Goal: Communication & Community: Answer question/provide support

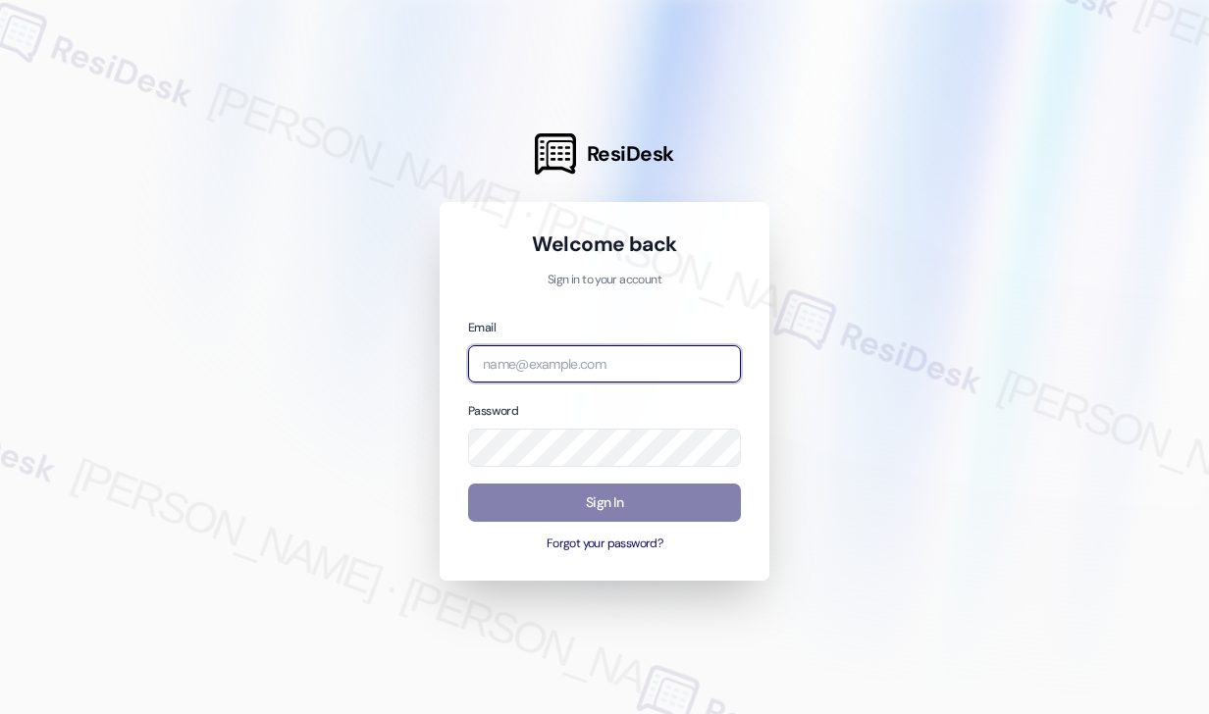
click at [671, 366] on input "email" at bounding box center [604, 364] width 273 height 38
click at [0, 714] on com-1password-button at bounding box center [0, 714] width 0 height 0
click at [594, 361] on input "email" at bounding box center [604, 364] width 273 height 38
click at [661, 364] on input "email" at bounding box center [604, 364] width 273 height 38
type input "[EMAIL_ADDRESS][PERSON_NAME][PERSON_NAME][DOMAIN_NAME]"
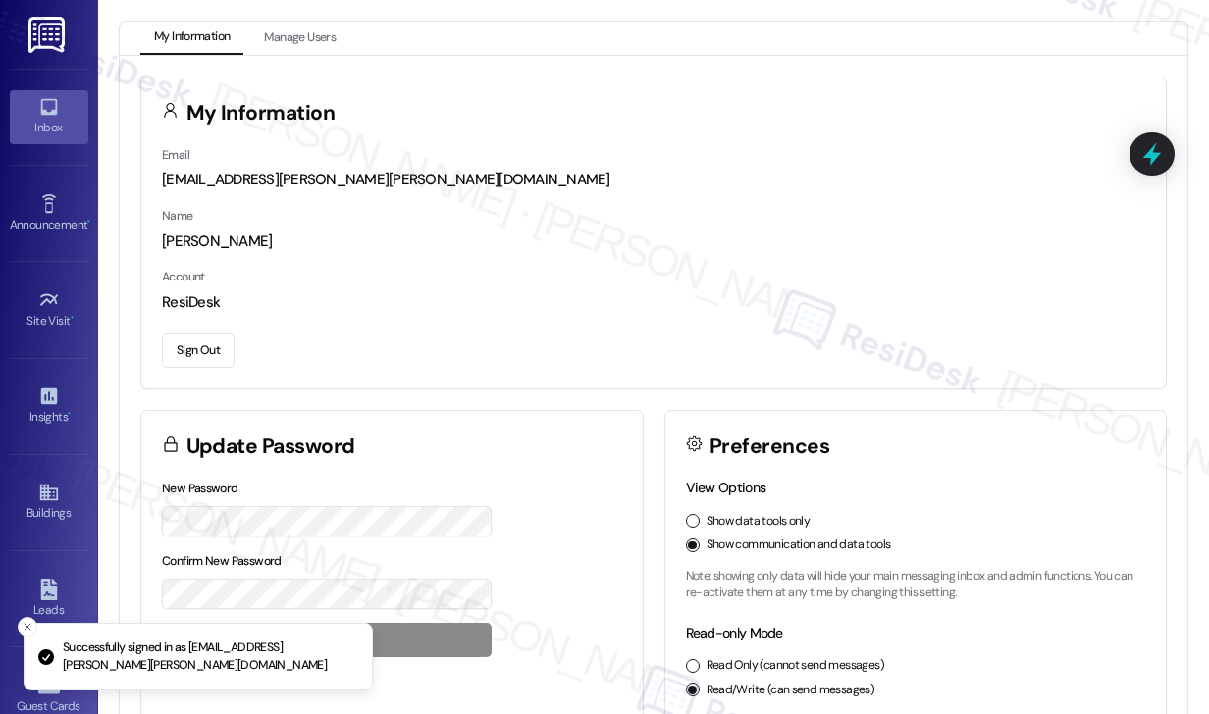
click at [61, 131] on div "Inbox" at bounding box center [49, 128] width 98 height 20
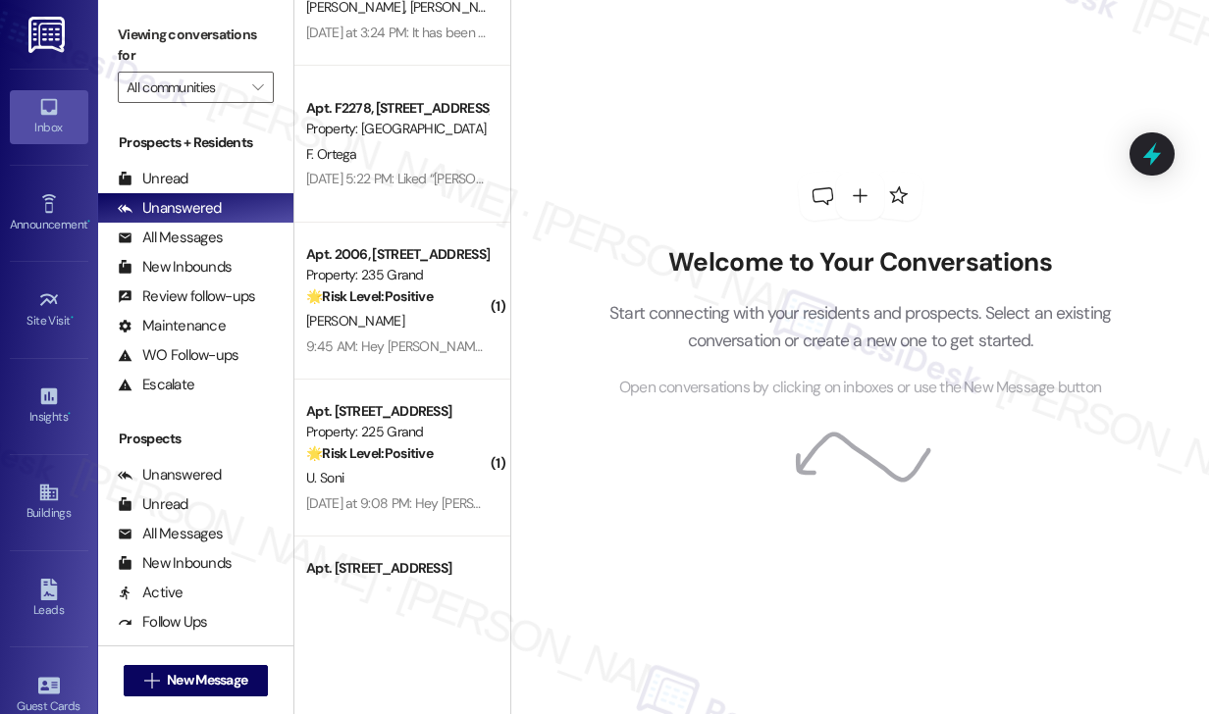
scroll to position [1779, 0]
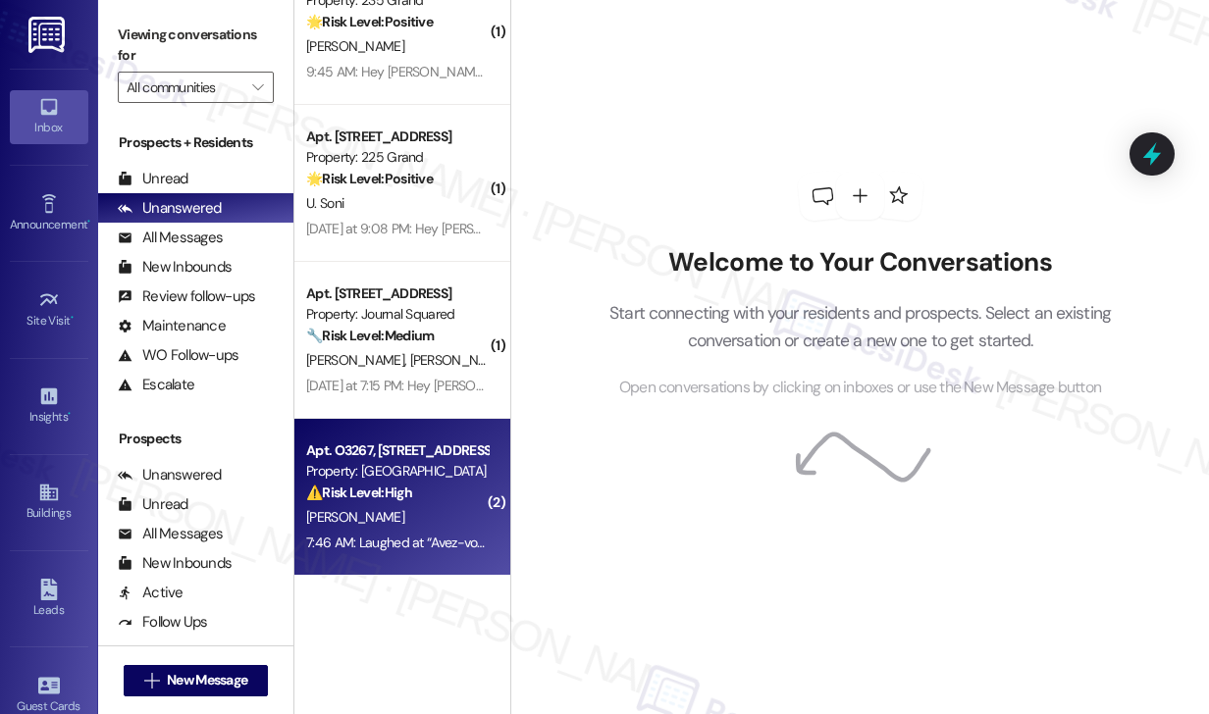
click at [406, 509] on div "[PERSON_NAME]" at bounding box center [396, 517] width 185 height 25
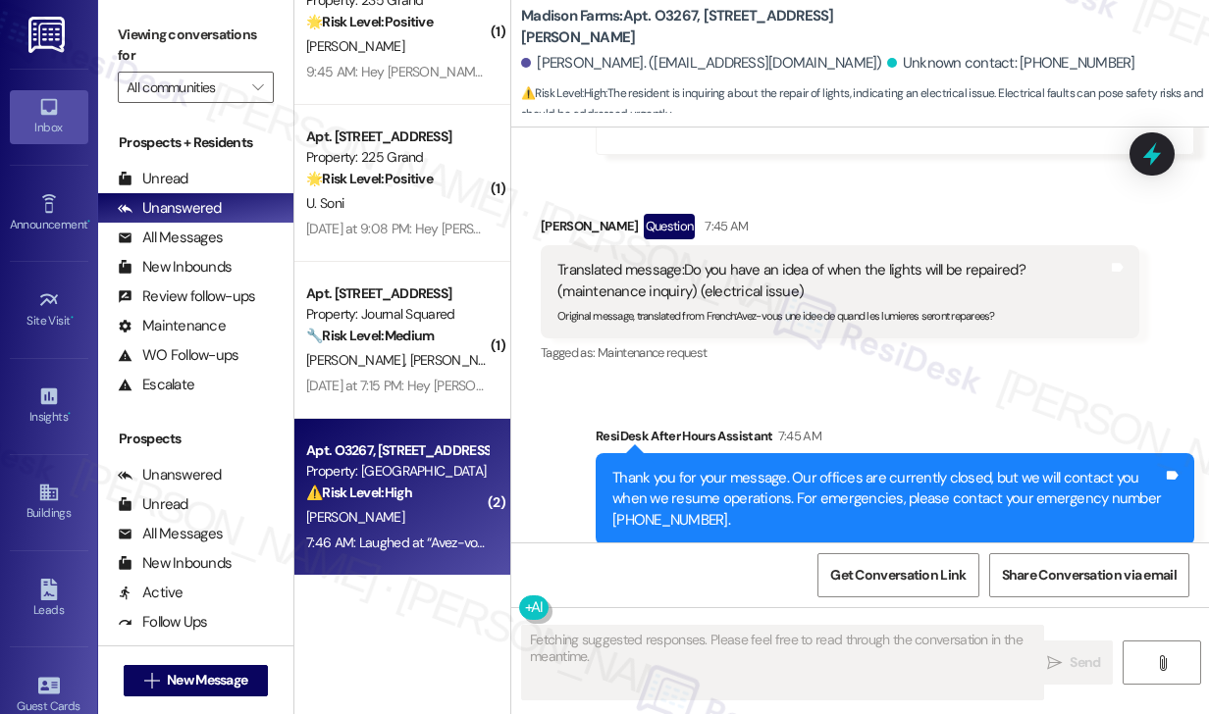
scroll to position [4348, 0]
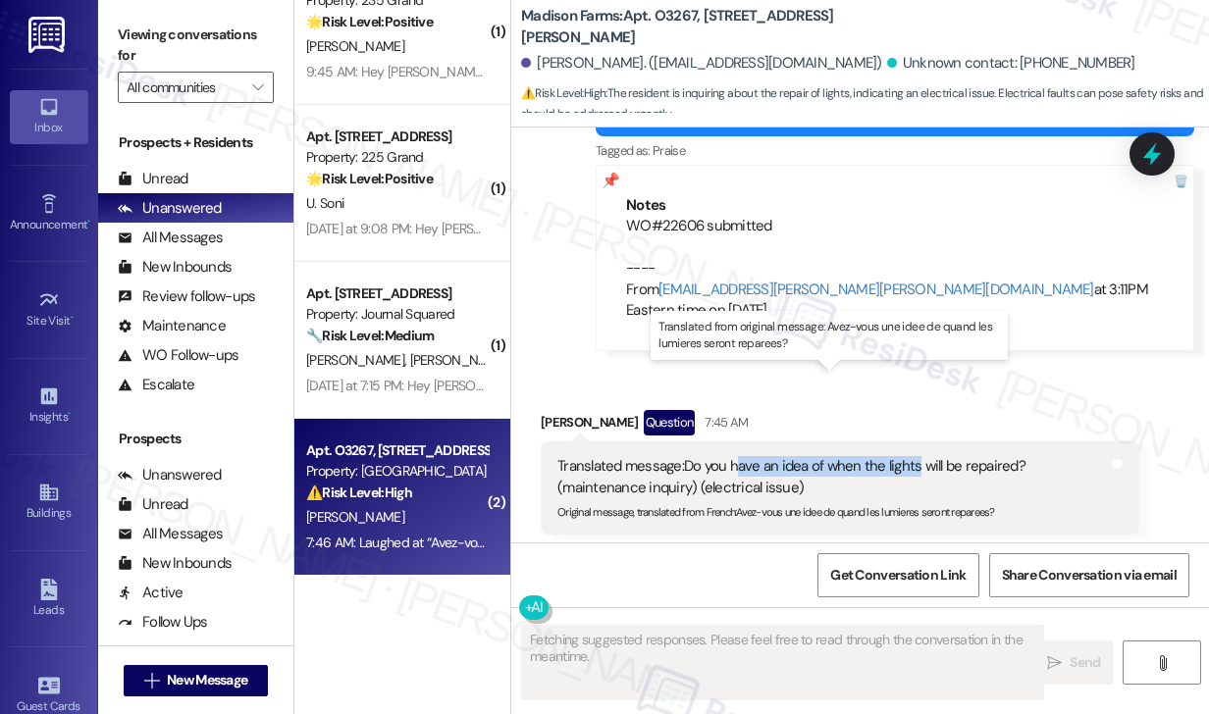
drag, startPoint x: 737, startPoint y: 392, endPoint x: 919, endPoint y: 390, distance: 181.6
click at [919, 456] on div "Translated message: Do you have an idea of when the lights will be repaired? (m…" at bounding box center [832, 477] width 551 height 42
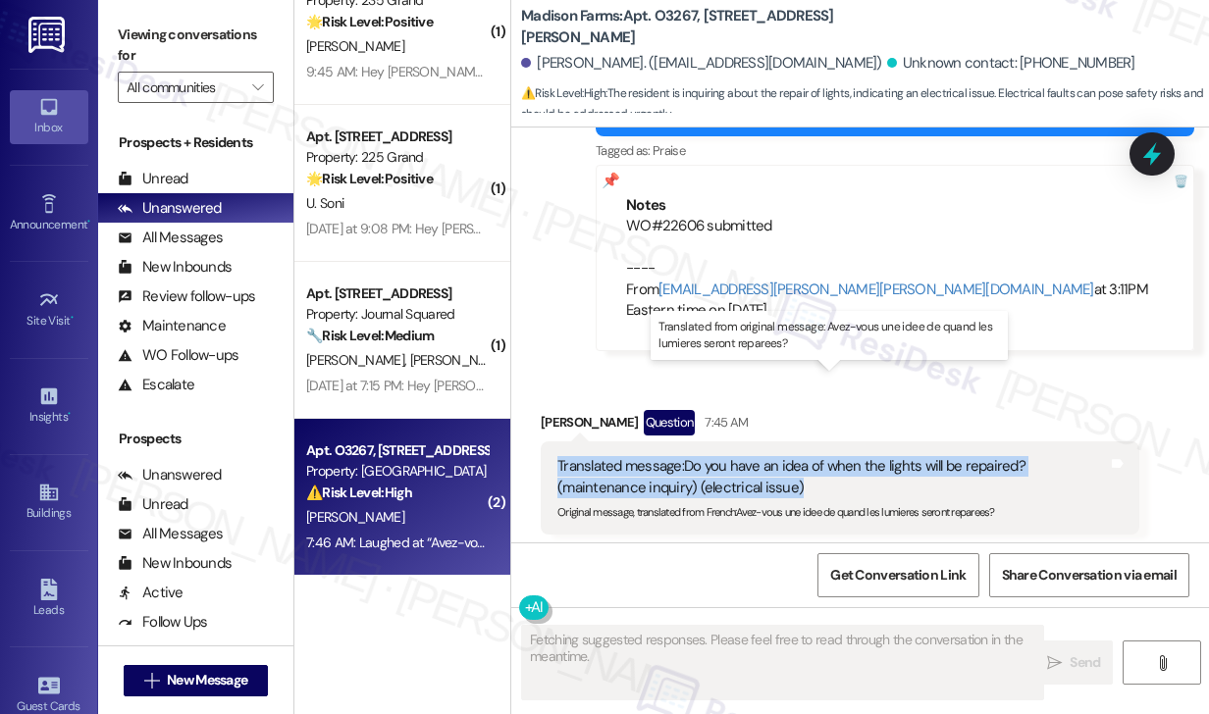
click at [919, 456] on div "Translated message: Do you have an idea of when the lights will be repaired? (m…" at bounding box center [832, 477] width 551 height 42
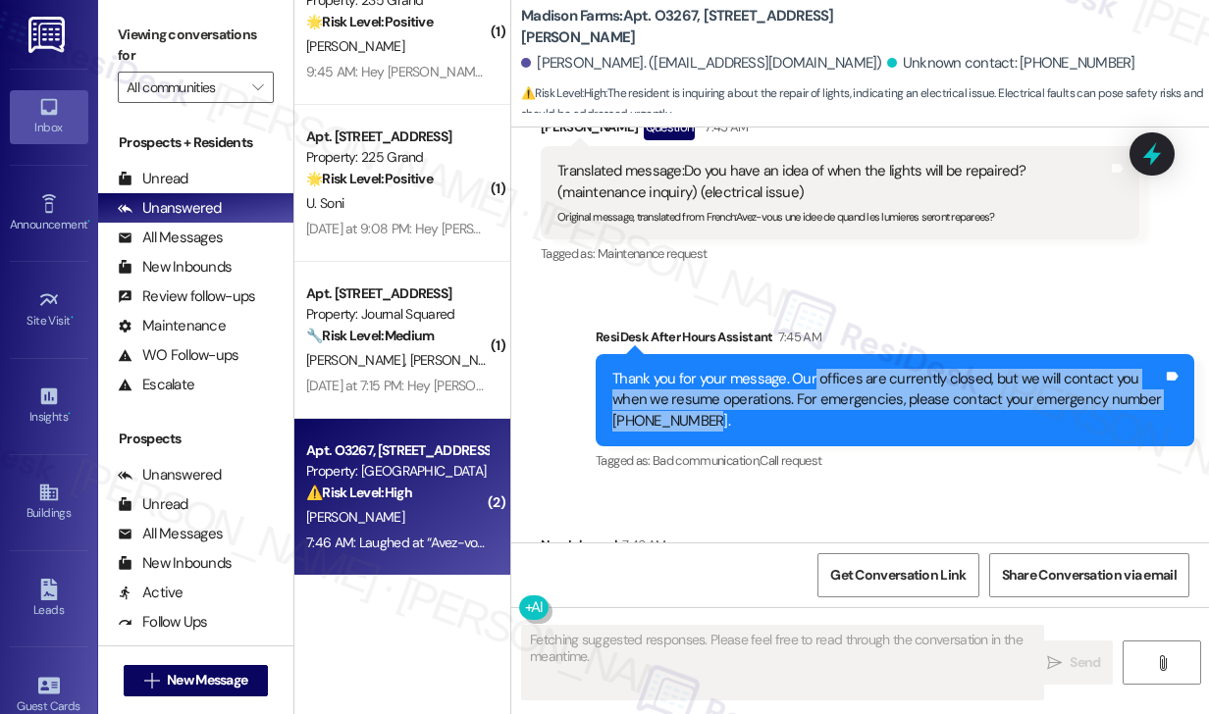
drag, startPoint x: 809, startPoint y: 293, endPoint x: 871, endPoint y: 345, distance: 80.8
click at [871, 369] on div "Thank you for your message. Our offices are currently closed, but we will conta…" at bounding box center [887, 400] width 551 height 63
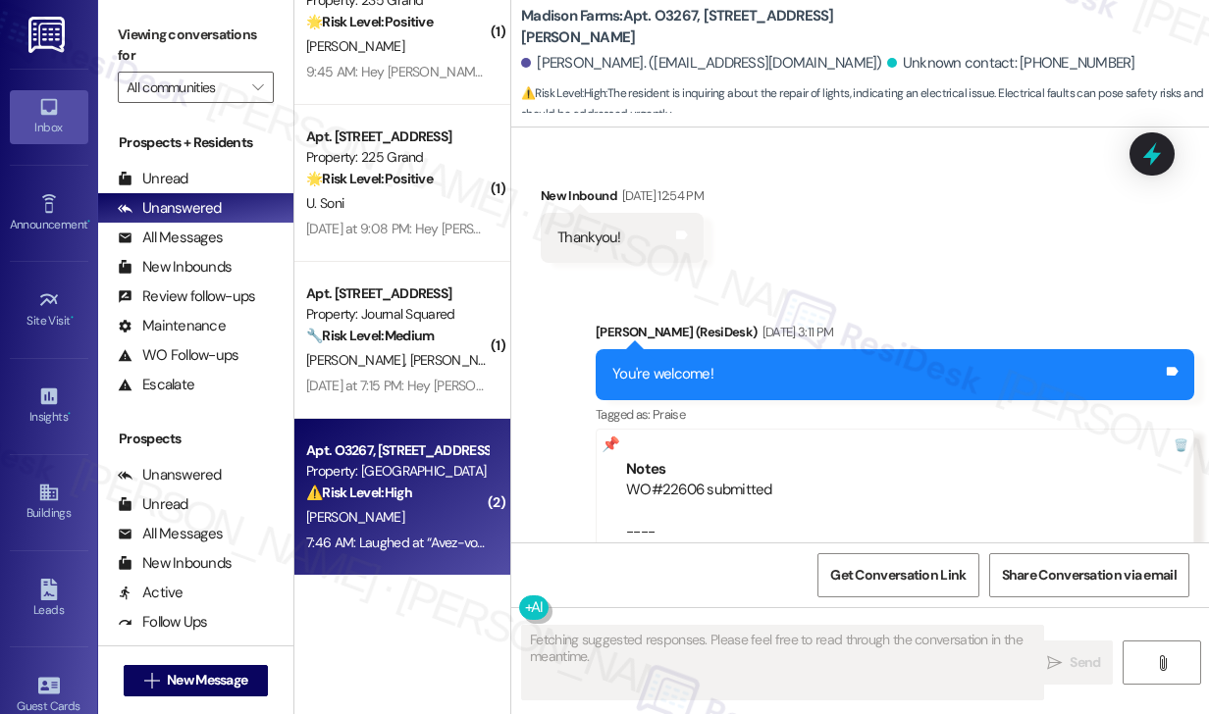
scroll to position [4054, 0]
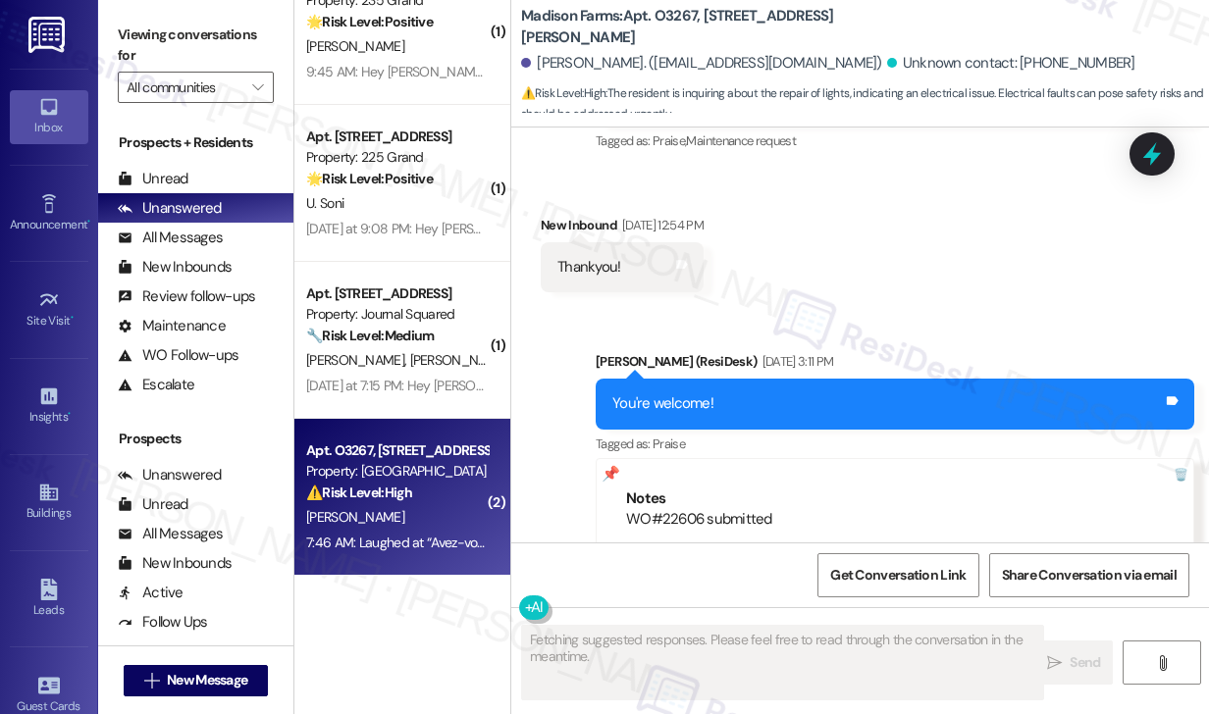
click at [670, 509] on div "WO#22606 submitted ---- From [EMAIL_ADDRESS][PERSON_NAME][PERSON_NAME][DOMAIN_N…" at bounding box center [895, 561] width 538 height 105
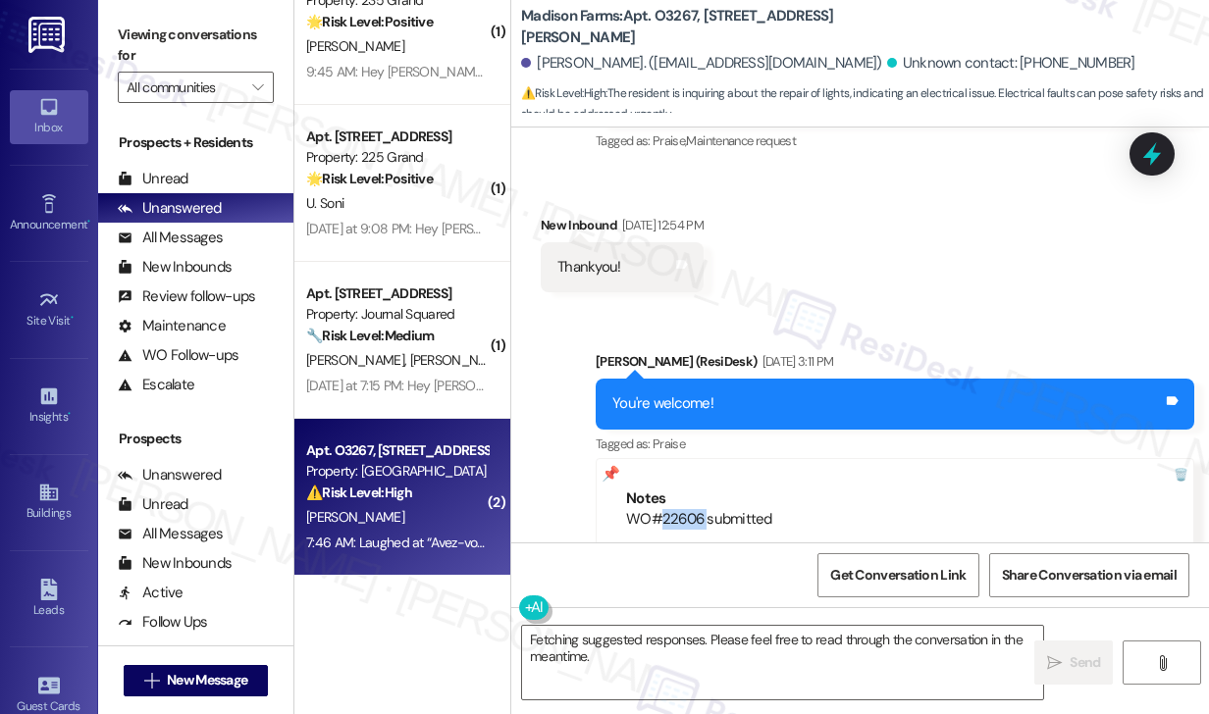
copy div "22606"
click at [177, 22] on label "Viewing conversations for" at bounding box center [196, 46] width 156 height 52
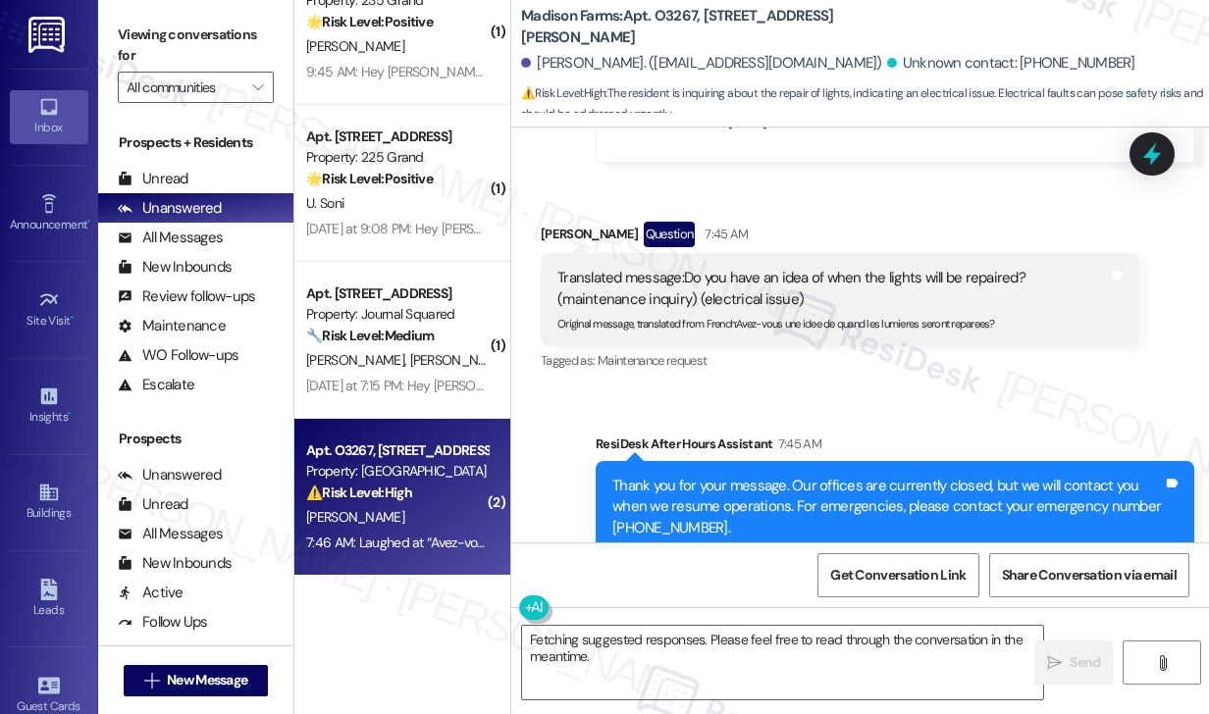
scroll to position [4545, 0]
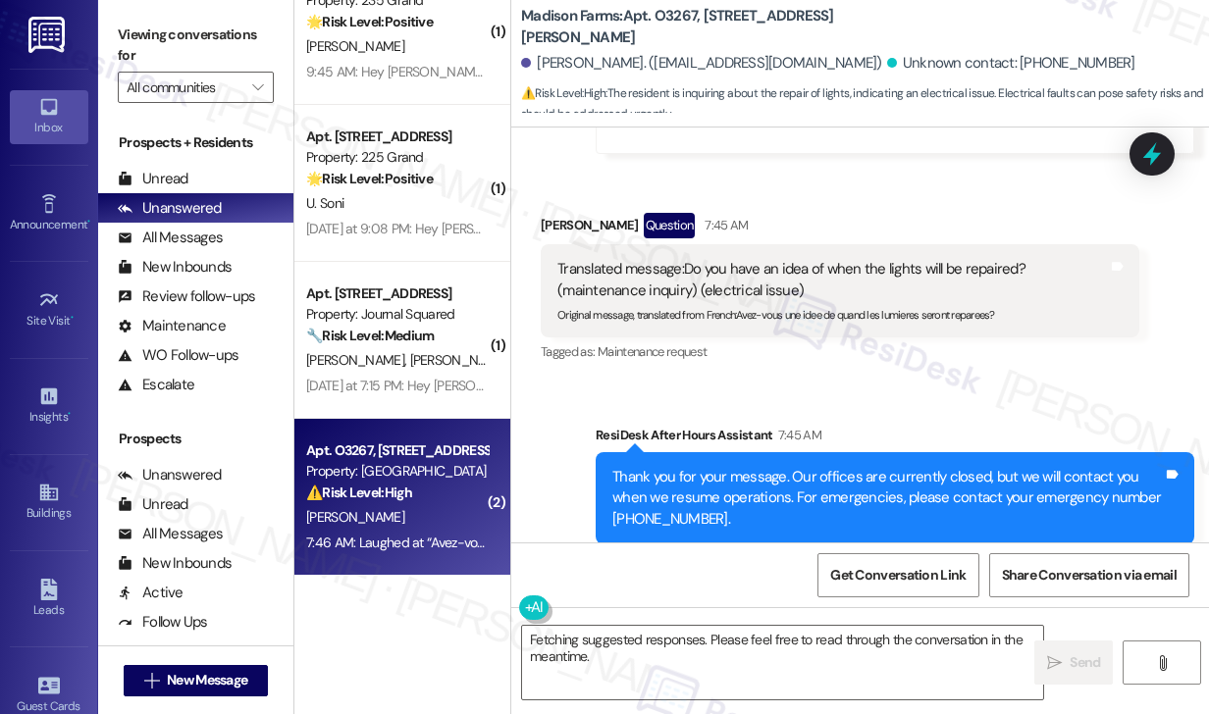
drag, startPoint x: 165, startPoint y: 23, endPoint x: 169, endPoint y: 7, distance: 16.2
click at [165, 23] on label "Viewing conversations for" at bounding box center [196, 46] width 156 height 52
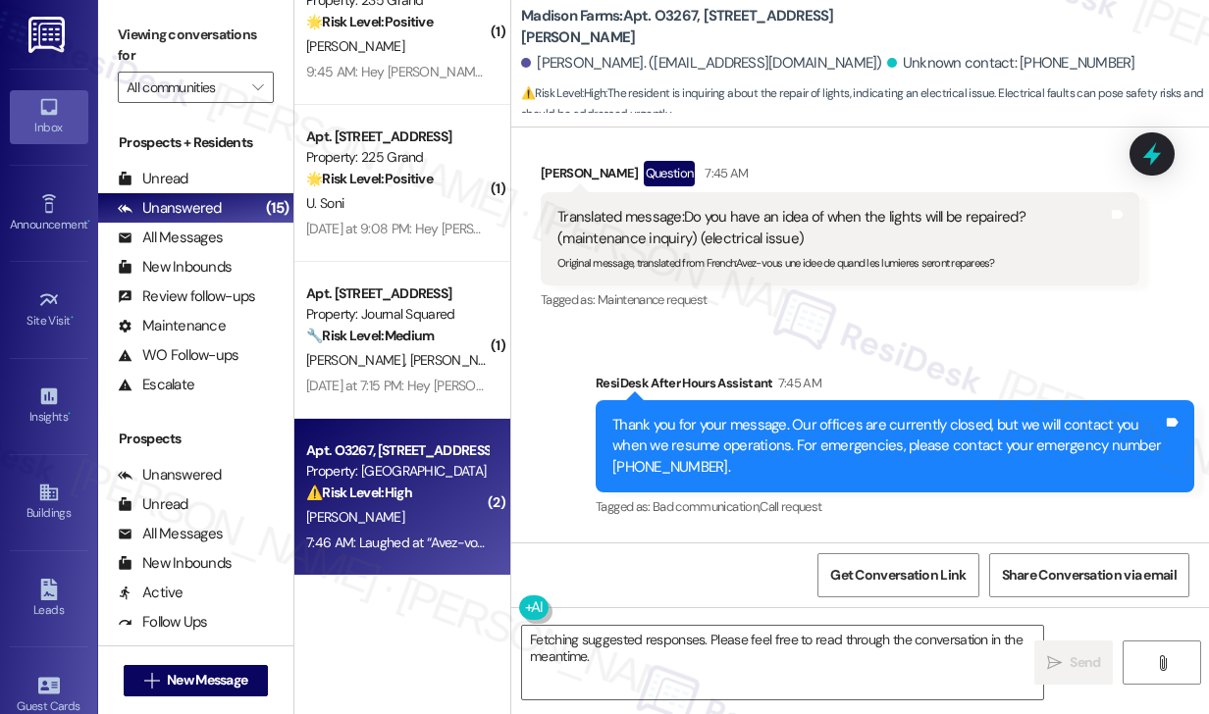
scroll to position [4643, 0]
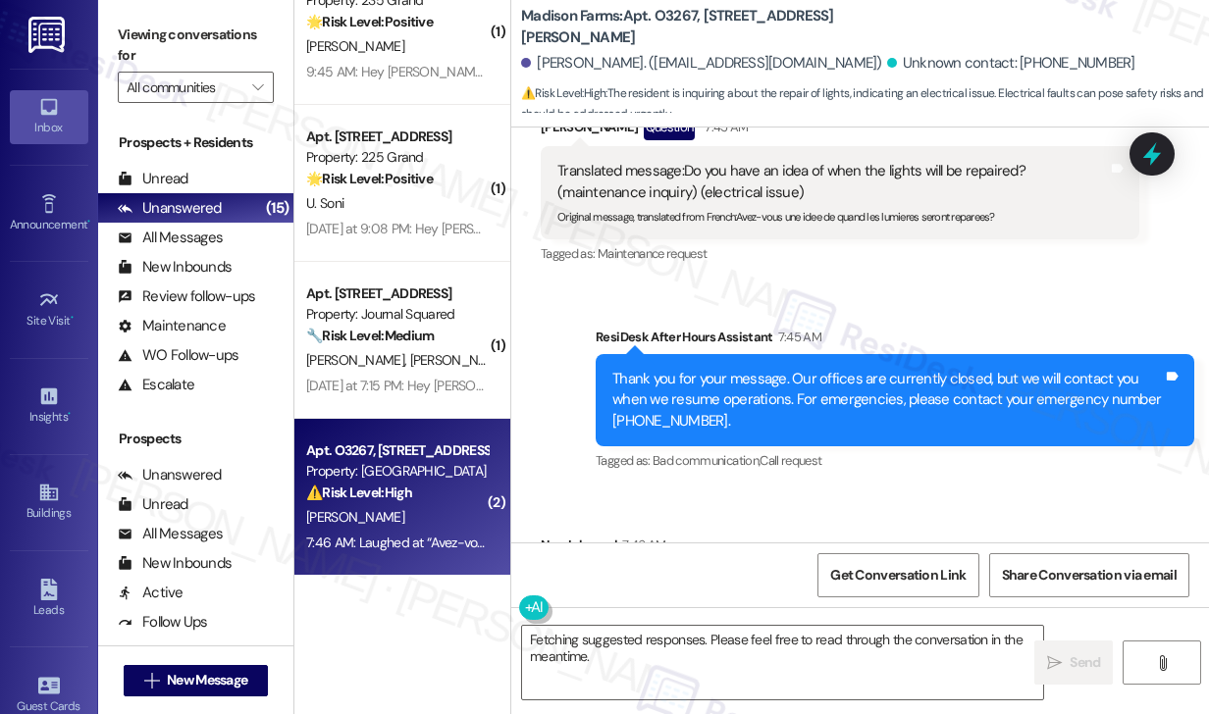
click at [658, 577] on div "Laughed at “Avez-vous une idee de quand les lumieres seront reparees?”" at bounding box center [787, 587] width 460 height 21
click at [726, 369] on div "Thank you for your message. Our offices are currently closed, but we will conta…" at bounding box center [887, 400] width 551 height 63
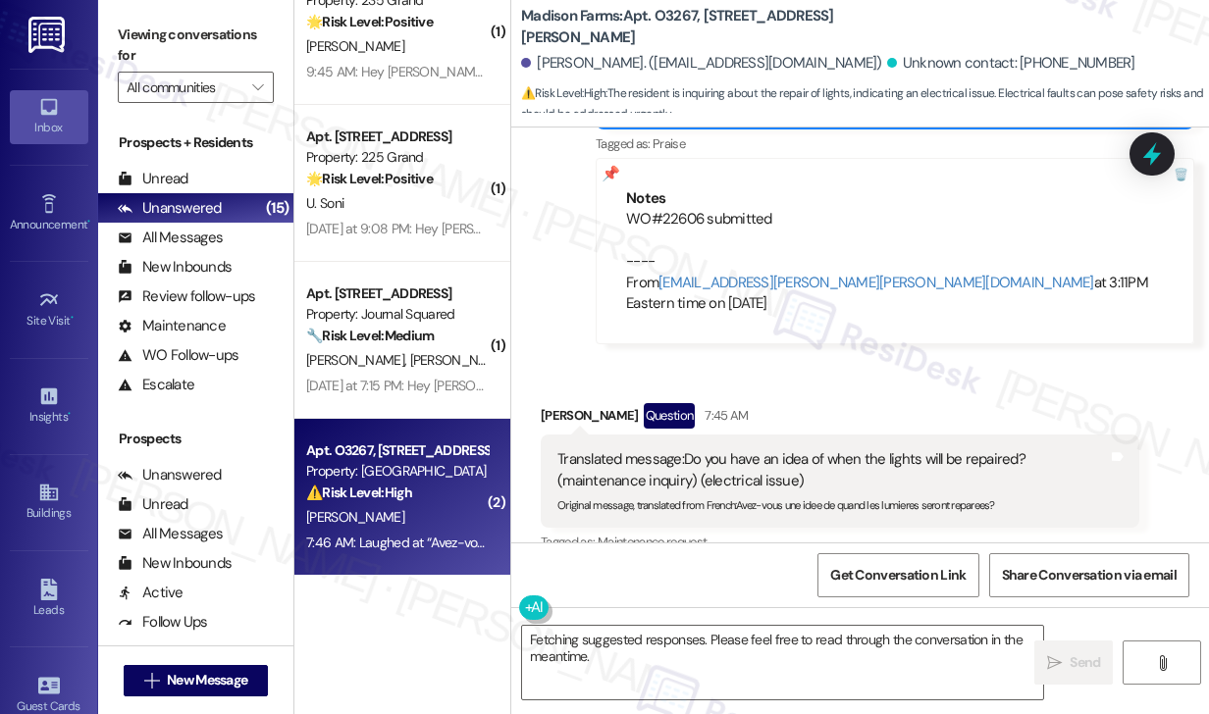
scroll to position [4349, 0]
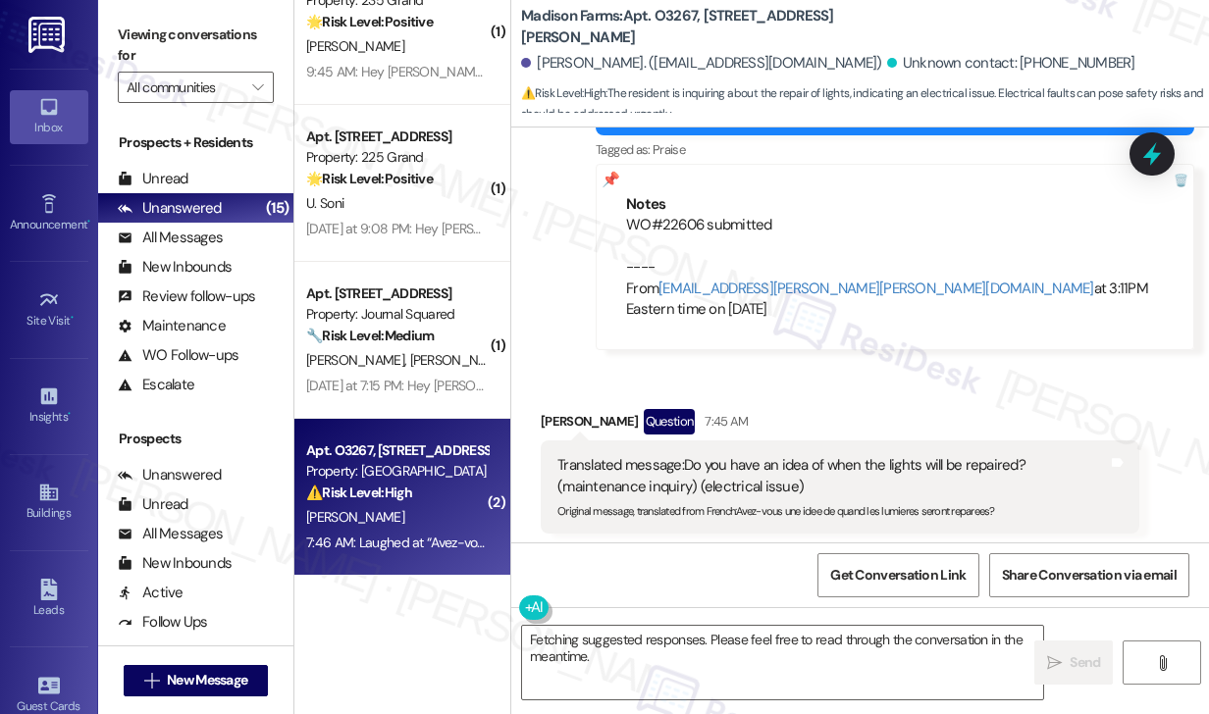
click at [712, 455] on div "Translated message: Do you have an idea of when the lights will be repaired? (m…" at bounding box center [832, 476] width 551 height 42
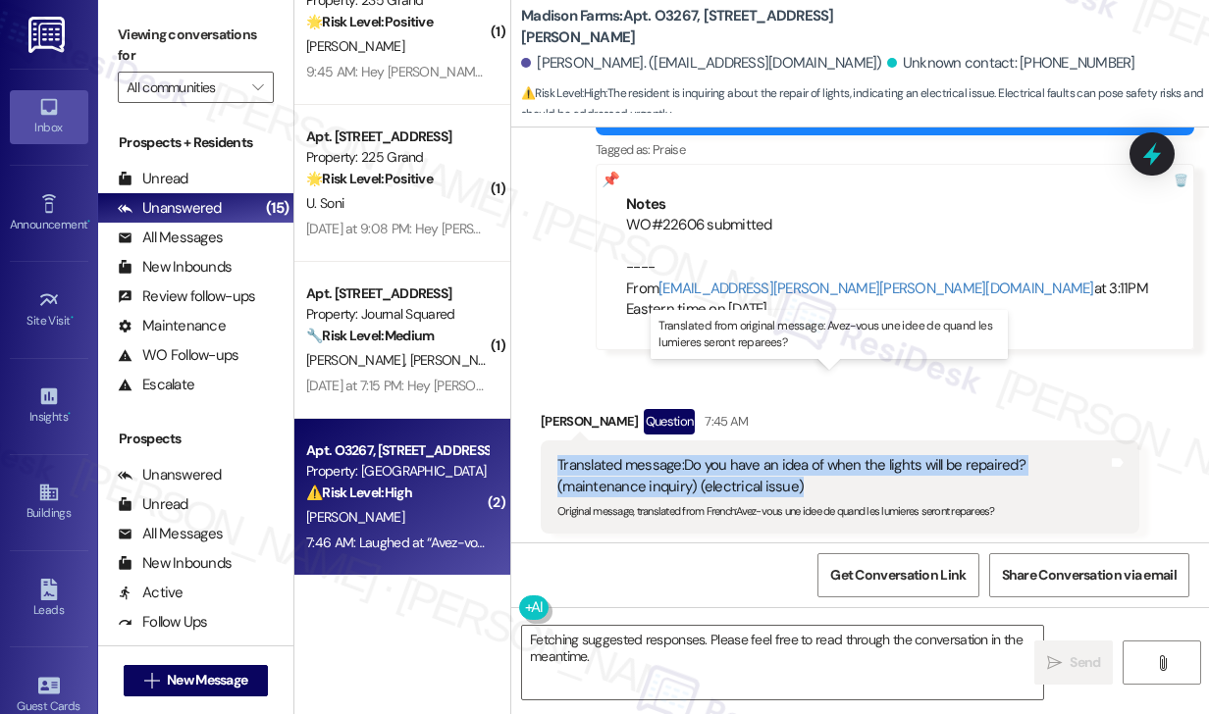
click at [712, 455] on div "Translated message: Do you have an idea of when the lights will be repaired? (m…" at bounding box center [832, 476] width 551 height 42
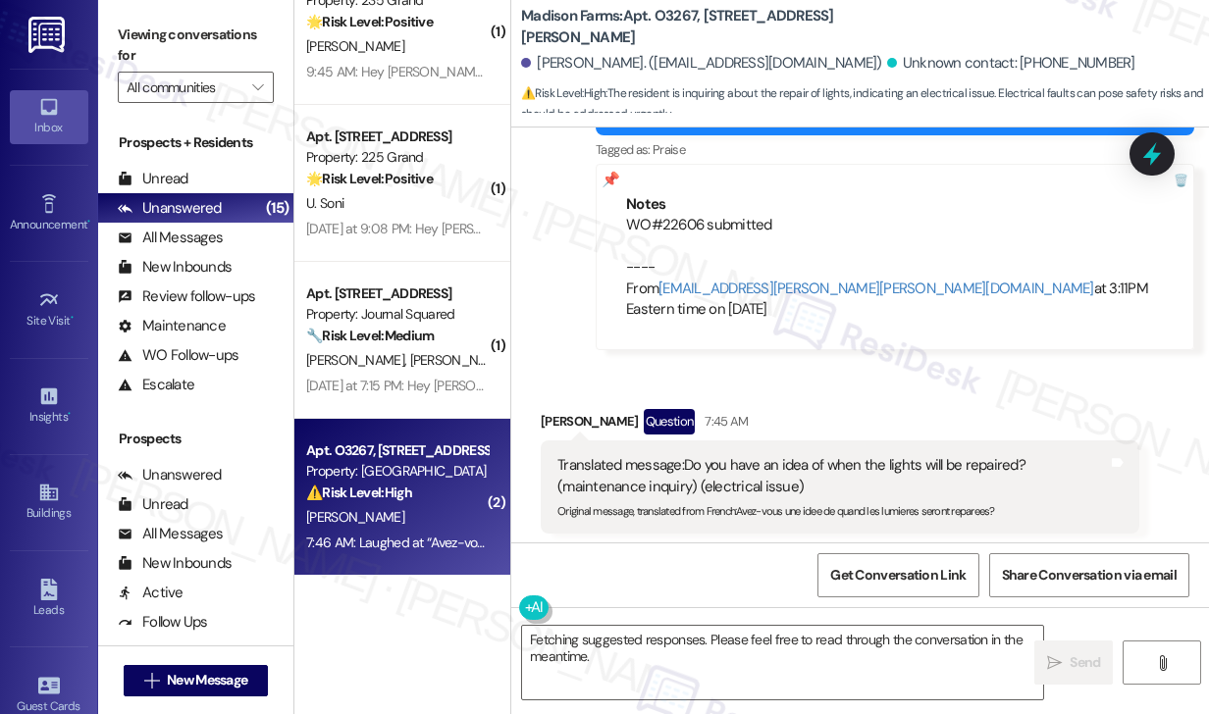
click at [175, 34] on label "Viewing conversations for" at bounding box center [196, 46] width 156 height 52
click at [667, 21] on b "Madison Farms: Apt. O3267, 4883 Riley Road" at bounding box center [717, 27] width 393 height 42
copy b "O3267"
click at [183, 26] on label "Viewing conversations for" at bounding box center [196, 46] width 156 height 52
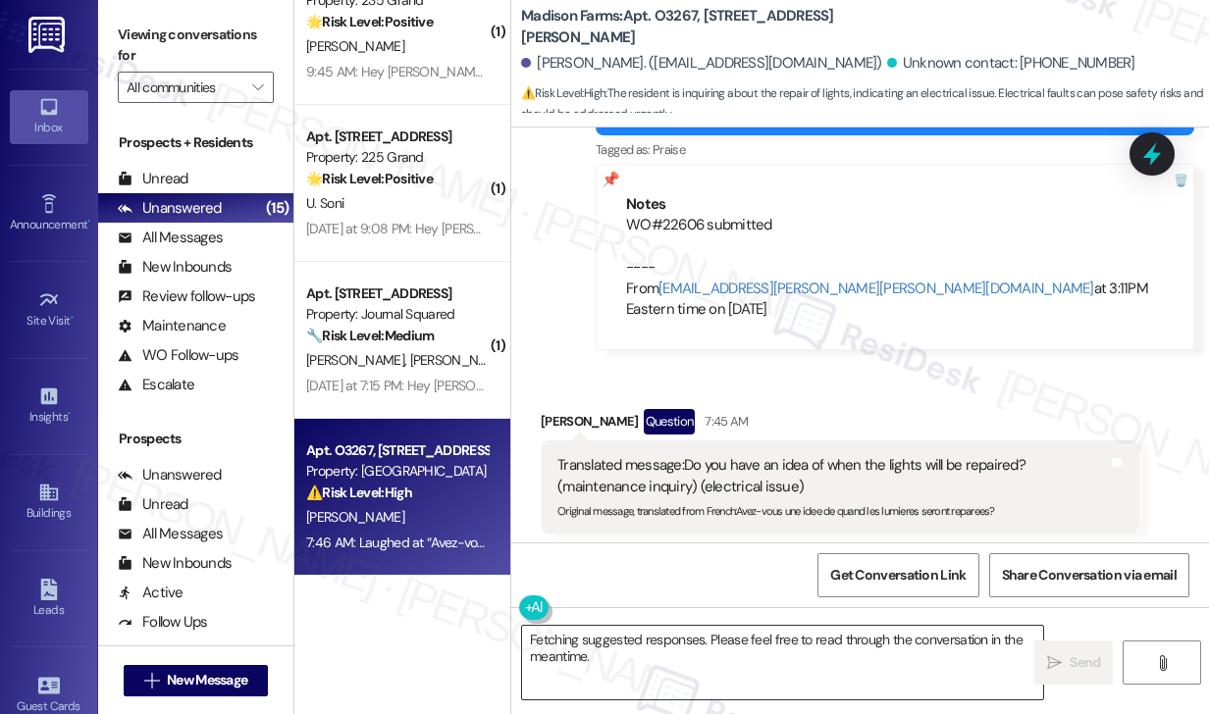
click at [631, 664] on textarea "Fetching suggested responses. Please feel free to read through the conversation…" at bounding box center [782, 663] width 521 height 74
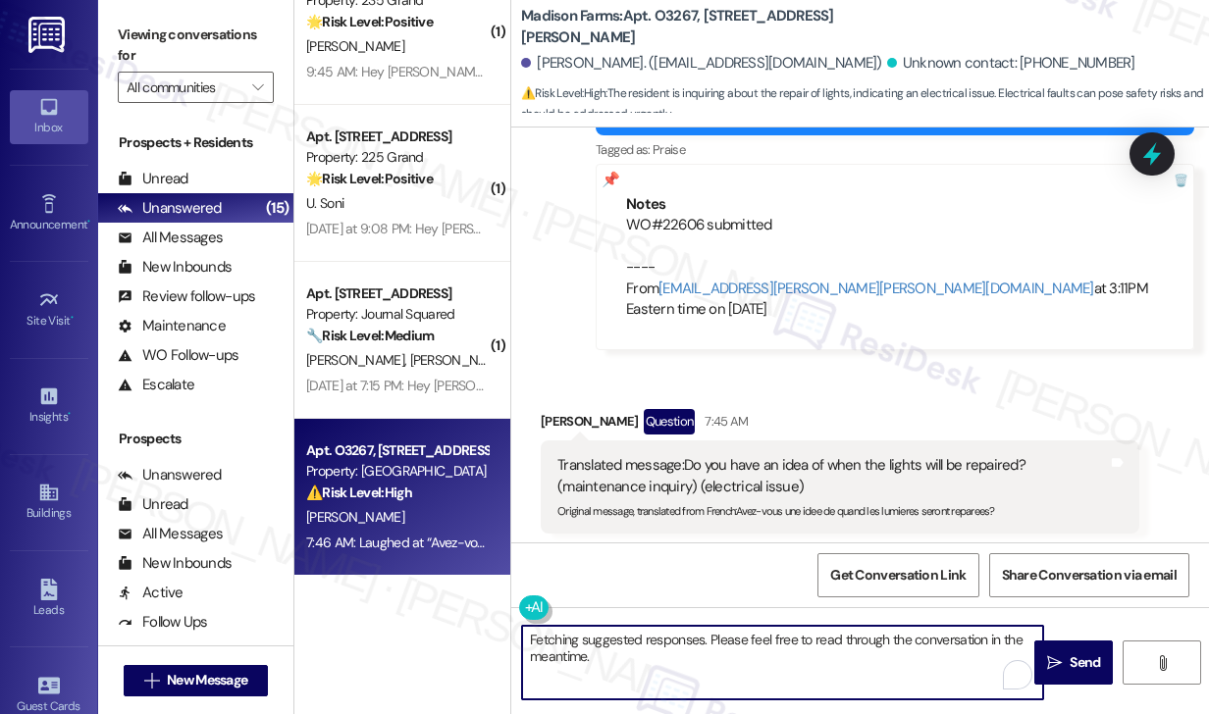
drag, startPoint x: 634, startPoint y: 661, endPoint x: 501, endPoint y: 627, distance: 137.8
click at [501, 627] on div "( 1 ) Apt. 1910, 351 Marin Blvd. Property: 351 Marin 🌟 Risk Level: Positive The…" at bounding box center [751, 357] width 915 height 714
paste textarea "we are aware of path lights that are out.this has went to the higher uppers and…"
click at [679, 635] on textarea "Hi Ethan, our maintenance is we are aware of path lights that are out.this has …" at bounding box center [782, 663] width 521 height 74
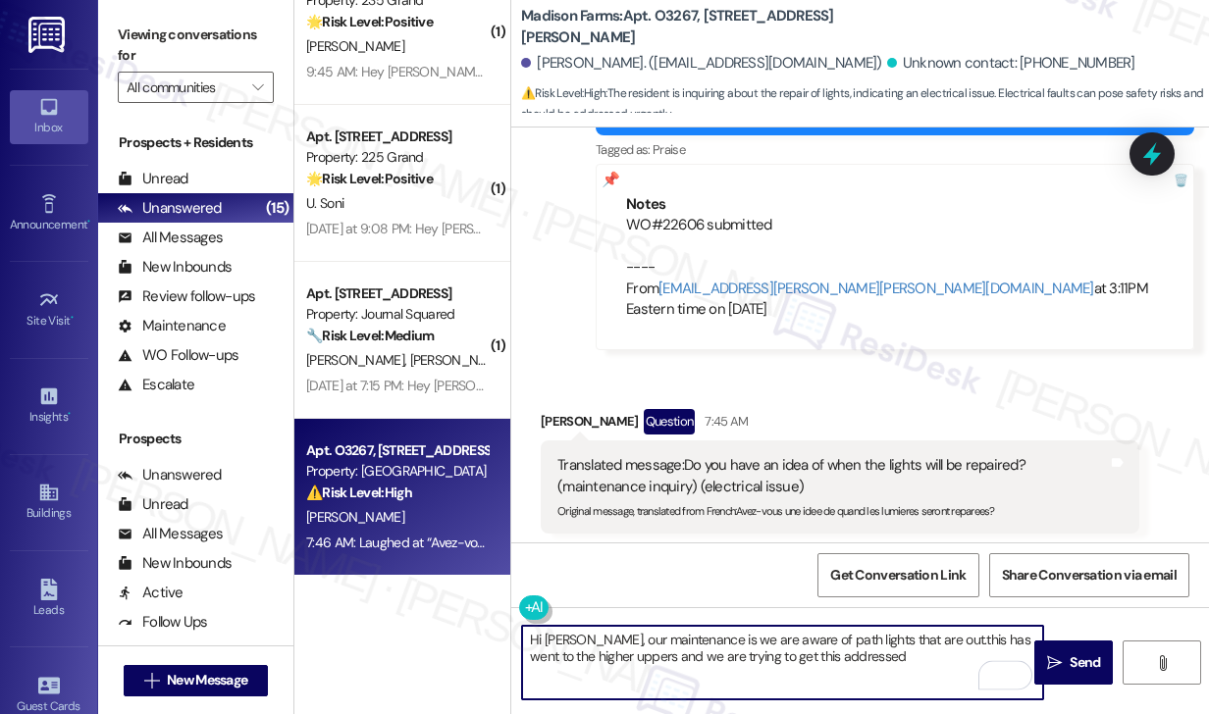
click at [679, 635] on textarea "Hi Ethan, our maintenance is we are aware of path lights that are out.this has …" at bounding box center [782, 663] width 521 height 74
click at [683, 636] on textarea "Hi Ethan, our maintenance is we are aware of path lights that are out.this has …" at bounding box center [782, 663] width 521 height 74
click at [699, 635] on textarea "Hi Ethan, our maintenance is we are aware of path lights that are out.this has …" at bounding box center [782, 663] width 521 height 74
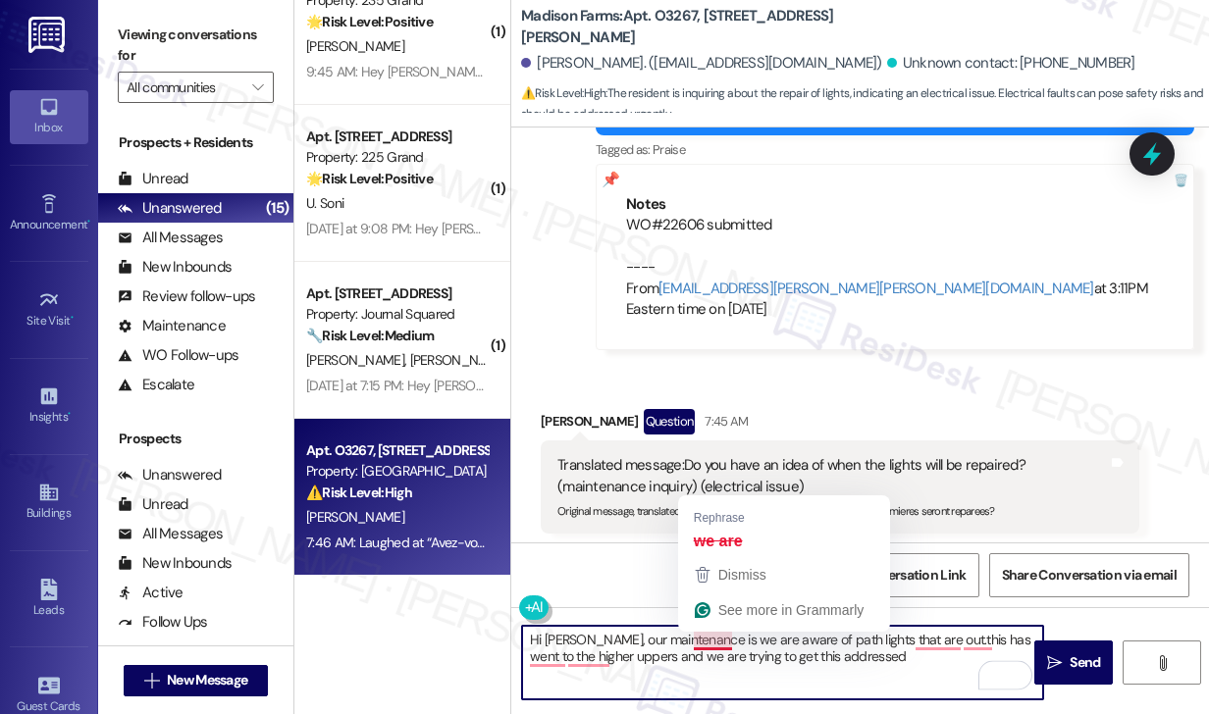
click at [685, 636] on textarea "Hi Ethan, our maintenance is we are aware of path lights that are out.this has …" at bounding box center [782, 663] width 521 height 74
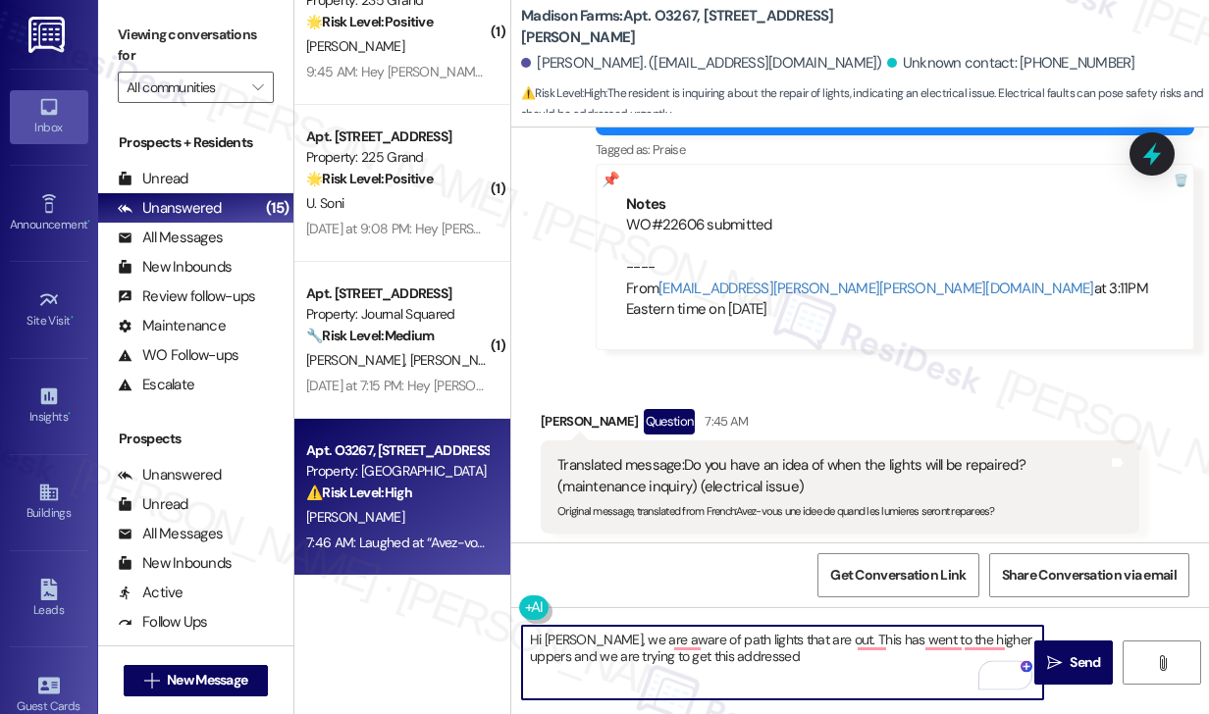
click at [815, 635] on textarea "Hi Ethan, we are aware of path lights that are out. This has went to the higher…" at bounding box center [782, 663] width 521 height 74
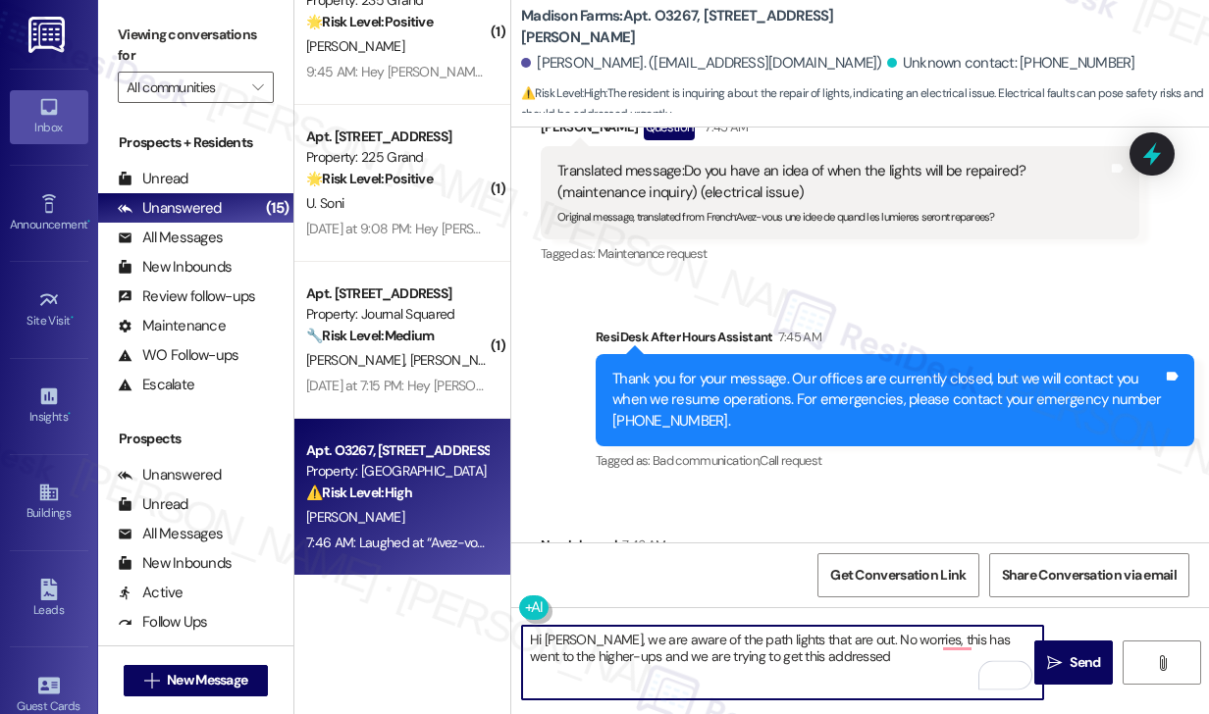
click at [692, 661] on textarea "Hi Ethan, we are aware of the path lights that are out. No worries, this has we…" at bounding box center [782, 663] width 521 height 74
click at [895, 663] on textarea "Hi Ethan, we are aware of the path lights that are out. No worries, this has we…" at bounding box center [782, 663] width 521 height 74
click at [847, 662] on textarea "Hi Ethan, we are aware of the path lights that are out. No worries, this has go…" at bounding box center [782, 663] width 521 height 74
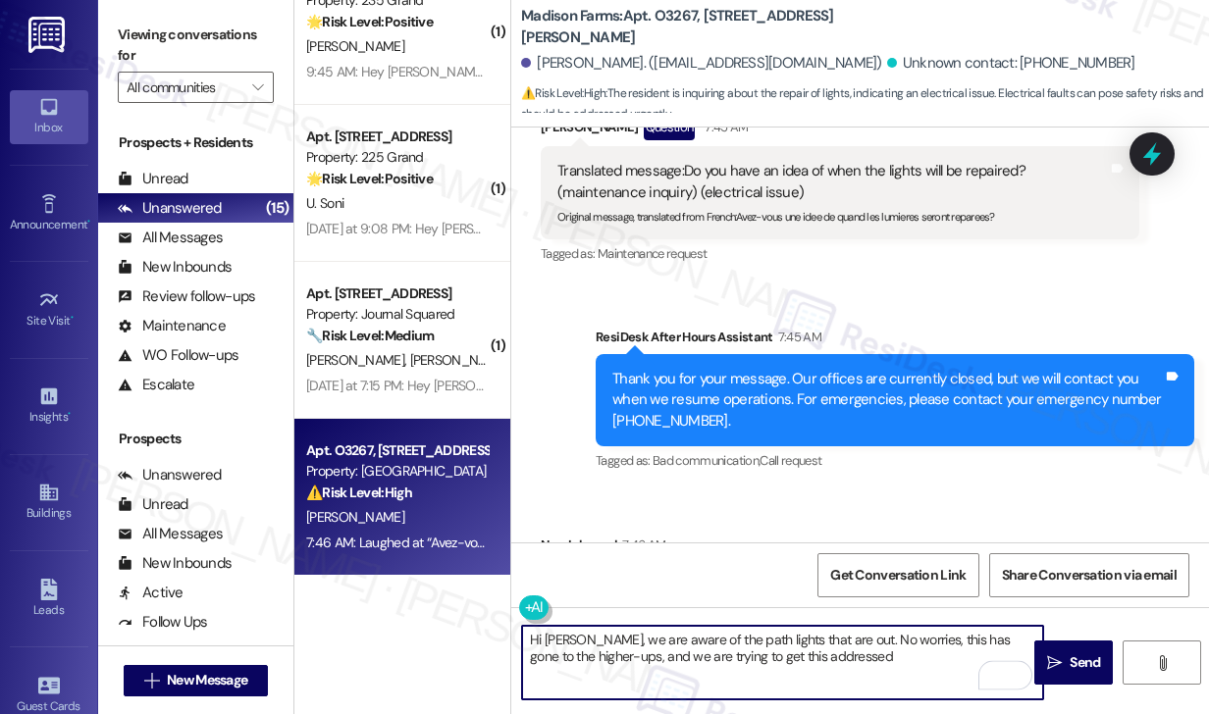
click at [627, 643] on textarea "Hi Ethan, we are aware of the path lights that are out. No worries, this has go…" at bounding box center [782, 663] width 521 height 74
click at [746, 650] on textarea "Hi Ethan, we are aware of the path lights that are out. No worries, this has go…" at bounding box center [782, 663] width 521 height 74
click at [834, 653] on textarea "Hi Ethan, we are aware of the path lights that are out. No worries, this has go…" at bounding box center [782, 663] width 521 height 74
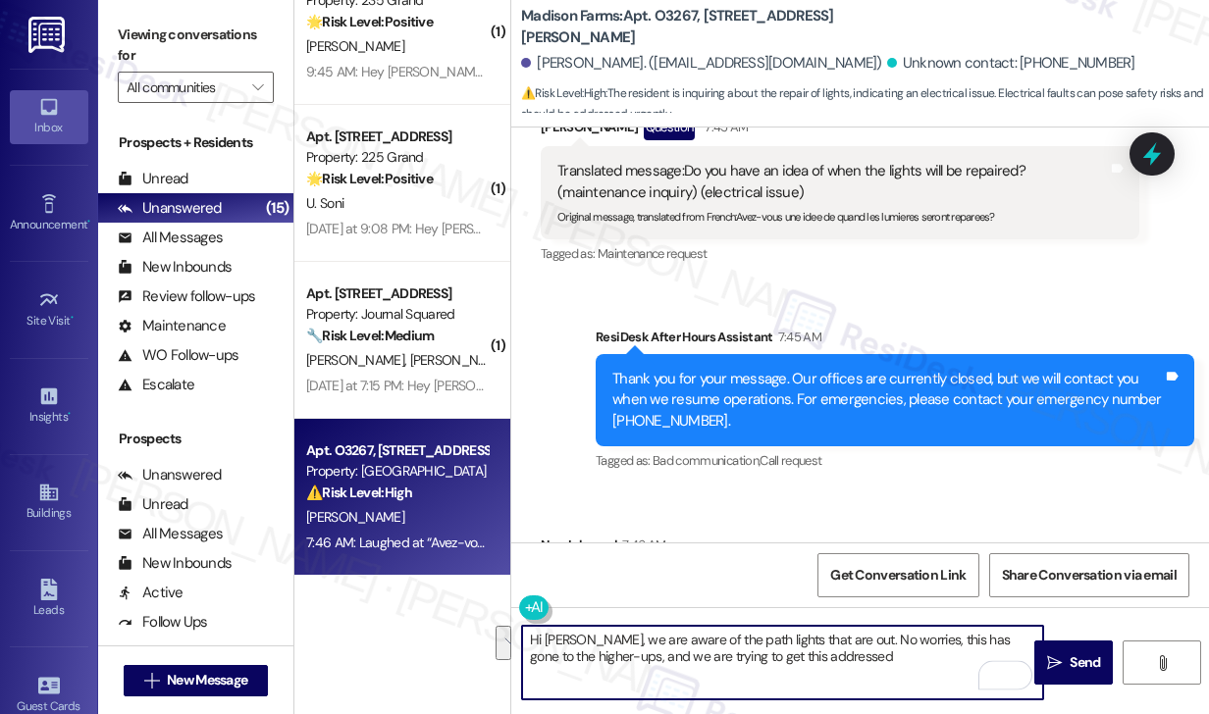
drag, startPoint x: 848, startPoint y: 653, endPoint x: 825, endPoint y: 645, distance: 23.9
click at [825, 645] on textarea "Hi Ethan, we are aware of the path lights that are out. No worries, this has go…" at bounding box center [782, 663] width 521 height 74
click at [730, 404] on div "Sent via SMS ResiDesk After Hours Assistant 7:45 AM Thank you for your message.…" at bounding box center [895, 401] width 628 height 179
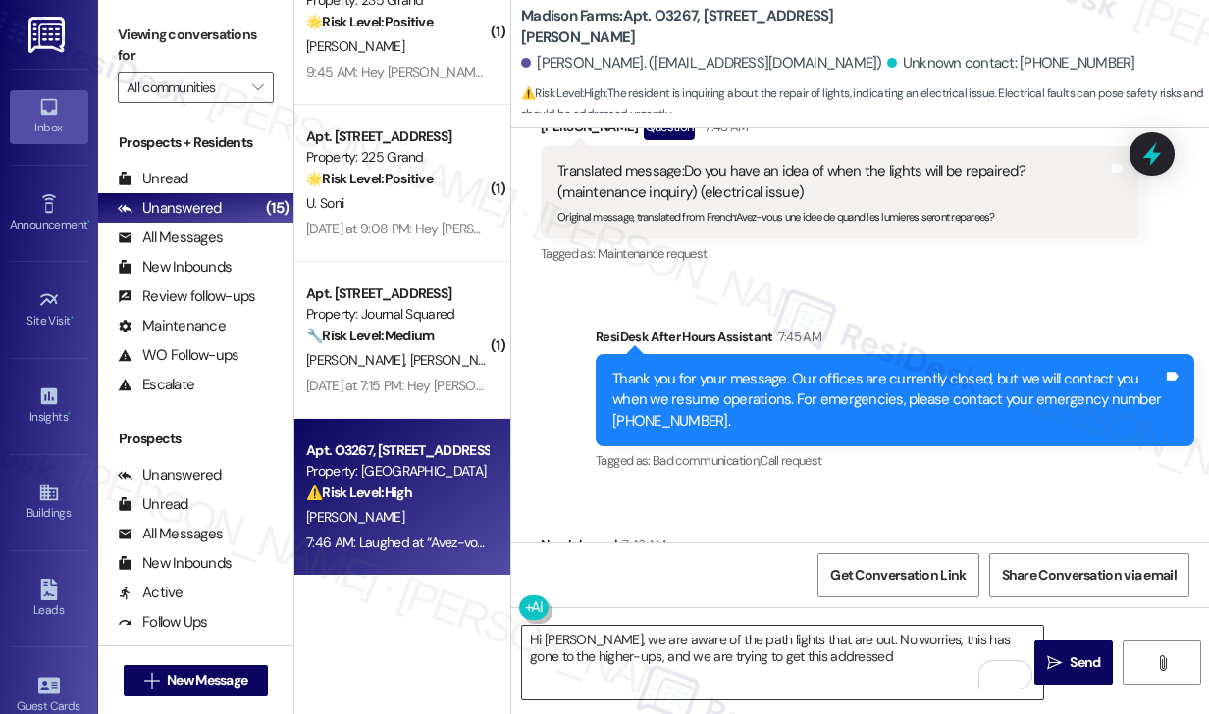
click at [878, 655] on textarea "Hi Ethan, we are aware of the path lights that are out. No worries, this has go…" at bounding box center [782, 663] width 521 height 74
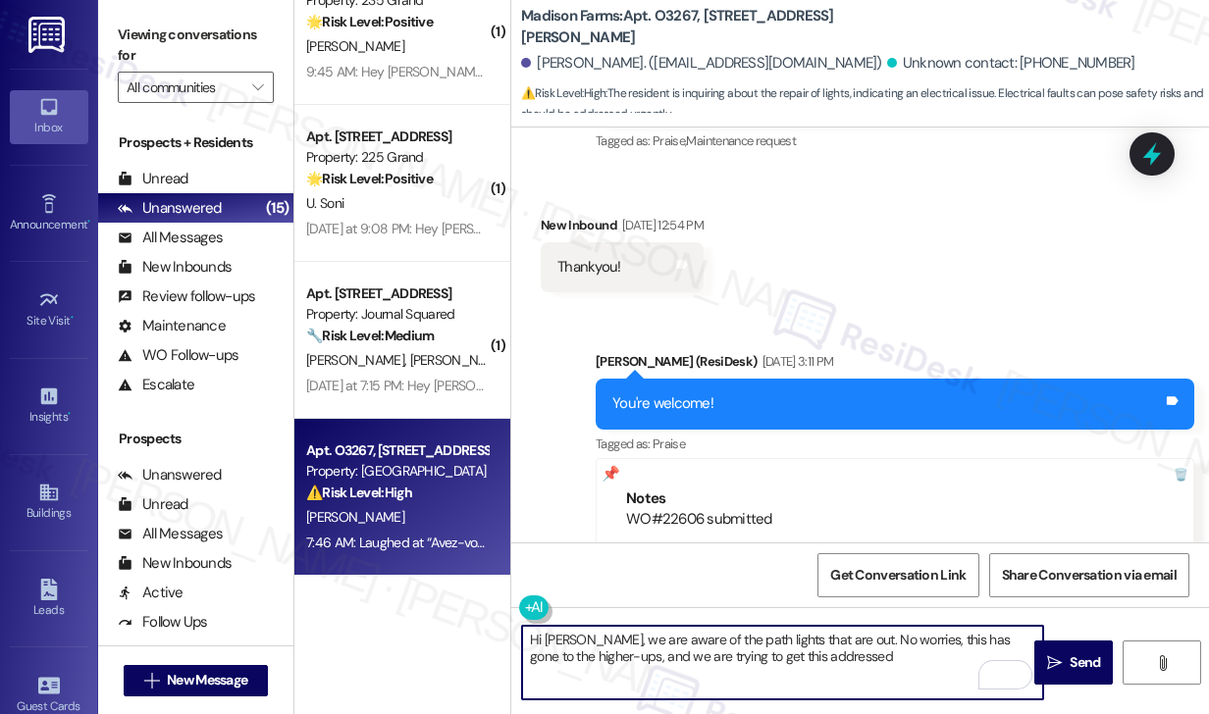
scroll to position [4349, 0]
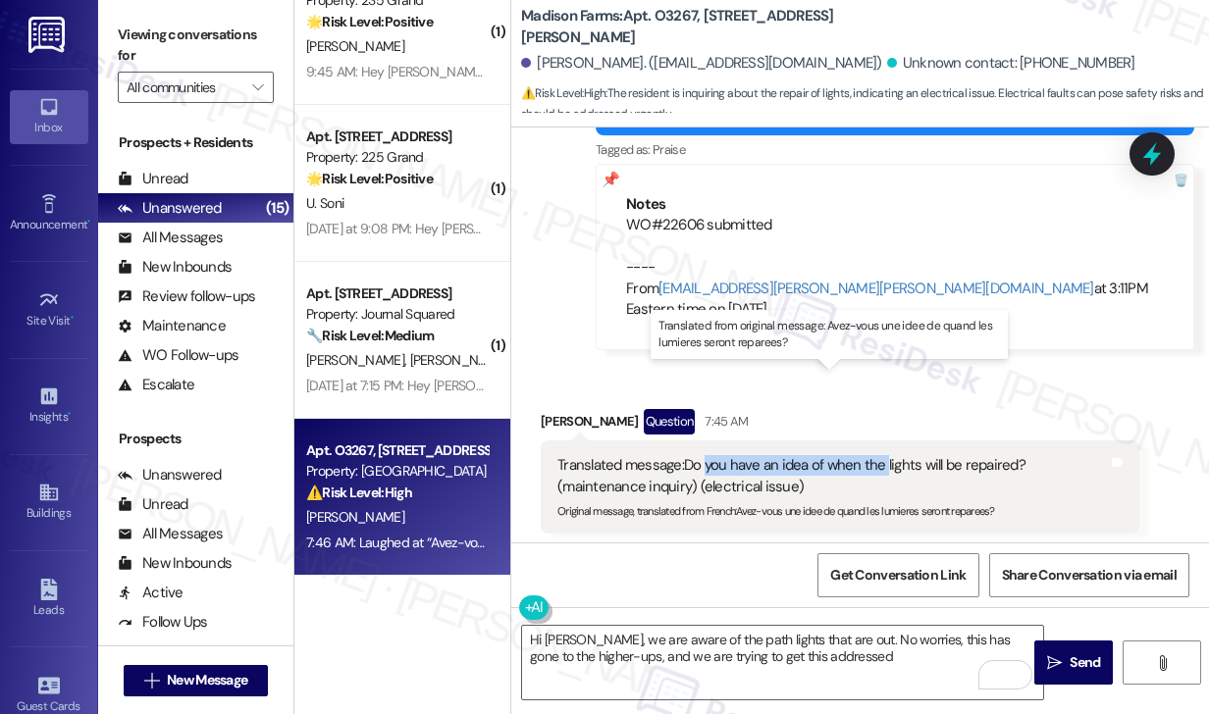
drag, startPoint x: 707, startPoint y: 373, endPoint x: 887, endPoint y: 376, distance: 180.6
click at [887, 455] on div "Translated message: Do you have an idea of when the lights will be repaired? (m…" at bounding box center [832, 476] width 551 height 42
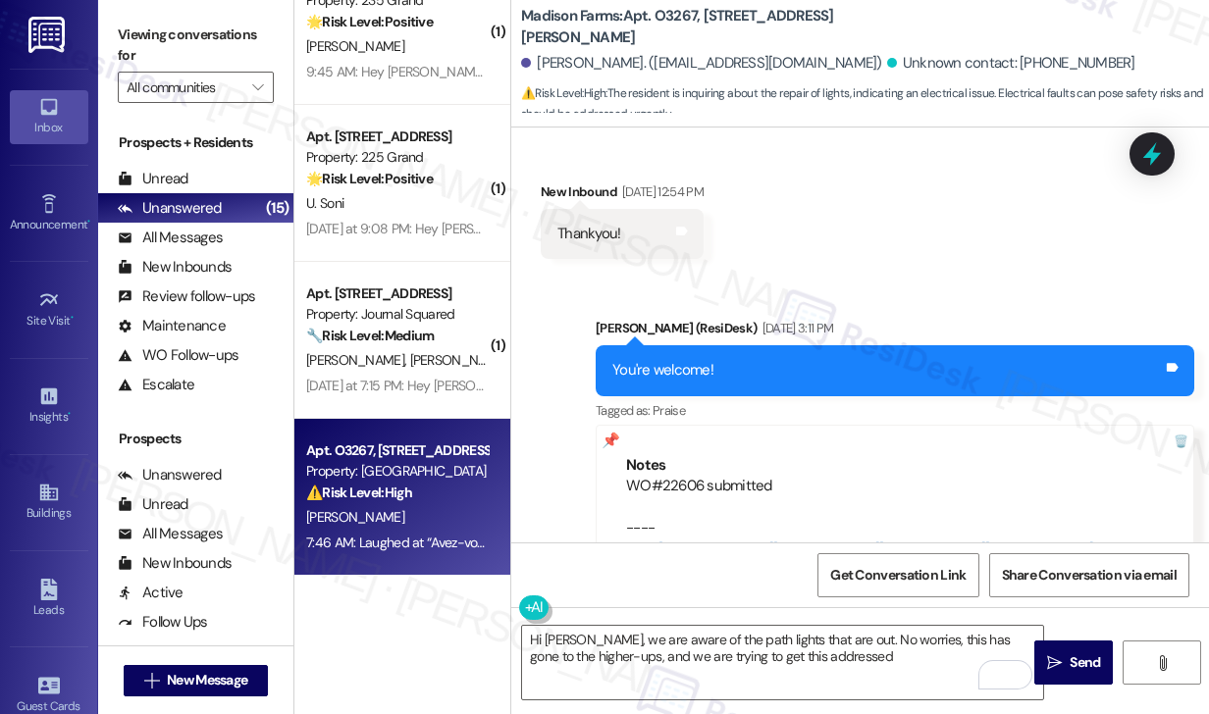
scroll to position [4054, 0]
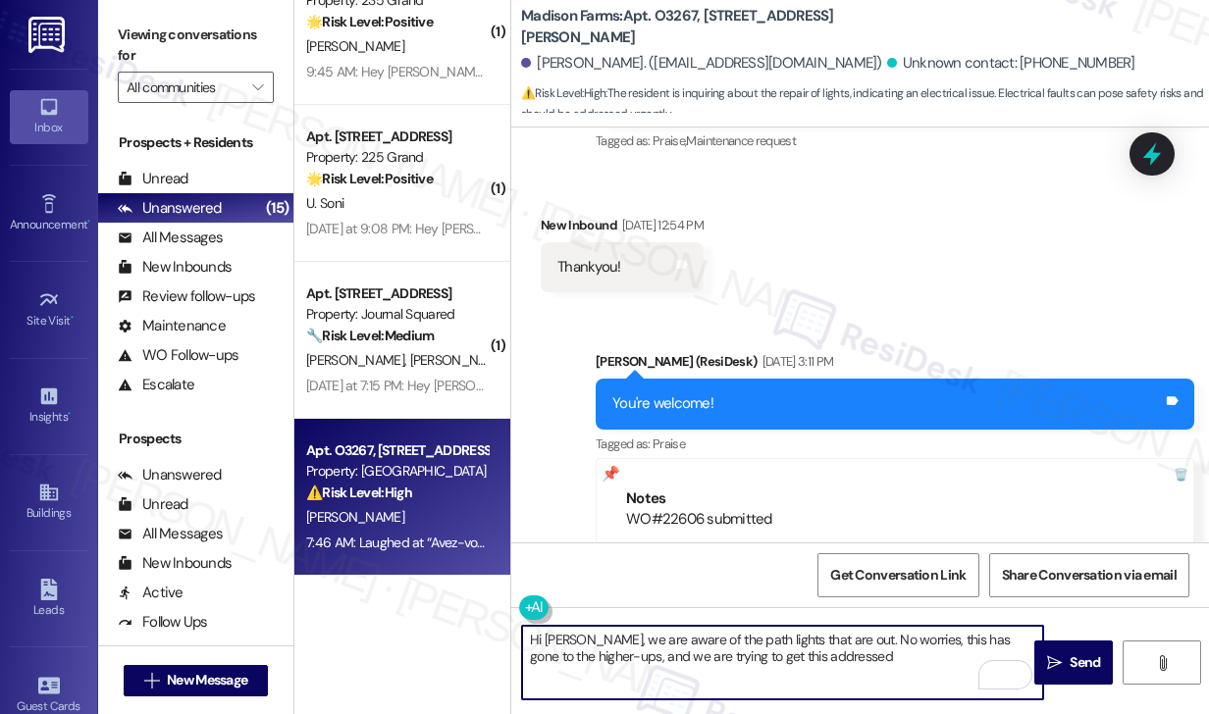
click at [581, 636] on textarea "Hi Ethan, we are aware of the path lights that are out. No worries, this has go…" at bounding box center [782, 663] width 521 height 74
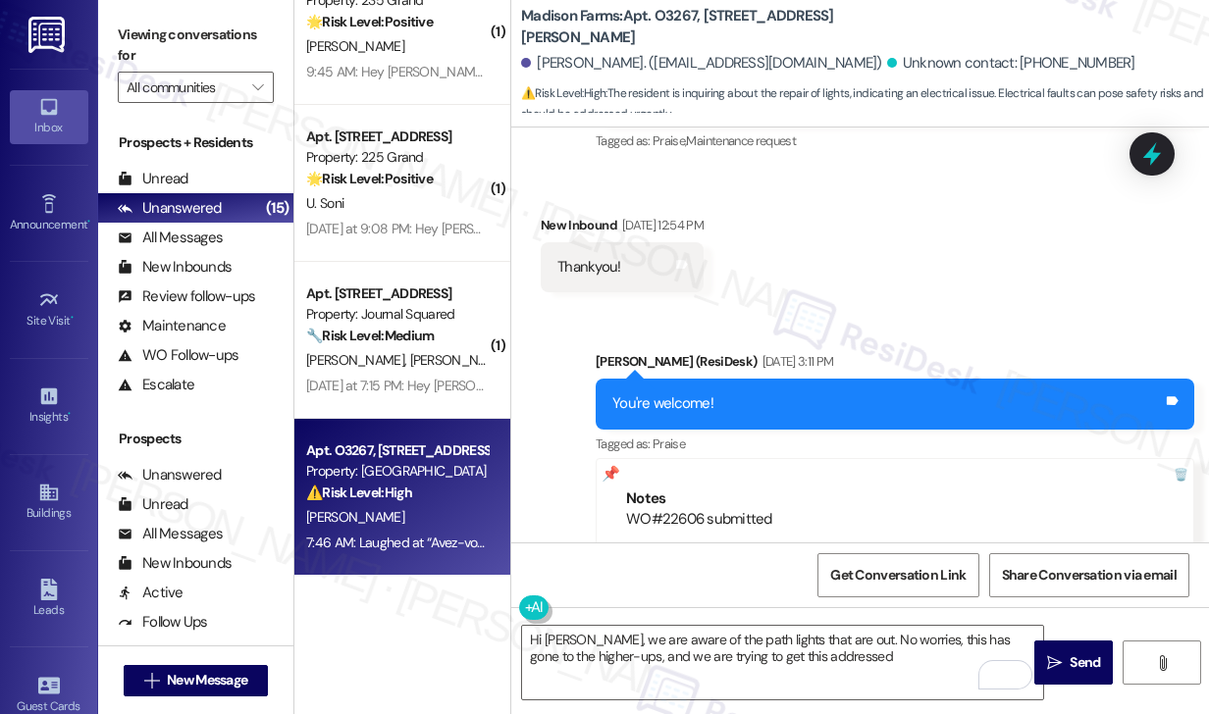
click at [169, 50] on label "Viewing conversations for" at bounding box center [196, 46] width 156 height 52
click at [756, 651] on textarea "Hi Ethan, we are aware of the path lights that are out. No worries, this has go…" at bounding box center [782, 663] width 521 height 74
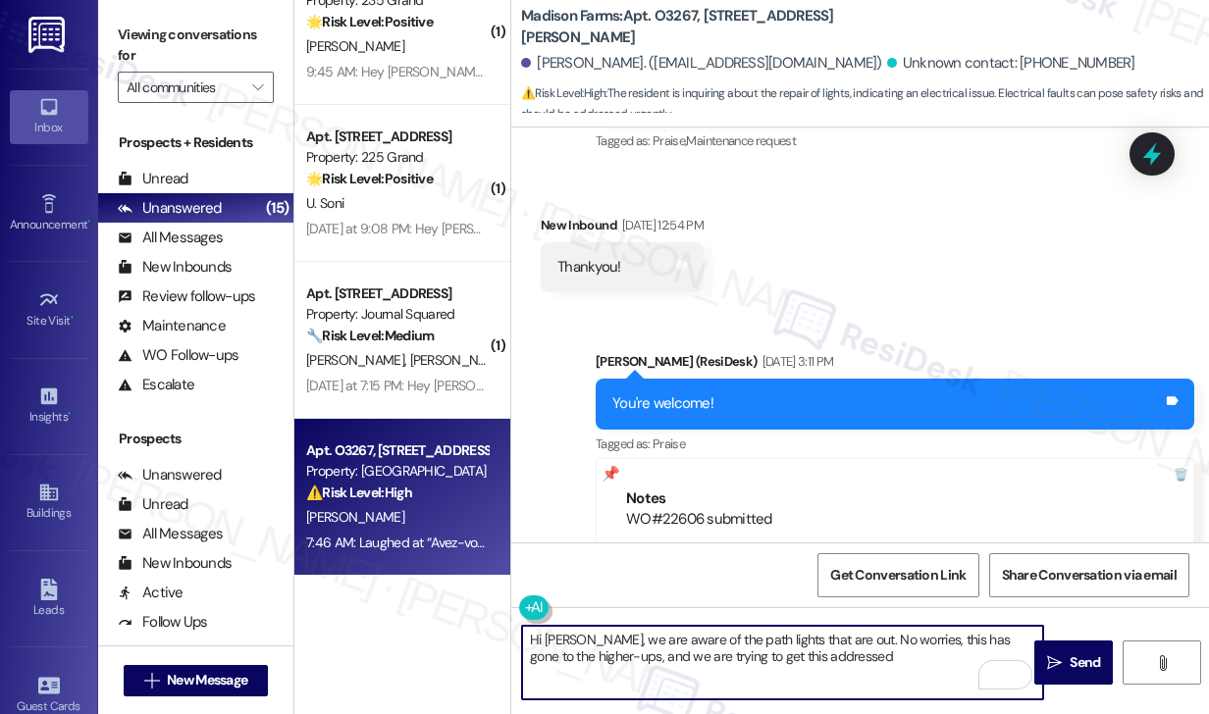
click at [756, 651] on textarea "Hi Ethan, we are aware of the path lights that are out. No worries, this has go…" at bounding box center [782, 663] width 521 height 74
click at [773, 647] on textarea "Hi Ethan, we are aware of the path lights that are out. No worries, this has go…" at bounding box center [782, 663] width 521 height 74
click at [836, 651] on textarea "Hi Ethan, we are aware of the path lights that are out. No worries, this has go…" at bounding box center [782, 663] width 521 height 74
click at [900, 666] on textarea "Hi Ethan, we are aware of the path lights that are out. No worries, this has go…" at bounding box center [782, 663] width 521 height 74
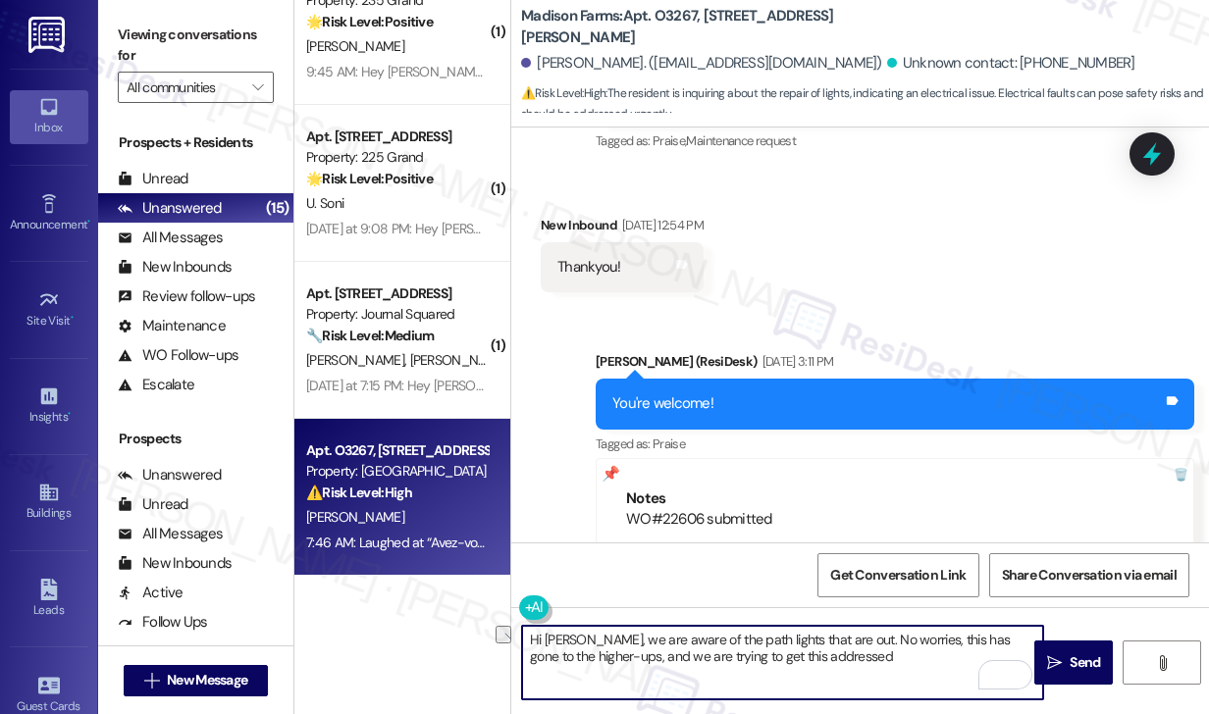
drag, startPoint x: 844, startPoint y: 662, endPoint x: 707, endPoint y: 652, distance: 137.8
click at [707, 652] on textarea "Hi Ethan, we are aware of the path lights that are out. No worries, this has go…" at bounding box center [782, 663] width 521 height 74
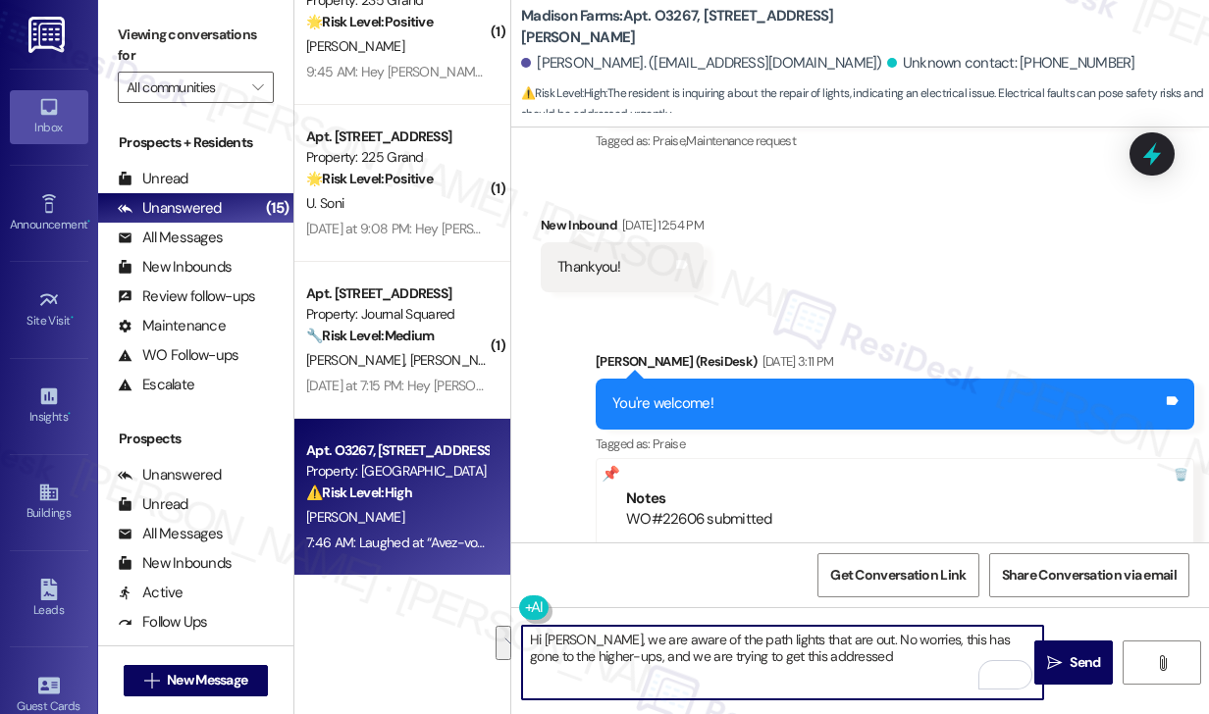
click at [824, 655] on textarea "Hi Ethan, we are aware of the path lights that are out. No worries, this has go…" at bounding box center [782, 663] width 521 height 74
click at [865, 662] on textarea "Hi Ethan, we are aware of the path lights that are out. No worries, this has go…" at bounding box center [782, 663] width 521 height 74
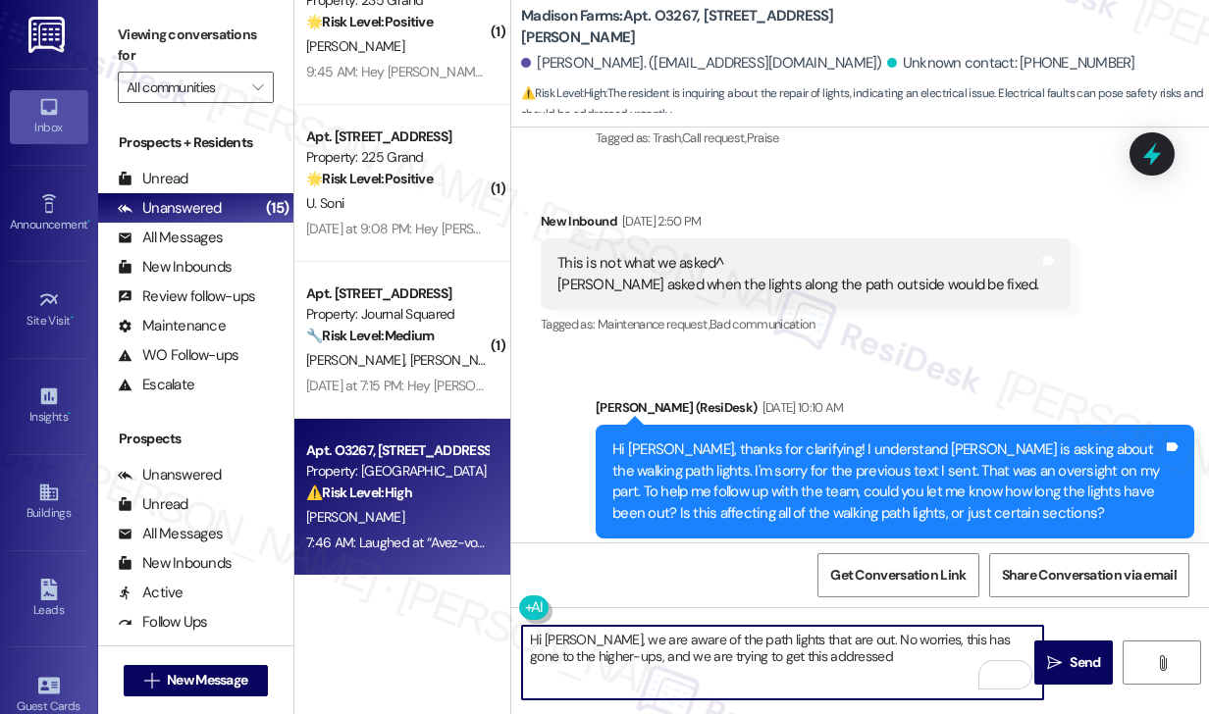
scroll to position [3564, 0]
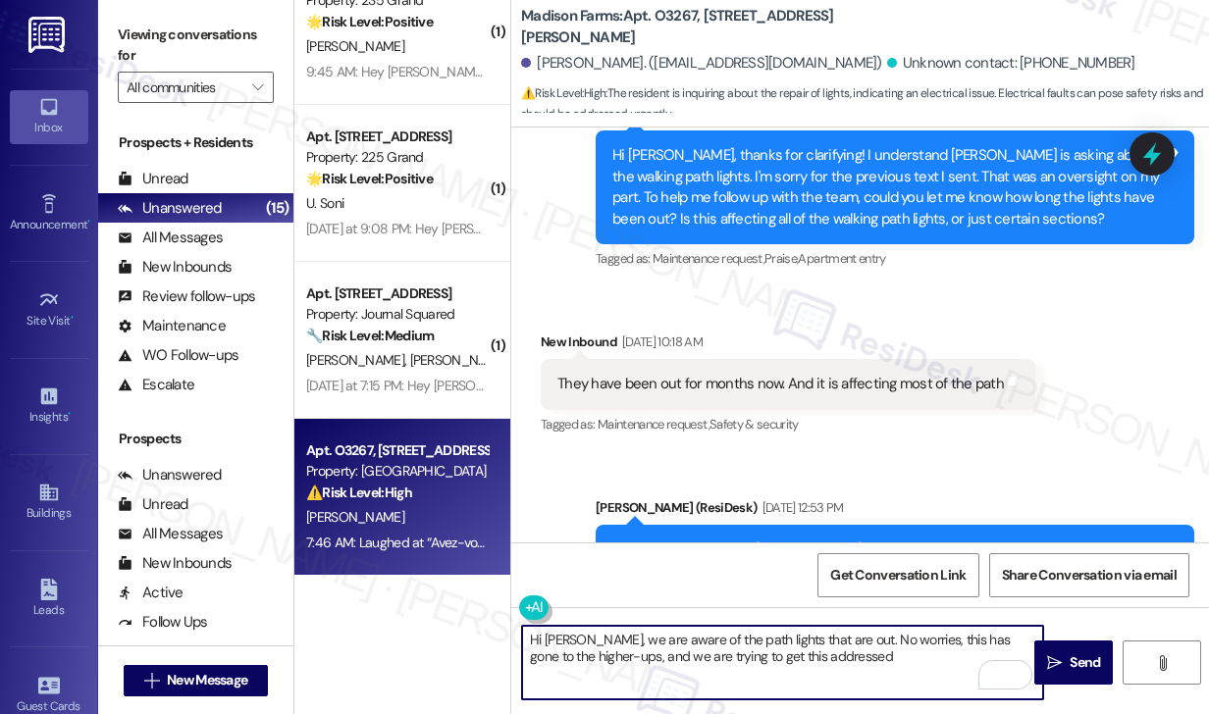
click at [577, 637] on textarea "Hi Ethan, we are aware of the path lights that are out. No worries, this has go…" at bounding box center [782, 663] width 521 height 74
click at [788, 651] on textarea "Hi Ethan and Marissa, we are aware of the path lights that are out. No worries,…" at bounding box center [782, 663] width 521 height 74
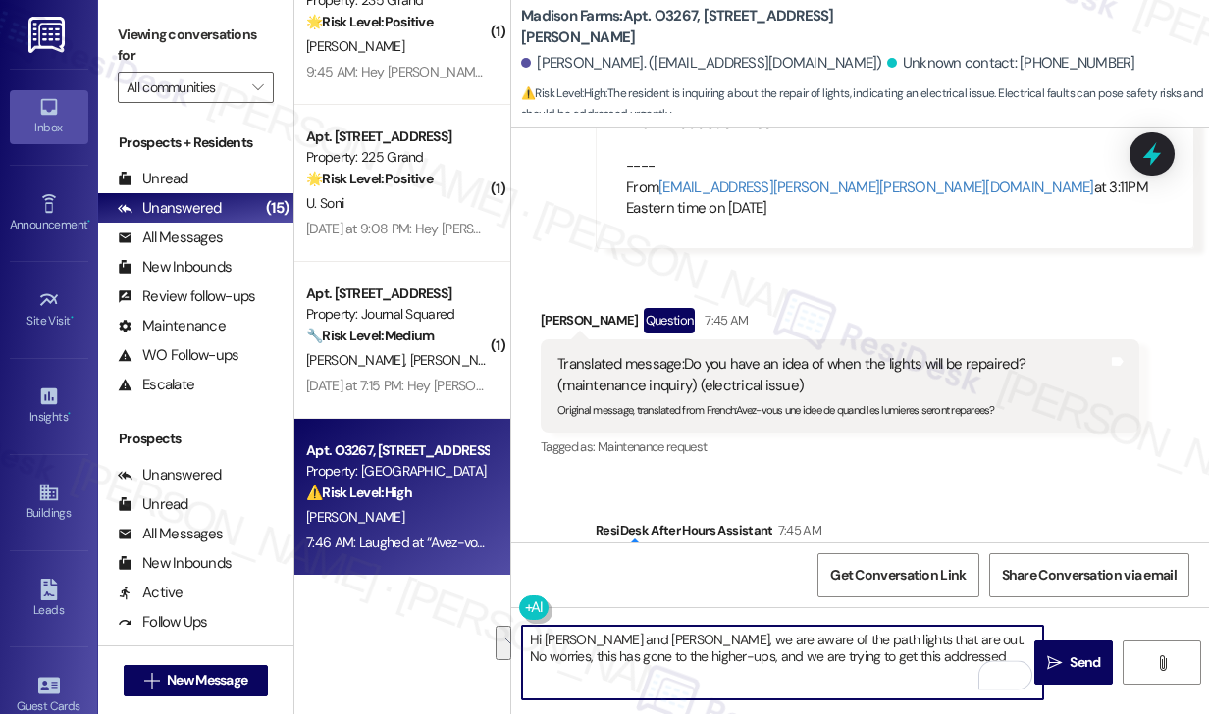
scroll to position [4447, 0]
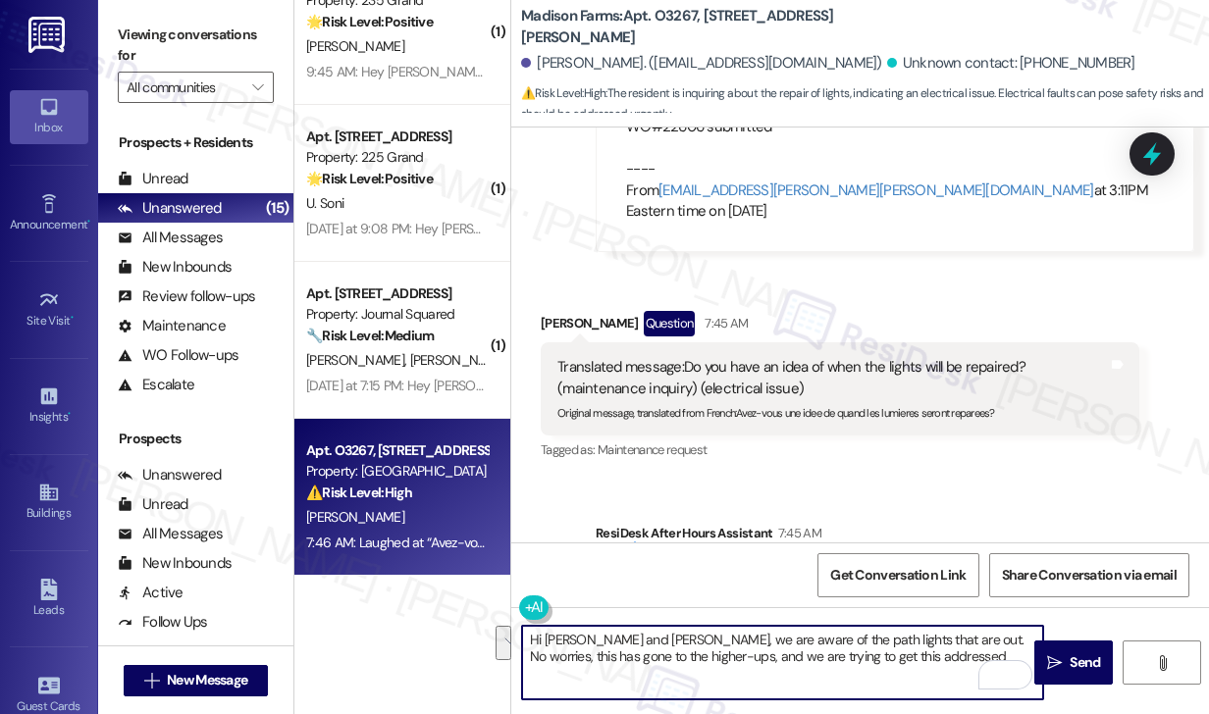
click at [630, 637] on textarea "Hi Ethan and Marissa, we are aware of the path lights that are out. No worries,…" at bounding box center [782, 663] width 521 height 74
click at [956, 661] on textarea "Hi Ethan, good morning! We are aware of the path lights that are out. No worrie…" at bounding box center [782, 663] width 521 height 74
click at [776, 651] on textarea "Hi Ethan, good morning! We are aware of the path lights that are out. No worrie…" at bounding box center [782, 663] width 521 height 74
click at [775, 650] on textarea "Hi Ethan, good morning! We are aware of the path lights that are out. No worrie…" at bounding box center [782, 663] width 521 height 74
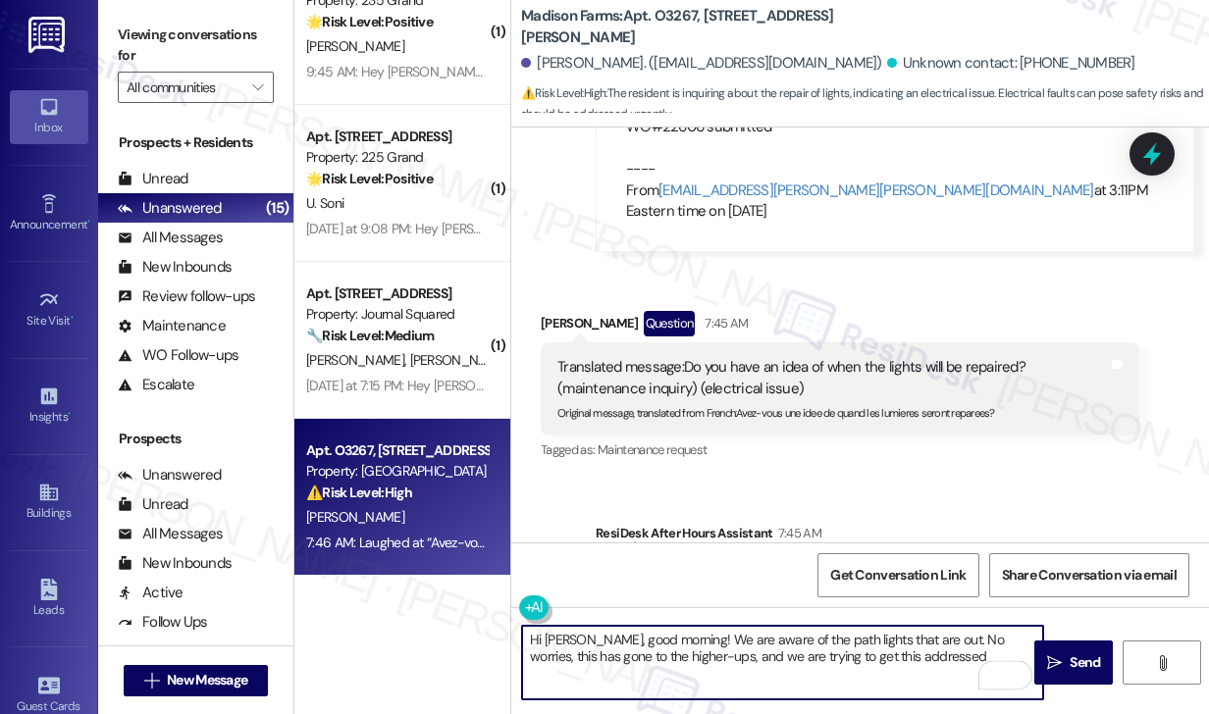
click at [775, 650] on textarea "Hi Ethan, good morning! We are aware of the path lights that are out. No worrie…" at bounding box center [782, 663] width 521 height 74
click at [839, 652] on textarea "Hi Ethan, good morning! We are aware of the path lights that are out. No worrie…" at bounding box center [782, 663] width 521 height 74
click at [921, 656] on textarea "Hi Ethan, good morning! We are aware of the path lights that are out. No worrie…" at bounding box center [782, 663] width 521 height 74
type textarea "Hi Ethan, good morning! We are aware of the path lights that are out. No worrie…"
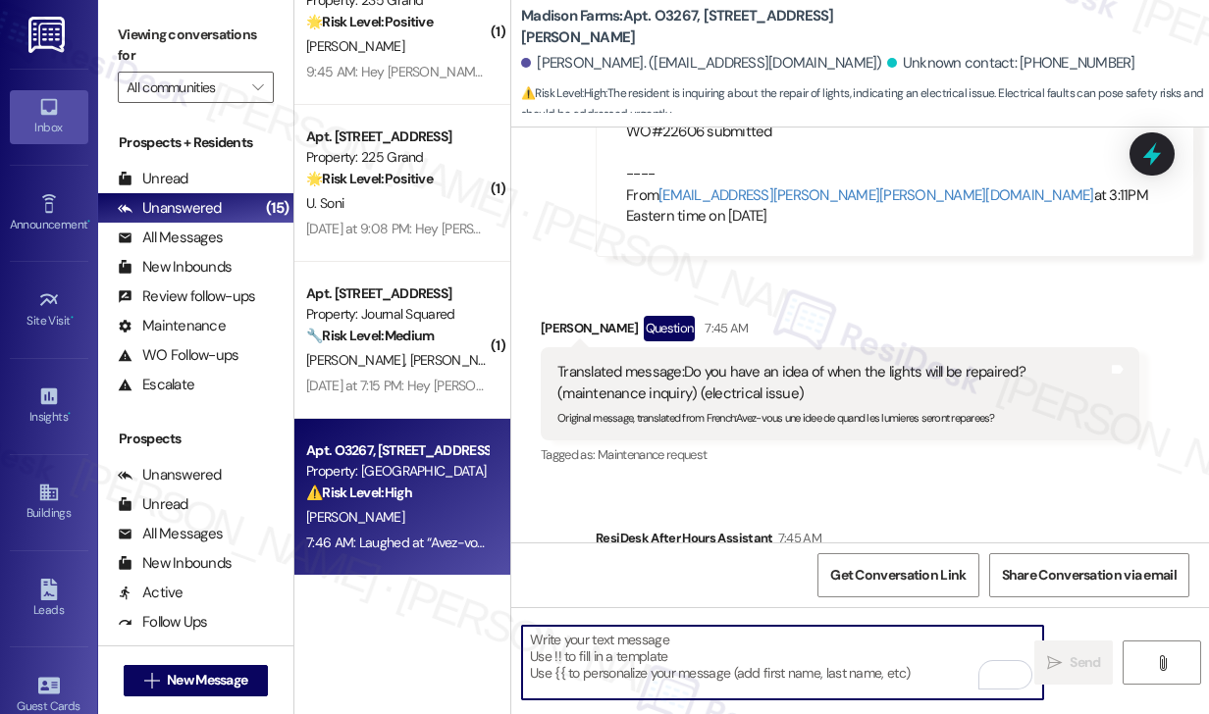
scroll to position [4429, 0]
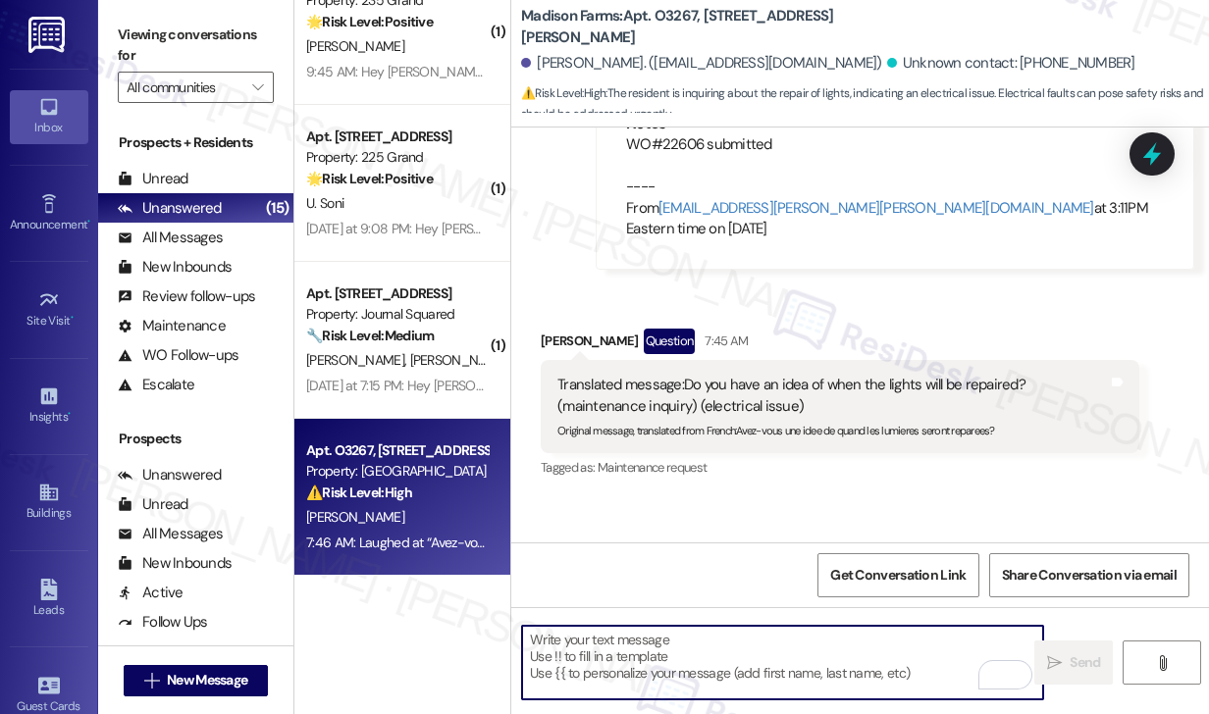
click at [770, 424] on sub "Original message, translated from French : Avez-vous une idee de quand les lumi…" at bounding box center [776, 431] width 438 height 14
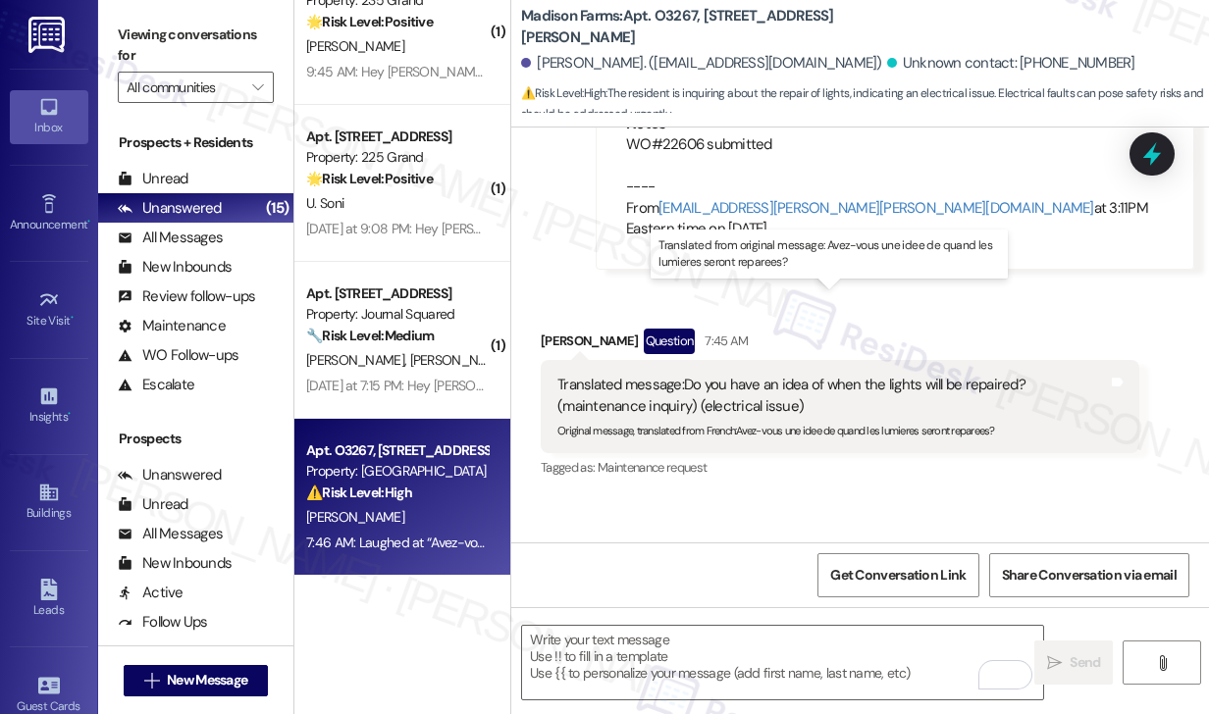
click at [770, 424] on sub "Original message, translated from French : Avez-vous une idee de quand les lumi…" at bounding box center [776, 431] width 438 height 14
click at [773, 375] on div "Translated message: Do you have an idea of when the lights will be repaired? (m…" at bounding box center [832, 396] width 551 height 42
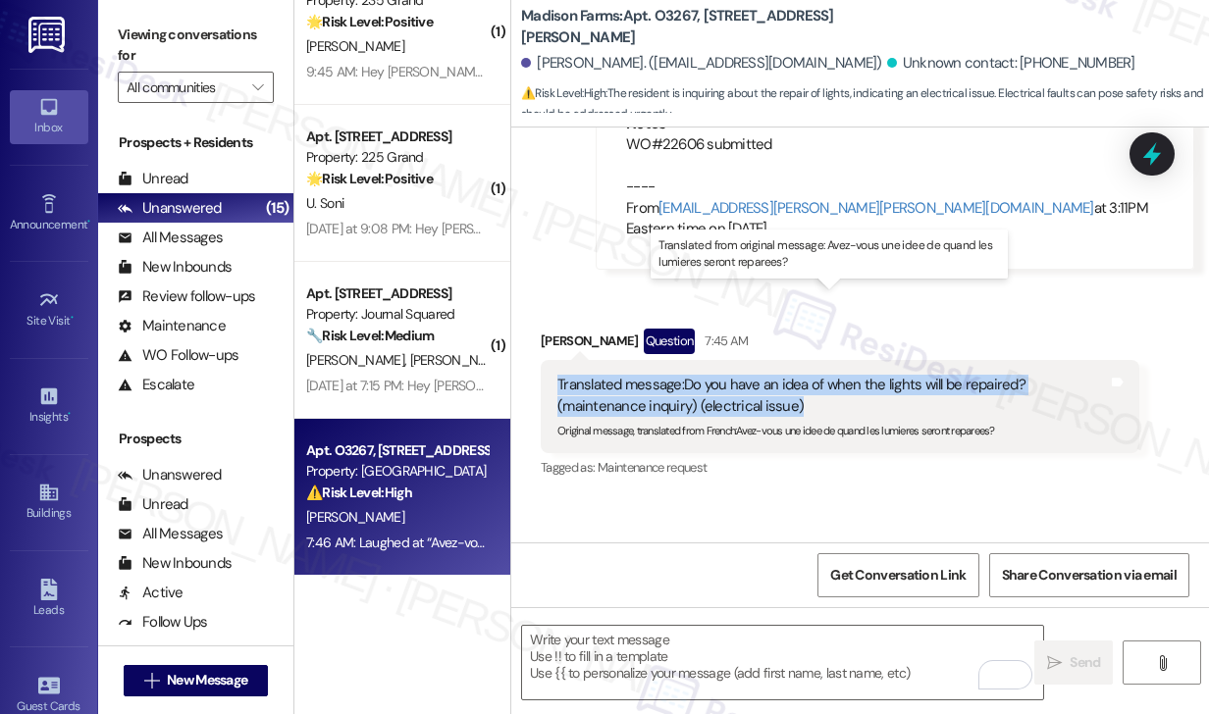
click at [773, 375] on div "Translated message: Do you have an idea of when the lights will be repaired? (m…" at bounding box center [832, 396] width 551 height 42
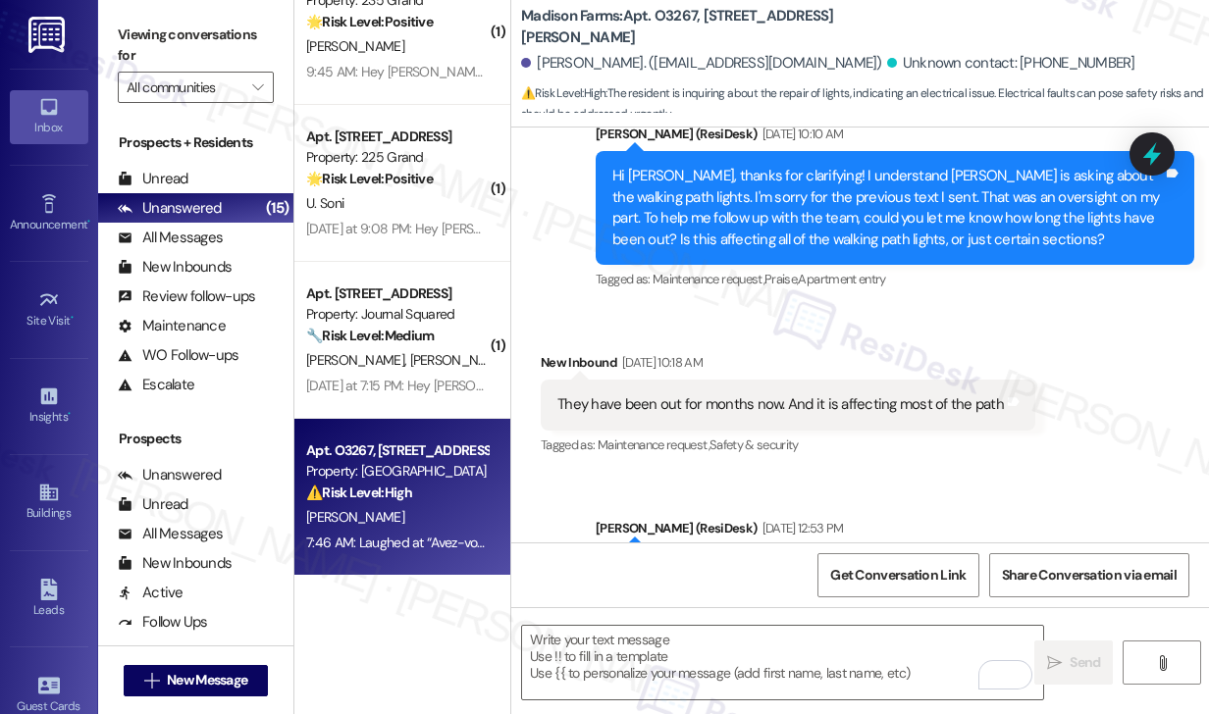
scroll to position [3448, 0]
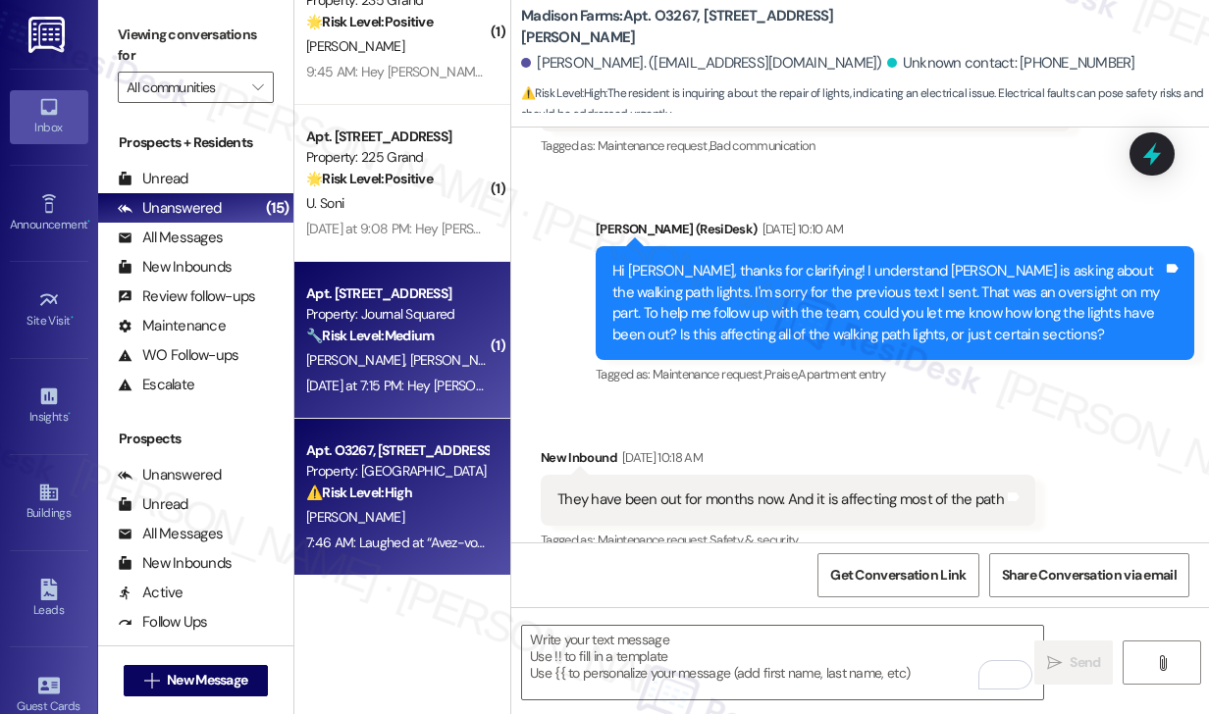
click at [425, 374] on div "Yesterday at 7:15 PM: Hey Rakdong and Myung A, we appreciate your text! We'll b…" at bounding box center [396, 386] width 185 height 25
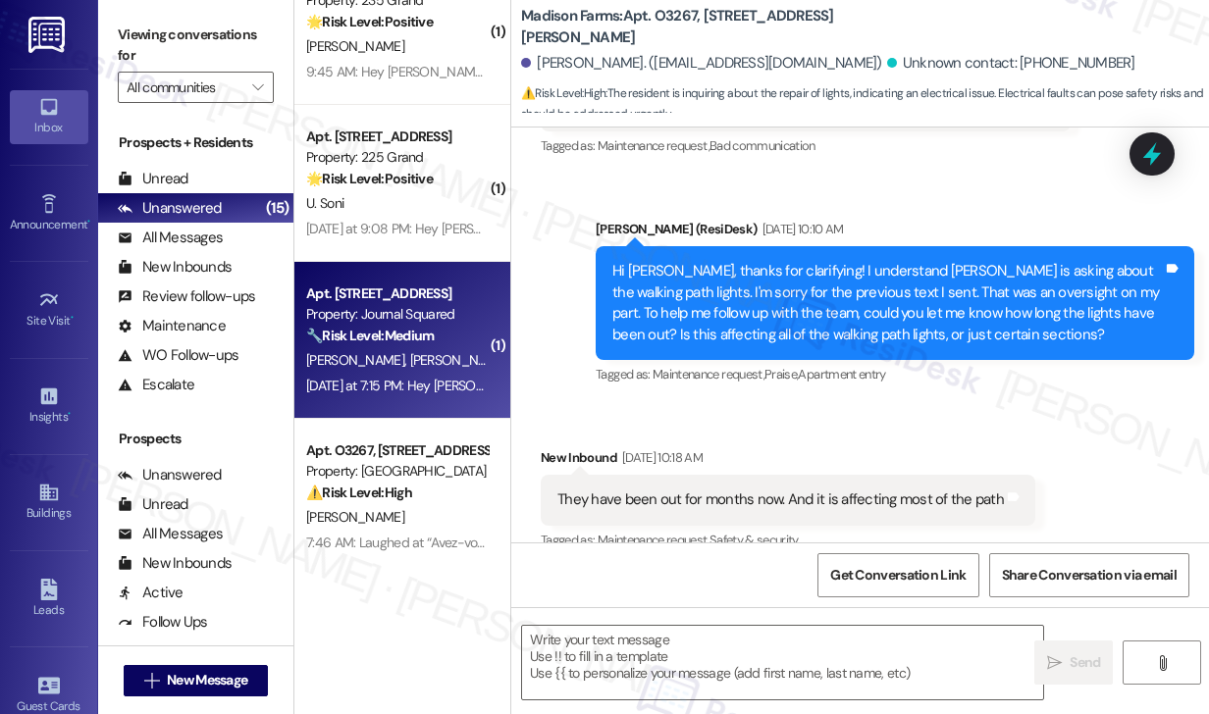
type textarea "Fetching suggested responses. Please feel free to read through the conversation…"
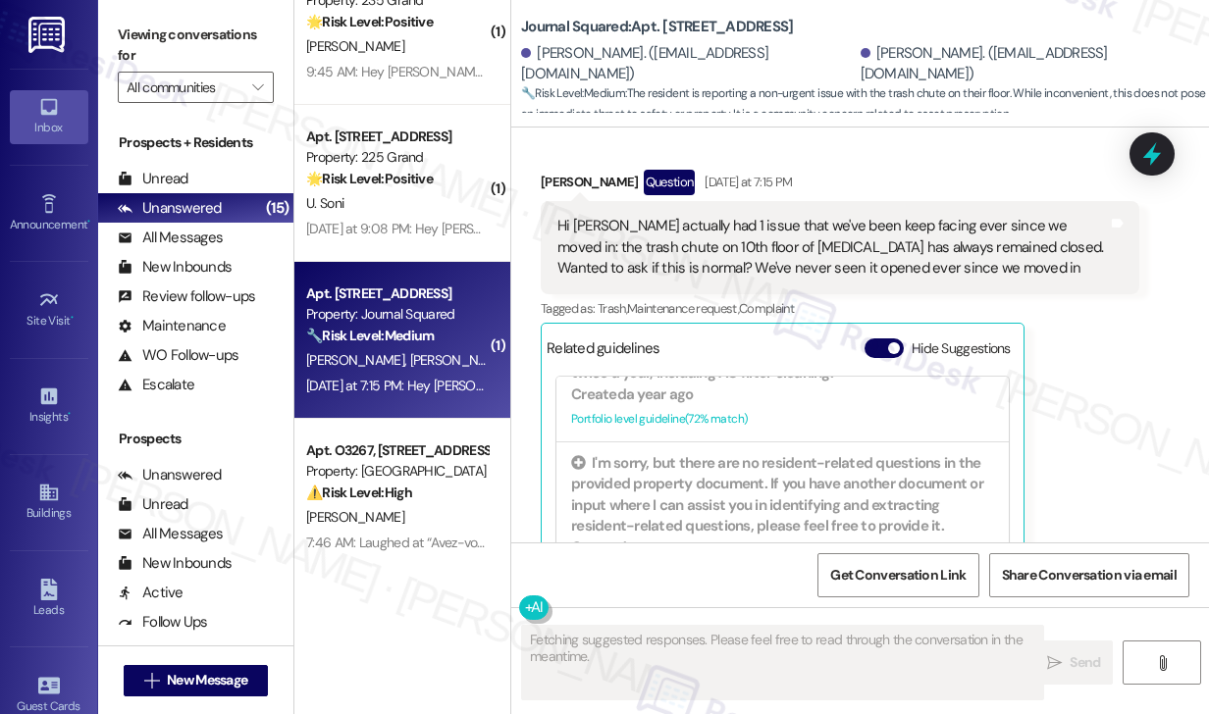
scroll to position [1605, 0]
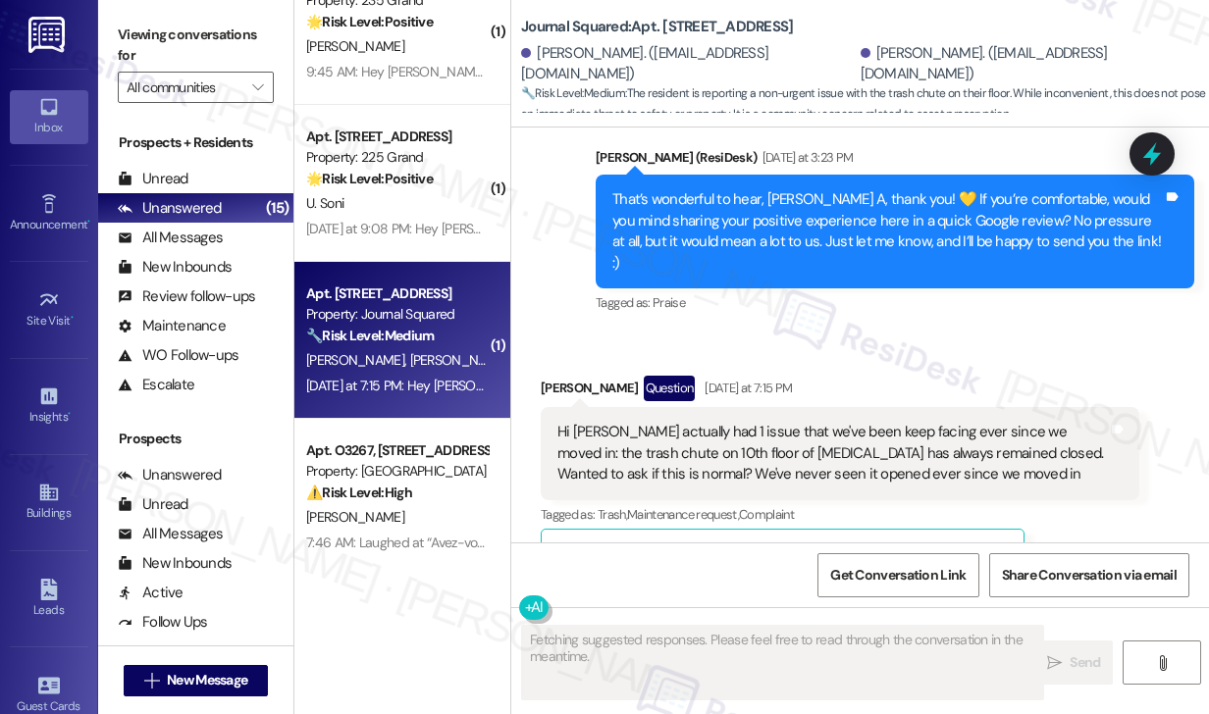
click at [660, 422] on div "Hi [PERSON_NAME] actually had 1 issue that we've been keep facing ever since we…" at bounding box center [832, 453] width 551 height 63
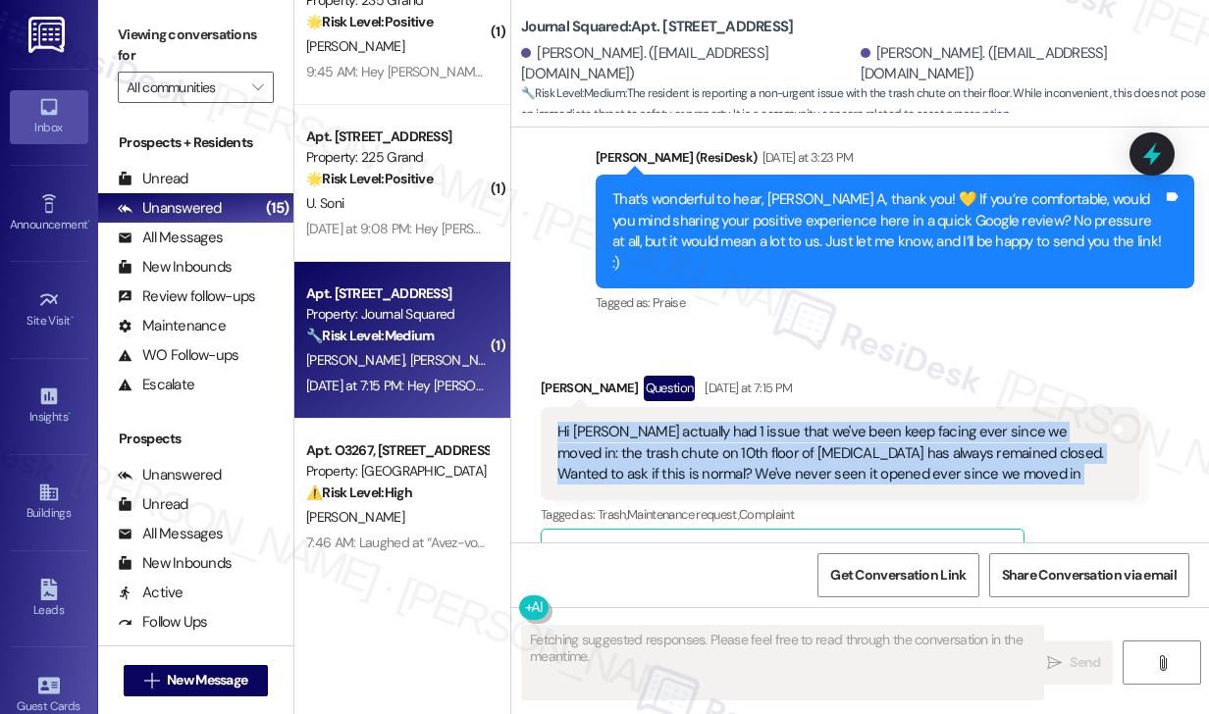
click at [660, 422] on div "Hi [PERSON_NAME] actually had 1 issue that we've been keep facing ever since we…" at bounding box center [832, 453] width 551 height 63
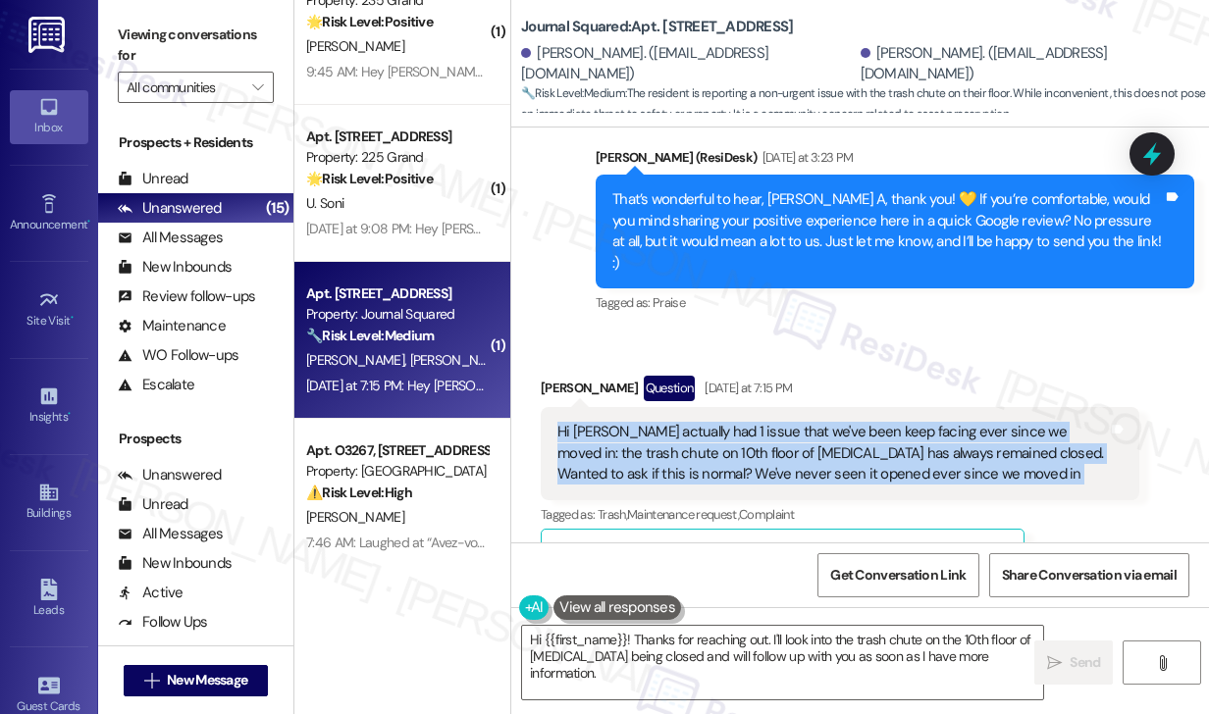
click at [932, 422] on div "Hi [PERSON_NAME] actually had 1 issue that we've been keep facing ever since we…" at bounding box center [832, 453] width 551 height 63
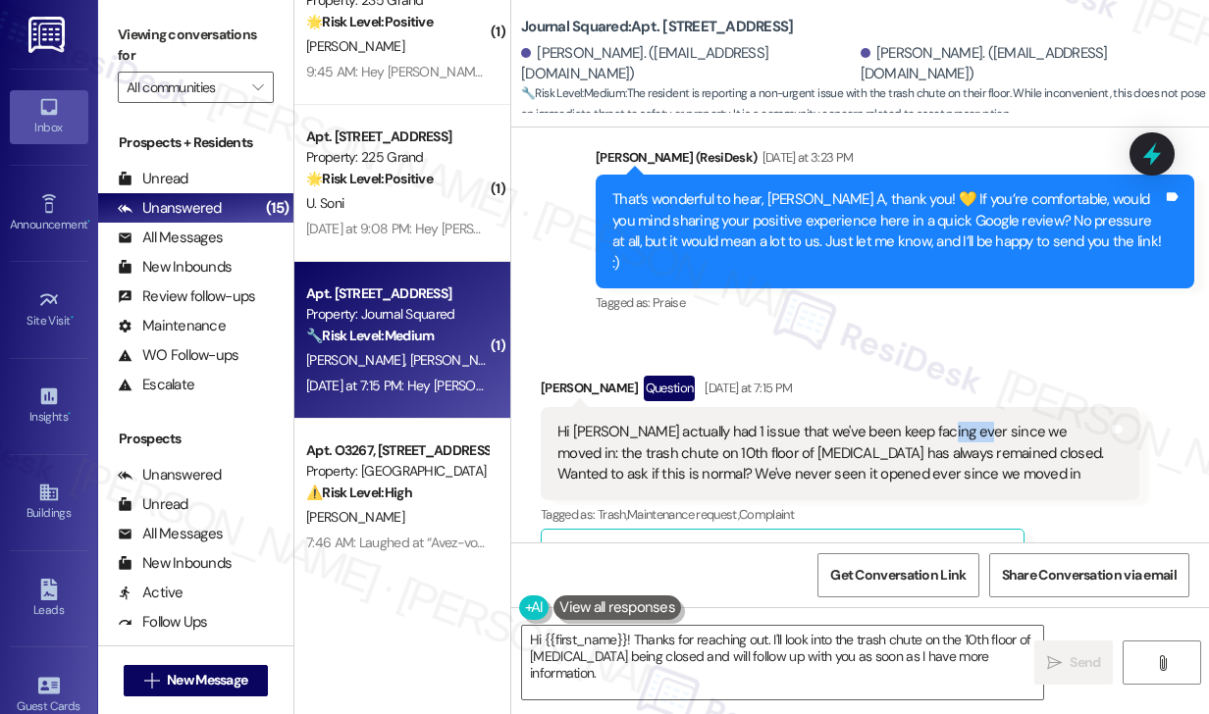
click at [932, 422] on div "Hi [PERSON_NAME] actually had 1 issue that we've been keep facing ever since we…" at bounding box center [832, 453] width 551 height 63
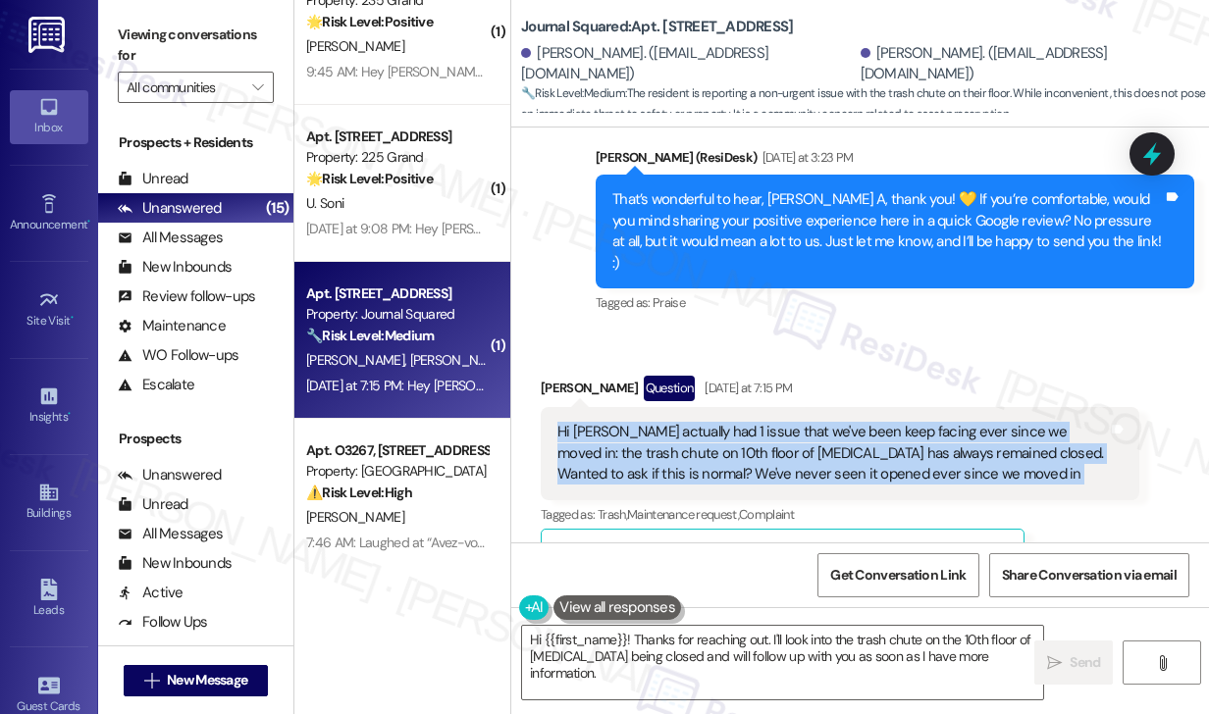
click at [932, 422] on div "Hi [PERSON_NAME] actually had 1 issue that we've been keep facing ever since we…" at bounding box center [832, 453] width 551 height 63
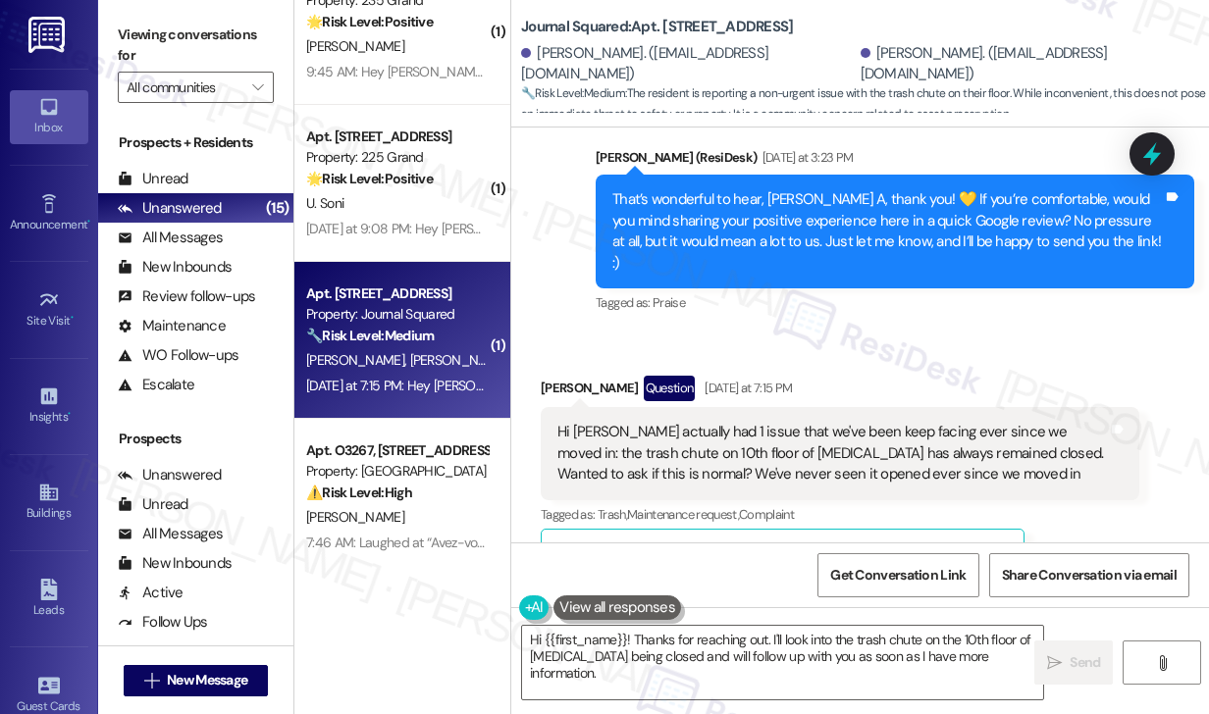
click at [871, 227] on div "That’s wonderful to hear, [PERSON_NAME] A, thank you! 💛 If you’re comfortable, …" at bounding box center [887, 231] width 551 height 84
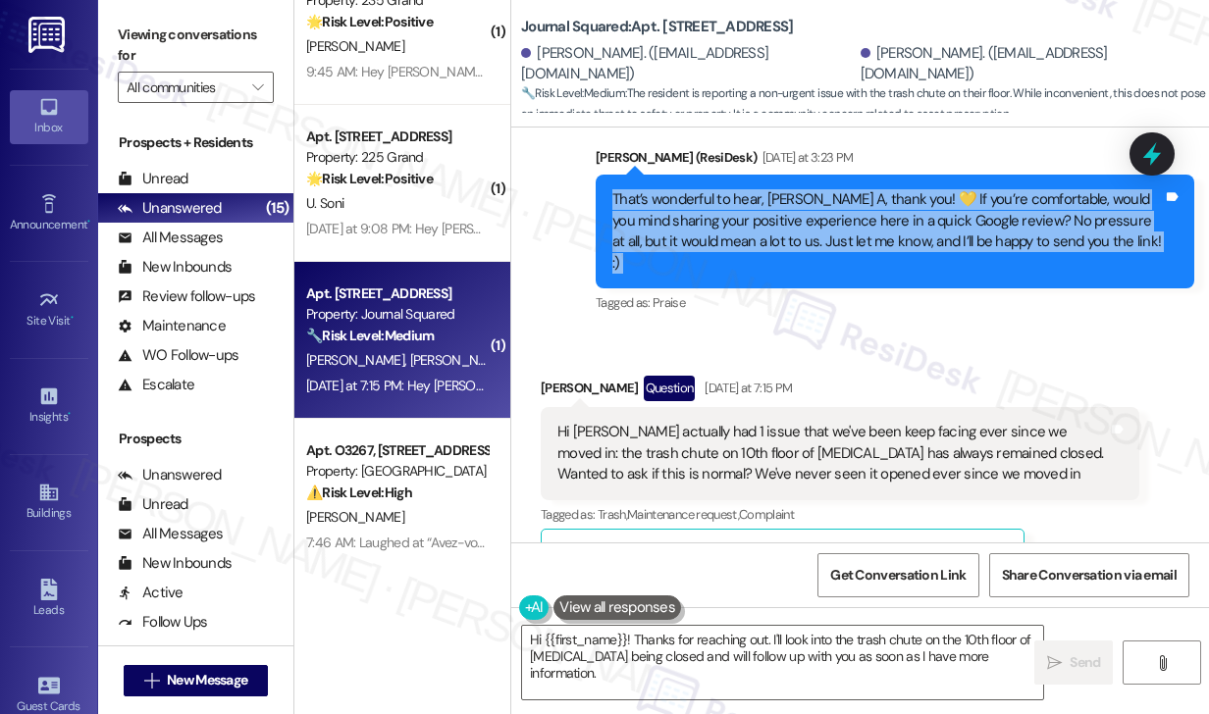
click at [871, 227] on div "That’s wonderful to hear, [PERSON_NAME] A, thank you! 💛 If you’re comfortable, …" at bounding box center [887, 231] width 551 height 84
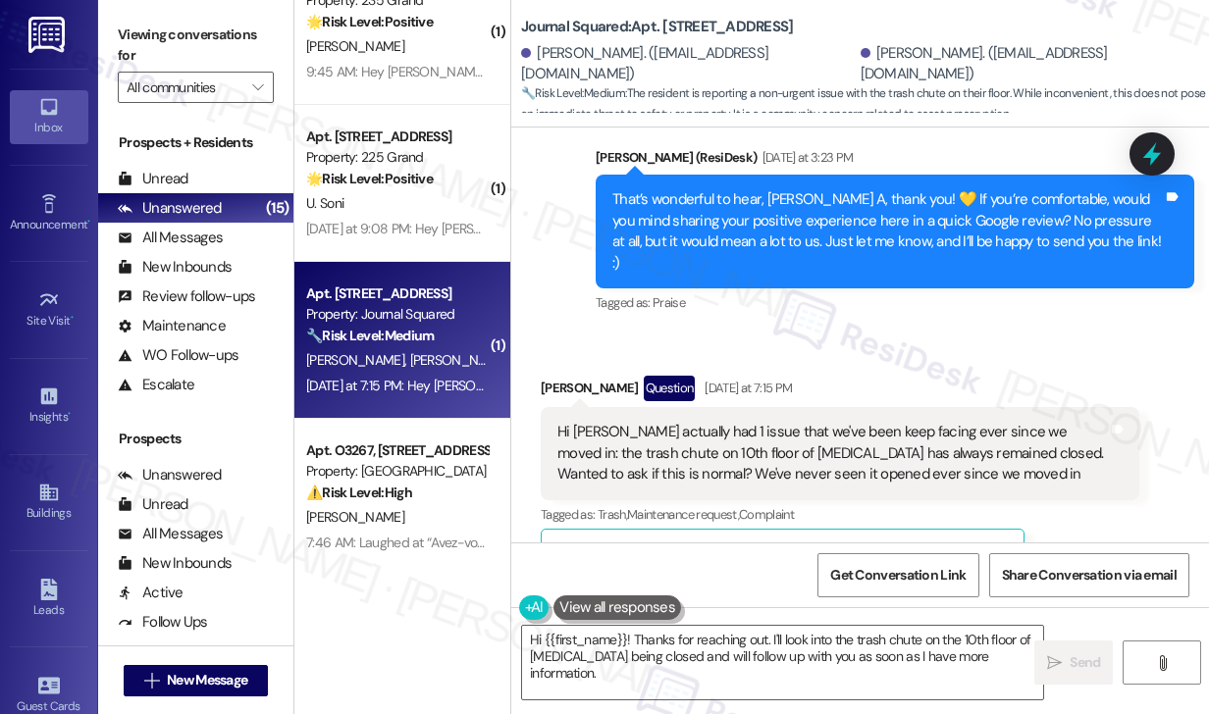
click at [714, 422] on div "Hi [PERSON_NAME] actually had 1 issue that we've been keep facing ever since we…" at bounding box center [832, 453] width 551 height 63
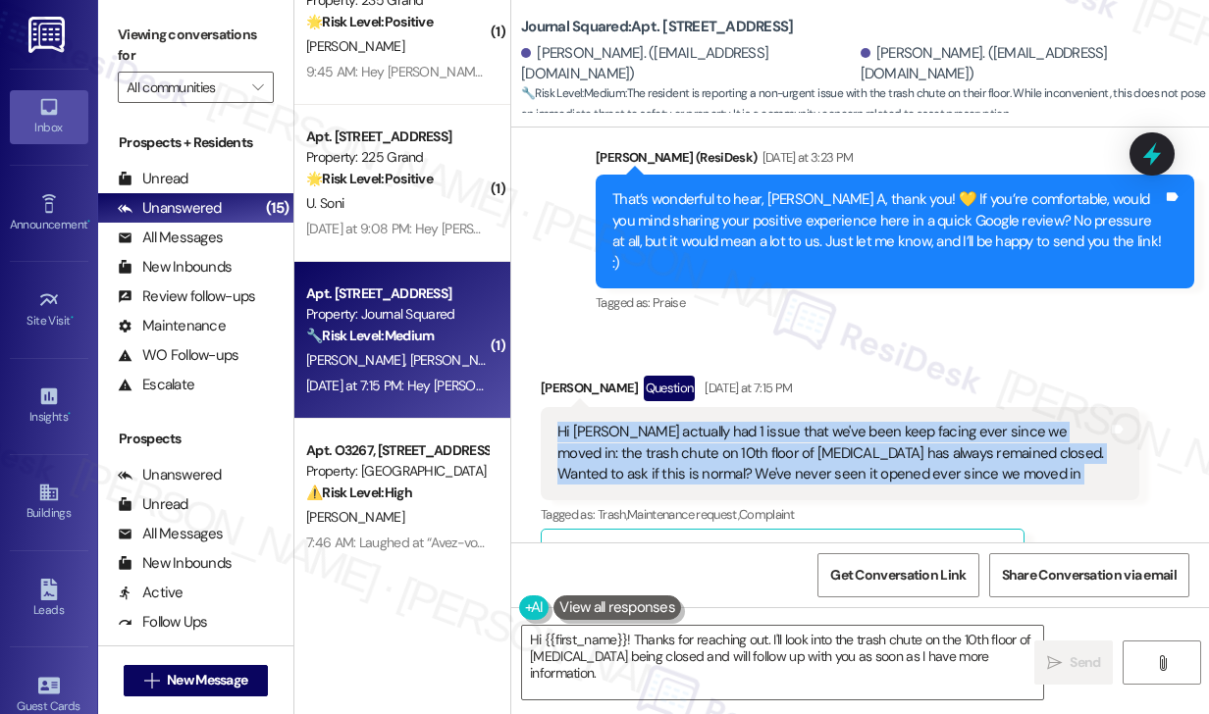
click at [714, 422] on div "Hi [PERSON_NAME] actually had 1 issue that we've been keep facing ever since we…" at bounding box center [832, 453] width 551 height 63
click at [700, 422] on div "Hi [PERSON_NAME] actually had 1 issue that we've been keep facing ever since we…" at bounding box center [832, 453] width 551 height 63
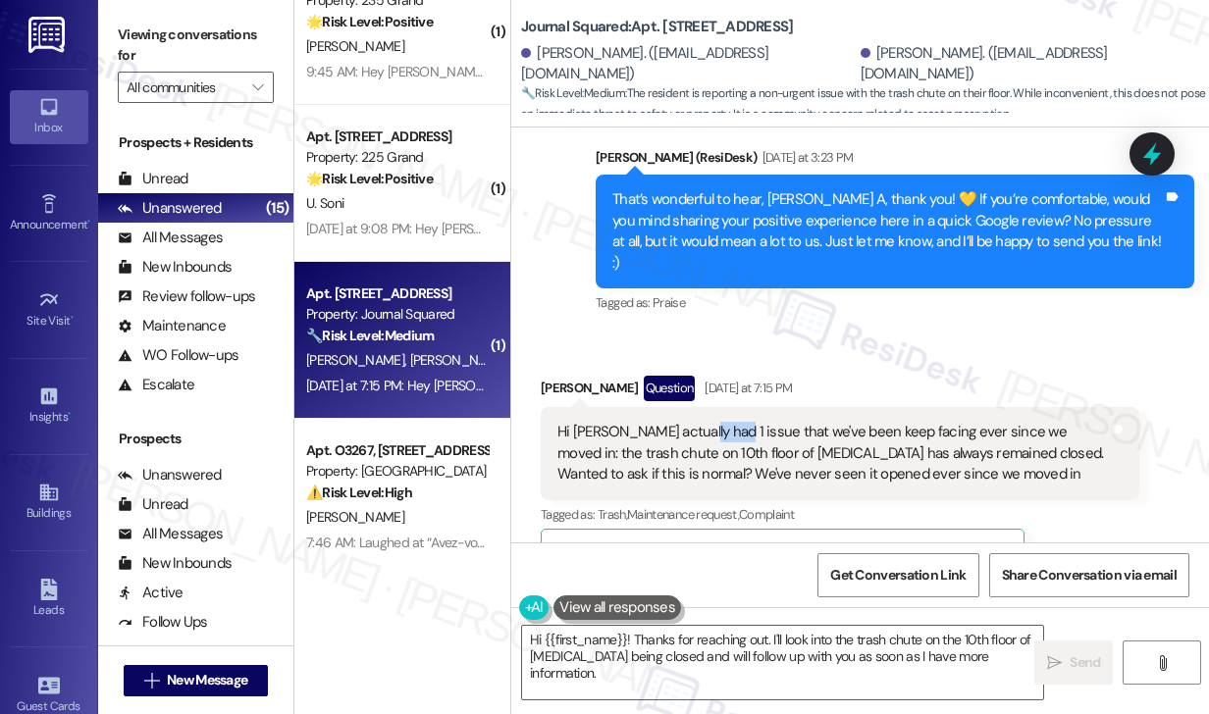
click at [700, 422] on div "Hi [PERSON_NAME] actually had 1 issue that we've been keep facing ever since we…" at bounding box center [832, 453] width 551 height 63
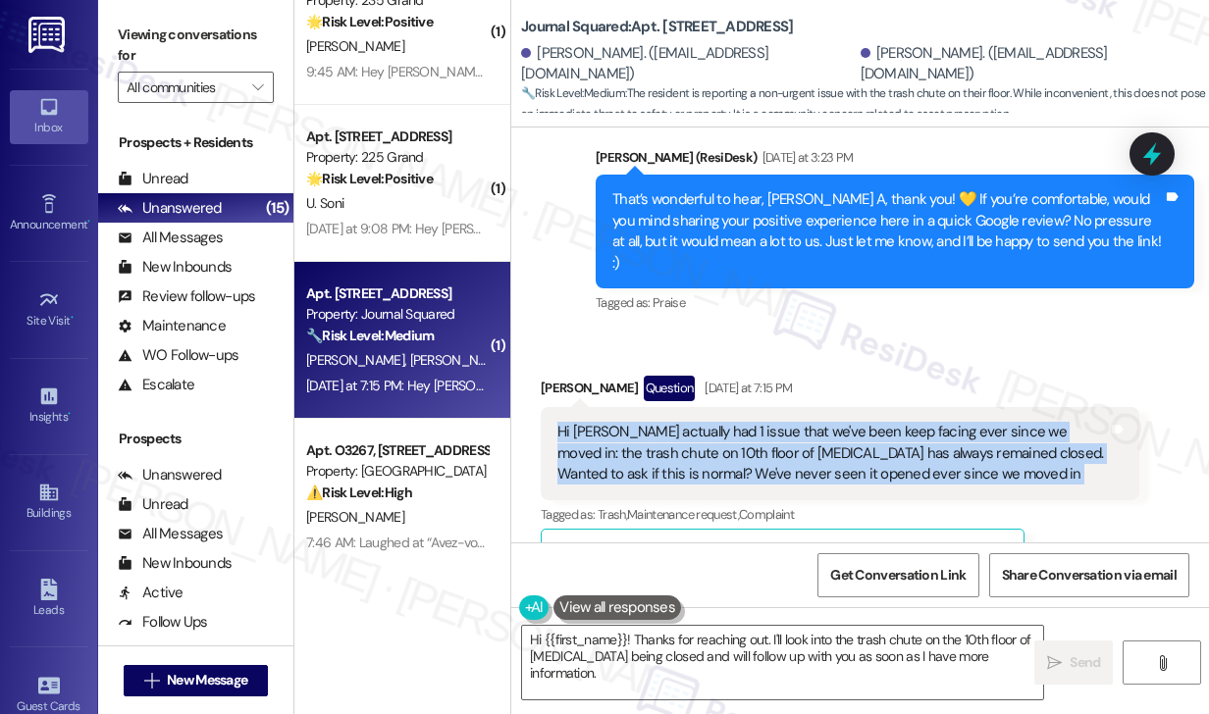
click at [700, 422] on div "Hi [PERSON_NAME] actually had 1 issue that we've been keep facing ever since we…" at bounding box center [832, 453] width 551 height 63
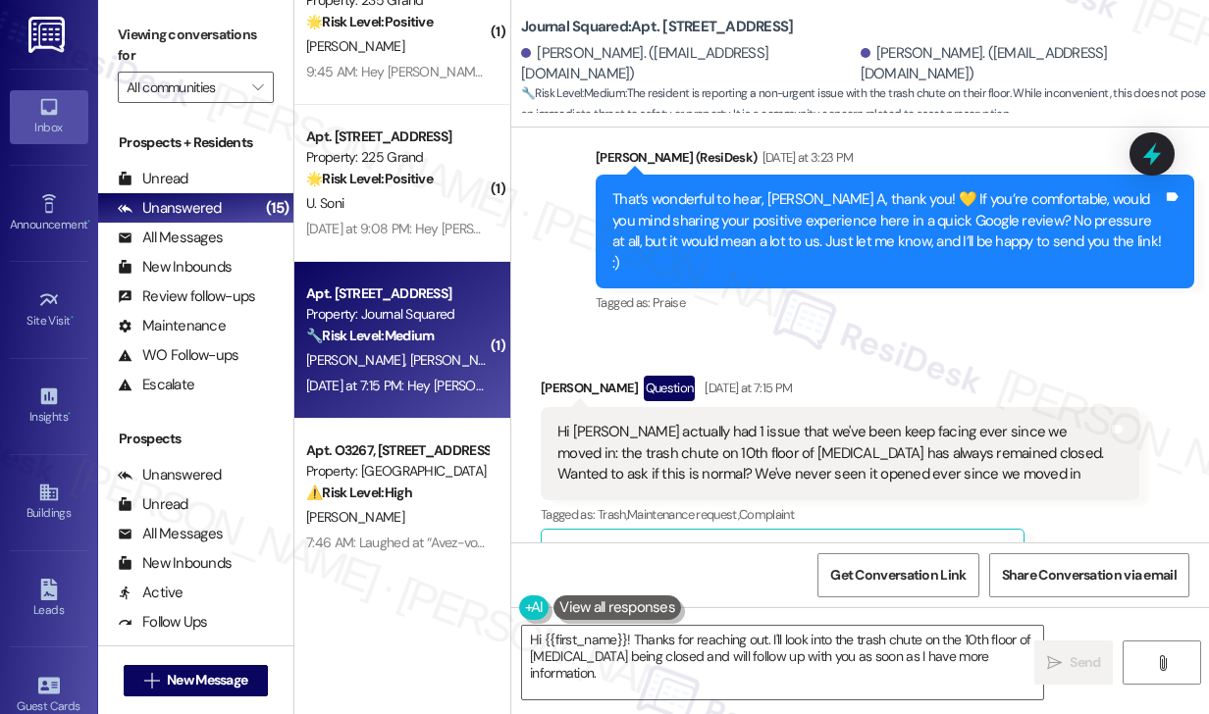
click at [554, 376] on div "Rakdong Lim Question Yesterday at 7:15 PM" at bounding box center [840, 391] width 599 height 31
copy div "Rakdong"
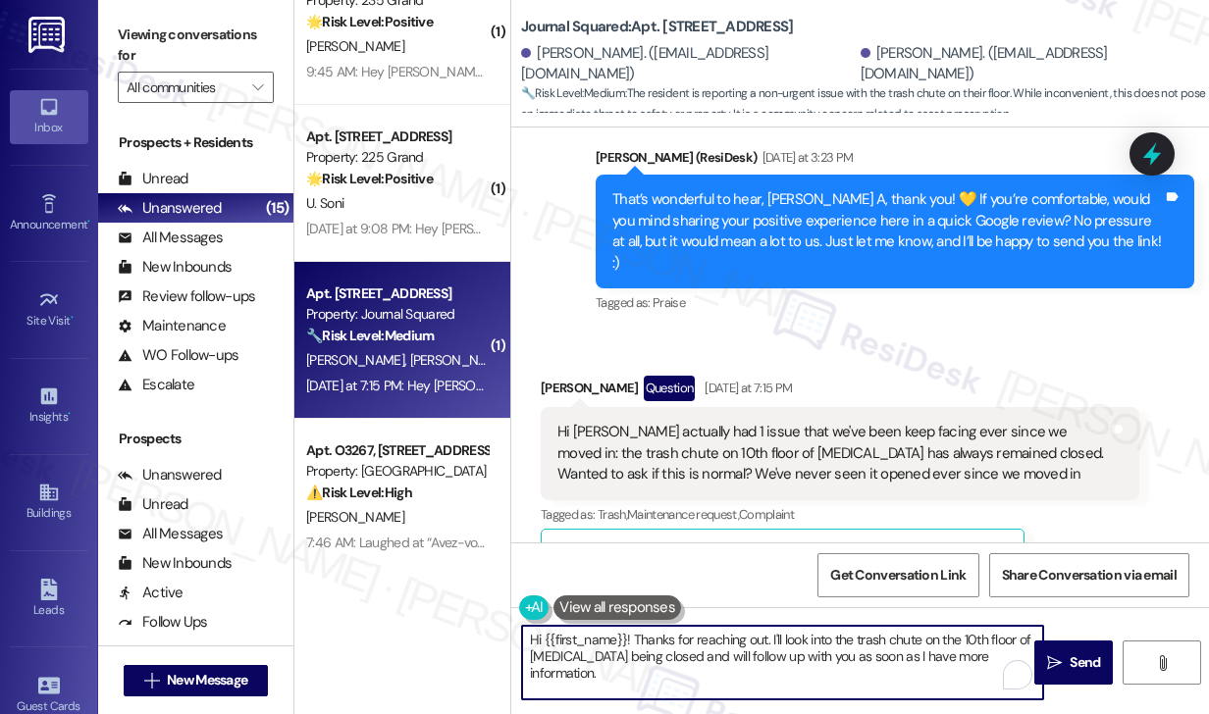
drag, startPoint x: 543, startPoint y: 641, endPoint x: 626, endPoint y: 642, distance: 83.4
click at [626, 642] on textarea "Hi {{first_name}}! Thanks for reaching out. I'll look into the trash chute on t…" at bounding box center [782, 663] width 521 height 74
paste textarea "Rakdong"
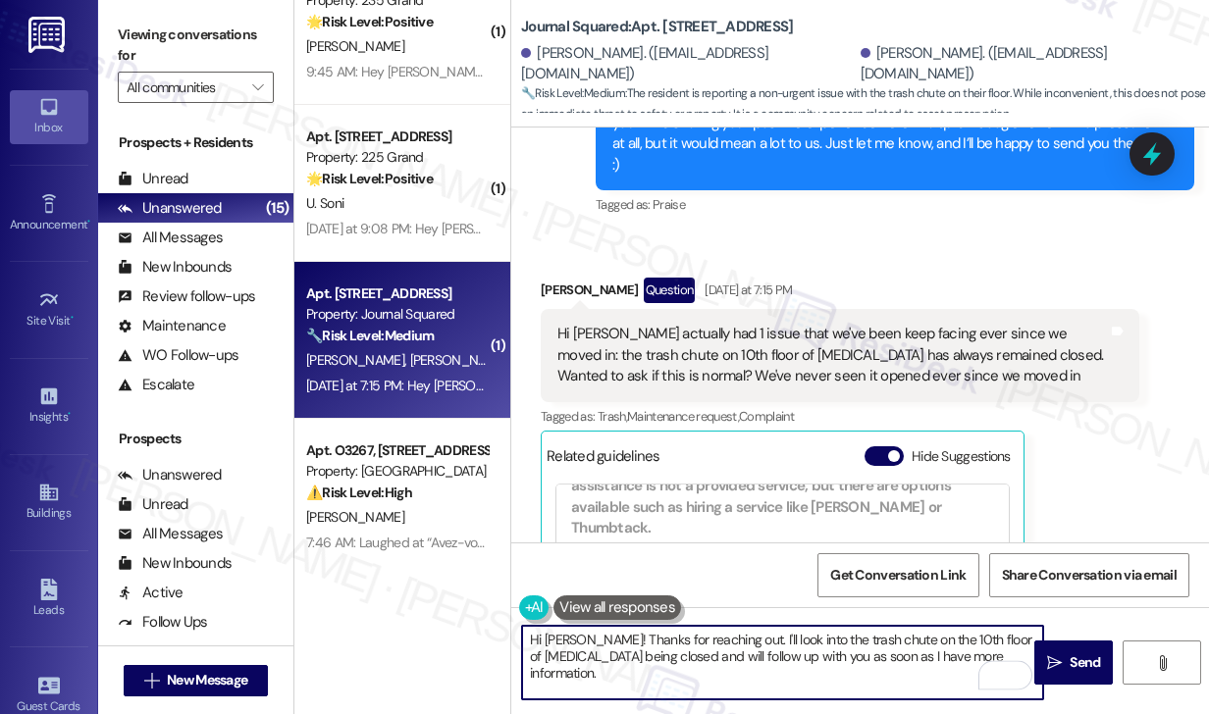
scroll to position [883, 0]
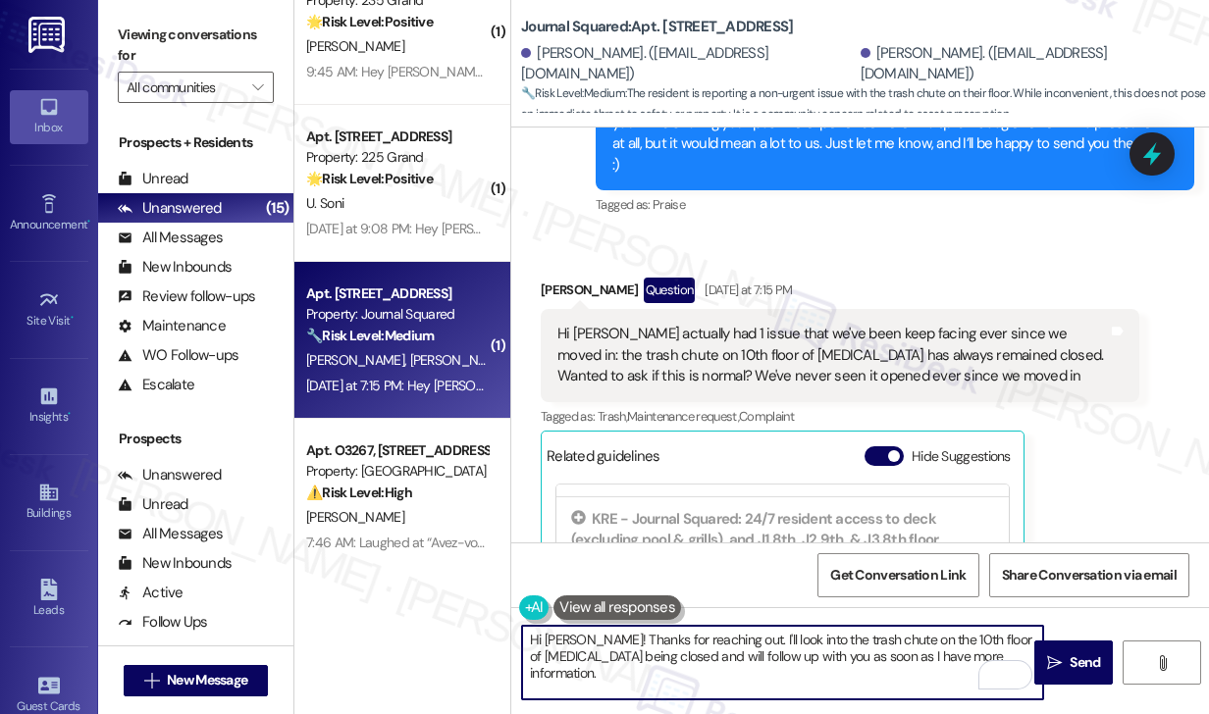
click at [881, 324] on div "Hi [PERSON_NAME] actually had 1 issue that we've been keep facing ever since we…" at bounding box center [832, 355] width 551 height 63
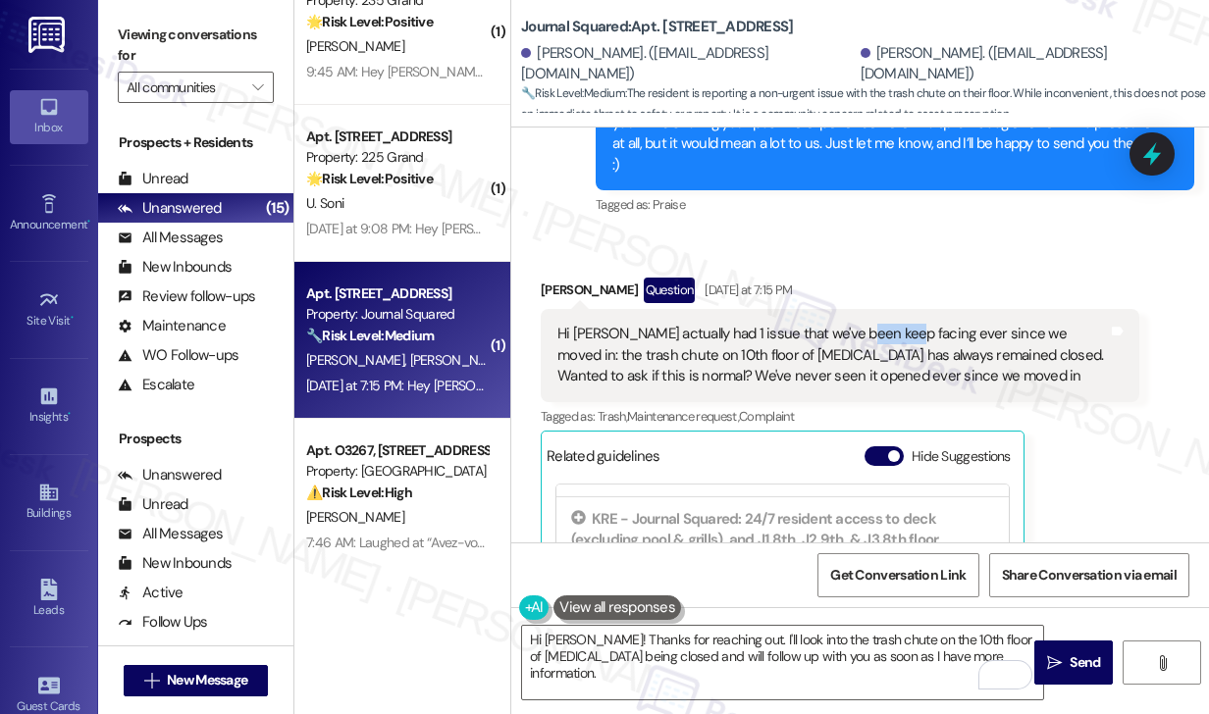
click at [881, 324] on div "Hi [PERSON_NAME] actually had 1 issue that we've been keep facing ever since we…" at bounding box center [832, 355] width 551 height 63
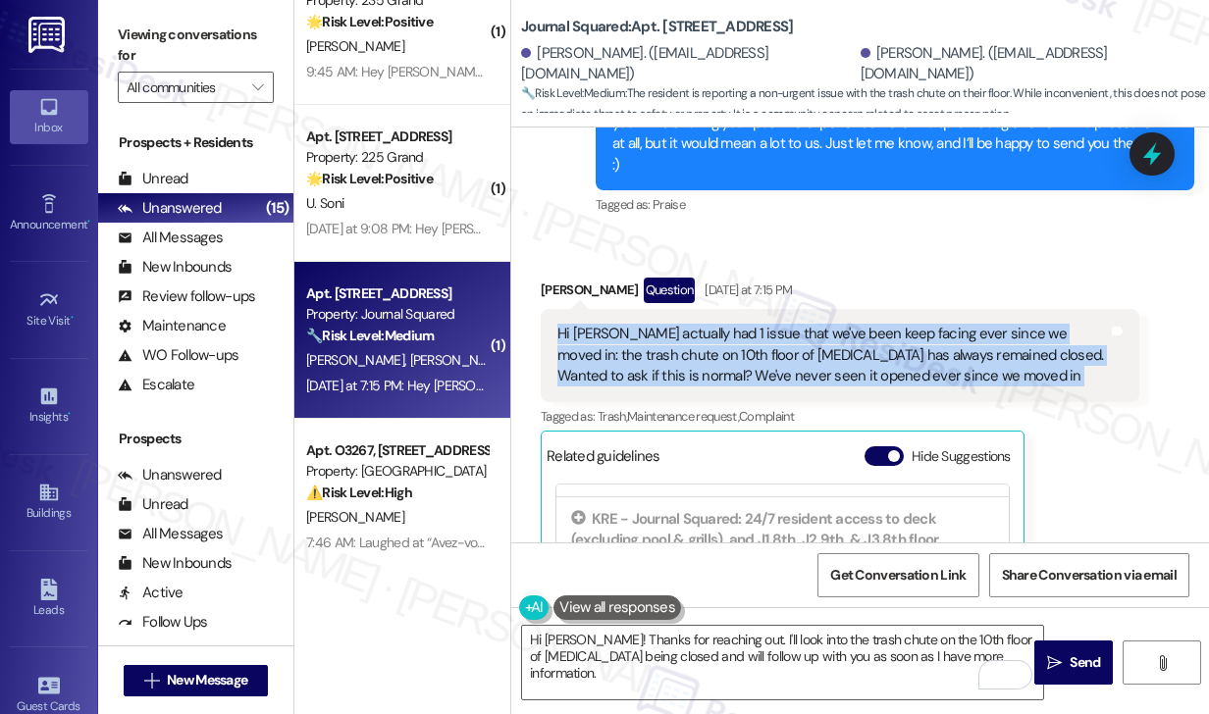
click at [881, 324] on div "Hi [PERSON_NAME] actually had 1 issue that we've been keep facing ever since we…" at bounding box center [832, 355] width 551 height 63
click at [868, 324] on div "Hi [PERSON_NAME] actually had 1 issue that we've been keep facing ever since we…" at bounding box center [832, 355] width 551 height 63
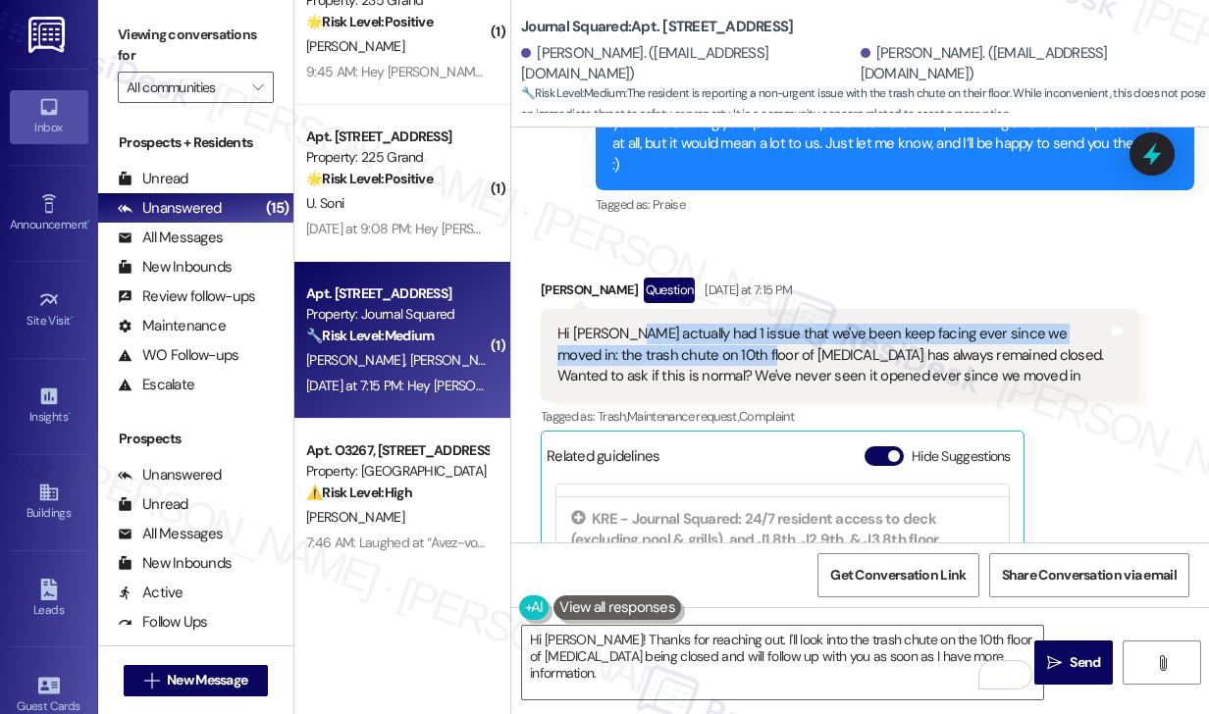
drag, startPoint x: 636, startPoint y: 300, endPoint x: 717, endPoint y: 310, distance: 82.0
click at [715, 324] on div "Hi [PERSON_NAME] actually had 1 issue that we've been keep facing ever since we…" at bounding box center [832, 355] width 551 height 63
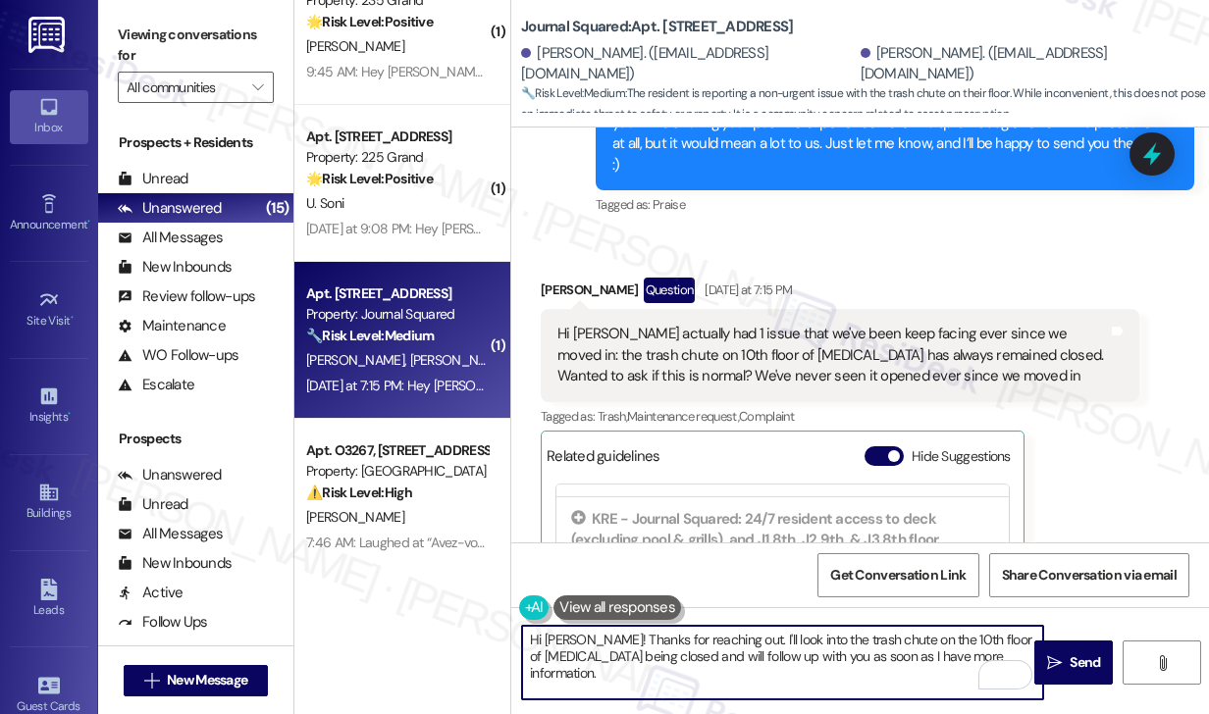
click at [985, 655] on textarea "Hi Rakdong! Thanks for reaching out. I'll look into the trash chute on the 10th…" at bounding box center [782, 663] width 521 height 74
click at [906, 655] on textarea "Hi Rakdong! Thanks for reaching out. I'll look into the trash chute on the 10th…" at bounding box center [782, 663] width 521 height 74
click at [758, 639] on textarea "Hi Rakdong! Thanks for reaching out. I'll look into the trash chute on the 10th…" at bounding box center [782, 663] width 521 height 74
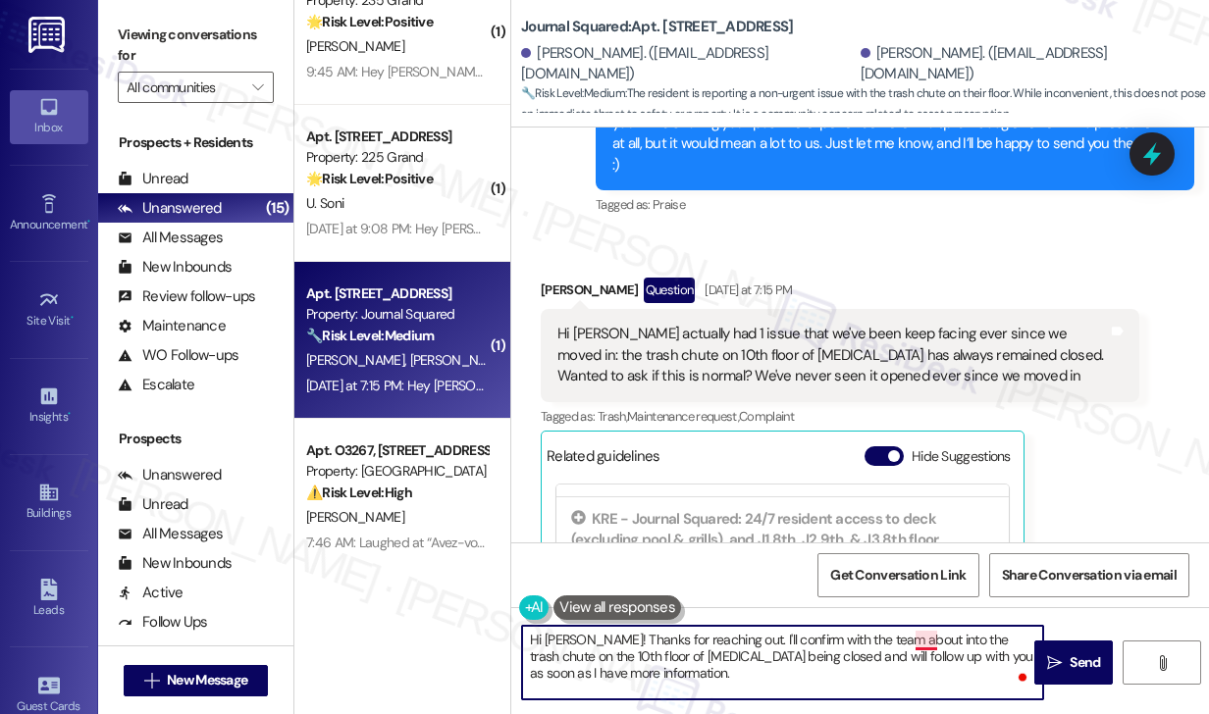
click at [927, 638] on textarea "Hi Rakdong! Thanks for reaching out. I'll confirm with the team about into the …" at bounding box center [782, 663] width 521 height 74
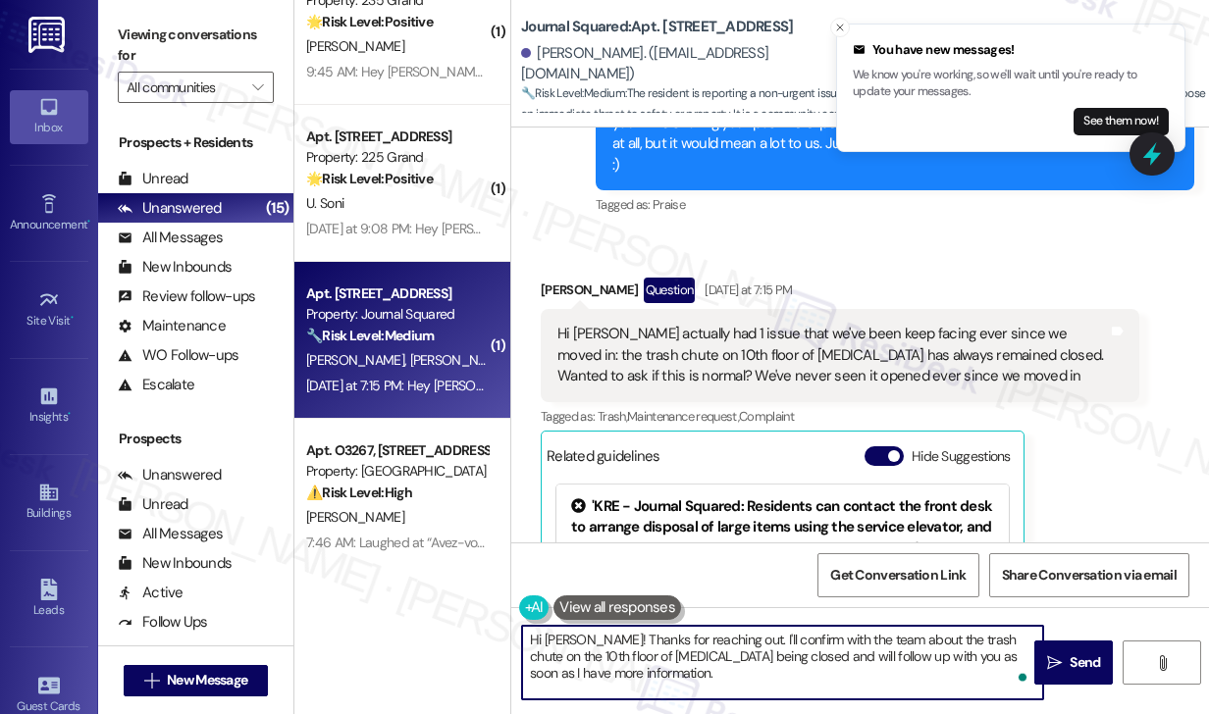
click at [934, 641] on textarea "Hi [PERSON_NAME]! Thanks for reaching out. I'll confirm with the team about the…" at bounding box center [782, 663] width 521 height 74
click at [698, 648] on textarea "Hi [PERSON_NAME]! Thanks for reaching out. I'll confirm with the team about the…" at bounding box center [782, 663] width 521 height 74
click at [736, 686] on textarea "Hi [PERSON_NAME]! Thanks for reaching out. I'll confirm with the team about the…" at bounding box center [782, 663] width 521 height 74
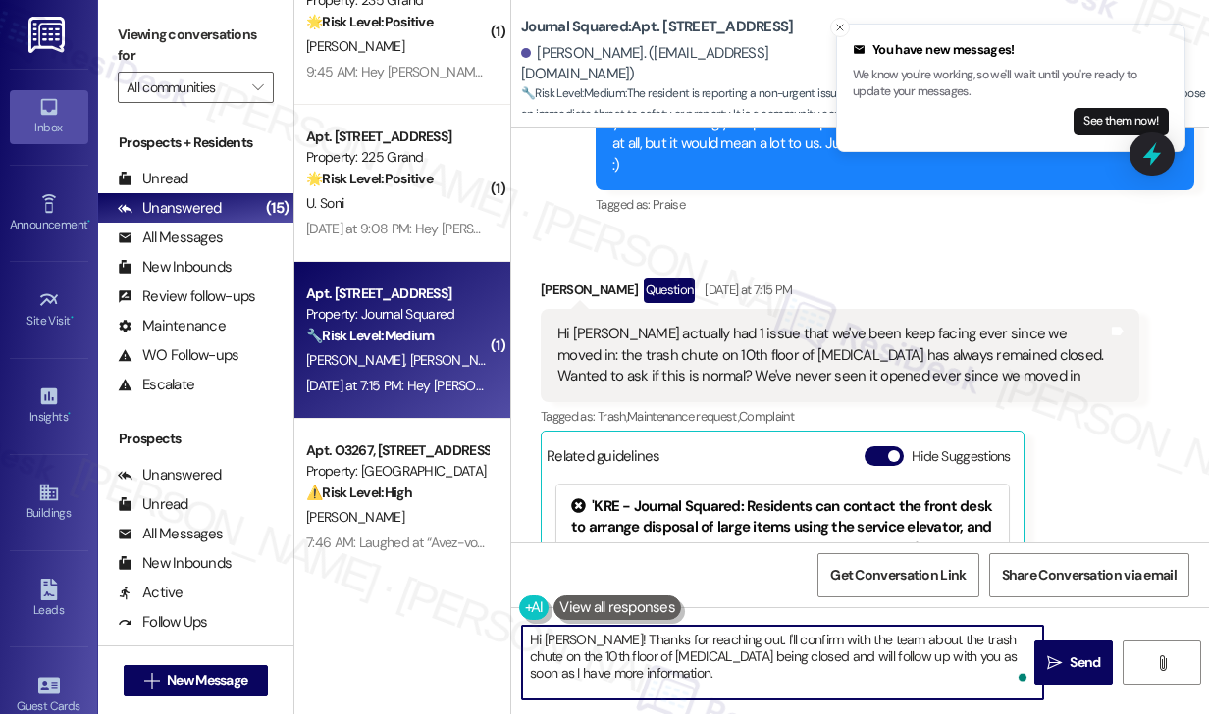
type textarea "Hi [PERSON_NAME]! Thanks for reaching out. I'll confirm with the team about the…"
click at [950, 324] on div "Hi [PERSON_NAME] actually had 1 issue that we've been keep facing ever since we…" at bounding box center [832, 355] width 551 height 63
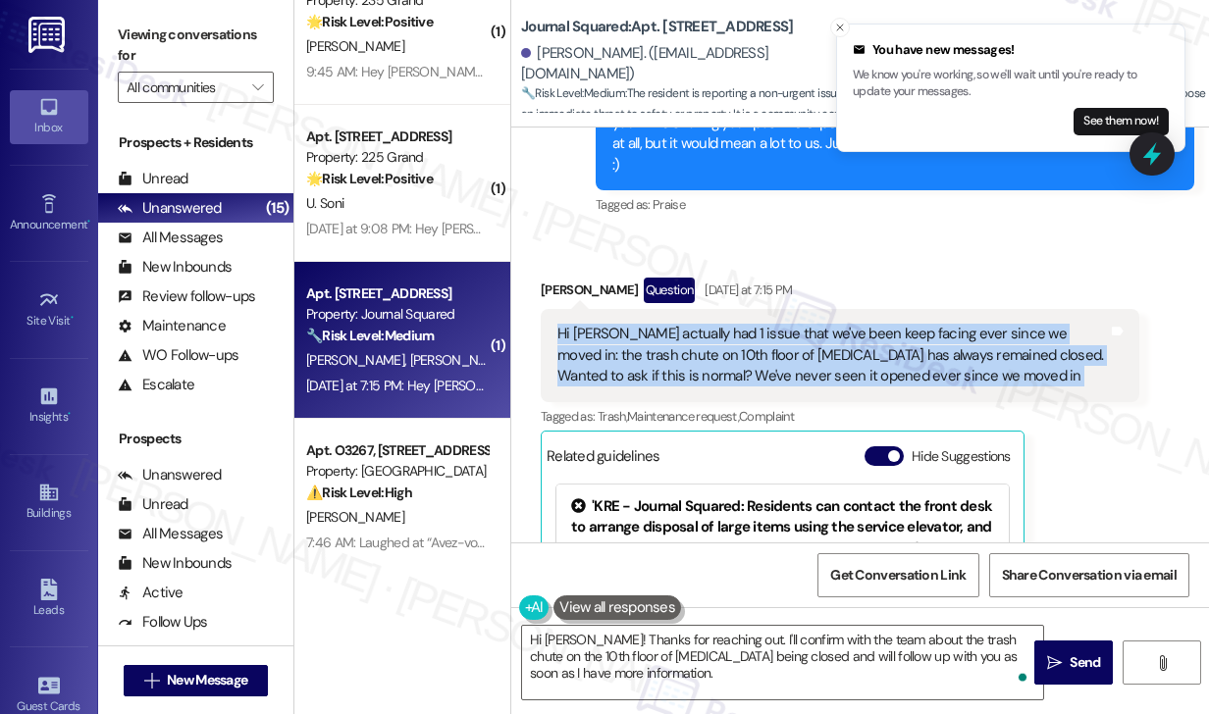
click at [950, 324] on div "Hi [PERSON_NAME] actually had 1 issue that we've been keep facing ever since we…" at bounding box center [832, 355] width 551 height 63
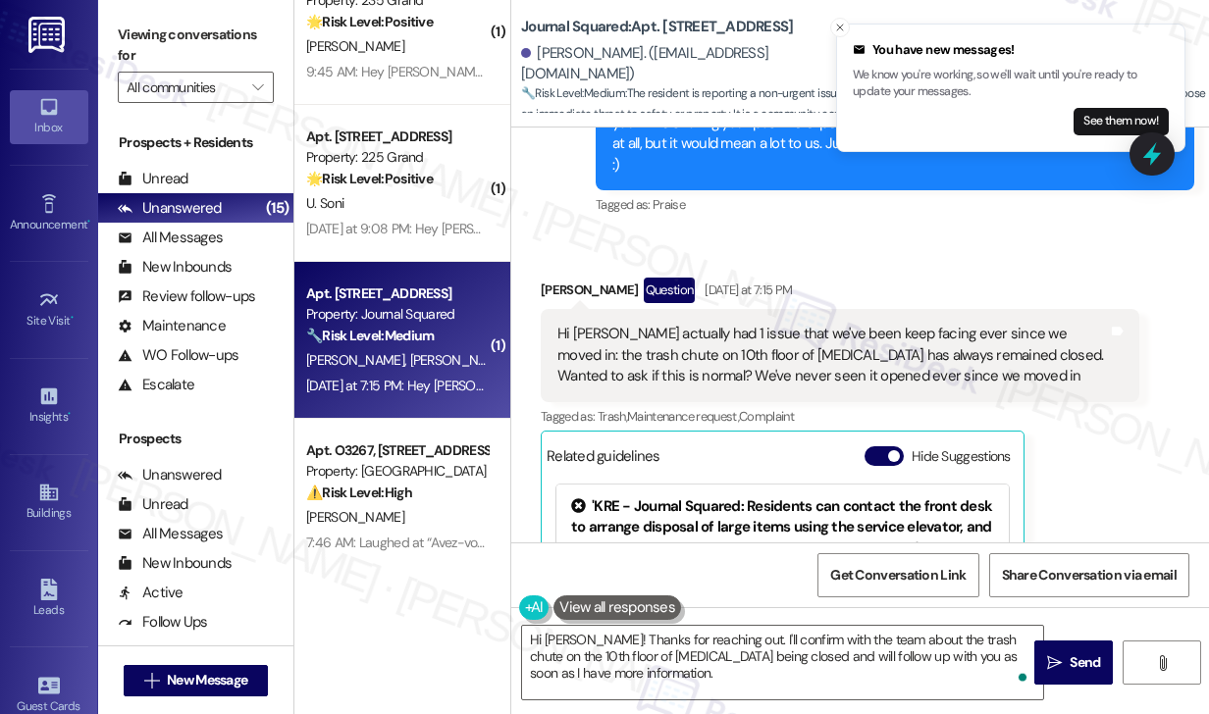
click at [841, 278] on div "Rakdong Lim Question Yesterday at 7:15 PM" at bounding box center [840, 293] width 599 height 31
click at [796, 324] on div "Hi [PERSON_NAME] actually had 1 issue that we've been keep facing ever since we…" at bounding box center [832, 355] width 551 height 63
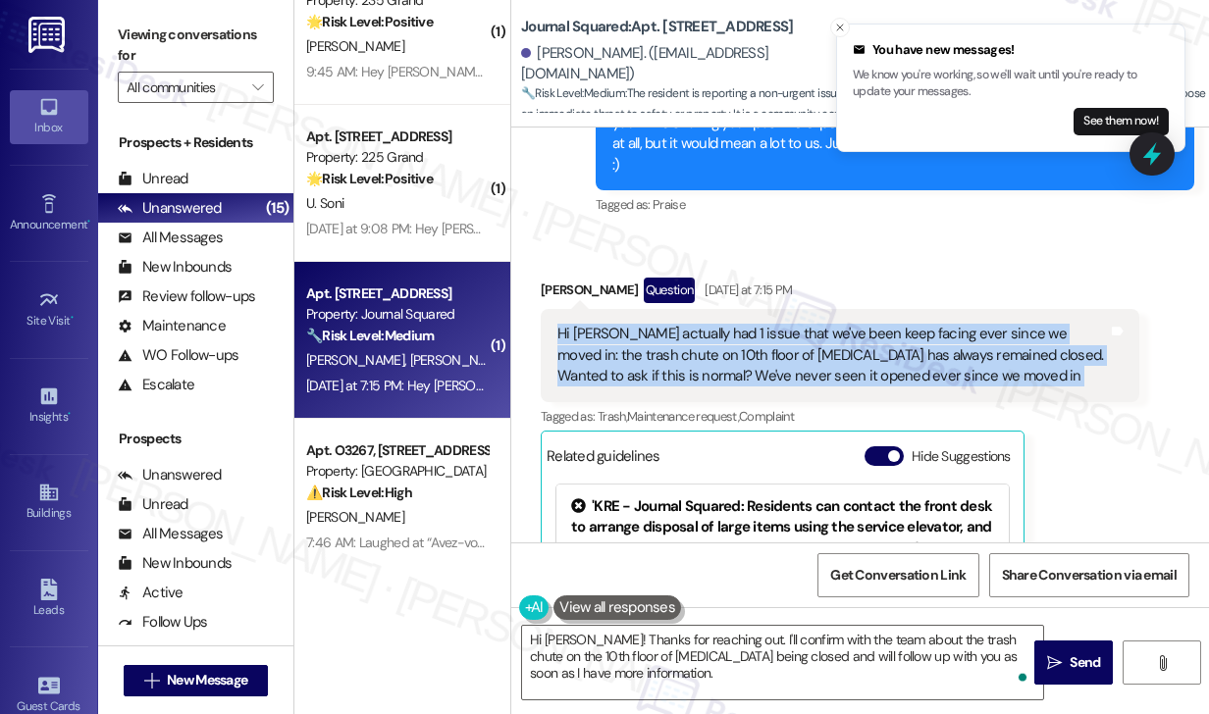
click at [796, 324] on div "Hi [PERSON_NAME] actually had 1 issue that we've been keep facing ever since we…" at bounding box center [832, 355] width 551 height 63
click at [801, 324] on div "Hi [PERSON_NAME] actually had 1 issue that we've been keep facing ever since we…" at bounding box center [832, 355] width 551 height 63
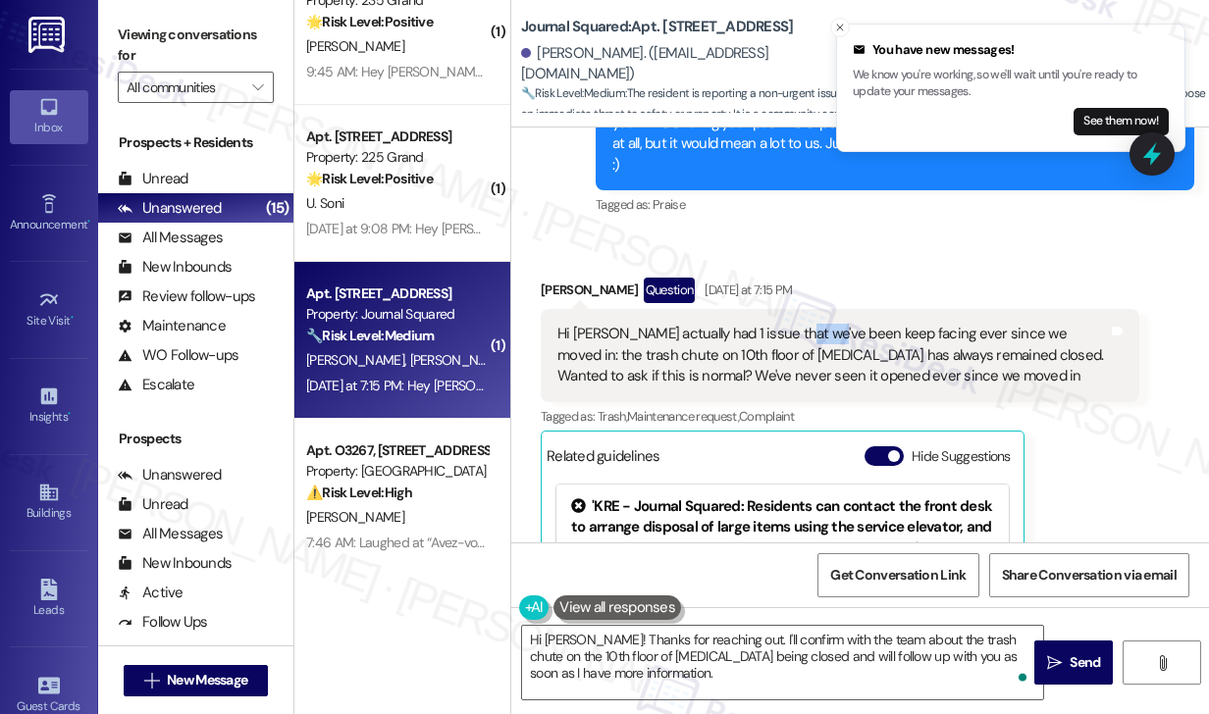
click at [801, 324] on div "Hi [PERSON_NAME] actually had 1 issue that we've been keep facing ever since we…" at bounding box center [832, 355] width 551 height 63
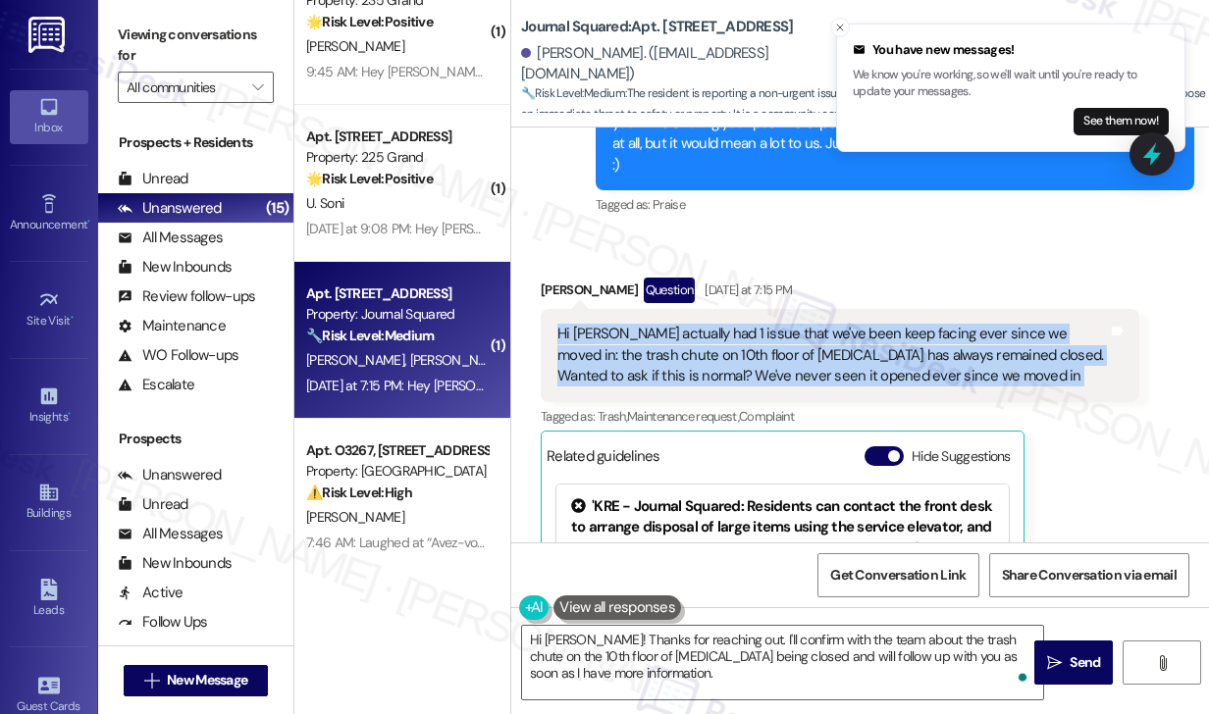
click at [801, 324] on div "Hi [PERSON_NAME] actually had 1 issue that we've been keep facing ever since we…" at bounding box center [832, 355] width 551 height 63
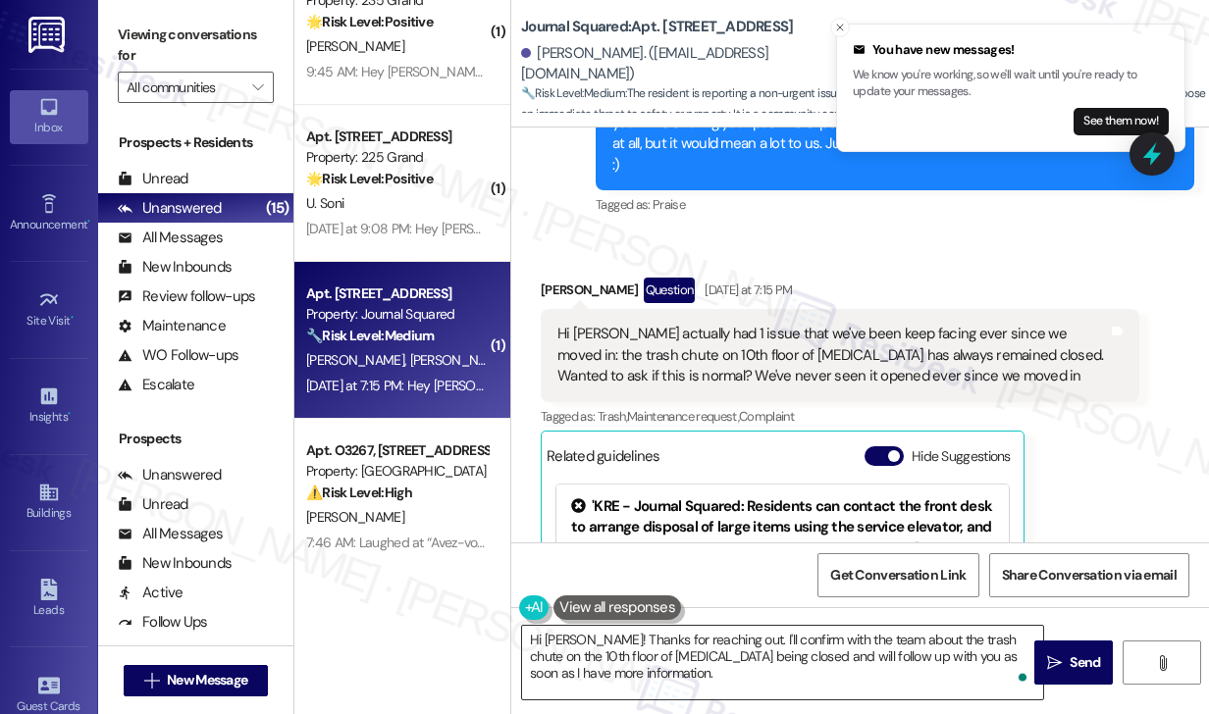
click at [733, 651] on textarea "Hi [PERSON_NAME]! Thanks for reaching out. I'll confirm with the team about the…" at bounding box center [782, 663] width 521 height 74
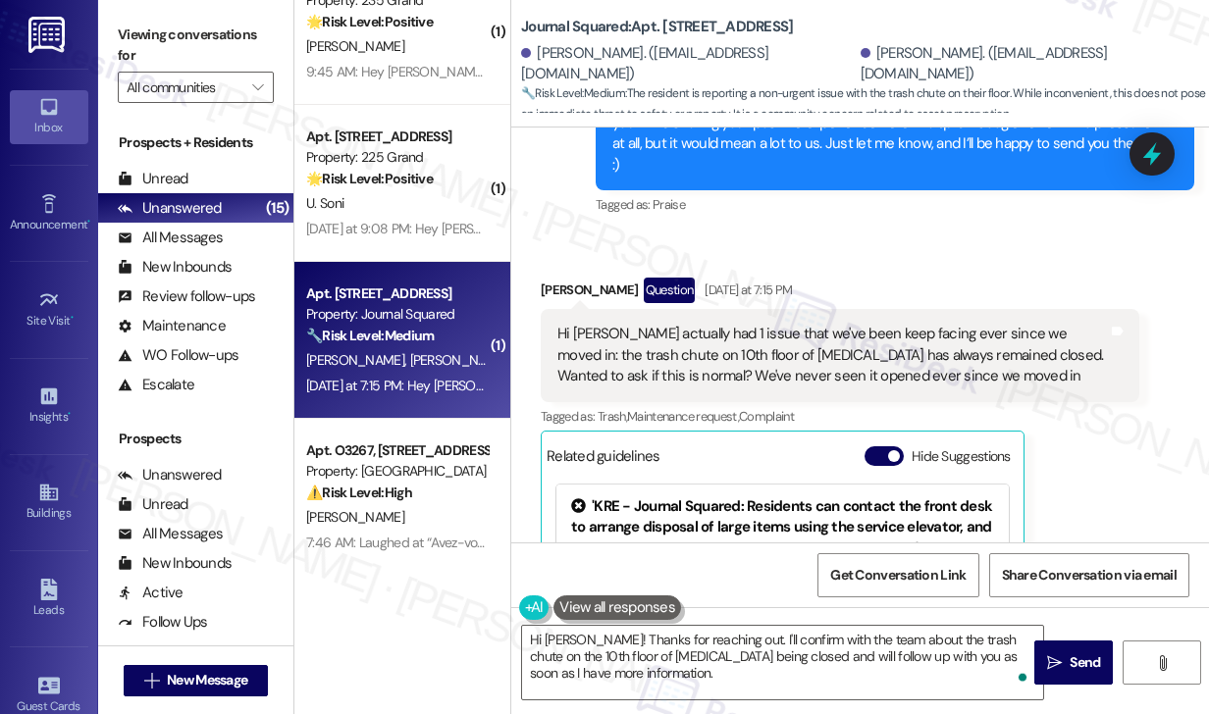
click at [232, 36] on label "Viewing conversations for" at bounding box center [196, 46] width 156 height 52
click at [172, 38] on label "Viewing conversations for" at bounding box center [196, 46] width 156 height 52
click at [188, 20] on label "Viewing conversations for" at bounding box center [196, 46] width 156 height 52
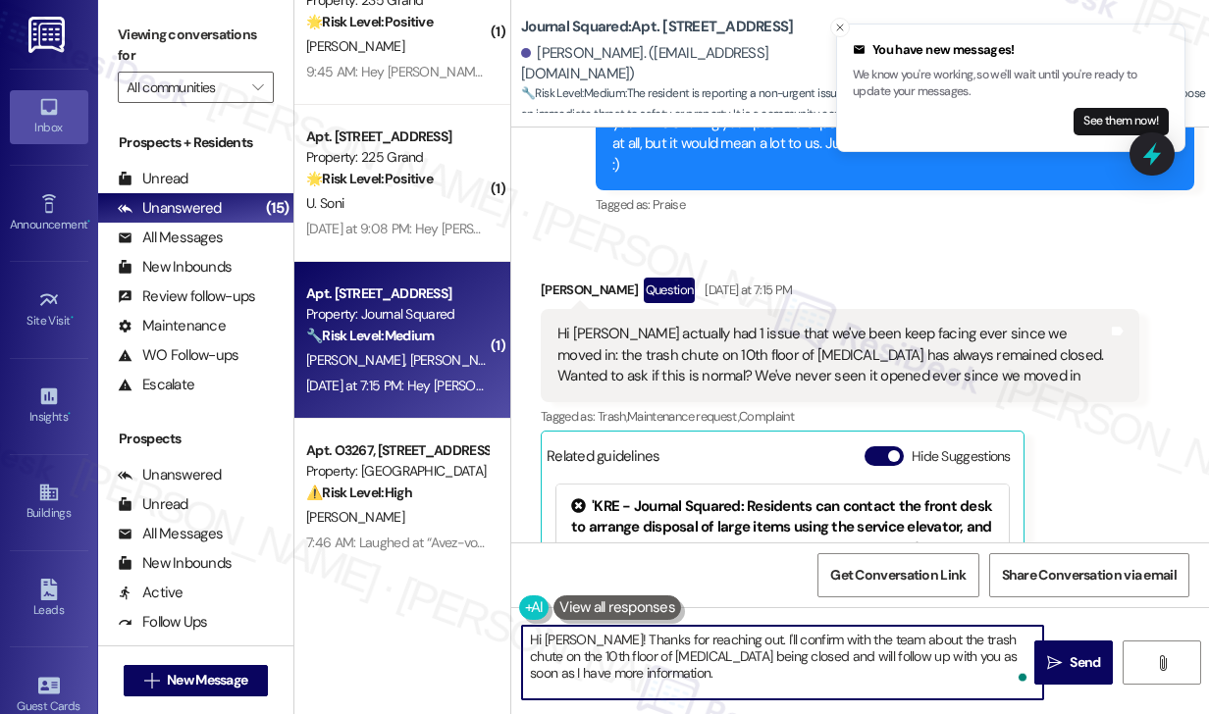
click at [651, 628] on textarea "Hi [PERSON_NAME]! Thanks for reaching out. I'll confirm with the team about the…" at bounding box center [782, 663] width 521 height 74
click at [667, 654] on textarea "Hi [PERSON_NAME]! Thanks for reaching out. I'll confirm with the team about the…" at bounding box center [782, 663] width 521 height 74
click at [666, 672] on textarea "Hi [PERSON_NAME]! Thanks for reaching out. I'll confirm with the team about the…" at bounding box center [782, 663] width 521 height 74
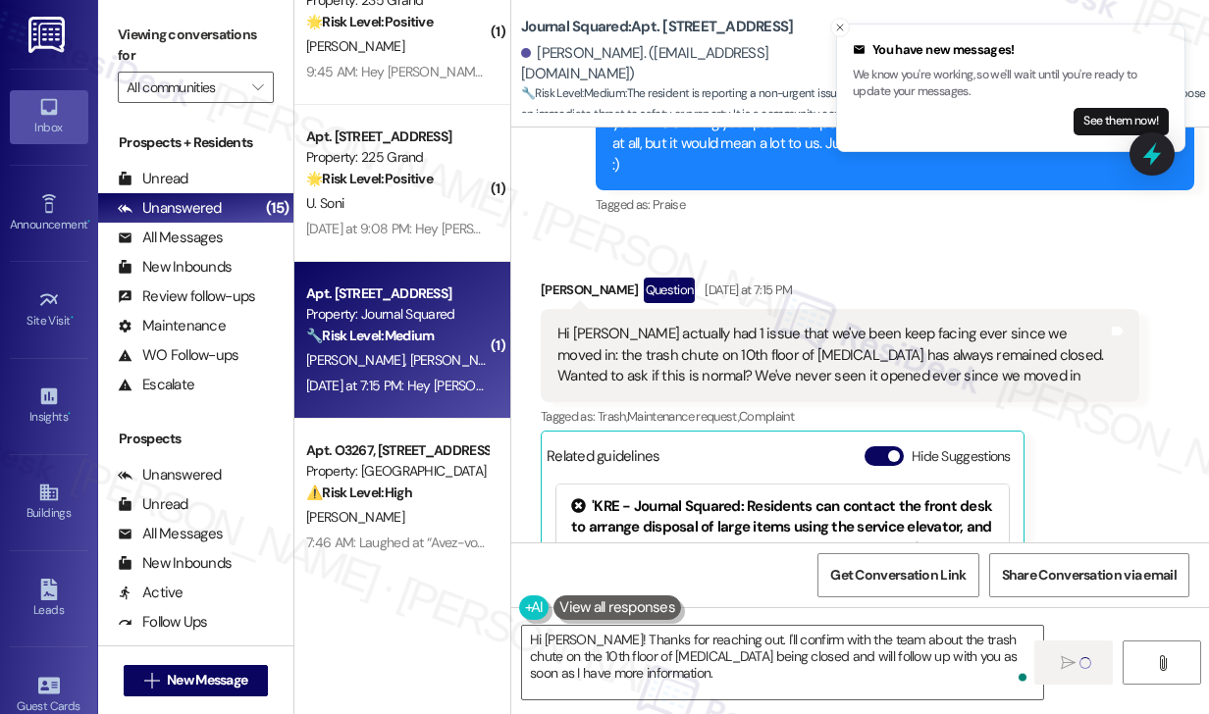
click at [795, 326] on div "Hi [PERSON_NAME] actually had 1 issue that we've been keep facing ever since we…" at bounding box center [832, 355] width 551 height 63
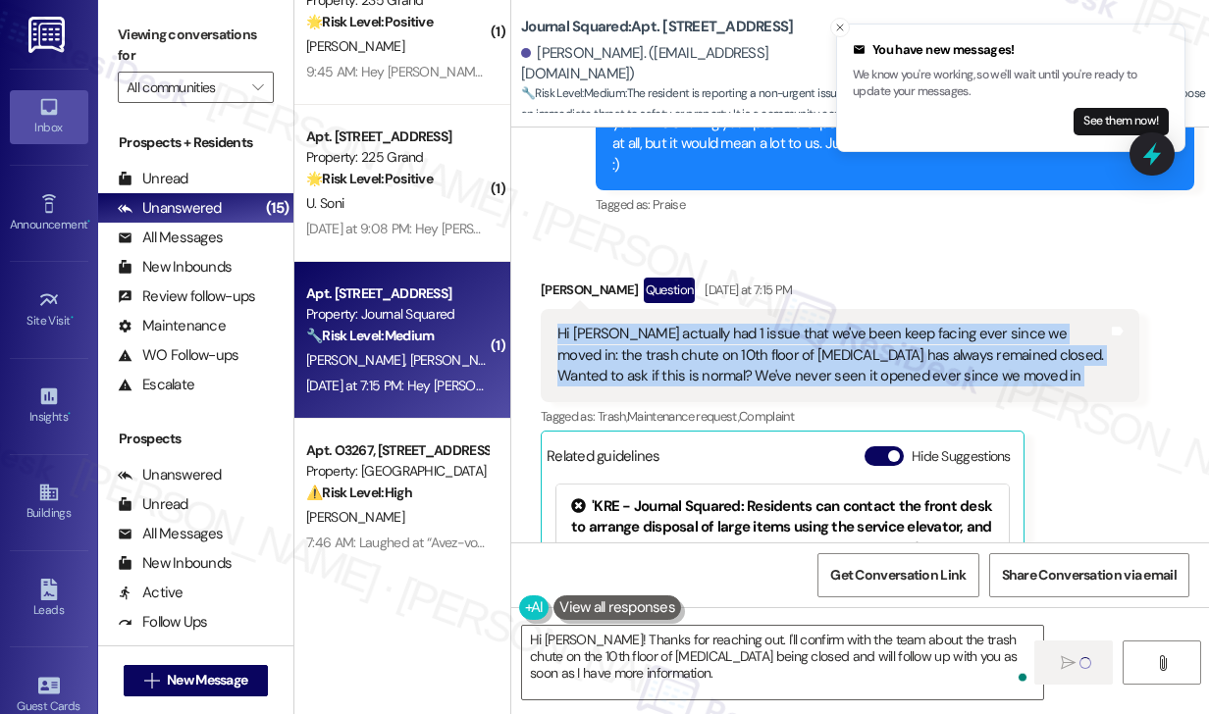
click at [795, 326] on div "Hi [PERSON_NAME] actually had 1 issue that we've been keep facing ever since we…" at bounding box center [832, 355] width 551 height 63
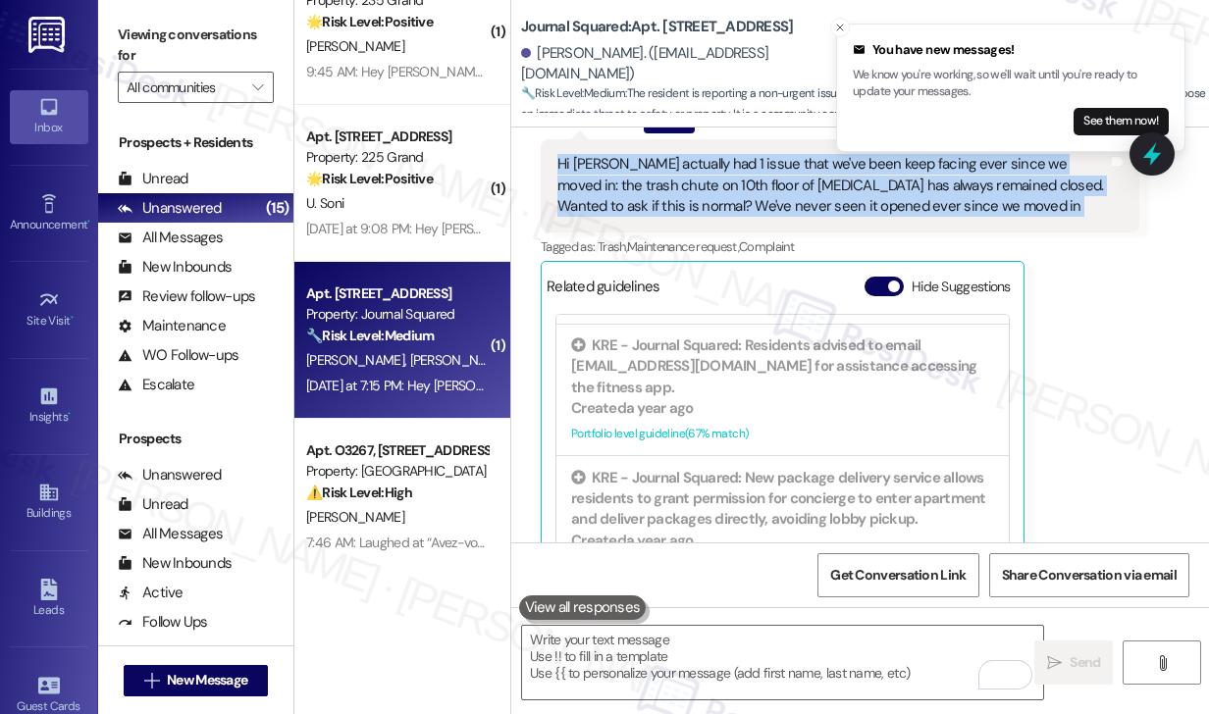
scroll to position [5281, 0]
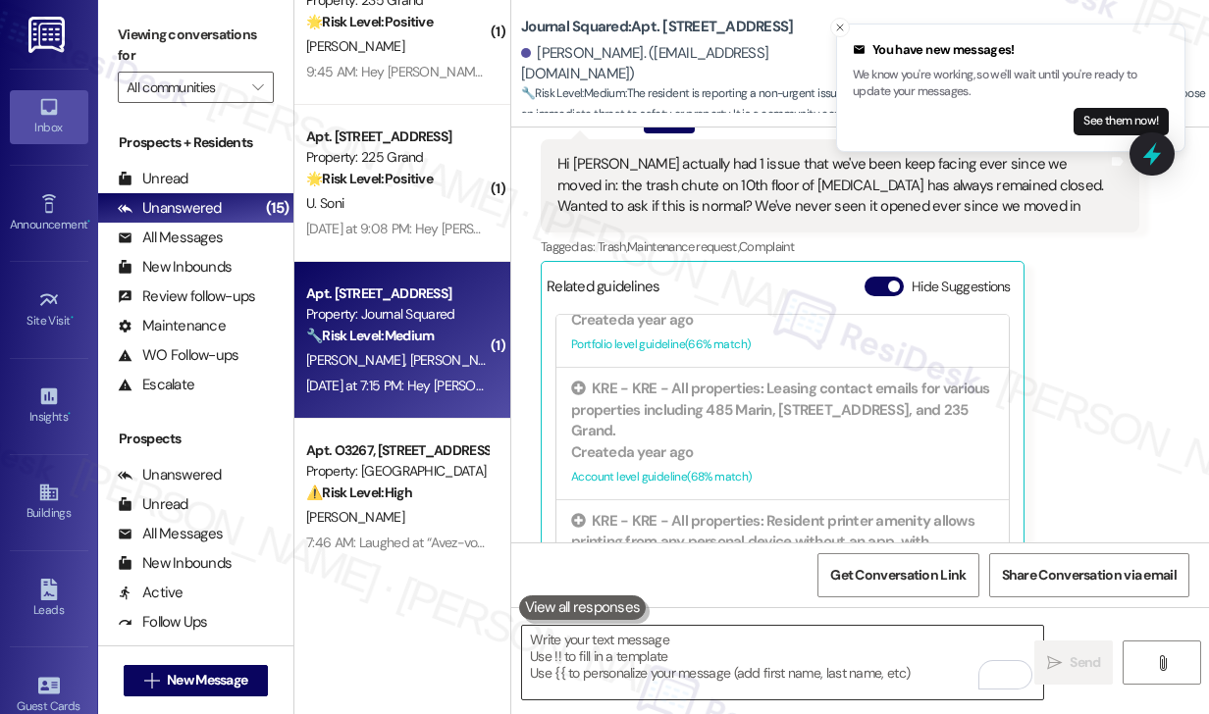
click at [696, 673] on textarea "To enrich screen reader interactions, please activate Accessibility in Grammarl…" at bounding box center [782, 663] width 521 height 74
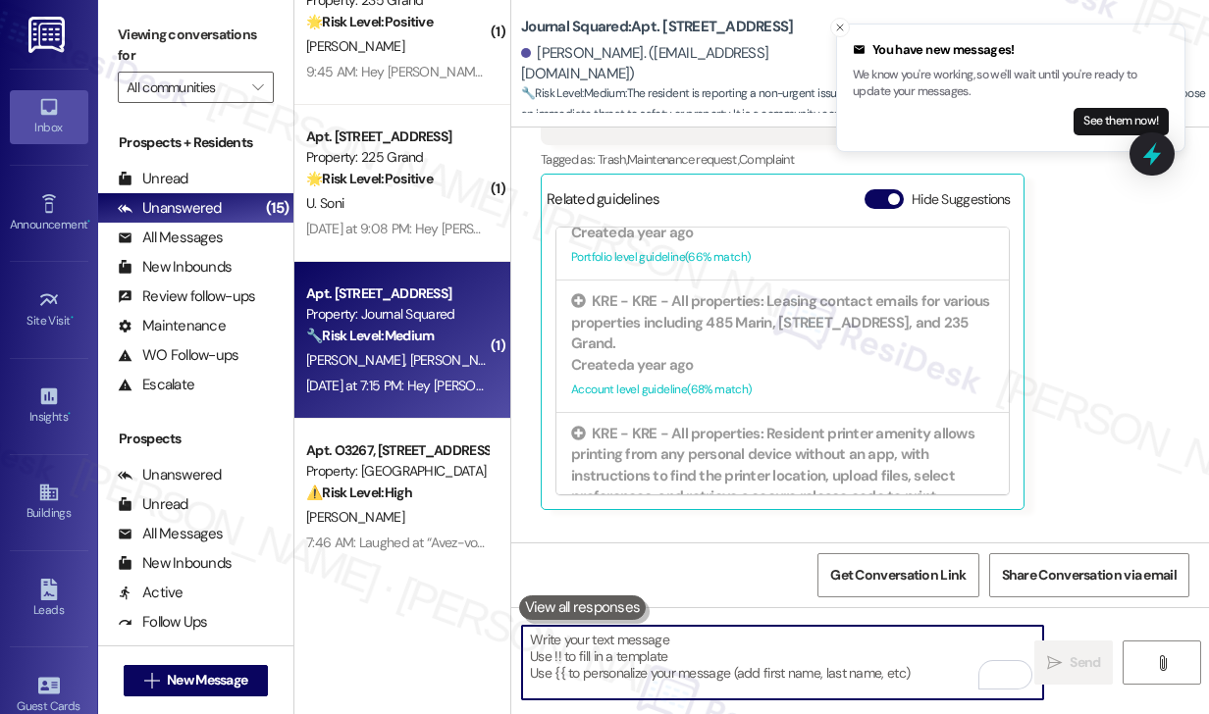
scroll to position [2265, 0]
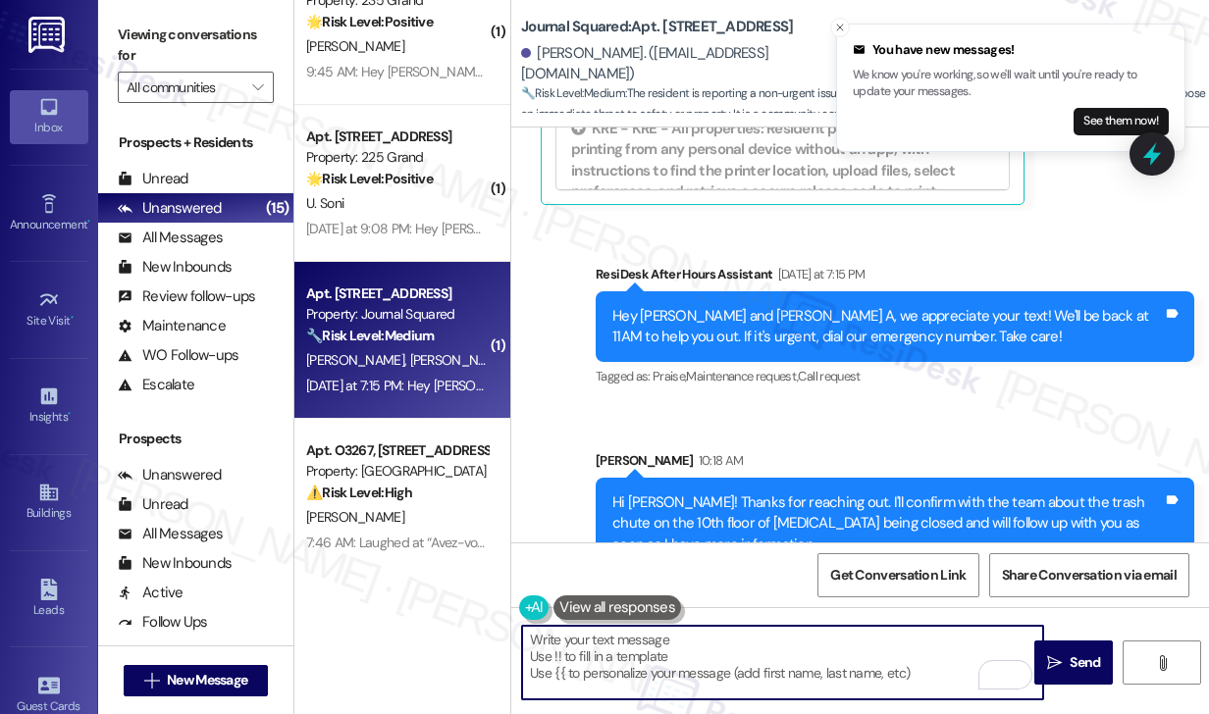
type textarea "k"
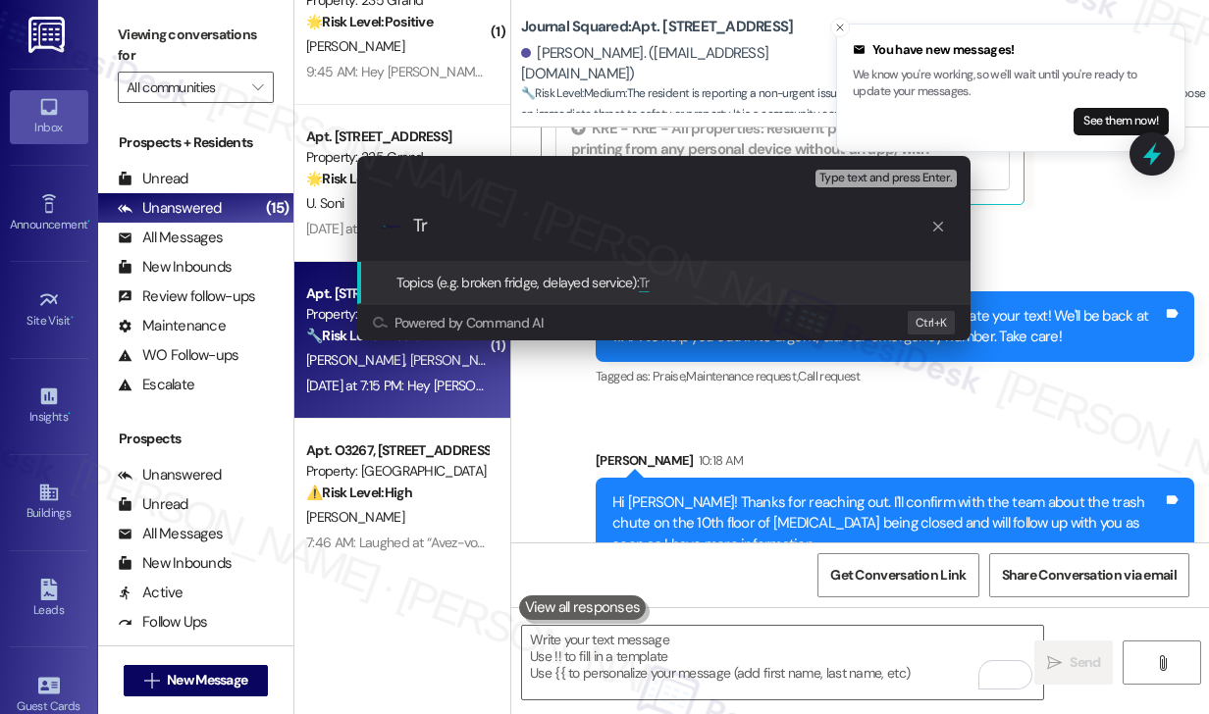
type input "T"
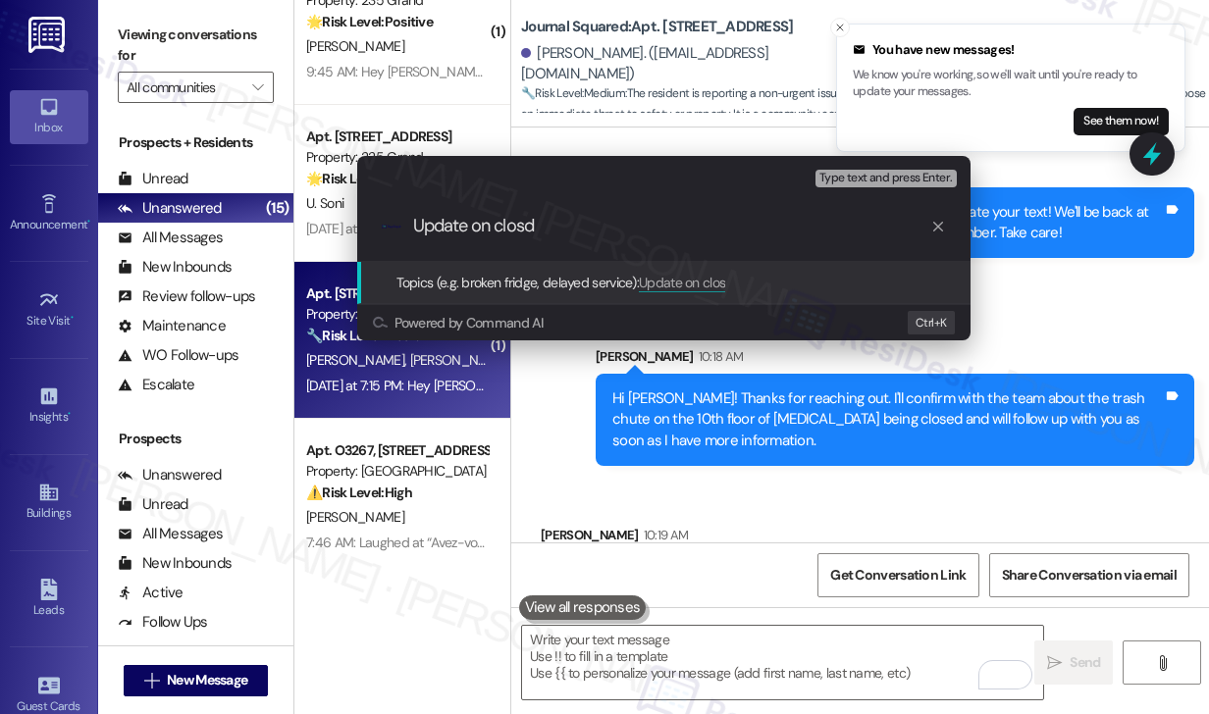
scroll to position [2402, 0]
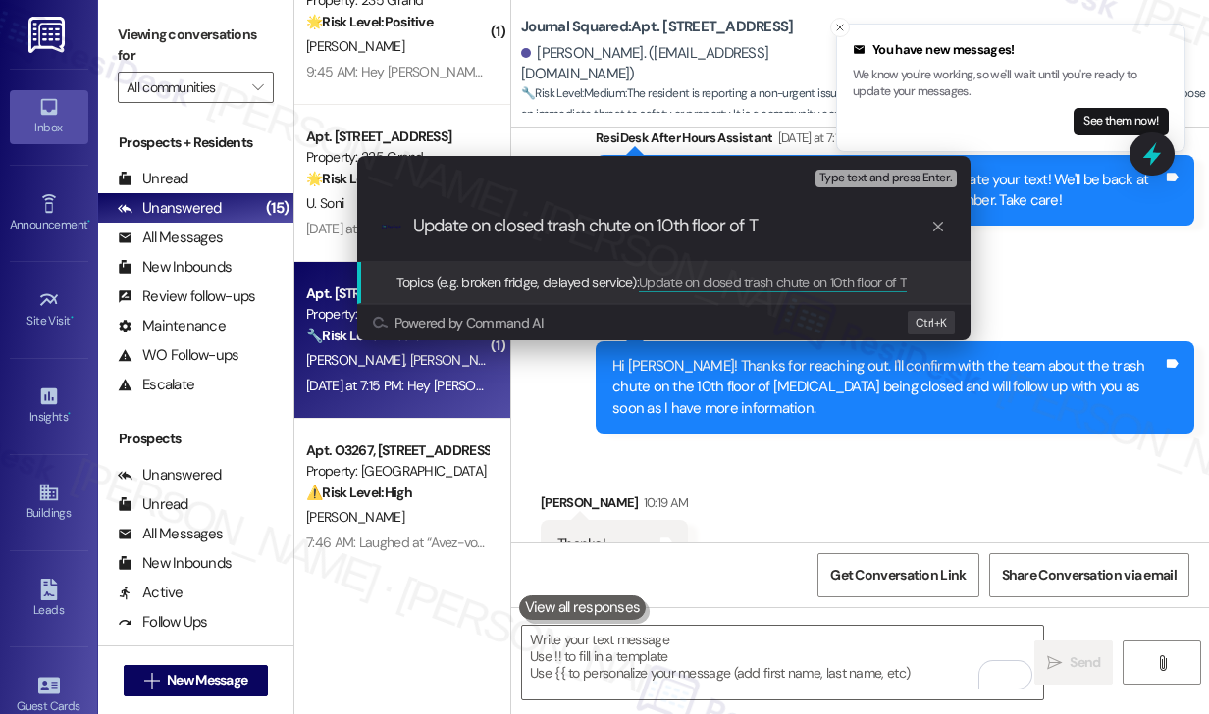
type input "Update on closed trash chute on 10th floor of T3"
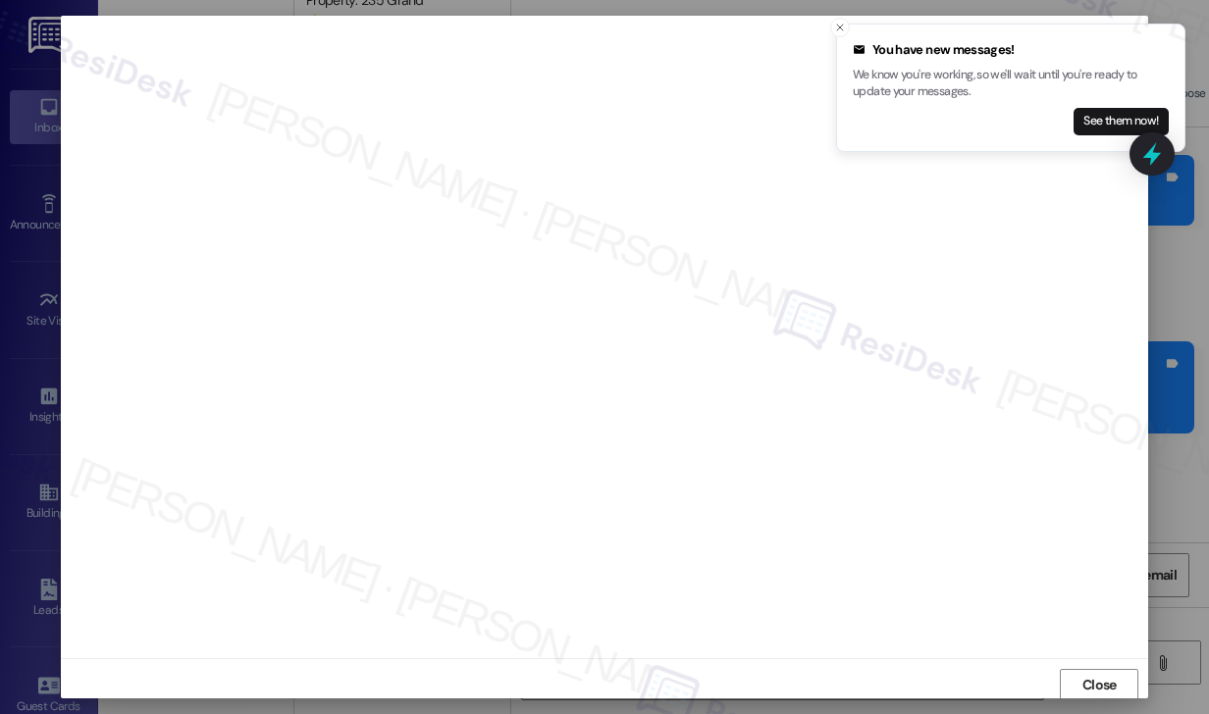
scroll to position [2, 0]
click at [842, 24] on icon "Close toast" at bounding box center [840, 28] width 12 height 12
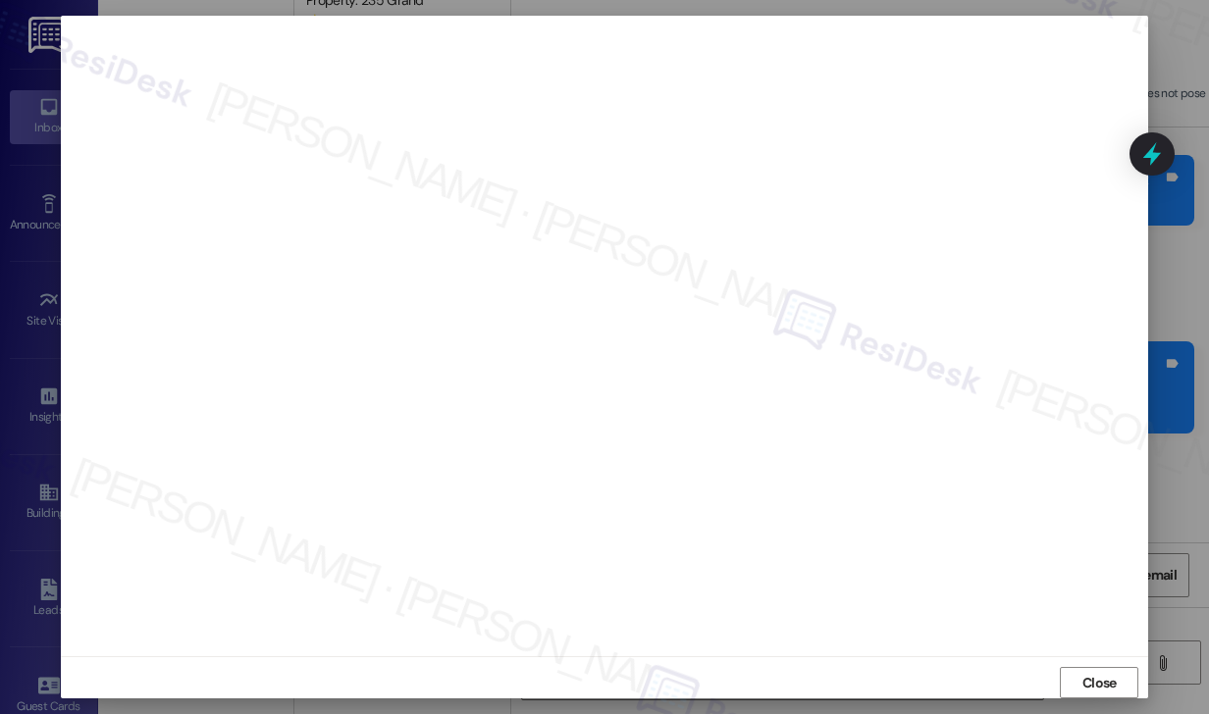
scroll to position [2116, 0]
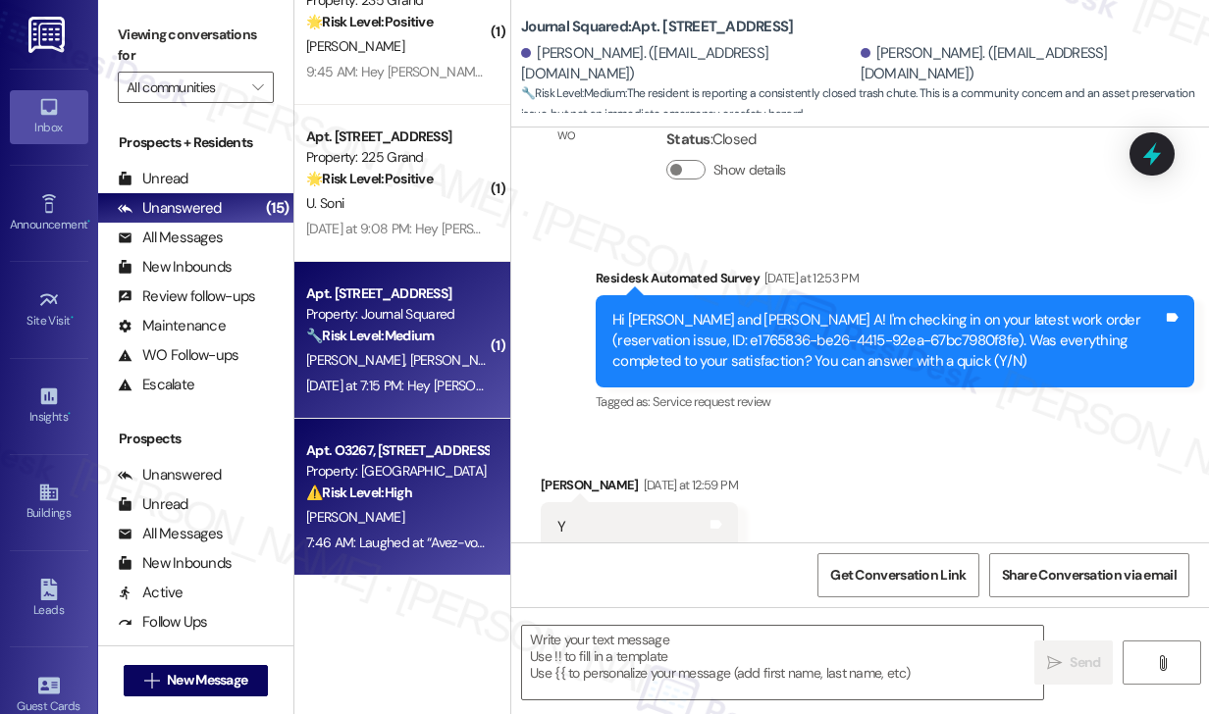
type textarea "Fetching suggested responses. Please feel free to read through the conversation…"
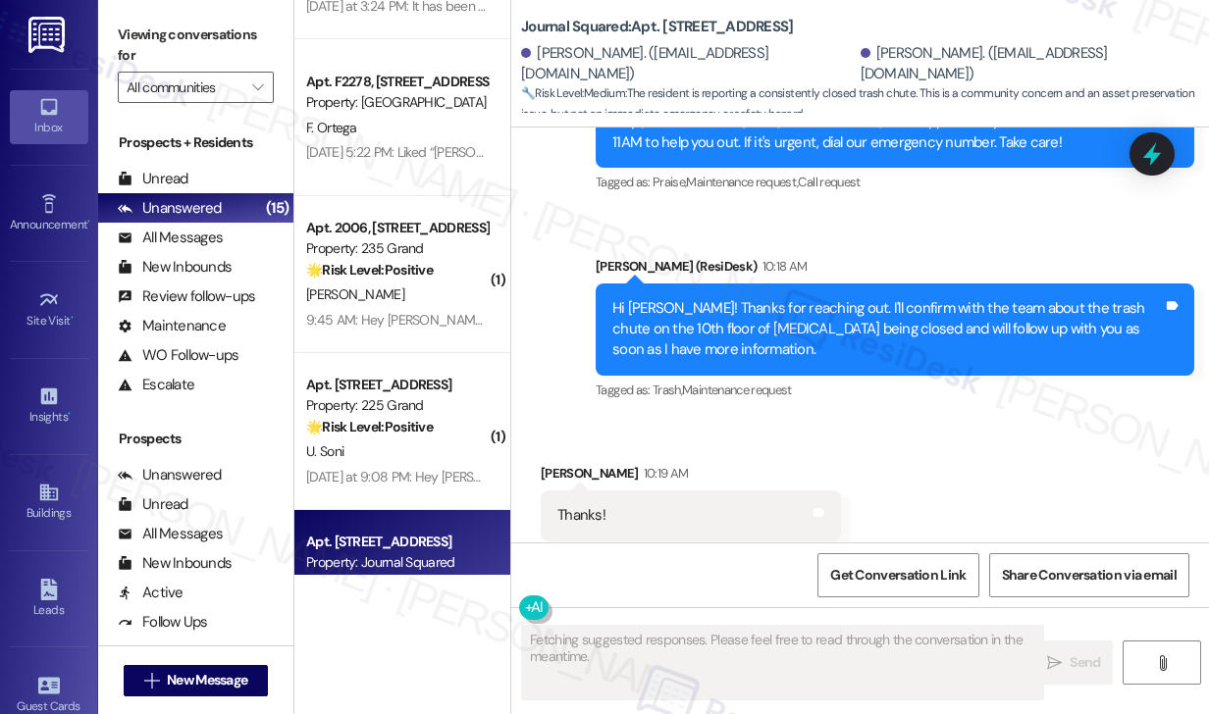
scroll to position [1485, 0]
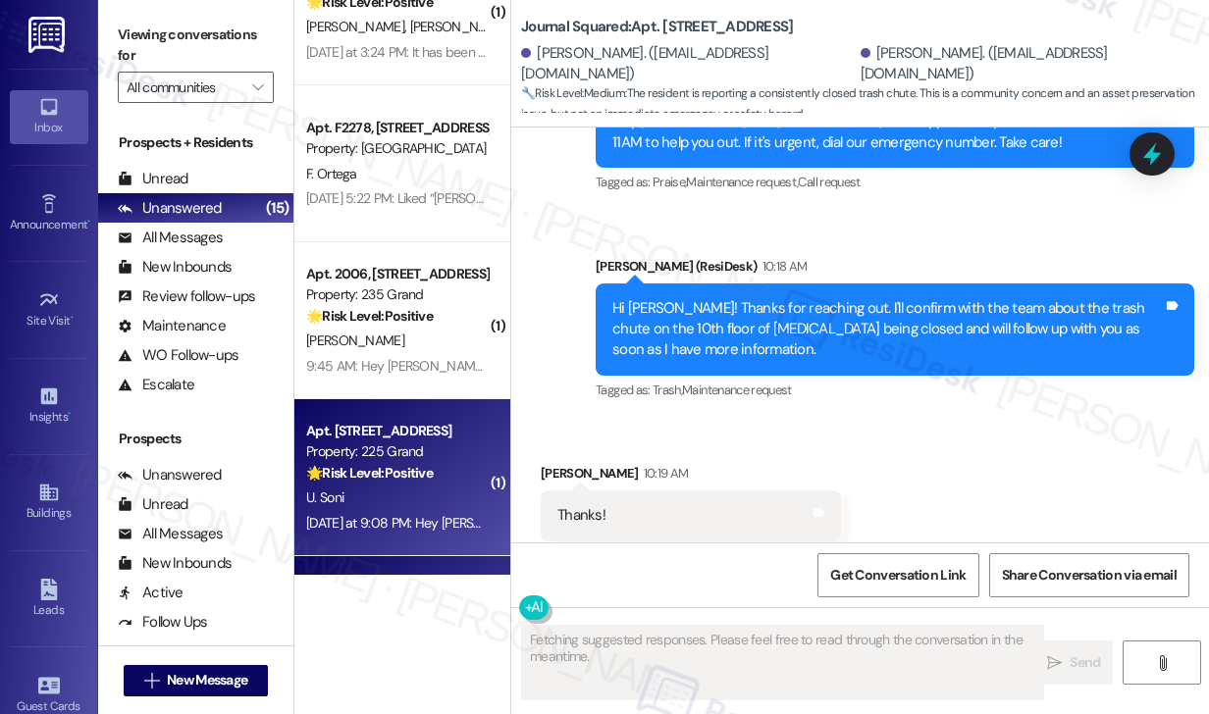
click at [396, 455] on div "Property: 225 Grand" at bounding box center [397, 452] width 182 height 21
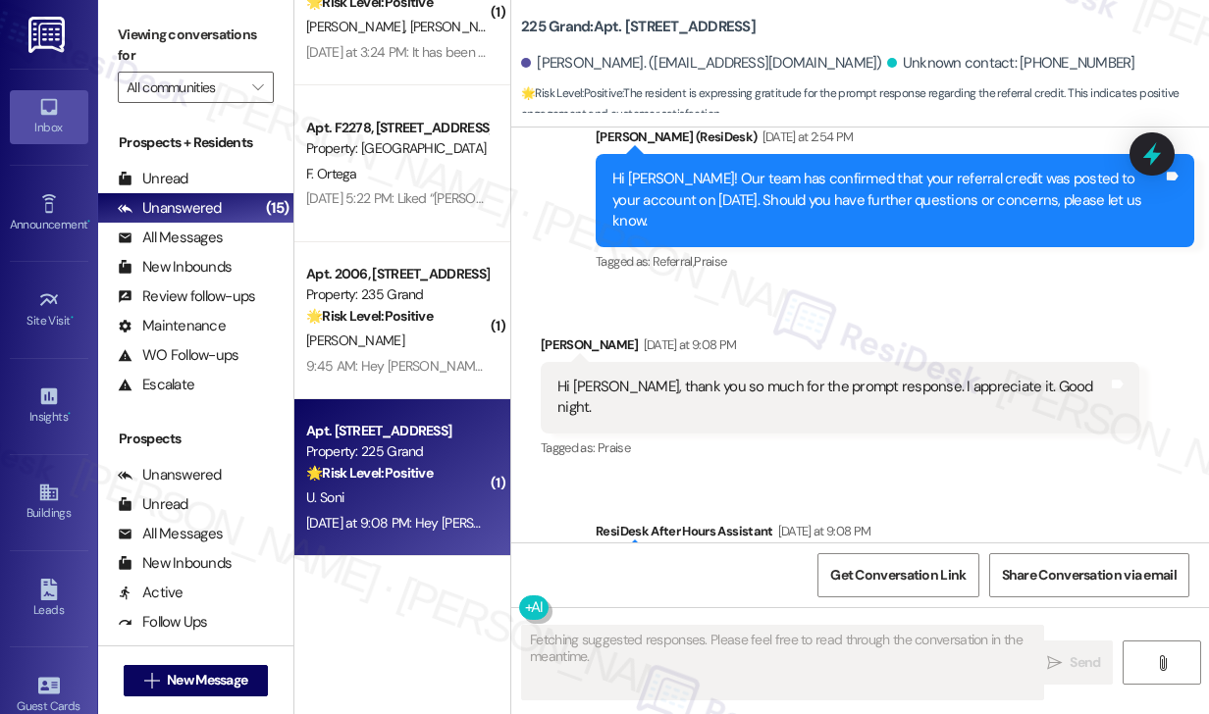
scroll to position [2756, 0]
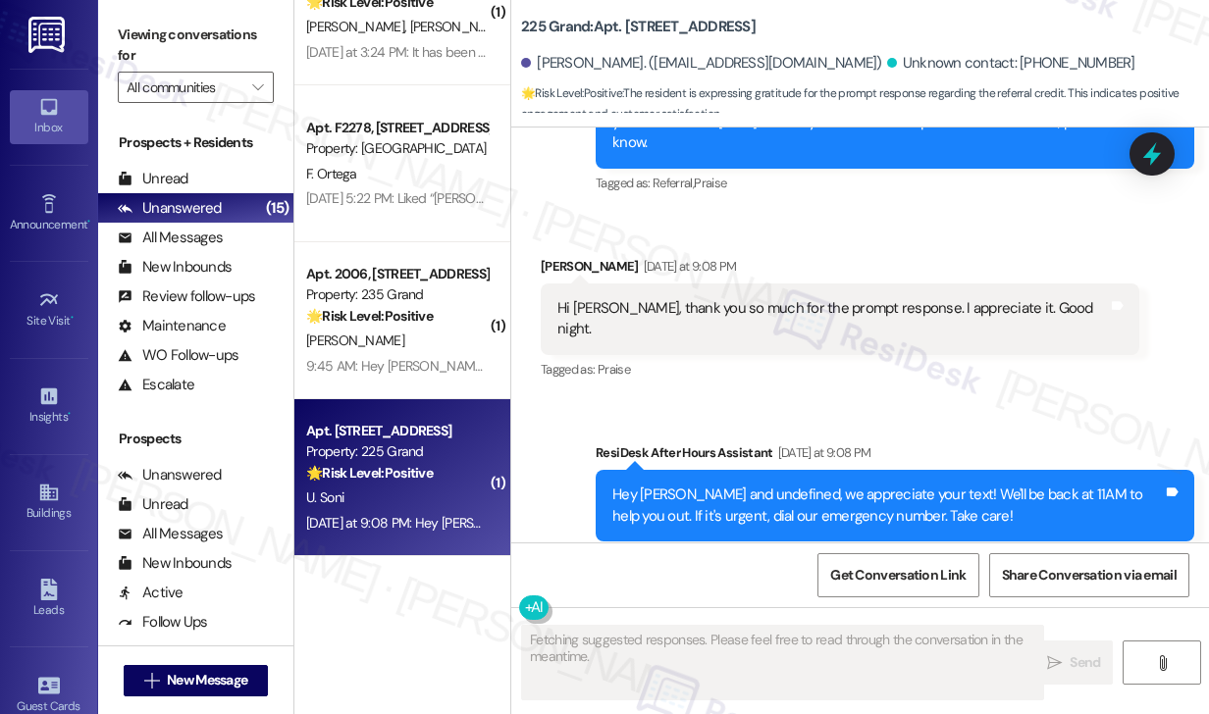
click at [824, 298] on div "Hi Jane, thank you so much for the prompt response. I appreciate it. Good night." at bounding box center [832, 319] width 551 height 42
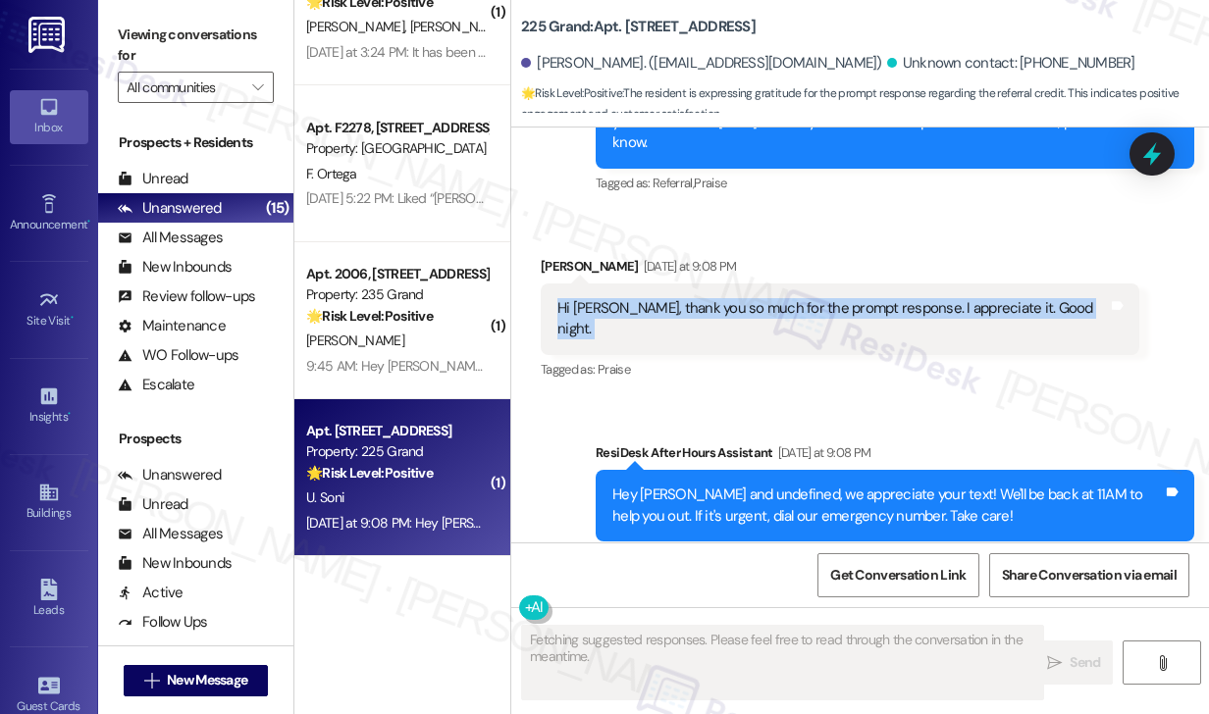
click at [824, 298] on div "Hi Jane, thank you so much for the prompt response. I appreciate it. Good night." at bounding box center [832, 319] width 551 height 42
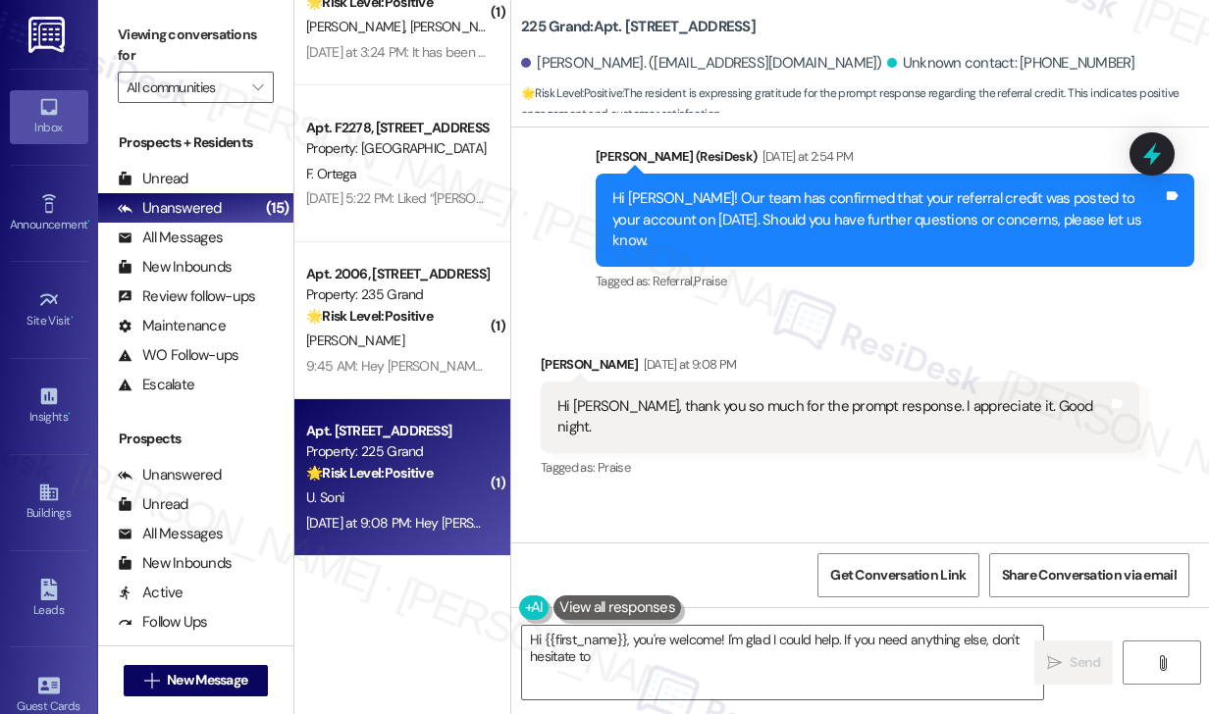
click at [691, 212] on div "Hi Utsav! Our team has confirmed that your referral credit was posted to your a…" at bounding box center [887, 219] width 551 height 63
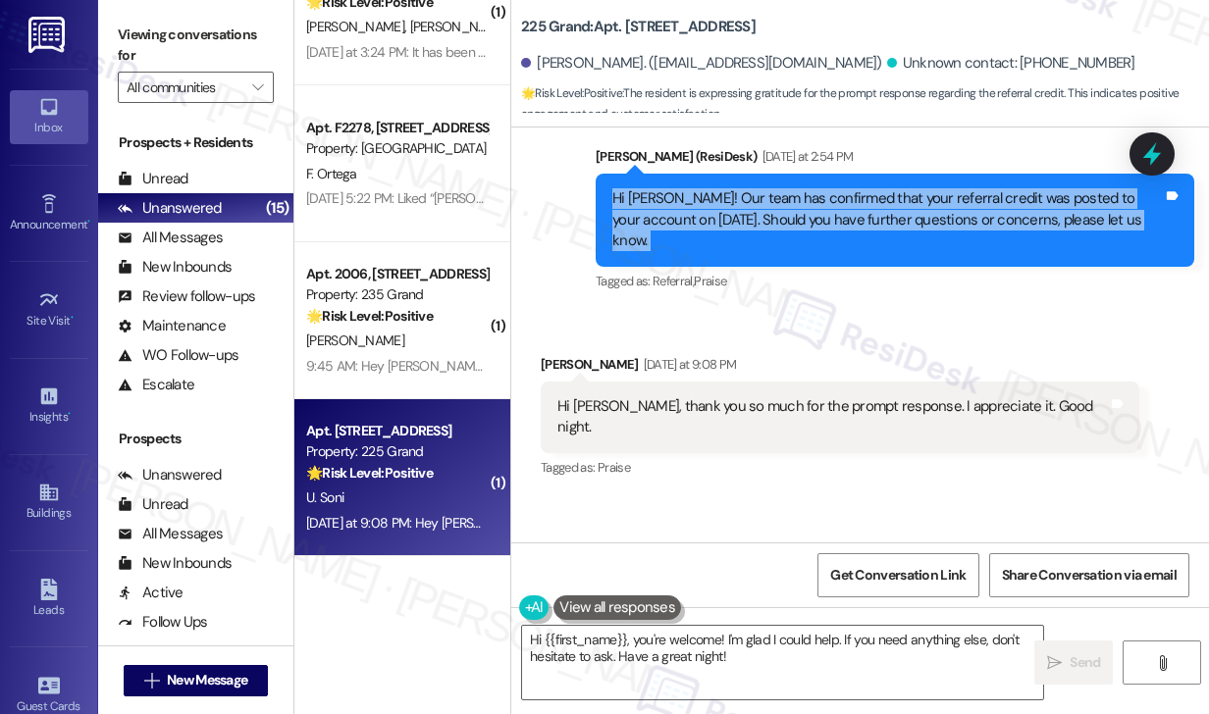
click at [691, 212] on div "Hi Utsav! Our team has confirmed that your referral credit was posted to your a…" at bounding box center [887, 219] width 551 height 63
click at [787, 195] on div "Hi Utsav! Our team has confirmed that your referral credit was posted to your a…" at bounding box center [887, 219] width 551 height 63
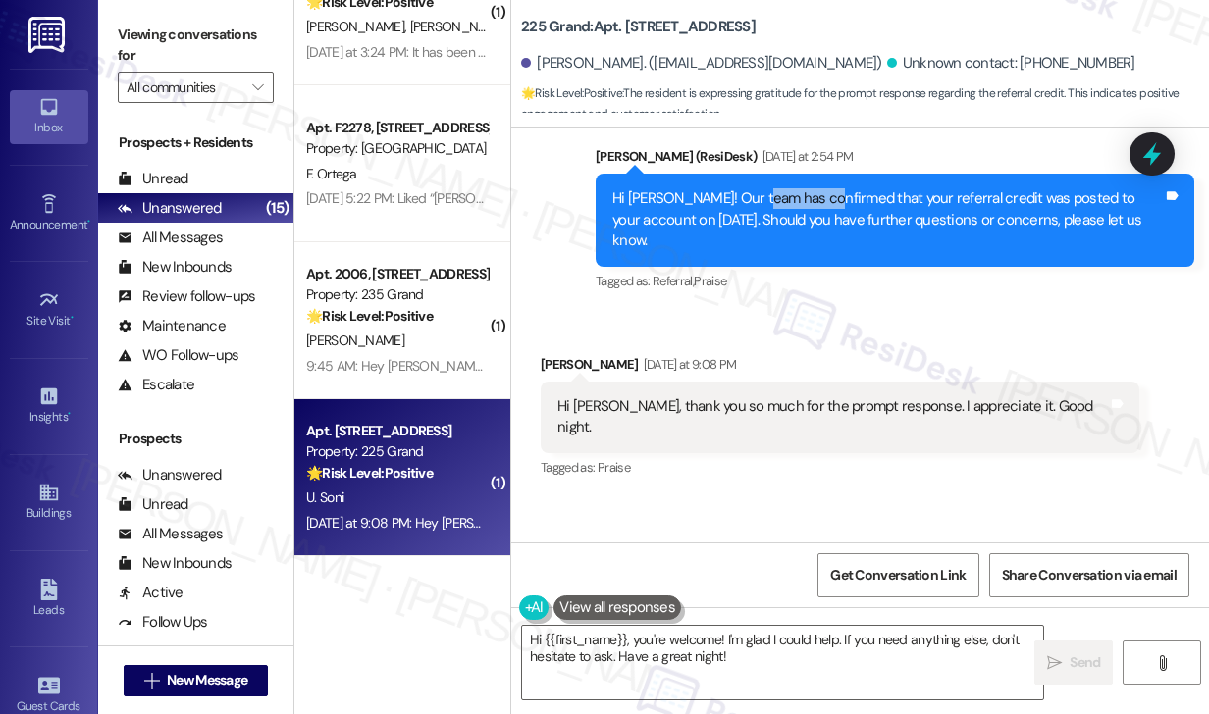
click at [787, 195] on div "Hi Utsav! Our team has confirmed that your referral credit was posted to your a…" at bounding box center [887, 219] width 551 height 63
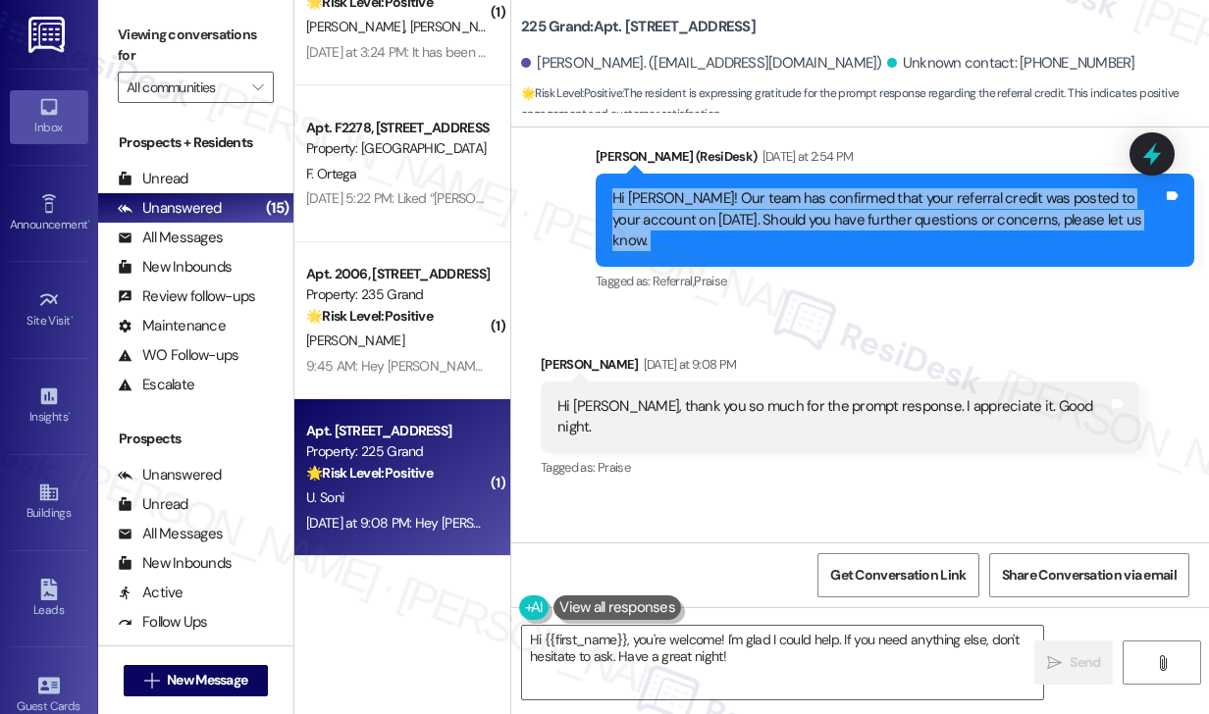
click at [787, 195] on div "Hi Utsav! Our team has confirmed that your referral credit was posted to your a…" at bounding box center [887, 219] width 551 height 63
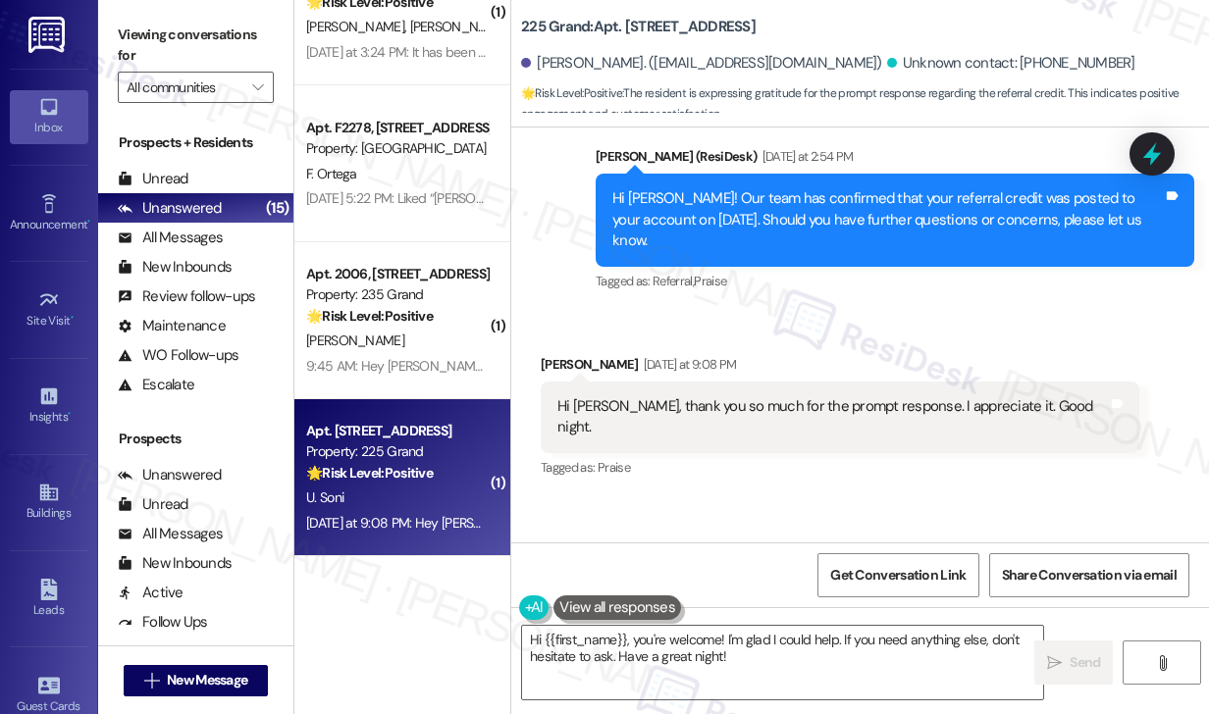
click at [788, 382] on div "Hi Jane, thank you so much for the prompt response. I appreciate it. Good night…" at bounding box center [840, 418] width 599 height 72
click at [904, 220] on div "Hi Utsav! Our team has confirmed that your referral credit was posted to your a…" at bounding box center [887, 219] width 551 height 63
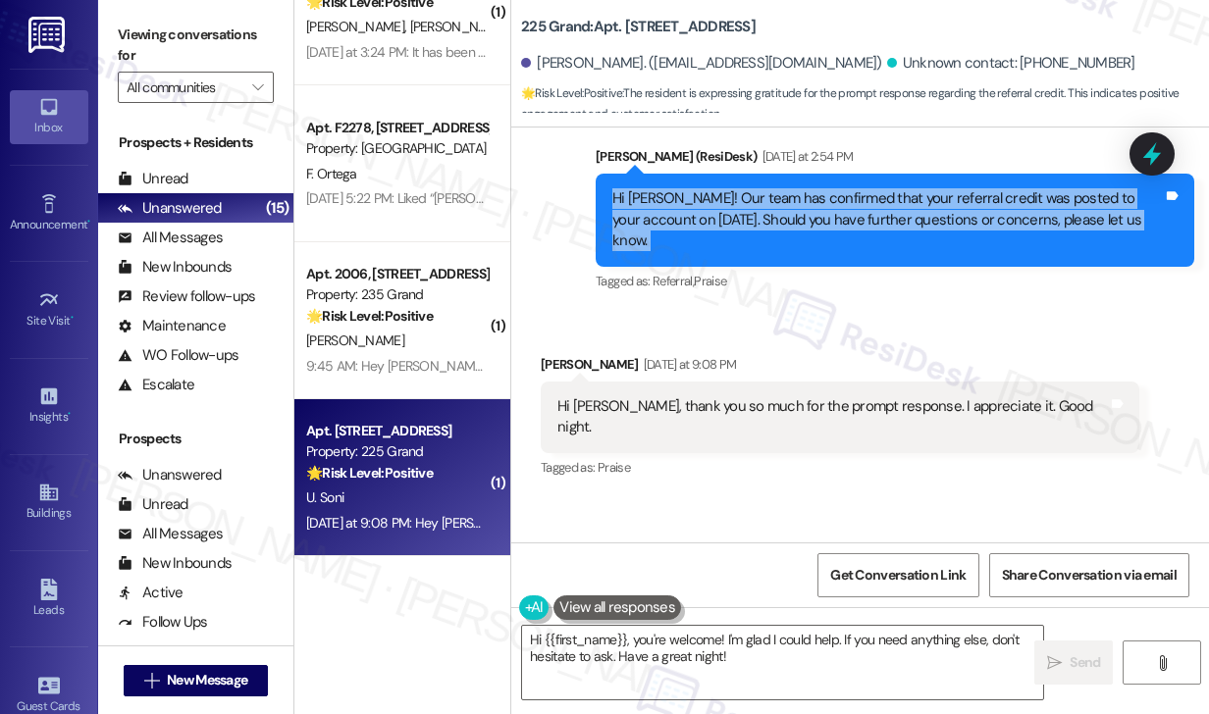
click at [904, 220] on div "Hi Utsav! Our team has confirmed that your referral credit was posted to your a…" at bounding box center [887, 219] width 551 height 63
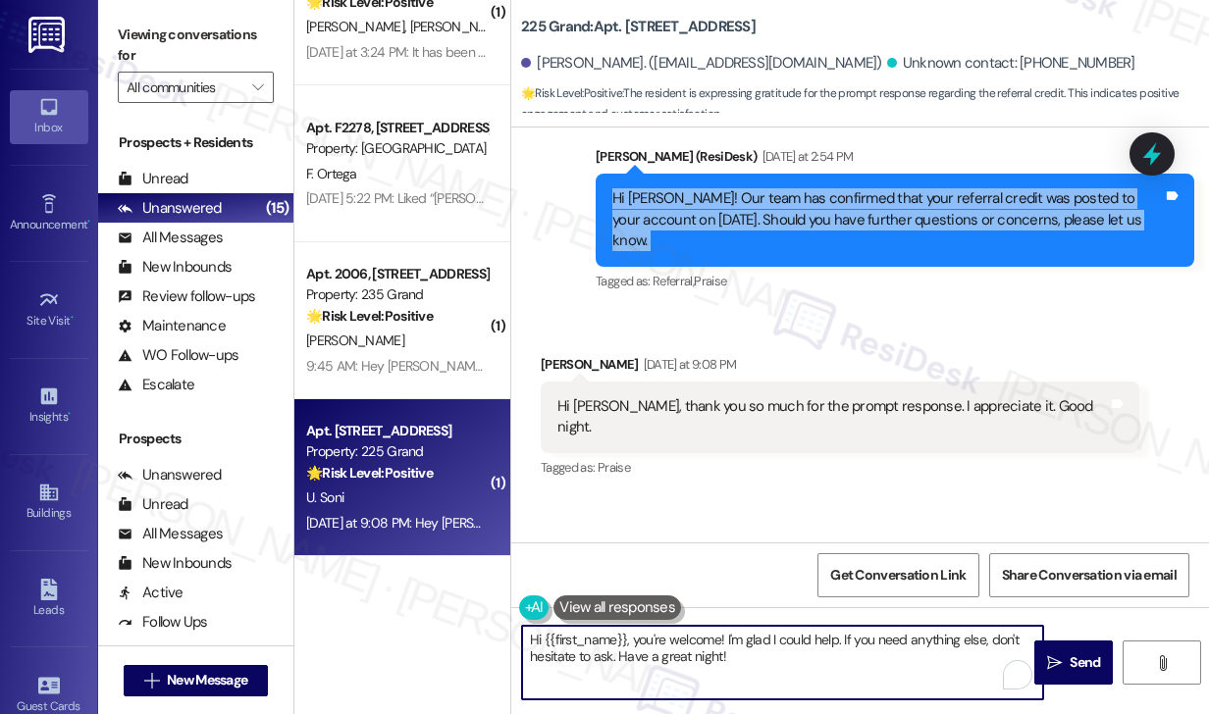
click at [670, 655] on textarea "Hi {{first_name}}, you're welcome! I'm glad I could help. If you need anything …" at bounding box center [782, 663] width 521 height 74
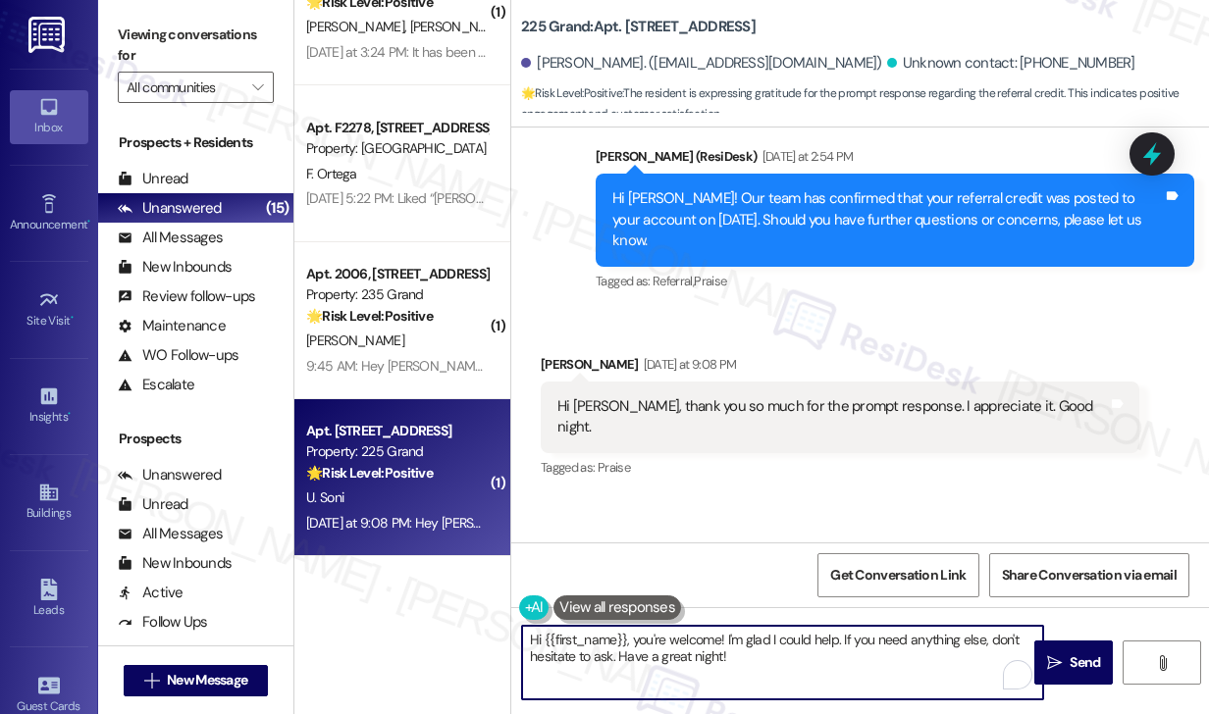
click at [670, 655] on textarea "Hi {{first_name}}, you're welcome! I'm glad I could help. If you need anything …" at bounding box center [782, 663] width 521 height 74
click at [779, 656] on textarea "Hi {{first_name}}, you're welcome! I'm glad I could help. If you need anything …" at bounding box center [782, 663] width 521 height 74
click at [565, 354] on div "Utsav Soni Yesterday at 9:08 PM" at bounding box center [840, 367] width 599 height 27
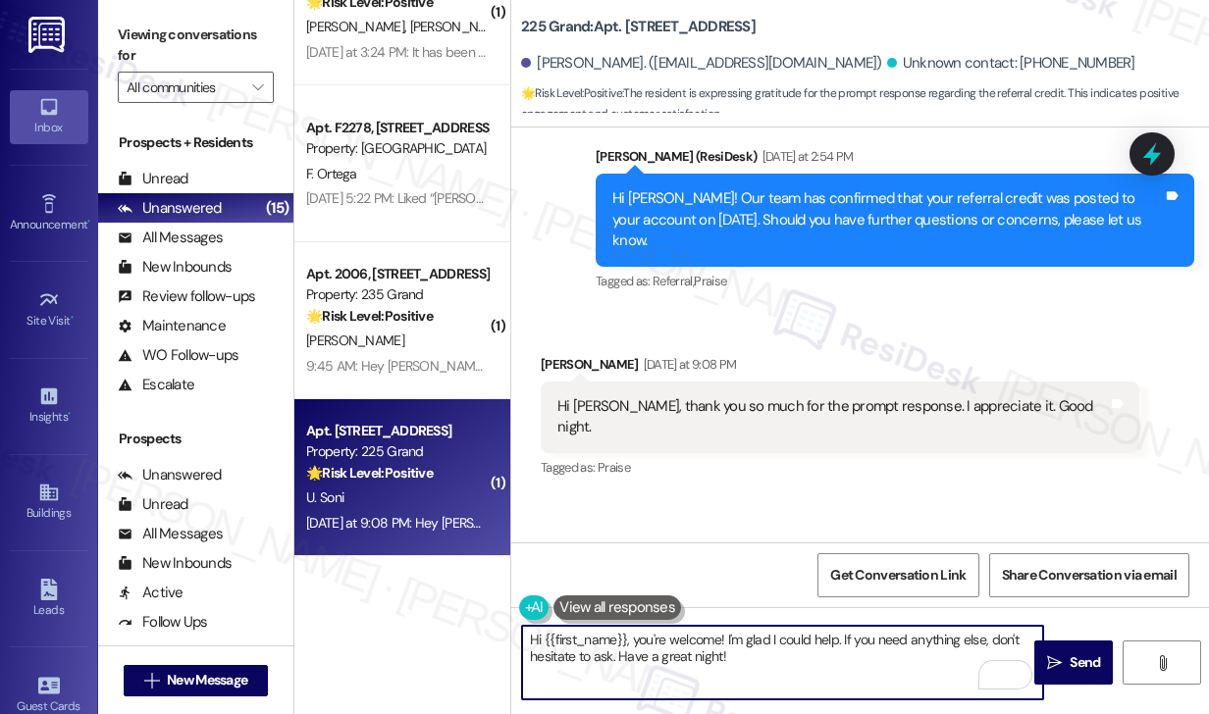
drag, startPoint x: 638, startPoint y: 638, endPoint x: 498, endPoint y: 635, distance: 140.4
click at [498, 635] on div "( 1 ) Apt. 1706, 485 Marin Blvd. Property: 485 Marin 🌟 Risk Level: Positive The…" at bounding box center [751, 357] width 915 height 714
click at [557, 354] on div "Utsav Soni Yesterday at 9:08 PM" at bounding box center [840, 367] width 599 height 27
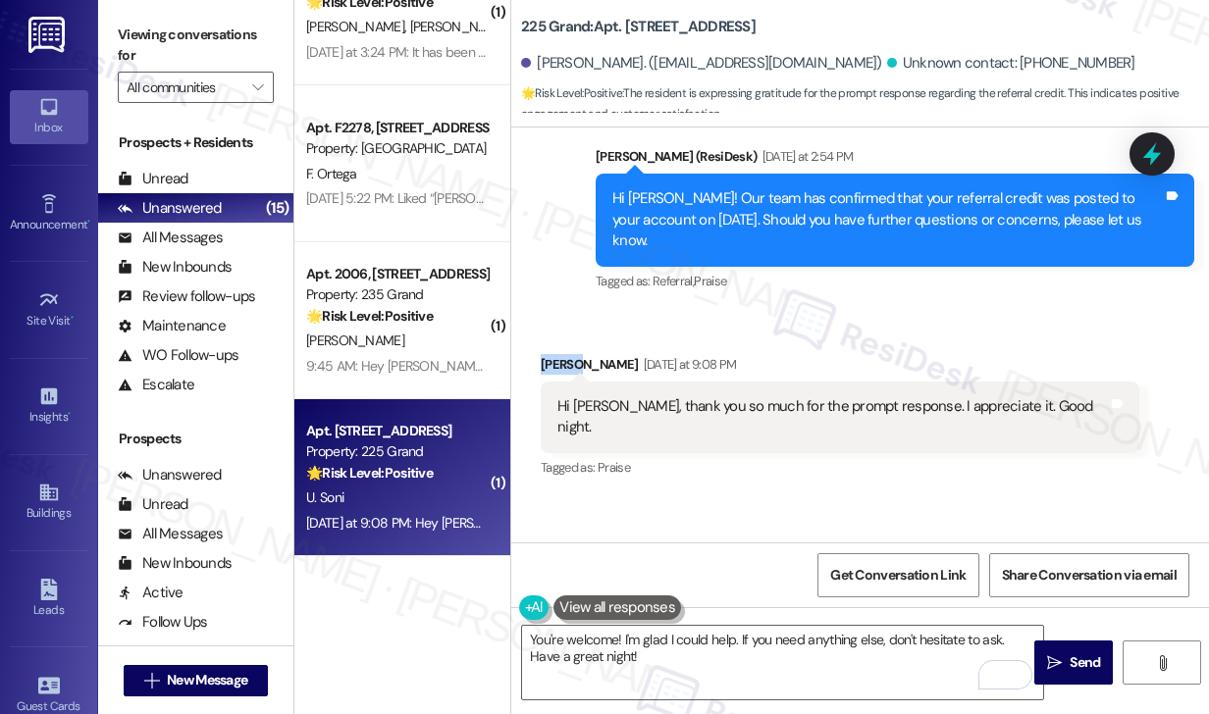
click at [557, 354] on div "Utsav Soni Yesterday at 9:08 PM" at bounding box center [840, 367] width 599 height 27
copy div "Utsav"
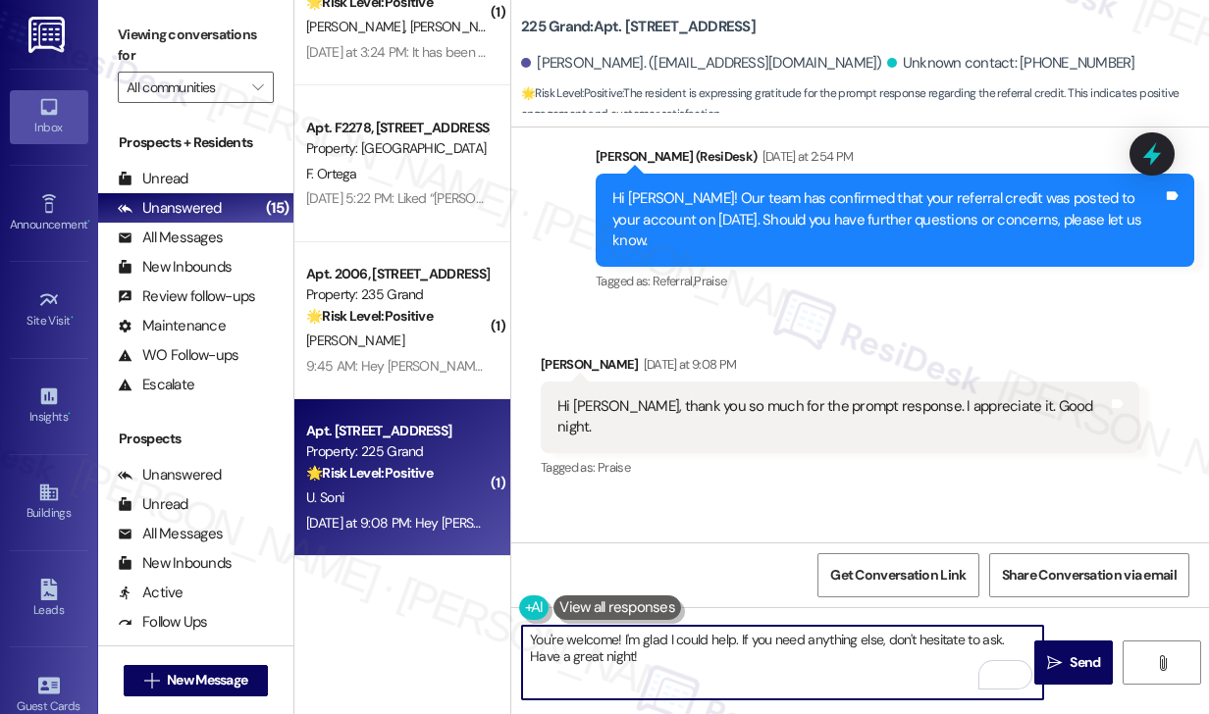
click at [612, 639] on textarea "You're welcome! I'm glad I could help. If you need anything else, don't hesitat…" at bounding box center [782, 663] width 521 height 74
click at [618, 638] on textarea "You're welcome! I'm glad I could help. If you need anything else, don't hesitat…" at bounding box center [782, 663] width 521 height 74
paste textarea "Utsav"
click at [731, 662] on textarea "You're welcome, Utsav! I'm glad I could help. If you need anything else, don't …" at bounding box center [782, 663] width 521 height 74
type textarea "You're welcome, Utsav! I'm glad I could help. If you need anything else, don't …"
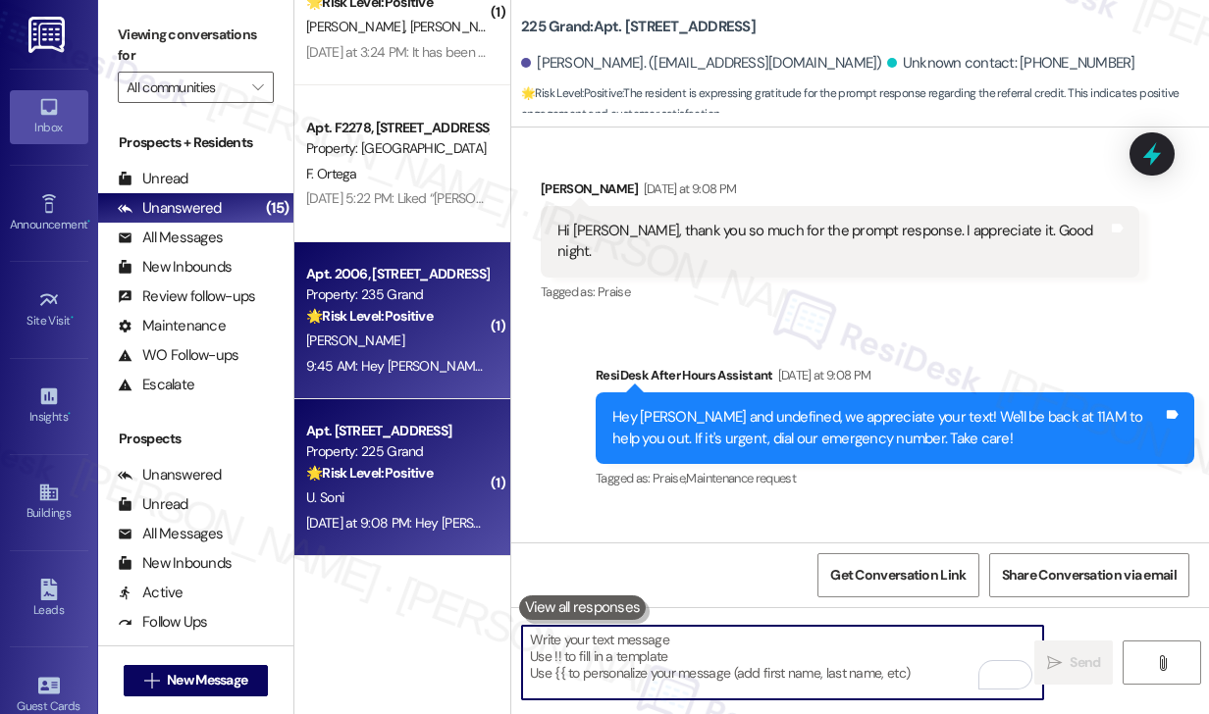
scroll to position [2914, 0]
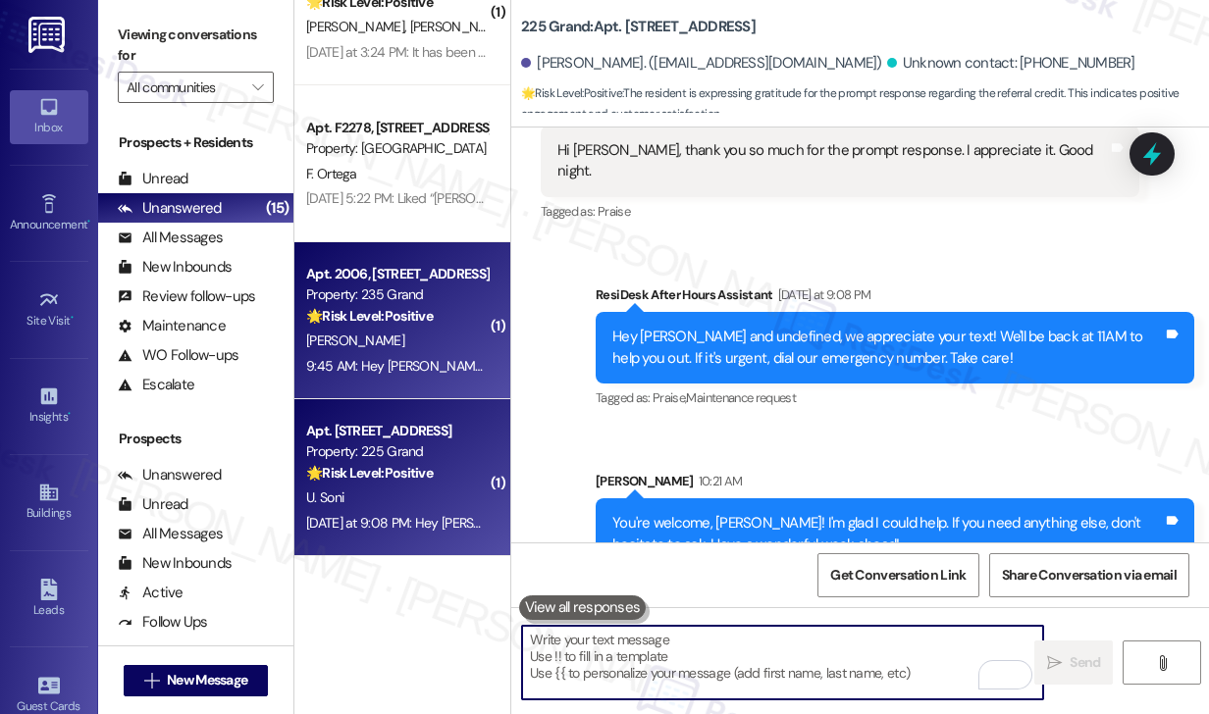
click at [395, 336] on div "[PERSON_NAME]" at bounding box center [396, 341] width 185 height 25
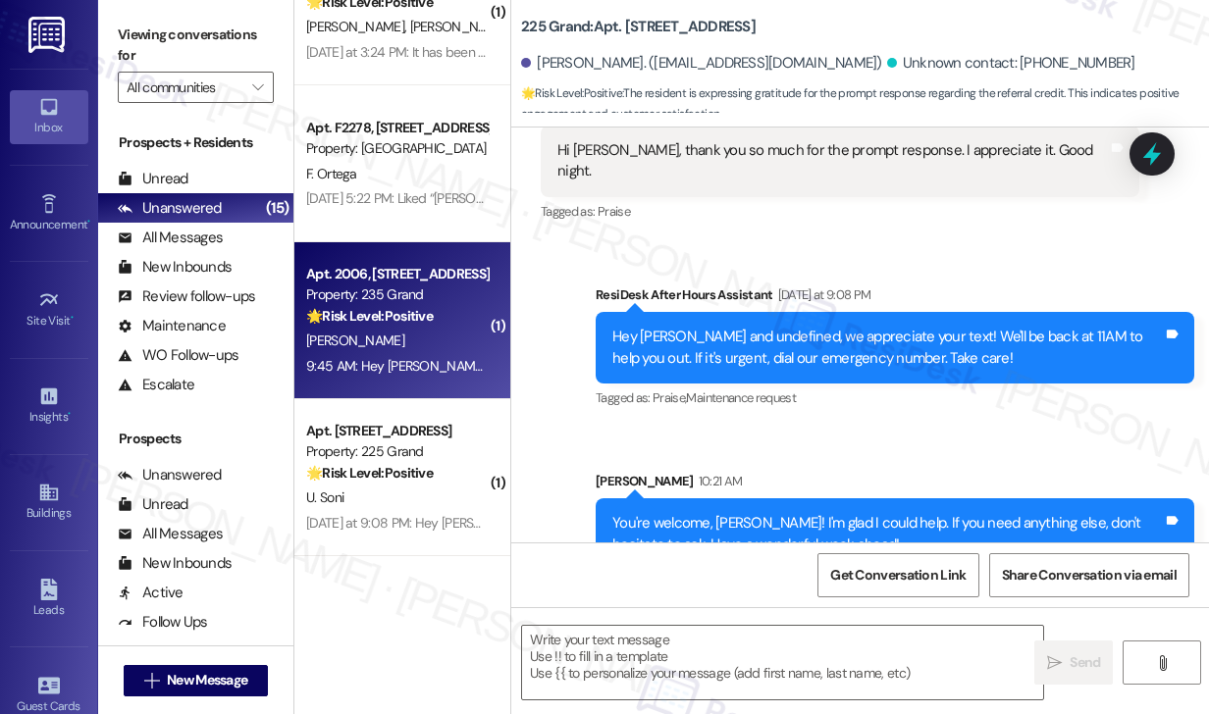
type textarea "Fetching suggested responses. Please feel free to read through the conversation…"
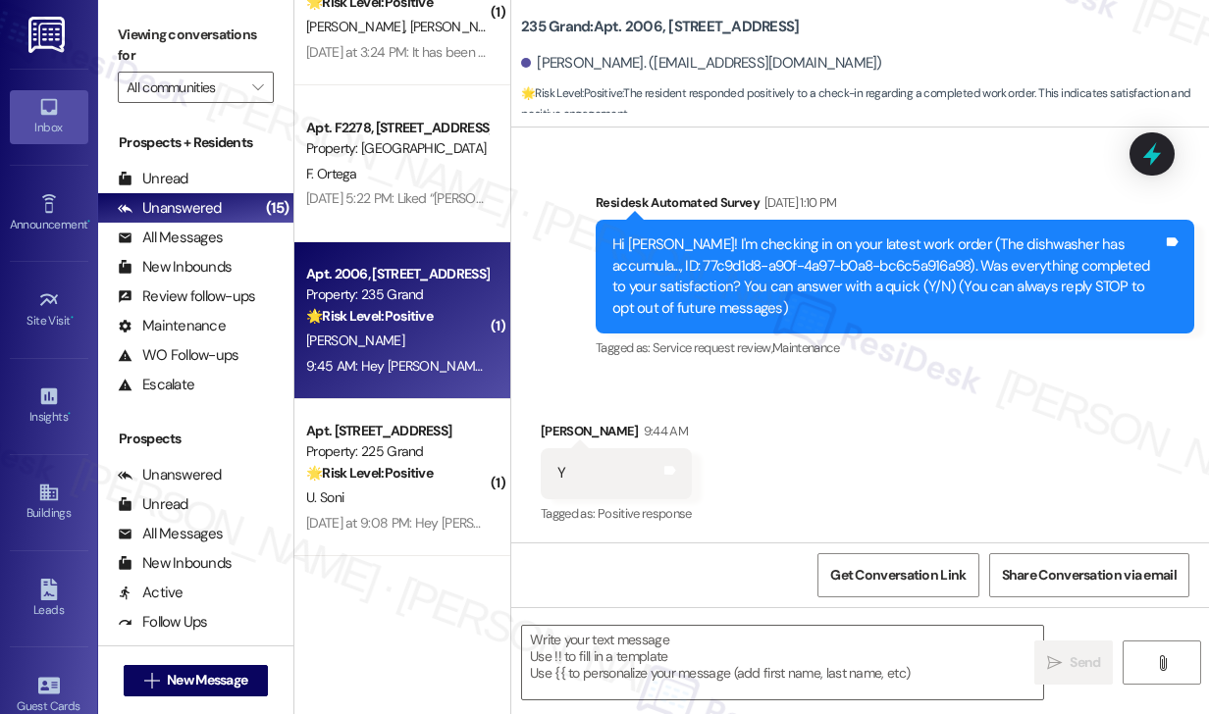
type textarea "Fetching suggested responses. Please feel free to read through the conversation…"
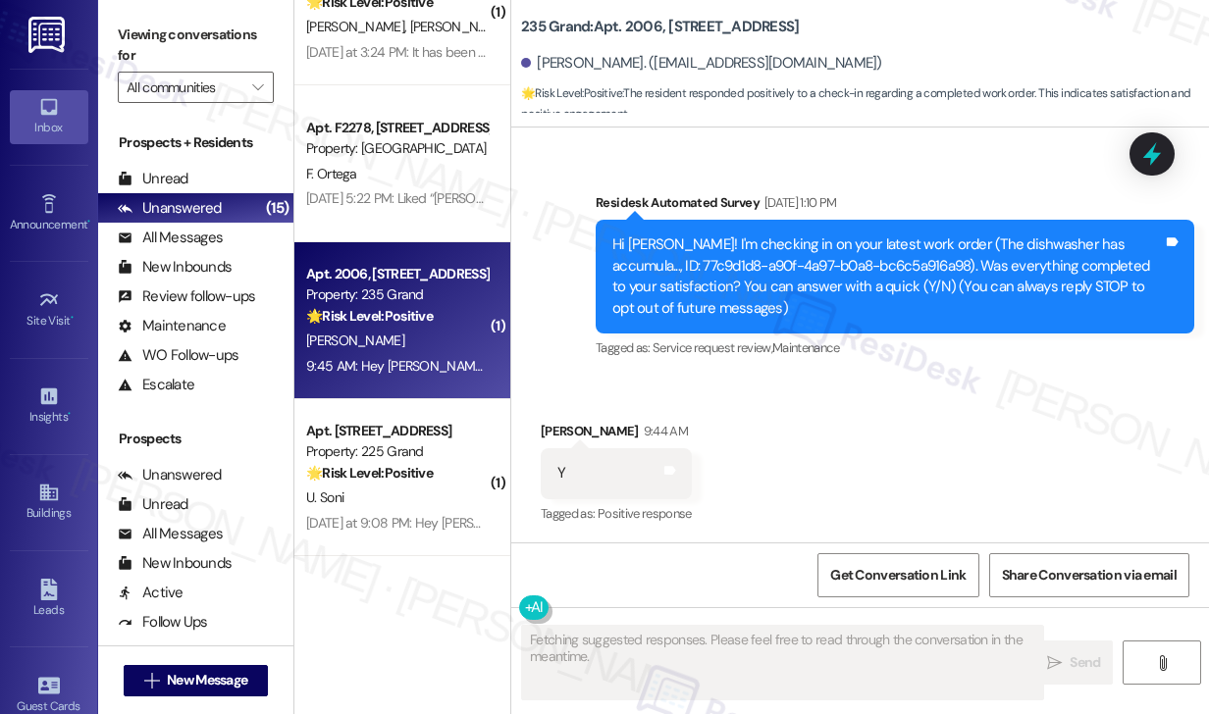
scroll to position [337, 0]
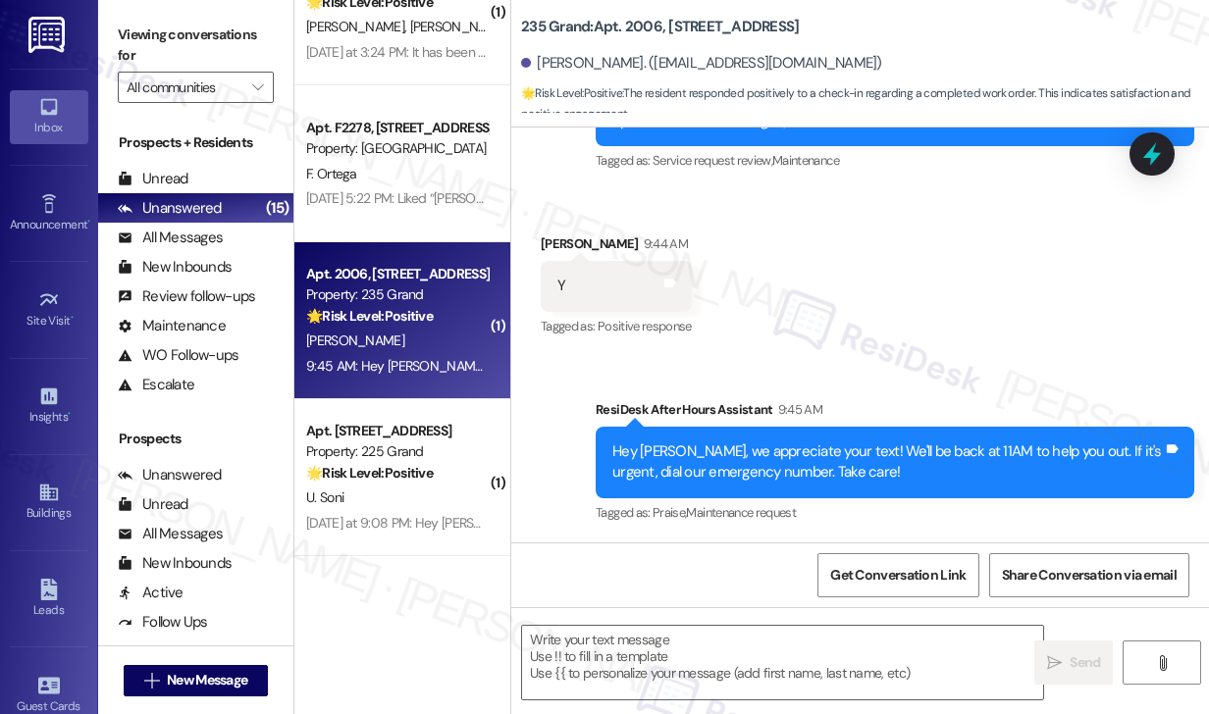
click at [149, 8] on div "Viewing conversations for All communities " at bounding box center [195, 61] width 195 height 123
click at [644, 625] on div " Send " at bounding box center [860, 681] width 698 height 147
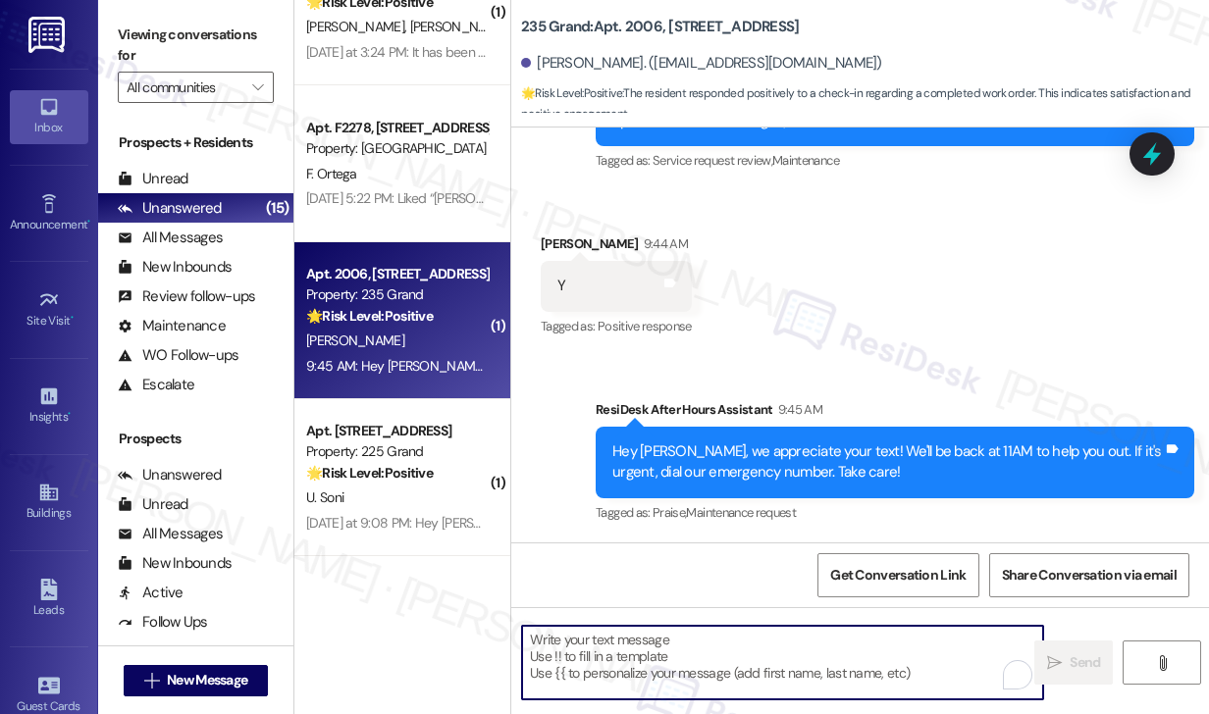
click at [624, 647] on textarea "To enrich screen reader interactions, please activate Accessibility in Grammarl…" at bounding box center [782, 663] width 521 height 74
paste textarea "Hi {{first_name}}! I'm glad to hear that the latest work order was completed to…"
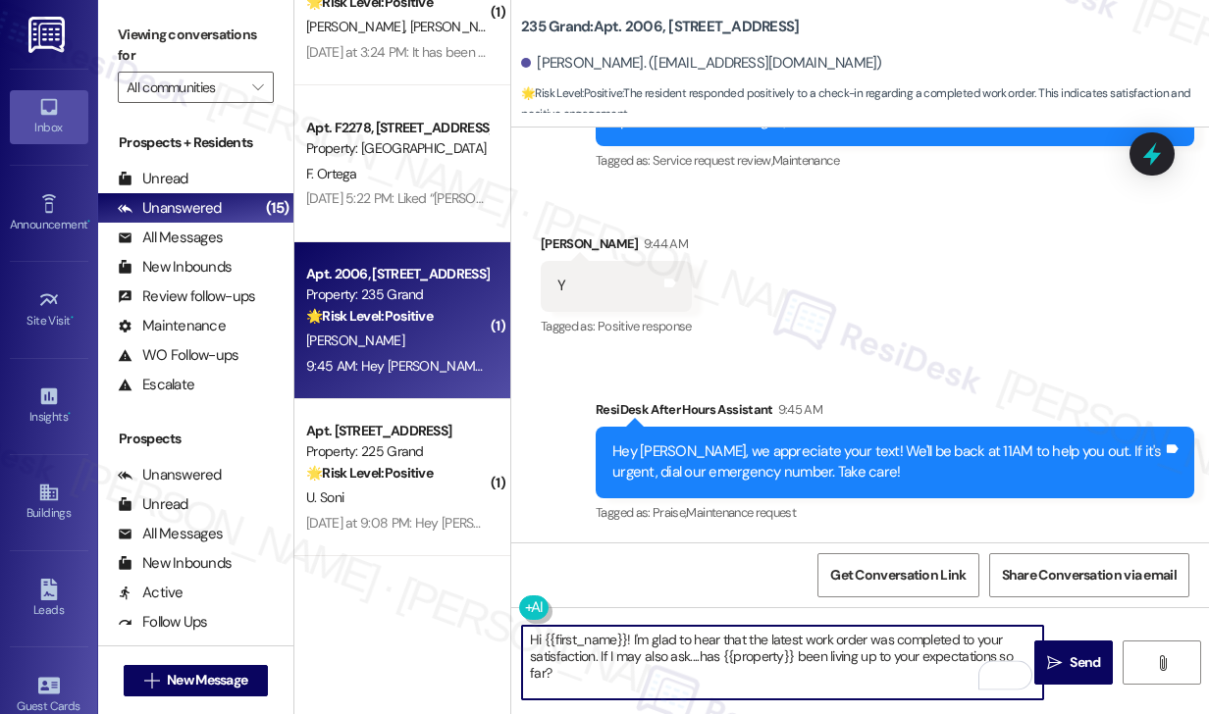
click at [539, 243] on div "Received via SMS Saloni Mishra 9:44 AM Y Tags and notes Tagged as: Positive res…" at bounding box center [616, 287] width 181 height 136
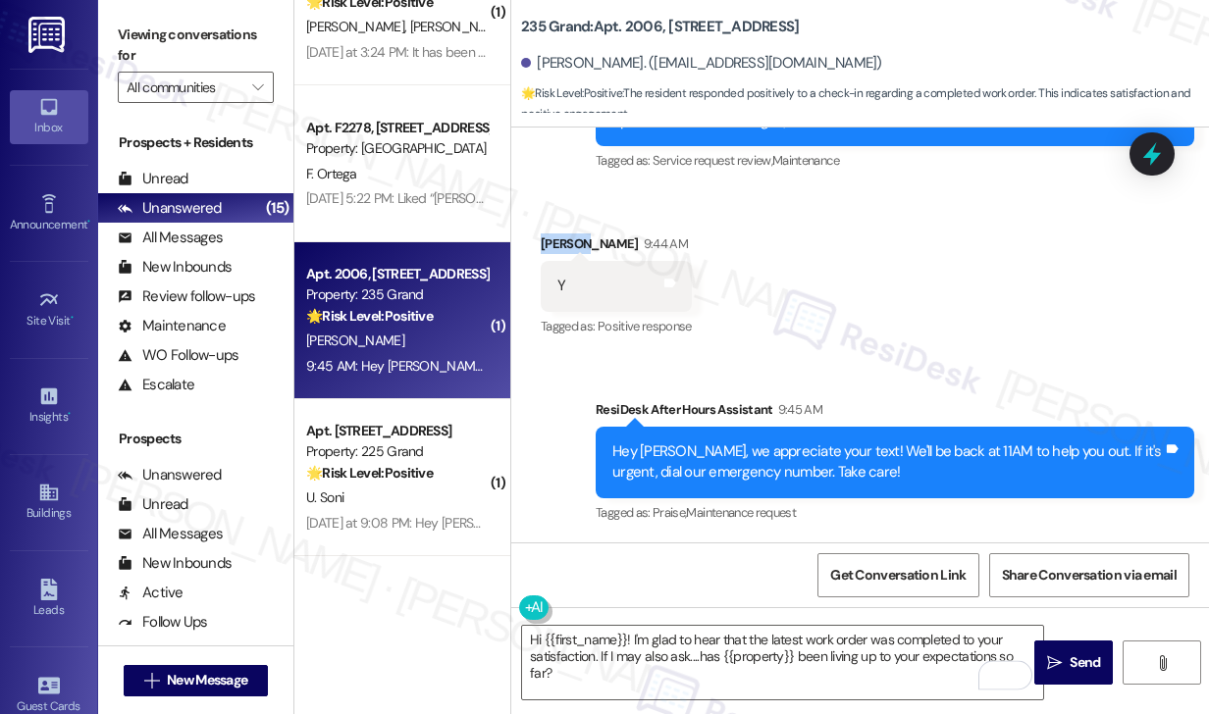
click at [539, 243] on div "Received via SMS Saloni Mishra 9:44 AM Y Tags and notes Tagged as: Positive res…" at bounding box center [616, 287] width 181 height 136
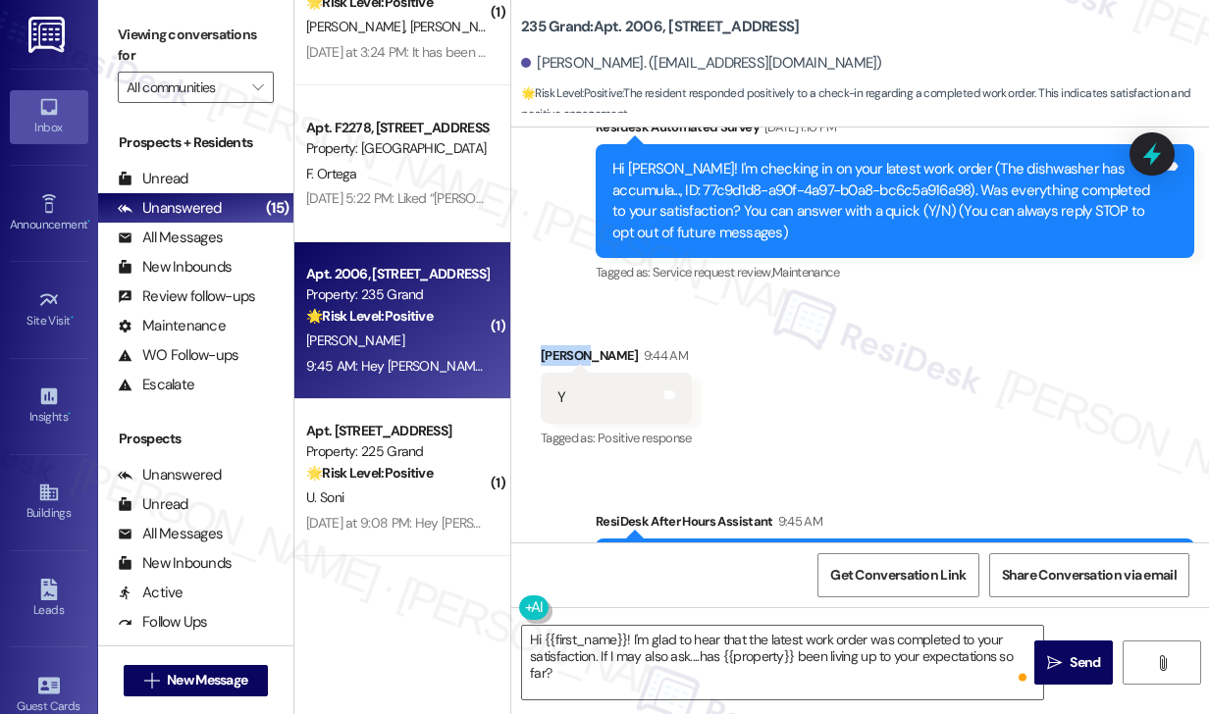
scroll to position [140, 0]
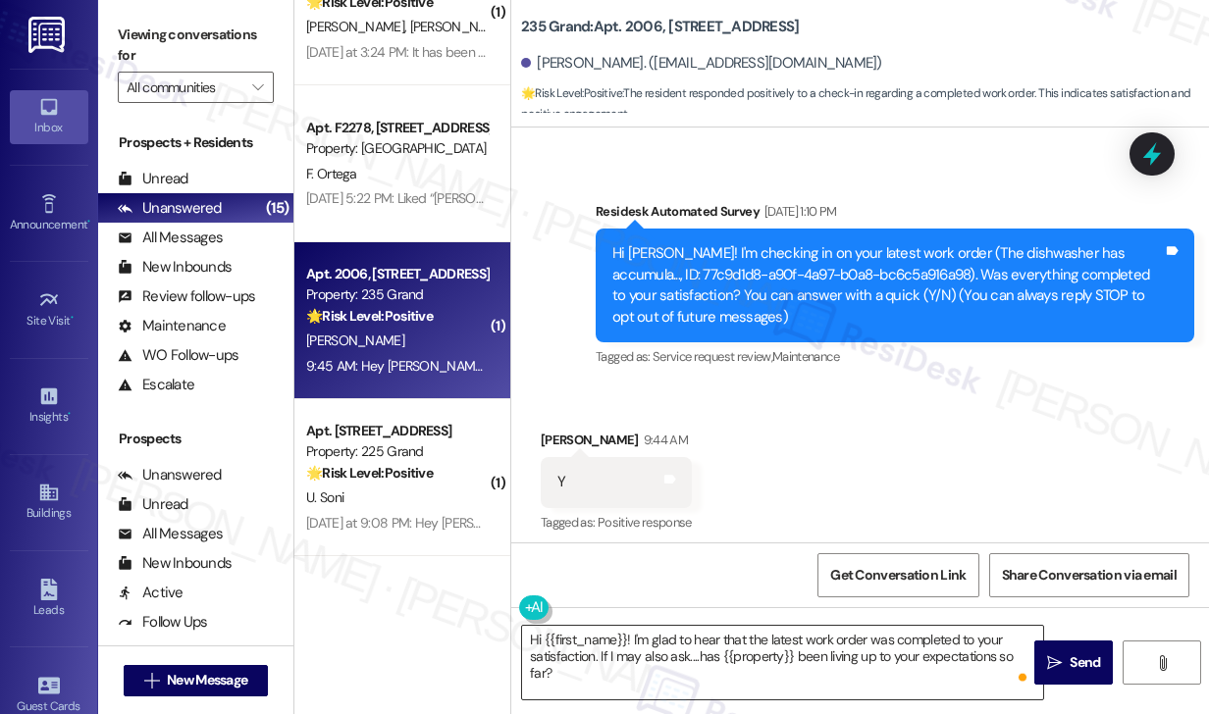
click at [786, 639] on textarea "Hi {{first_name}}! I'm glad to hear that the latest work order was completed to…" at bounding box center [782, 663] width 521 height 74
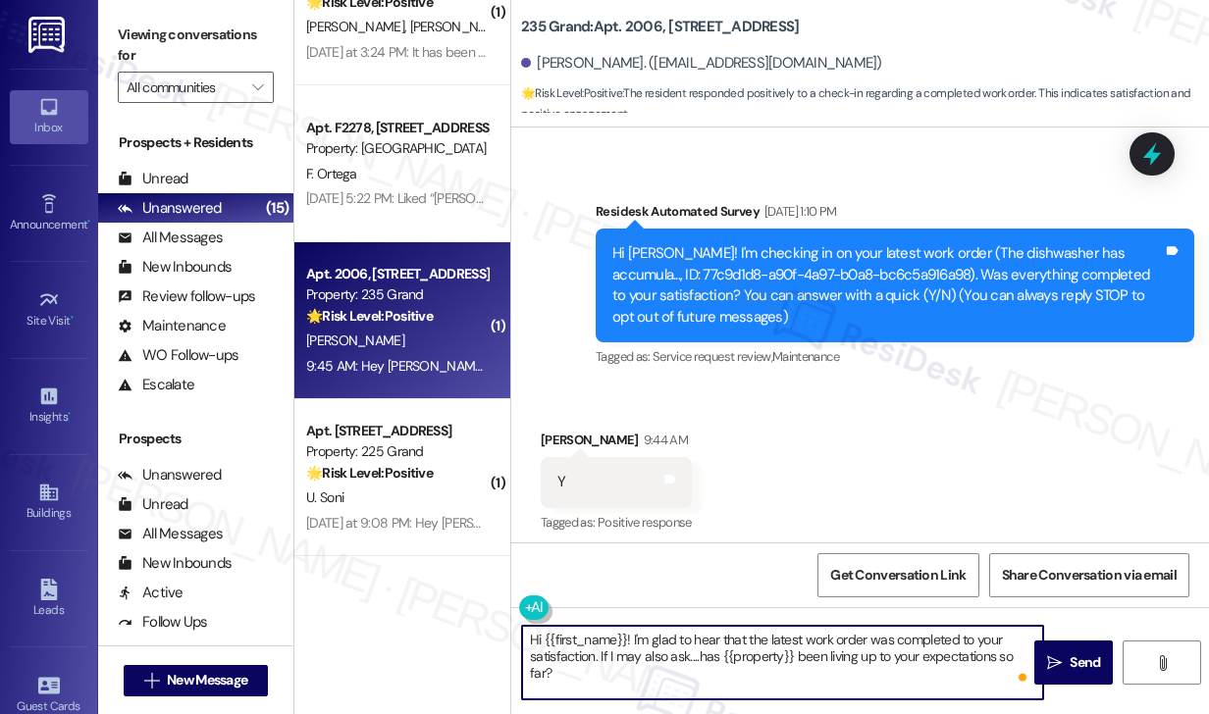
click at [786, 639] on textarea "Hi {{first_name}}! I'm glad to hear that the latest work order was completed to…" at bounding box center [782, 663] width 521 height 74
type textarea "Hi {{first_name}}! I'm glad to hear that the dishwasher work order was complete…"
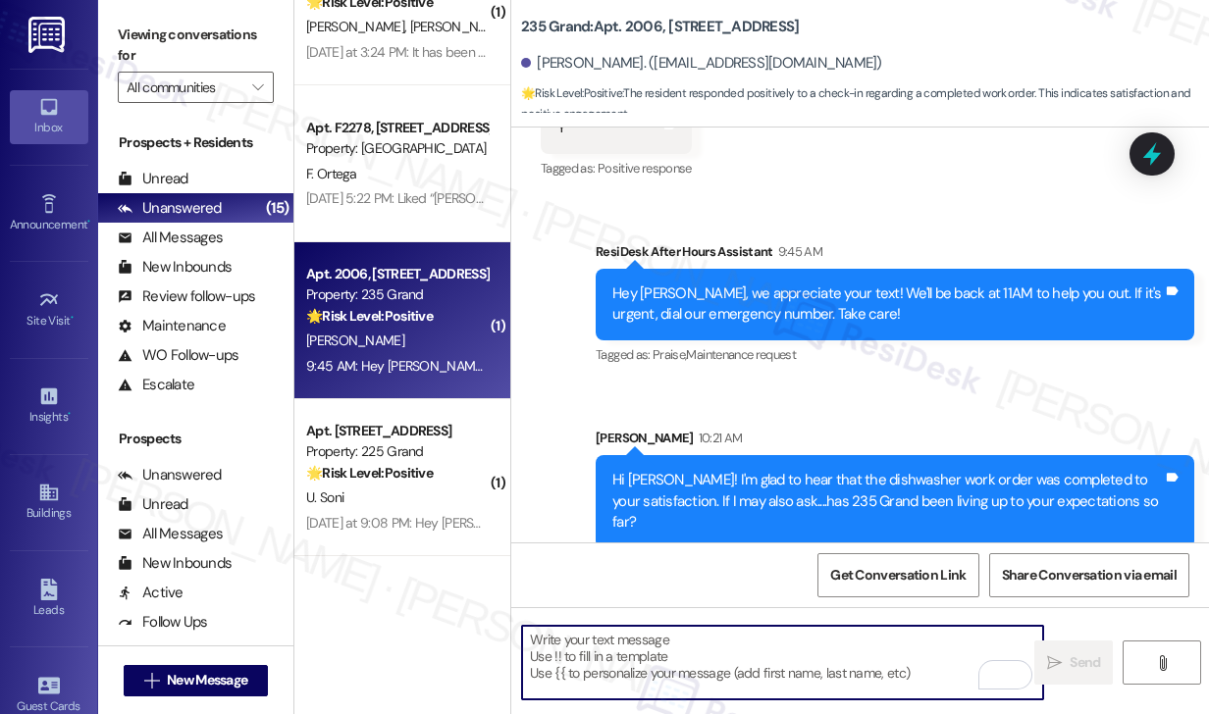
scroll to position [1289, 0]
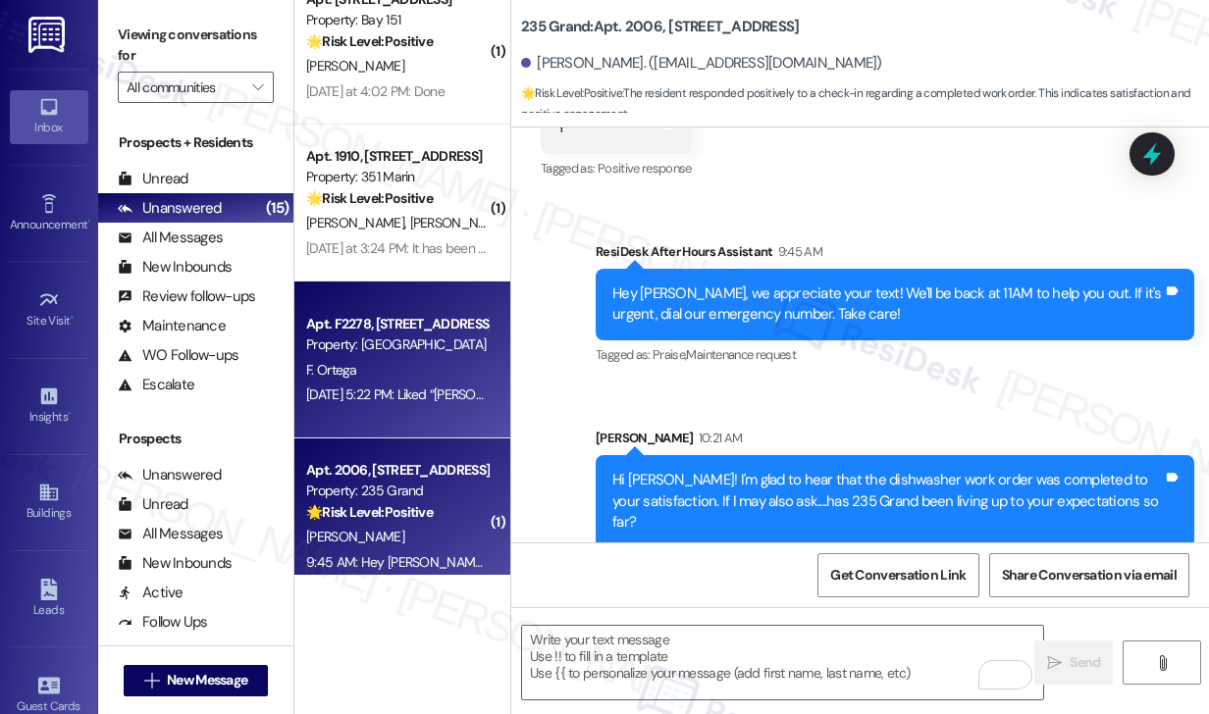
click at [389, 327] on div "Apt. F2278, [STREET_ADDRESS][PERSON_NAME]" at bounding box center [397, 324] width 182 height 21
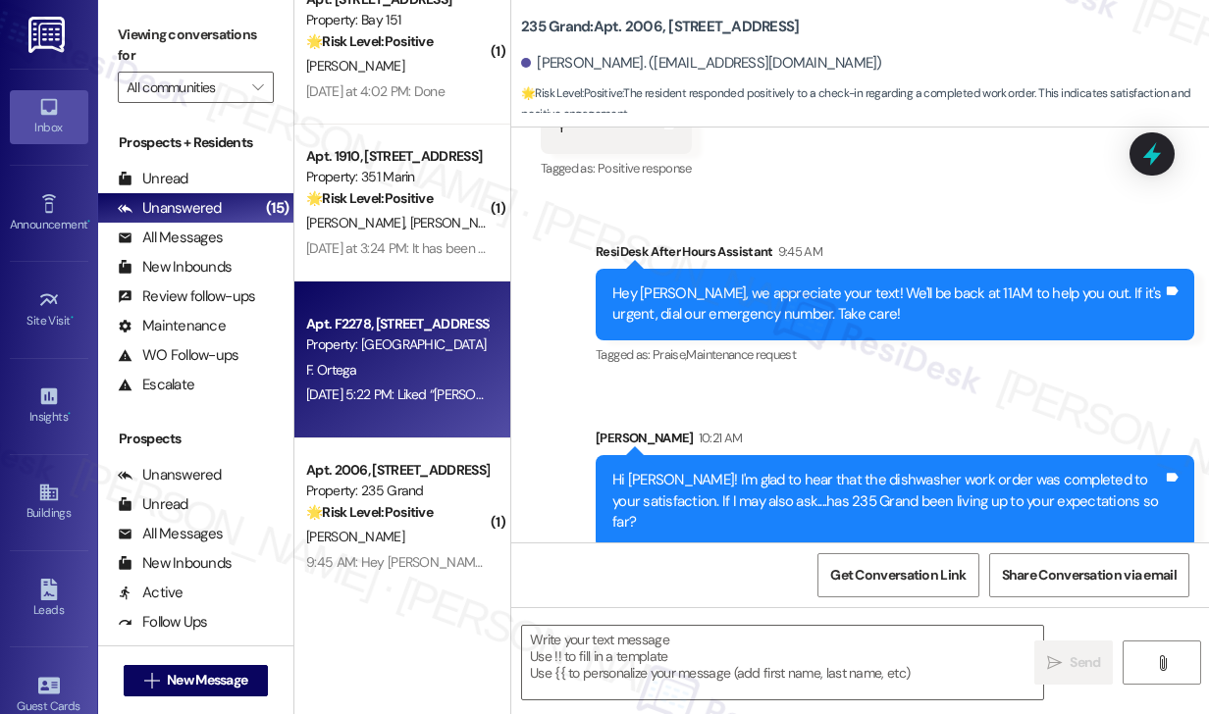
type textarea "Fetching suggested responses. Please feel free to read through the conversation…"
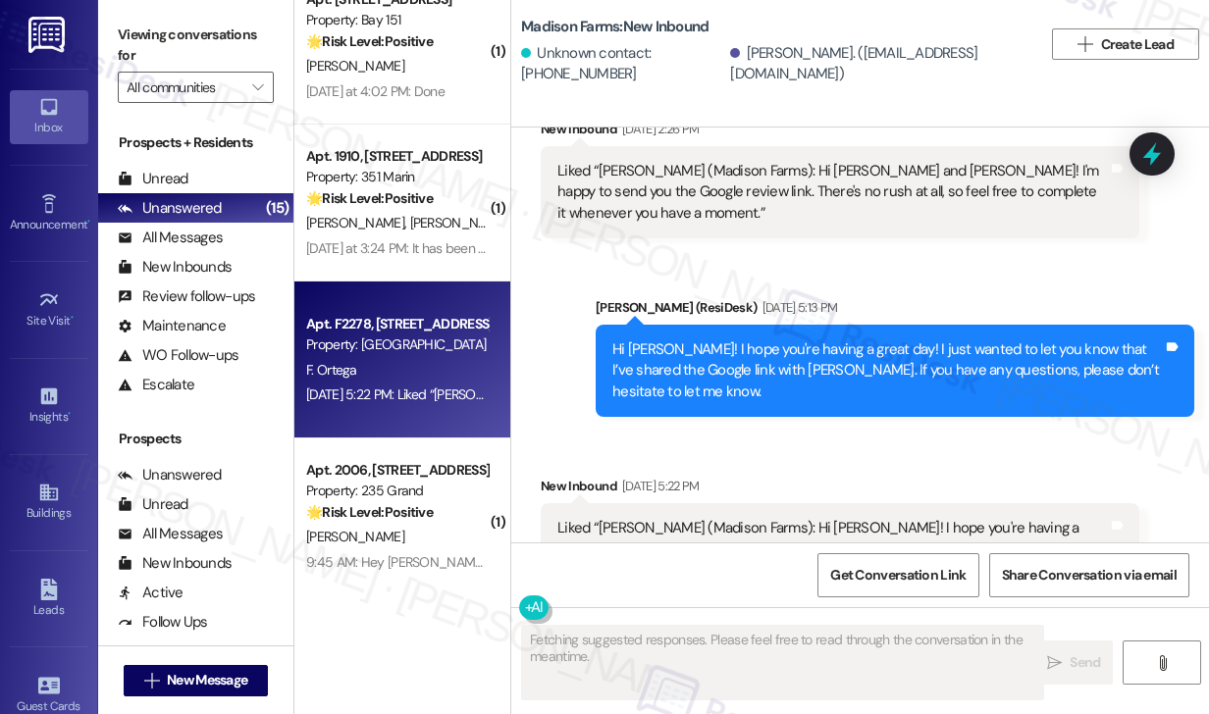
scroll to position [5339, 0]
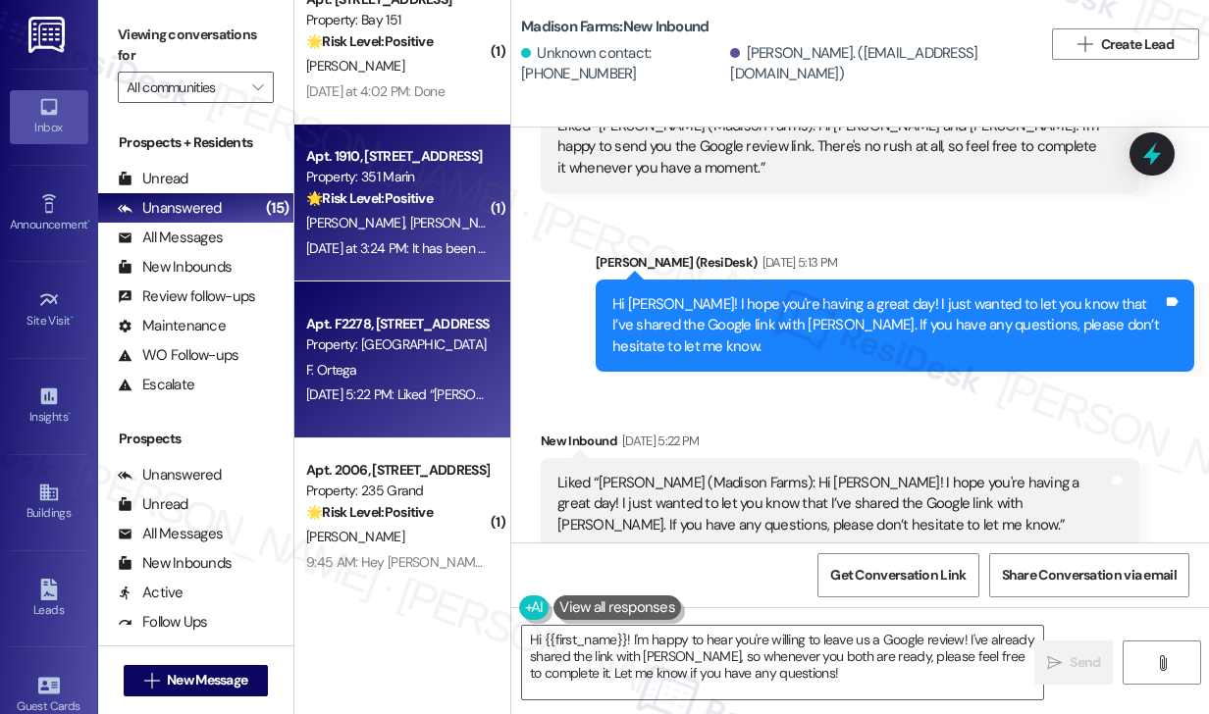
click at [383, 168] on div "Property: 351 Marin" at bounding box center [397, 177] width 182 height 21
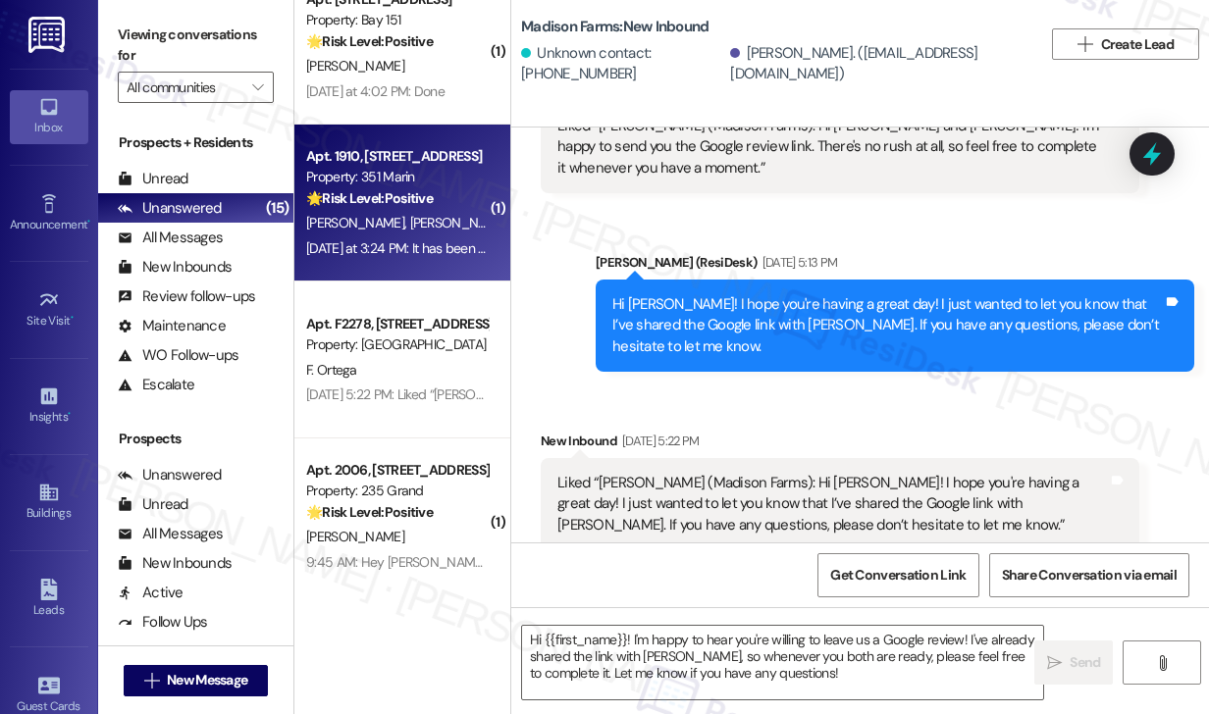
type textarea "Fetching suggested responses. Please feel free to read through the conversation…"
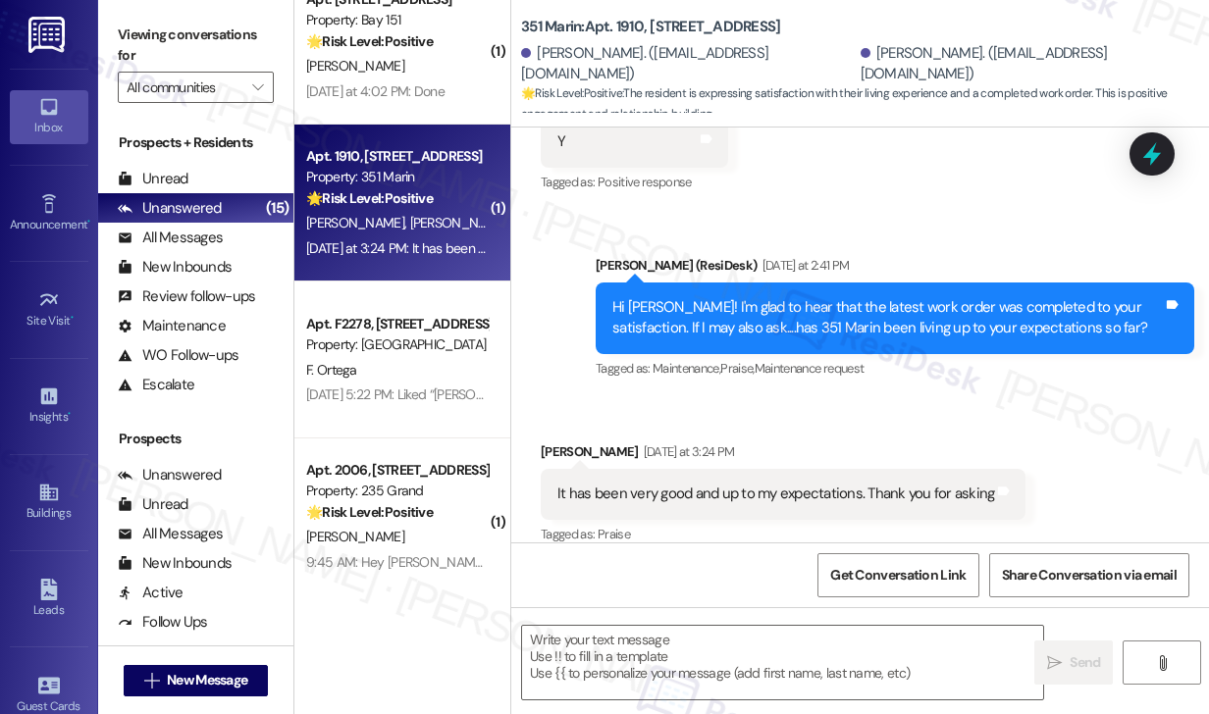
type textarea "Fetching suggested responses. Please feel free to read through the conversation…"
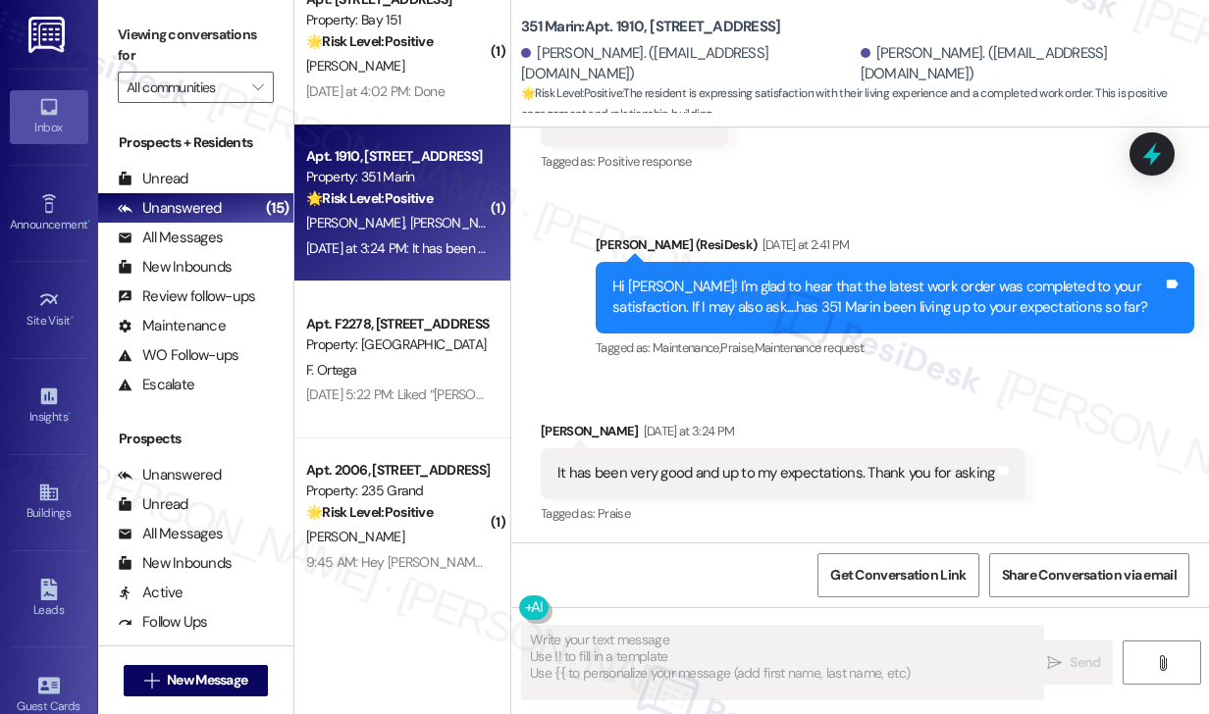
scroll to position [503, 0]
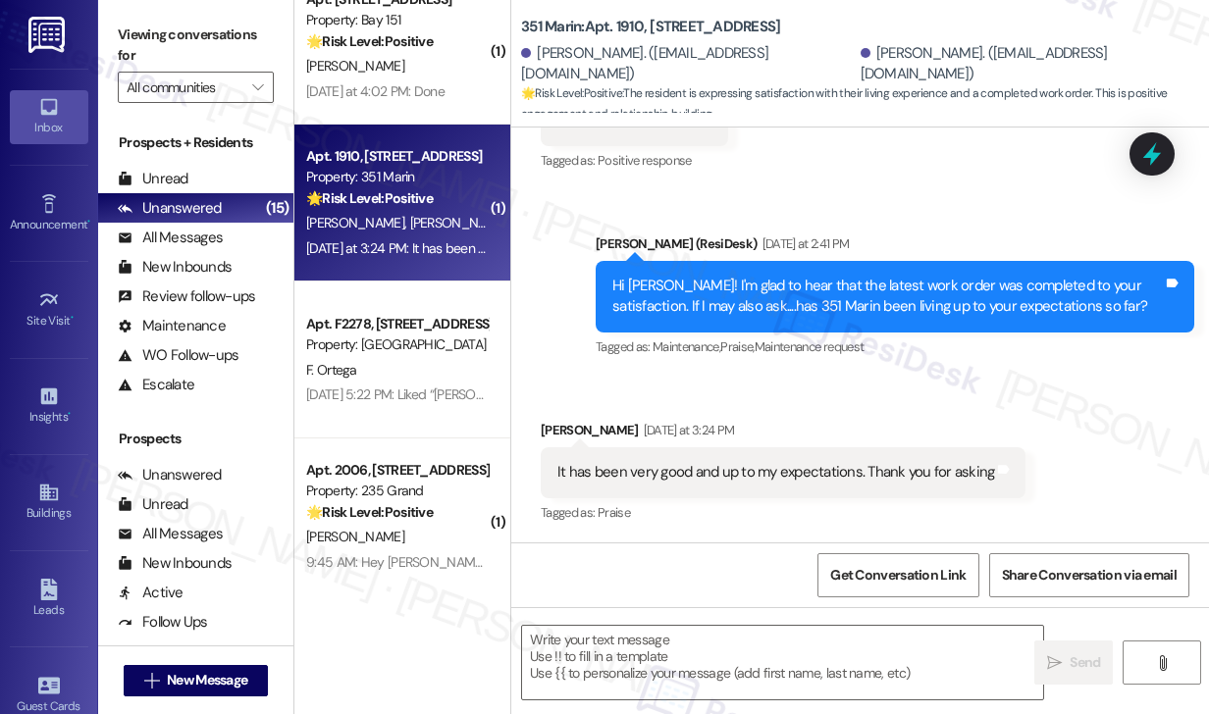
click at [746, 479] on div "It has been very good and up to my expectations. Thank you for asking" at bounding box center [775, 472] width 437 height 21
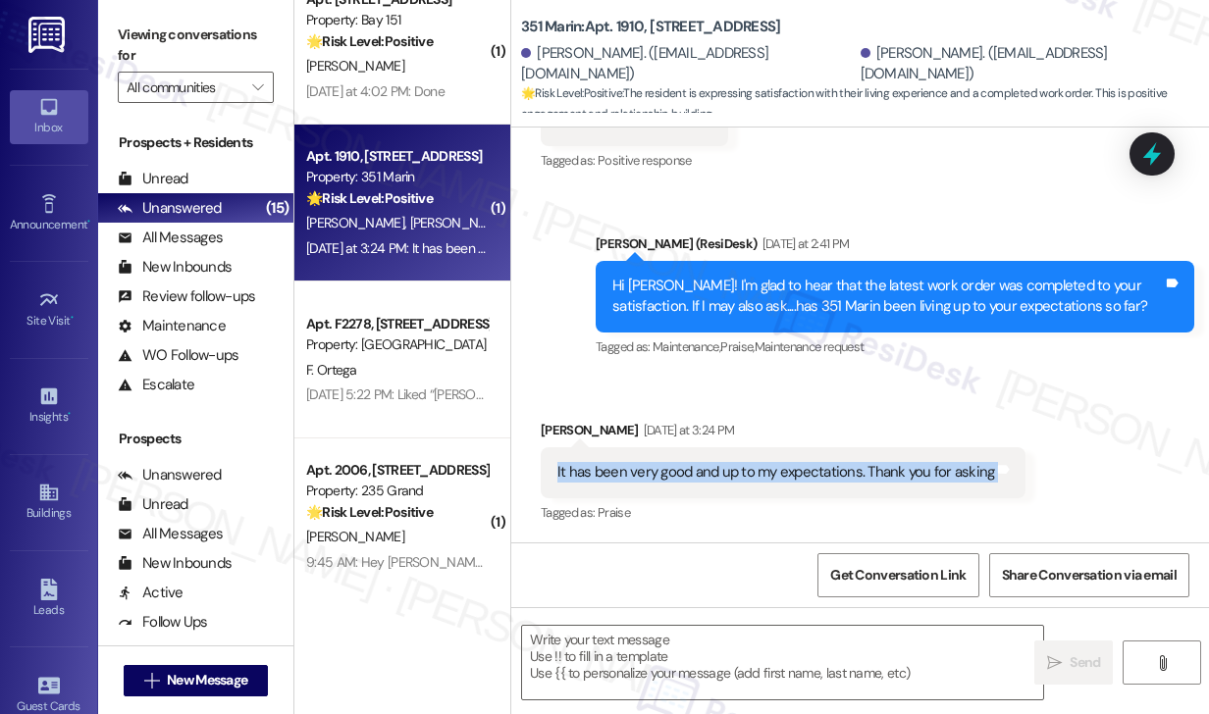
click at [746, 479] on div "It has been very good and up to my expectations. Thank you for asking" at bounding box center [775, 472] width 437 height 21
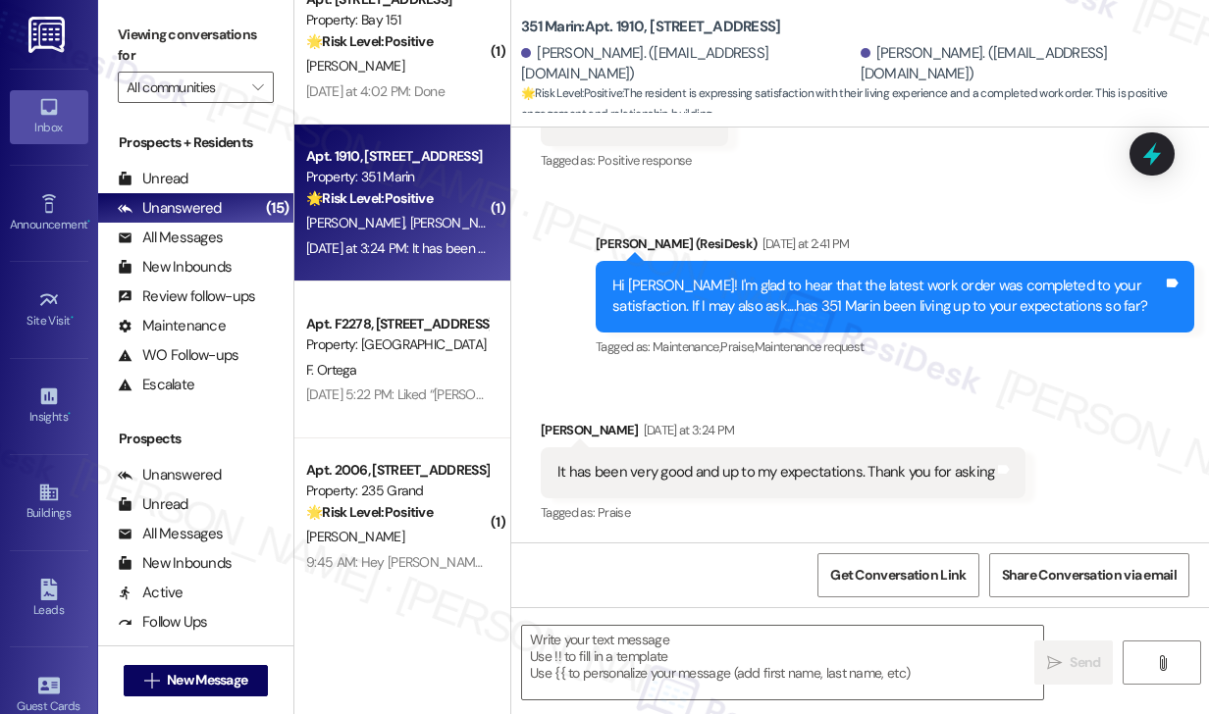
click at [840, 278] on div "Hi Shuhua! I'm glad to hear that the latest work order was completed to your sa…" at bounding box center [887, 297] width 551 height 42
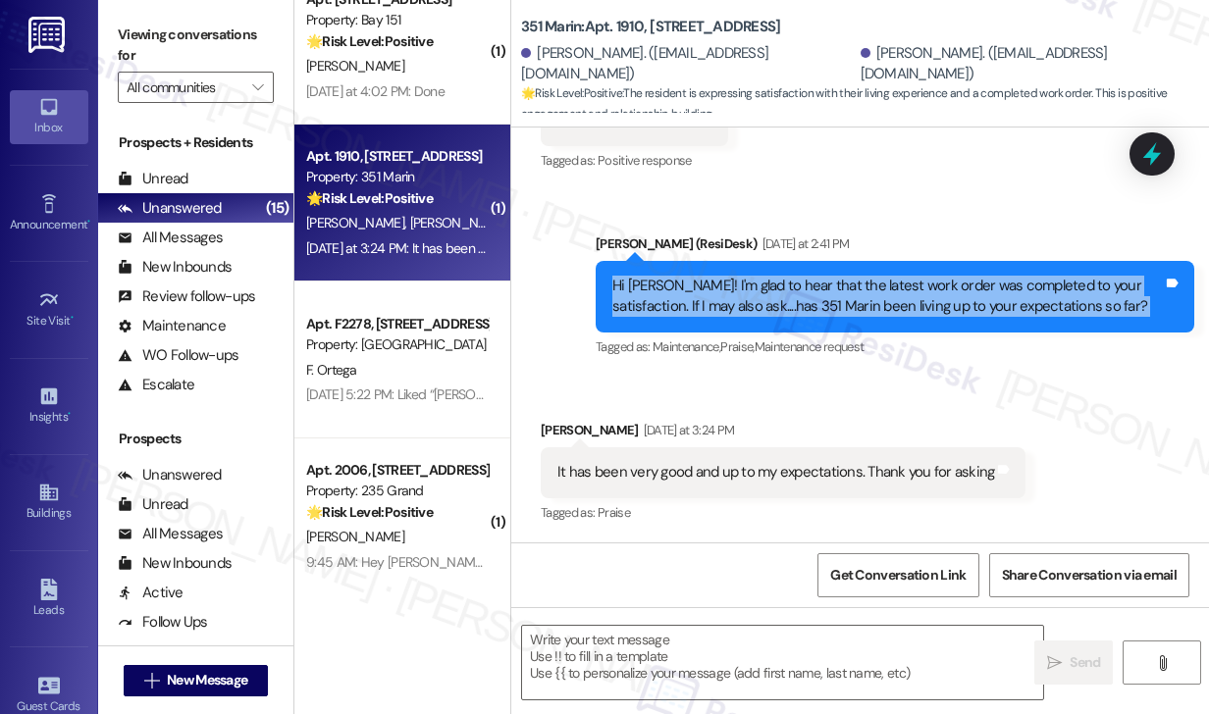
click at [840, 278] on div "Hi Shuhua! I'm glad to hear that the latest work order was completed to your sa…" at bounding box center [887, 297] width 551 height 42
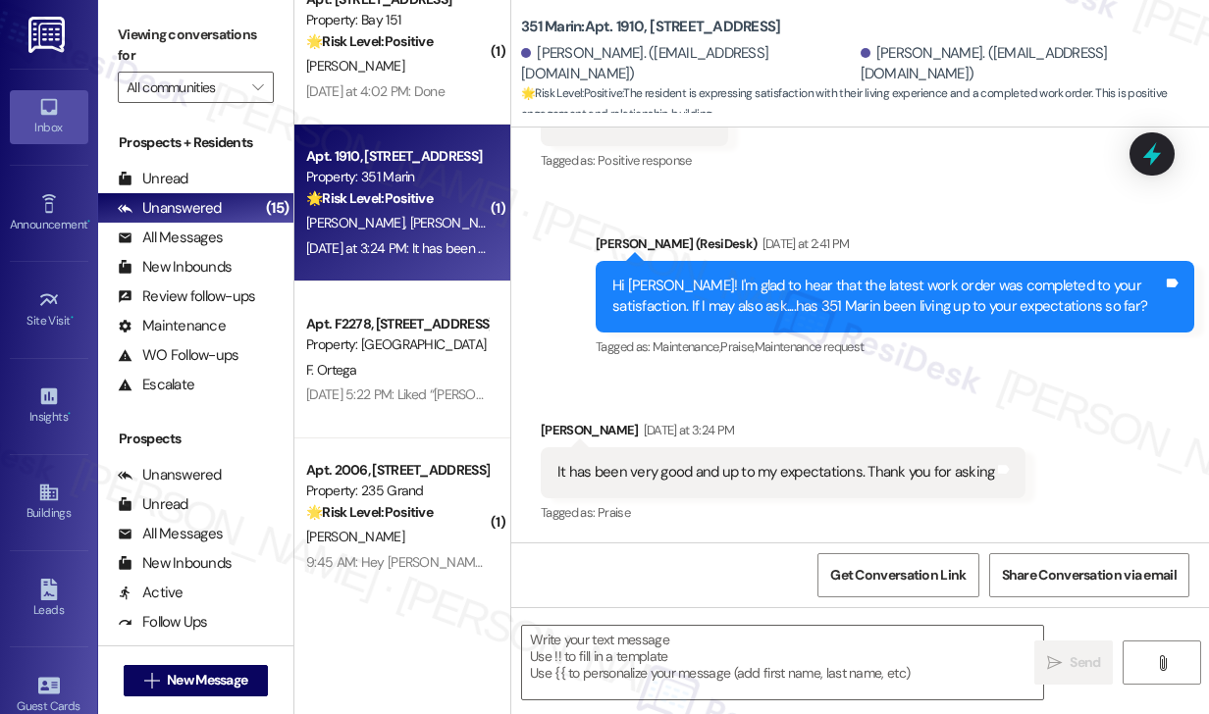
click at [720, 478] on div "It has been very good and up to my expectations. Thank you for asking" at bounding box center [775, 472] width 437 height 21
click at [721, 478] on div "It has been very good and up to my expectations. Thank you for asking" at bounding box center [775, 472] width 437 height 21
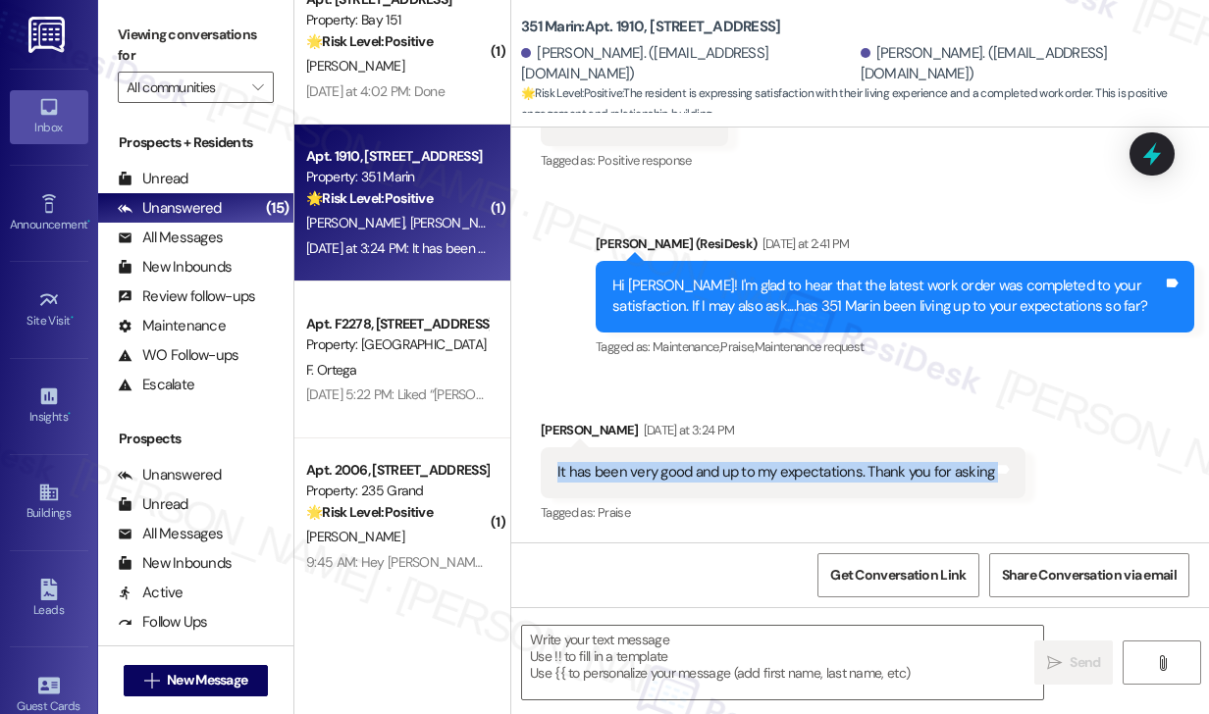
click at [721, 478] on div "It has been very good and up to my expectations. Thank you for asking" at bounding box center [775, 472] width 437 height 21
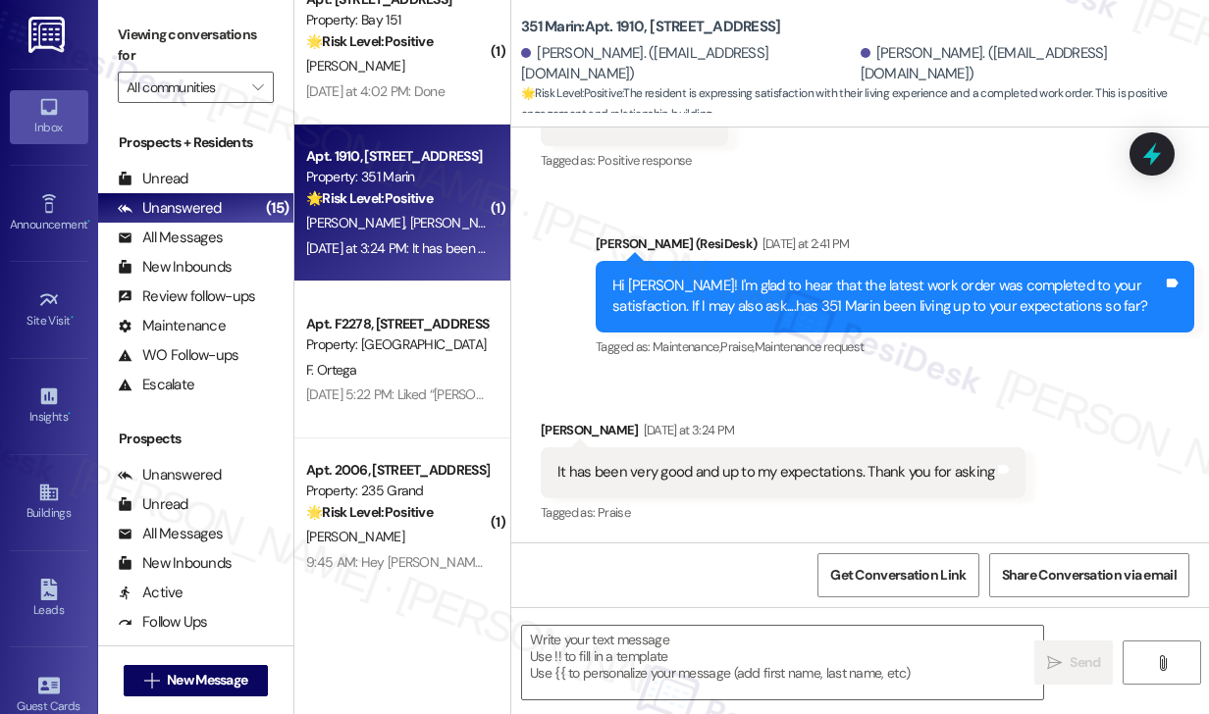
click at [832, 309] on div "Hi Shuhua! I'm glad to hear that the latest work order was completed to your sa…" at bounding box center [887, 297] width 551 height 42
click at [157, 15] on div "Viewing conversations for All communities " at bounding box center [195, 61] width 195 height 123
click at [649, 663] on textarea at bounding box center [782, 663] width 521 height 74
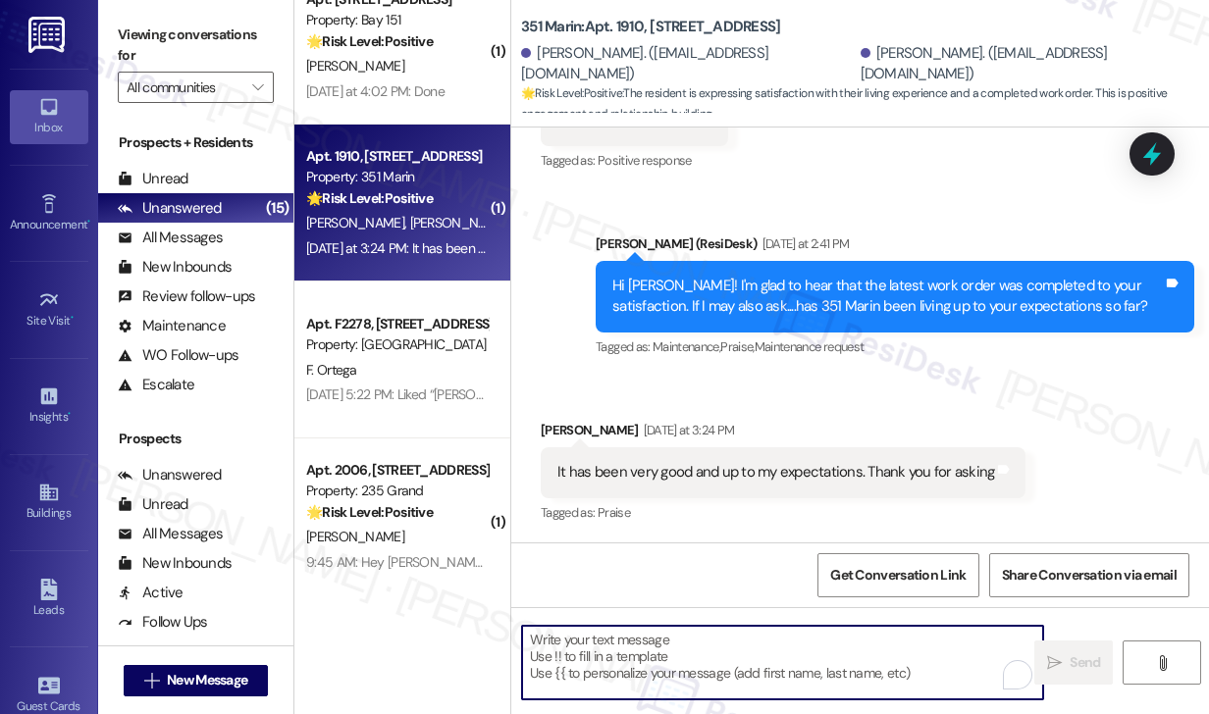
paste textarea "That’s wonderful to hear, Yu-Shou, thank you! 💛 If you’re comfortable, would yo…"
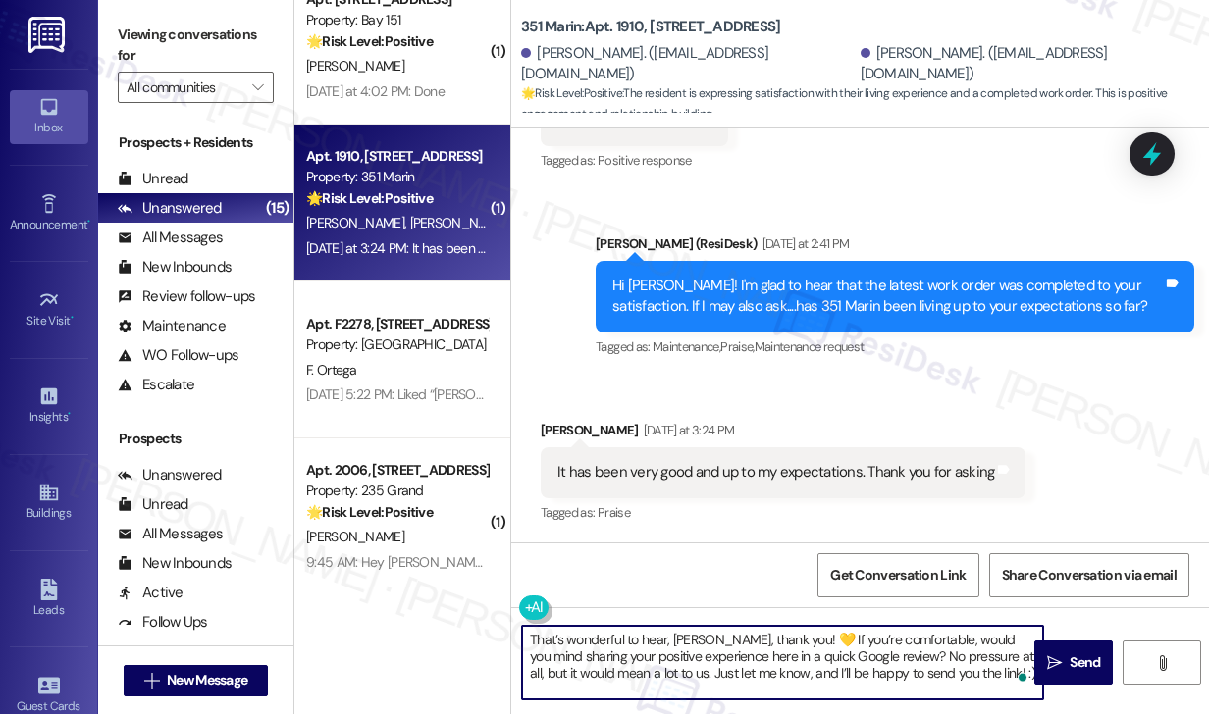
click at [564, 431] on div "Shuhua Deng Yesterday at 3:24 PM" at bounding box center [783, 433] width 485 height 27
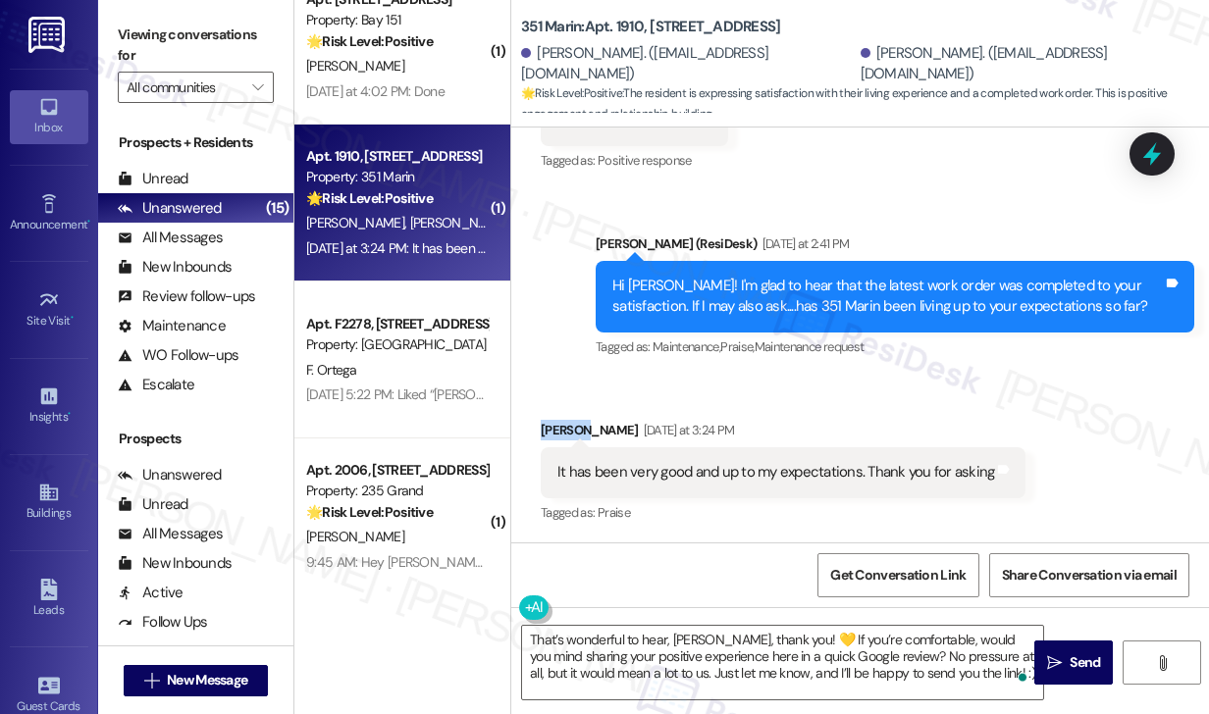
click at [564, 431] on div "Shuhua Deng Yesterday at 3:24 PM" at bounding box center [783, 433] width 485 height 27
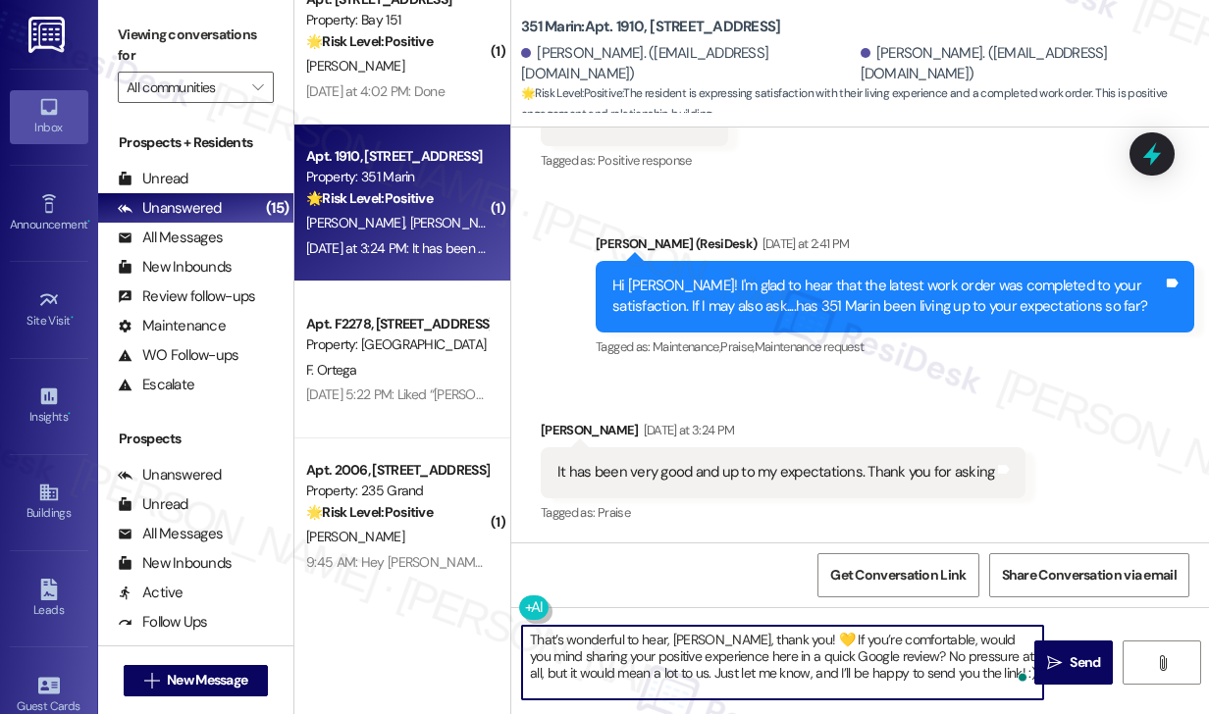
drag, startPoint x: 667, startPoint y: 639, endPoint x: 717, endPoint y: 631, distance: 50.7
click at [717, 631] on textarea "That’s wonderful to hear, Yu-Shou, thank you! 💛 If you’re comfortable, would yo…" at bounding box center [782, 663] width 521 height 74
paste textarea "That’s wonderful to hear, Yu-Shou, thank you! 💛 If you’re comfortable, would yo…"
click at [556, 427] on div "Shuhua Deng Yesterday at 3:24 PM" at bounding box center [783, 433] width 485 height 27
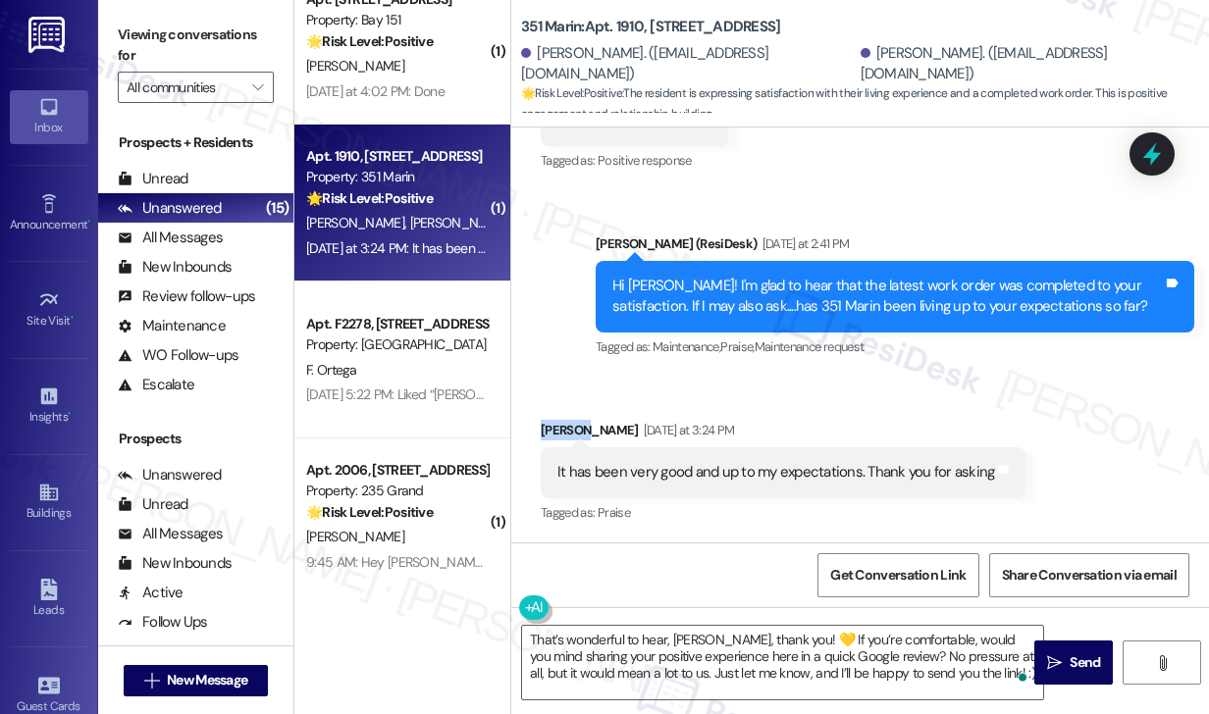
click at [556, 427] on div "Shuhua Deng Yesterday at 3:24 PM" at bounding box center [783, 433] width 485 height 27
copy div "Shuhua"
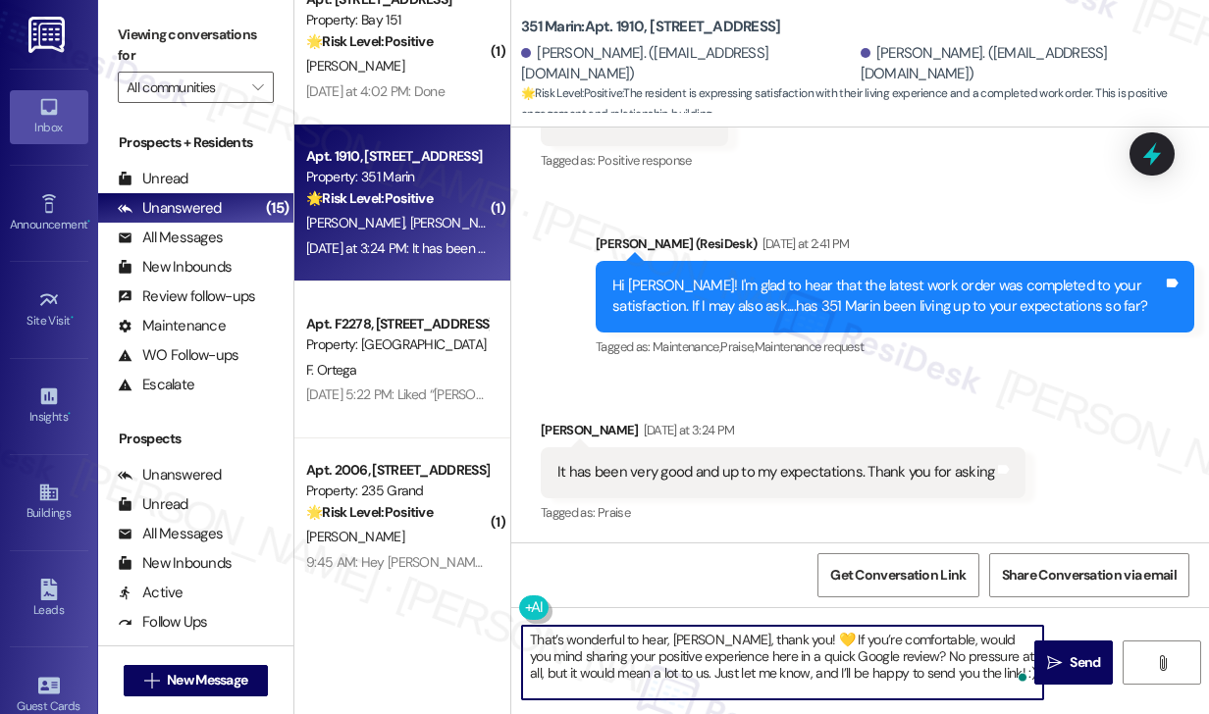
drag, startPoint x: 670, startPoint y: 629, endPoint x: 720, endPoint y: 622, distance: 50.5
click at [720, 622] on div "That’s wonderful to hear, Yu-Shou, thank you! 💛 If you’re comfortable, would yo…" at bounding box center [860, 681] width 698 height 147
paste textarea "Shuhua"
drag, startPoint x: 797, startPoint y: 644, endPoint x: 820, endPoint y: 632, distance: 25.5
click at [797, 644] on textarea "That’s wonderful to hear, Shuhua, thank you! 💛 If you’re comfortable, would you…" at bounding box center [782, 663] width 521 height 74
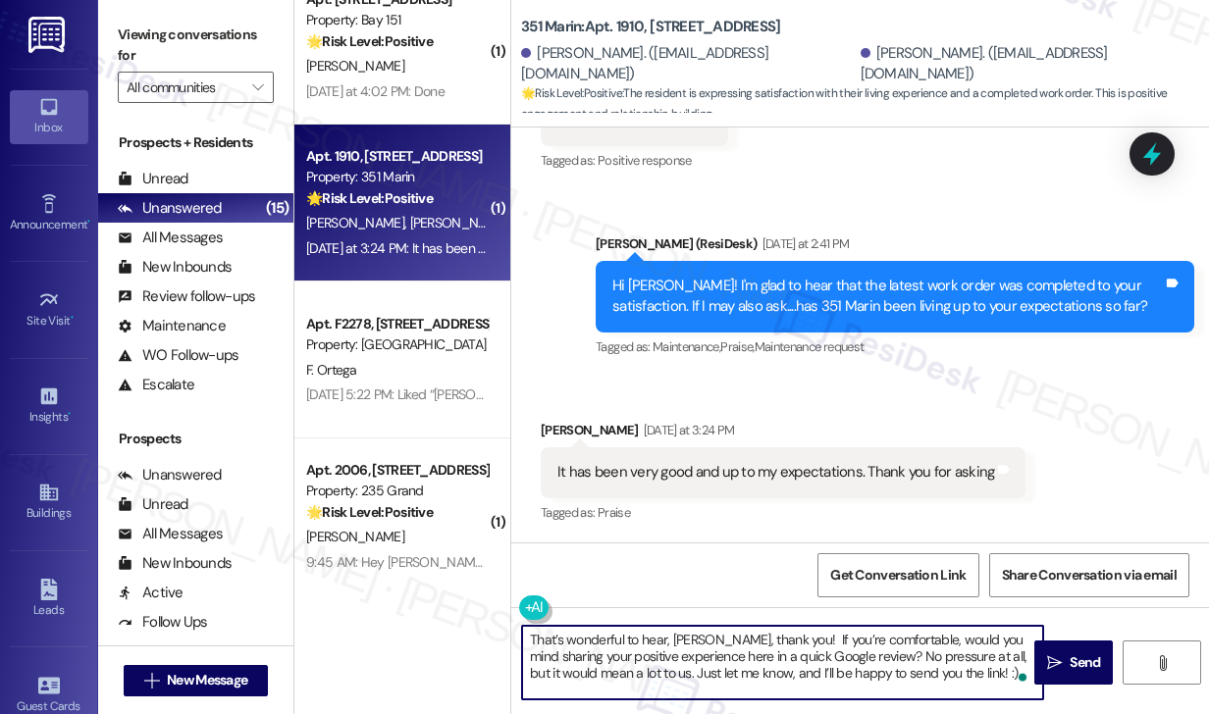
type textarea "That’s wonderful to hear, Shuhua, thank you! If you’re comfortable, would you m…"
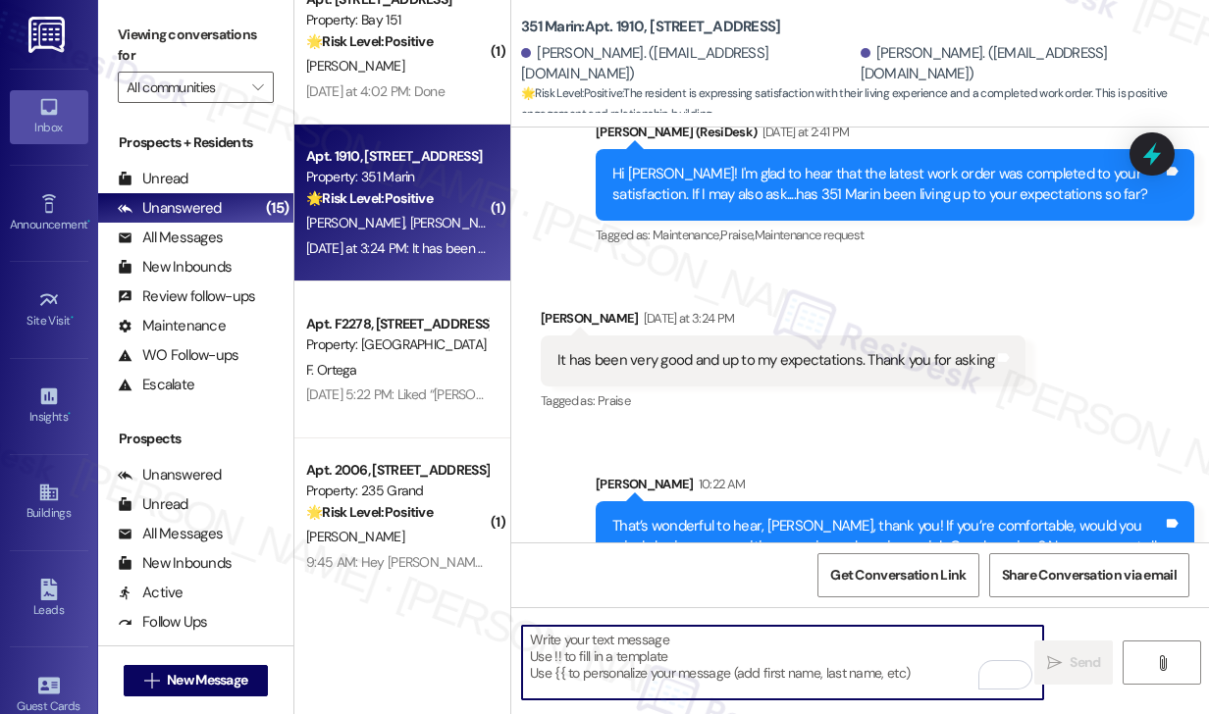
scroll to position [583, 0]
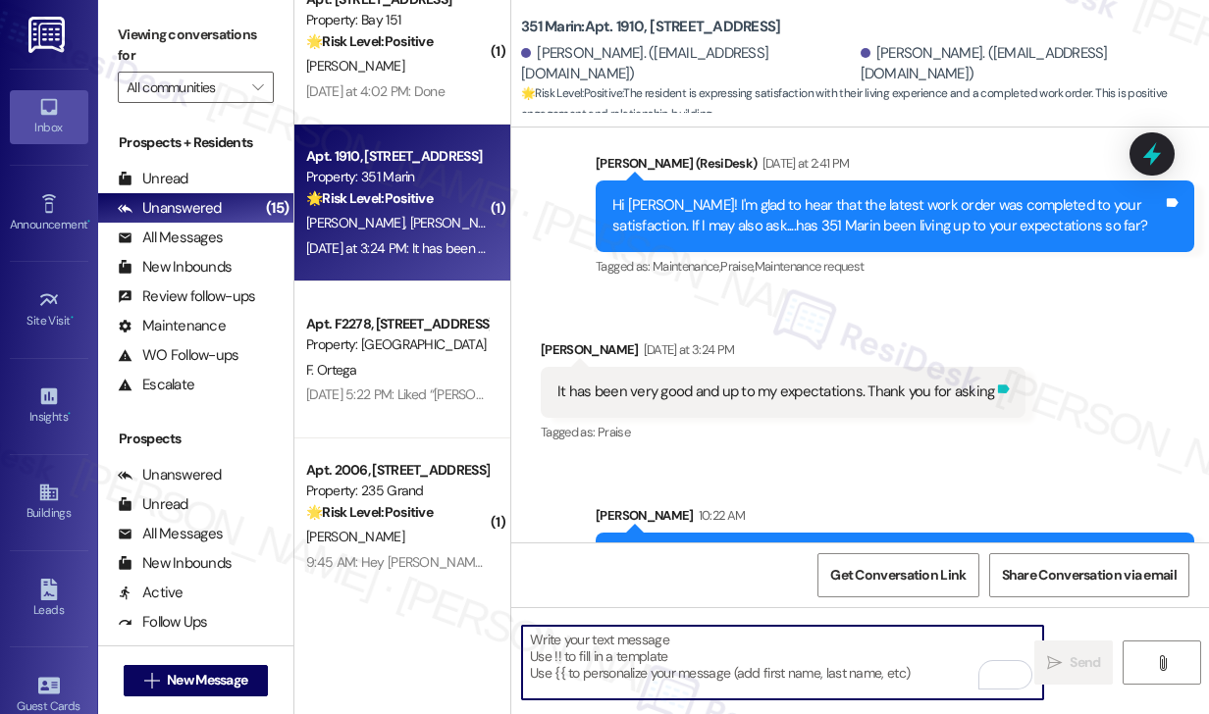
click at [998, 388] on icon at bounding box center [1004, 389] width 12 height 9
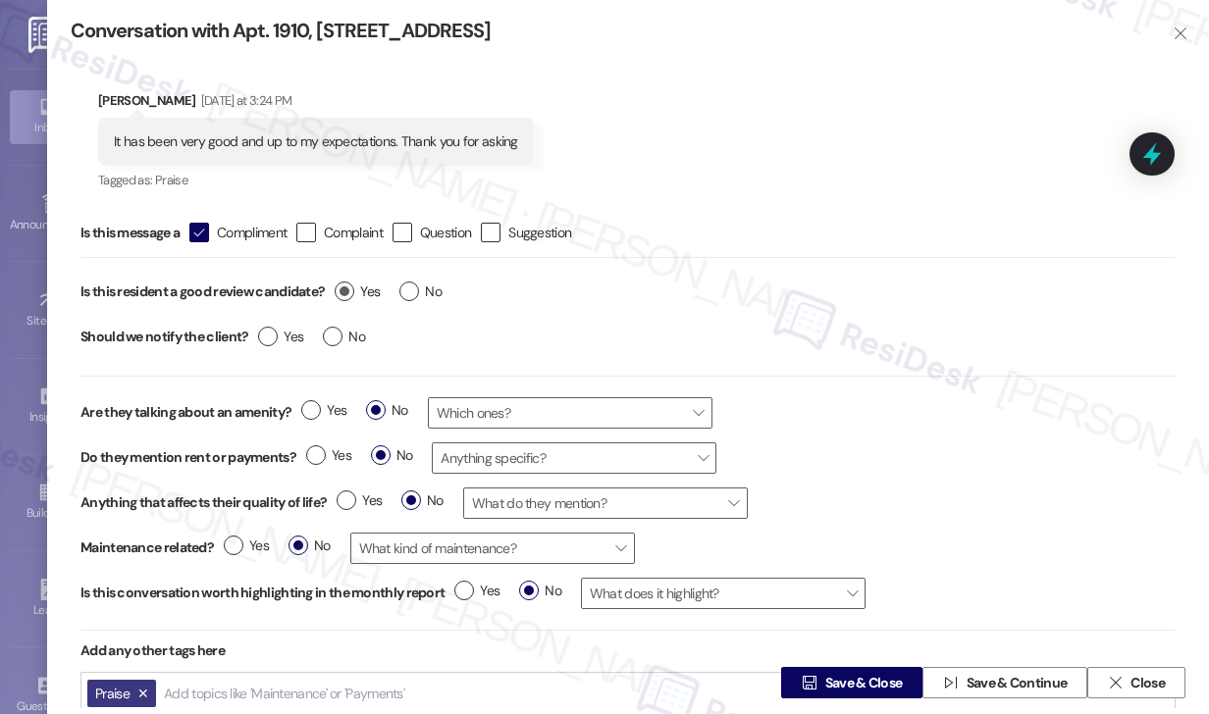
click at [350, 297] on label "Yes" at bounding box center [357, 292] width 45 height 21
click at [350, 297] on input "Yes" at bounding box center [357, 295] width 45 height 26
radio input "true"
click at [334, 337] on label "No" at bounding box center [344, 337] width 42 height 21
click at [334, 337] on input "No" at bounding box center [344, 340] width 42 height 26
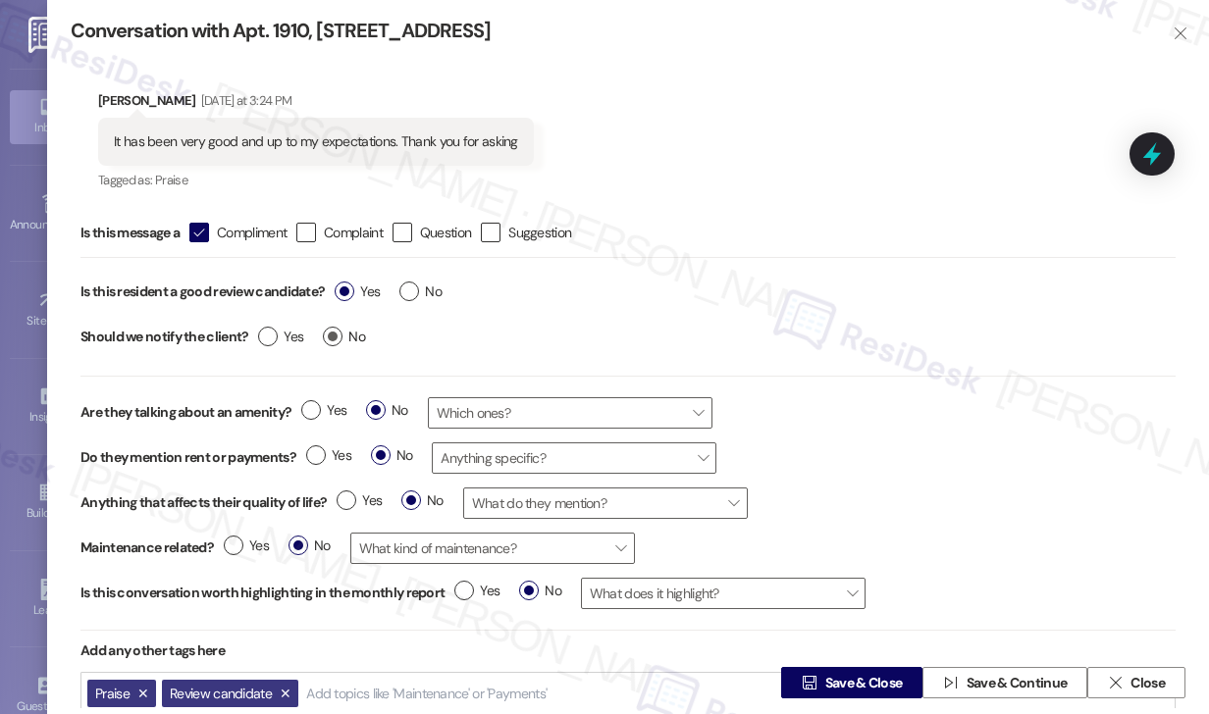
radio input "true"
click at [798, 674] on span " Save & Close" at bounding box center [852, 682] width 108 height 29
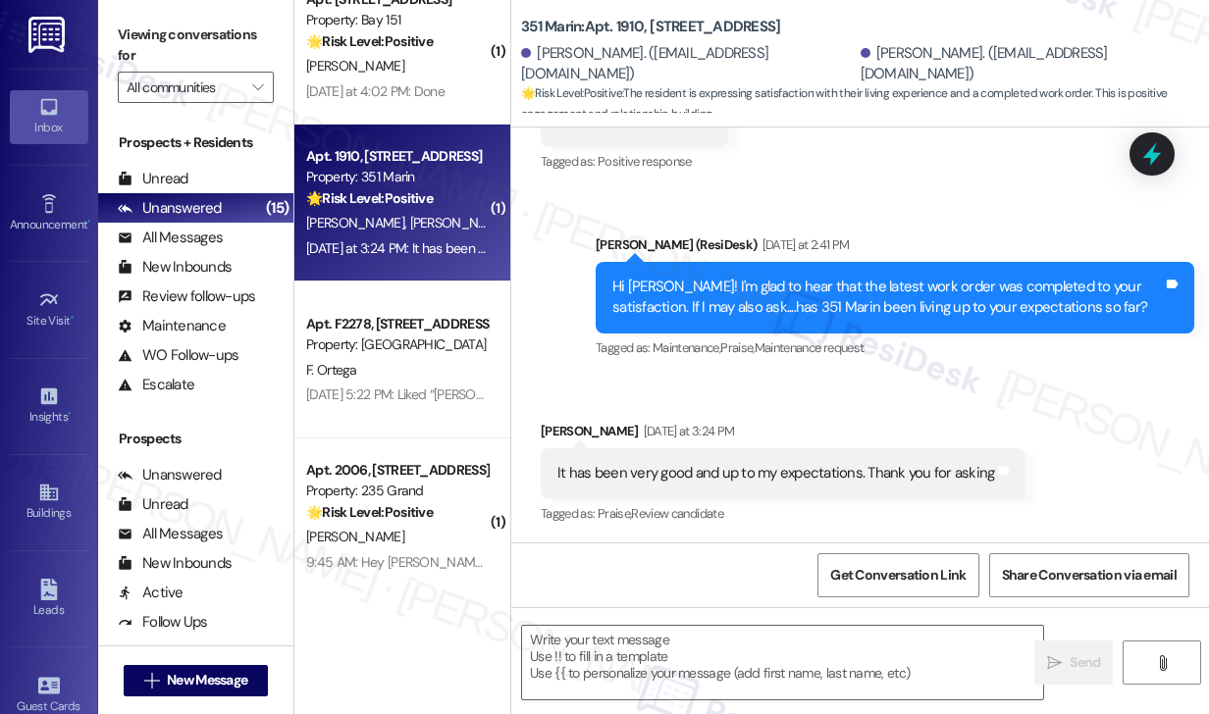
type textarea "Fetching suggested responses. Please feel free to read through the conversation…"
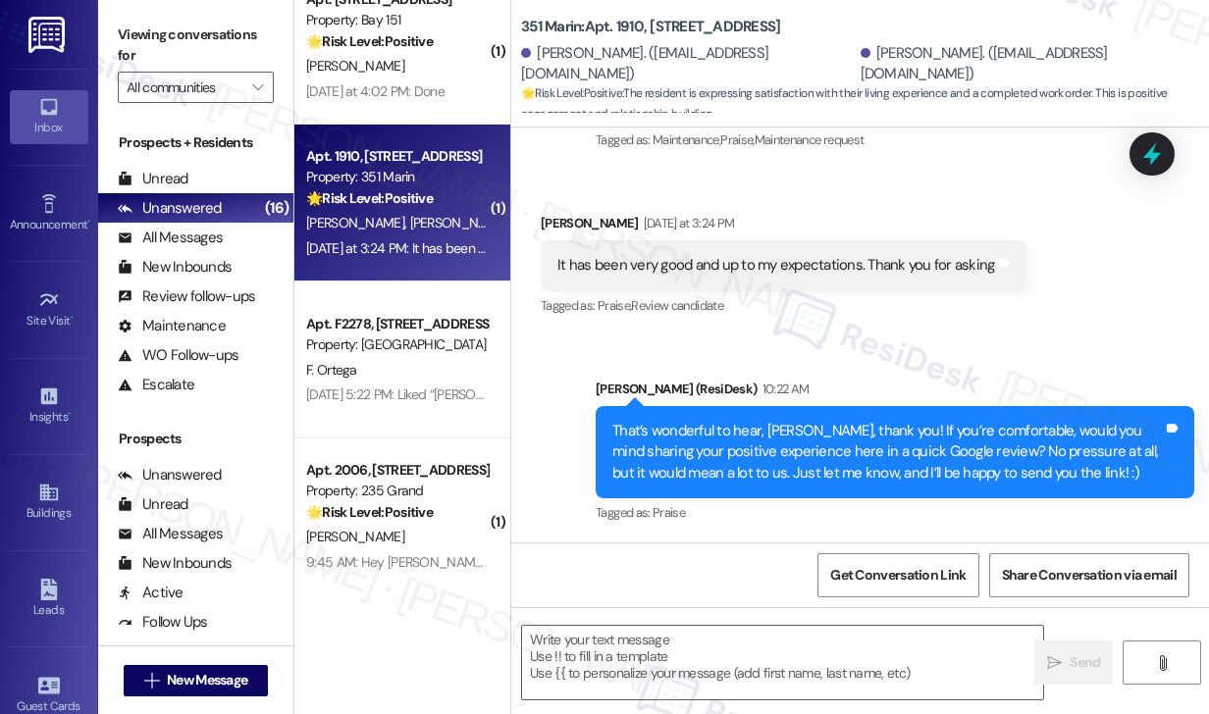
scroll to position [994, 0]
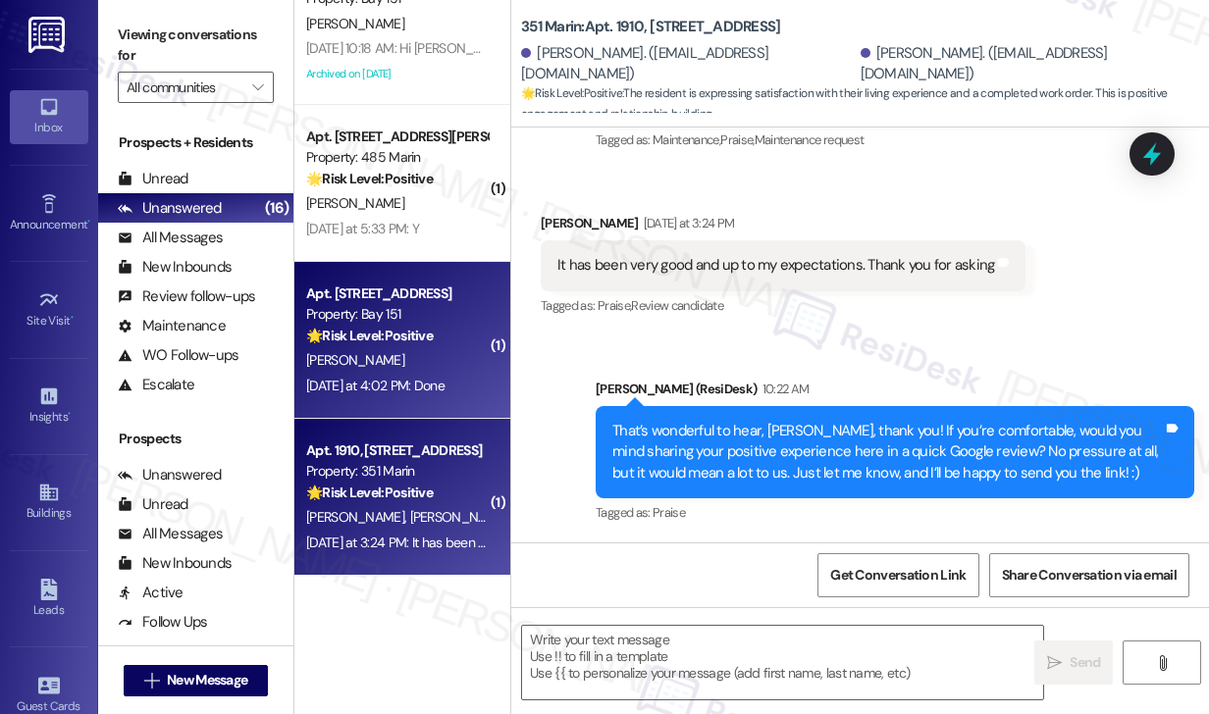
click at [427, 314] on div "Property: Bay 151" at bounding box center [397, 314] width 182 height 21
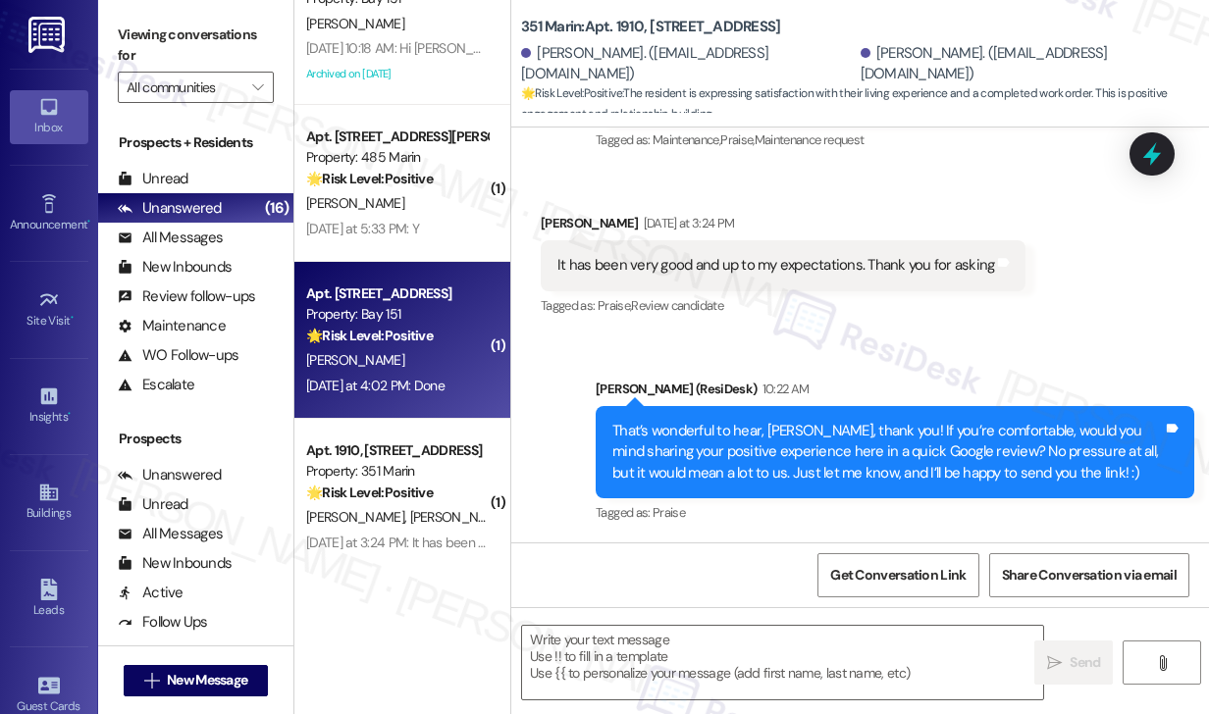
type textarea "Fetching suggested responses. Please feel free to read through the conversation…"
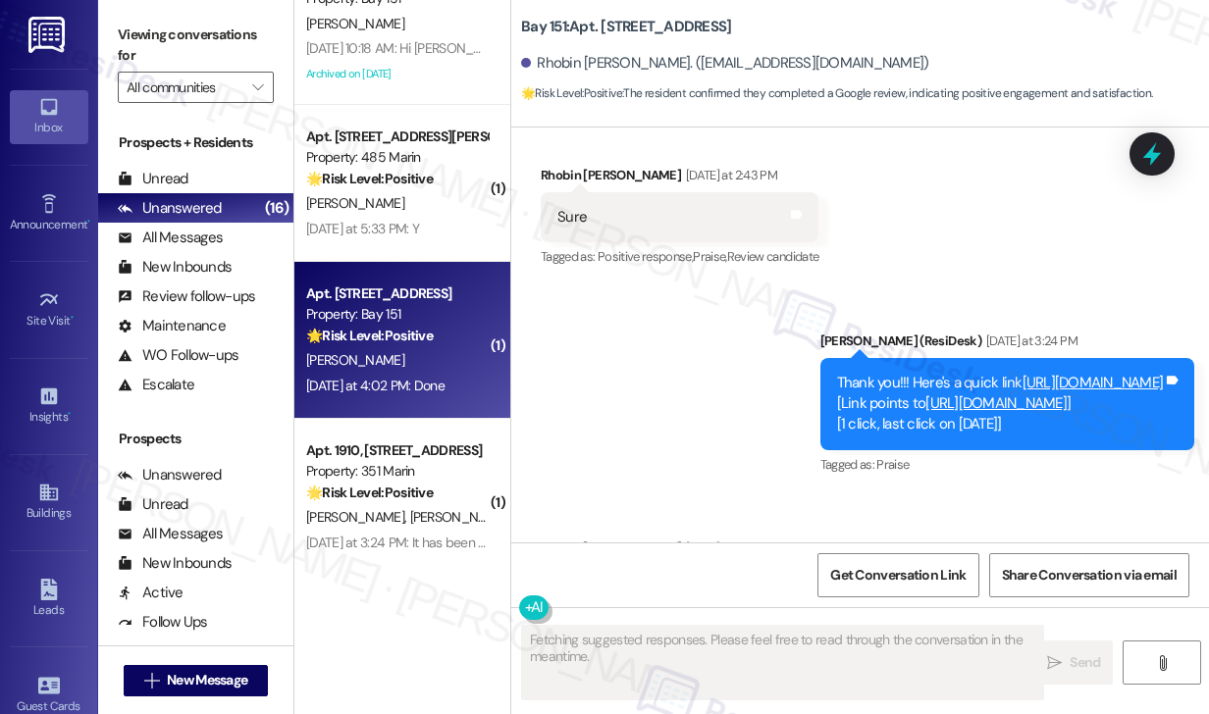
scroll to position [1582, 0]
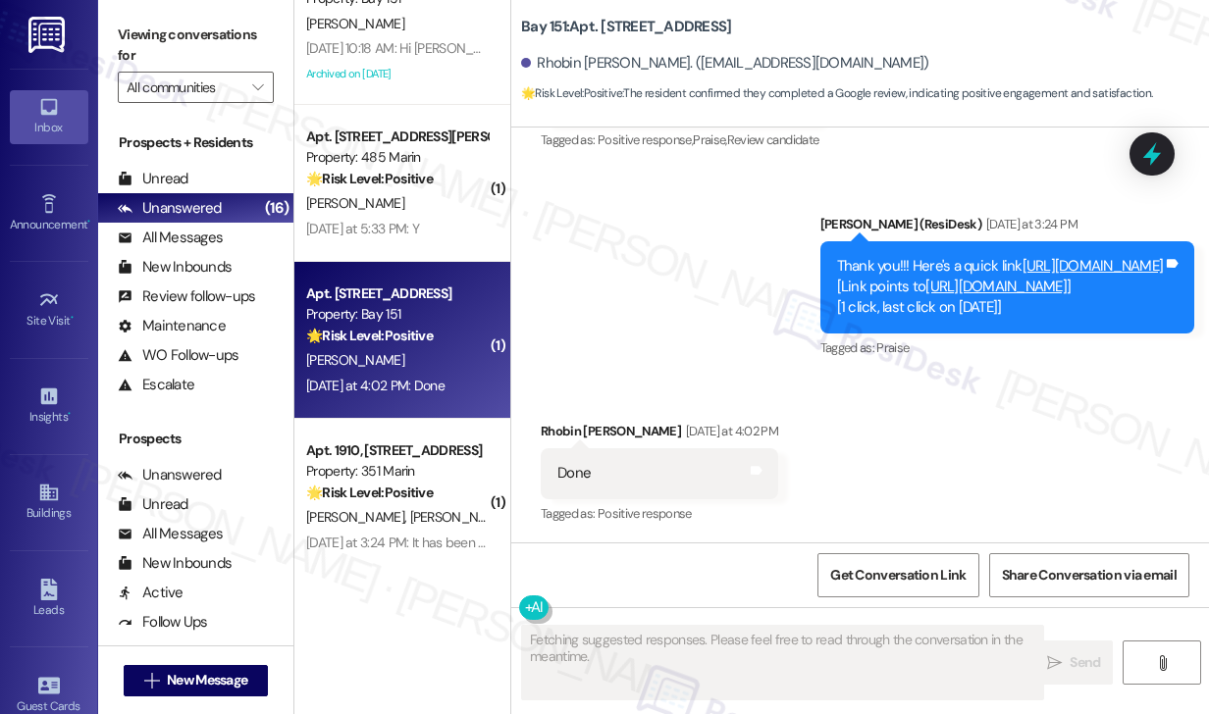
click at [1023, 266] on link "https://www.theresidesk.com/links/review-OlhmaMMdD" at bounding box center [1093, 266] width 141 height 20
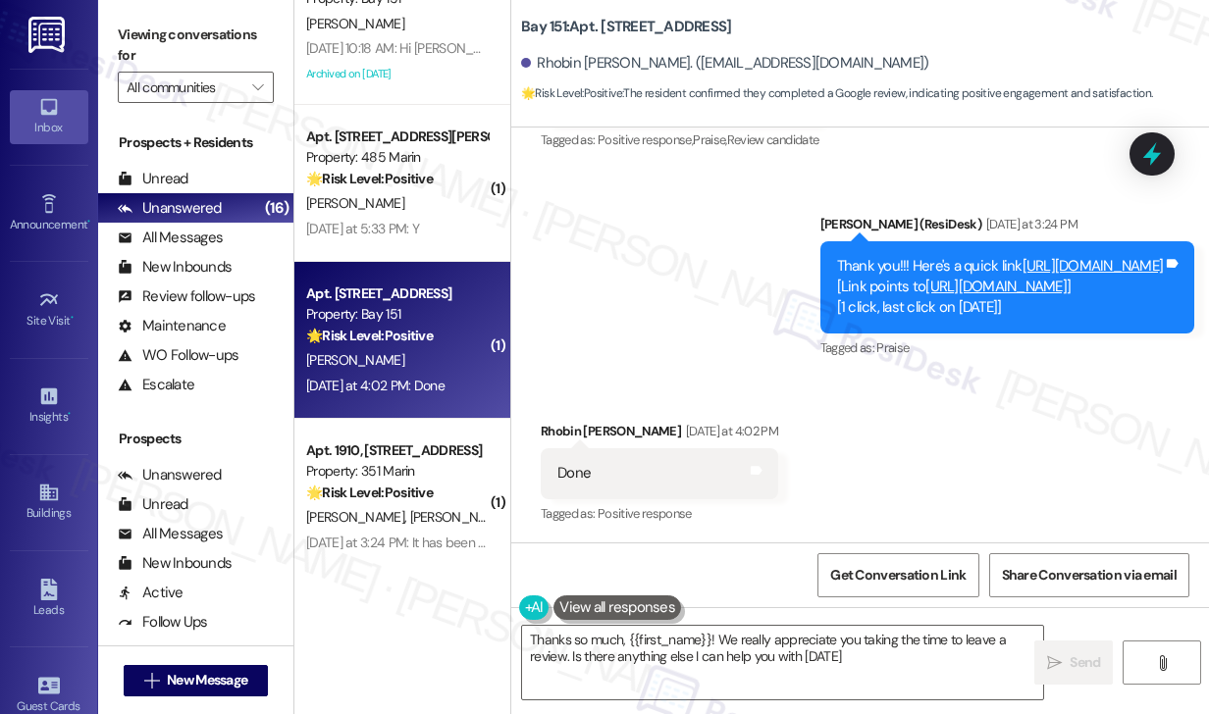
type textarea "Thanks so much, {{first_name}}! We really appreciate you taking the time to lea…"
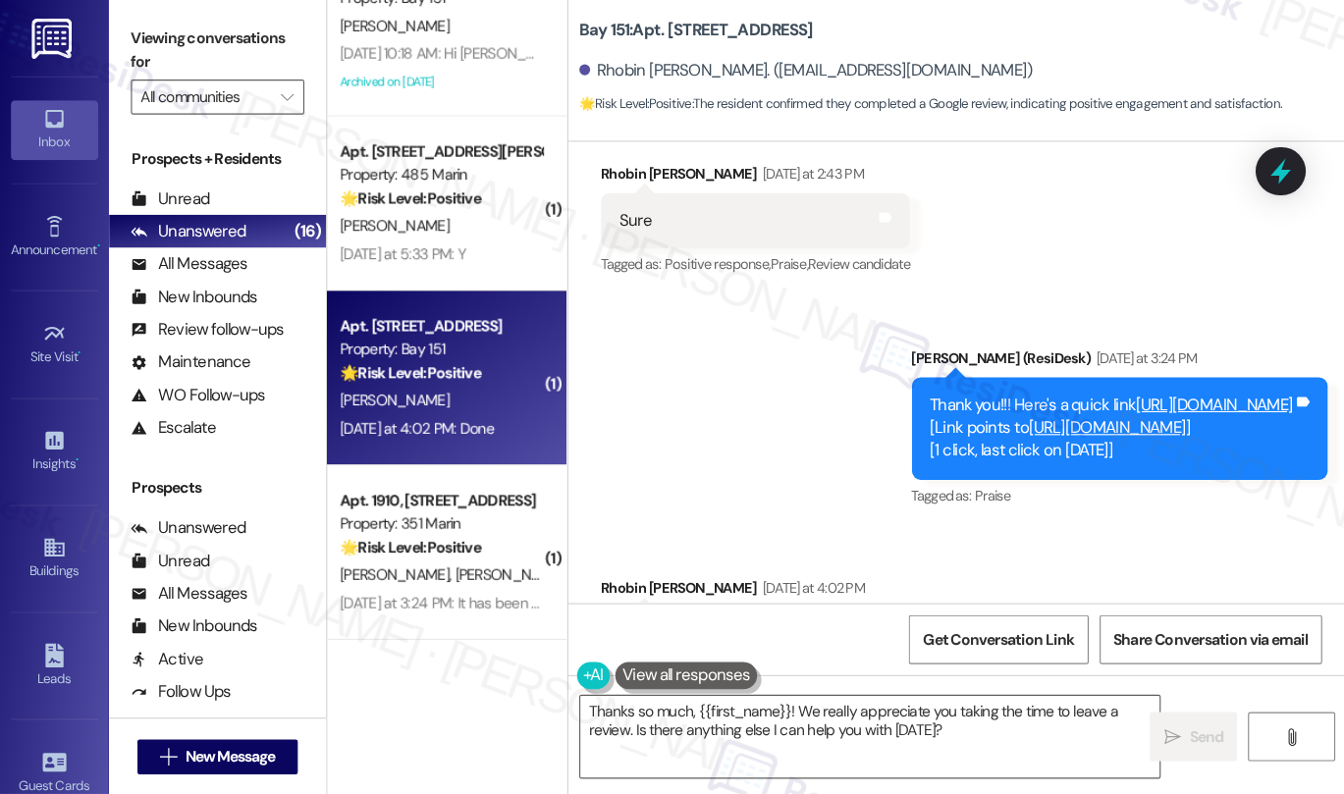
scroll to position [1441, 0]
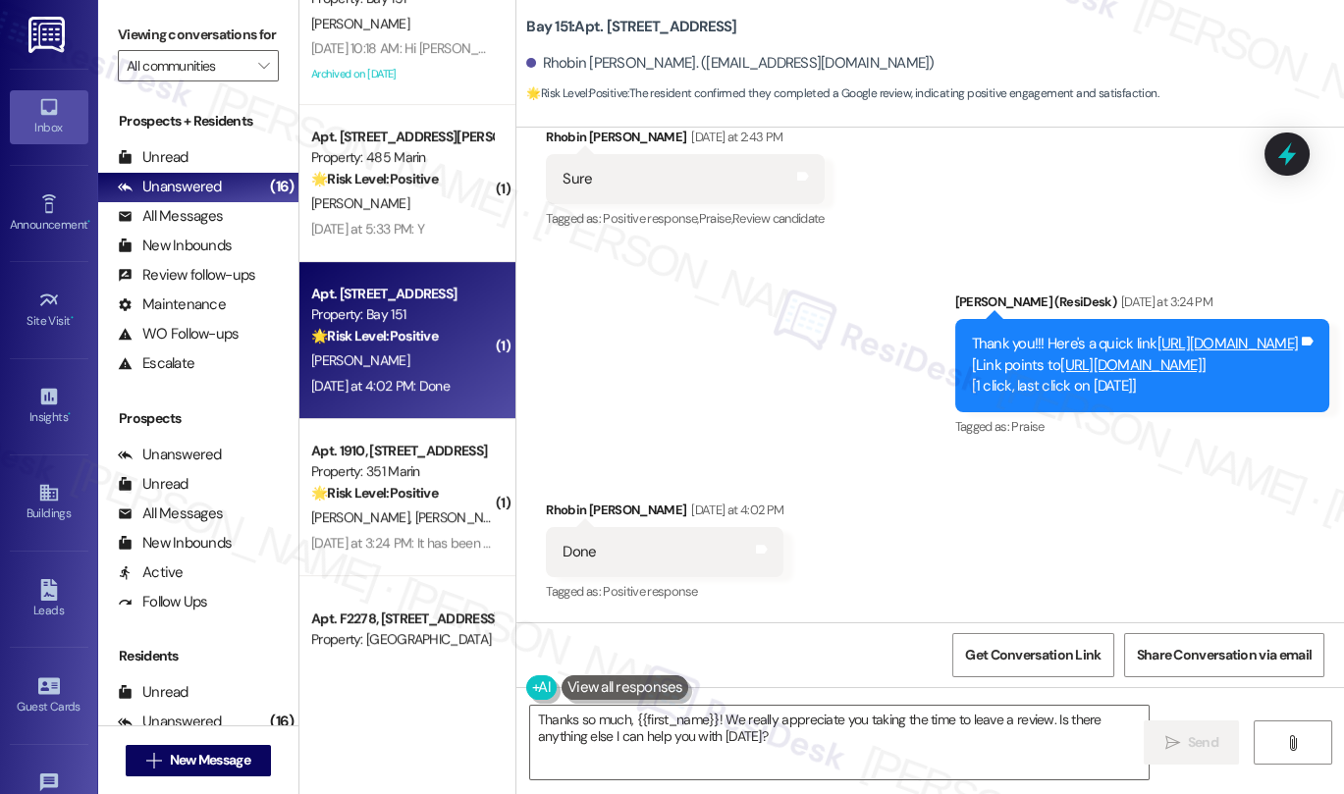
click at [204, 23] on label "Viewing conversations for" at bounding box center [198, 35] width 161 height 30
click at [593, 22] on b "Bay 151: Apt. 3104, 225 Chosin Few Way" at bounding box center [631, 27] width 210 height 21
copy div "Bay 151: Apt. 3104, 225 Chosin Few Way"
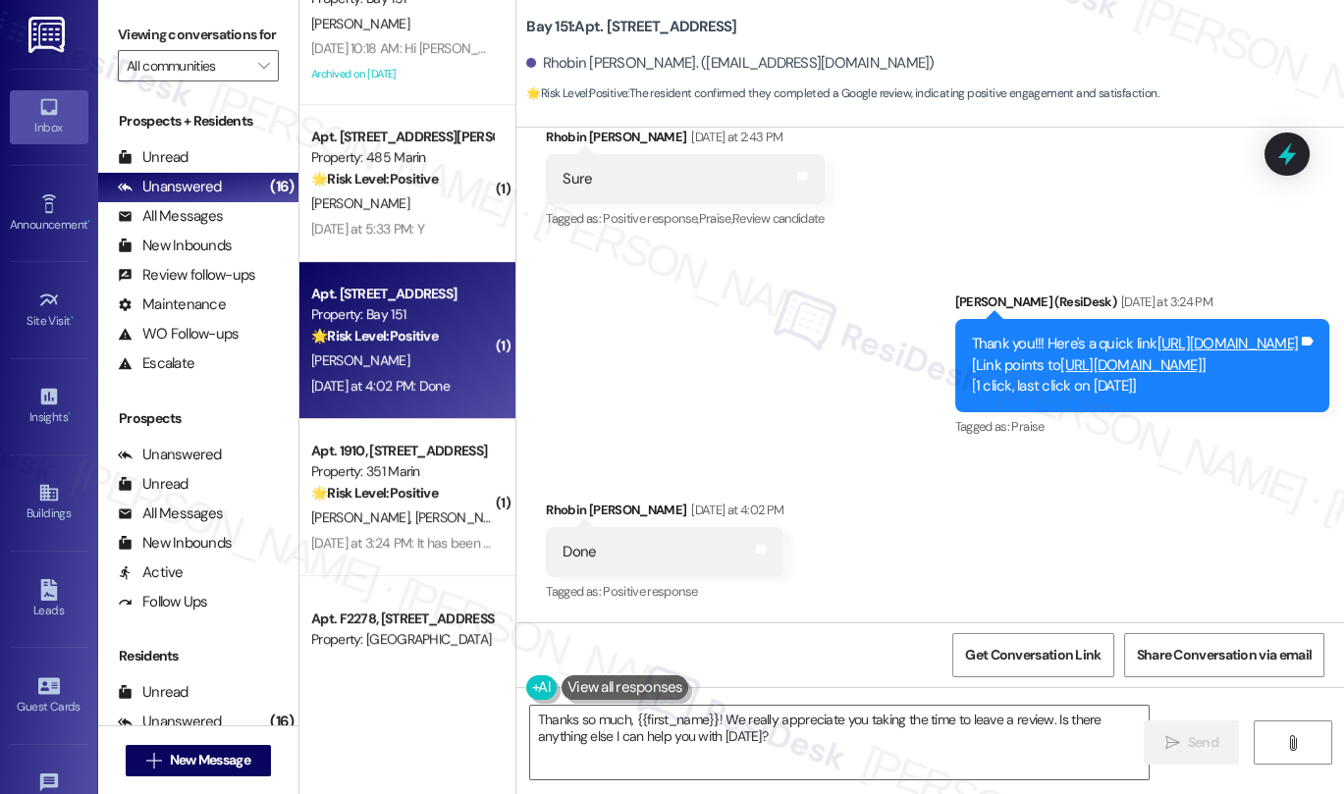
click at [248, 20] on label "Viewing conversations for" at bounding box center [198, 35] width 161 height 30
click at [1031, 647] on span "Get Conversation Link" at bounding box center [1032, 655] width 135 height 21
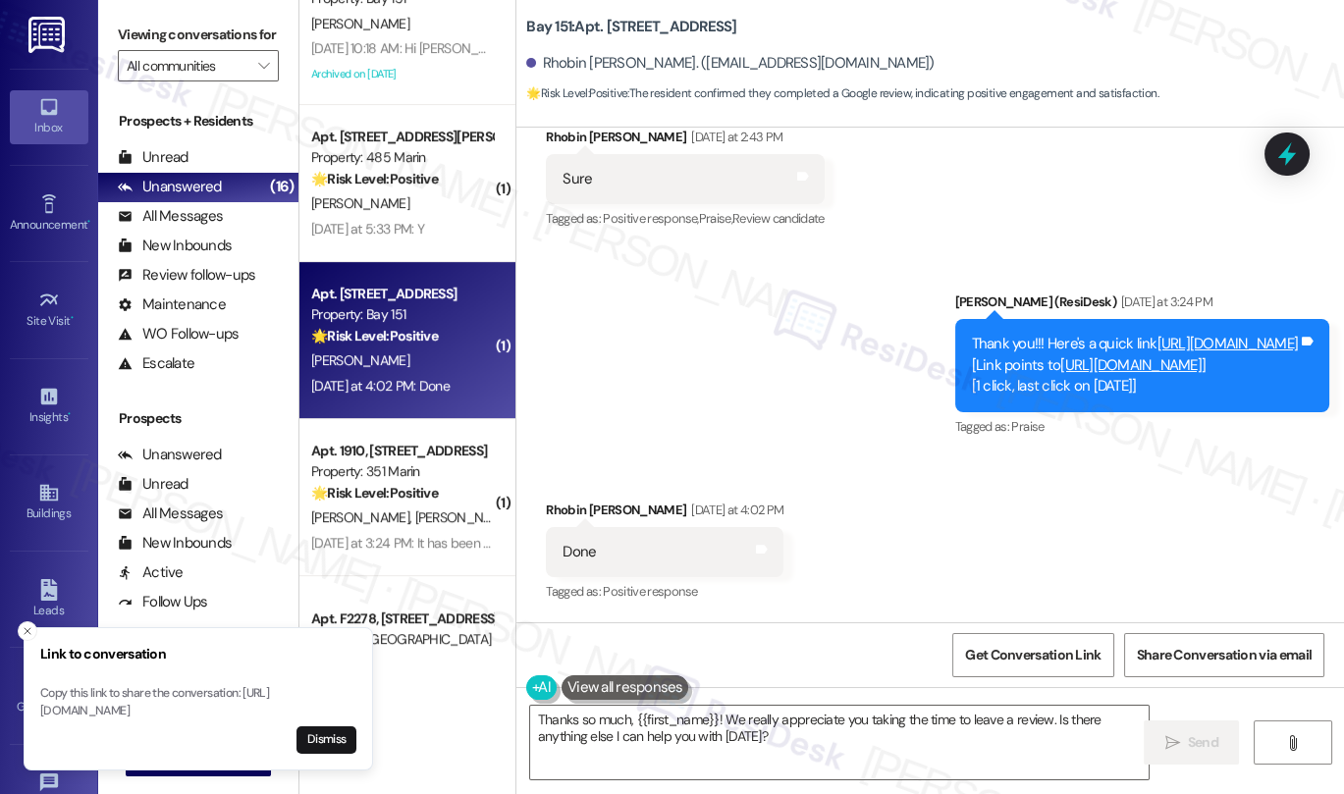
click at [206, 34] on label "Viewing conversations for" at bounding box center [198, 35] width 161 height 30
click at [319, 714] on button "Dismiss" at bounding box center [326, 739] width 60 height 27
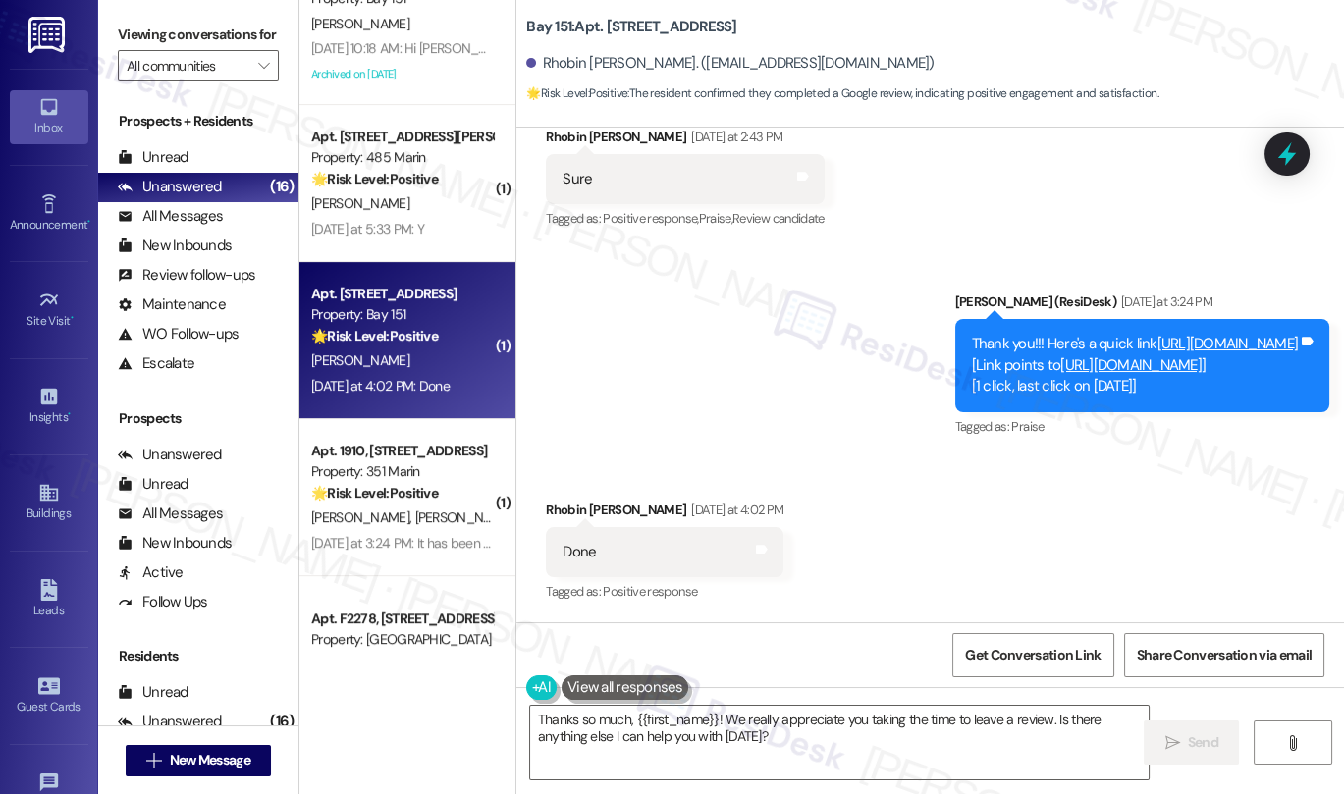
click at [572, 527] on div "Done Tags and notes" at bounding box center [665, 552] width 238 height 50
click at [560, 508] on div "Rhobin Mico Santiago Yesterday at 4:02 PM" at bounding box center [665, 513] width 238 height 27
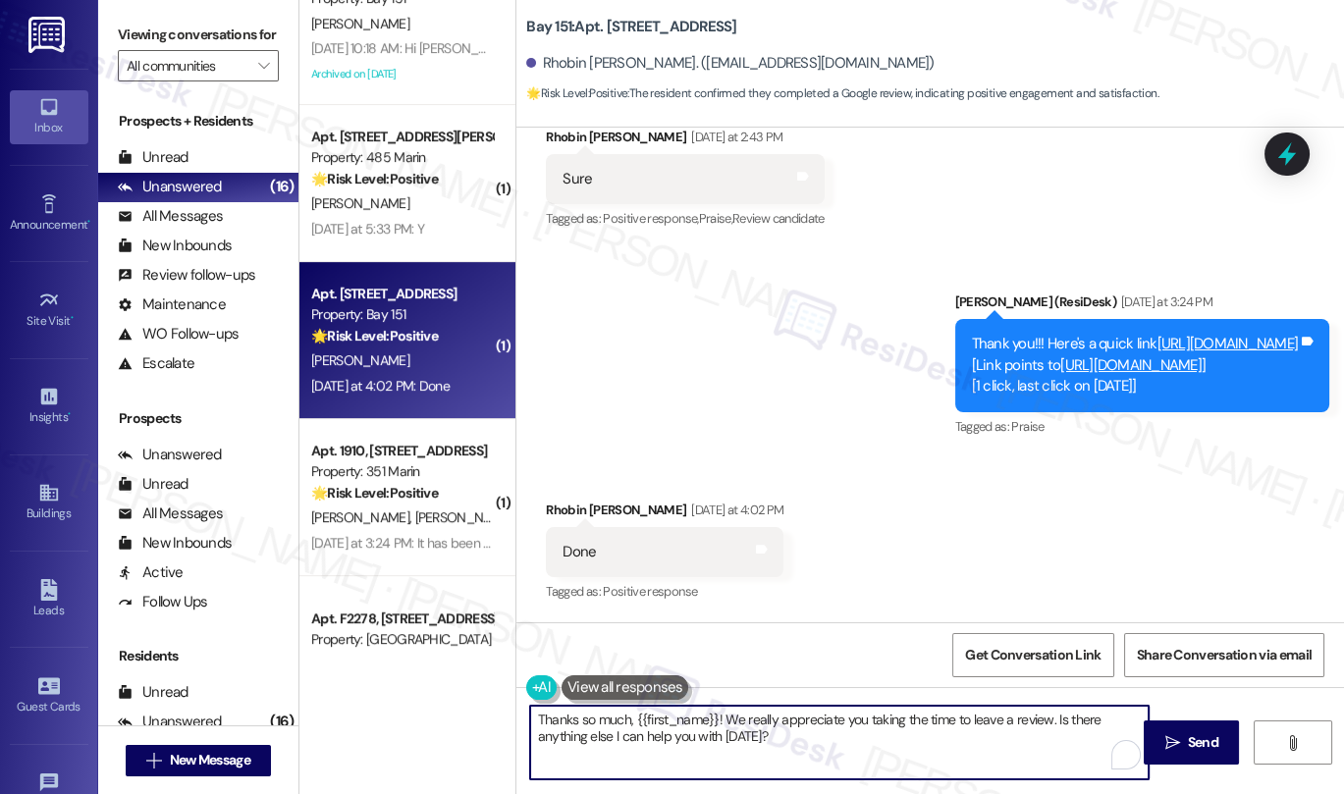
drag, startPoint x: 873, startPoint y: 734, endPoint x: 765, endPoint y: 714, distance: 109.9
click at [765, 714] on textarea "Thanks so much, {{first_name}}! We really appreciate you taking the time to lea…" at bounding box center [839, 743] width 618 height 74
drag, startPoint x: 847, startPoint y: 736, endPoint x: 675, endPoint y: 696, distance: 176.4
click at [675, 705] on div "Thanks so much, {{first_name}}! We really appreciate you taking the time to lea…" at bounding box center [829, 743] width 620 height 76
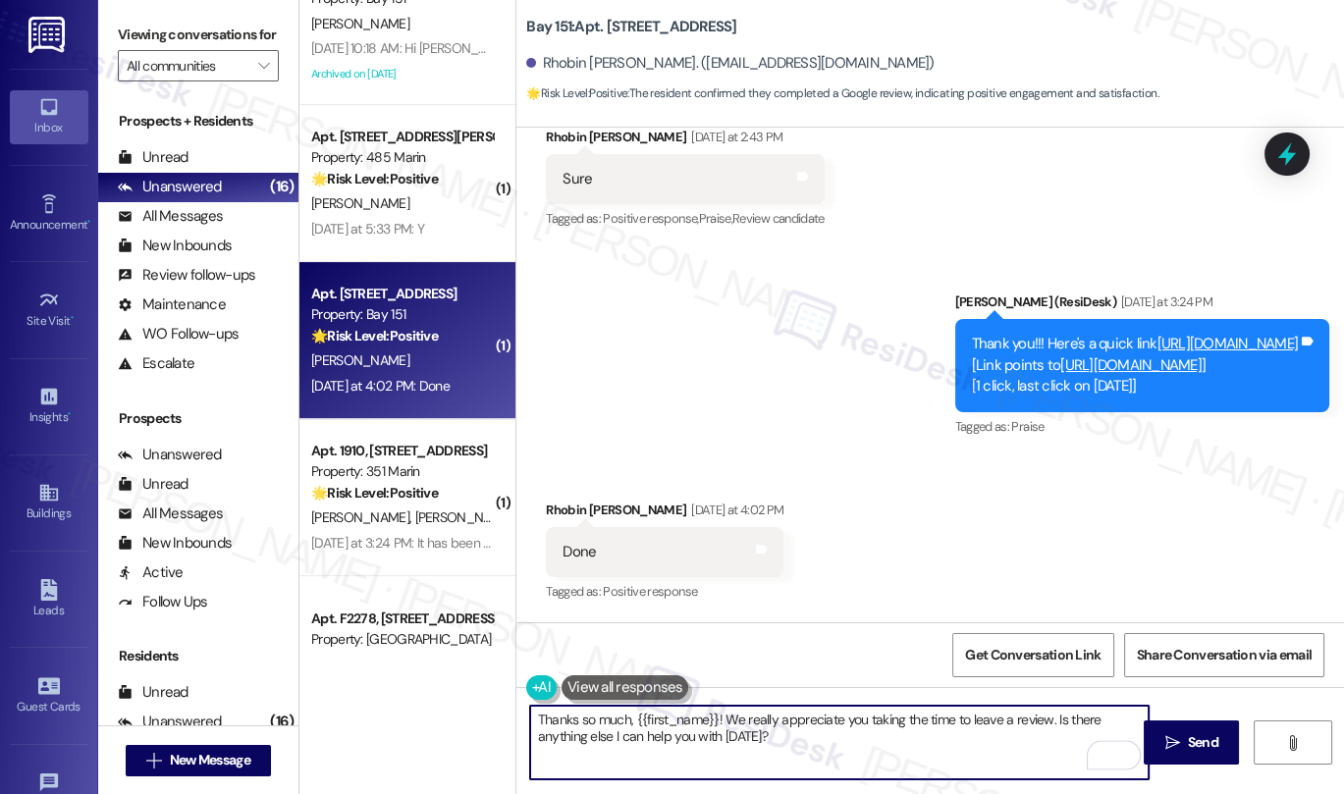
click at [1005, 714] on textarea "Thanks so much, {{first_name}}! We really appreciate you taking the time to lea…" at bounding box center [839, 743] width 618 height 74
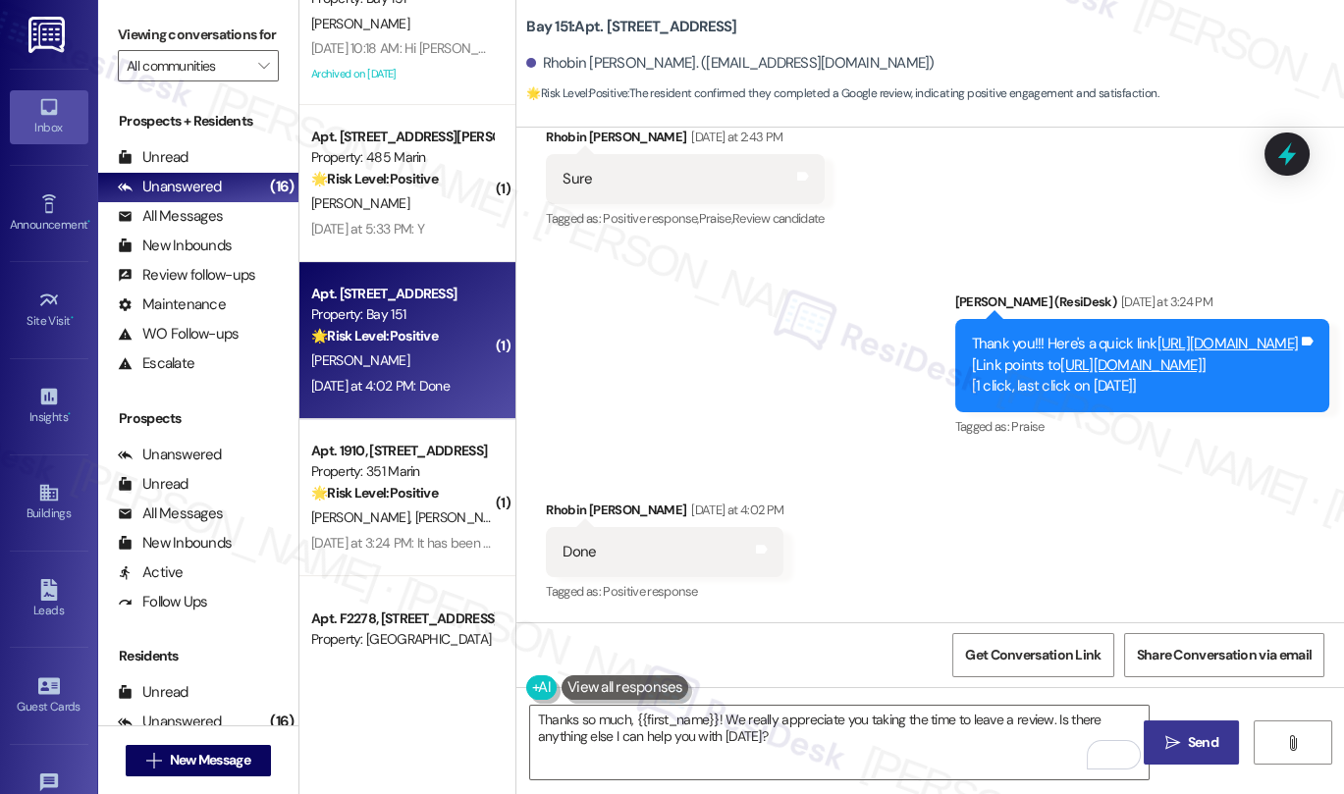
click at [1164, 714] on icon "" at bounding box center [1171, 743] width 15 height 16
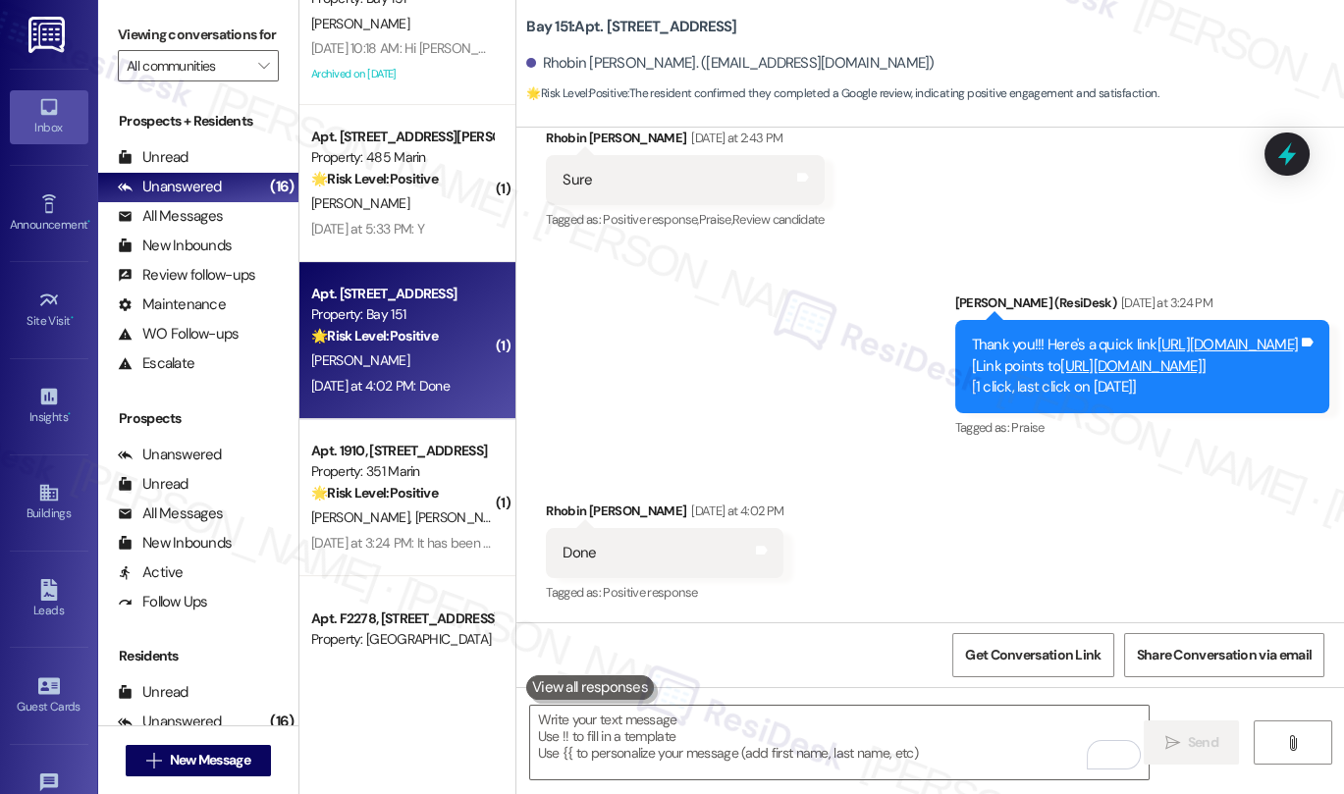
scroll to position [1598, 0]
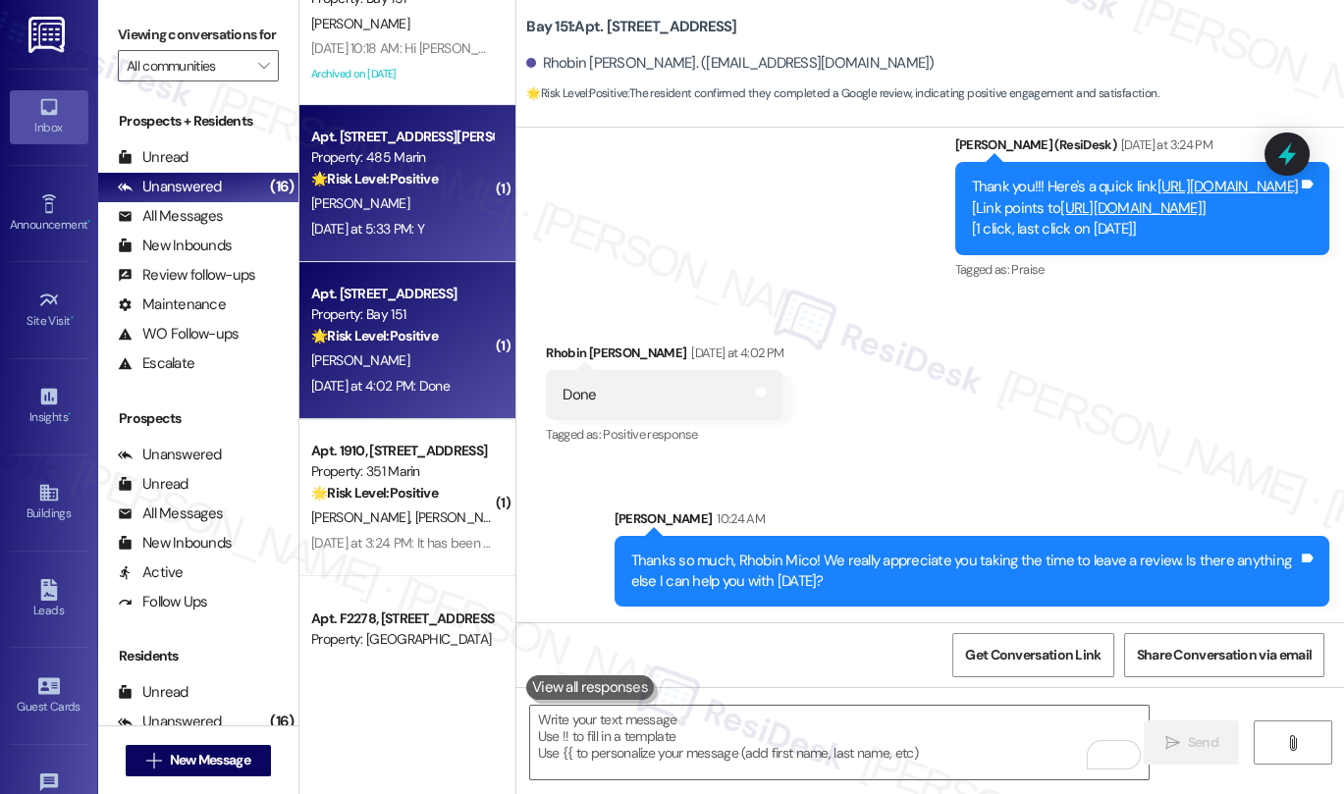
click at [412, 227] on div "Yesterday at 5:33 PM: Y Yesterday at 5:33 PM: Y" at bounding box center [367, 229] width 113 height 18
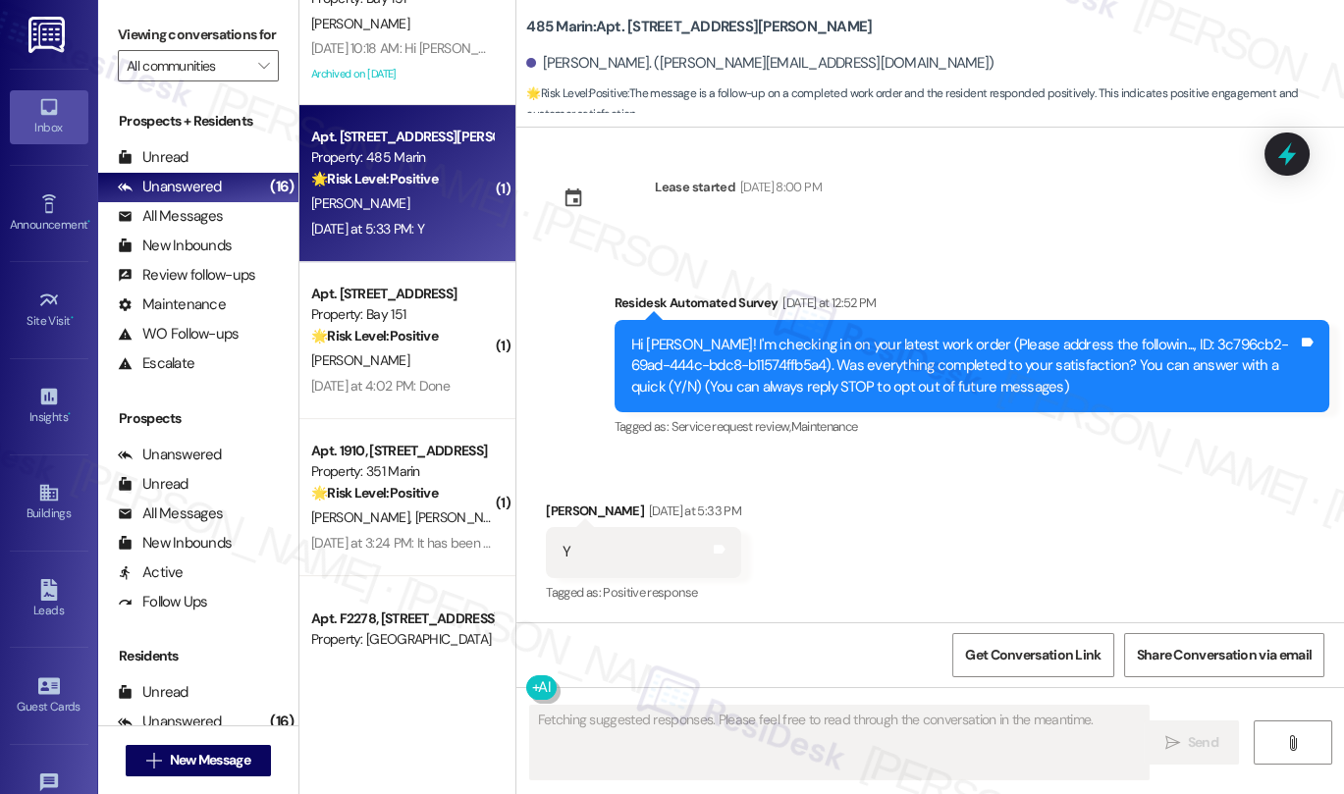
scroll to position [11, 0]
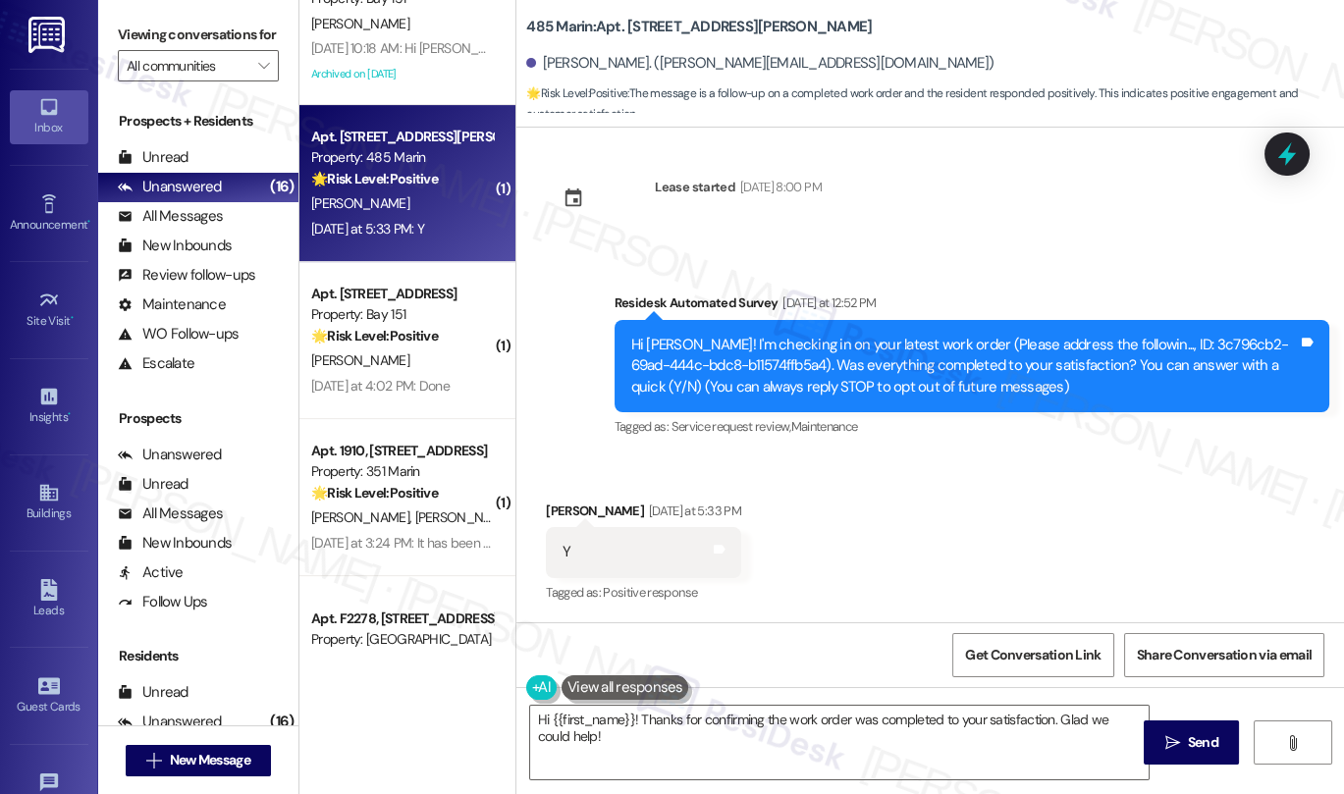
click at [224, 50] on label "Viewing conversations for" at bounding box center [198, 35] width 161 height 30
click at [642, 714] on textarea "Hi {{first_name}}! Thanks for confirming the work order was completed to your s…" at bounding box center [839, 743] width 618 height 74
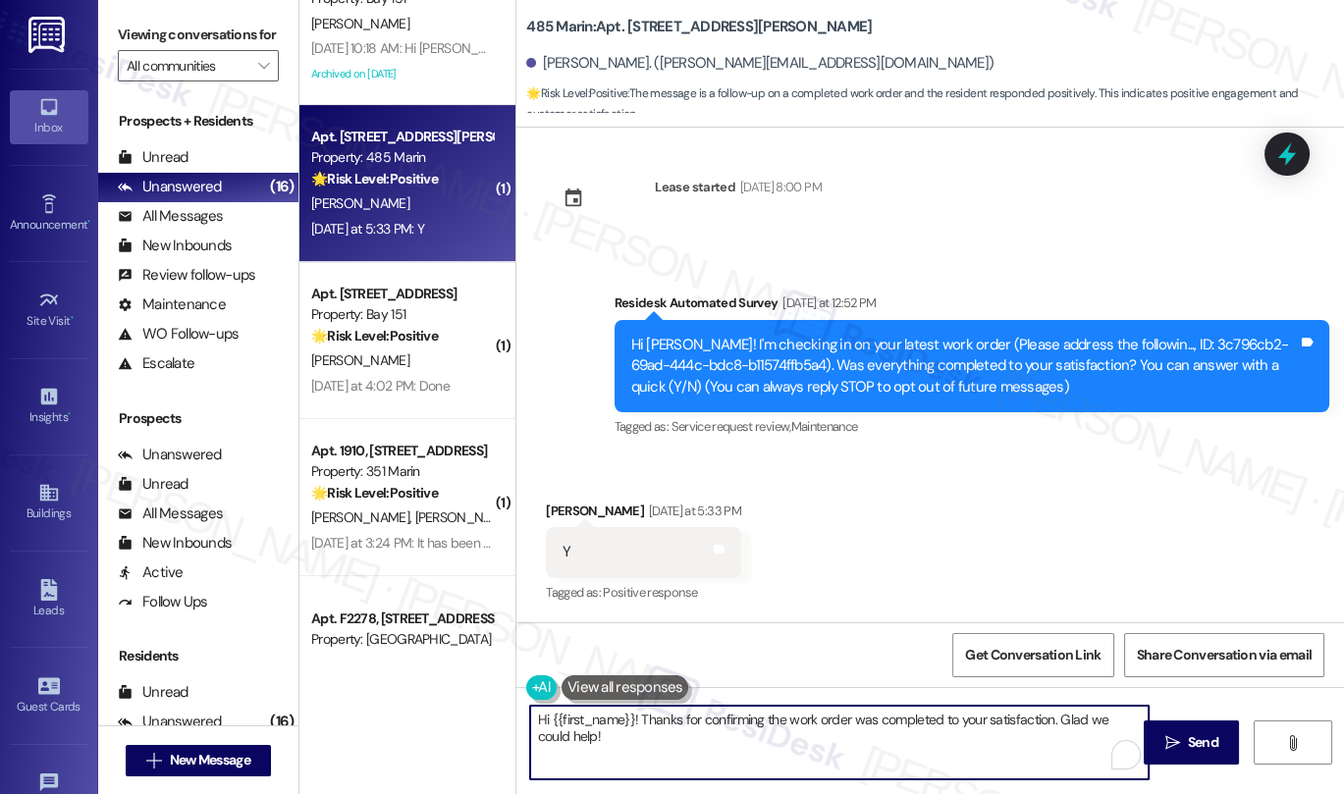
click at [642, 714] on textarea "Hi {{first_name}}! Thanks for confirming the work order was completed to your s…" at bounding box center [839, 743] width 618 height 74
paste textarea "I'm glad to hear that the latest work order was completed to your satisfaction.…"
type textarea "Hi {{first_name}}! I'm glad to hear that the latest work order was completed to…"
click at [546, 503] on div "Paulina Schuler Yesterday at 5:33 PM" at bounding box center [643, 514] width 195 height 27
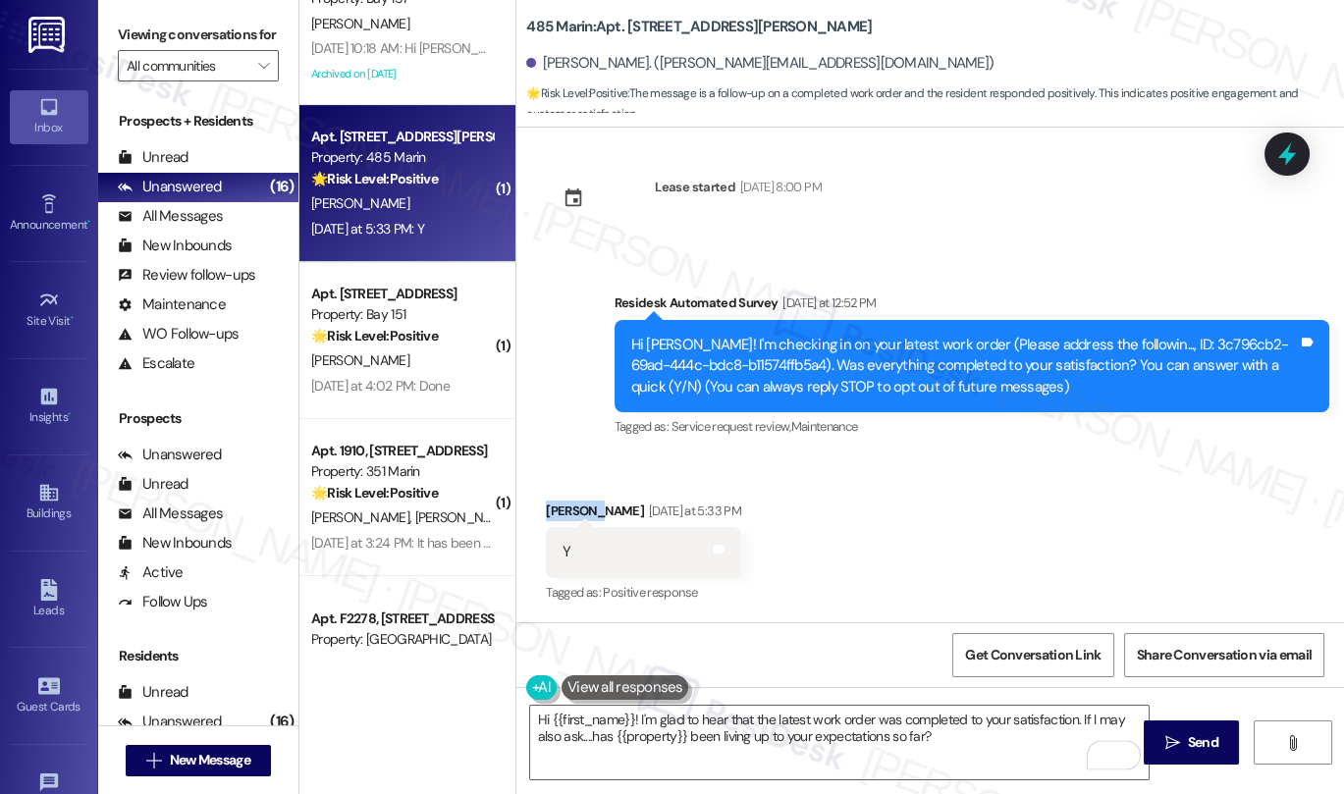
click at [546, 503] on div "Paulina Schuler Yesterday at 5:33 PM" at bounding box center [643, 514] width 195 height 27
click at [1145, 714] on button " Send" at bounding box center [1190, 742] width 95 height 44
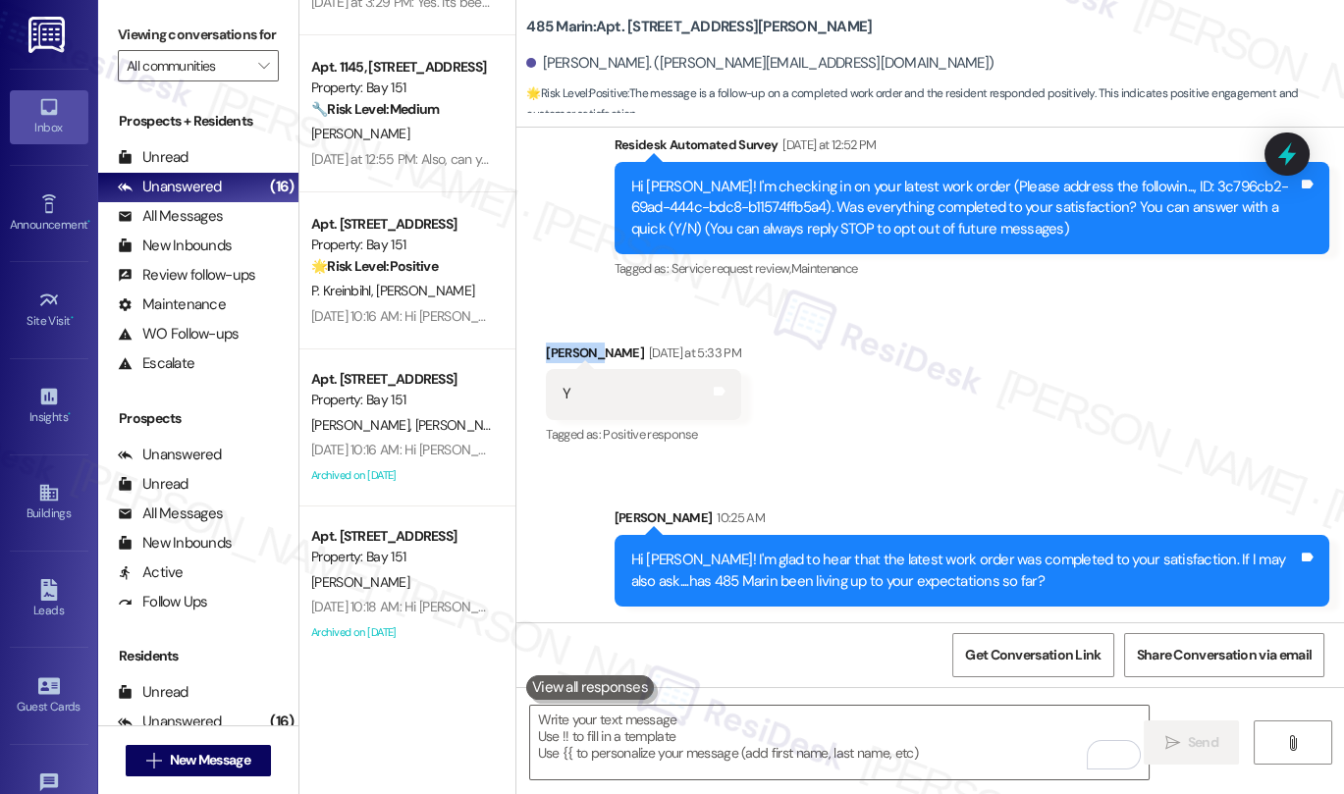
scroll to position [231, 0]
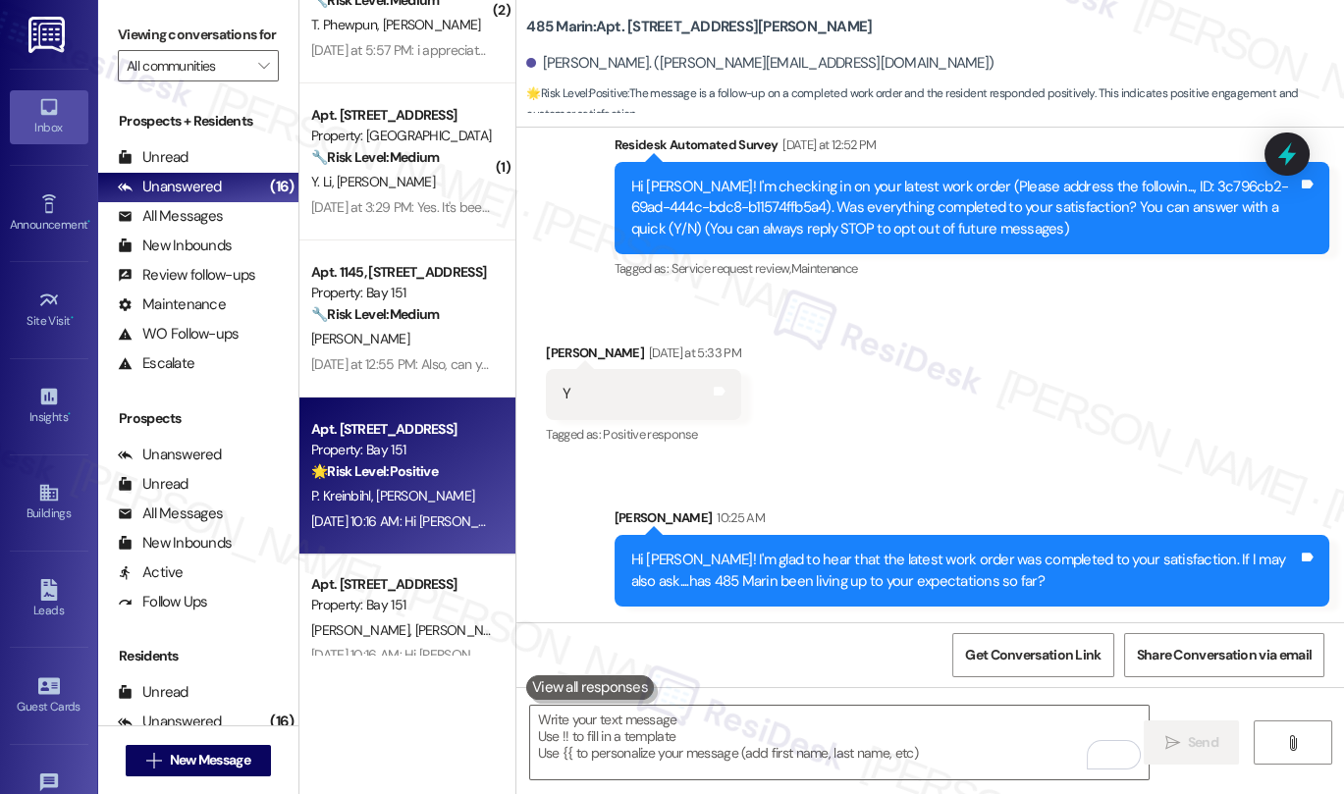
click at [376, 509] on div "[DATE] 10:16 AM: Hi [PERSON_NAME] and [PERSON_NAME]!We hope this message finds …" at bounding box center [401, 521] width 185 height 25
type textarea "Fetching suggested responses. Please feel free to read through the conversation…"
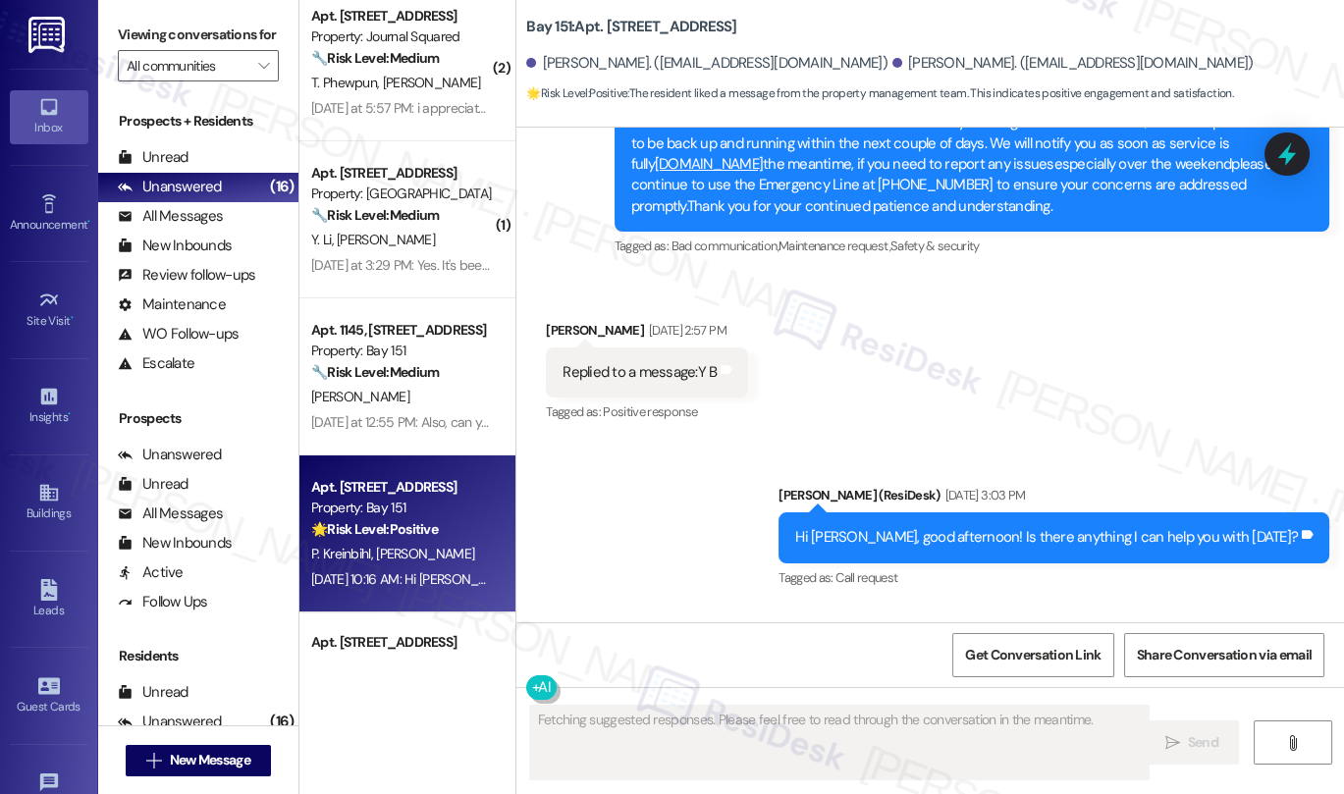
scroll to position [122, 0]
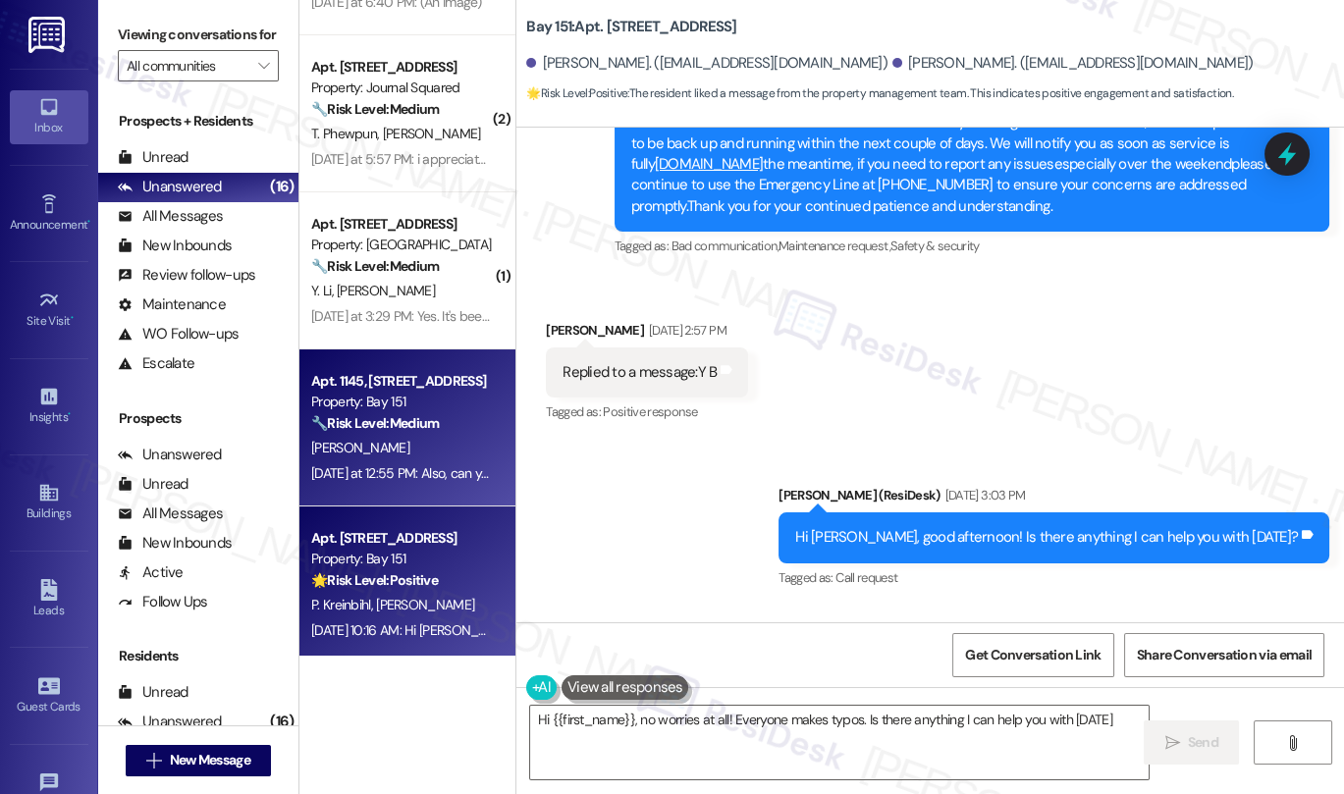
type textarea "Hi {{first_name}}, no worries at all! Everyone makes typos. Is there anything I…"
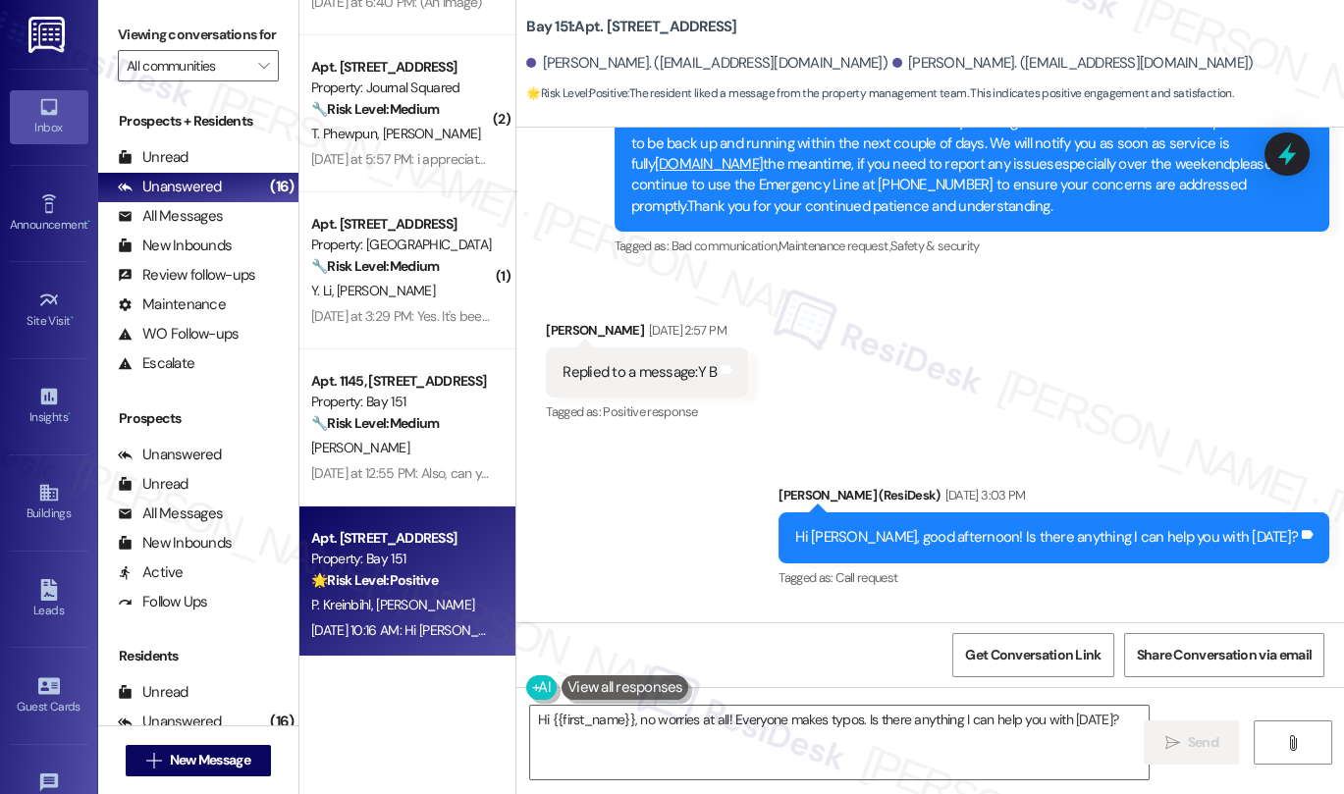
drag, startPoint x: 411, startPoint y: 450, endPoint x: 512, endPoint y: 450, distance: 101.1
click at [412, 451] on div "[PERSON_NAME]" at bounding box center [401, 448] width 185 height 25
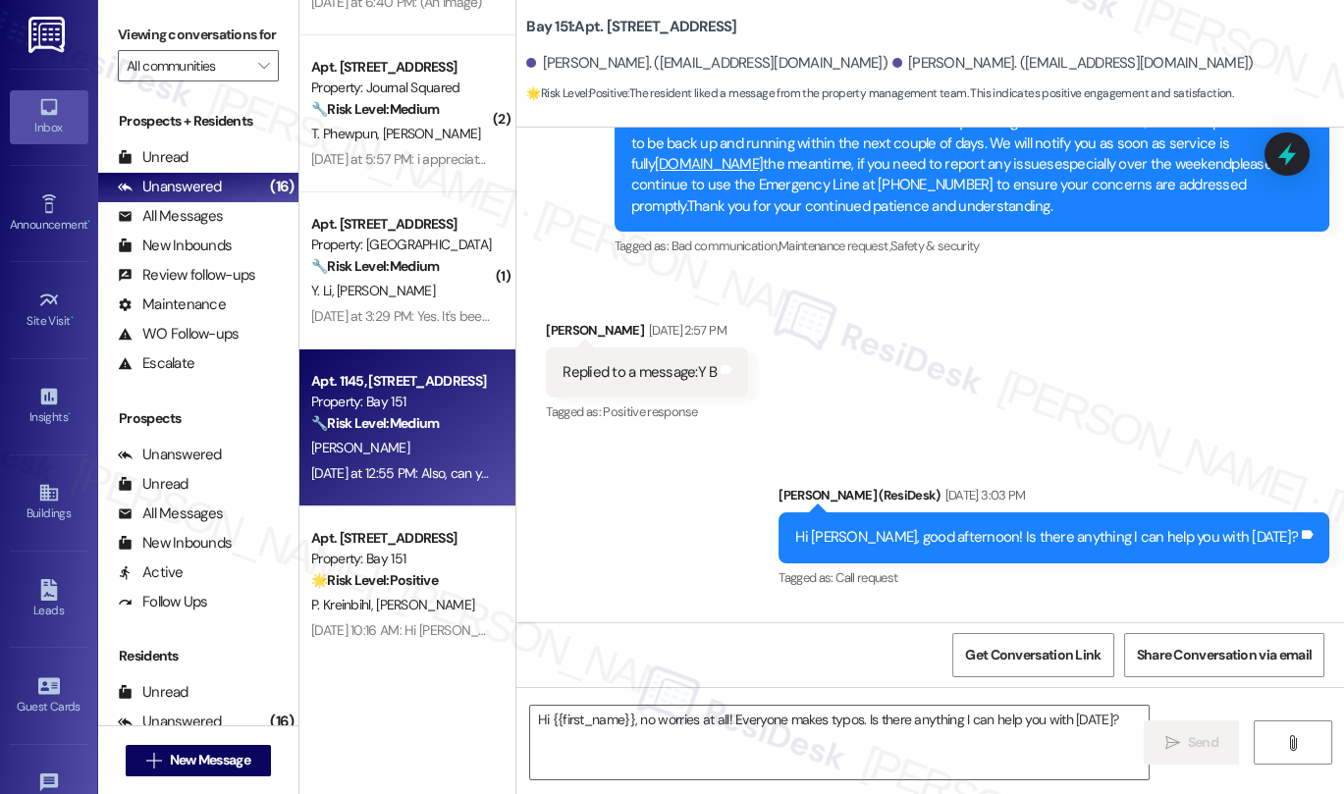
type textarea "Fetching suggested responses. Please feel free to read through the conversation…"
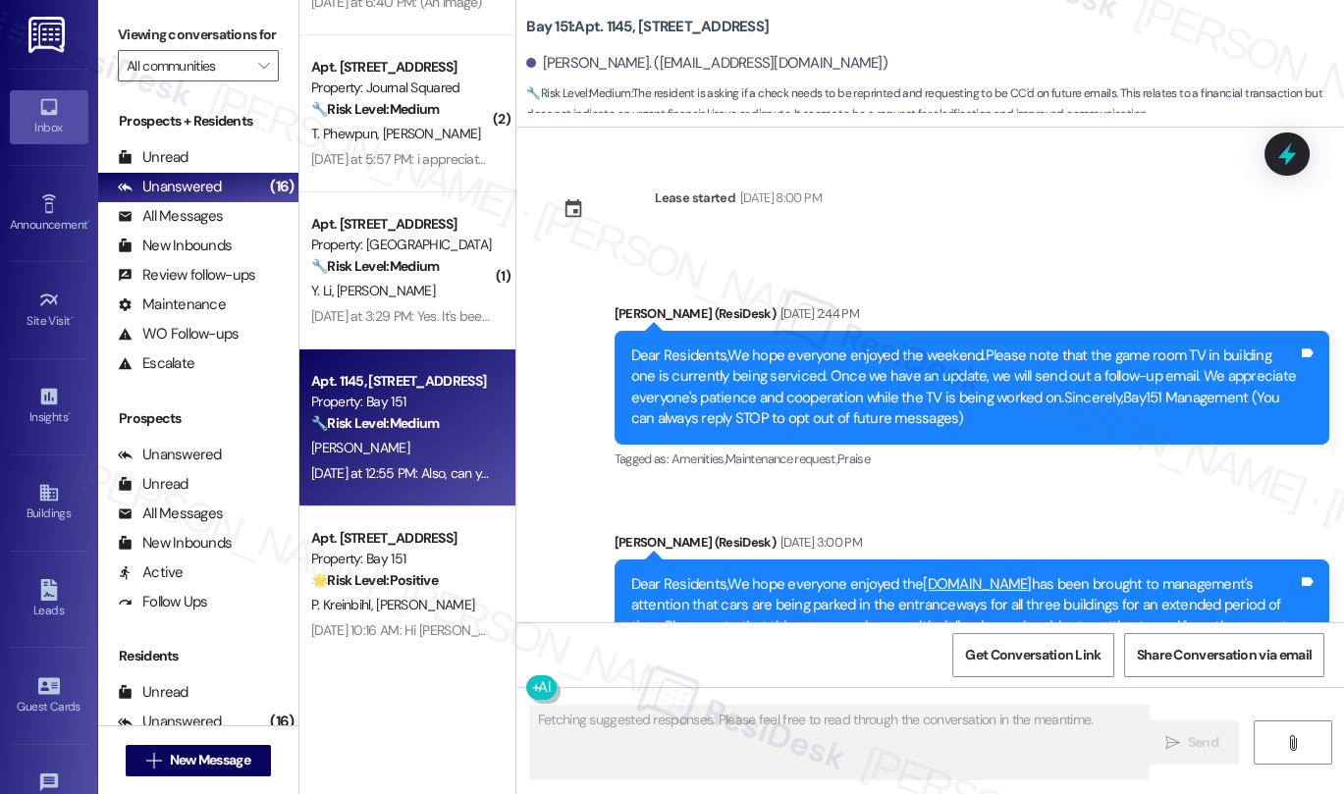
scroll to position [57112, 0]
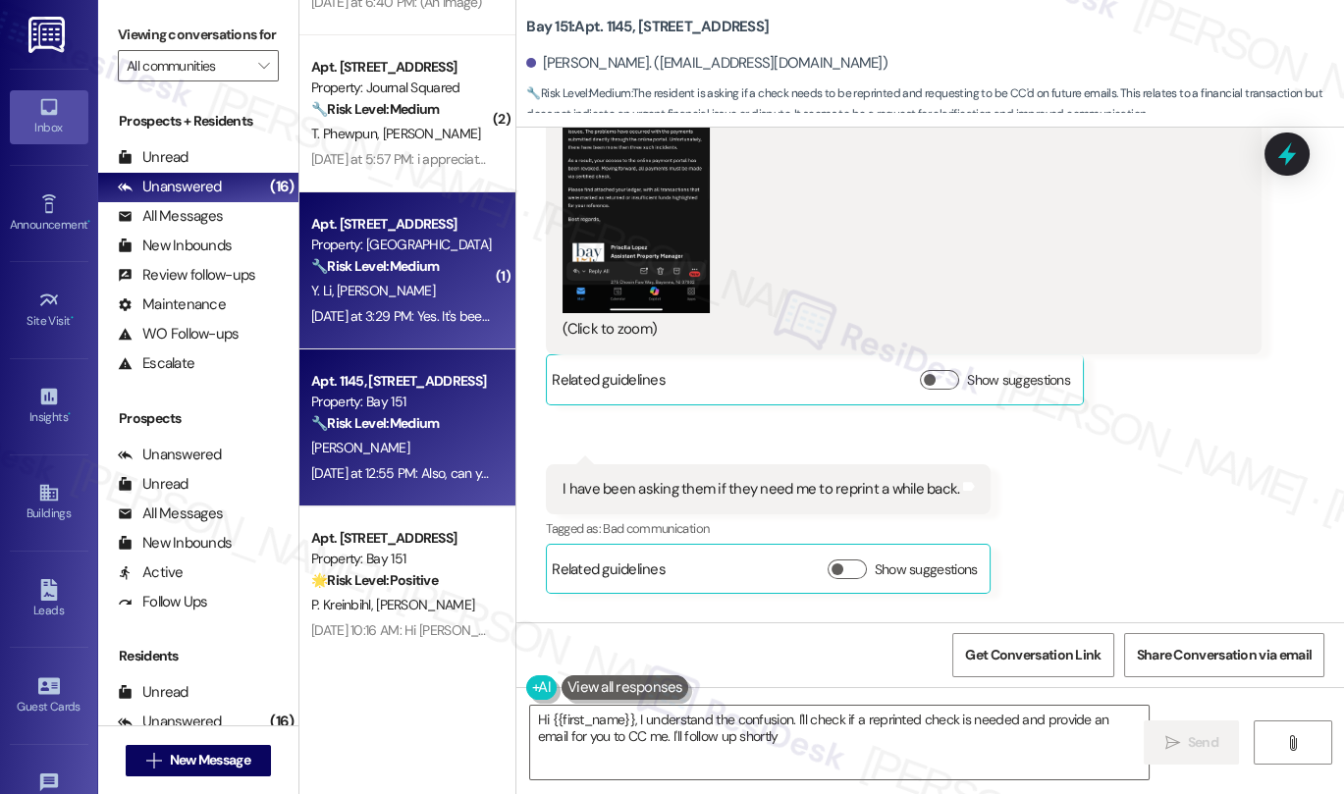
type textarea "Hi {{first_name}}, I understand the confusion. I'll check if a reprinted check …"
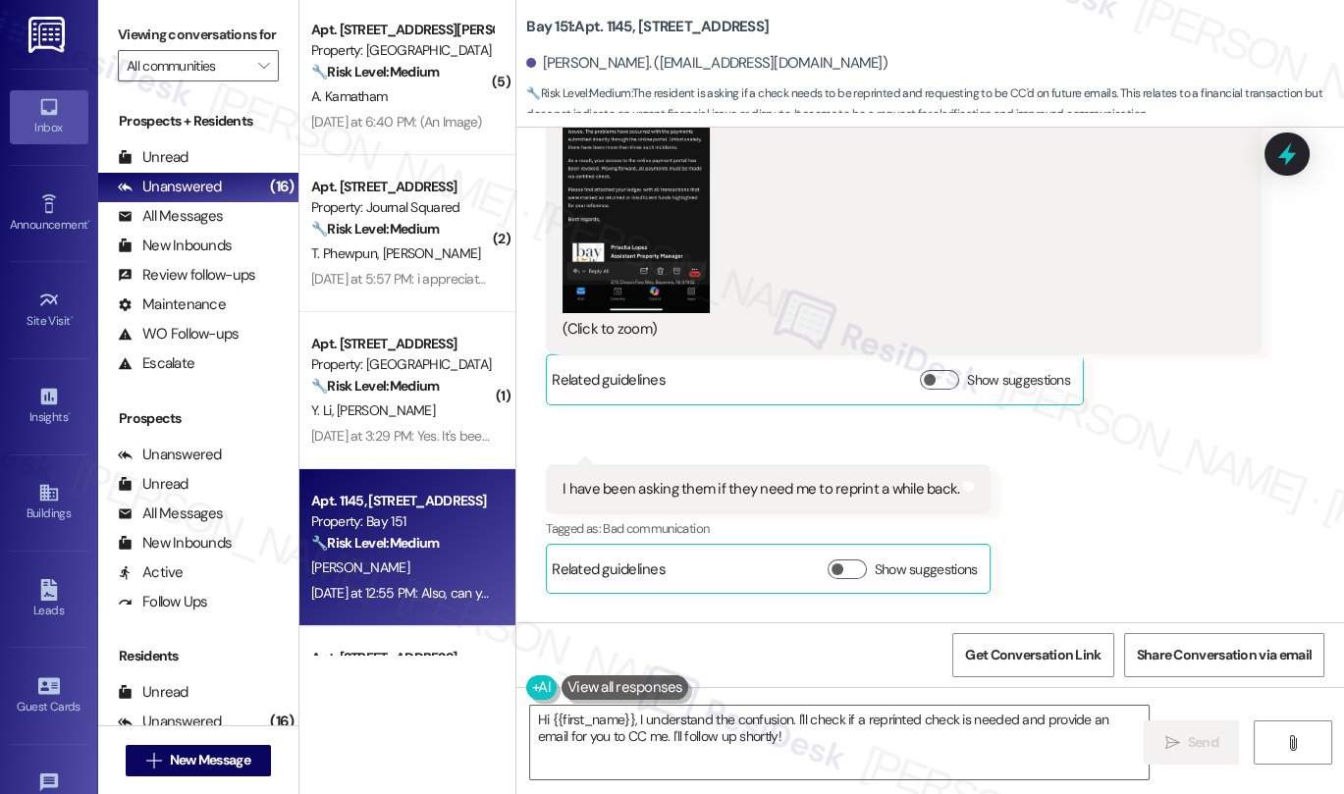
scroll to position [0, 0]
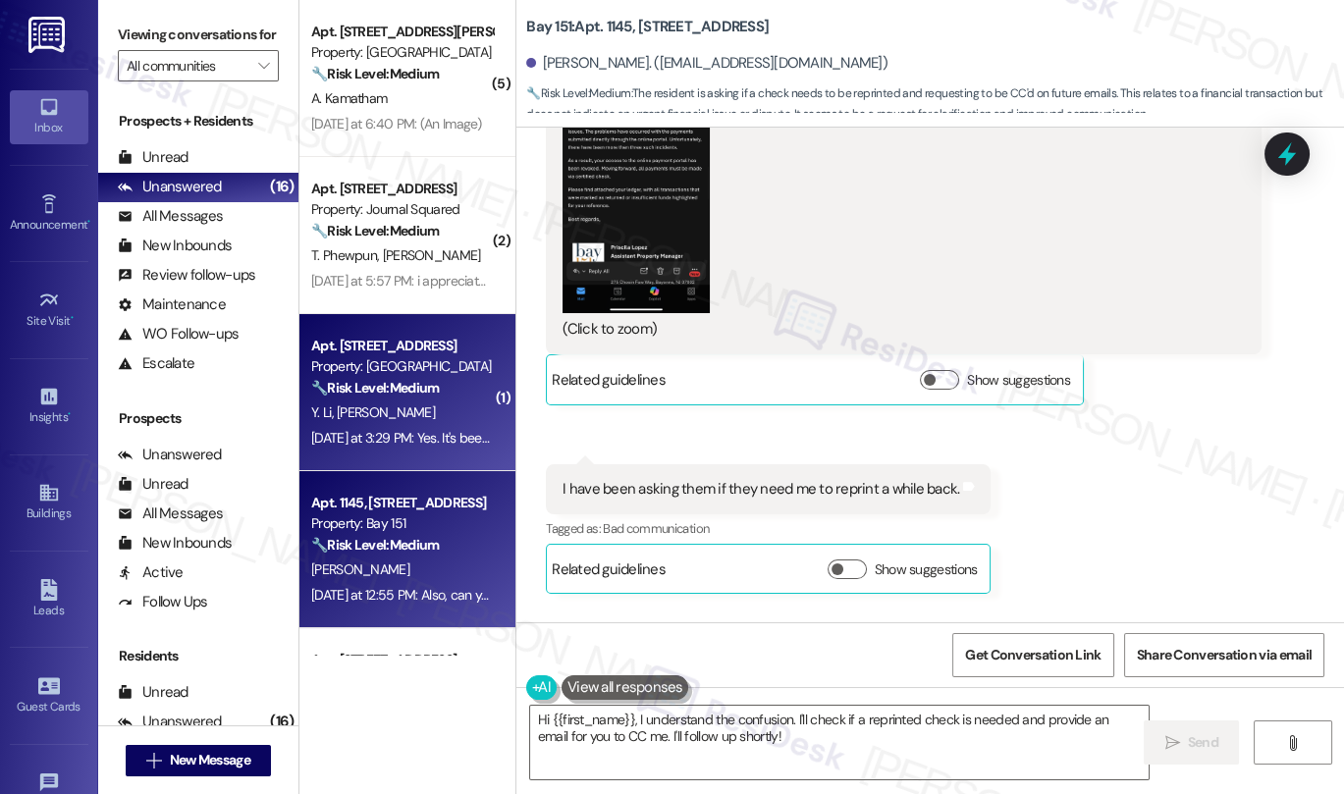
click at [408, 383] on strong "🔧 Risk Level: Medium" at bounding box center [375, 388] width 128 height 18
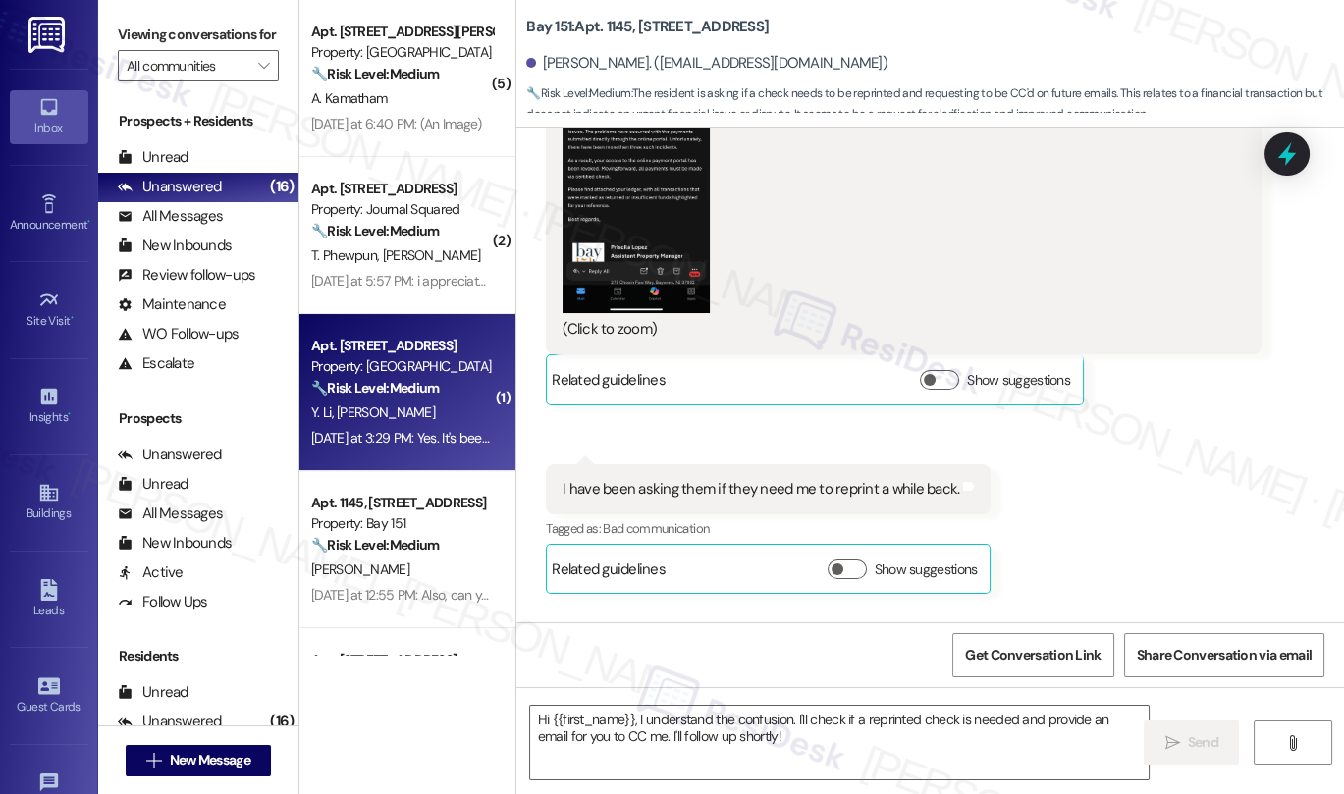
type textarea "Fetching suggested responses. Please feel free to read through the conversation…"
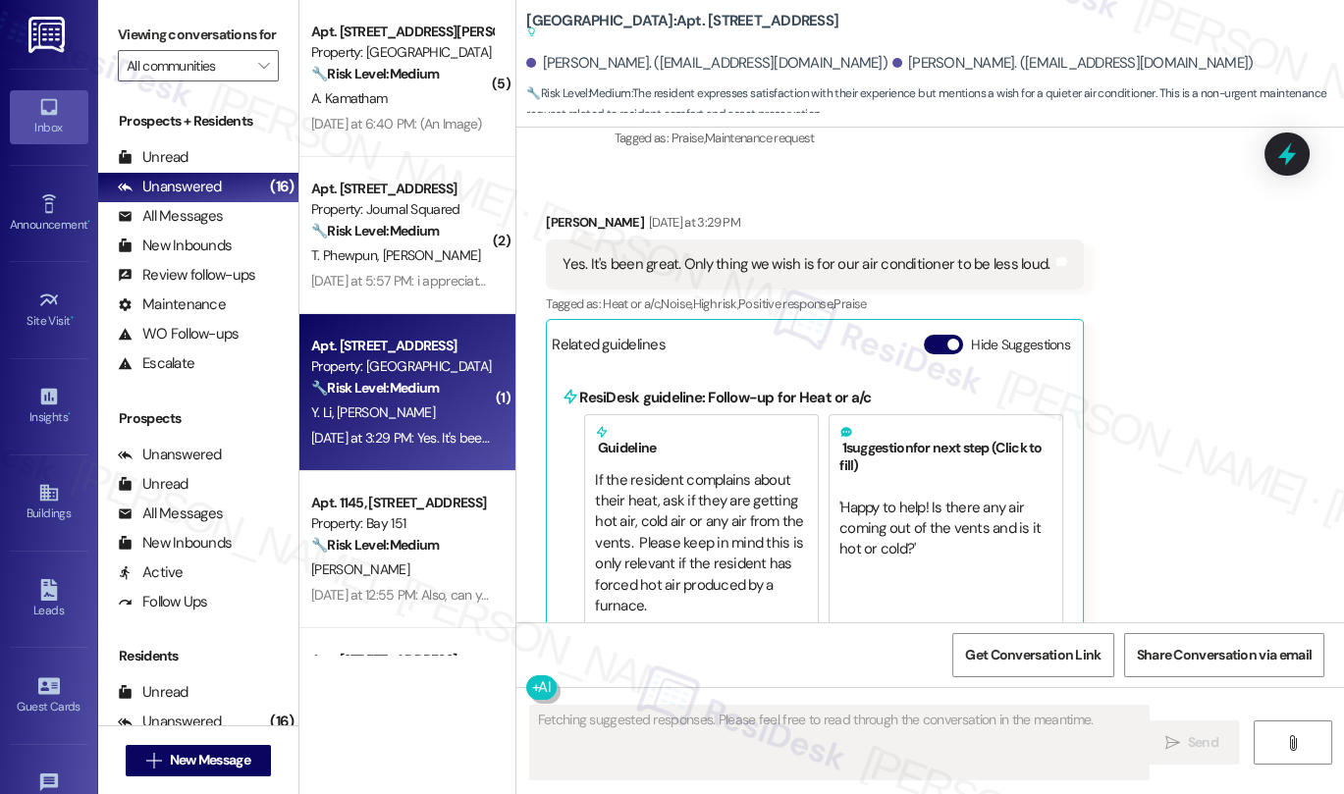
scroll to position [3509, 0]
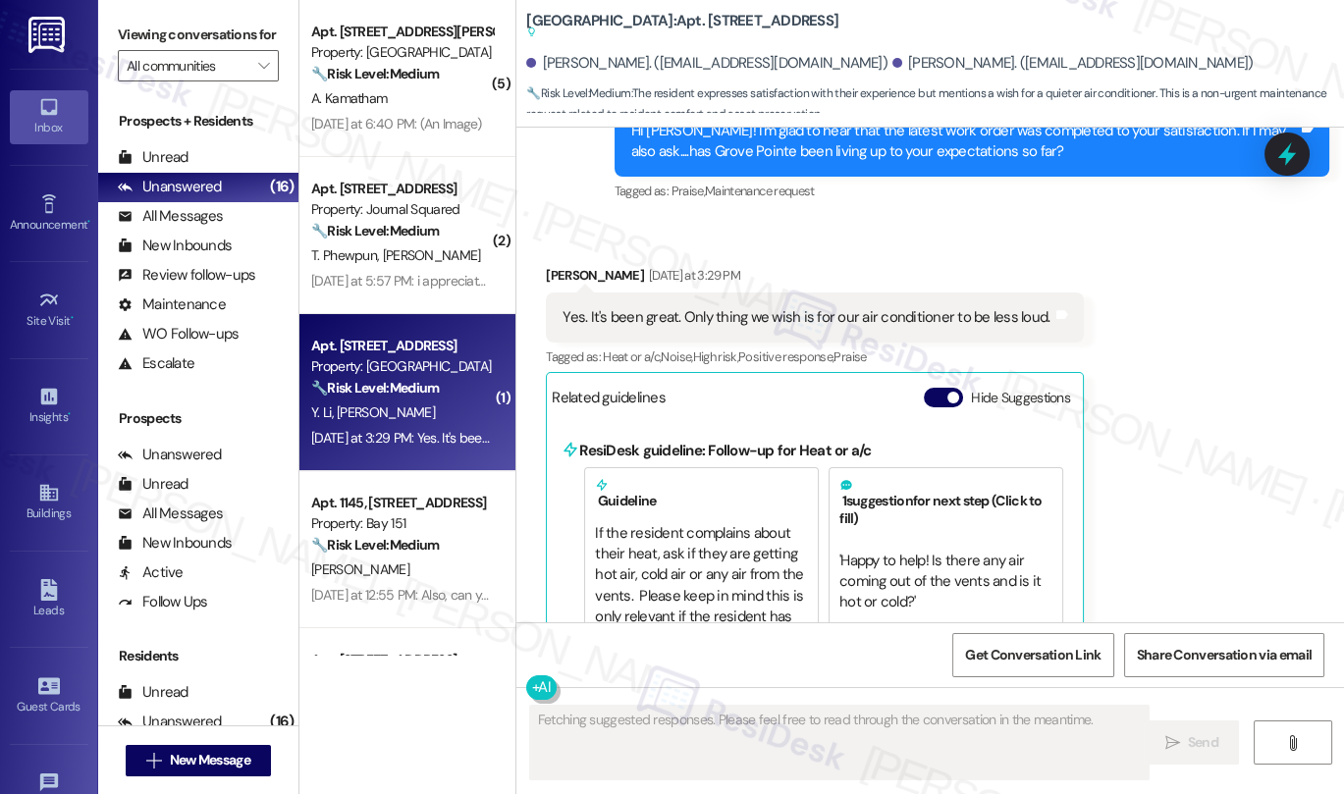
click at [718, 307] on div "Yes. It's been great. Only thing we wish is for our air conditioner to be less …" at bounding box center [805, 317] width 487 height 21
click at [810, 313] on div "Yes. It's been great. Only thing we wish is for our air conditioner to be less …" at bounding box center [805, 317] width 487 height 21
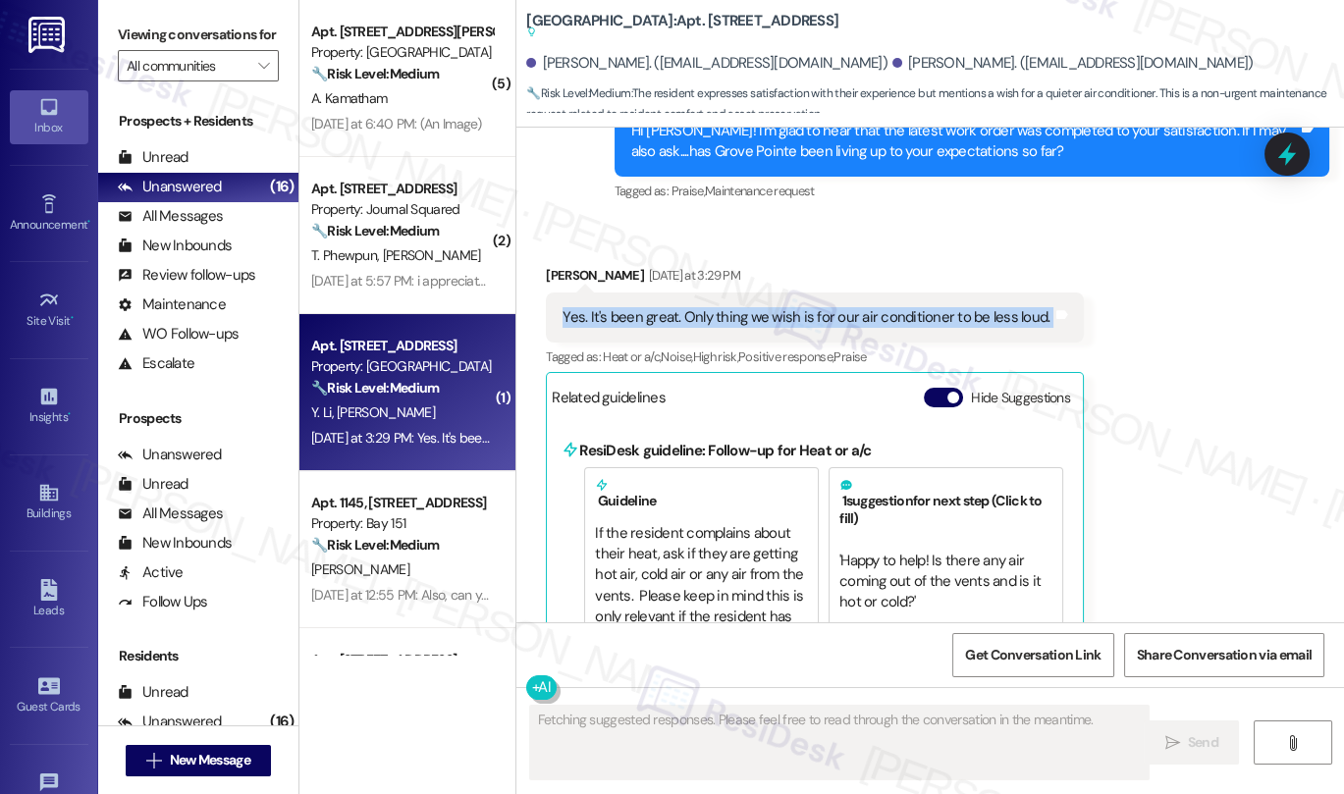
click at [810, 313] on div "Yes. It's been great. Only thing we wish is for our air conditioner to be less …" at bounding box center [805, 317] width 487 height 21
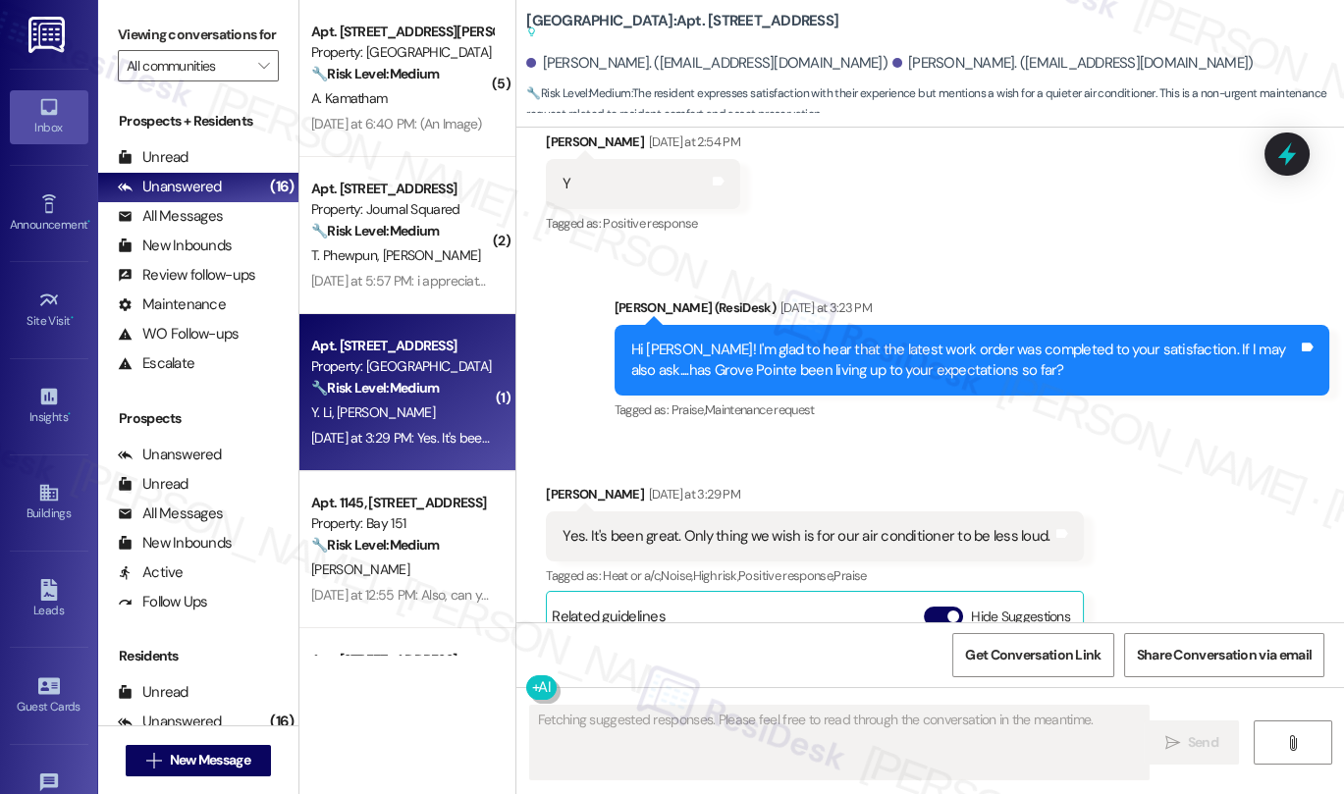
click at [754, 337] on div "Hi Garrett! I'm glad to hear that the latest work order was completed to your s…" at bounding box center [971, 361] width 714 height 72
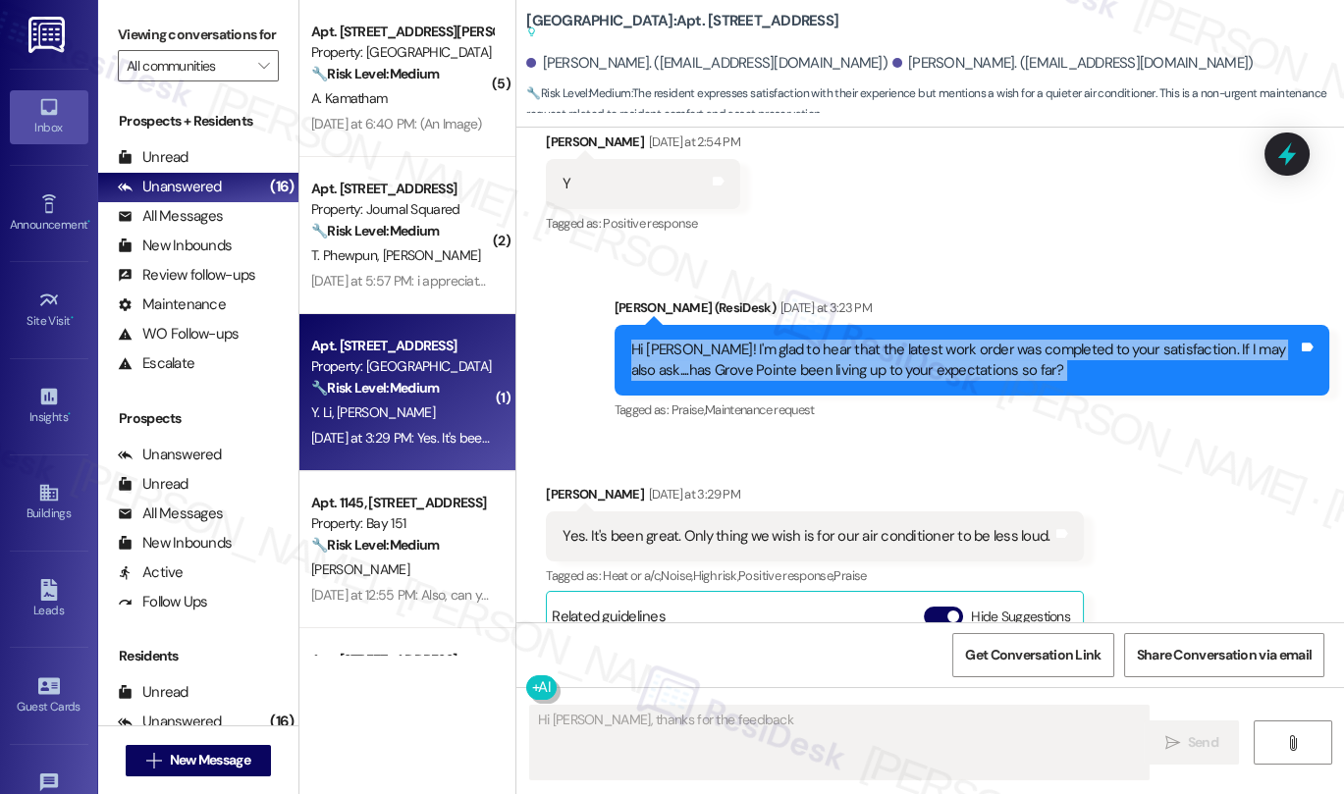
click at [754, 337] on div "Hi Garrett! I'm glad to hear that the latest work order was completed to your s…" at bounding box center [971, 361] width 714 height 72
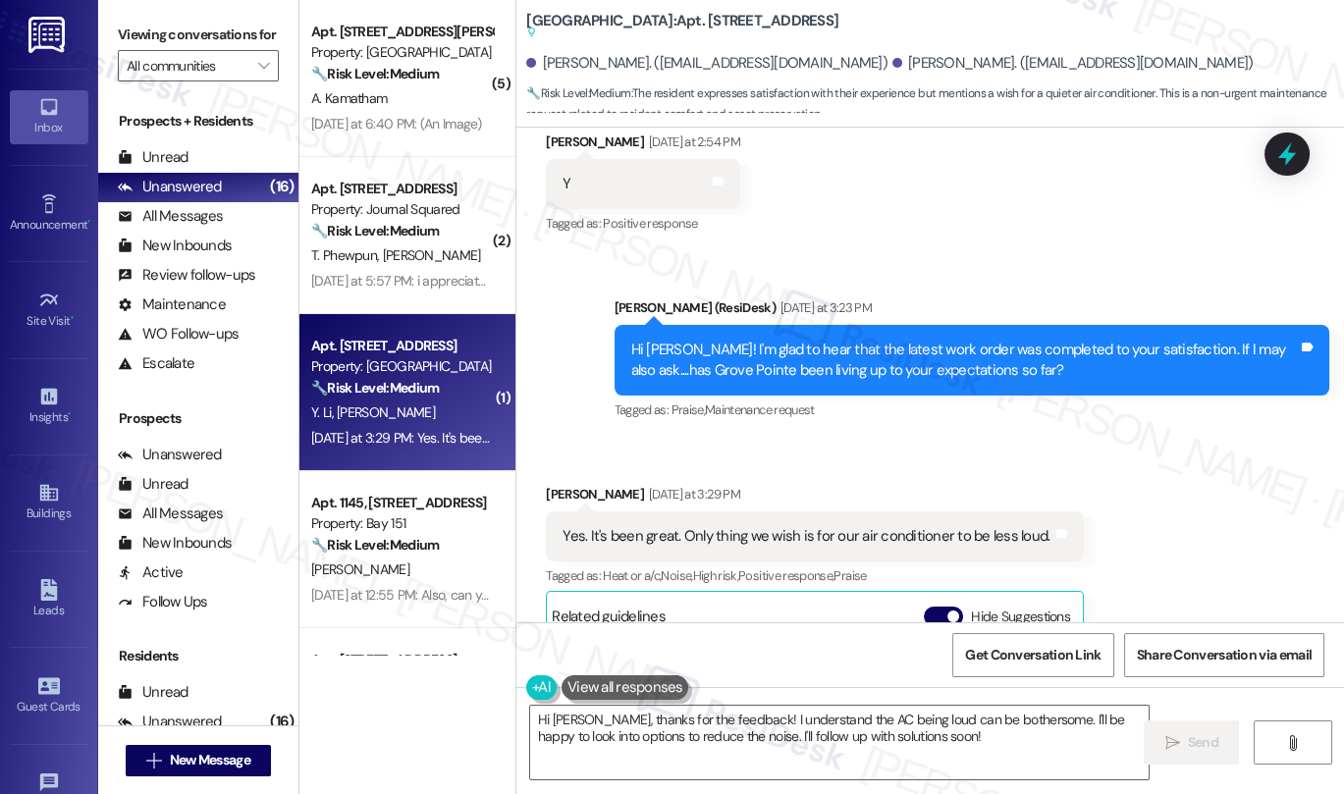
click at [700, 532] on div "Yes. It's been great. Only thing we wish is for our air conditioner to be less …" at bounding box center [805, 536] width 487 height 21
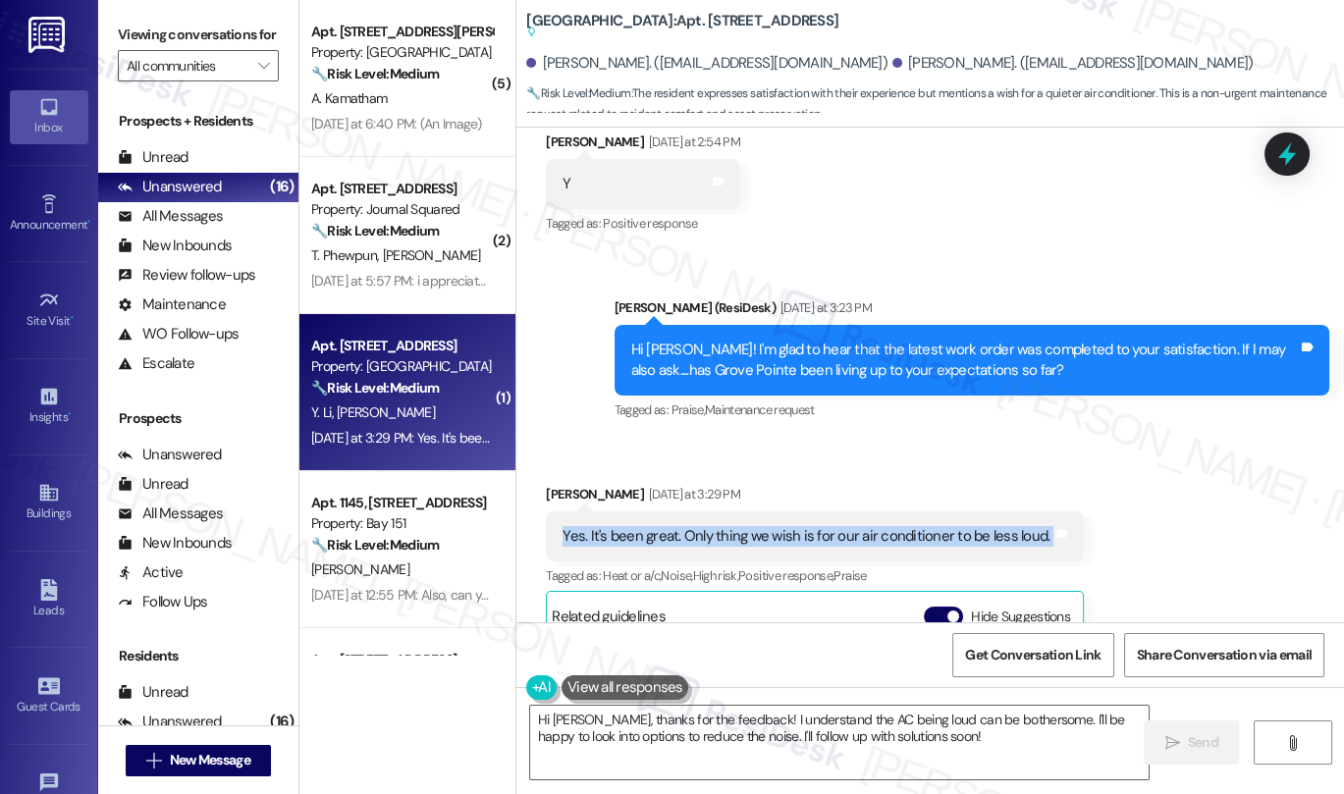
click at [700, 532] on div "Yes. It's been great. Only thing we wish is for our air conditioner to be less …" at bounding box center [805, 536] width 487 height 21
copy div "Yes. It's been great. Only thing we wish is for our air conditioner to be less …"
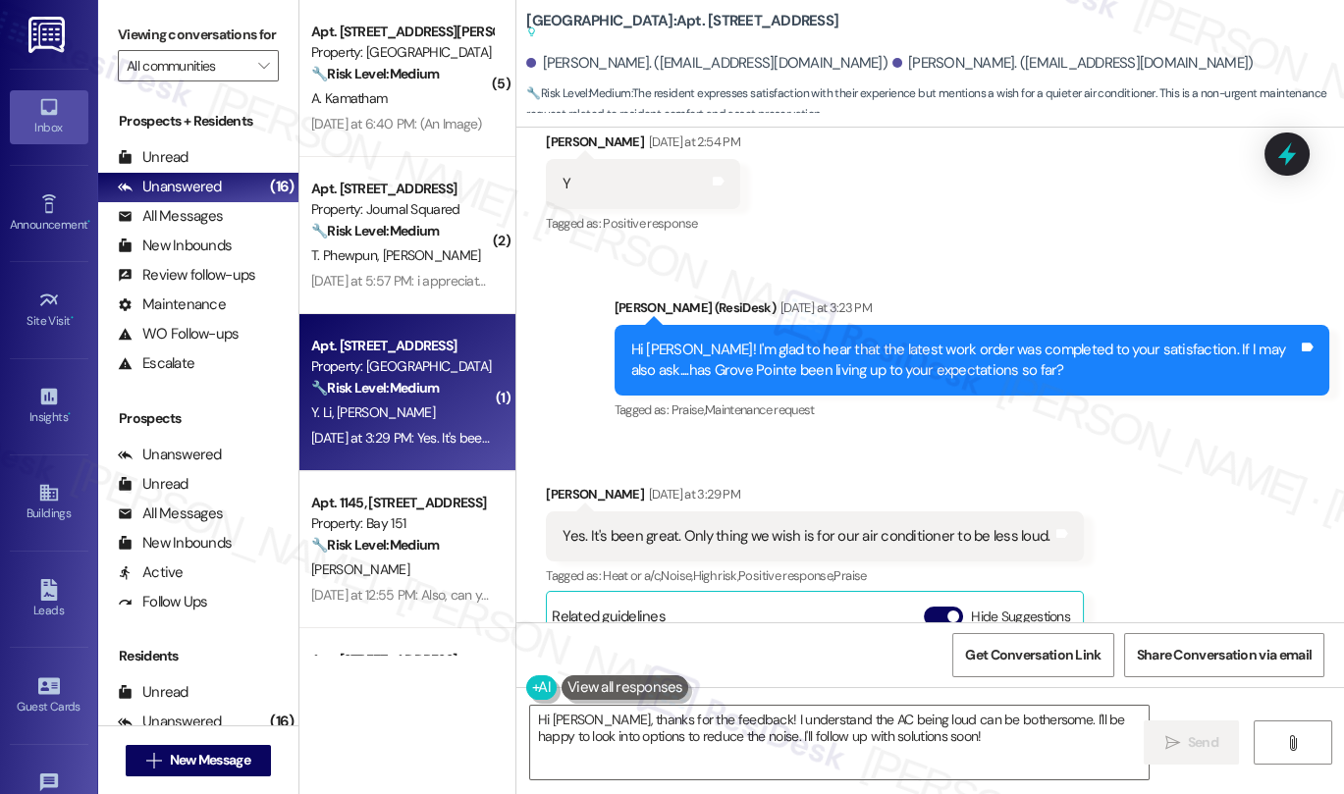
click at [971, 331] on div "Hi Garrett! I'm glad to hear that the latest work order was completed to your s…" at bounding box center [971, 361] width 714 height 72
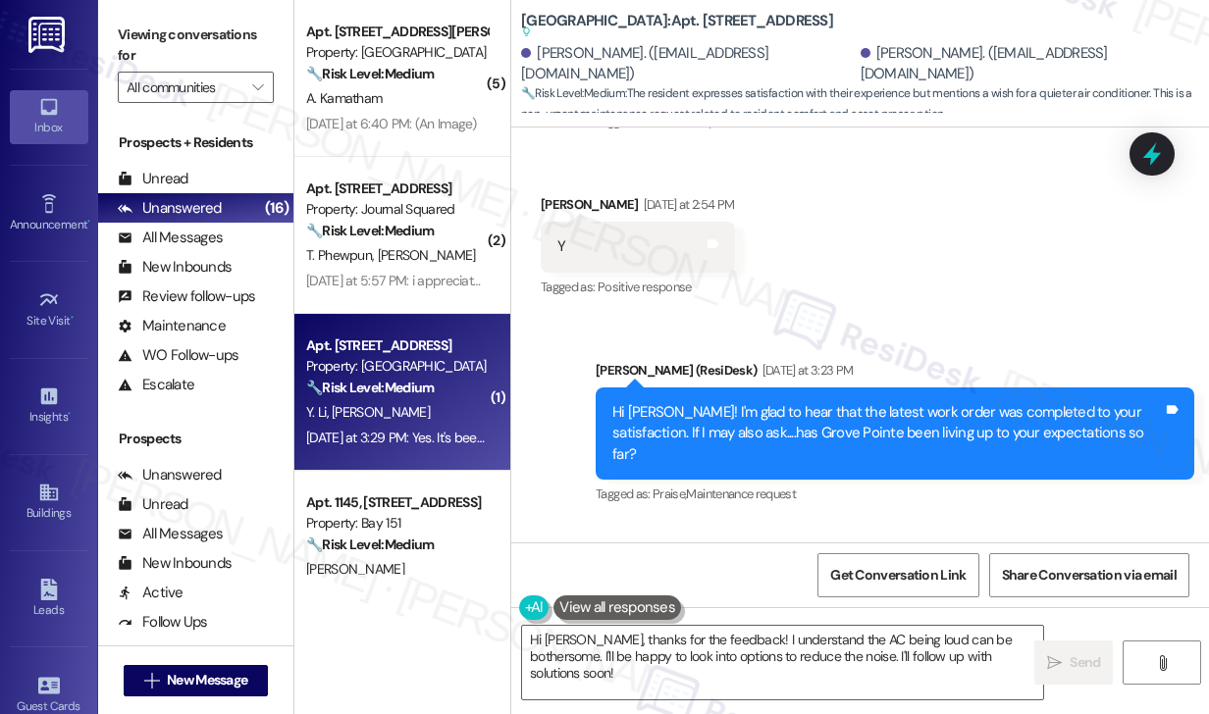
click at [216, 45] on label "Viewing conversations for" at bounding box center [196, 46] width 156 height 52
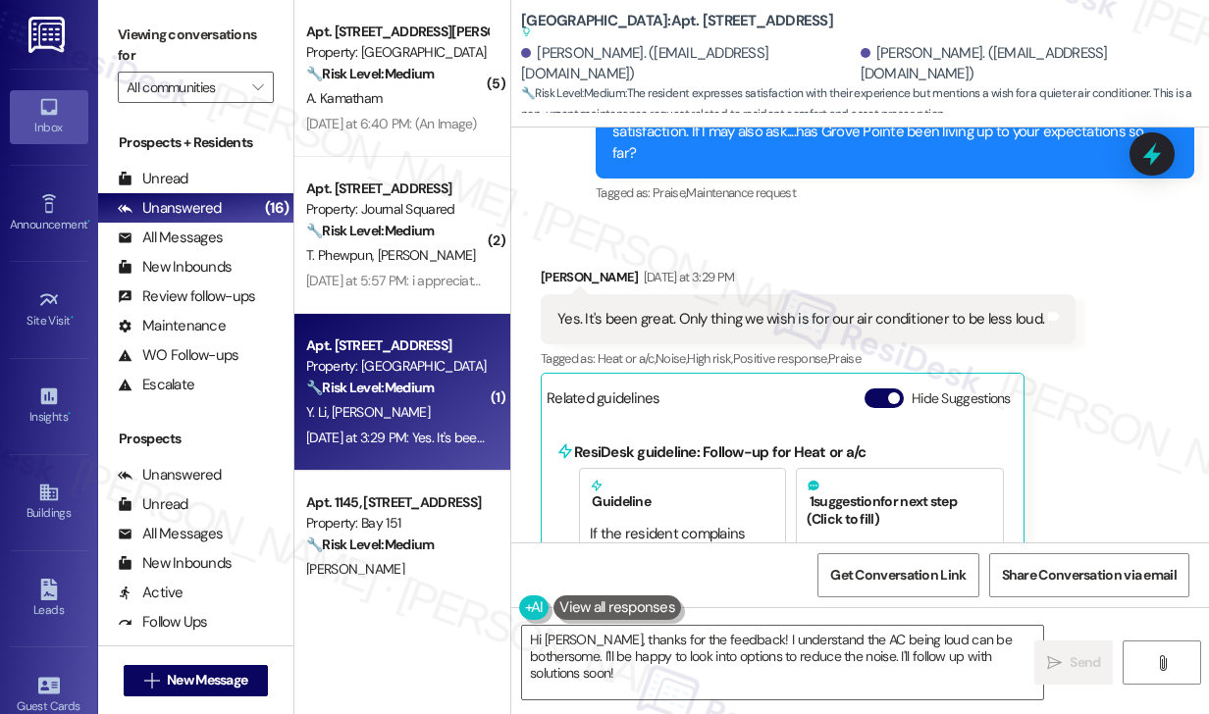
scroll to position [3752, 0]
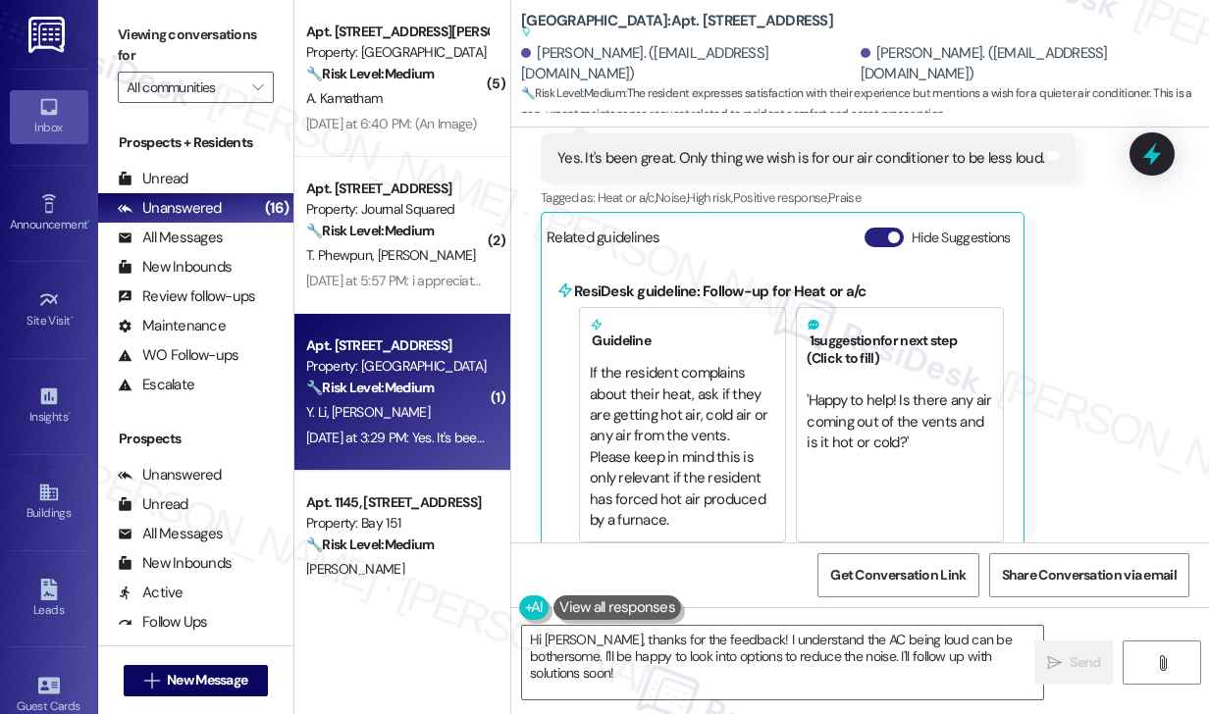
click at [873, 228] on button "Hide Suggestions" at bounding box center [884, 238] width 39 height 20
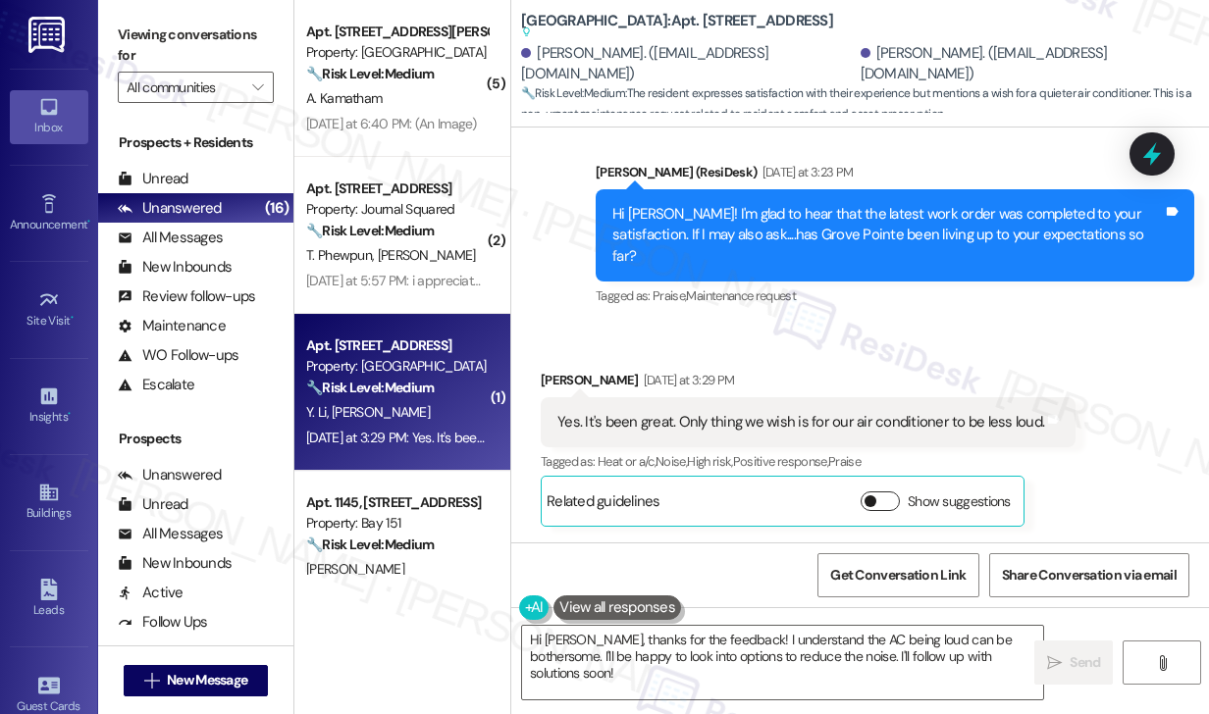
scroll to position [3466, 0]
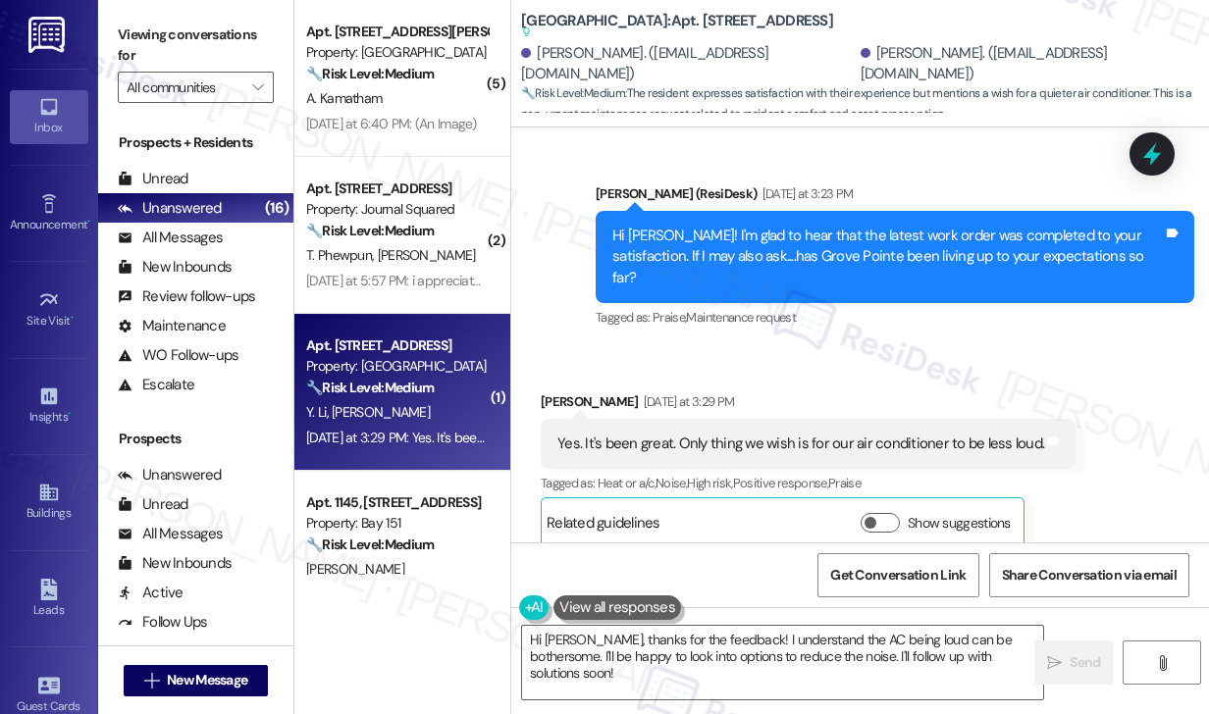
click at [208, 39] on label "Viewing conversations for" at bounding box center [196, 46] width 156 height 52
click at [178, 40] on label "Viewing conversations for" at bounding box center [196, 46] width 156 height 52
click at [743, 659] on textarea "Hi Garrett, thanks for the feedback! I understand the AC being loud can be both…" at bounding box center [782, 663] width 521 height 74
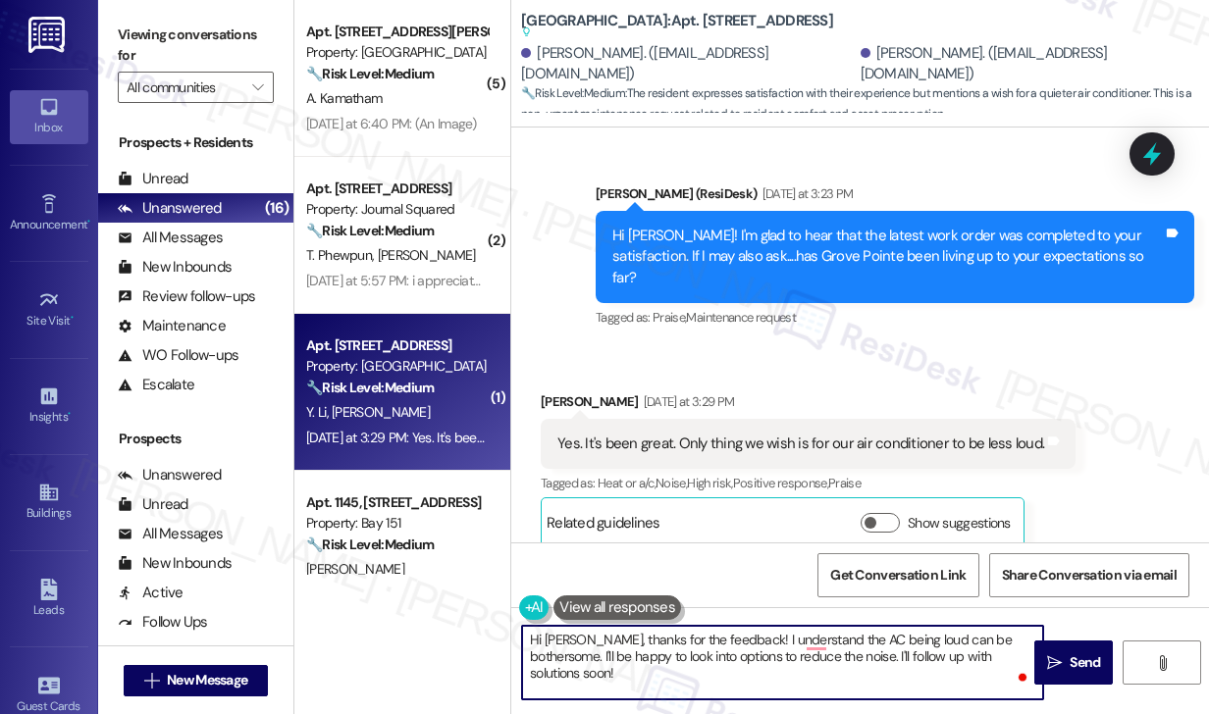
drag, startPoint x: 1012, startPoint y: 659, endPoint x: 526, endPoint y: 657, distance: 485.8
click at [526, 657] on textarea "Hi Garrett, thanks for the feedback! I understand the AC being loud can be both…" at bounding box center [782, 663] width 521 height 74
paste textarea "’m glad to hear things have been going well overall, and thank you for sharing …"
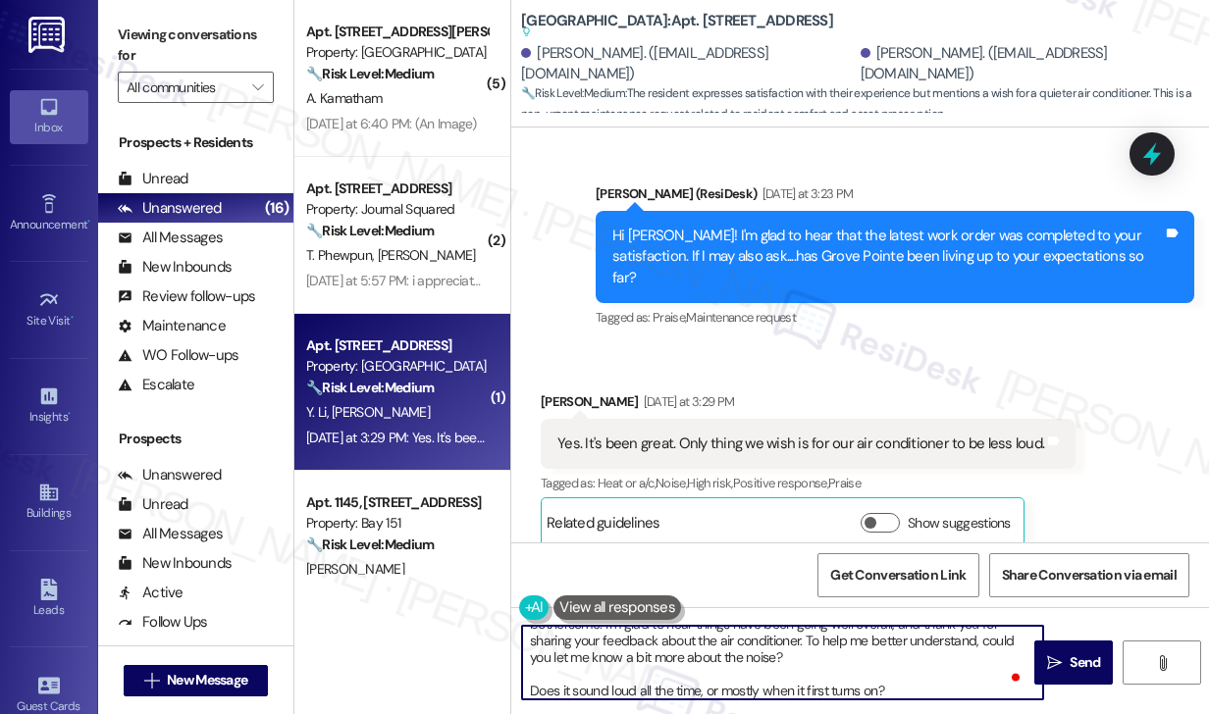
scroll to position [0, 0]
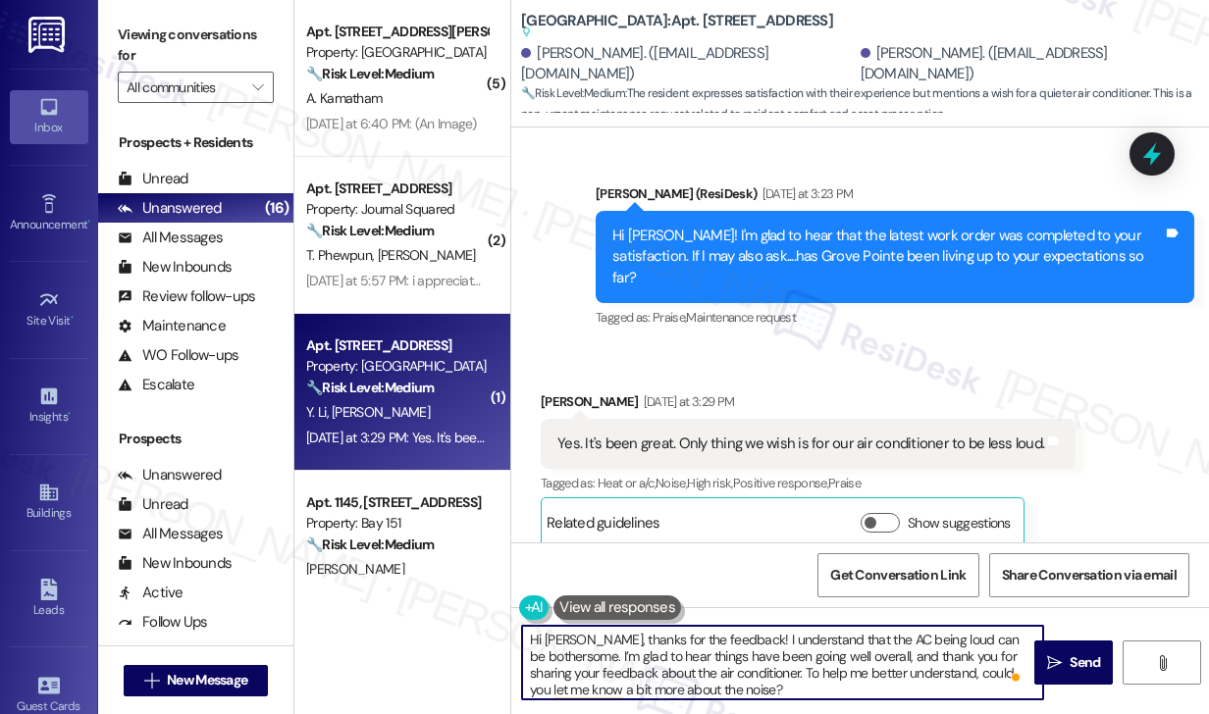
drag, startPoint x: 605, startPoint y: 655, endPoint x: 726, endPoint y: 657, distance: 121.7
click at [726, 657] on textarea "Hi Garrett, thanks for the feedback! I understand that the AC being loud can be…" at bounding box center [782, 663] width 521 height 74
drag, startPoint x: 605, startPoint y: 655, endPoint x: 593, endPoint y: 635, distance: 22.9
click at [593, 635] on textarea "Hi Garrett, thanks for the feedback! I understand that the AC being loud can be…" at bounding box center [782, 663] width 521 height 74
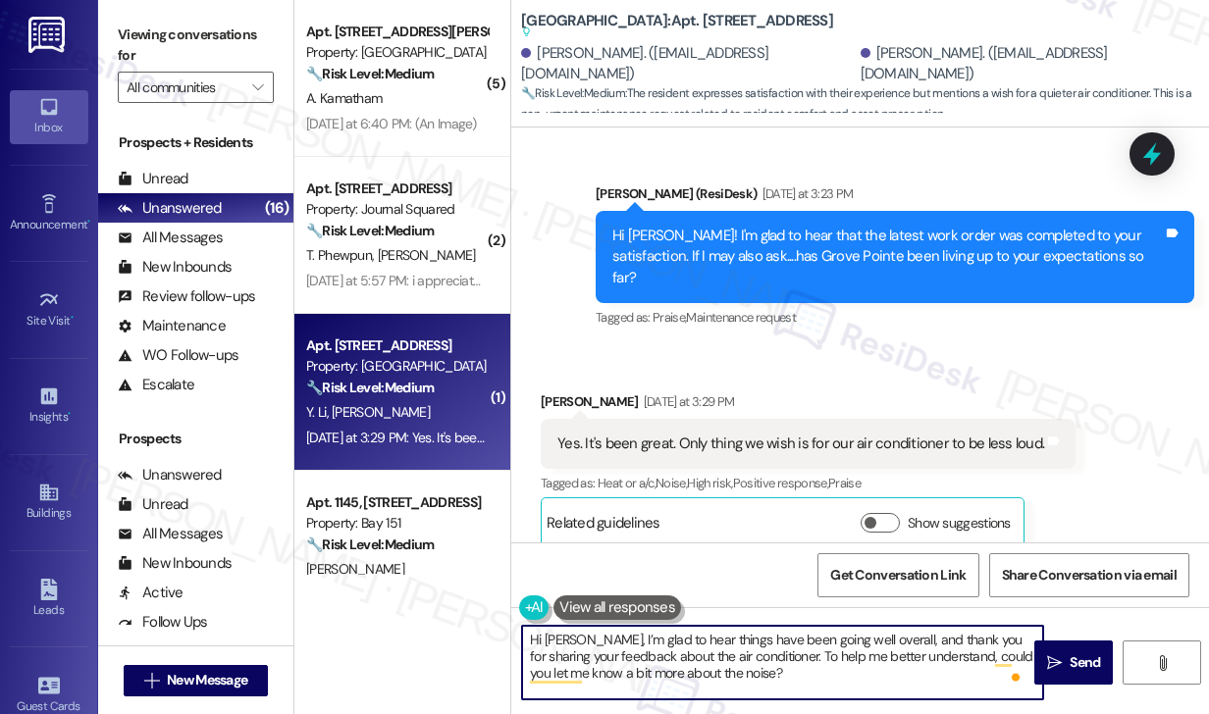
click at [833, 669] on textarea "Hi Garrett, I’m glad to hear things have been going well overall, and thank you…" at bounding box center [782, 663] width 521 height 74
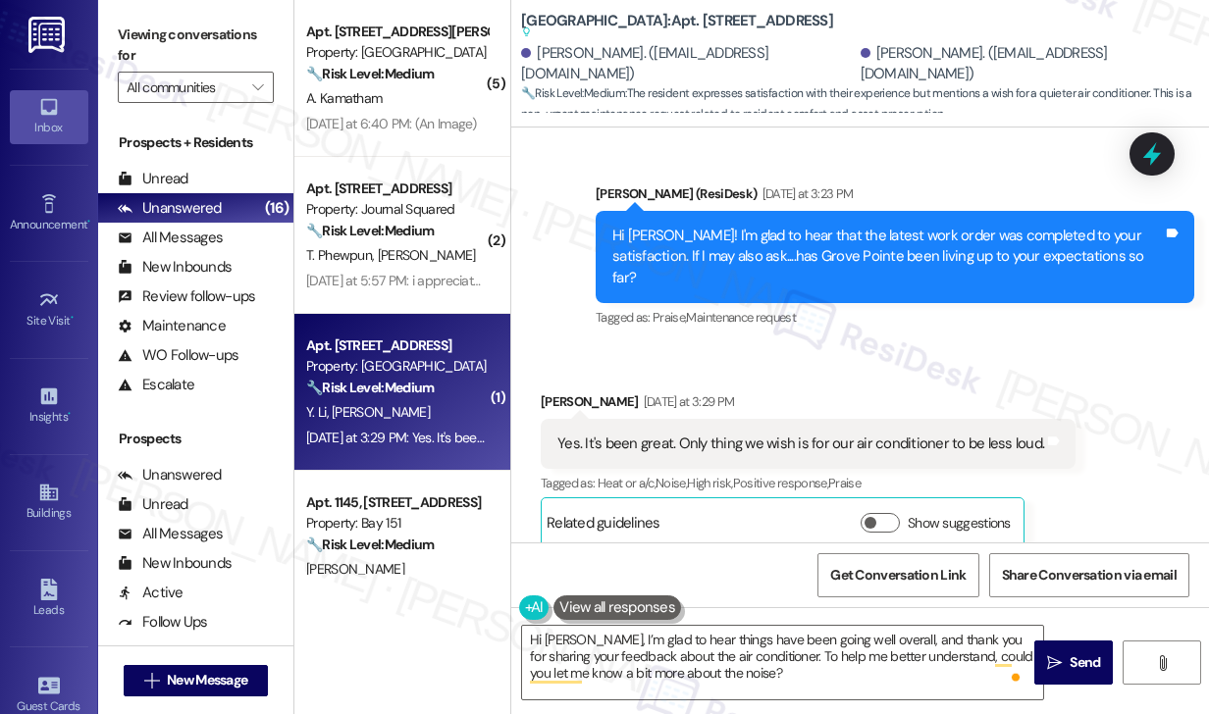
click at [212, 33] on label "Viewing conversations for" at bounding box center [196, 46] width 156 height 52
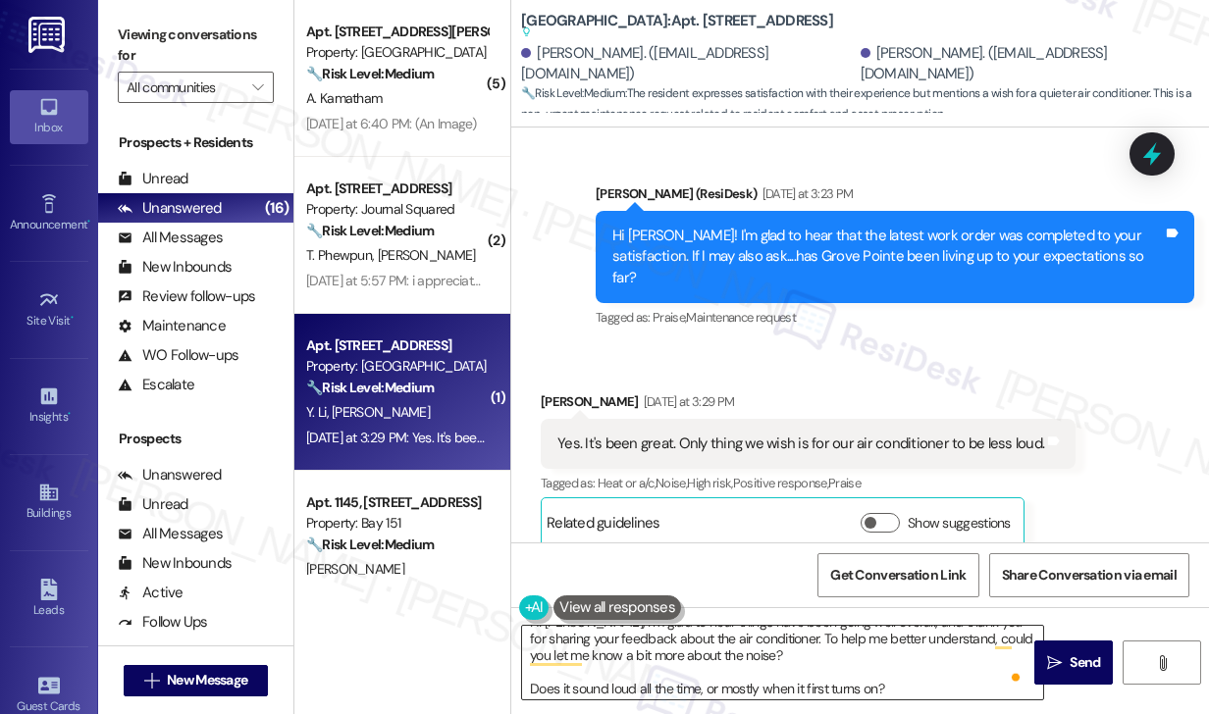
scroll to position [21, 0]
click at [529, 681] on textarea "Hi Garrett, I’m glad to hear things have been going well overall, and thank you…" at bounding box center [782, 663] width 521 height 74
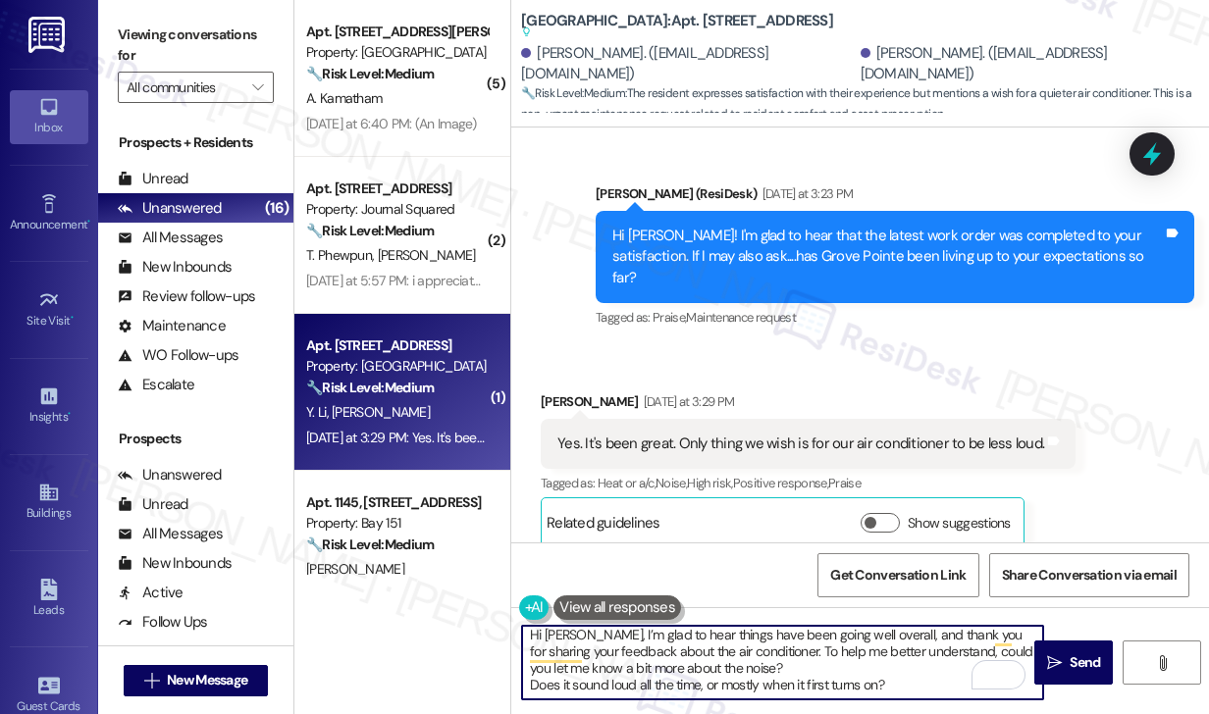
scroll to position [4, 0]
click at [641, 685] on textarea "Hi Garrett, I’m glad to hear things have been going well overall, and thank you…" at bounding box center [782, 663] width 521 height 74
click at [658, 686] on textarea "Hi Garrett, I’m glad to hear things have been going well overall, and thank you…" at bounding box center [782, 663] width 521 height 74
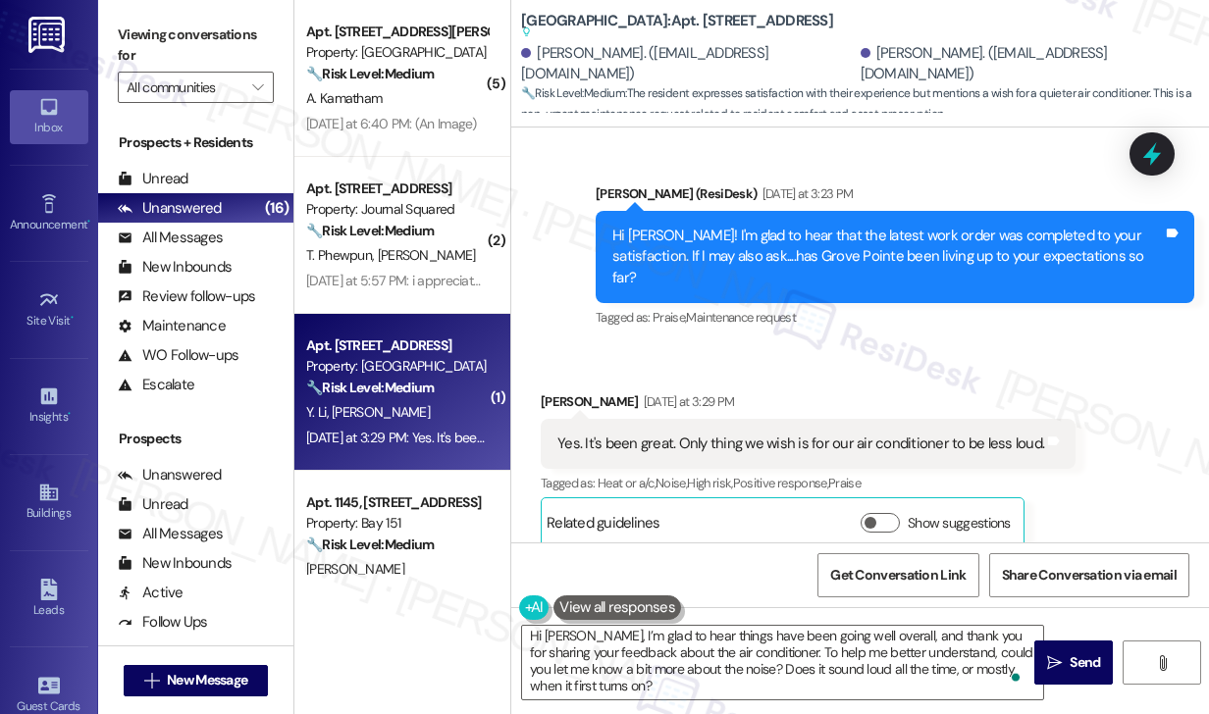
drag, startPoint x: 188, startPoint y: 31, endPoint x: 221, endPoint y: 52, distance: 38.4
click at [188, 31] on label "Viewing conversations for" at bounding box center [196, 46] width 156 height 52
click at [660, 695] on textarea "Hi Garrett, I’m glad to hear things have been going well overall, and thank you…" at bounding box center [782, 663] width 521 height 74
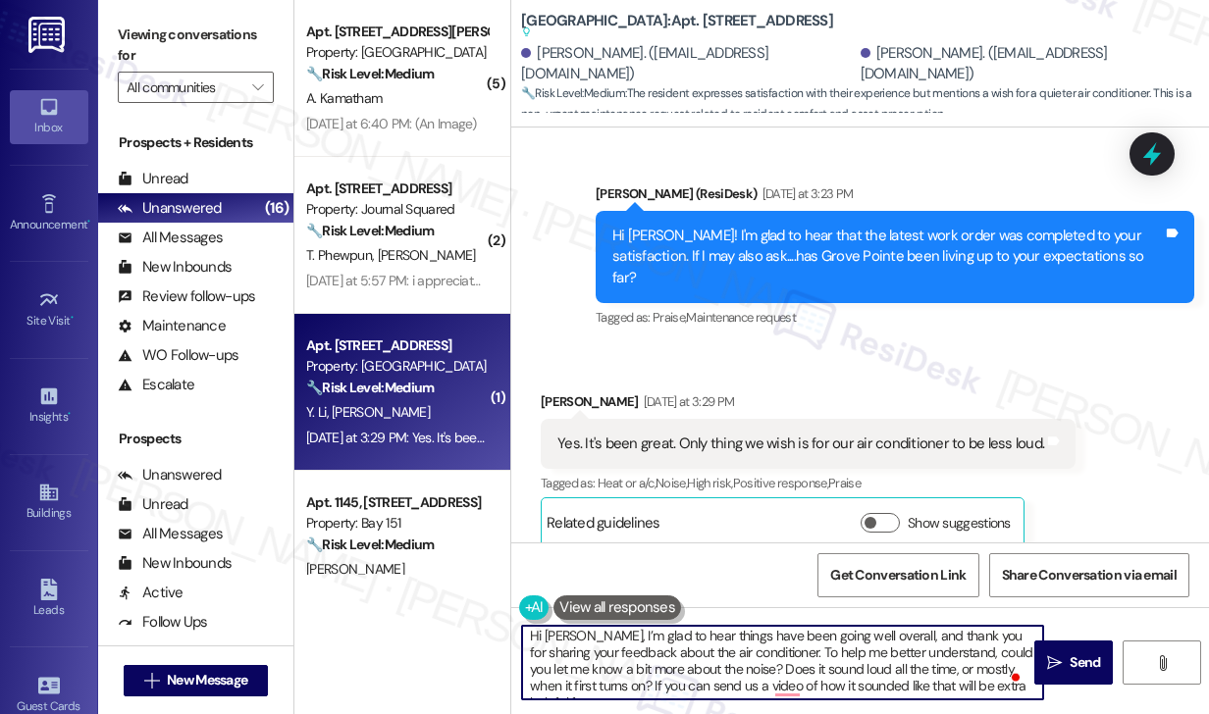
scroll to position [16, 0]
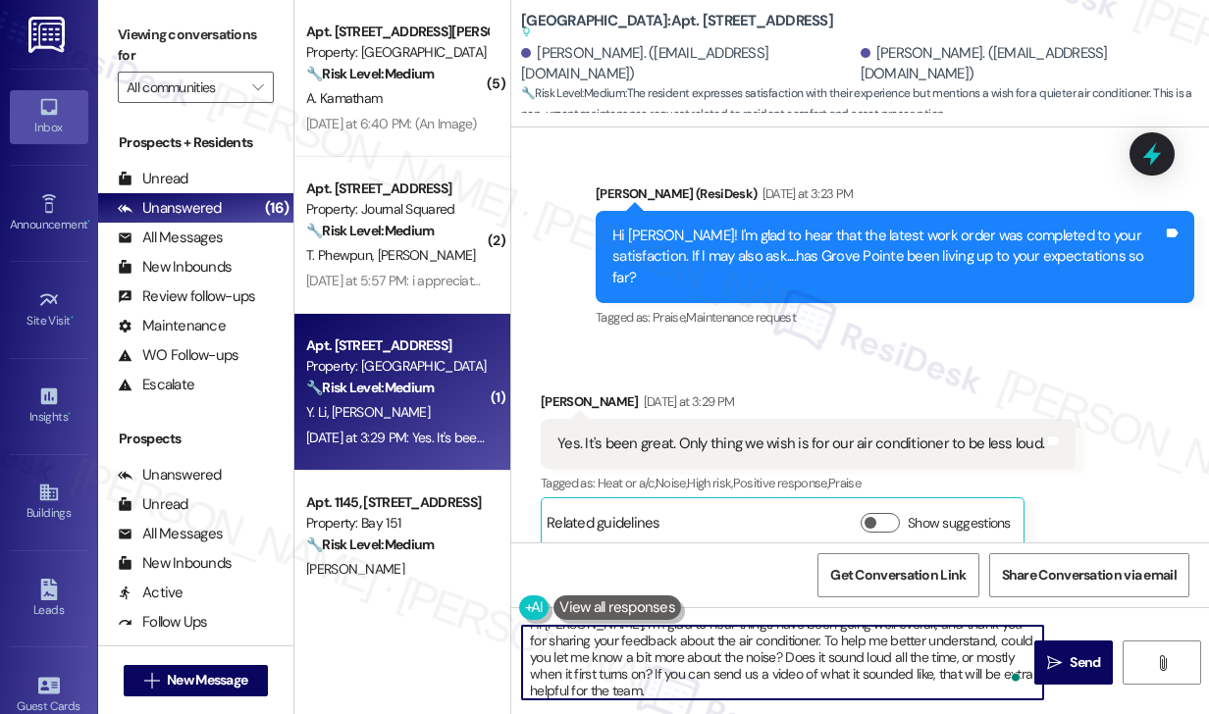
click at [643, 686] on textarea "Hi Garrett, I’m glad to hear things have been going well overall, and thank you…" at bounding box center [782, 663] width 521 height 74
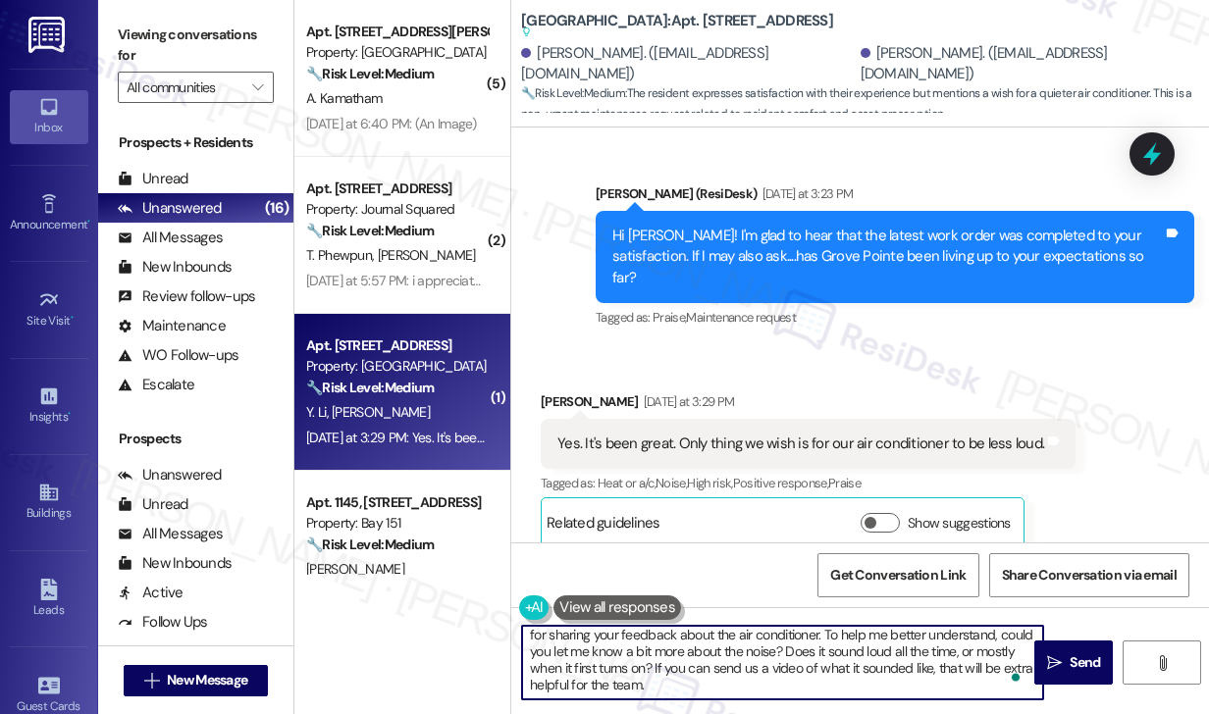
scroll to position [0, 0]
type textarea "Hi Garrett, I’m glad to hear things have been going well overall, and thank you…"
drag, startPoint x: 611, startPoint y: 667, endPoint x: 692, endPoint y: 664, distance: 80.5
click at [611, 667] on textarea "Hi Garrett, I’m glad to hear things have been going well overall, and thank you…" at bounding box center [782, 663] width 521 height 74
click at [666, 688] on textarea "Hi Garrett, I’m glad to hear things have been going well overall, and thank you…" at bounding box center [782, 663] width 521 height 74
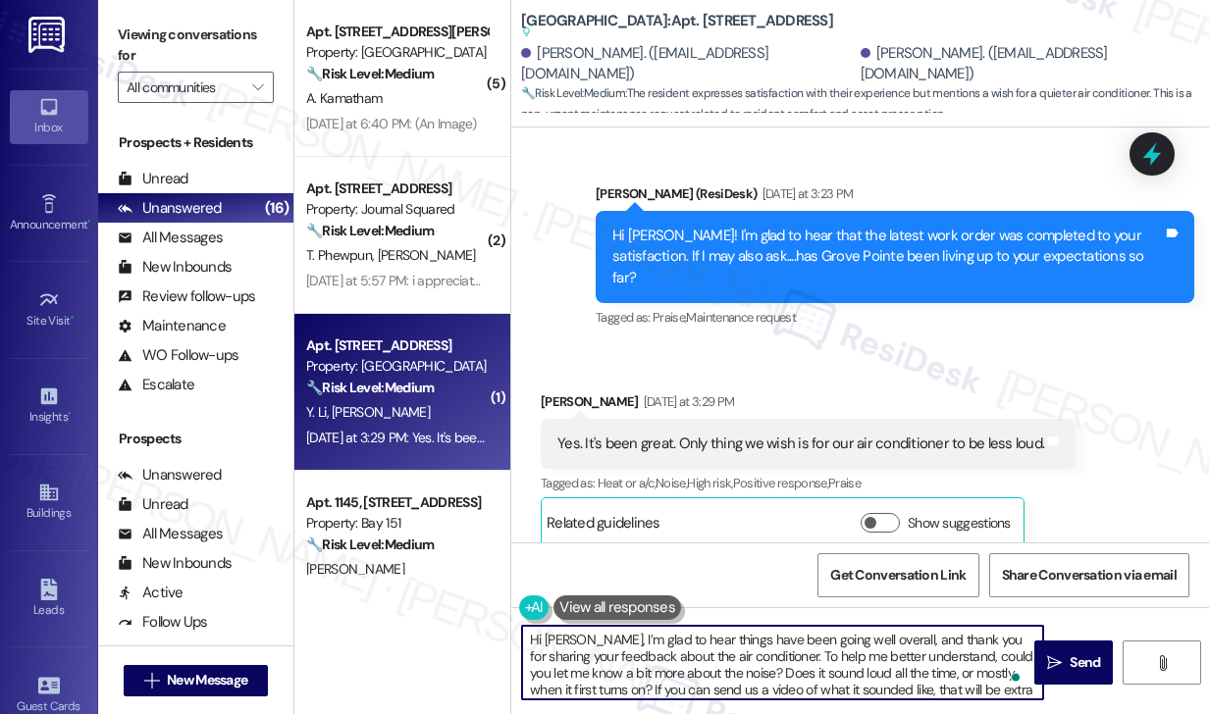
click at [658, 640] on textarea "Hi Garrett, I’m glad to hear things have been going well overall, and thank you…" at bounding box center [782, 663] width 521 height 74
click at [728, 668] on textarea "Hi Garrett, I’m glad to hear things have been going well overall, and thank you…" at bounding box center [782, 663] width 521 height 74
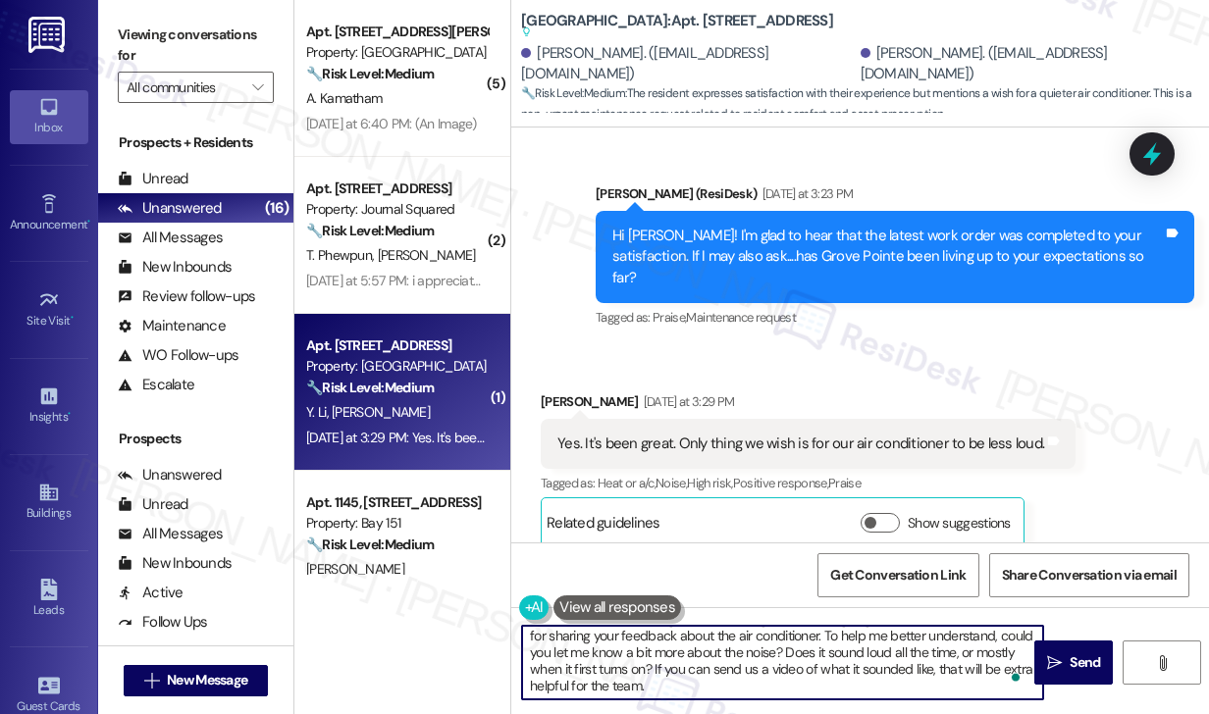
click at [703, 674] on textarea "Hi Garrett, I’m glad to hear things have been going well overall, and thank you…" at bounding box center [782, 663] width 521 height 74
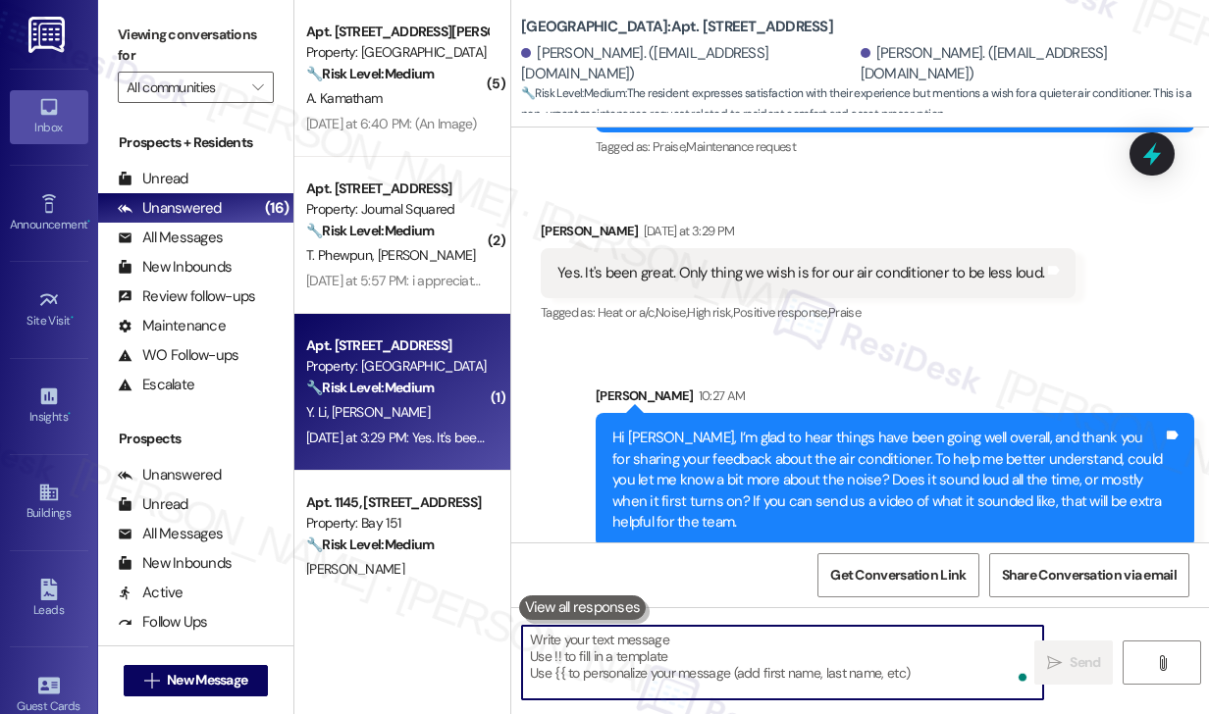
click at [707, 642] on textarea "To enrich screen reader interactions, please activate Accessibility in Grammarl…" at bounding box center [782, 663] width 521 height 74
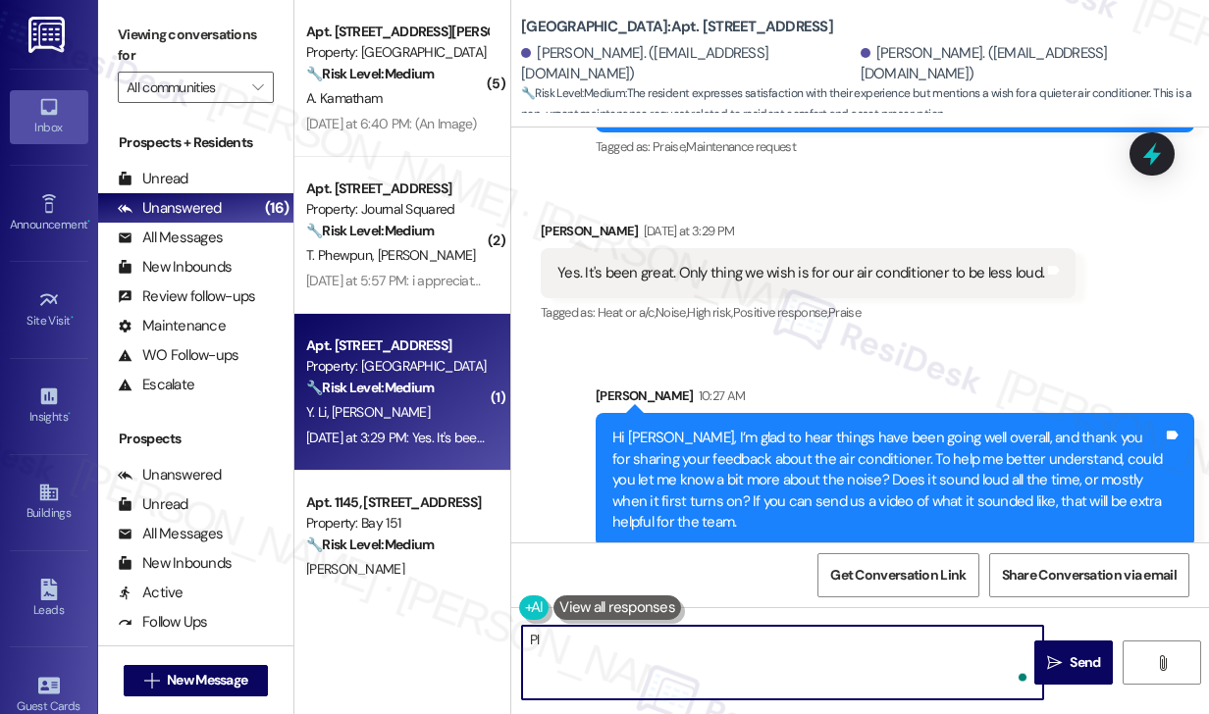
type textarea "P"
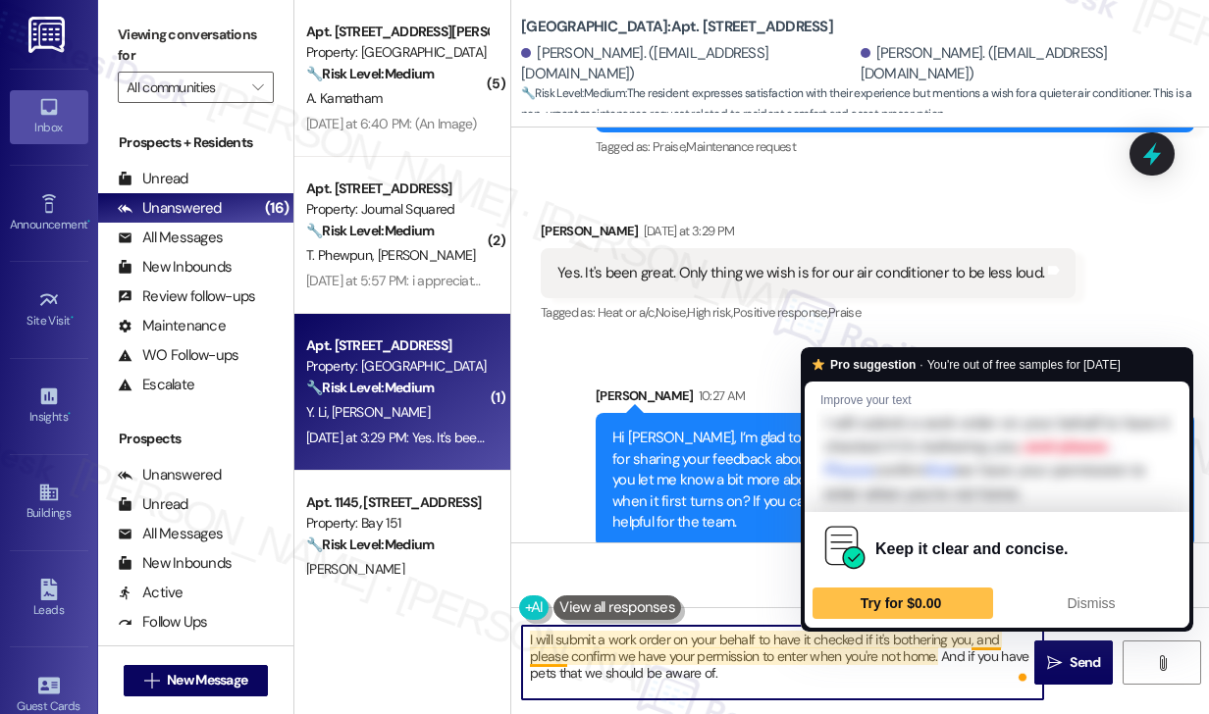
click at [942, 639] on textarea "I will submit a work order on your behalf to have it checked if it's bothering …" at bounding box center [782, 663] width 521 height 74
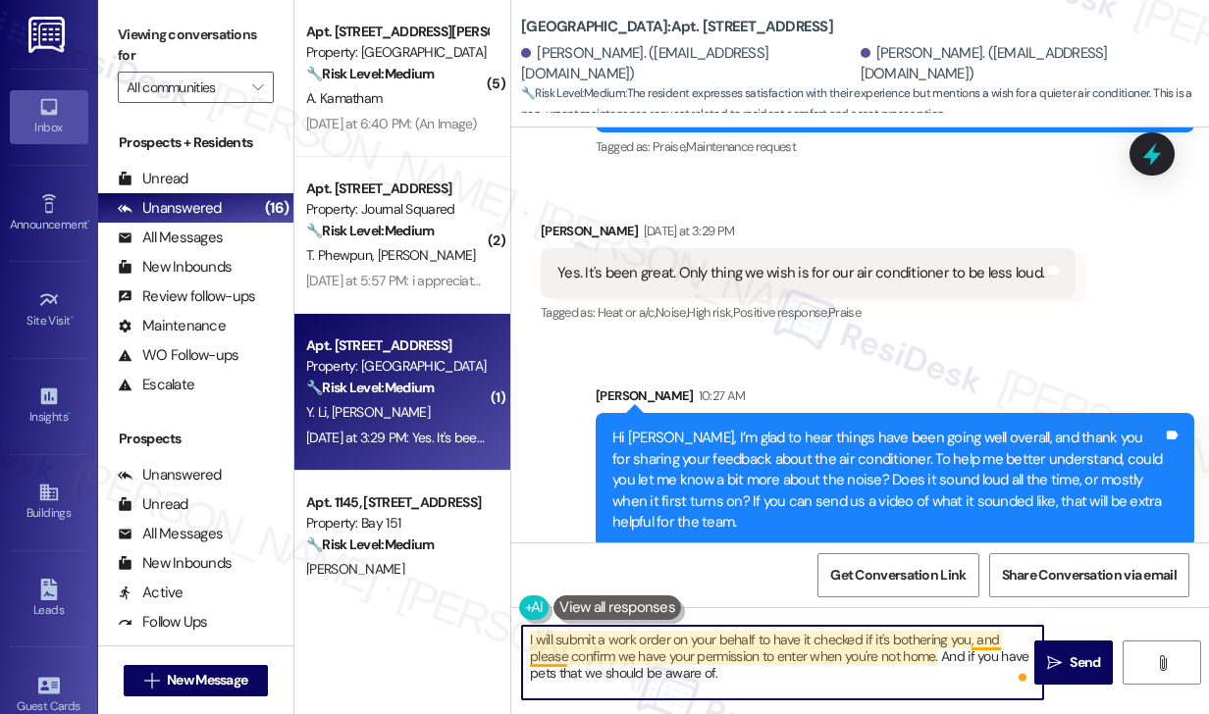
click at [973, 635] on textarea "I will submit a work order on your behalf to have it checked if it's bothering …" at bounding box center [782, 663] width 521 height 74
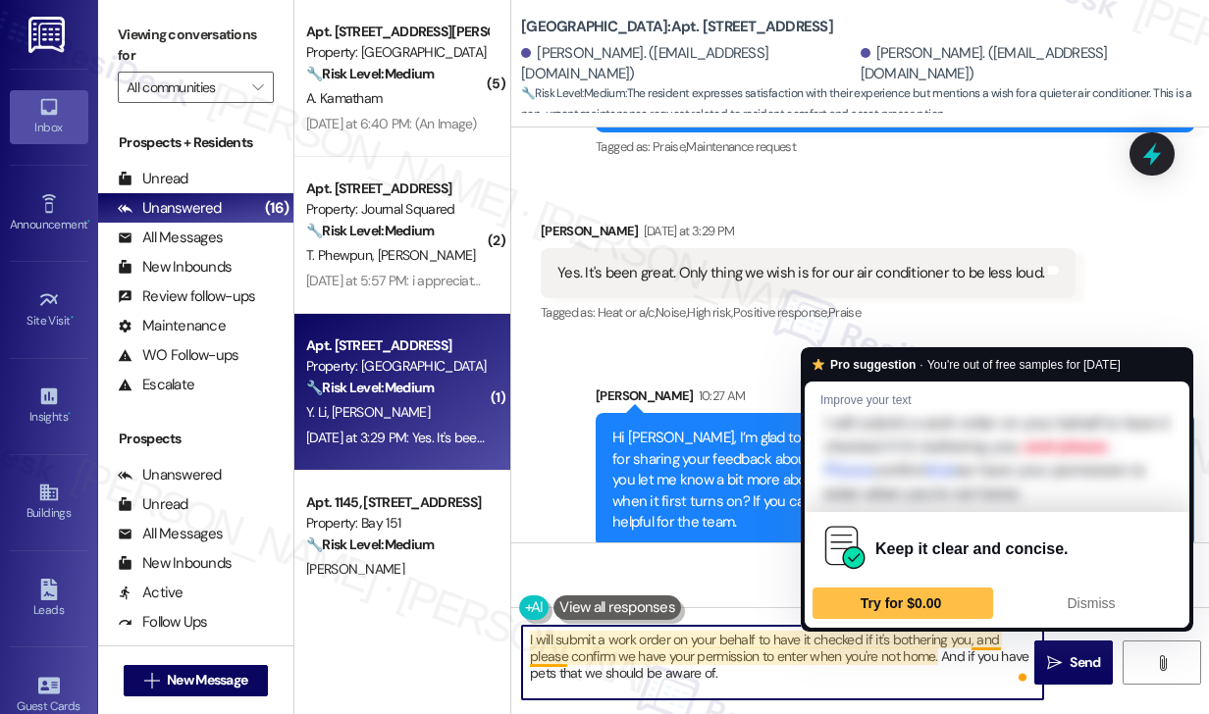
click at [989, 635] on textarea "I will submit a work order on your behalf to have it checked if it's bothering …" at bounding box center [782, 663] width 521 height 74
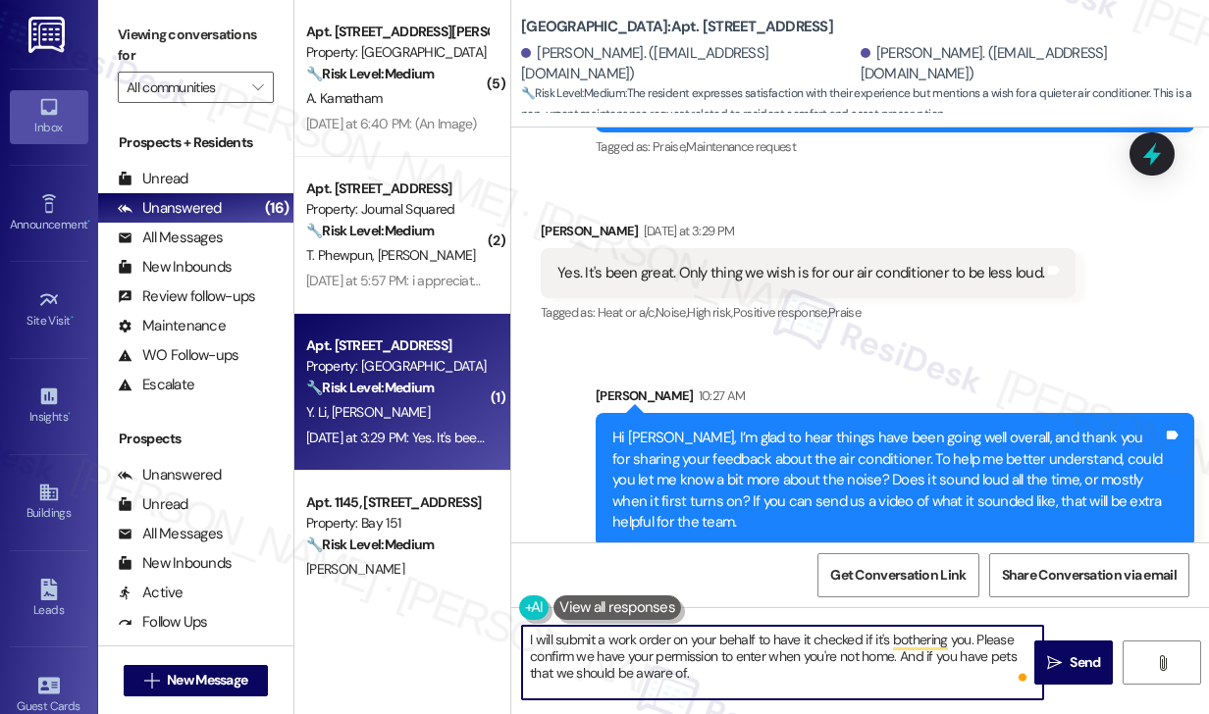
click at [1016, 639] on textarea "I will submit a work order on your behalf to have it checked if it's bothering …" at bounding box center [782, 663] width 521 height 74
click at [938, 342] on div "Sent via SMS Sarah 10:27 AM Hi Garrett, I’m glad to hear things have been going…" at bounding box center [860, 452] width 698 height 221
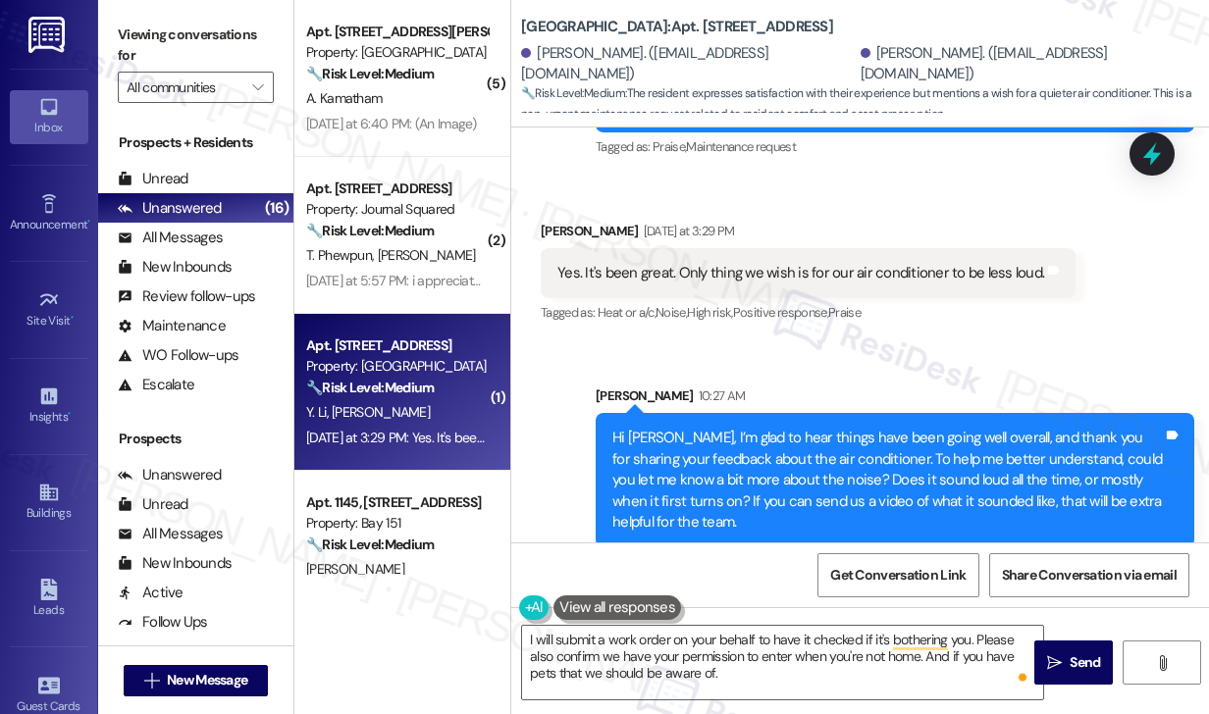
click at [894, 320] on div "Received via SMS Garrett Yoon Yesterday at 3:29 PM Yes. It's been great. Only t…" at bounding box center [808, 274] width 564 height 136
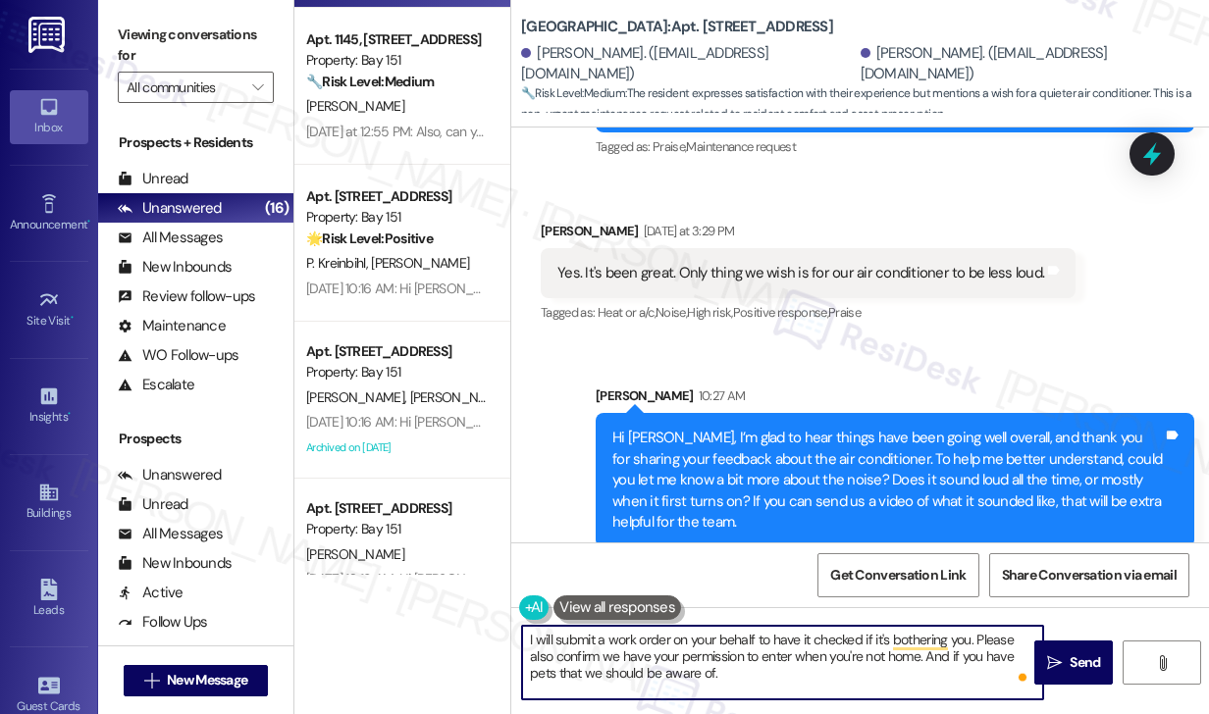
click at [852, 677] on textarea "I will submit a work order on your behalf to have it checked if it's bothering …" at bounding box center [782, 663] width 521 height 74
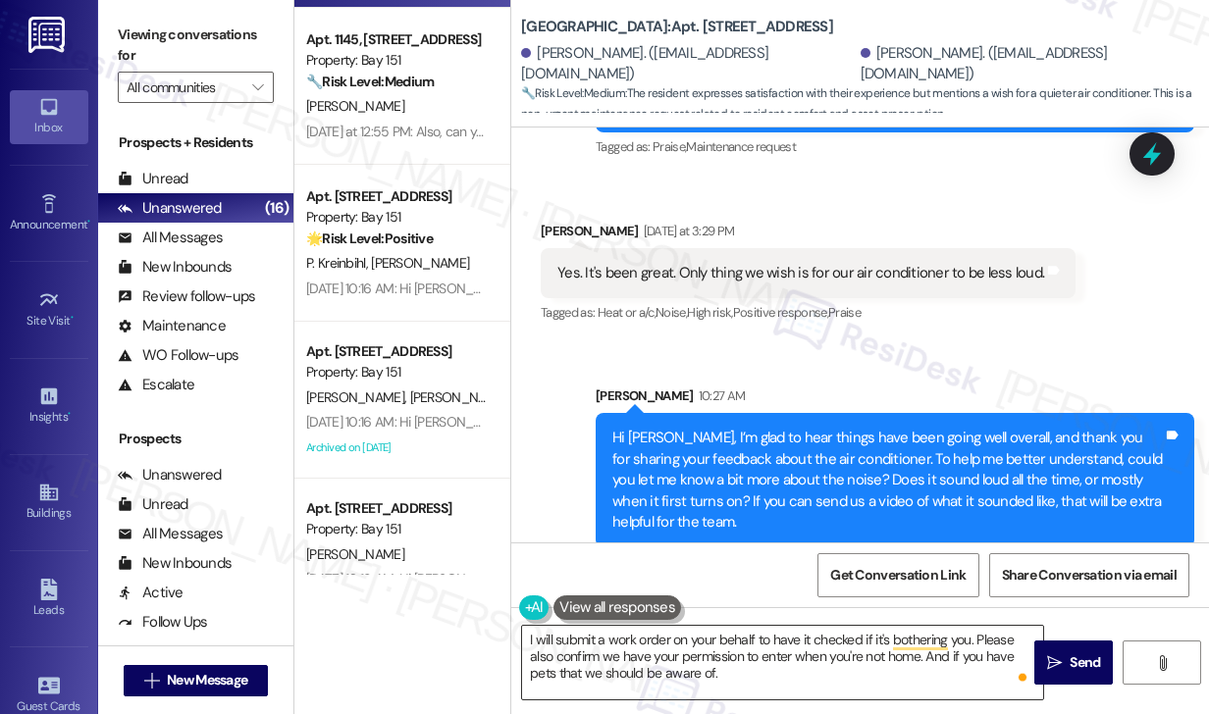
drag, startPoint x: 1049, startPoint y: 660, endPoint x: 962, endPoint y: 651, distance: 87.8
click at [969, 657] on div "I will submit a work order on your behalf to have it checked if it's bothering …" at bounding box center [860, 681] width 698 height 147
click at [960, 643] on textarea "I will submit a work order on your behalf to have it checked if it's bothering …" at bounding box center [782, 663] width 521 height 74
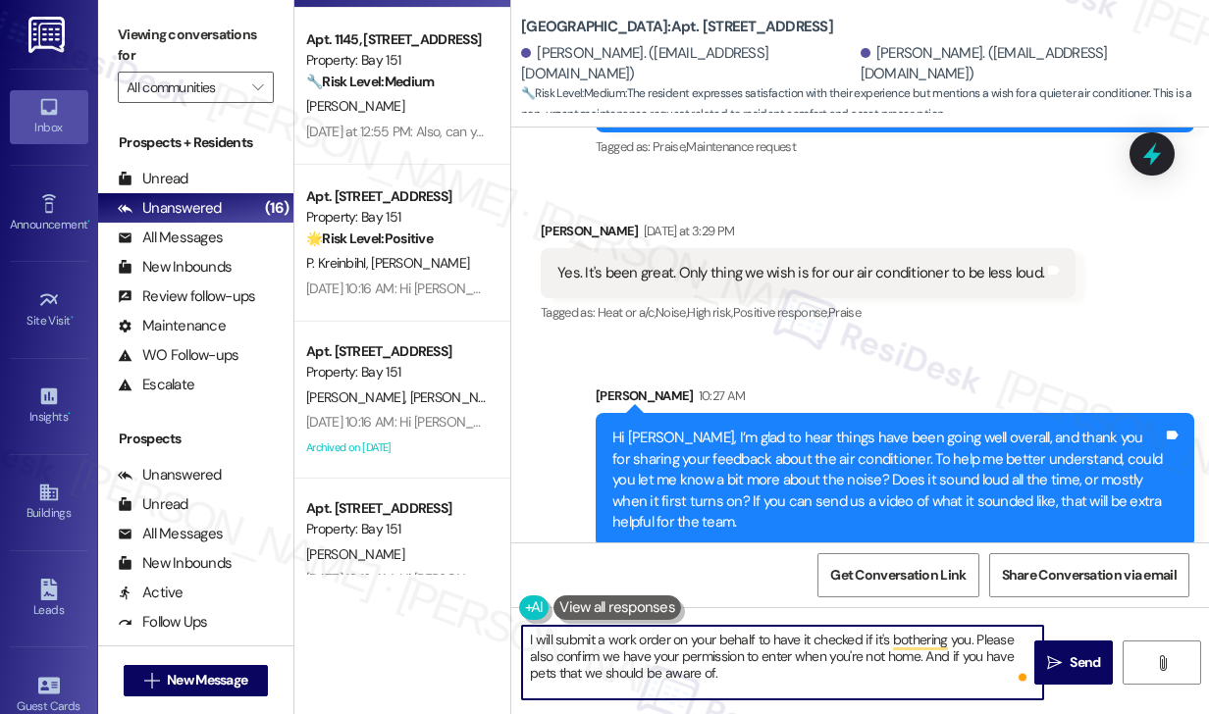
click at [960, 643] on textarea "I will submit a work order on your behalf to have it checked if it's bothering …" at bounding box center [782, 663] width 521 height 74
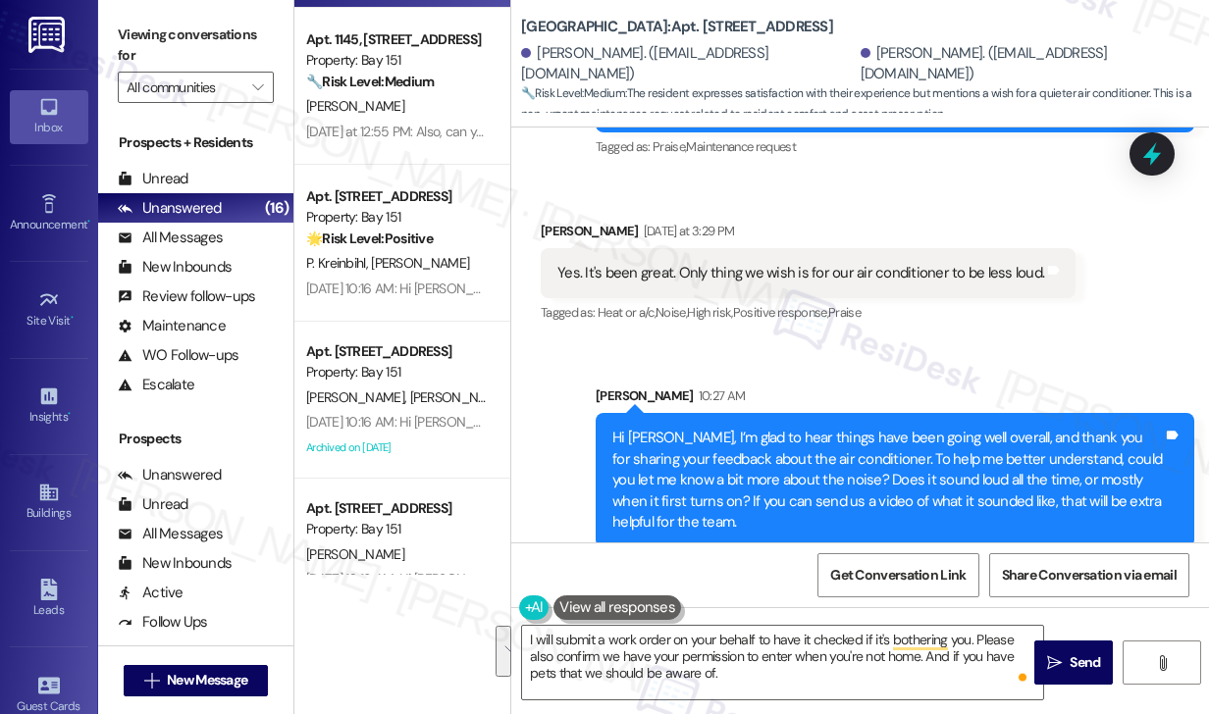
click at [216, 42] on label "Viewing conversations for" at bounding box center [196, 46] width 156 height 52
drag, startPoint x: 225, startPoint y: 44, endPoint x: 275, endPoint y: 98, distance: 73.6
click at [225, 44] on label "Viewing conversations for" at bounding box center [196, 46] width 156 height 52
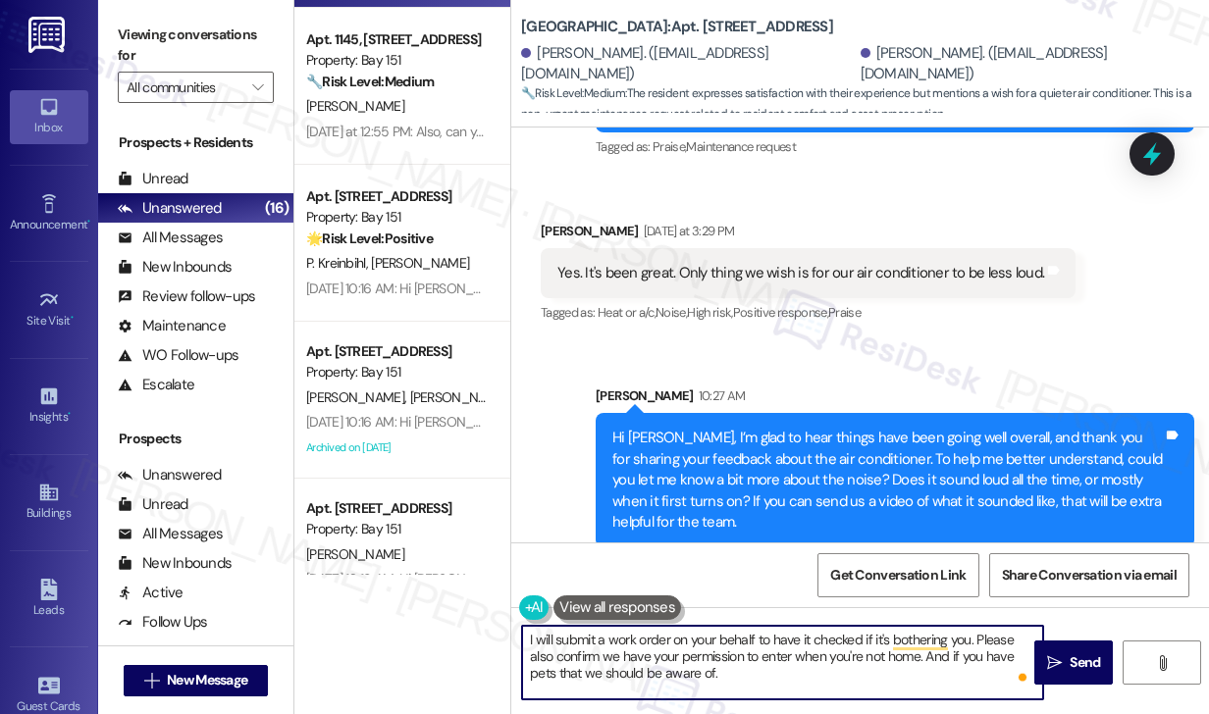
click at [707, 637] on textarea "I will submit a work order on your behalf to have it checked if it's bothering …" at bounding box center [782, 663] width 521 height 74
paste textarea "’ll go ahead and submit a work order on your behalf so the team can check it ou…"
click at [840, 658] on textarea "I’ll go ahead and submit a work order on your behalf so the team can check it o…" at bounding box center [782, 663] width 521 height 74
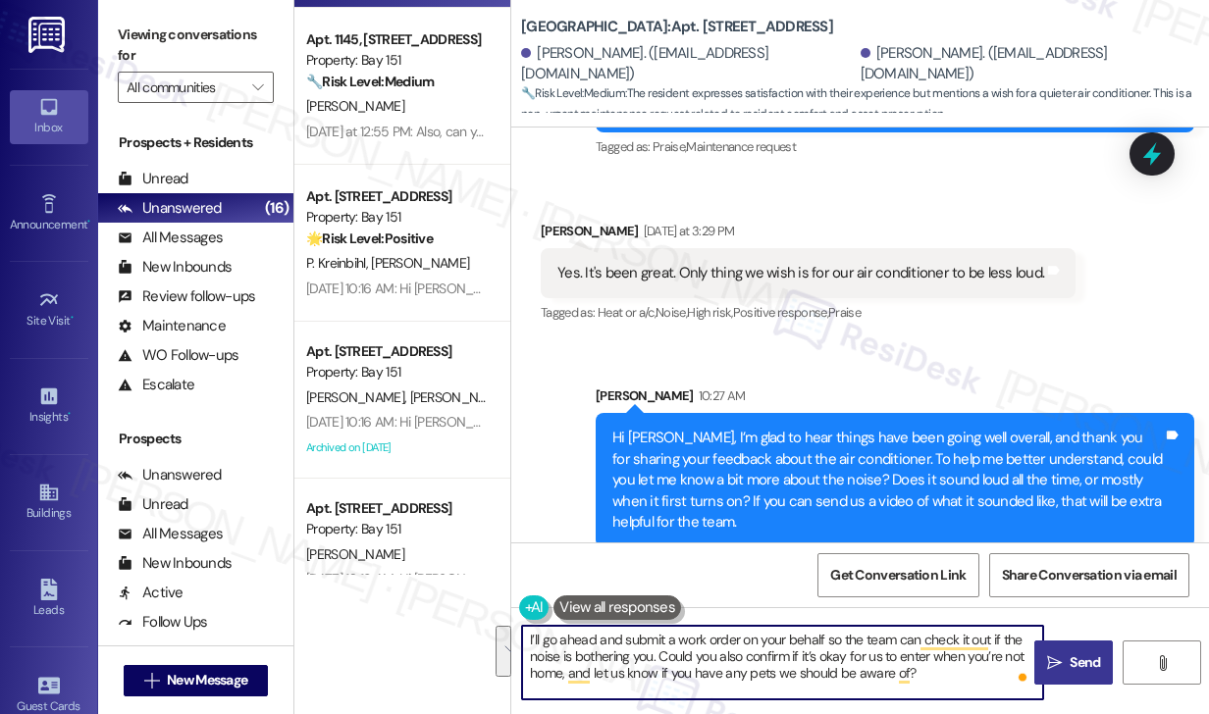
type textarea "I’ll go ahead and submit a work order on your behalf so the team can check it o…"
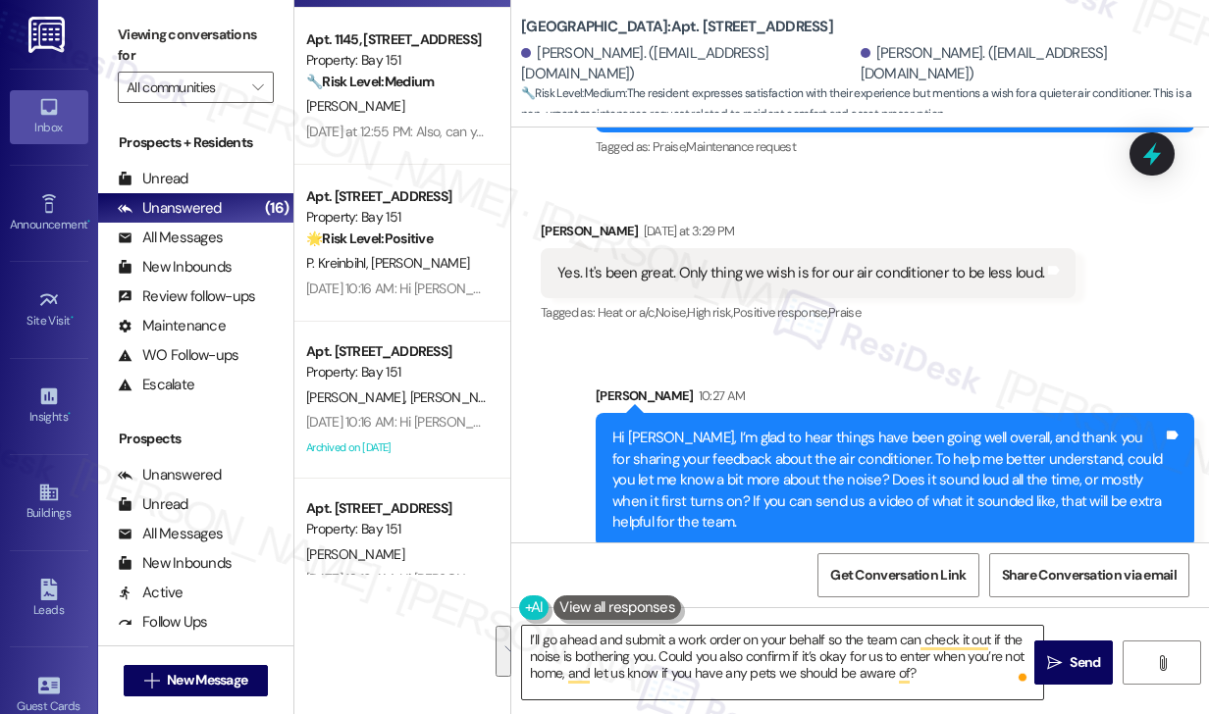
drag, startPoint x: 1095, startPoint y: 655, endPoint x: 750, endPoint y: 652, distance: 345.5
click at [750, 652] on div "I’ll go ahead and submit a work order on your behalf so the team can check it o…" at bounding box center [860, 681] width 698 height 147
click at [1056, 653] on span " Send" at bounding box center [1074, 663] width 62 height 21
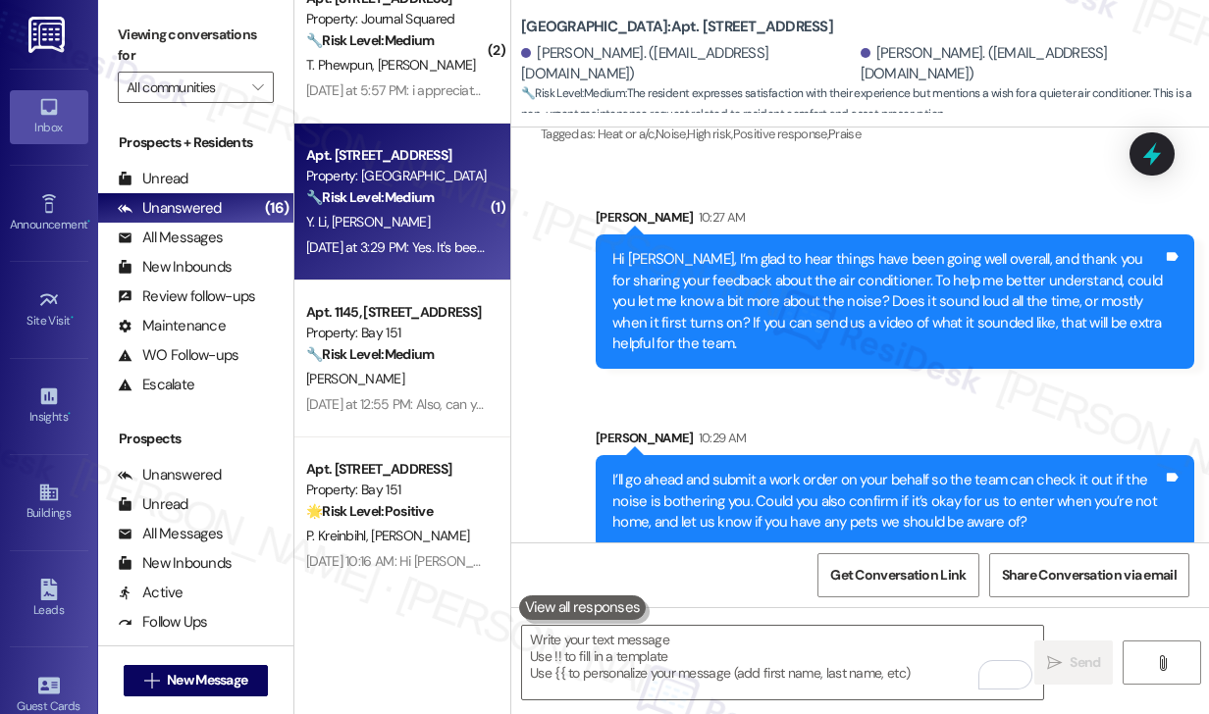
scroll to position [0, 0]
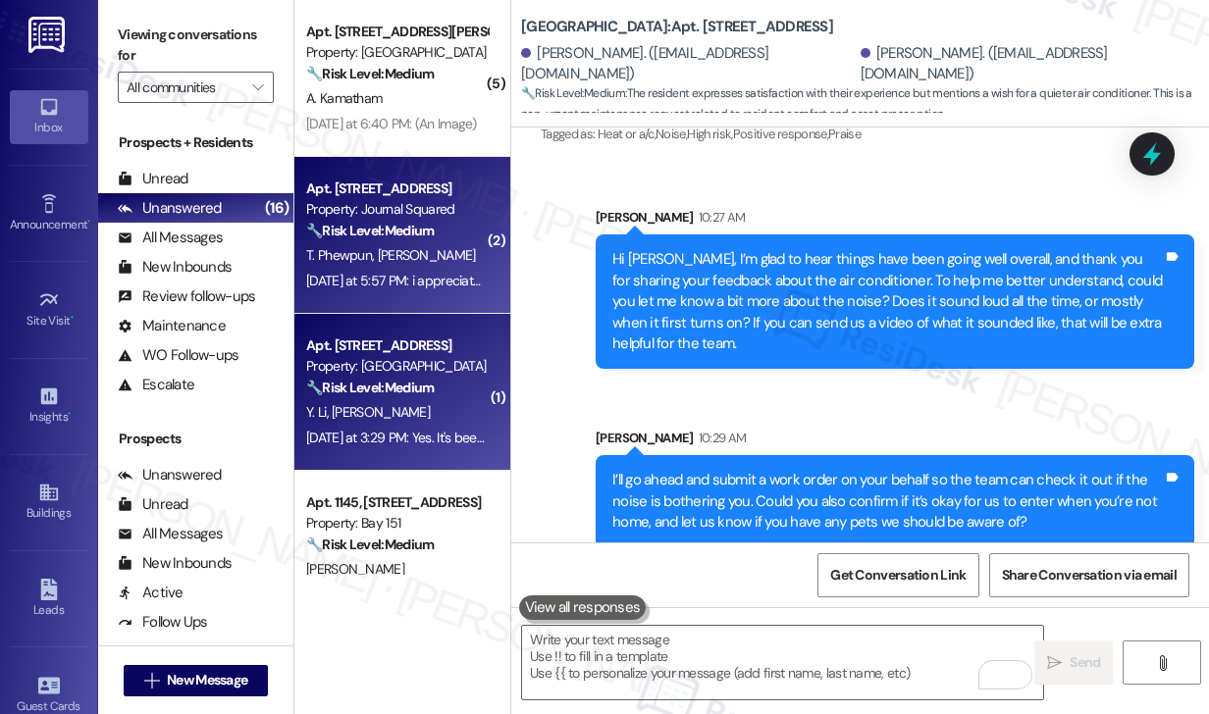
click at [415, 265] on div "T. Phewpun C. Mcnutt" at bounding box center [396, 255] width 185 height 25
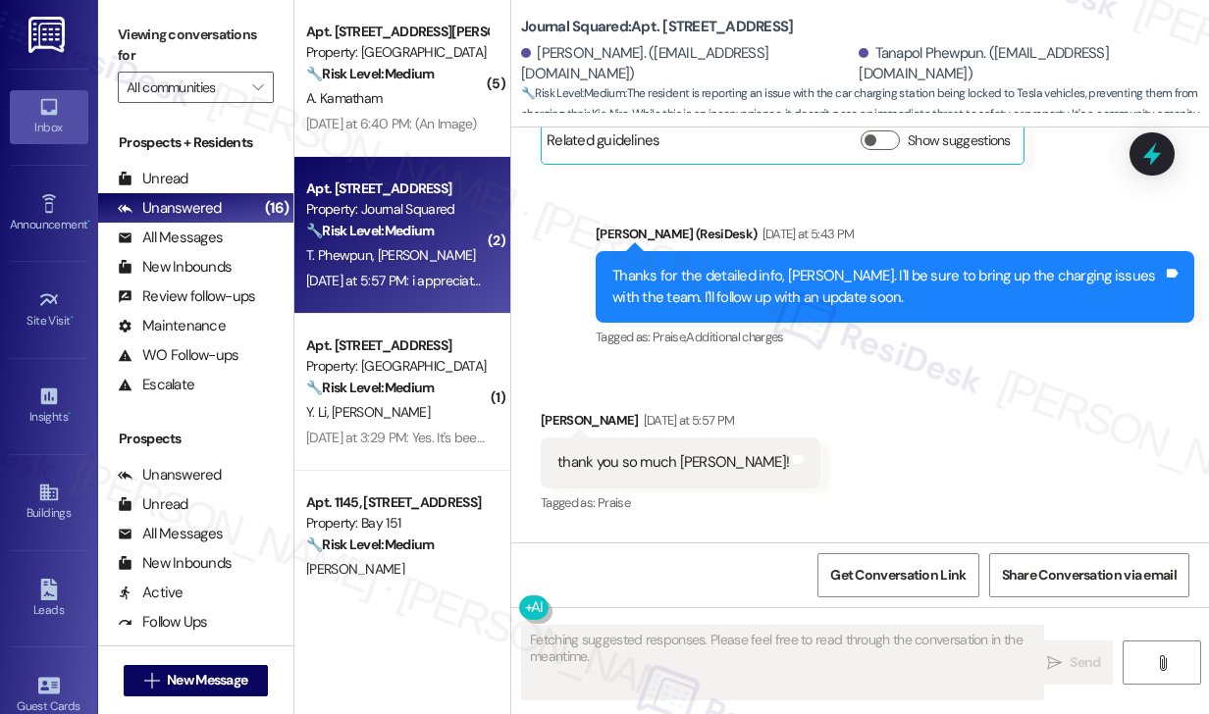
scroll to position [11853, 0]
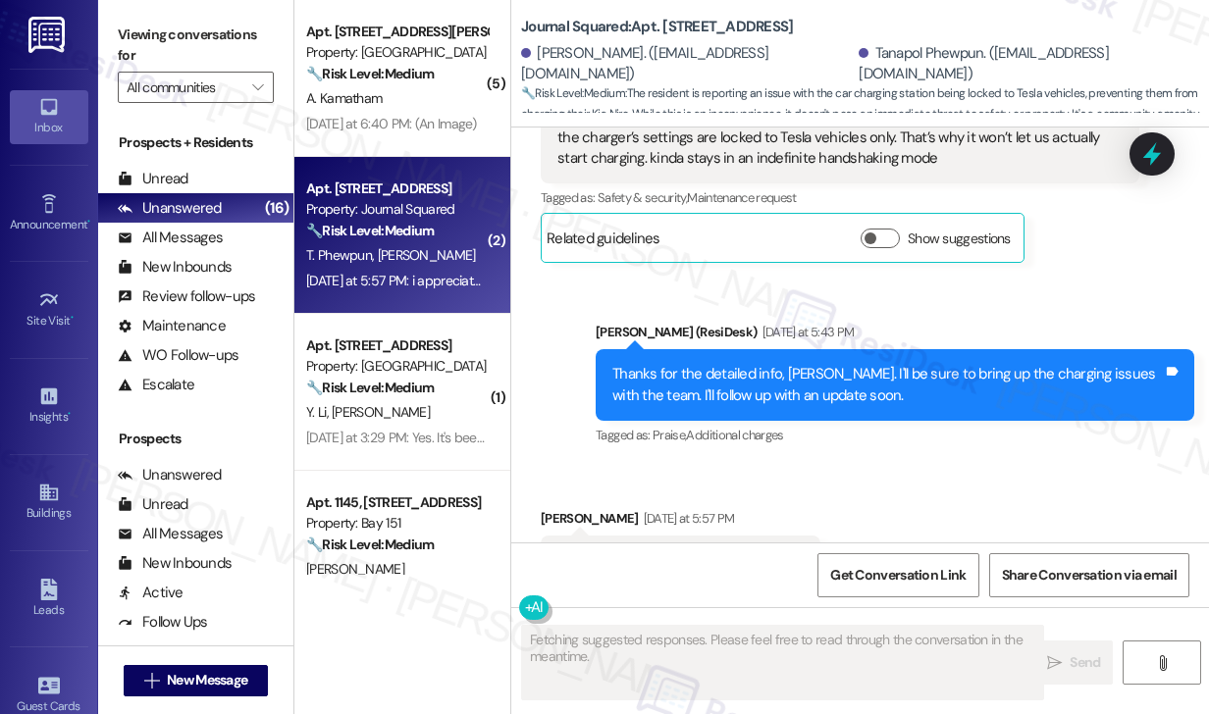
click at [801, 364] on div "Thanks for the detailed info, [PERSON_NAME]. I'll be sure to bring up the charg…" at bounding box center [887, 385] width 551 height 42
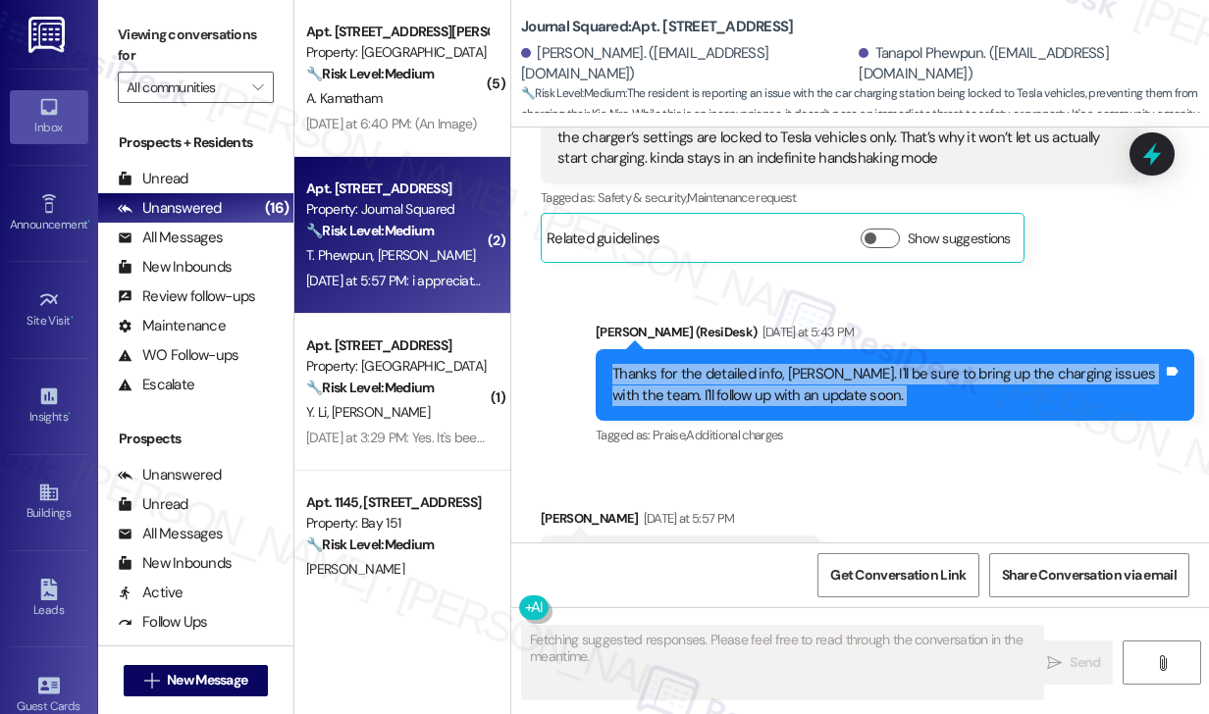
click at [801, 364] on div "Thanks for the detailed info, [PERSON_NAME]. I'll be sure to bring up the charg…" at bounding box center [887, 385] width 551 height 42
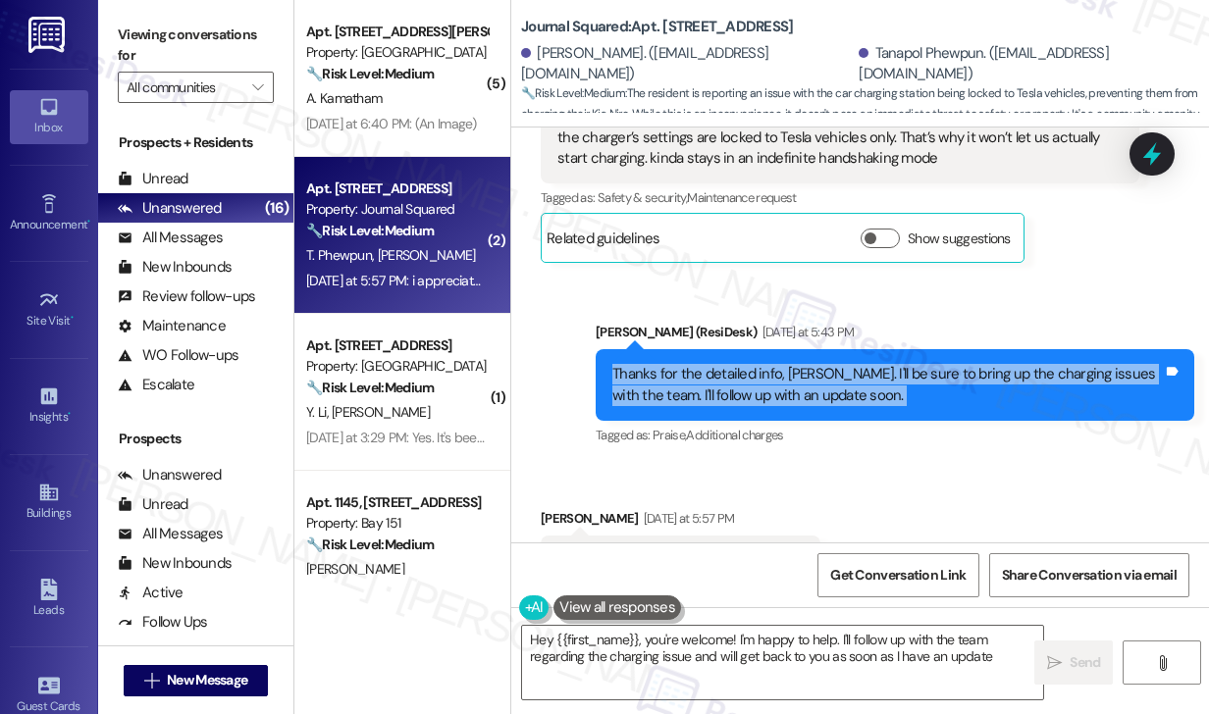
type textarea "Hey {{first_name}}, you're welcome! I'm happy to help. I'll follow up with the …"
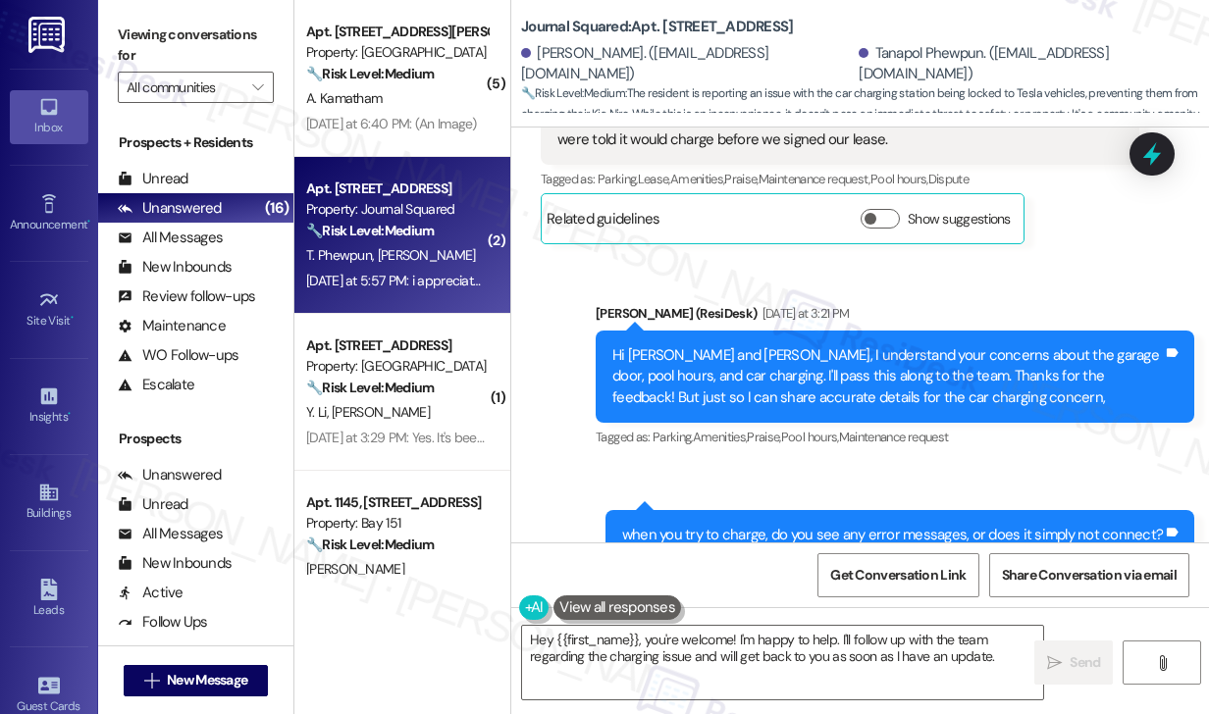
scroll to position [11264, 0]
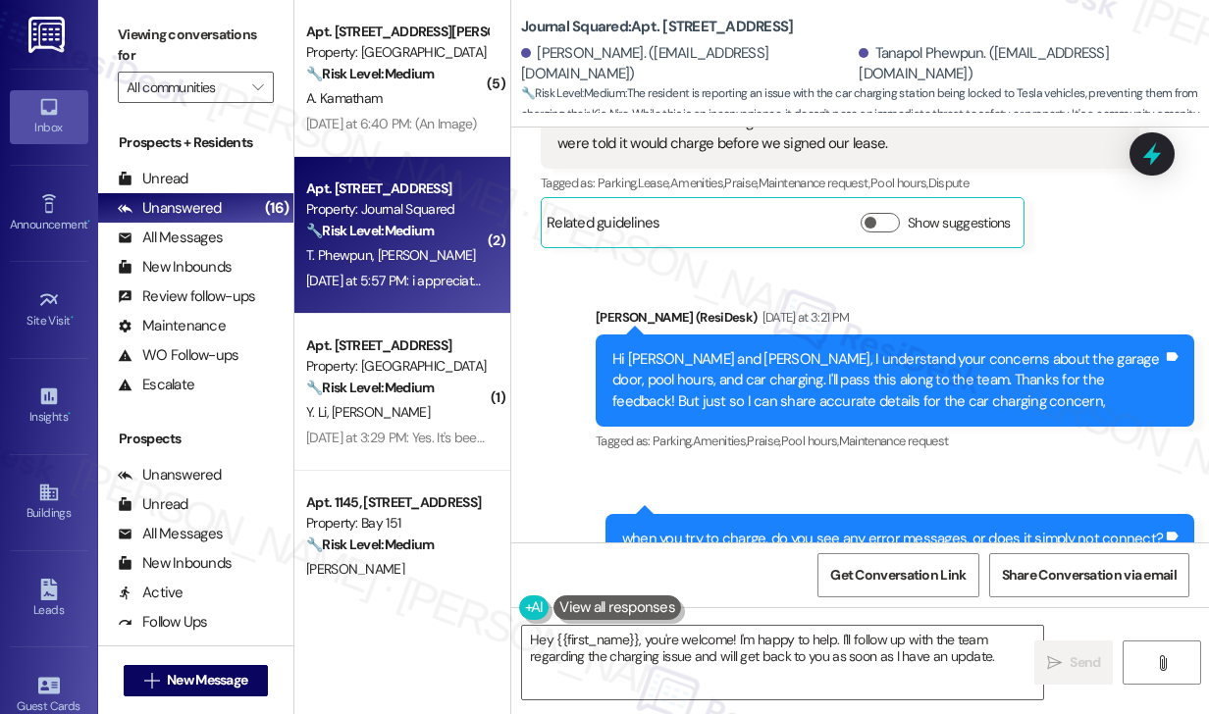
click at [760, 349] on div "Hi [PERSON_NAME] and [PERSON_NAME], I understand your concerns about the garage…" at bounding box center [887, 380] width 551 height 63
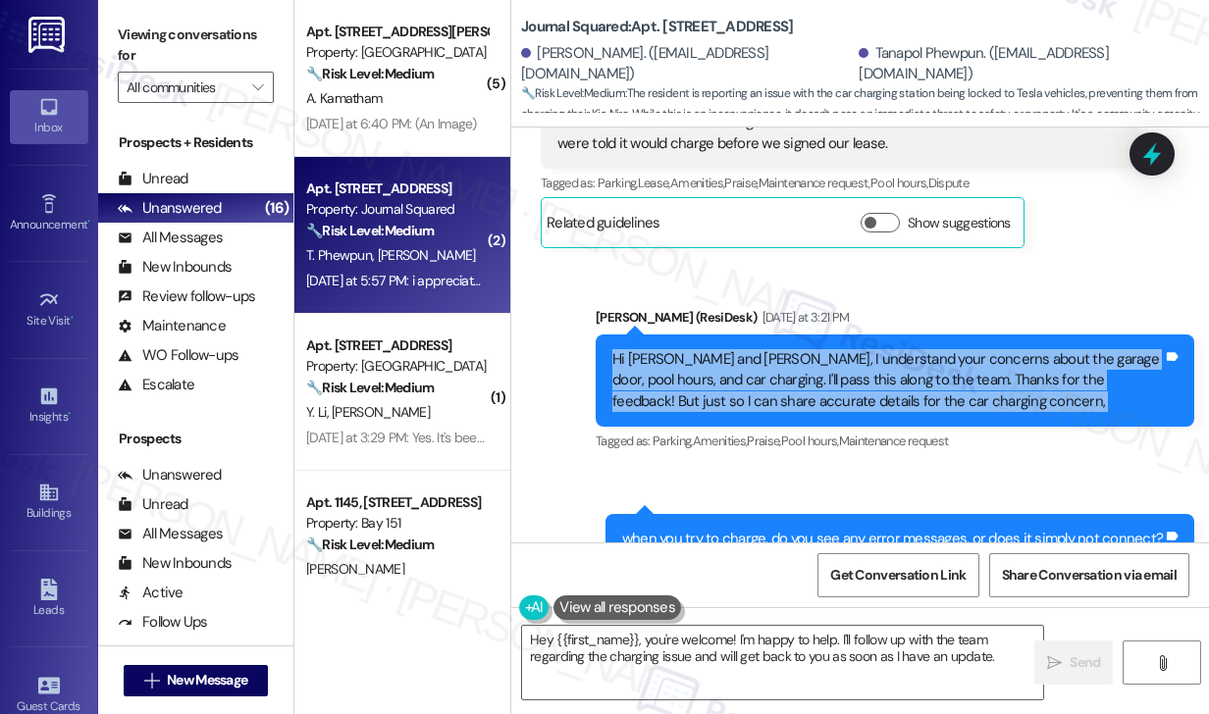
click at [760, 349] on div "Hi [PERSON_NAME] and [PERSON_NAME], I understand your concerns about the garage…" at bounding box center [887, 380] width 551 height 63
click at [793, 349] on div "Hi [PERSON_NAME] and [PERSON_NAME], I understand your concerns about the garage…" at bounding box center [887, 380] width 551 height 63
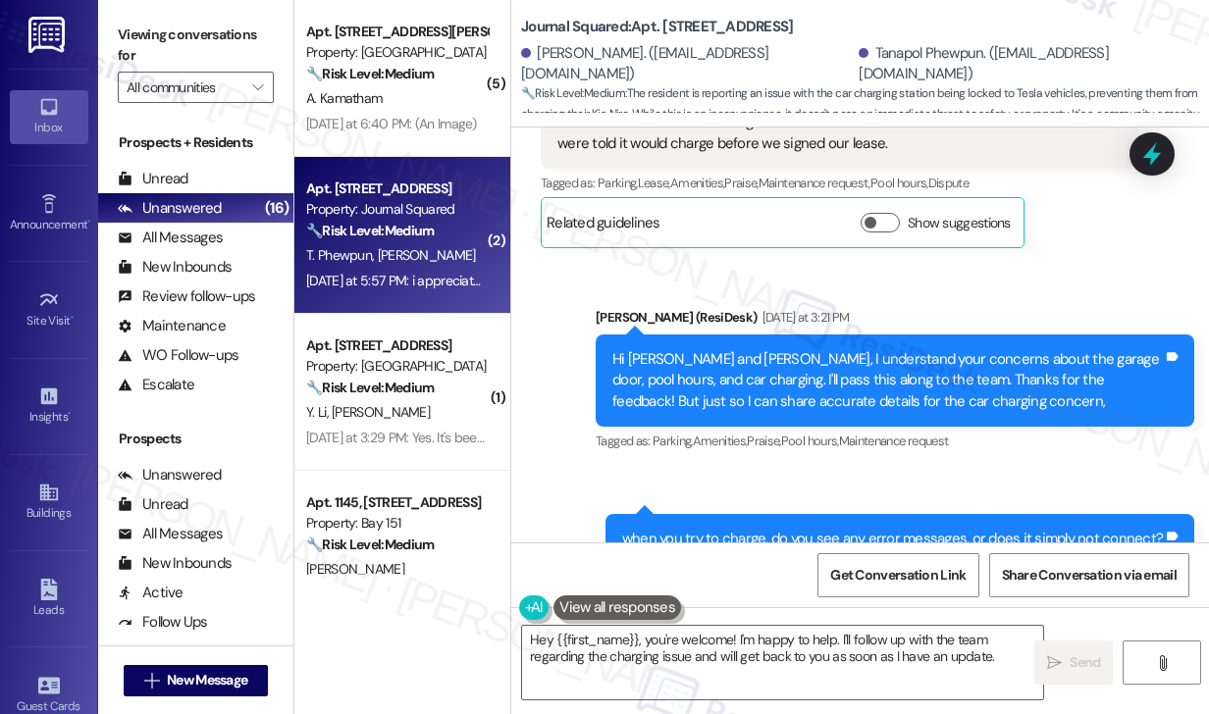
click at [726, 514] on div "when you try to charge, do you see any error messages, or does it simply not co…" at bounding box center [900, 539] width 589 height 50
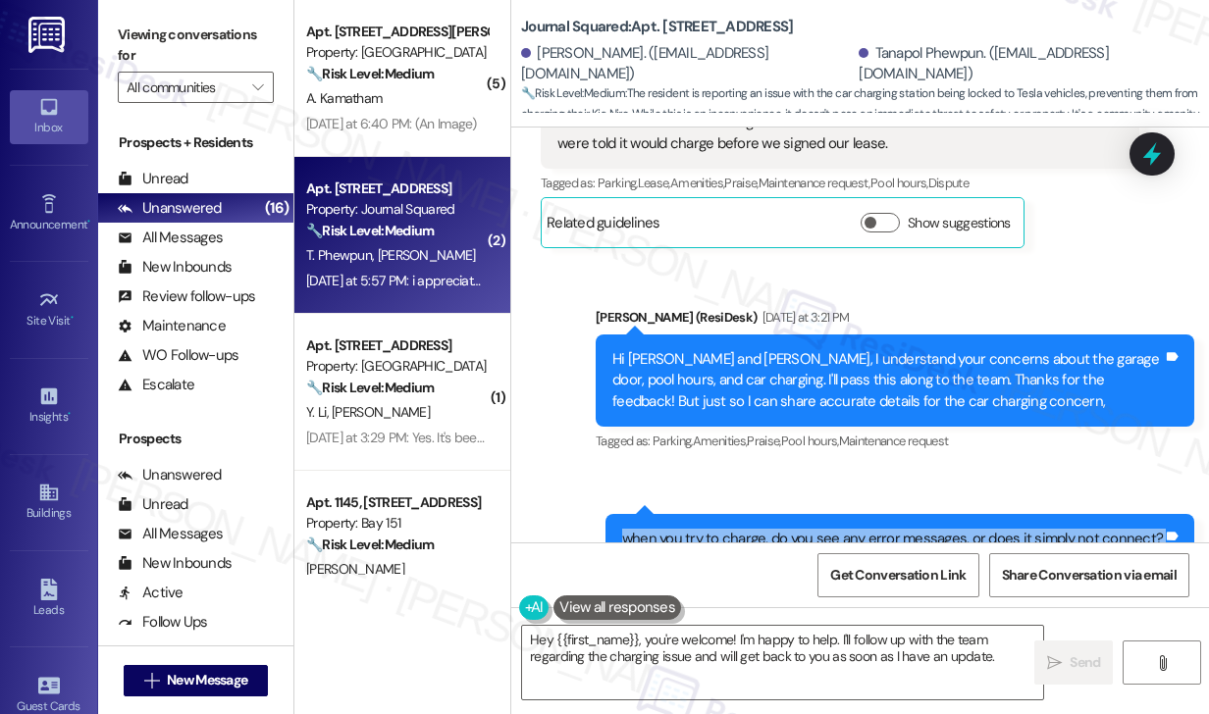
click at [726, 514] on div "when you try to charge, do you see any error messages, or does it simply not co…" at bounding box center [900, 539] width 589 height 50
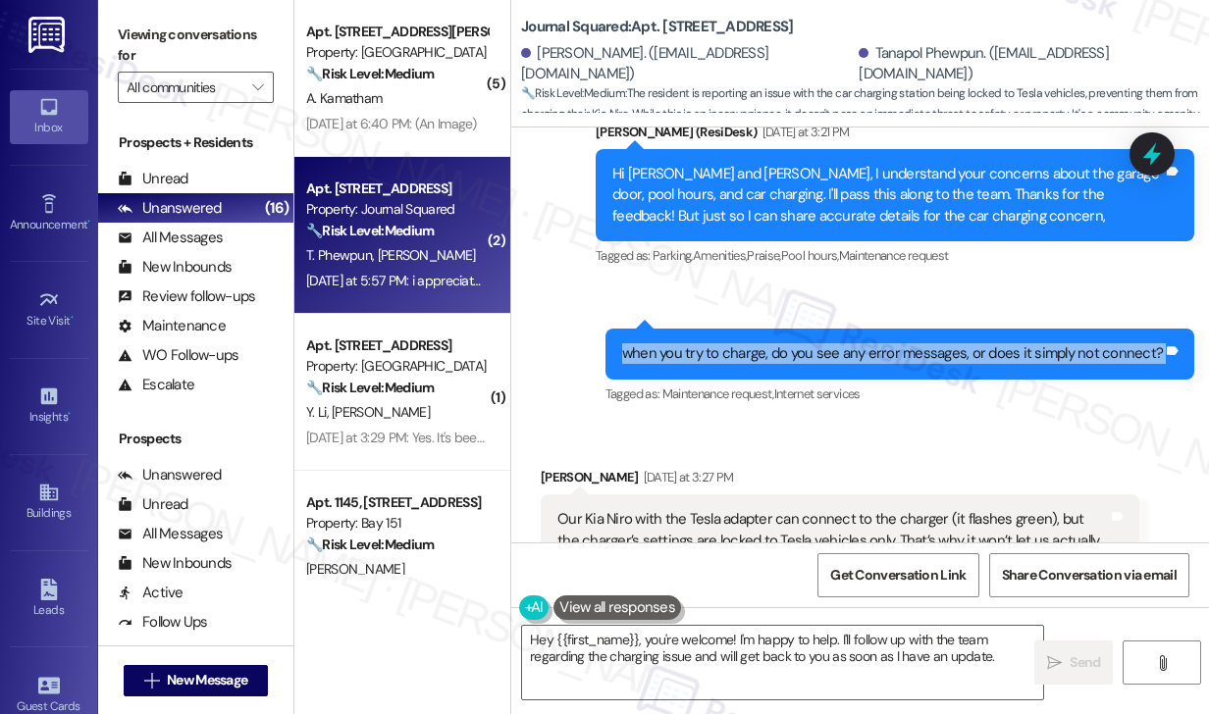
scroll to position [11559, 0]
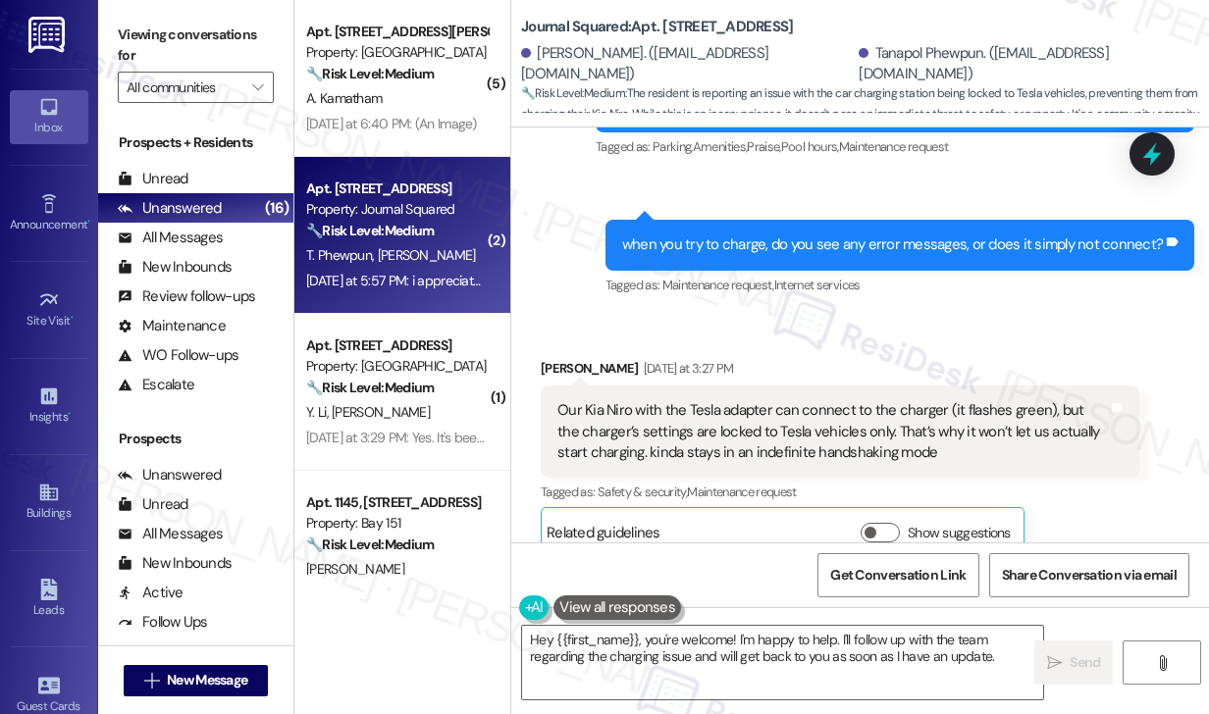
click at [726, 400] on div "Our Kia Niro with the Tesla adapter can connect to the charger (it flashes gree…" at bounding box center [832, 431] width 551 height 63
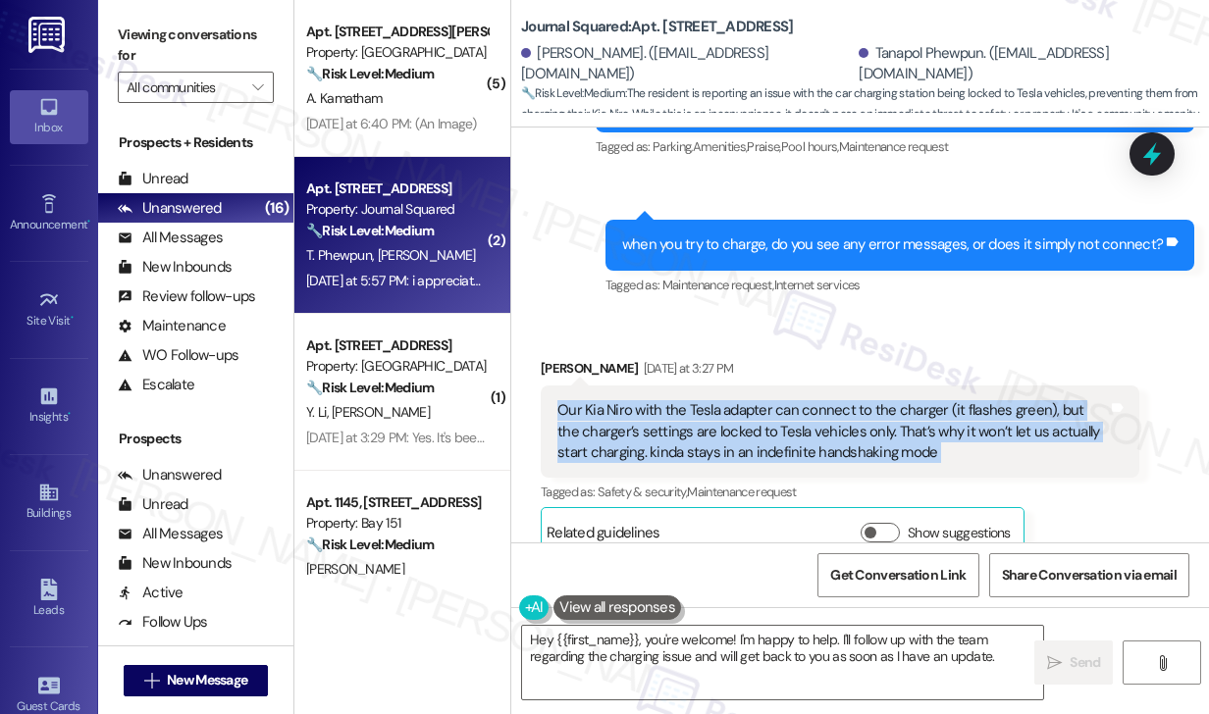
click at [726, 400] on div "Our Kia Niro with the Tesla adapter can connect to the charger (it flashes gree…" at bounding box center [832, 431] width 551 height 63
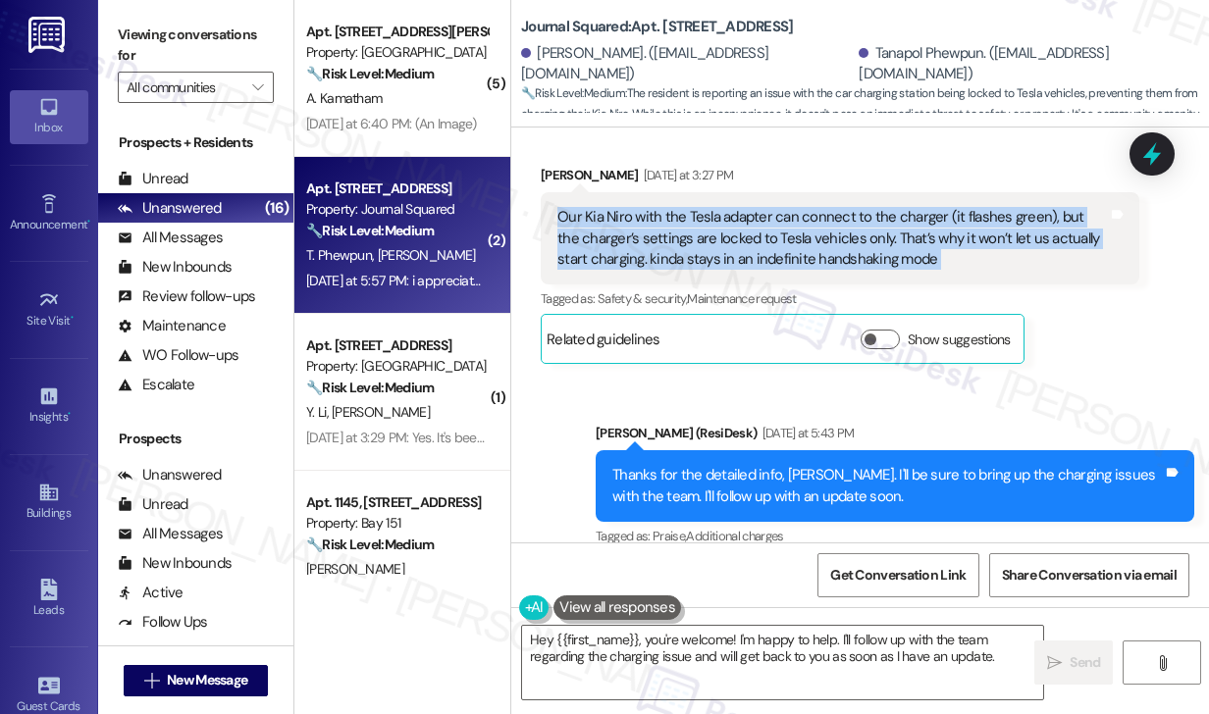
scroll to position [11755, 0]
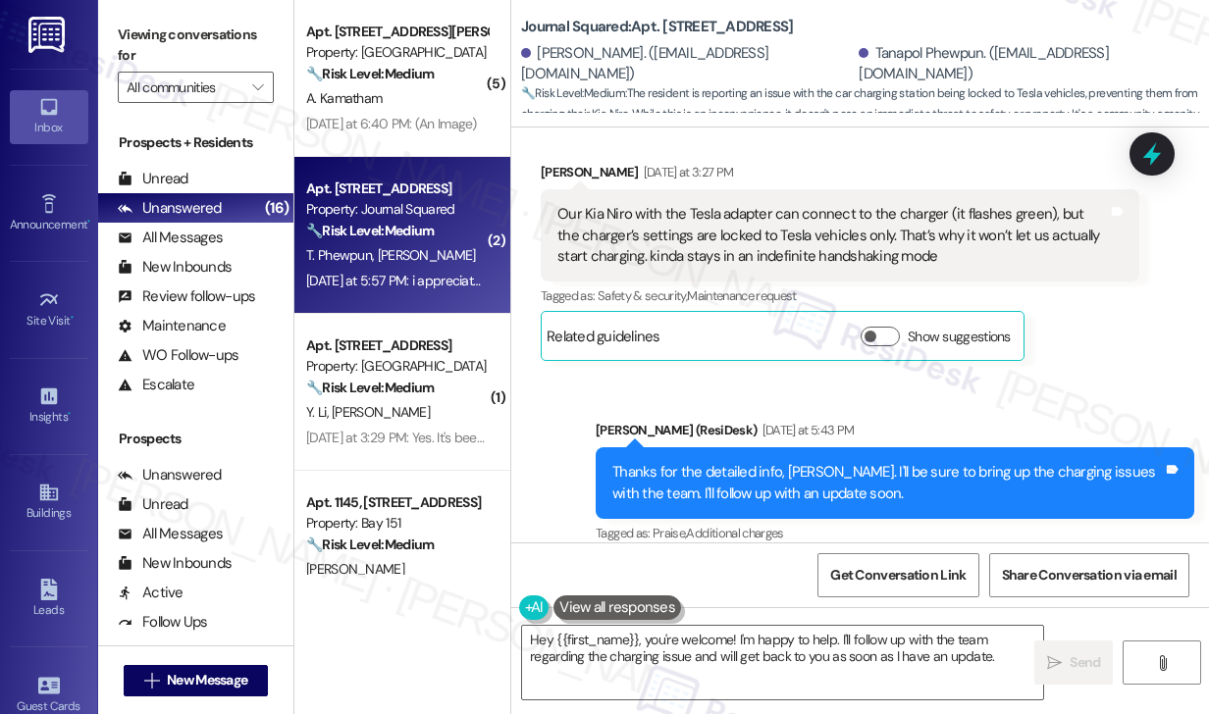
click at [729, 462] on div "Thanks for the detailed info, [PERSON_NAME]. I'll be sure to bring up the charg…" at bounding box center [887, 483] width 551 height 42
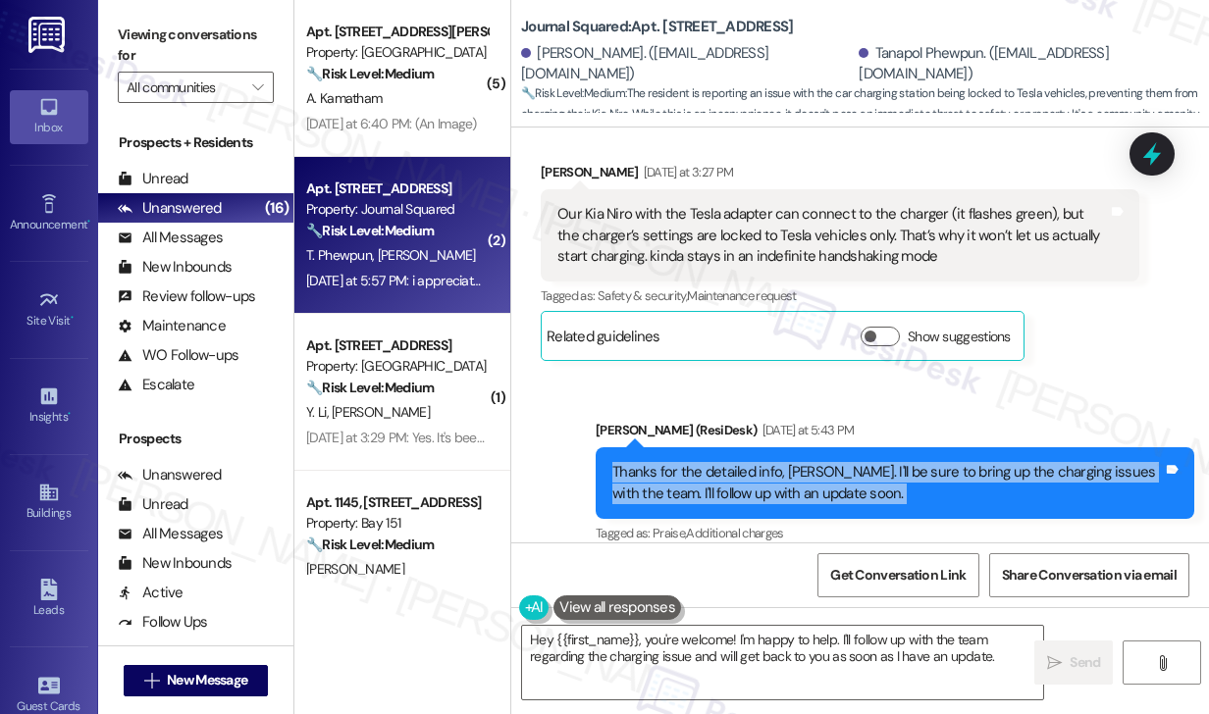
click at [729, 462] on div "Thanks for the detailed info, [PERSON_NAME]. I'll be sure to bring up the charg…" at bounding box center [887, 483] width 551 height 42
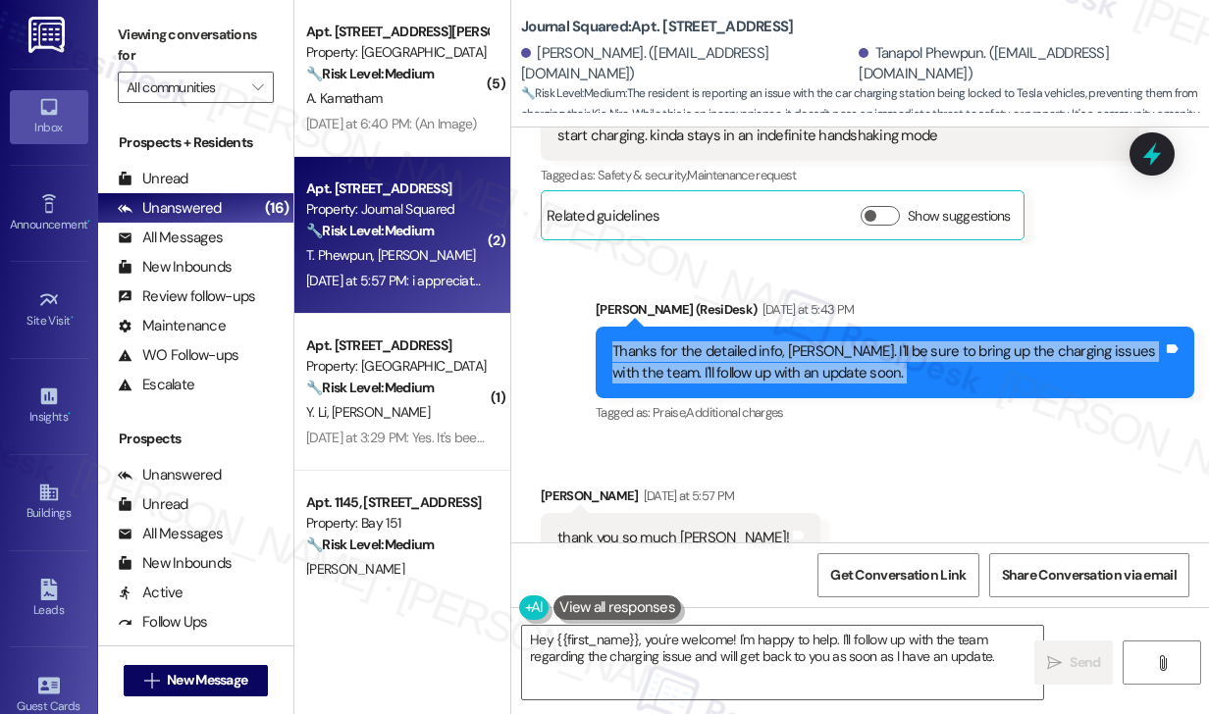
scroll to position [11952, 0]
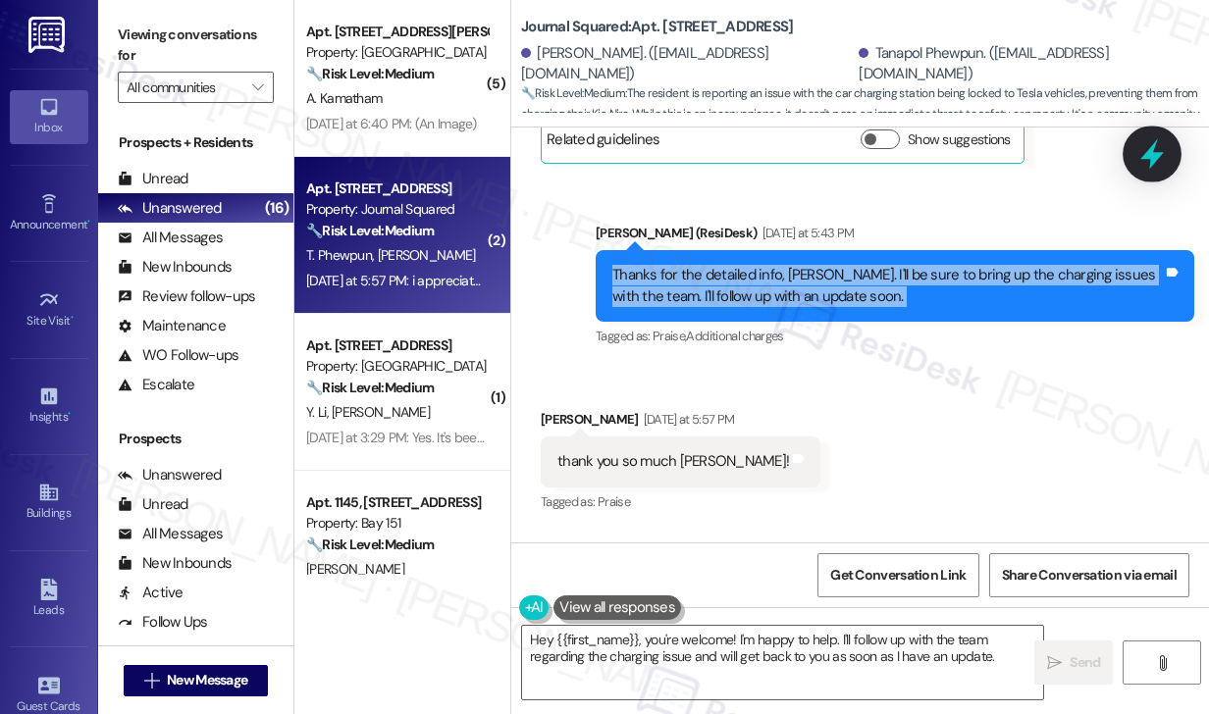
click at [1162, 148] on icon at bounding box center [1152, 153] width 33 height 33
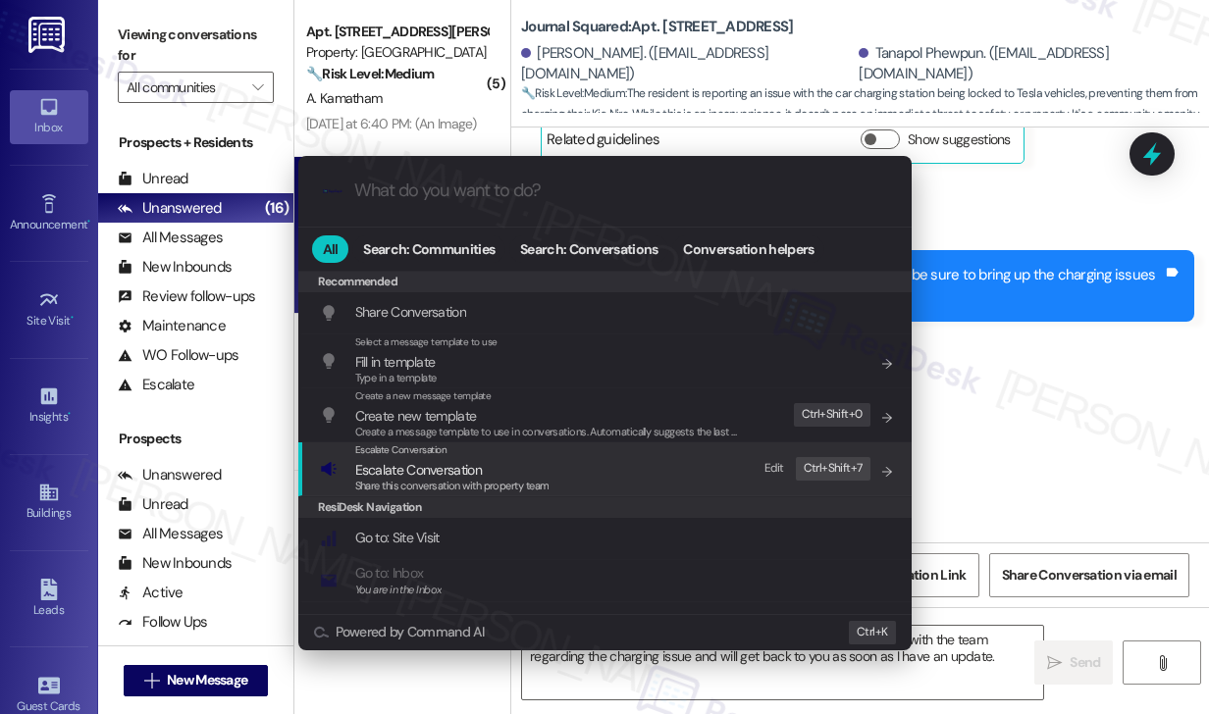
click at [512, 470] on span "Escalate Conversation" at bounding box center [452, 470] width 194 height 22
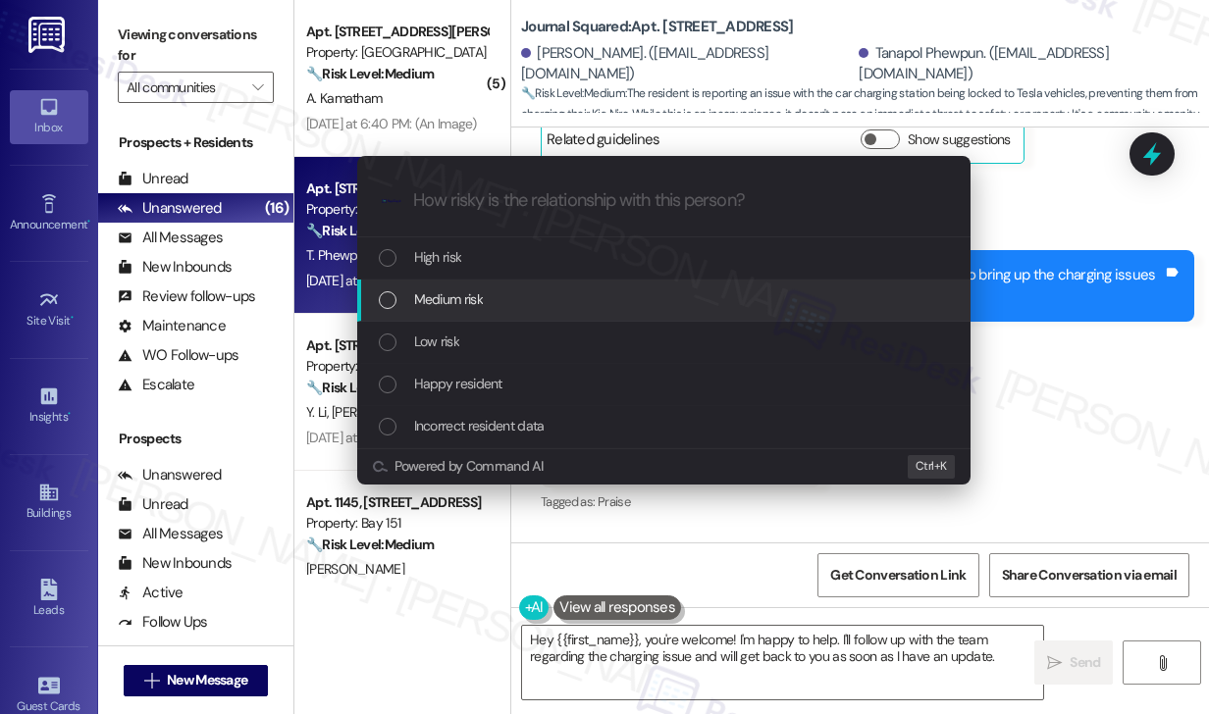
click at [1125, 254] on div "Escalate Conversation How risky is the relationship with this person? Topics (e…" at bounding box center [604, 357] width 1209 height 714
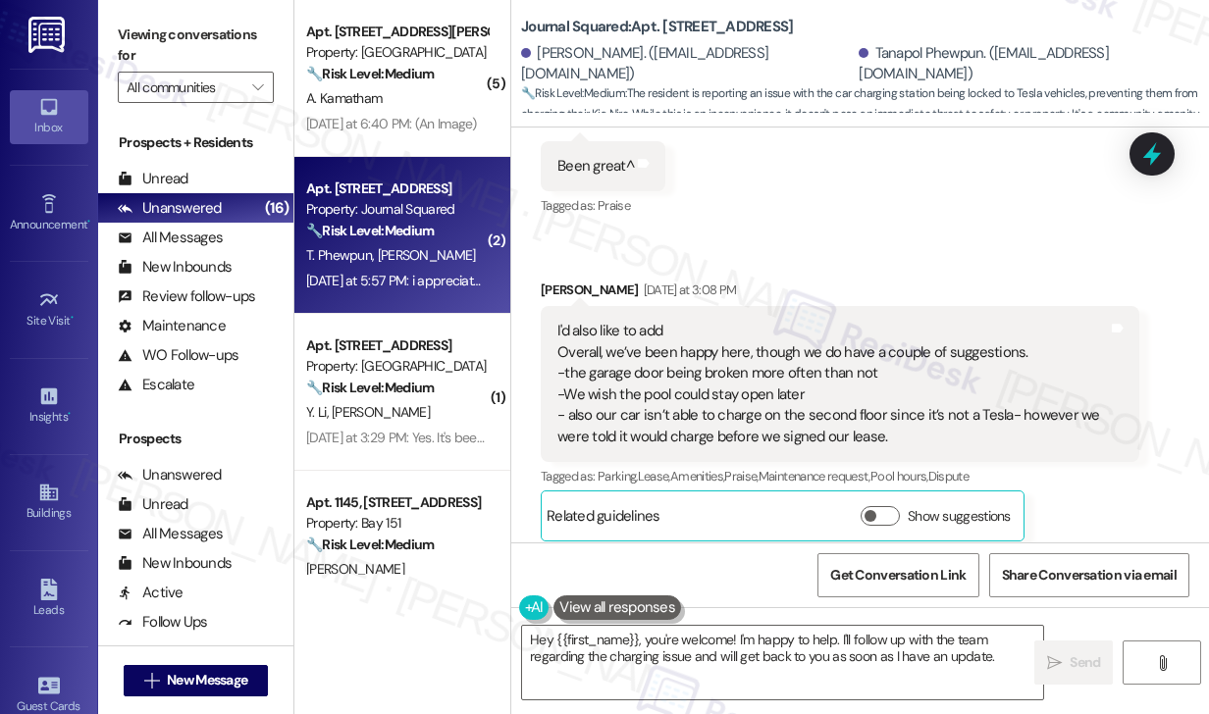
scroll to position [11069, 0]
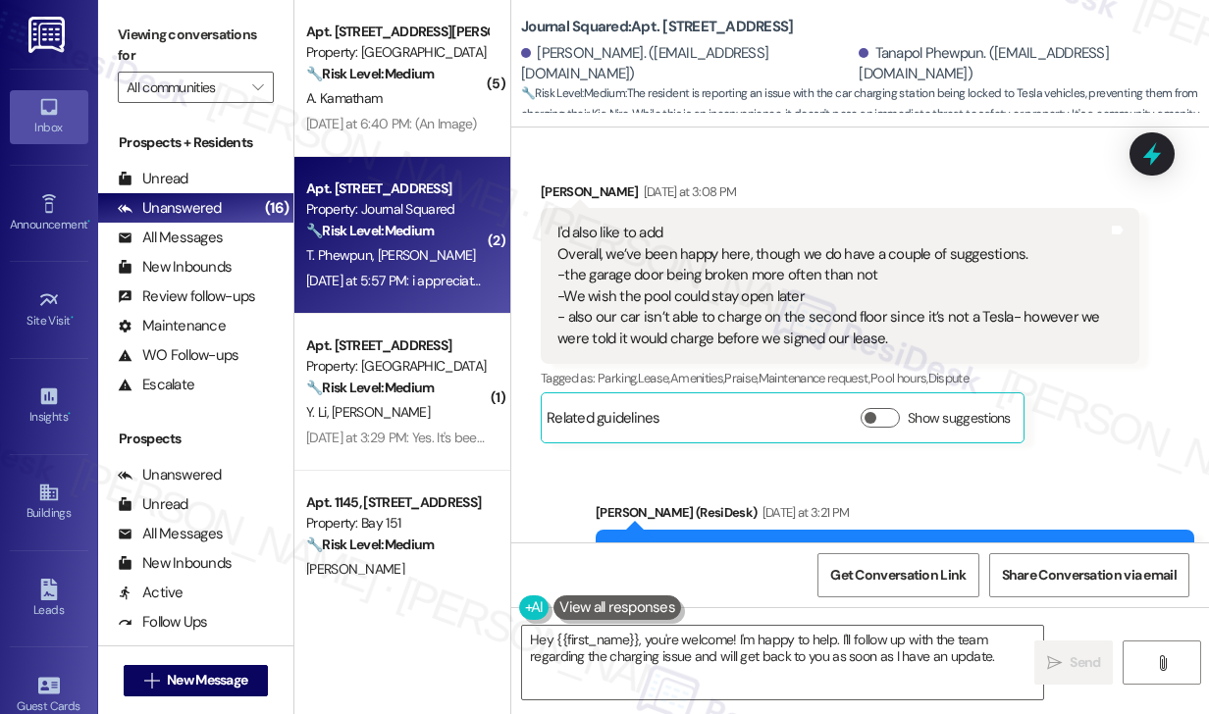
drag, startPoint x: 994, startPoint y: 424, endPoint x: 715, endPoint y: 451, distance: 280.1
click at [715, 545] on div "Hi [PERSON_NAME] and [PERSON_NAME], I understand your concerns about the garage…" at bounding box center [887, 576] width 551 height 63
copy div "garage door, pool hours, and car charging."
click at [927, 545] on div "Hi [PERSON_NAME] and [PERSON_NAME], I understand your concerns about the garage…" at bounding box center [887, 576] width 551 height 63
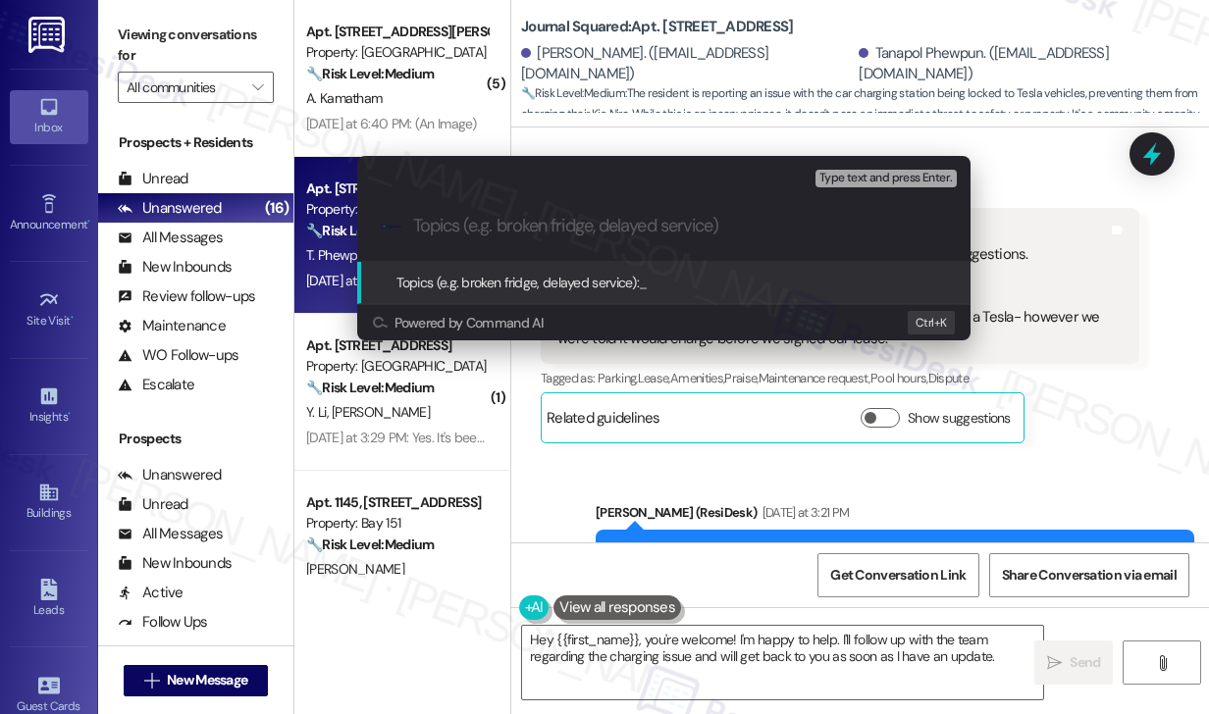
paste input "garage door, pool hours, and car charging."
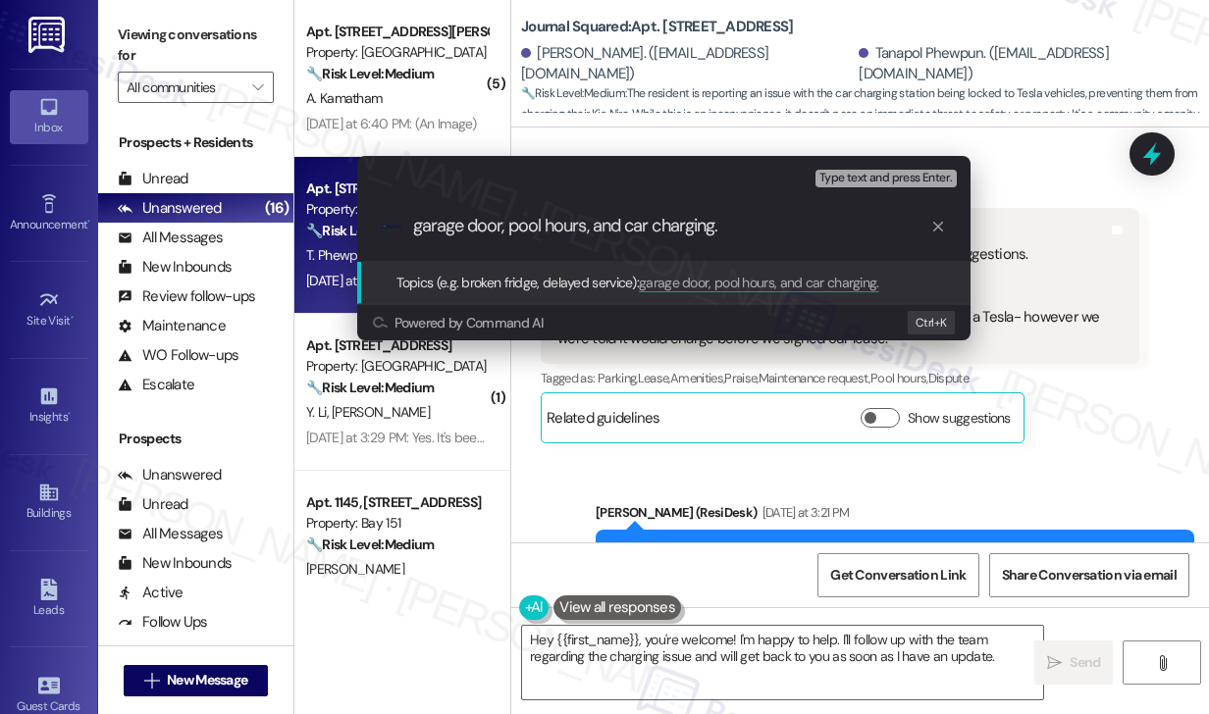
drag, startPoint x: 425, startPoint y: 227, endPoint x: 415, endPoint y: 225, distance: 10.0
click at [415, 225] on input "garage door, pool hours, and car charging." at bounding box center [671, 226] width 517 height 21
click at [754, 219] on input "Garage door, pool hours, and car charging." at bounding box center [671, 226] width 517 height 21
click at [759, 219] on input "Garage door, pool hours, and car charging." at bounding box center [671, 226] width 517 height 21
type input "Garage door, pool hours, and car charging concerns - Kia nero wont"
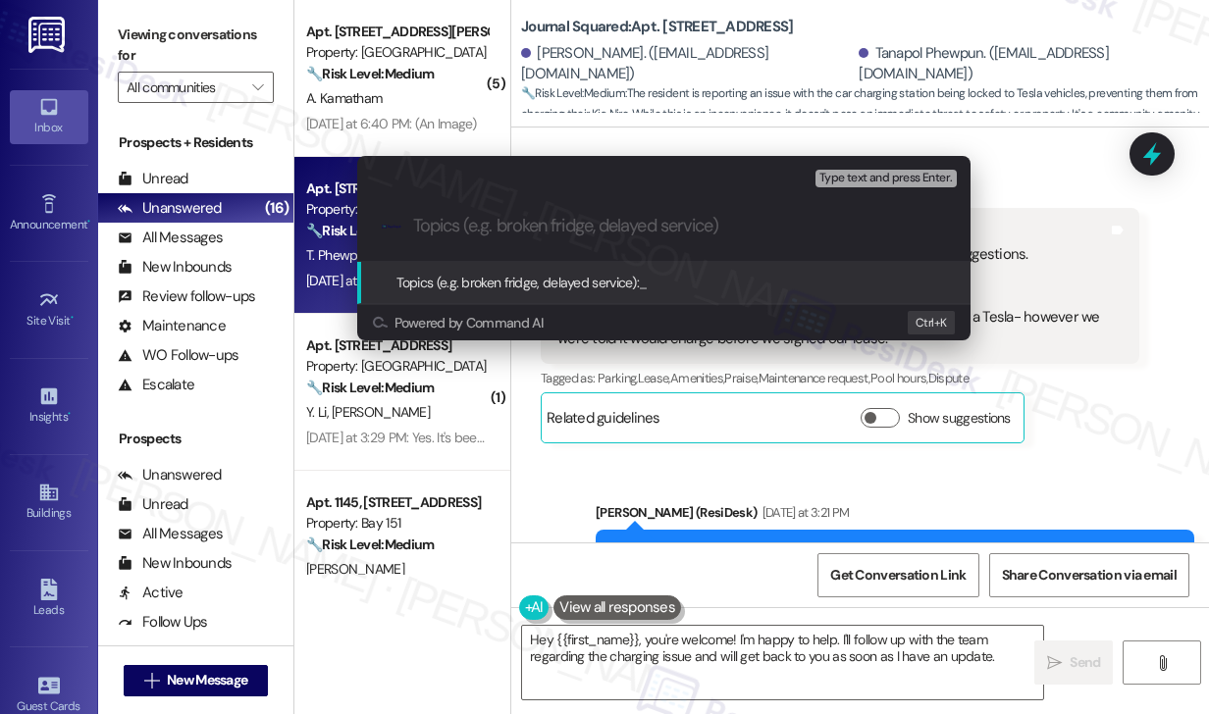
click at [1039, 271] on div "Escalate Conversation Low risk Topics (e.g. broken fridge, delayed service) Any…" at bounding box center [604, 357] width 1209 height 714
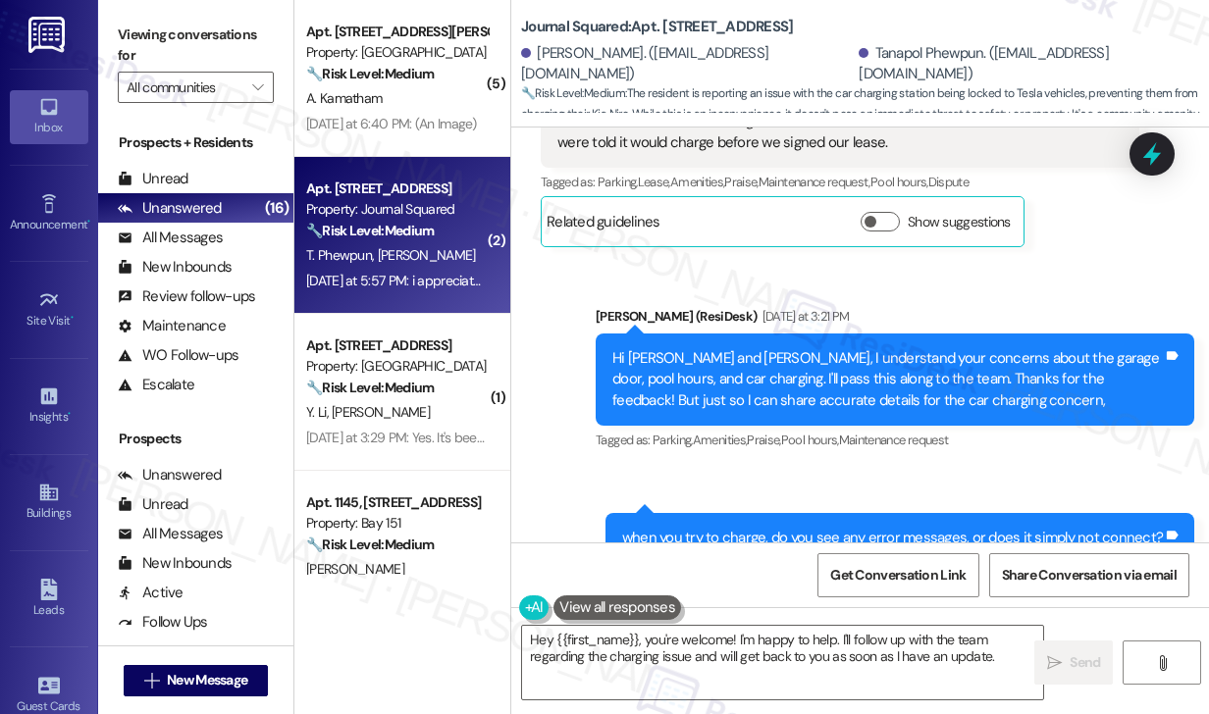
scroll to position [11560, 0]
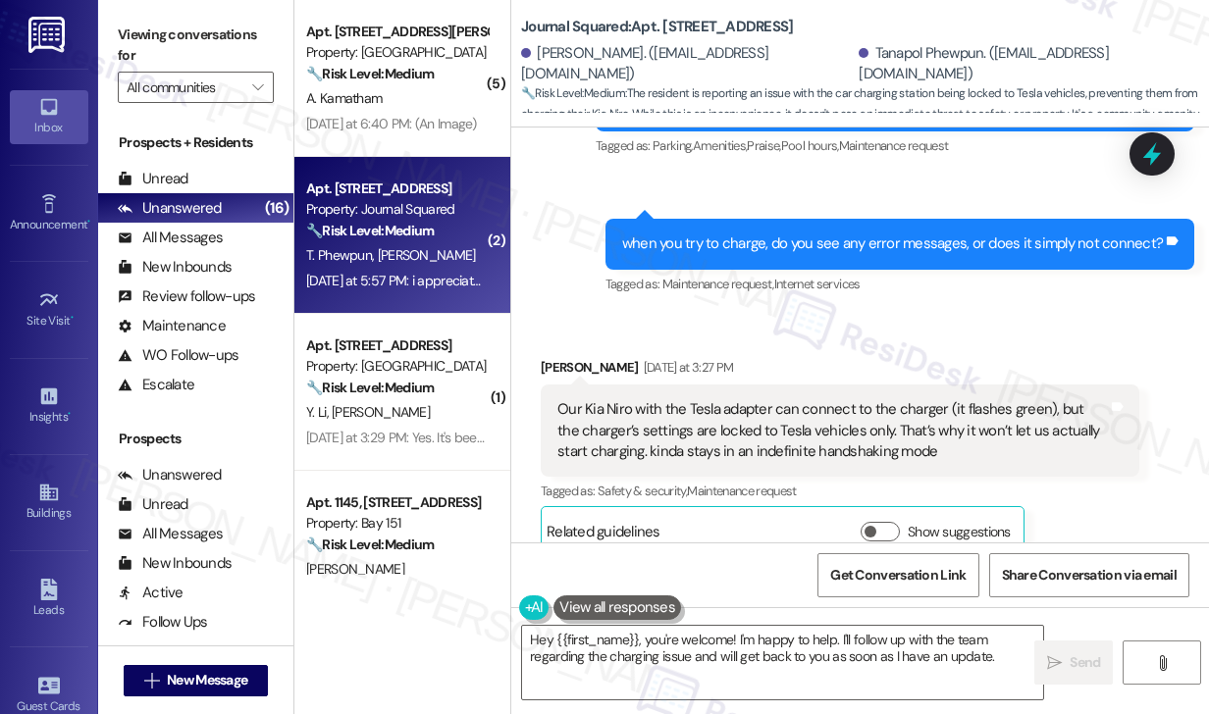
click at [825, 399] on div "Our Kia Niro with the Tesla adapter can connect to the charger (it flashes gree…" at bounding box center [832, 430] width 551 height 63
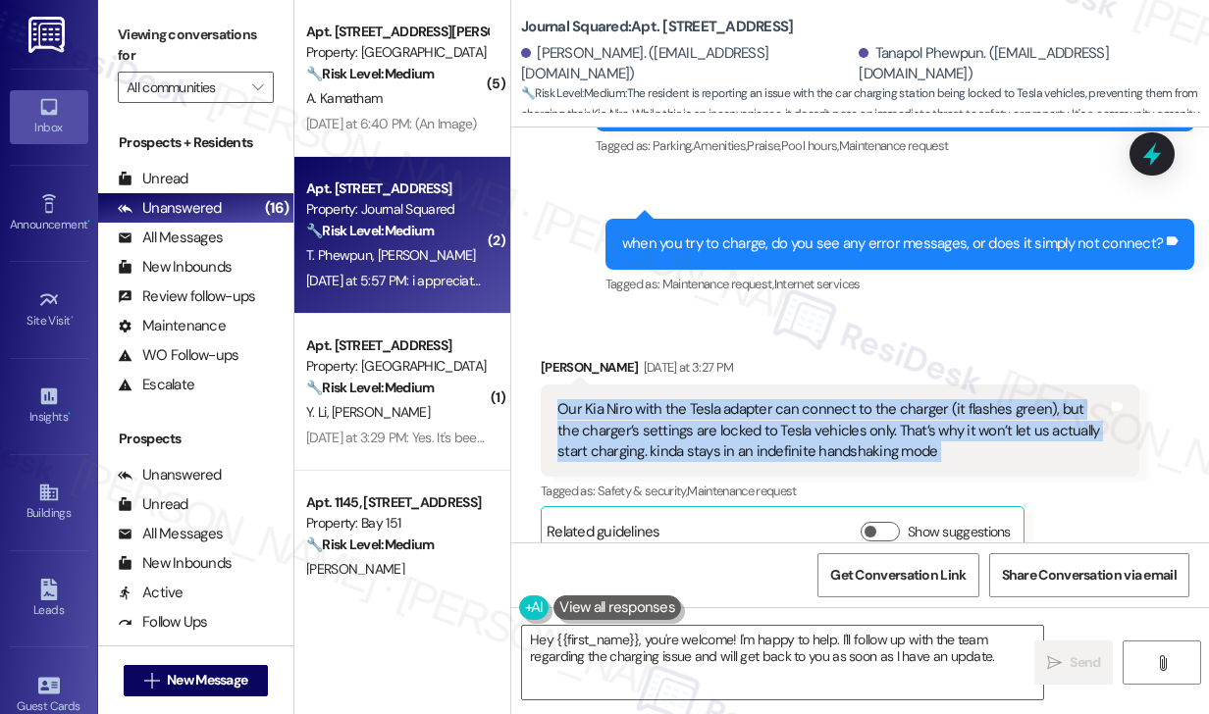
click at [825, 399] on div "Our Kia Niro with the Tesla adapter can connect to the charger (it flashes gree…" at bounding box center [832, 430] width 551 height 63
click at [1163, 156] on icon at bounding box center [1152, 153] width 33 height 33
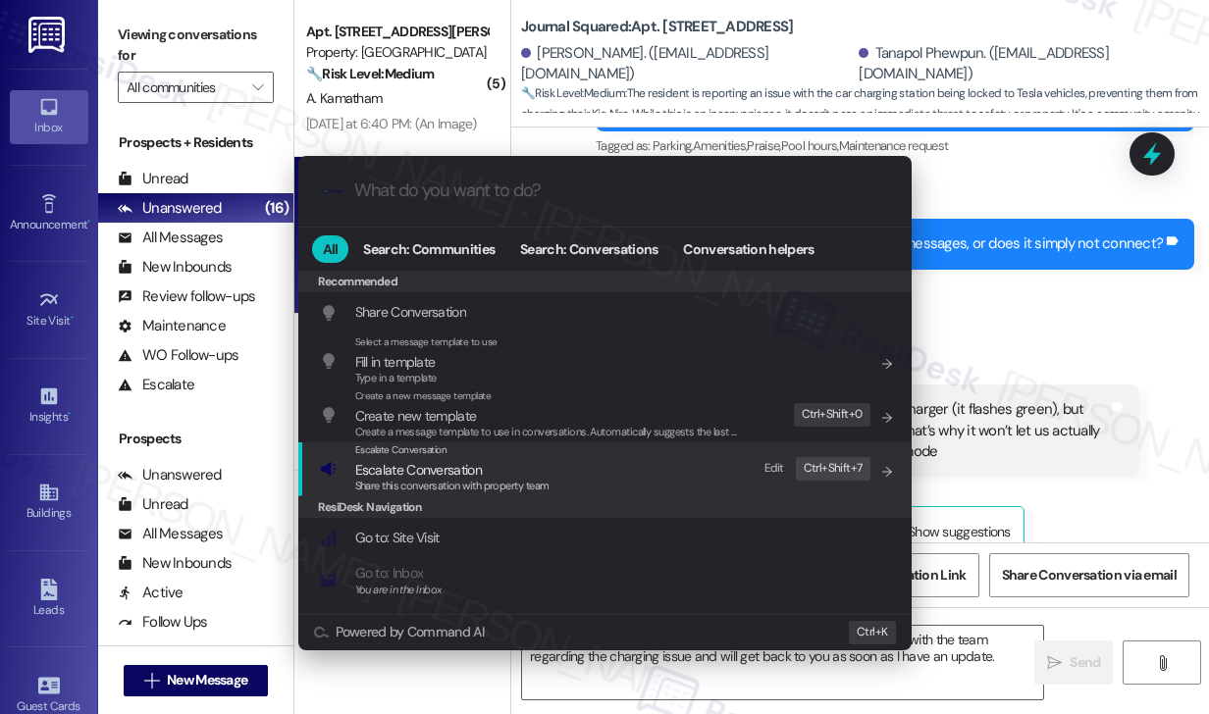
click at [505, 459] on span "Escalate Conversation" at bounding box center [452, 470] width 194 height 22
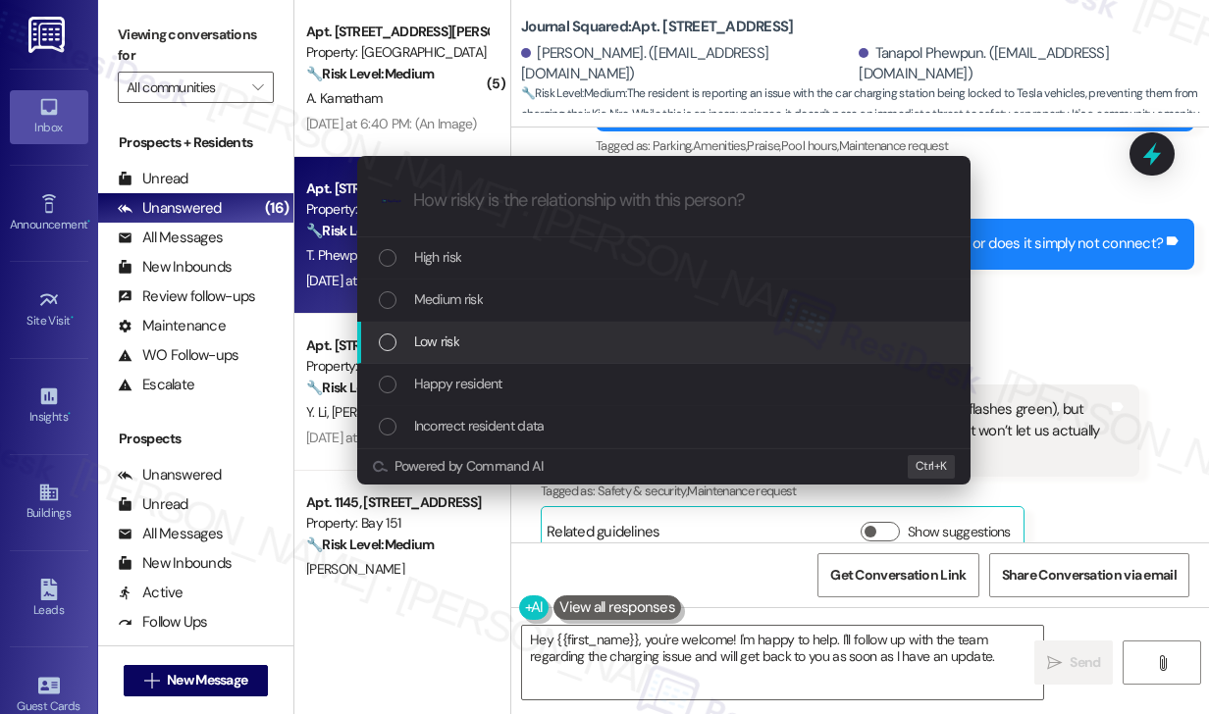
click at [503, 333] on div "Low risk" at bounding box center [666, 342] width 574 height 22
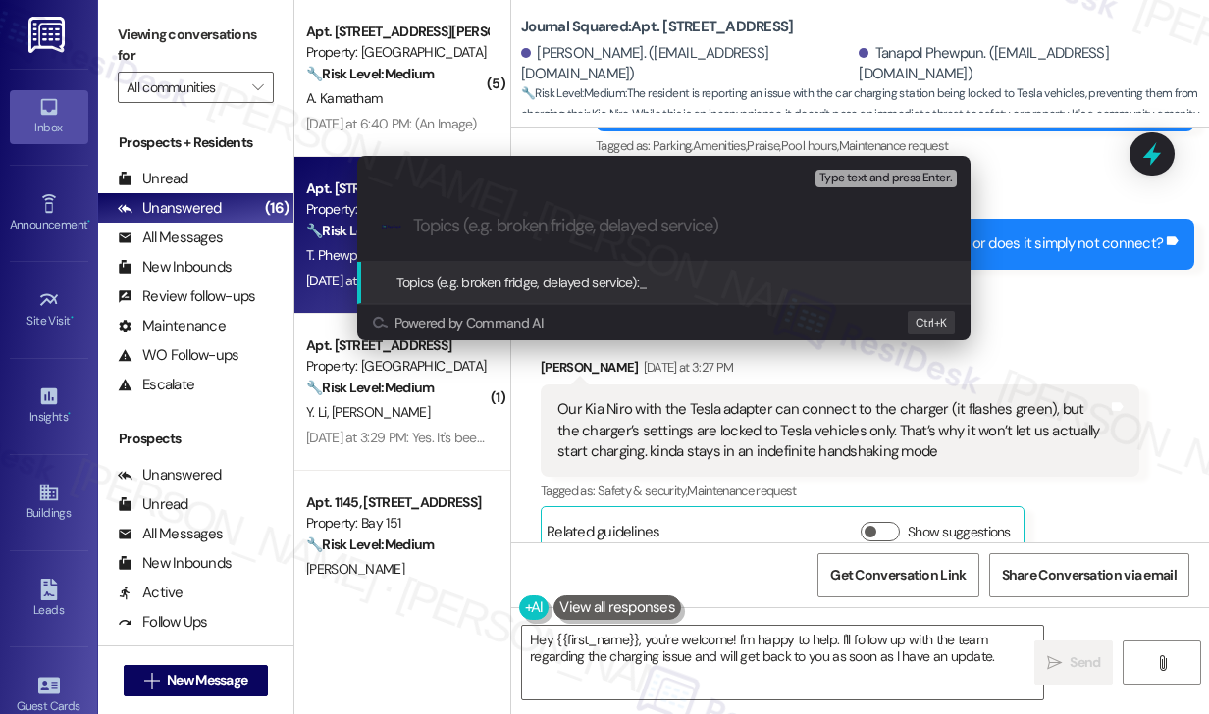
paste input "Garage door, pool hours, and car charging concerns - Kia nero wont"
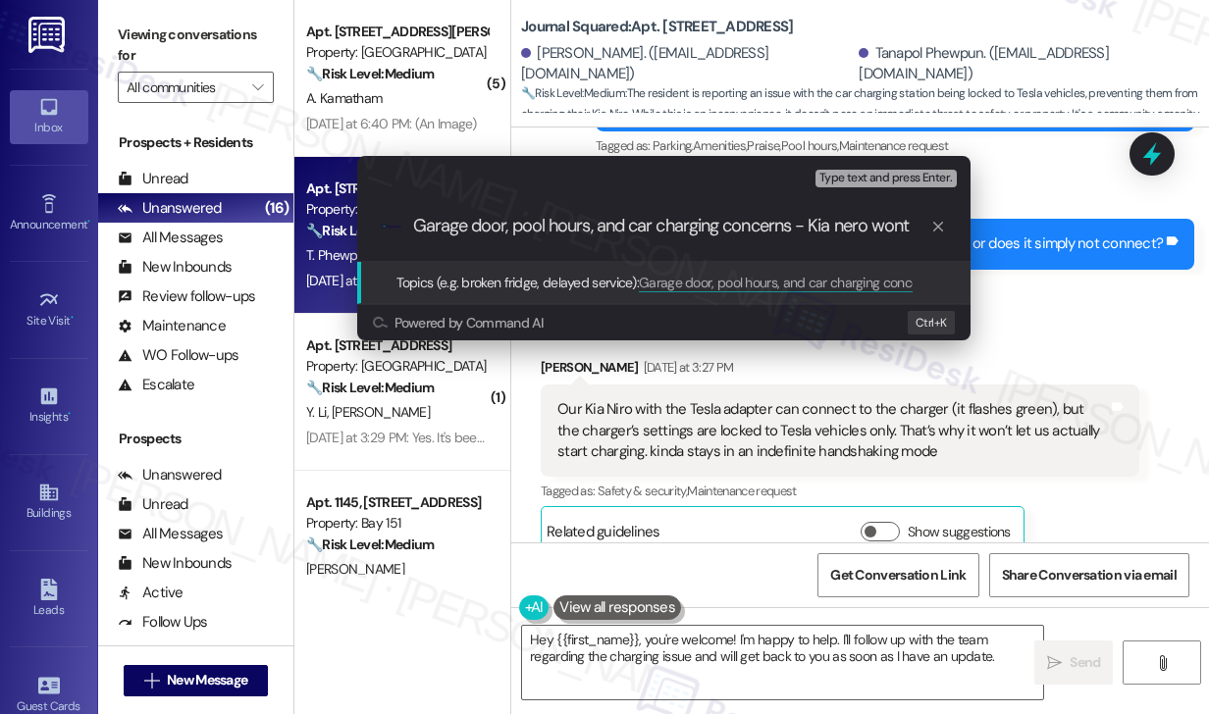
click at [632, 223] on input "Garage door, pool hours, and car charging concerns - Kia nero wont" at bounding box center [671, 226] width 517 height 21
click at [888, 224] on input "Garage door, pool hours, and car charging concerns - Kia nero wont" at bounding box center [671, 226] width 517 height 21
click at [820, 227] on input "Garage door, pool hours, and car charging concerns - Kia nero wont" at bounding box center [671, 226] width 517 height 21
click at [594, 227] on input "Garage door, pool hours, and car charging concerns - Kia nero wont" at bounding box center [671, 226] width 517 height 21
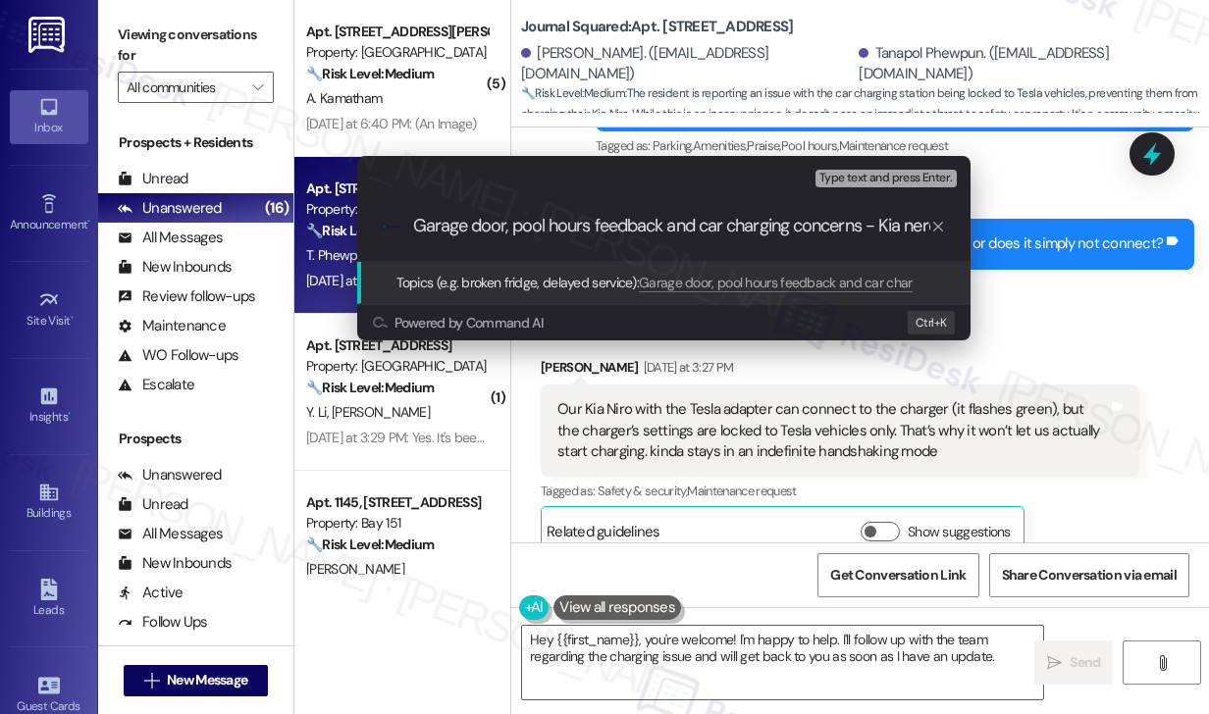
click at [508, 226] on input "Garage door, pool hours feedback and car charging concerns - Kia nero wont" at bounding box center [671, 226] width 517 height 21
drag, startPoint x: 801, startPoint y: 227, endPoint x: 979, endPoint y: 227, distance: 178.6
click at [979, 227] on div "Escalate Conversation Low risk Topics (e.g. broken fridge, delayed service) Any…" at bounding box center [664, 248] width 662 height 224
click at [879, 227] on input "Garage door & pool hours feedback and car charging concerns - Kia nero wont" at bounding box center [671, 226] width 517 height 21
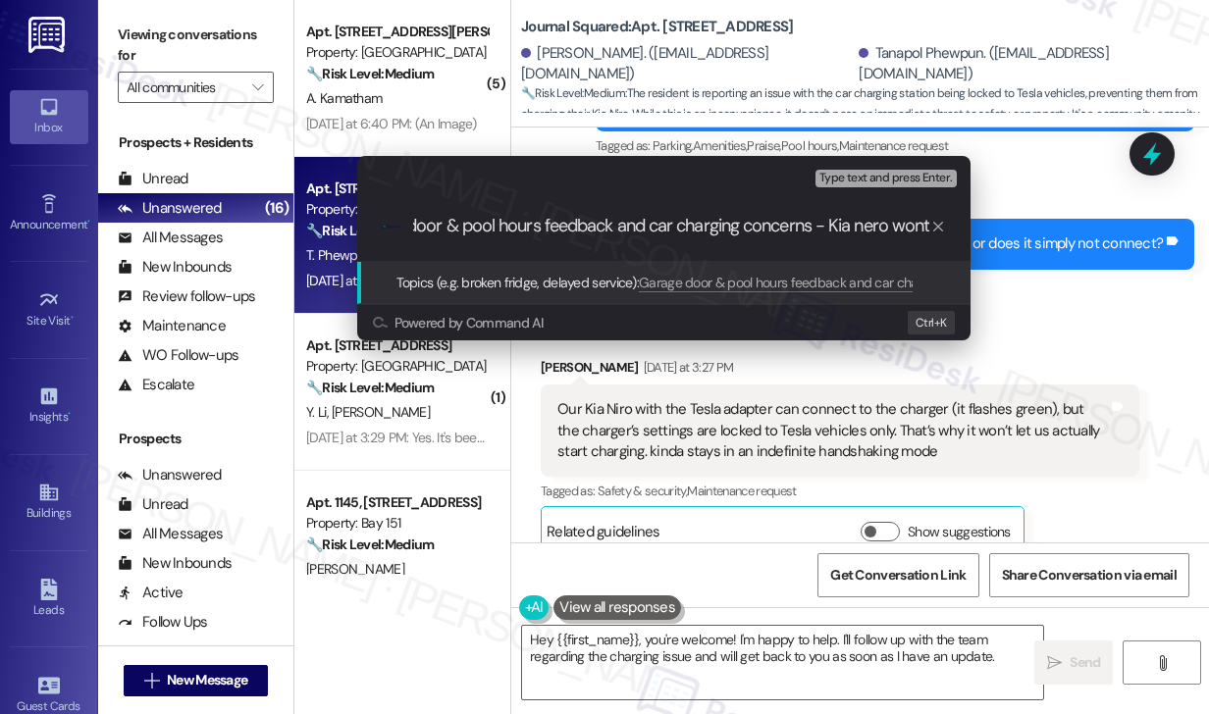
click at [879, 227] on input "Garage door & pool hours feedback and car charging concerns - Kia nero wont" at bounding box center [671, 226] width 517 height 21
click at [881, 233] on input "Garage door & pool hours feedback and car charging concerns - Kia Niro wont" at bounding box center [671, 226] width 517 height 21
click at [861, 233] on input "Garage door & pool hours feedback and car charging concerns - Kia Niro wont" at bounding box center [671, 226] width 517 height 21
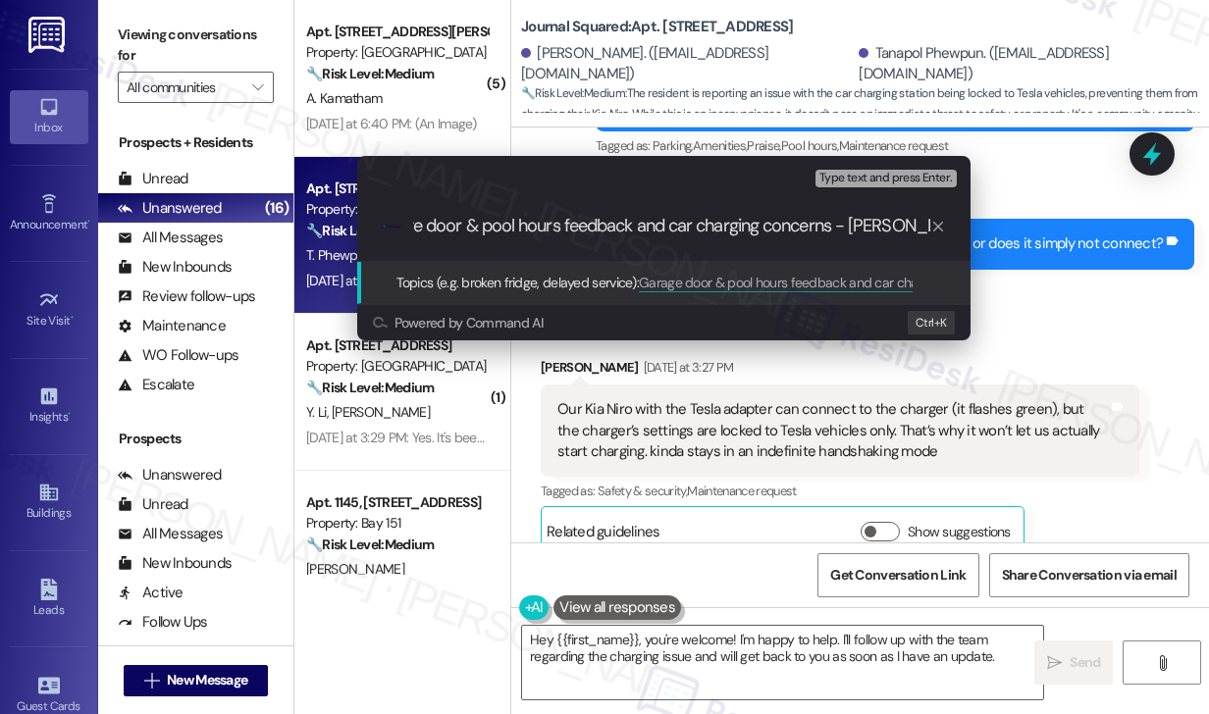
click at [861, 233] on input "Garage door & pool hours feedback and car charging concerns - Kia Niro wont" at bounding box center [671, 226] width 517 height 21
click at [1068, 238] on div "Escalate Conversation Low risk Topics (e.g. broken fridge, delayed service) Any…" at bounding box center [604, 357] width 1209 height 714
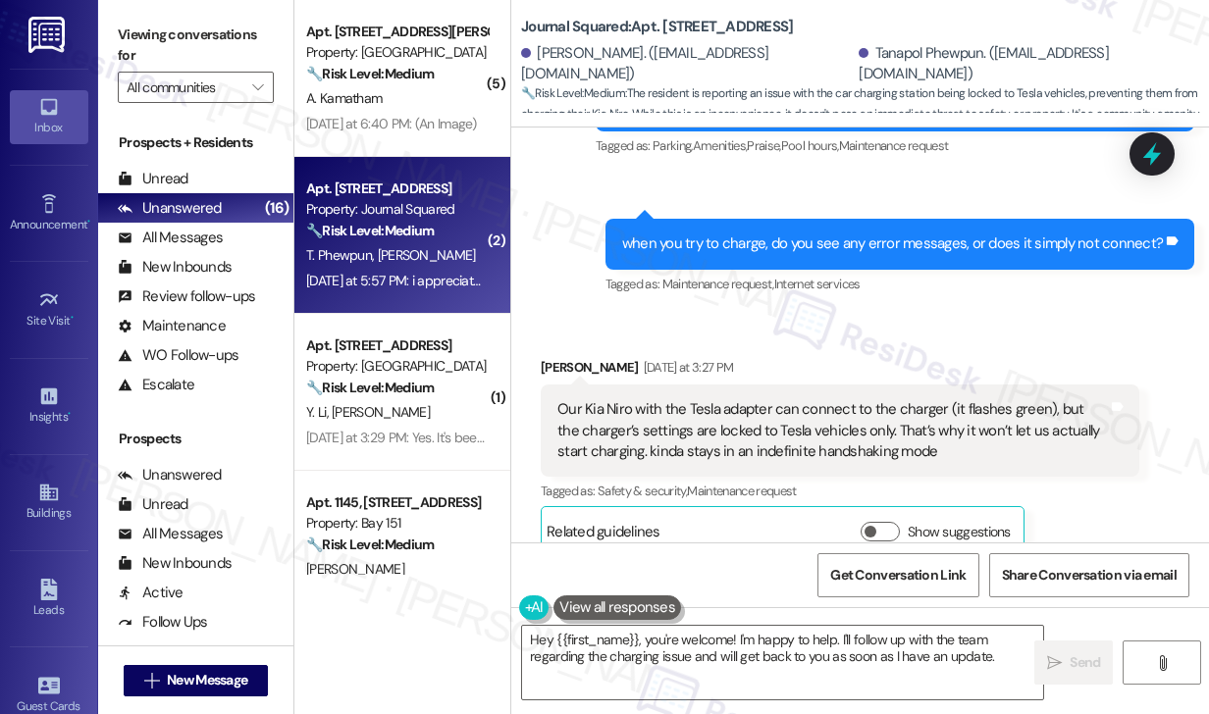
click at [924, 399] on div "Our Kia Niro with the Tesla adapter can connect to the charger (it flashes gree…" at bounding box center [832, 430] width 551 height 63
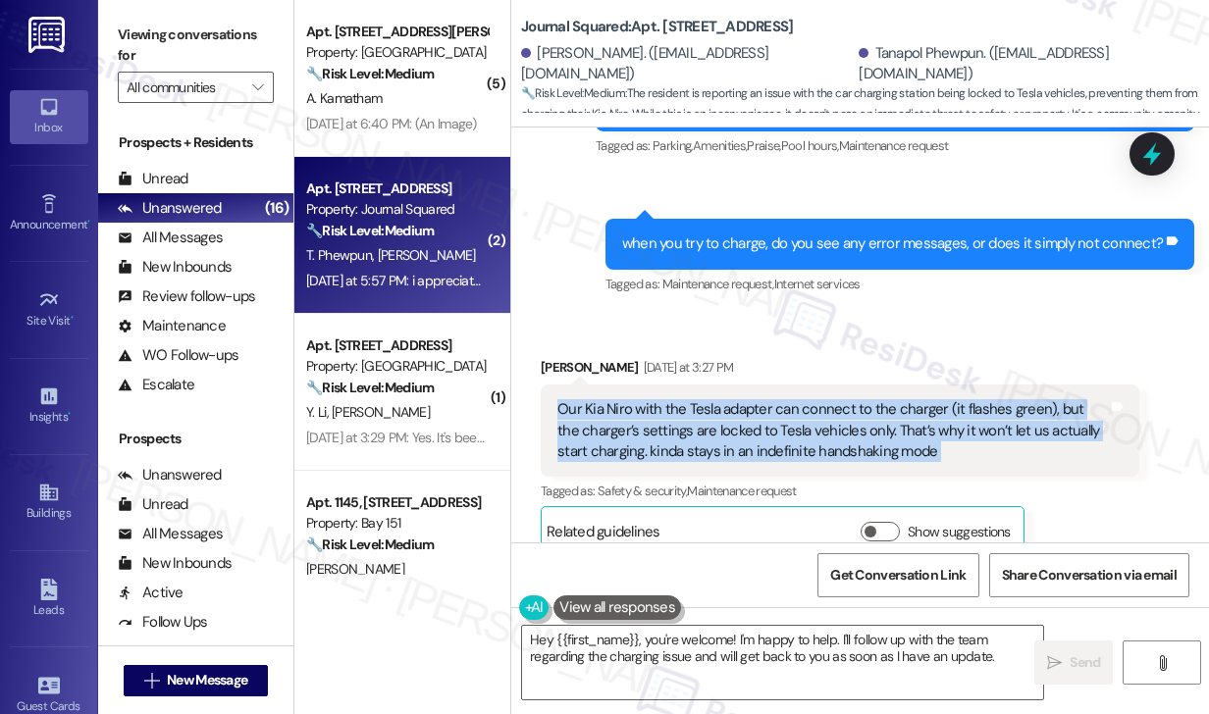
click at [924, 399] on div "Our Kia Niro with the Tesla adapter can connect to the charger (it flashes gree…" at bounding box center [832, 430] width 551 height 63
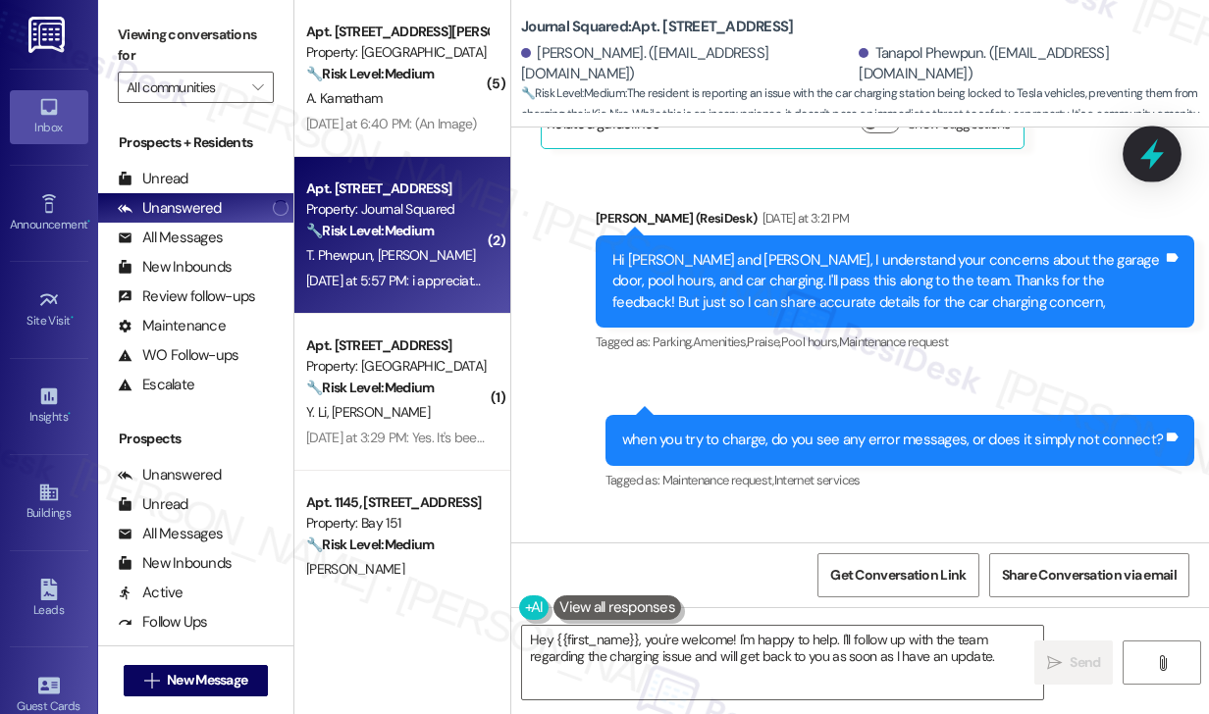
click at [1168, 168] on icon at bounding box center [1152, 153] width 33 height 33
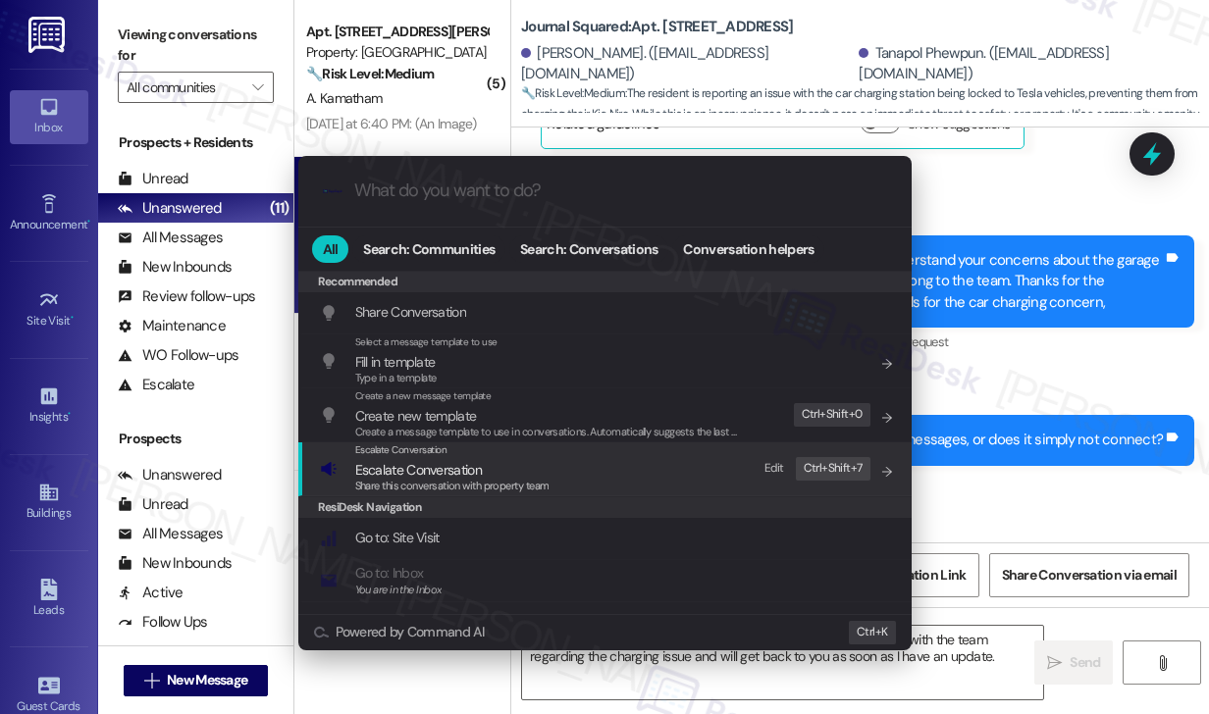
click at [491, 464] on span "Escalate Conversation" at bounding box center [452, 470] width 194 height 22
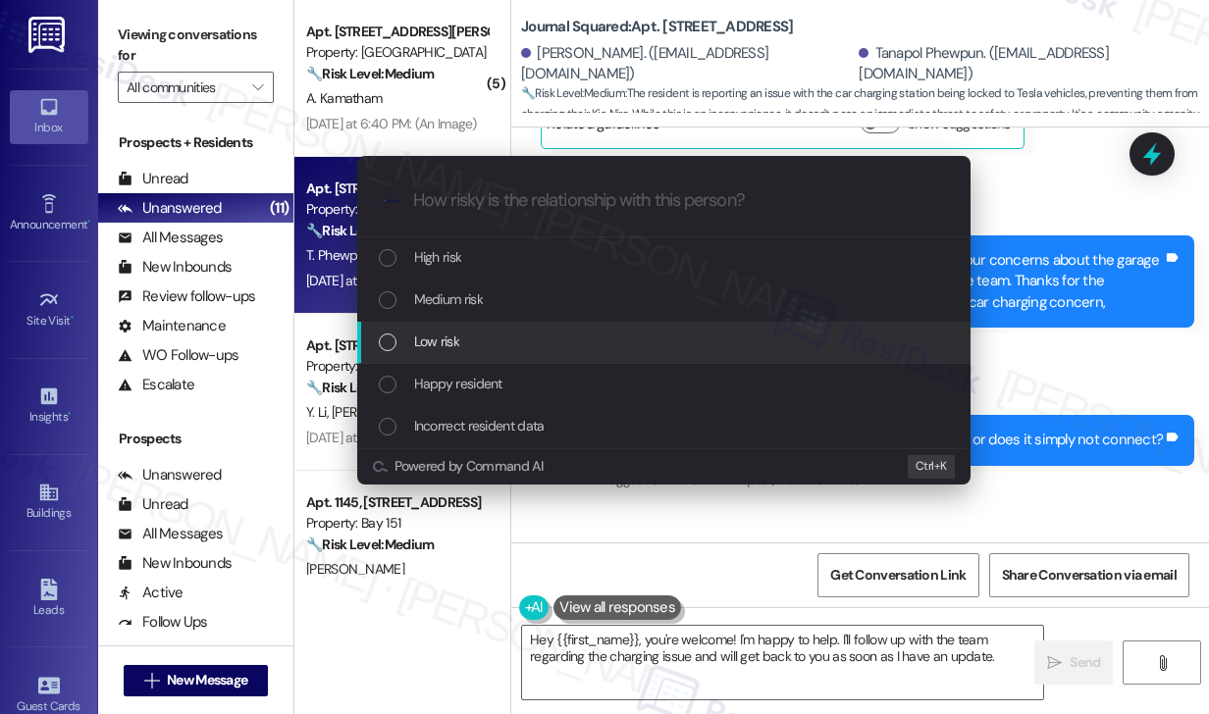
click at [469, 339] on div "Low risk" at bounding box center [666, 342] width 574 height 22
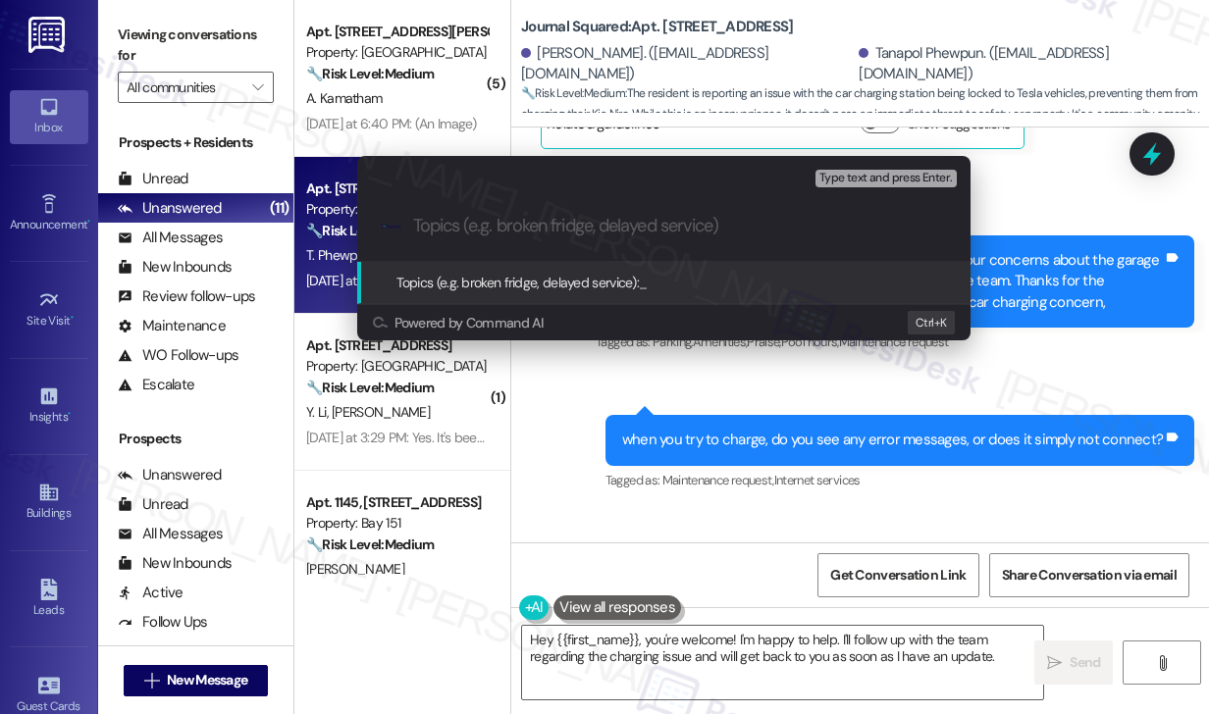
paste input "Garage door & pool hours feedback and car charging concerns - Kia Niro wont"
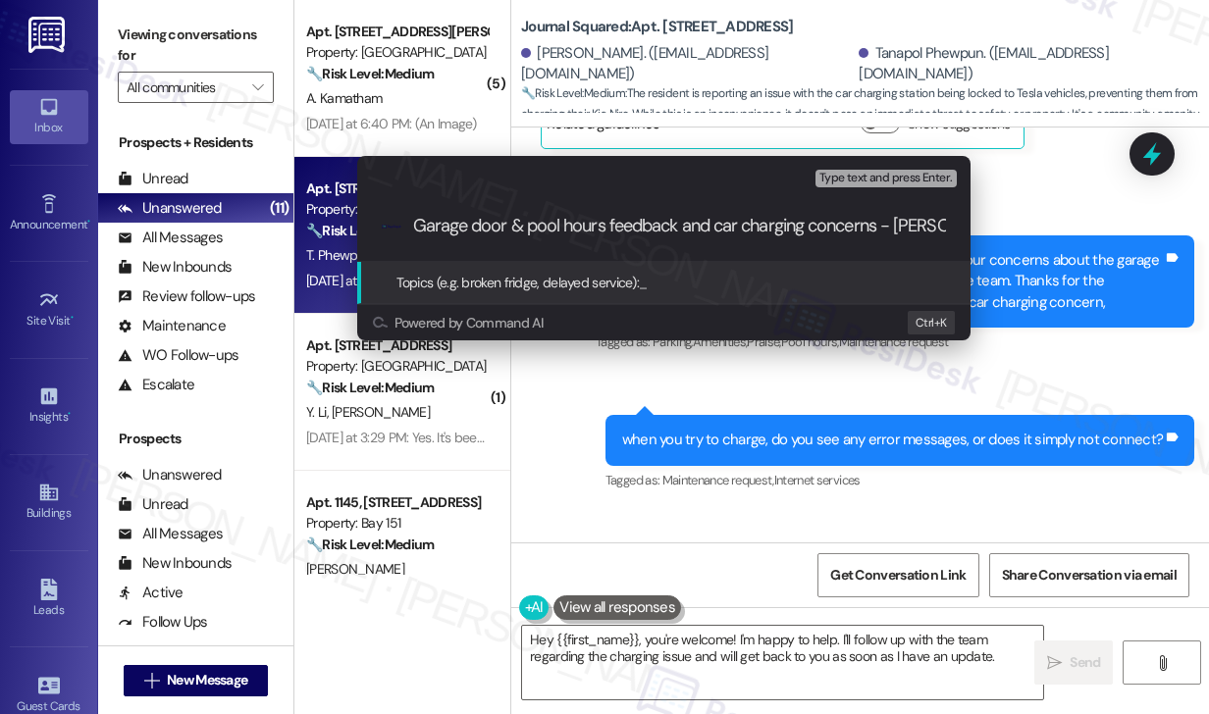
scroll to position [0, 67]
click at [877, 226] on input "Garage door & pool hours feedback and car charging concerns - Kia Niro wont" at bounding box center [671, 226] width 517 height 21
click at [894, 225] on input "Garage door & pool hours feedback and car charging concerns - Kia Niro wont" at bounding box center [671, 226] width 517 height 21
drag, startPoint x: 819, startPoint y: 227, endPoint x: 991, endPoint y: 227, distance: 172.7
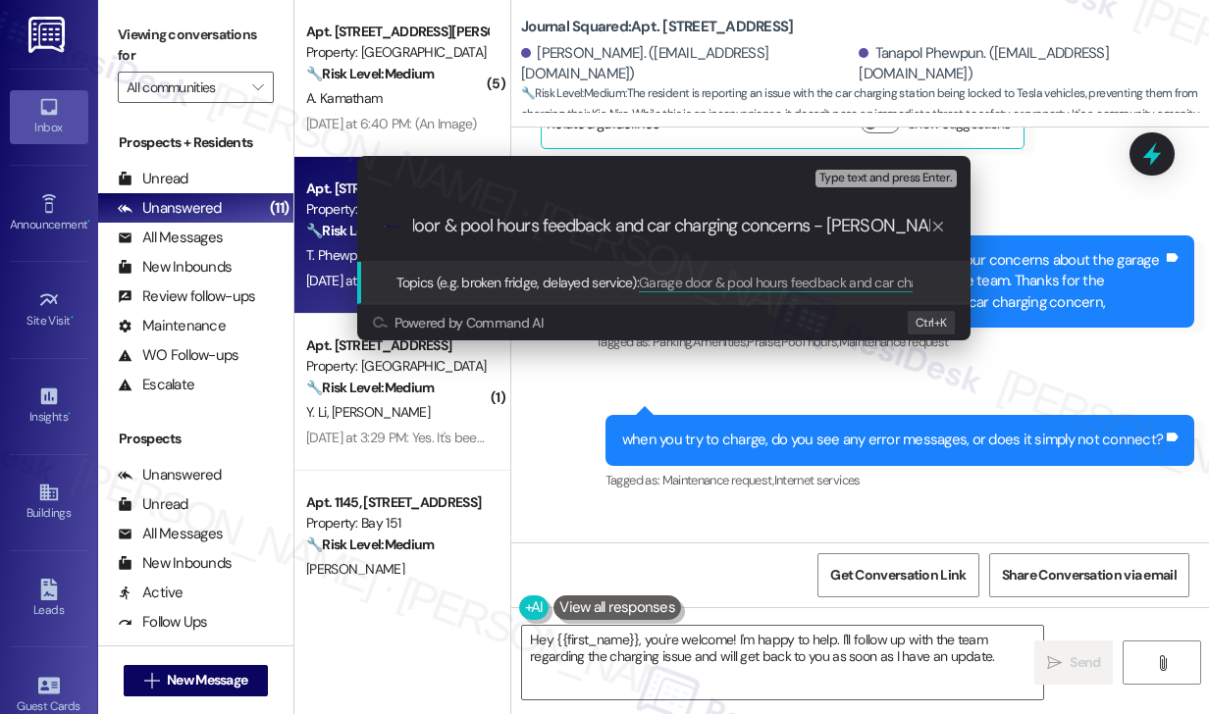
click at [991, 227] on div "Escalate Conversation Low risk Topics (e.g. broken fridge, delayed service) Any…" at bounding box center [664, 248] width 662 height 224
type input "Garage door & pool hours feedback and car charging concerns"
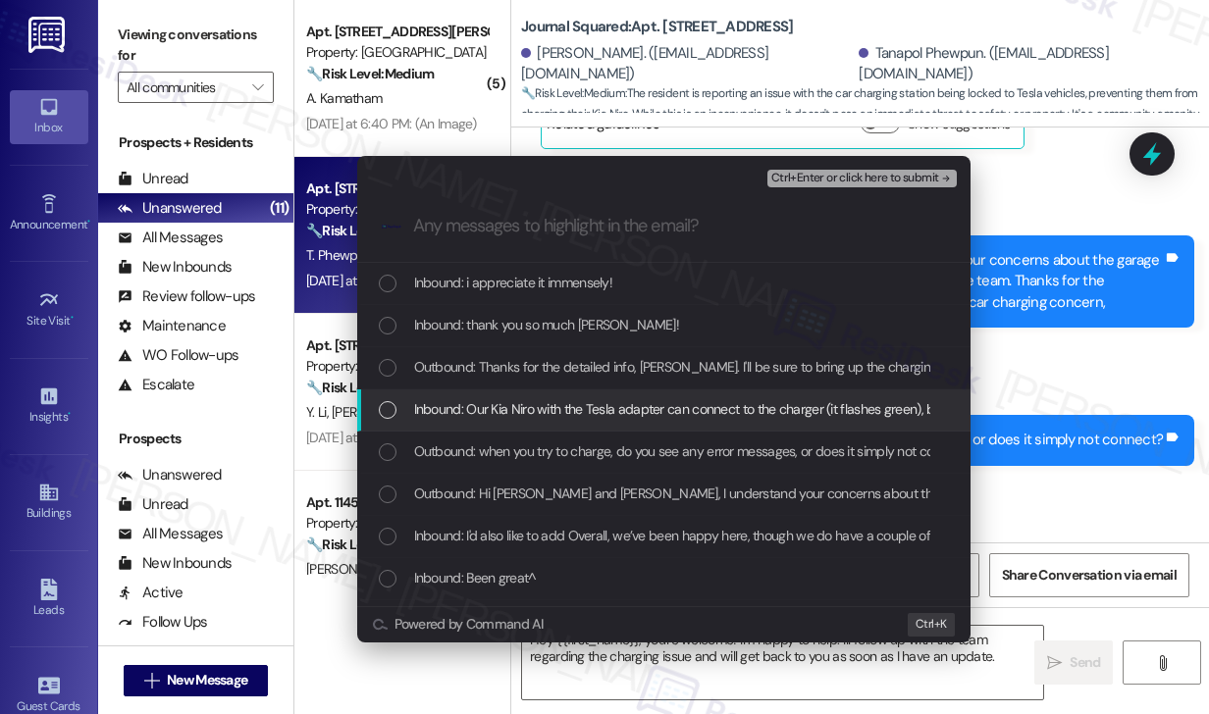
click at [478, 419] on span "Inbound: Our Kia Niro with the Tesla adapter can connect to the charger (it fla…" at bounding box center [1105, 409] width 1383 height 22
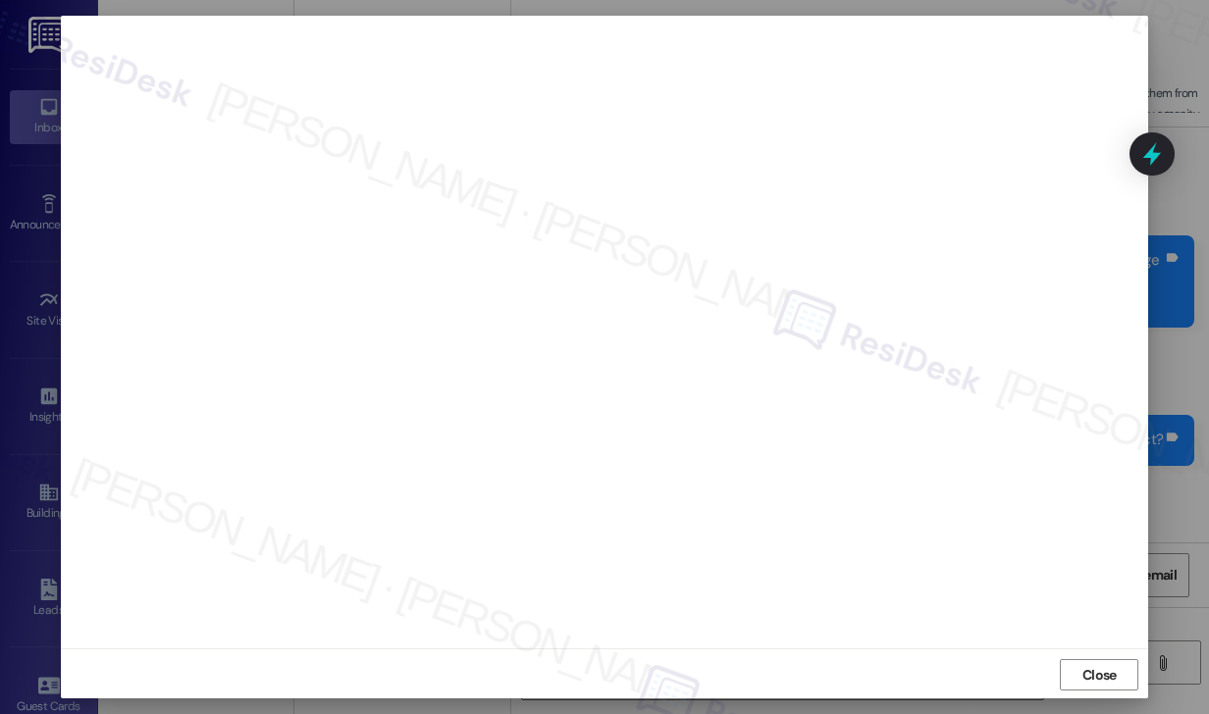
scroll to position [12, 0]
click at [1085, 674] on span "Close" at bounding box center [1100, 673] width 34 height 21
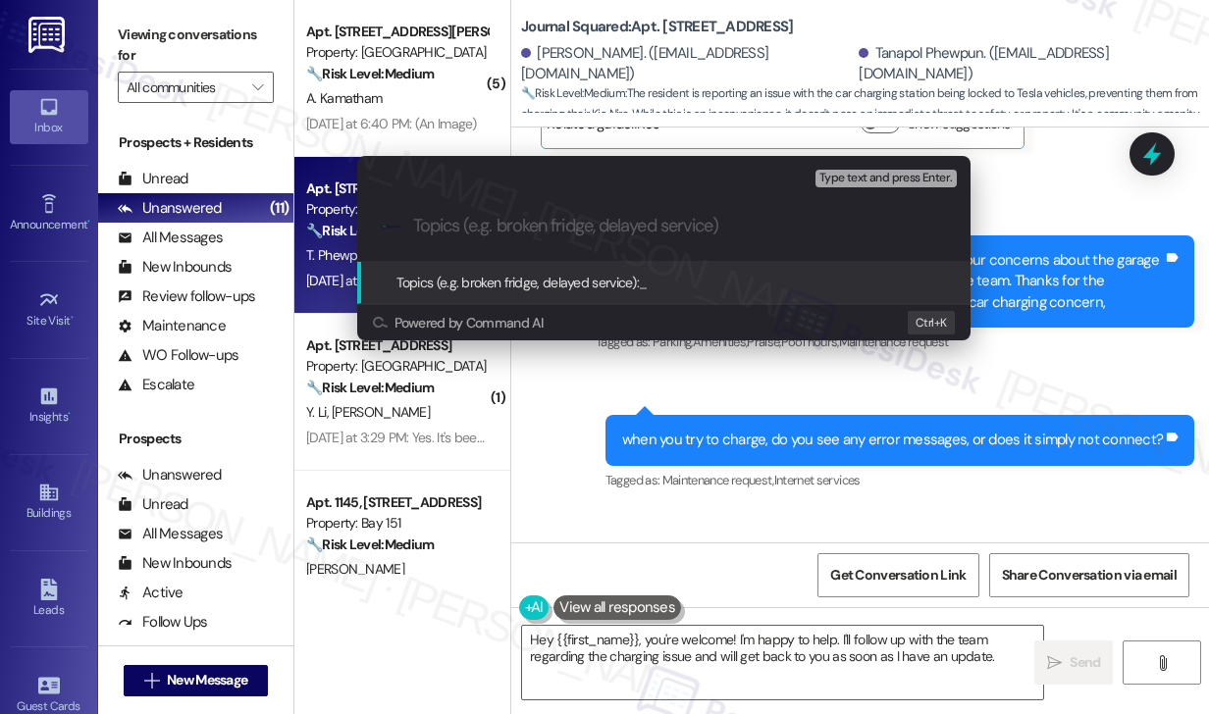
paste input "Garage door & pool hours feedback and car charging concerns - Kia Niro wont"
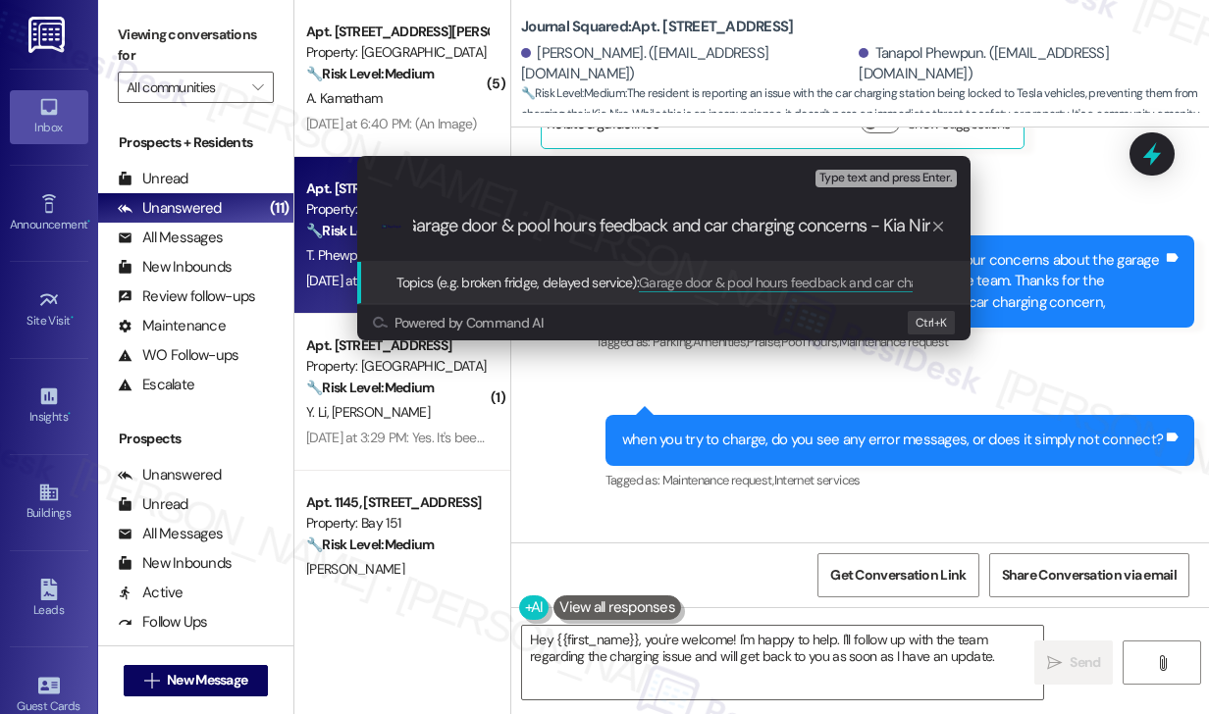
scroll to position [0, 0]
type input "Garage door & pool hours feedback and car charging concerns"
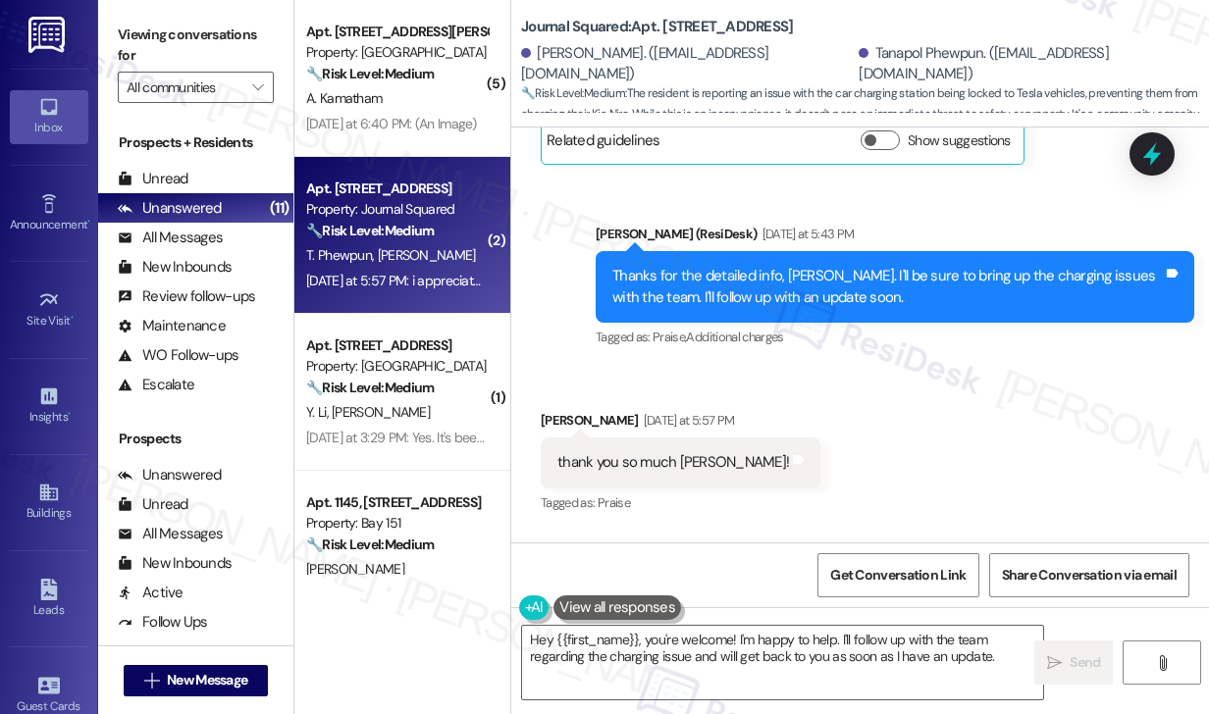
scroll to position [11952, 0]
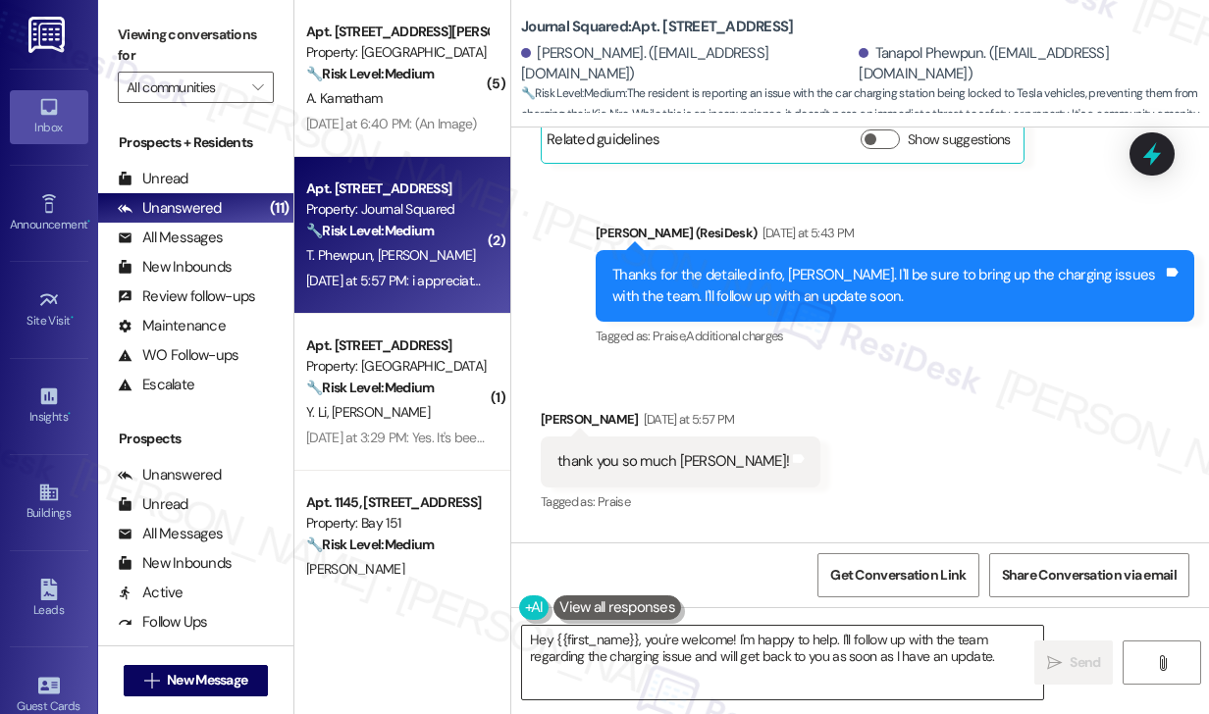
click at [691, 640] on textarea "Hey {{first_name}}, you're welcome! I'm happy to help. I'll follow up with the …" at bounding box center [782, 663] width 521 height 74
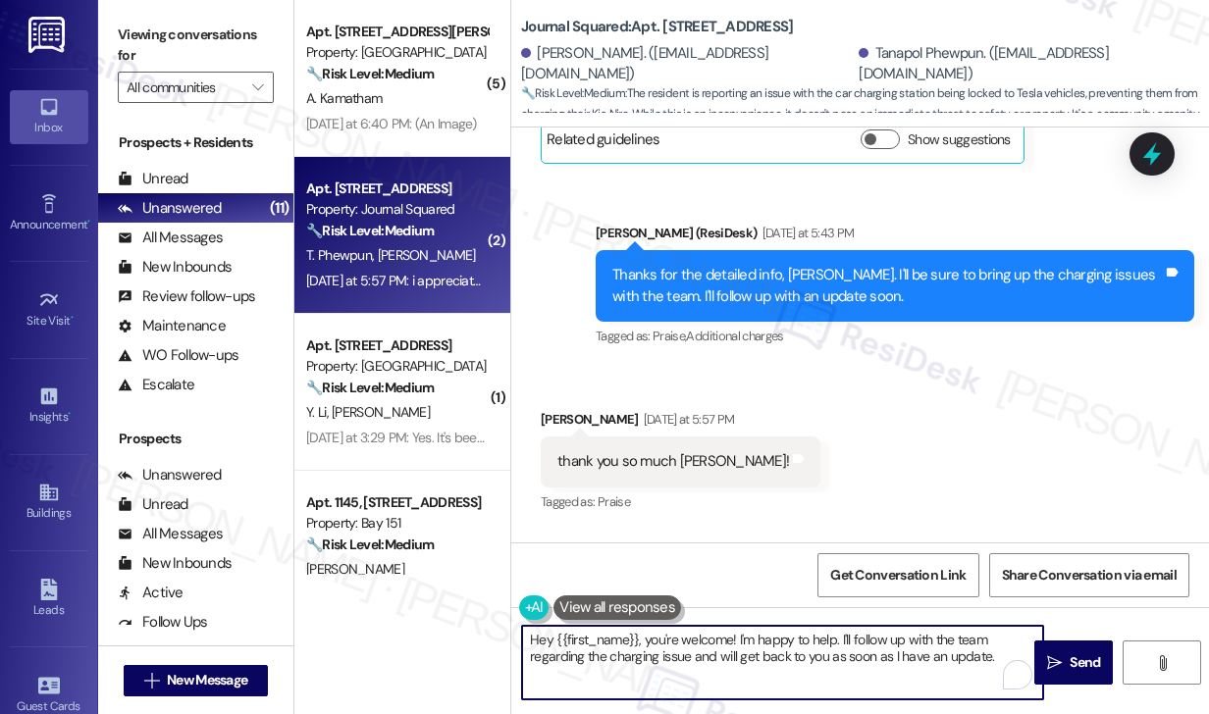
drag, startPoint x: 648, startPoint y: 639, endPoint x: 444, endPoint y: 620, distance: 205.0
click at [444, 623] on div "( 5 ) Apt. B2119, 4883 Riley Road Property: Madison Farms 🔧 Risk Level: Medium …" at bounding box center [751, 357] width 915 height 714
drag, startPoint x: 842, startPoint y: 663, endPoint x: 726, endPoint y: 647, distance: 117.0
click at [726, 647] on textarea "You're welcome! I'm happy to help. I'll follow up with the team regarding the c…" at bounding box center [782, 663] width 521 height 74
click at [678, 667] on textarea "You're welcome! I'm happy to help. I'll follow up with the team regarding the c…" at bounding box center [782, 663] width 521 height 74
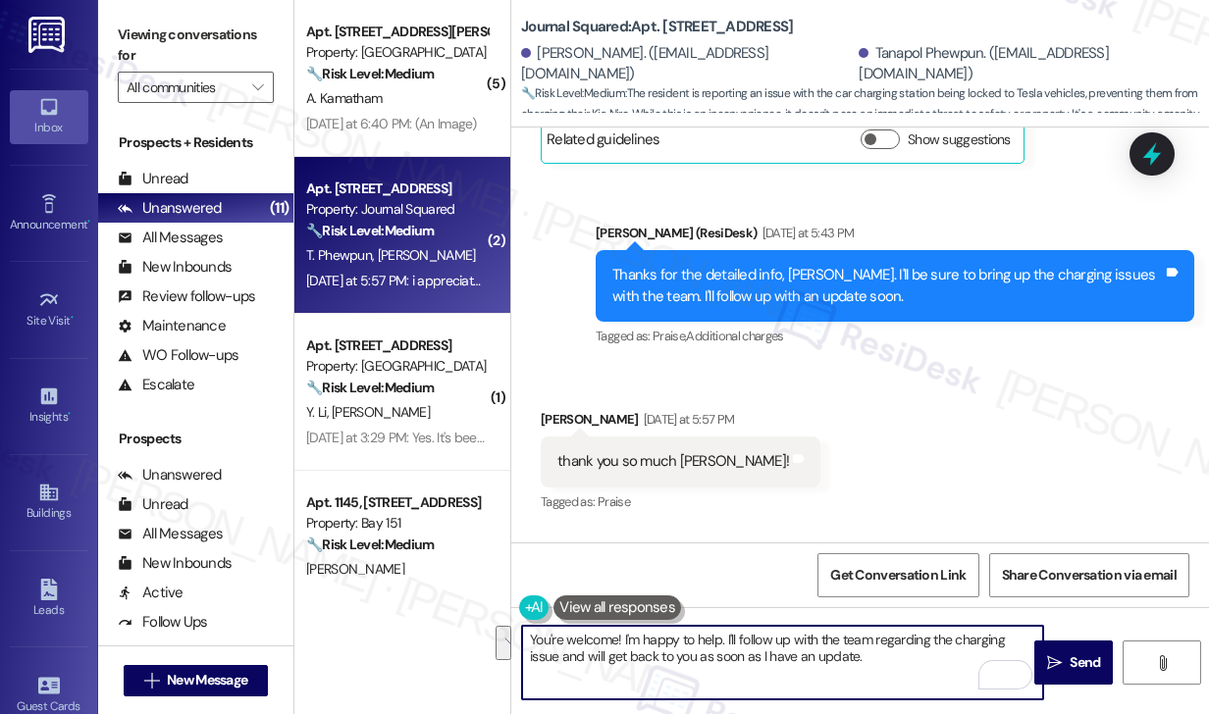
drag, startPoint x: 553, startPoint y: 659, endPoint x: 750, endPoint y: 636, distance: 198.6
click at [750, 636] on textarea "You're welcome! I'm happy to help. I'll follow up with the team regarding the c…" at bounding box center [782, 663] width 521 height 74
click at [938, 646] on textarea "You're welcome! I'm happy to help. I'll get back to you as soon as I have an up…" at bounding box center [782, 663] width 521 height 74
click at [588, 409] on div "Cameron Mcnutt Yesterday at 5:57 PM" at bounding box center [681, 422] width 280 height 27
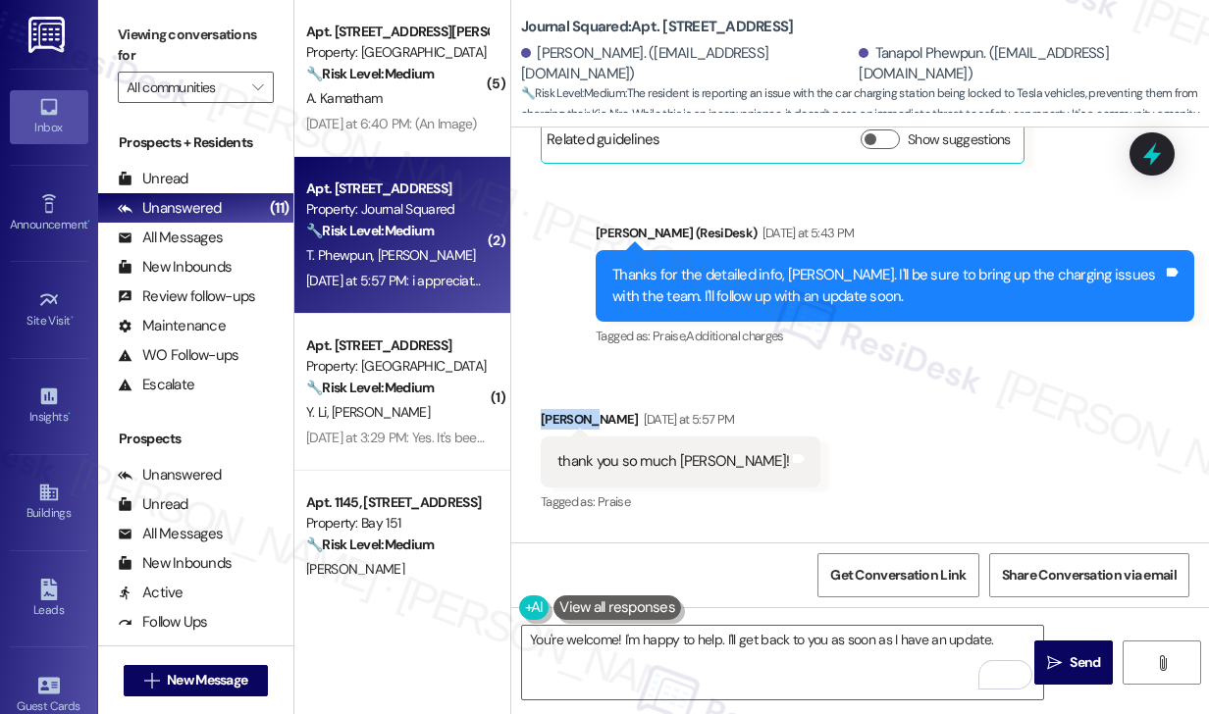
click at [588, 409] on div "Cameron Mcnutt Yesterday at 5:57 PM" at bounding box center [681, 422] width 280 height 27
copy div "Cameron"
click at [616, 636] on textarea "You're welcome! I'm happy to help. I'll get back to you as soon as I have an up…" at bounding box center [782, 663] width 521 height 74
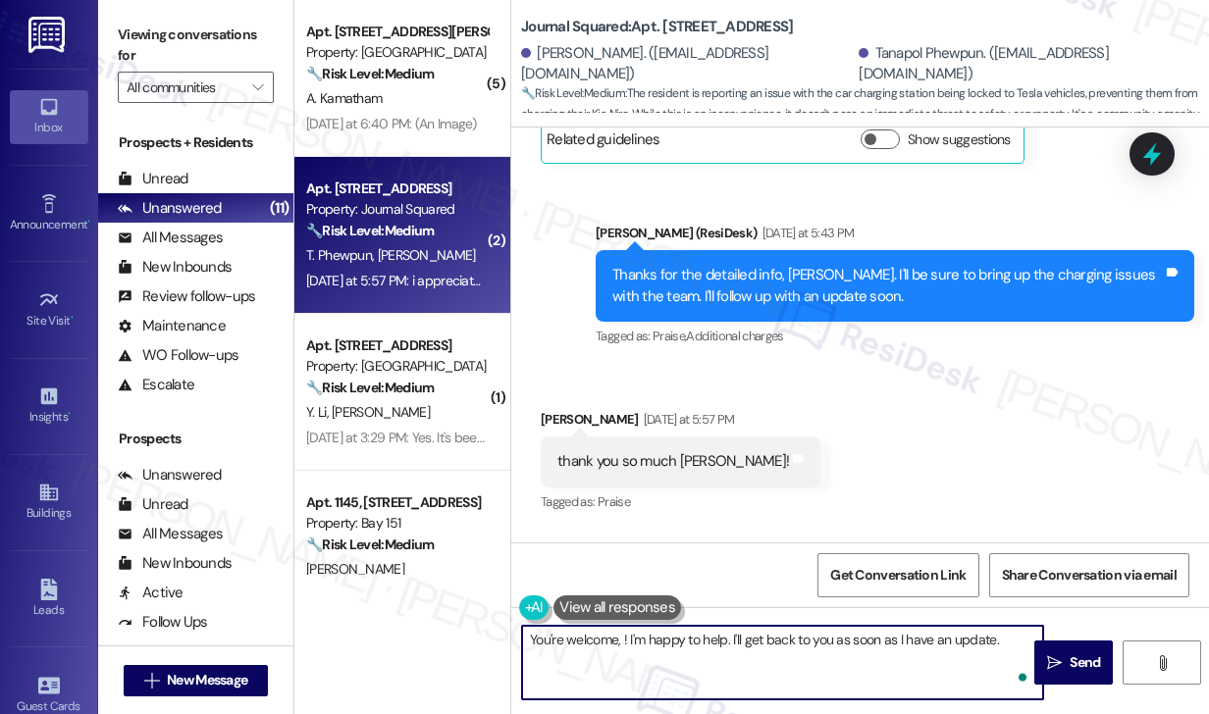
paste textarea "Cameron"
drag, startPoint x: 718, startPoint y: 664, endPoint x: 733, endPoint y: 646, distance: 23.8
click at [733, 646] on textarea "You're welcome, [PERSON_NAME]! I'm happy to help. I'll get back to you as soon …" at bounding box center [782, 663] width 521 height 74
click at [793, 647] on textarea "You're welcome, [PERSON_NAME]! I'm happy to help. I'll get back to you as soon …" at bounding box center [782, 663] width 521 height 74
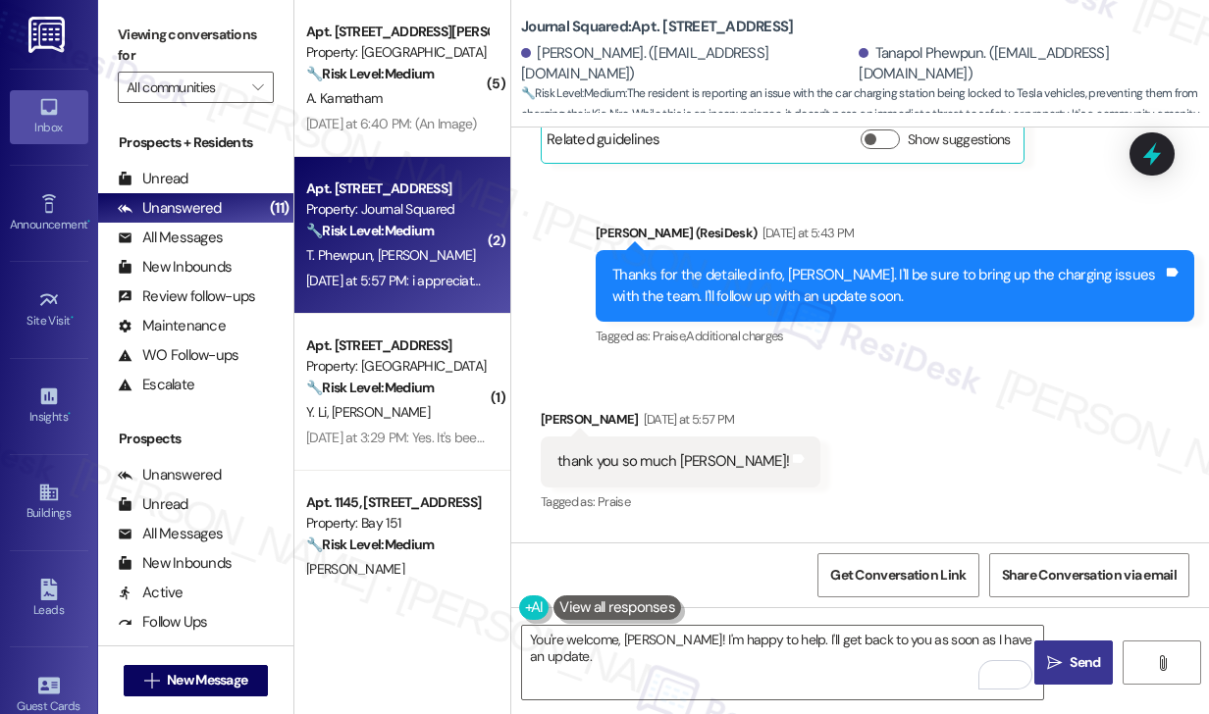
click at [1080, 654] on span "Send" at bounding box center [1085, 663] width 30 height 21
type textarea "Fetching suggested responses. Please feel free to read through the conversation…"
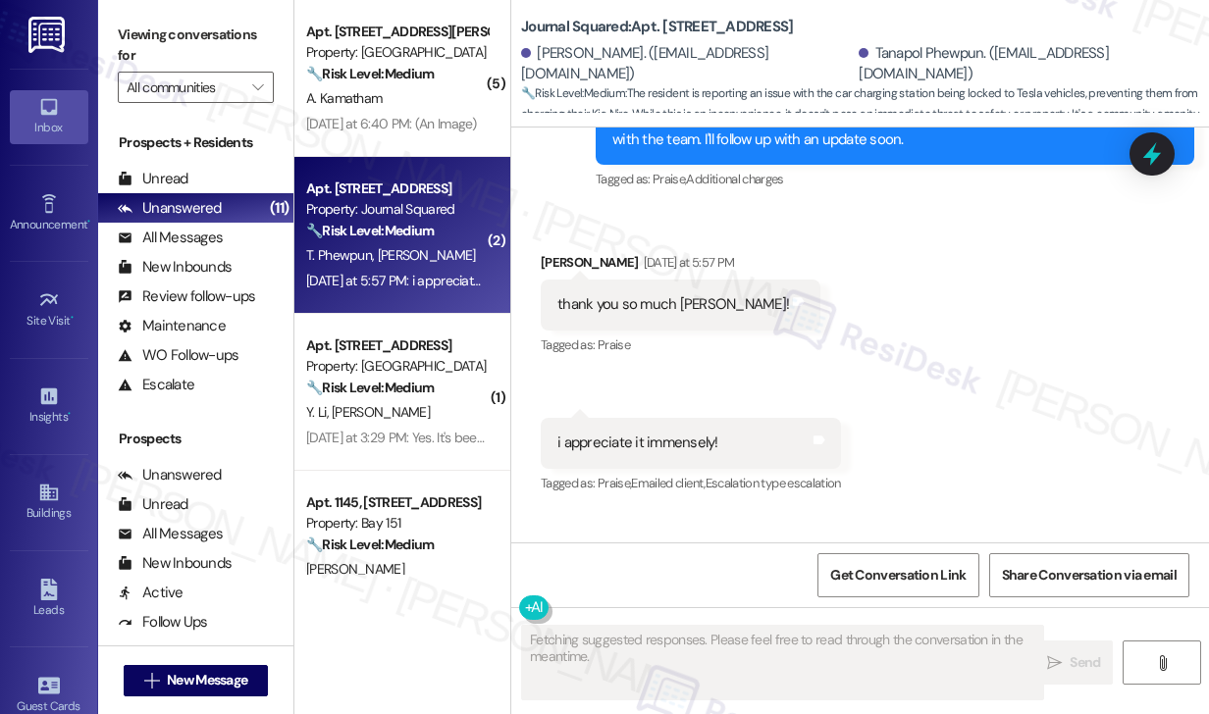
scroll to position [12110, 0]
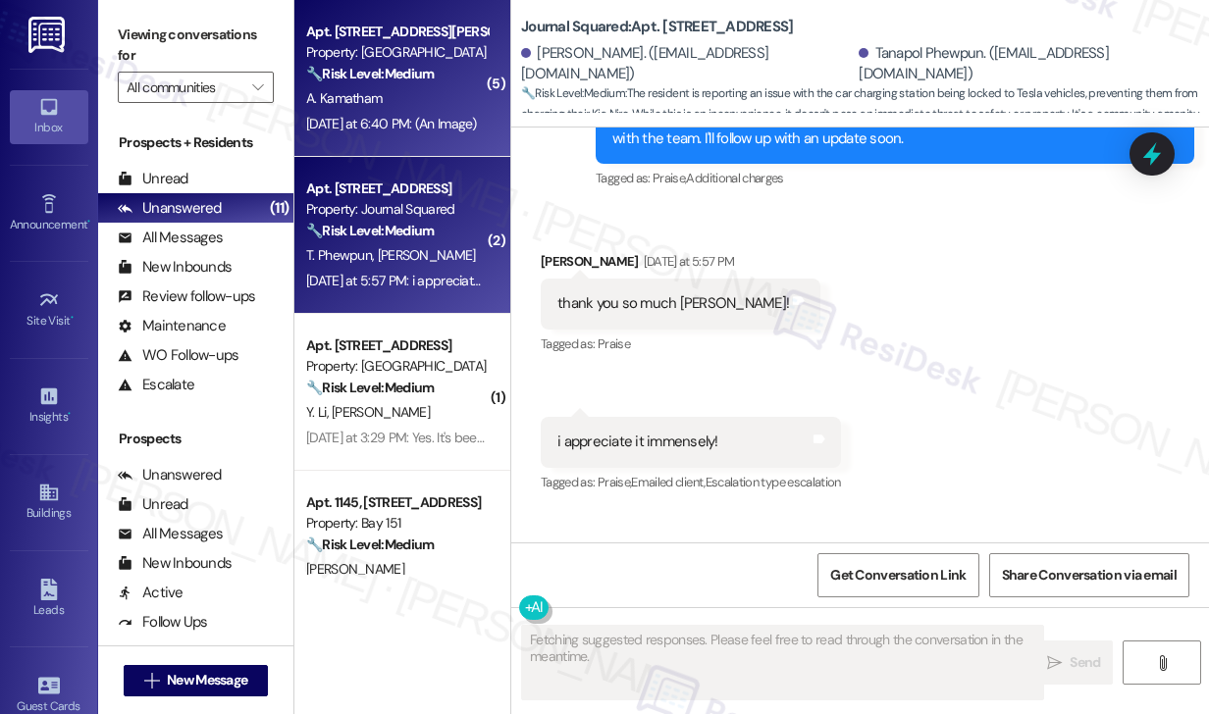
click at [416, 115] on div "Yesterday at 6:40 PM: (An Image) Yesterday at 6:40 PM: (An Image)" at bounding box center [391, 124] width 171 height 18
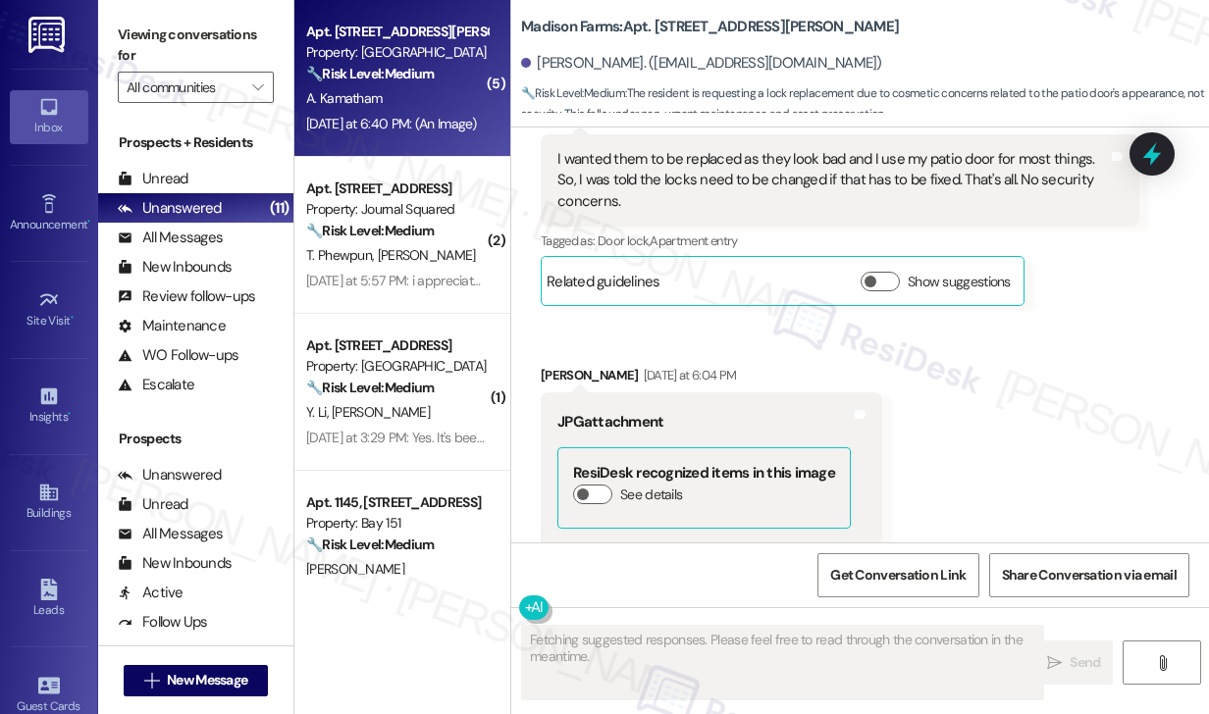
scroll to position [8041, 0]
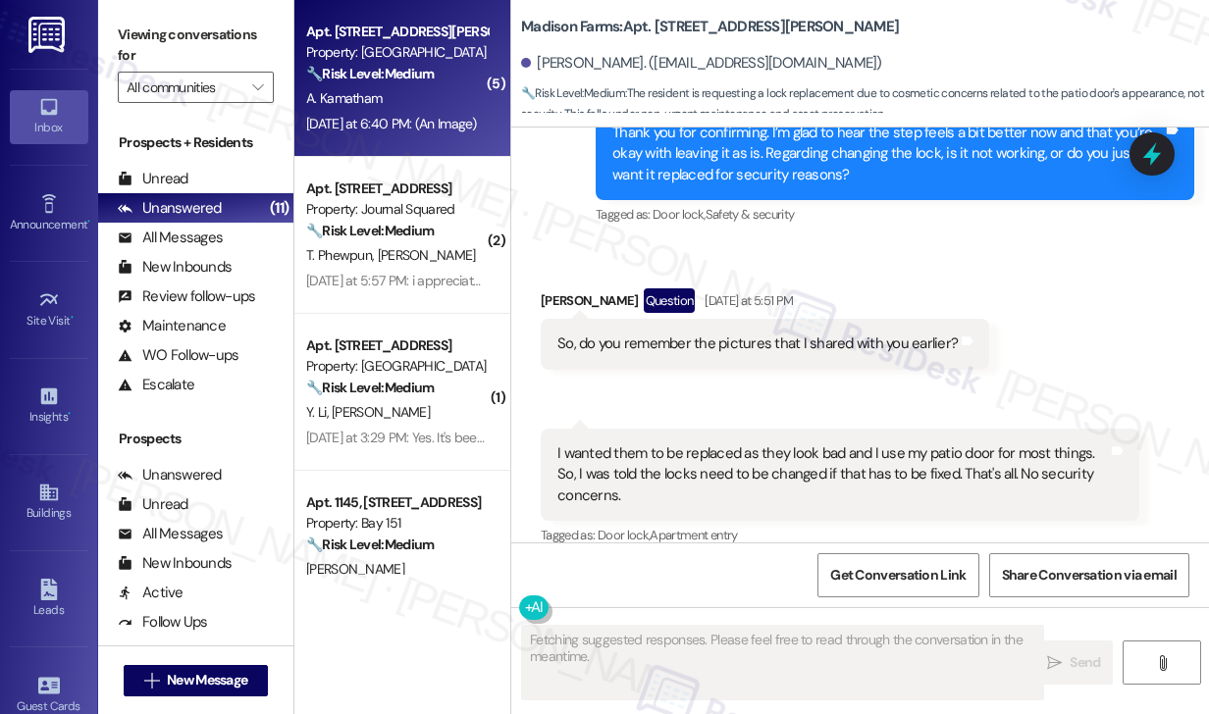
click at [714, 346] on div "So, do you remember the pictures that I shared with you earlier?" at bounding box center [757, 344] width 400 height 21
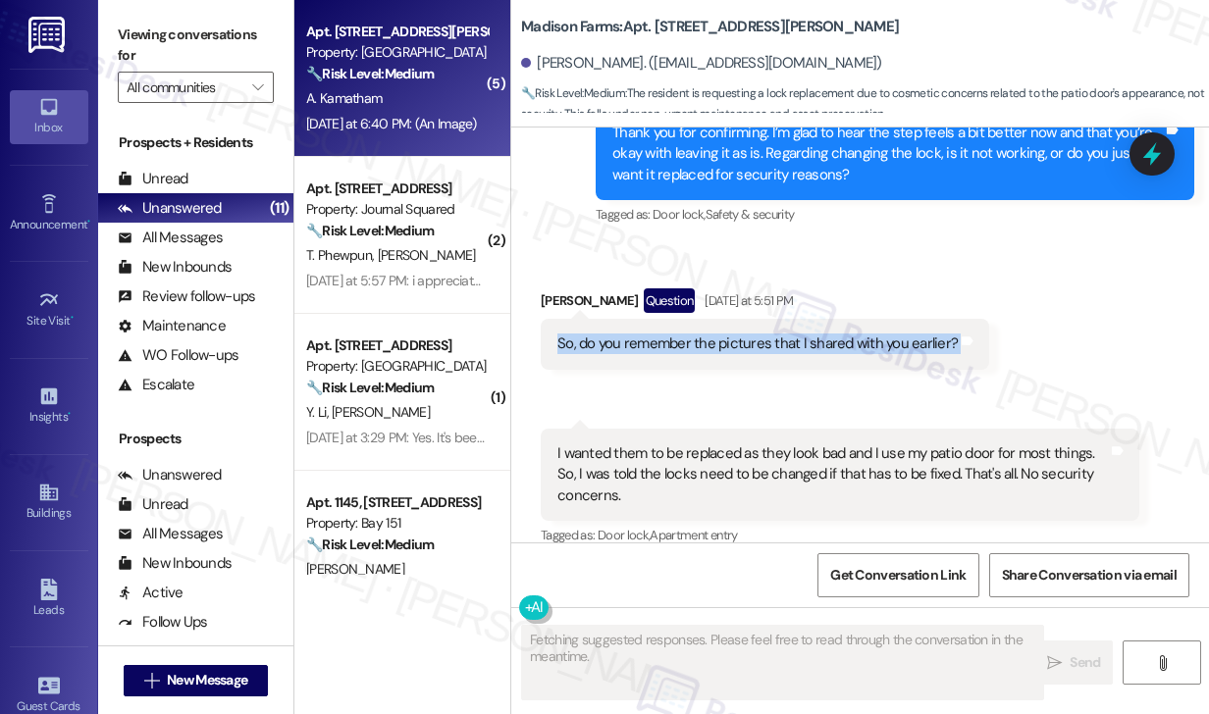
click at [714, 346] on div "So, do you remember the pictures that I shared with you earlier?" at bounding box center [757, 344] width 400 height 21
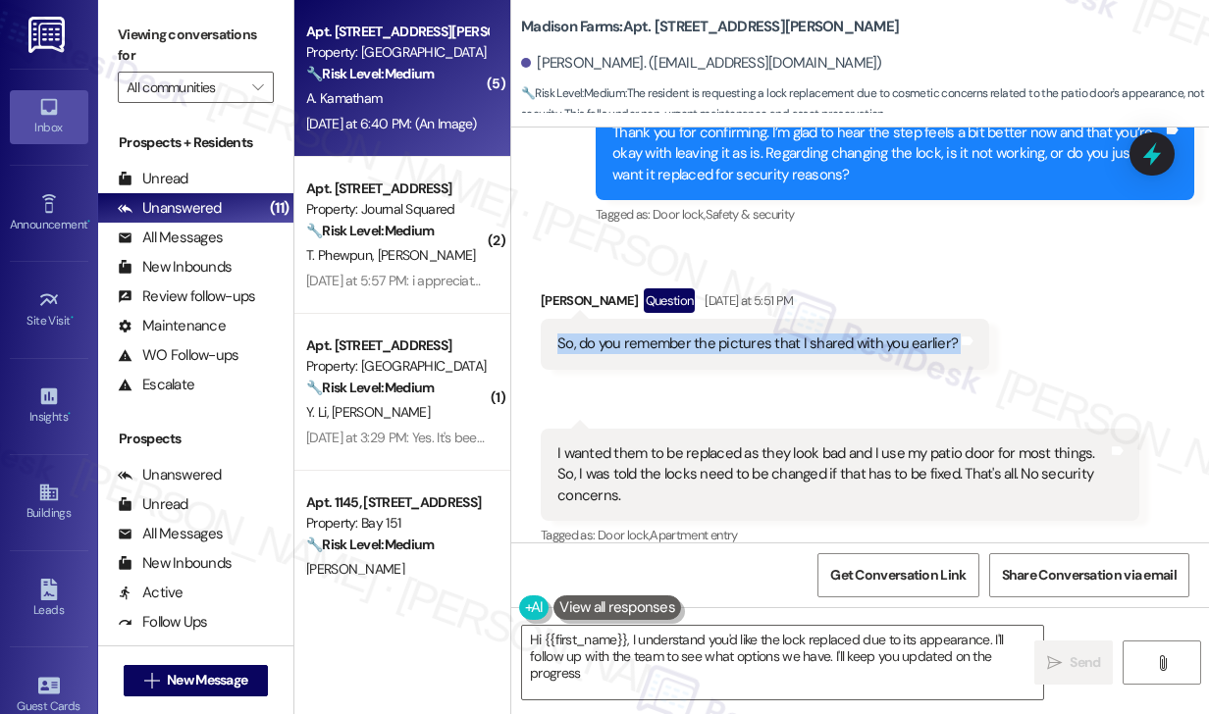
type textarea "Hi {{first_name}}, I understand you'd like the lock replaced due to its appeara…"
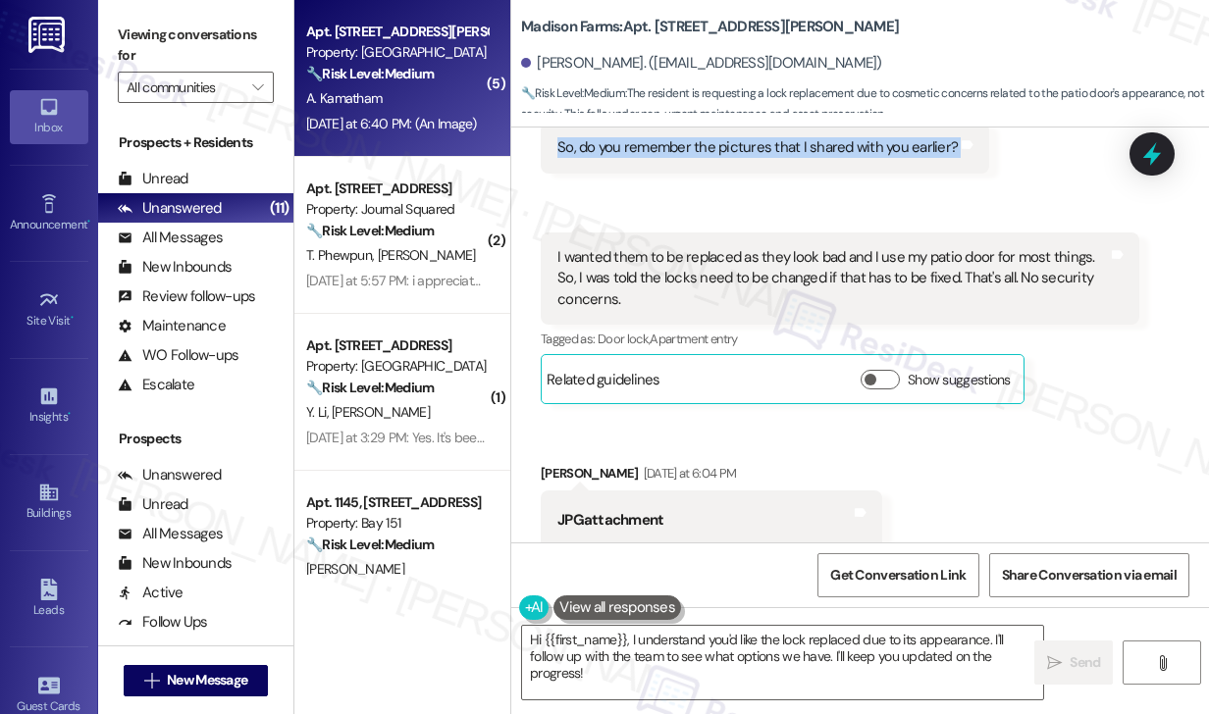
scroll to position [8630, 0]
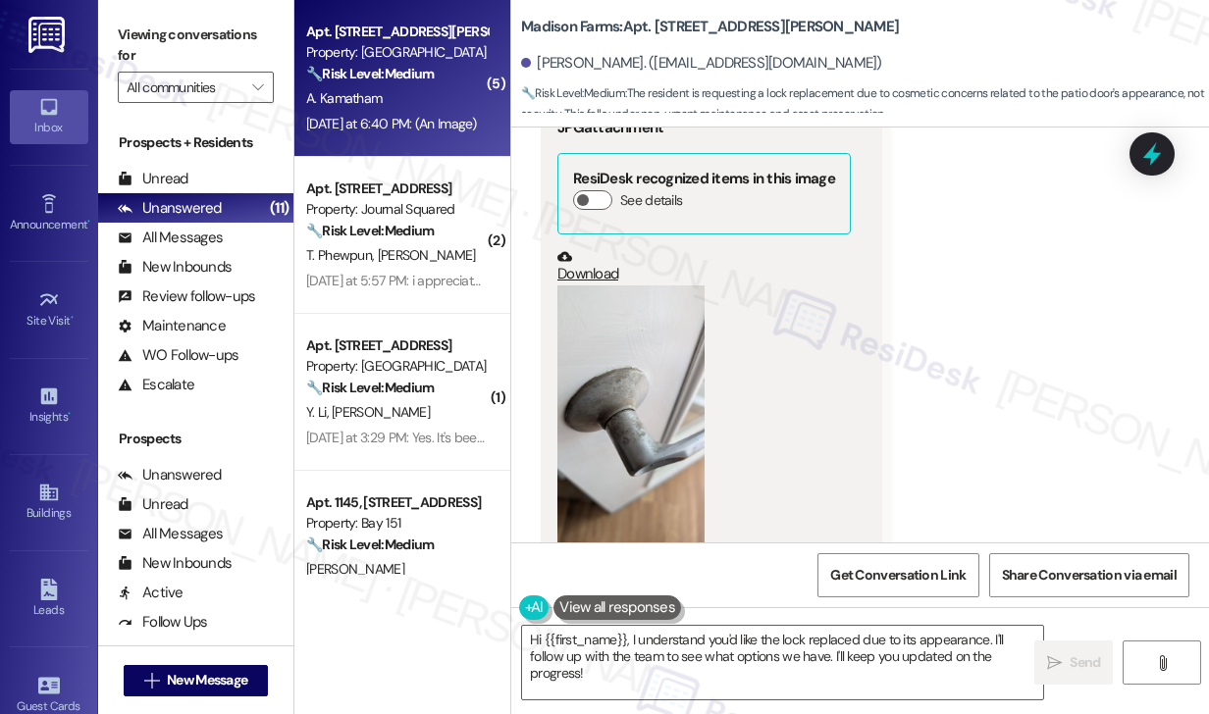
click at [624, 331] on button "Zoom image" at bounding box center [630, 417] width 147 height 262
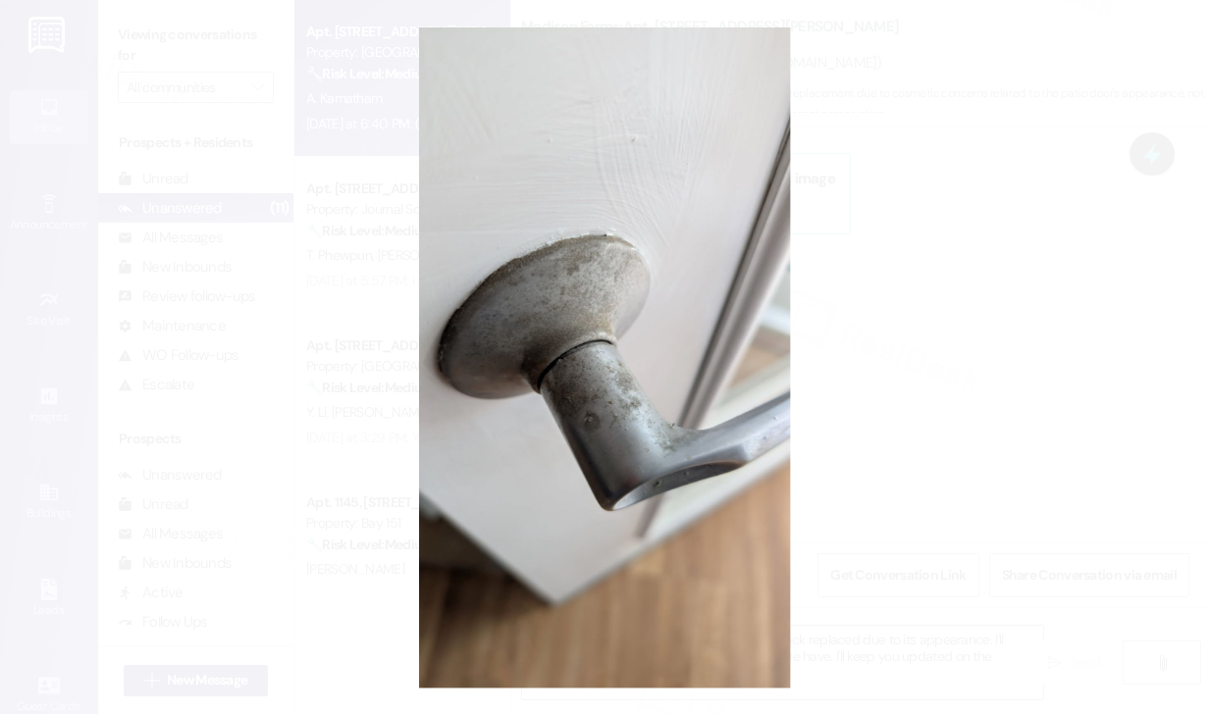
click at [860, 306] on button "Unzoom image" at bounding box center [604, 357] width 1209 height 714
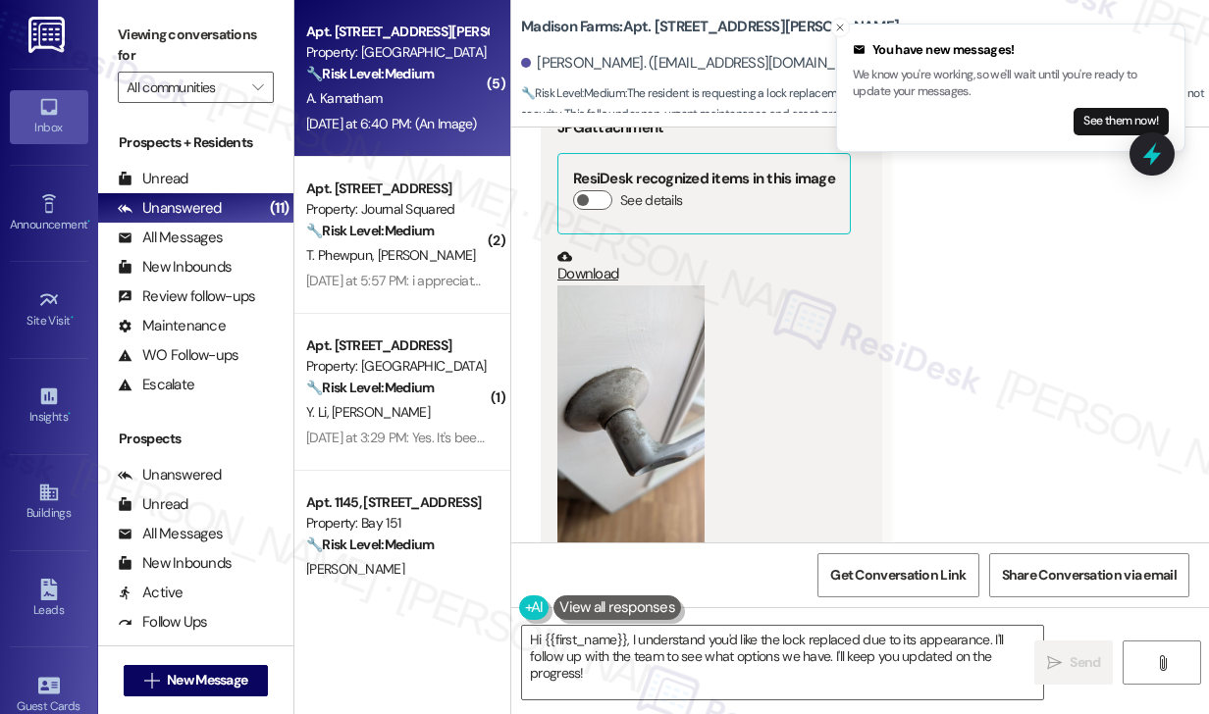
click at [201, 34] on label "Viewing conversations for" at bounding box center [196, 46] width 156 height 52
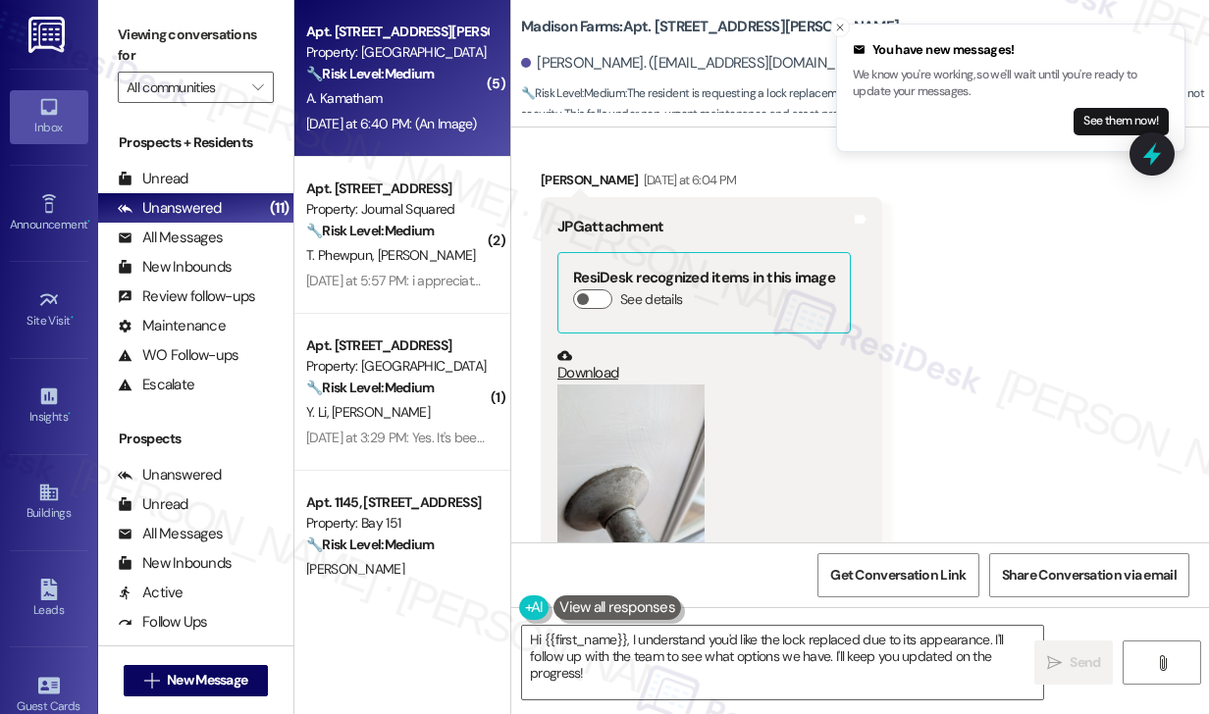
scroll to position [8335, 0]
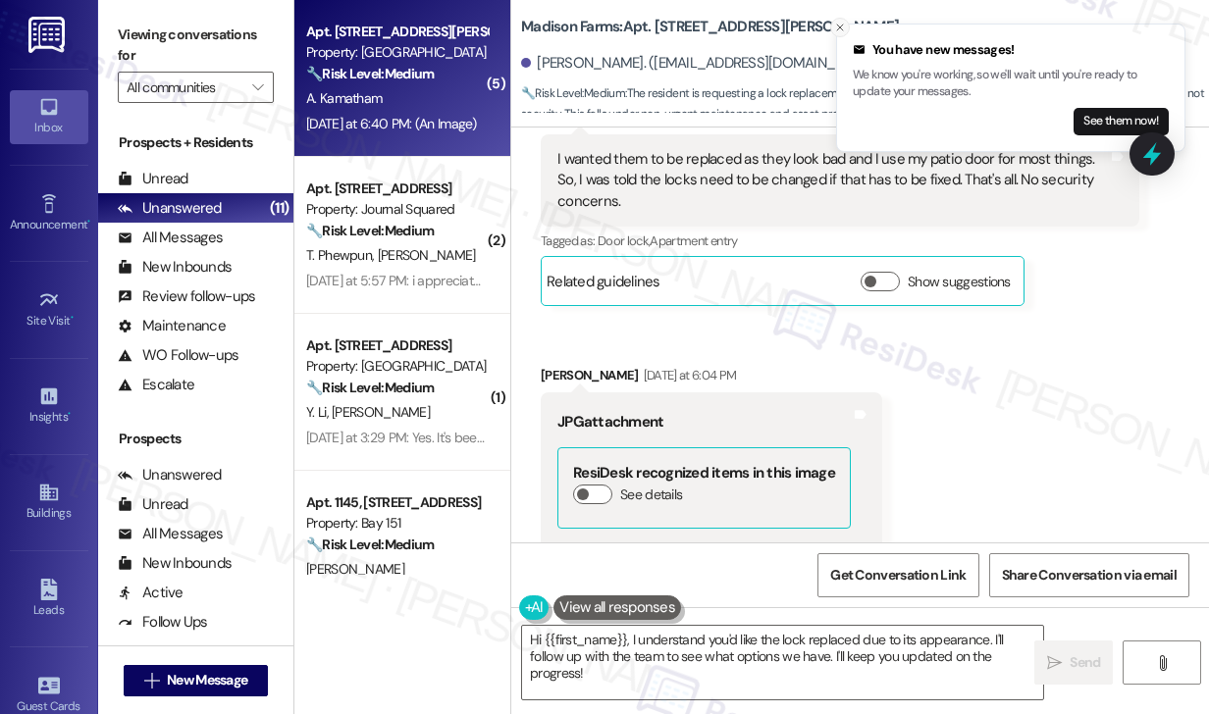
click at [844, 26] on icon "Close toast" at bounding box center [840, 28] width 12 height 12
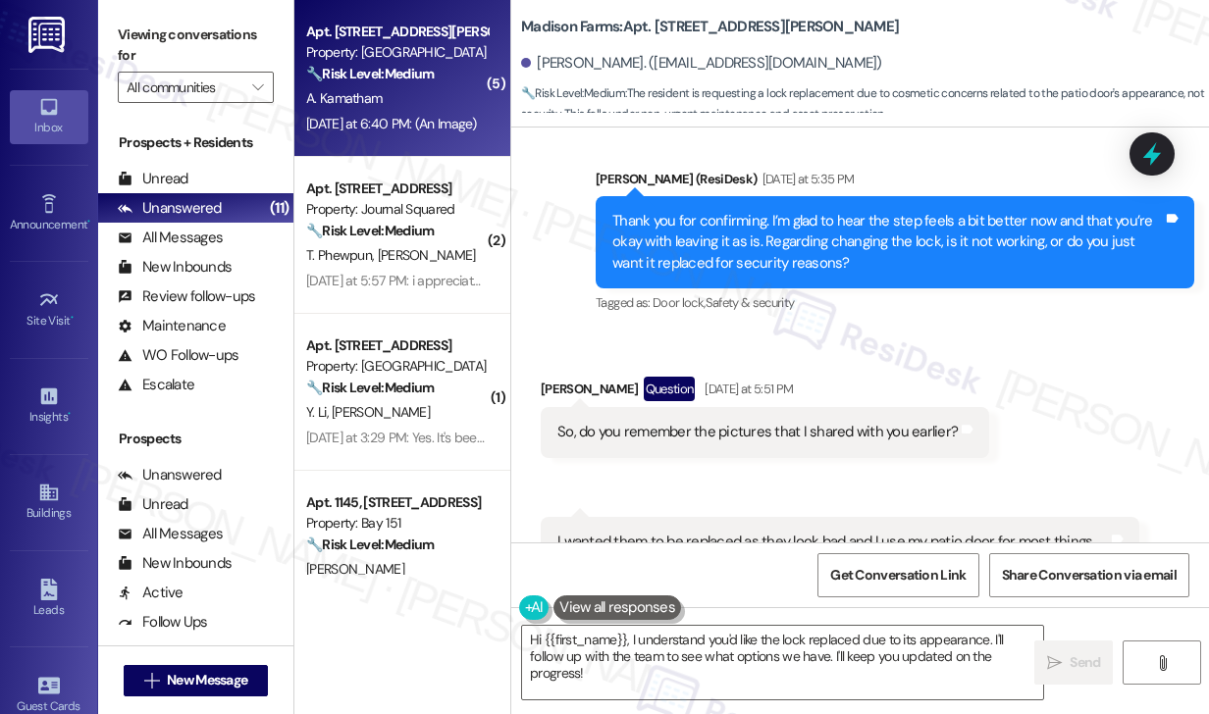
scroll to position [7943, 0]
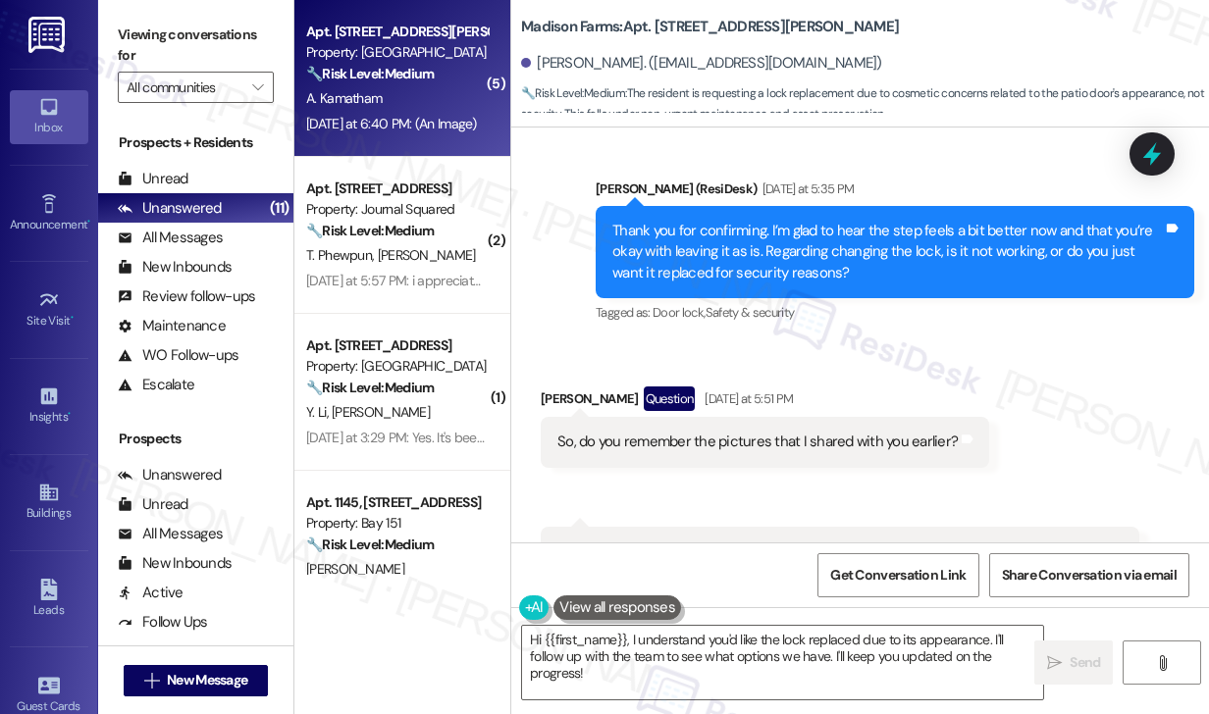
click at [661, 443] on div "So, do you remember the pictures that I shared with you earlier?" at bounding box center [757, 442] width 400 height 21
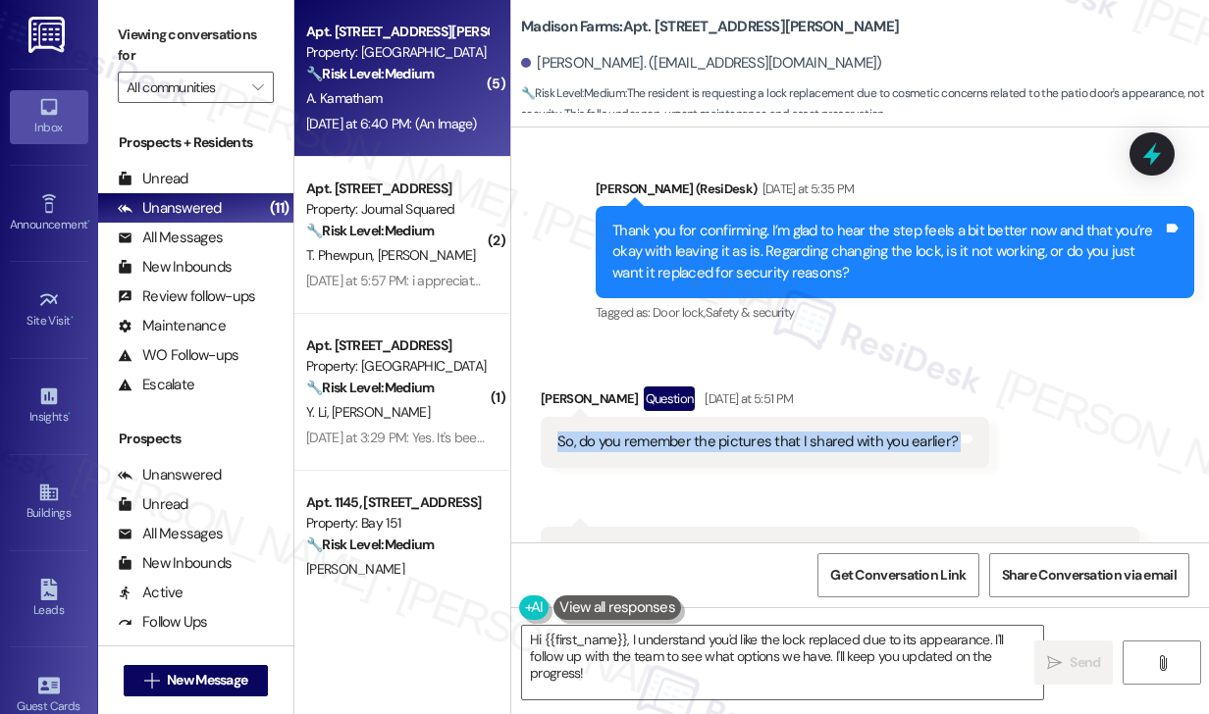
click at [661, 443] on div "So, do you remember the pictures that I shared with you earlier?" at bounding box center [757, 442] width 400 height 21
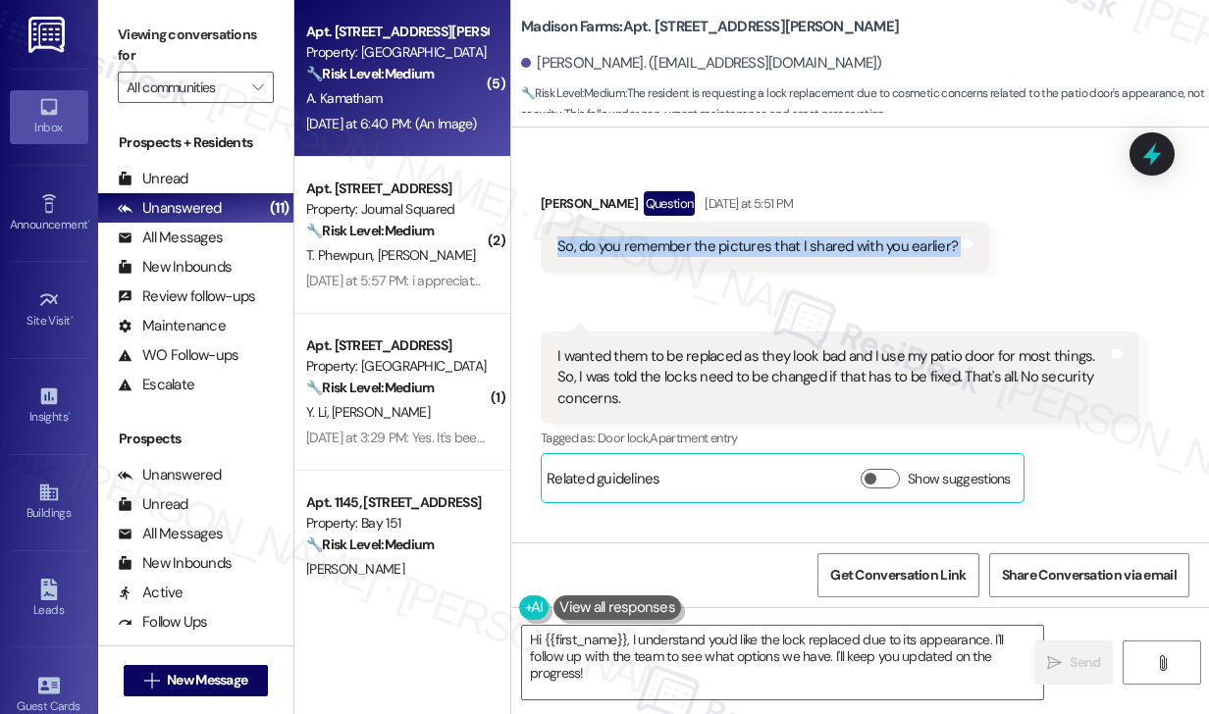
scroll to position [8139, 0]
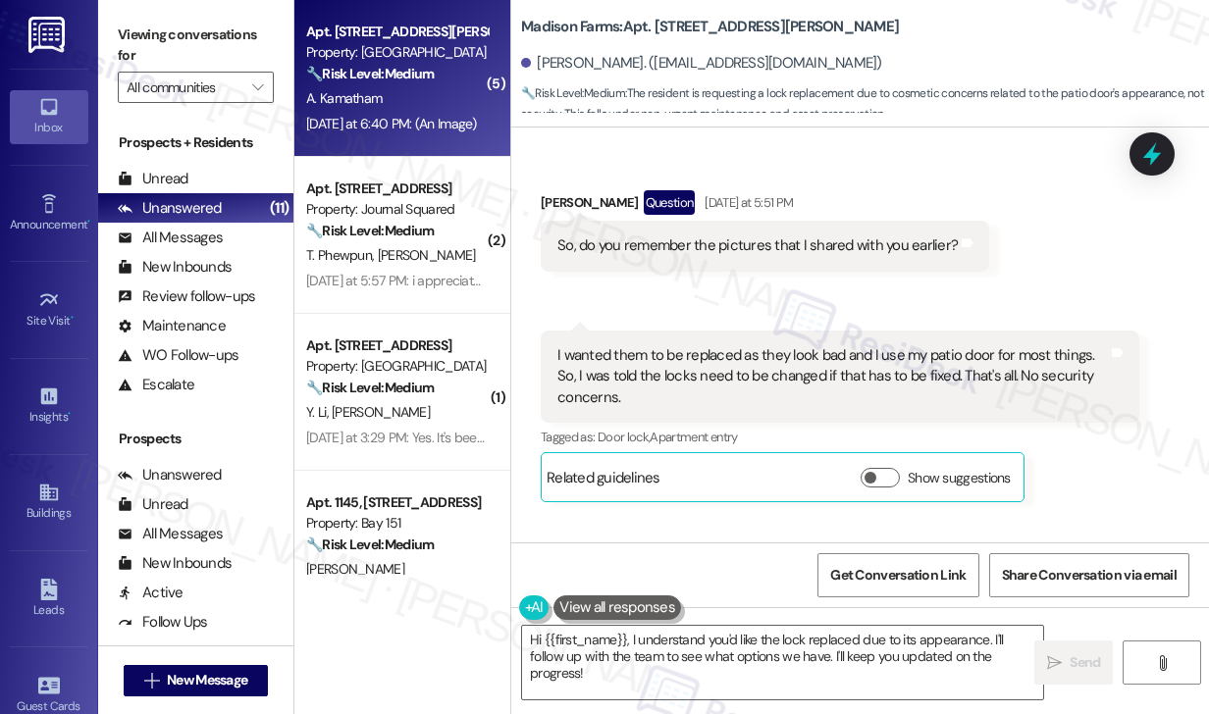
click at [648, 337] on div "I wanted them to be replaced as they look bad and I use my patio door for most …" at bounding box center [840, 377] width 599 height 92
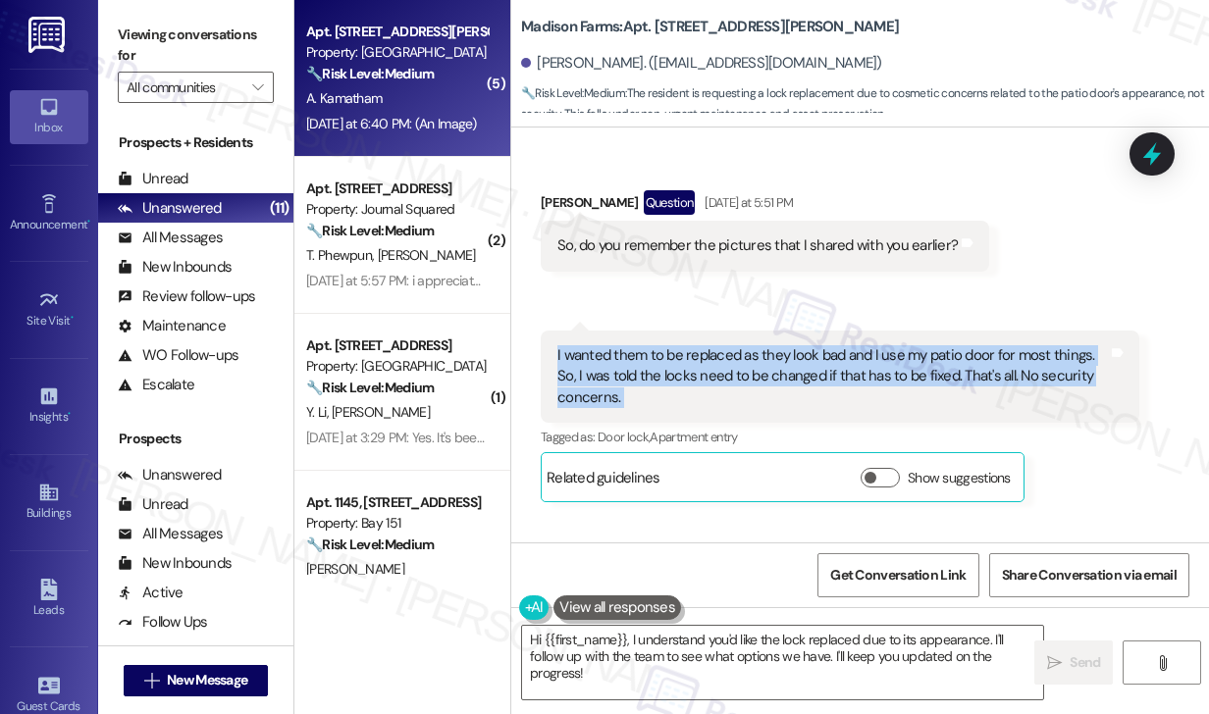
click at [648, 337] on div "I wanted them to be replaced as they look bad and I use my patio door for most …" at bounding box center [840, 377] width 599 height 92
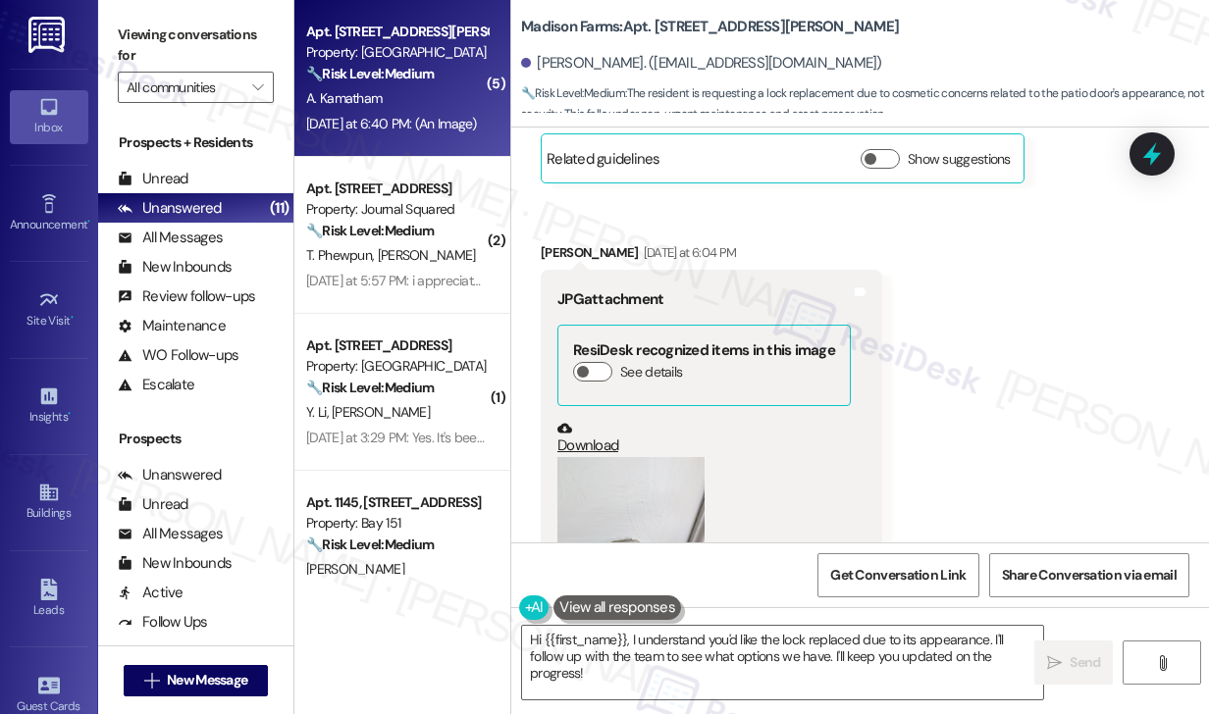
scroll to position [8728, 0]
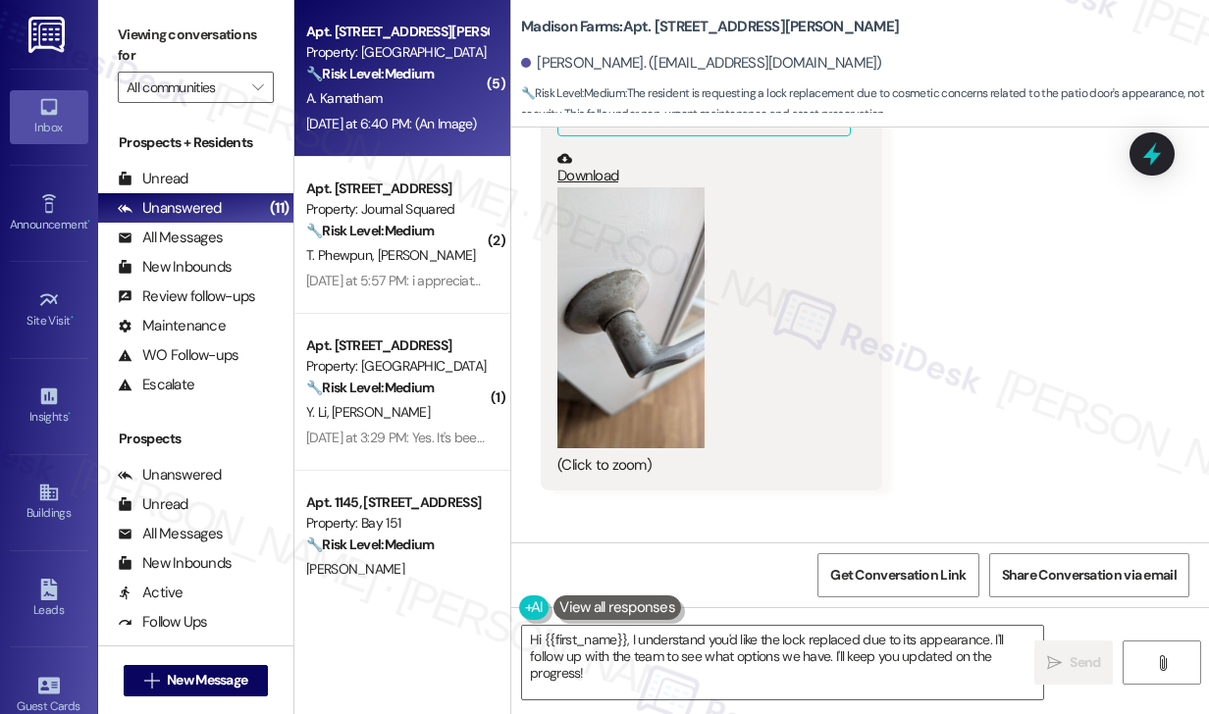
drag, startPoint x: 161, startPoint y: 38, endPoint x: 187, endPoint y: 35, distance: 26.7
click at [161, 38] on label "Viewing conversations for" at bounding box center [196, 46] width 156 height 52
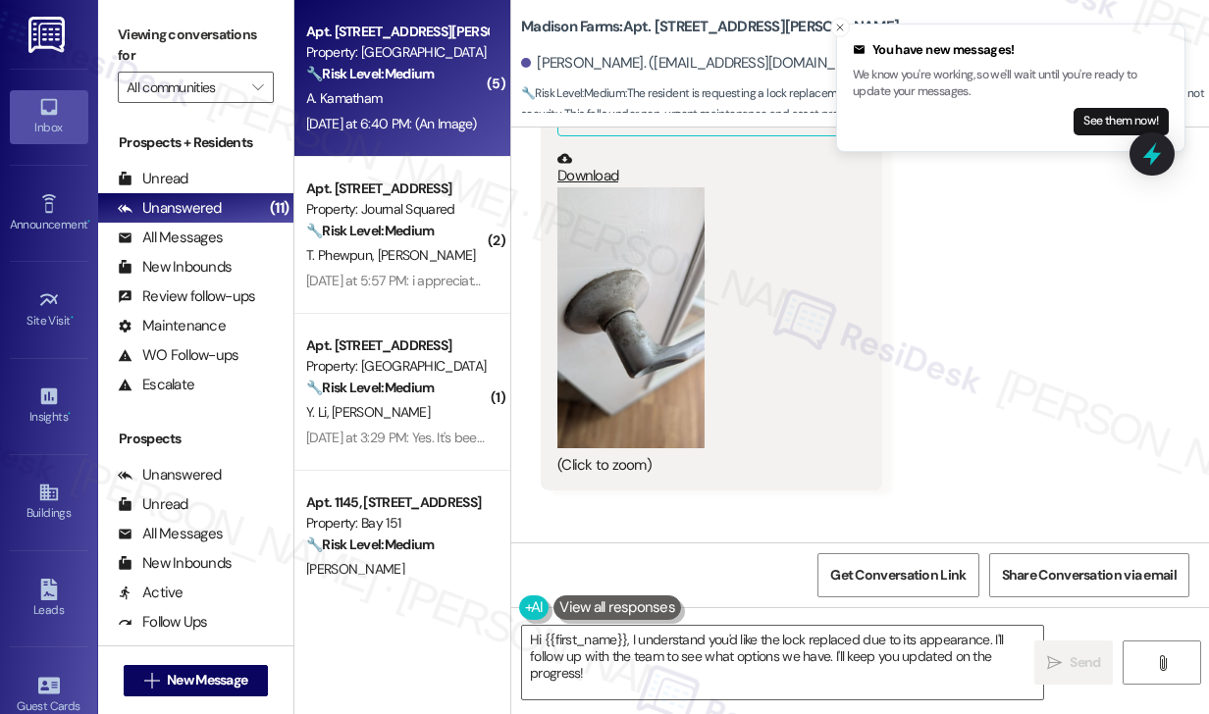
click at [672, 26] on b "Madison Farms: Apt. B2119, 4883 Riley Road" at bounding box center [710, 27] width 378 height 21
copy b "B2119"
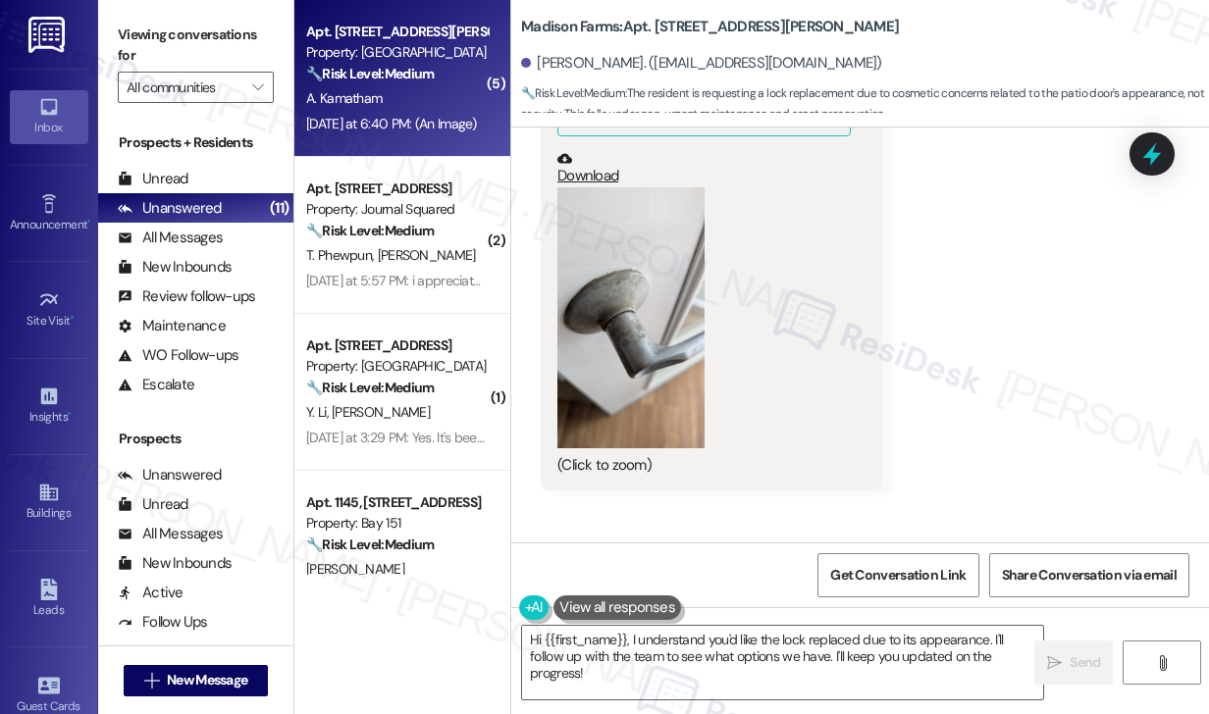
click at [153, 18] on div "Viewing conversations for All communities " at bounding box center [195, 61] width 195 height 123
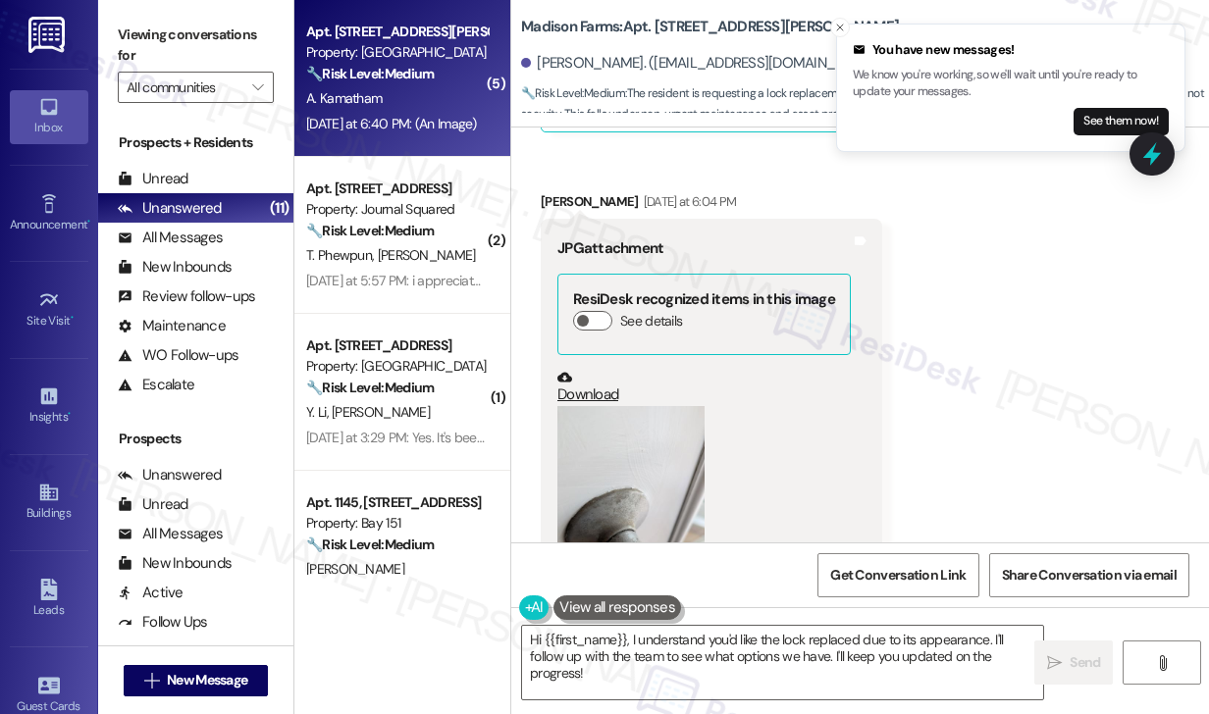
scroll to position [8237, 0]
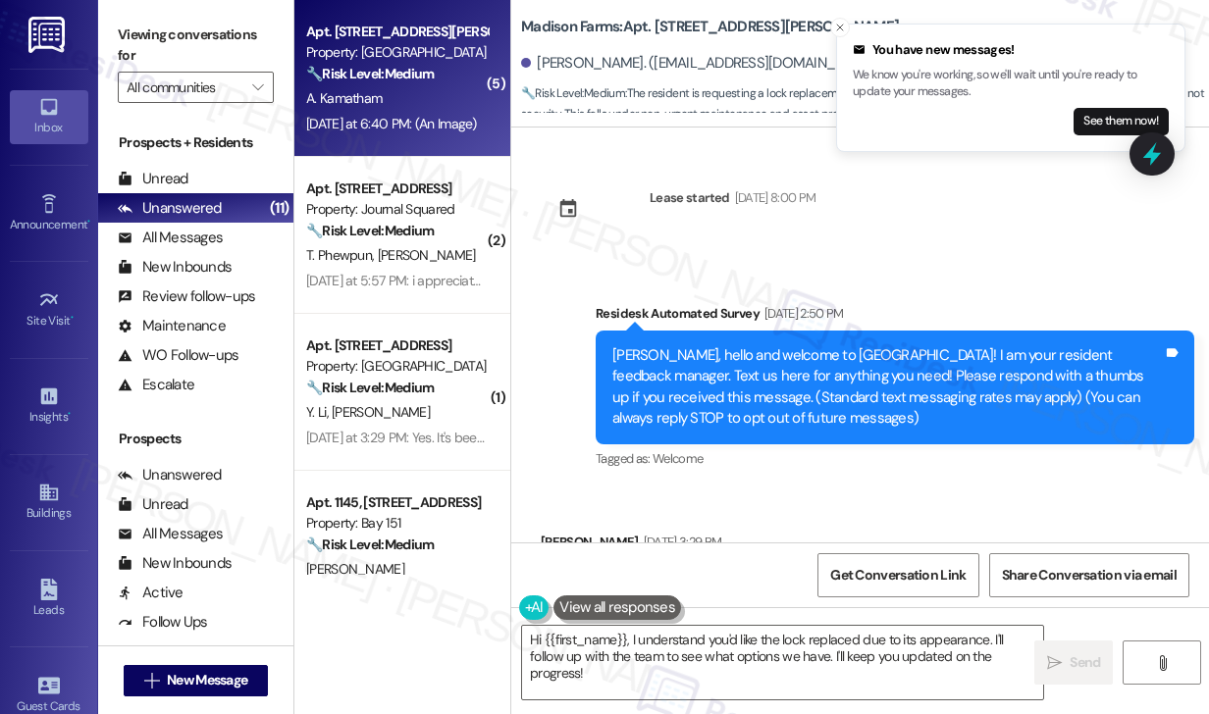
scroll to position [8237, 0]
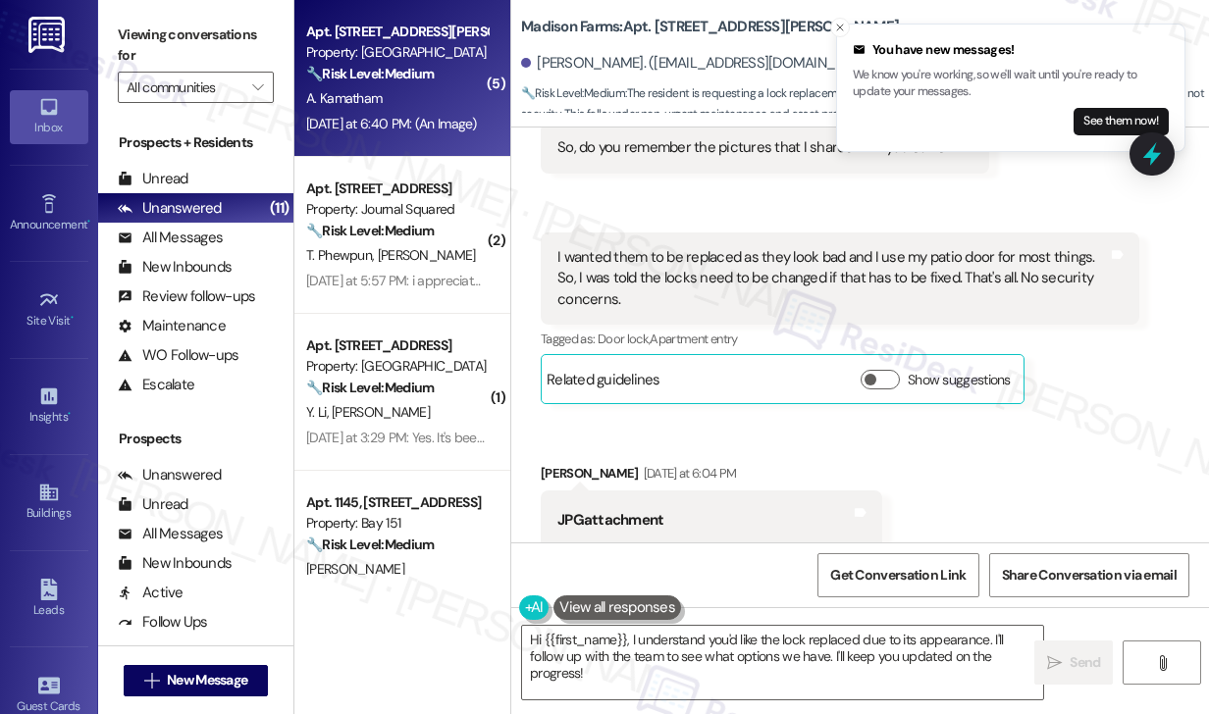
click at [779, 266] on div "I wanted them to be replaced as they look bad and I use my patio door for most …" at bounding box center [832, 278] width 551 height 63
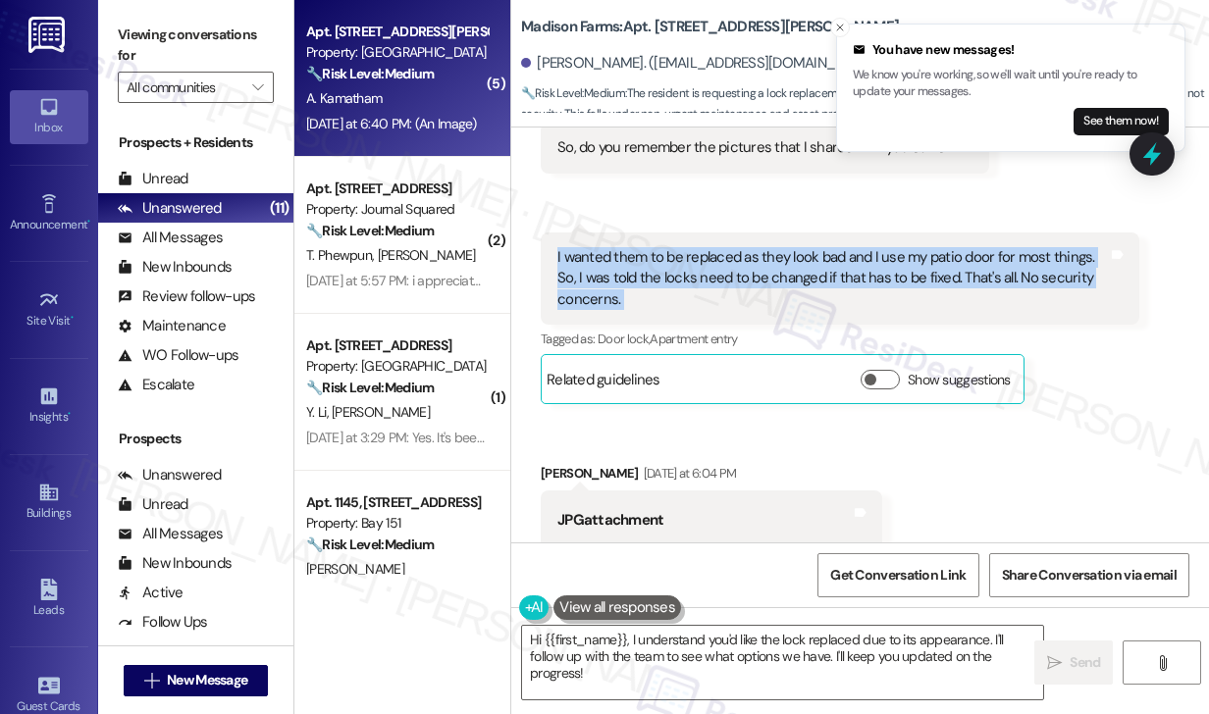
click at [779, 266] on div "I wanted them to be replaced as they look bad and I use my patio door for most …" at bounding box center [832, 278] width 551 height 63
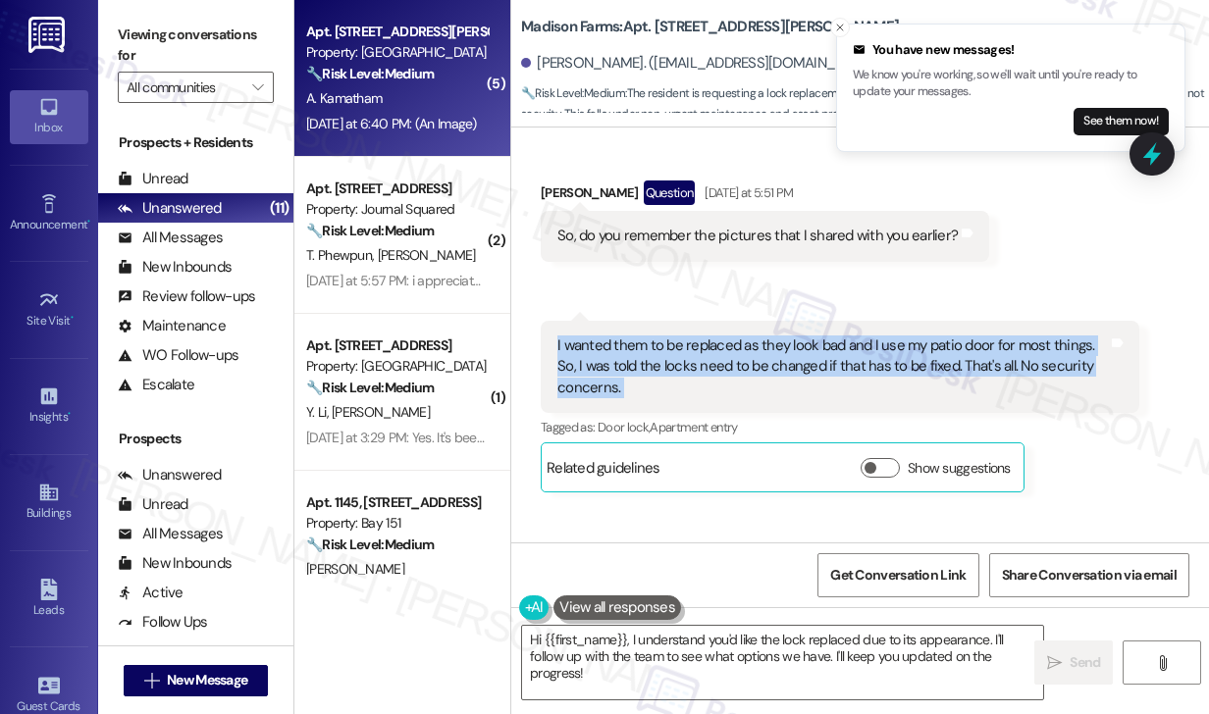
scroll to position [7943, 0]
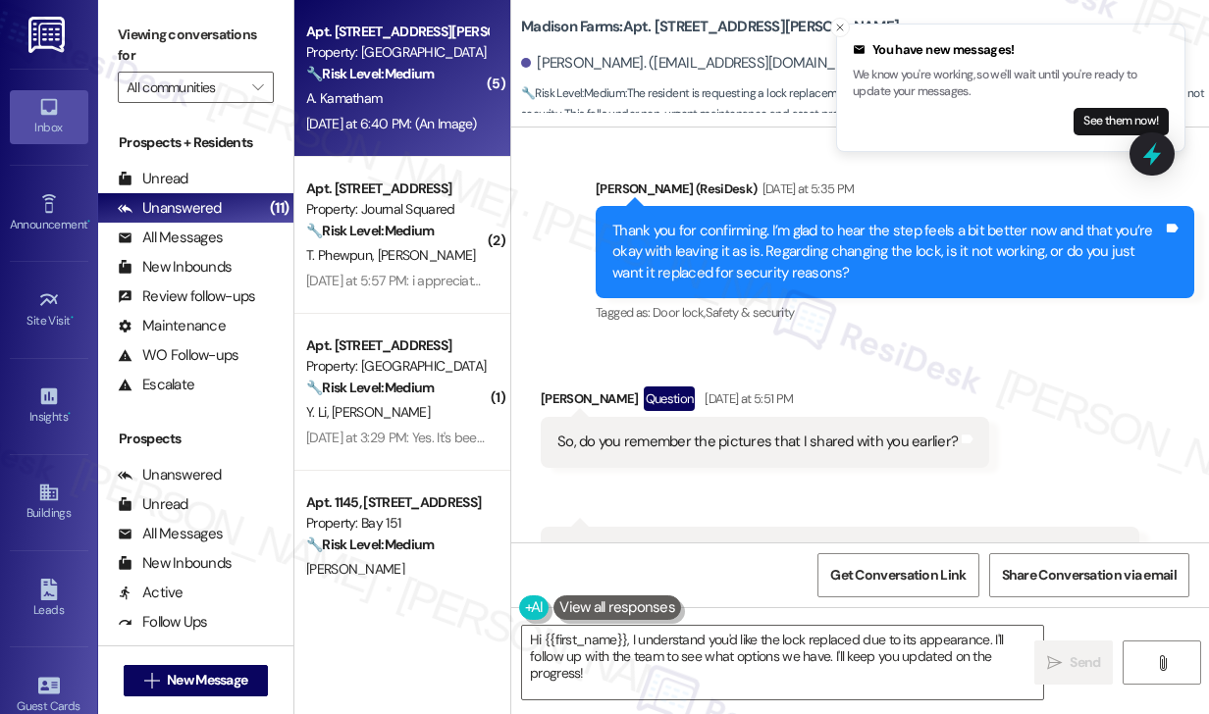
click at [868, 243] on div "Thank you for confirming. I’m glad to hear the step feels a bit better now and …" at bounding box center [887, 252] width 551 height 63
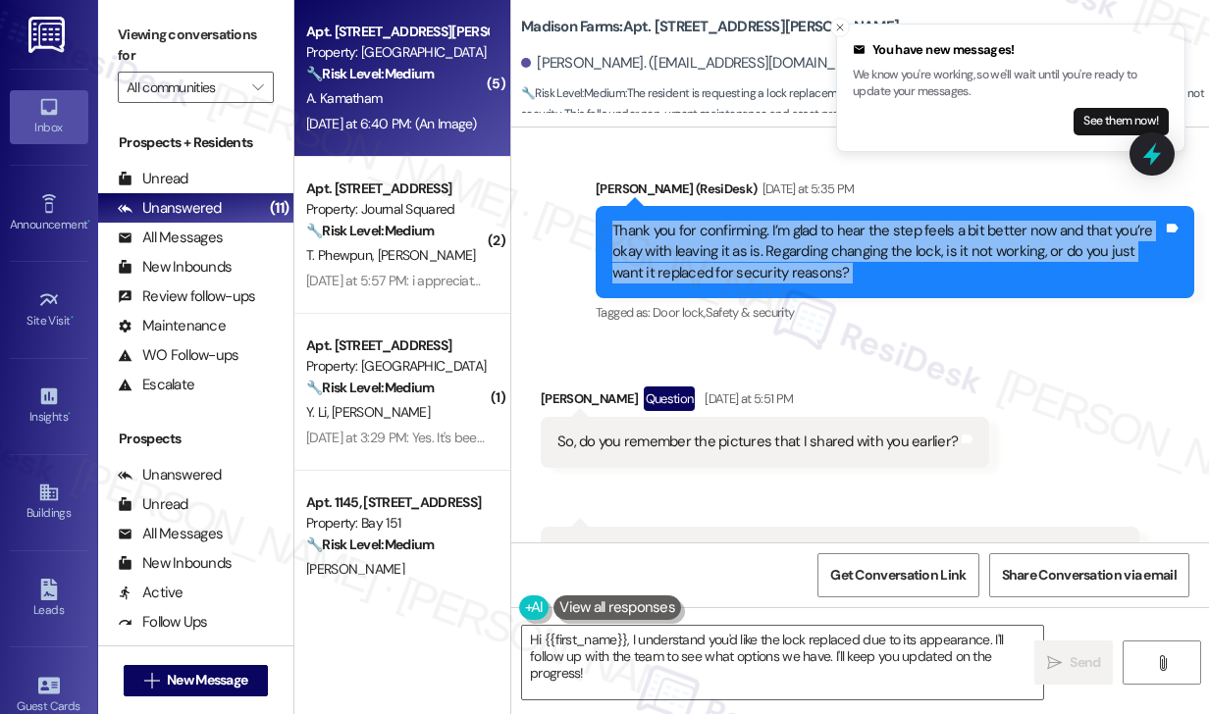
click at [868, 243] on div "Thank you for confirming. I’m glad to hear the step feels a bit better now and …" at bounding box center [887, 252] width 551 height 63
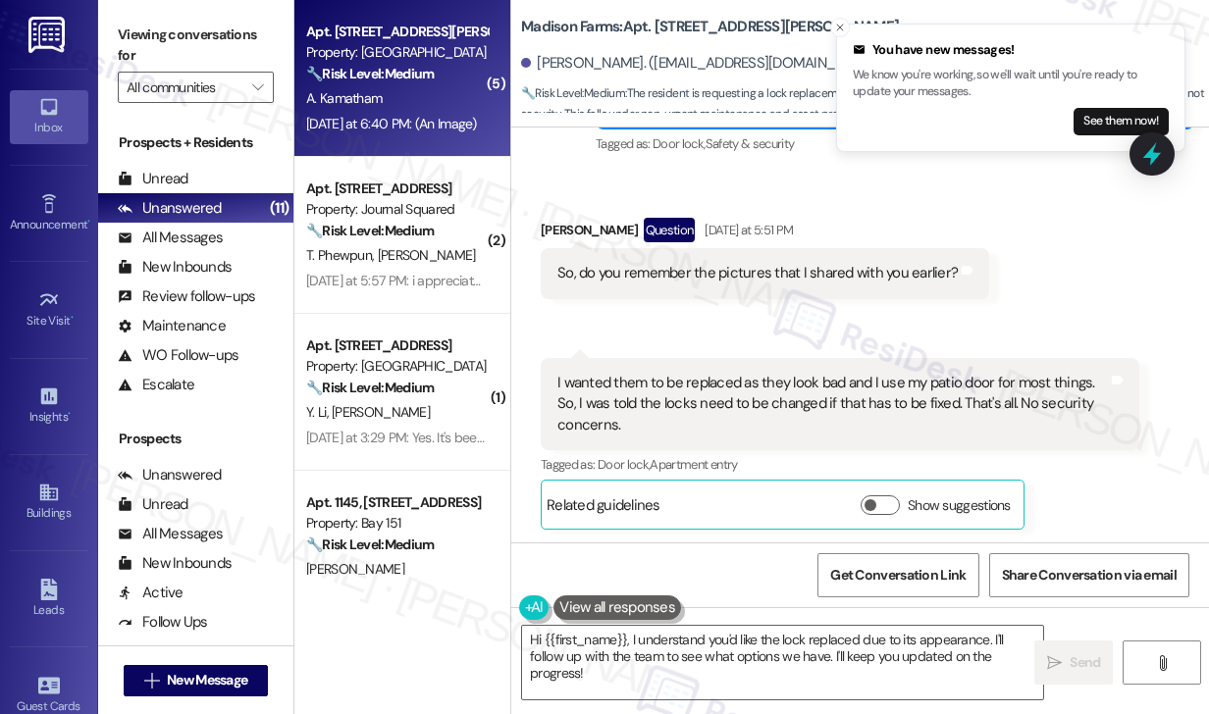
scroll to position [8139, 0]
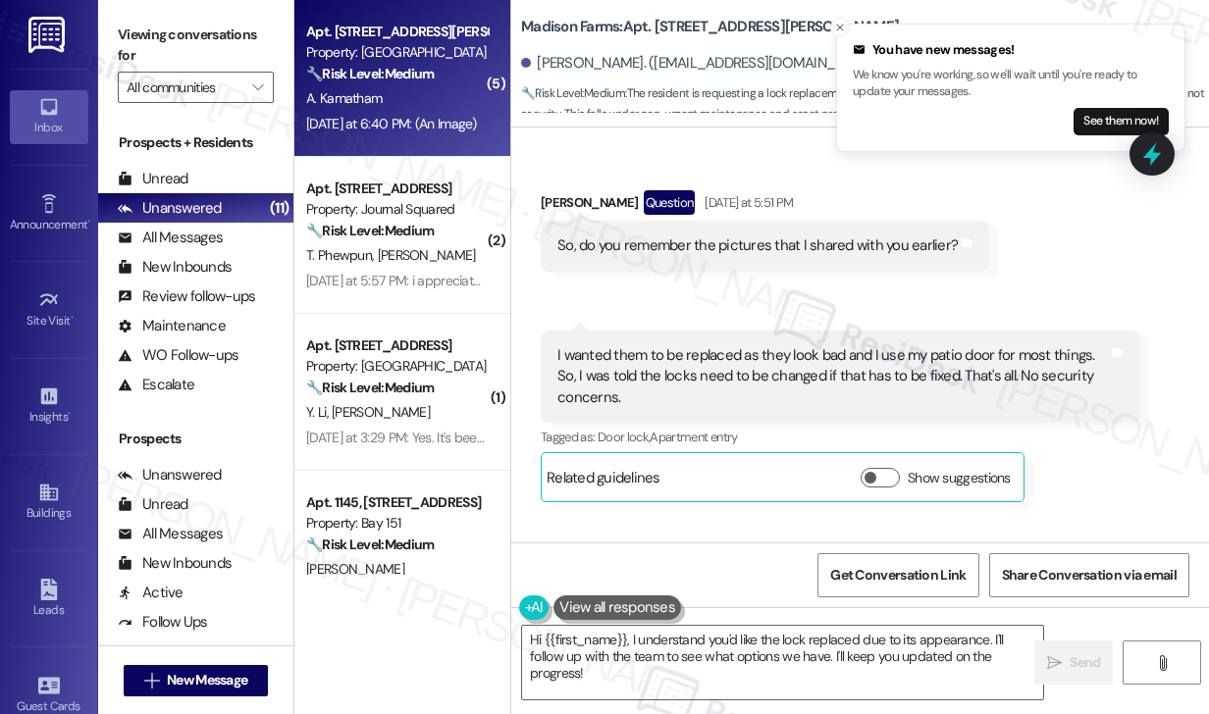
click at [841, 252] on div "So, do you remember the pictures that I shared with you earlier?" at bounding box center [757, 246] width 400 height 21
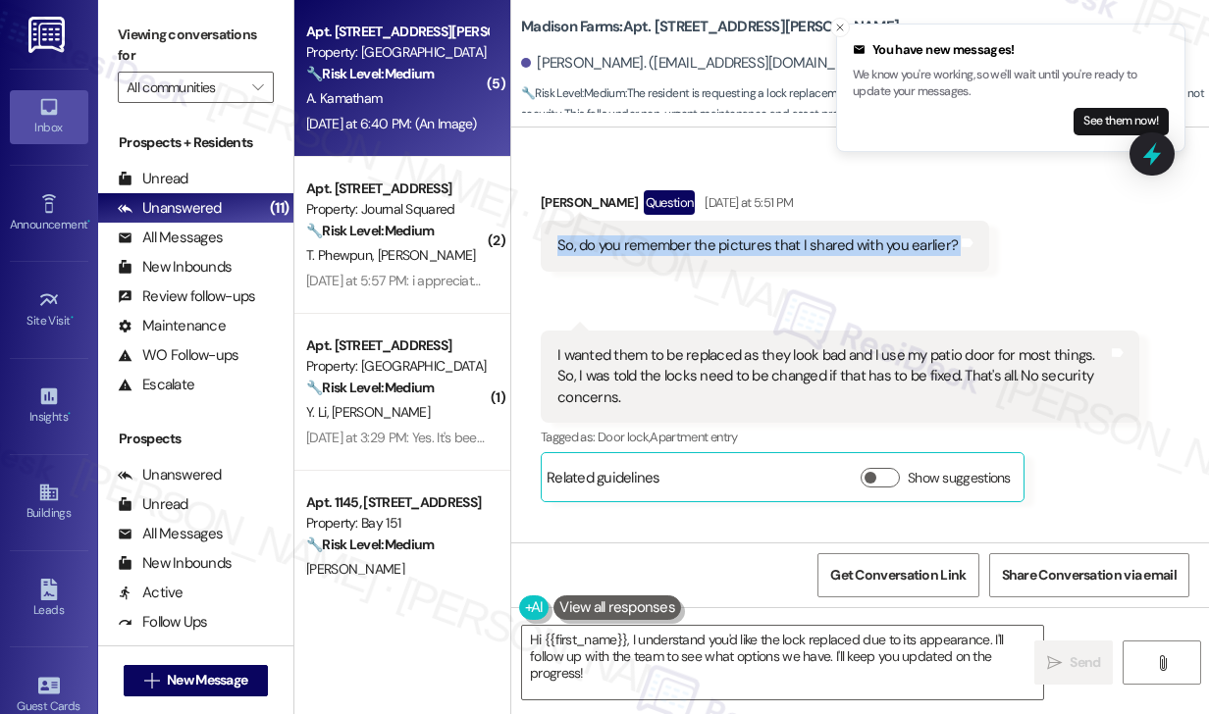
click at [841, 252] on div "So, do you remember the pictures that I shared with you earlier?" at bounding box center [757, 246] width 400 height 21
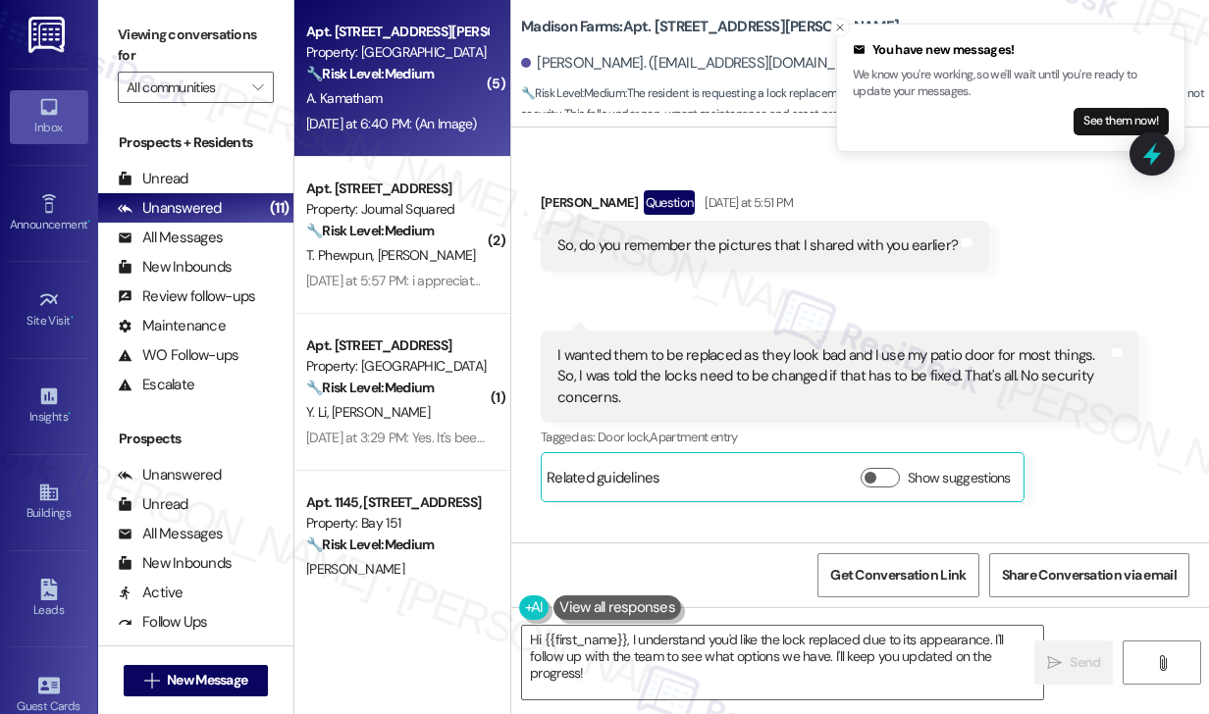
click at [684, 369] on div "I wanted them to be replaced as they look bad and I use my patio door for most …" at bounding box center [832, 376] width 551 height 63
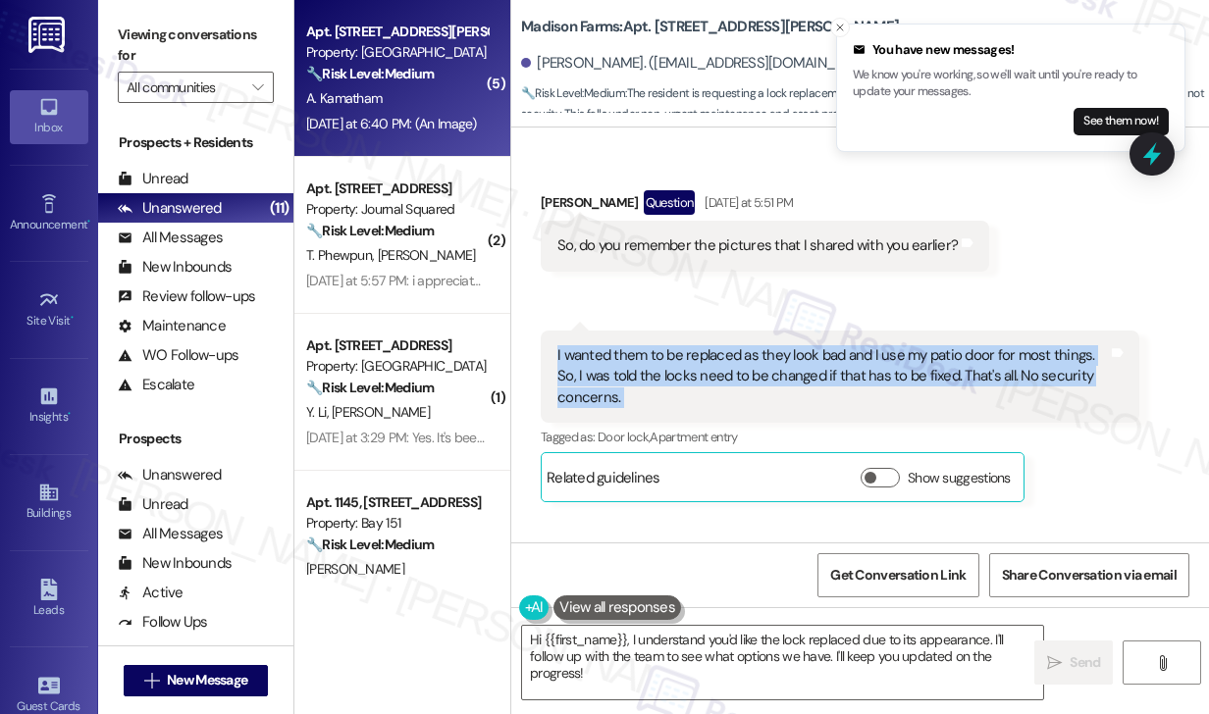
click at [684, 369] on div "I wanted them to be replaced as they look bad and I use my patio door for most …" at bounding box center [832, 376] width 551 height 63
click at [696, 356] on div "I wanted them to be replaced as they look bad and I use my patio door for most …" at bounding box center [832, 376] width 551 height 63
drag, startPoint x: 546, startPoint y: 351, endPoint x: 963, endPoint y: 370, distance: 417.5
click at [963, 370] on div "I wanted them to be replaced as they look bad and I use my patio door for most …" at bounding box center [840, 377] width 599 height 92
copy div "I wanted them to be replaced as they look bad and I use my patio door for most …"
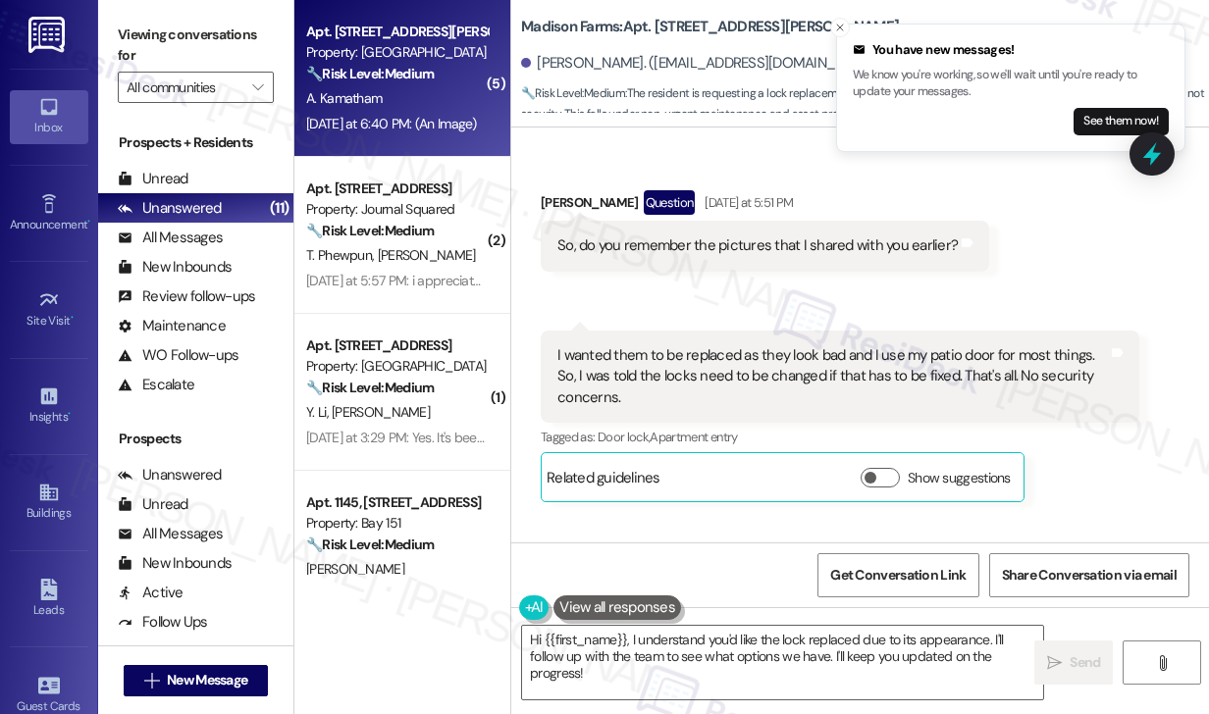
click at [188, 41] on label "Viewing conversations for" at bounding box center [196, 46] width 156 height 52
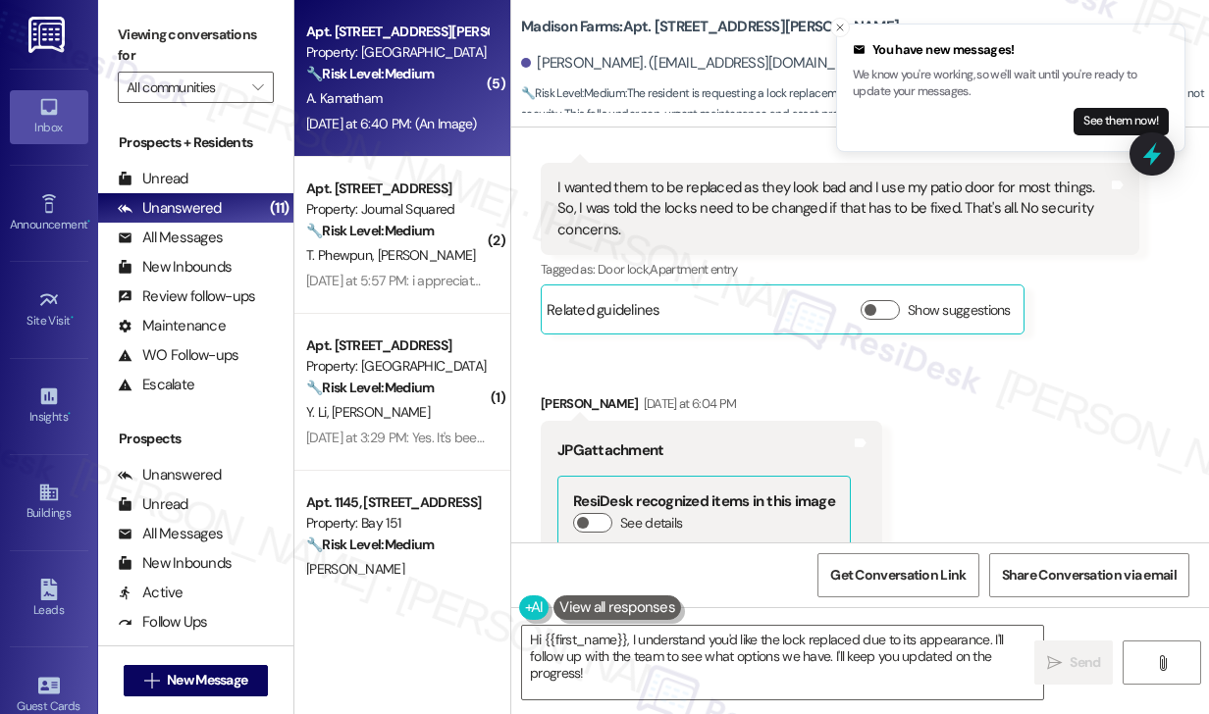
scroll to position [8532, 0]
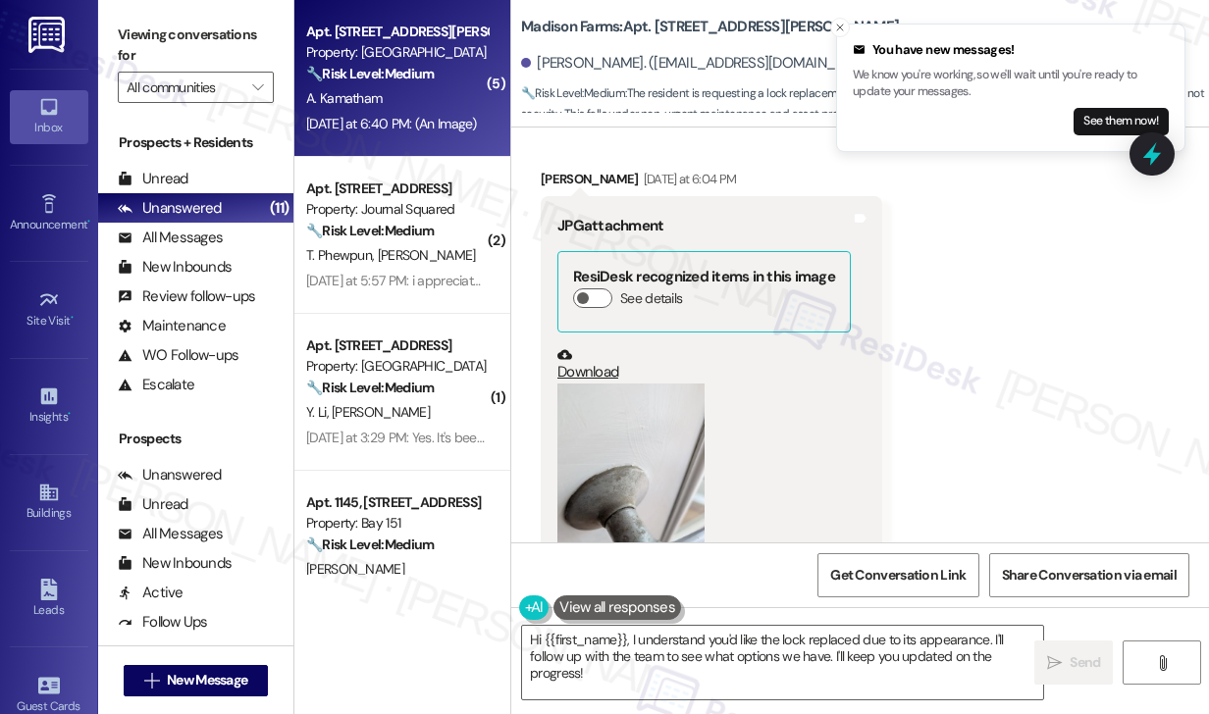
click at [133, 30] on label "Viewing conversations for" at bounding box center [196, 46] width 156 height 52
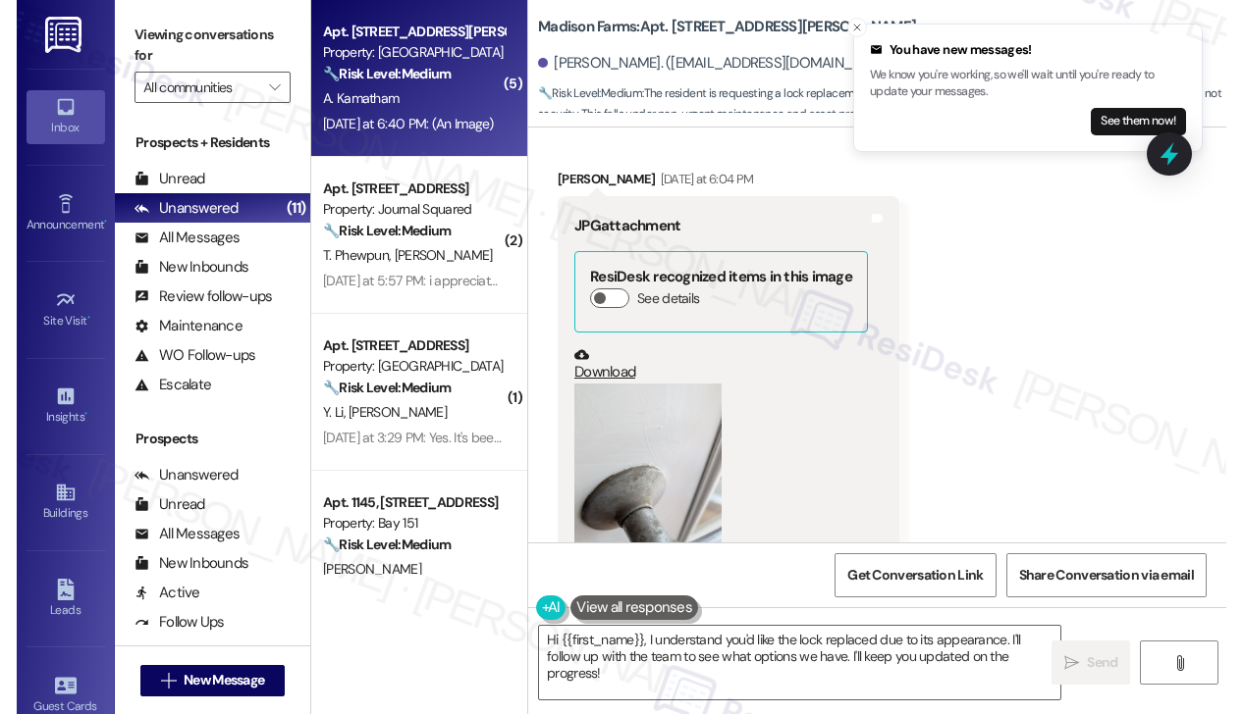
scroll to position [8335, 0]
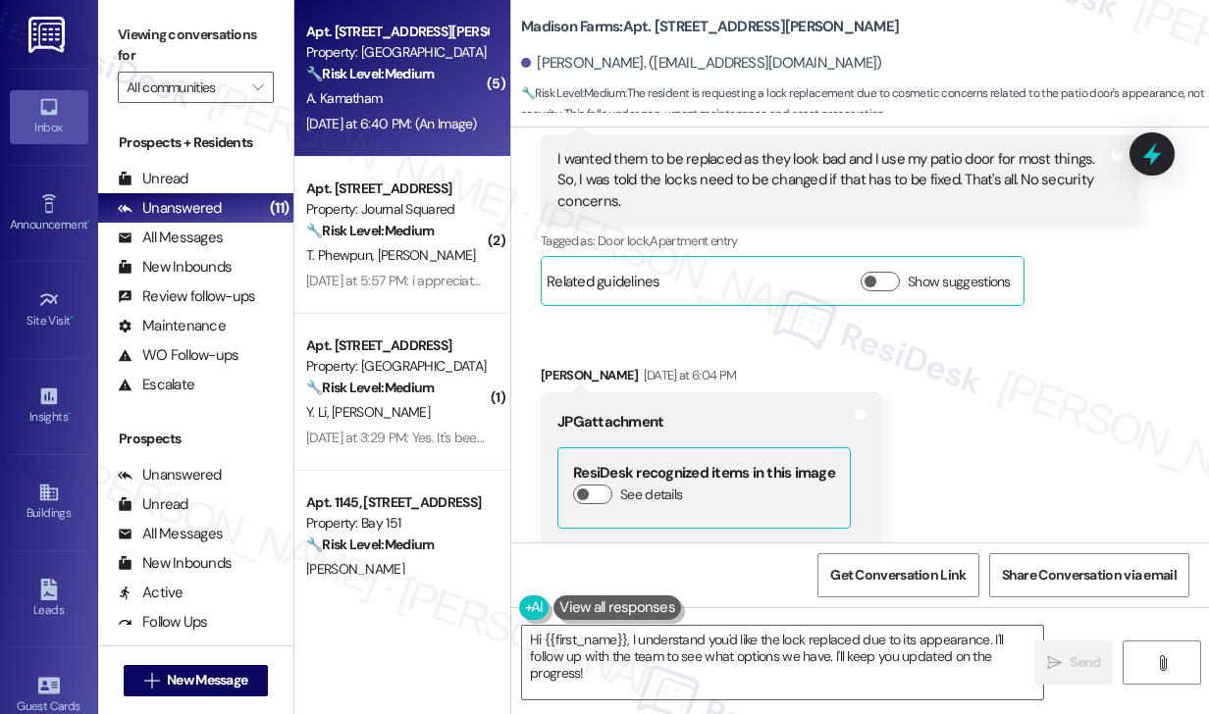
click at [186, 41] on label "Viewing conversations for" at bounding box center [196, 46] width 156 height 52
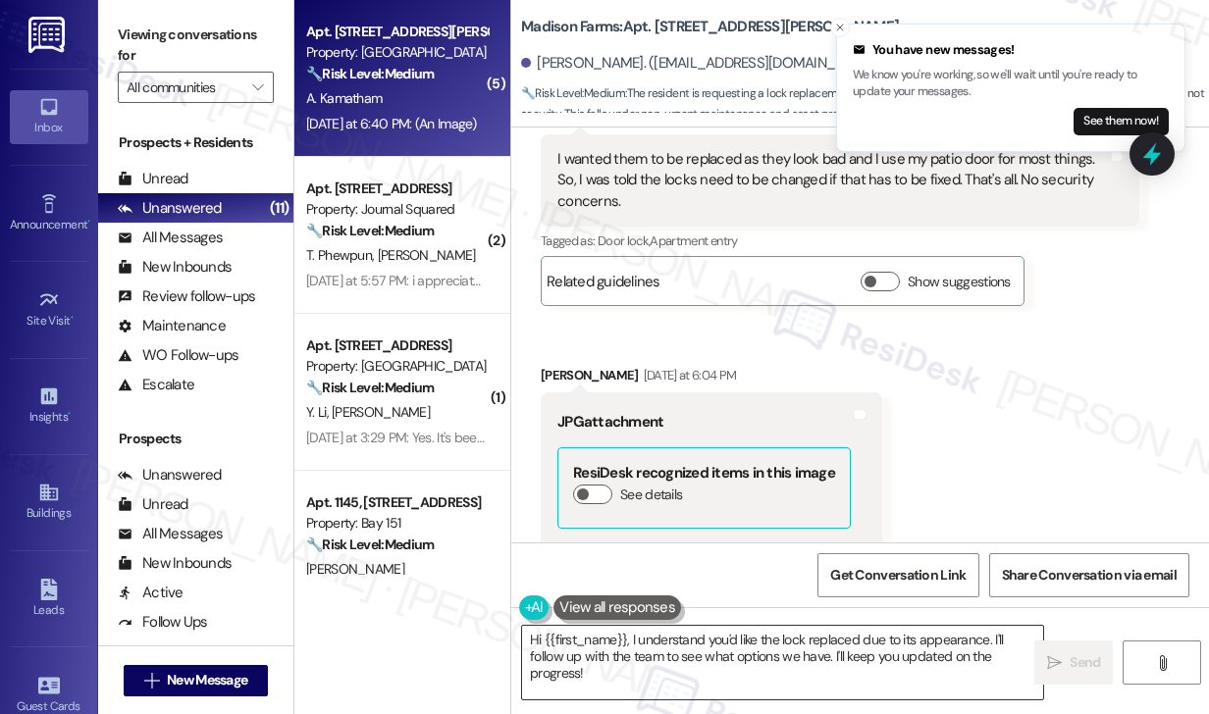
click at [727, 657] on textarea "Hi {{first_name}}, I understand you'd like the lock replaced due to its appeara…" at bounding box center [782, 663] width 521 height 74
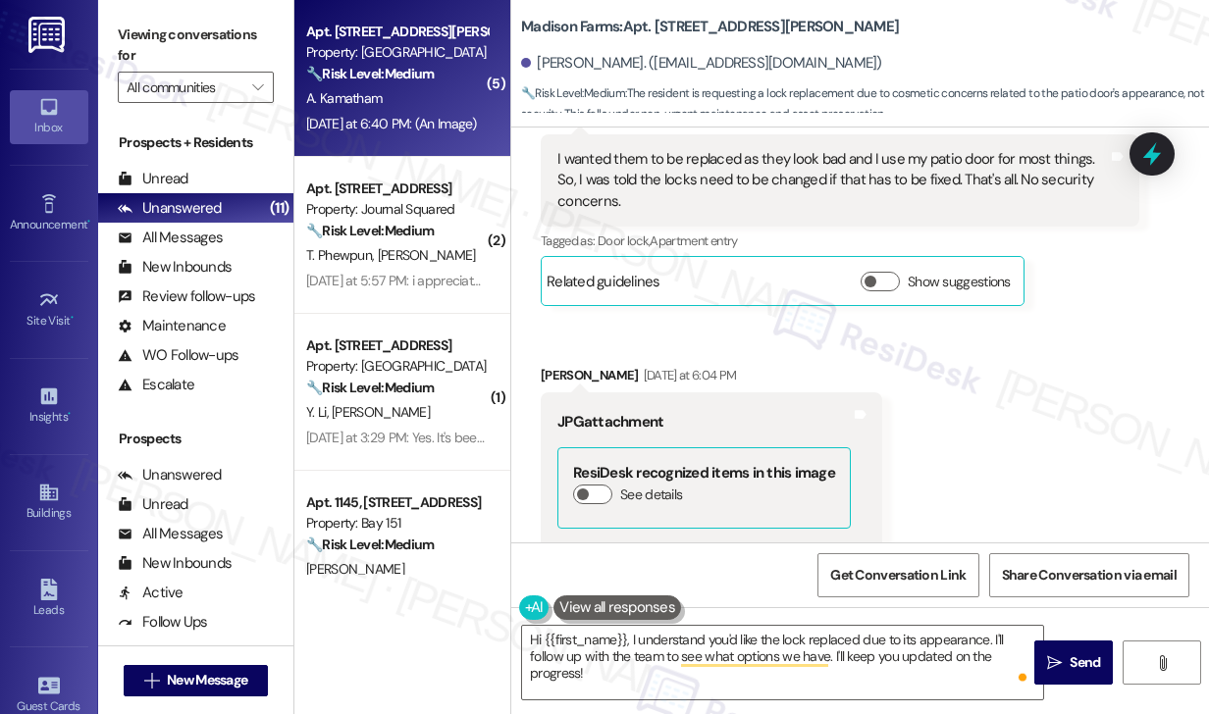
click at [194, 29] on label "Viewing conversations for" at bounding box center [196, 46] width 156 height 52
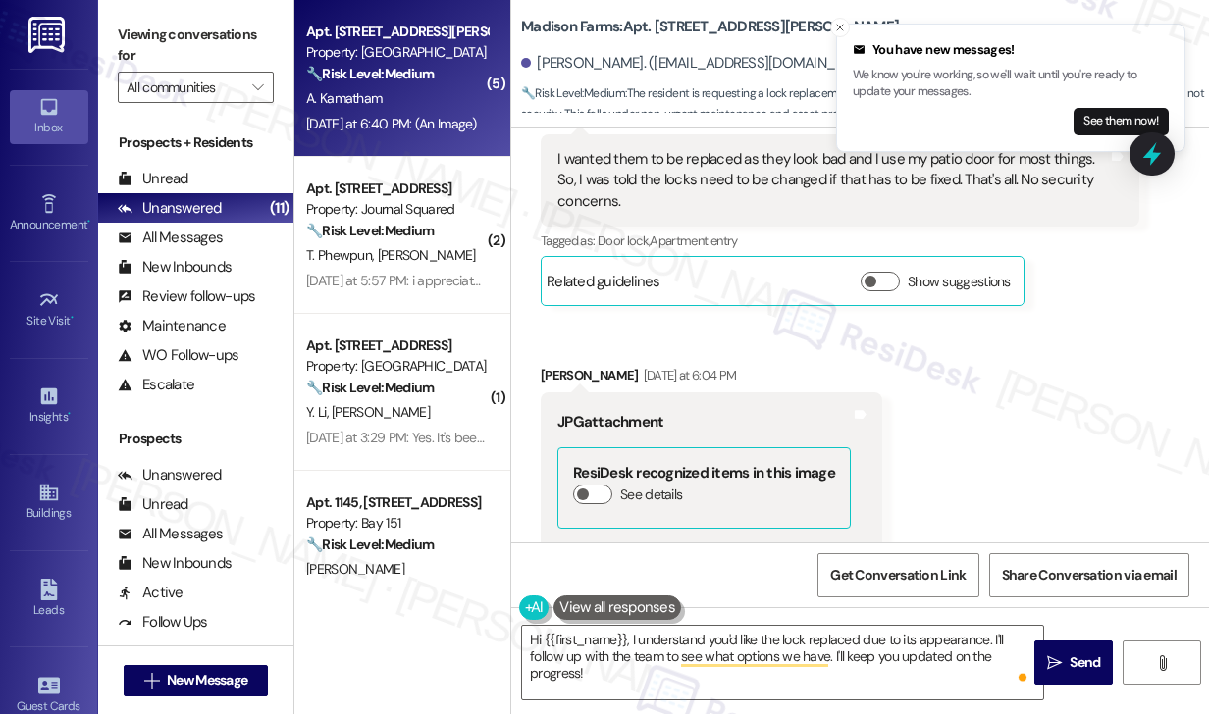
drag, startPoint x: 213, startPoint y: 18, endPoint x: 238, endPoint y: 19, distance: 25.5
click at [213, 18] on div "Viewing conversations for All communities " at bounding box center [195, 61] width 195 height 123
click at [707, 646] on textarea "Hi {{first_name}}, I understand you'd like the lock replaced due to its appeara…" at bounding box center [782, 663] width 521 height 74
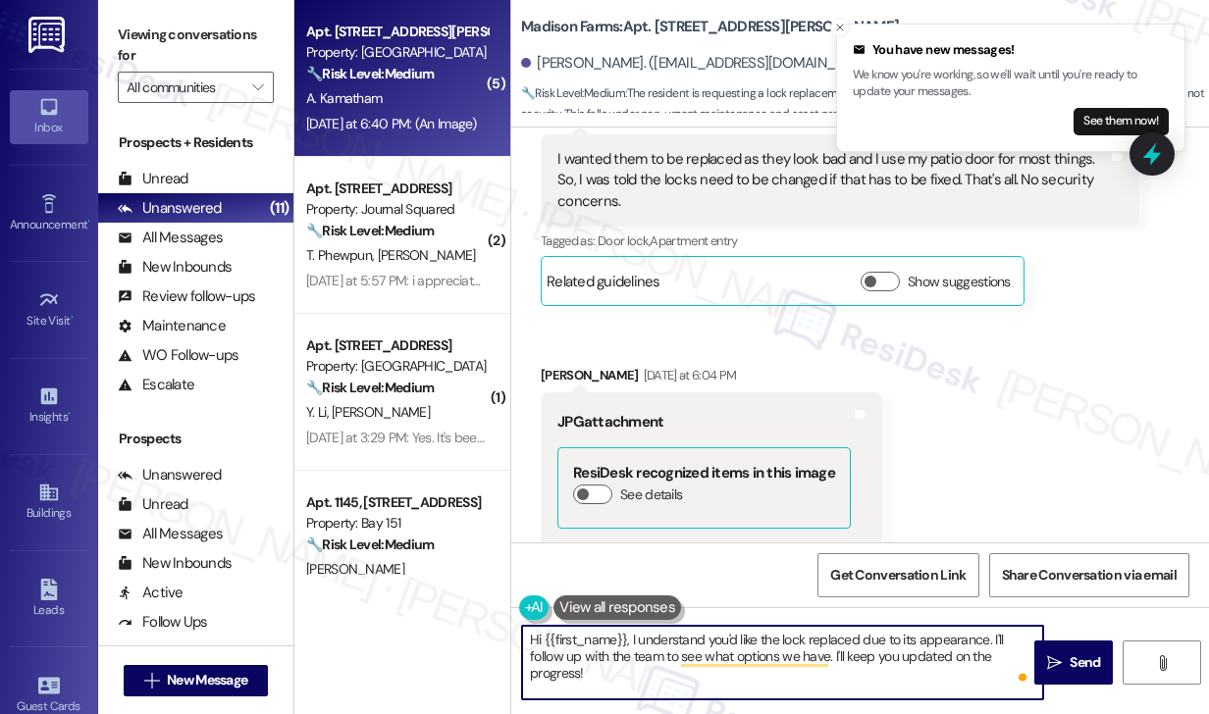
click at [872, 646] on textarea "Hi {{first_name}}, I understand you'd like the lock replaced due to its appeara…" at bounding box center [782, 663] width 521 height 74
click at [701, 676] on textarea "Hi {{first_name}}, I understand you'd like the lock replaced due to its appeara…" at bounding box center [782, 663] width 521 height 74
click at [668, 683] on textarea "Hi {{first_name}}, I understand you'd like the lock replaced due to its appeara…" at bounding box center [782, 663] width 521 height 74
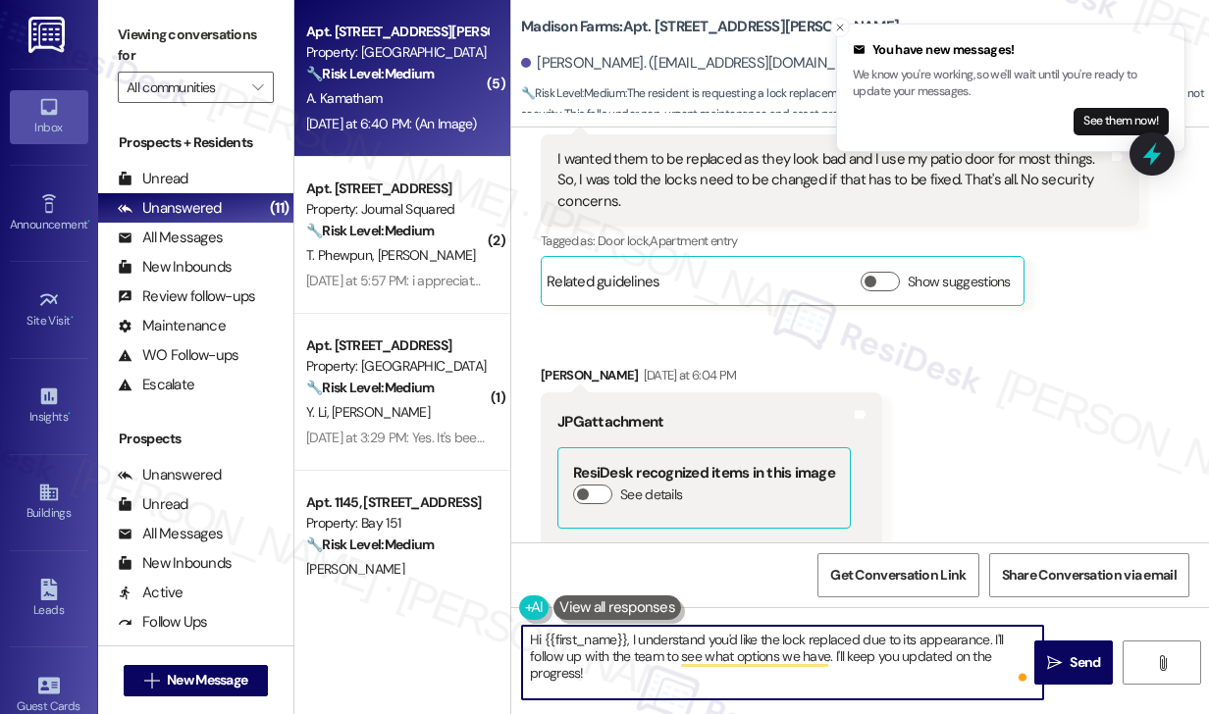
drag, startPoint x: 797, startPoint y: 674, endPoint x: 653, endPoint y: 664, distance: 144.6
click at [653, 664] on textarea "Hi {{first_name}}, I understand you'd like the lock replaced due to its appeara…" at bounding box center [782, 663] width 521 height 74
click at [632, 674] on textarea "Hi {{first_name}}, I understand you'd like the lock replaced due to its appeara…" at bounding box center [782, 663] width 521 height 74
drag, startPoint x: 695, startPoint y: 689, endPoint x: 577, endPoint y: 678, distance: 118.3
click at [577, 678] on textarea "Hi {{first_name}}, I understand you'd like the lock replaced due to its appeara…" at bounding box center [782, 663] width 521 height 74
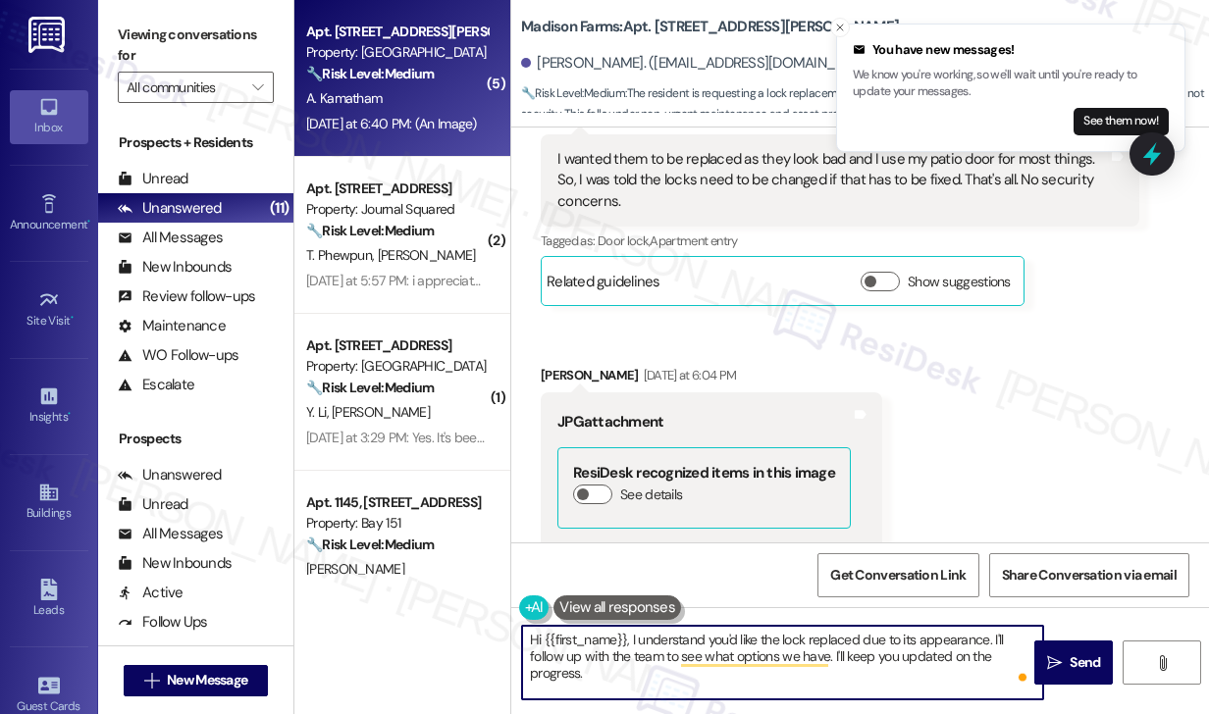
type textarea "Hi {{first_name}}, I understand you'd like the lock replaced due to its appeara…"
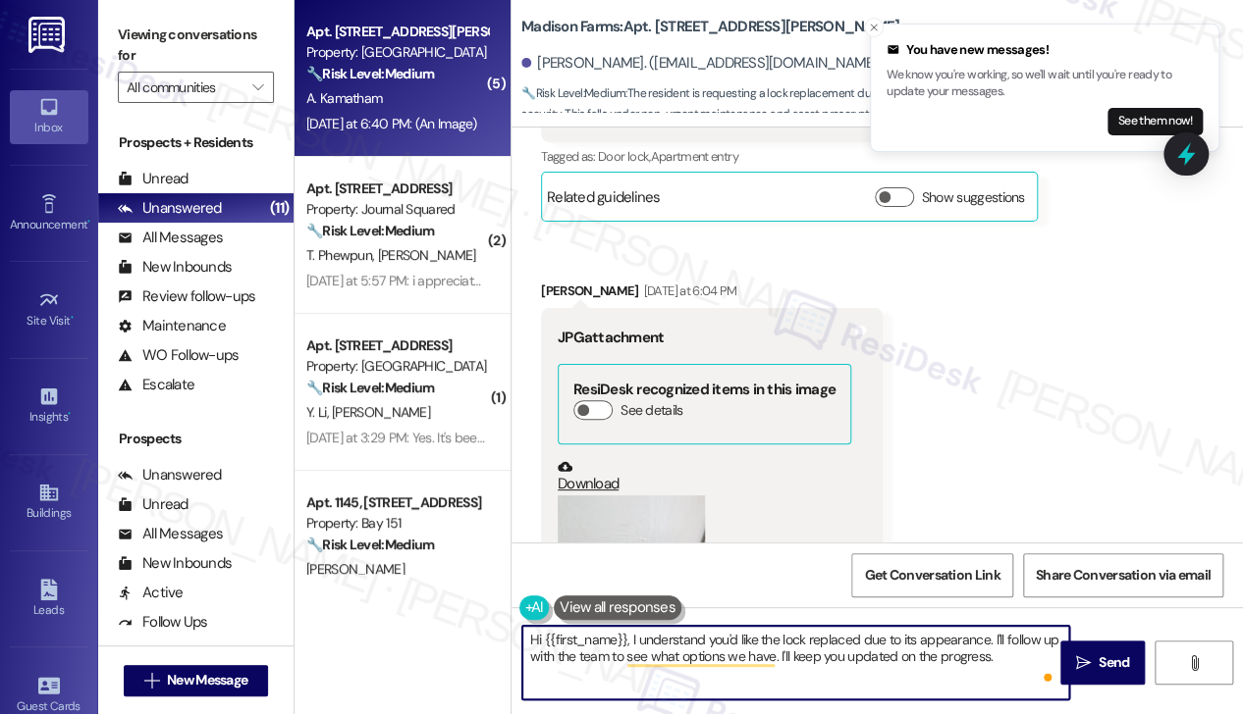
scroll to position [8209, 0]
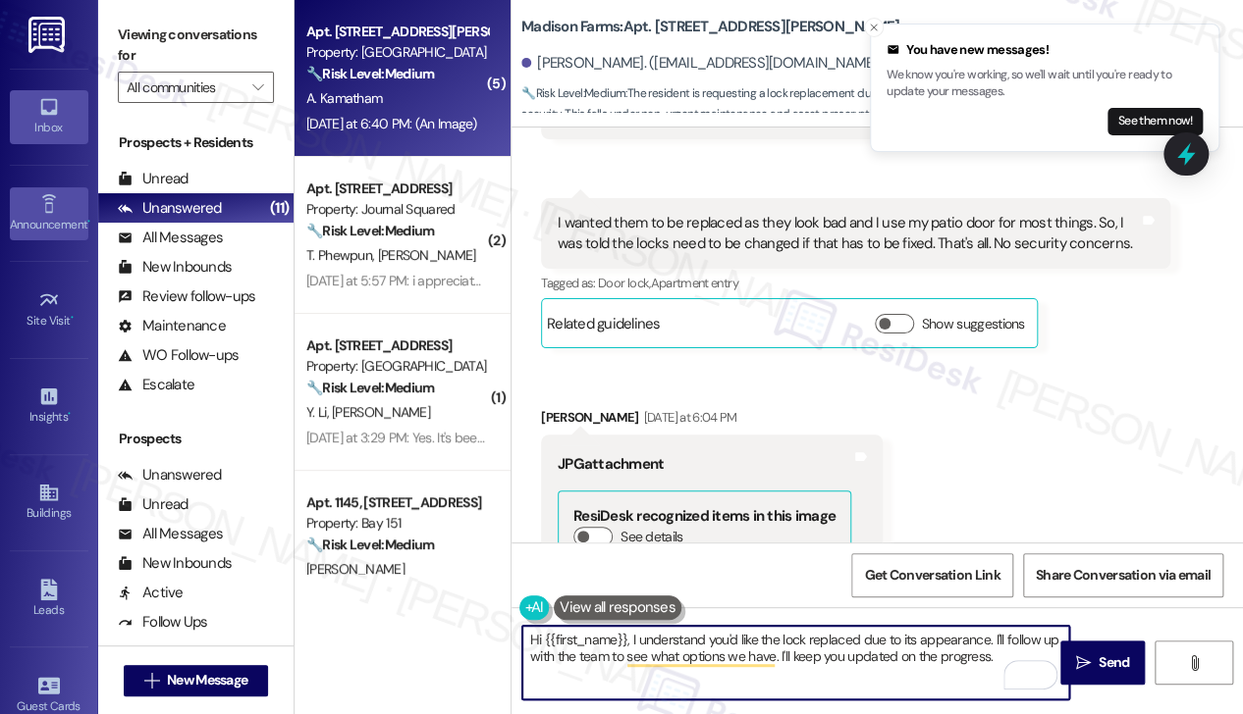
click at [38, 204] on icon at bounding box center [49, 204] width 22 height 22
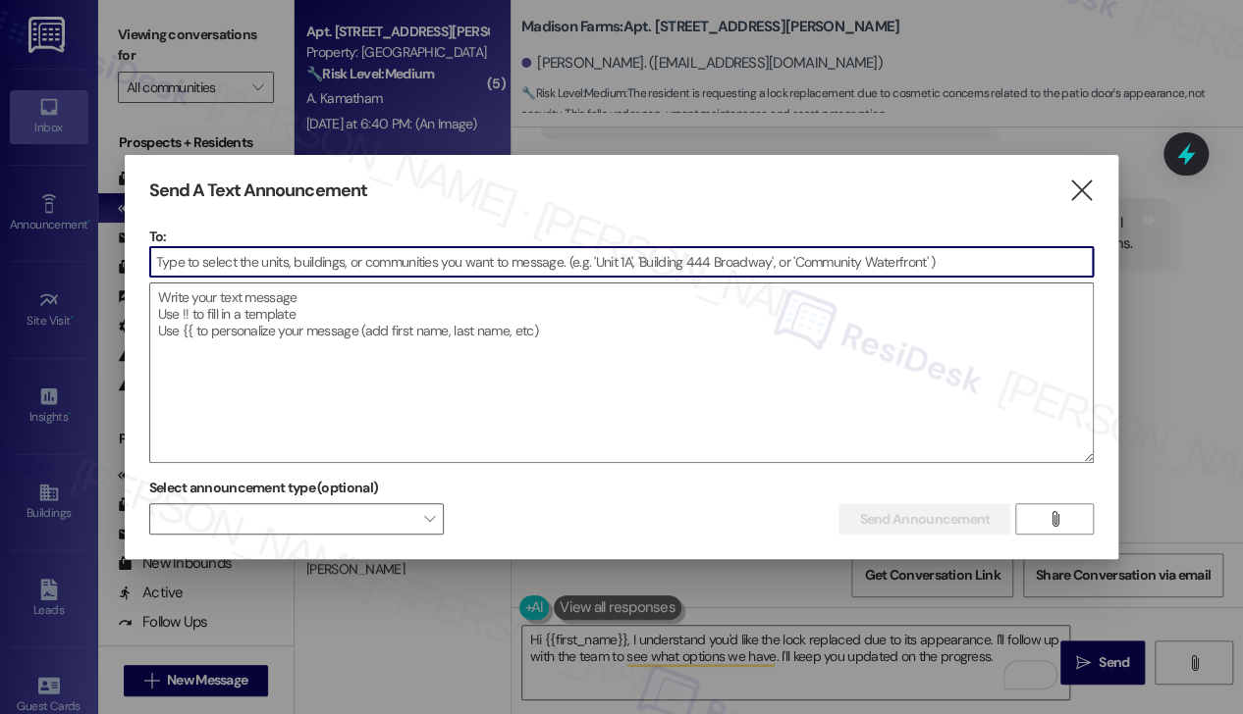
click at [361, 272] on input at bounding box center [621, 261] width 943 height 29
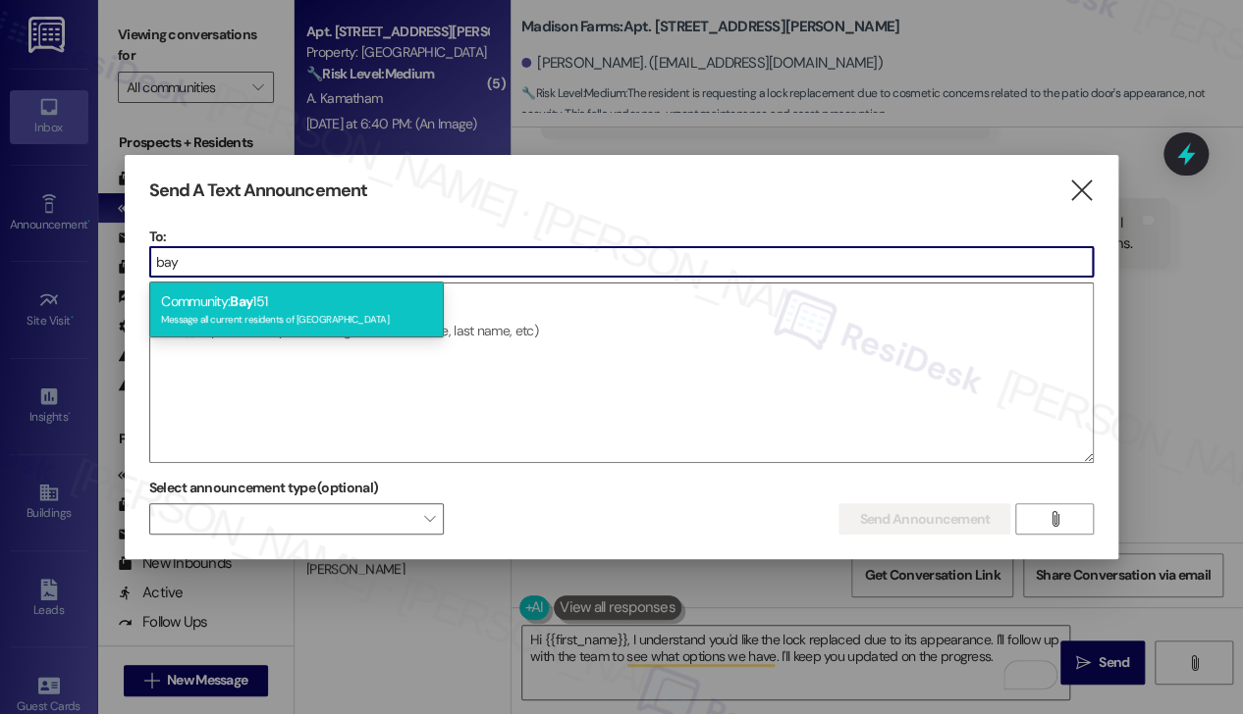
type input "bay"
click at [285, 318] on div "Message all current residents of Bay 151" at bounding box center [296, 317] width 271 height 17
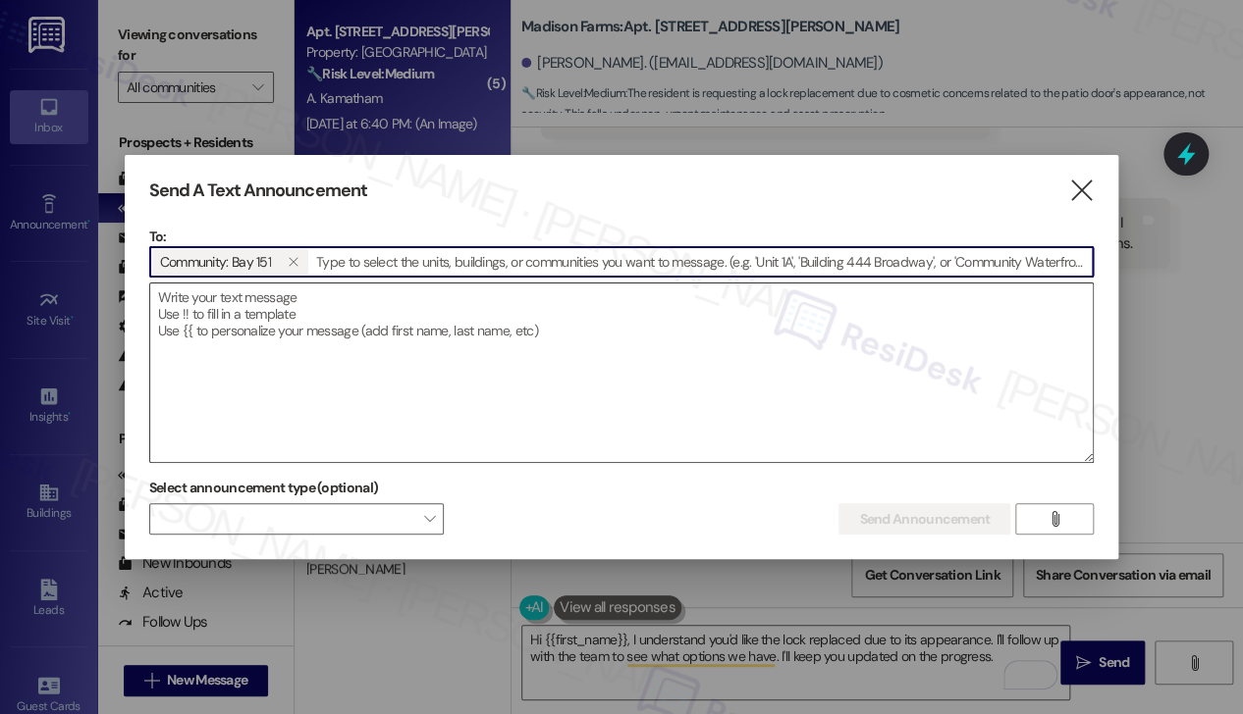
click at [240, 332] on textarea at bounding box center [621, 373] width 943 height 179
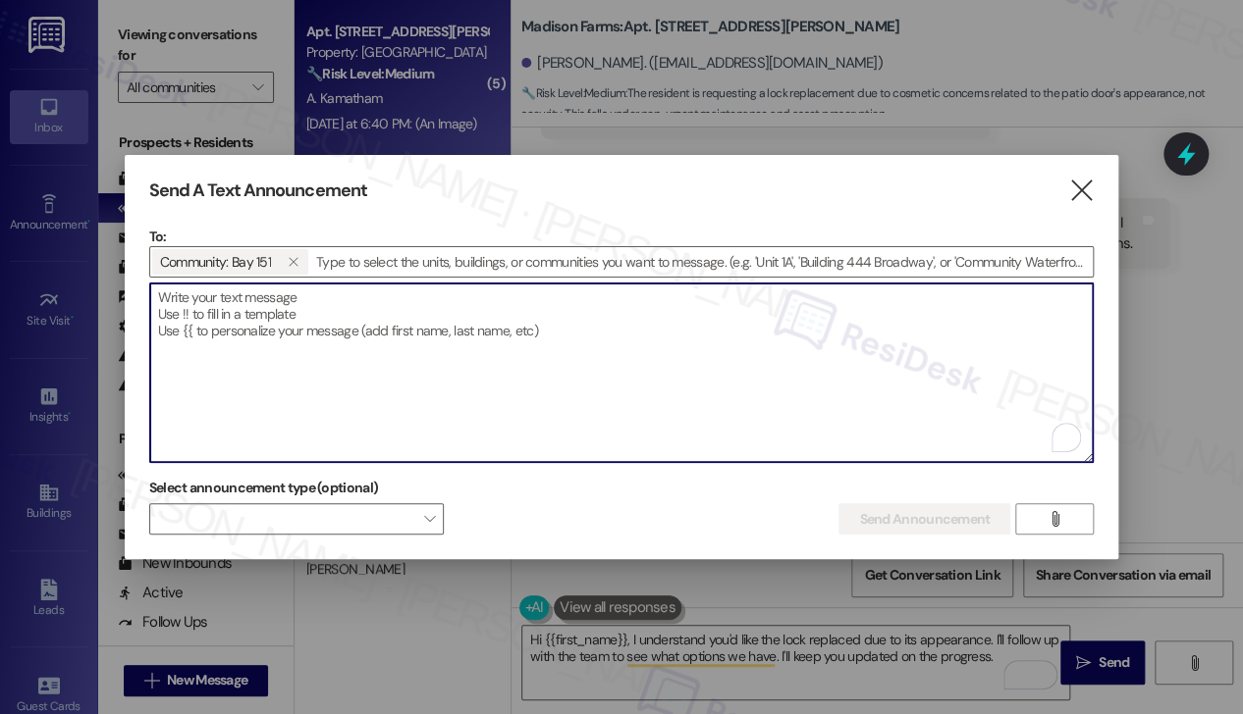
paste textarea "Hi {{first_name}}, An unauthorized vehicle is parked in reserved space #033 in …"
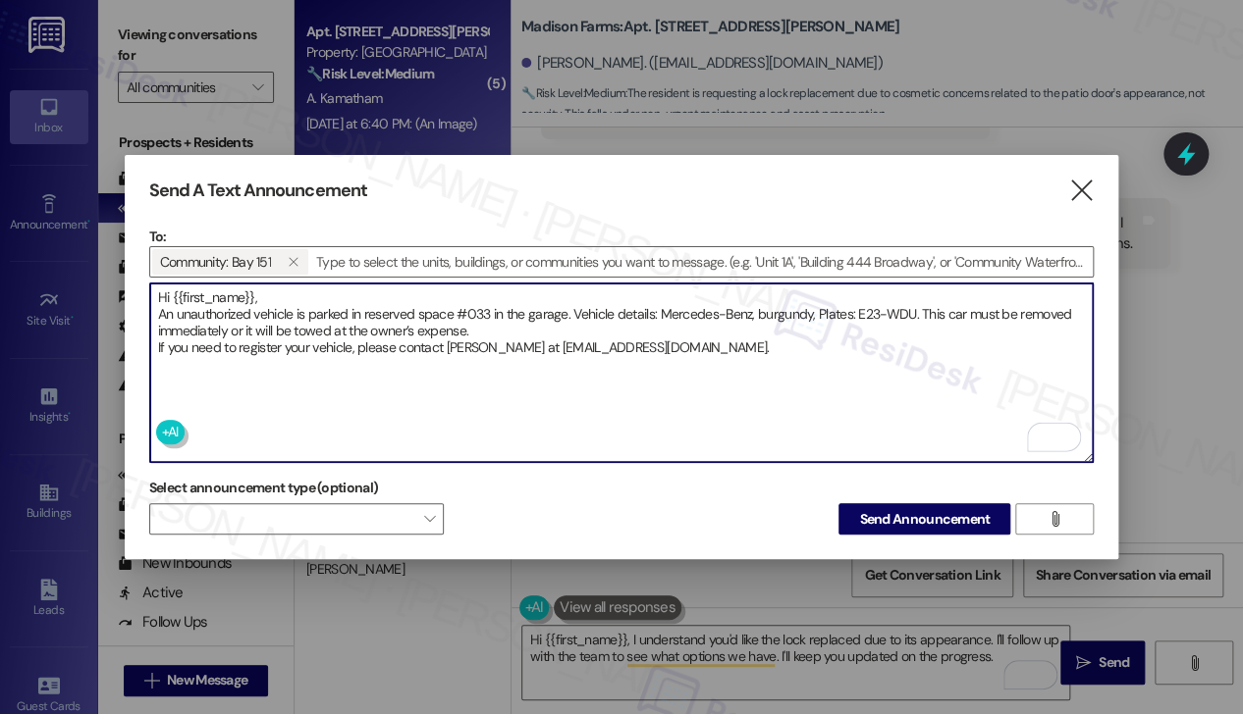
click at [276, 293] on textarea "Hi {{first_name}}, An unauthorized vehicle is parked in reserved space #033 in …" at bounding box center [621, 373] width 943 height 179
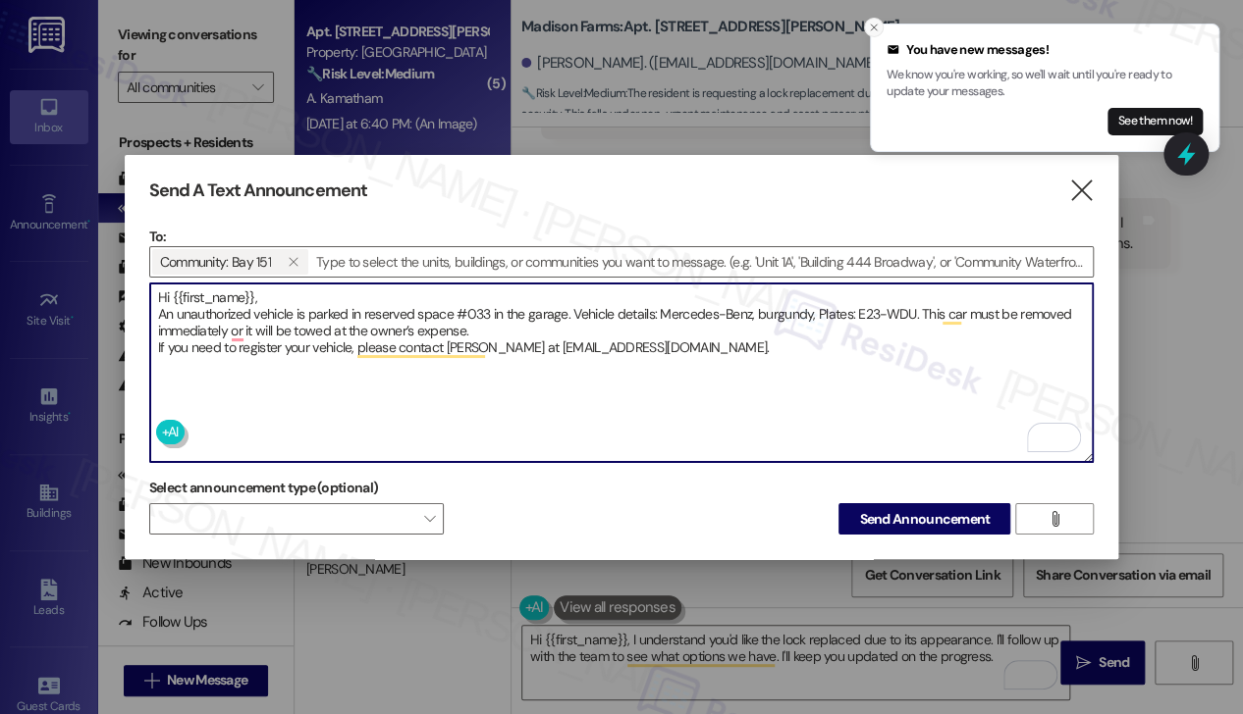
click at [866, 30] on button "Close toast" at bounding box center [874, 28] width 20 height 20
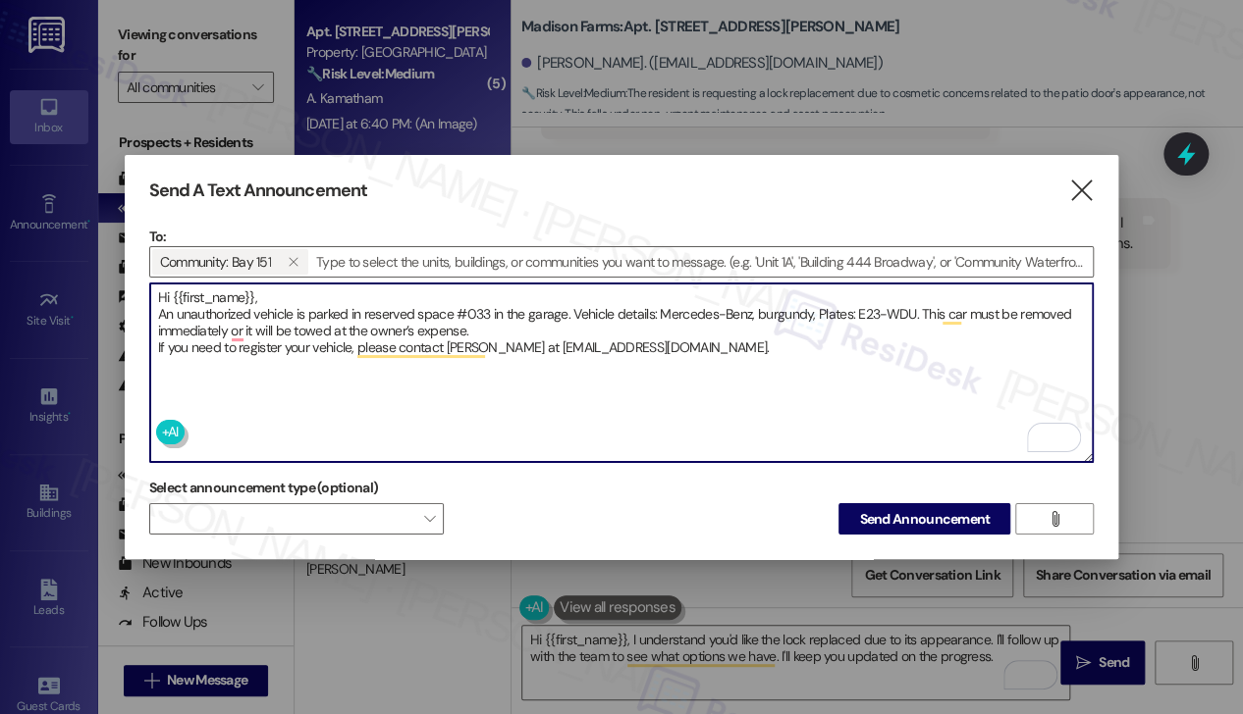
click at [453, 311] on textarea "Hi {{first_name}}, An unauthorized vehicle is parked in reserved space #033 in …" at bounding box center [621, 373] width 943 height 179
click at [695, 335] on textarea "Hi {{first_name}}, An unauthorized vehicle is parked in reserved space #033 in …" at bounding box center [621, 373] width 943 height 179
click at [820, 301] on textarea "Hi {{first_name}}, An unauthorized vehicle is parked in reserved space #033 in …" at bounding box center [621, 373] width 943 height 179
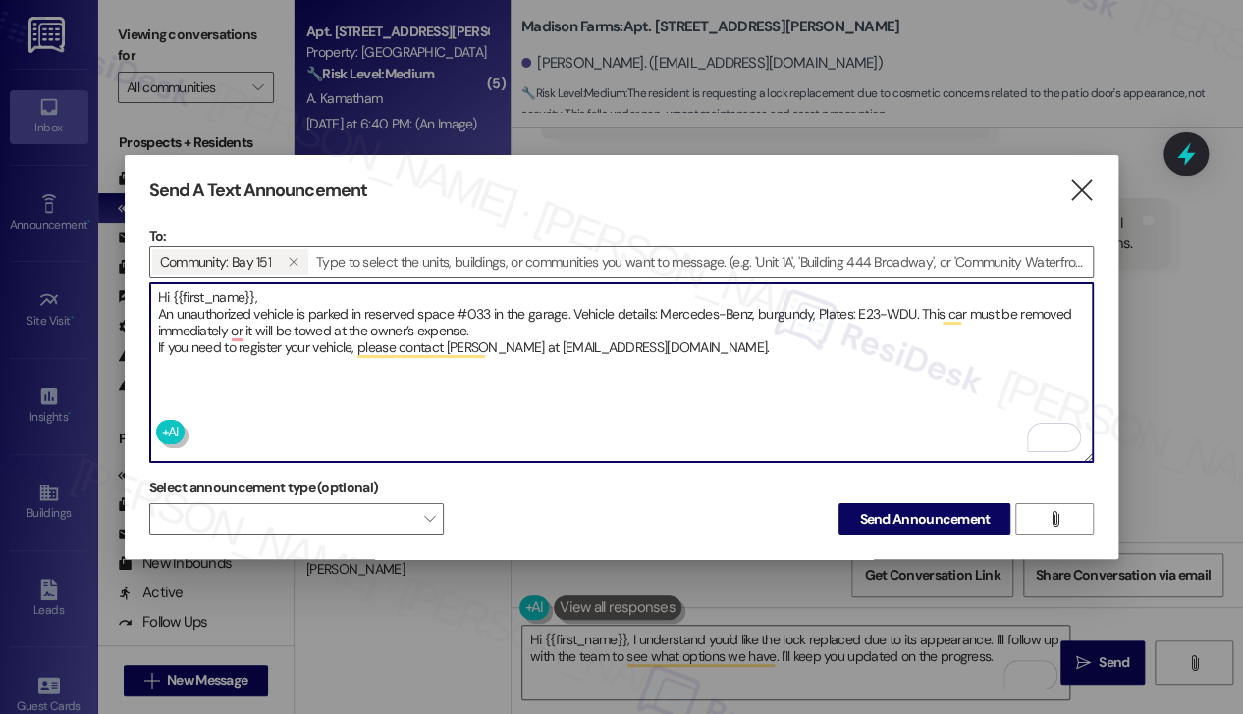
click at [820, 301] on textarea "Hi {{first_name}}, An unauthorized vehicle is parked in reserved space #033 in …" at bounding box center [621, 373] width 943 height 179
click at [337, 314] on textarea "Hi {{first_name}}, An unauthorized vehicle is parked in reserved space #033 in …" at bounding box center [621, 373] width 943 height 179
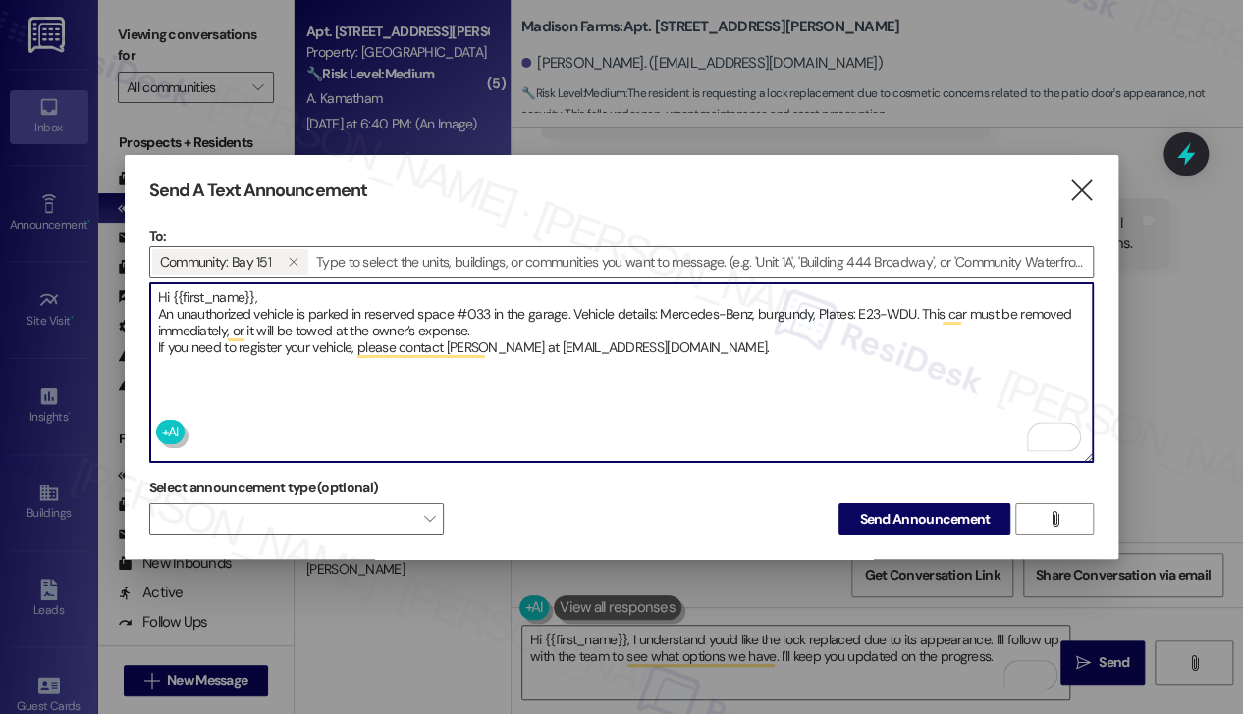
click at [283, 346] on textarea "Hi {{first_name}}, An unauthorized vehicle is parked in reserved space #033 in …" at bounding box center [621, 373] width 943 height 179
click at [721, 338] on textarea "Hi {{first_name}}, An unauthorized vehicle is parked in reserved space #033 in …" at bounding box center [621, 373] width 943 height 179
click at [628, 362] on textarea "Hi {{first_name}}, An unauthorized vehicle is parked in reserved space #033 in …" at bounding box center [621, 373] width 943 height 179
click at [629, 361] on textarea "Hi {{first_name}}, An unauthorized vehicle is parked in reserved space #033 in …" at bounding box center [621, 373] width 943 height 179
click at [875, 308] on textarea "Hi {{first_name}}, An unauthorized vehicle is parked in reserved space #033 in …" at bounding box center [621, 373] width 943 height 179
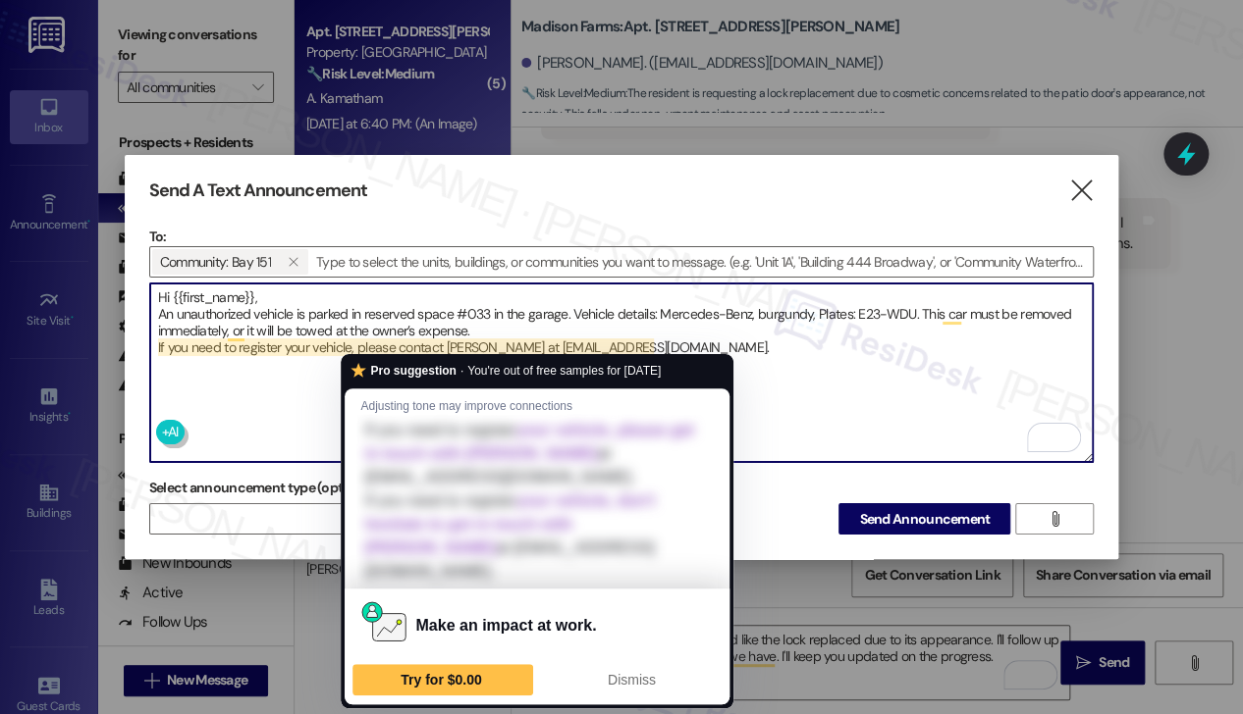
click at [367, 321] on textarea "Hi {{first_name}}, An unauthorized vehicle is parked in reserved space #033 in …" at bounding box center [621, 373] width 943 height 179
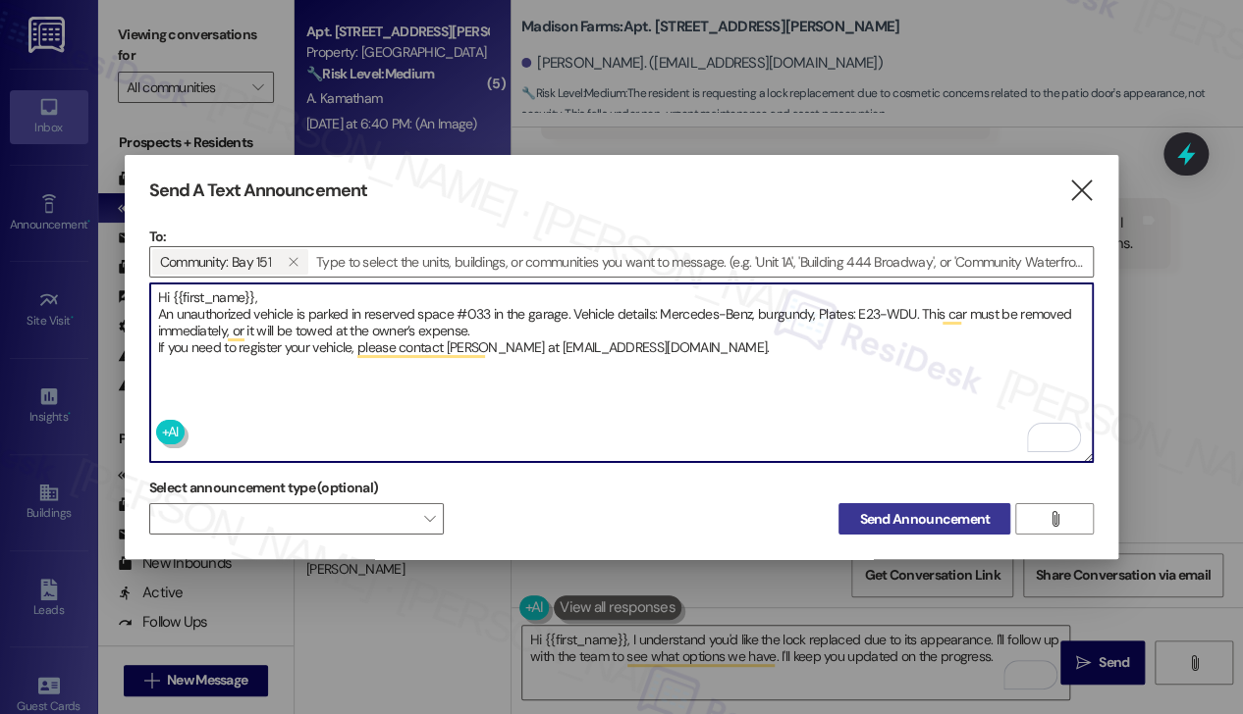
type textarea "Hi {{first_name}}, An unauthorized vehicle is parked in reserved space #033 in …"
click at [909, 509] on span "Send Announcement" at bounding box center [924, 519] width 131 height 21
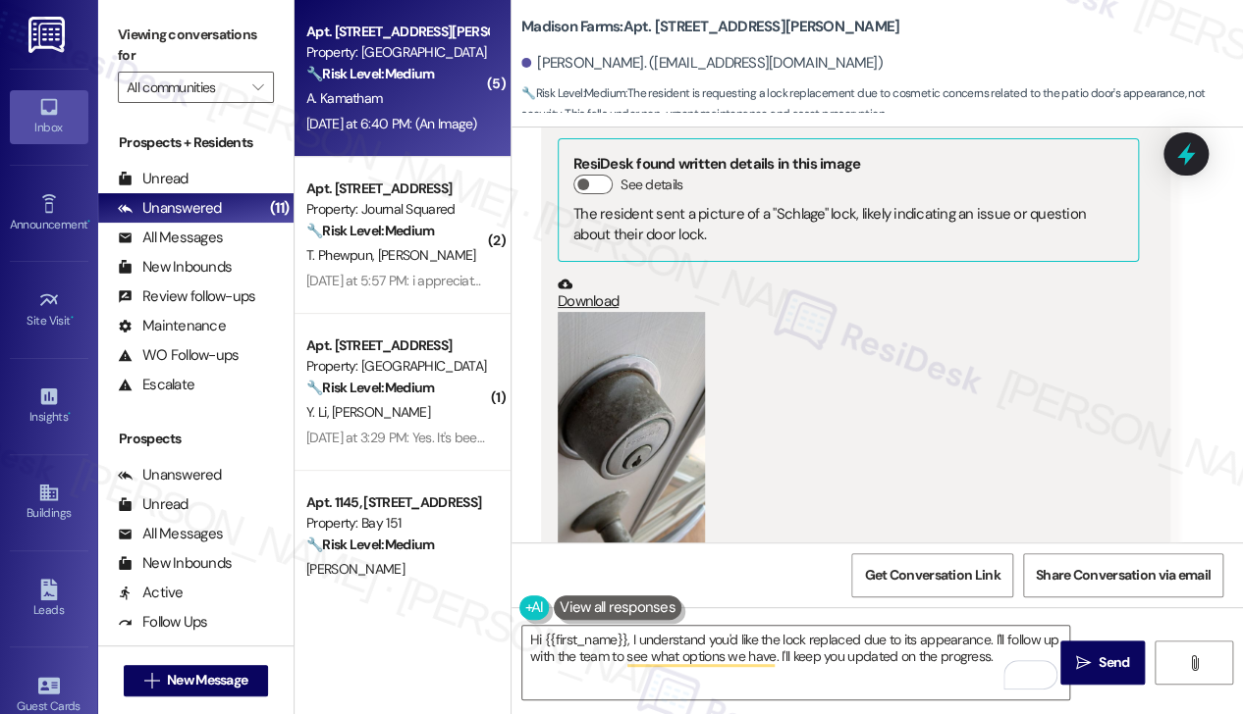
scroll to position [9759, 0]
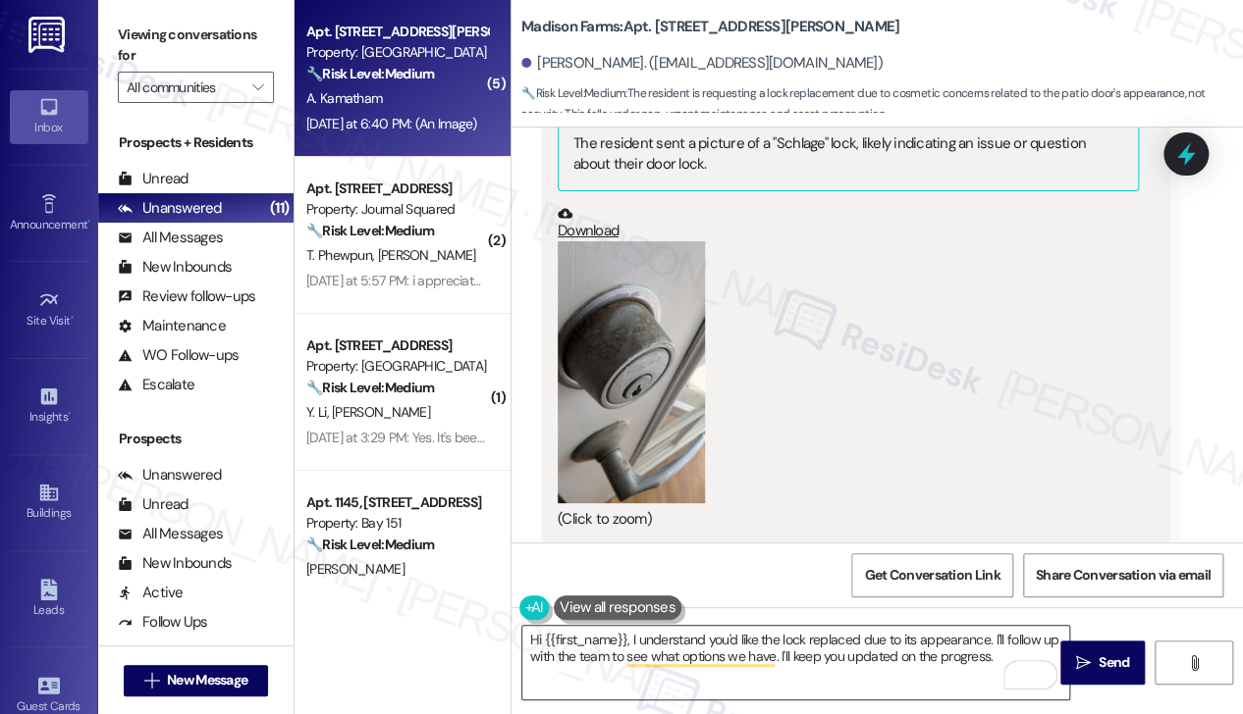
click at [993, 647] on textarea "Hi {{first_name}}, I understand you'd like the lock replaced due to its appeara…" at bounding box center [795, 663] width 547 height 74
click at [141, 21] on label "Viewing conversations for" at bounding box center [196, 46] width 156 height 52
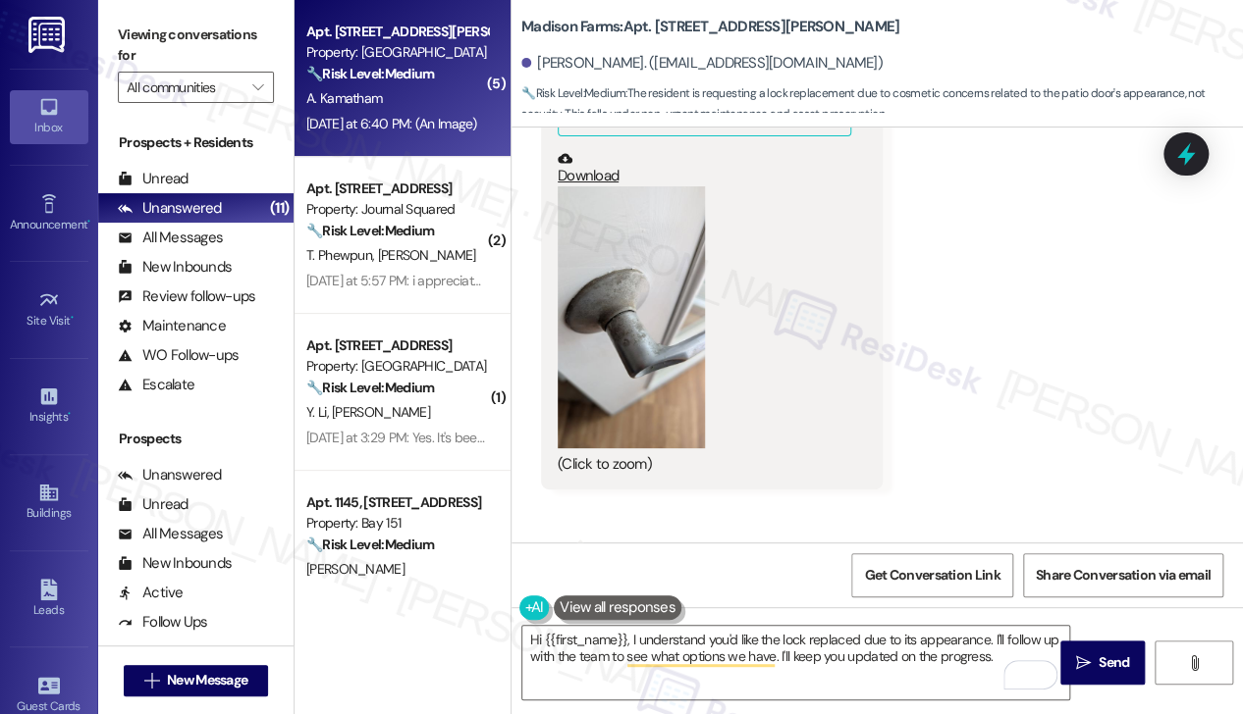
scroll to position [9072, 0]
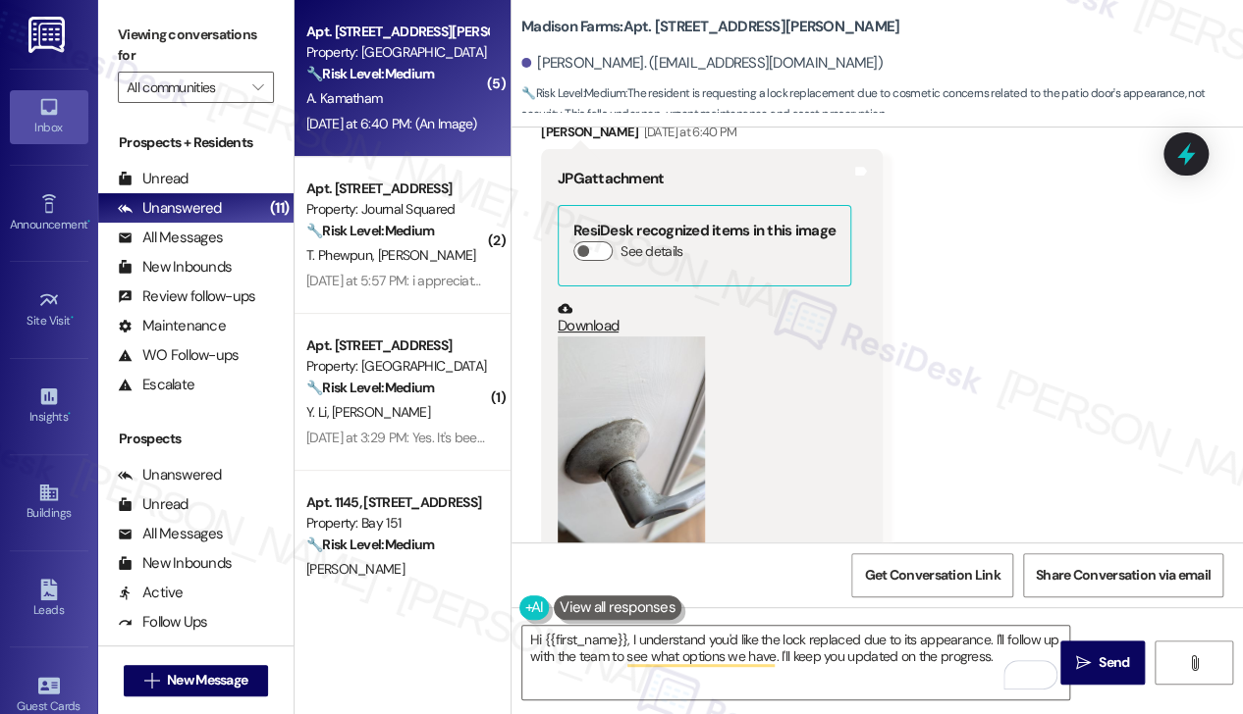
click at [585, 301] on link "Download" at bounding box center [703, 318] width 293 height 34
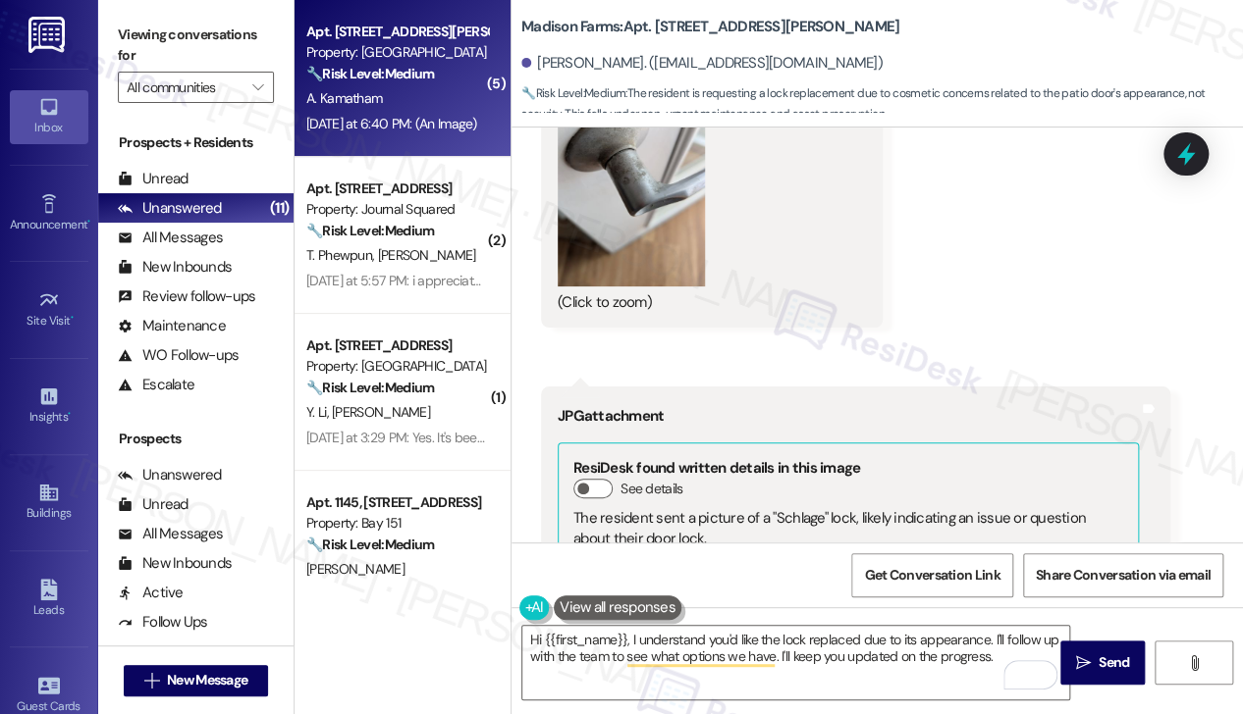
scroll to position [9562, 0]
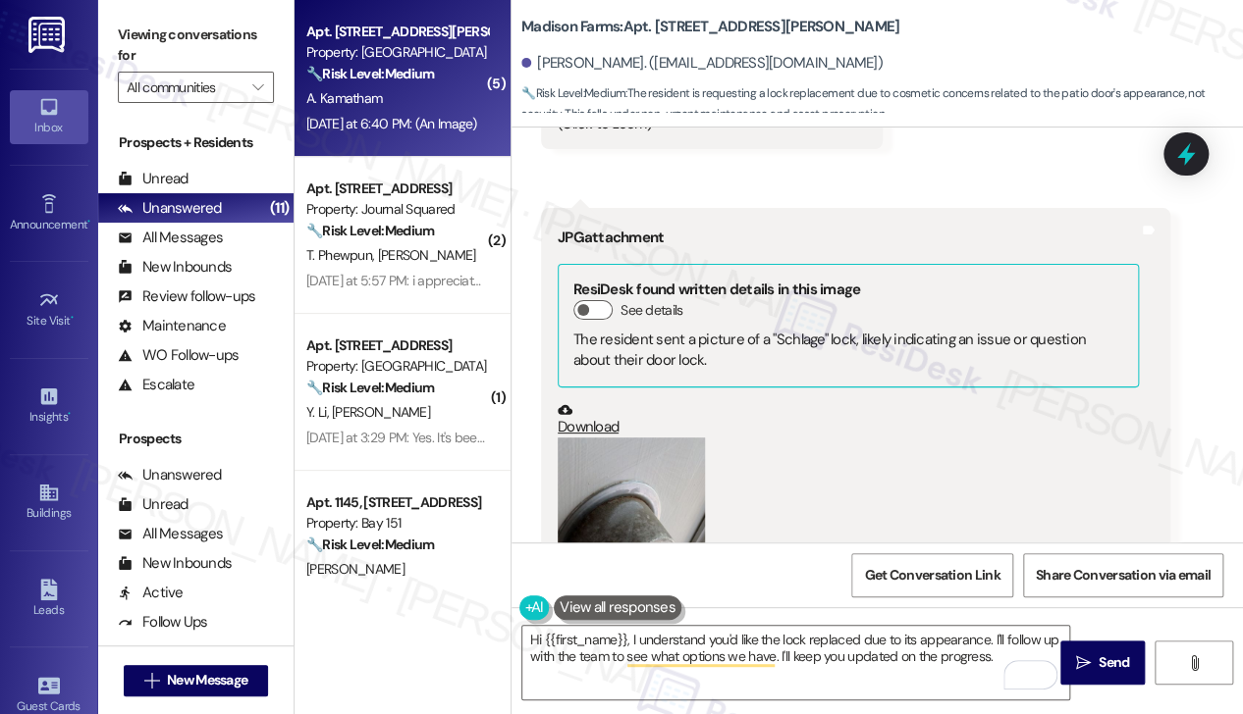
click at [630, 454] on button "Zoom image" at bounding box center [630, 569] width 147 height 262
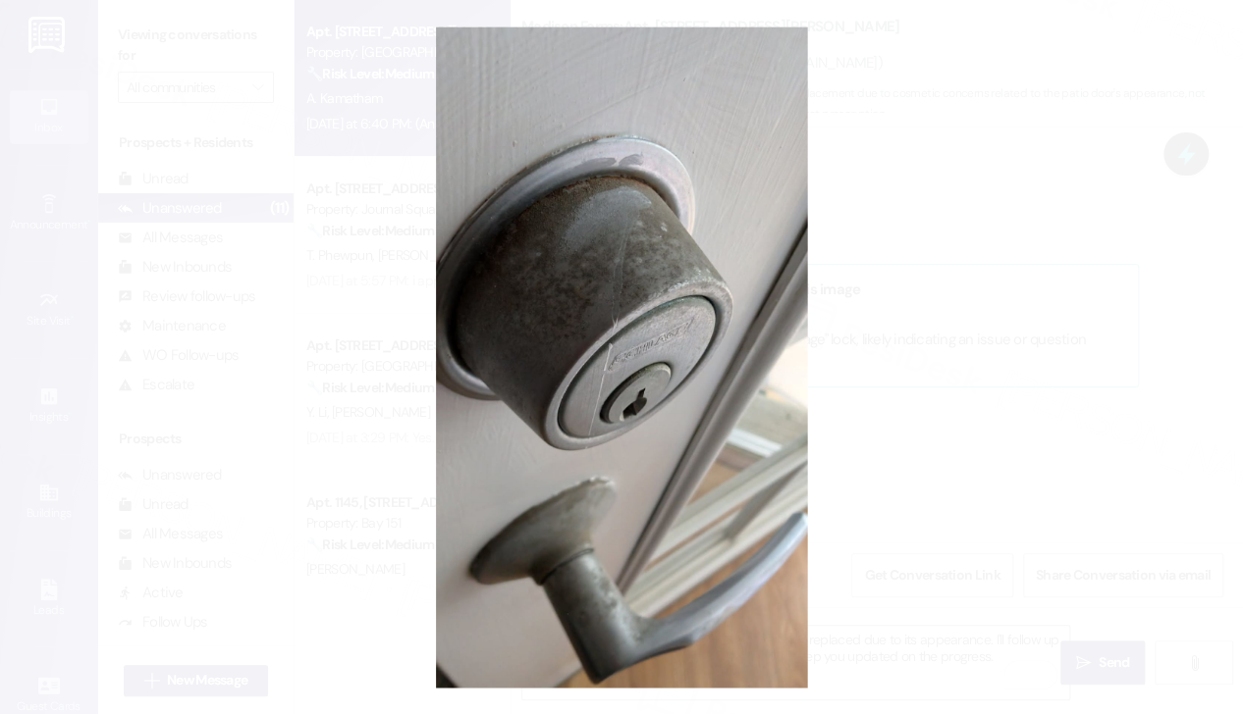
drag, startPoint x: 562, startPoint y: 239, endPoint x: 514, endPoint y: 152, distance: 99.7
click at [514, 152] on button "Unzoom image" at bounding box center [621, 357] width 1243 height 714
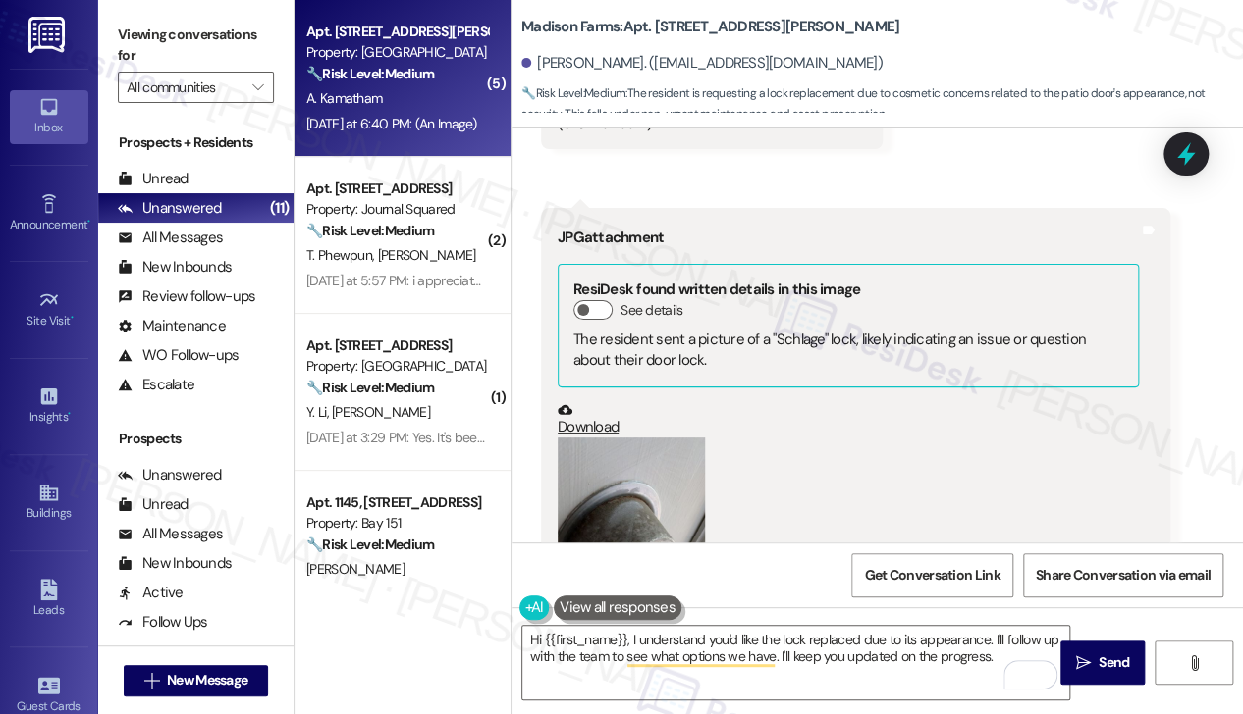
click at [605, 402] on link "Download" at bounding box center [847, 419] width 581 height 34
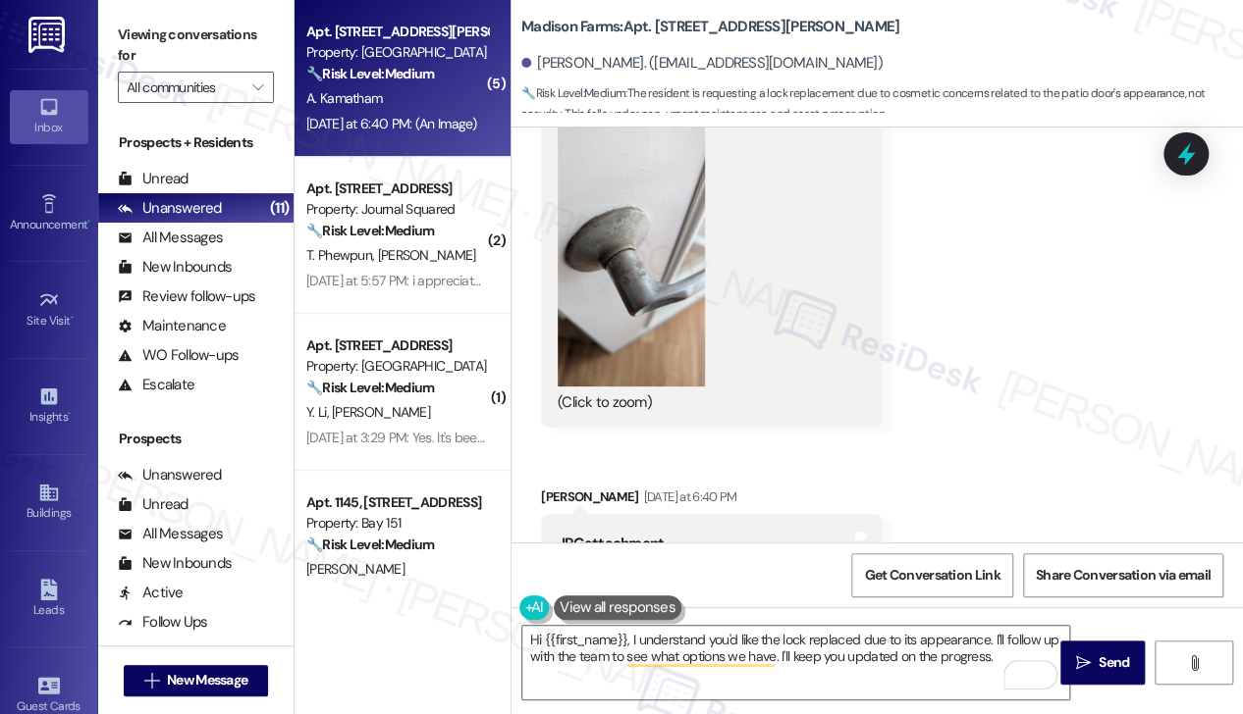
scroll to position [8680, 0]
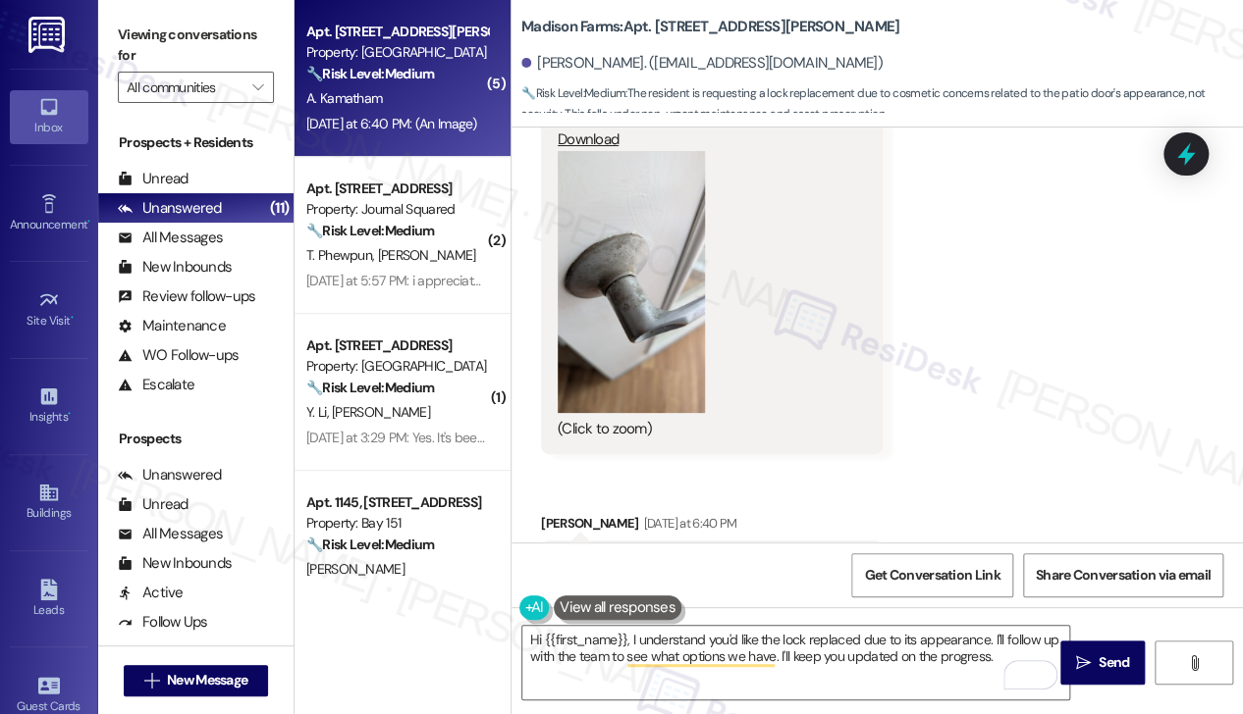
click at [620, 273] on button "Zoom image" at bounding box center [630, 282] width 147 height 262
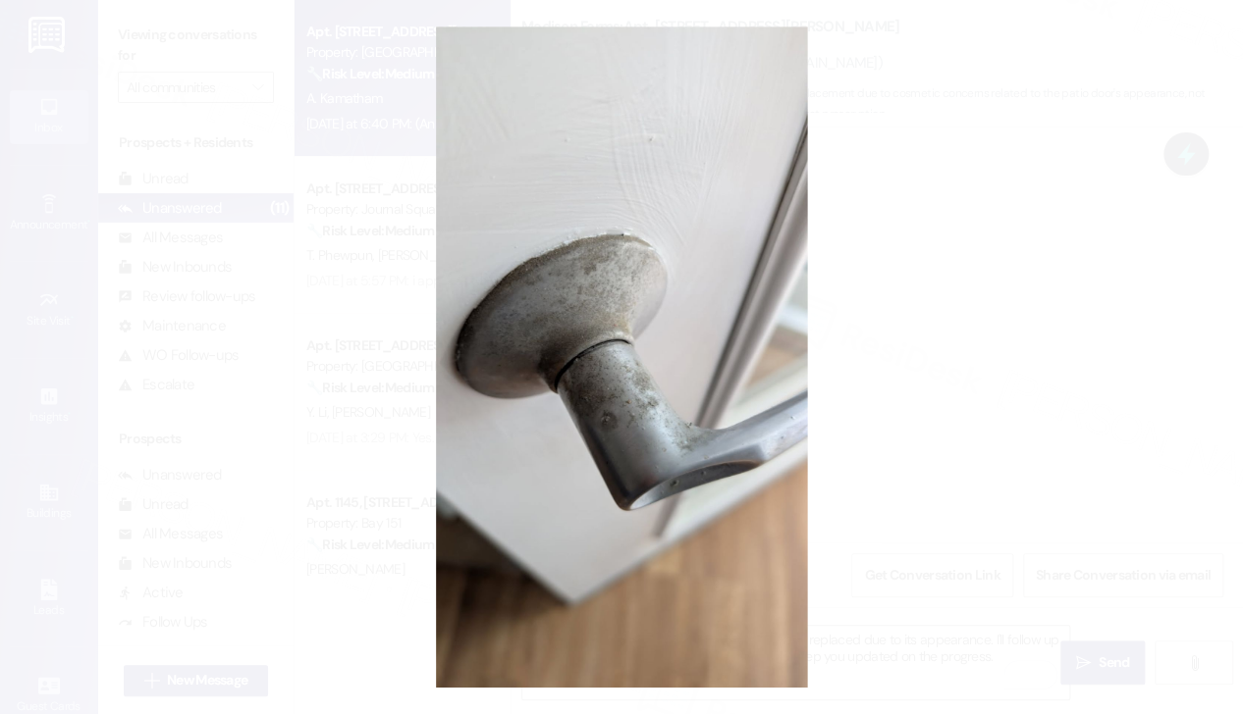
click at [397, 125] on button "Unzoom image" at bounding box center [621, 357] width 1243 height 714
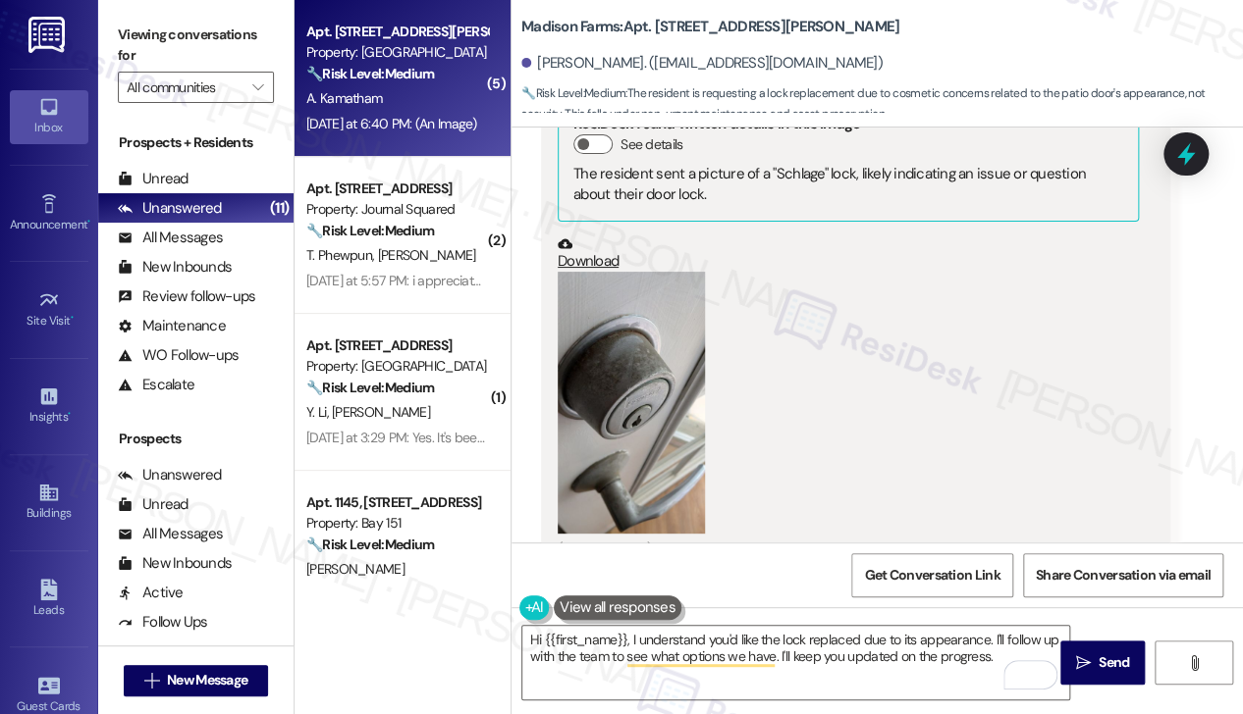
scroll to position [9759, 0]
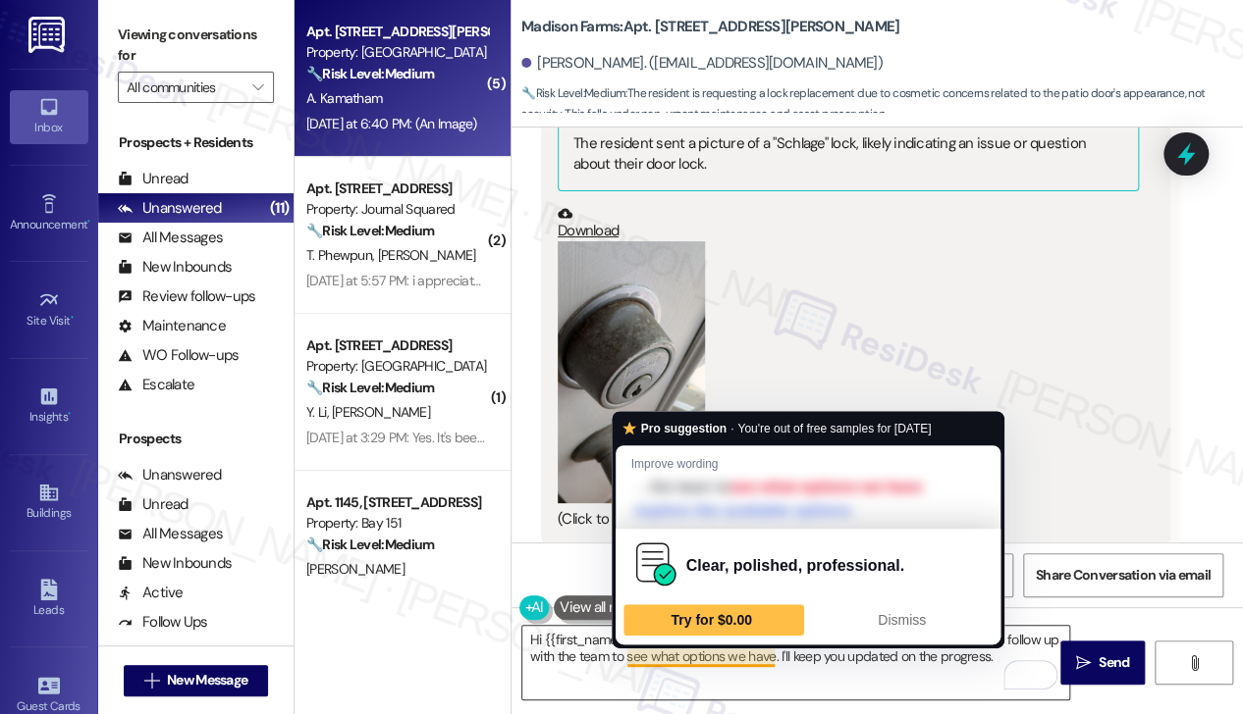
click at [580, 652] on textarea "Hi {{first_name}}, I understand you'd like the lock replaced due to its appeara…" at bounding box center [795, 663] width 547 height 74
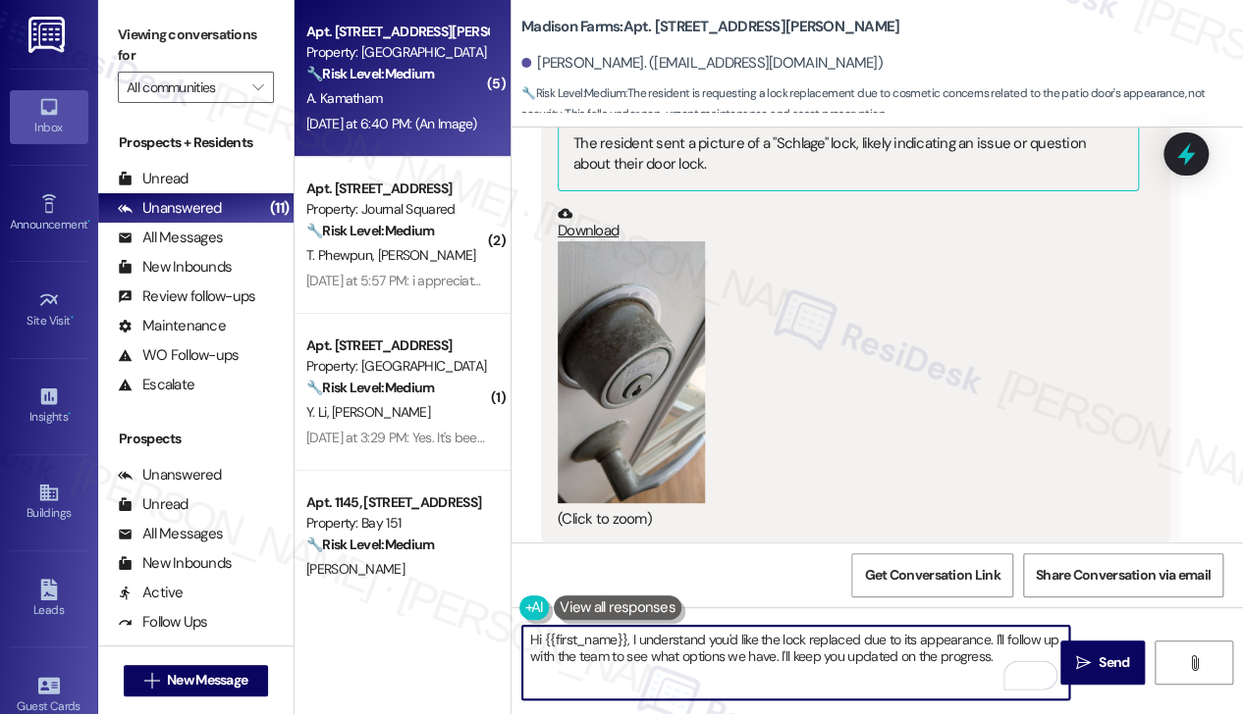
click at [628, 638] on textarea "Hi {{first_name}}, I understand you'd like the lock replaced due to its appeara…" at bounding box center [795, 663] width 547 height 74
click at [680, 647] on textarea "Hi {{first_name}}, thank you for sending the photos. I understand you'd like th…" at bounding box center [795, 663] width 547 height 74
click at [854, 674] on textarea "Hi {{first_name}}, thank you for sending the photos. I understand you'd like th…" at bounding box center [795, 663] width 547 height 74
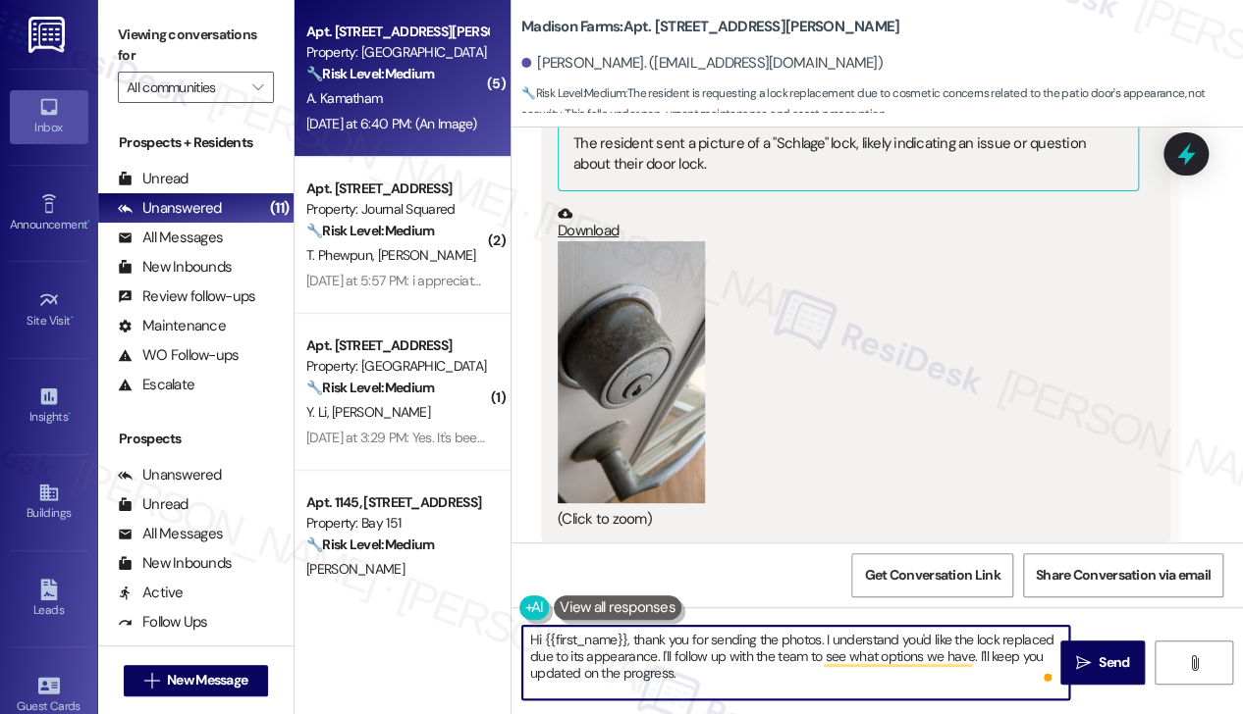
click at [640, 656] on textarea "Hi {{first_name}}, thank you for sending the photos. I understand you'd like th…" at bounding box center [795, 663] width 547 height 74
click at [756, 664] on textarea "Hi {{first_name}}, thank you for sending the photos. I understand you'd like th…" at bounding box center [795, 663] width 547 height 74
drag, startPoint x: 820, startPoint y: 667, endPoint x: 659, endPoint y: 648, distance: 162.2
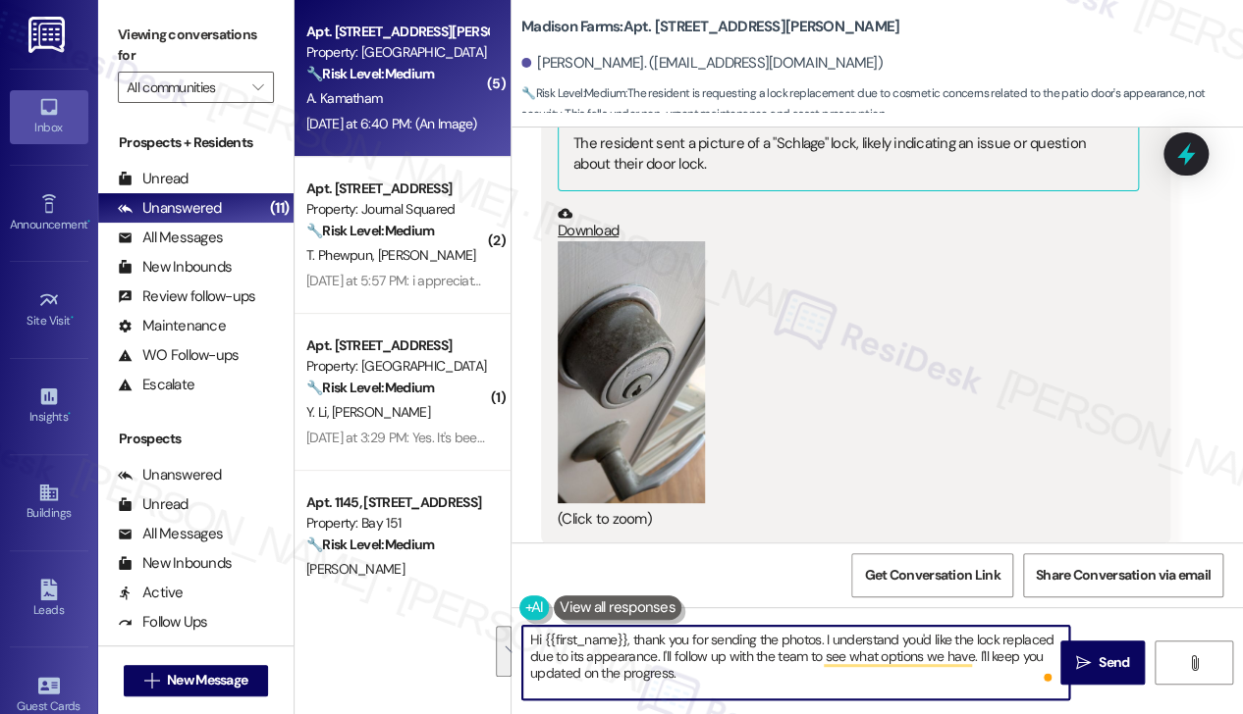
click at [659, 648] on textarea "Hi {{first_name}}, thank you for sending the photos. I understand you'd like th…" at bounding box center [795, 663] width 547 height 74
click at [891, 670] on textarea "Hi {{first_name}}, thank you for sending the photos. I understand you'd like th…" at bounding box center [795, 663] width 547 height 74
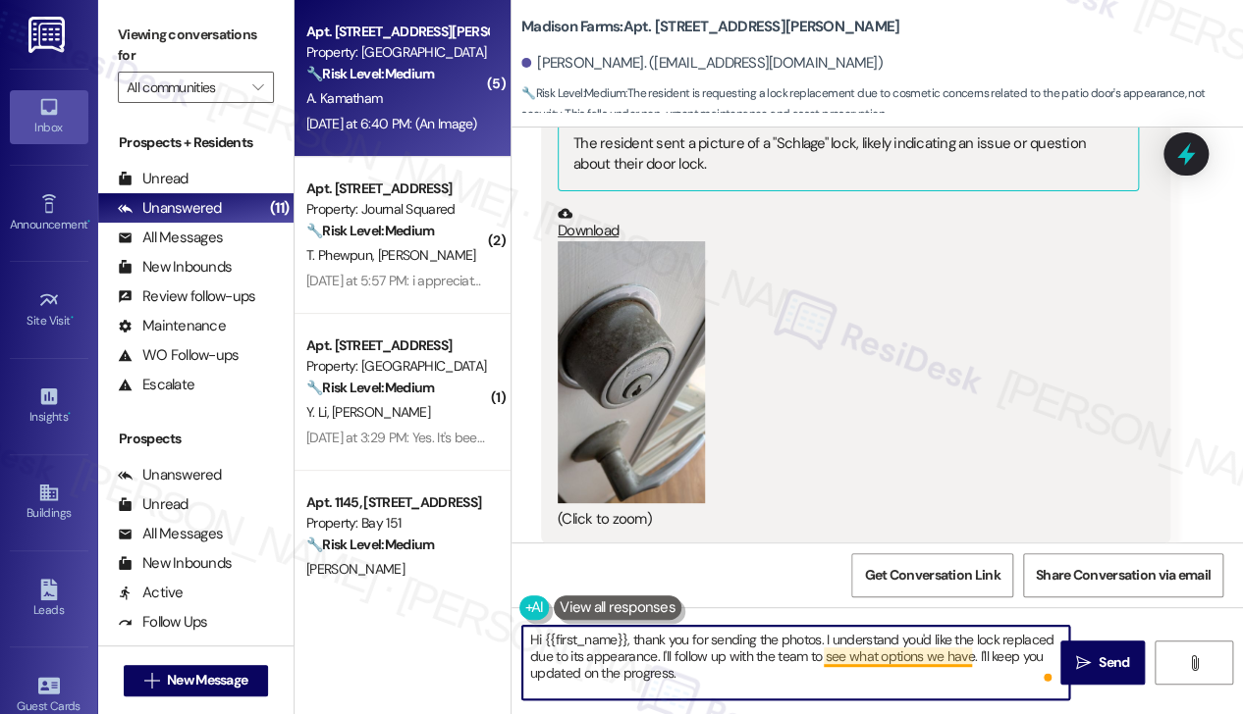
drag, startPoint x: 854, startPoint y: 670, endPoint x: 844, endPoint y: 657, distance: 16.9
click at [844, 657] on textarea "Hi {{first_name}}, thank you for sending the photos. I understand you'd like th…" at bounding box center [795, 663] width 547 height 74
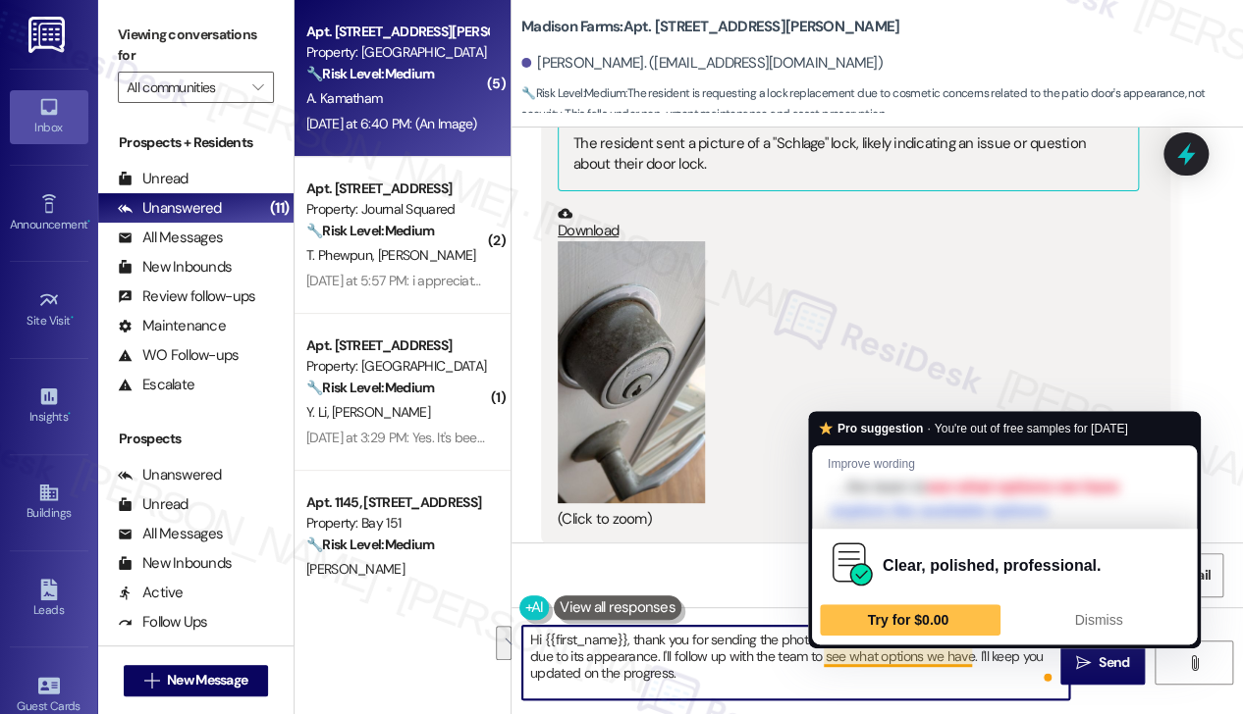
click at [847, 670] on textarea "Hi {{first_name}}, thank you for sending the photos. I understand you'd like th…" at bounding box center [795, 663] width 547 height 74
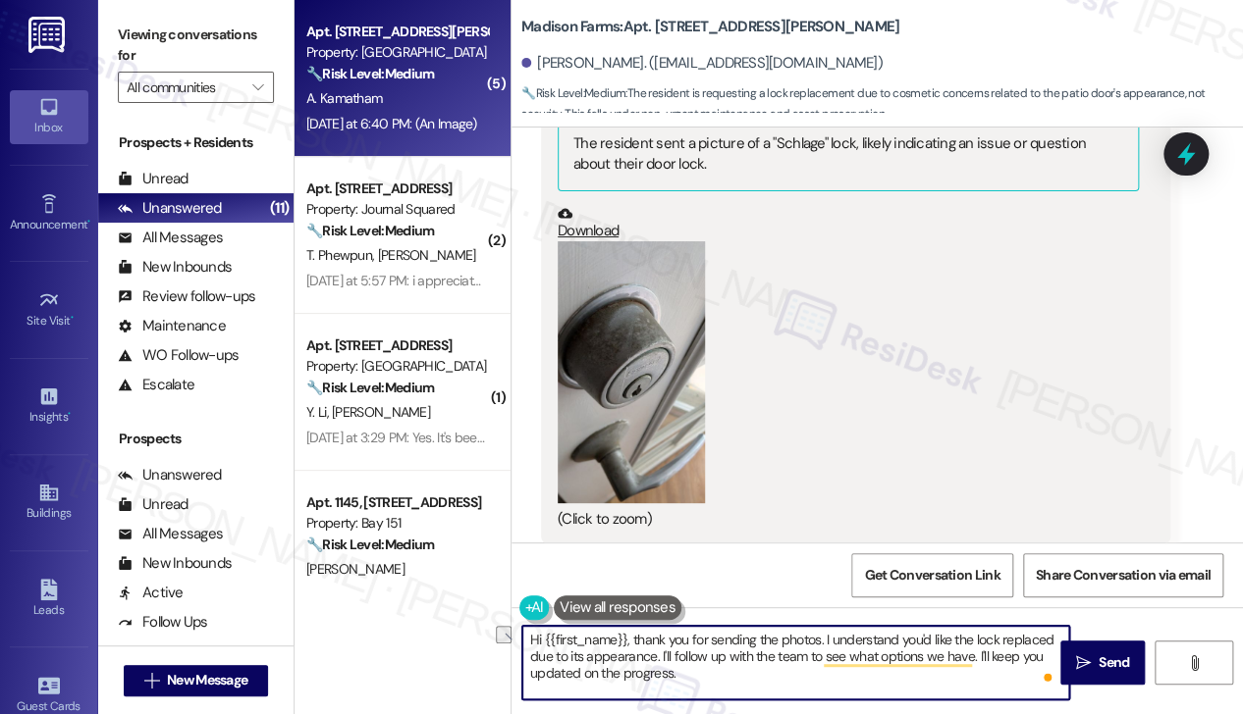
drag, startPoint x: 808, startPoint y: 654, endPoint x: 978, endPoint y: 651, distance: 169.8
click at [978, 651] on textarea "Hi {{first_name}}, thank you for sending the photos. I understand you'd like th…" at bounding box center [795, 663] width 547 height 74
click at [902, 657] on textarea "Hi {{first_name}}, thank you for sending the photos. I understand you'd like th…" at bounding box center [795, 663] width 547 height 74
click at [1007, 642] on textarea "Hi {{first_name}}, thank you for sending the photos. I understand you'd like th…" at bounding box center [795, 663] width 547 height 74
click at [821, 637] on textarea "Hi {{first_name}}, thank you for sending the photos. I understand you'd like th…" at bounding box center [795, 663] width 547 height 74
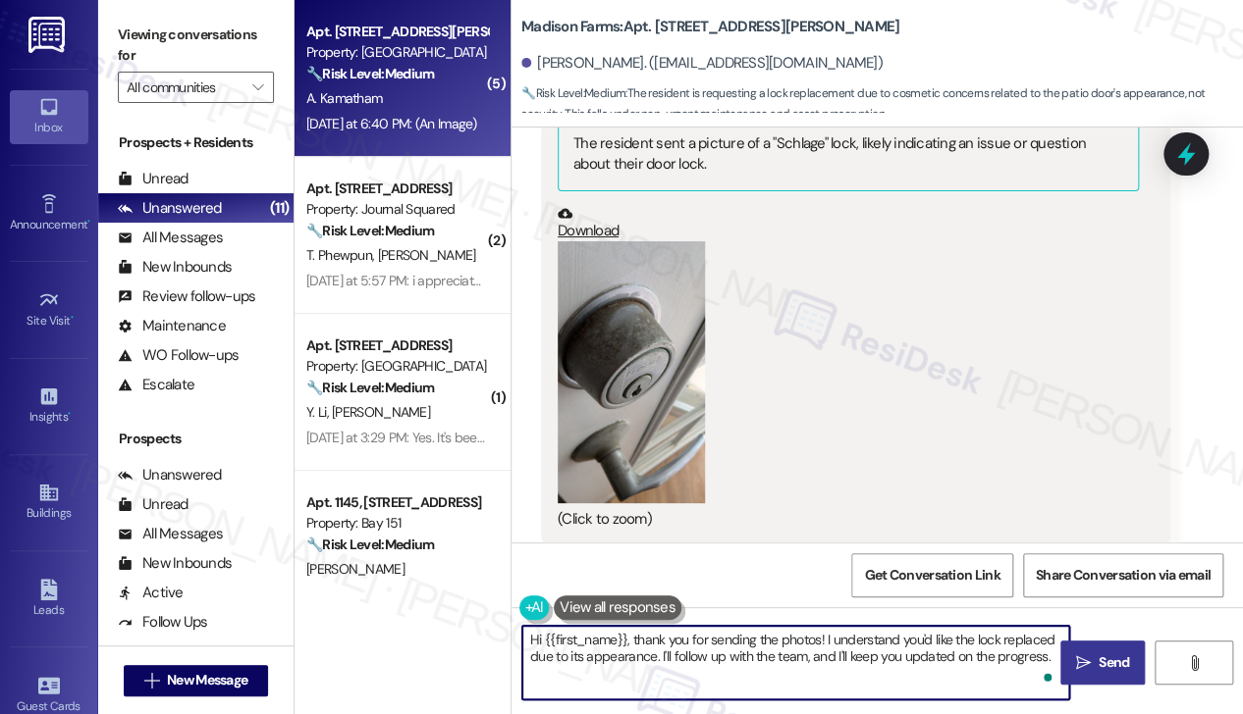
type textarea "Hi {{first_name}}, thank you for sending the photos! I understand you'd like th…"
click at [1061, 655] on button " Send" at bounding box center [1102, 663] width 84 height 44
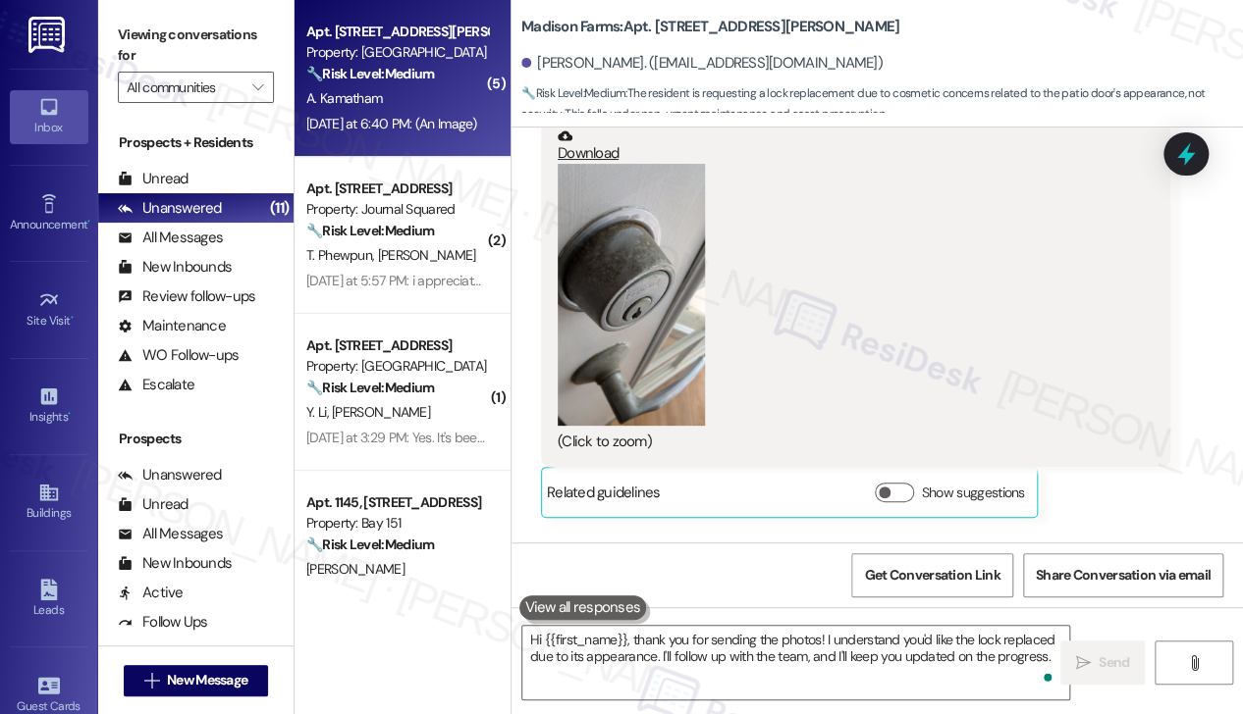
scroll to position [9917, 0]
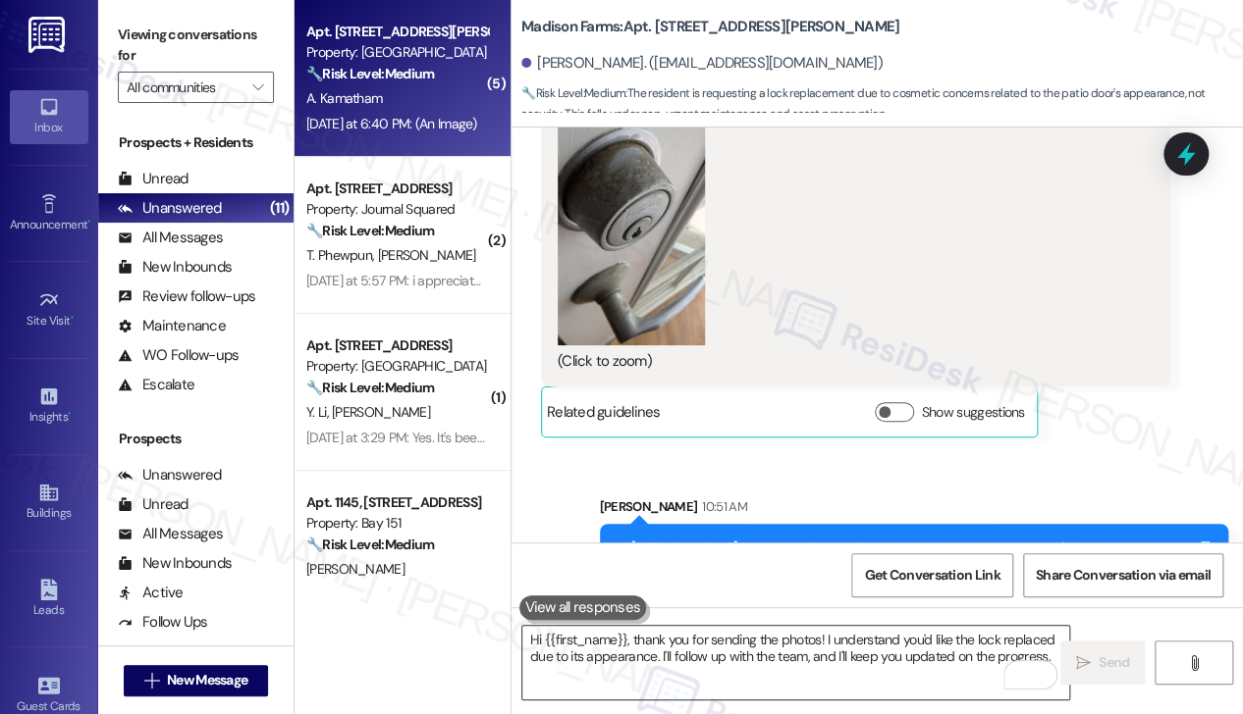
click at [804, 648] on textarea "Hi {{first_name}}, thank you for sending the photos! I understand you'd like th…" at bounding box center [795, 663] width 547 height 74
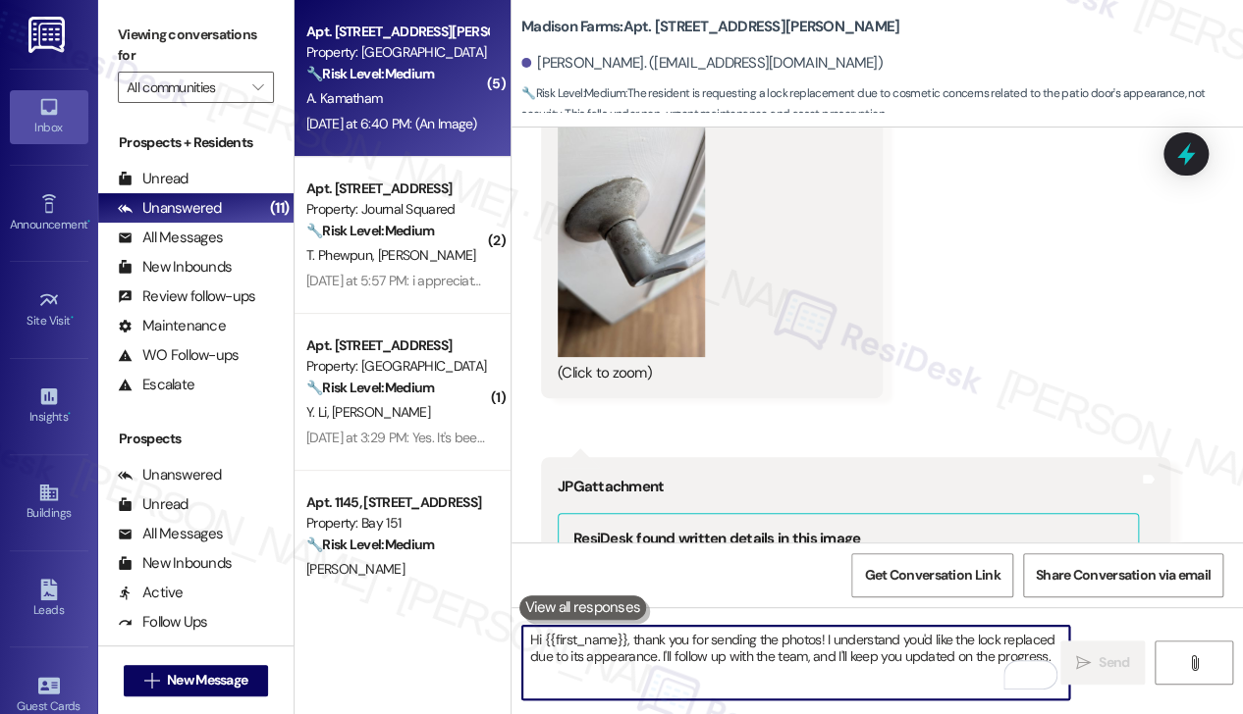
scroll to position [9720, 0]
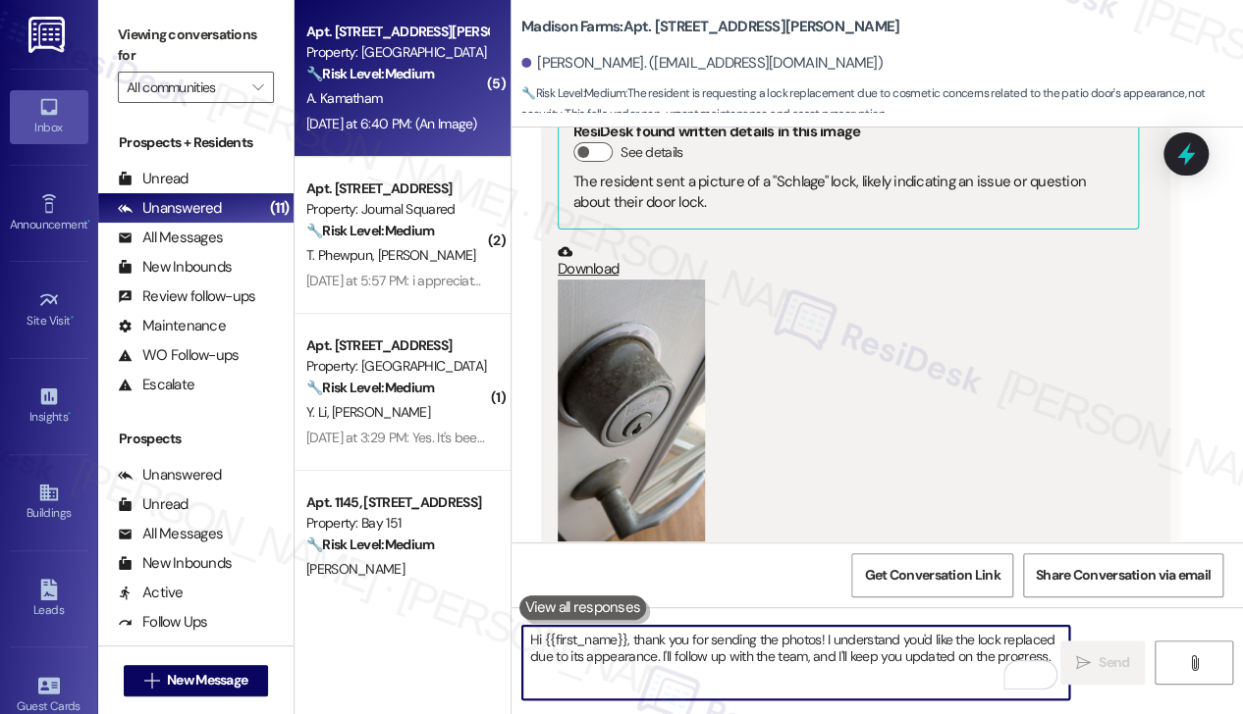
click at [722, 658] on textarea "Hi {{first_name}}, thank you for sending the photos! I understand you'd like th…" at bounding box center [795, 663] width 547 height 74
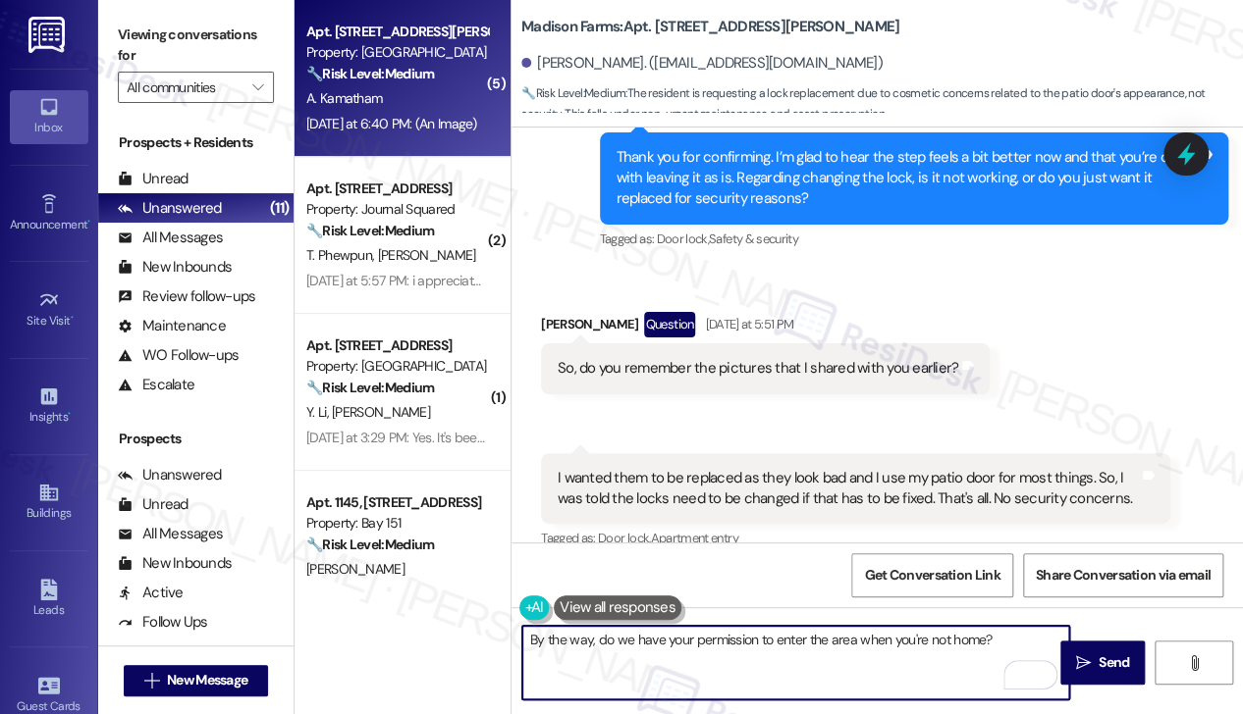
scroll to position [7659, 0]
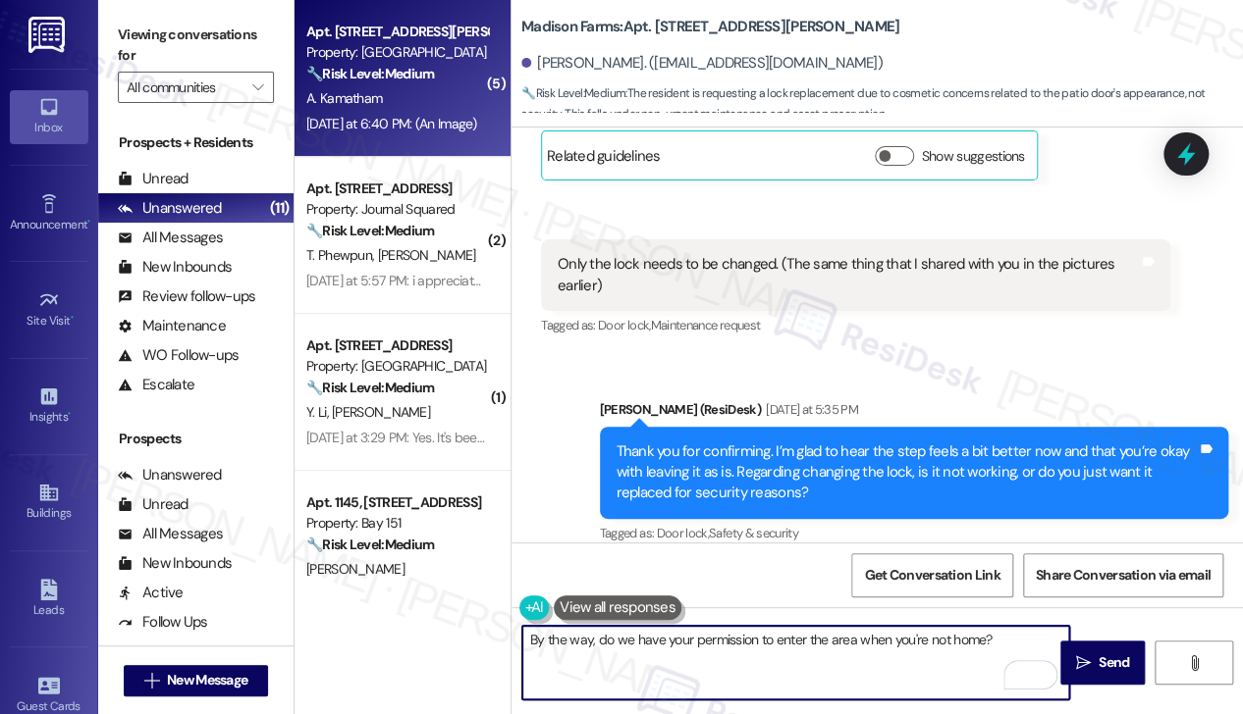
click at [805, 254] on div "Only the lock needs to be changed. (The same thing that I shared with you in th…" at bounding box center [847, 275] width 581 height 42
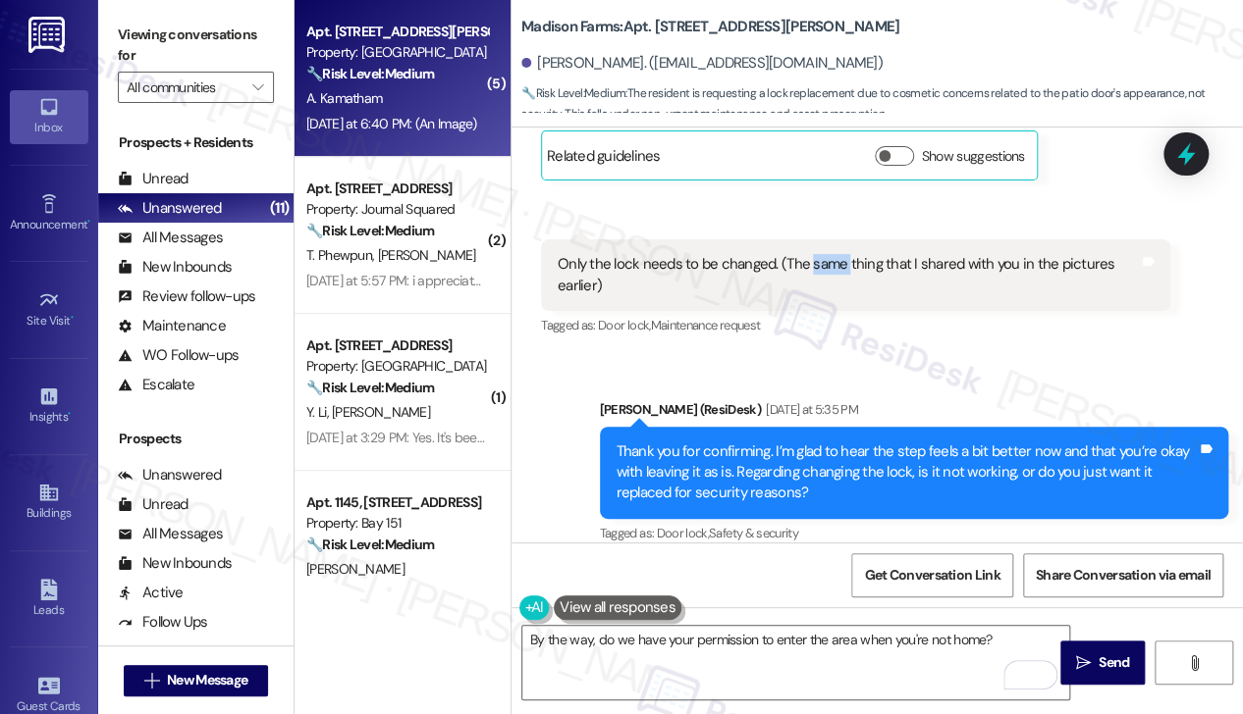
click at [805, 254] on div "Only the lock needs to be changed. (The same thing that I shared with you in th…" at bounding box center [847, 275] width 581 height 42
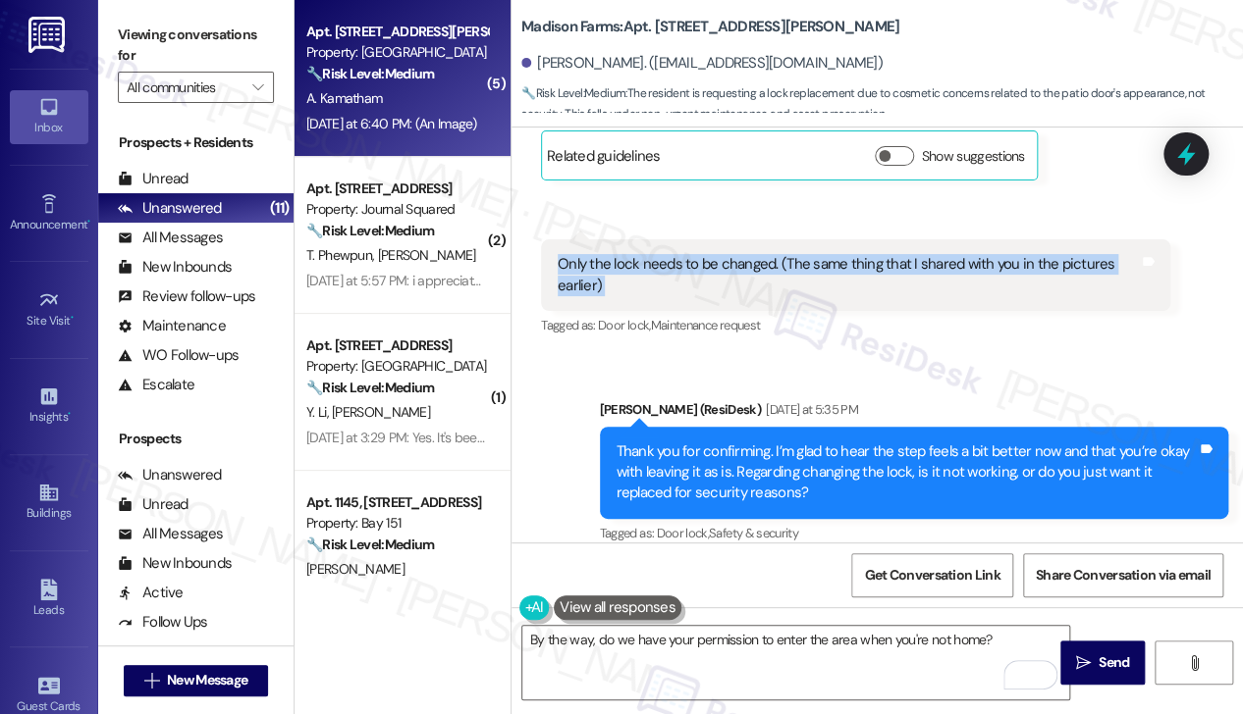
click at [805, 254] on div "Only the lock needs to be changed. (The same thing that I shared with you in th…" at bounding box center [847, 275] width 581 height 42
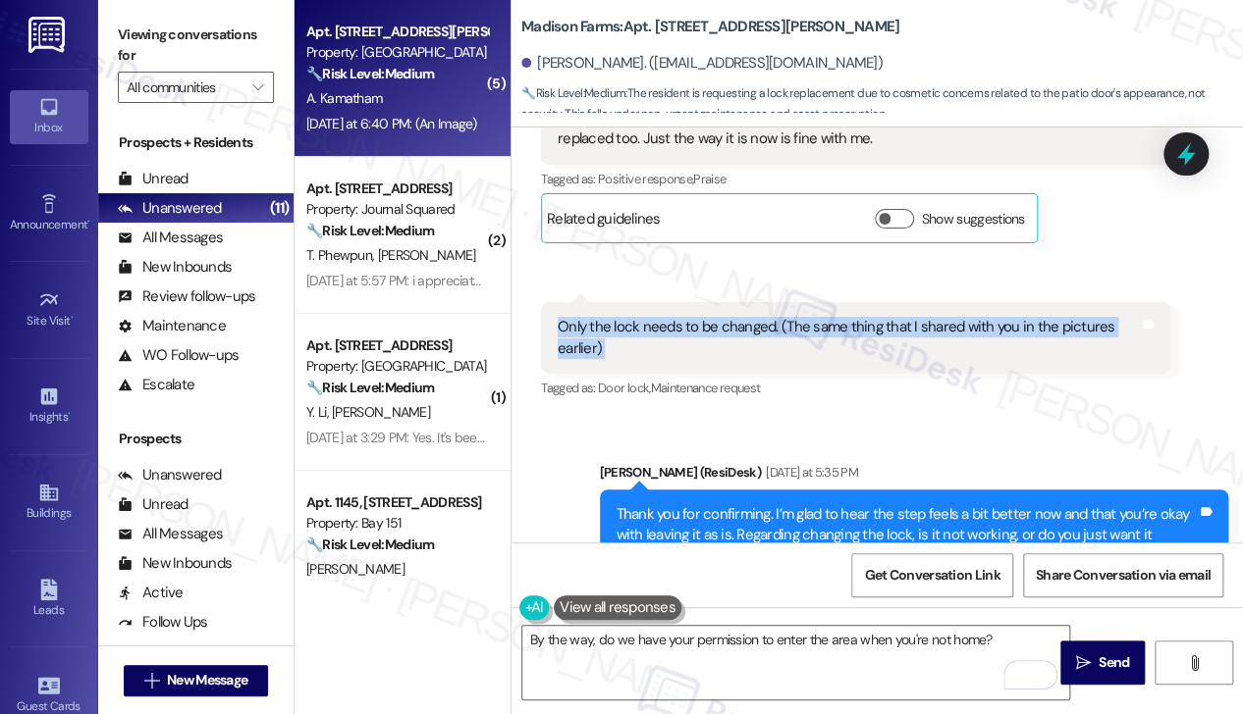
scroll to position [7267, 0]
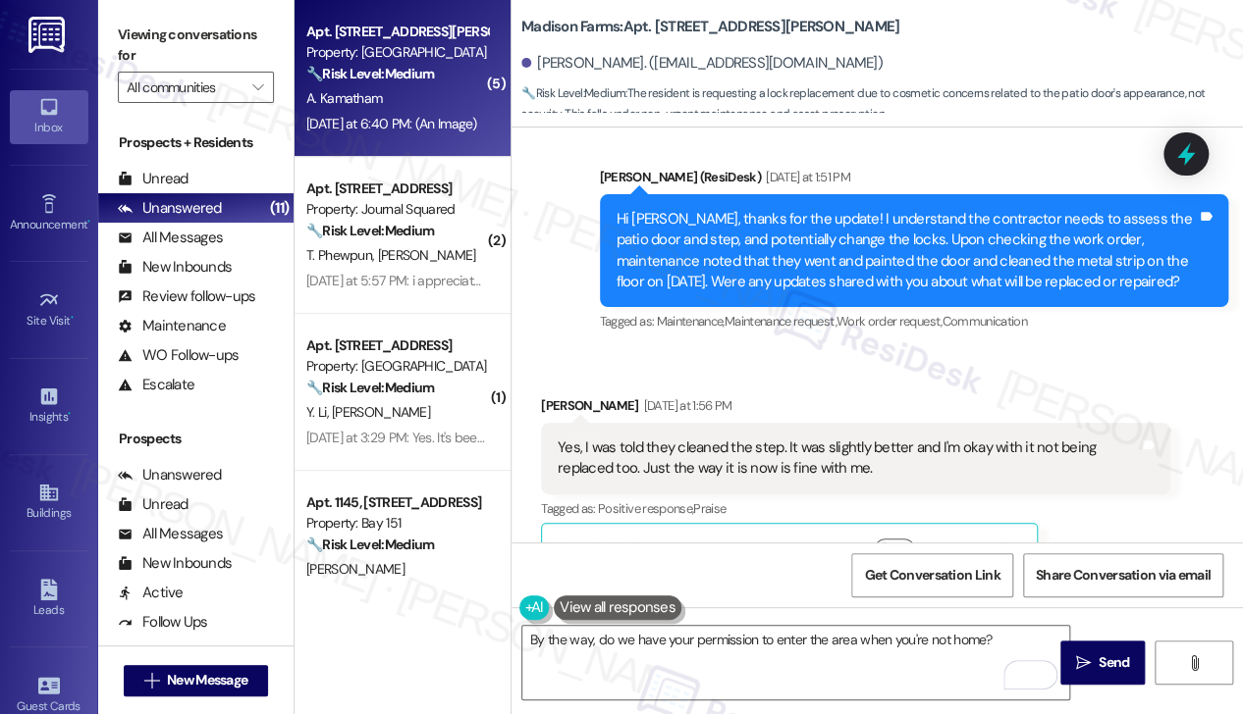
click at [730, 438] on div "Yes, I was told they cleaned the step. It was slightly better and I'm okay with…" at bounding box center [847, 459] width 581 height 42
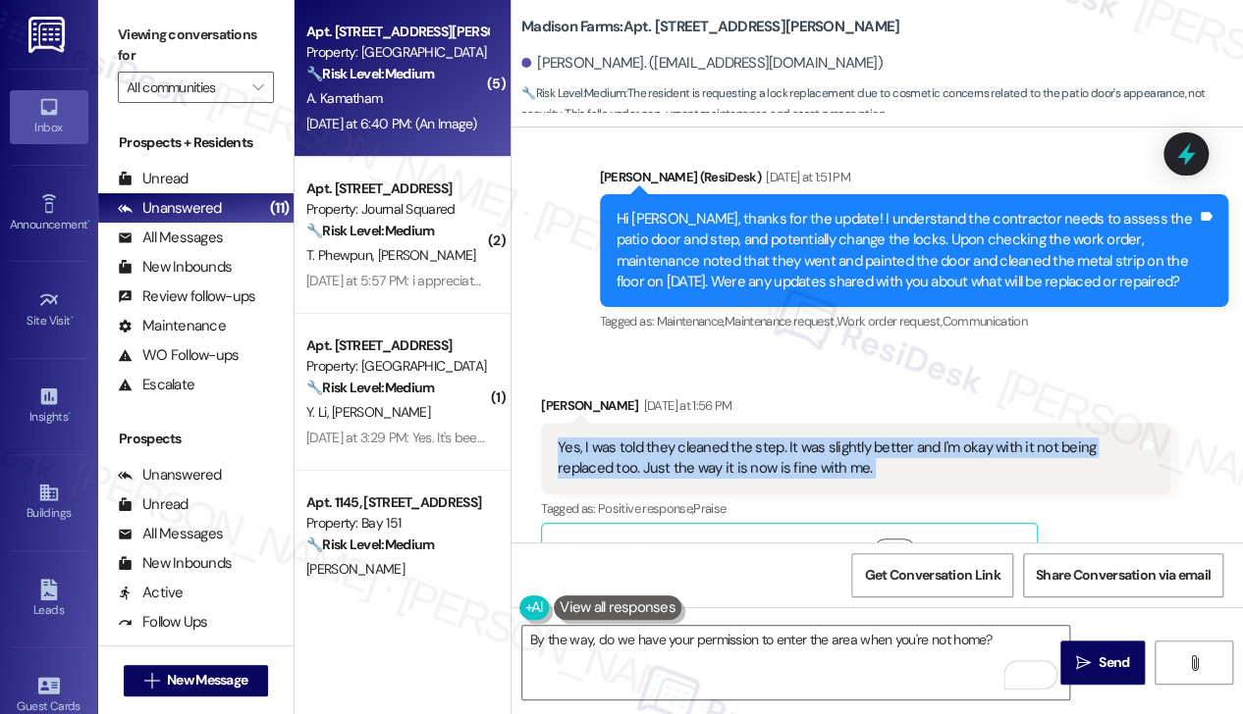
click at [730, 438] on div "Yes, I was told they cleaned the step. It was slightly better and I'm okay with…" at bounding box center [847, 459] width 581 height 42
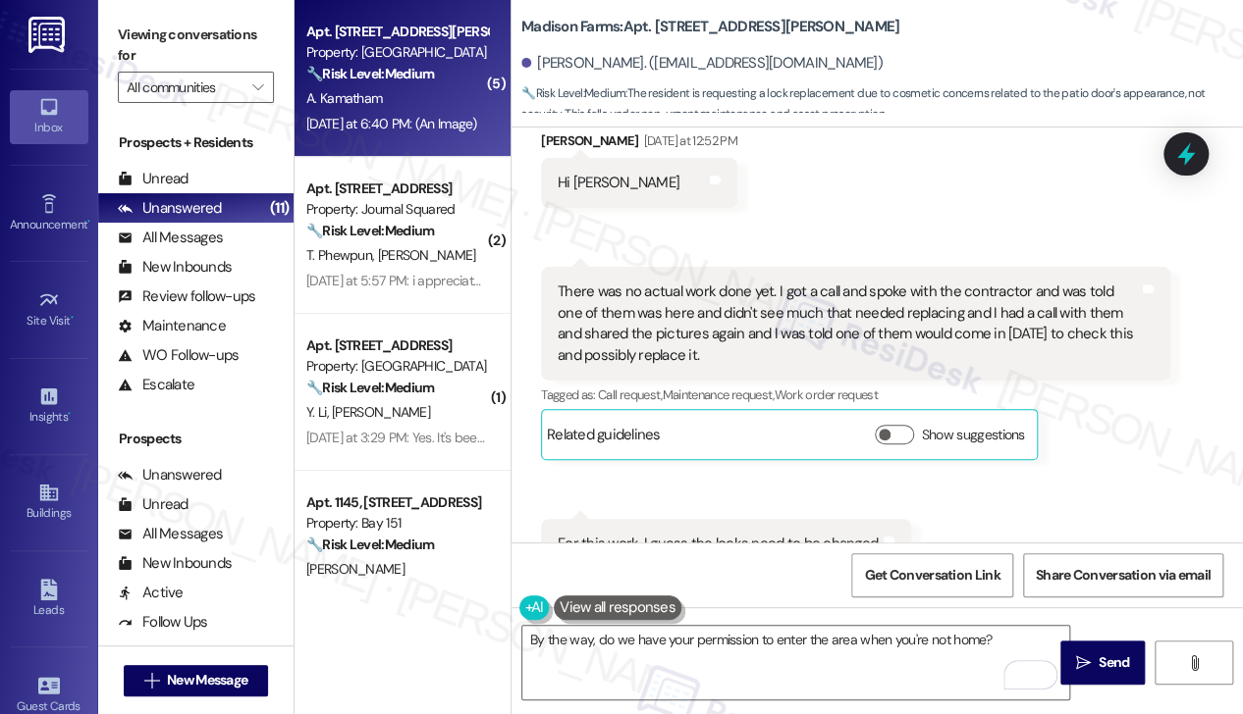
scroll to position [6678, 0]
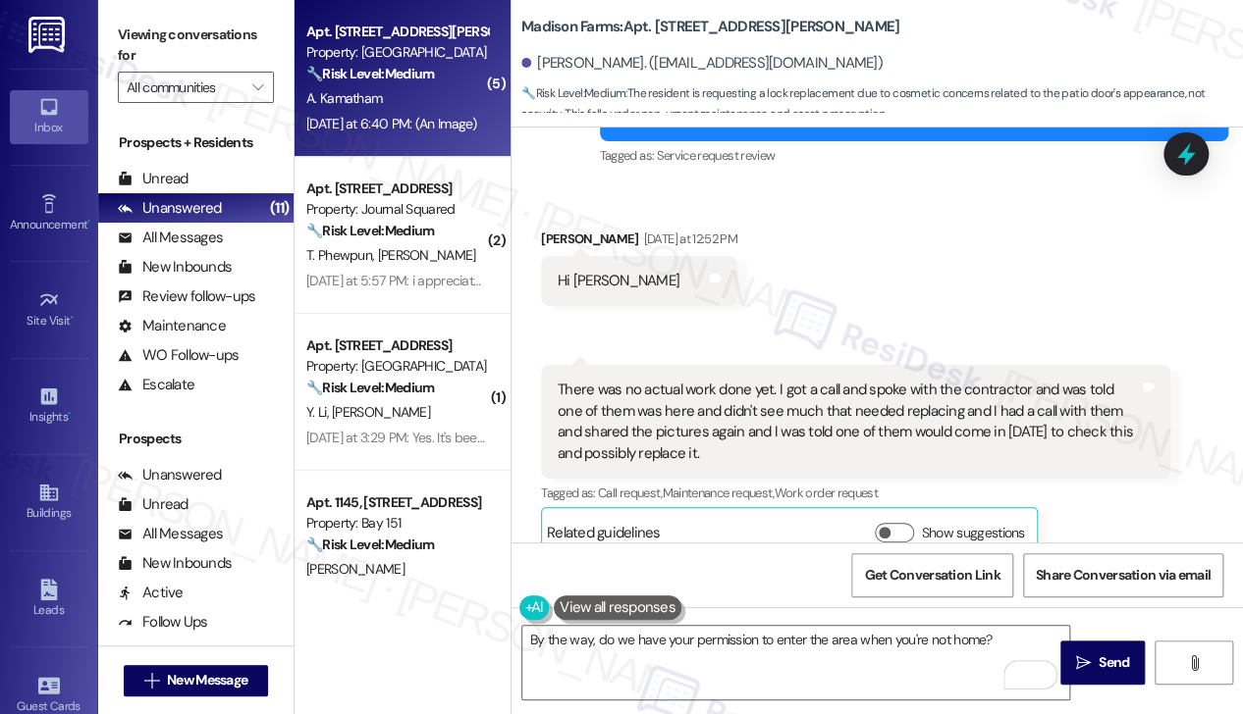
click at [730, 380] on div "There was no actual work done yet. I got a call and spoke with the contractor a…" at bounding box center [847, 422] width 581 height 84
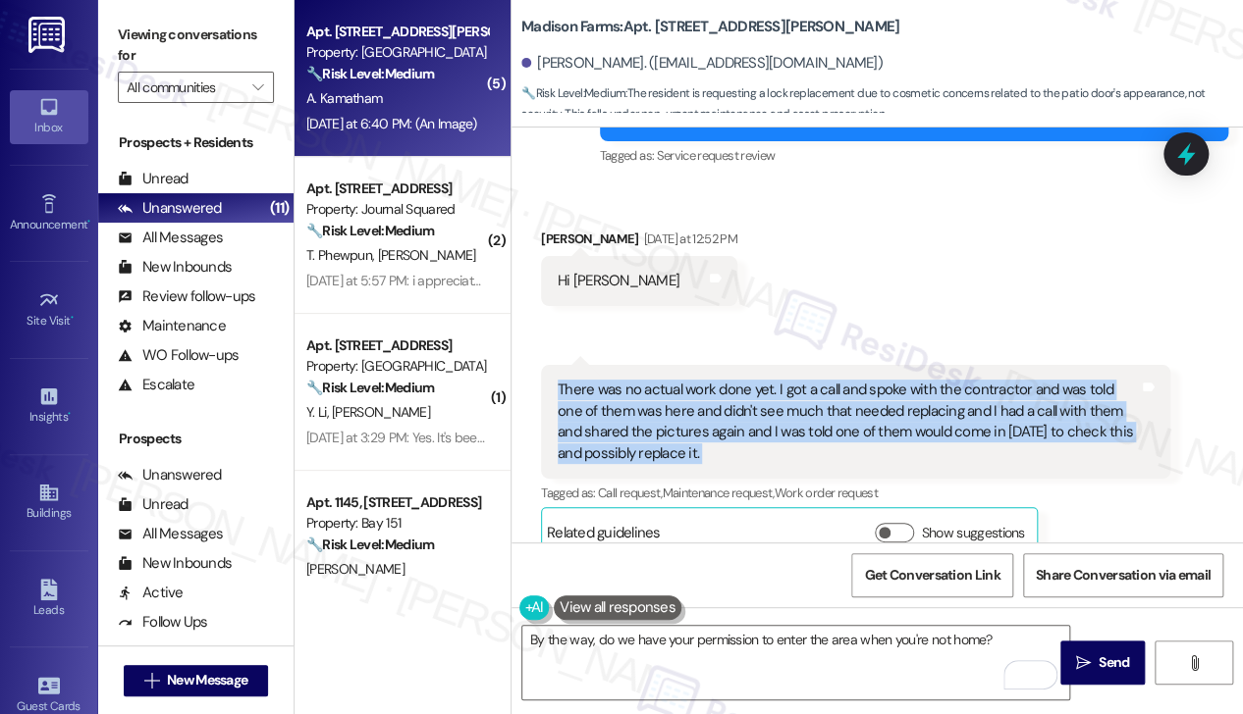
click at [730, 380] on div "There was no actual work done yet. I got a call and spoke with the contractor a…" at bounding box center [847, 422] width 581 height 84
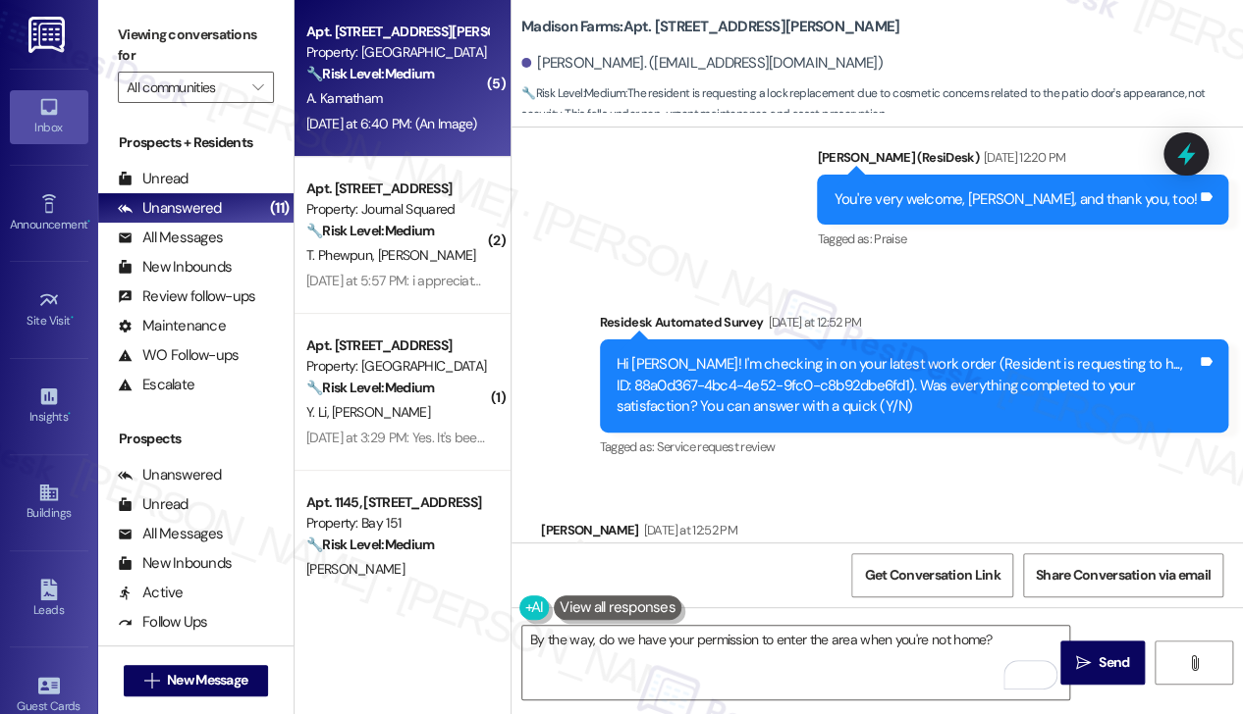
scroll to position [6187, 0]
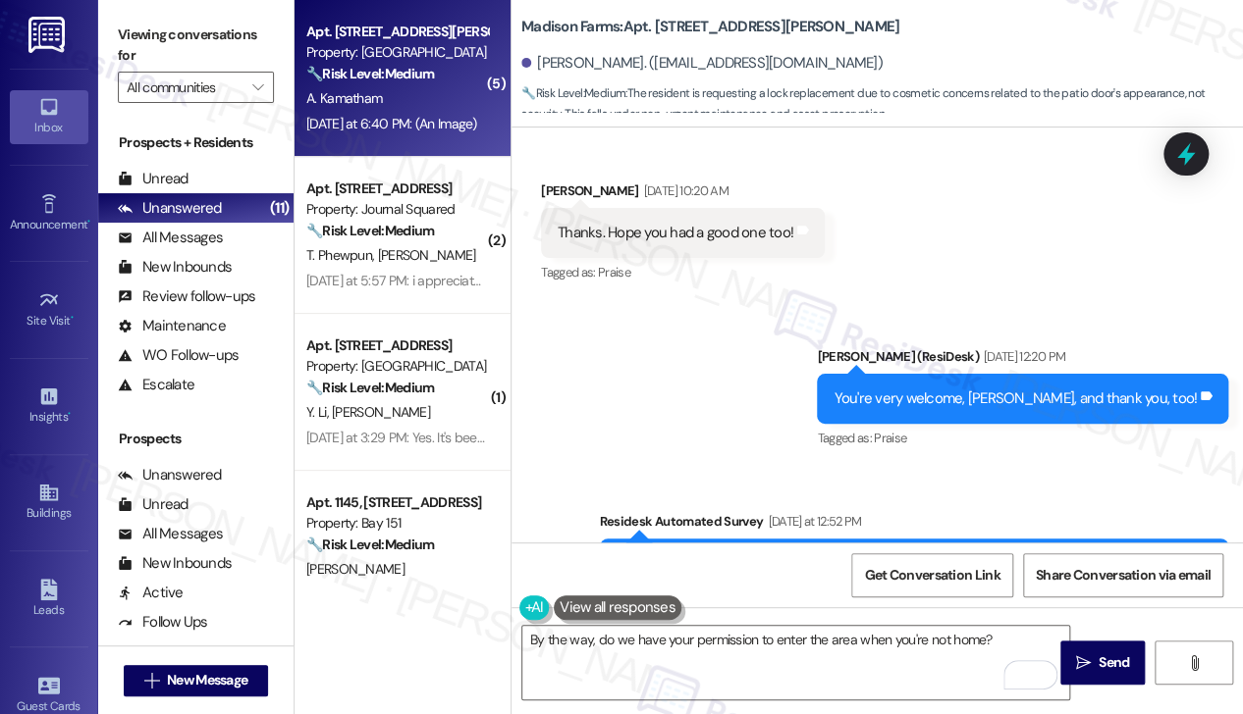
click at [979, 374] on div "You're very welcome, Anvesh, and thank you, too! Tags and notes" at bounding box center [1022, 399] width 411 height 50
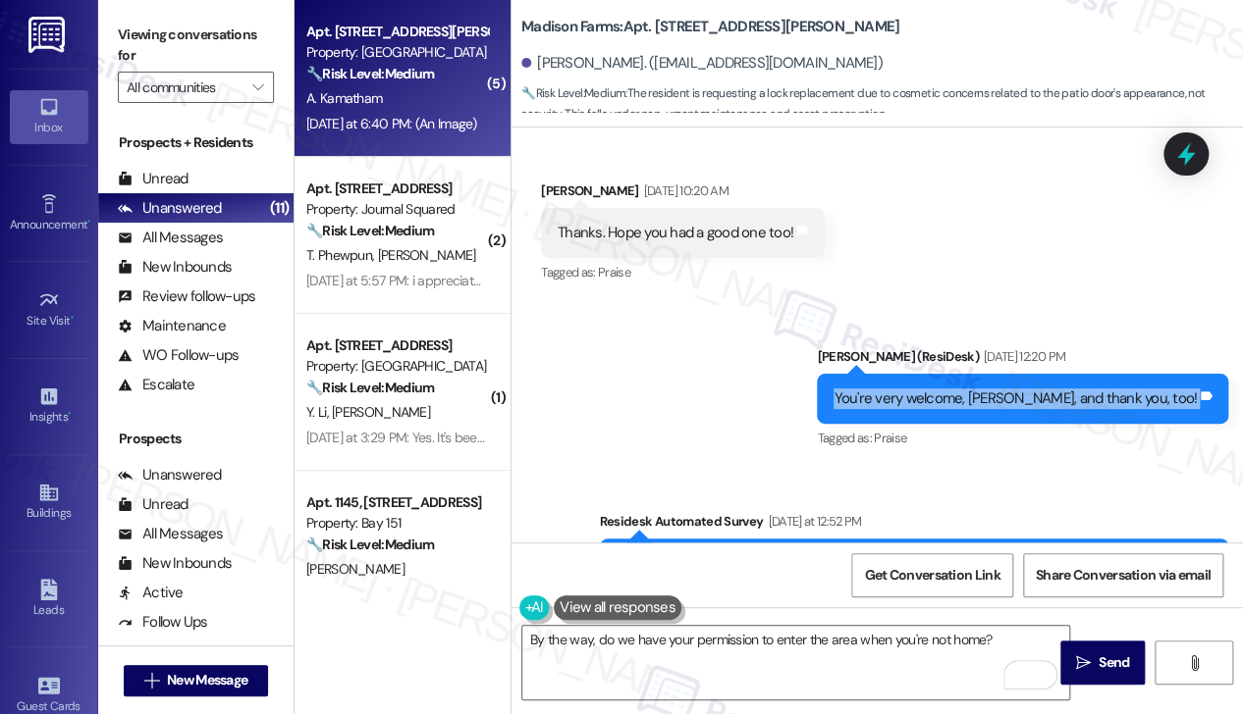
click at [979, 374] on div "You're very welcome, Anvesh, and thank you, too! Tags and notes" at bounding box center [1022, 399] width 411 height 50
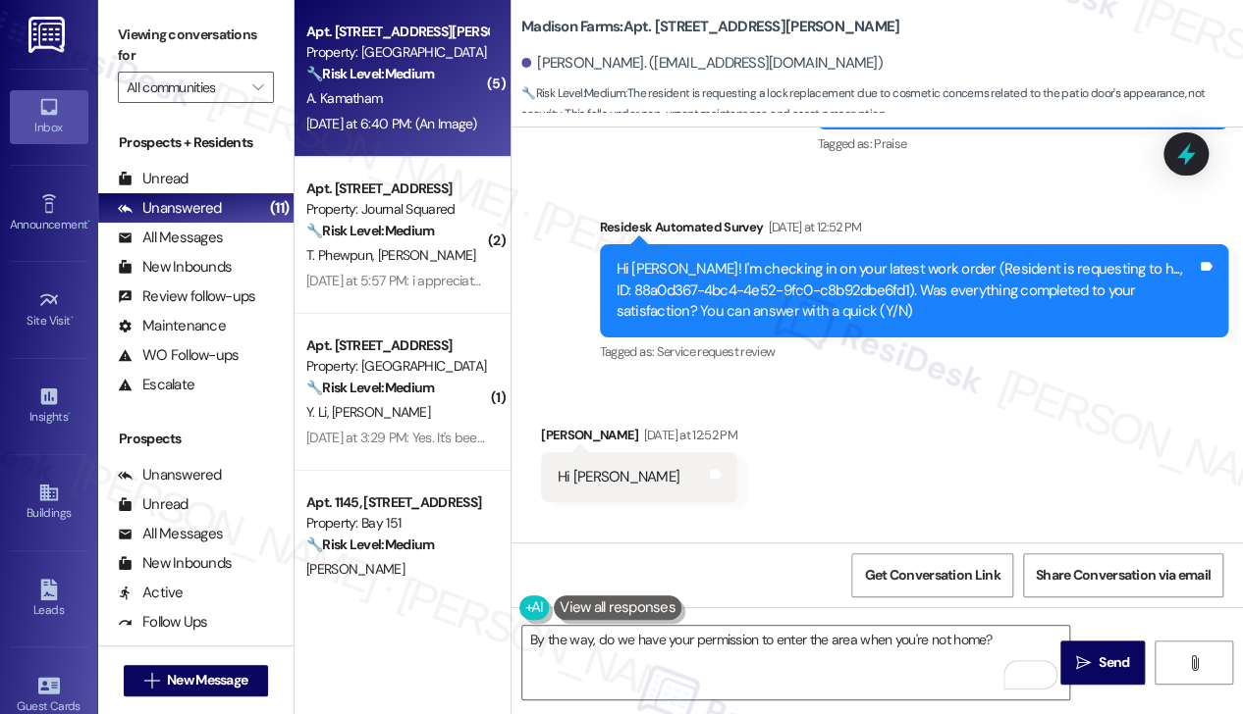
scroll to position [6776, 0]
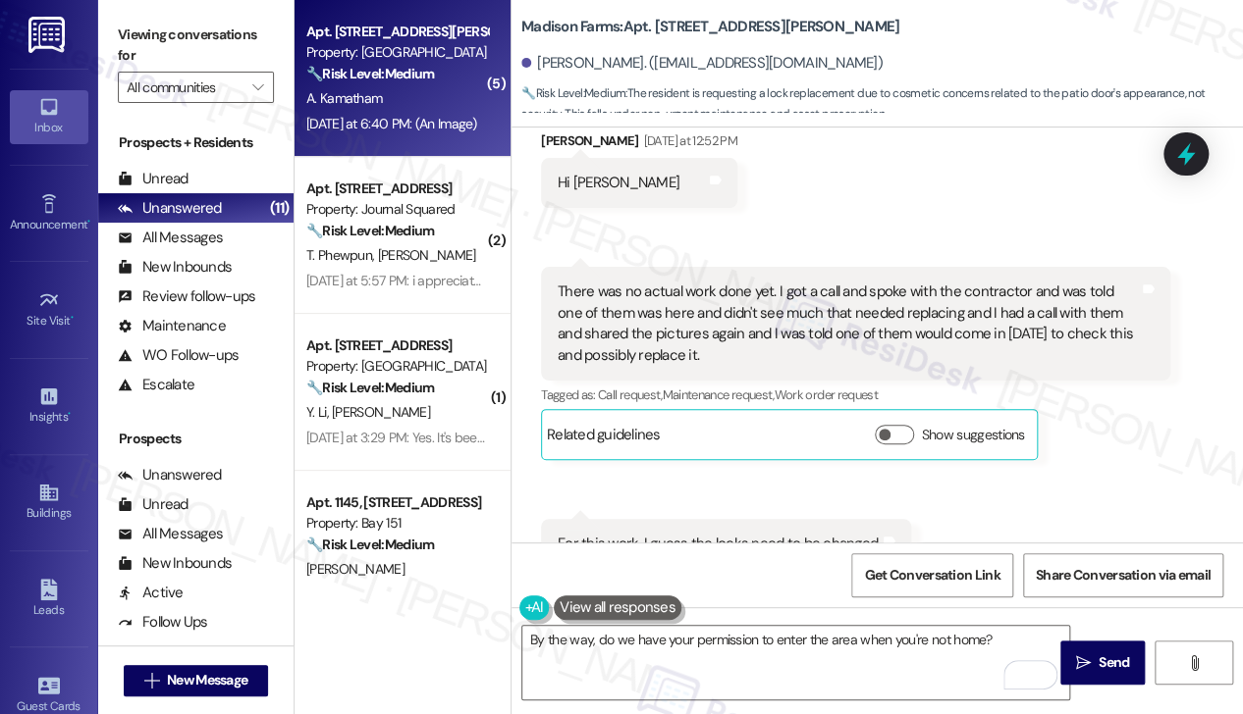
click at [714, 282] on div "There was no actual work done yet. I got a call and spoke with the contractor a…" at bounding box center [847, 324] width 581 height 84
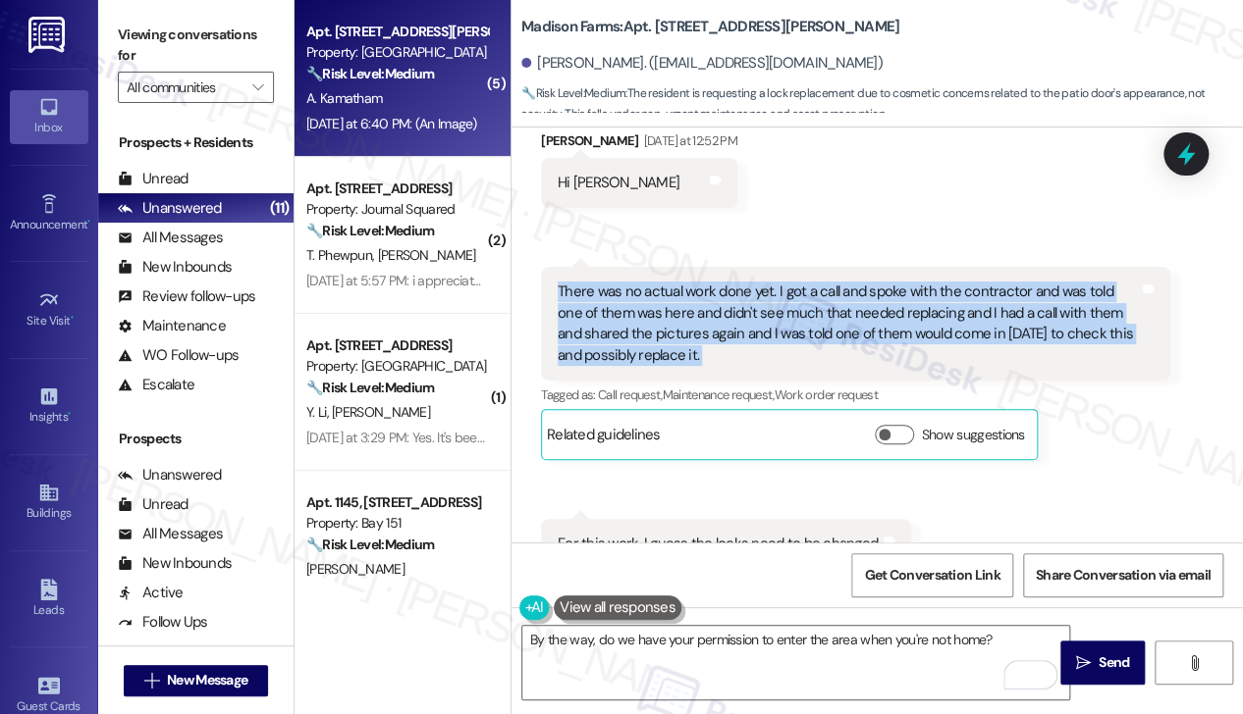
click at [714, 282] on div "There was no actual work done yet. I got a call and spoke with the contractor a…" at bounding box center [847, 324] width 581 height 84
click at [722, 282] on div "There was no actual work done yet. I got a call and spoke with the contractor a…" at bounding box center [847, 324] width 581 height 84
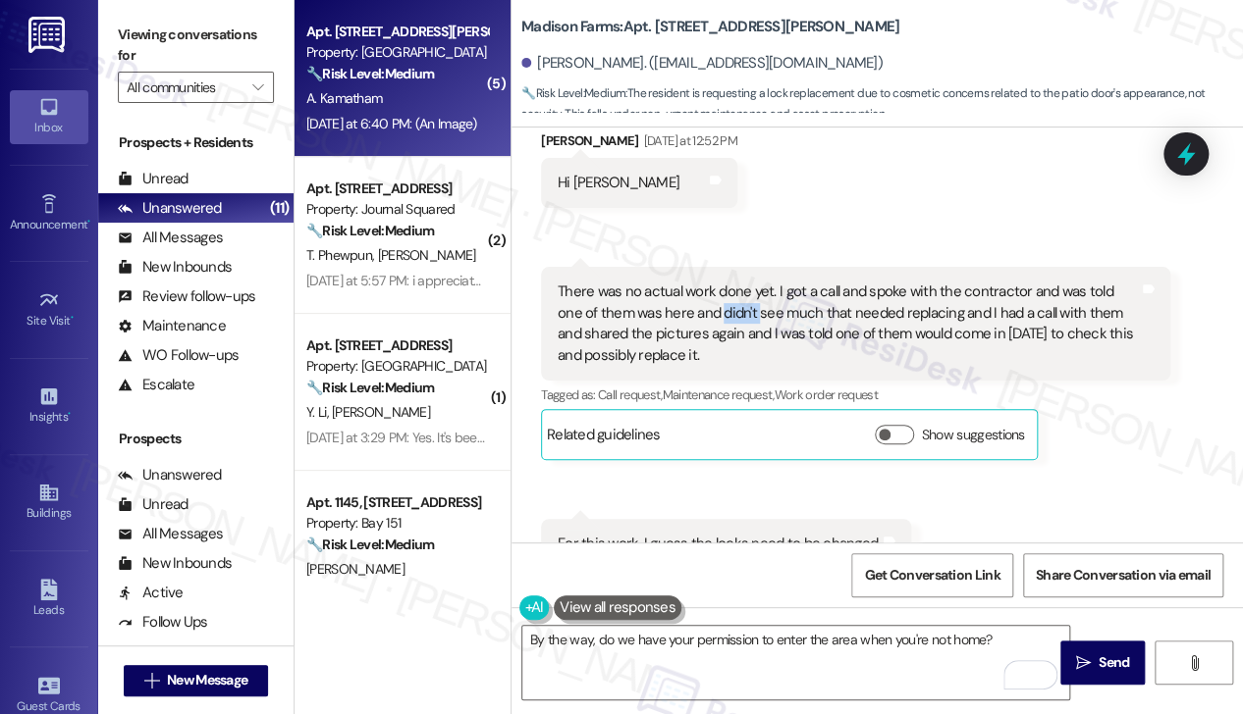
click at [722, 282] on div "There was no actual work done yet. I got a call and spoke with the contractor a…" at bounding box center [847, 324] width 581 height 84
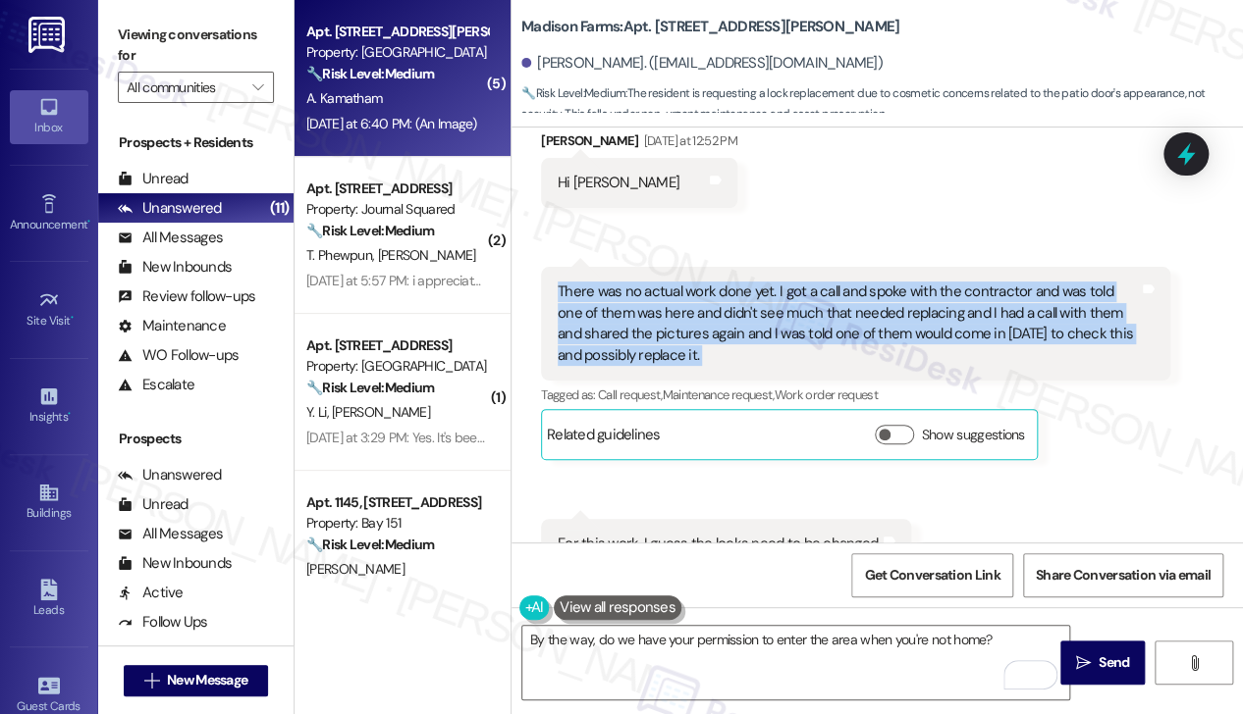
click at [722, 282] on div "There was no actual work done yet. I got a call and spoke with the contractor a…" at bounding box center [847, 324] width 581 height 84
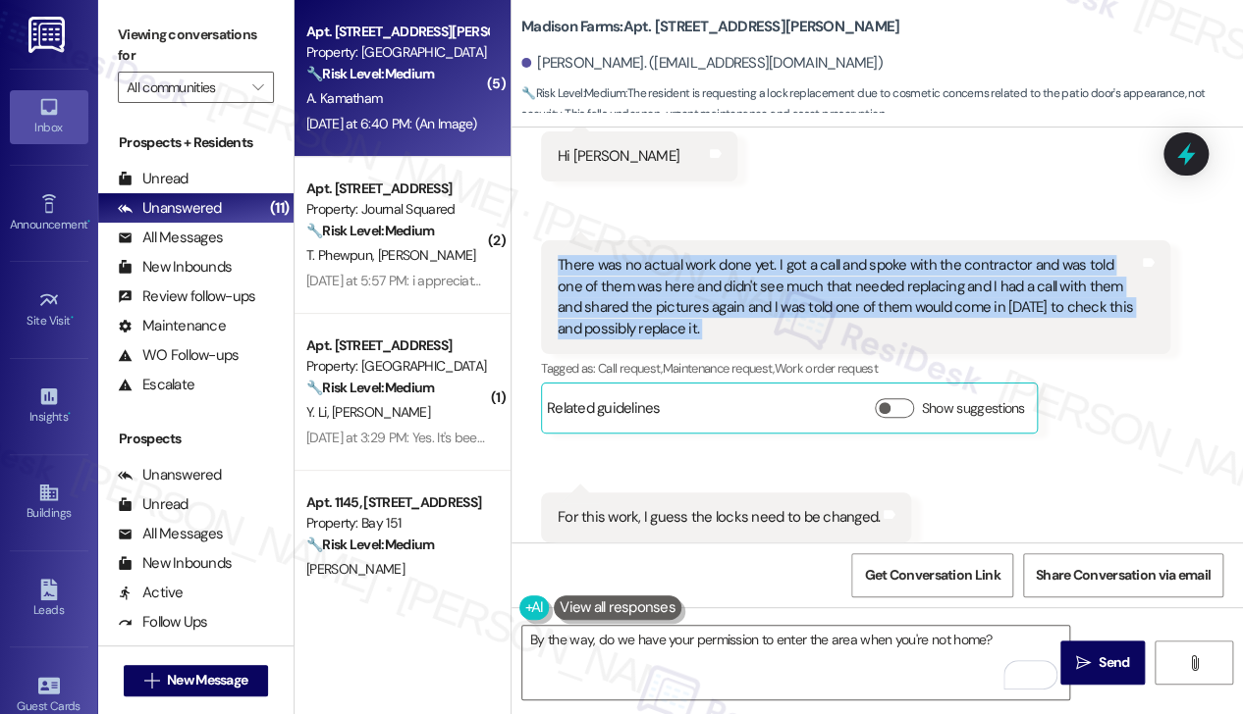
scroll to position [6972, 0]
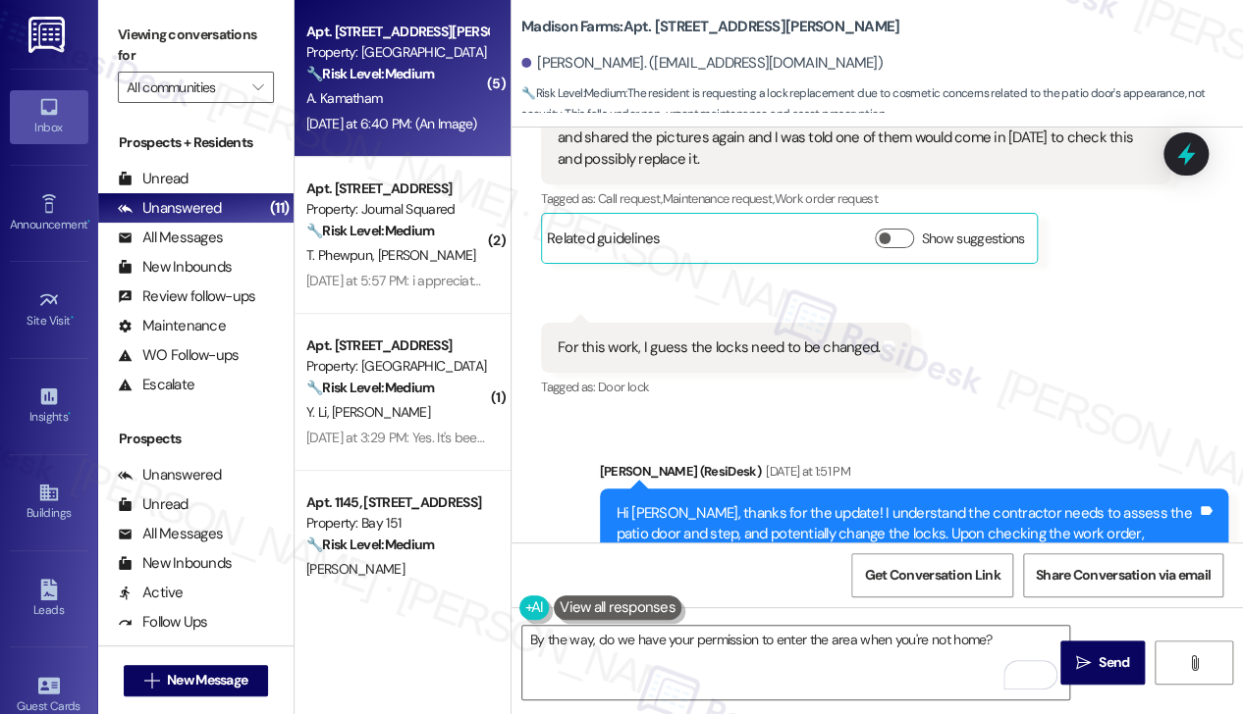
click at [691, 338] on div "For this work, I guess the locks need to be changed." at bounding box center [718, 348] width 322 height 21
click at [698, 338] on div "For this work, I guess the locks need to be changed." at bounding box center [718, 348] width 322 height 21
click at [699, 338] on div "For this work, I guess the locks need to be changed." at bounding box center [718, 348] width 322 height 21
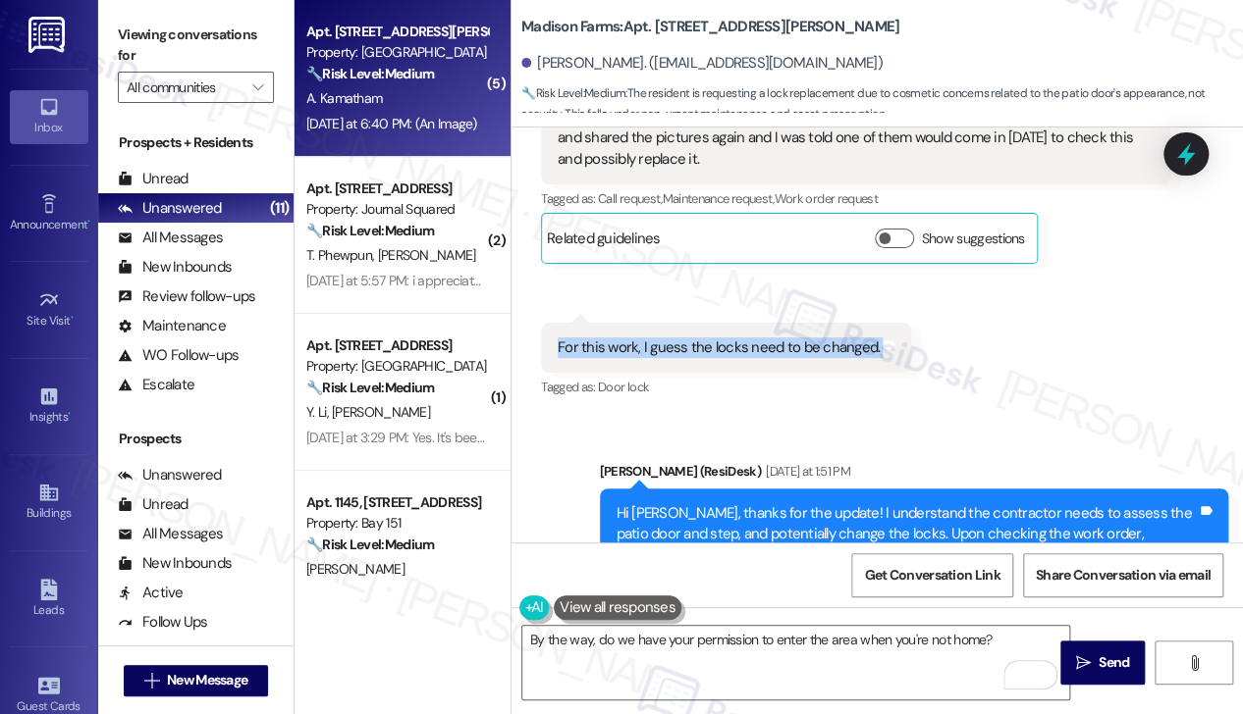
click at [699, 338] on div "For this work, I guess the locks need to be changed." at bounding box center [718, 348] width 322 height 21
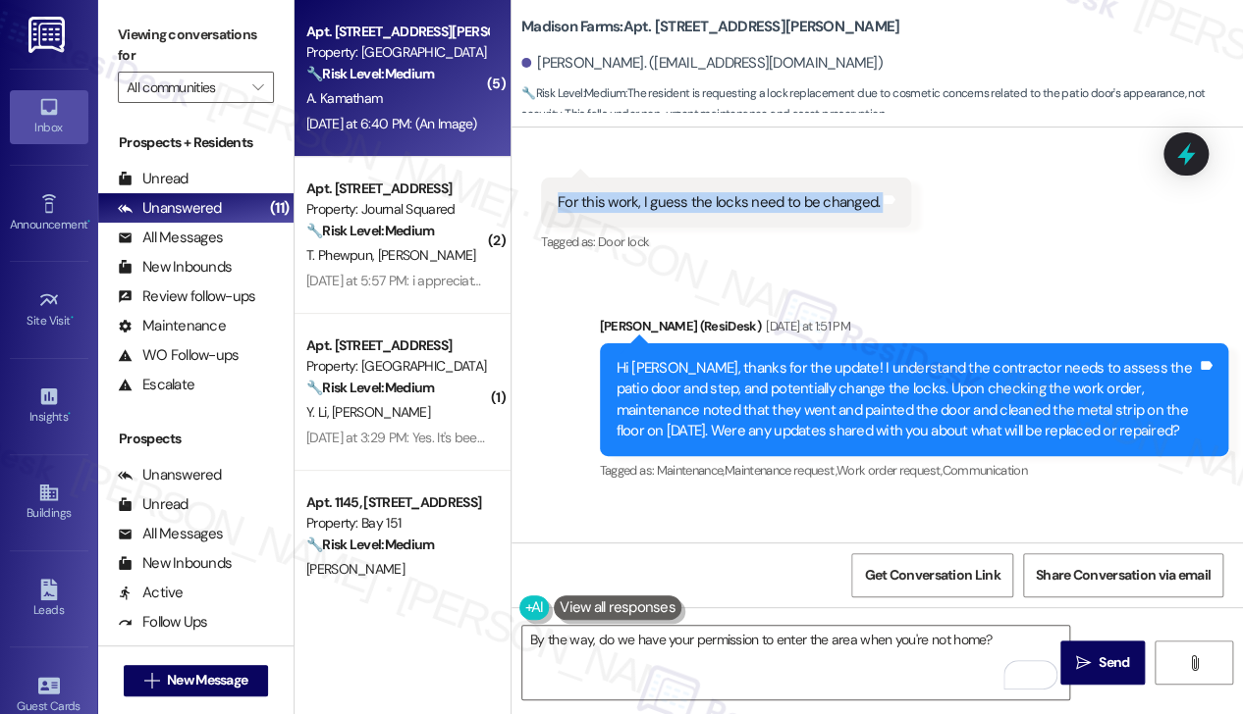
scroll to position [7169, 0]
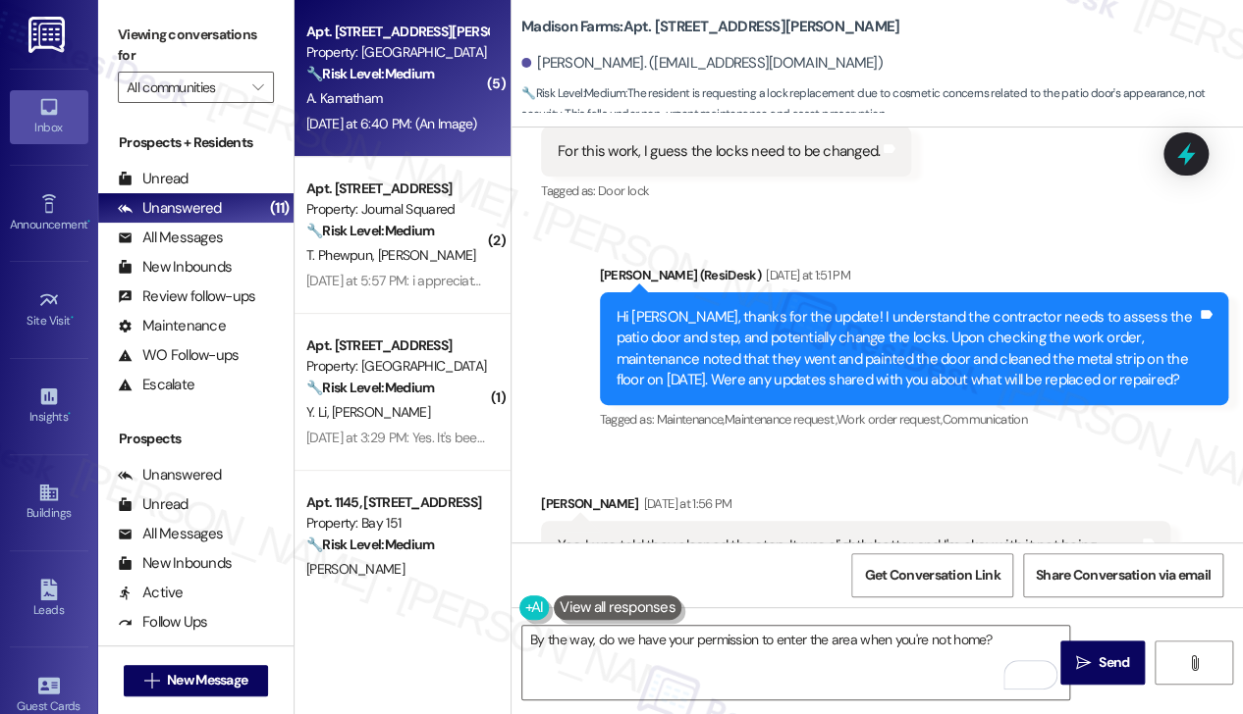
click at [848, 307] on div "Hi Anvesh, thanks for the update! I understand the contractor needs to assess t…" at bounding box center [906, 349] width 581 height 84
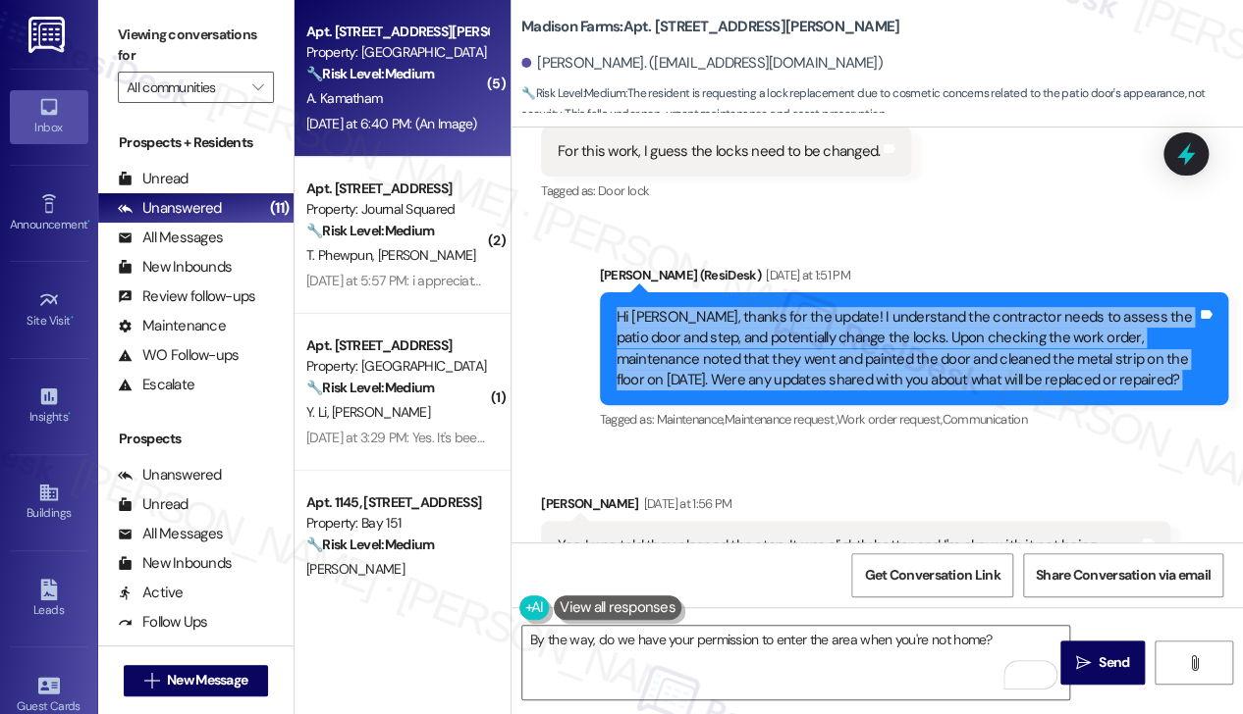
click at [848, 307] on div "Hi Anvesh, thanks for the update! I understand the contractor needs to assess t…" at bounding box center [906, 349] width 581 height 84
click at [960, 307] on div "Hi Anvesh, thanks for the update! I understand the contractor needs to assess t…" at bounding box center [906, 349] width 581 height 84
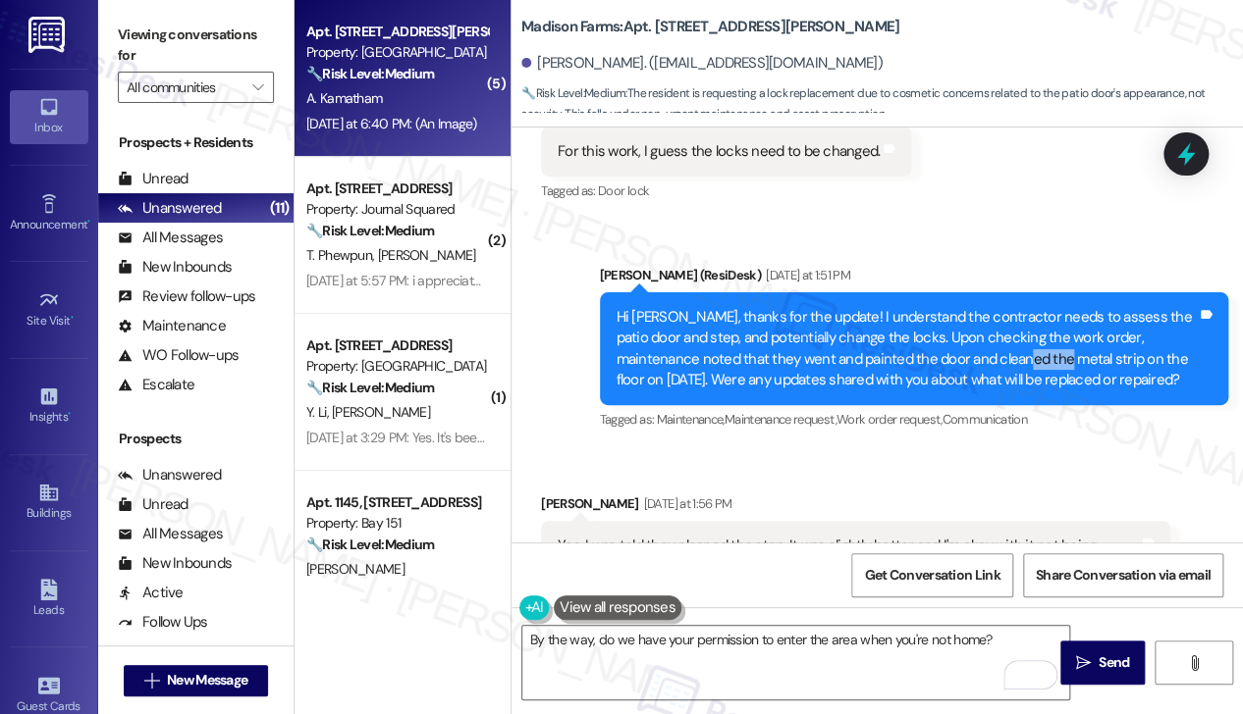
click at [960, 307] on div "Hi Anvesh, thanks for the update! I understand the contractor needs to assess t…" at bounding box center [906, 349] width 581 height 84
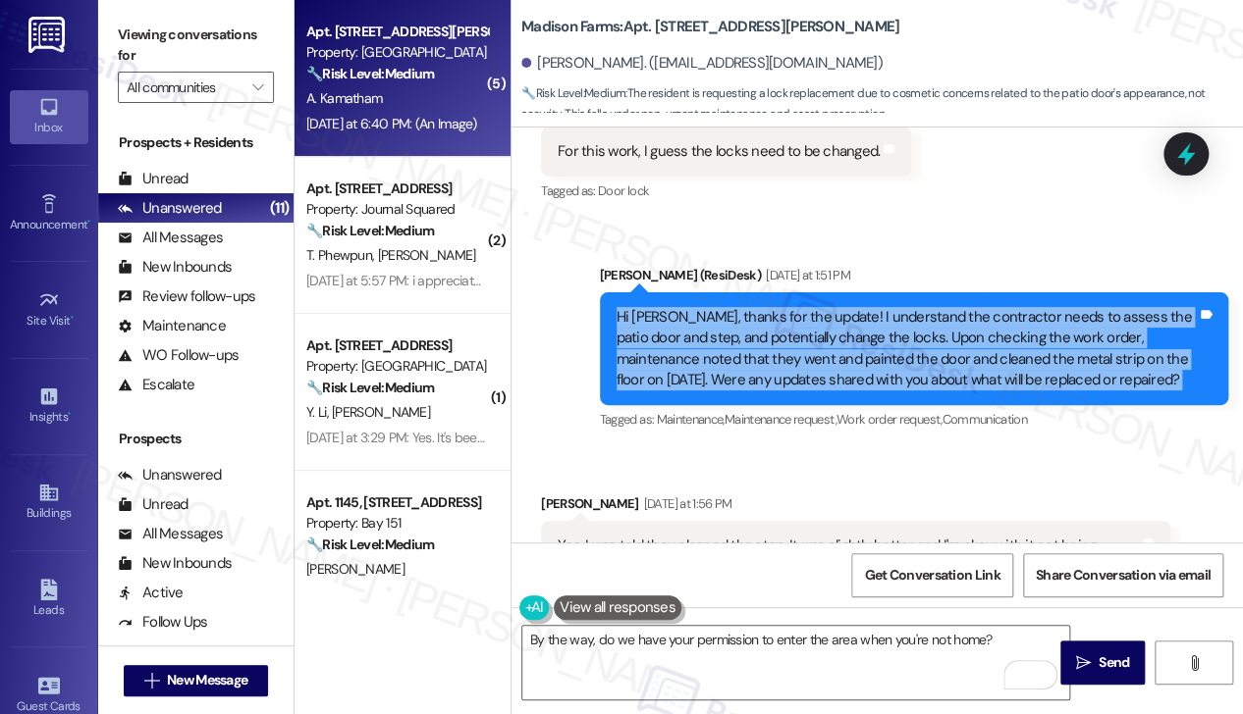
click at [960, 307] on div "Hi Anvesh, thanks for the update! I understand the contractor needs to assess t…" at bounding box center [906, 349] width 581 height 84
click at [872, 307] on div "Hi Anvesh, thanks for the update! I understand the contractor needs to assess t…" at bounding box center [906, 349] width 581 height 84
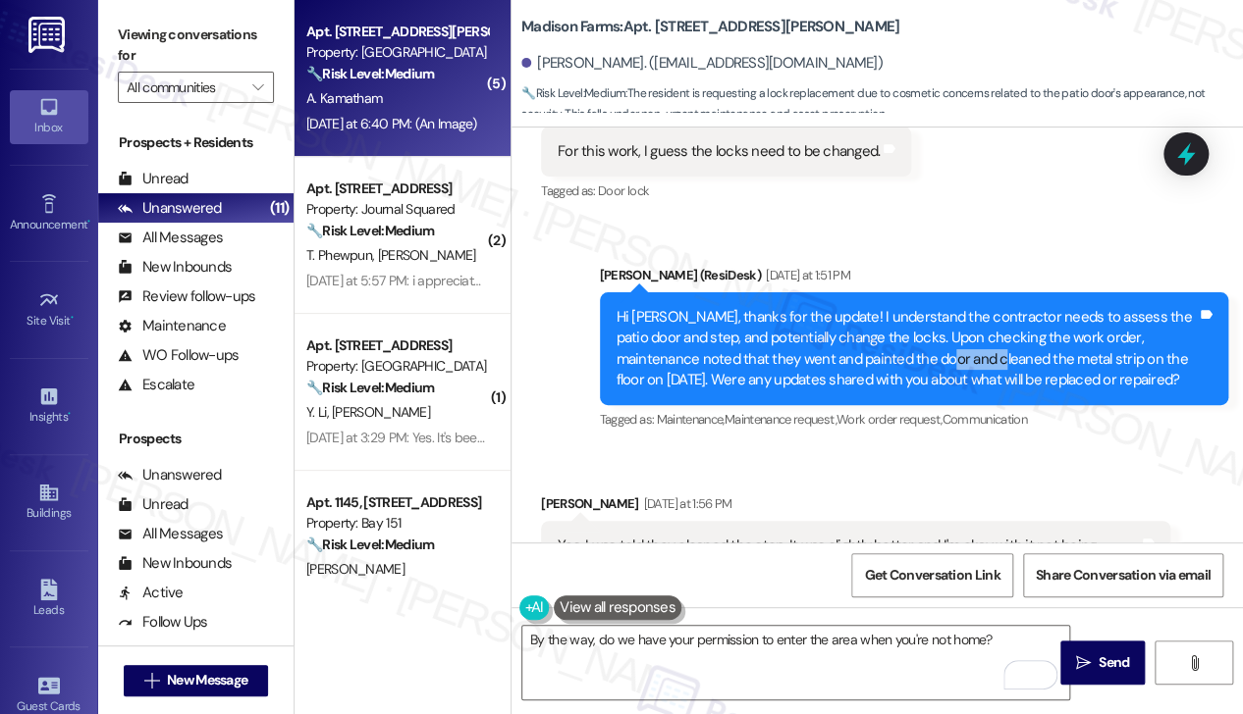
drag, startPoint x: 872, startPoint y: 291, endPoint x: 872, endPoint y: 303, distance: 11.8
click at [872, 307] on div "Hi Anvesh, thanks for the update! I understand the contractor needs to assess t…" at bounding box center [906, 349] width 581 height 84
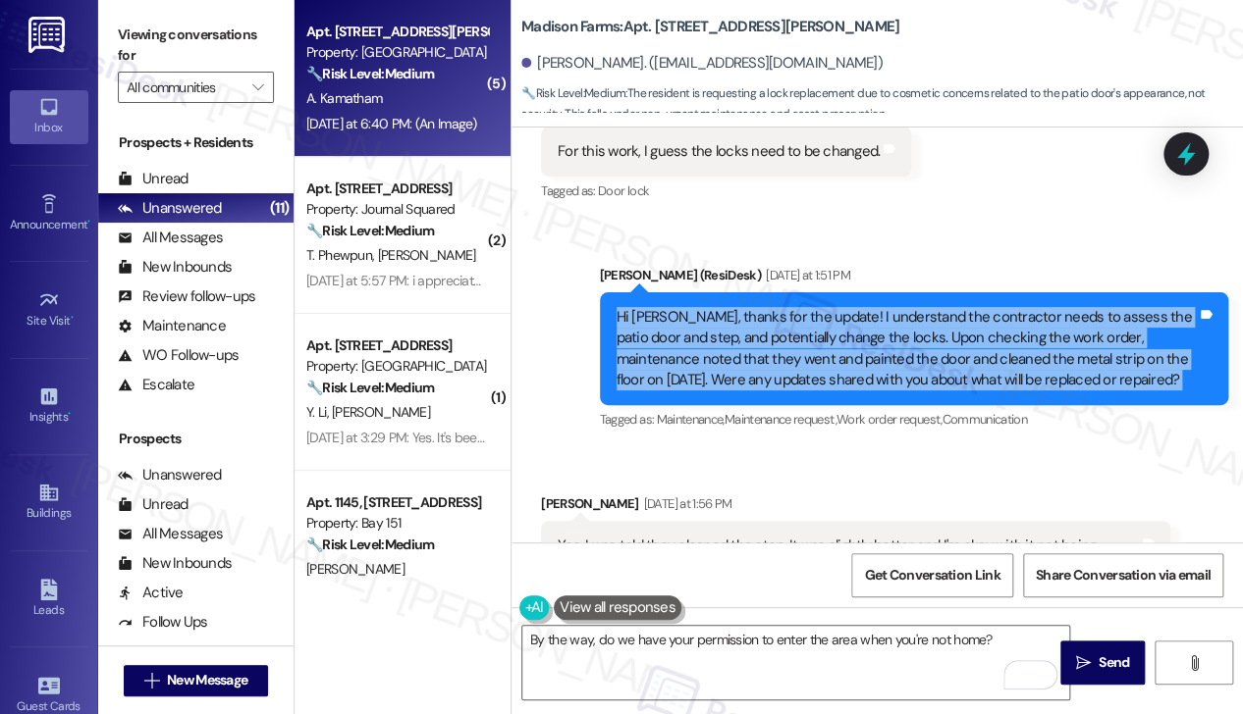
click at [872, 307] on div "Hi Anvesh, thanks for the update! I understand the contractor needs to assess t…" at bounding box center [906, 349] width 581 height 84
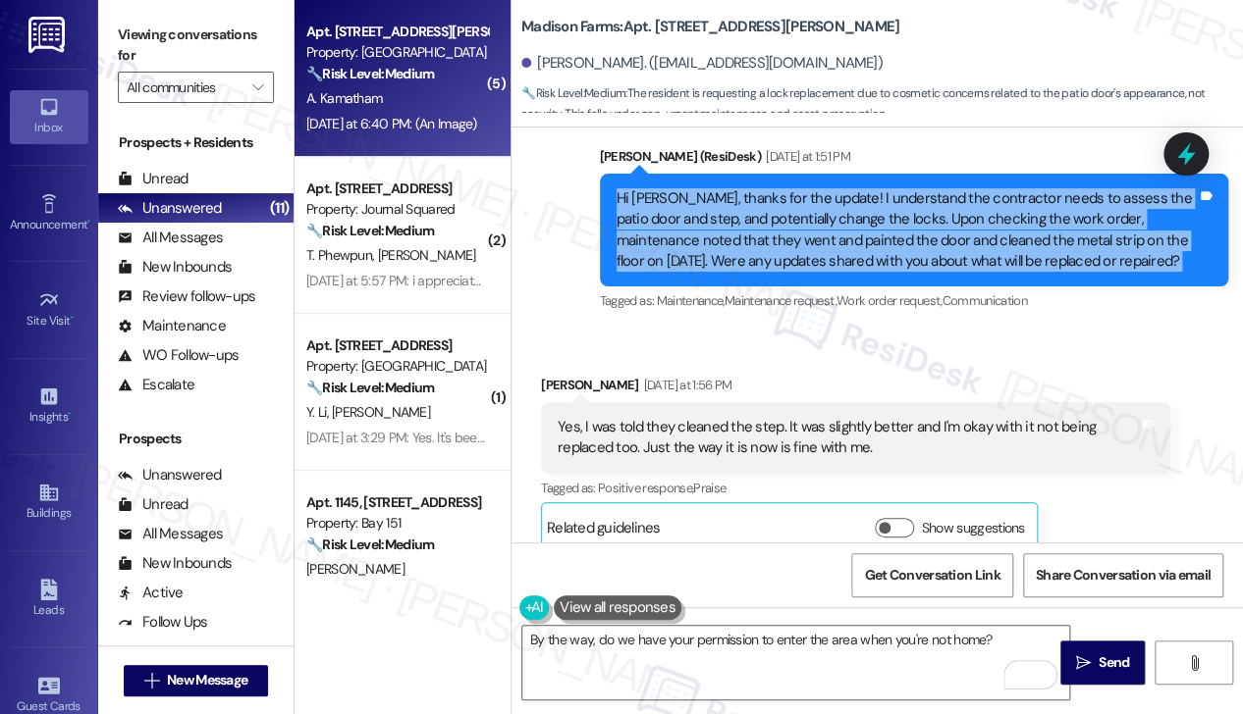
scroll to position [7365, 0]
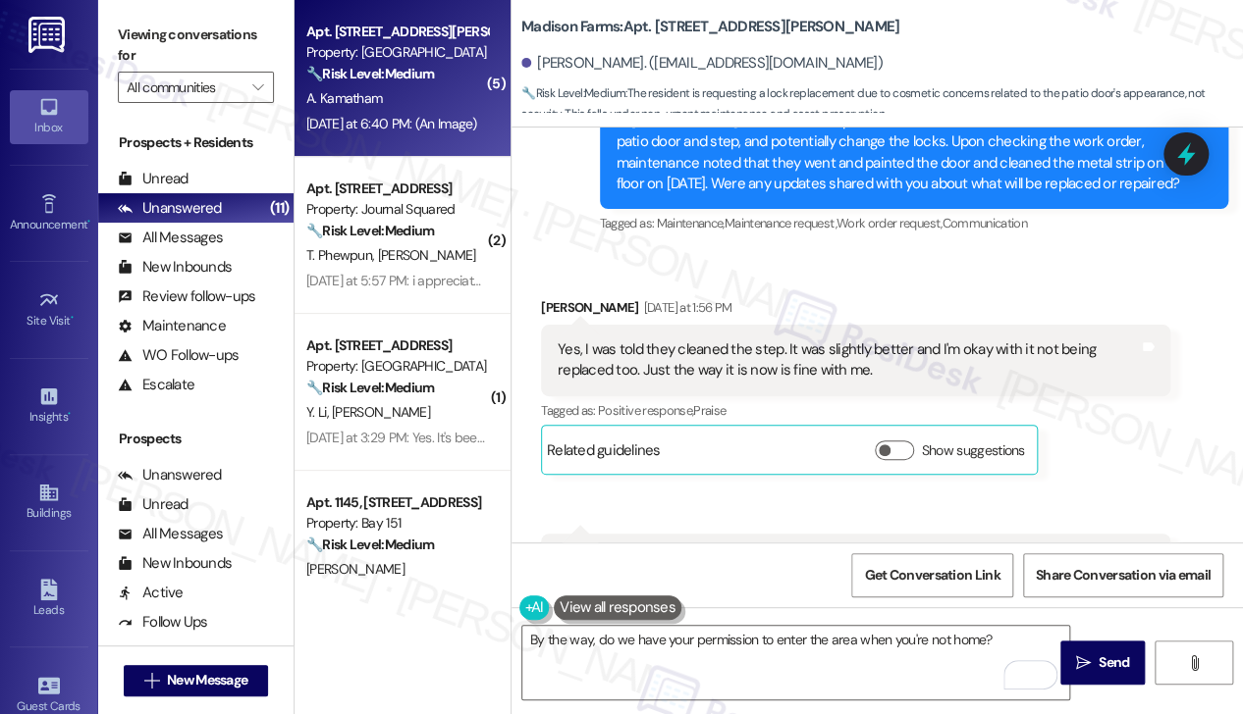
click at [685, 340] on div "Yes, I was told they cleaned the step. It was slightly better and I'm okay with…" at bounding box center [847, 361] width 581 height 42
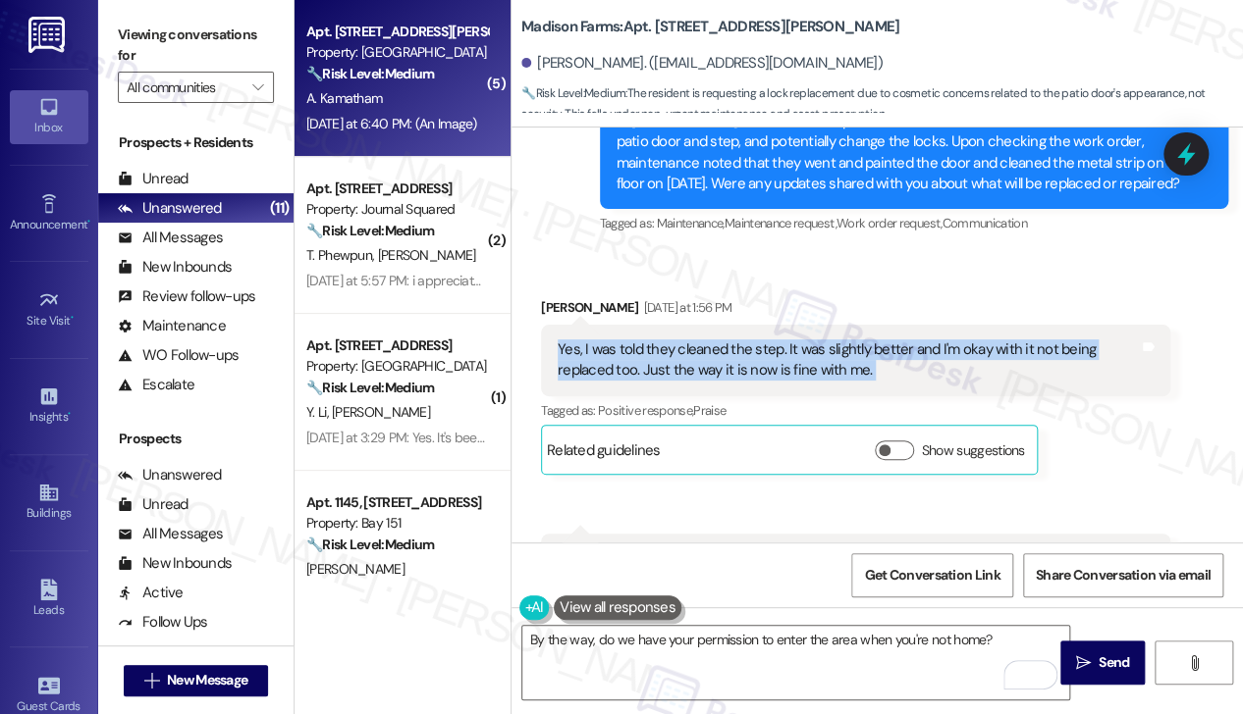
click at [685, 340] on div "Yes, I was told they cleaned the step. It was slightly better and I'm okay with…" at bounding box center [847, 361] width 581 height 42
click at [759, 340] on div "Yes, I was told they cleaned the step. It was slightly better and I'm okay with…" at bounding box center [847, 361] width 581 height 42
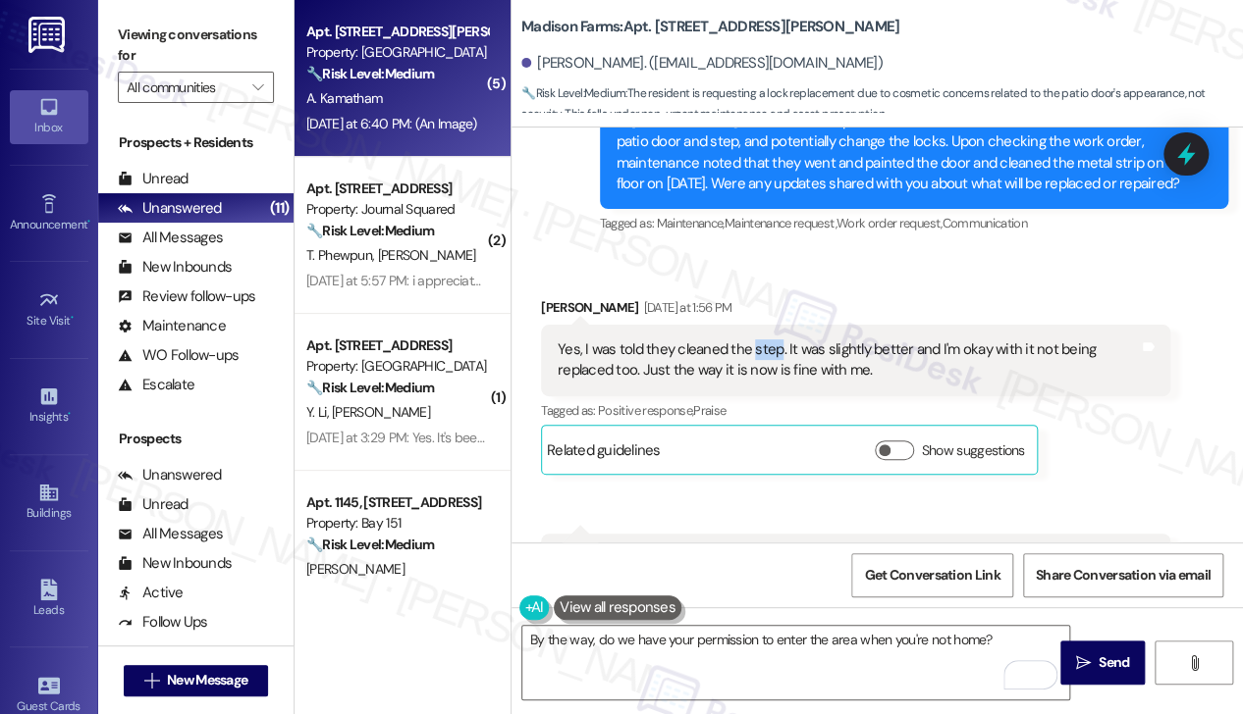
click at [759, 340] on div "Yes, I was told they cleaned the step. It was slightly better and I'm okay with…" at bounding box center [847, 361] width 581 height 42
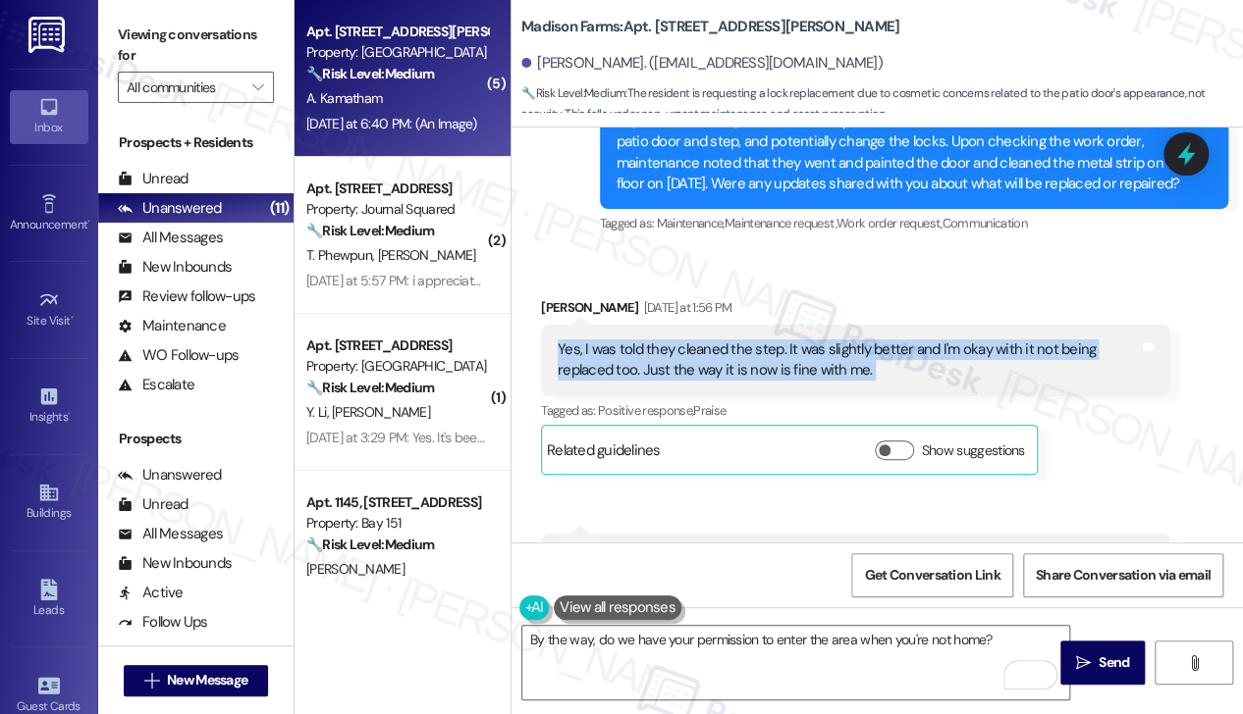
click at [759, 340] on div "Yes, I was told they cleaned the step. It was slightly better and I'm okay with…" at bounding box center [847, 361] width 581 height 42
click at [760, 340] on div "Yes, I was told they cleaned the step. It was slightly better and I'm okay with…" at bounding box center [847, 361] width 581 height 42
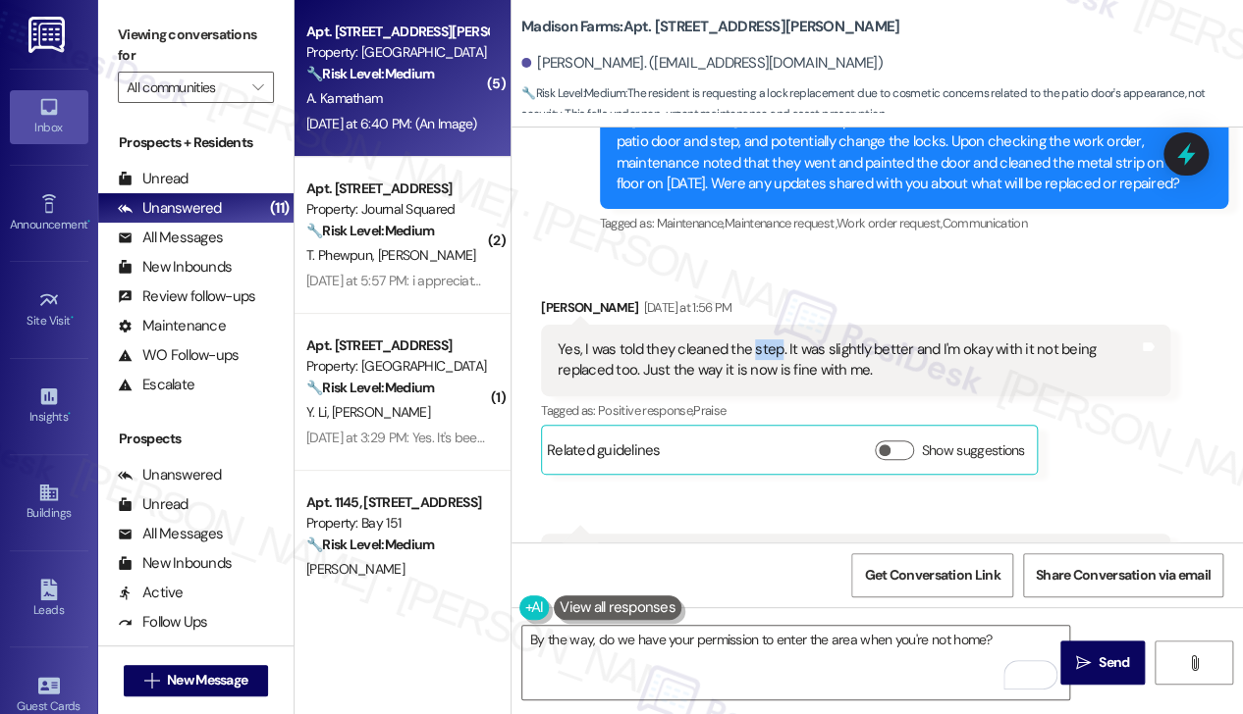
click at [760, 340] on div "Yes, I was told they cleaned the step. It was slightly better and I'm okay with…" at bounding box center [847, 361] width 581 height 42
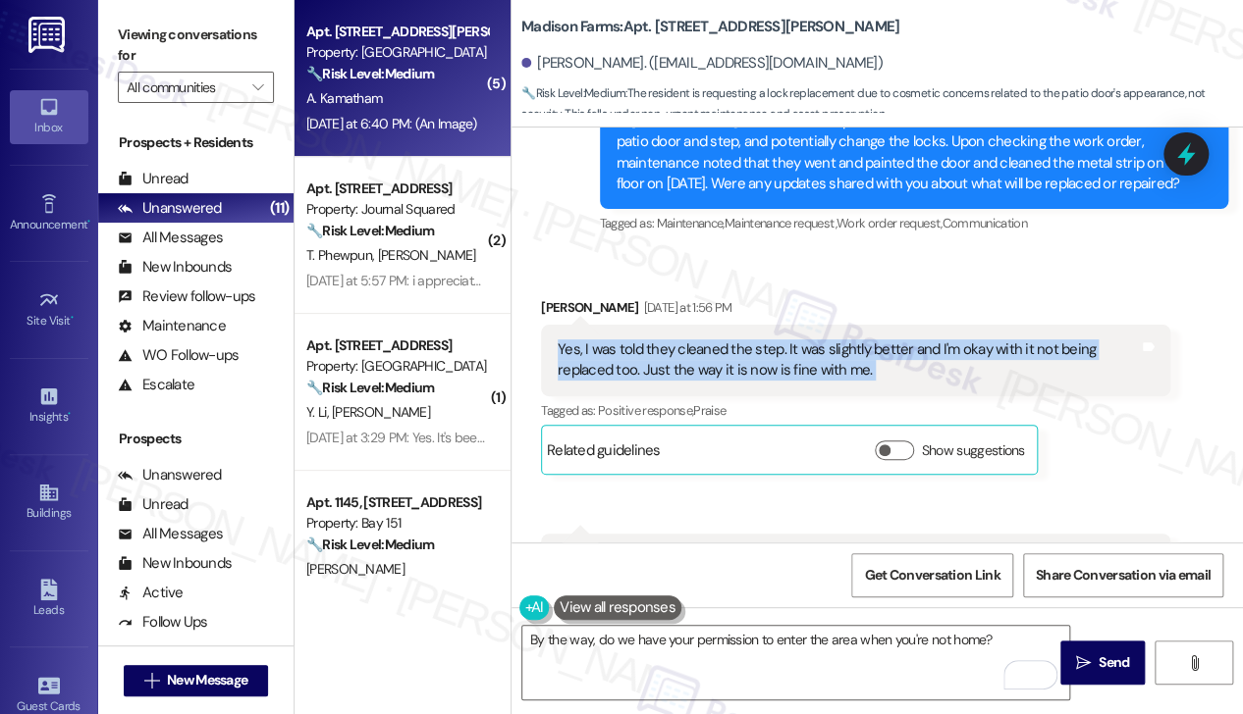
drag, startPoint x: 760, startPoint y: 287, endPoint x: 773, endPoint y: 283, distance: 14.3
click at [760, 340] on div "Yes, I was told they cleaned the step. It was slightly better and I'm okay with…" at bounding box center [847, 361] width 581 height 42
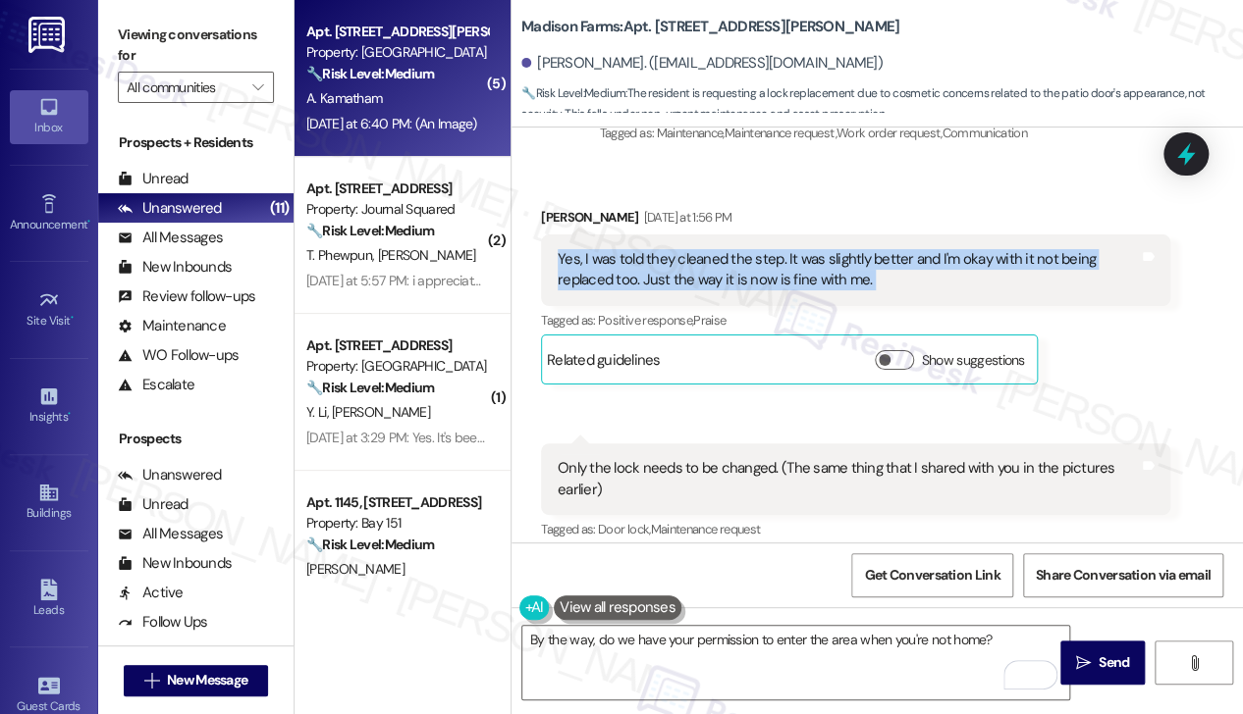
scroll to position [7561, 0]
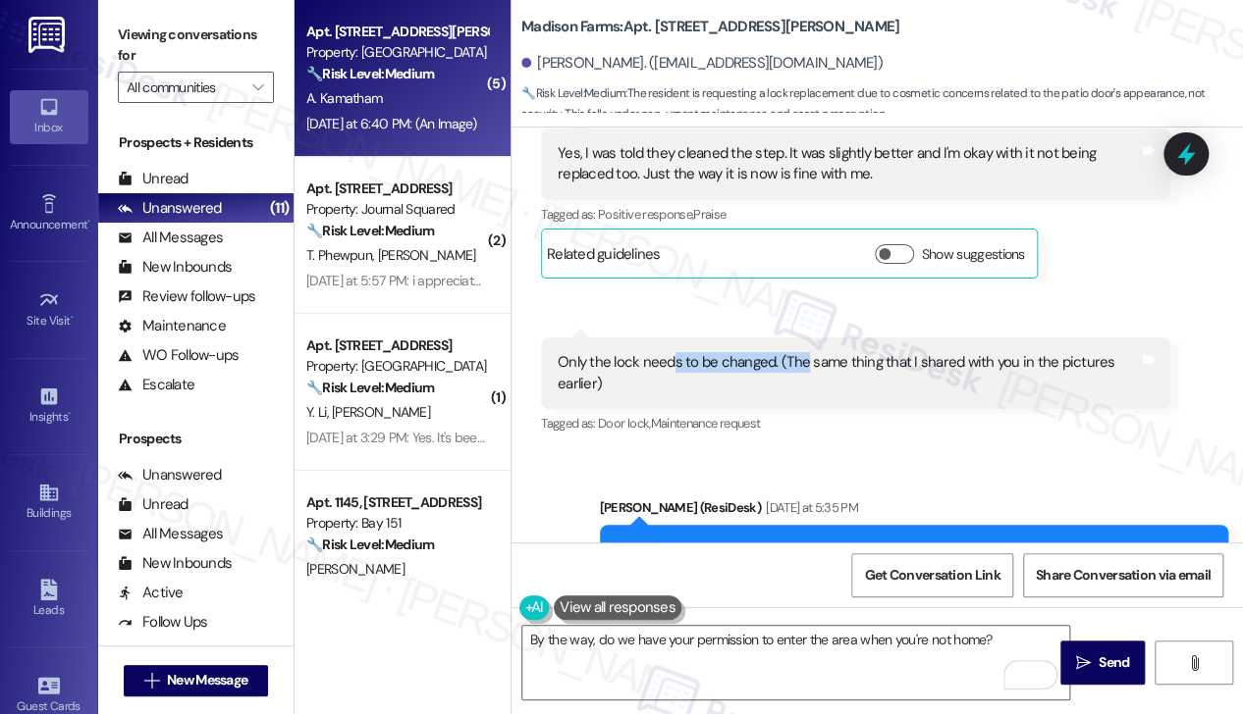
drag, startPoint x: 667, startPoint y: 294, endPoint x: 803, endPoint y: 293, distance: 135.4
click at [803, 352] on div "Only the lock needs to be changed. (The same thing that I shared with you in th…" at bounding box center [847, 373] width 581 height 42
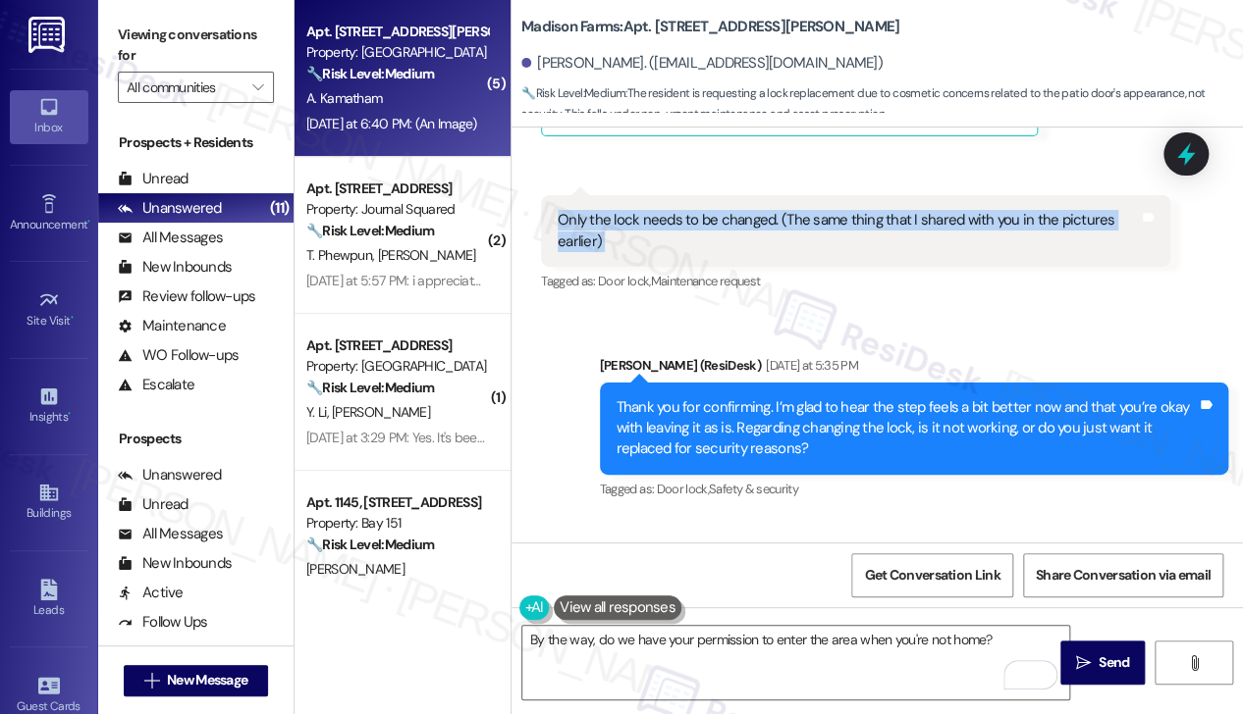
scroll to position [7856, 0]
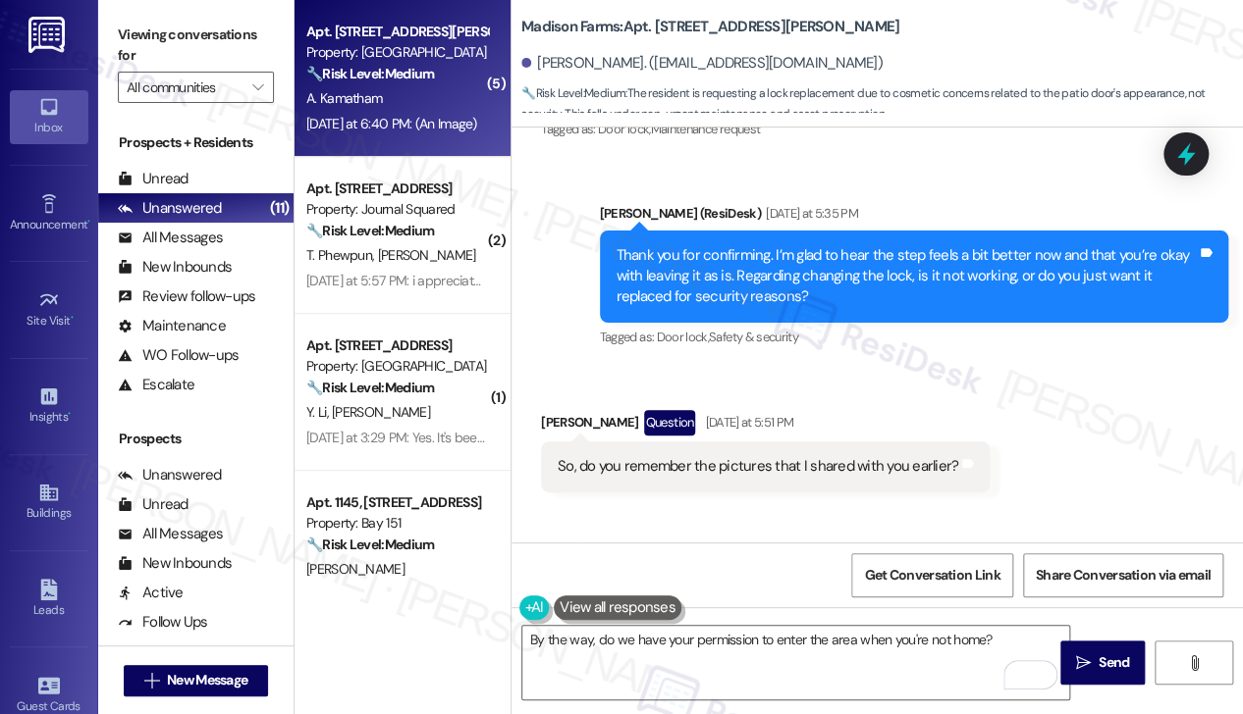
click at [721, 245] on div "Thank you for confirming. I’m glad to hear the step feels a bit better now and …" at bounding box center [906, 276] width 581 height 63
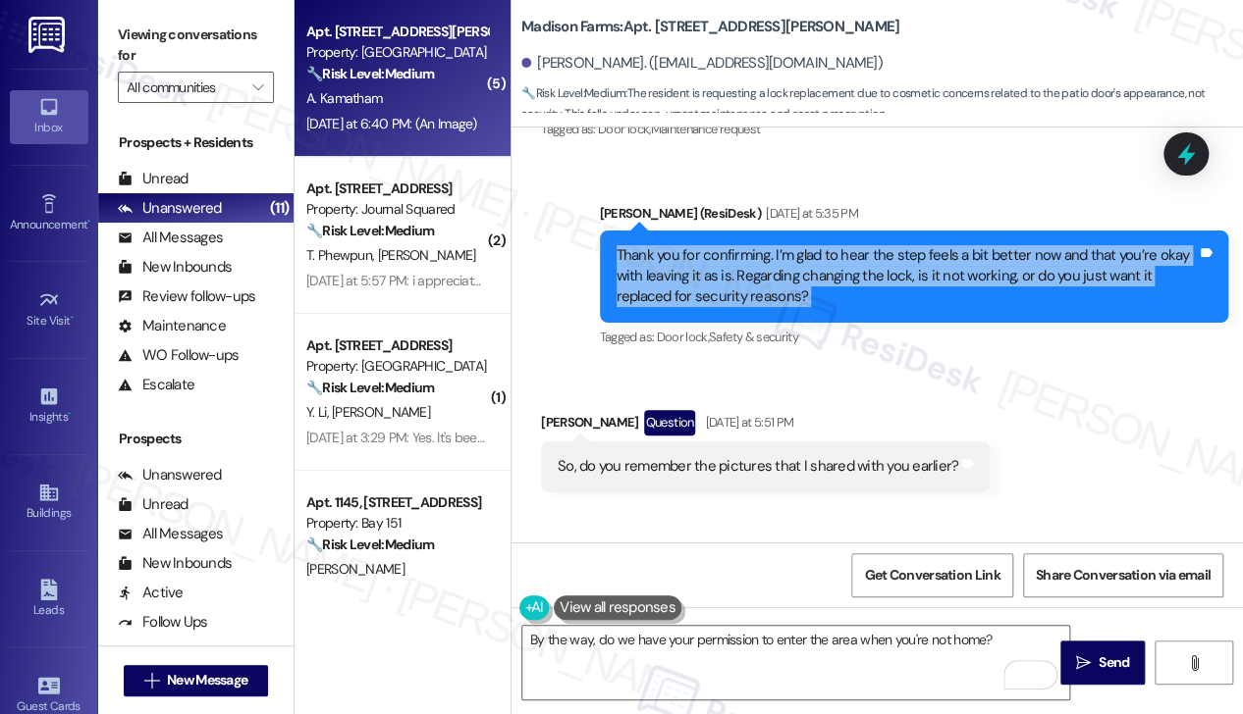
click at [721, 245] on div "Thank you for confirming. I’m glad to hear the step feels a bit better now and …" at bounding box center [906, 276] width 581 height 63
click at [746, 245] on div "Thank you for confirming. I’m glad to hear the step feels a bit better now and …" at bounding box center [906, 276] width 581 height 63
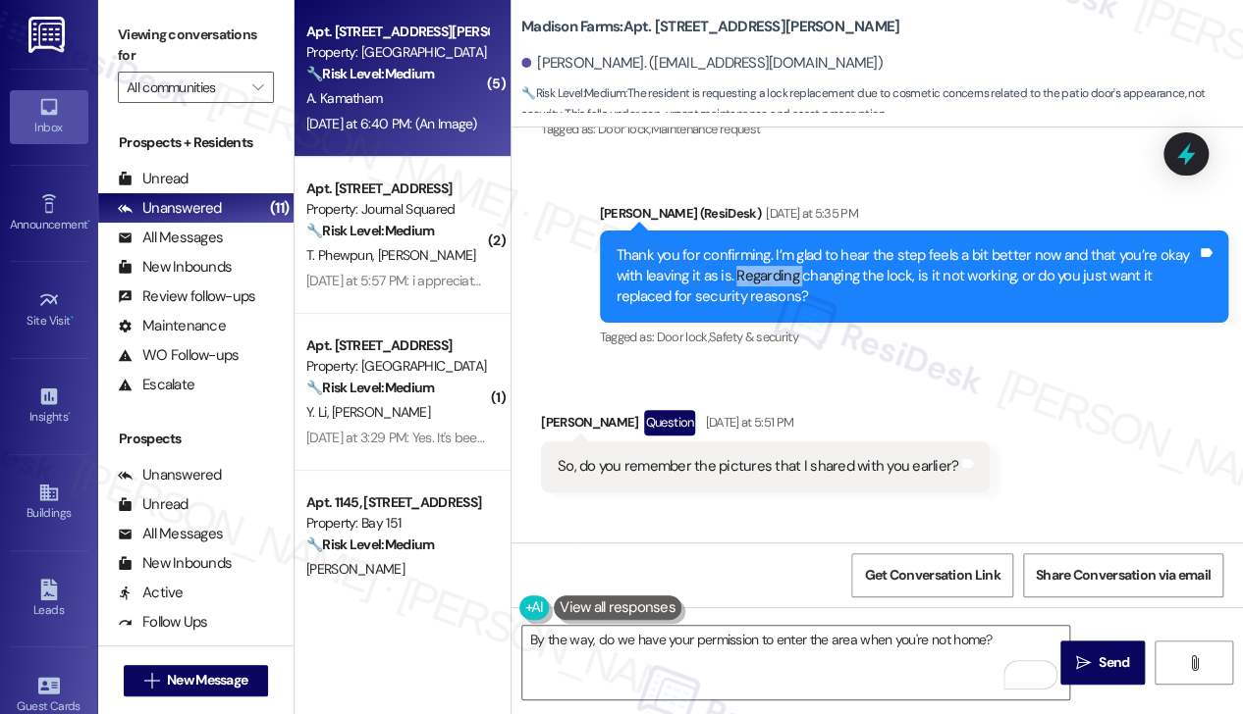
click at [746, 245] on div "Thank you for confirming. I’m glad to hear the step feels a bit better now and …" at bounding box center [906, 276] width 581 height 63
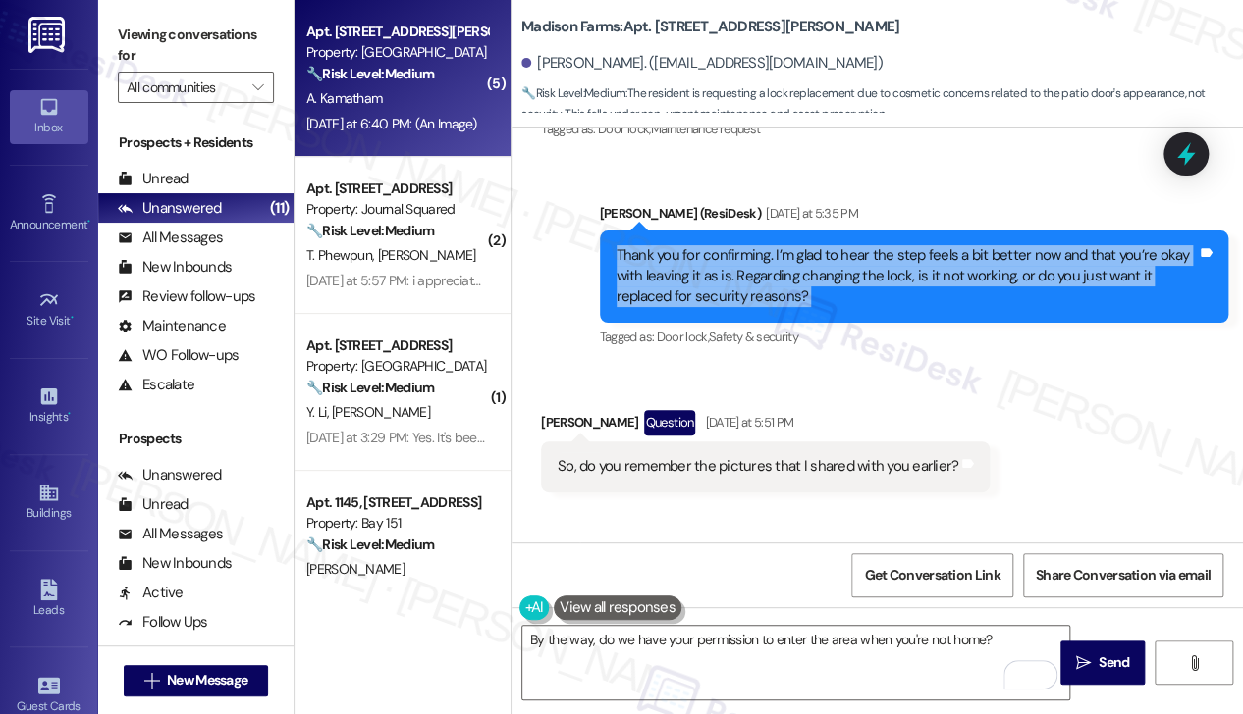
click at [746, 245] on div "Thank you for confirming. I’m glad to hear the step feels a bit better now and …" at bounding box center [906, 276] width 581 height 63
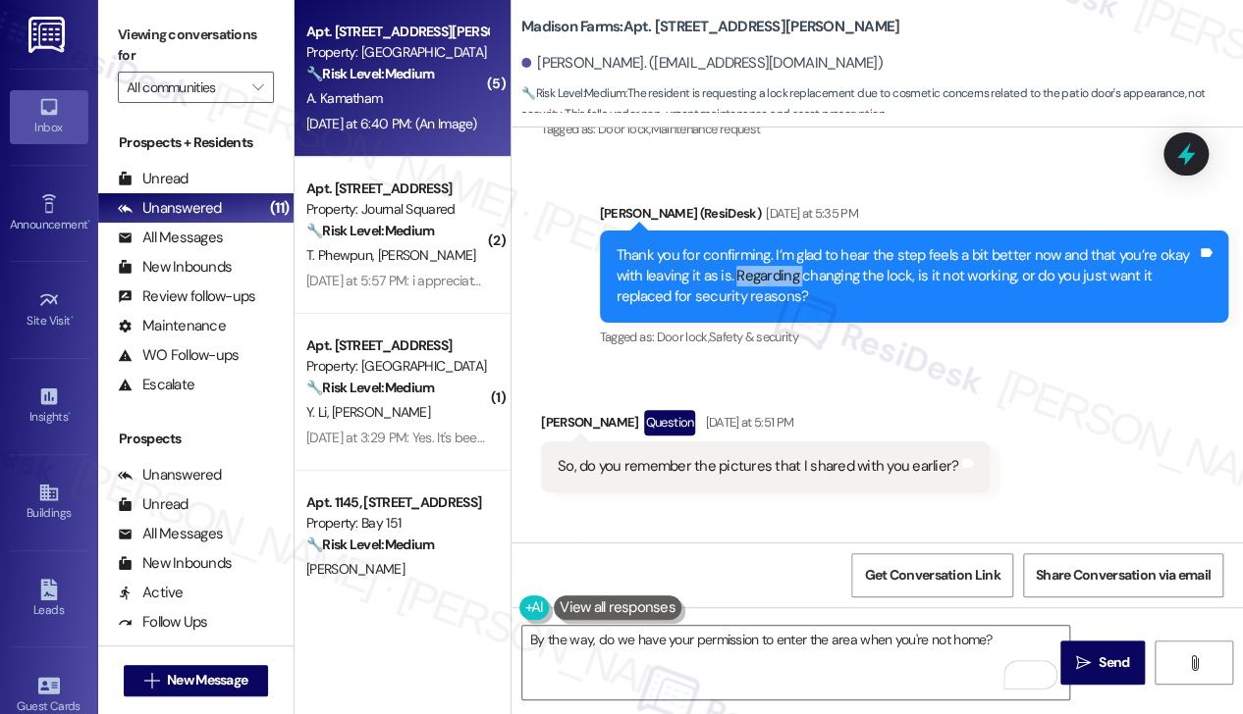
click at [746, 245] on div "Thank you for confirming. I’m glad to hear the step feels a bit better now and …" at bounding box center [906, 276] width 581 height 63
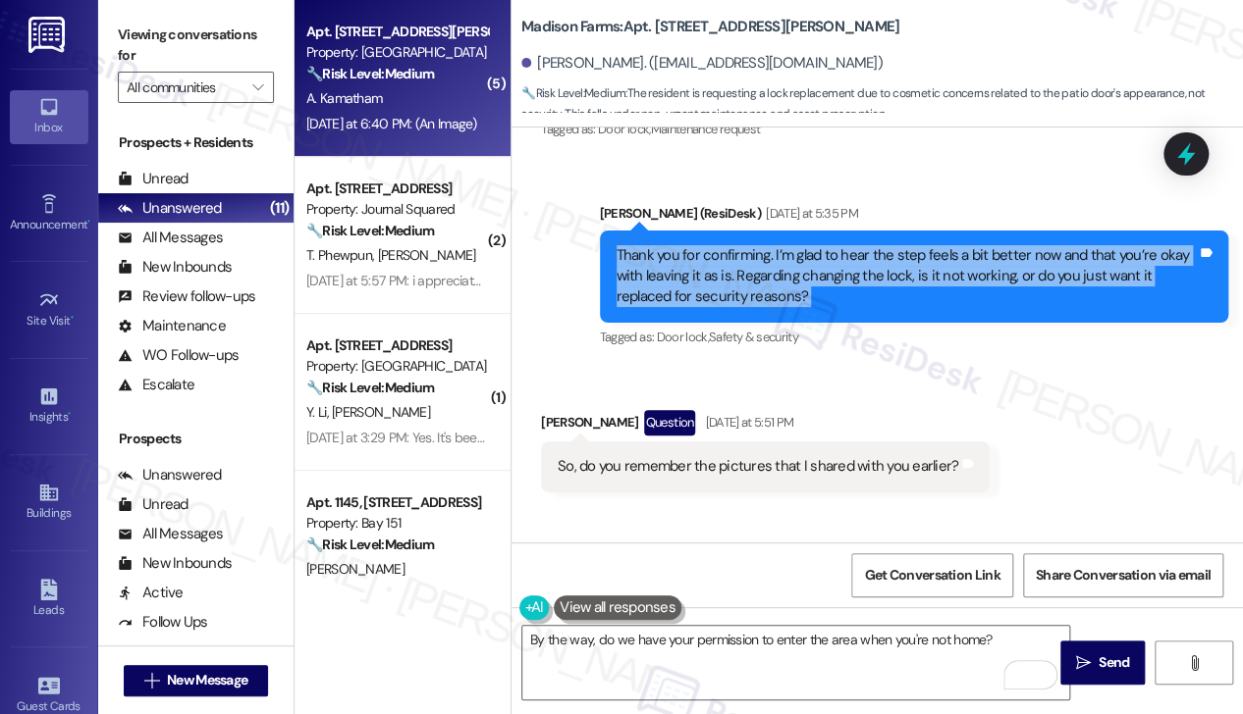
click at [746, 245] on div "Thank you for confirming. I’m glad to hear the step feels a bit better now and …" at bounding box center [906, 276] width 581 height 63
click at [773, 245] on div "Thank you for confirming. I’m glad to hear the step feels a bit better now and …" at bounding box center [906, 276] width 581 height 63
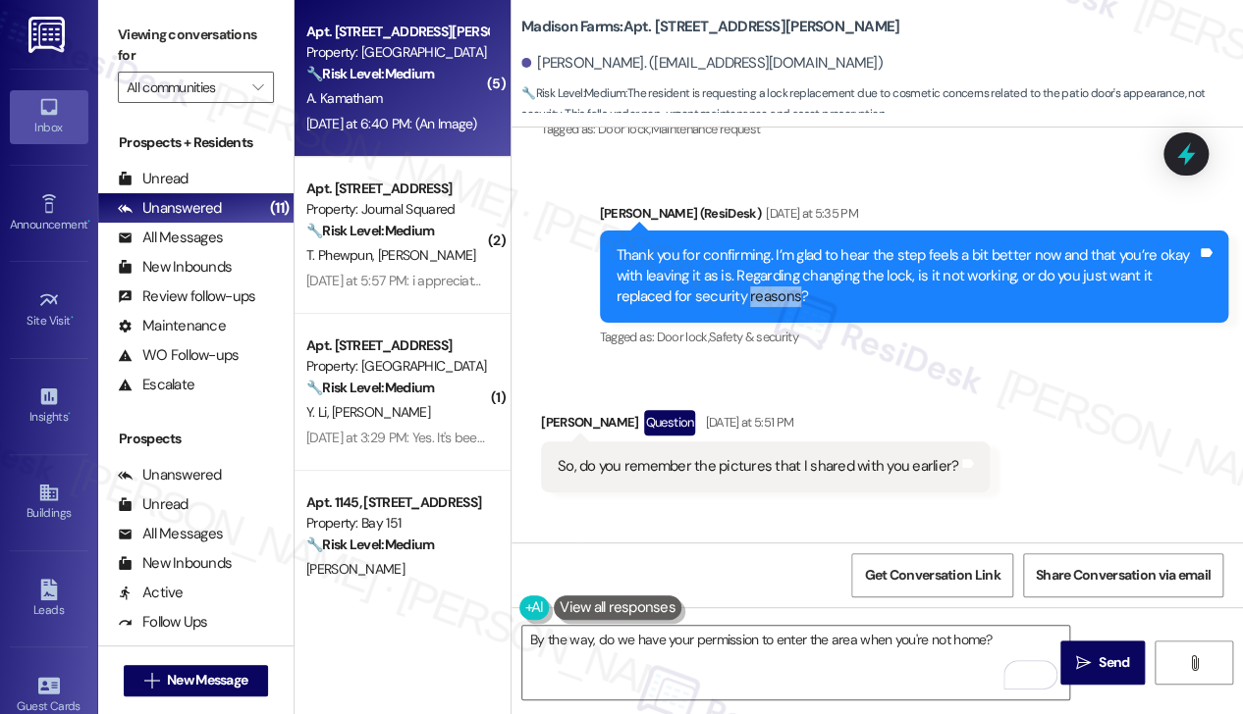
click at [773, 245] on div "Thank you for confirming. I’m glad to hear the step feels a bit better now and …" at bounding box center [906, 276] width 581 height 63
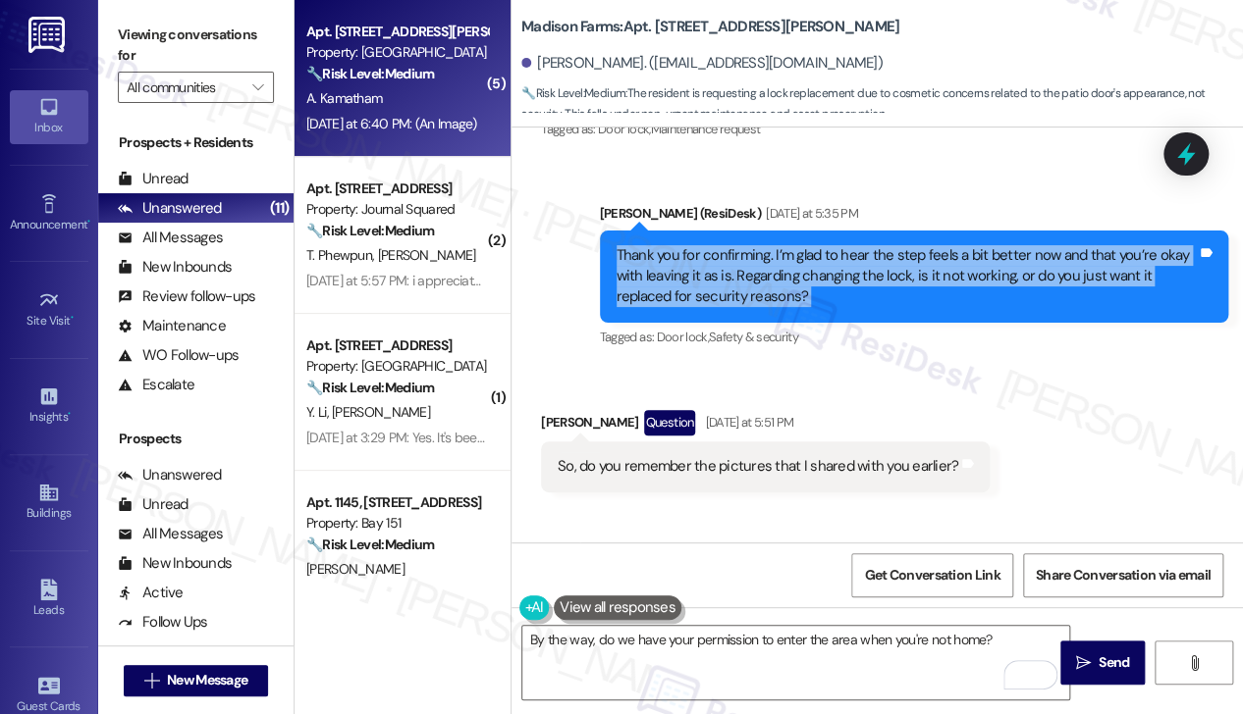
click at [773, 245] on div "Thank you for confirming. I’m glad to hear the step feels a bit better now and …" at bounding box center [906, 276] width 581 height 63
click at [811, 245] on div "Thank you for confirming. I’m glad to hear the step feels a bit better now and …" at bounding box center [906, 276] width 581 height 63
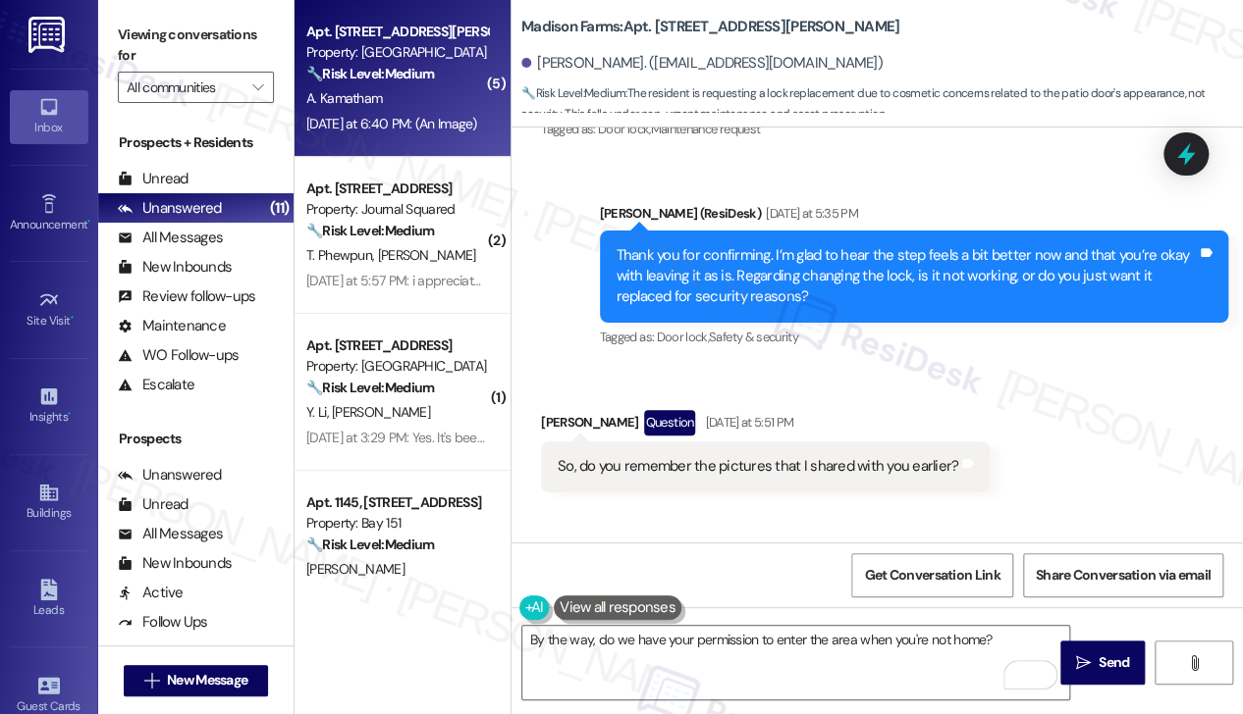
click at [811, 245] on div "Thank you for confirming. I’m glad to hear the step feels a bit better now and …" at bounding box center [906, 276] width 581 height 63
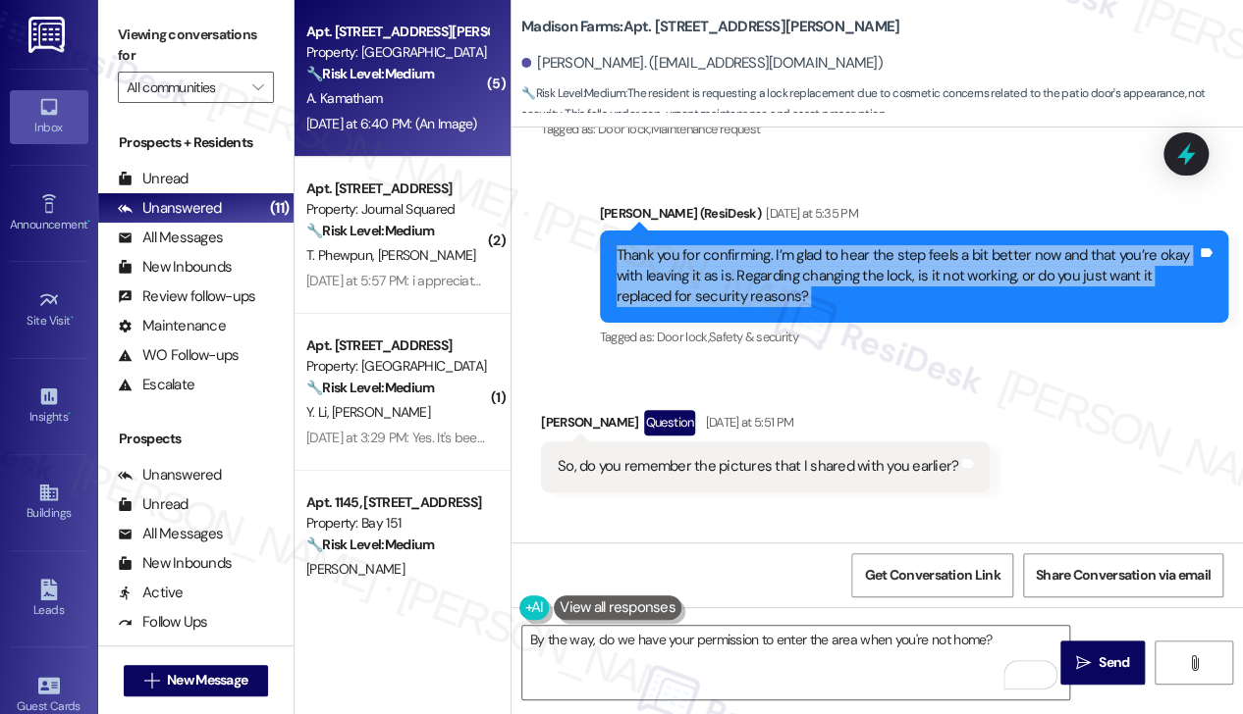
click at [811, 245] on div "Thank you for confirming. I’m glad to hear the step feels a bit better now and …" at bounding box center [906, 276] width 581 height 63
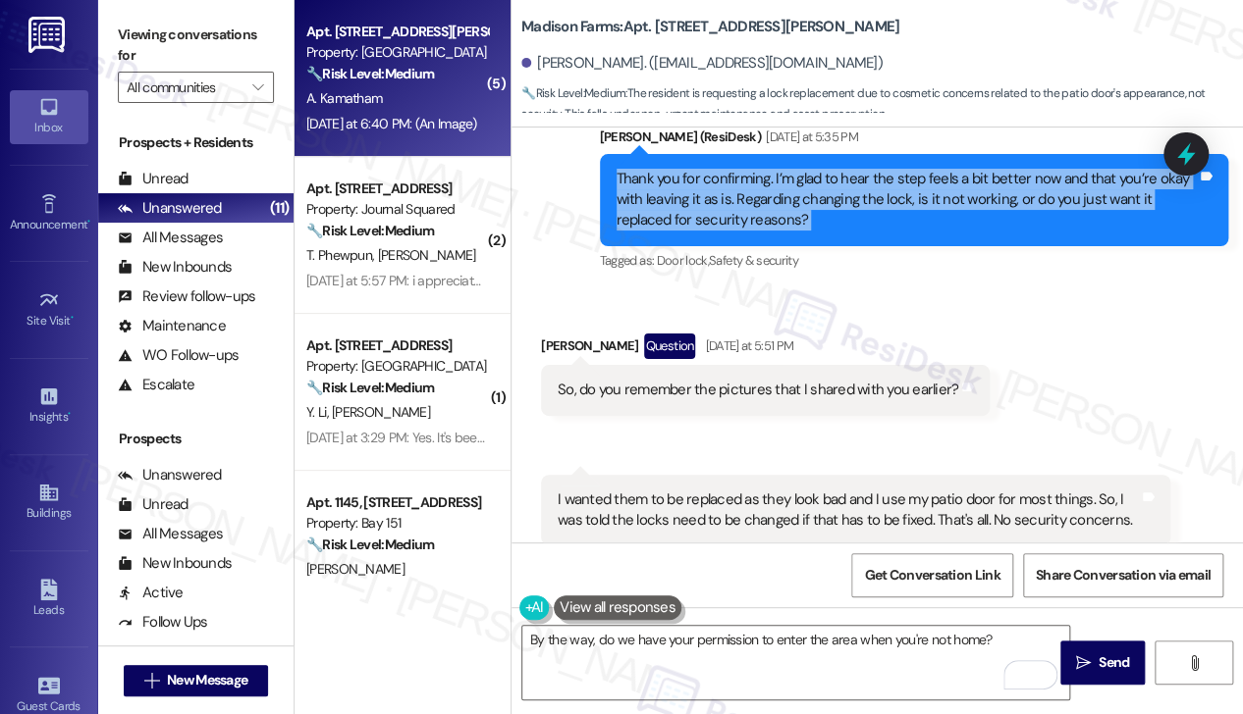
scroll to position [7954, 0]
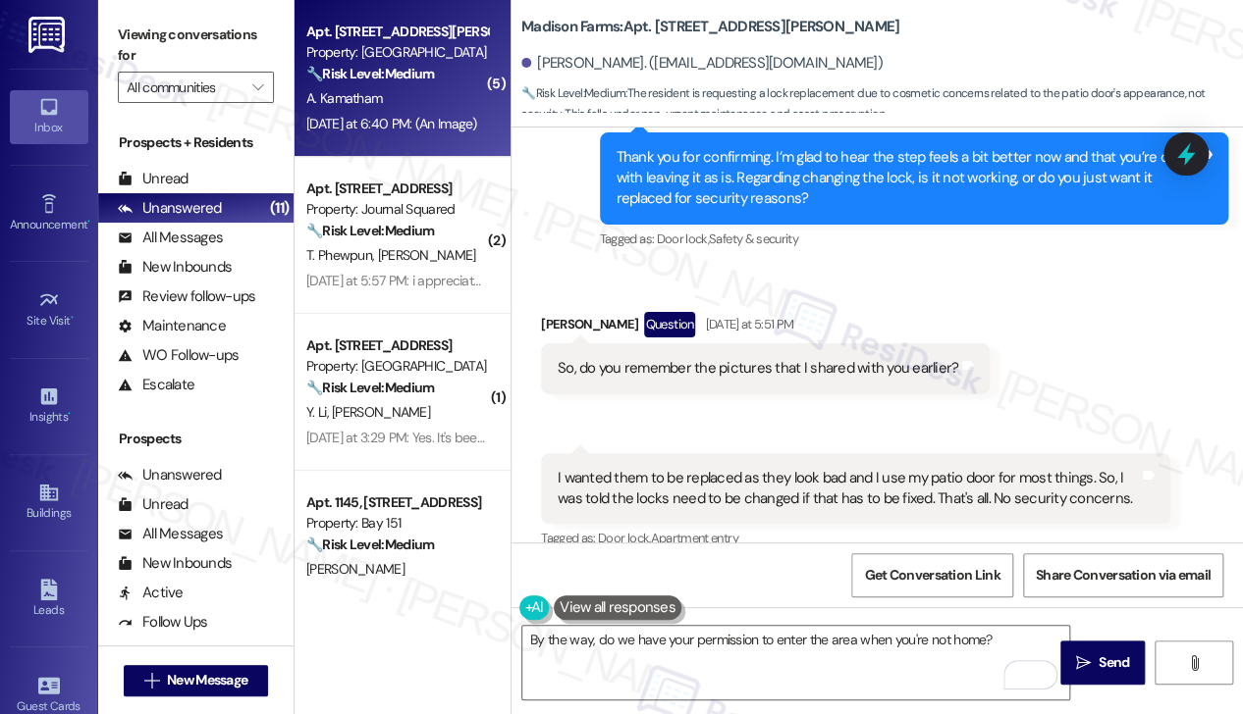
click at [702, 358] on div "So, do you remember the pictures that I shared with you earlier?" at bounding box center [757, 368] width 400 height 21
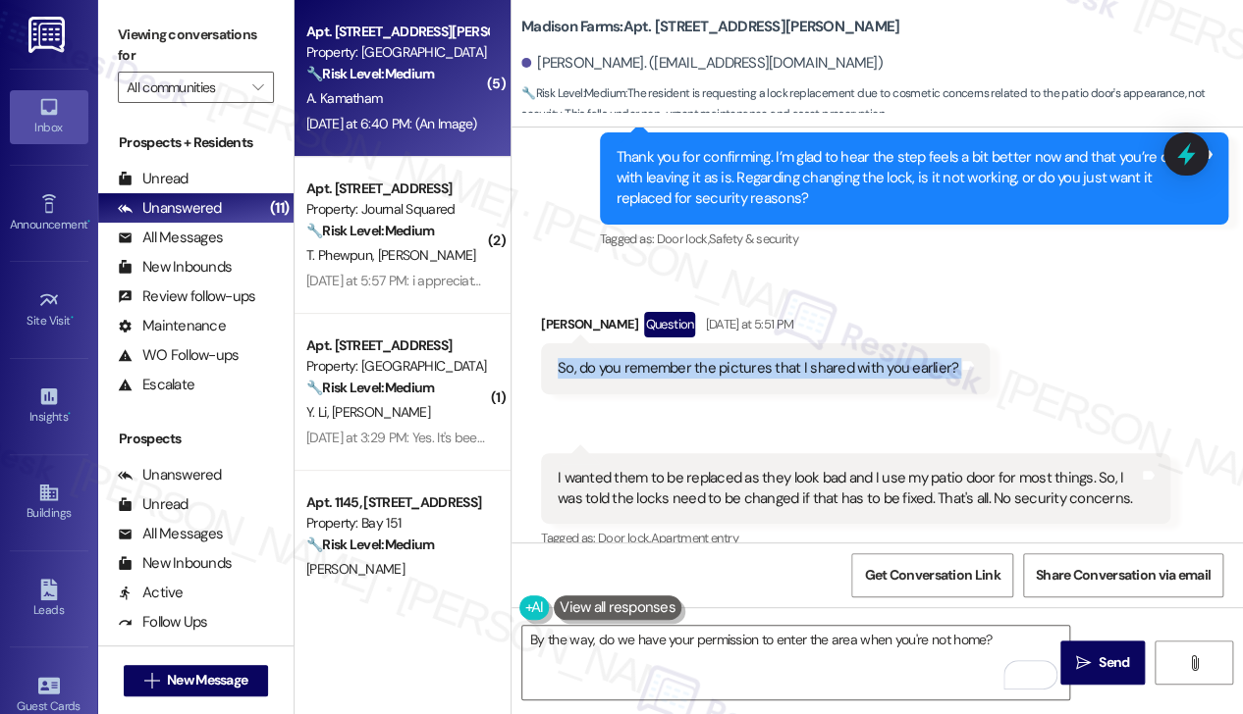
click at [702, 358] on div "So, do you remember the pictures that I shared with you earlier?" at bounding box center [757, 368] width 400 height 21
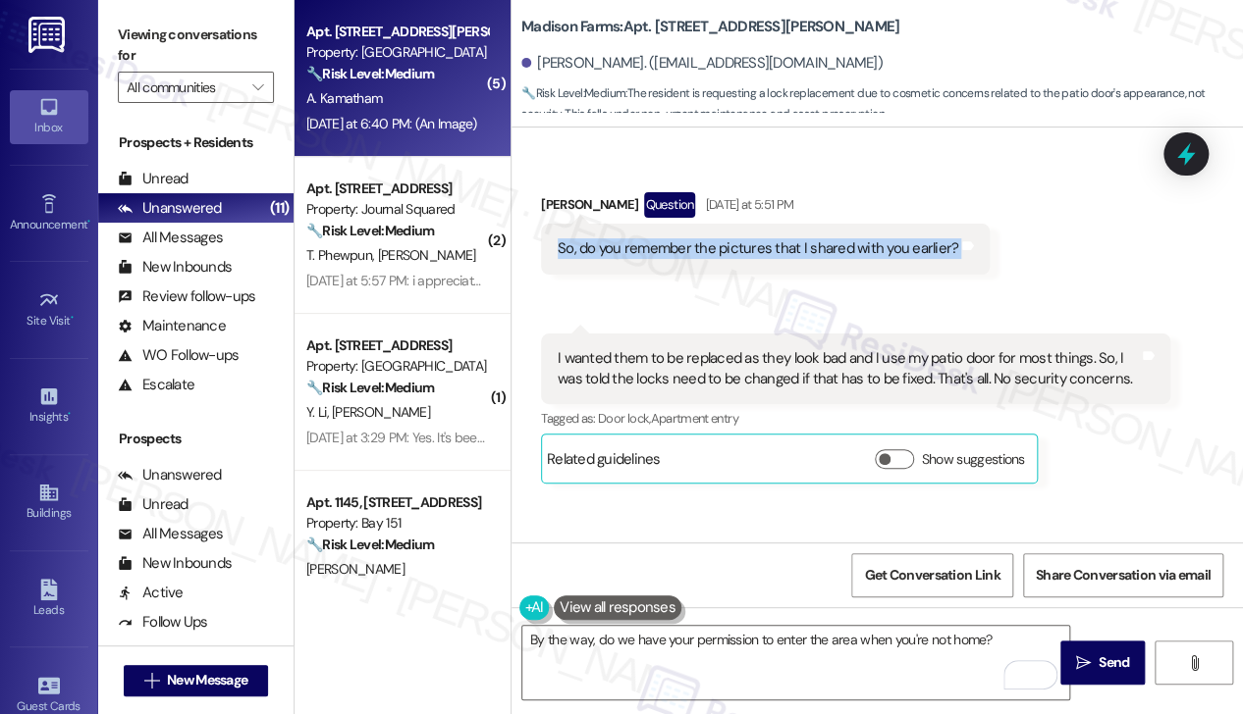
scroll to position [8150, 0]
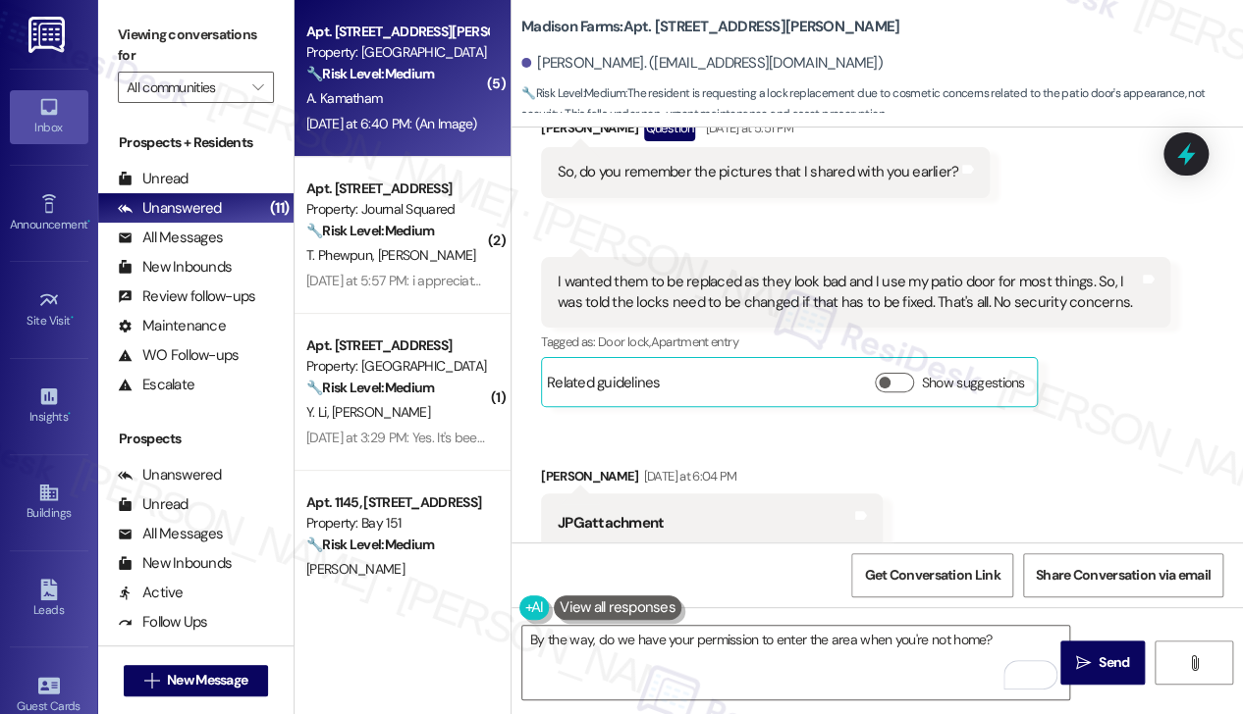
click at [711, 272] on div "I wanted them to be replaced as they look bad and I use my patio door for most …" at bounding box center [847, 293] width 581 height 42
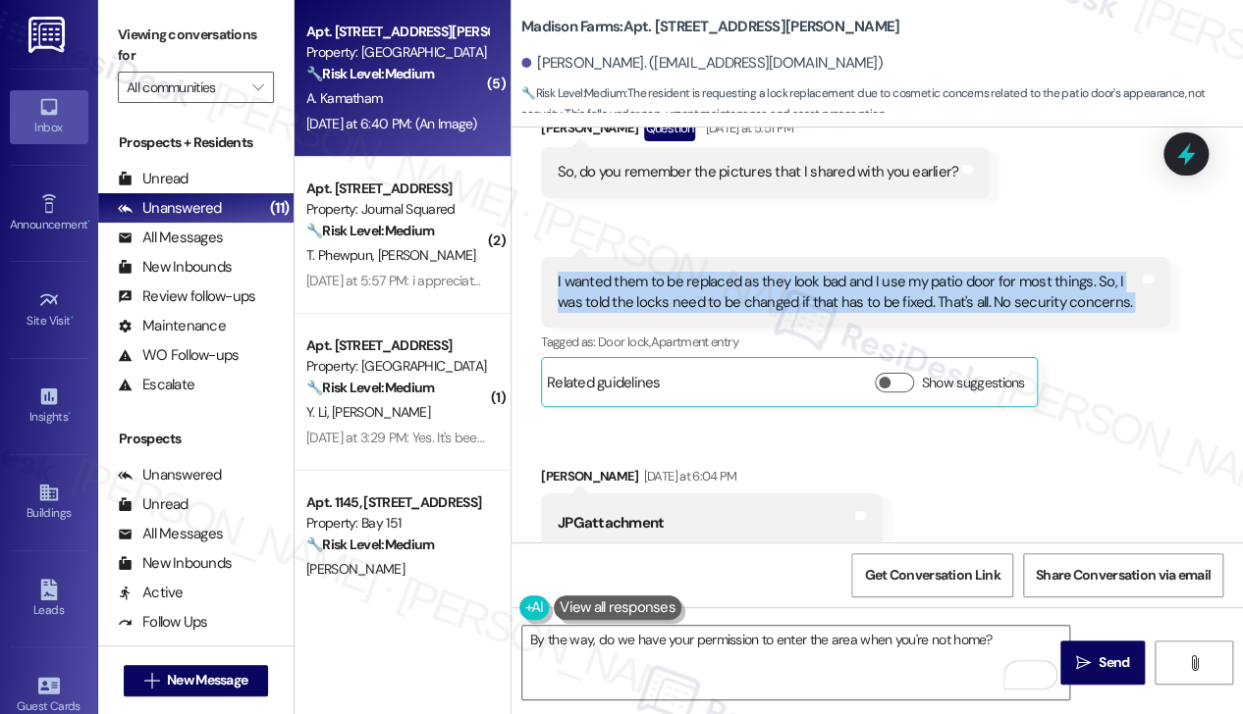
click at [711, 272] on div "I wanted them to be replaced as they look bad and I use my patio door for most …" at bounding box center [847, 293] width 581 height 42
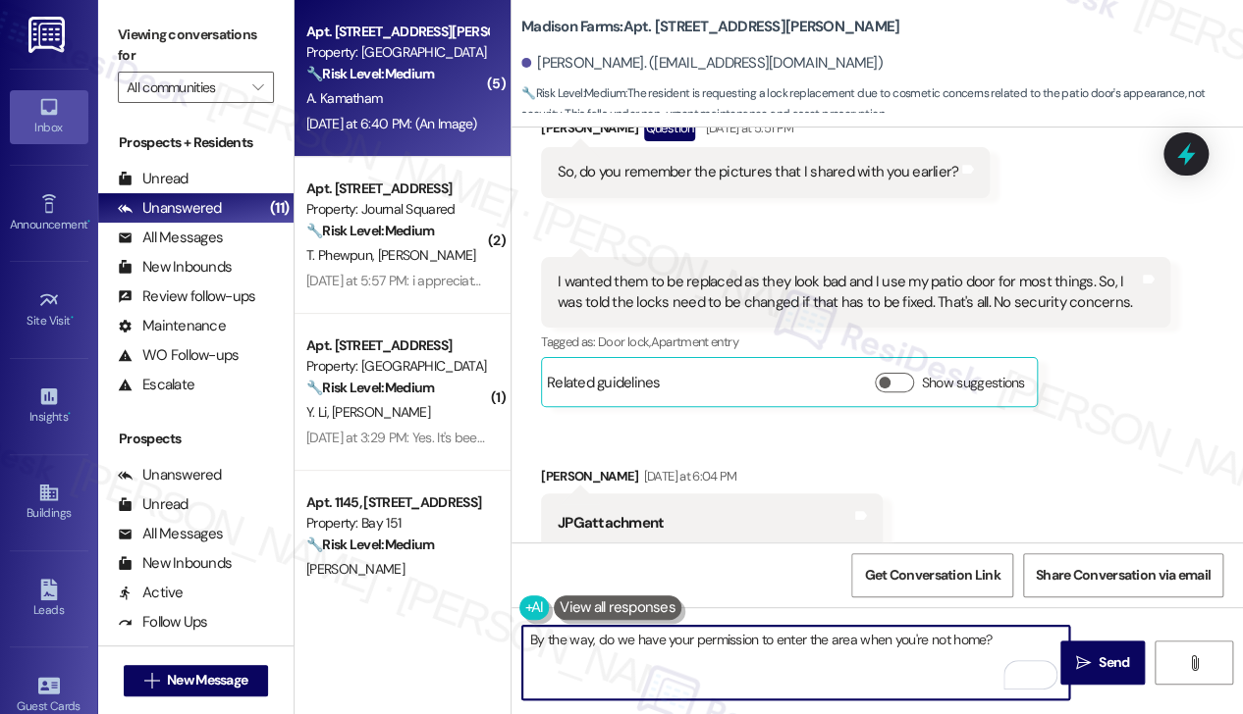
drag, startPoint x: 618, startPoint y: 648, endPoint x: 647, endPoint y: 646, distance: 28.5
click at [618, 648] on textarea "By the way, do we have your permission to enter the area when you're not home?" at bounding box center [795, 663] width 547 height 74
drag, startPoint x: 990, startPoint y: 639, endPoint x: 971, endPoint y: 594, distance: 49.2
click at [991, 639] on textarea "By the way, do we have your permission to enter the area when you're not home?" at bounding box center [795, 663] width 547 height 74
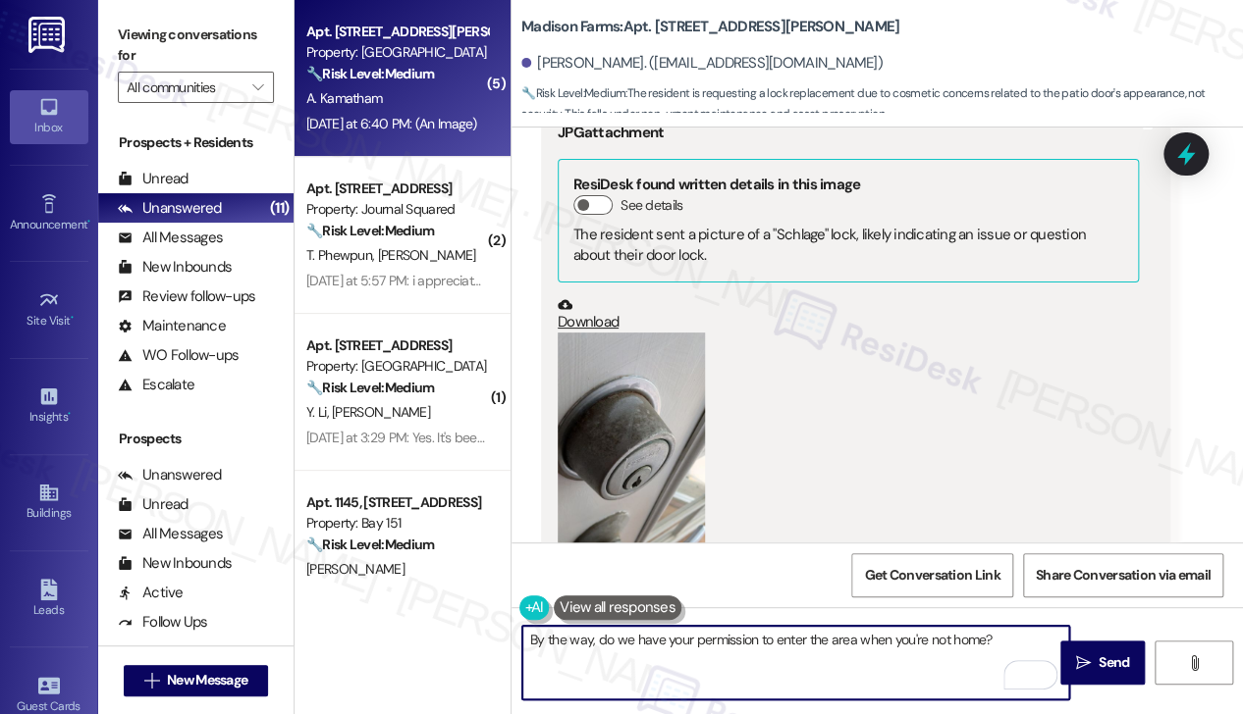
scroll to position [9917, 0]
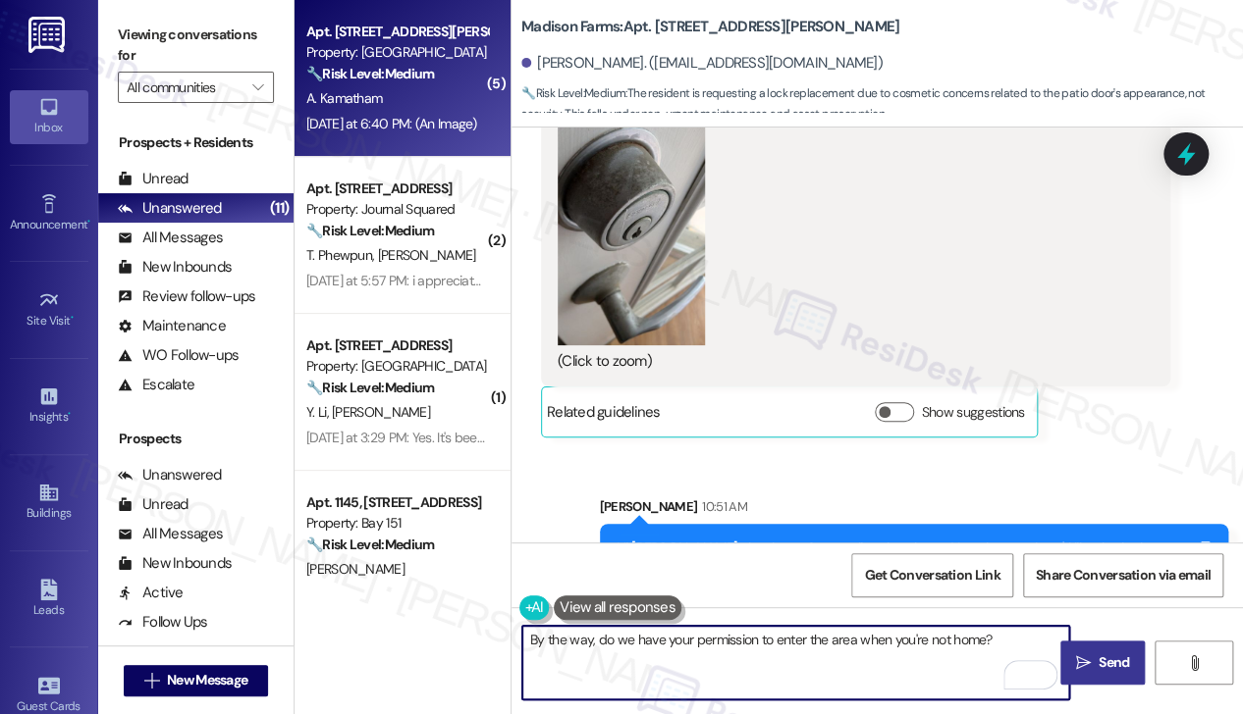
click at [1069, 659] on button " Send" at bounding box center [1102, 663] width 84 height 44
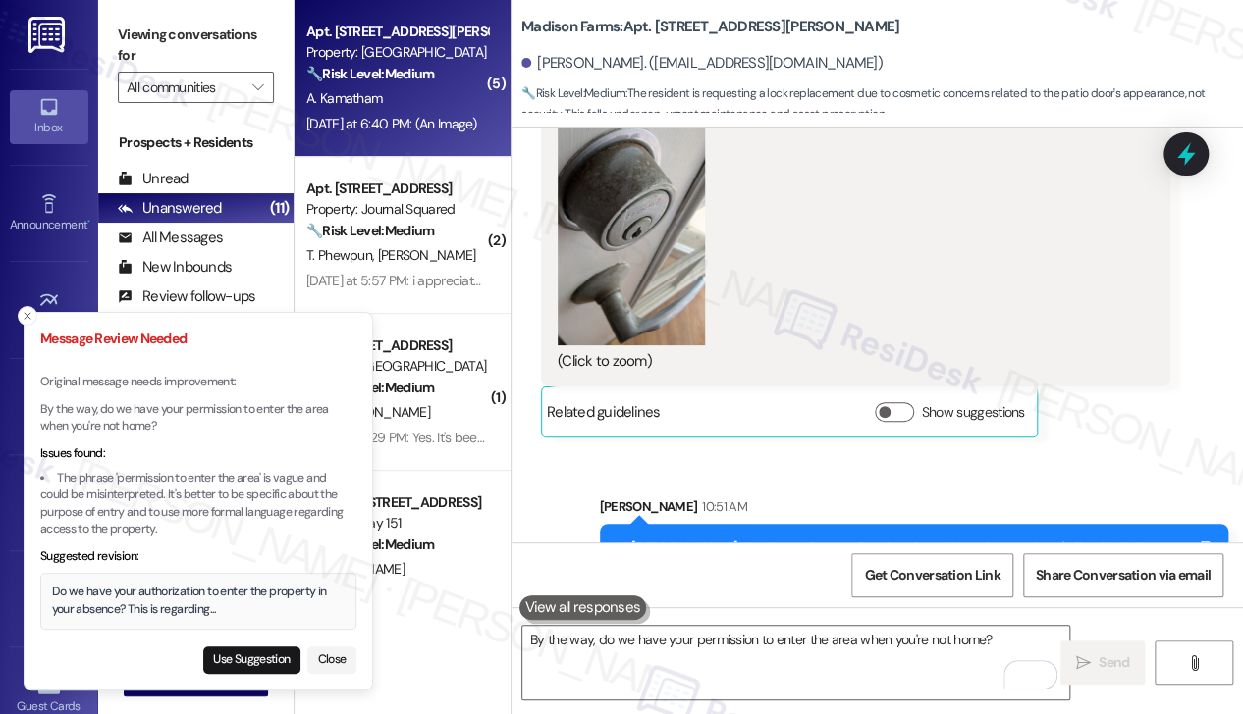
click at [113, 605] on div "Do we have your authorization to enter the property in your absence? This is re…" at bounding box center [198, 601] width 293 height 34
click at [114, 604] on div "Do we have your authorization to enter the property in your absence? This is re…" at bounding box center [198, 601] width 293 height 34
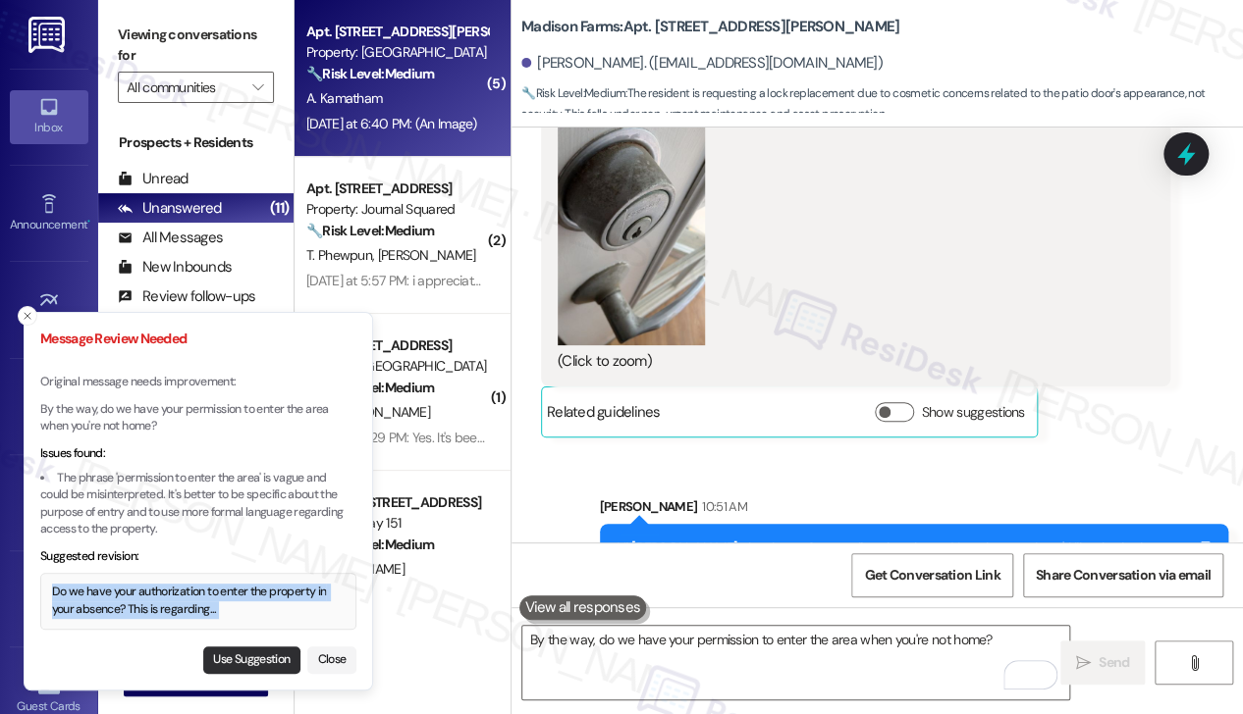
click at [233, 656] on button "Use Suggestion" at bounding box center [251, 660] width 97 height 27
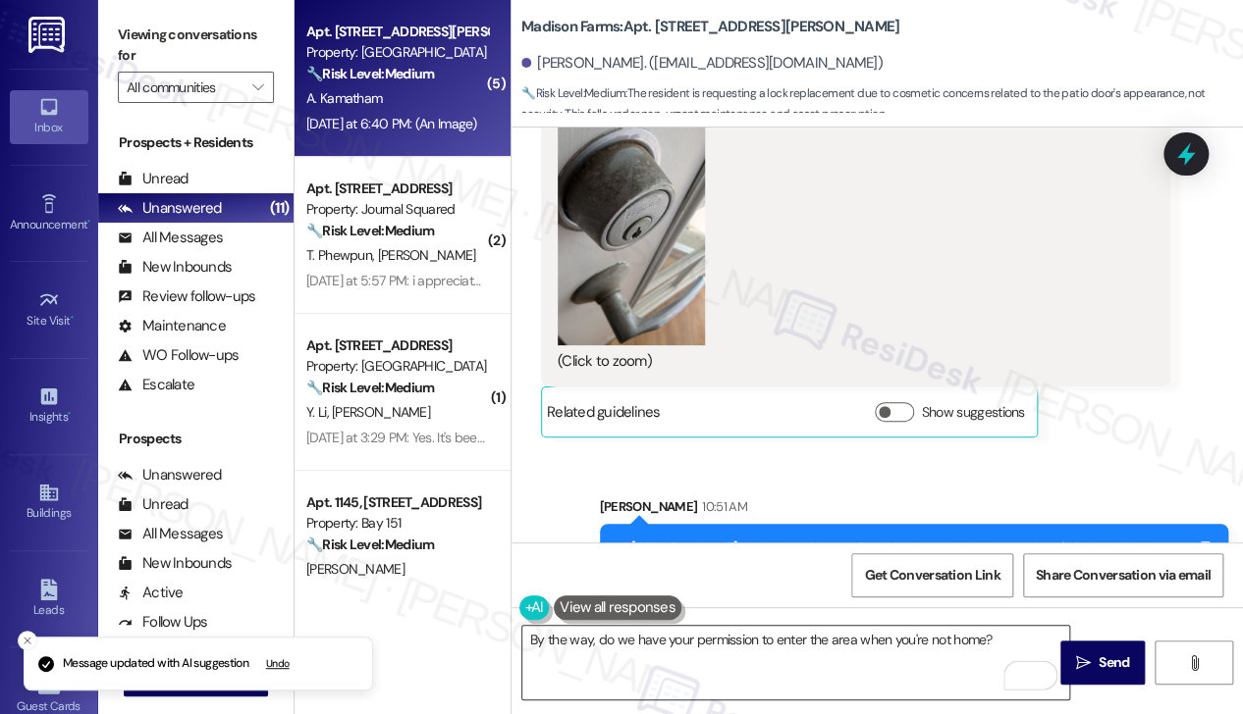
click at [948, 646] on textarea "Do we have your authorization to enter the property in your absence? This is re…" at bounding box center [795, 663] width 547 height 74
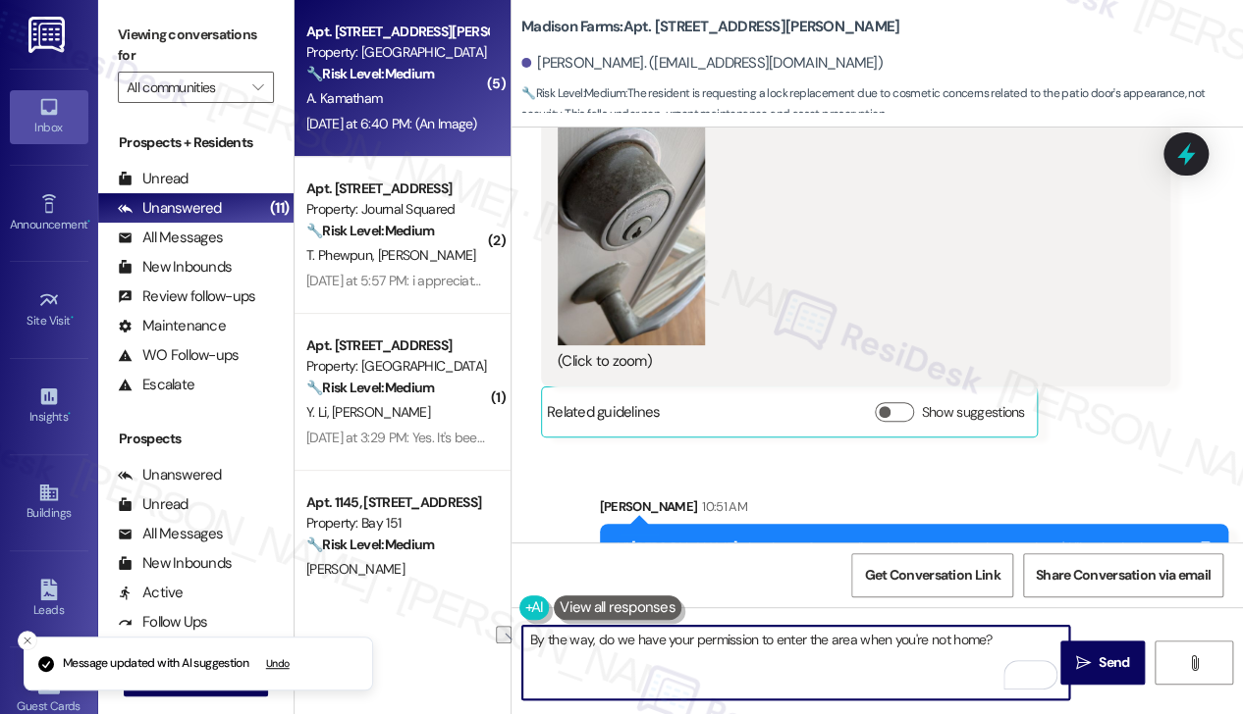
drag, startPoint x: 1046, startPoint y: 635, endPoint x: 933, endPoint y: 635, distance: 112.9
click at [933, 635] on textarea "Do we have your authorization to enter the property in your absence? This is re…" at bounding box center [795, 663] width 547 height 74
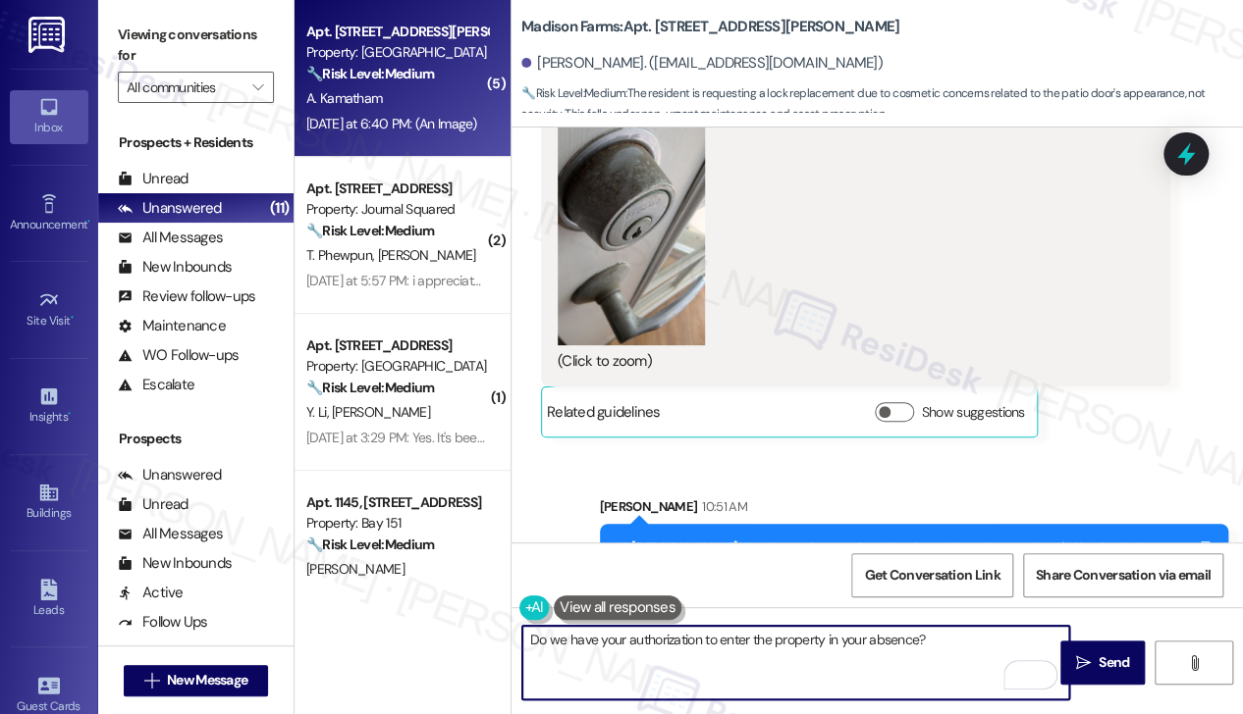
click at [677, 638] on textarea "Do we have your authorization to enter the property in your absence?" at bounding box center [795, 663] width 547 height 74
type textarea "Do we have your permission to enter the property in your absence?"
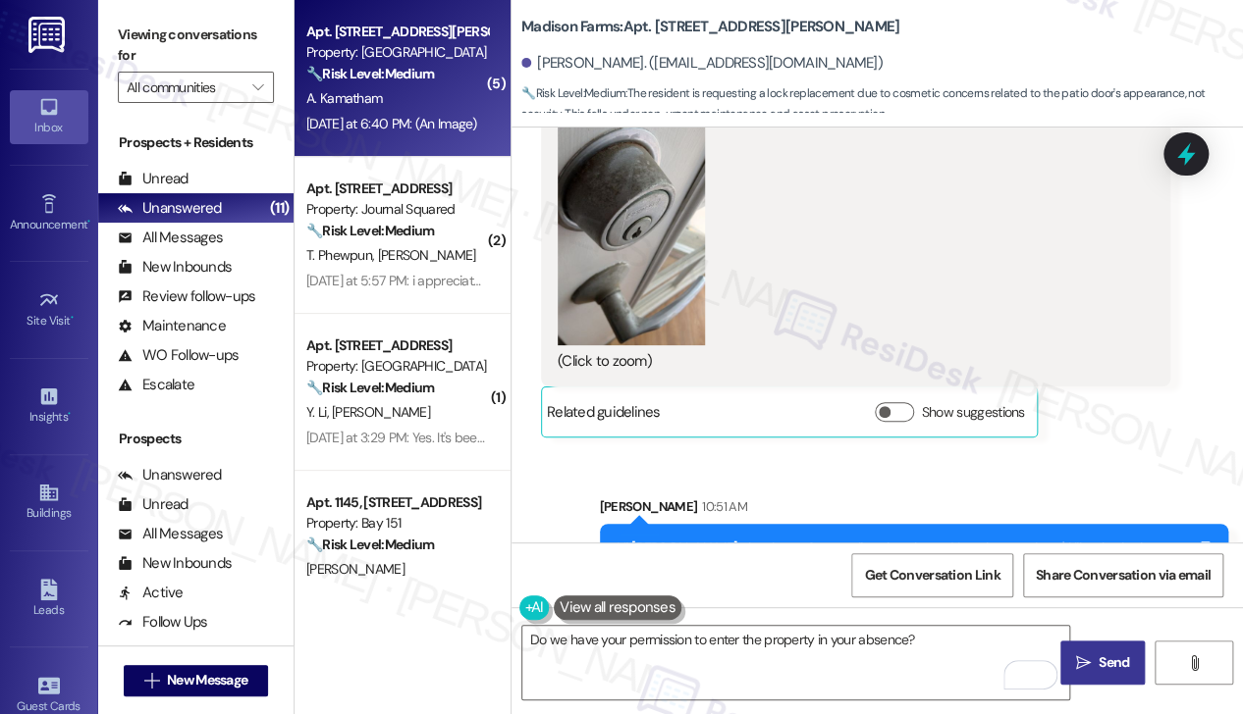
click at [1100, 662] on span "Send" at bounding box center [1113, 663] width 30 height 21
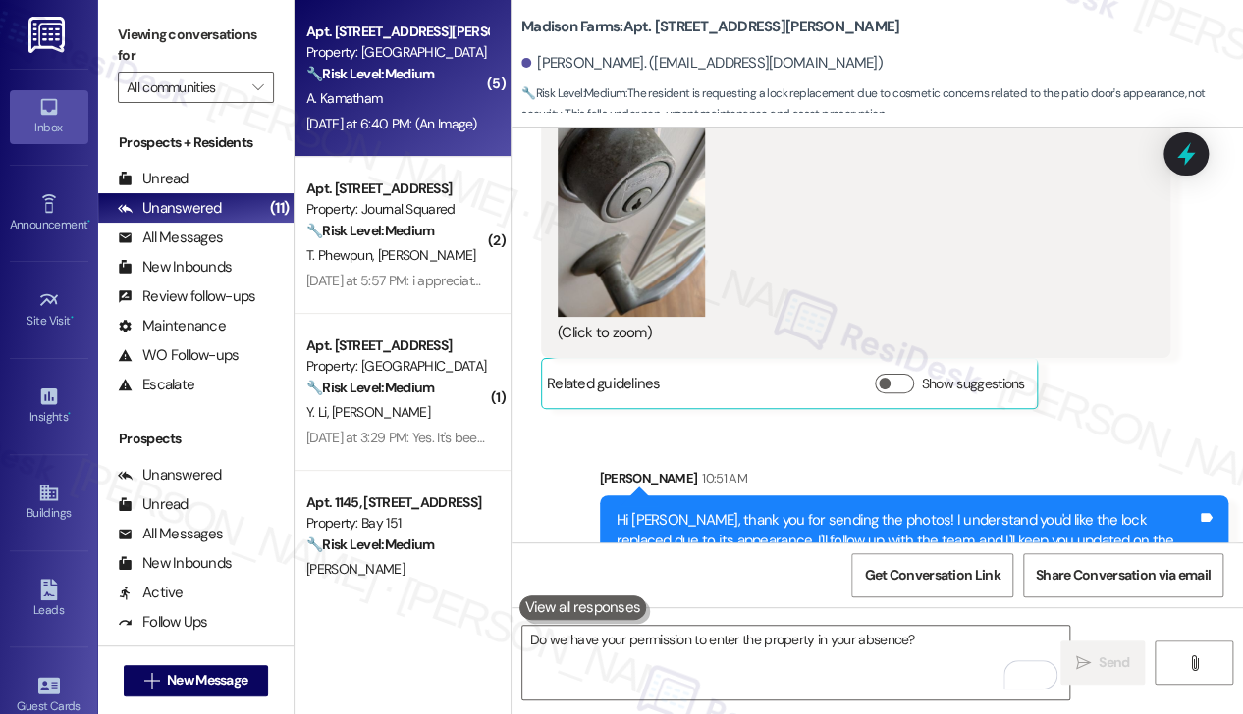
scroll to position [10053, 0]
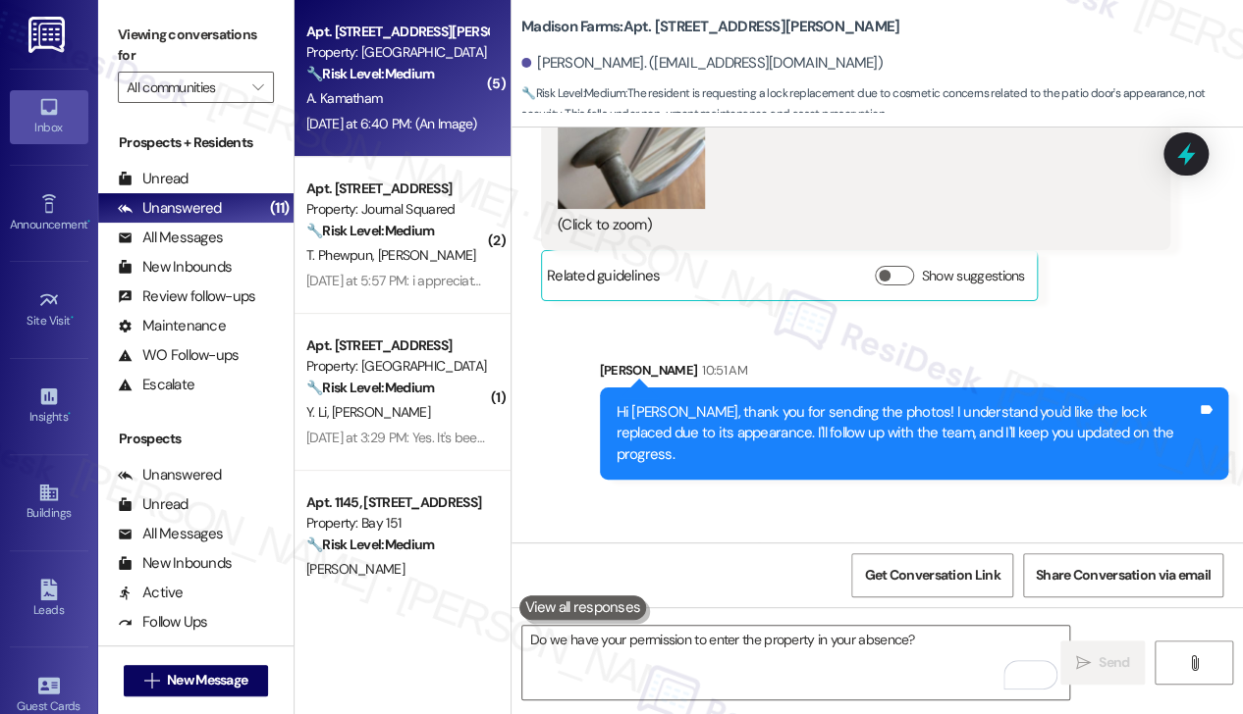
click at [1006, 402] on div "Hi Anvesh, thank you for sending the photos! I understand you'd like the lock r…" at bounding box center [906, 433] width 581 height 63
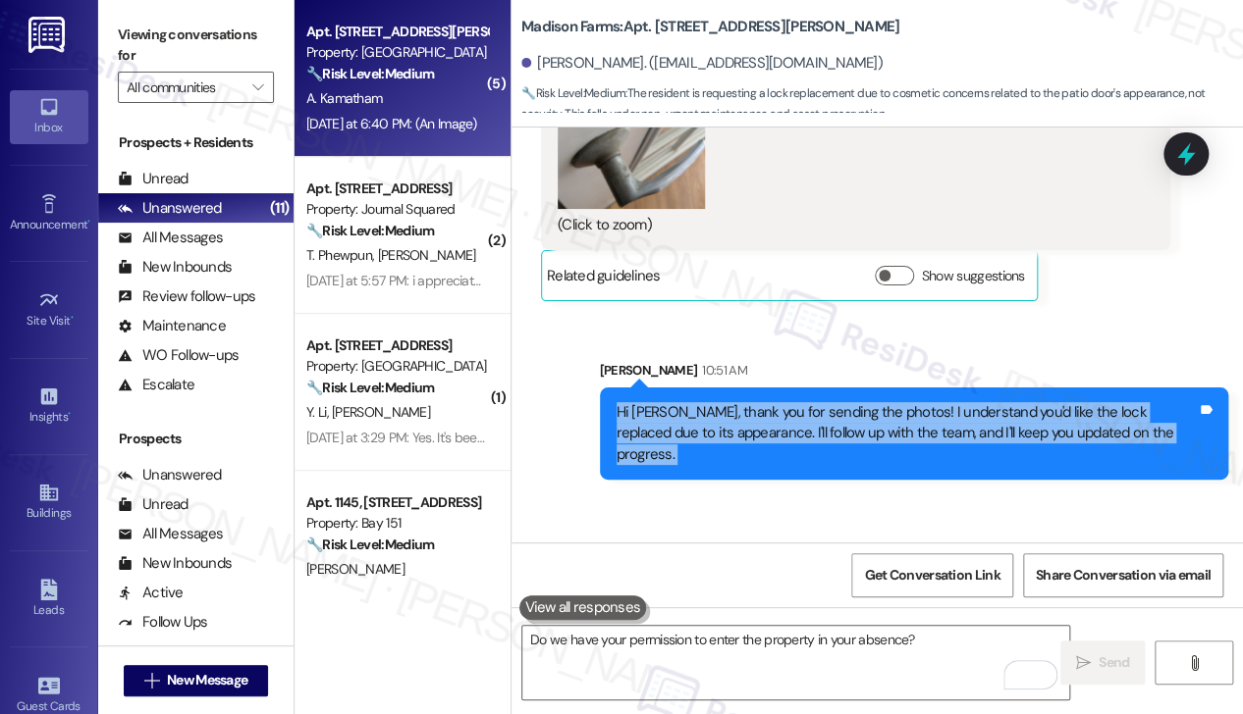
click at [1006, 402] on div "Hi Anvesh, thank you for sending the photos! I understand you'd like the lock r…" at bounding box center [906, 433] width 581 height 63
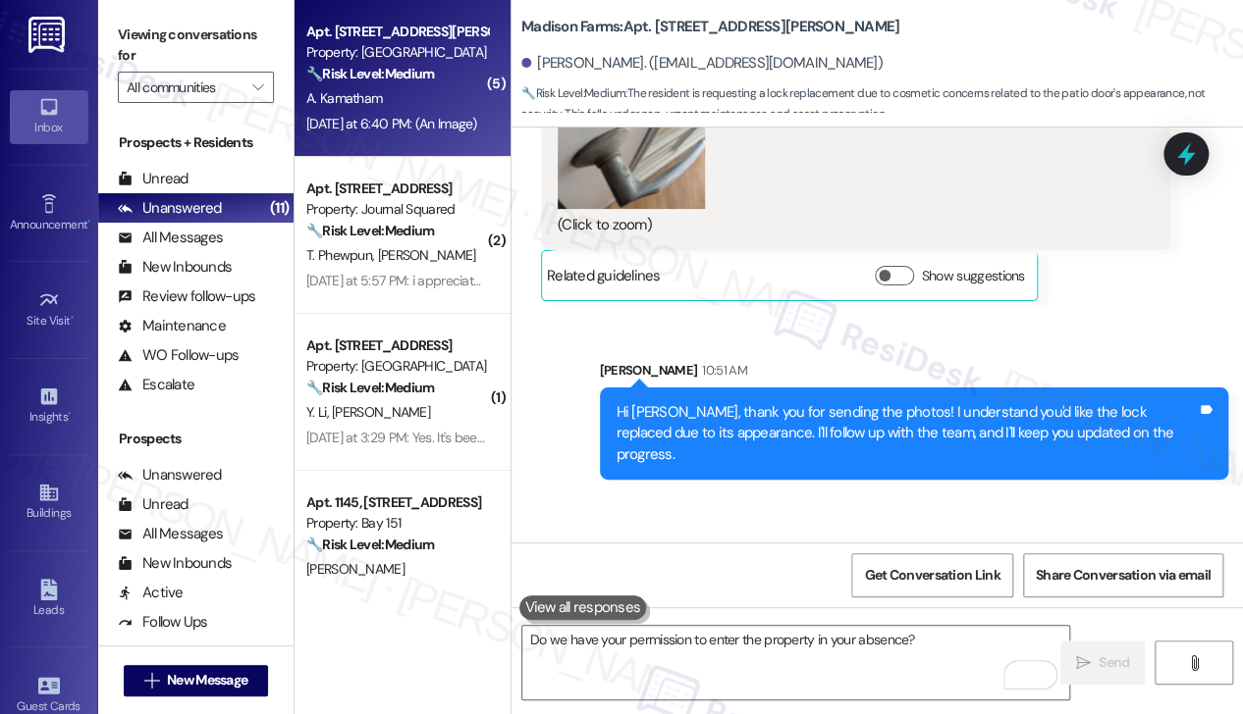
click at [200, 34] on label "Viewing conversations for" at bounding box center [196, 46] width 156 height 52
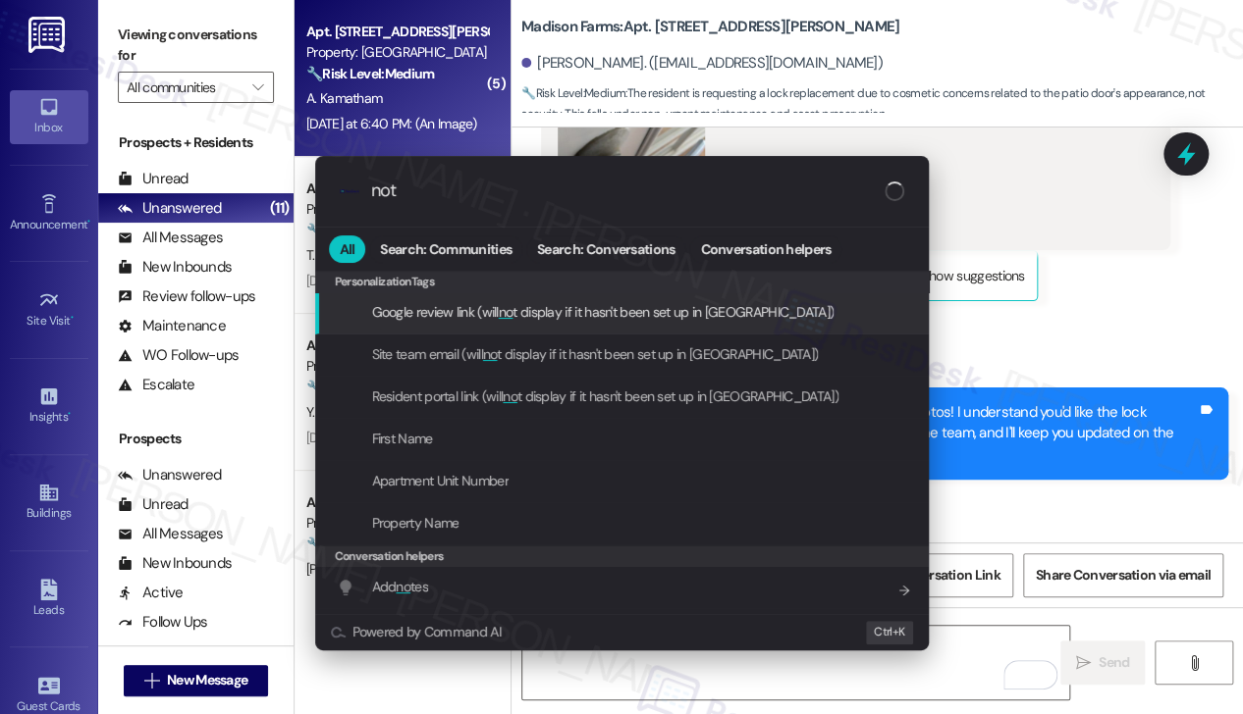
type input "note"
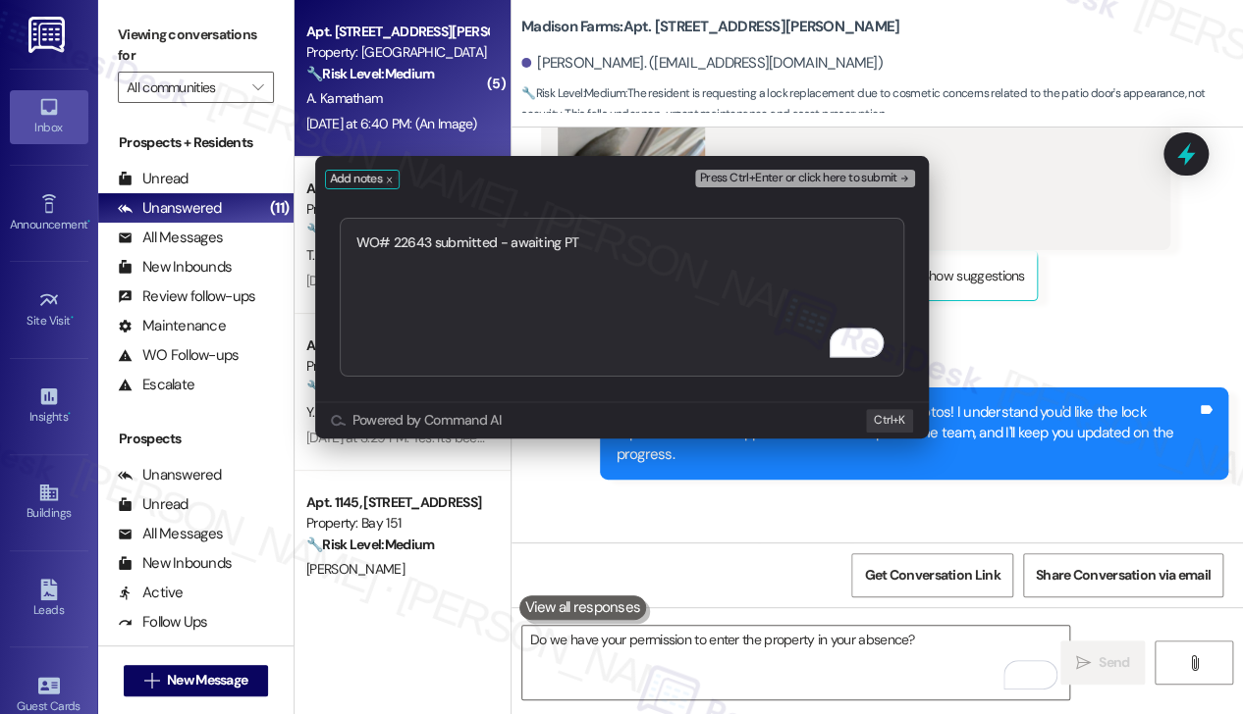
type textarea "WO# 22643 submitted - awaiting PTE"
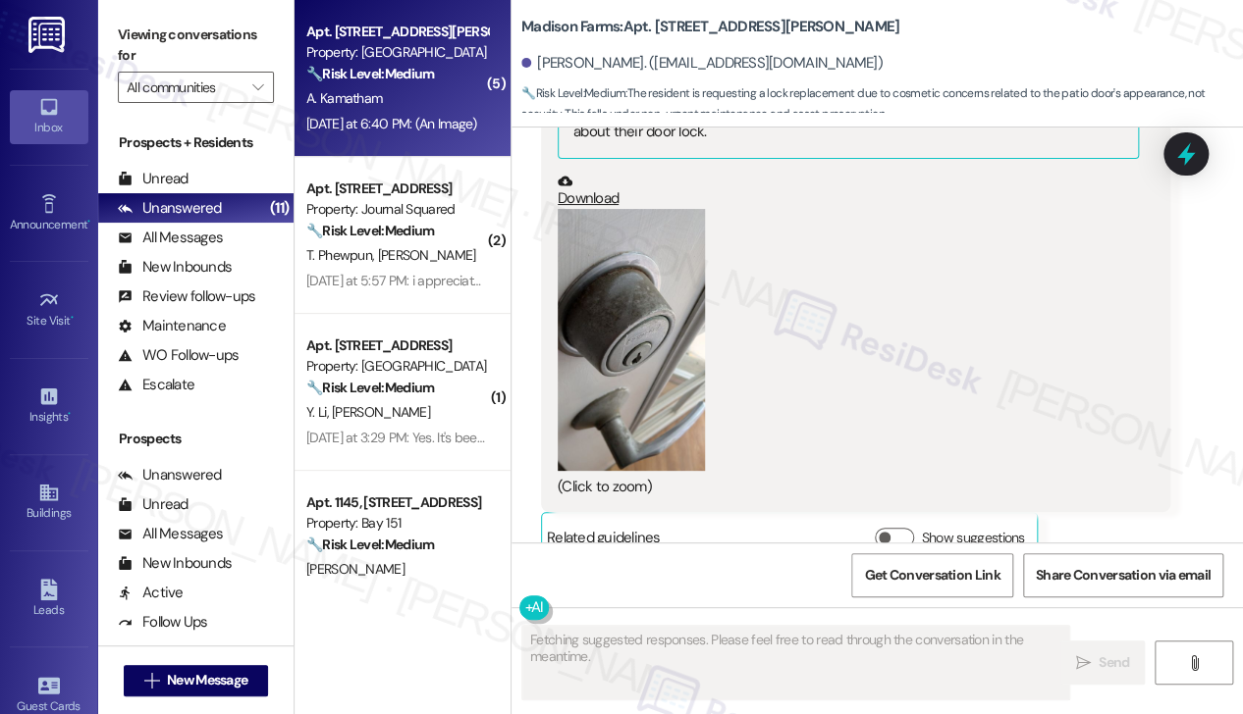
scroll to position [9758, 0]
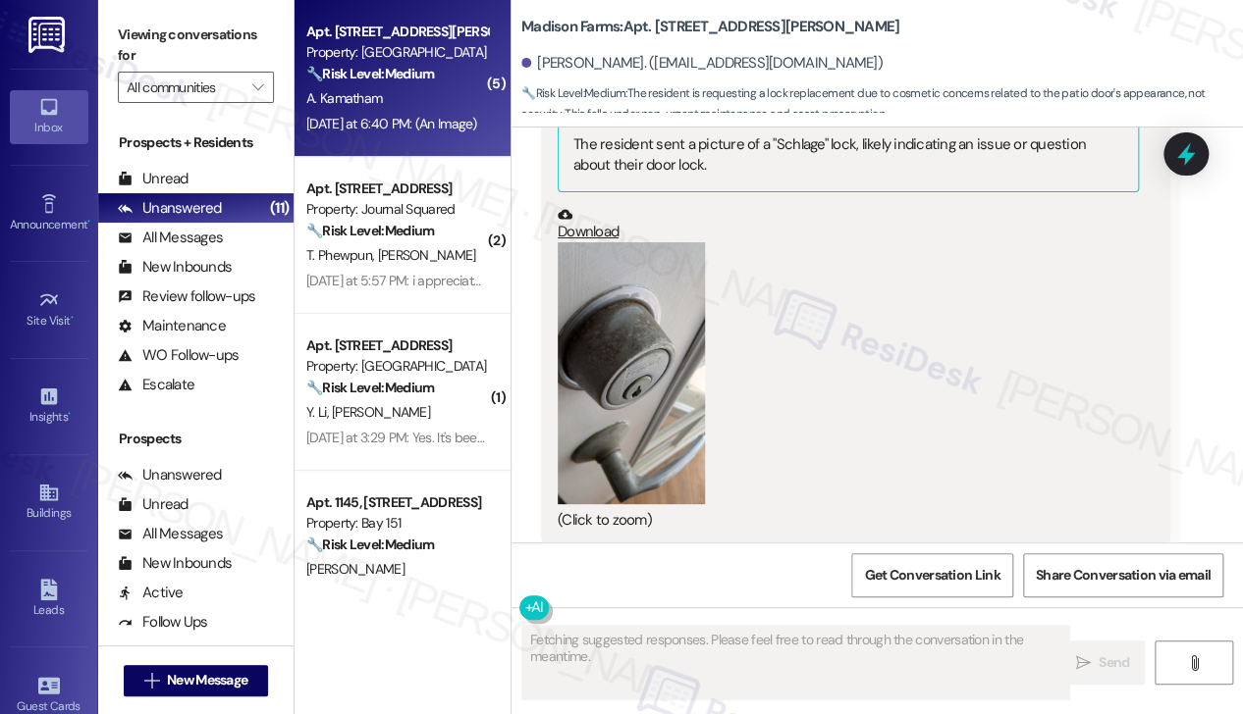
click at [232, 34] on label "Viewing conversations for" at bounding box center [196, 46] width 156 height 52
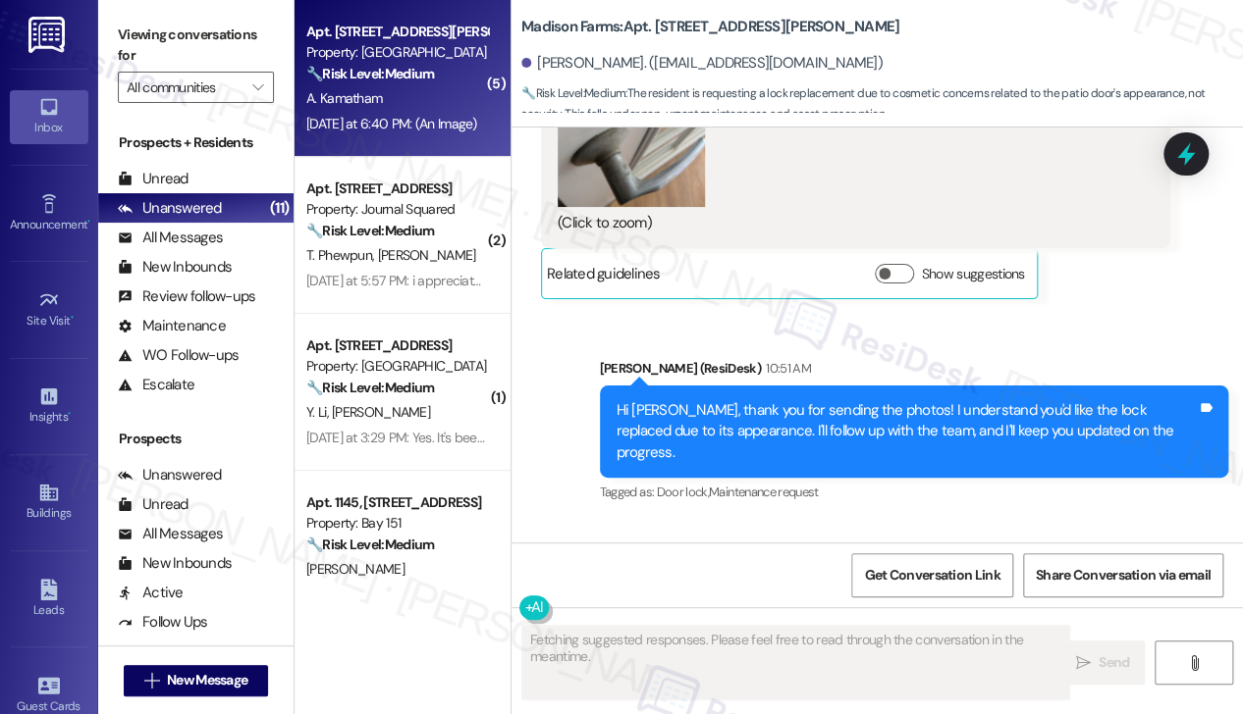
scroll to position [10270, 0]
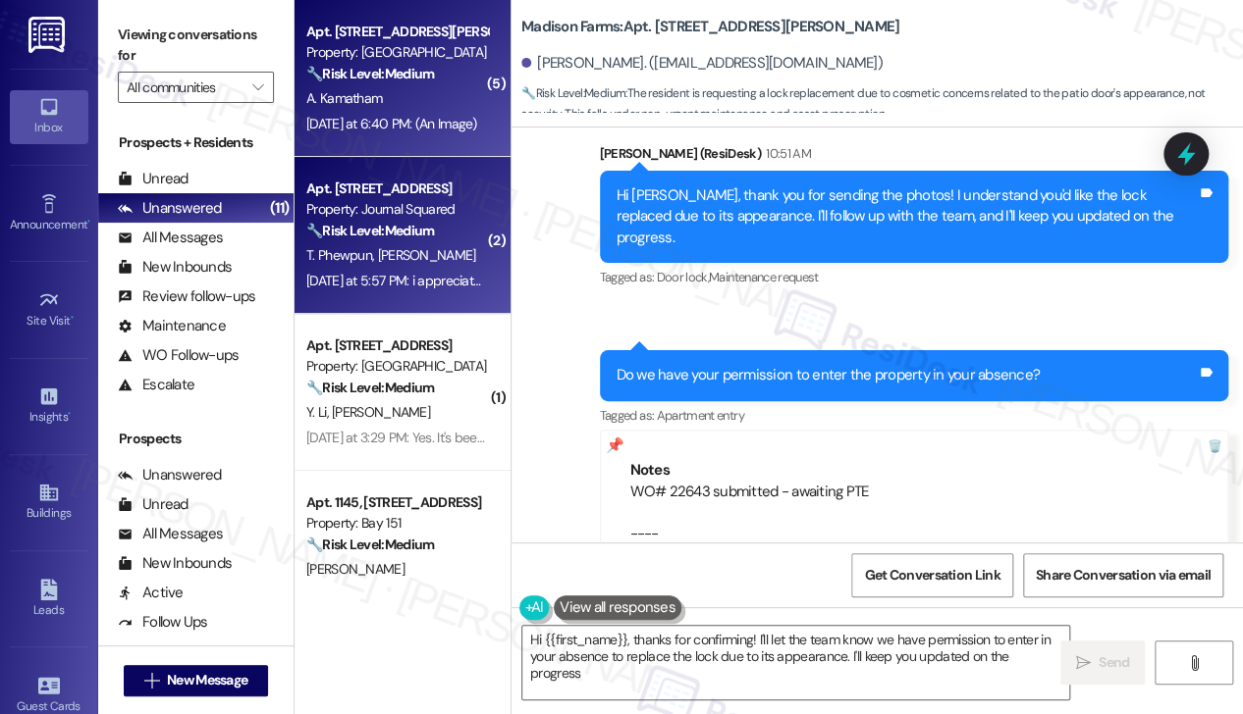
type textarea "Hi {{first_name}}, thanks for confirming! I'll let the team know we have permis…"
click at [410, 290] on div "Yesterday at 5:57 PM: i appreciate it immensely! Yesterday at 5:57 PM: i apprec…" at bounding box center [396, 281] width 185 height 25
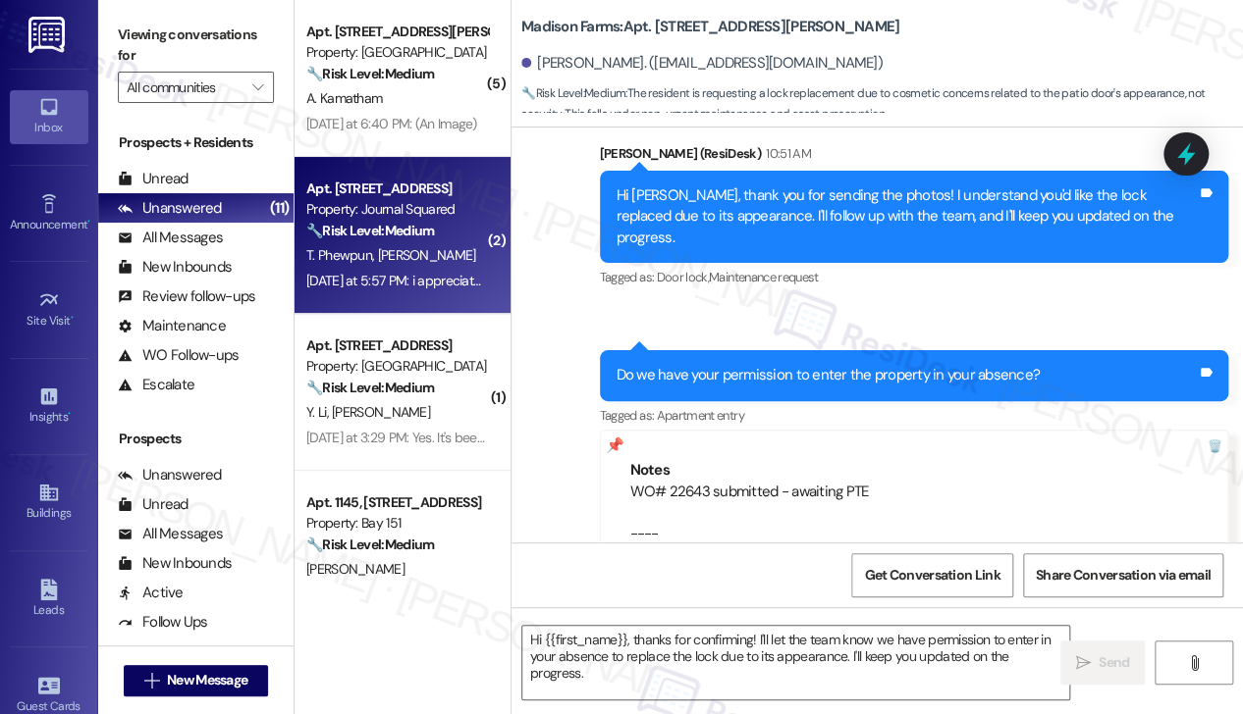
type textarea "Fetching suggested responses. Please feel free to read through the conversation…"
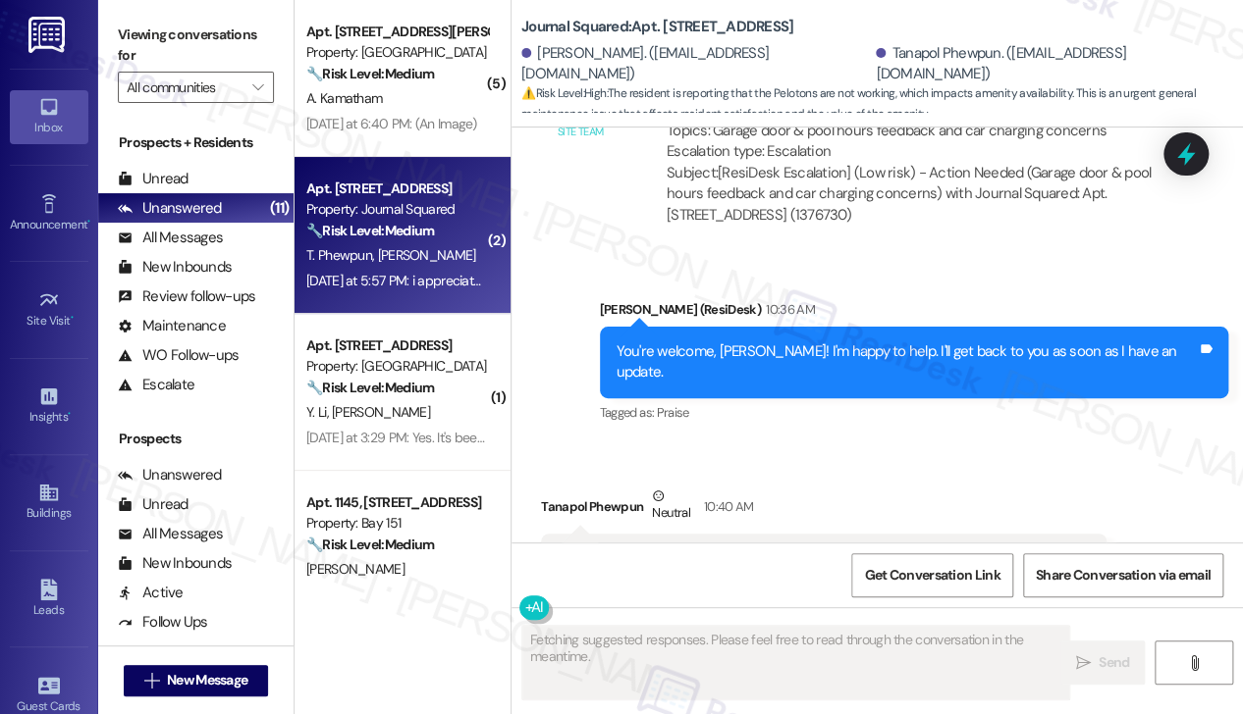
scroll to position [12483, 0]
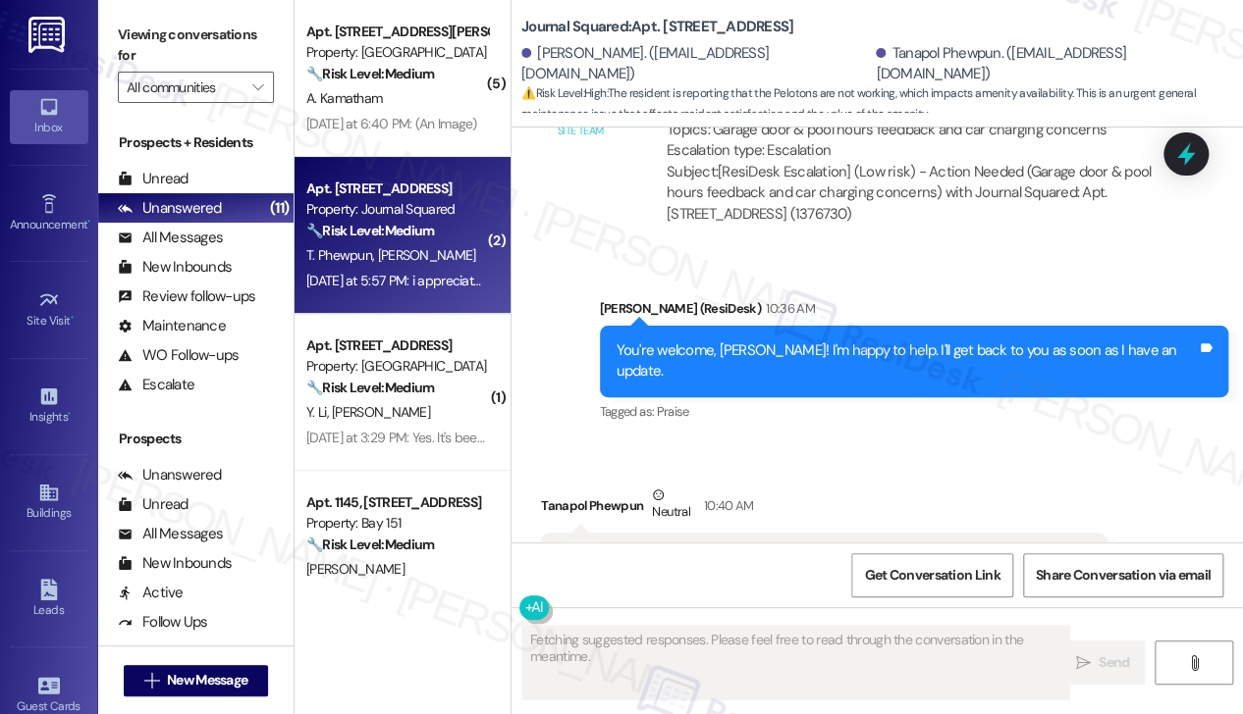
click at [739, 533] on div "Can I also just add the Pelontons arent working. They are delayed and not signi…" at bounding box center [823, 558] width 565 height 50
click at [903, 548] on div "Can I also just add the Pelontons arent working. They are delayed and not signi…" at bounding box center [815, 558] width 517 height 21
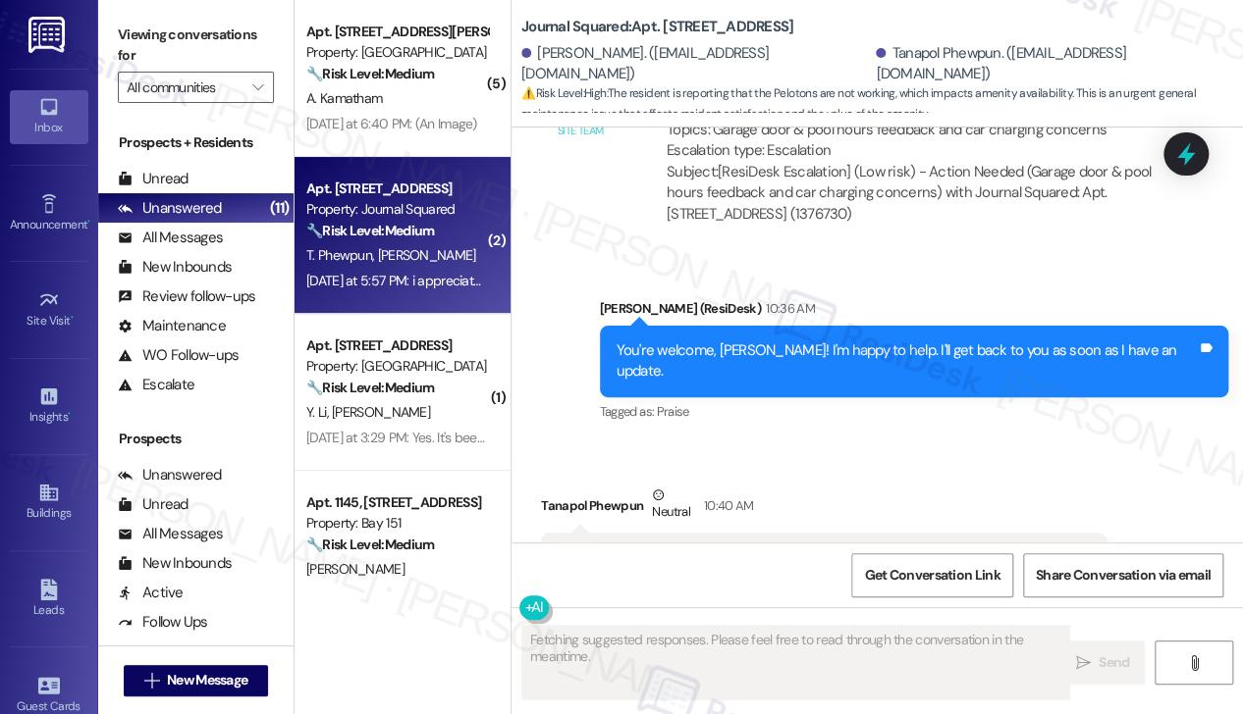
click at [903, 548] on div "Can I also just add the Pelontons arent working. They are delayed and not signi…" at bounding box center [815, 558] width 517 height 21
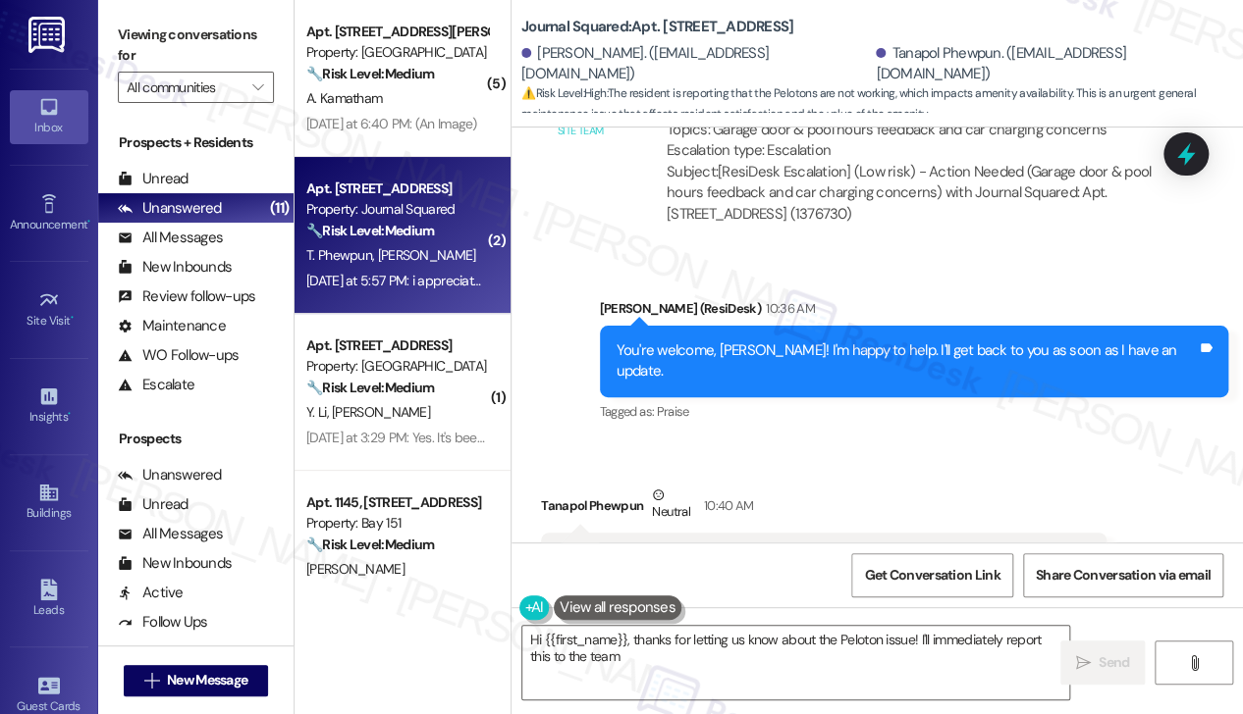
click at [813, 326] on div "You're welcome, Cameron! I'm happy to help. I'll get back to you as soon as I h…" at bounding box center [914, 362] width 629 height 72
type textarea "Hi {{first_name}}, thanks for letting us know about the Peloton issue! I'll imm…"
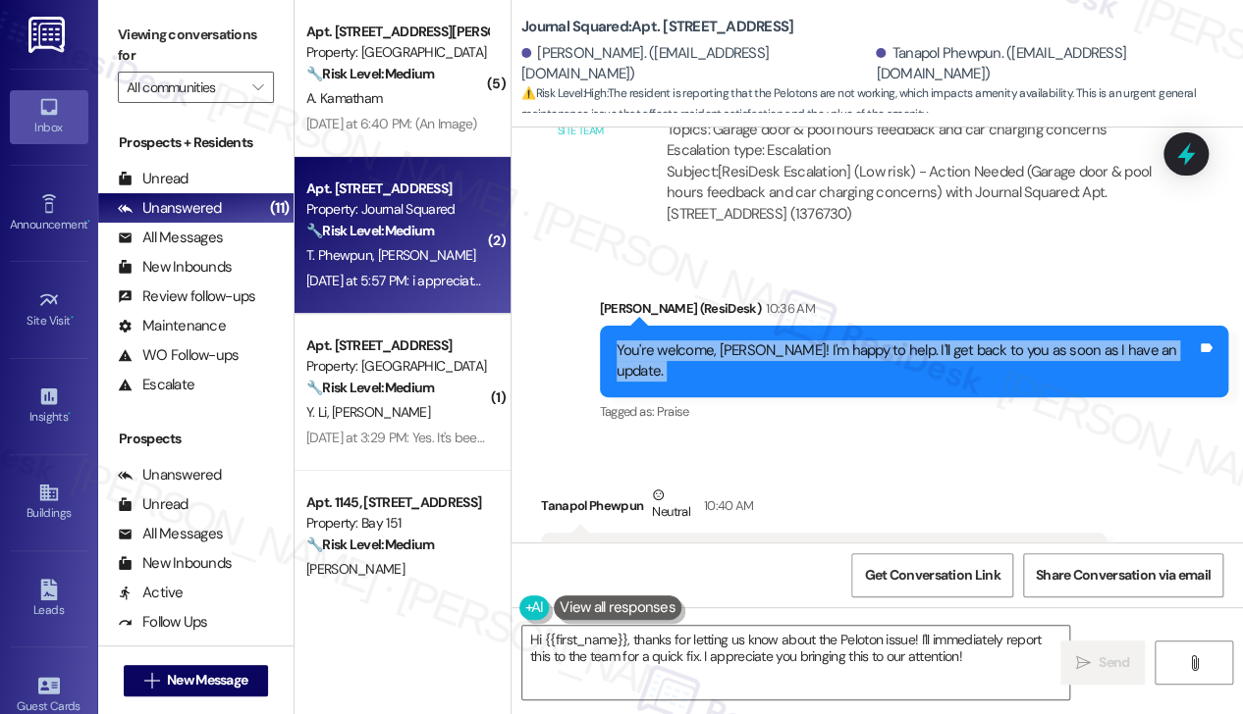
click at [813, 326] on div "You're welcome, Cameron! I'm happy to help. I'll get back to you as soon as I h…" at bounding box center [914, 362] width 629 height 72
click at [998, 326] on div "You're welcome, Cameron! I'm happy to help. I'll get back to you as soon as I h…" at bounding box center [914, 362] width 629 height 72
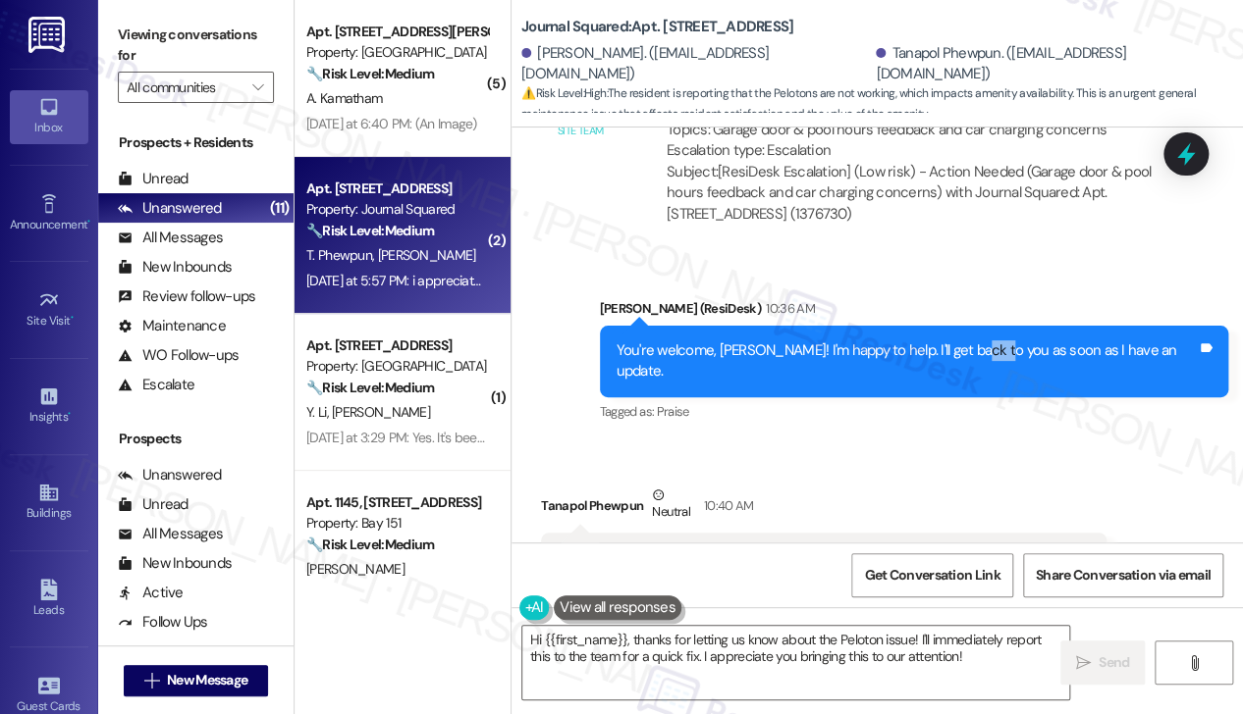
click at [998, 326] on div "You're welcome, Cameron! I'm happy to help. I'll get back to you as soon as I h…" at bounding box center [914, 362] width 629 height 72
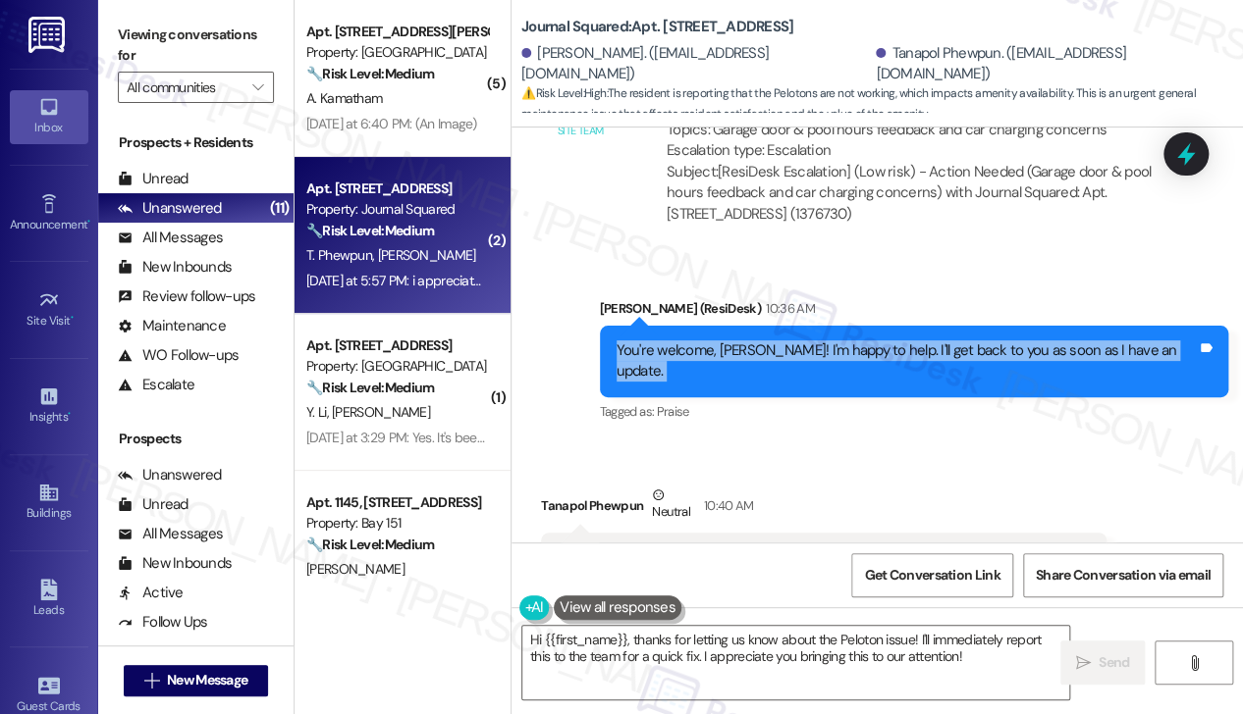
click at [998, 326] on div "You're welcome, Cameron! I'm happy to help. I'll get back to you as soon as I h…" at bounding box center [914, 362] width 629 height 72
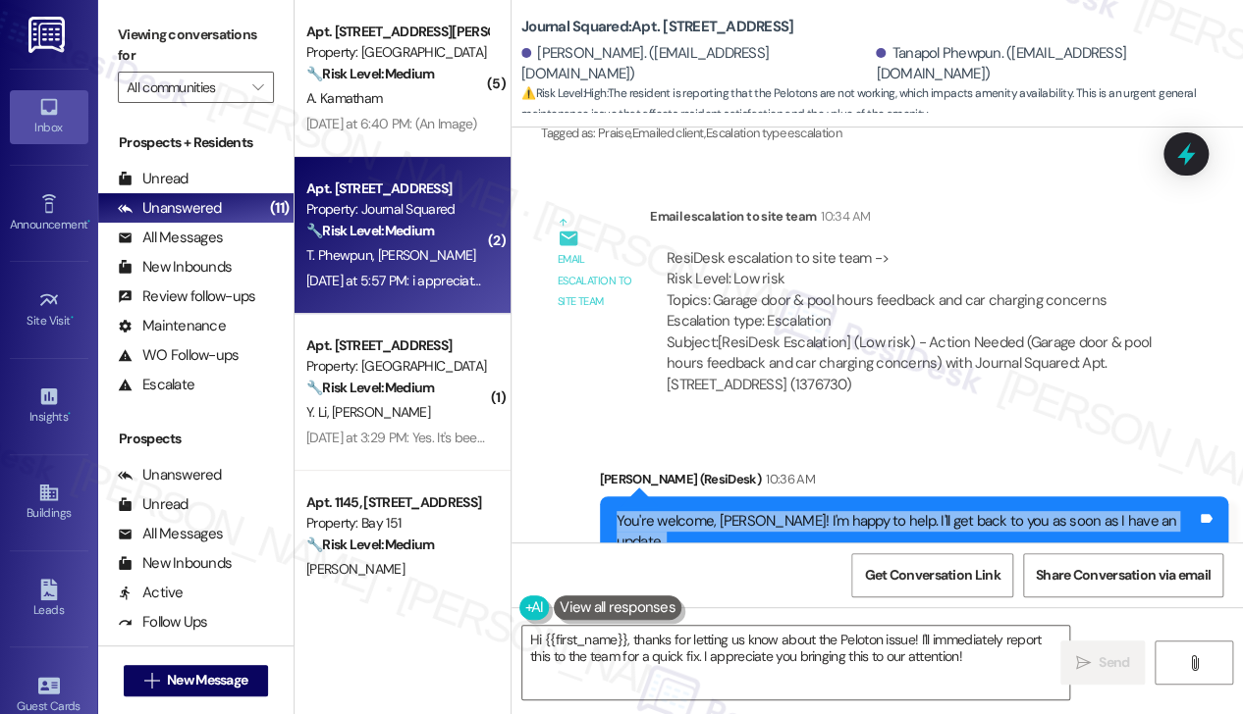
scroll to position [12189, 0]
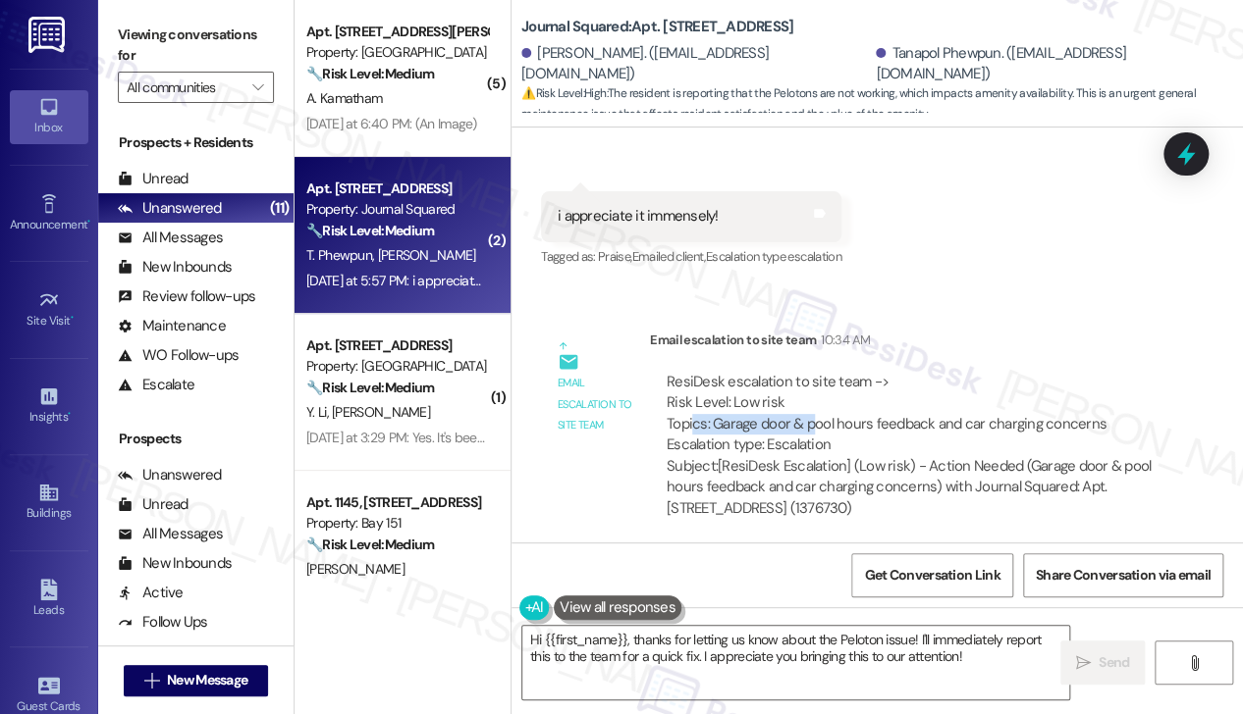
drag, startPoint x: 691, startPoint y: 361, endPoint x: 919, endPoint y: 361, distance: 227.7
click at [917, 372] on div "ResiDesk escalation to site team -> Risk Level: Low risk Topics: Garage door & …" at bounding box center [909, 414] width 487 height 84
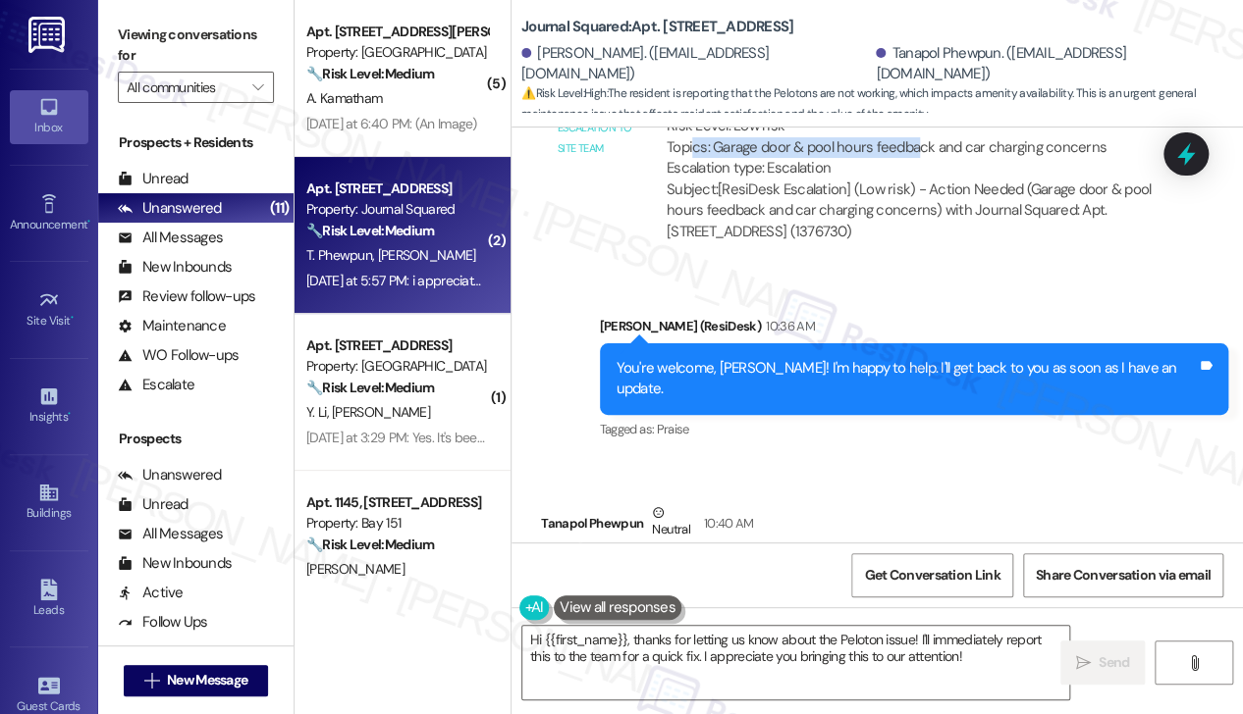
scroll to position [12483, 0]
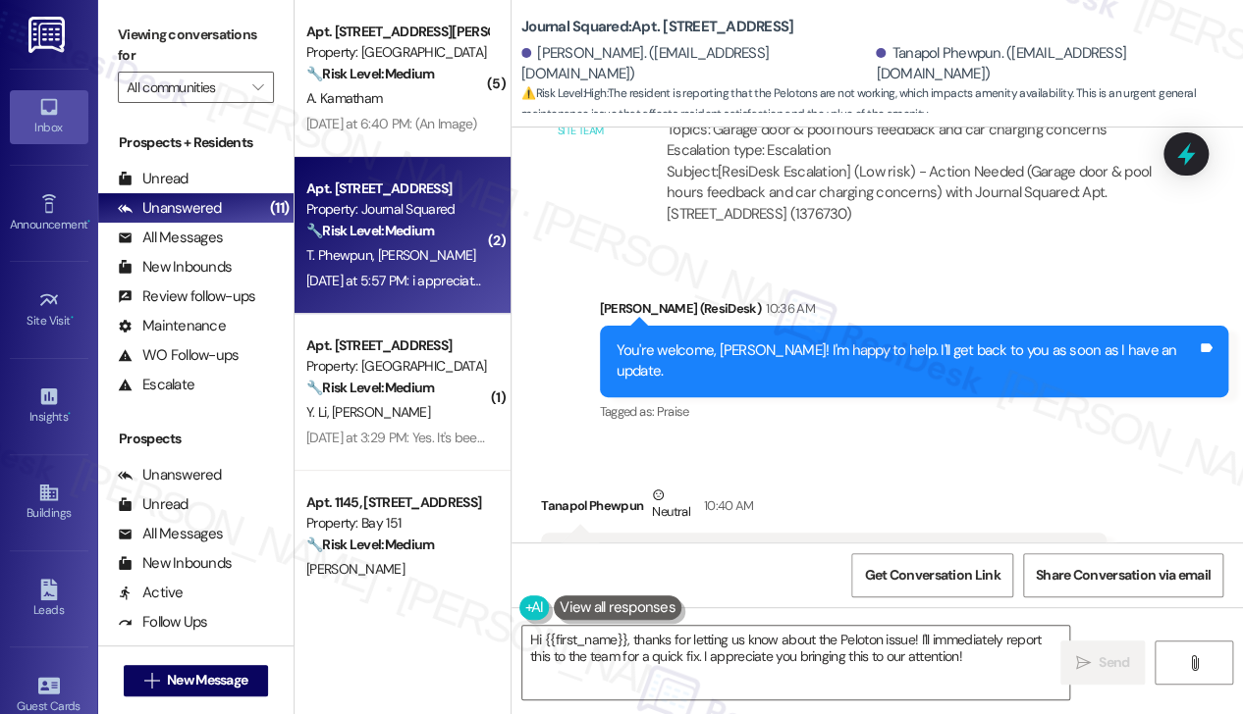
click at [648, 548] on div "Can I also just add the Pelontons arent working. They are delayed and not signi…" at bounding box center [815, 558] width 517 height 21
click at [687, 548] on div "Can I also just add the Pelontons arent working. They are delayed and not signi…" at bounding box center [815, 558] width 517 height 21
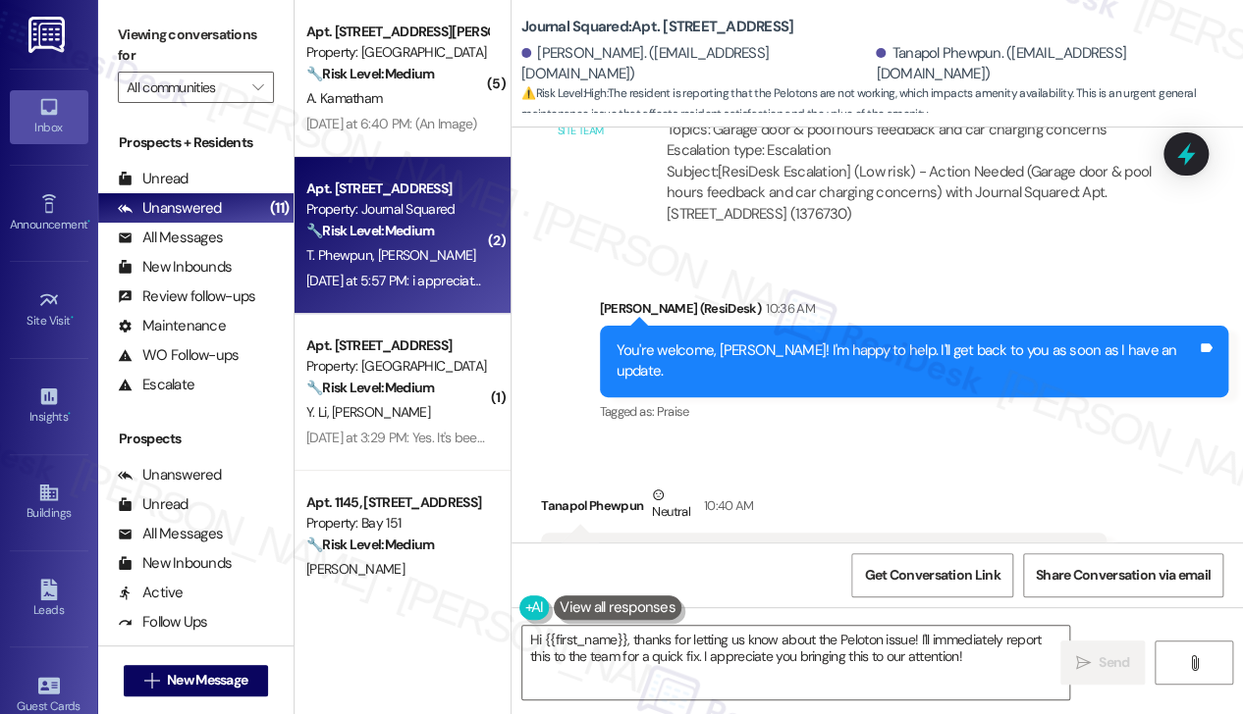
click at [687, 548] on div "Can I also just add the Pelontons arent working. They are delayed and not signi…" at bounding box center [815, 558] width 517 height 21
click at [722, 548] on div "Can I also just add the Pelontons arent working. They are delayed and not signi…" at bounding box center [815, 558] width 517 height 21
click at [855, 548] on div "Can I also just add the Pelontons arent working. They are delayed and not signi…" at bounding box center [815, 558] width 517 height 21
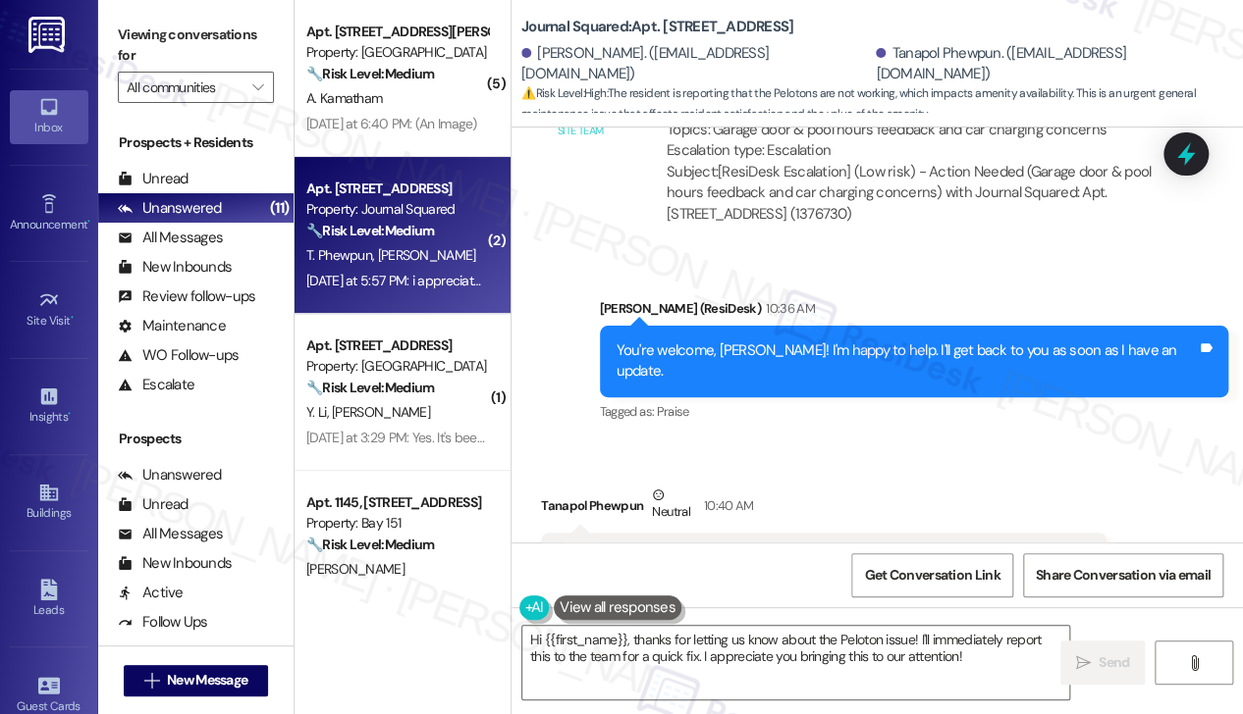
click at [855, 548] on div "Can I also just add the Pelontons arent working. They are delayed and not signi…" at bounding box center [815, 558] width 517 height 21
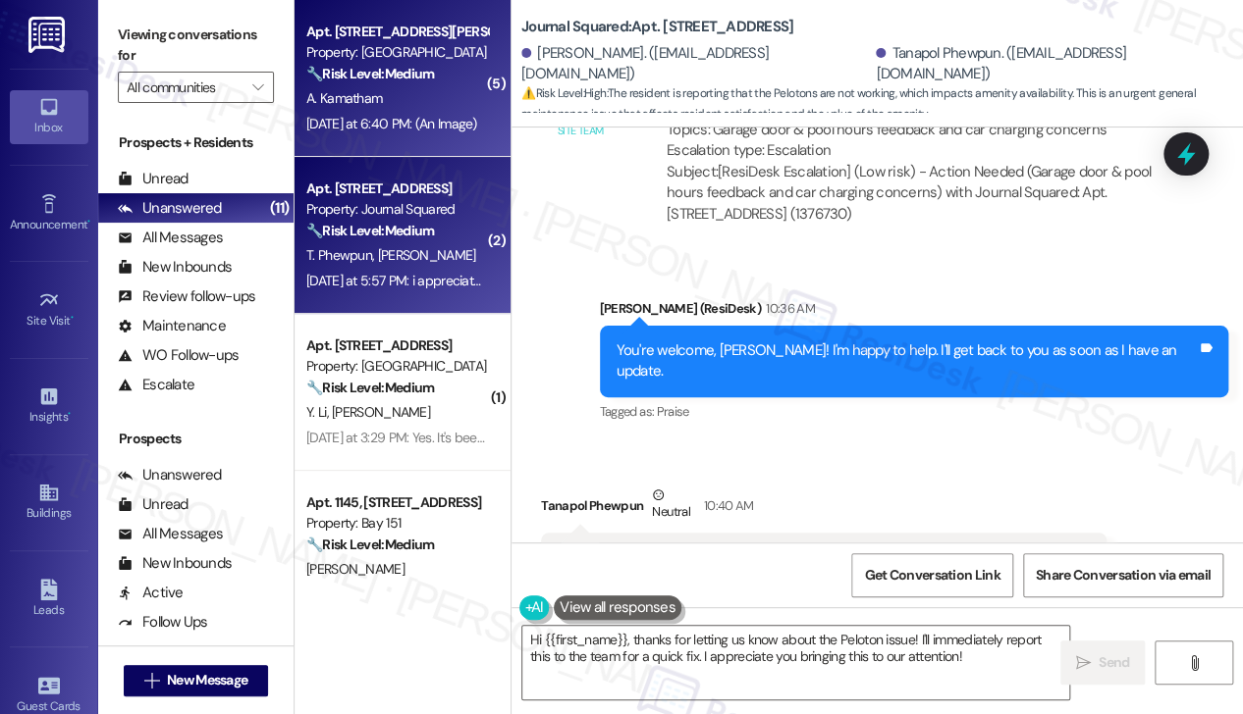
click at [429, 98] on div "A. Kamatham" at bounding box center [396, 98] width 185 height 25
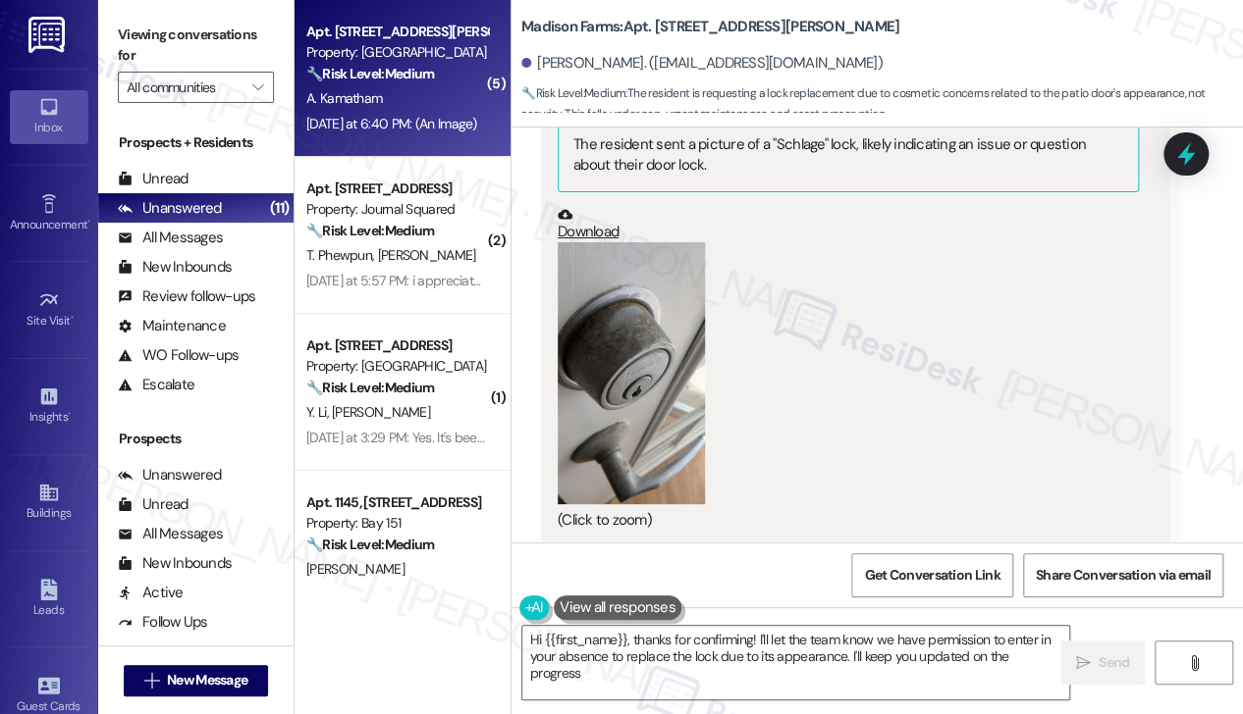
type textarea "Hi {{first_name}}, thanks for confirming! I'll let the team know we have permis…"
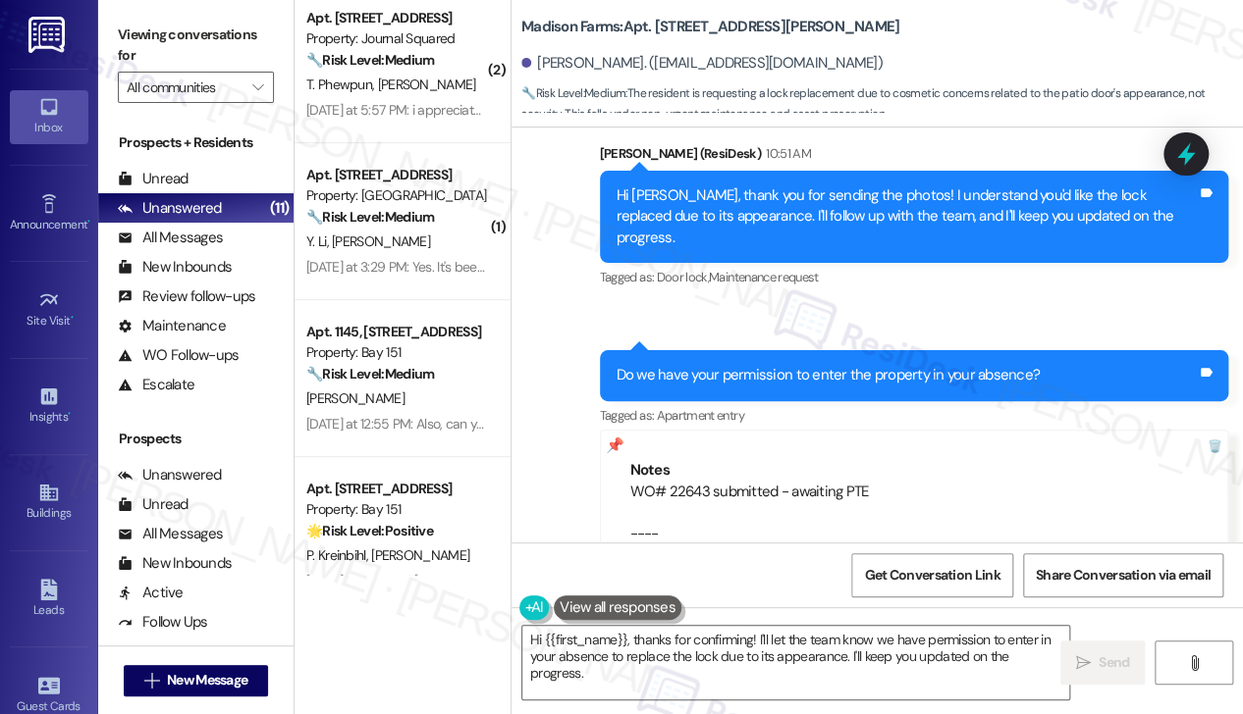
scroll to position [98, 0]
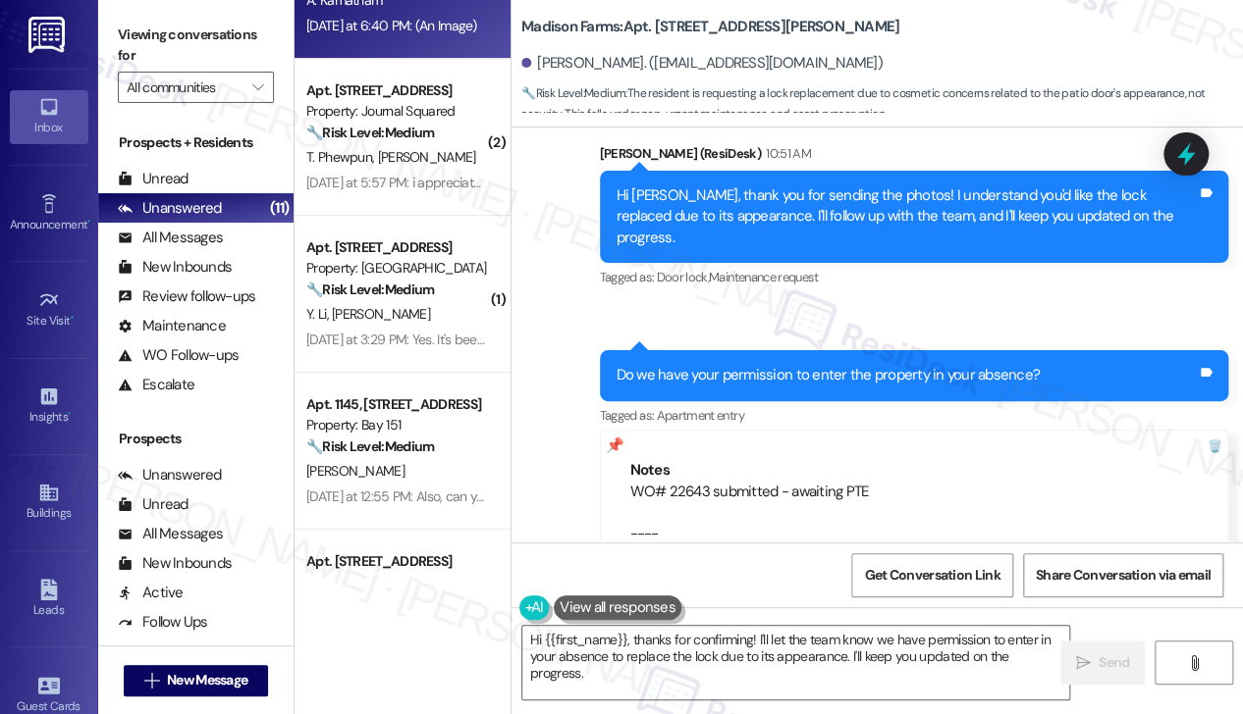
click at [396, 286] on strong "🔧 Risk Level: Medium" at bounding box center [370, 290] width 128 height 18
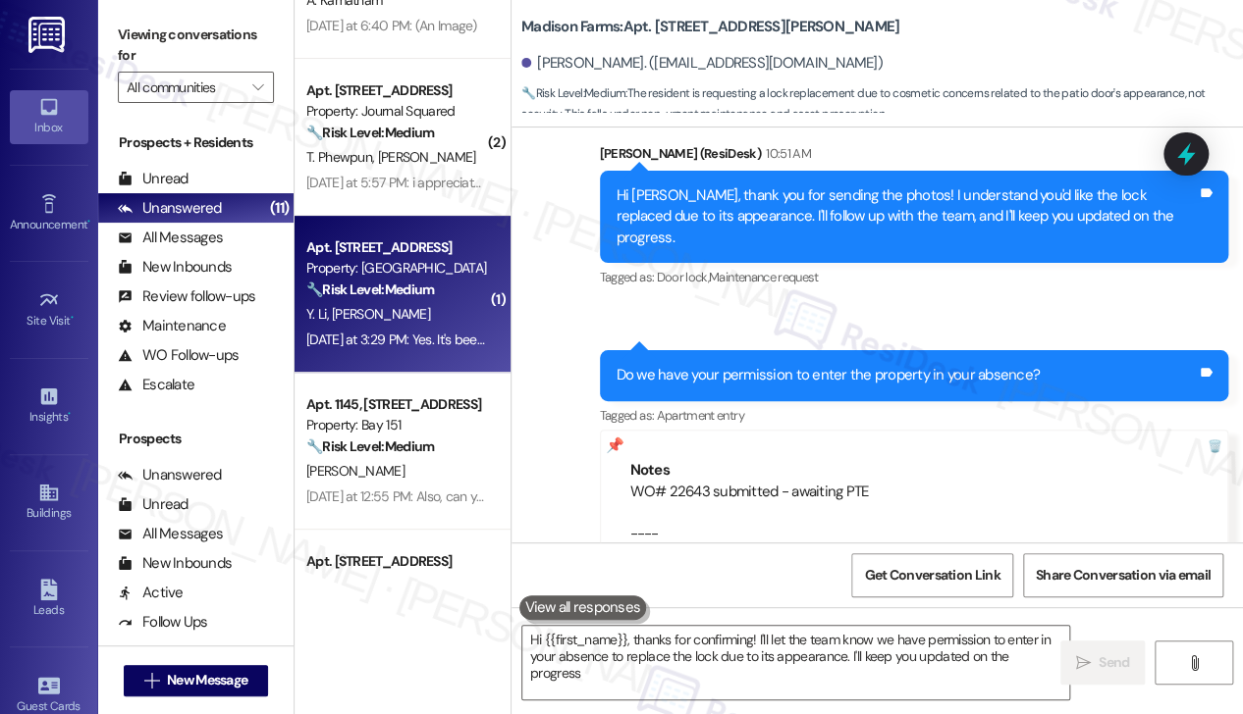
type textarea "Hi {{first_name}}, thanks for confirming! I'll let the team know we have permis…"
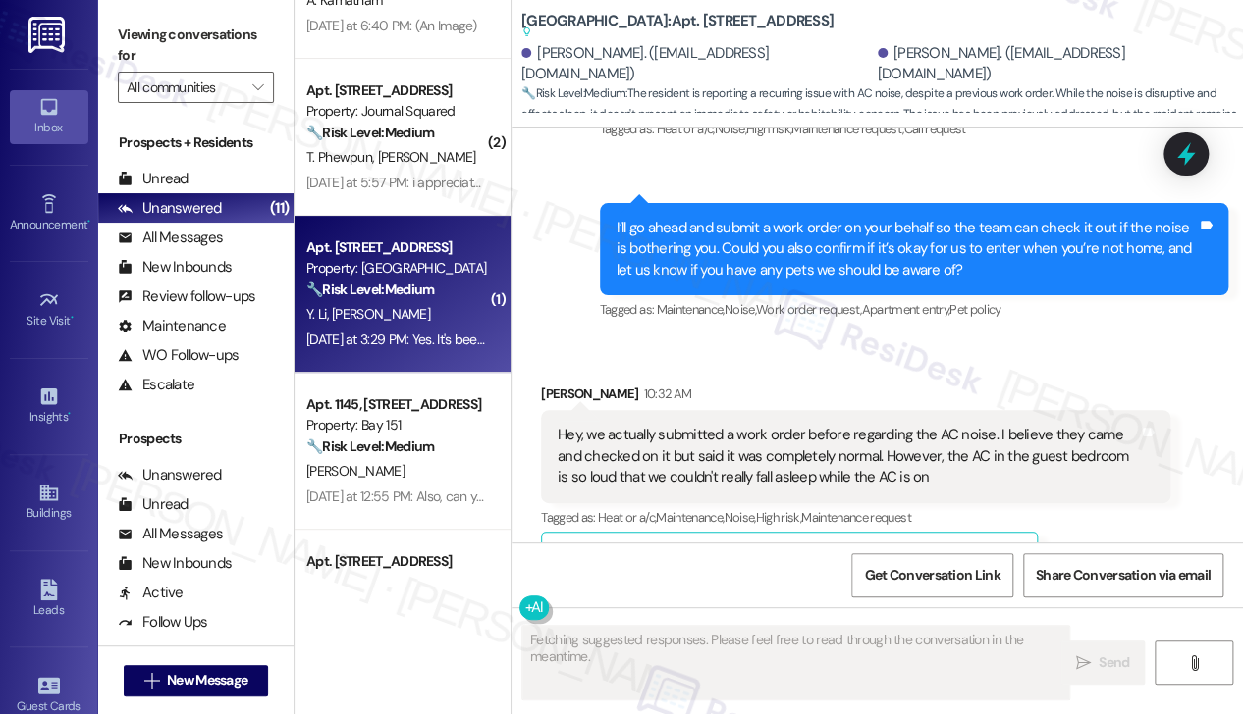
scroll to position [4065, 0]
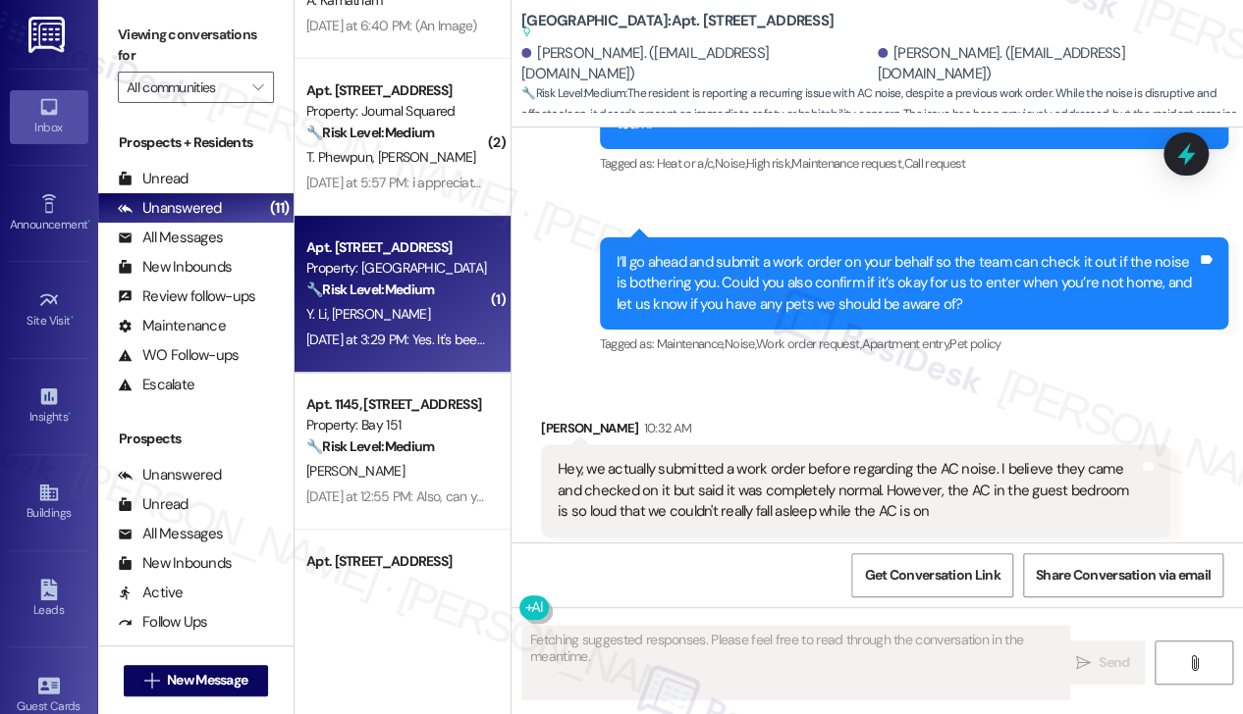
click at [746, 238] on div "I’ll go ahead and submit a work order on your behalf so the team can check it o…" at bounding box center [914, 284] width 629 height 92
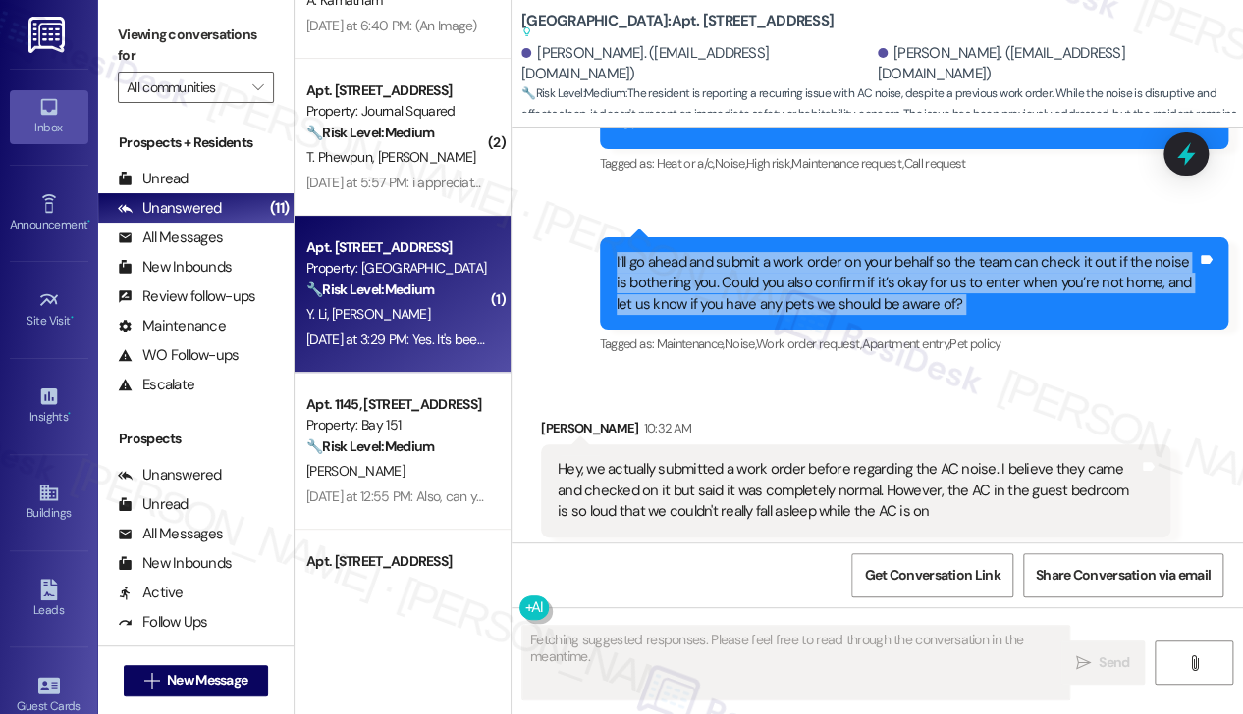
click at [746, 238] on div "I’ll go ahead and submit a work order on your behalf so the team can check it o…" at bounding box center [914, 284] width 629 height 92
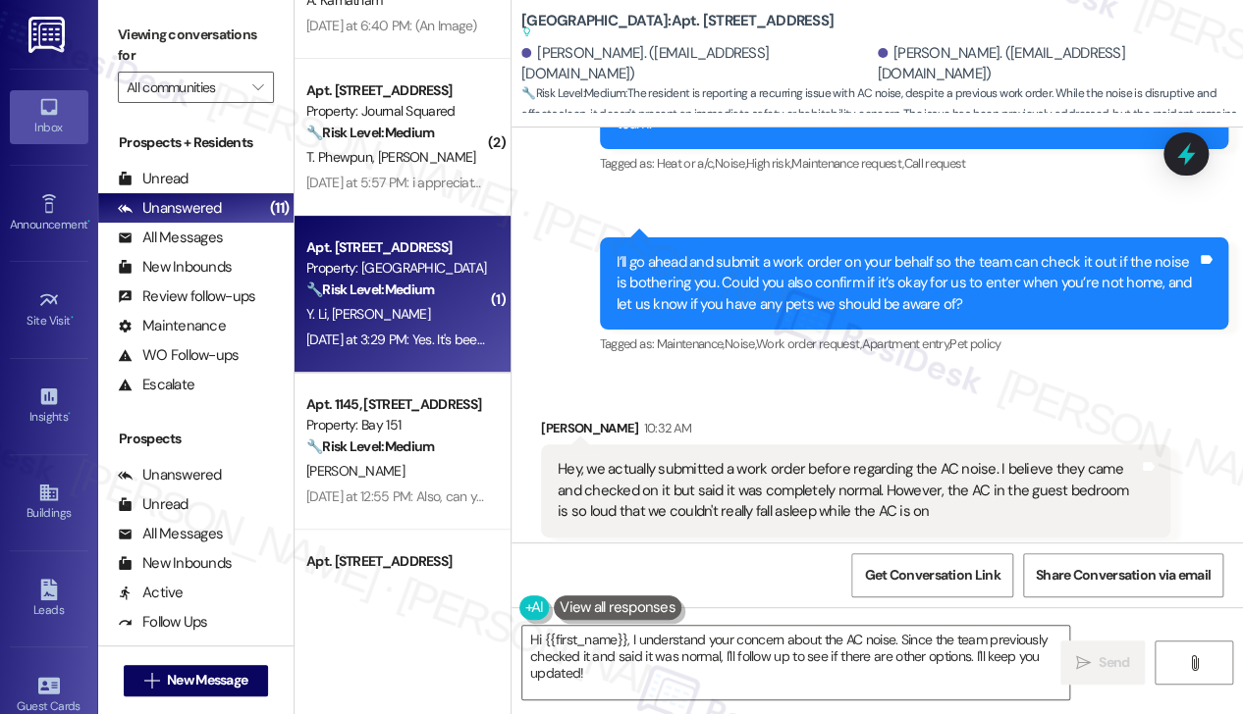
click at [701, 459] on div "Hey, we actually submitted a work order before regarding the AC noise. I believ…" at bounding box center [847, 490] width 581 height 63
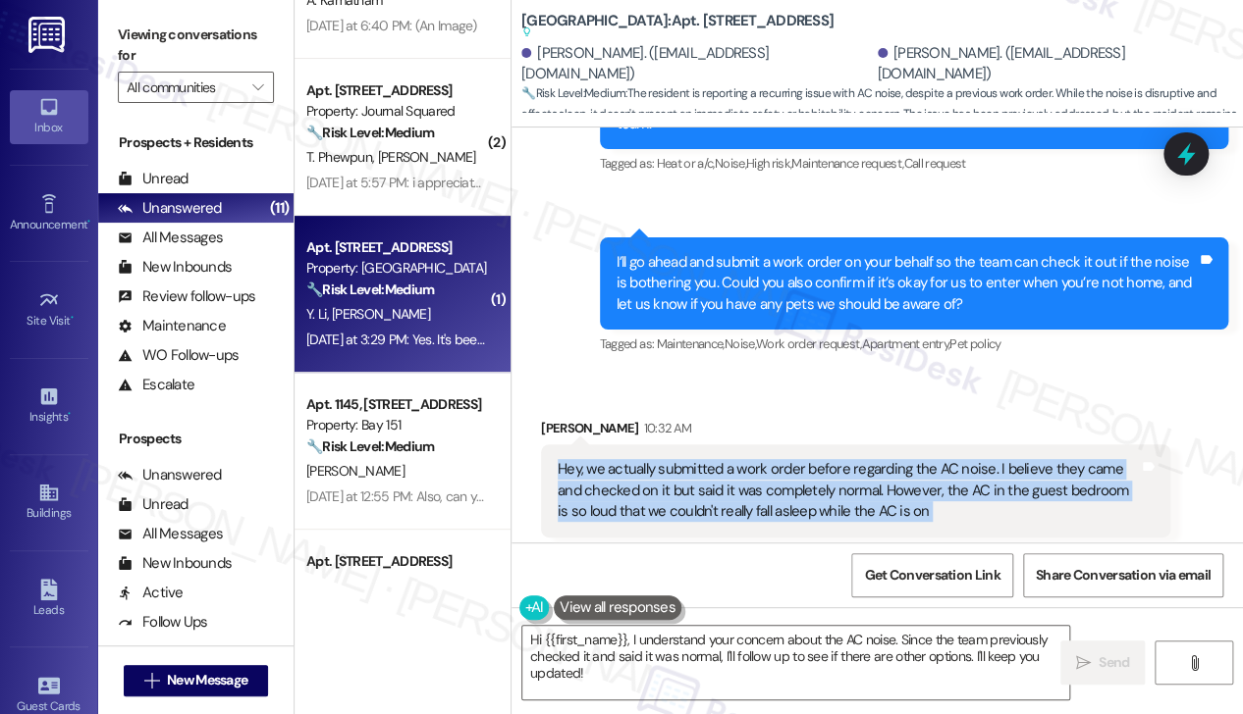
click at [701, 459] on div "Hey, we actually submitted a work order before regarding the AC noise. I believ…" at bounding box center [847, 490] width 581 height 63
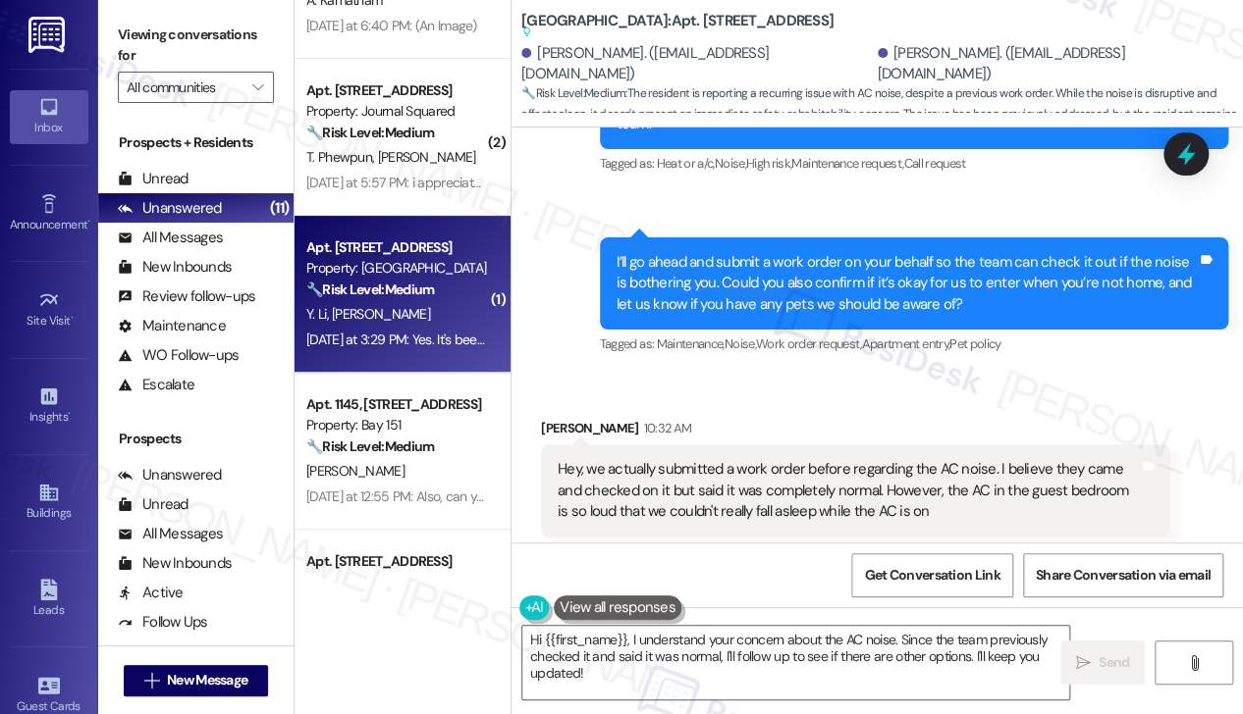
click at [824, 418] on div "Yifan Li 10:32 AM" at bounding box center [855, 431] width 629 height 27
click at [695, 459] on div "Hey, we actually submitted a work order before regarding the AC noise. I believ…" at bounding box center [847, 490] width 581 height 63
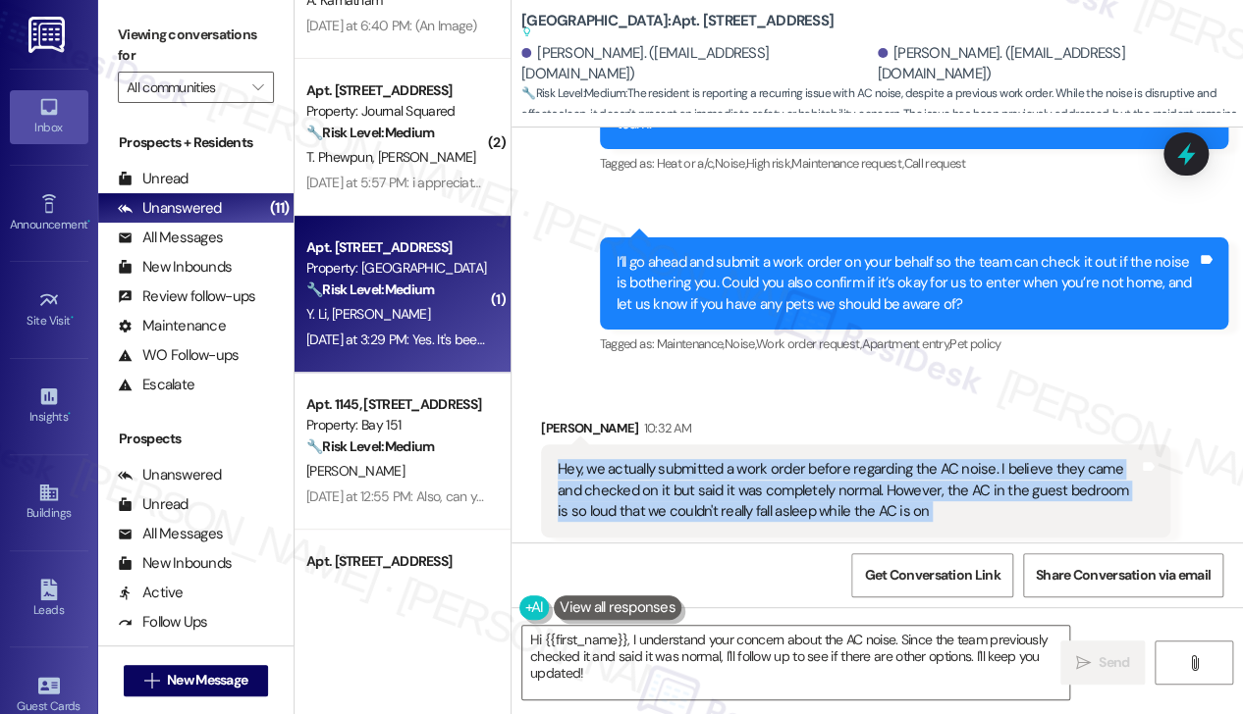
click at [695, 459] on div "Hey, we actually submitted a work order before regarding the AC noise. I believ…" at bounding box center [847, 490] width 581 height 63
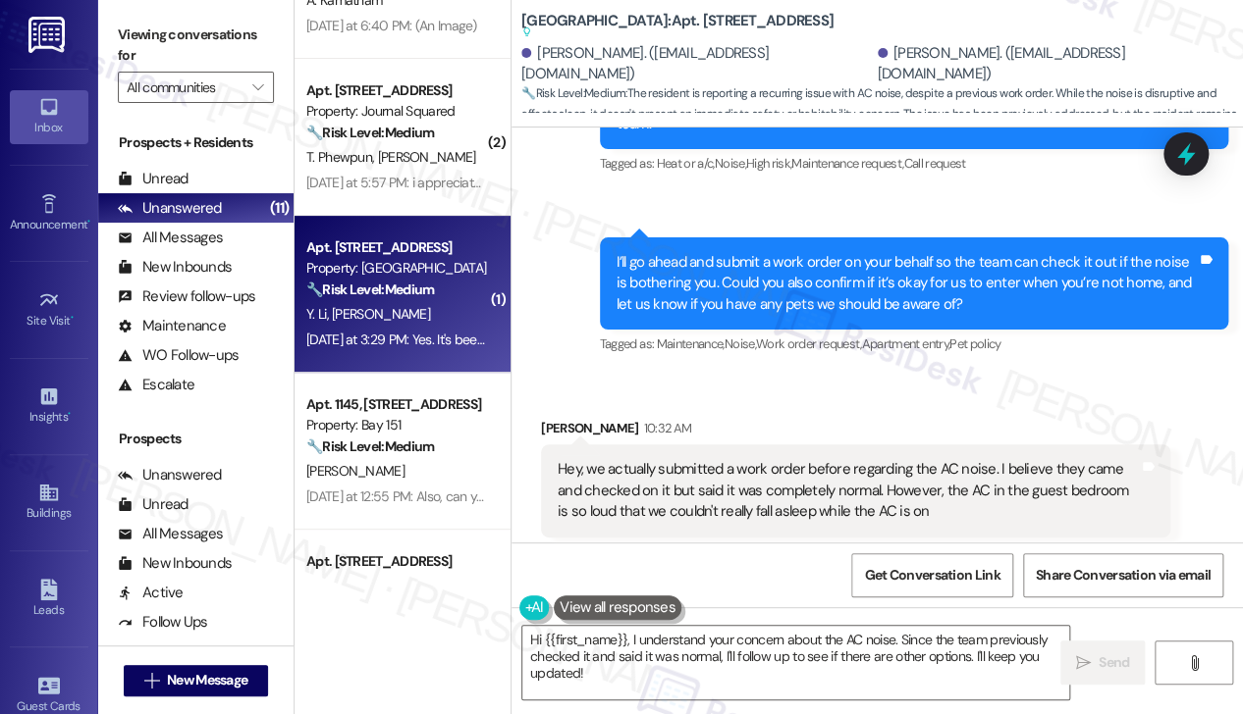
click at [734, 459] on div "Hey, we actually submitted a work order before regarding the AC noise. I believ…" at bounding box center [847, 490] width 581 height 63
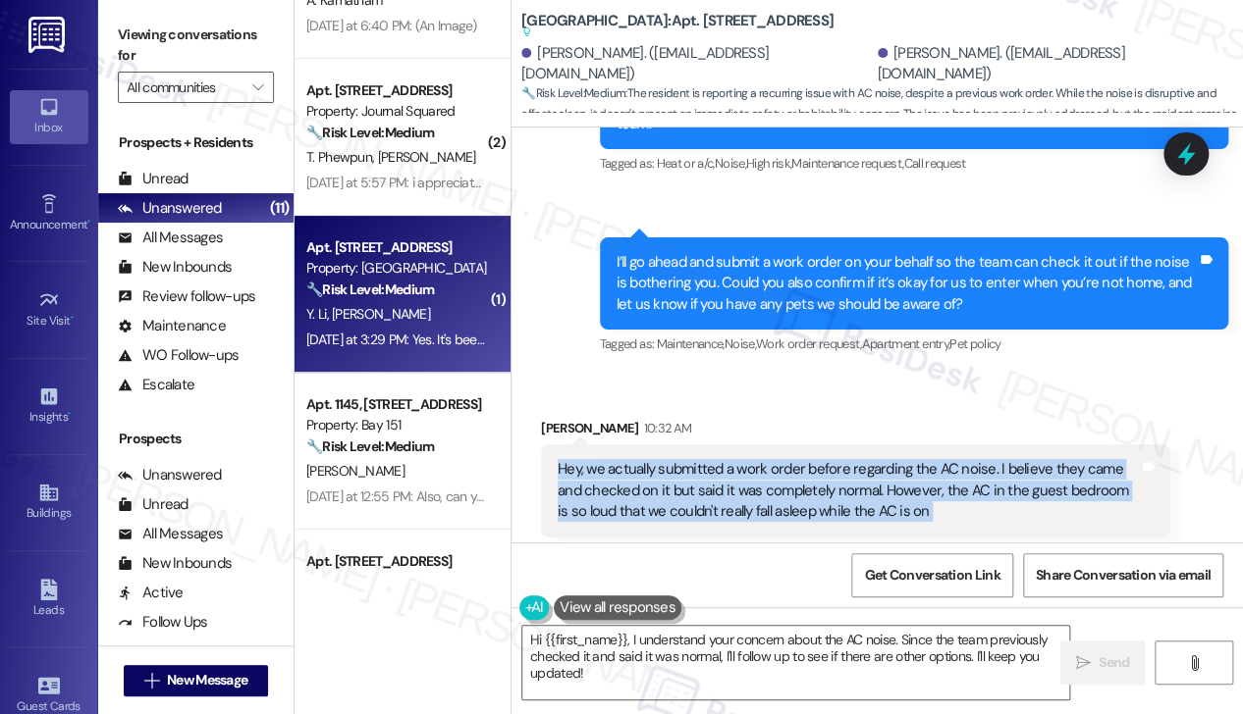
click at [734, 459] on div "Hey, we actually submitted a work order before regarding the AC noise. I believ…" at bounding box center [847, 490] width 581 height 63
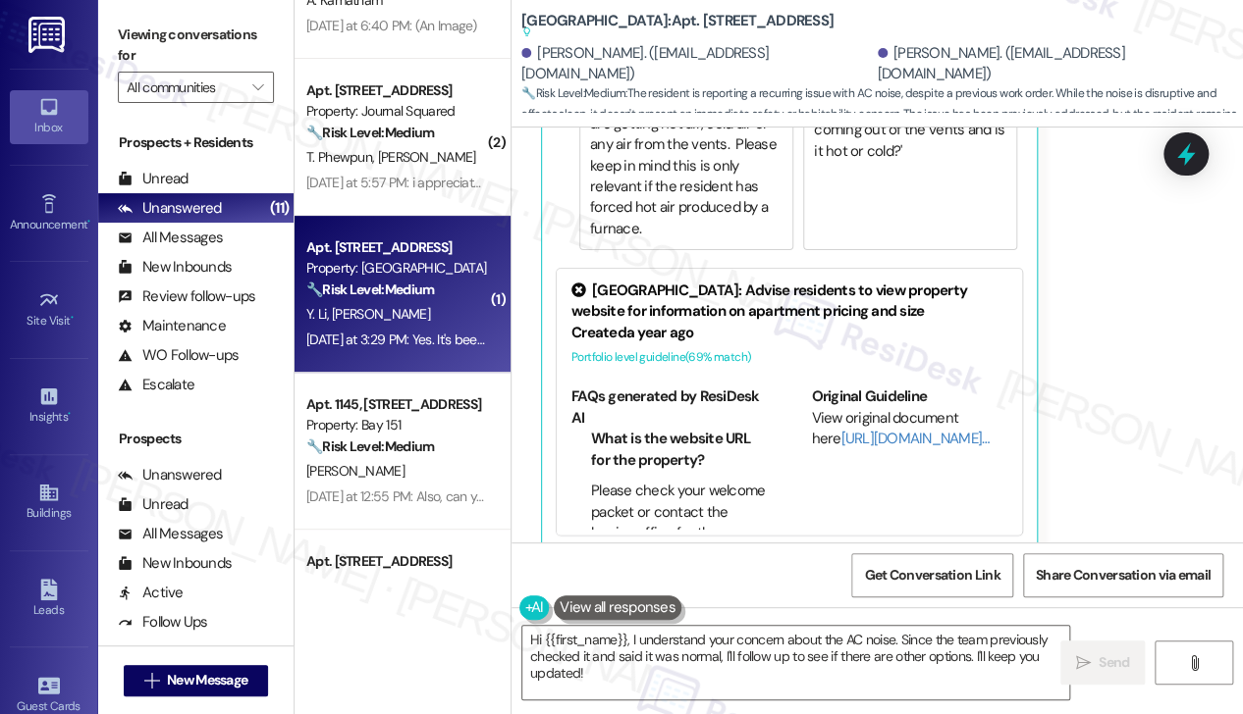
scroll to position [4851, 0]
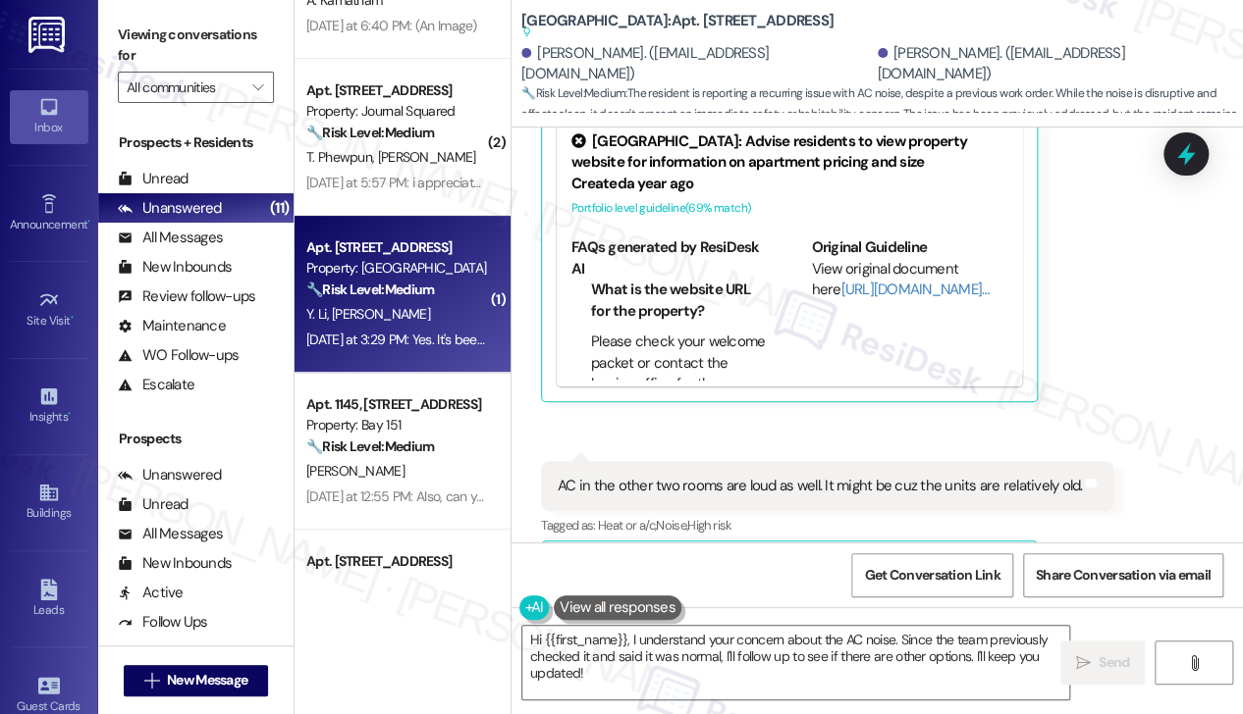
click at [694, 476] on div "AC in the other two rooms are loud as well. It might be cuz the units are relat…" at bounding box center [819, 486] width 524 height 21
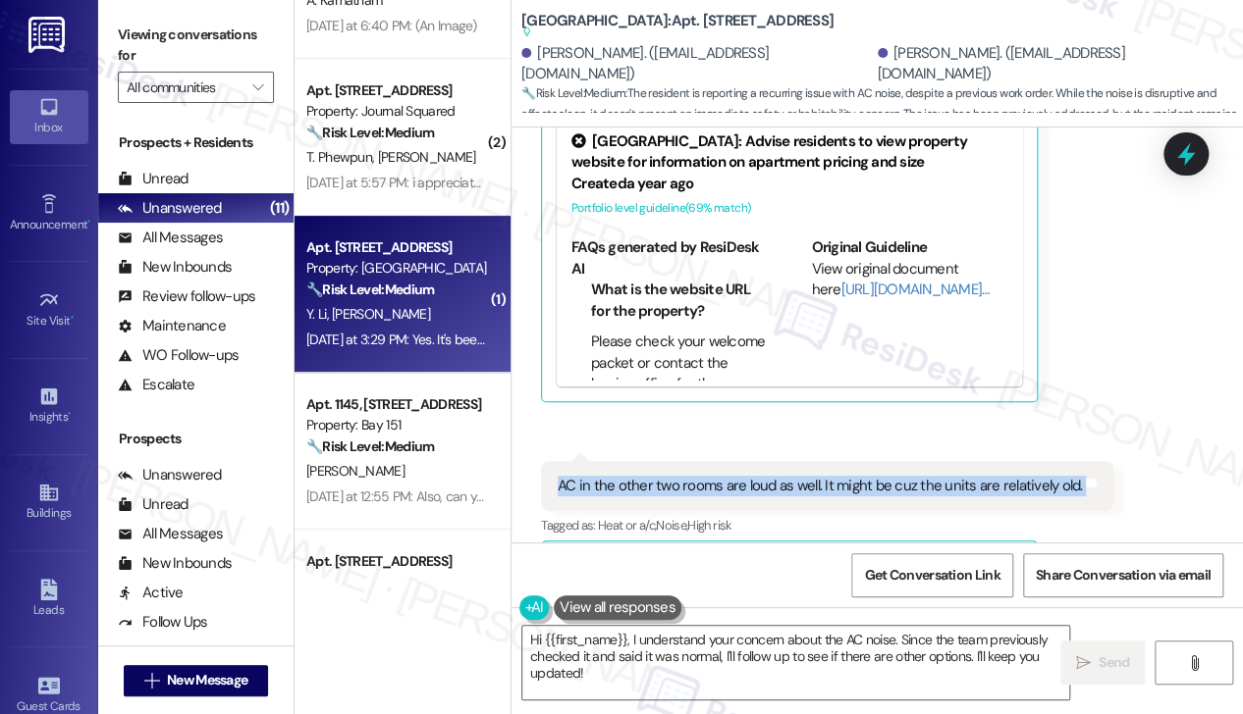
click at [694, 476] on div "AC in the other two rooms are loud as well. It might be cuz the units are relat…" at bounding box center [819, 486] width 524 height 21
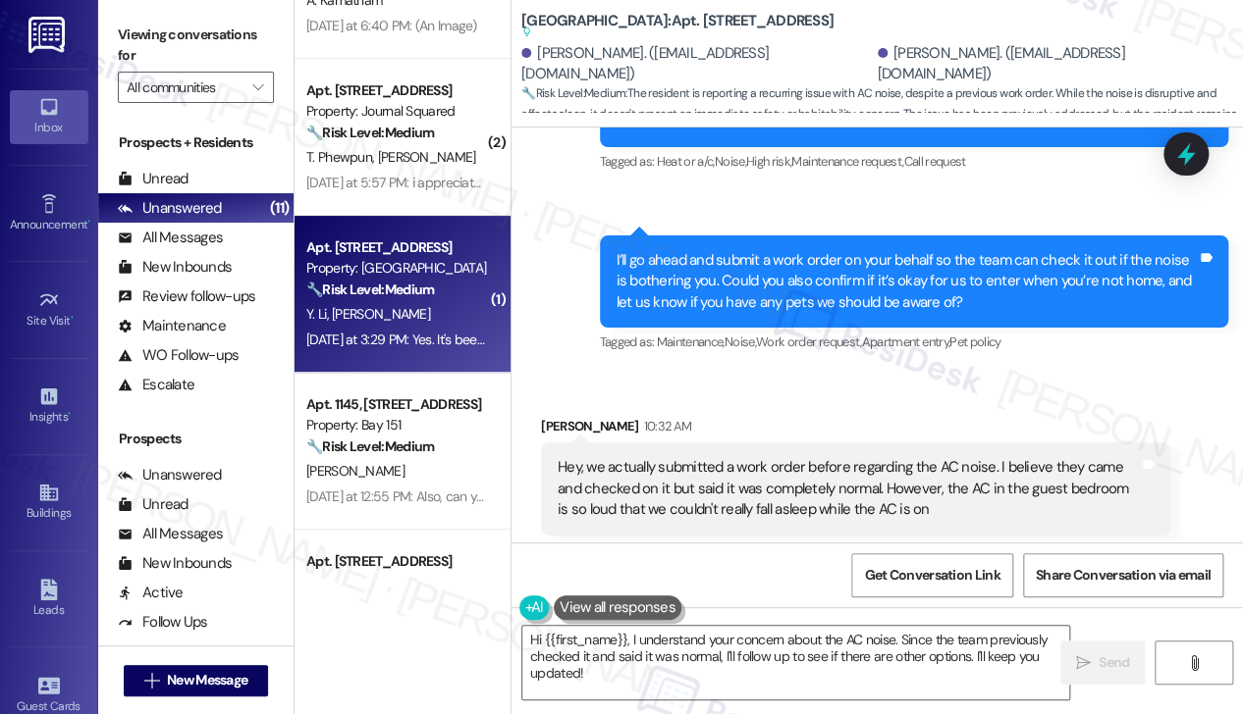
scroll to position [4066, 0]
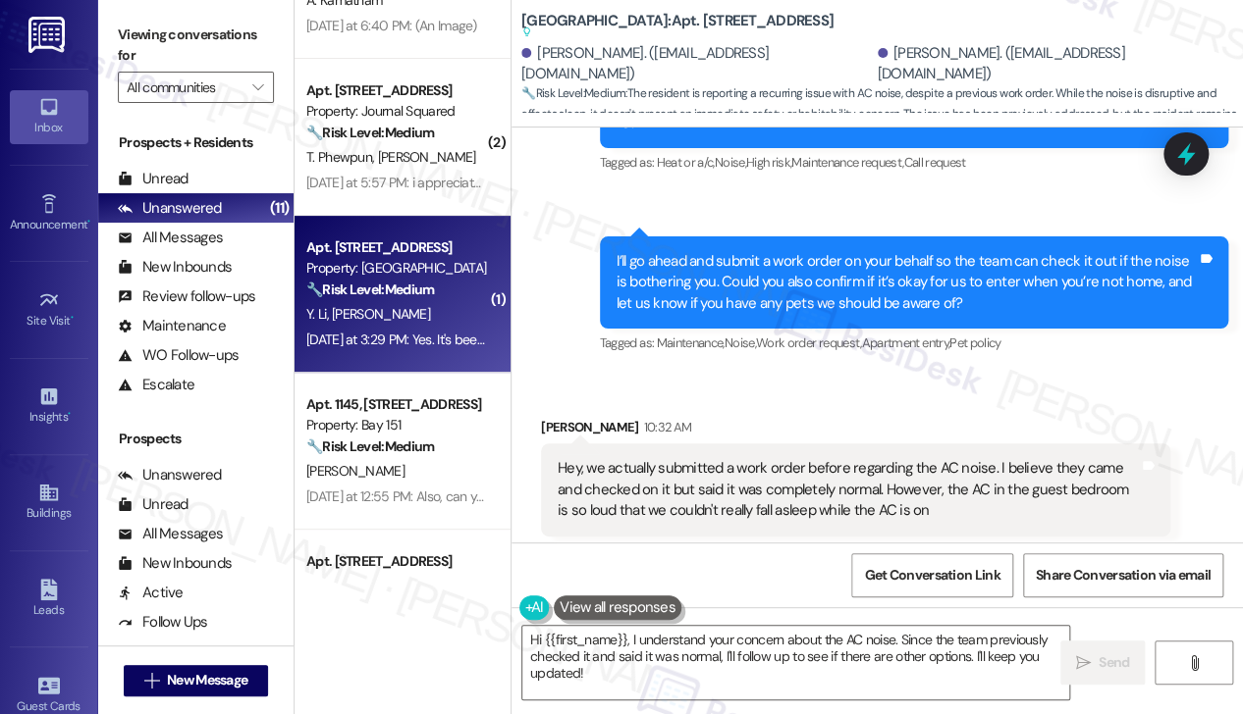
click at [897, 581] on button "Hide Suggestions" at bounding box center [897, 591] width 39 height 20
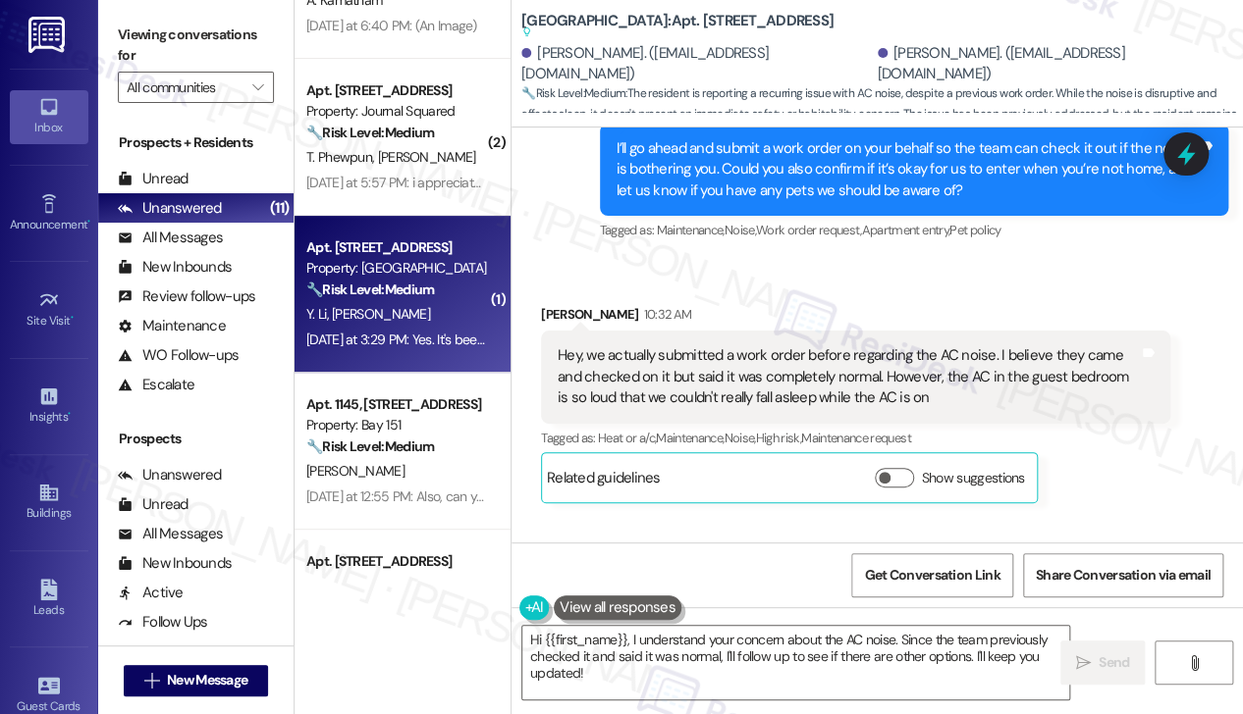
scroll to position [4279, 0]
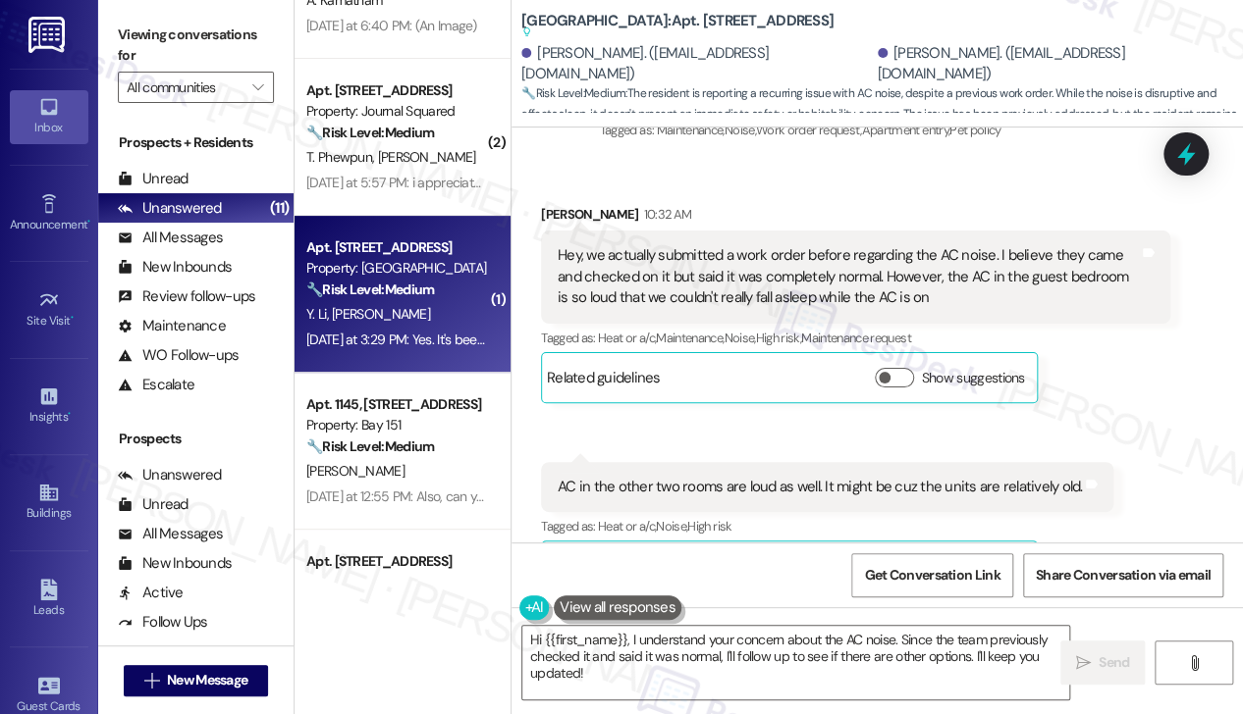
click at [679, 204] on div "Yifan Li 10:32 AM" at bounding box center [855, 217] width 629 height 27
click at [674, 245] on div "Hey, we actually submitted a work order before regarding the AC noise. I believ…" at bounding box center [847, 276] width 581 height 63
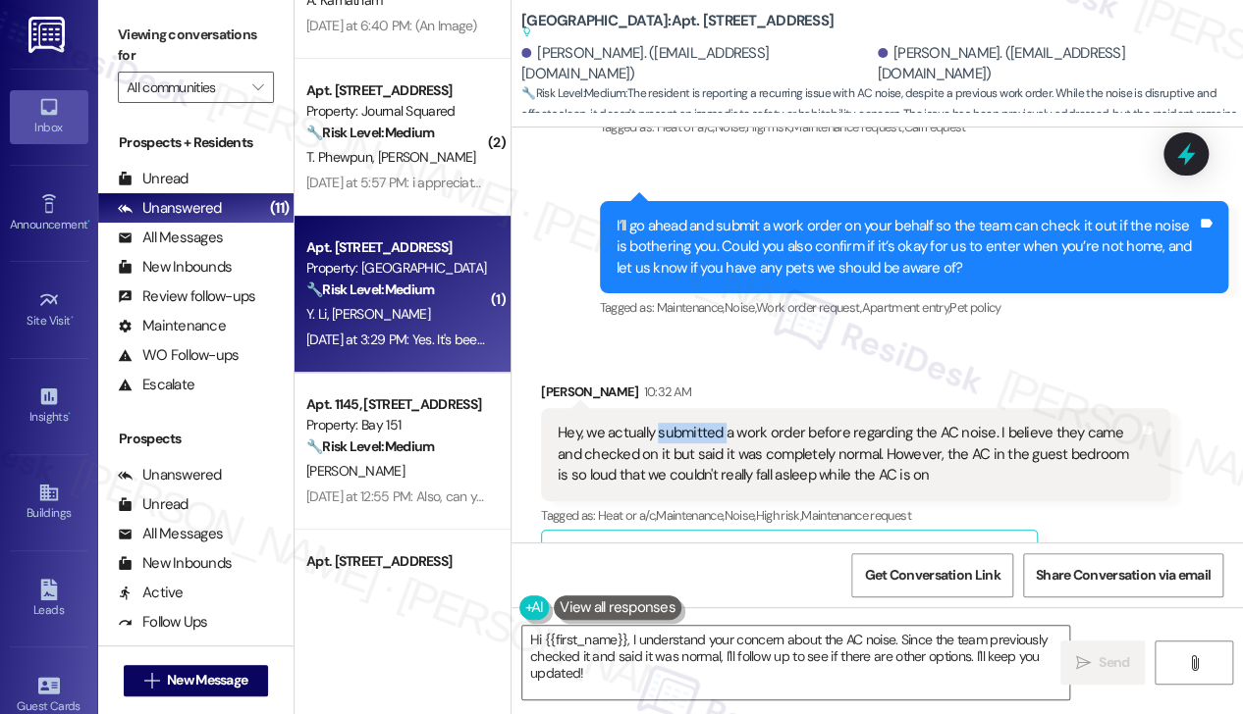
scroll to position [3887, 0]
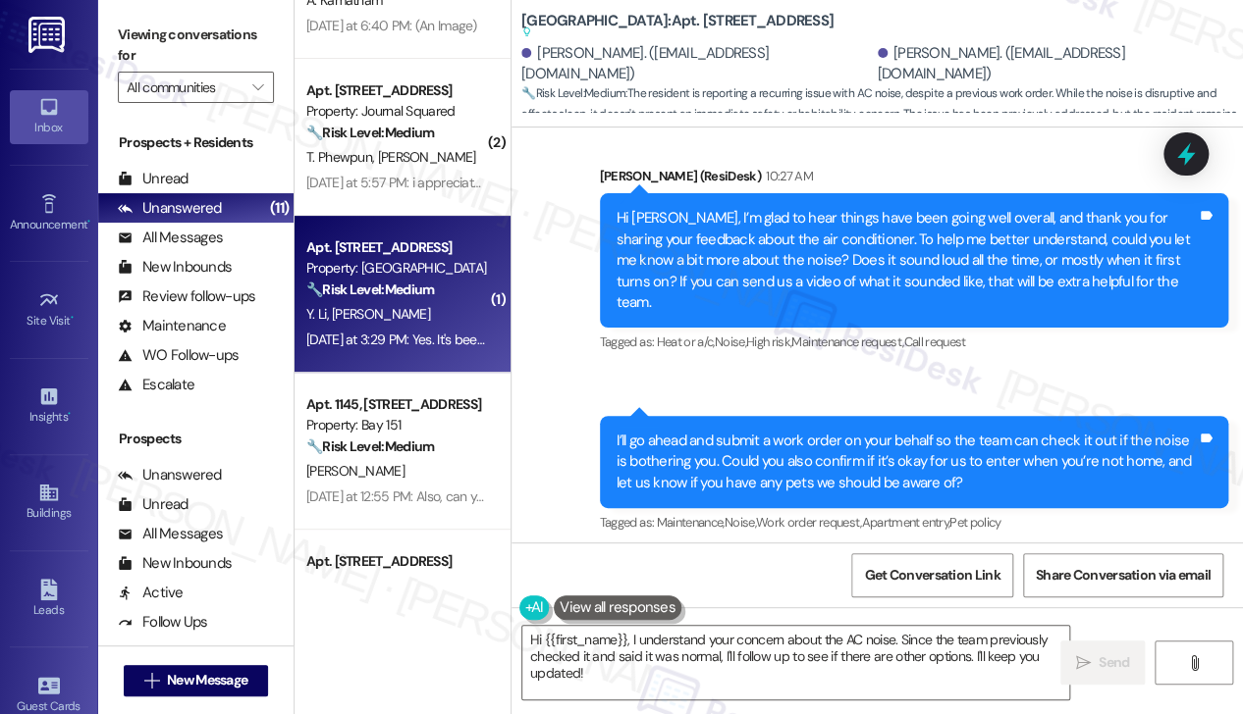
click at [724, 431] on div "I’ll go ahead and submit a work order on your behalf so the team can check it o…" at bounding box center [906, 462] width 581 height 63
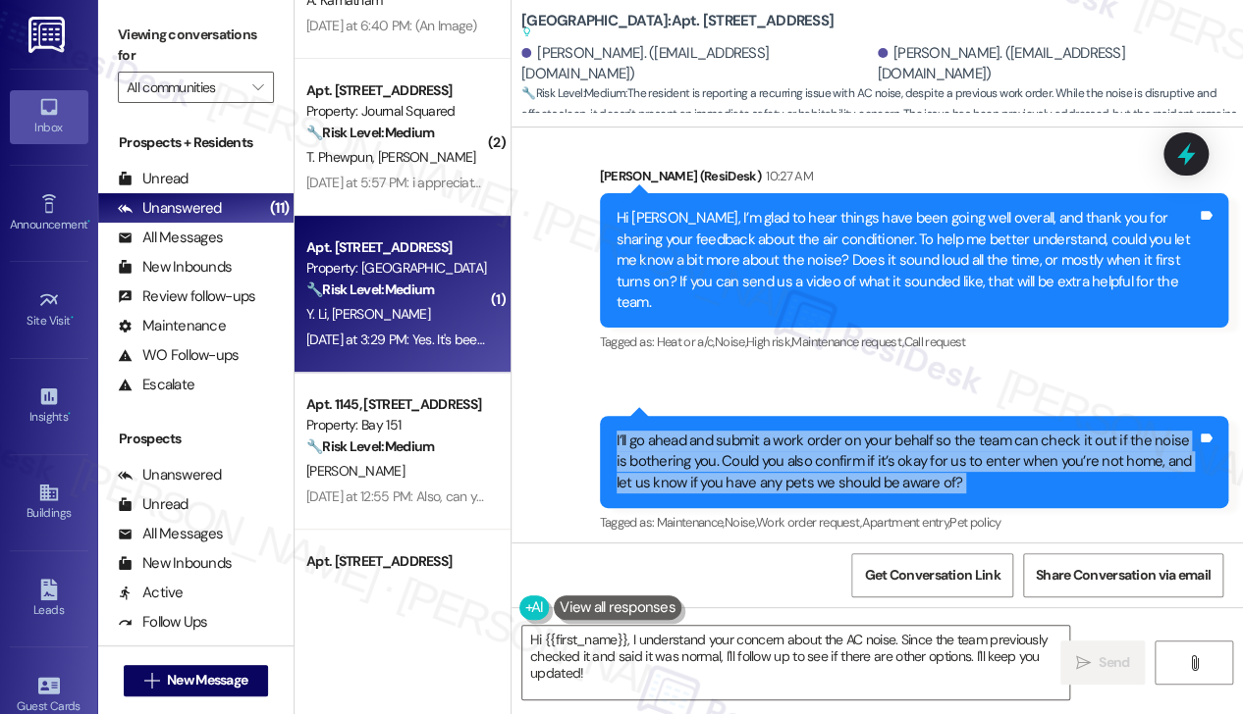
click at [724, 431] on div "I’ll go ahead and submit a work order on your behalf so the team can check it o…" at bounding box center [906, 462] width 581 height 63
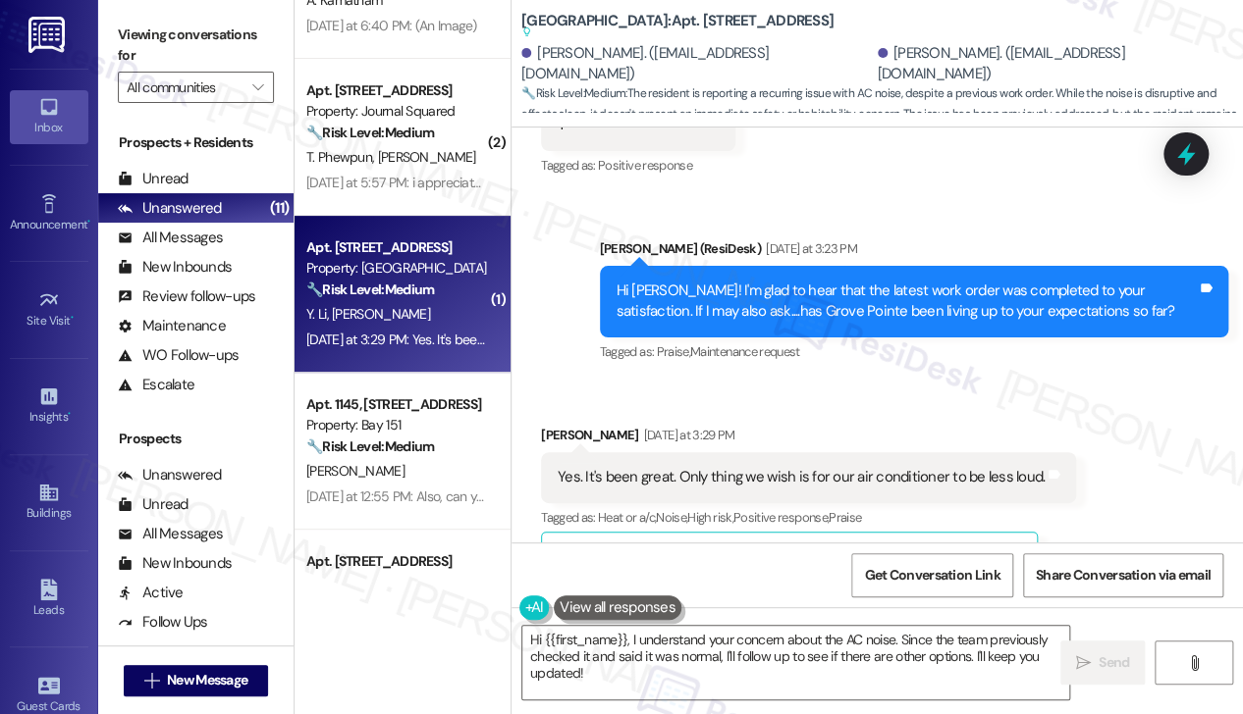
scroll to position [3396, 0]
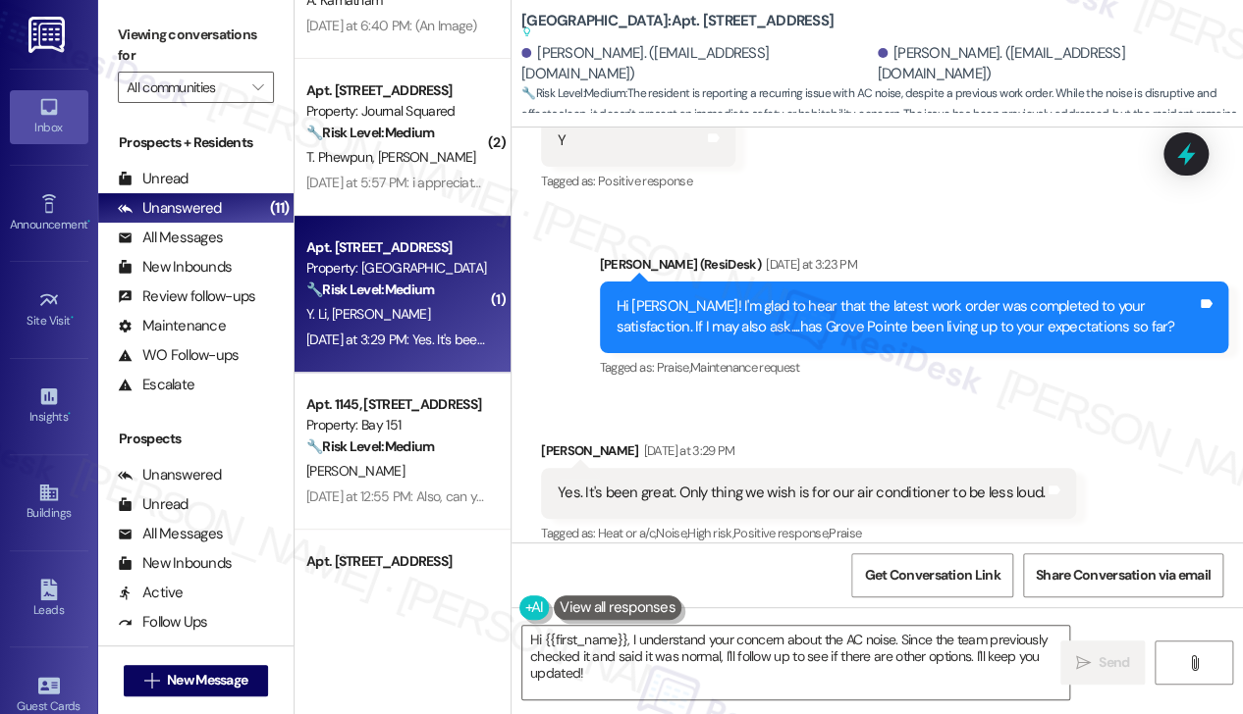
click at [669, 483] on div "Yes. It's been great. Only thing we wish is for our air conditioner to be less …" at bounding box center [800, 493] width 487 height 21
click at [667, 483] on div "Yes. It's been great. Only thing we wish is for our air conditioner to be less …" at bounding box center [800, 493] width 487 height 21
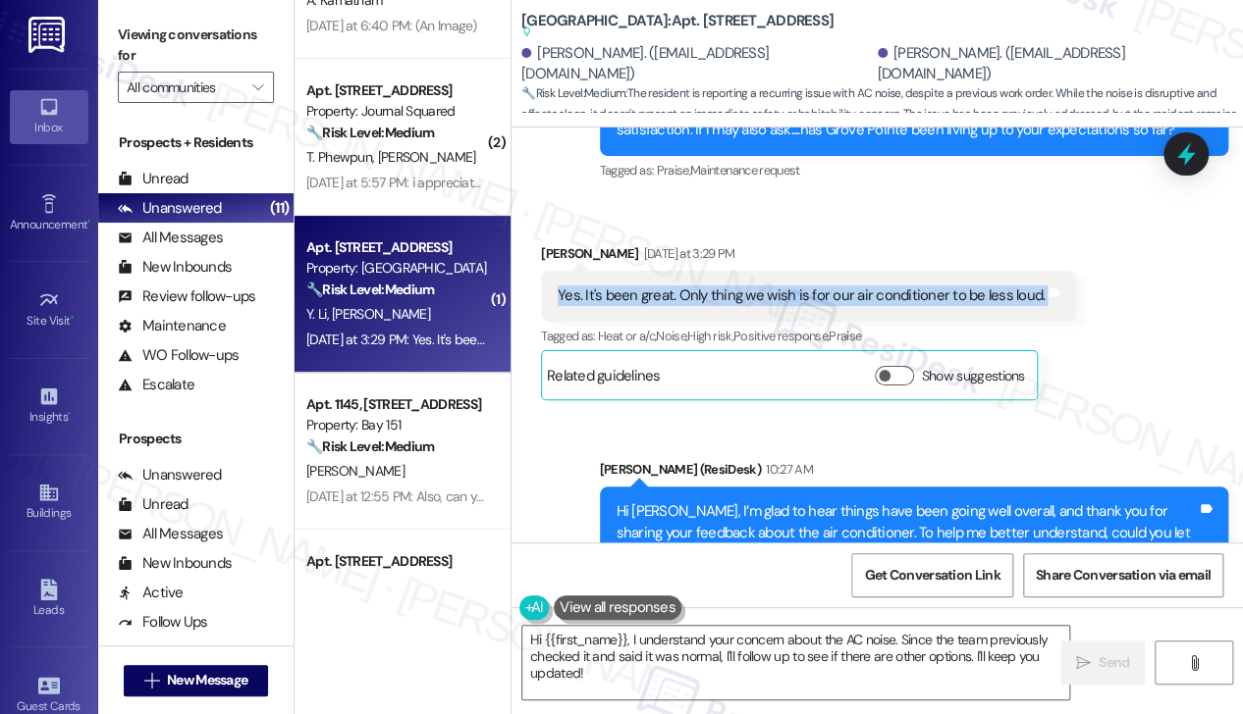
scroll to position [3985, 0]
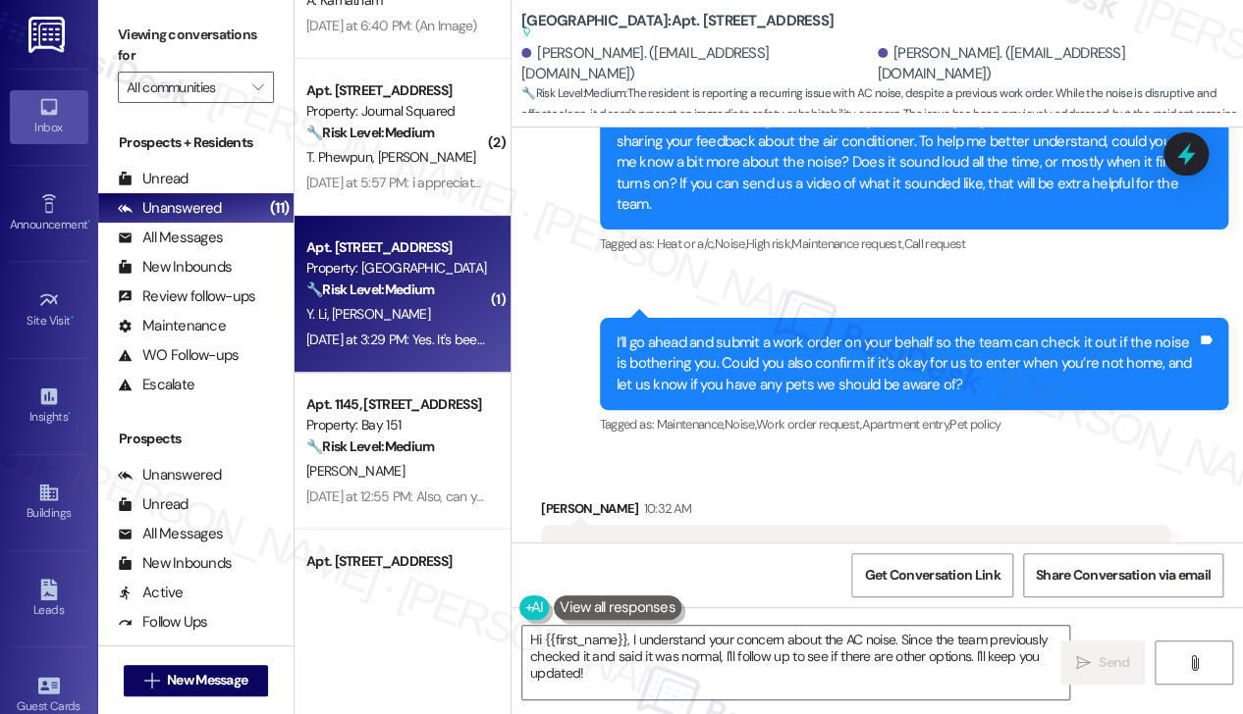
click at [660, 18] on b "Grove Pointe: Apt. 2321, 100 C. Columbus Drive Suggested actions and notes avai…" at bounding box center [677, 27] width 312 height 32
copy b "2321"
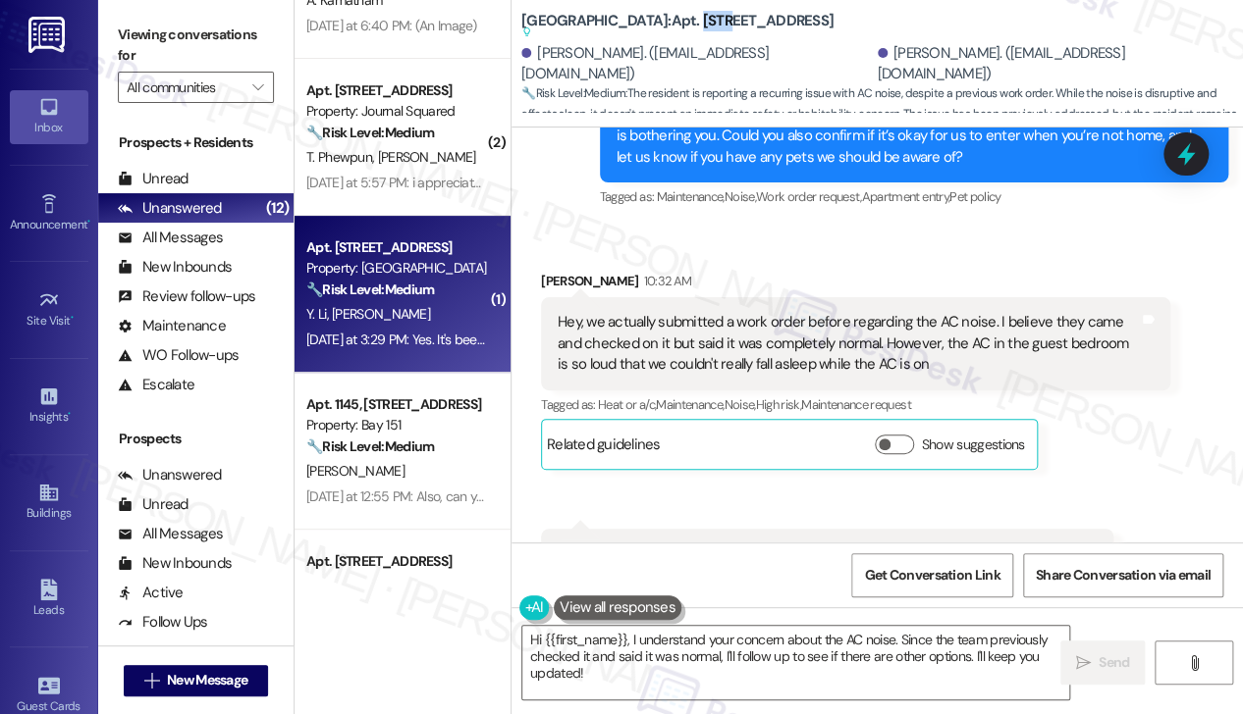
scroll to position [4279, 0]
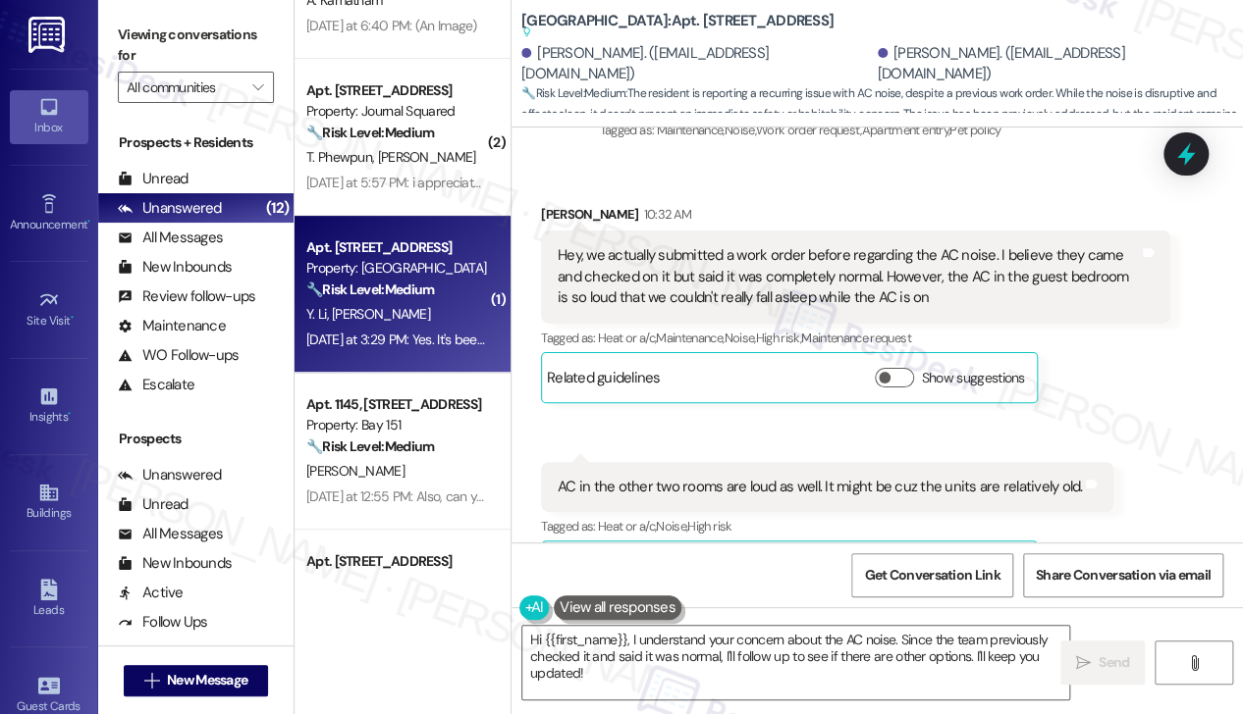
click at [813, 245] on div "Hey, we actually submitted a work order before regarding the AC noise. I believ…" at bounding box center [847, 276] width 581 height 63
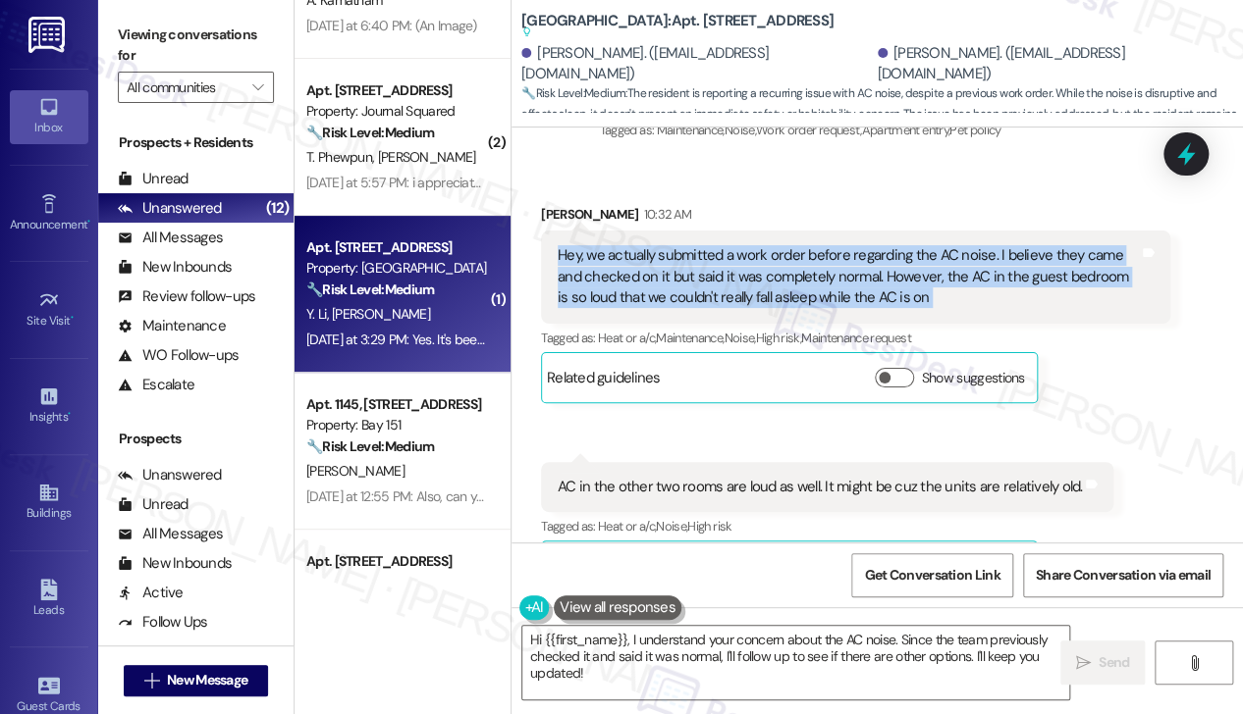
click at [813, 245] on div "Hey, we actually submitted a work order before regarding the AC noise. I believ…" at bounding box center [847, 276] width 581 height 63
click at [848, 245] on div "Hey, we actually submitted a work order before regarding the AC noise. I believ…" at bounding box center [847, 276] width 581 height 63
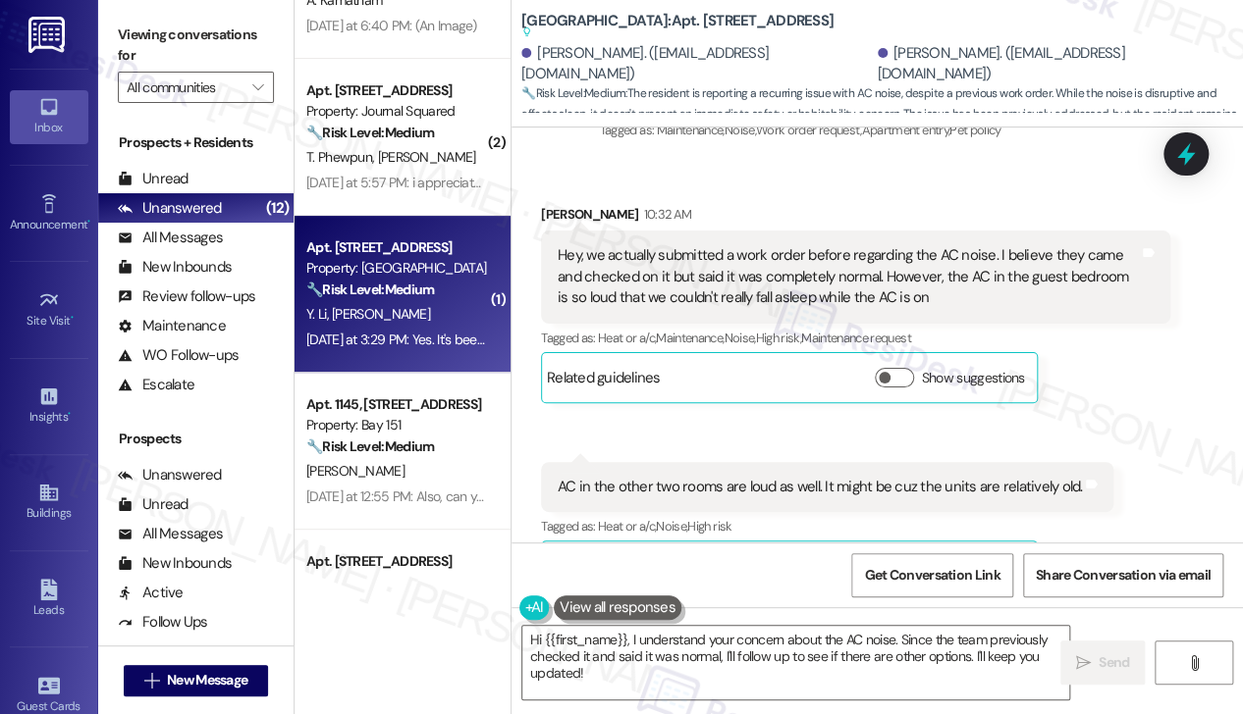
click at [848, 245] on div "Hey, we actually submitted a work order before regarding the AC noise. I believ…" at bounding box center [847, 276] width 581 height 63
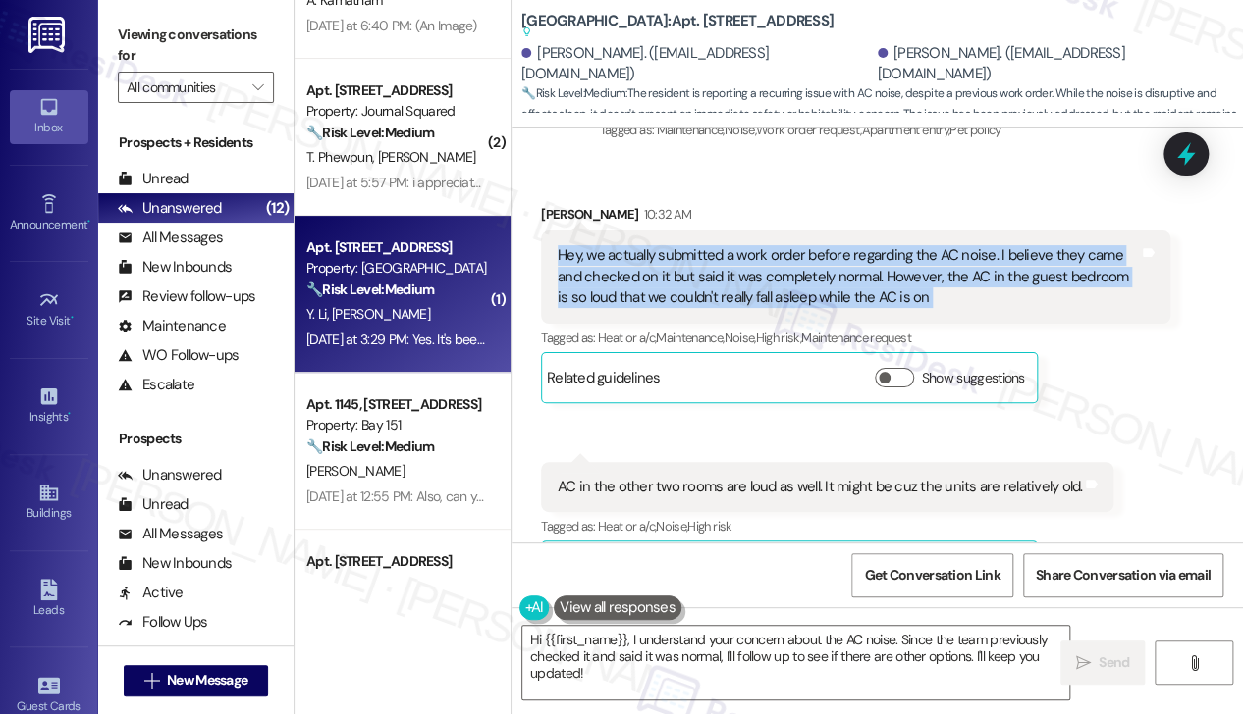
click at [848, 245] on div "Hey, we actually submitted a work order before regarding the AC noise. I believ…" at bounding box center [847, 276] width 581 height 63
click at [1052, 245] on div "Hey, we actually submitted a work order before regarding the AC noise. I believ…" at bounding box center [847, 276] width 581 height 63
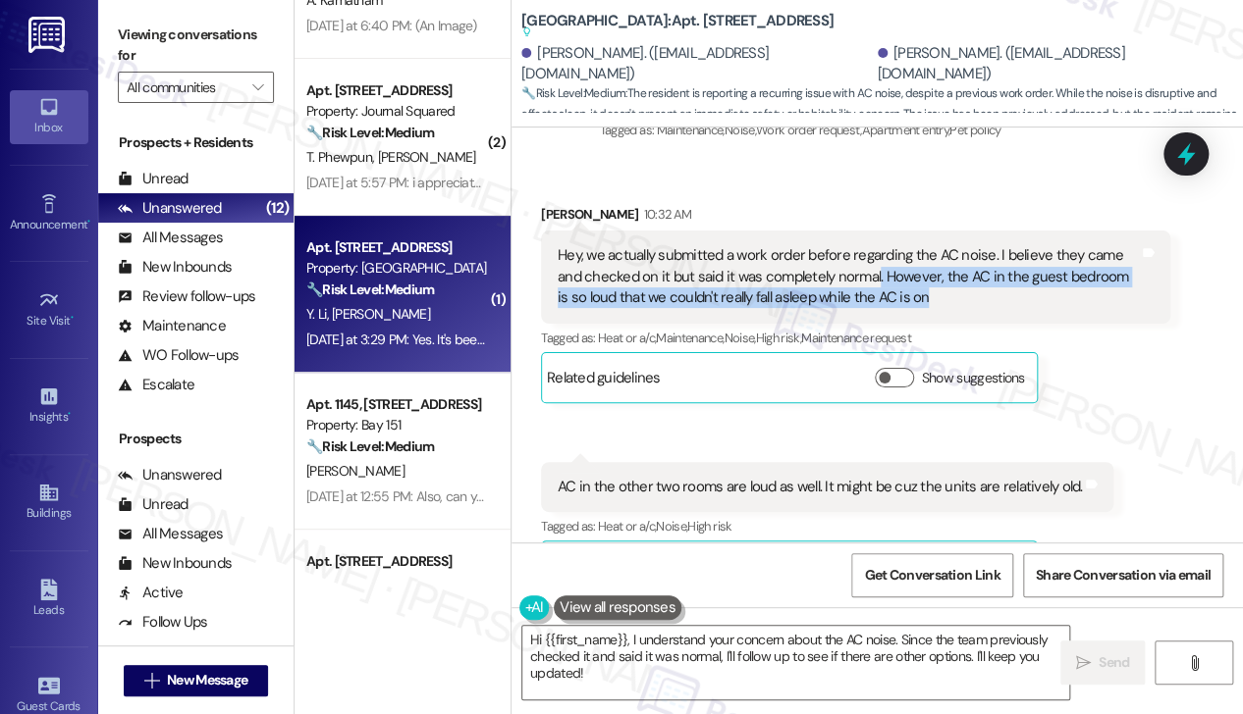
drag, startPoint x: 875, startPoint y: 212, endPoint x: 928, endPoint y: 235, distance: 57.6
click at [928, 245] on div "Hey, we actually submitted a work order before regarding the AC noise. I believ…" at bounding box center [847, 276] width 581 height 63
copy div ". However, the AC in the guest bedroom is so loud that we couldn't really fall …"
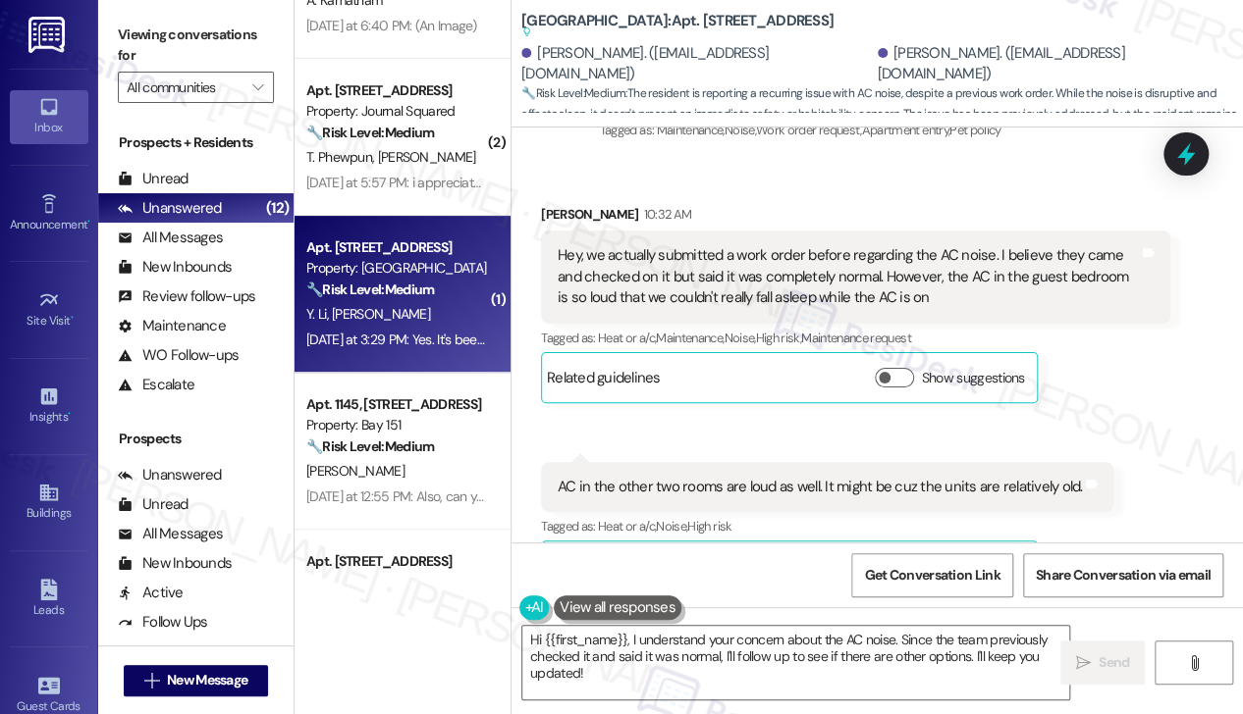
click at [223, 41] on label "Viewing conversations for" at bounding box center [196, 46] width 156 height 52
click at [644, 477] on div "AC in the other two rooms are loud as well. It might be cuz the units are relat…" at bounding box center [819, 487] width 524 height 21
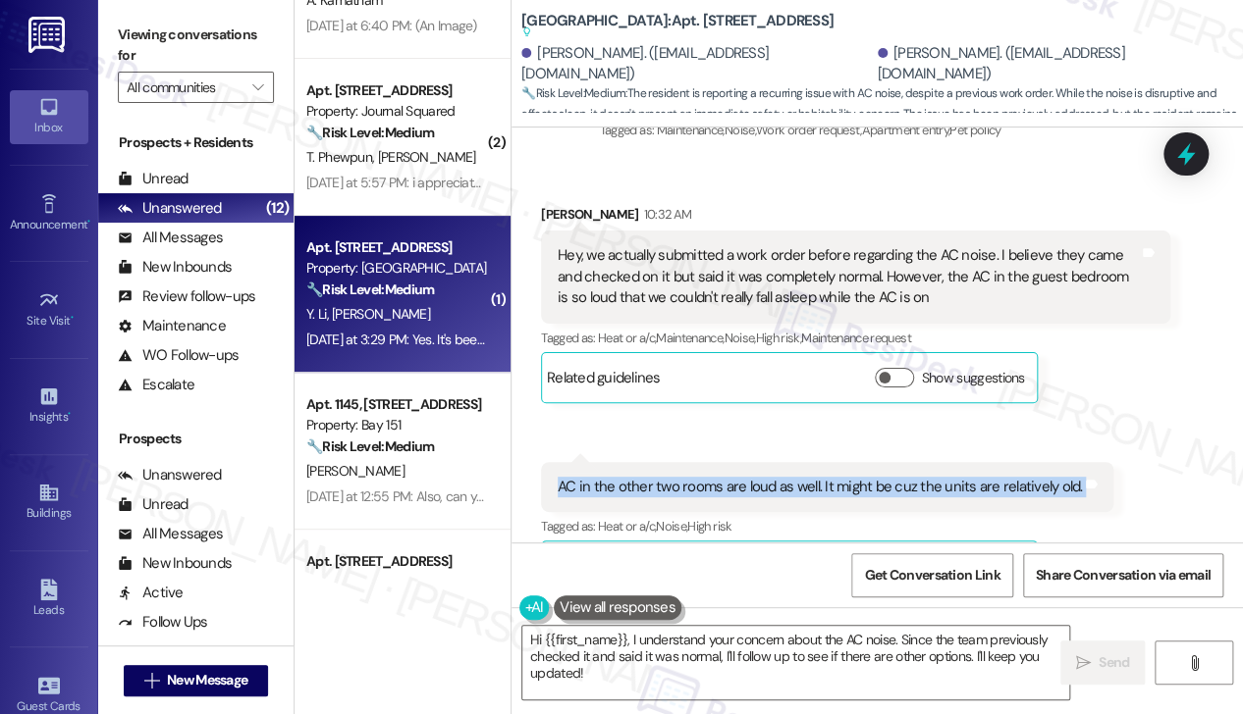
click at [644, 477] on div "AC in the other two rooms are loud as well. It might be cuz the units are relat…" at bounding box center [819, 487] width 524 height 21
copy div "AC in the other two rooms are loud as well. It might be cuz the units are relat…"
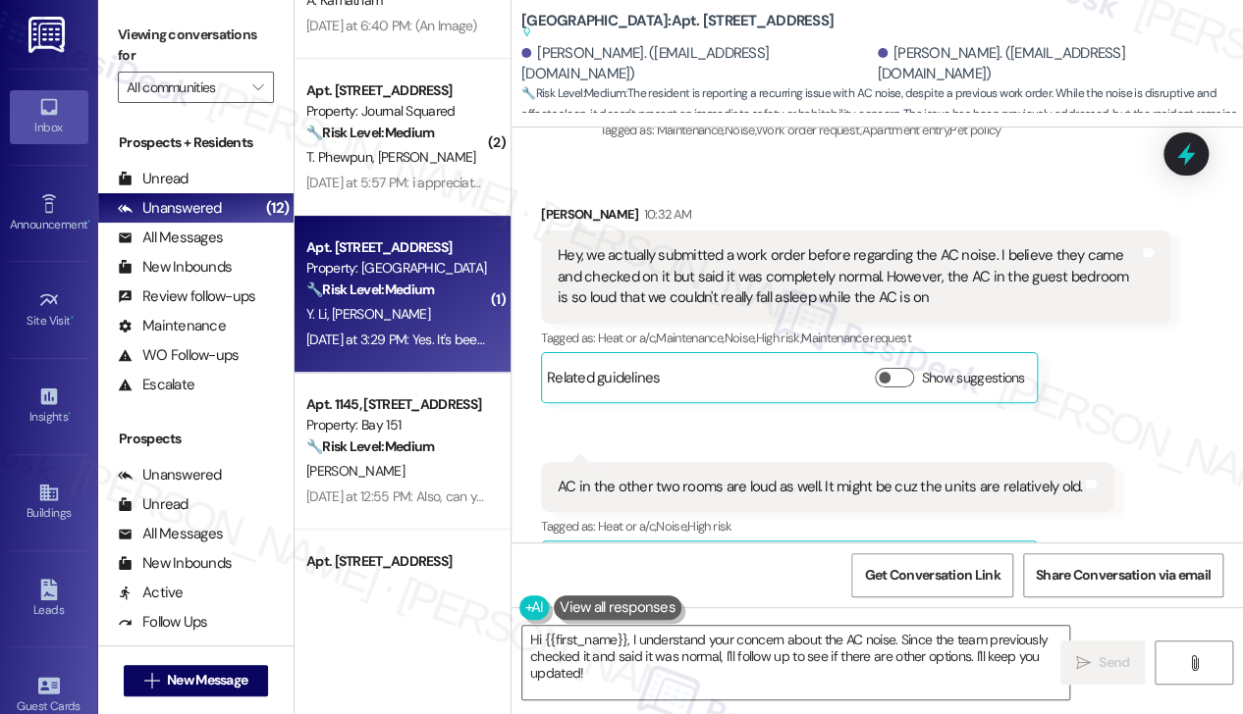
click at [197, 35] on label "Viewing conversations for" at bounding box center [196, 46] width 156 height 52
click at [214, 50] on label "Viewing conversations for" at bounding box center [196, 46] width 156 height 52
click at [670, 662] on textarea "Hi {{first_name}}, I understand your concern about the AC noise. Since the team…" at bounding box center [795, 663] width 547 height 74
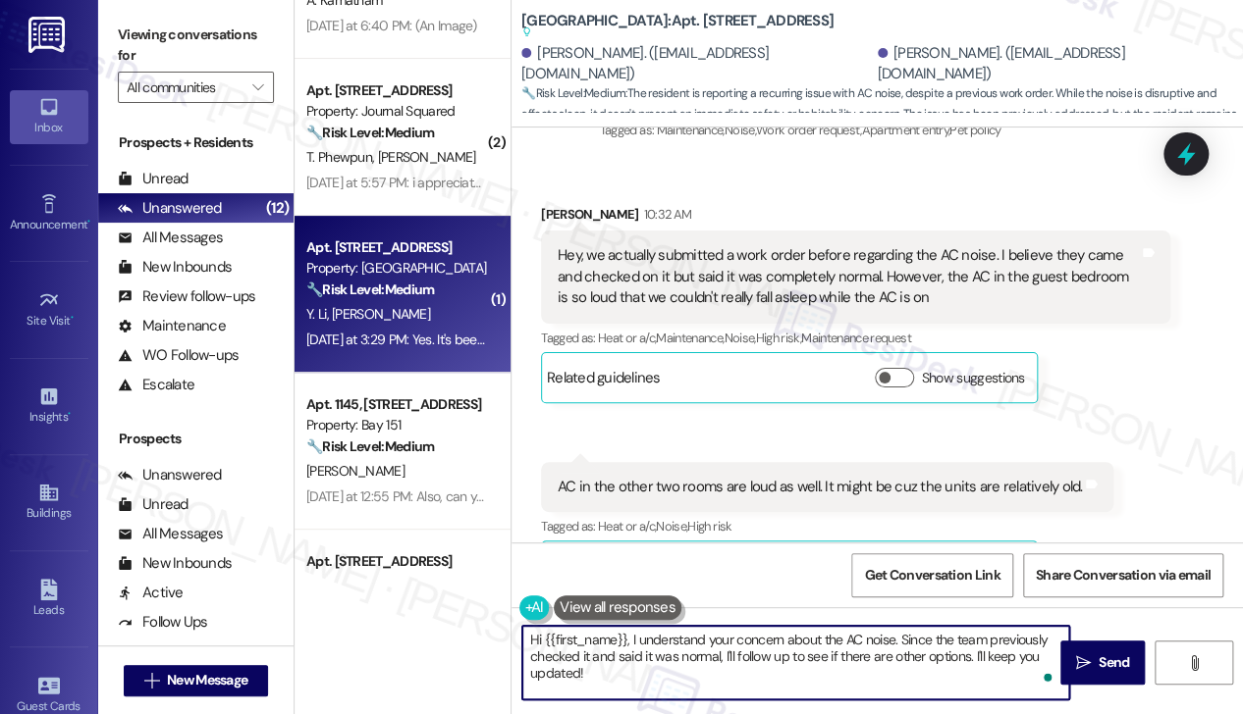
click at [670, 662] on textarea "Hi {{first_name}}, I understand your concern about the AC noise. Since the team…" at bounding box center [795, 663] width 547 height 74
paste textarea "Thank you for sharing that—I can see how tough it must be to try and sleep with…"
click at [678, 639] on textarea "Thank you for sharing that—I can see how tough it must be to try and sleep with…" at bounding box center [795, 663] width 547 height 74
type textarea "Thank you for sharing that. I can see how tough it must be to try and sleep wit…"
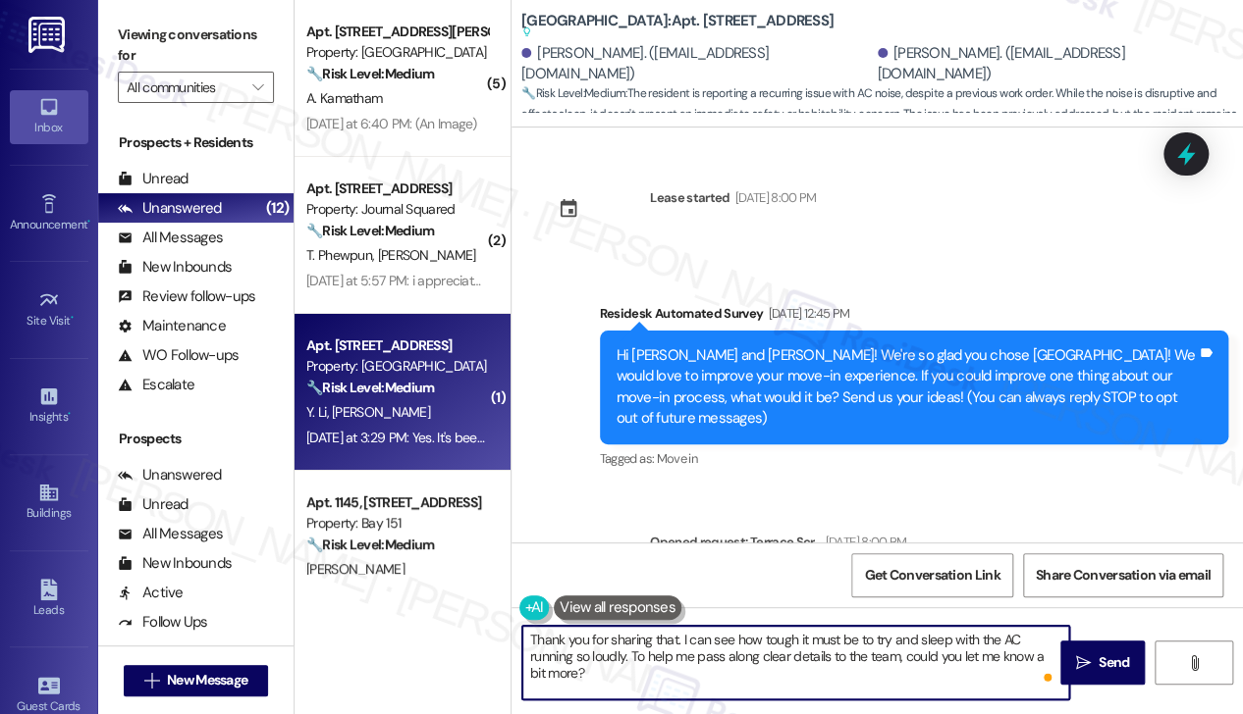
scroll to position [4279, 0]
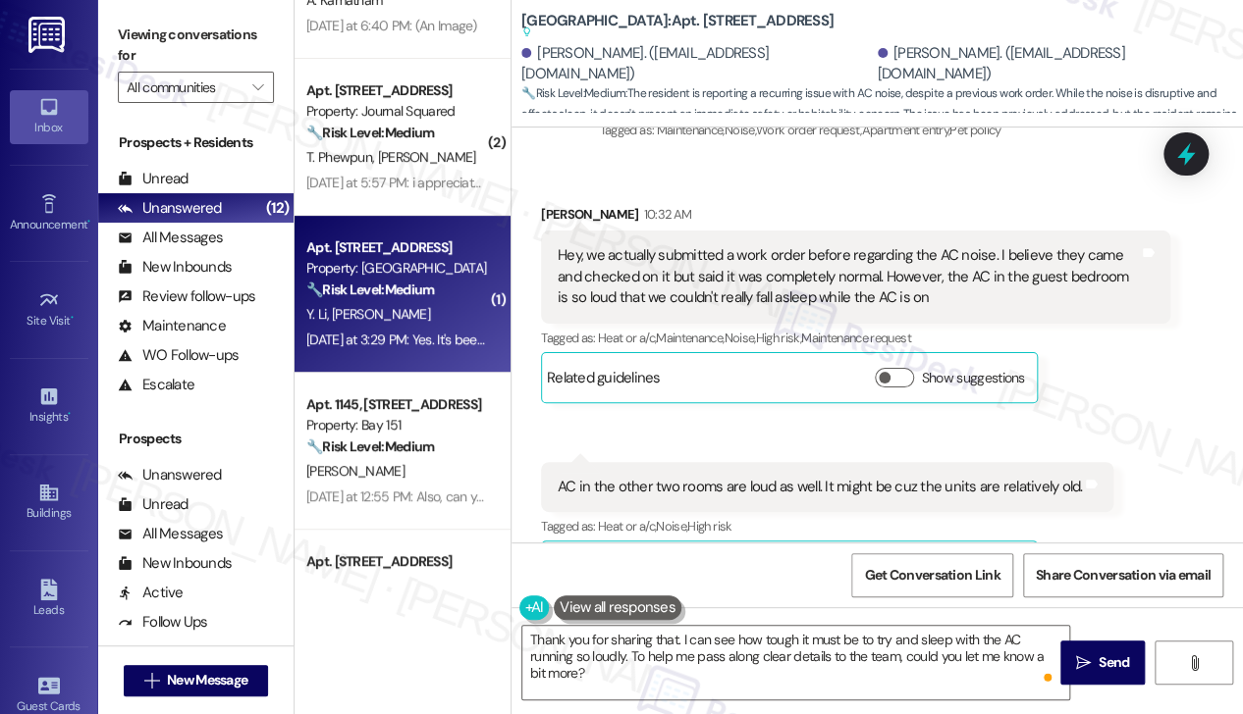
click at [1229, 486] on div "Received via SMS Yifan Li 10:32 AM Hey, we actually submitted a work order befo…" at bounding box center [876, 383] width 731 height 447
drag, startPoint x: 208, startPoint y: 37, endPoint x: 220, endPoint y: 46, distance: 14.7
click at [208, 37] on label "Viewing conversations for" at bounding box center [196, 46] width 156 height 52
click at [750, 678] on textarea "Thank you for sharing that. I can see how tough it must be to try and sleep wit…" at bounding box center [795, 663] width 547 height 74
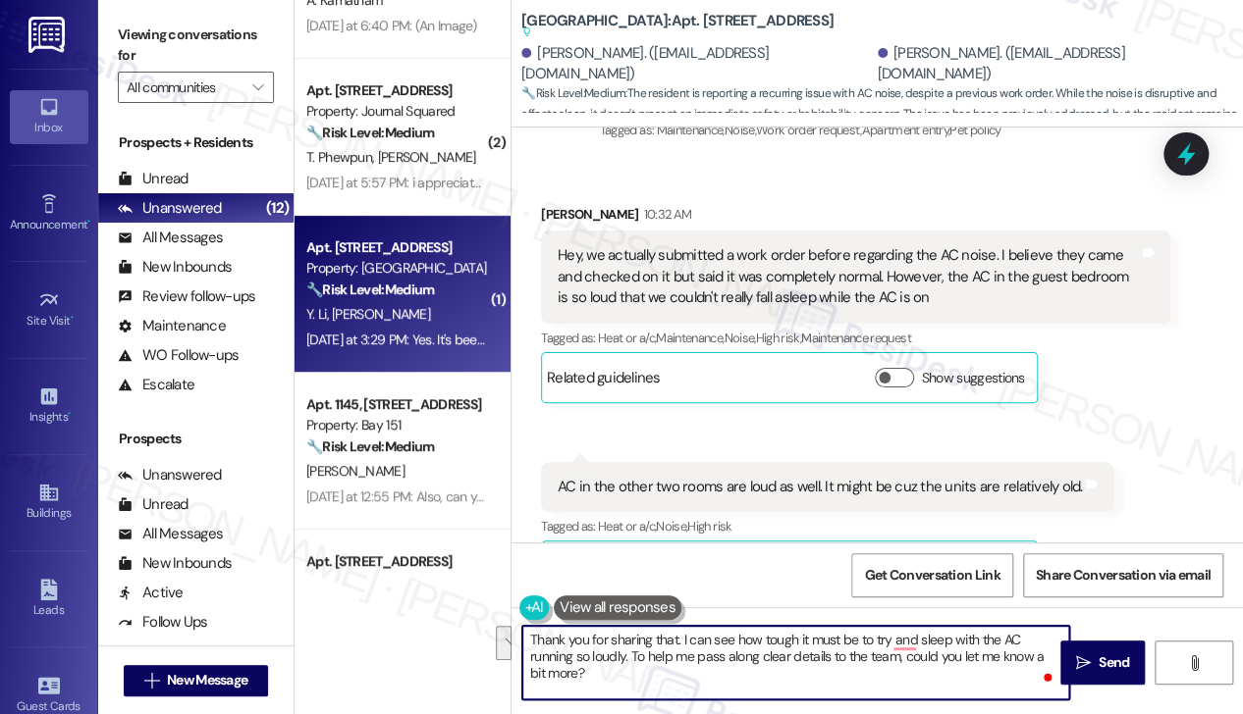
drag, startPoint x: 662, startPoint y: 678, endPoint x: 902, endPoint y: 657, distance: 240.4
click at [902, 657] on textarea "Thank you for sharing that. I can see how tough it must be to try and sleep wit…" at bounding box center [795, 663] width 547 height 74
paste textarea "Would you describe it as a rattling, humming, or another type of sound? Has the…"
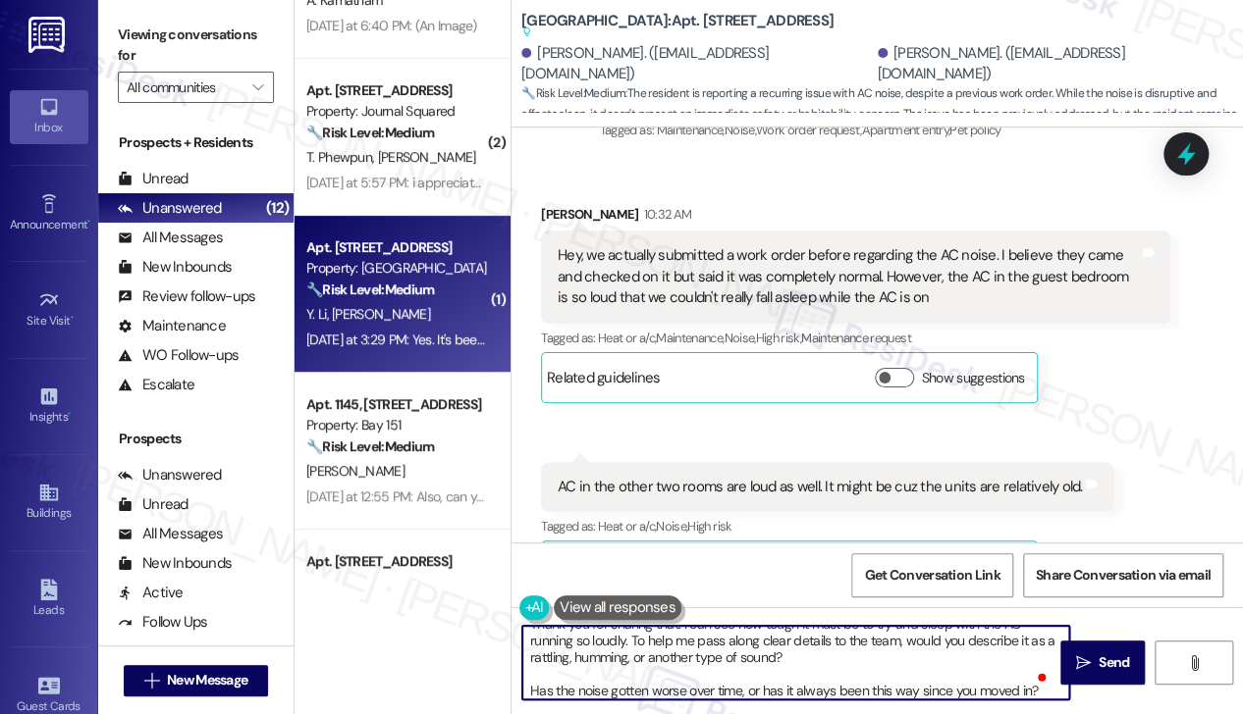
click at [809, 665] on textarea "Thank you for sharing that. I can see how tough it must be to try and sleep wit…" at bounding box center [795, 663] width 547 height 74
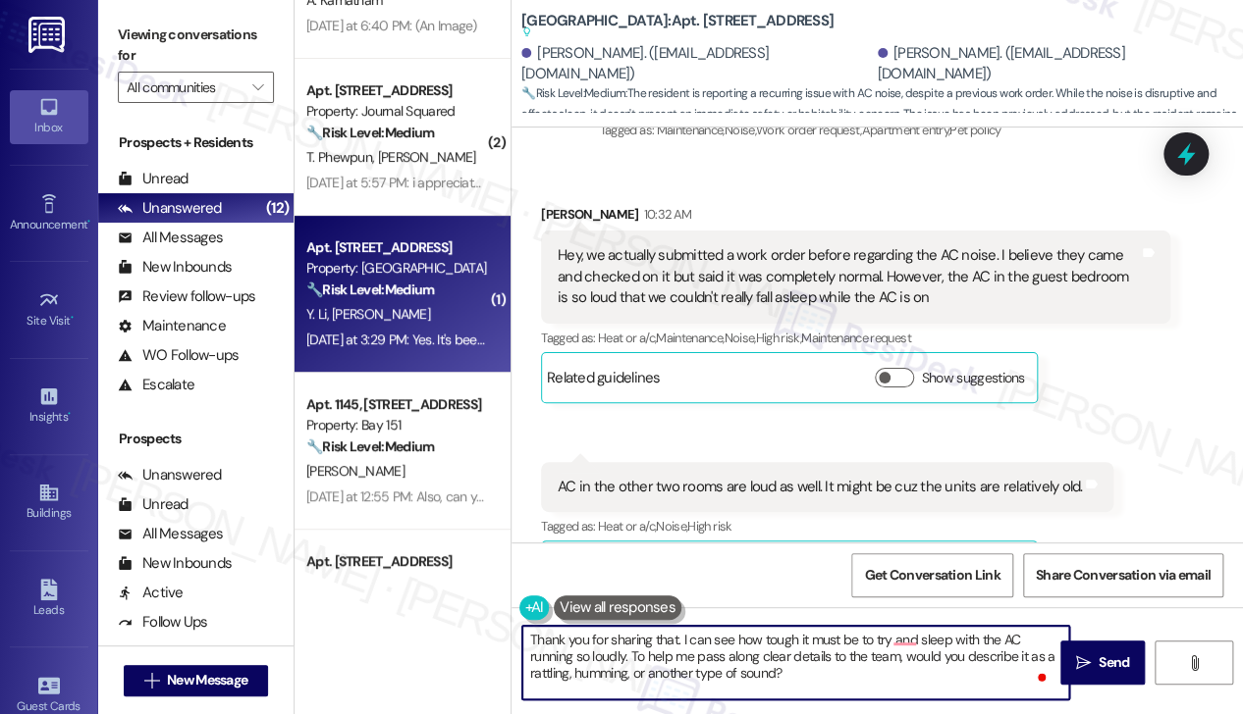
scroll to position [0, 0]
drag, startPoint x: 835, startPoint y: 659, endPoint x: 895, endPoint y: 638, distance: 63.3
click at [895, 638] on textarea "Thank you for sharing that. I can see how tough it must be to try and sleep wit…" at bounding box center [795, 663] width 547 height 74
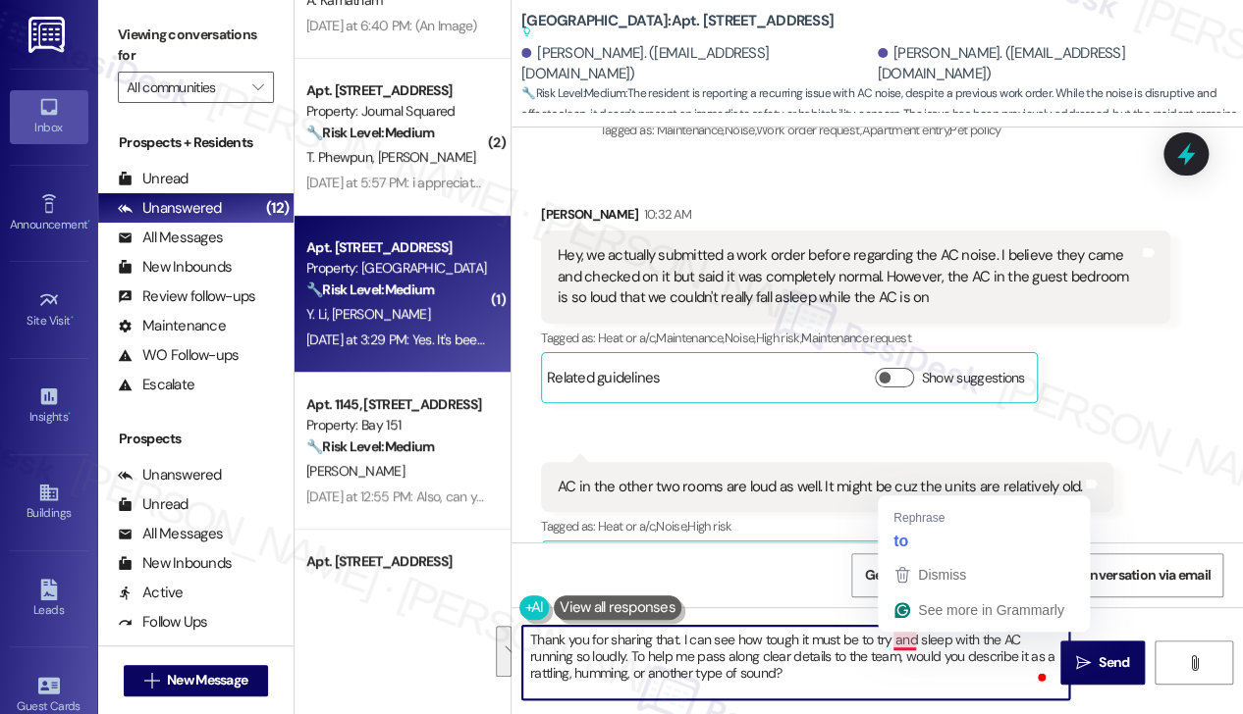
click at [886, 684] on textarea "Thank you for sharing that. I can see how tough it must be to try and sleep wit…" at bounding box center [795, 663] width 547 height 74
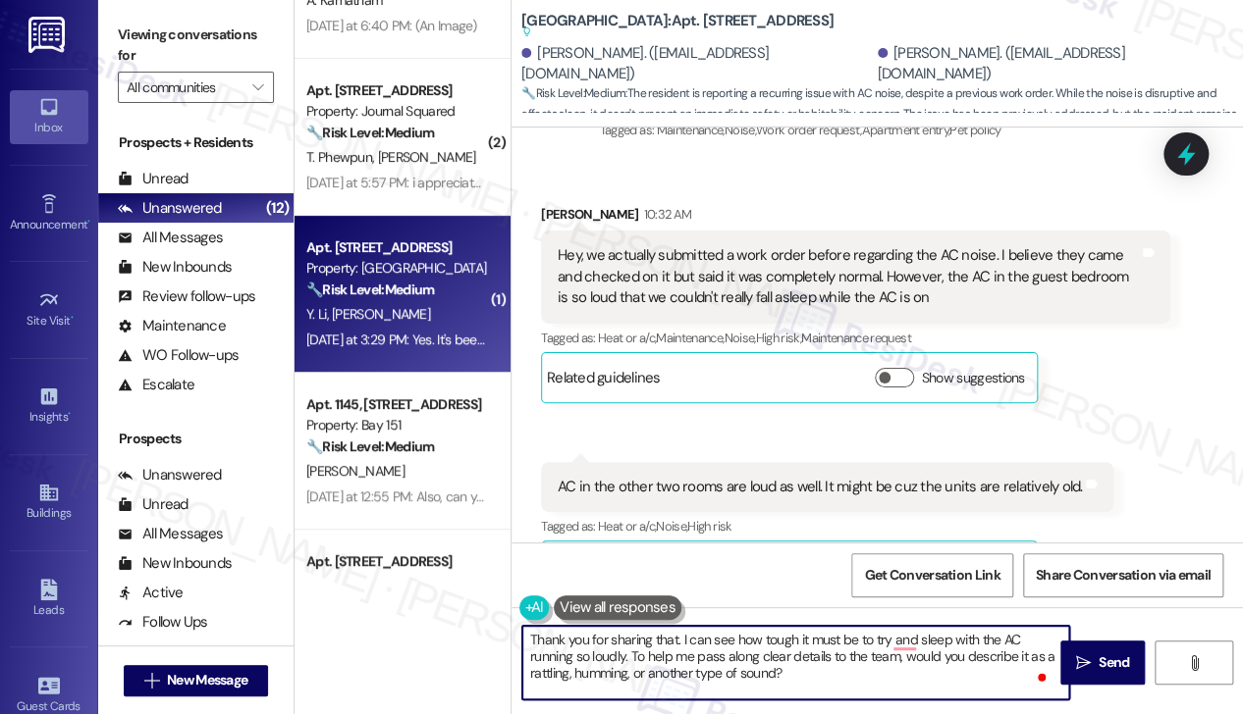
click at [906, 657] on textarea "Thank you for sharing that. I can see how tough it must be to try and sleep wit…" at bounding box center [795, 663] width 547 height 74
click at [834, 676] on textarea "Thank you for sharing that. I can see how tough it must be to try and sleep wit…" at bounding box center [795, 663] width 547 height 74
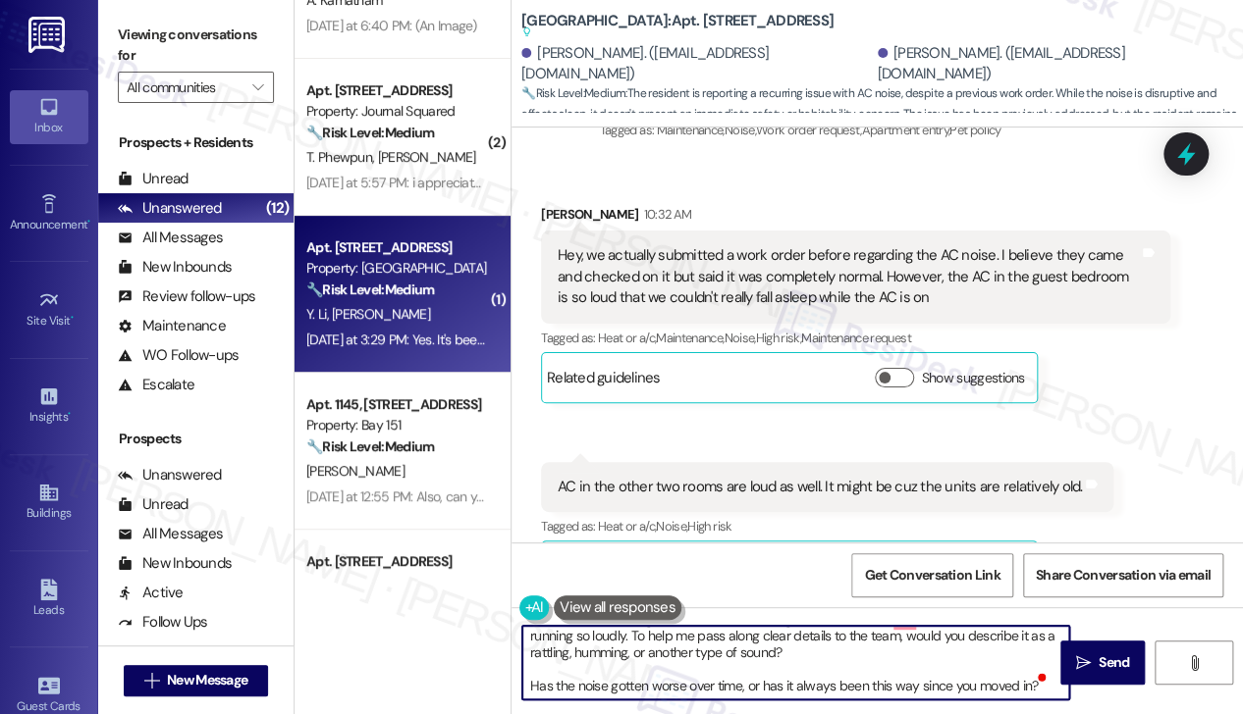
click at [610, 650] on textarea "Thank you for sharing that. I can see how tough it must be to try and sleep wit…" at bounding box center [795, 663] width 547 height 74
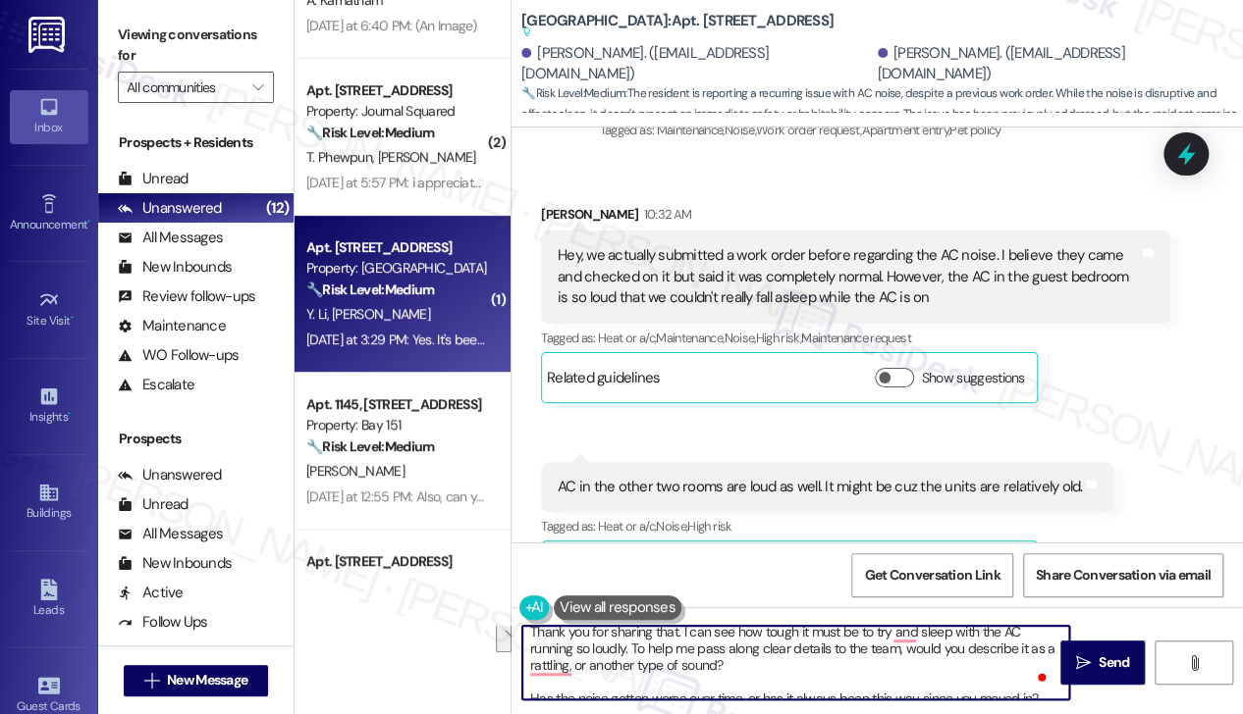
scroll to position [0, 0]
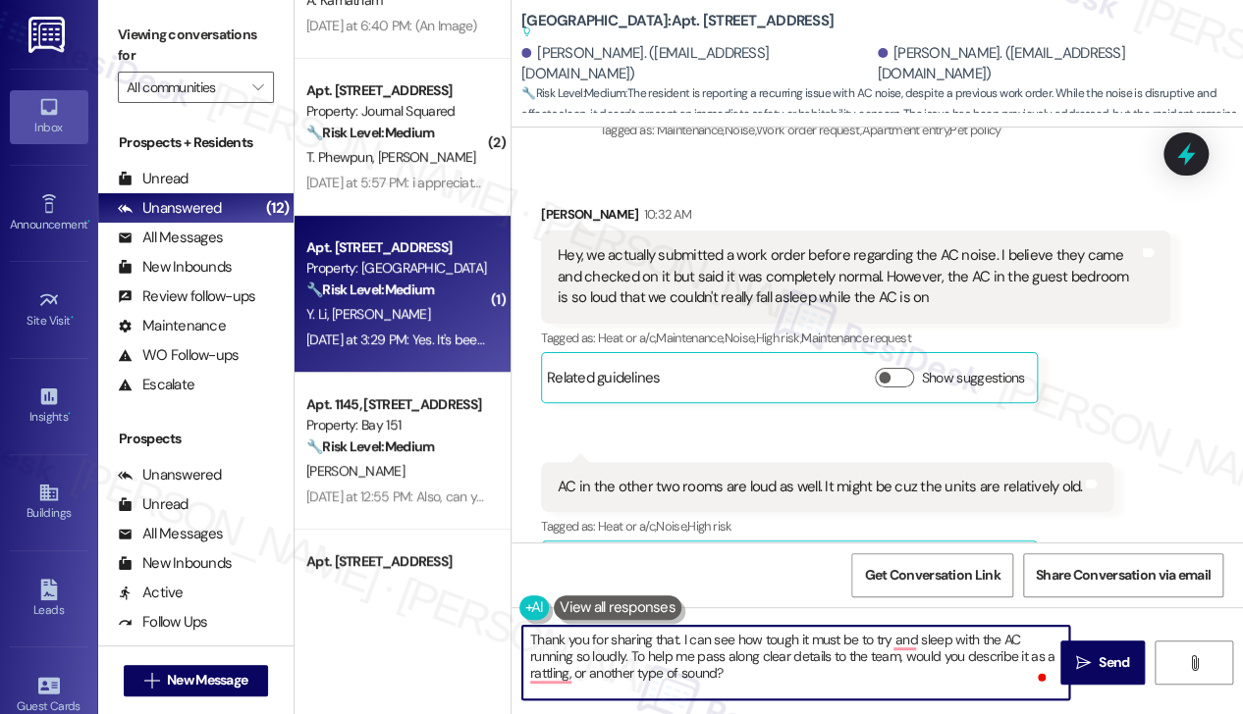
drag, startPoint x: 757, startPoint y: 654, endPoint x: 906, endPoint y: 661, distance: 149.4
click at [906, 661] on textarea "Thank you for sharing that. I can see how tough it must be to try and sleep wit…" at bounding box center [795, 663] width 547 height 74
click at [892, 672] on textarea "Thank you for sharing that. I can see how tough it must be to try and sleep wit…" at bounding box center [795, 663] width 547 height 74
drag, startPoint x: 903, startPoint y: 674, endPoint x: 903, endPoint y: 663, distance: 10.8
click at [903, 663] on textarea "Thank you for sharing that. I can see how tough it must be to try and sleep wit…" at bounding box center [795, 663] width 547 height 74
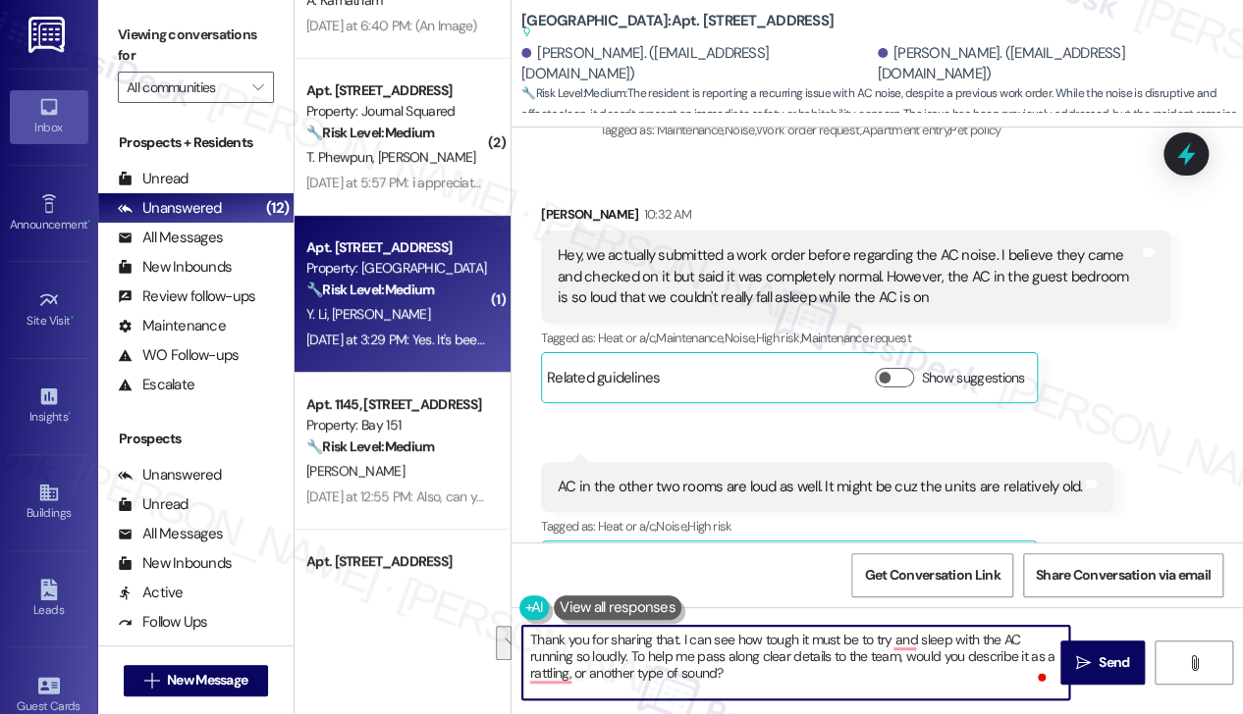
click at [903, 663] on textarea "Thank you for sharing that. I can see how tough it must be to try and sleep wit…" at bounding box center [795, 663] width 547 height 74
drag, startPoint x: 813, startPoint y: 682, endPoint x: 536, endPoint y: 678, distance: 276.8
click at [536, 678] on textarea "Thank you for sharing that. I can see how tough it must be to try and sleep wit…" at bounding box center [795, 663] width 547 height 74
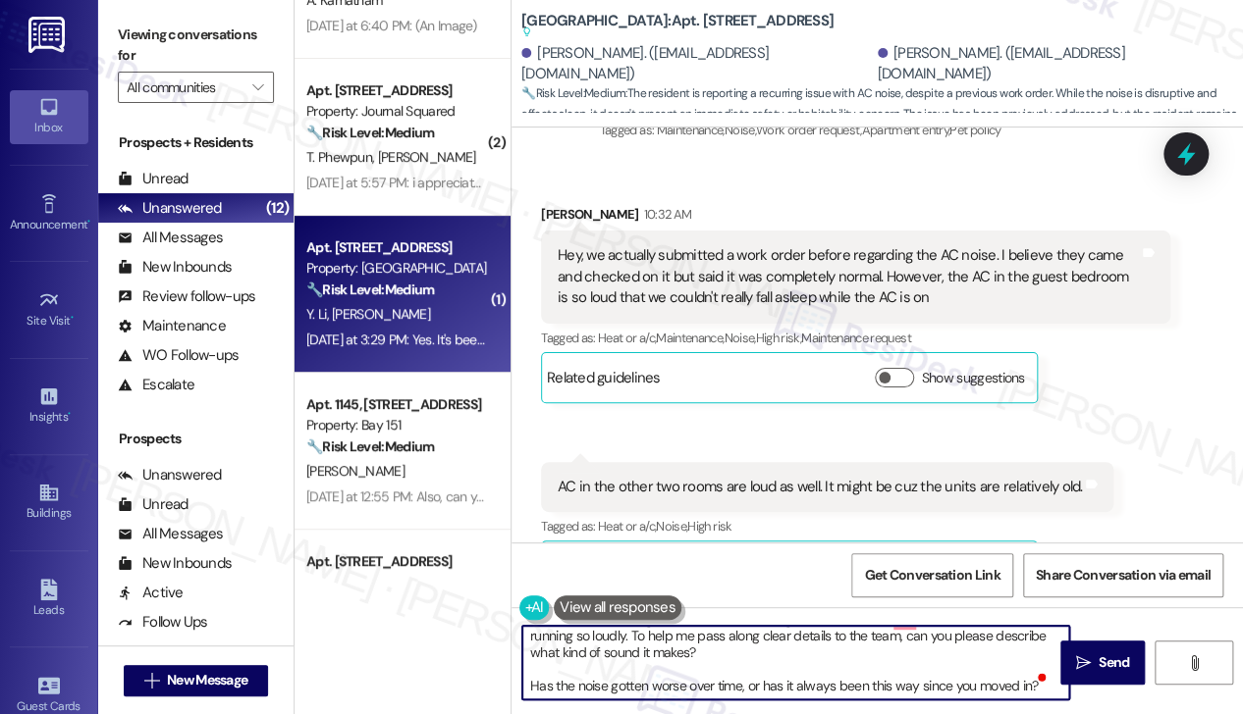
drag, startPoint x: 530, startPoint y: 685, endPoint x: 554, endPoint y: 676, distance: 25.2
click at [530, 685] on textarea "Thank you for sharing that. I can see how tough it must be to try and sleep wit…" at bounding box center [795, 663] width 547 height 74
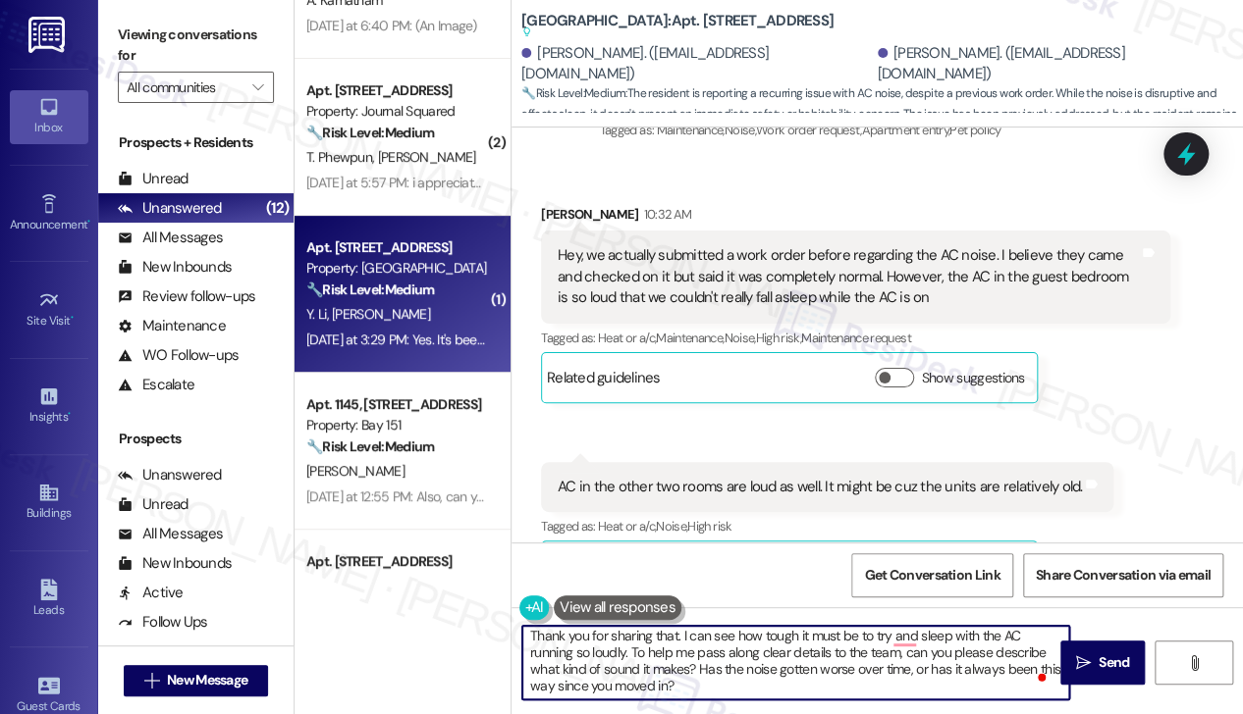
click at [775, 691] on textarea "Thank you for sharing that. I can see how tough it must be to try and sleep wit…" at bounding box center [795, 663] width 547 height 74
click at [640, 665] on textarea "Thank you for sharing that. I can see how tough it must be to try to sleep with…" at bounding box center [795, 663] width 547 height 74
click at [675, 698] on textarea "Thank you for sharing that. I can see how tough it must be to try to sleep with…" at bounding box center [795, 663] width 547 height 74
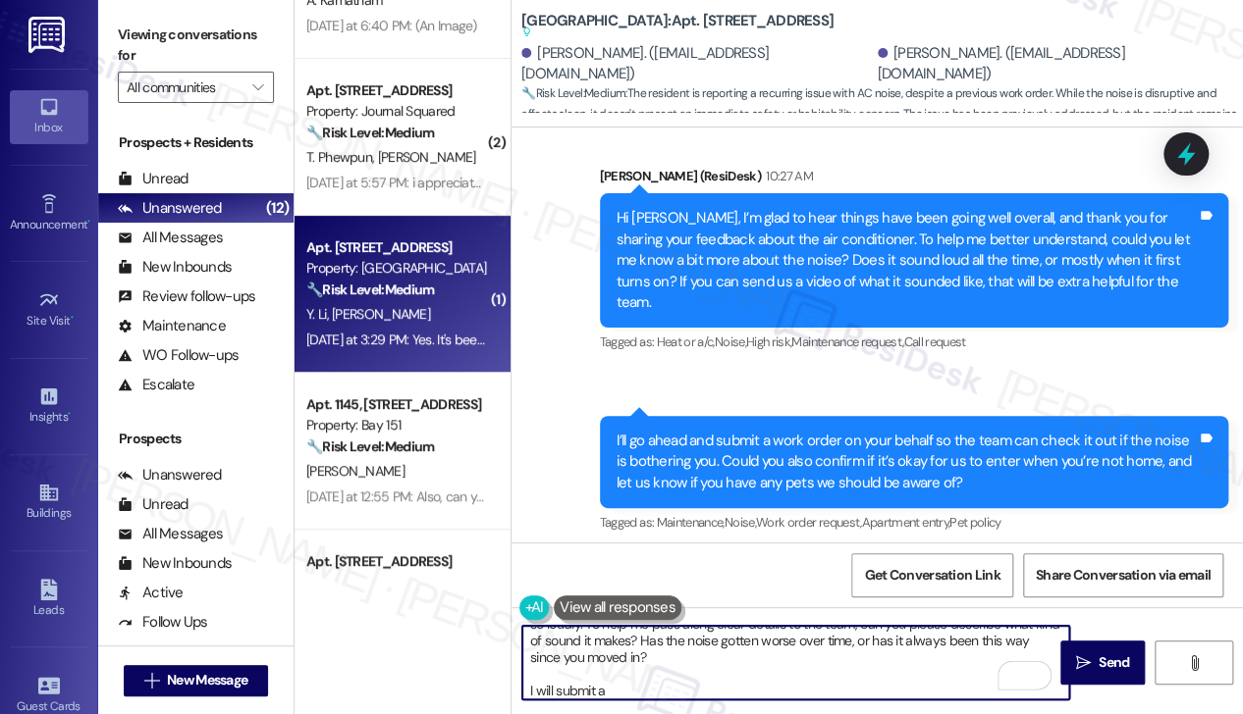
click at [820, 431] on div "I’ll go ahead and submit a work order on your behalf so the team can check it o…" at bounding box center [906, 462] width 581 height 63
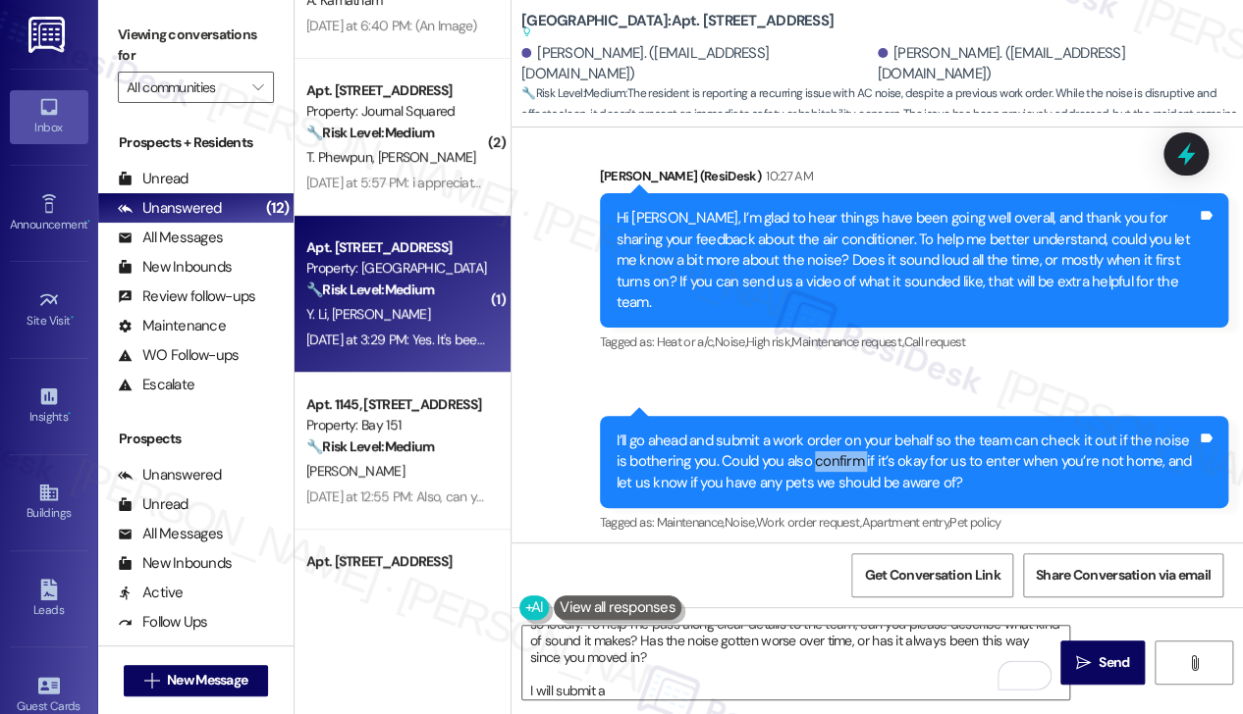
click at [820, 431] on div "I’ll go ahead and submit a work order on your behalf so the team can check it o…" at bounding box center [906, 462] width 581 height 63
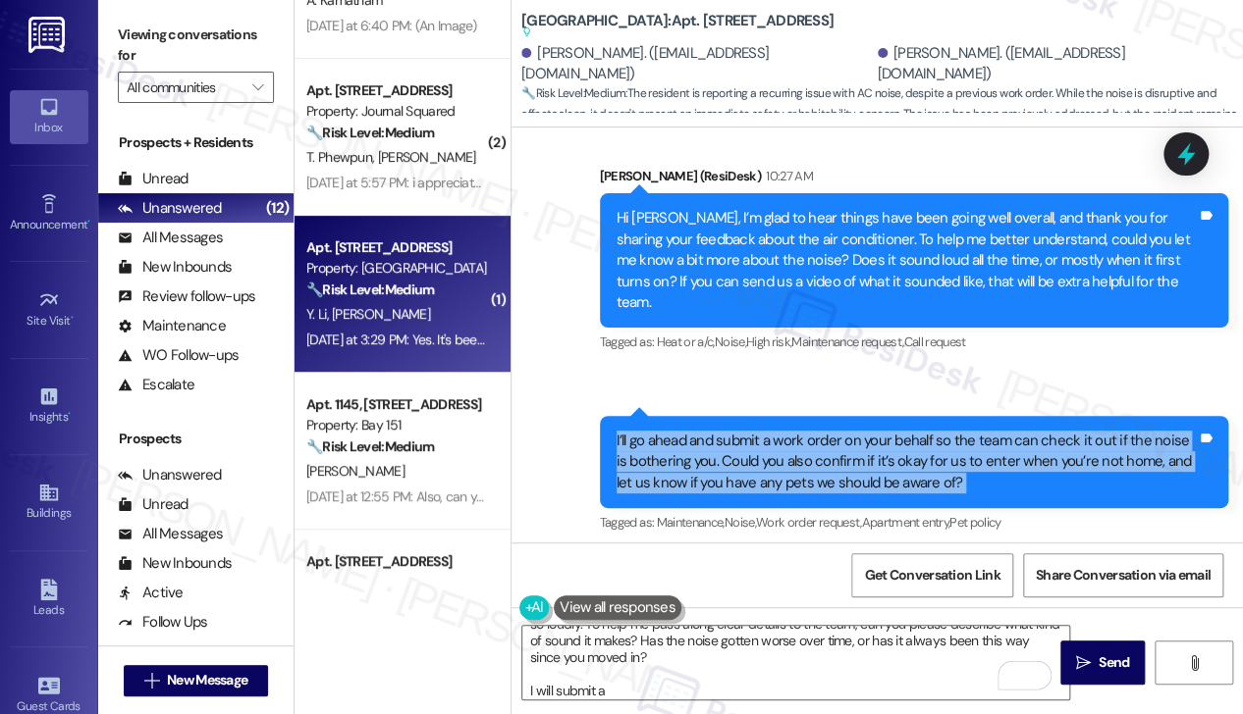
click at [820, 431] on div "I’ll go ahead and submit a work order on your behalf so the team can check it o…" at bounding box center [906, 462] width 581 height 63
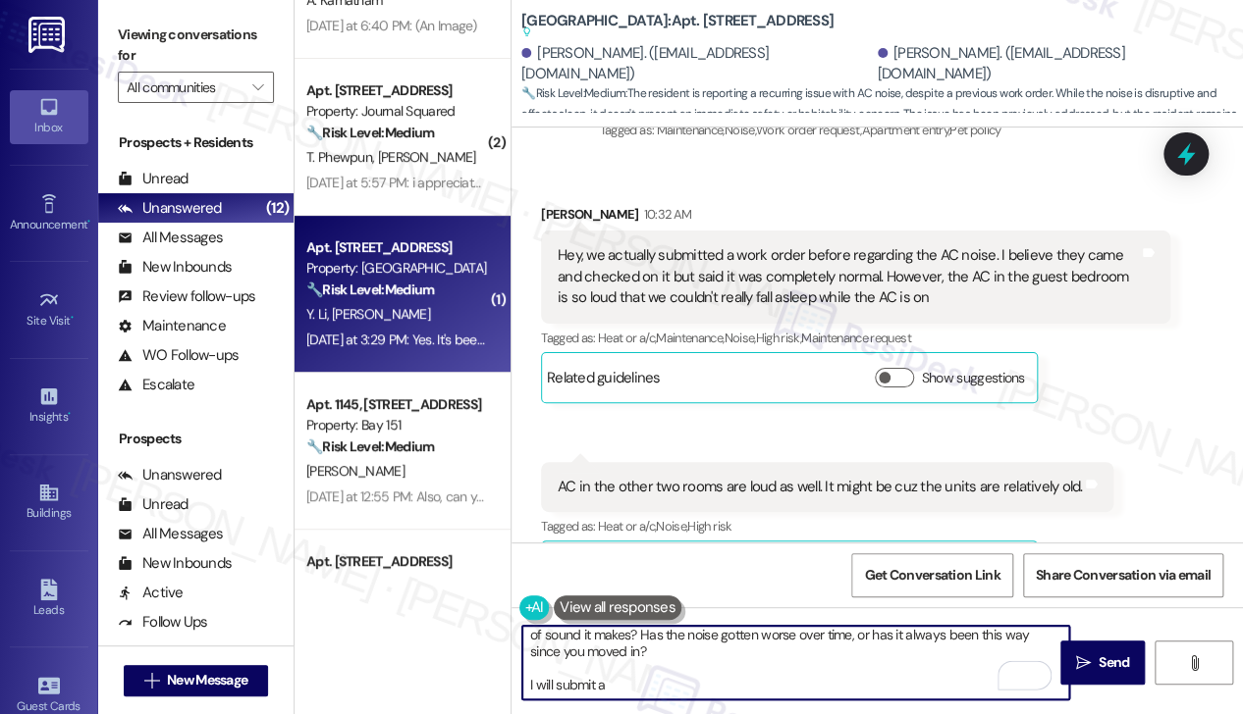
drag, startPoint x: 623, startPoint y: 686, endPoint x: 517, endPoint y: 689, distance: 106.0
click at [517, 689] on div "Thank you for sharing that. I can see how tough it must be to try to sleep with…" at bounding box center [785, 663] width 549 height 76
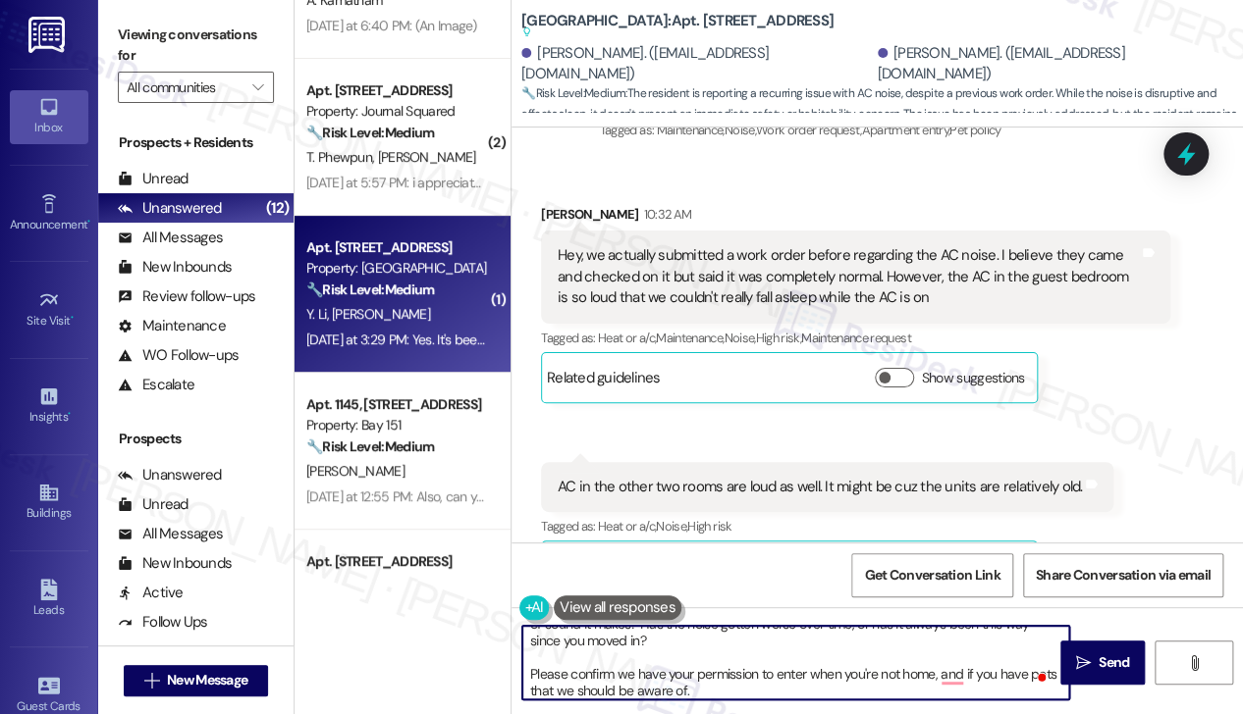
click at [1124, 423] on div "Received via SMS Yifan Li 10:32 AM Hey, we actually submitted a work order befo…" at bounding box center [876, 383] width 731 height 447
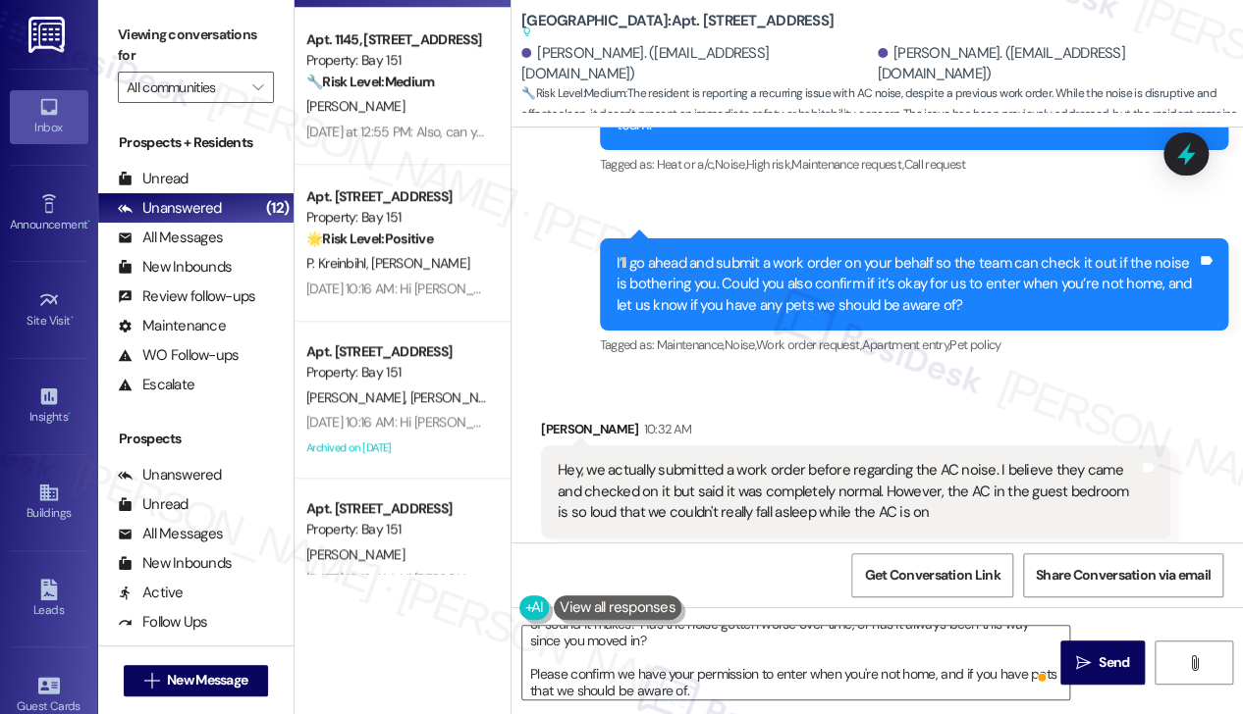
scroll to position [4166, 0]
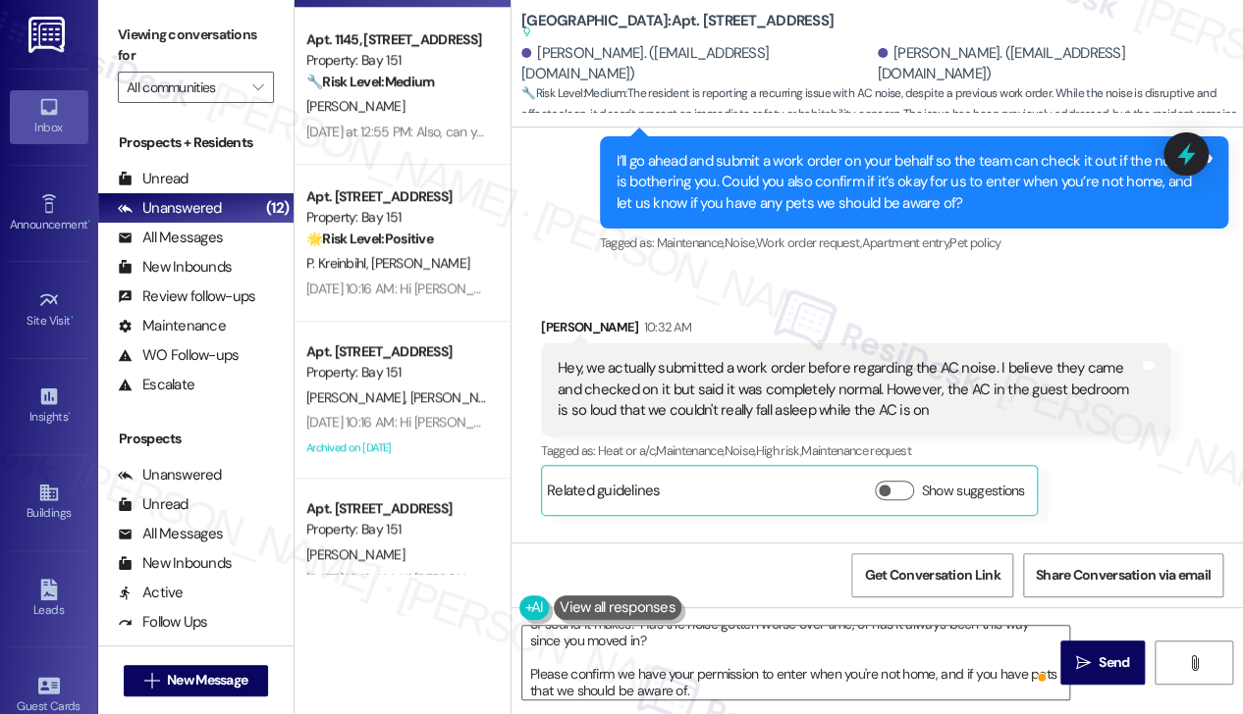
click at [860, 358] on div "Hey, we actually submitted a work order before regarding the AC noise. I believ…" at bounding box center [847, 389] width 581 height 63
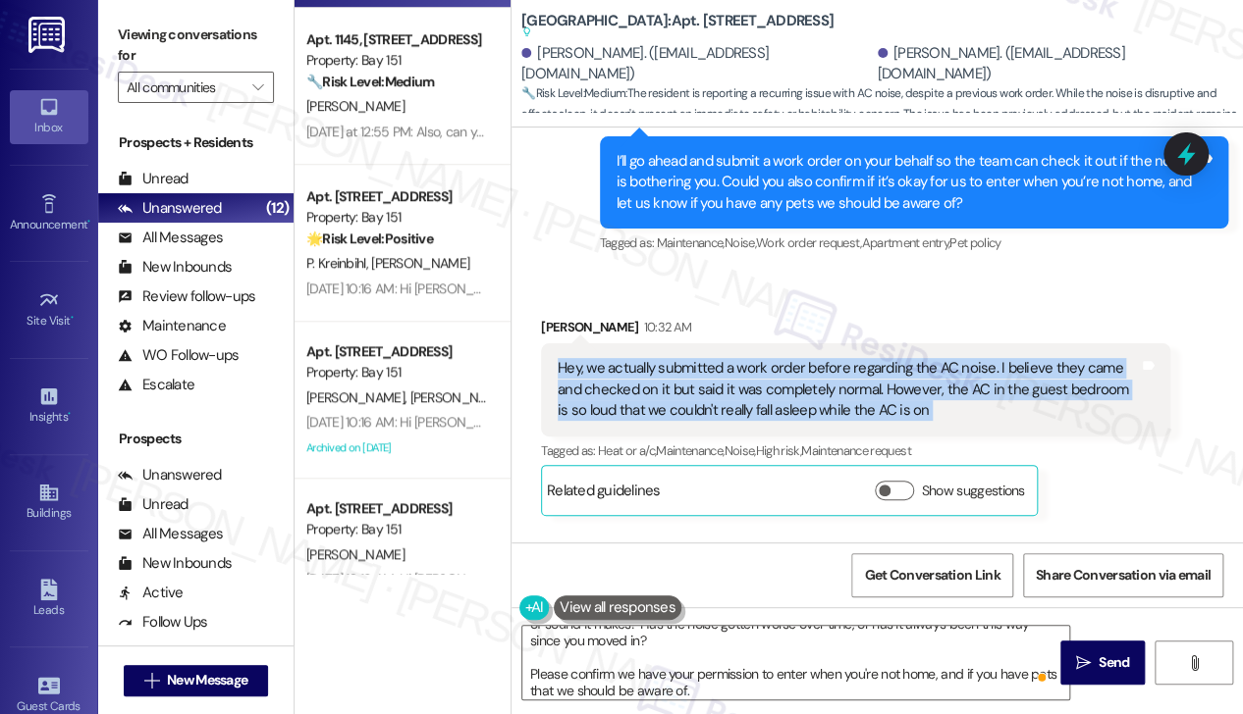
click at [860, 358] on div "Hey, we actually submitted a work order before regarding the AC noise. I believ…" at bounding box center [847, 389] width 581 height 63
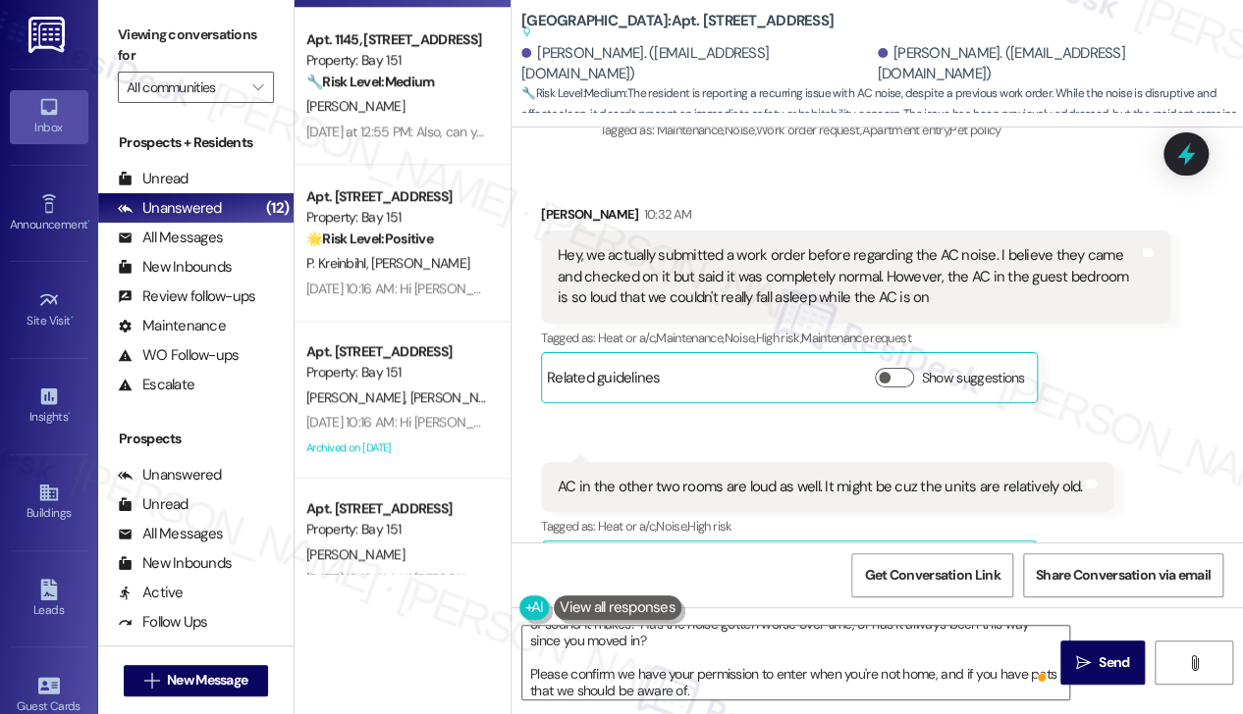
click at [772, 477] on div "AC in the other two rooms are loud as well. It might be cuz the units are relat…" at bounding box center [819, 487] width 524 height 21
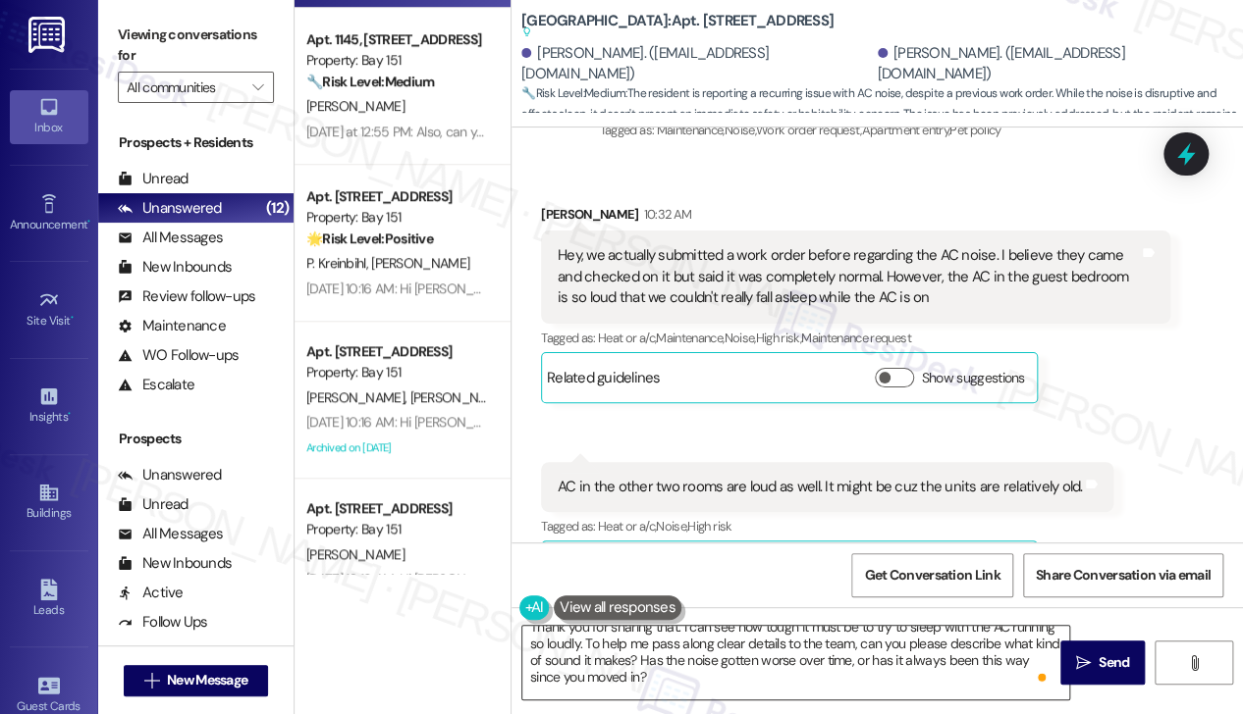
scroll to position [0, 0]
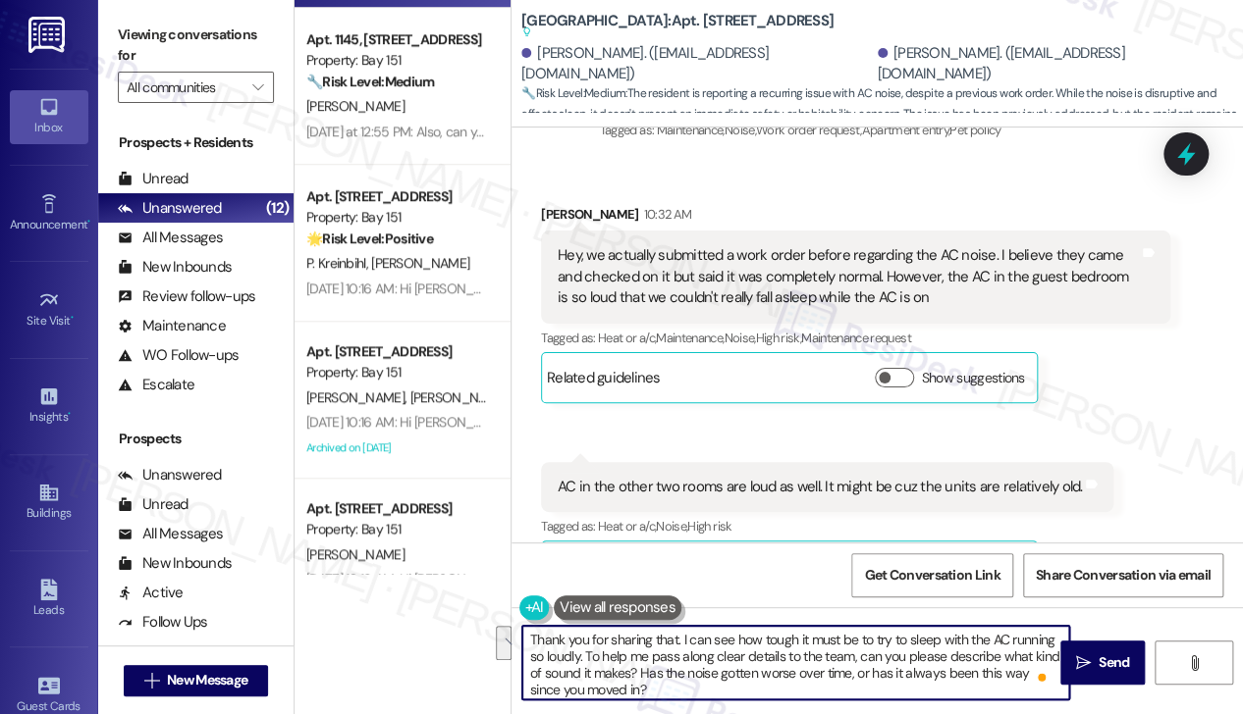
drag, startPoint x: 639, startPoint y: 671, endPoint x: 948, endPoint y: 655, distance: 309.6
click at [948, 655] on textarea "Thank you for sharing that. I can see how tough it must be to try to sleep with…" at bounding box center [795, 663] width 547 height 74
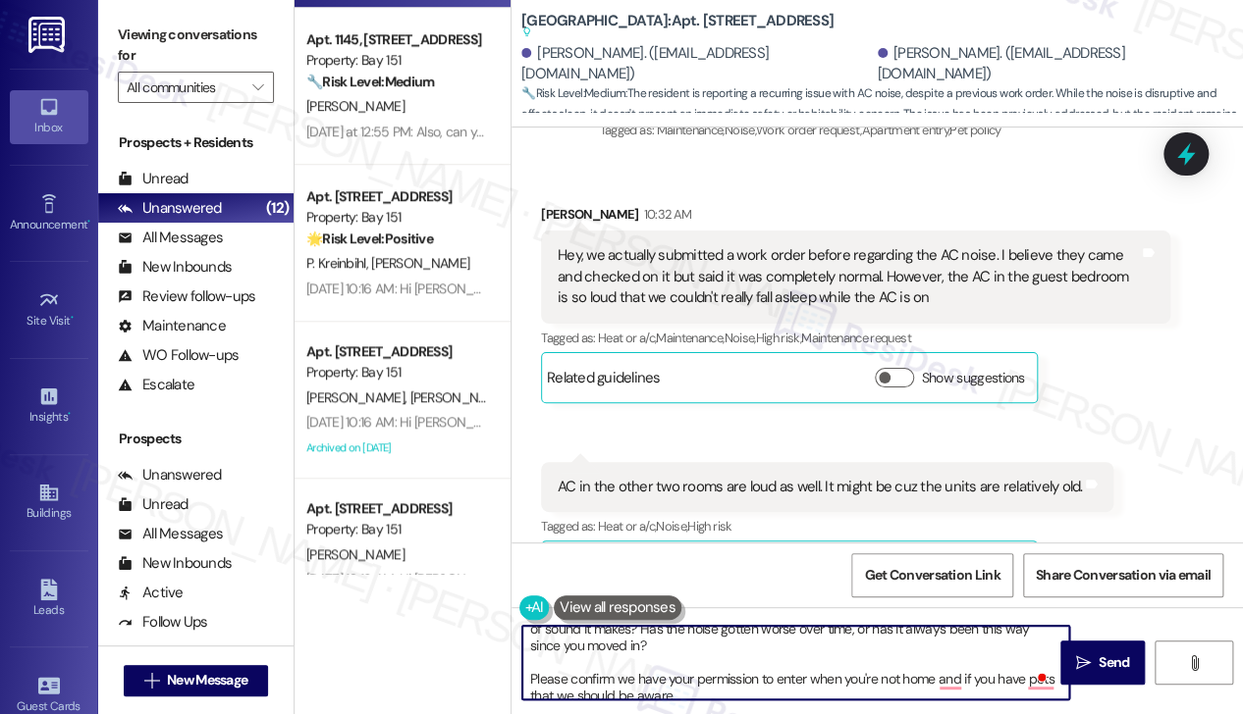
scroll to position [55, 0]
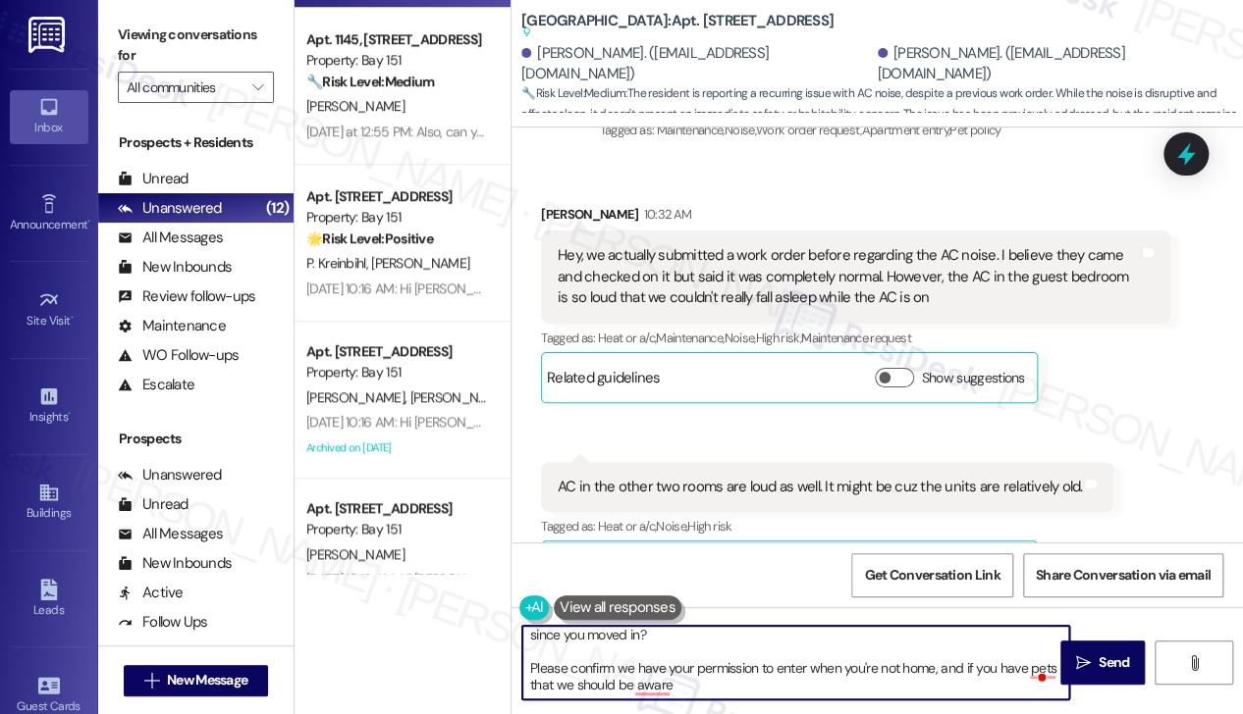
click at [526, 673] on textarea "Thank you for sharing that. I can see how tough it must be to try to sleep with…" at bounding box center [795, 663] width 547 height 74
click at [609, 662] on textarea "Thank you for sharing that. I can see how tough it must be to try to sleep with…" at bounding box center [795, 663] width 547 height 74
click at [581, 668] on textarea "Thank you for sharing that. I can see how tough it must be to try to sleep with…" at bounding box center [795, 663] width 547 height 74
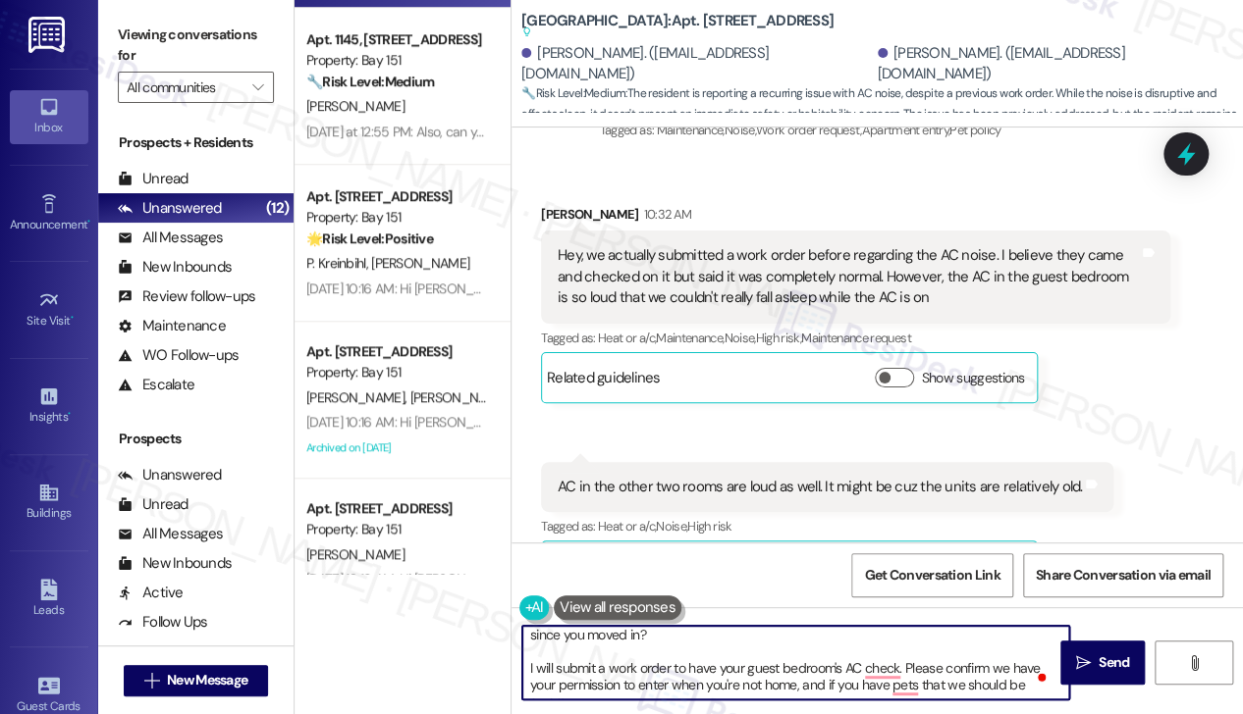
click at [558, 669] on textarea "Thank you for sharing that. I can see how tough it must be to try to sleep with…" at bounding box center [795, 663] width 547 height 74
click at [882, 670] on textarea "Thank you for sharing that. I can see how tough it must be to try to sleep with…" at bounding box center [795, 663] width 547 height 74
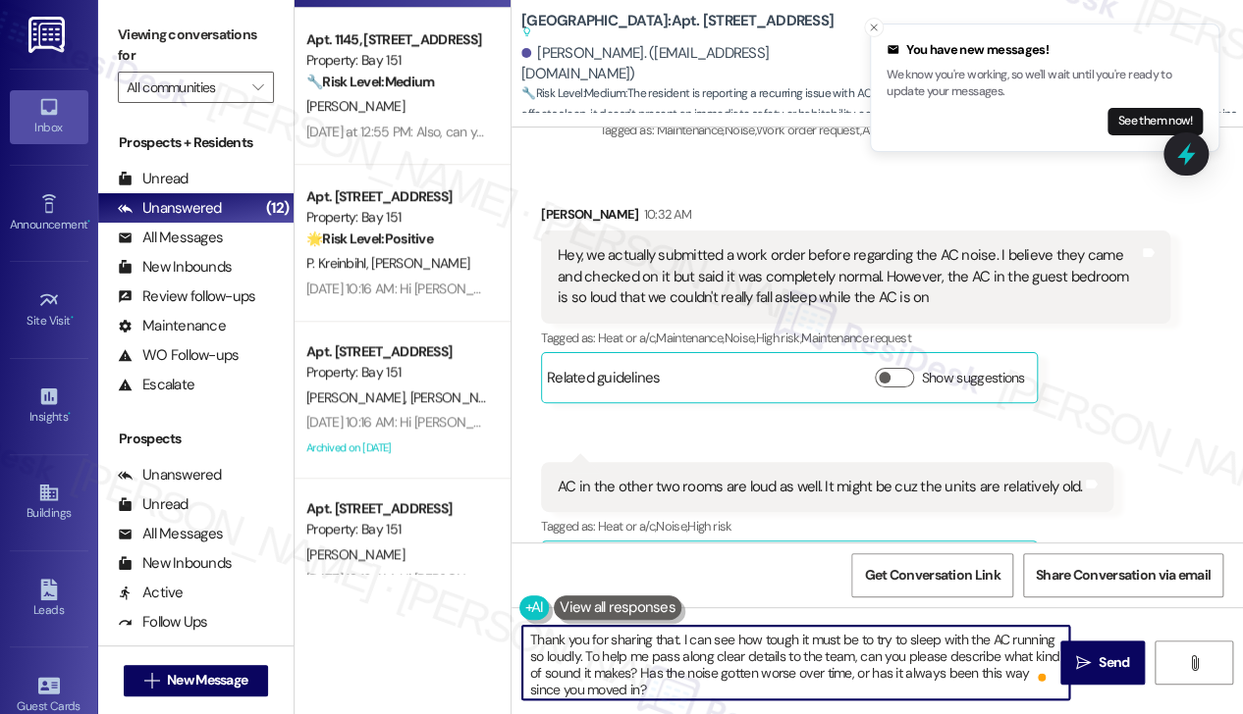
scroll to position [66, 0]
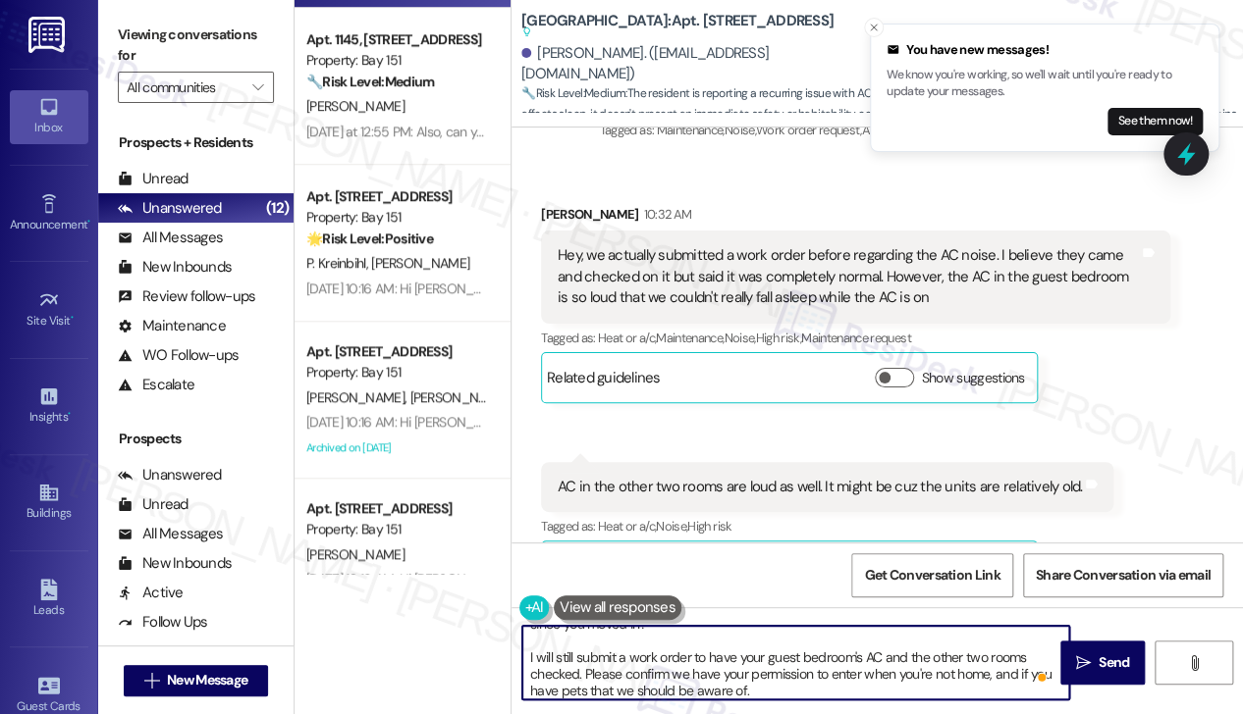
click at [542, 653] on textarea "Thank you for sharing that. I can see how tough it must be to try to sleep with…" at bounding box center [795, 663] width 547 height 74
type textarea "Thank you for sharing that. I can see how tough it must be to try to sleep with…"
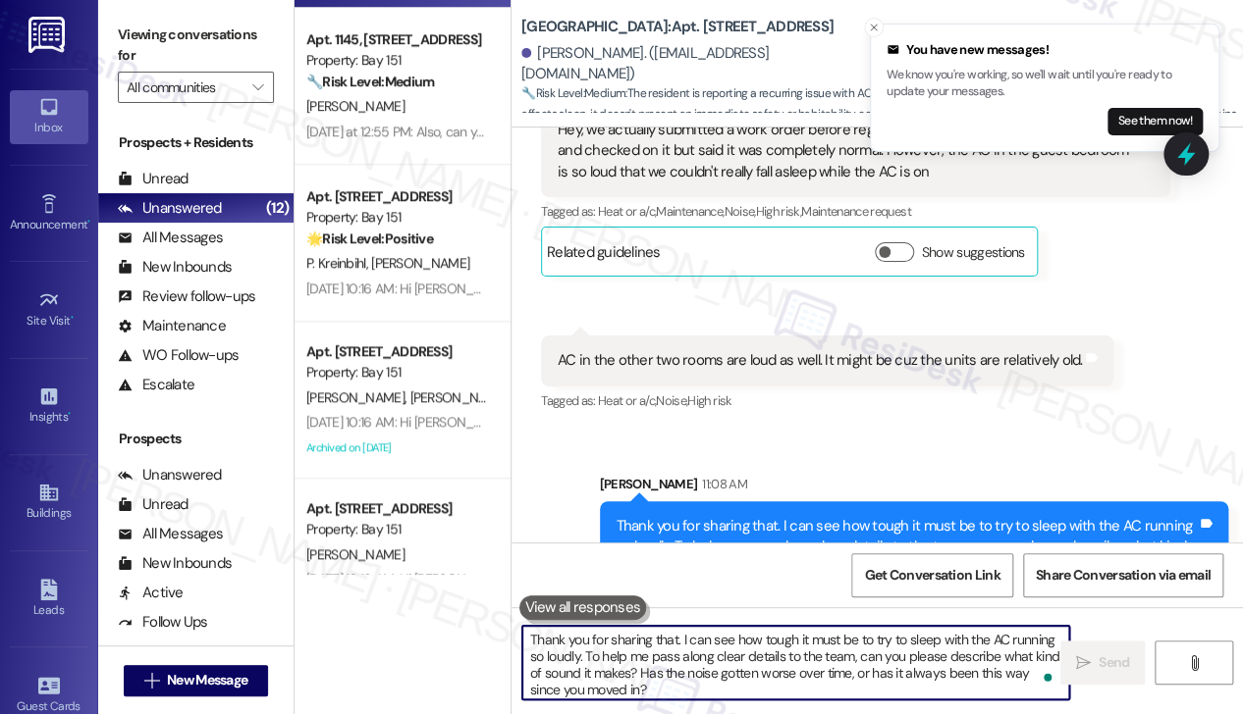
scroll to position [4464, 0]
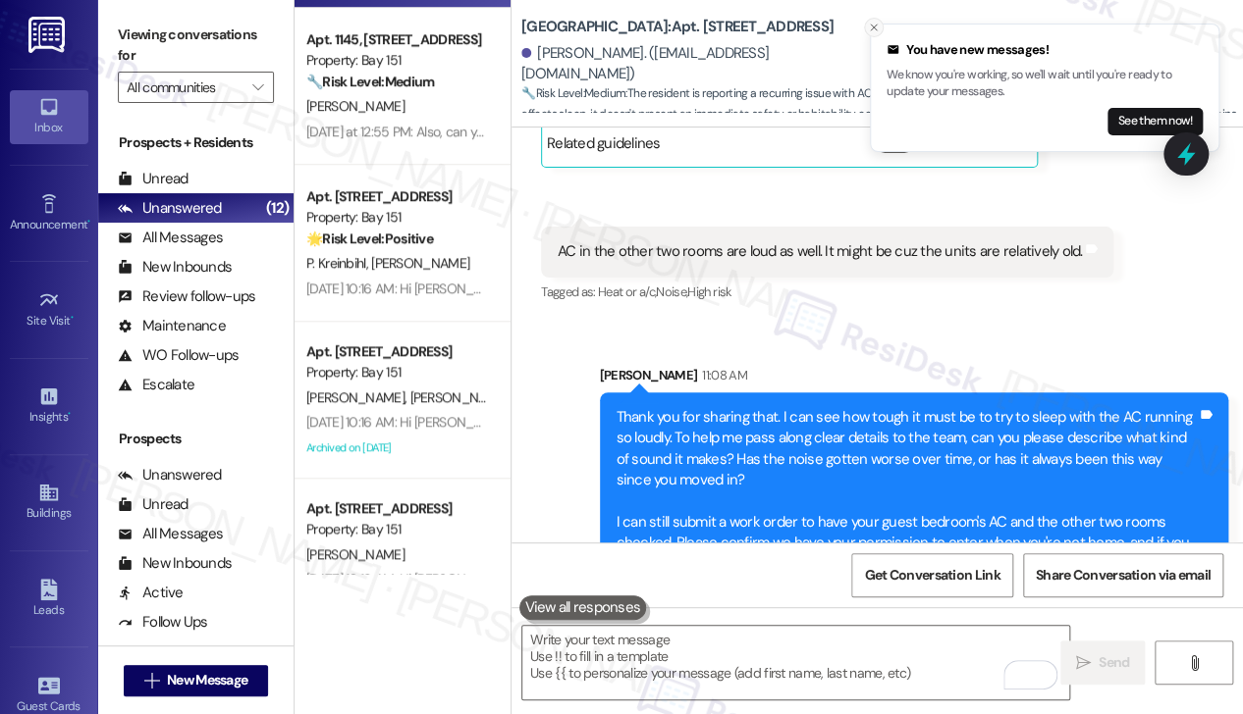
click at [875, 23] on icon "Close toast" at bounding box center [874, 28] width 12 height 12
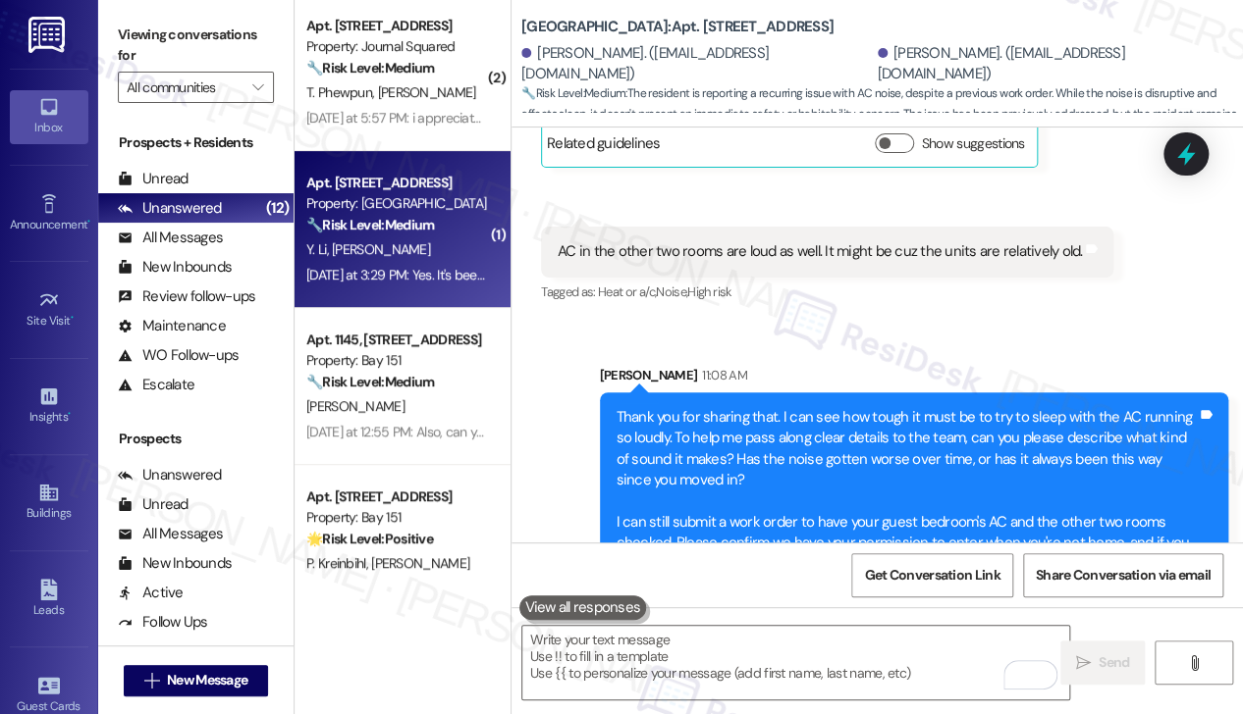
scroll to position [0, 0]
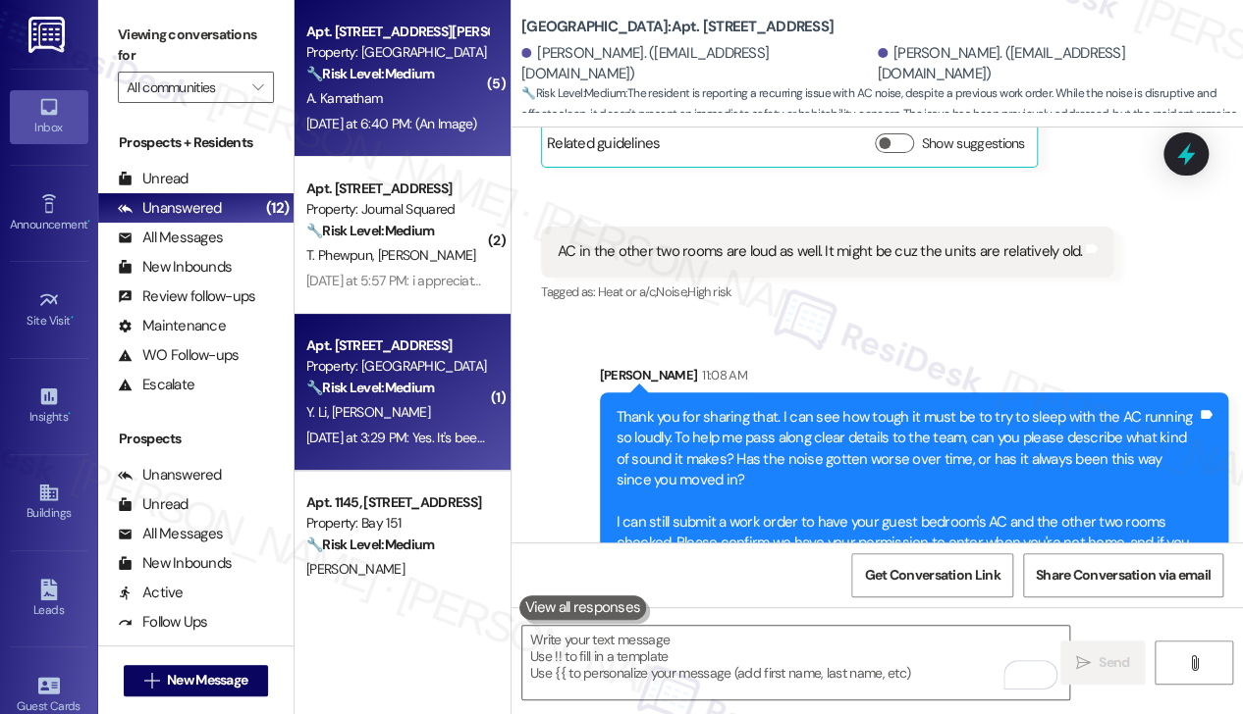
click at [377, 132] on div "Yesterday at 6:40 PM: (An Image) Yesterday at 6:40 PM: (An Image)" at bounding box center [396, 124] width 185 height 25
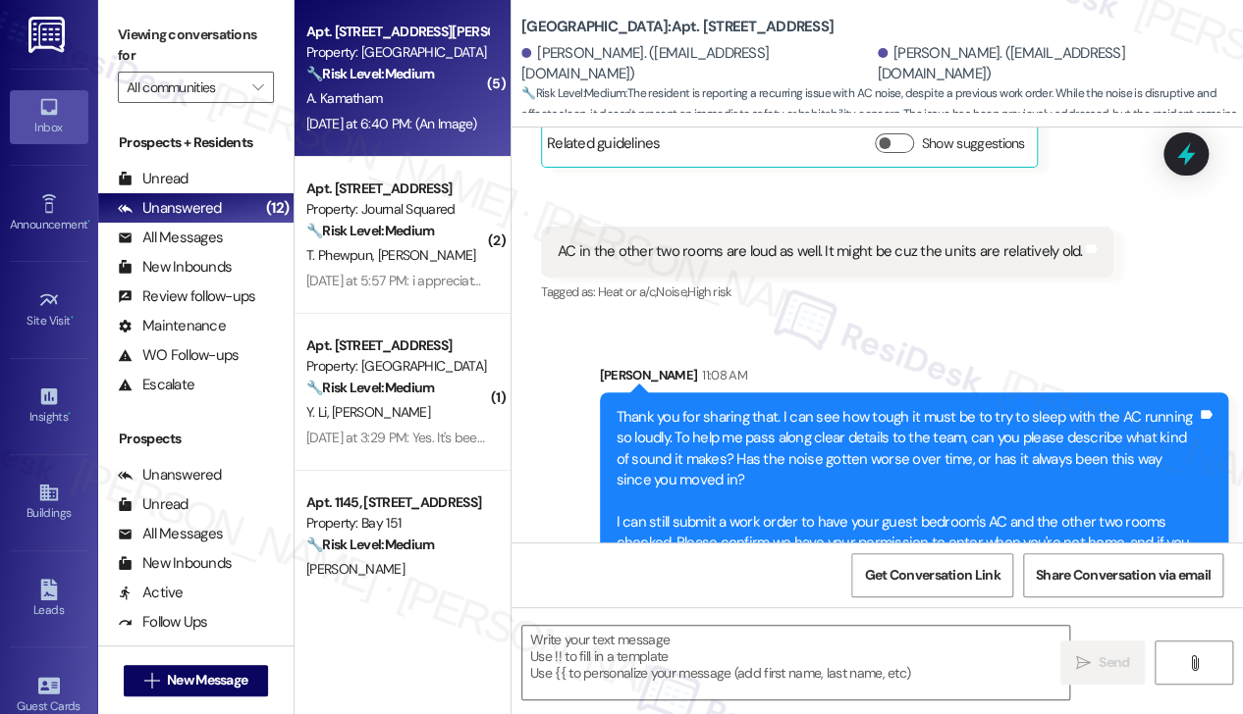
type textarea "Fetching suggested responses. Please feel free to read through the conversation…"
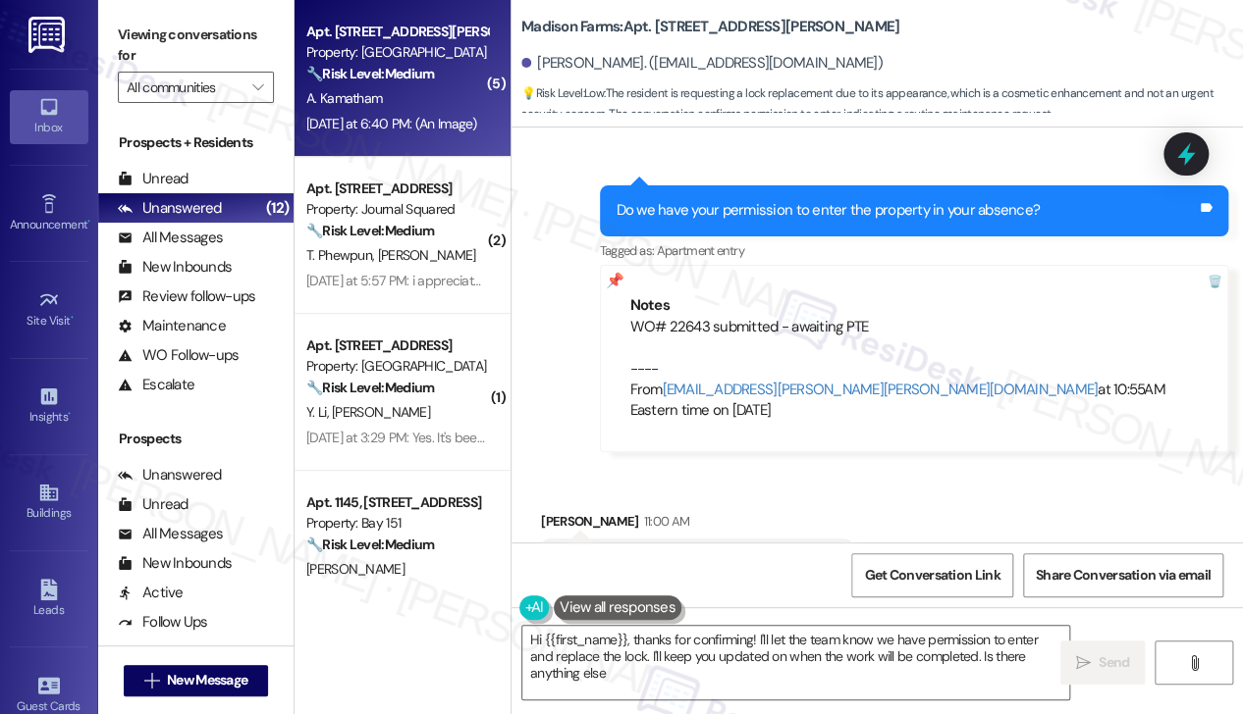
scroll to position [10436, 0]
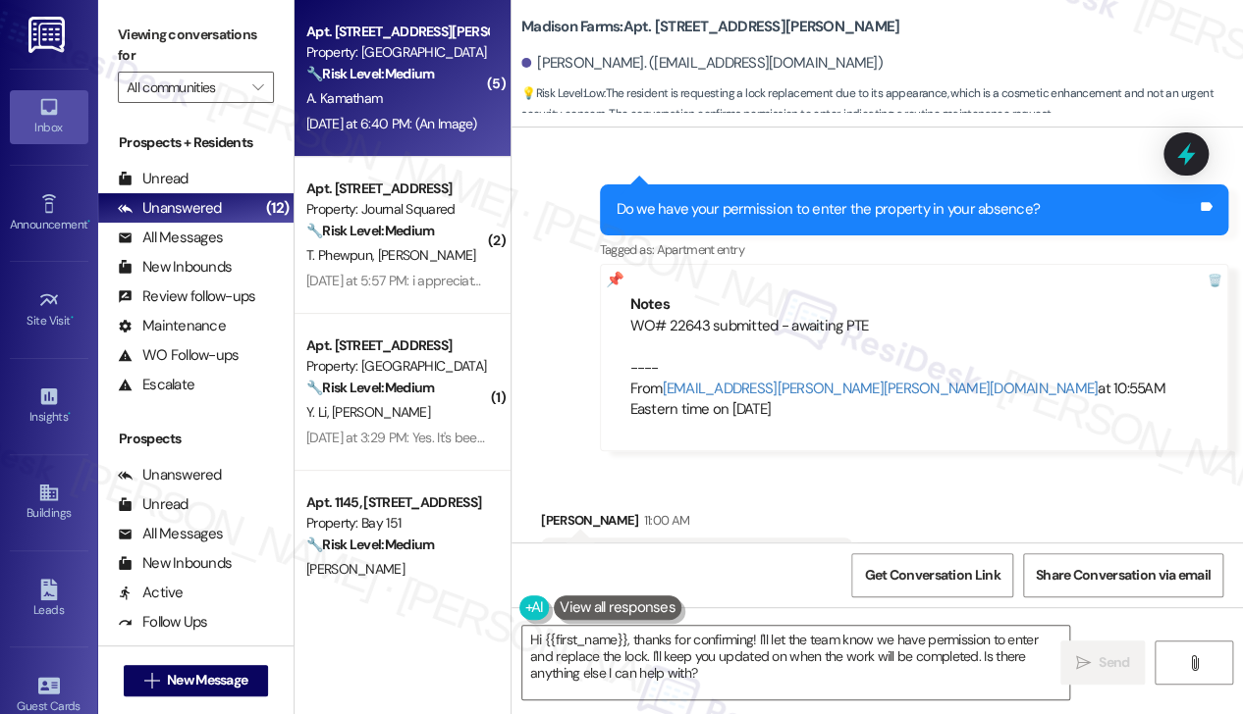
click at [686, 553] on div "Yes, you have my permission for this work." at bounding box center [688, 563] width 263 height 21
click at [685, 553] on div "Yes, you have my permission for this work." at bounding box center [688, 563] width 263 height 21
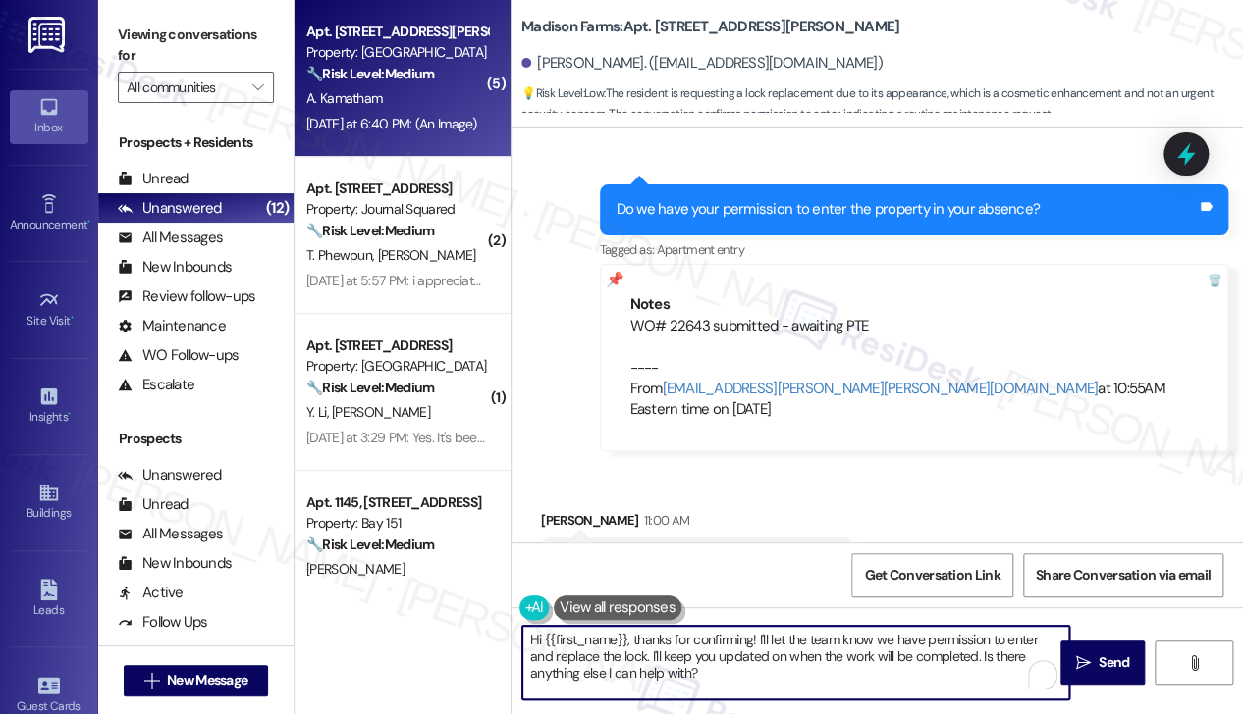
drag, startPoint x: 636, startPoint y: 638, endPoint x: 383, endPoint y: 635, distance: 253.2
click at [383, 635] on div "( 5 ) Apt. B2119, 4883 Riley Road Property: Madison Farms 🔧 Risk Level: Medium …" at bounding box center [768, 357] width 948 height 714
drag, startPoint x: 688, startPoint y: 677, endPoint x: 696, endPoint y: 639, distance: 39.1
click at [696, 639] on textarea "Great! Thanks for confirming! I'll let the team know we have permission to ente…" at bounding box center [795, 663] width 547 height 74
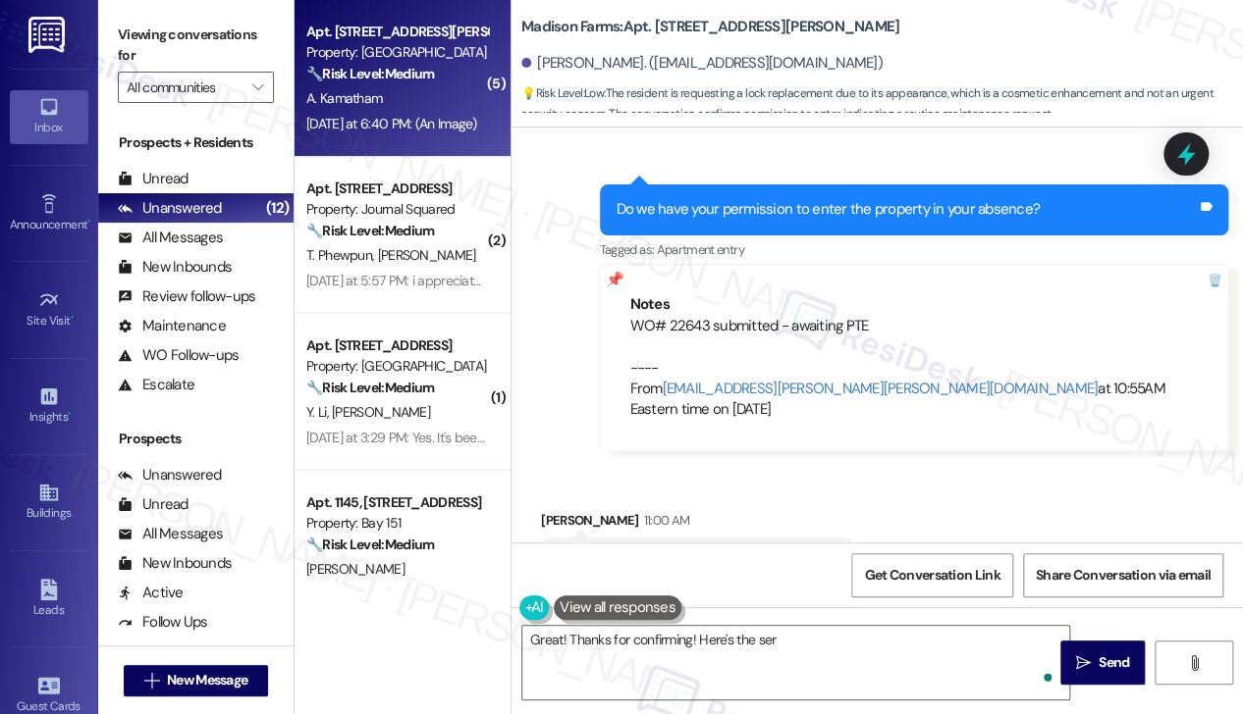
click at [766, 601] on div "Get Conversation Link Share Conversation via email" at bounding box center [876, 575] width 731 height 65
click at [808, 659] on textarea "Great! Thanks for confirming! Here's the ser" at bounding box center [795, 663] width 547 height 74
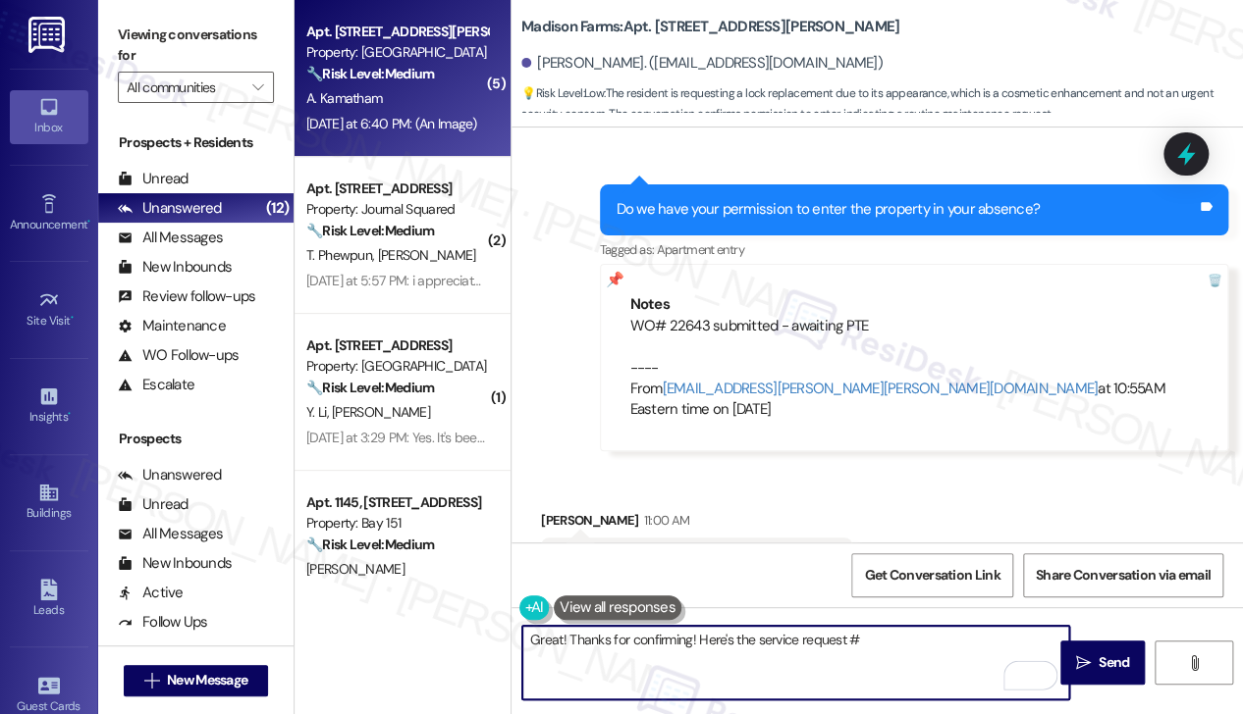
click at [691, 316] on div "WO# 22643 submitted - awaiting PTE ---- From automated-surveys-kre-katrina.lope…" at bounding box center [914, 368] width 568 height 105
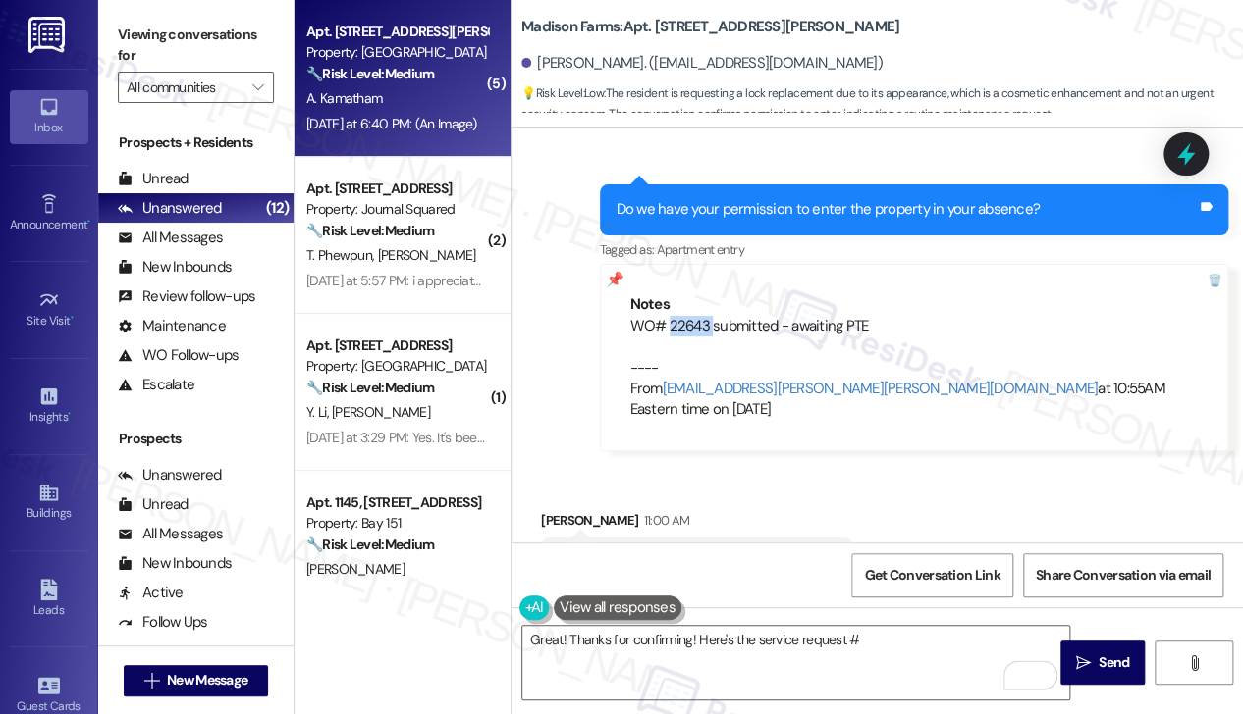
copy div "22643"
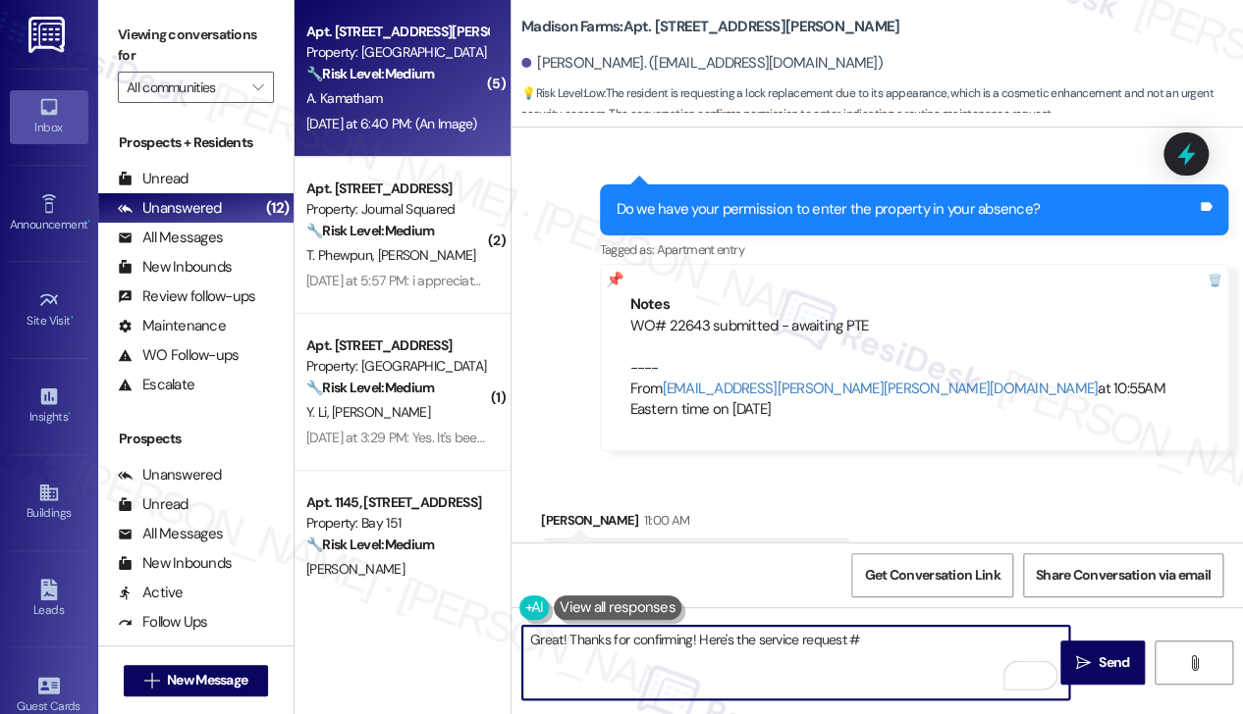
click at [896, 643] on textarea "Great! Thanks for confirming! Here's the service request #" at bounding box center [795, 663] width 547 height 74
paste textarea "22643"
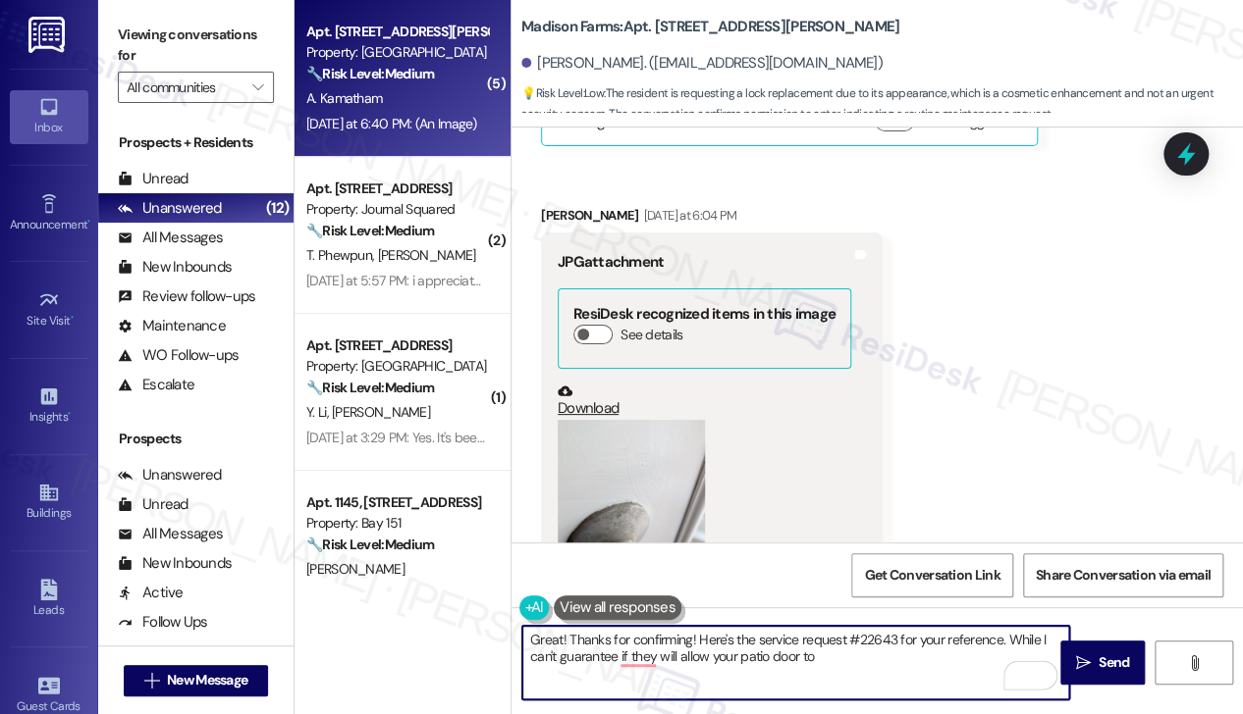
scroll to position [8080, 0]
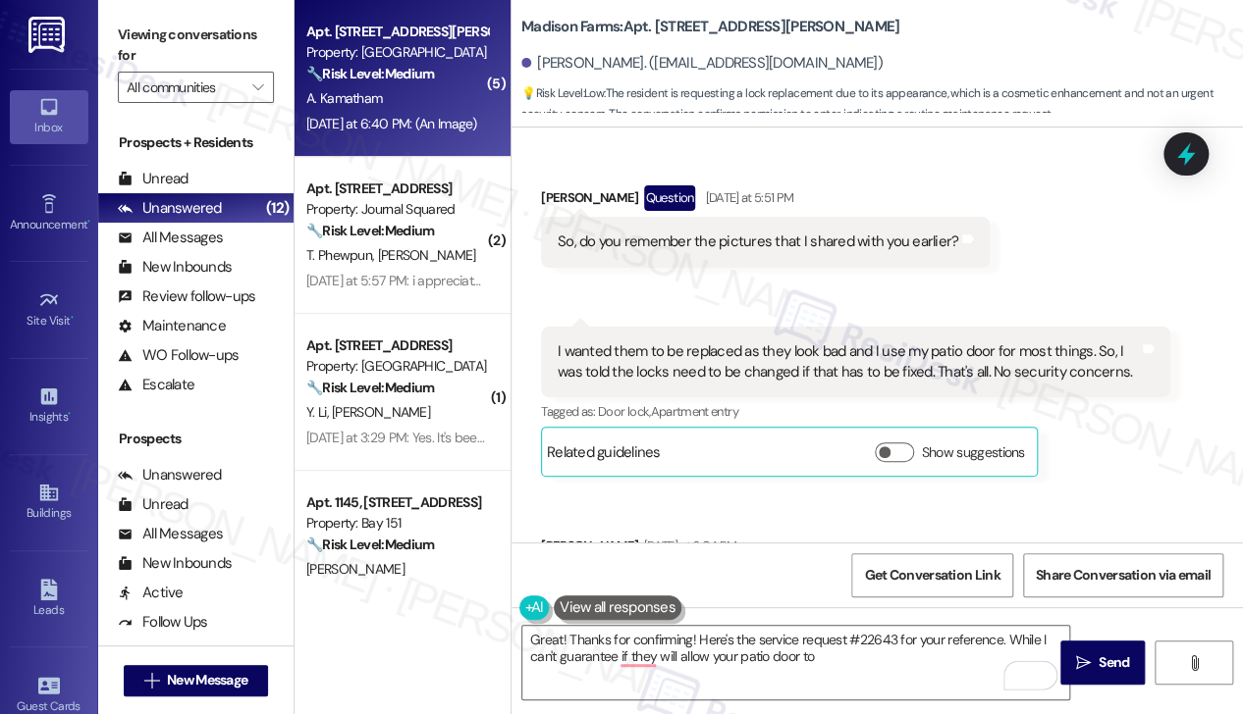
click at [755, 342] on div "I wanted them to be replaced as they look bad and I use my patio door for most …" at bounding box center [847, 363] width 581 height 42
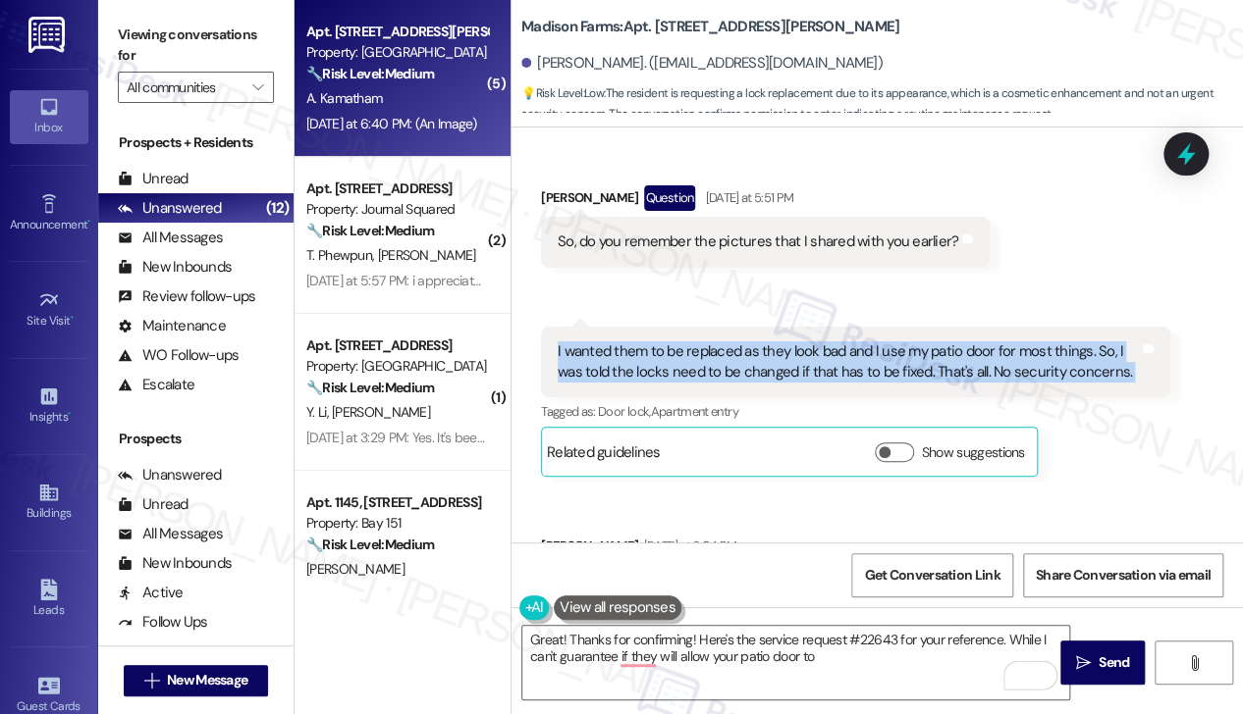
click at [755, 342] on div "I wanted them to be replaced as they look bad and I use my patio door for most …" at bounding box center [847, 363] width 581 height 42
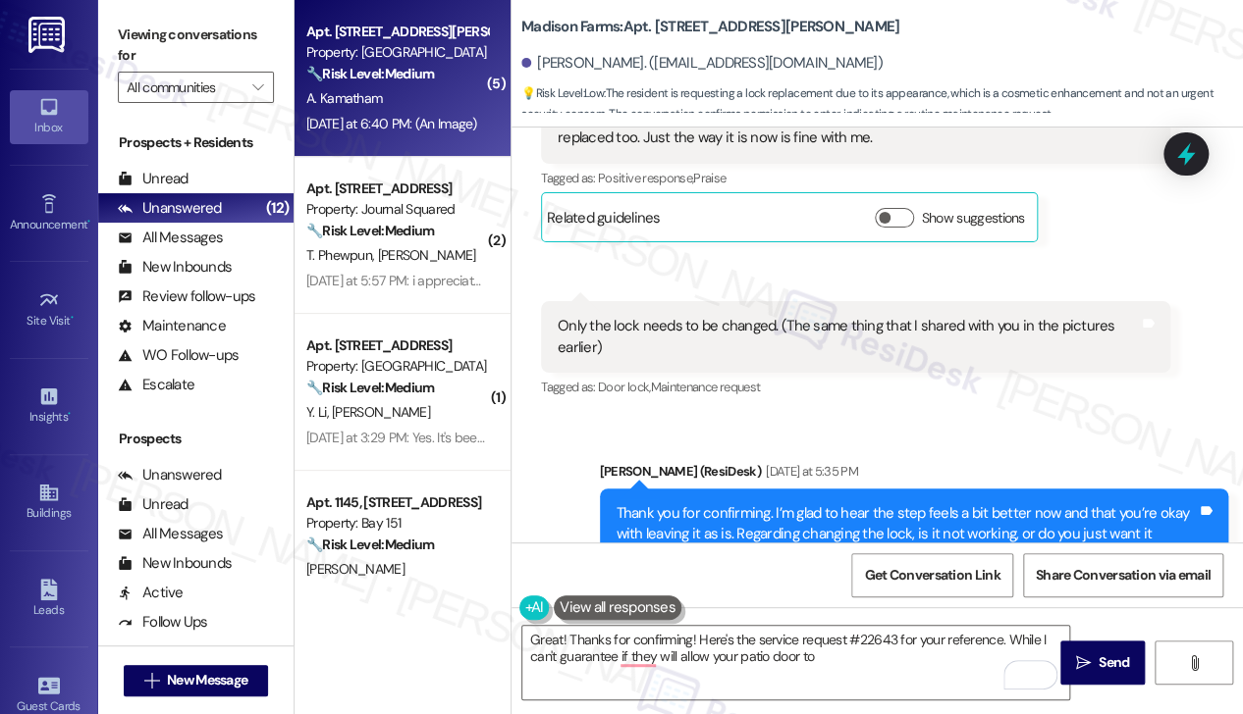
scroll to position [7491, 0]
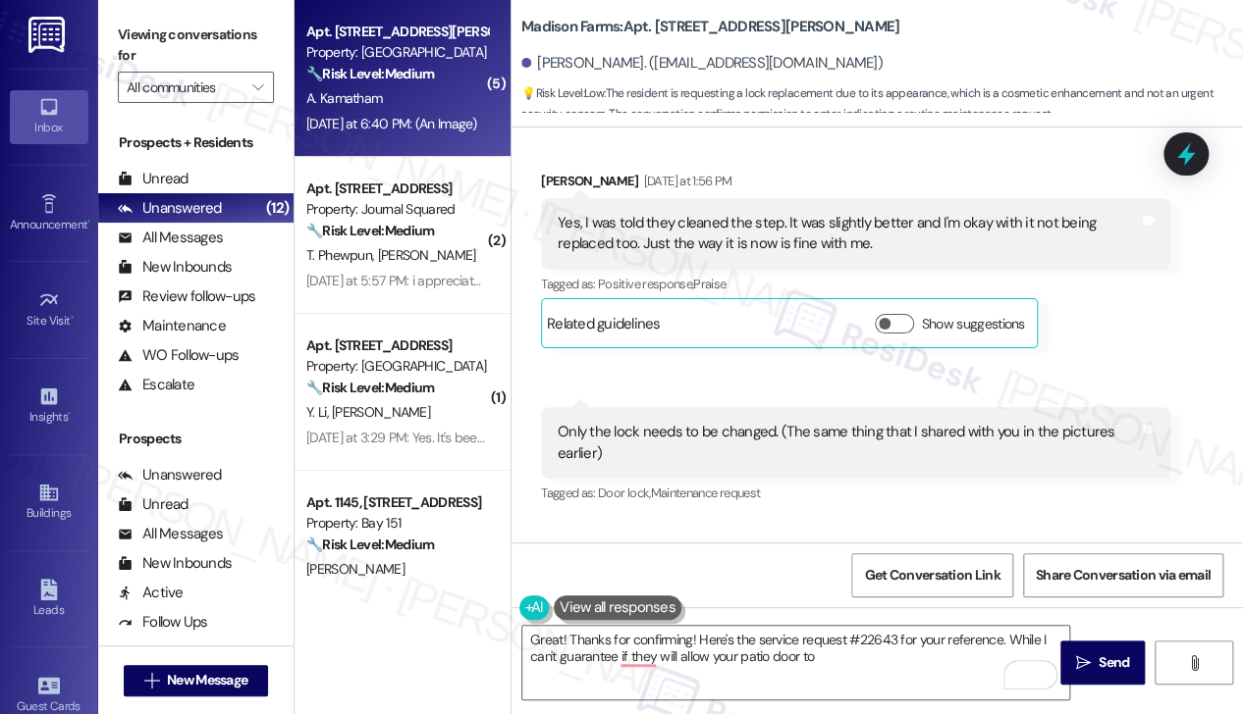
click at [717, 407] on div "Only the lock needs to be changed. (The same thing that I shared with you in th…" at bounding box center [855, 443] width 629 height 72
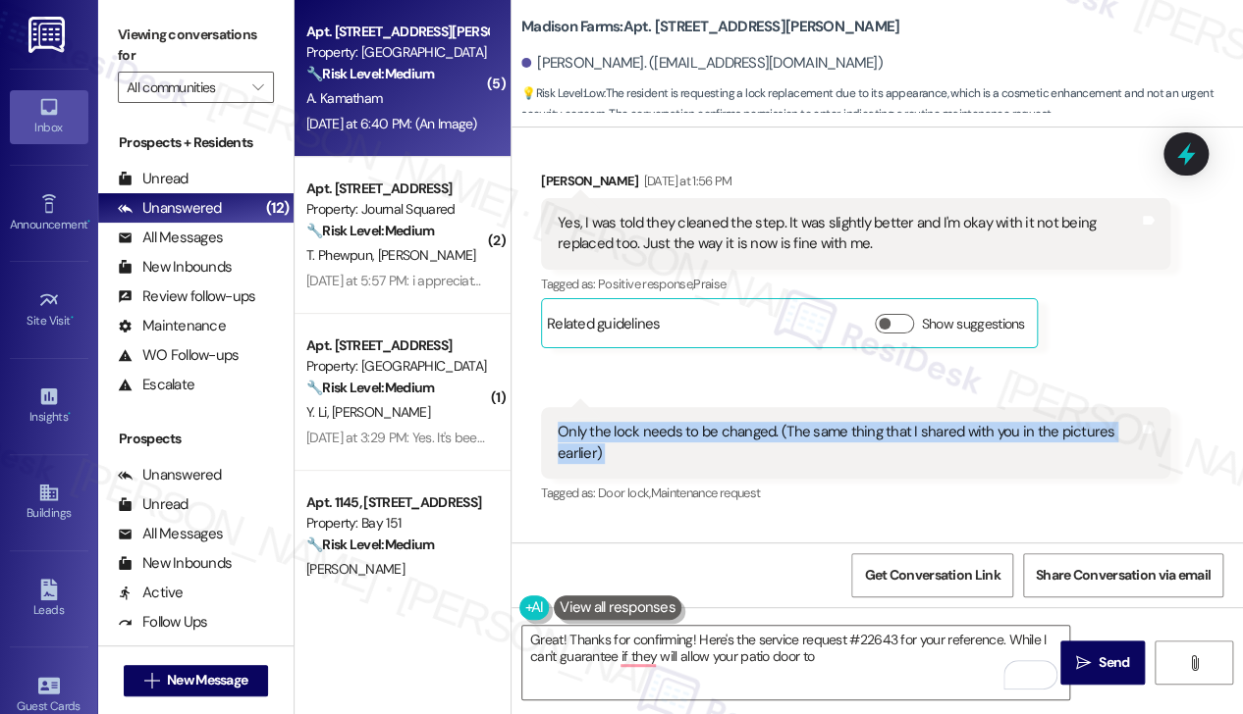
click at [717, 407] on div "Only the lock needs to be changed. (The same thing that I shared with you in th…" at bounding box center [855, 443] width 629 height 72
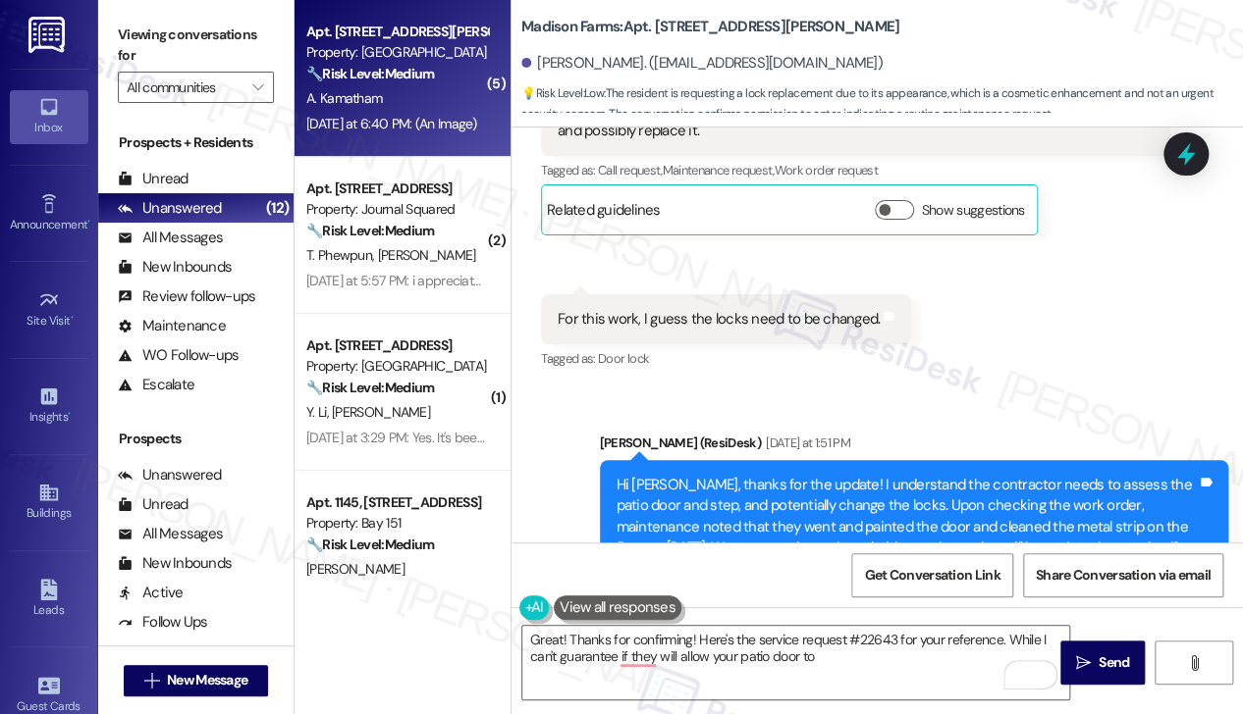
scroll to position [7295, 0]
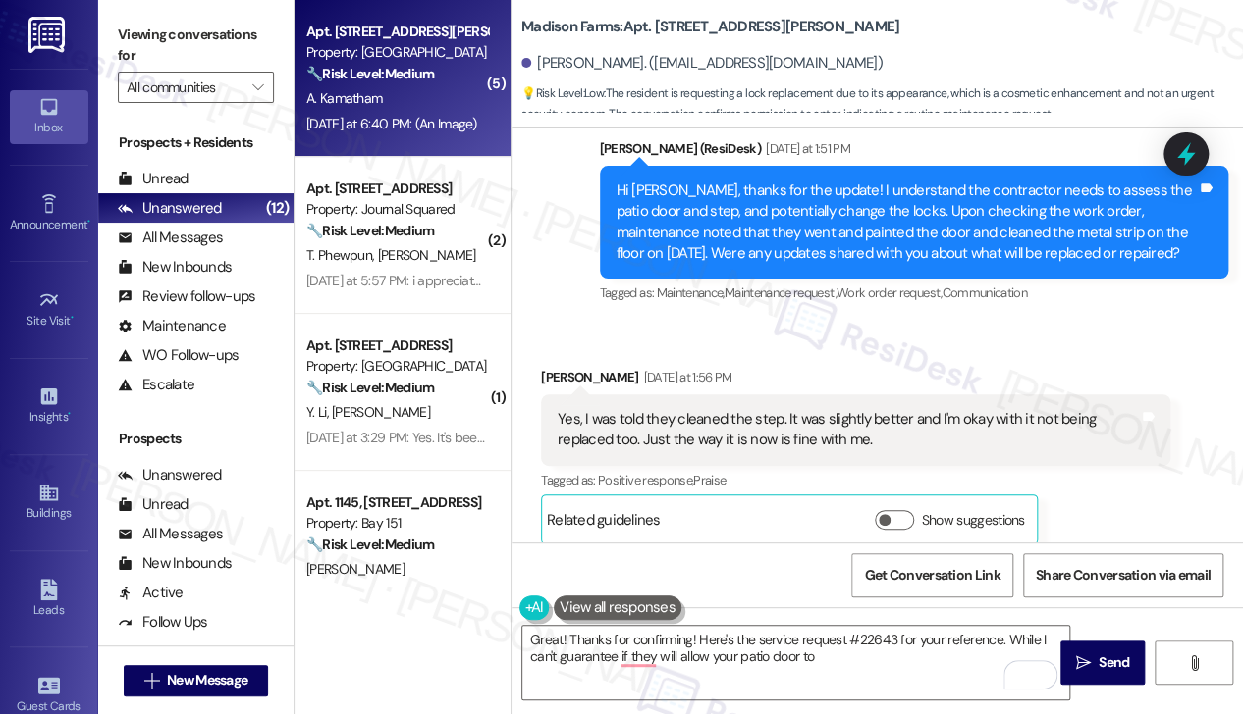
click at [745, 409] on div "Yes, I was told they cleaned the step. It was slightly better and I'm okay with…" at bounding box center [847, 430] width 581 height 42
click at [744, 409] on div "Yes, I was told they cleaned the step. It was slightly better and I'm okay with…" at bounding box center [847, 430] width 581 height 42
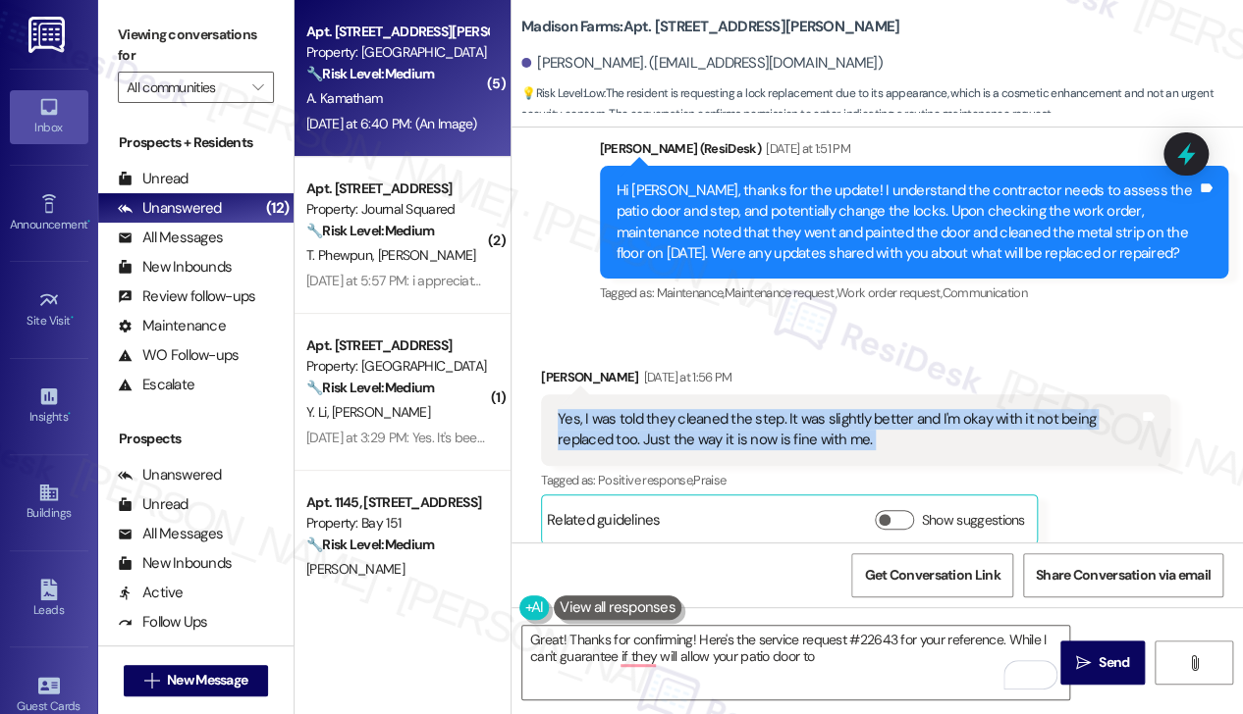
click at [744, 409] on div "Yes, I was told they cleaned the step. It was slightly better and I'm okay with…" at bounding box center [847, 430] width 581 height 42
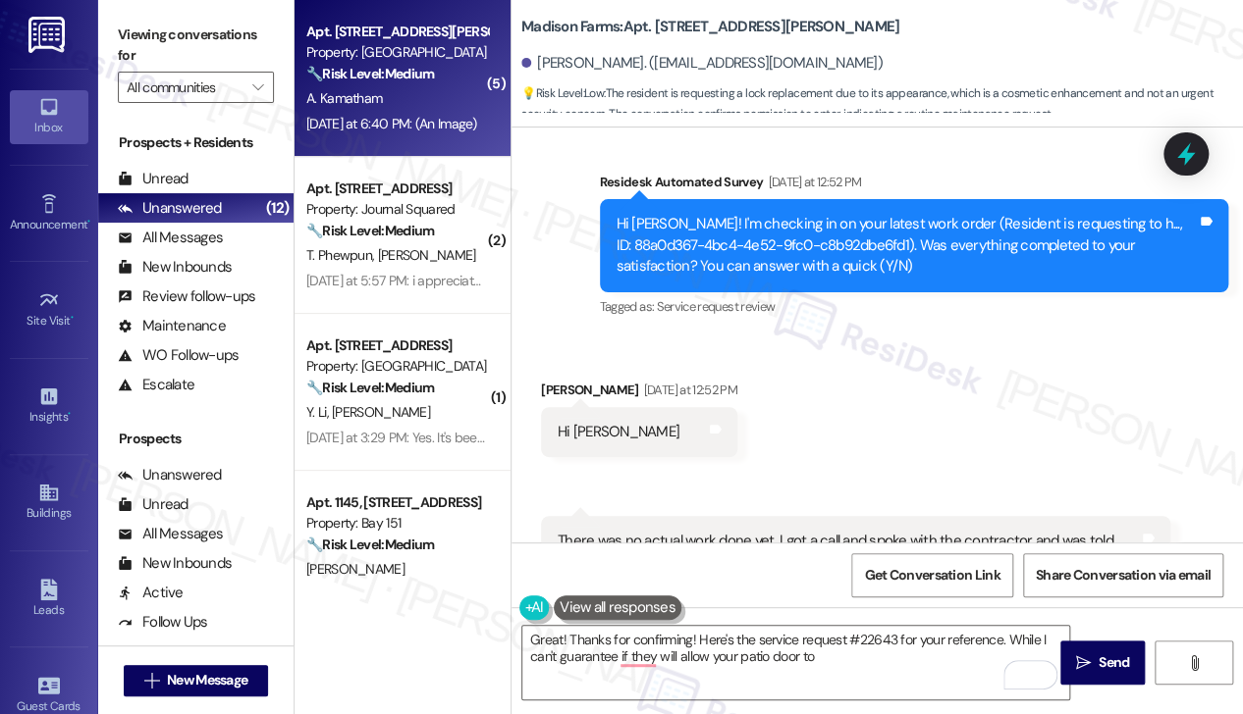
scroll to position [6510, 0]
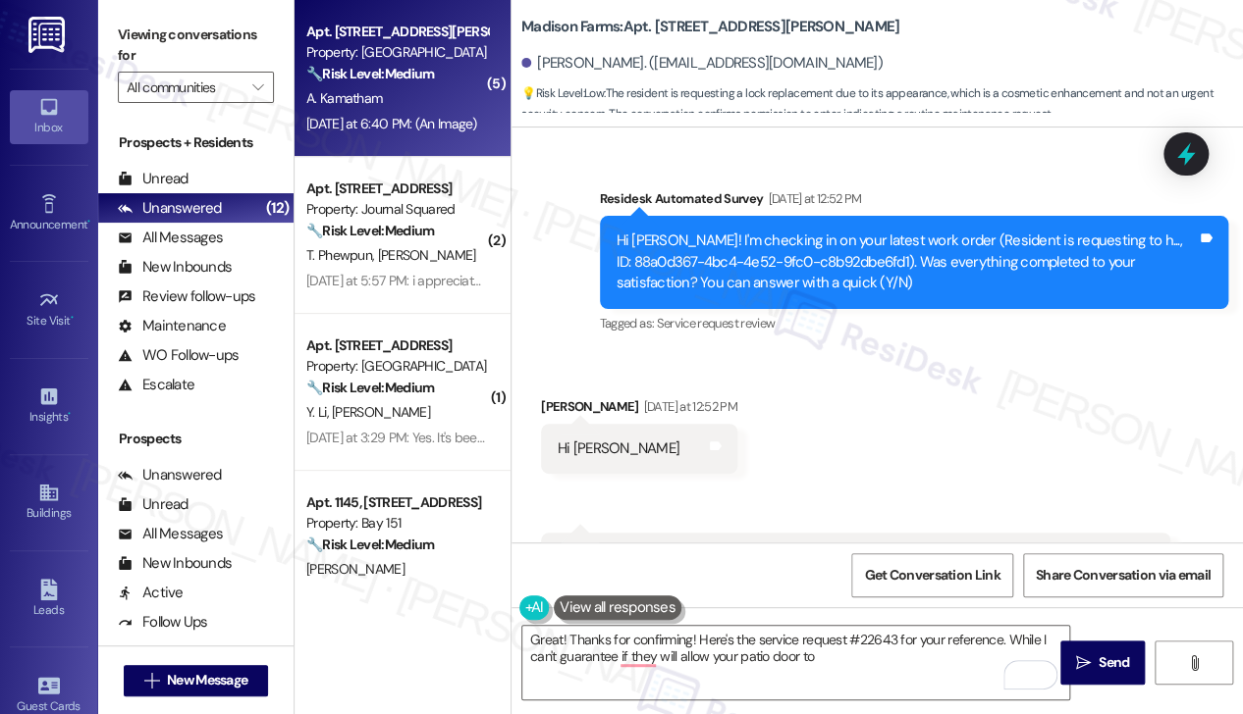
click at [807, 231] on div "Hi [PERSON_NAME]! I'm checking in on your latest work order (Resident is reques…" at bounding box center [906, 262] width 581 height 63
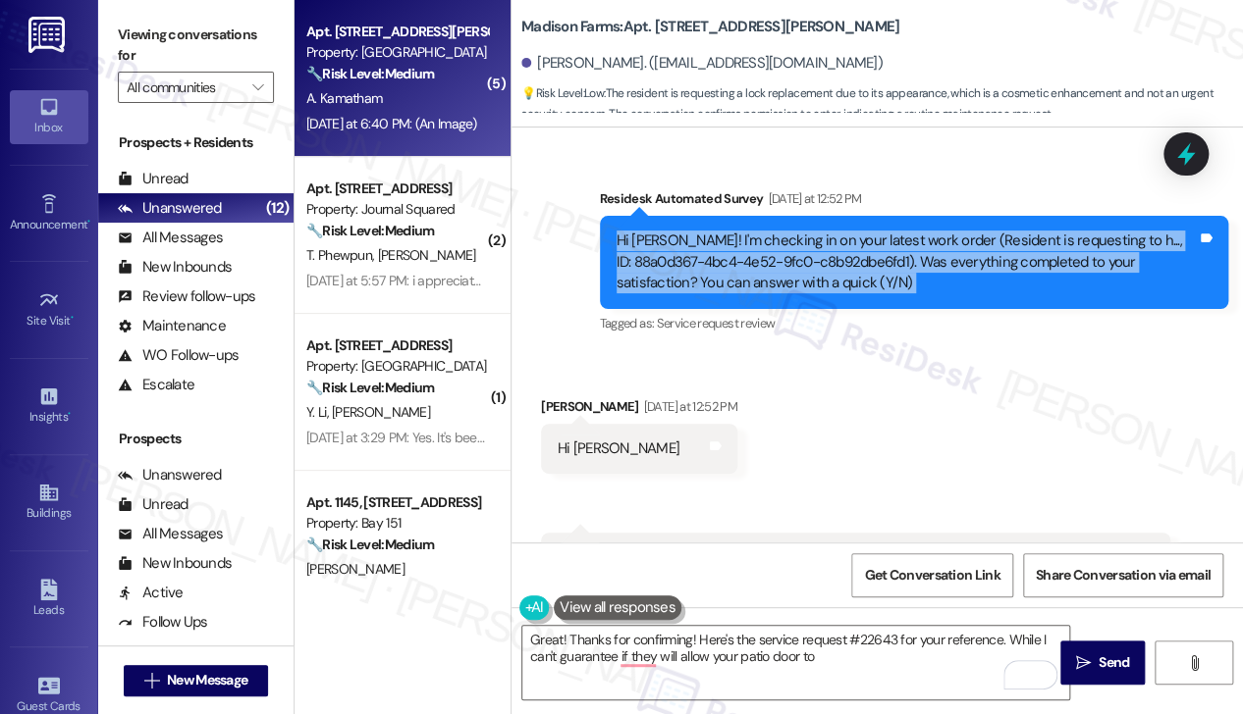
click at [807, 231] on div "Hi [PERSON_NAME]! I'm checking in on your latest work order (Resident is reques…" at bounding box center [906, 262] width 581 height 63
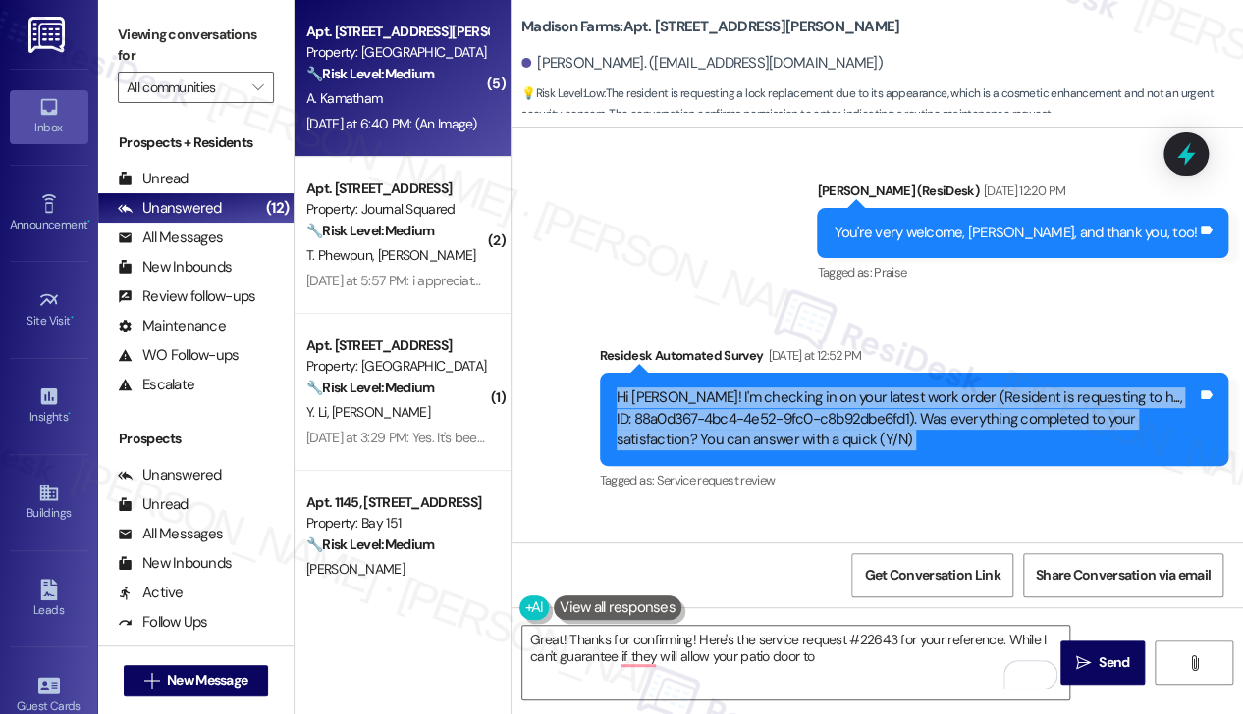
scroll to position [6117, 0]
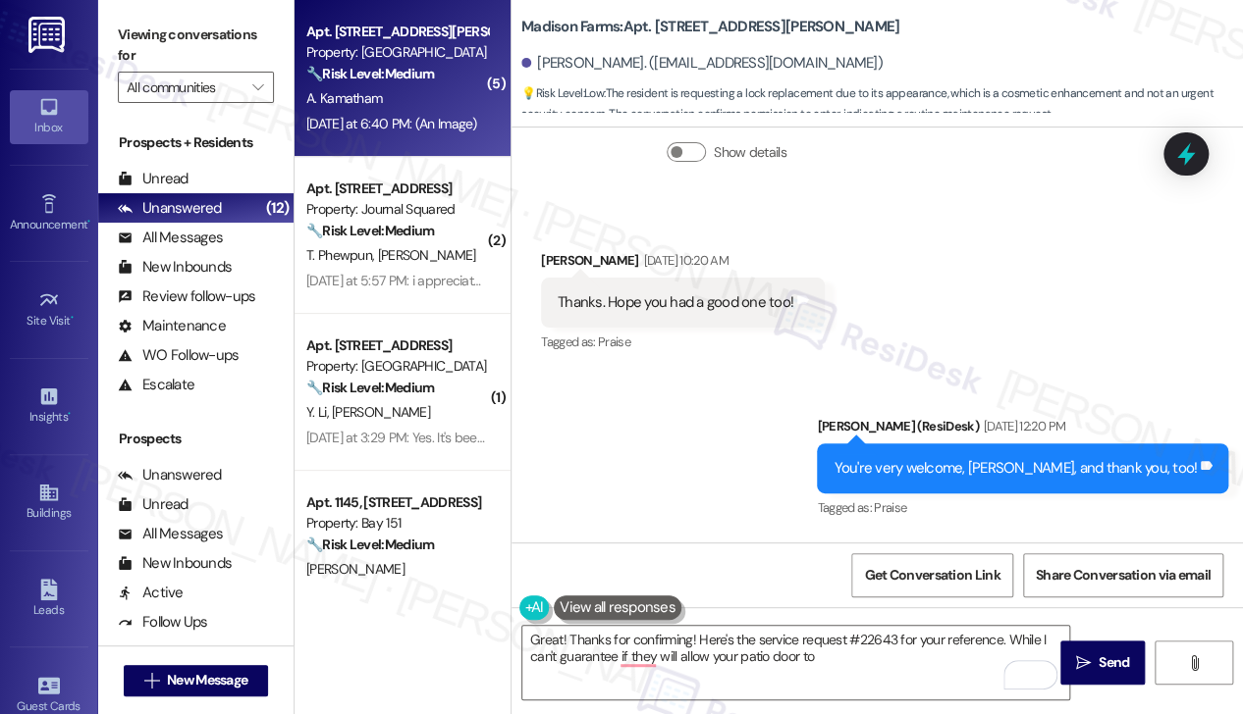
click at [687, 292] on div "Thanks. Hope you had a good one too!" at bounding box center [675, 302] width 236 height 21
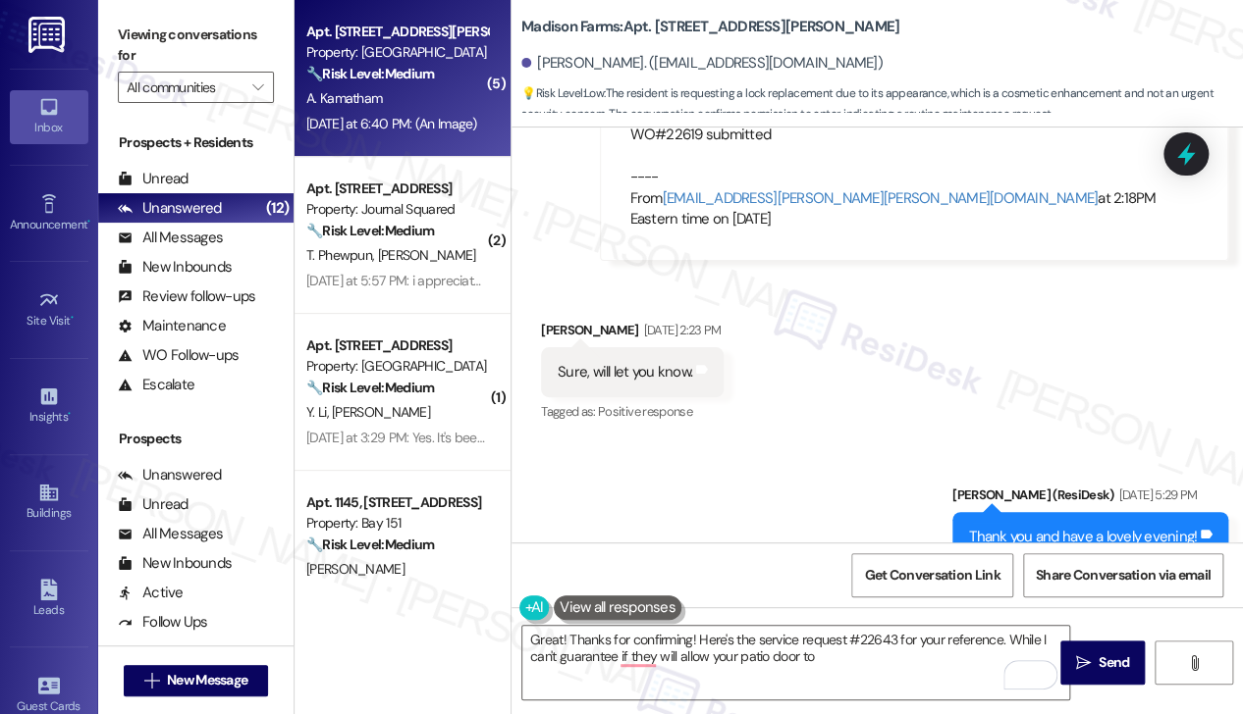
scroll to position [5529, 0]
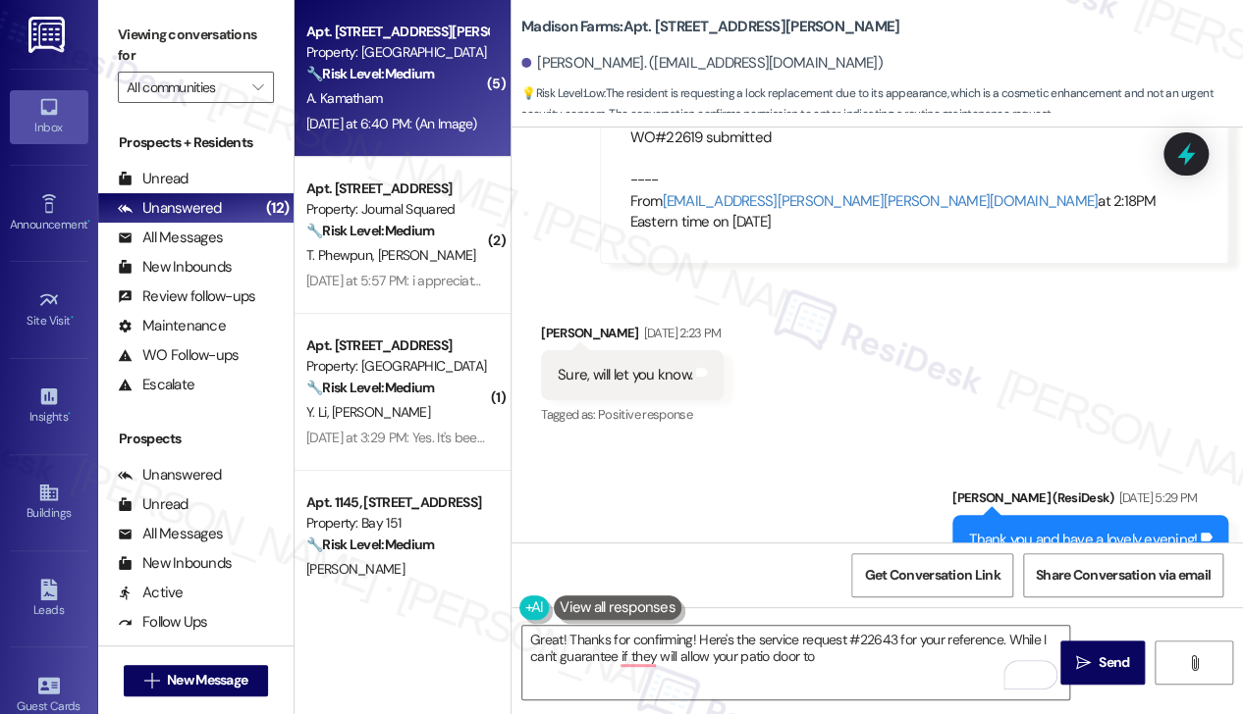
click at [629, 365] on div "Sure, will let you know." at bounding box center [624, 375] width 134 height 21
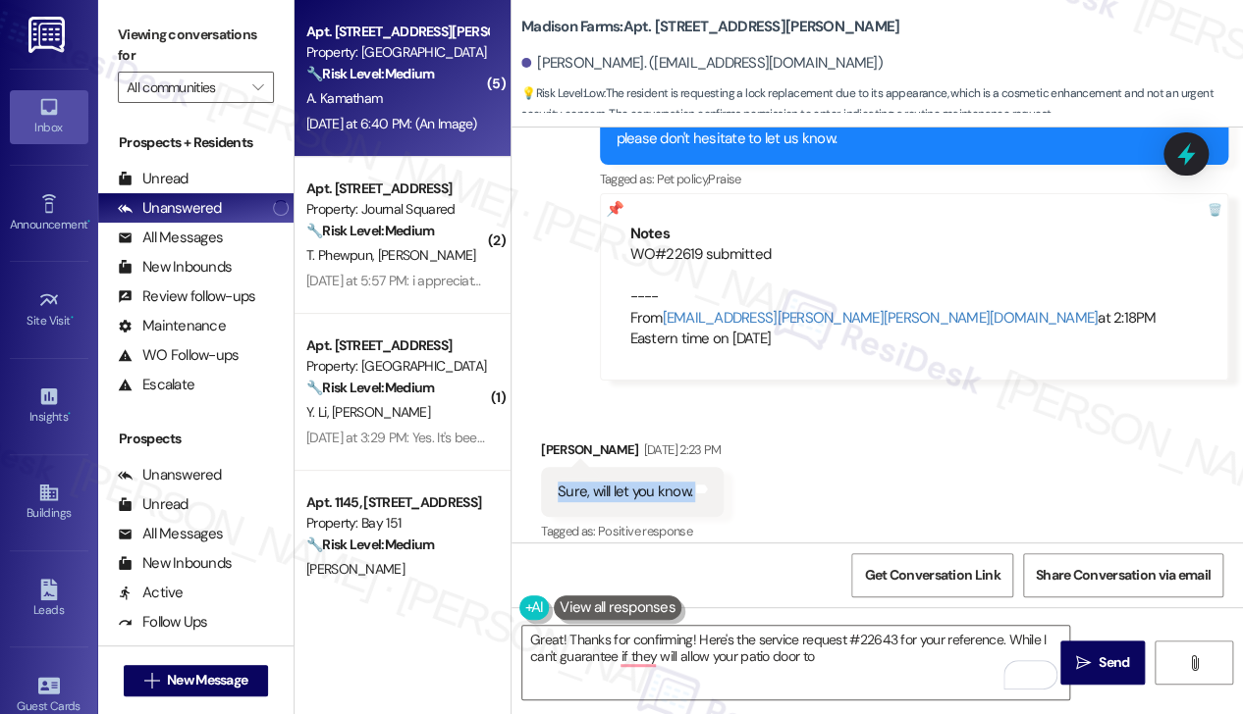
scroll to position [5136, 0]
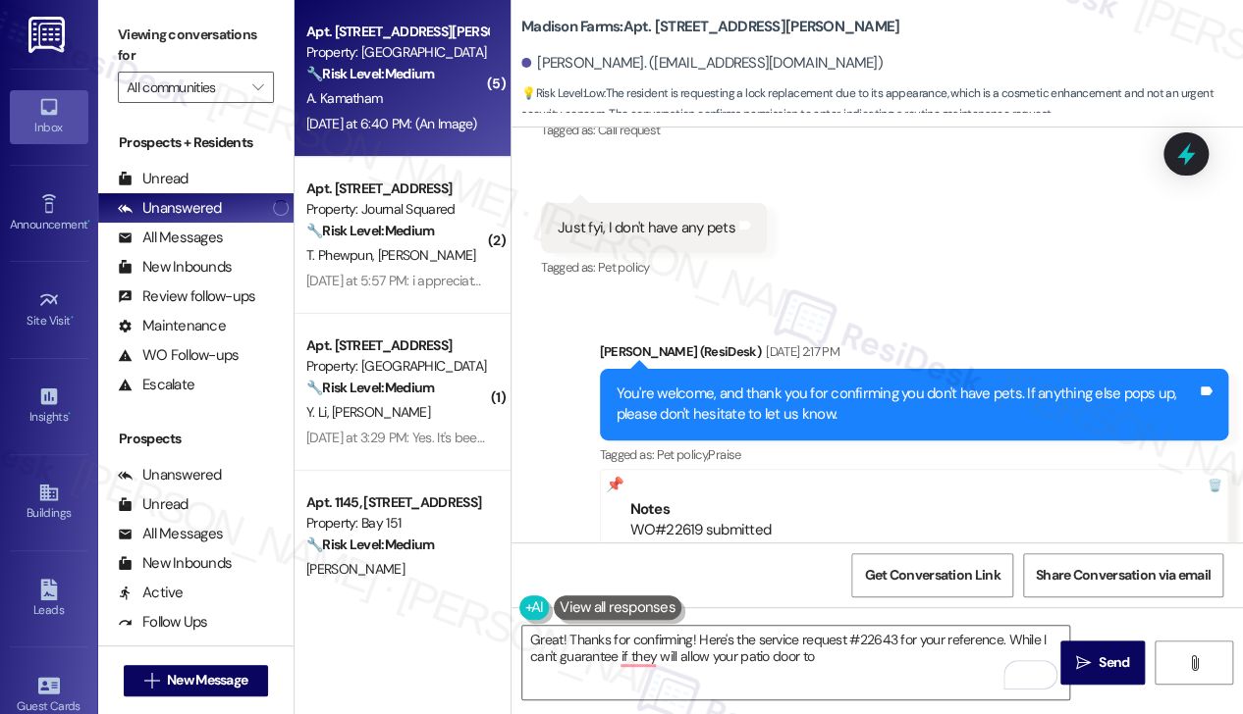
click at [762, 384] on div "You're welcome, and thank you for confirming you don't have pets. If anything e…" at bounding box center [906, 405] width 581 height 42
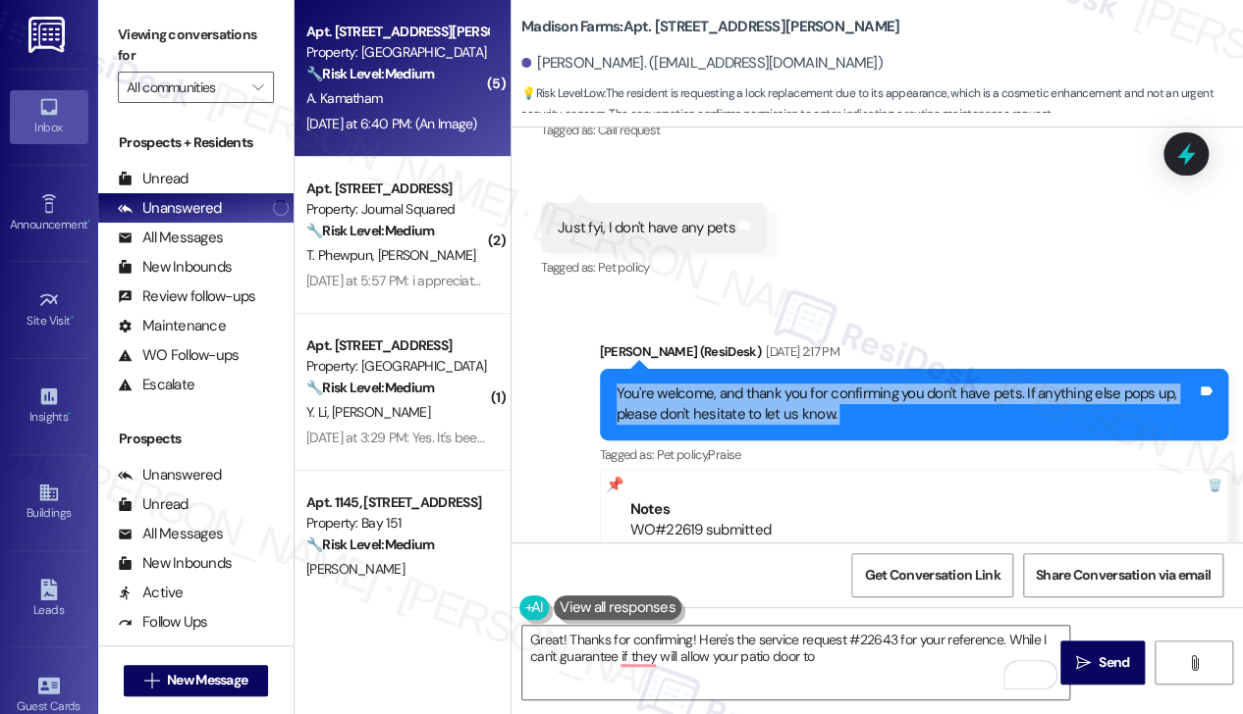
click at [762, 384] on div "You're welcome, and thank you for confirming you don't have pets. If anything e…" at bounding box center [906, 405] width 581 height 42
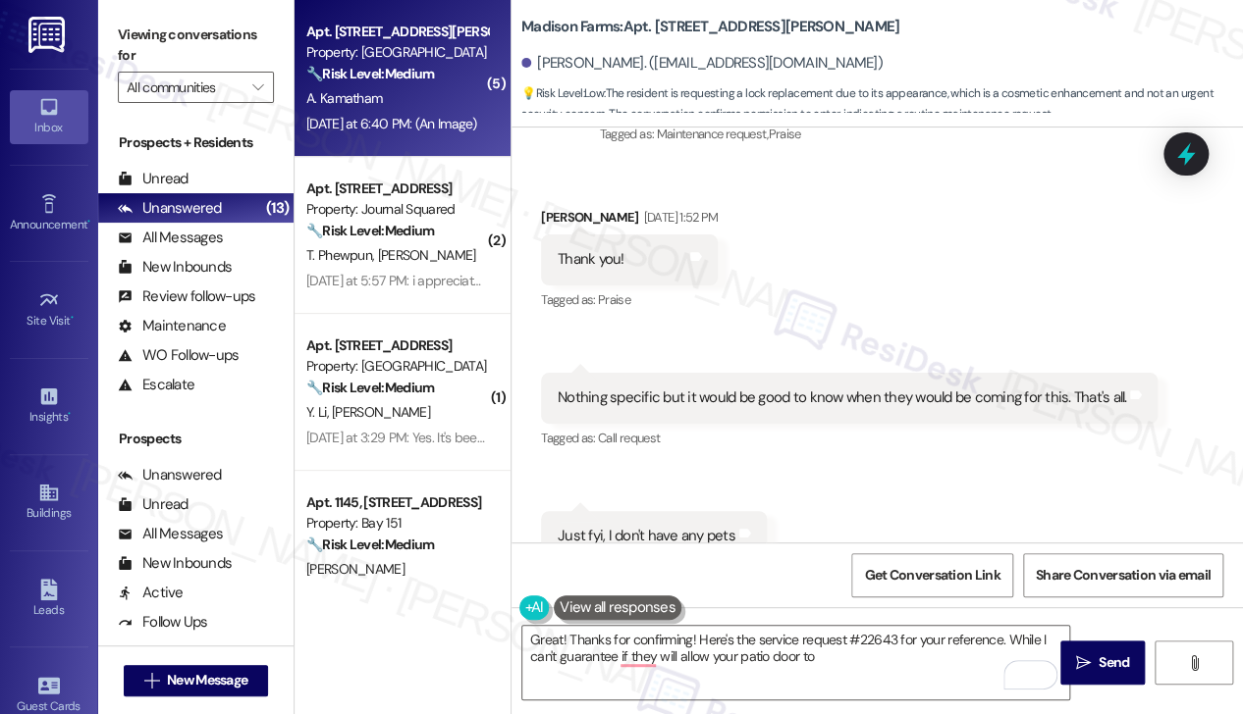
scroll to position [4743, 0]
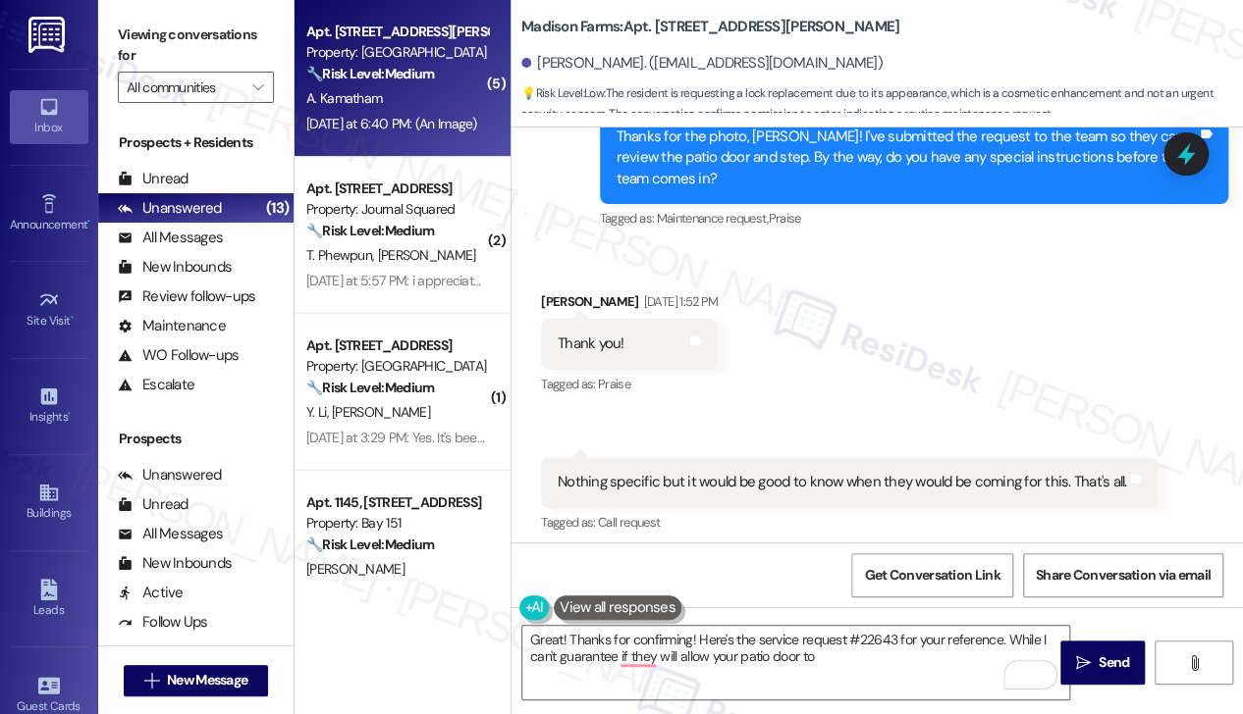
click at [685, 472] on div "Nothing specific but it would be good to know when they would be coming for thi…" at bounding box center [841, 482] width 568 height 21
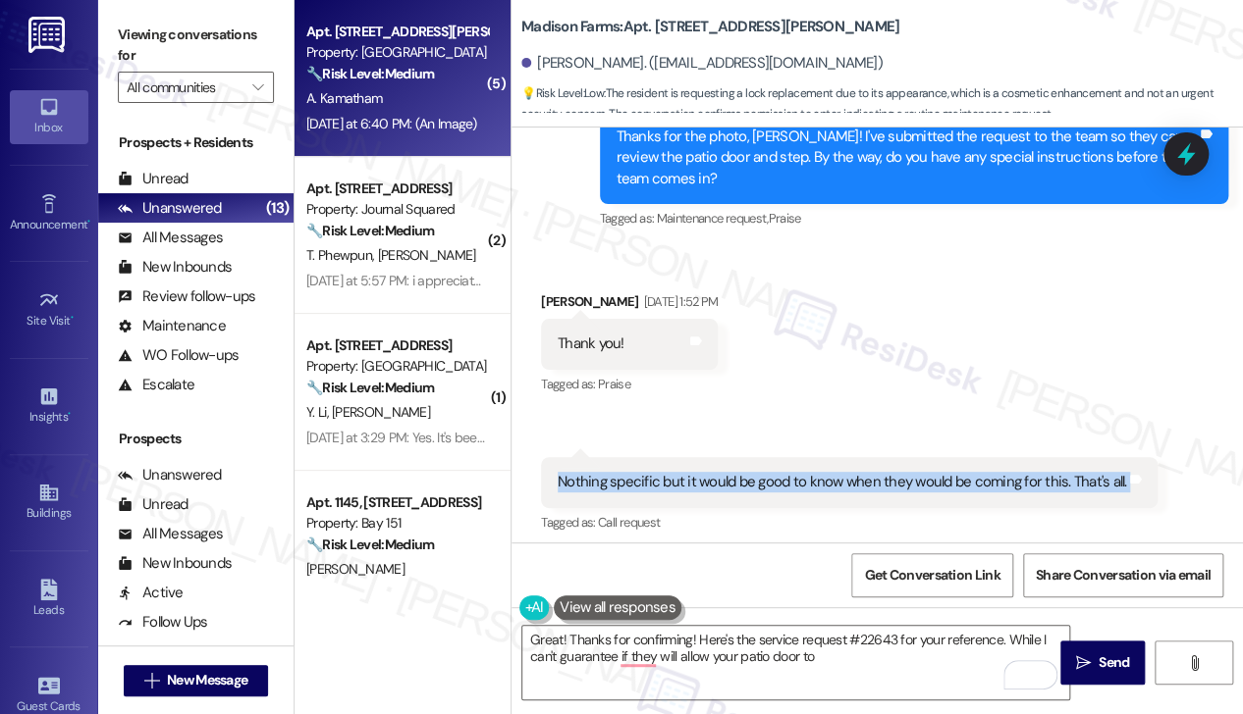
click at [685, 472] on div "Nothing specific but it would be good to know when they would be coming for thi…" at bounding box center [841, 482] width 568 height 21
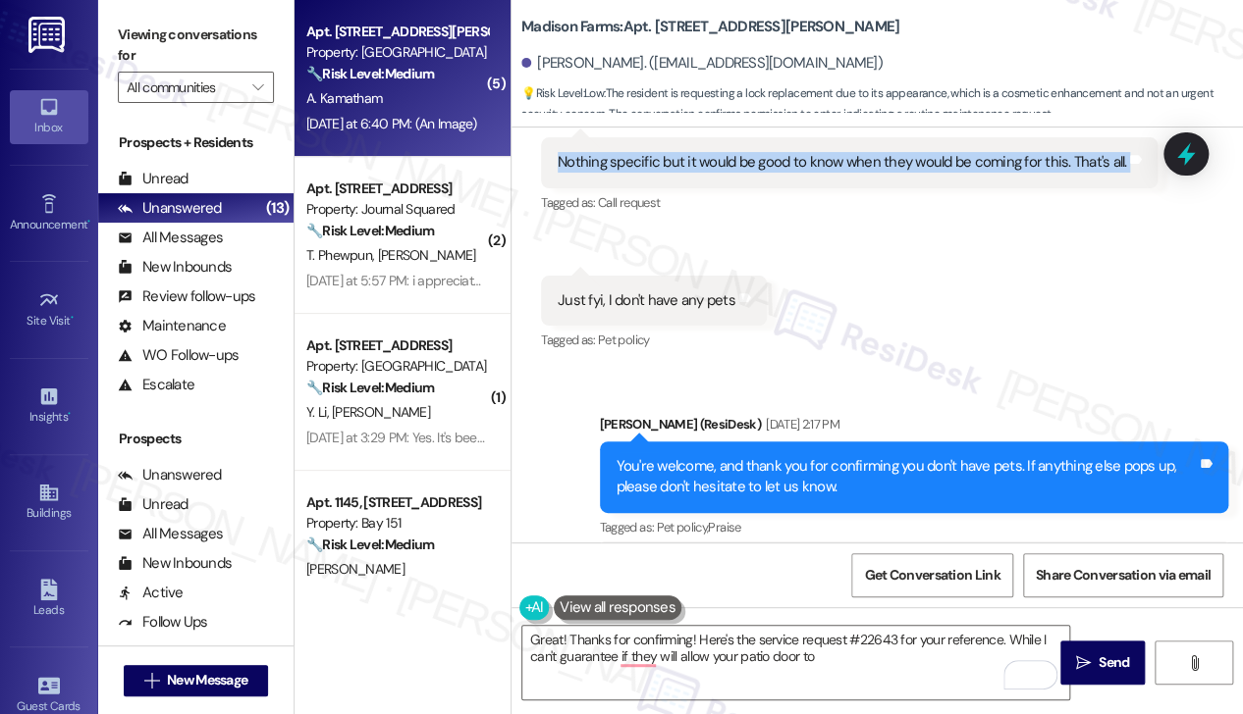
scroll to position [5234, 0]
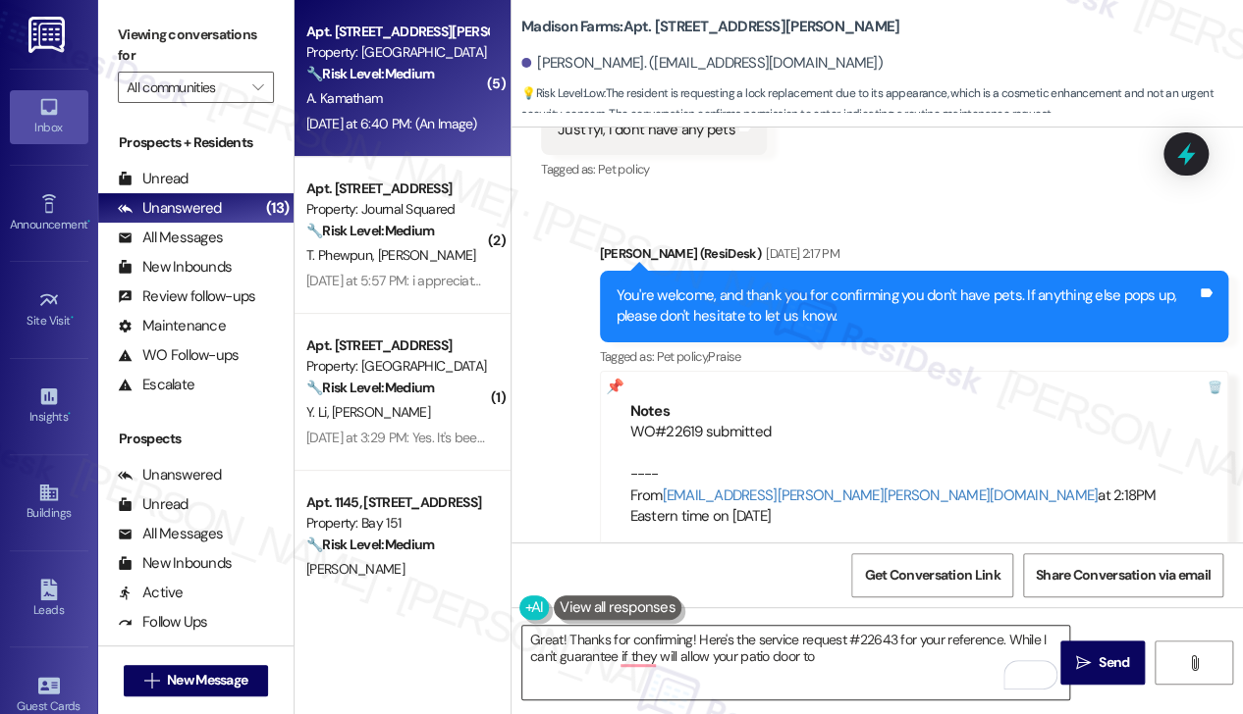
click at [882, 639] on textarea "Great! Thanks for confirming! Here's the service request #22643 for your refere…" at bounding box center [795, 663] width 547 height 74
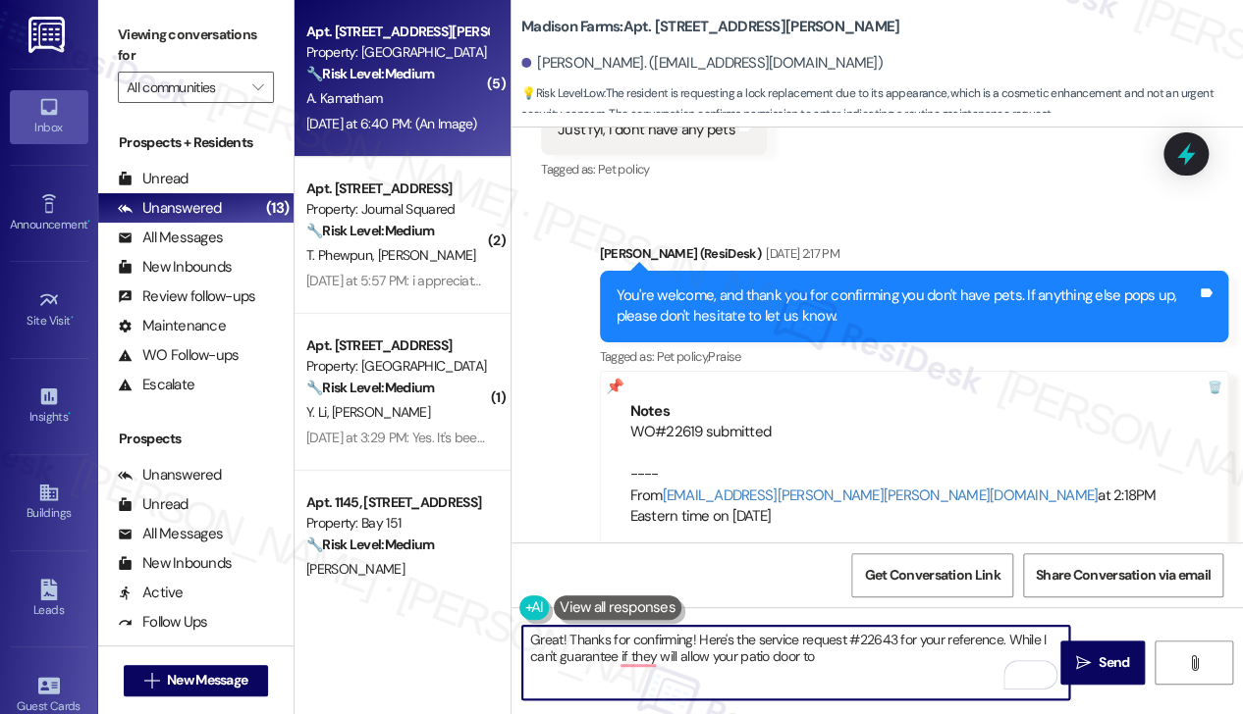
click at [882, 639] on textarea "Great! Thanks for confirming! Here's the service request #22643 for your refere…" at bounding box center [795, 663] width 547 height 74
click at [874, 650] on textarea "Great! Thanks for confirming! Here's the service request #22643 for your refere…" at bounding box center [795, 663] width 547 height 74
drag, startPoint x: 859, startPoint y: 655, endPoint x: 618, endPoint y: 664, distance: 240.7
click at [620, 664] on textarea "Great! Thanks for confirming! Here's the service request #22643 for your refere…" at bounding box center [795, 663] width 547 height 74
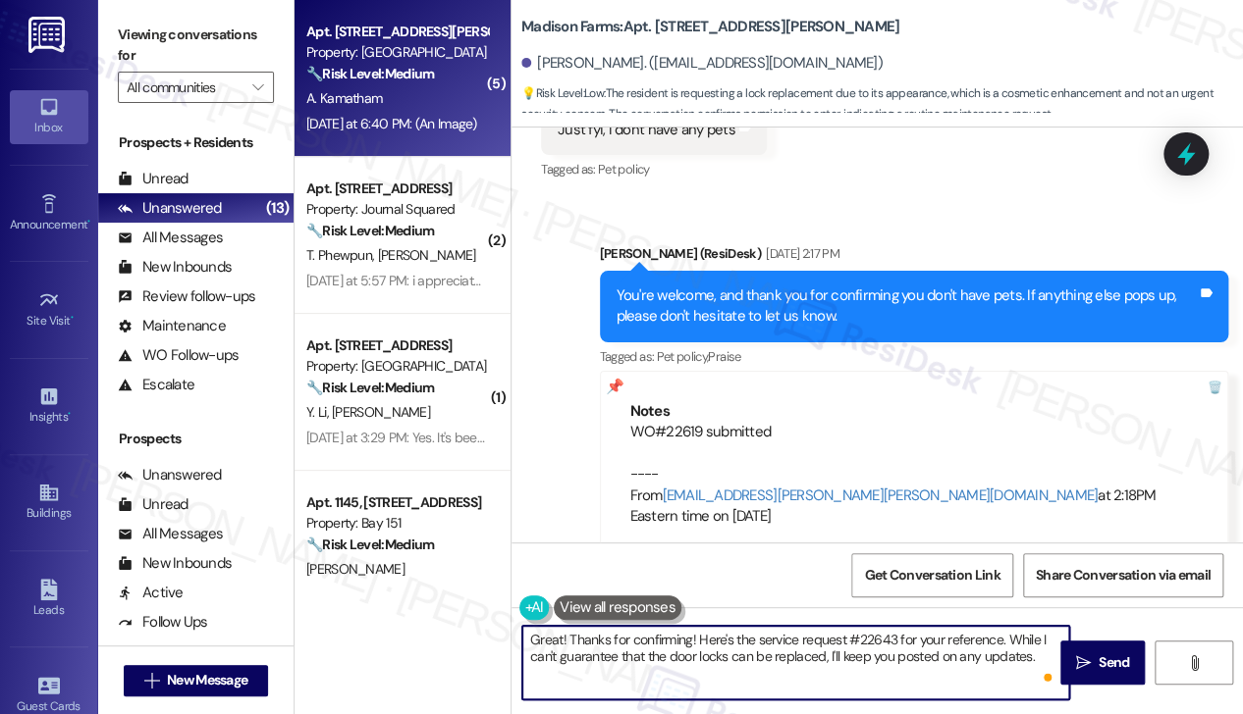
click at [1021, 653] on textarea "Great! Thanks for confirming! Here's the service request #22643 for your refere…" at bounding box center [795, 663] width 547 height 74
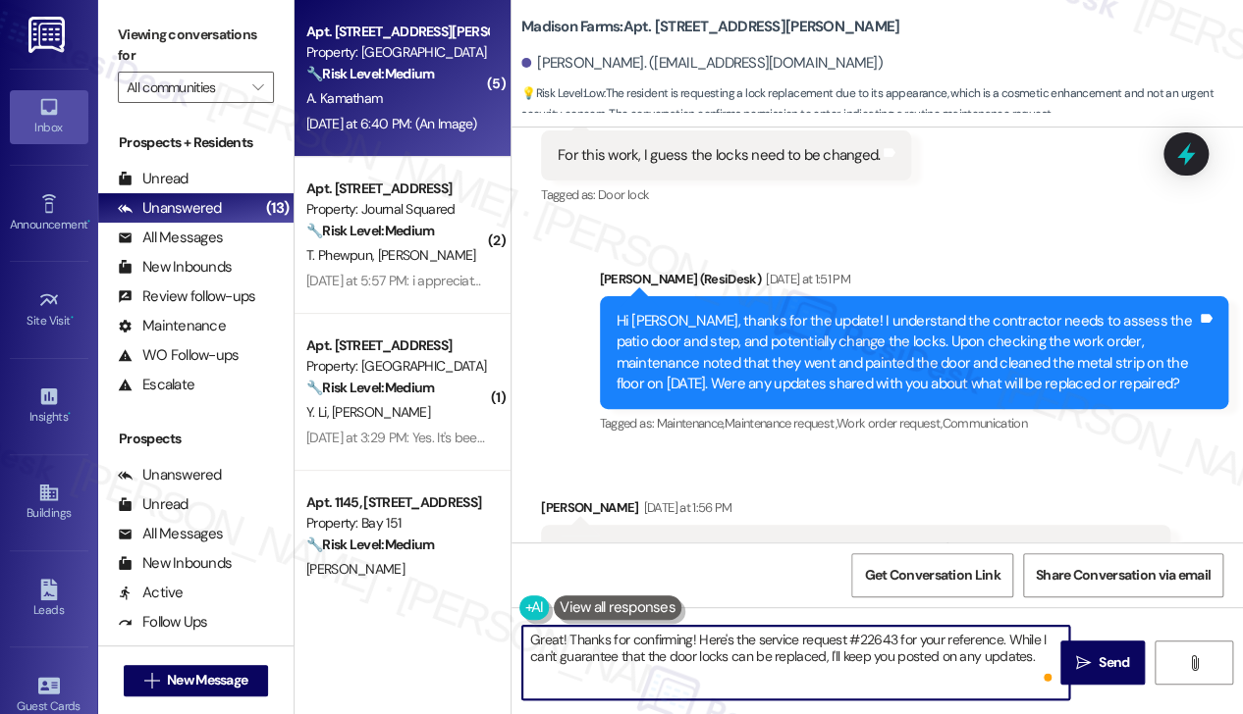
scroll to position [7197, 0]
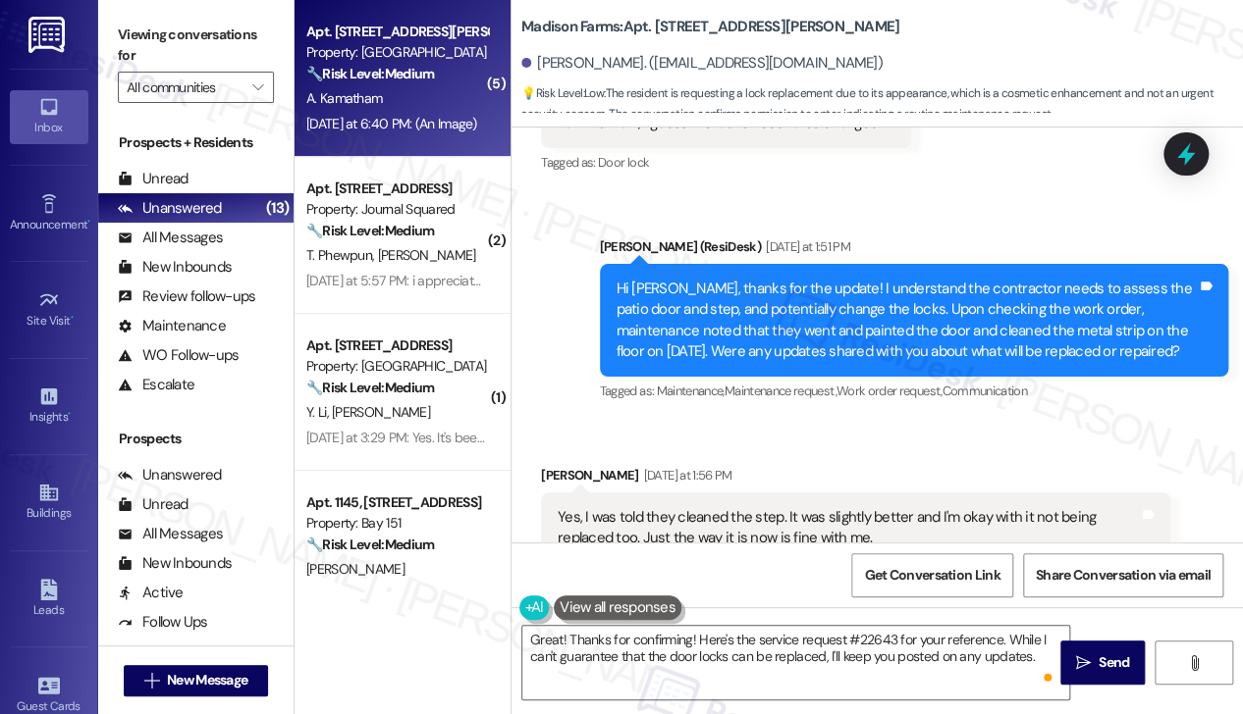
click at [797, 279] on div "Hi [PERSON_NAME], thanks for the update! I understand the contractor needs to a…" at bounding box center [906, 321] width 581 height 84
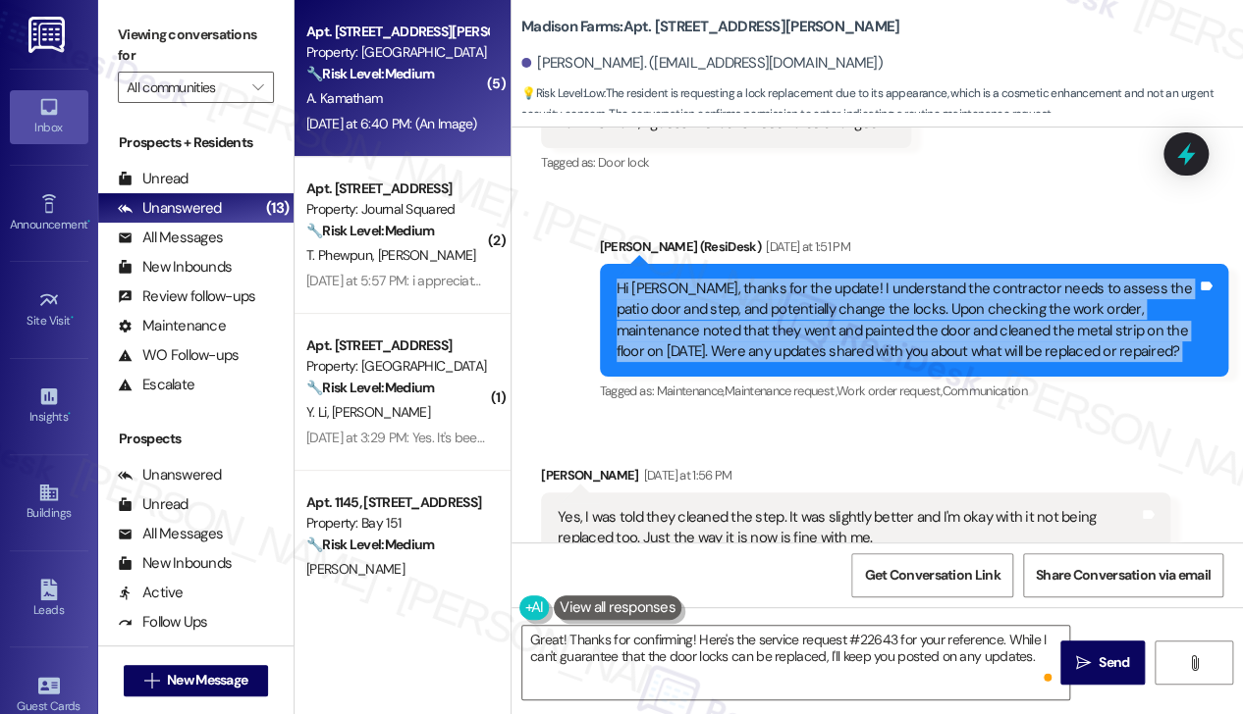
click at [797, 279] on div "Hi [PERSON_NAME], thanks for the update! I understand the contractor needs to a…" at bounding box center [906, 321] width 581 height 84
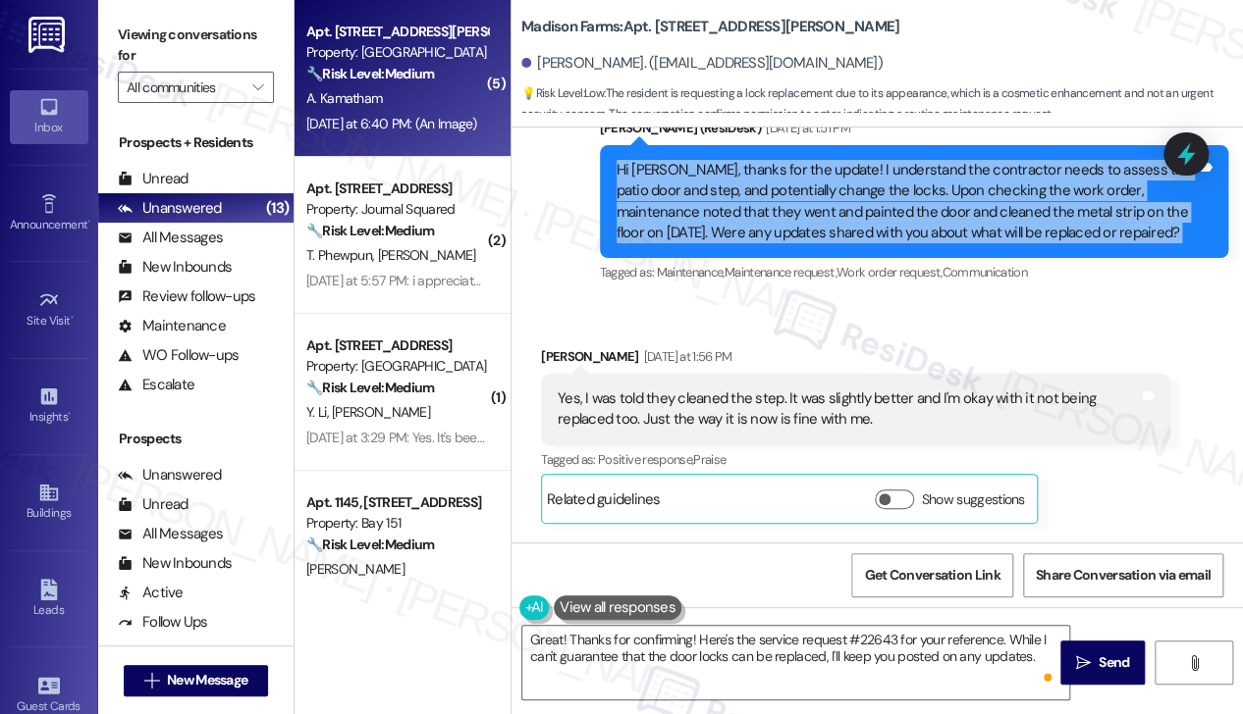
scroll to position [7393, 0]
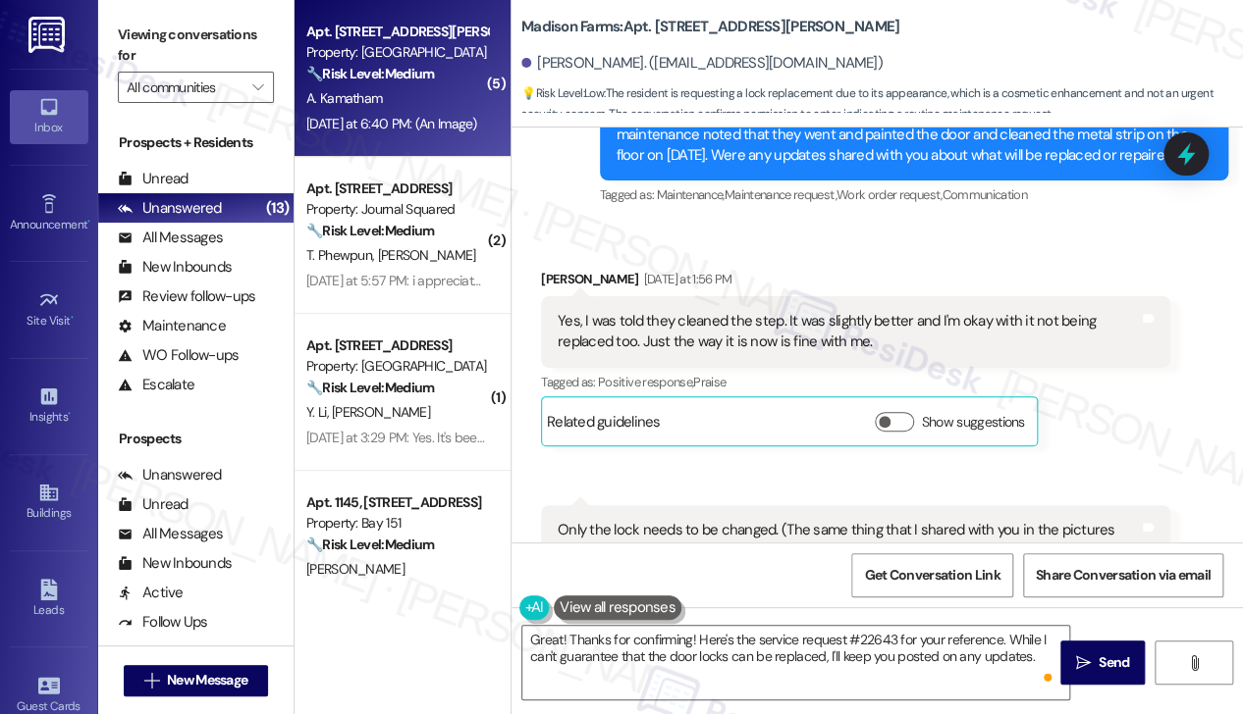
click at [745, 311] on div "Yes, I was told they cleaned the step. It was slightly better and I'm okay with…" at bounding box center [847, 332] width 581 height 42
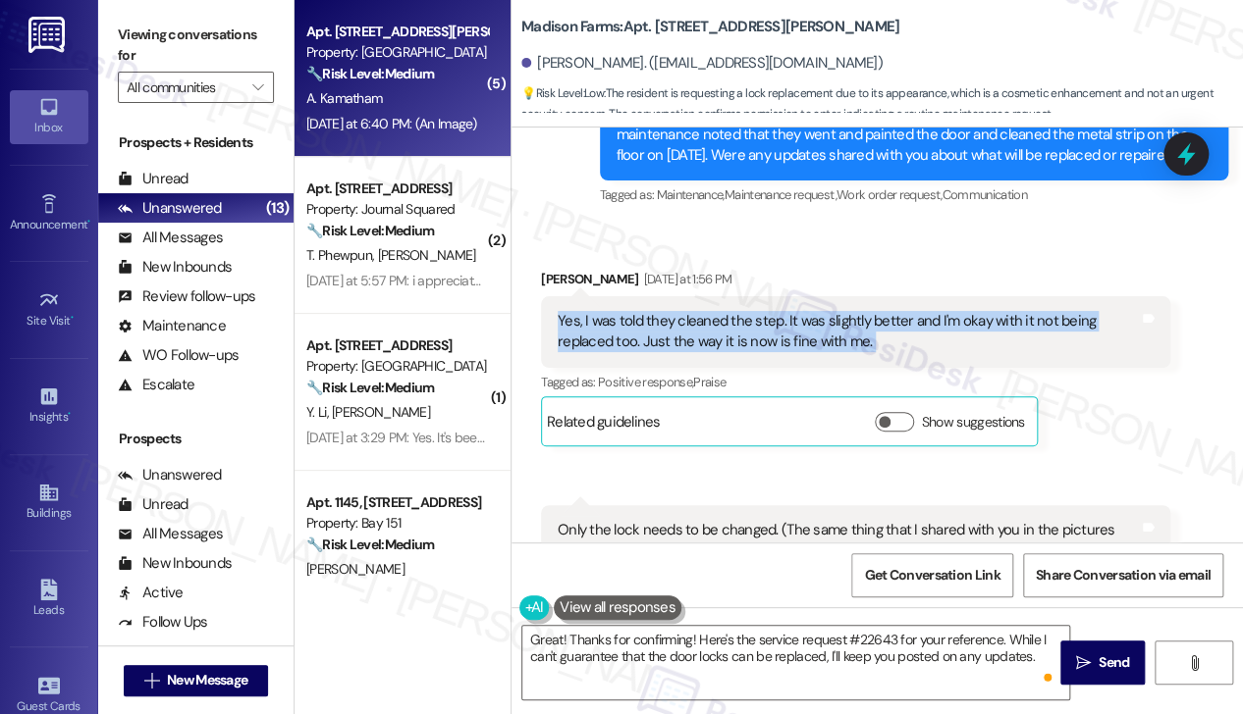
click at [745, 311] on div "Yes, I was told they cleaned the step. It was slightly better and I'm okay with…" at bounding box center [847, 332] width 581 height 42
click at [712, 311] on div "Yes, I was told they cleaned the step. It was slightly better and I'm okay with…" at bounding box center [847, 332] width 581 height 42
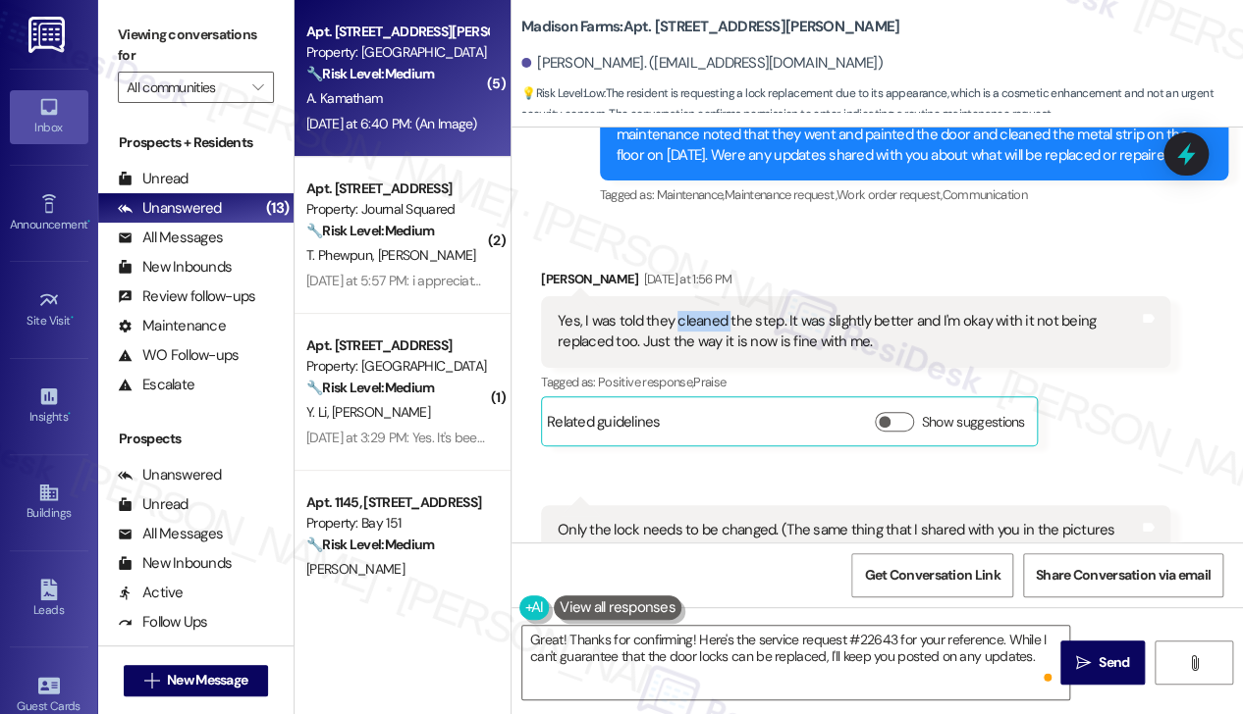
click at [712, 311] on div "Yes, I was told they cleaned the step. It was slightly better and I'm okay with…" at bounding box center [847, 332] width 581 height 42
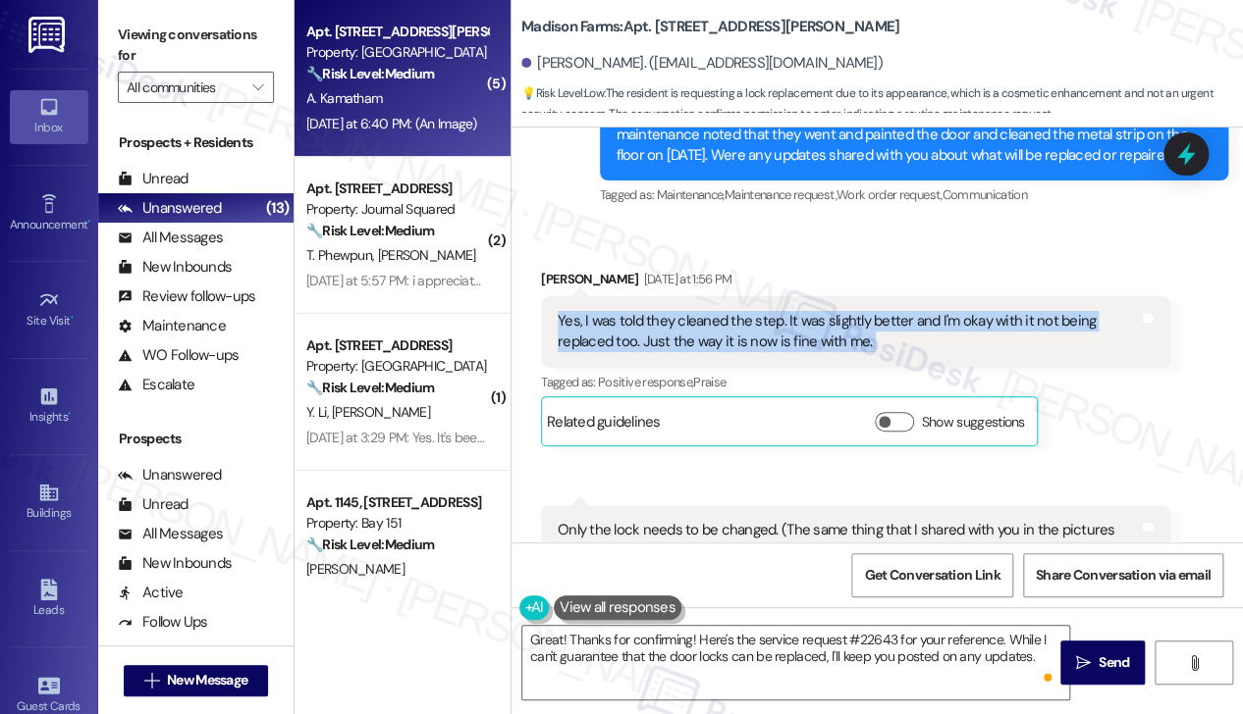
click at [712, 311] on div "Yes, I was told they cleaned the step. It was slightly better and I'm okay with…" at bounding box center [847, 332] width 581 height 42
click at [711, 311] on div "Yes, I was told they cleaned the step. It was slightly better and I'm okay with…" at bounding box center [847, 332] width 581 height 42
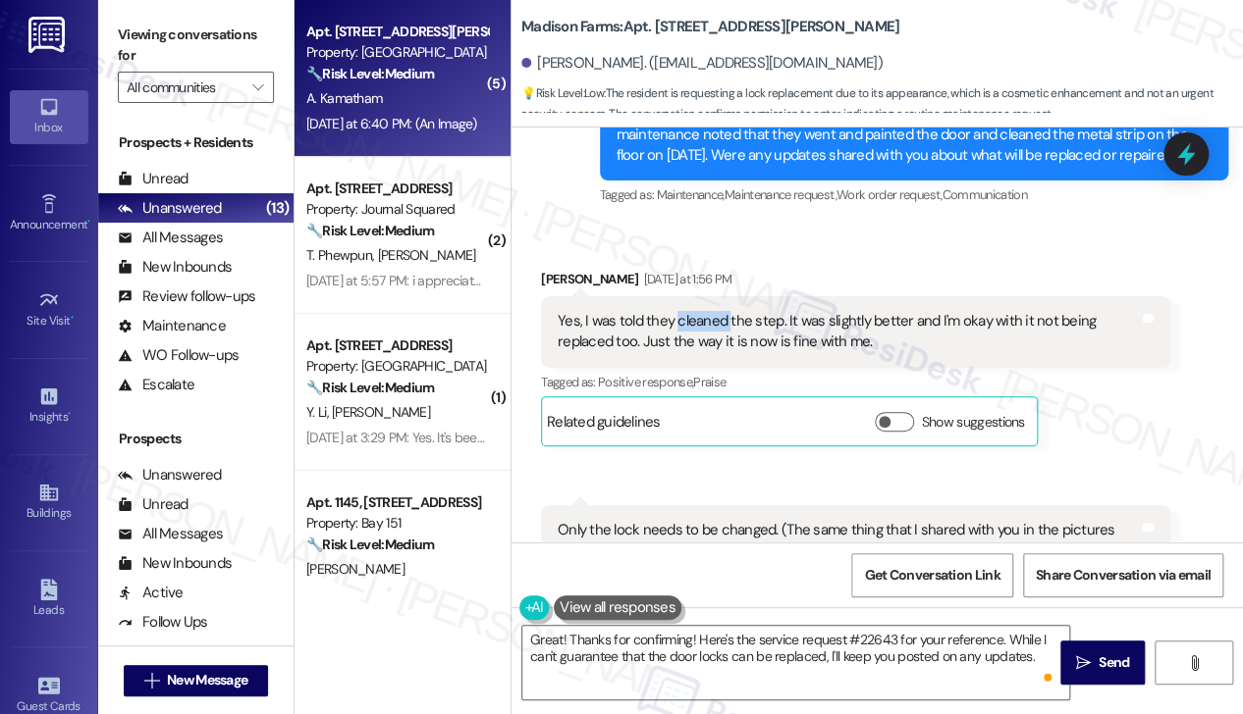
click at [711, 311] on div "Yes, I was told they cleaned the step. It was slightly better and I'm okay with…" at bounding box center [847, 332] width 581 height 42
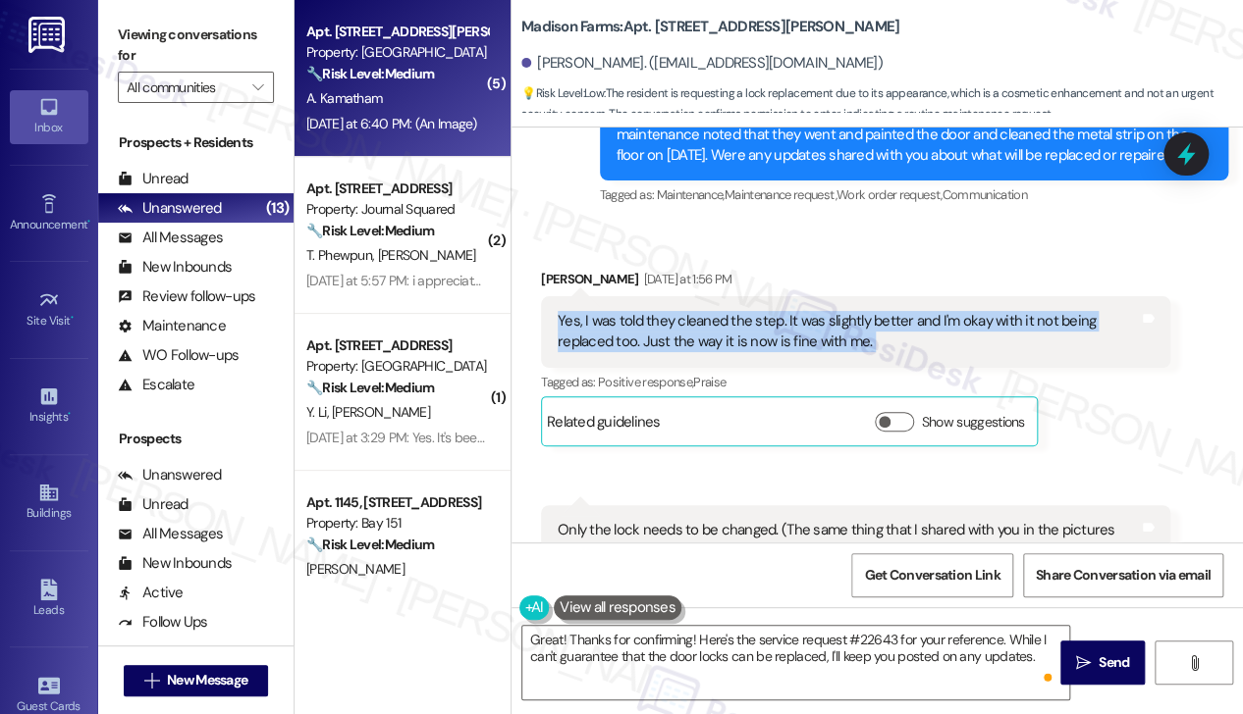
click at [711, 311] on div "Yes, I was told they cleaned the step. It was slightly better and I'm okay with…" at bounding box center [847, 332] width 581 height 42
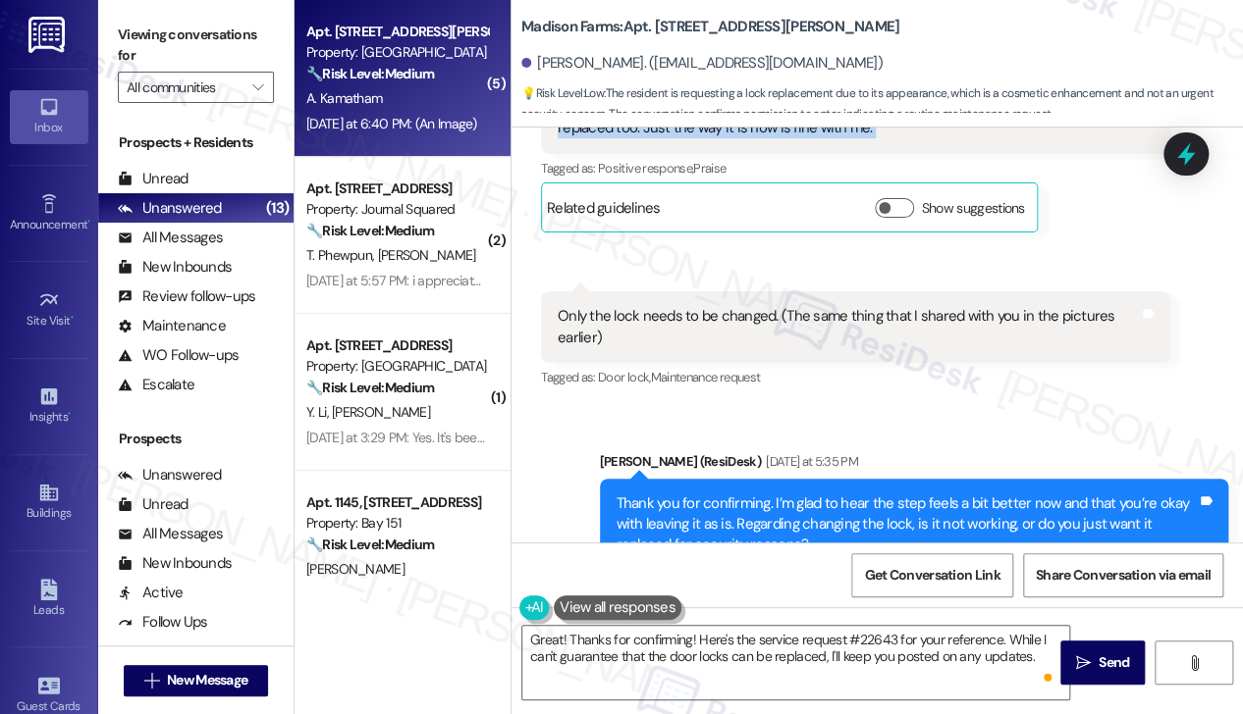
scroll to position [7688, 0]
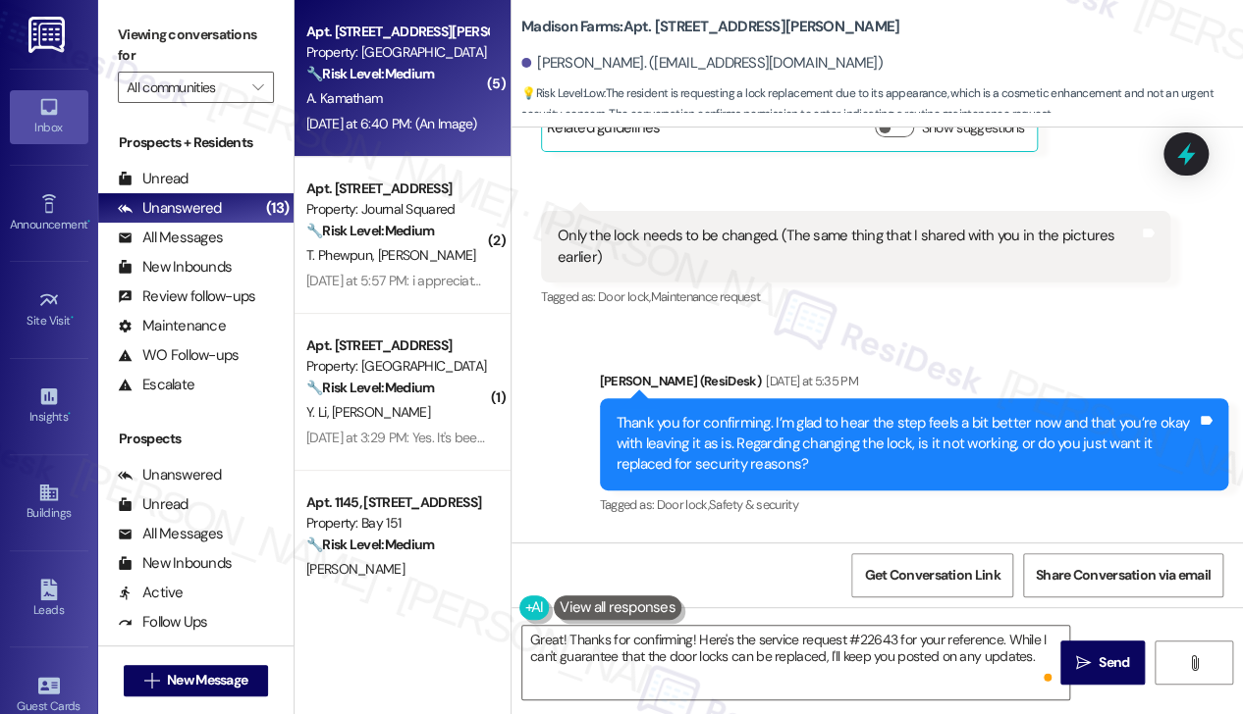
click at [716, 226] on div "Only the lock needs to be changed. (The same thing that I shared with you in th…" at bounding box center [847, 247] width 581 height 42
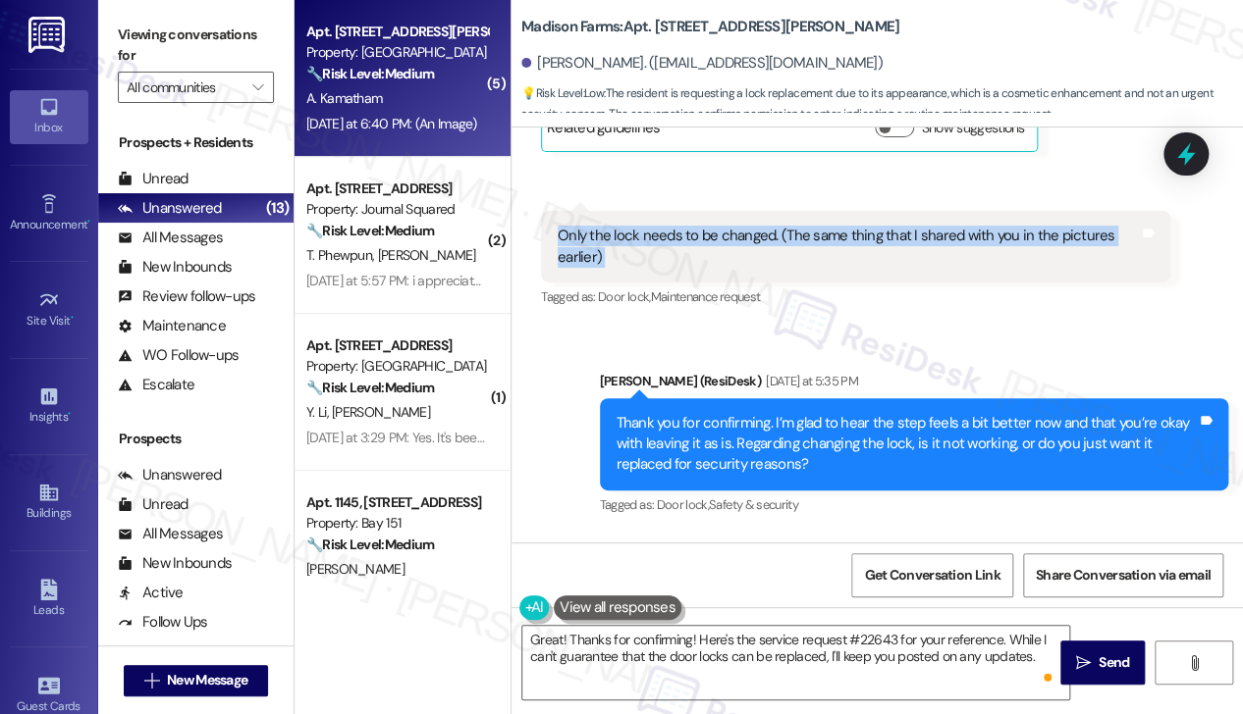
click at [716, 226] on div "Only the lock needs to be changed. (The same thing that I shared with you in th…" at bounding box center [847, 247] width 581 height 42
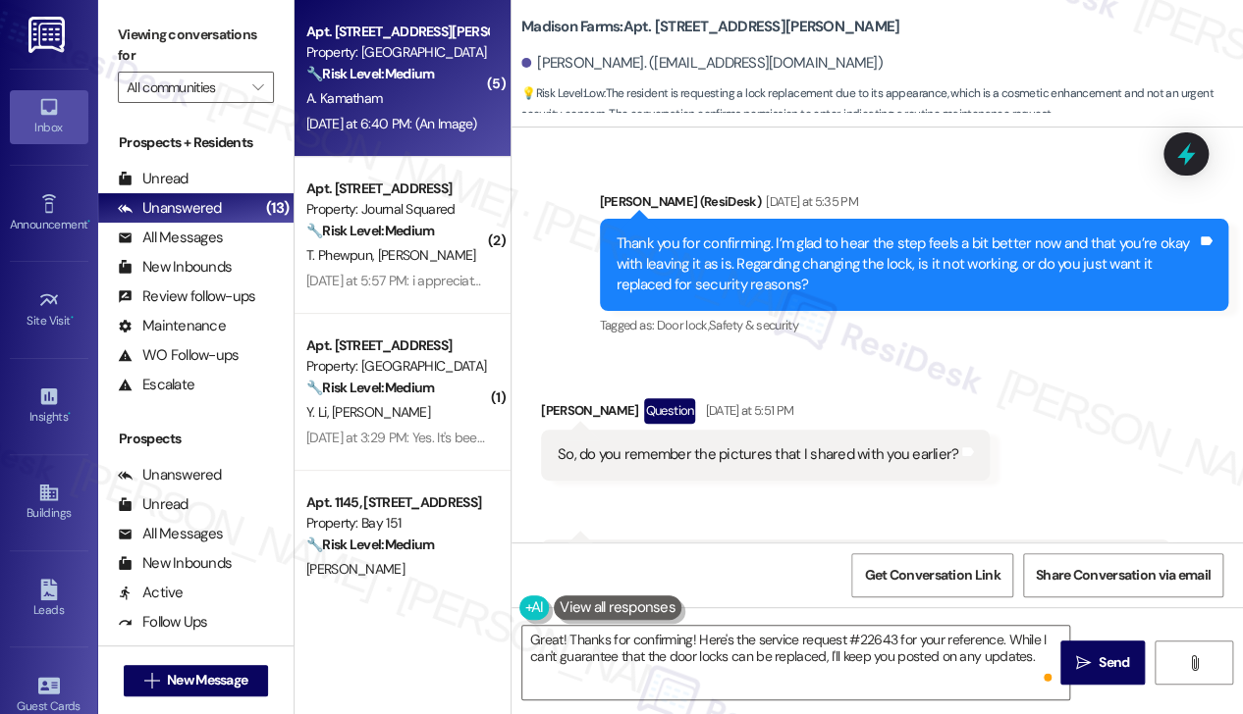
scroll to position [7982, 0]
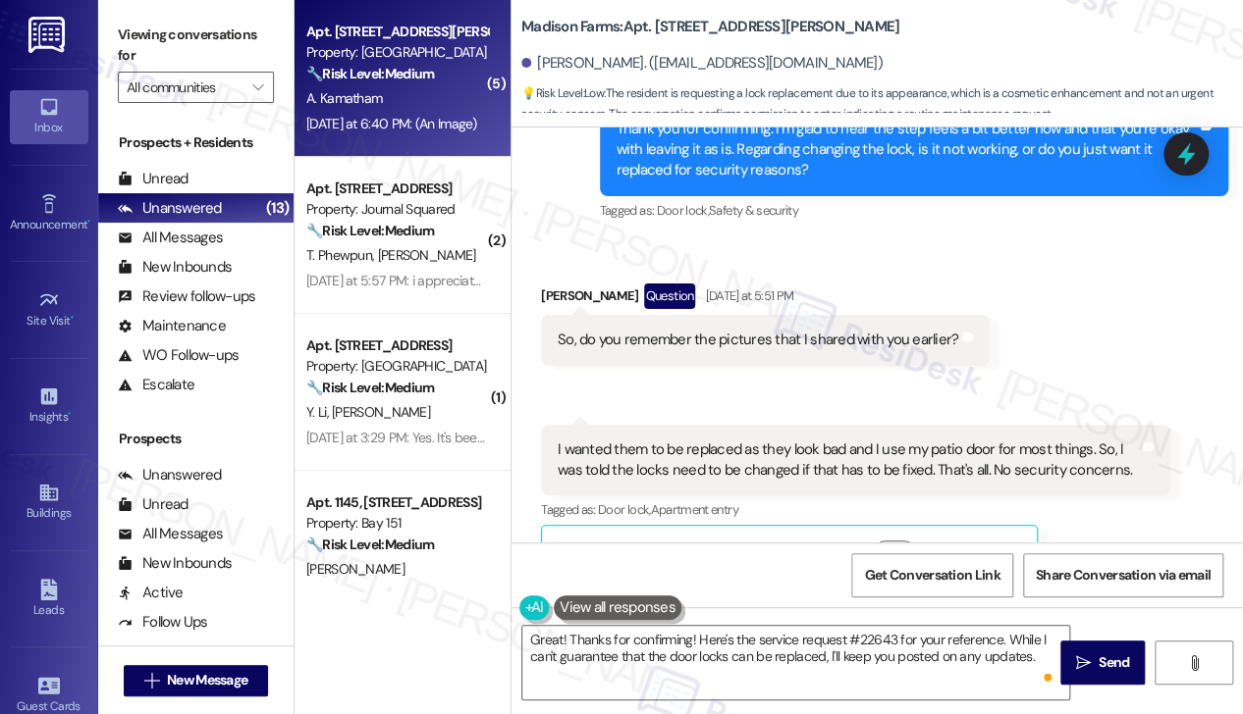
click at [676, 440] on div "I wanted them to be replaced as they look bad and I use my patio door for most …" at bounding box center [847, 461] width 581 height 42
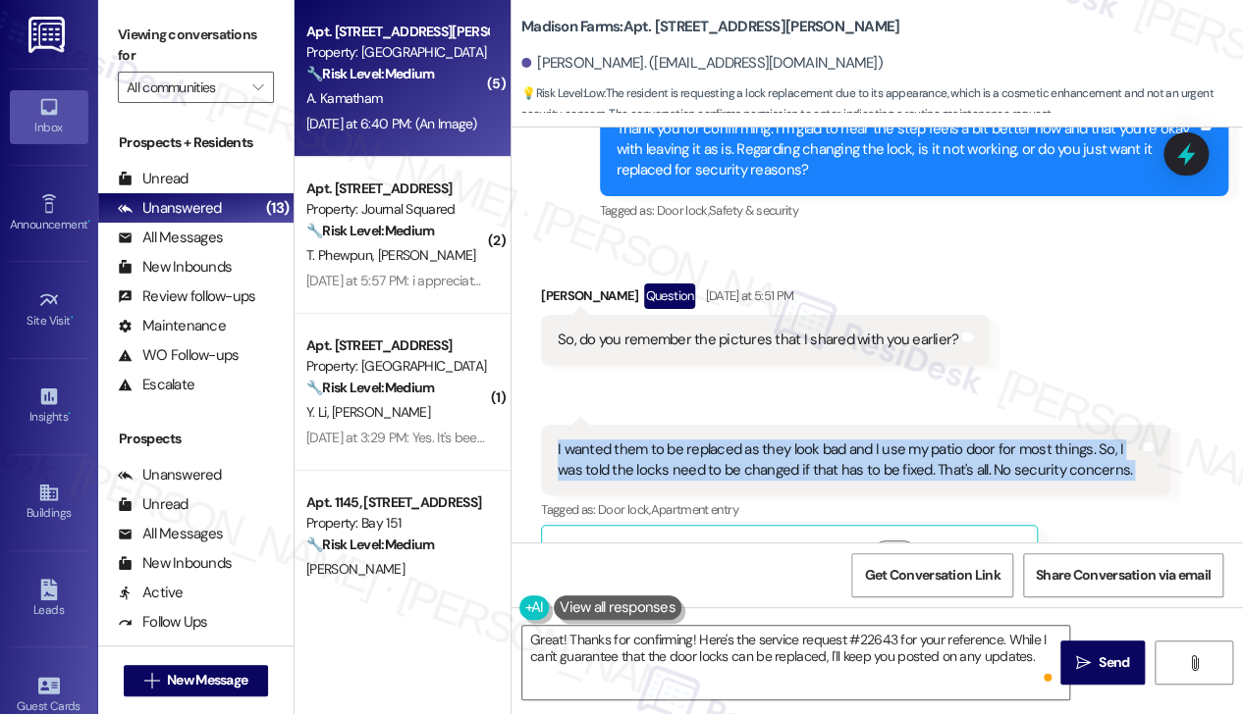
click at [676, 440] on div "I wanted them to be replaced as they look bad and I use my patio door for most …" at bounding box center [847, 461] width 581 height 42
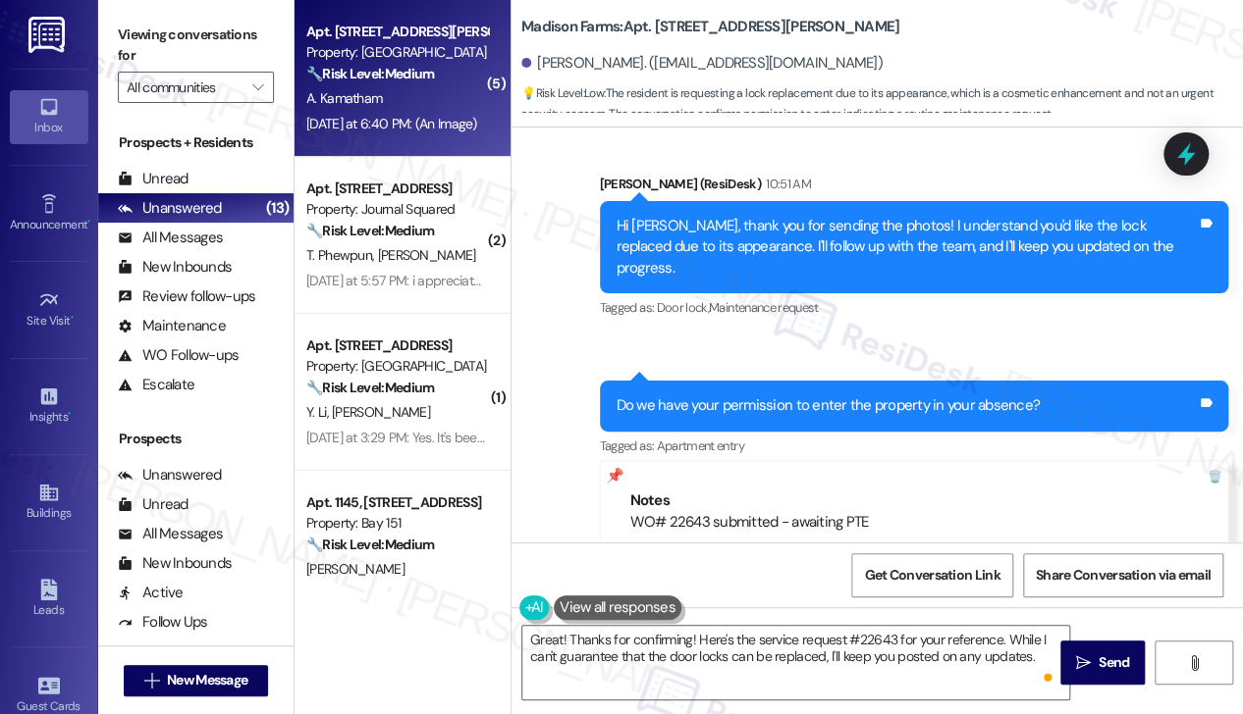
scroll to position [10141, 0]
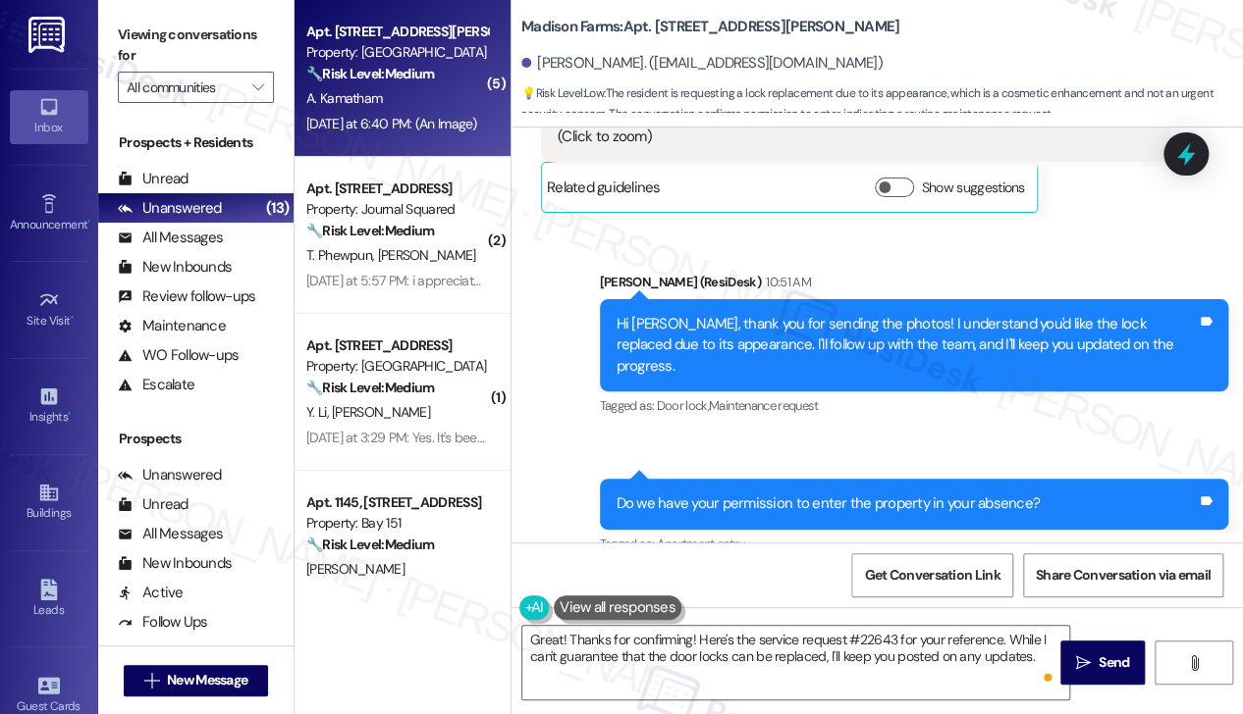
click at [780, 314] on div "Hi [PERSON_NAME], thank you for sending the photos! I understand you'd like the…" at bounding box center [906, 345] width 581 height 63
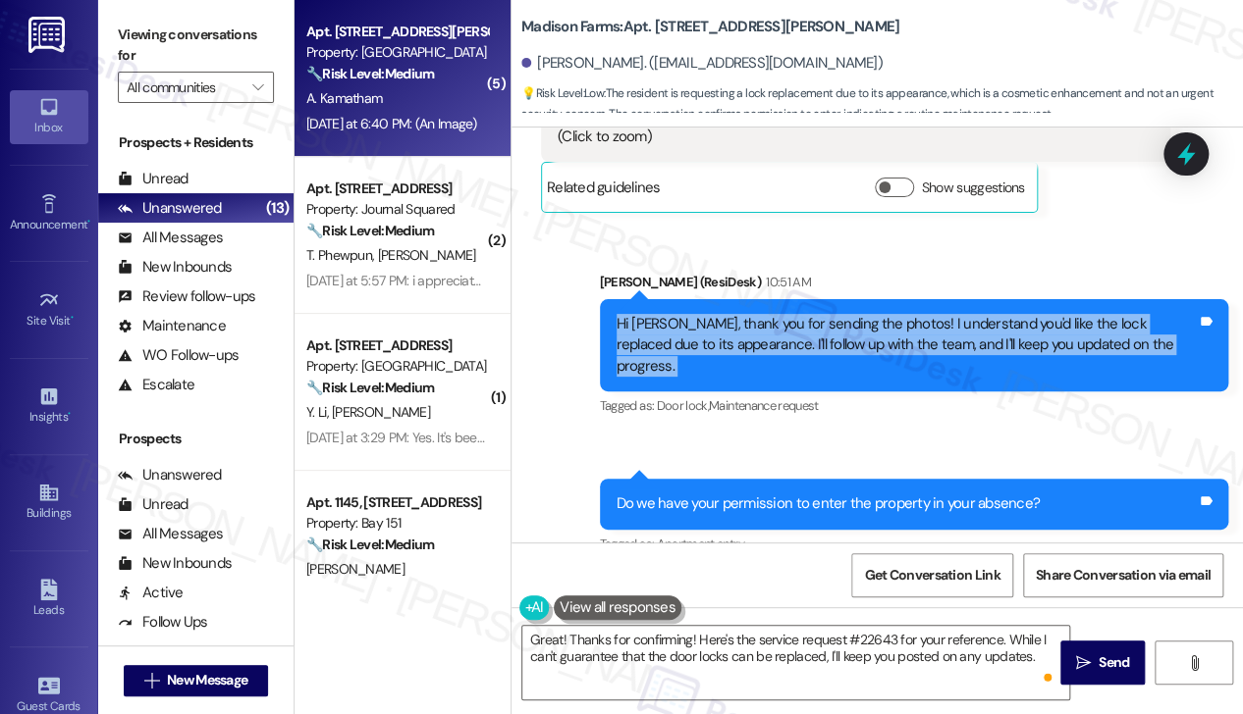
click at [780, 314] on div "Hi [PERSON_NAME], thank you for sending the photos! I understand you'd like the…" at bounding box center [906, 345] width 581 height 63
click at [732, 314] on div "Hi [PERSON_NAME], thank you for sending the photos! I understand you'd like the…" at bounding box center [906, 345] width 581 height 63
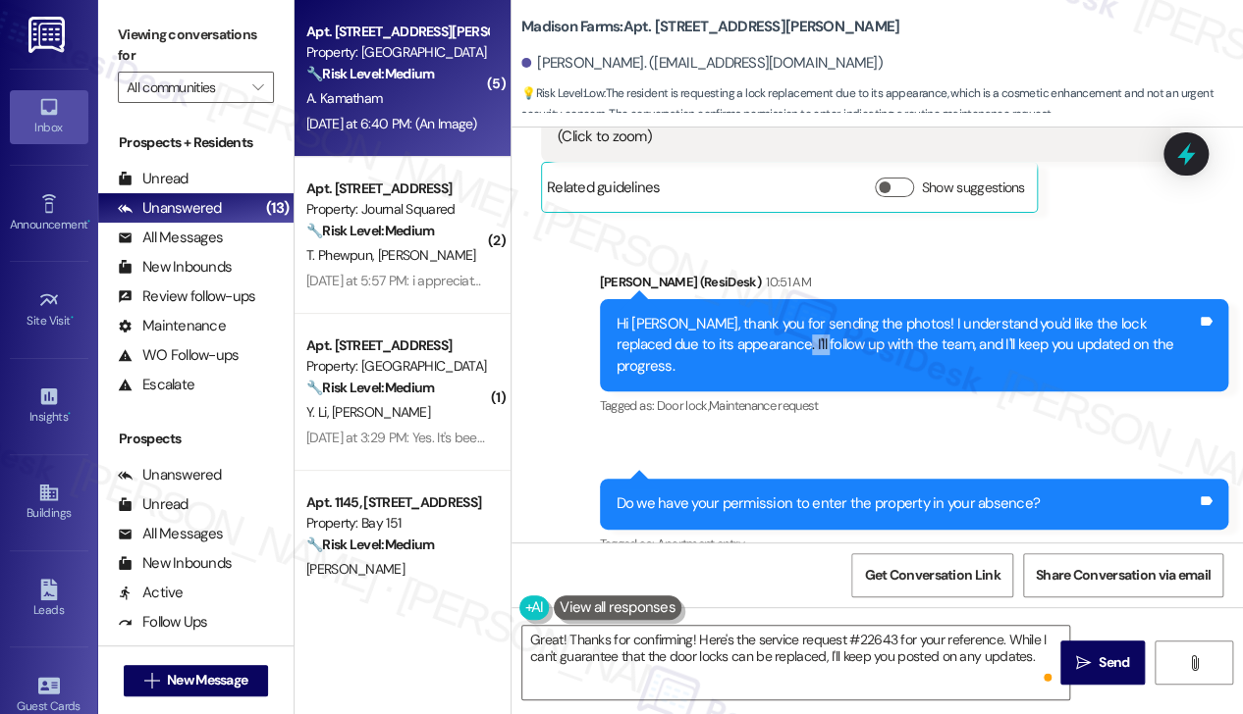
click at [732, 314] on div "Hi [PERSON_NAME], thank you for sending the photos! I understand you'd like the…" at bounding box center [906, 345] width 581 height 63
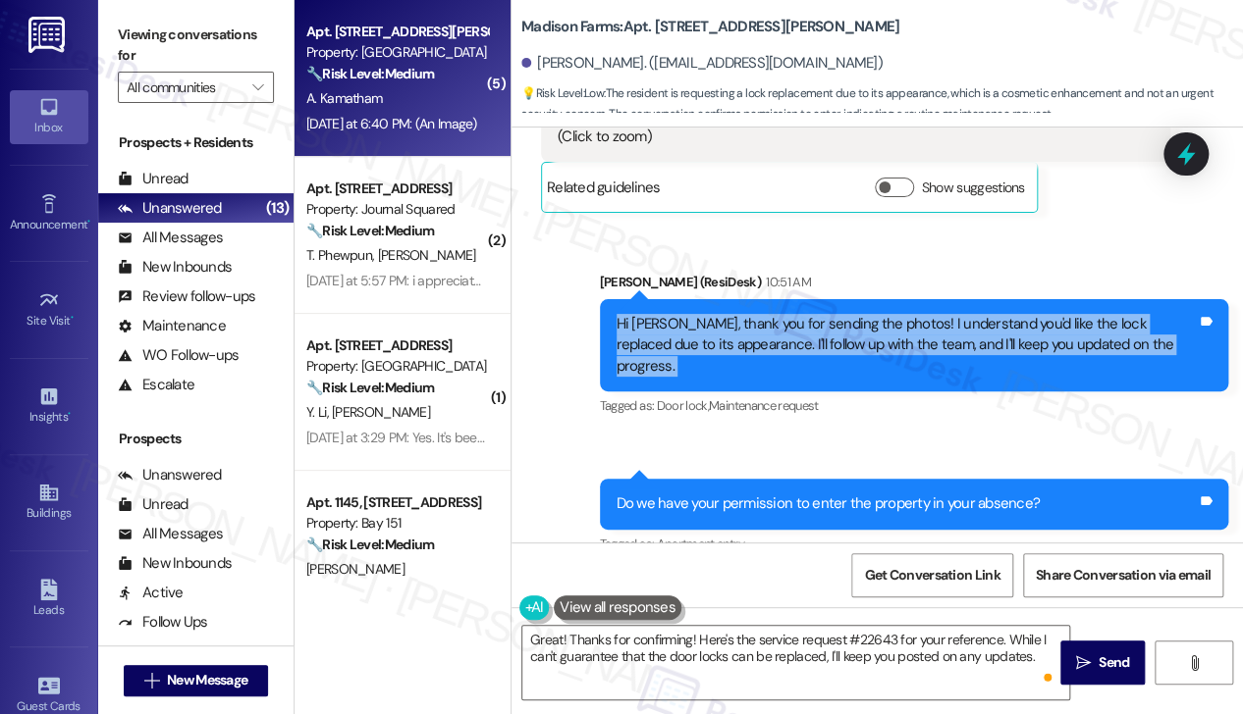
click at [732, 314] on div "Hi [PERSON_NAME], thank you for sending the photos! I understand you'd like the…" at bounding box center [906, 345] width 581 height 63
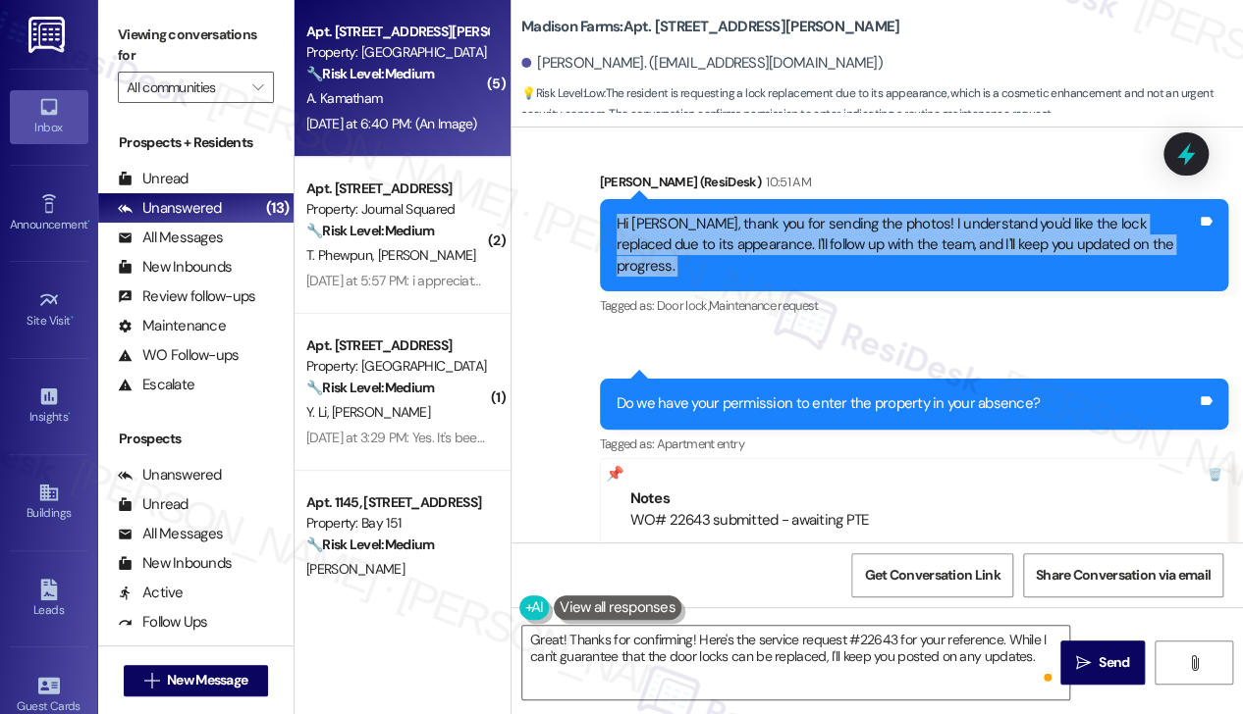
scroll to position [10239, 0]
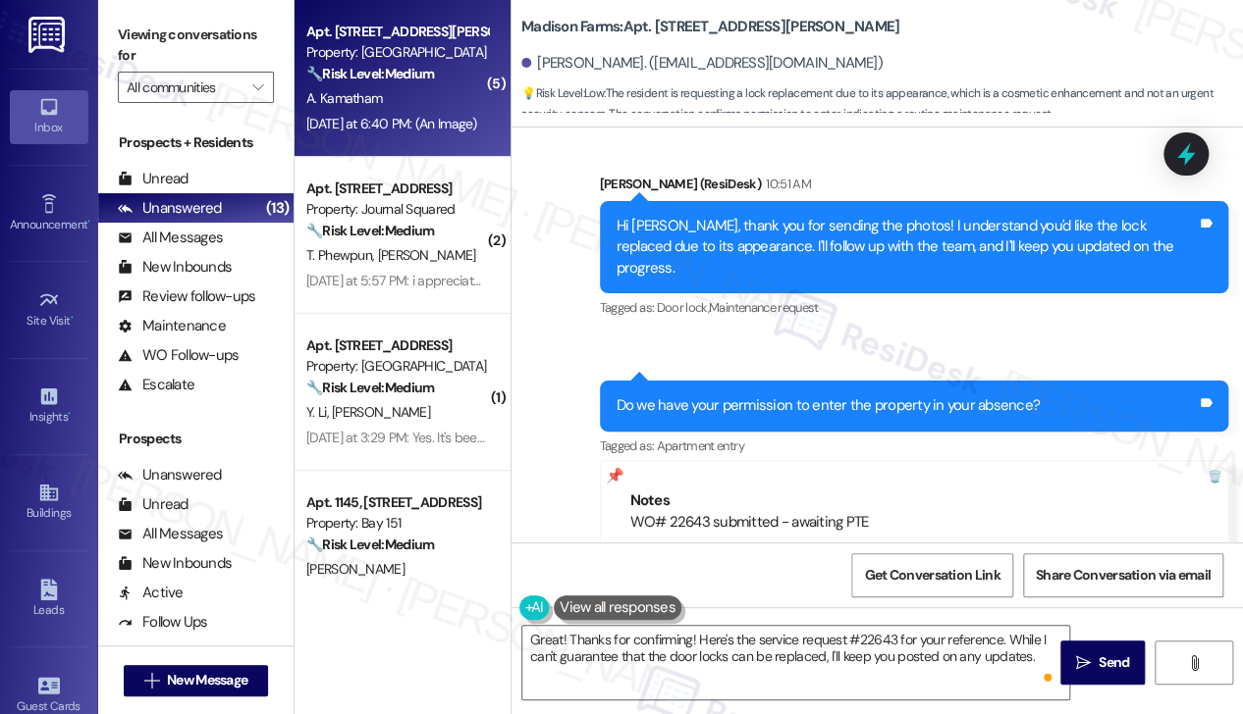
click at [687, 396] on div "Do we have your permission to enter the property in your absence?" at bounding box center [827, 406] width 423 height 21
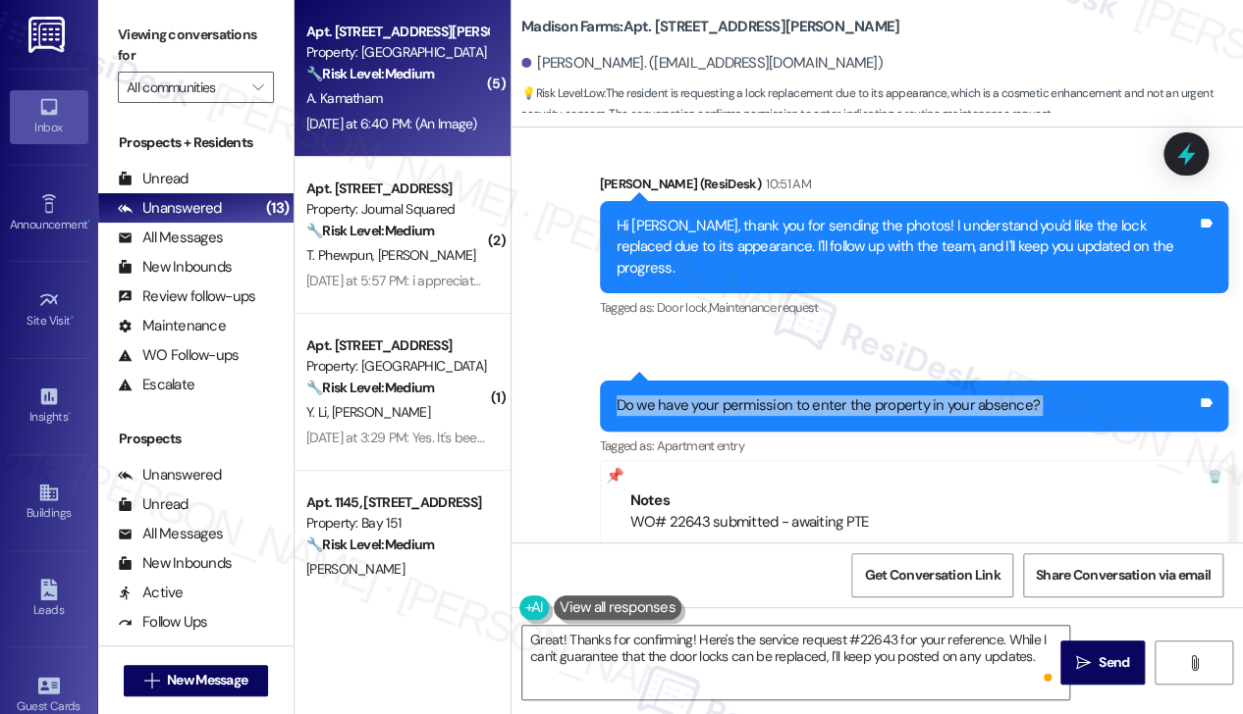
click at [687, 396] on div "Do we have your permission to enter the property in your absence?" at bounding box center [827, 406] width 423 height 21
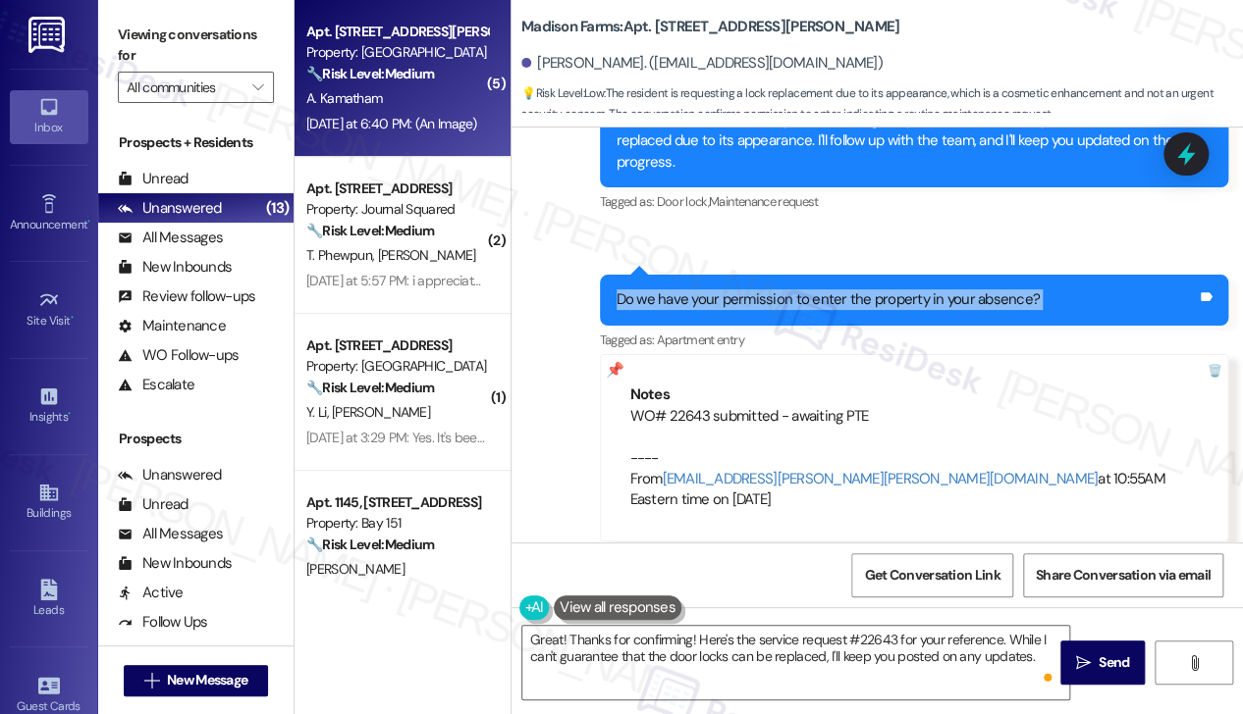
scroll to position [10436, 0]
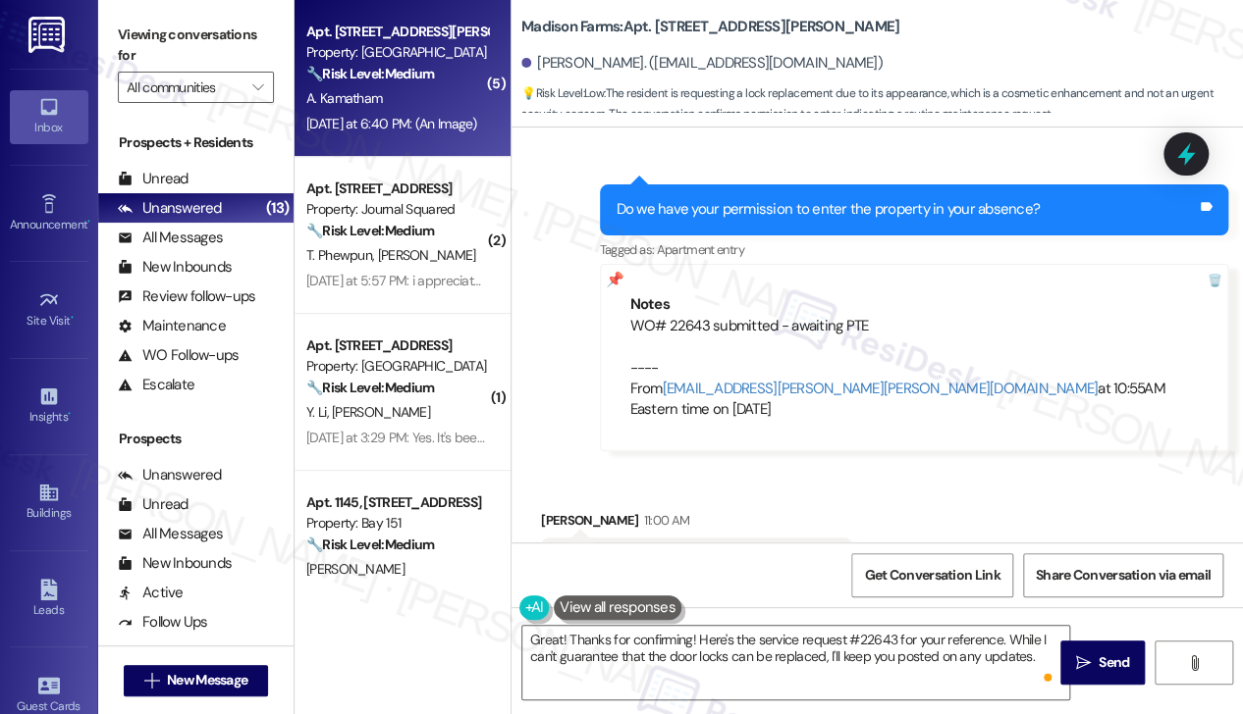
click at [603, 553] on div "Yes, you have my permission for this work." at bounding box center [688, 563] width 263 height 21
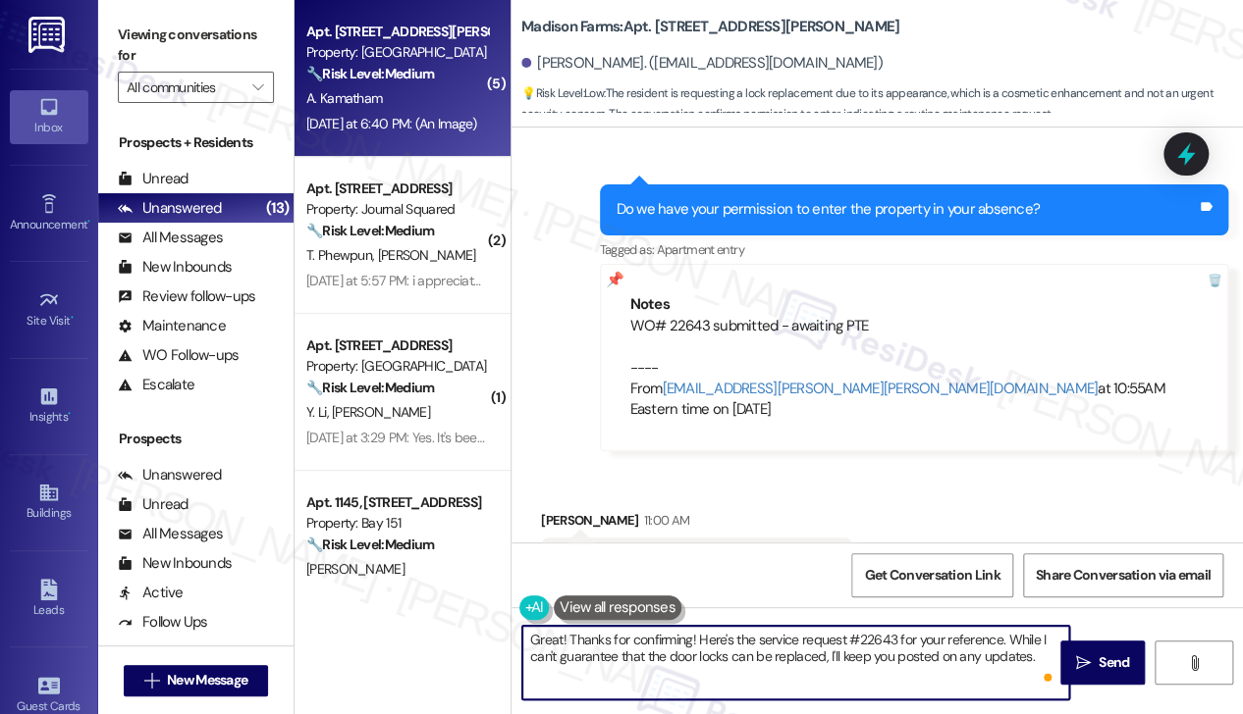
click at [742, 643] on textarea "Great! Thanks for confirming! Here's the service request #22643 for your refere…" at bounding box center [795, 663] width 547 height 74
click at [838, 639] on textarea "Great! Thanks for confirming! Here's the service request #22643 for your refere…" at bounding box center [795, 663] width 547 height 74
click at [942, 642] on textarea "Great! Thanks for confirming! Here's the service request #22643 for your refere…" at bounding box center [795, 663] width 547 height 74
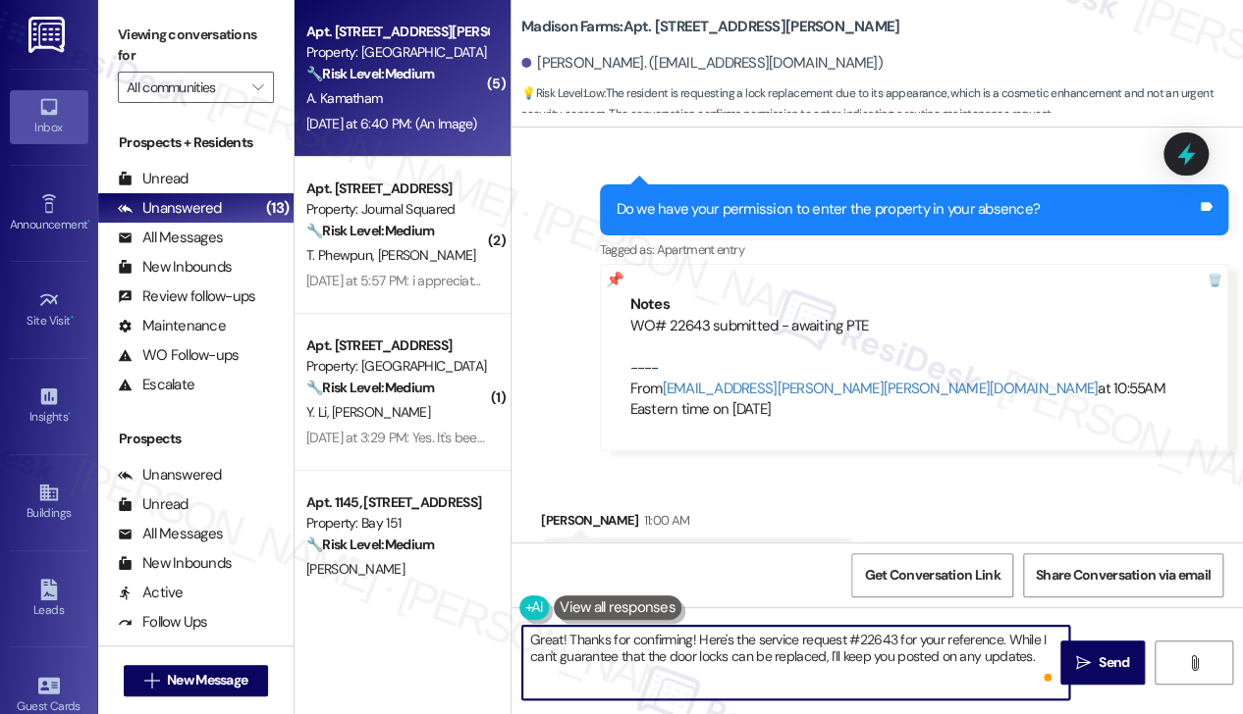
click at [942, 642] on textarea "Great! Thanks for confirming! Here's the service request #22643 for your refere…" at bounding box center [795, 663] width 547 height 74
click at [767, 675] on textarea "Great! Thanks for confirming! Here's the service request #22643 for your refere…" at bounding box center [795, 663] width 547 height 74
click at [630, 667] on textarea "Great! Thanks for confirming! Here's the service request #22643 for your refere…" at bounding box center [795, 663] width 547 height 74
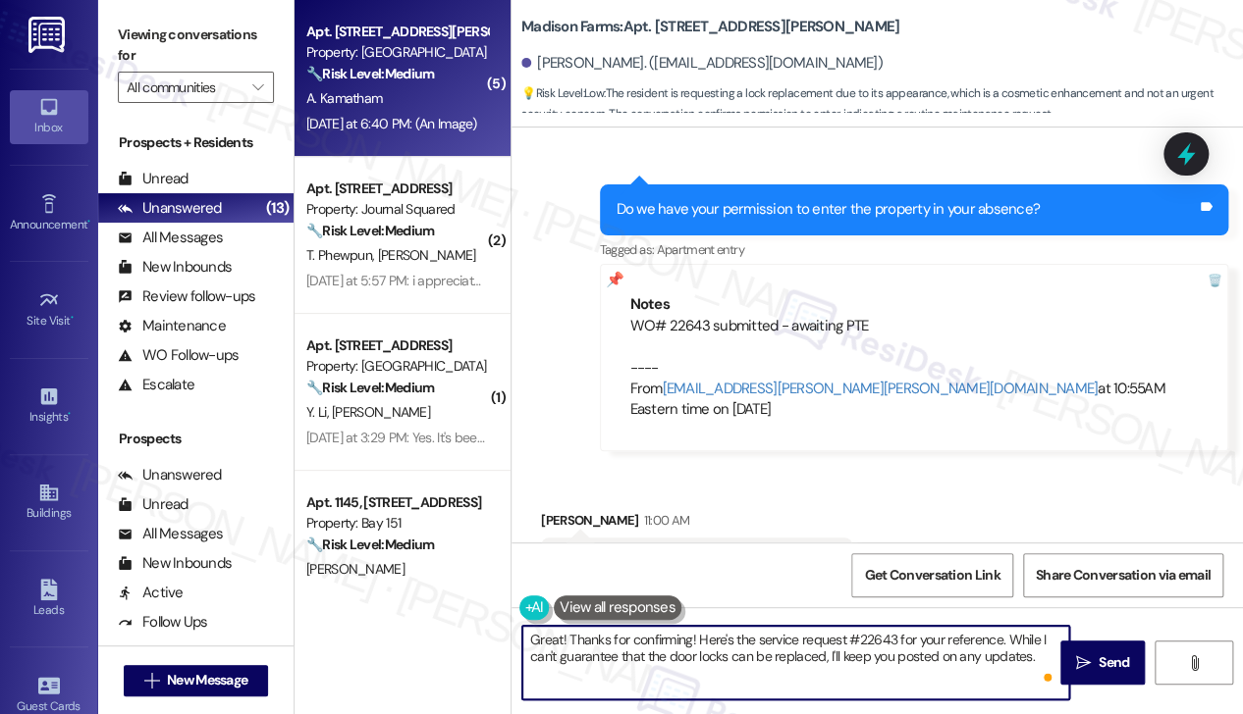
click at [630, 667] on textarea "Great! Thanks for confirming! Here's the service request #22643 for your refere…" at bounding box center [795, 663] width 547 height 74
click at [681, 655] on textarea "Great! Thanks for confirming! Here's the service request #22643 for your refere…" at bounding box center [795, 663] width 547 height 74
drag, startPoint x: 1031, startPoint y: 659, endPoint x: 1005, endPoint y: 623, distance: 43.6
click at [1006, 623] on div "Great! Thanks for confirming! Here's the service request #22643 for your refere…" at bounding box center [876, 681] width 731 height 147
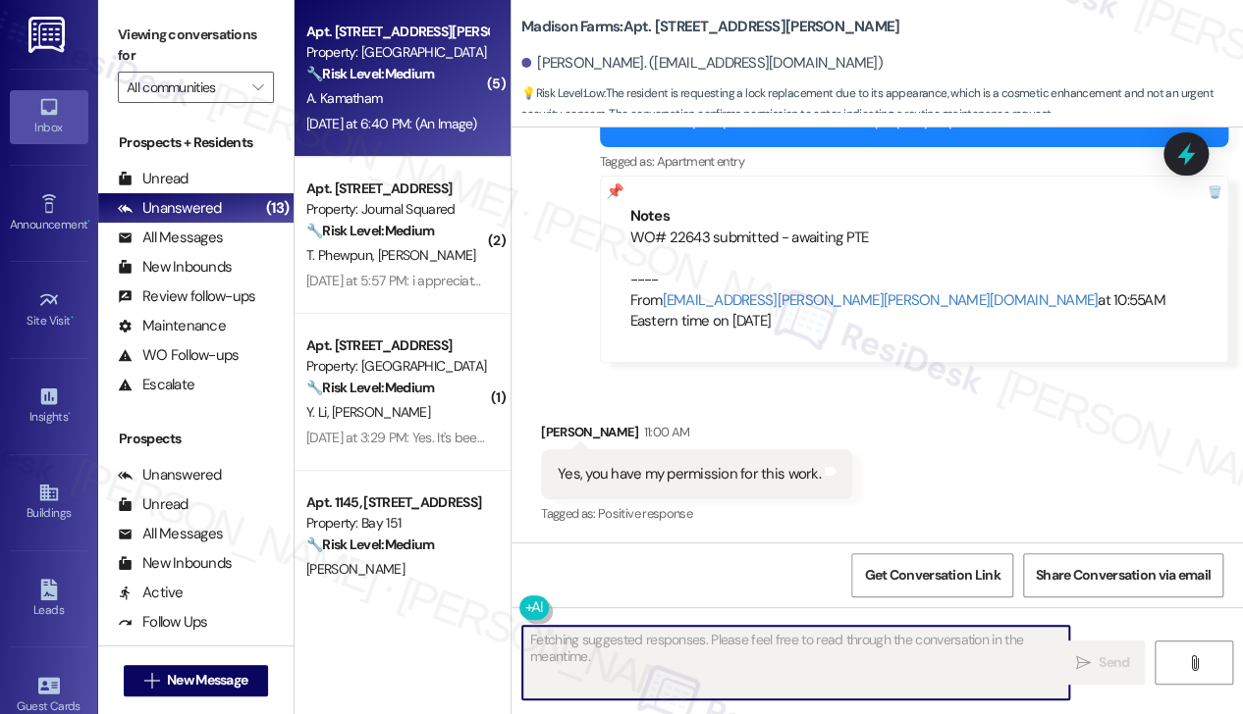
scroll to position [10594, 0]
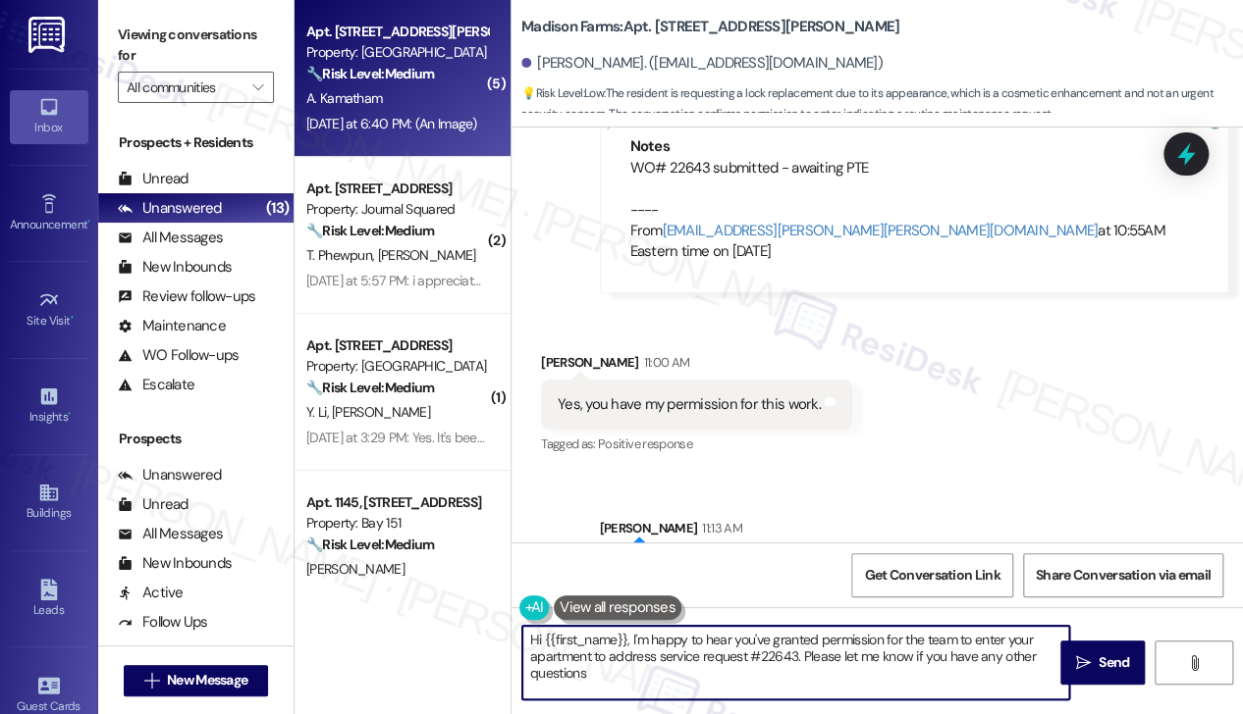
type textarea "Hi {{first_name}}, I'm happy to hear you've granted permission for the team to …"
drag, startPoint x: 183, startPoint y: 45, endPoint x: 238, endPoint y: 59, distance: 56.7
click at [183, 44] on label "Viewing conversations for" at bounding box center [196, 46] width 156 height 52
click at [820, 308] on div "Received via SMS Anvesh Kamatham 11:00 AM Yes, you have my permission for this …" at bounding box center [876, 391] width 731 height 166
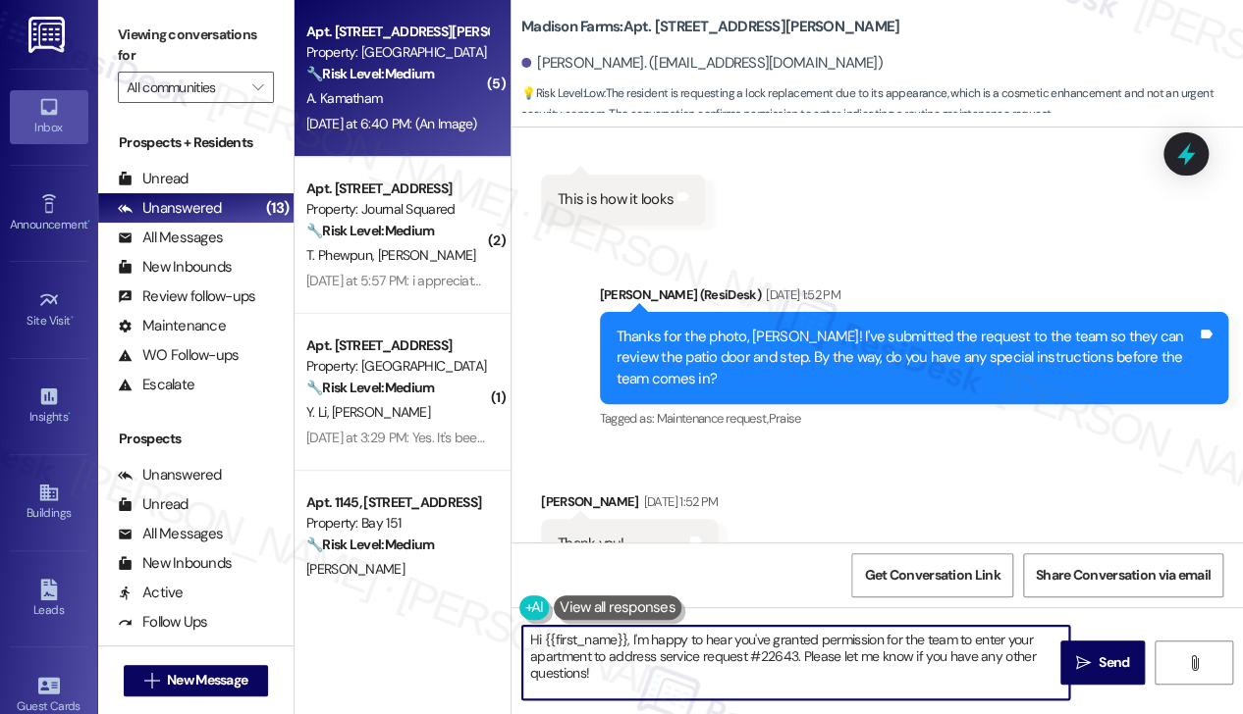
scroll to position [4739, 0]
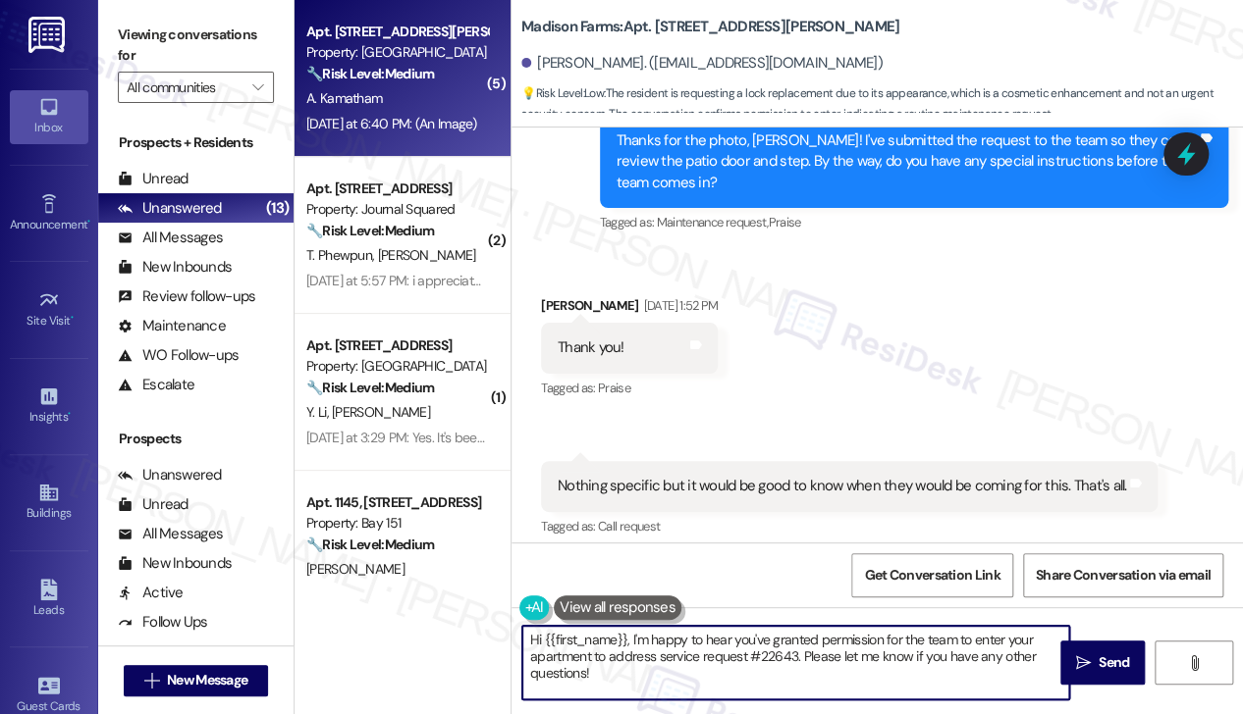
click at [208, 48] on label "Viewing conversations for" at bounding box center [196, 46] width 156 height 52
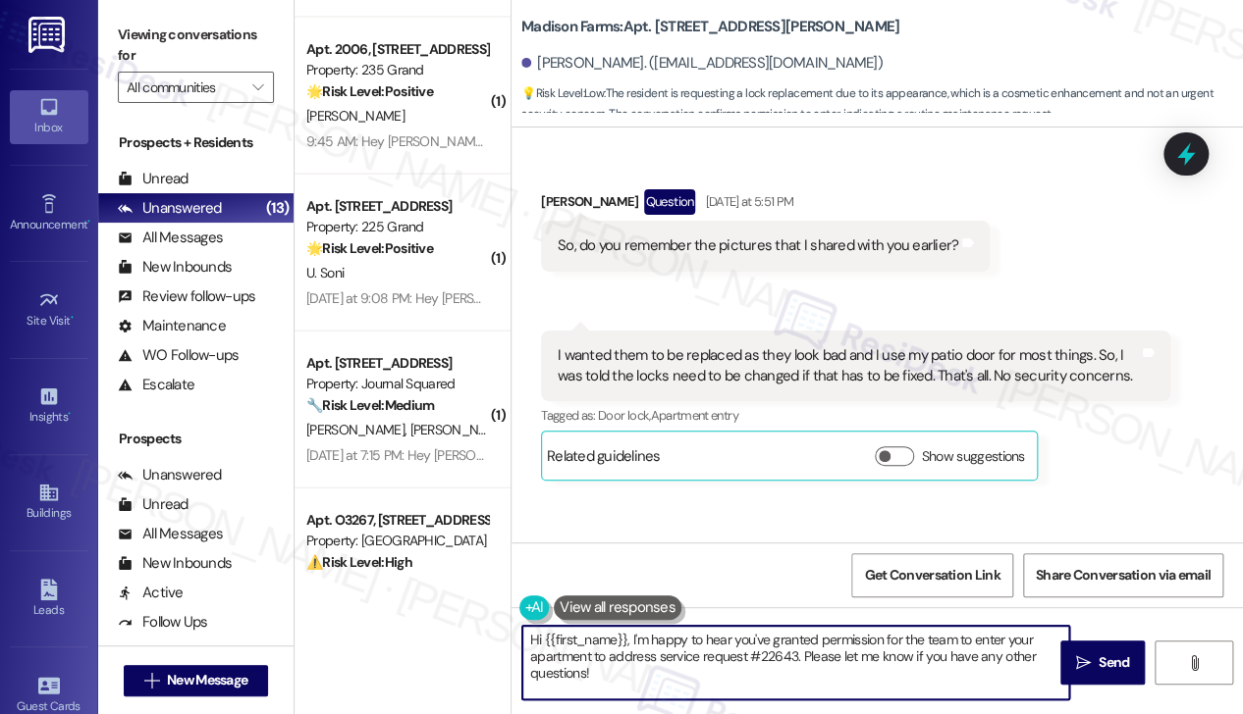
scroll to position [1779, 0]
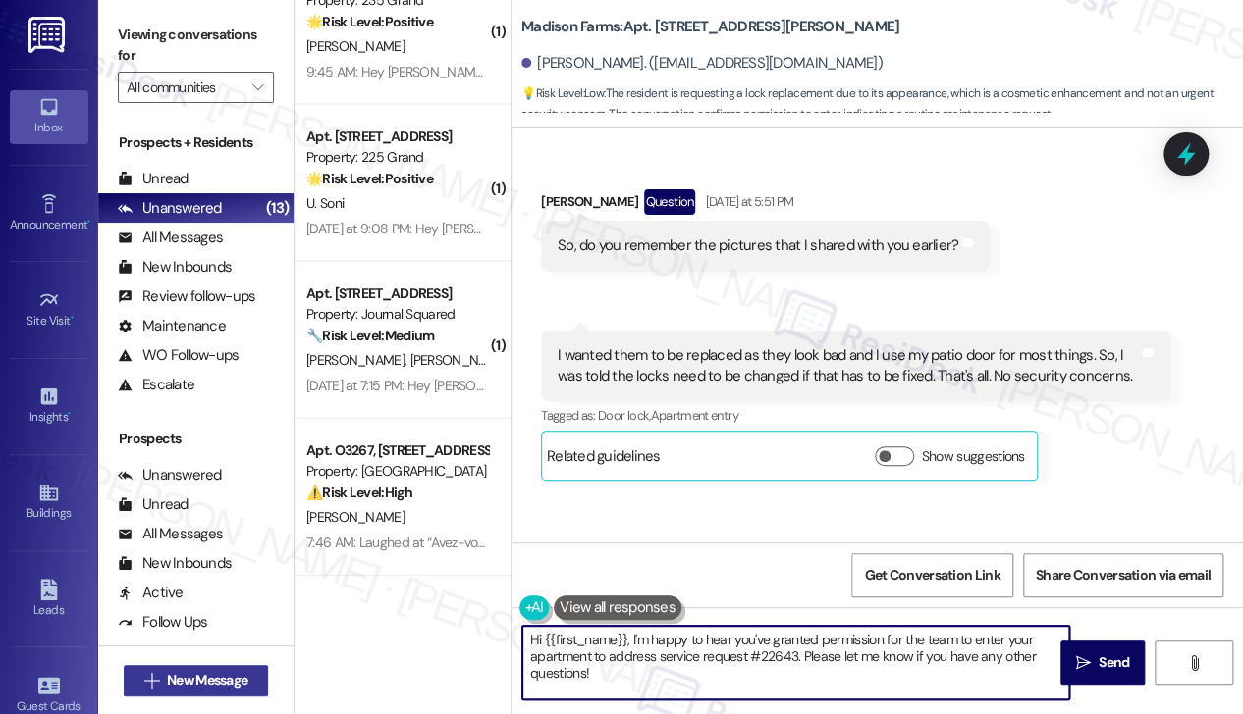
click at [239, 676] on span "New Message" at bounding box center [207, 680] width 80 height 21
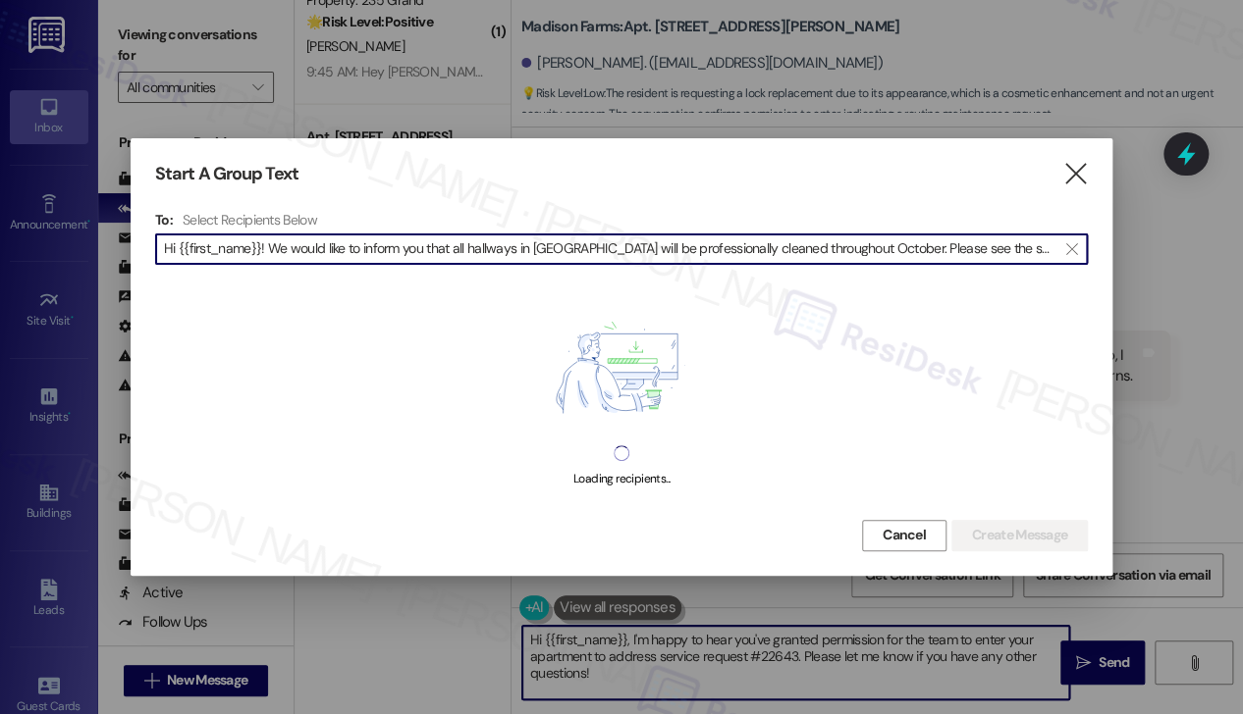
scroll to position [0, 3236]
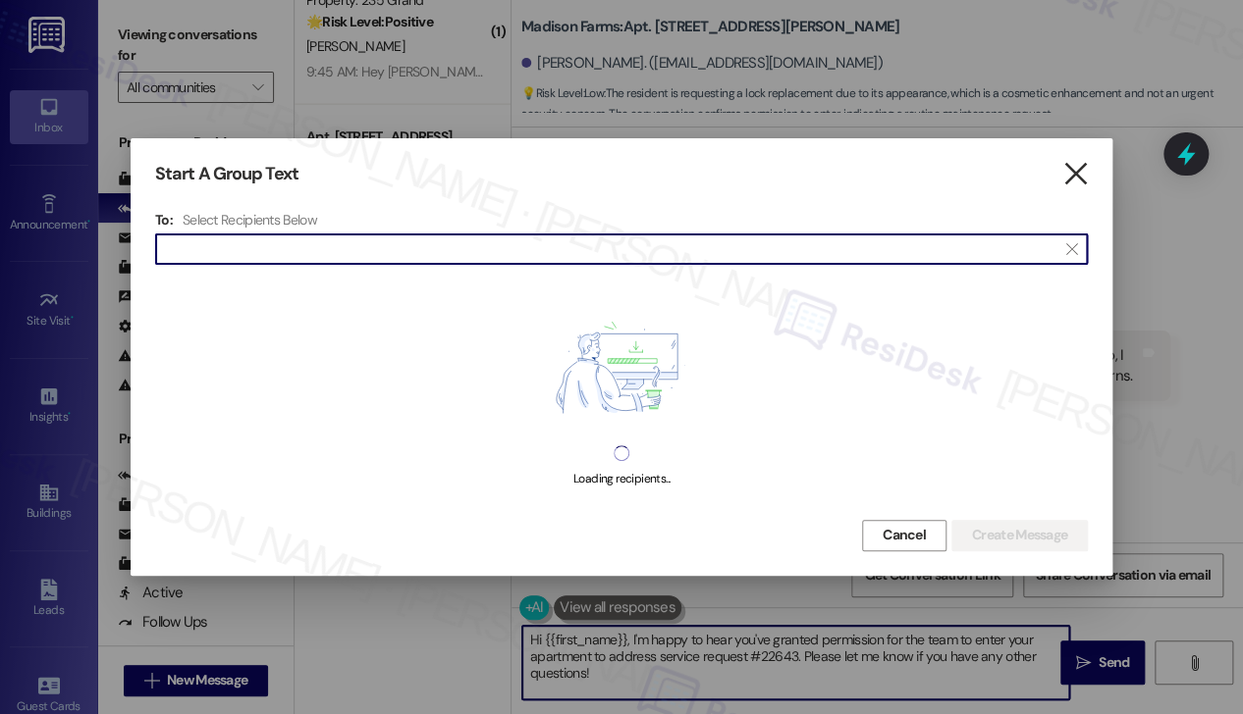
type input "Hi {{first_name}}! We would like to inform you that all hallways in Bay151 will…"
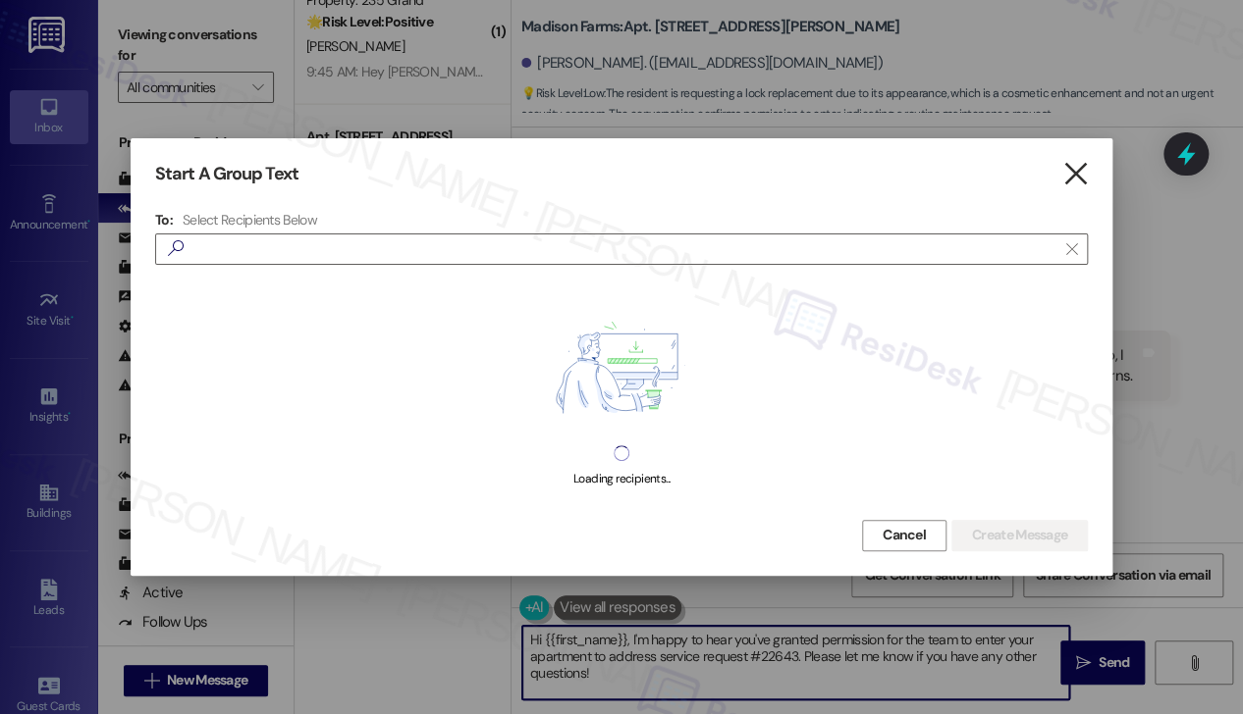
click at [1072, 174] on icon "" at bounding box center [1074, 174] width 26 height 21
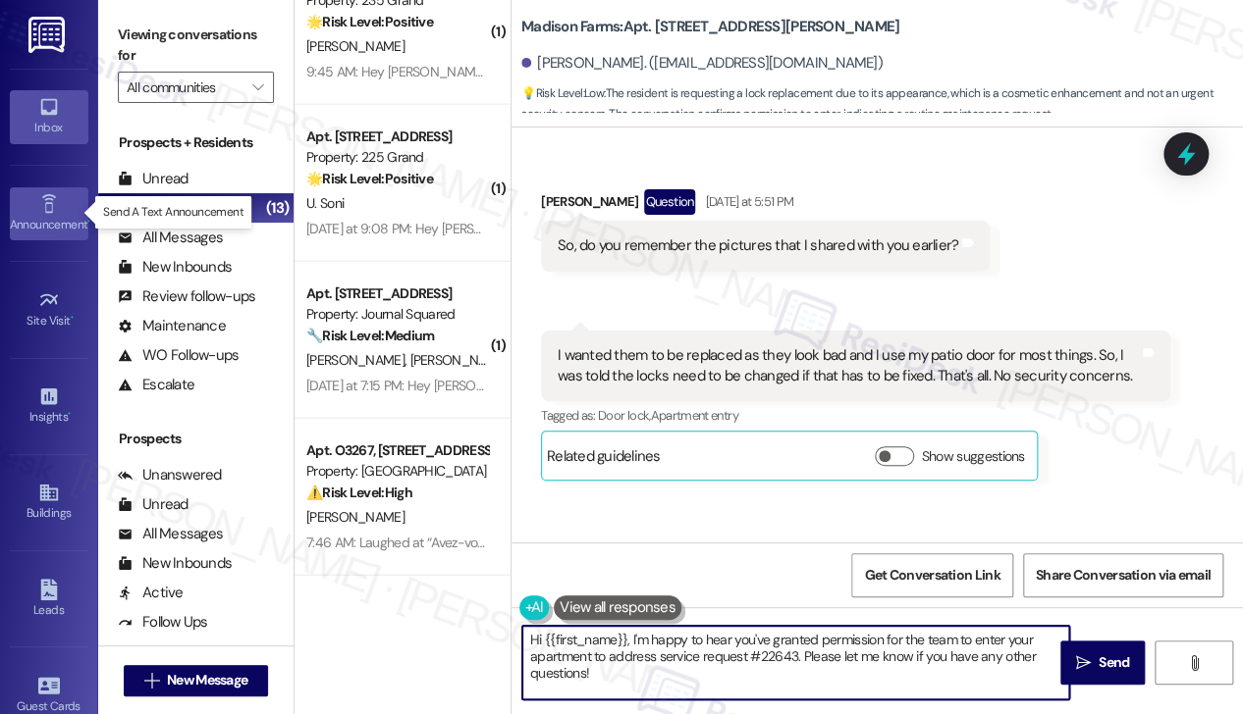
click at [21, 196] on link "Announcement •" at bounding box center [49, 213] width 79 height 53
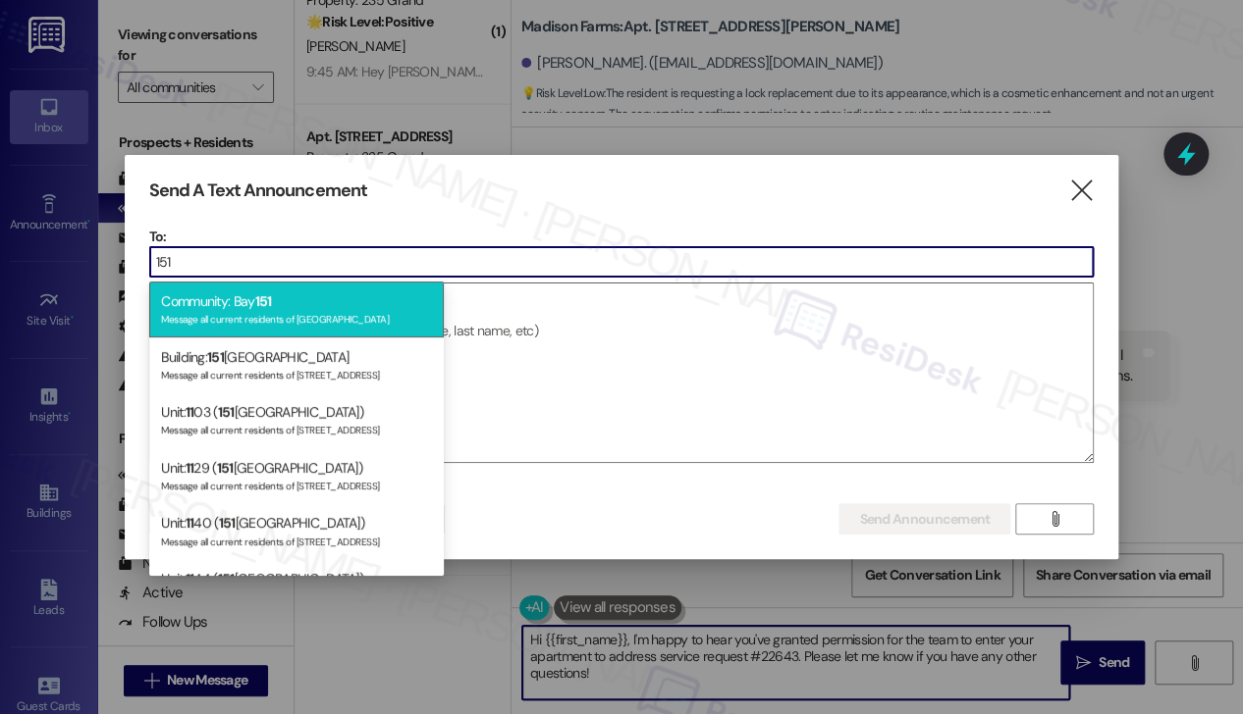
type input "151"
click at [326, 305] on div "Community: Bay 151 Message all current residents of Bay 151" at bounding box center [296, 310] width 294 height 56
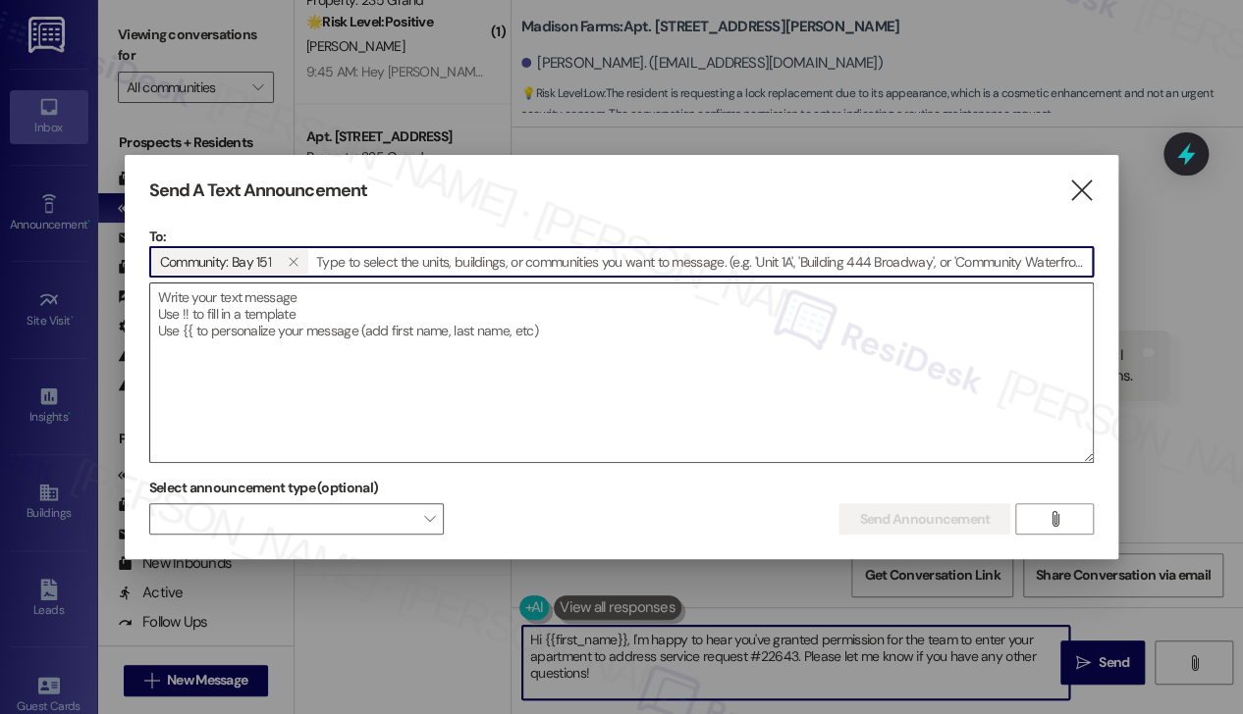
click at [331, 368] on textarea at bounding box center [621, 373] width 943 height 179
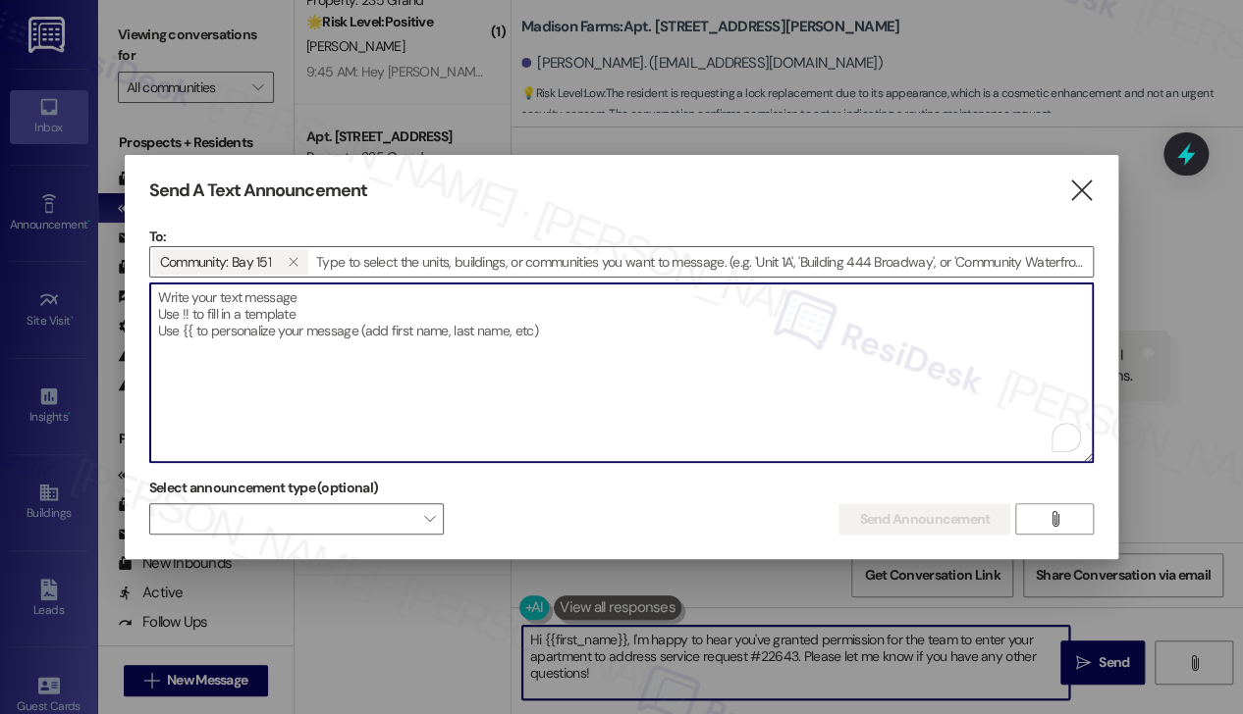
paste textarea "Hi {{first_name}}! We would like to inform you that all hallways in [GEOGRAPHIC…"
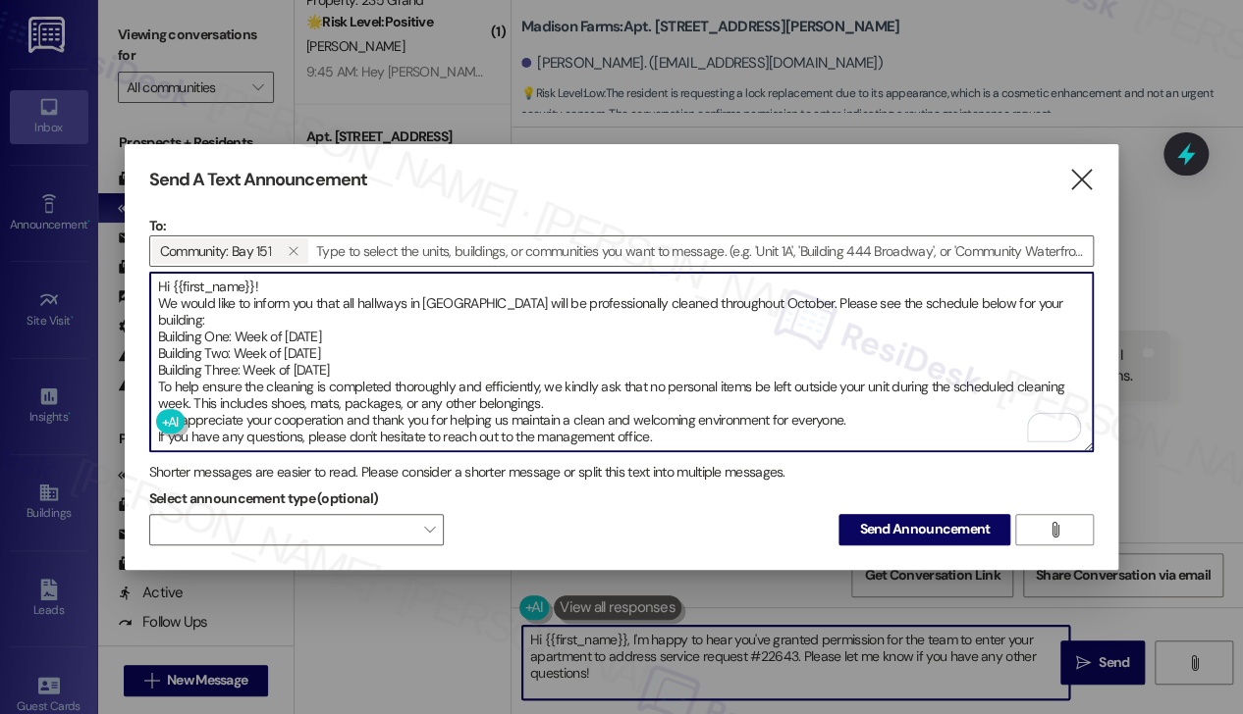
click at [266, 298] on textarea "Hi {{first_name}}! We would like to inform you that all hallways in [GEOGRAPHIC…" at bounding box center [621, 362] width 943 height 179
click at [374, 305] on textarea "Hi {{first_name}}! We would like to inform you that all hallways in [GEOGRAPHIC…" at bounding box center [621, 362] width 943 height 179
drag, startPoint x: 215, startPoint y: 313, endPoint x: 381, endPoint y: 313, distance: 165.9
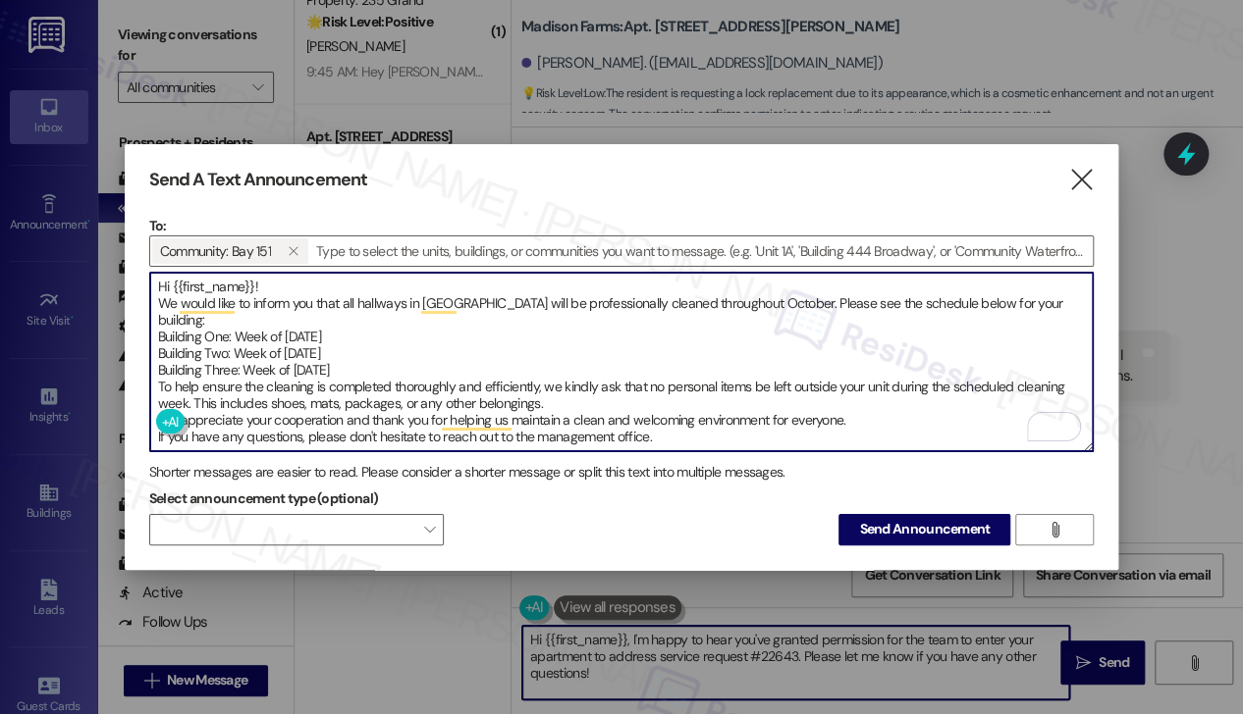
click at [381, 313] on textarea "Hi {{first_name}}! We would like to inform you that all hallways in [GEOGRAPHIC…" at bounding box center [621, 362] width 943 height 179
click at [320, 344] on textarea "Hi {{first_name}}! We would like to inform you that all hallways in [GEOGRAPHIC…" at bounding box center [621, 362] width 943 height 179
click at [485, 378] on textarea "Hi {{first_name}}! We would like to inform you that all hallways in [GEOGRAPHIC…" at bounding box center [621, 362] width 943 height 179
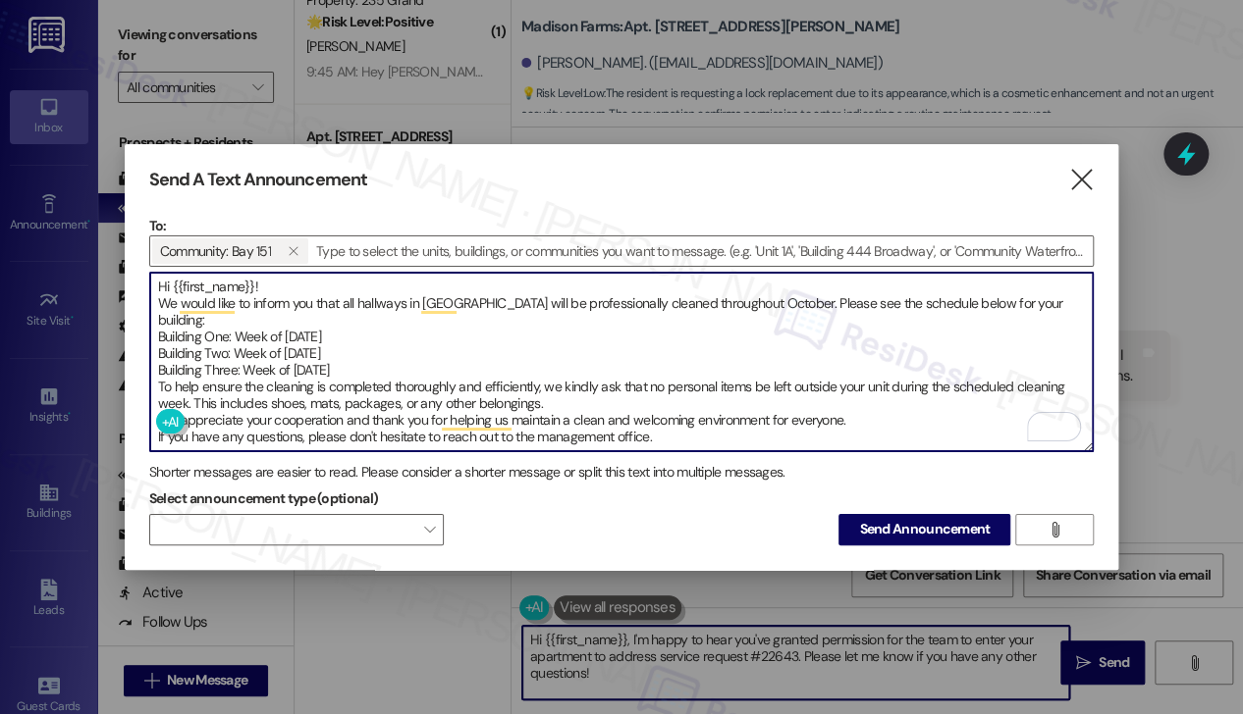
click at [485, 378] on textarea "Hi {{first_name}}! We would like to inform you that all hallways in [GEOGRAPHIC…" at bounding box center [621, 362] width 943 height 179
click at [424, 405] on textarea "Hi {{first_name}}! We would like to inform you that all hallways in [GEOGRAPHIC…" at bounding box center [621, 362] width 943 height 179
click at [365, 416] on textarea "Hi {{first_name}}! We would like to inform you that all hallways in [GEOGRAPHIC…" at bounding box center [621, 362] width 943 height 179
click at [543, 372] on textarea "Hi {{first_name}}! We would like to inform you that all hallways in [GEOGRAPHIC…" at bounding box center [621, 362] width 943 height 179
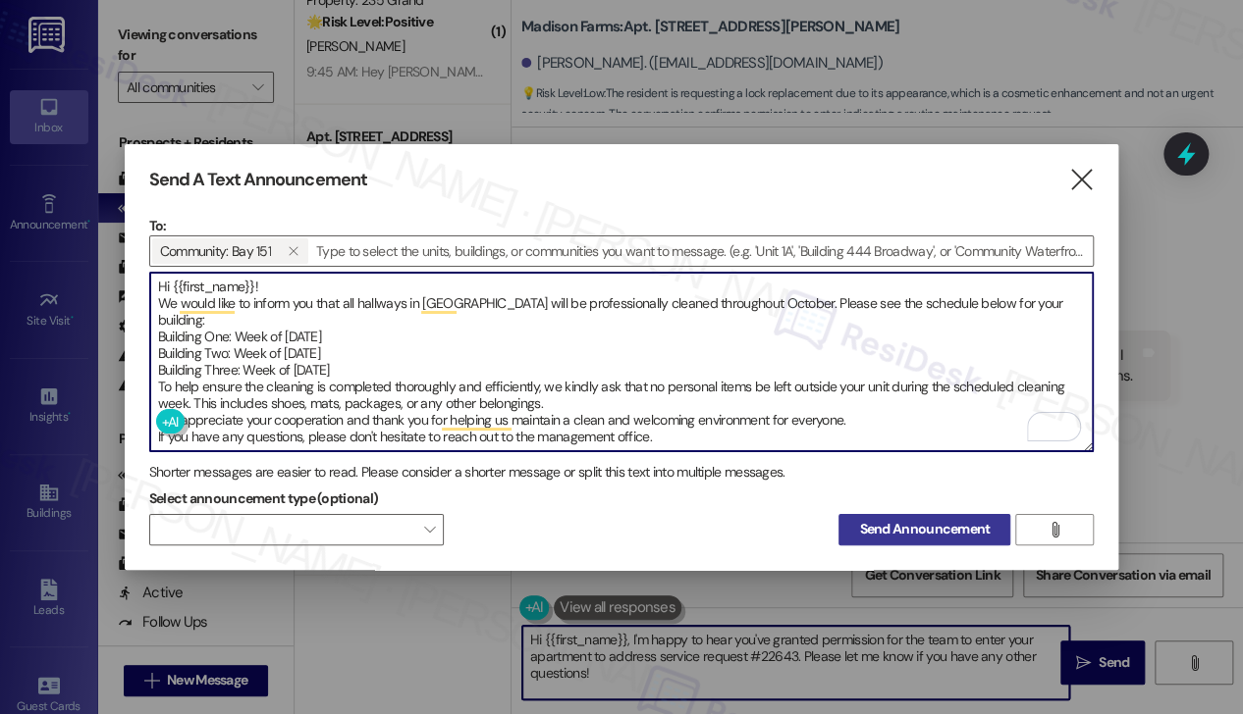
type textarea "Hi {{first_name}}! We would like to inform you that all hallways in [GEOGRAPHIC…"
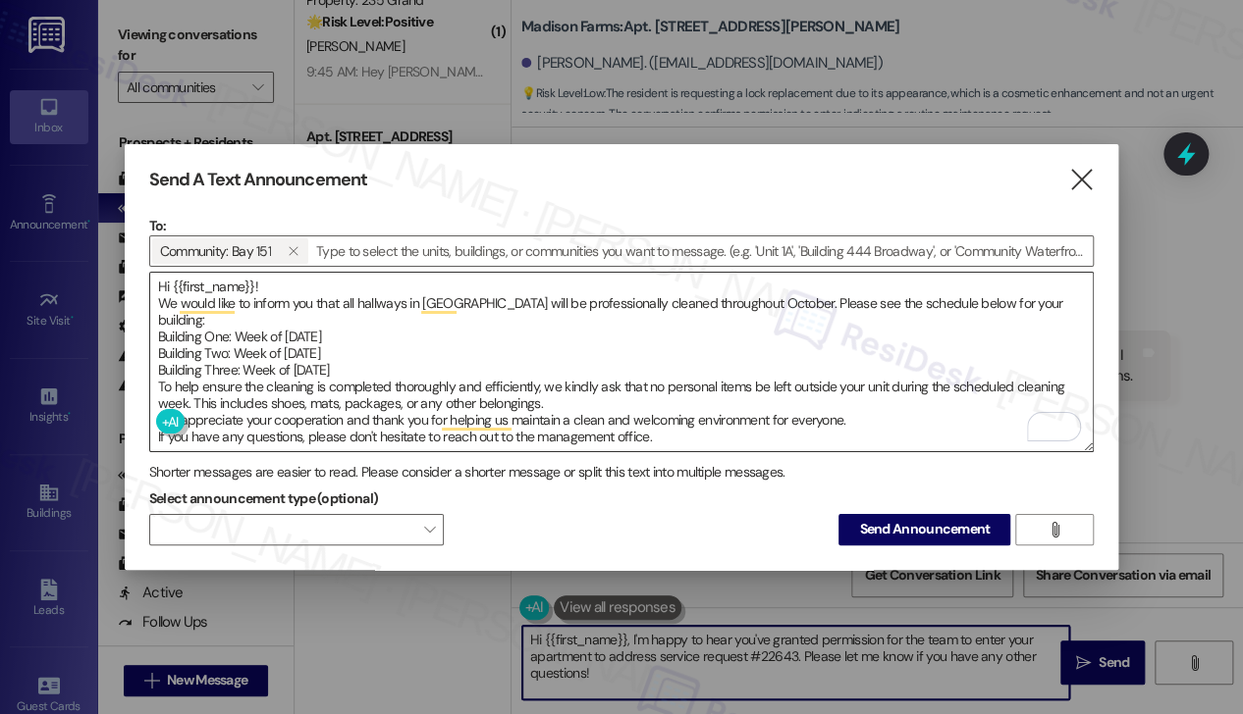
drag, startPoint x: 868, startPoint y: 510, endPoint x: 275, endPoint y: 353, distance: 613.2
click at [275, 353] on div "To: Community: Bay 151   Drop image file here Hi {{first_name}}! We would lik…" at bounding box center [621, 381] width 945 height 330
drag, startPoint x: 177, startPoint y: 413, endPoint x: 444, endPoint y: 344, distance: 275.7
click at [444, 344] on div "Hi {{first_name}}! We would like to inform you that all hallways in [GEOGRAPHIC…" at bounding box center [621, 362] width 945 height 181
click at [901, 524] on span "Send Announcement" at bounding box center [924, 529] width 131 height 21
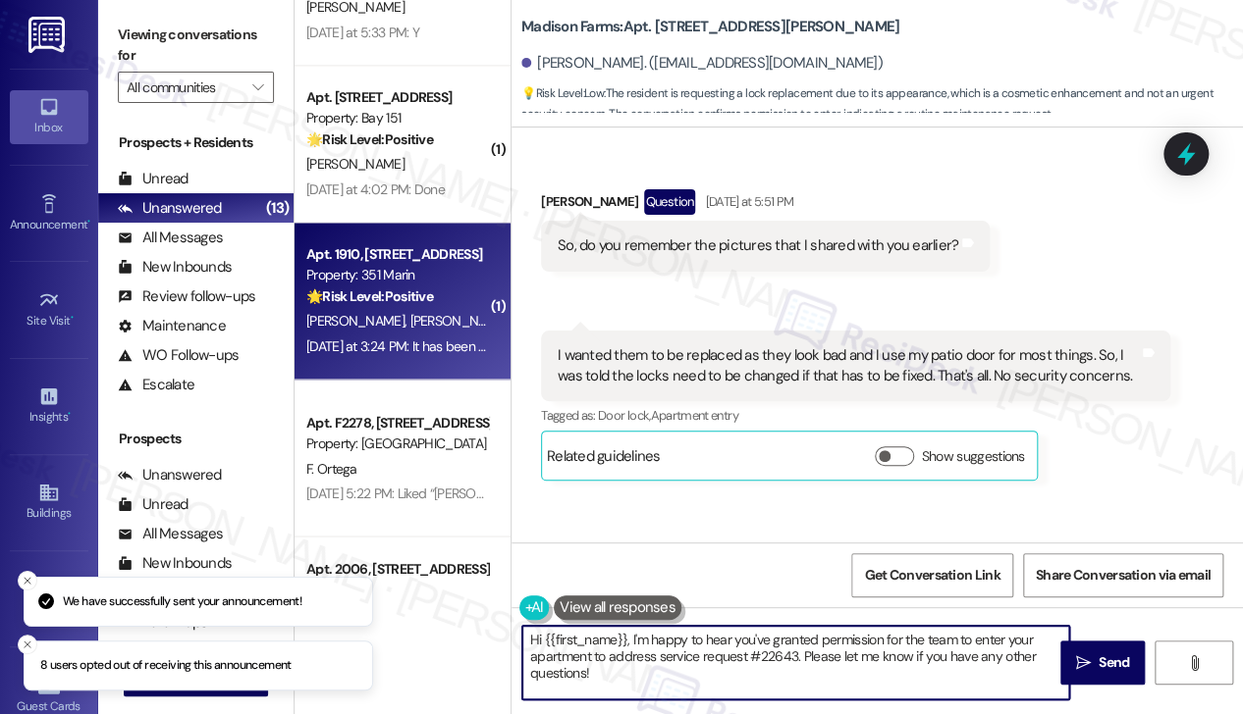
scroll to position [994, 0]
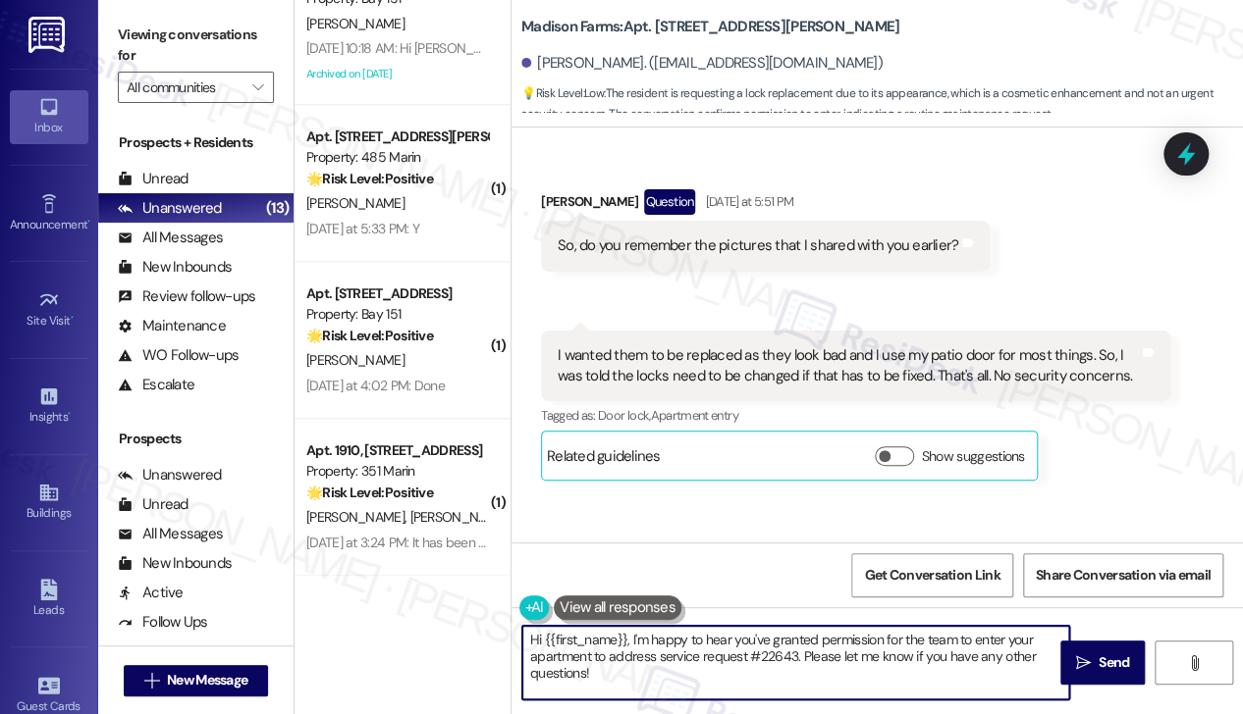
click at [719, 345] on div "I wanted them to be replaced as they look bad and I use my patio door for most …" at bounding box center [847, 366] width 581 height 42
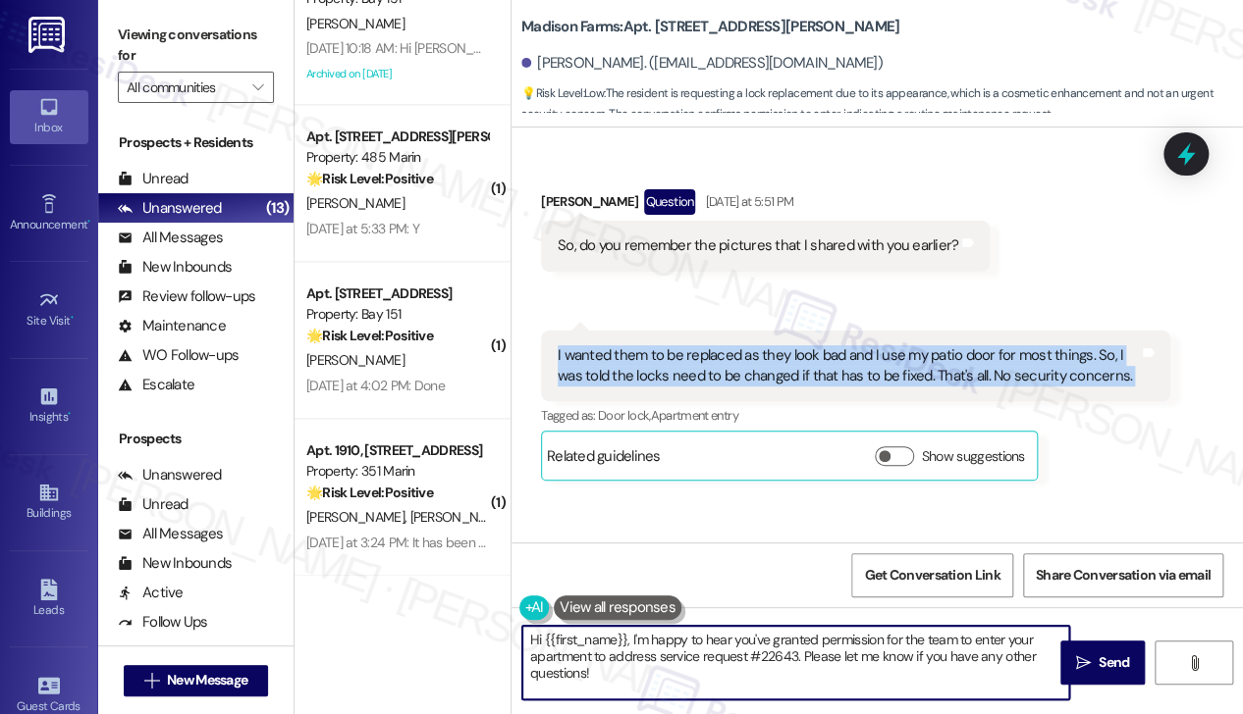
click at [719, 345] on div "I wanted them to be replaced as they look bad and I use my patio door for most …" at bounding box center [847, 366] width 581 height 42
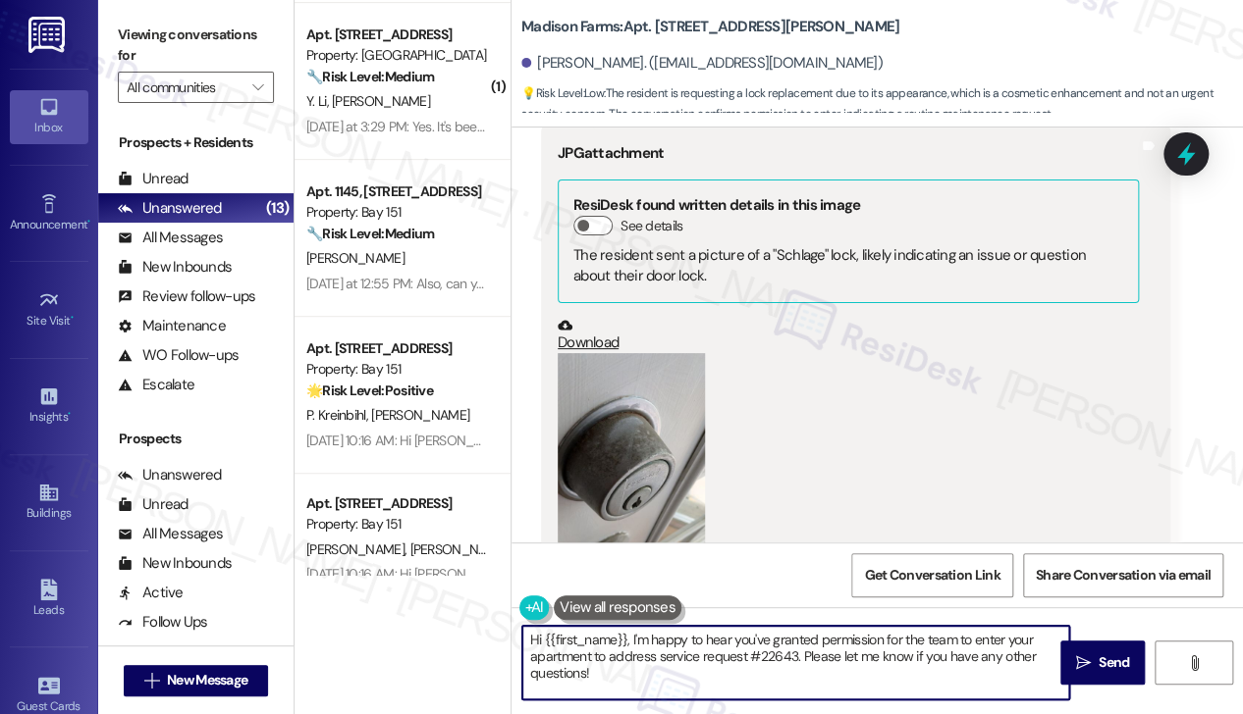
scroll to position [491, 0]
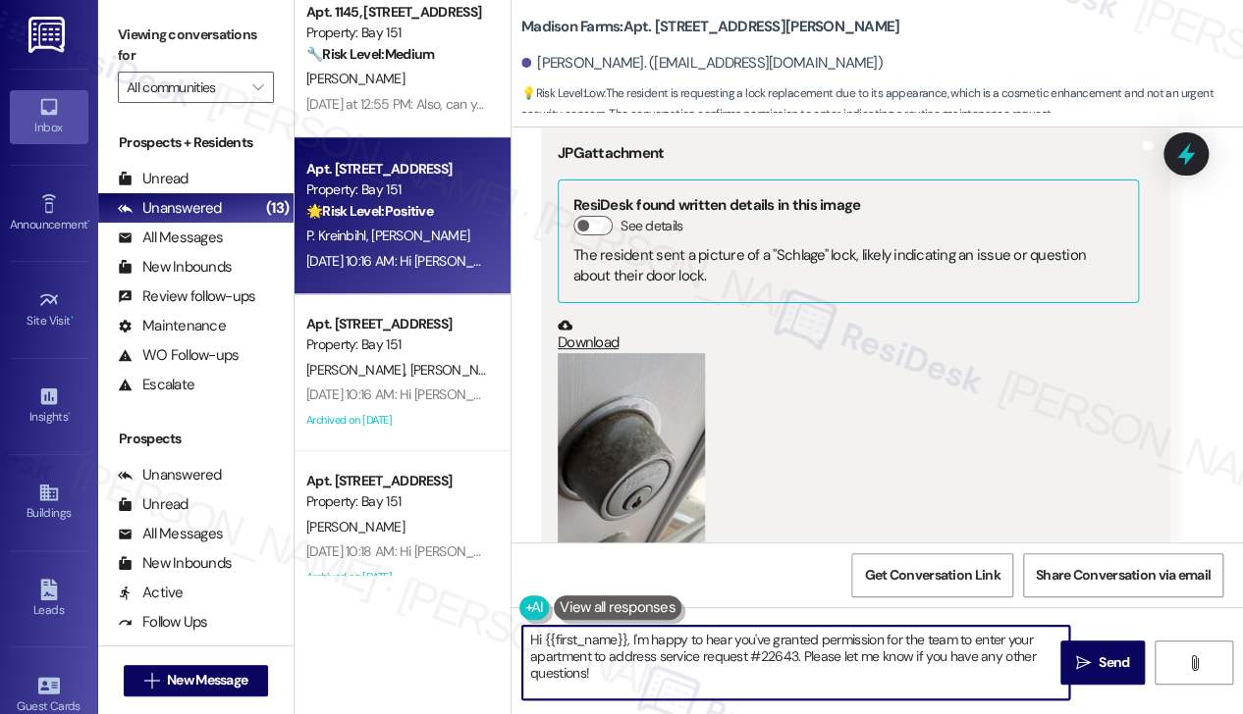
click at [424, 244] on span "[PERSON_NAME]" at bounding box center [420, 236] width 98 height 18
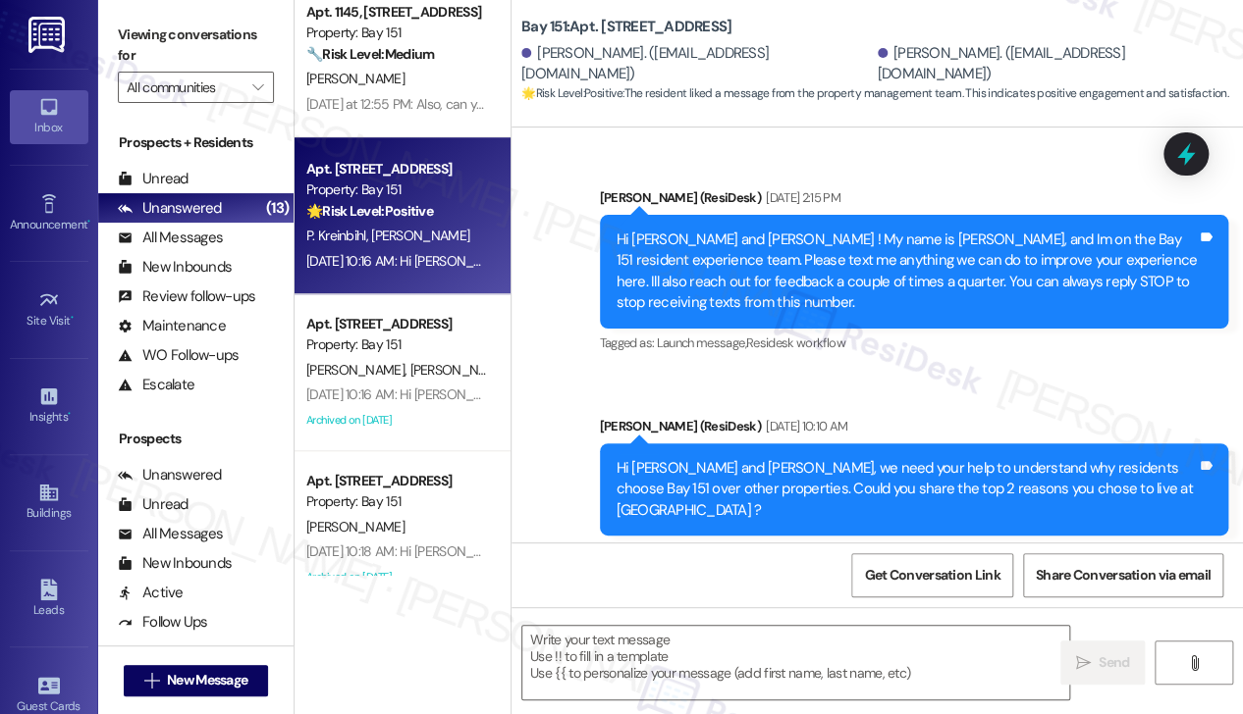
scroll to position [73687, 0]
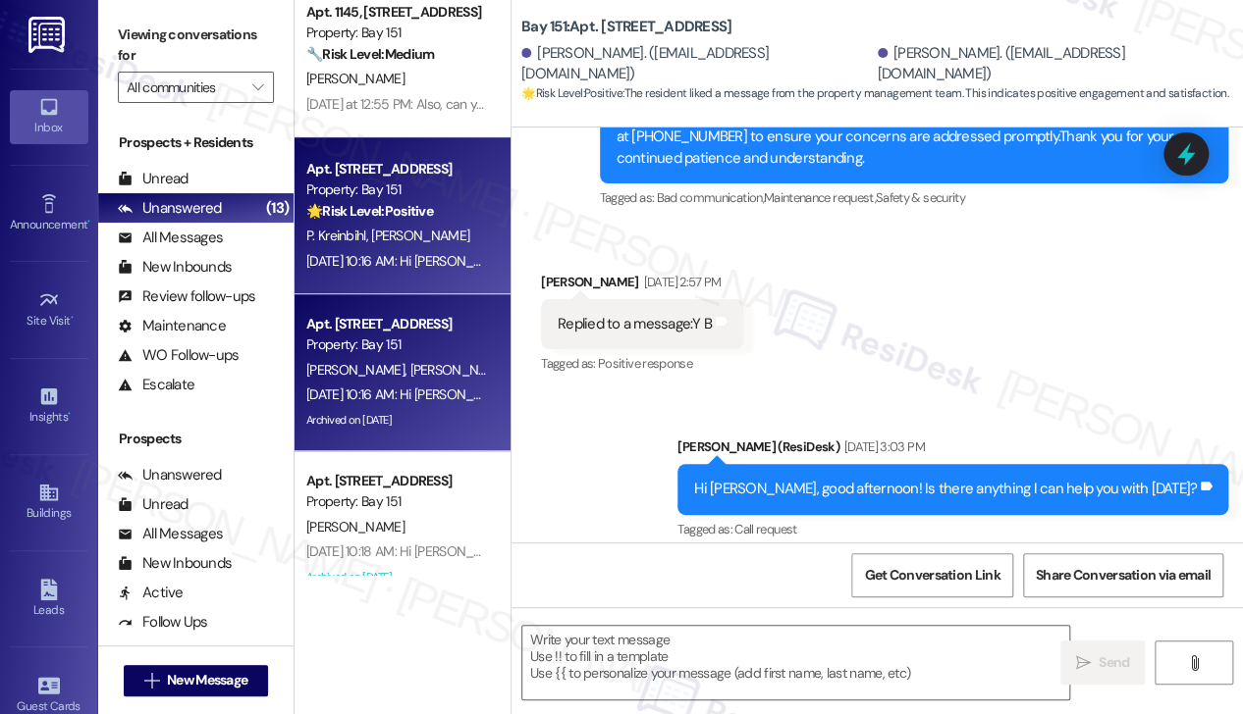
type textarea "Fetching suggested responses. Please feel free to read through the conversation…"
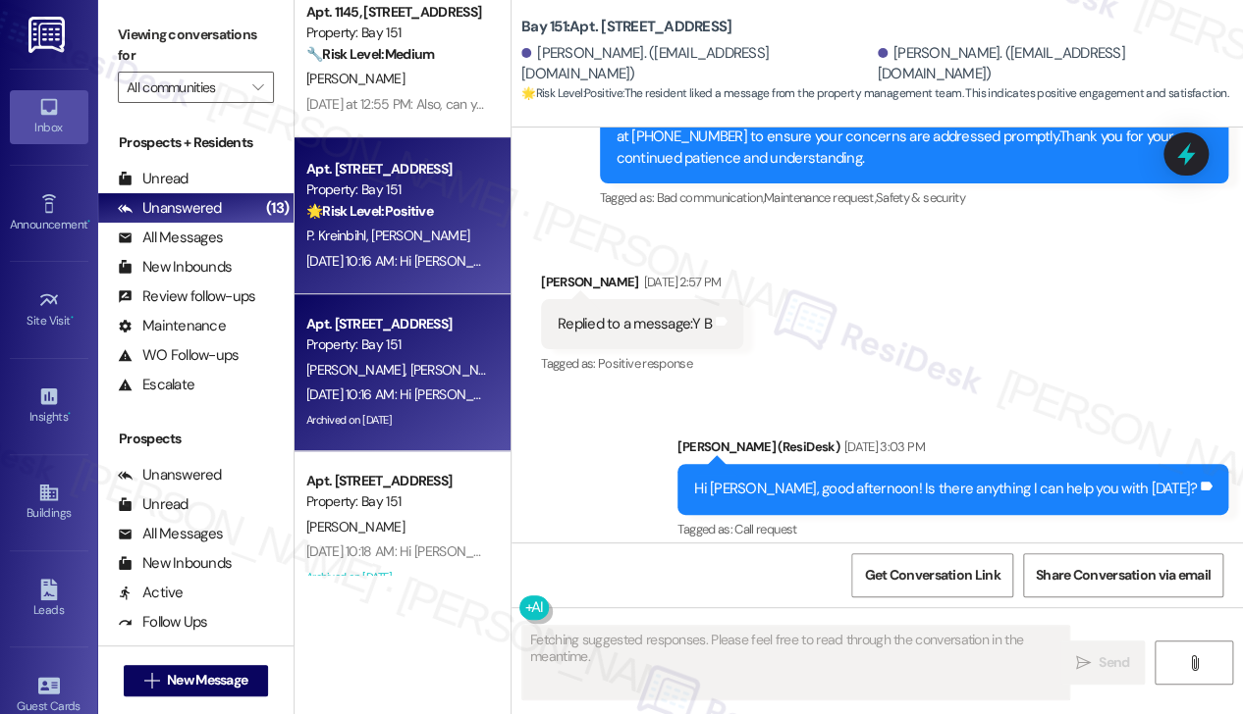
scroll to position [981, 0]
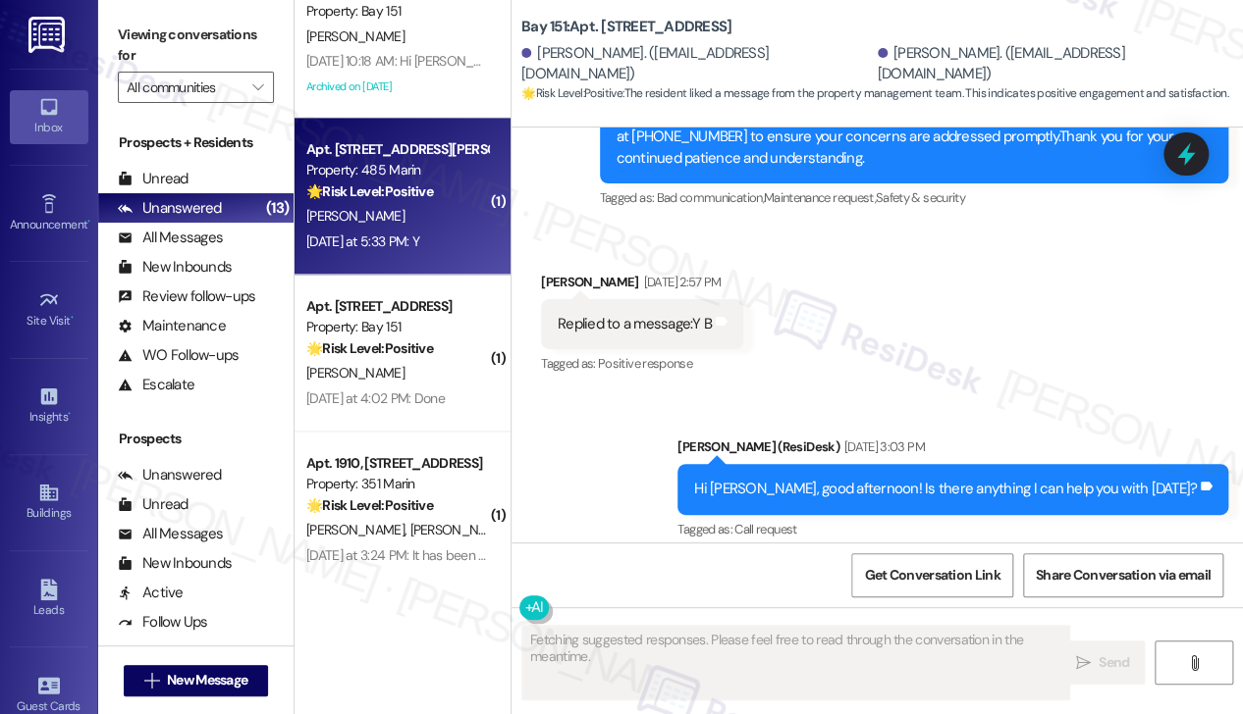
click at [417, 230] on div "Yesterday at 5:33 PM: Y Yesterday at 5:33 PM: Y" at bounding box center [396, 242] width 185 height 25
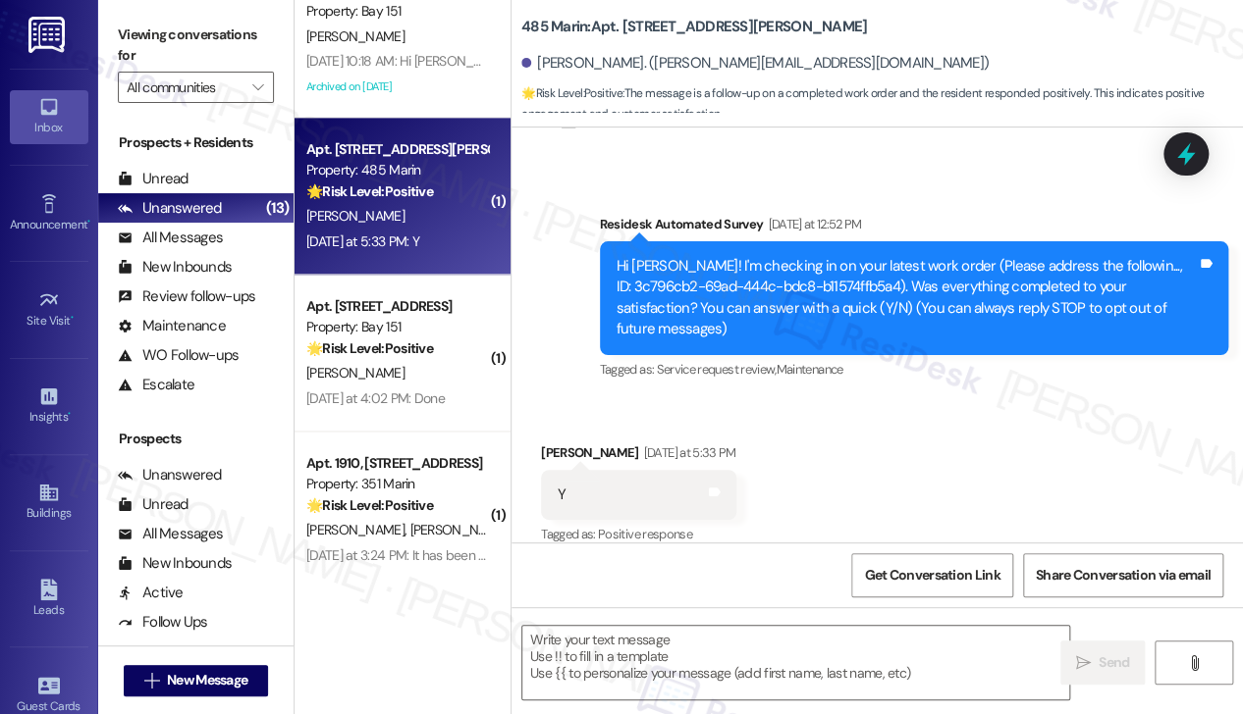
type textarea "Fetching suggested responses. Please feel free to read through the conversation…"
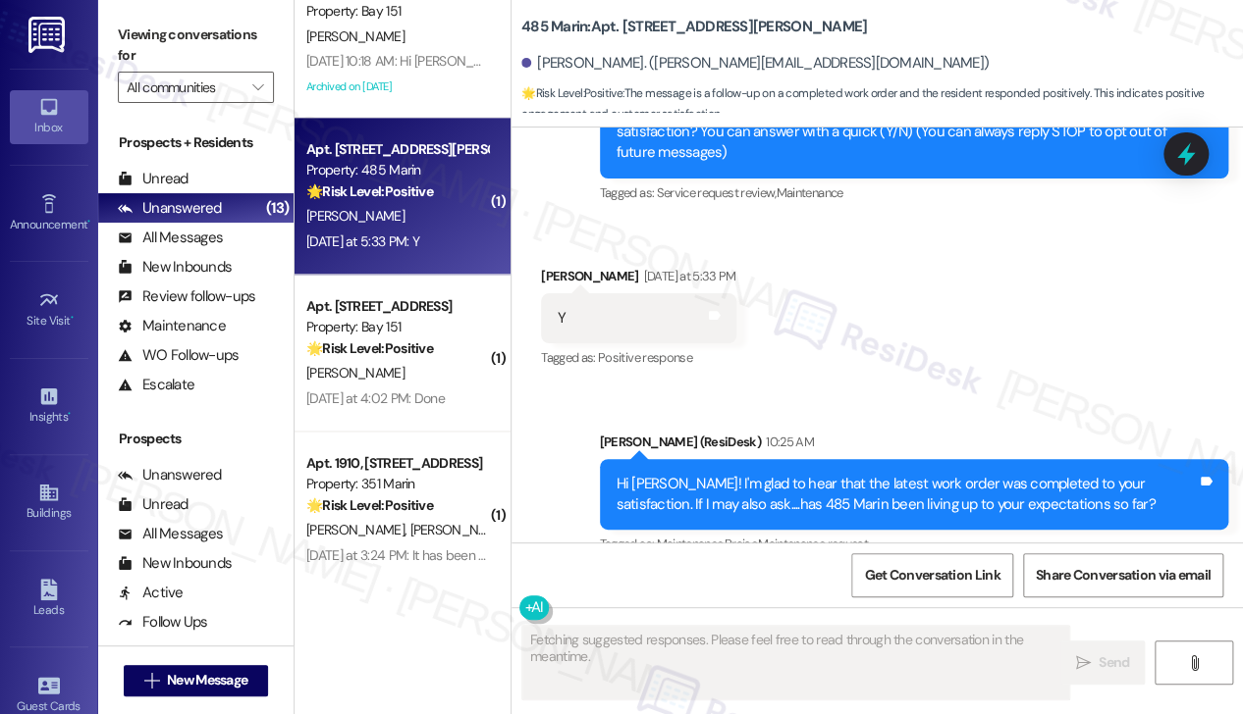
scroll to position [277, 0]
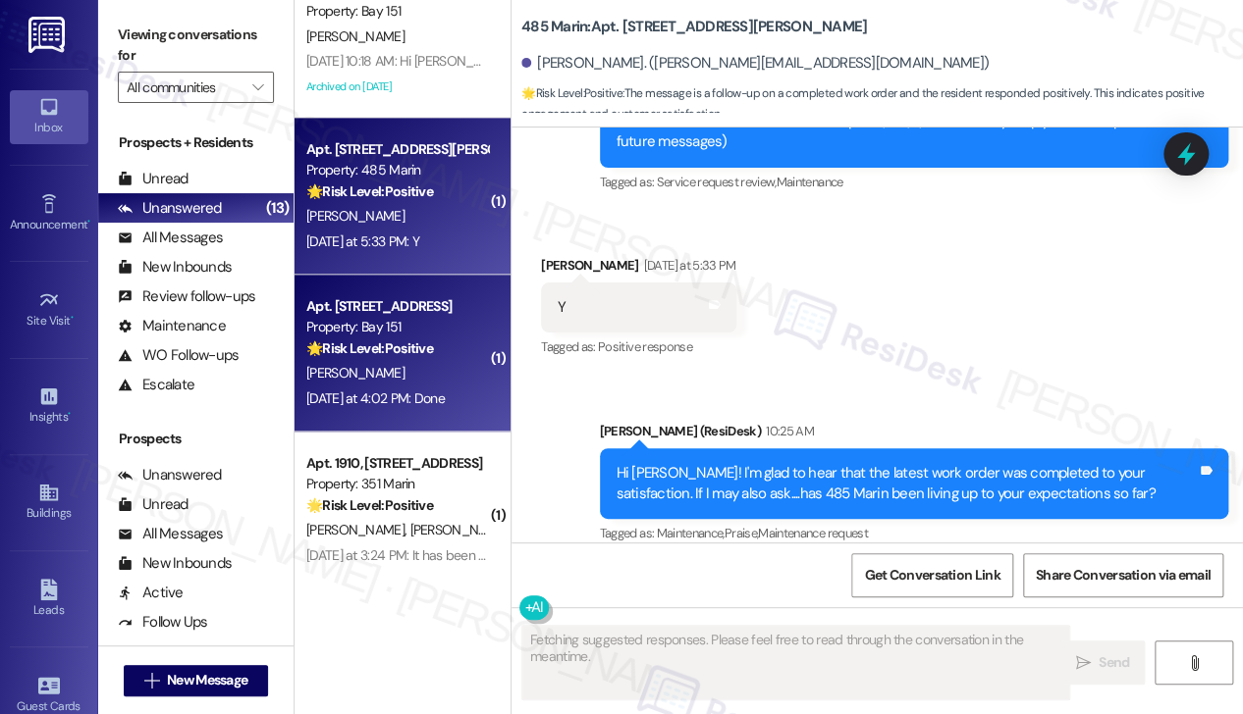
click at [397, 356] on strong "🌟 Risk Level: Positive" at bounding box center [369, 349] width 127 height 18
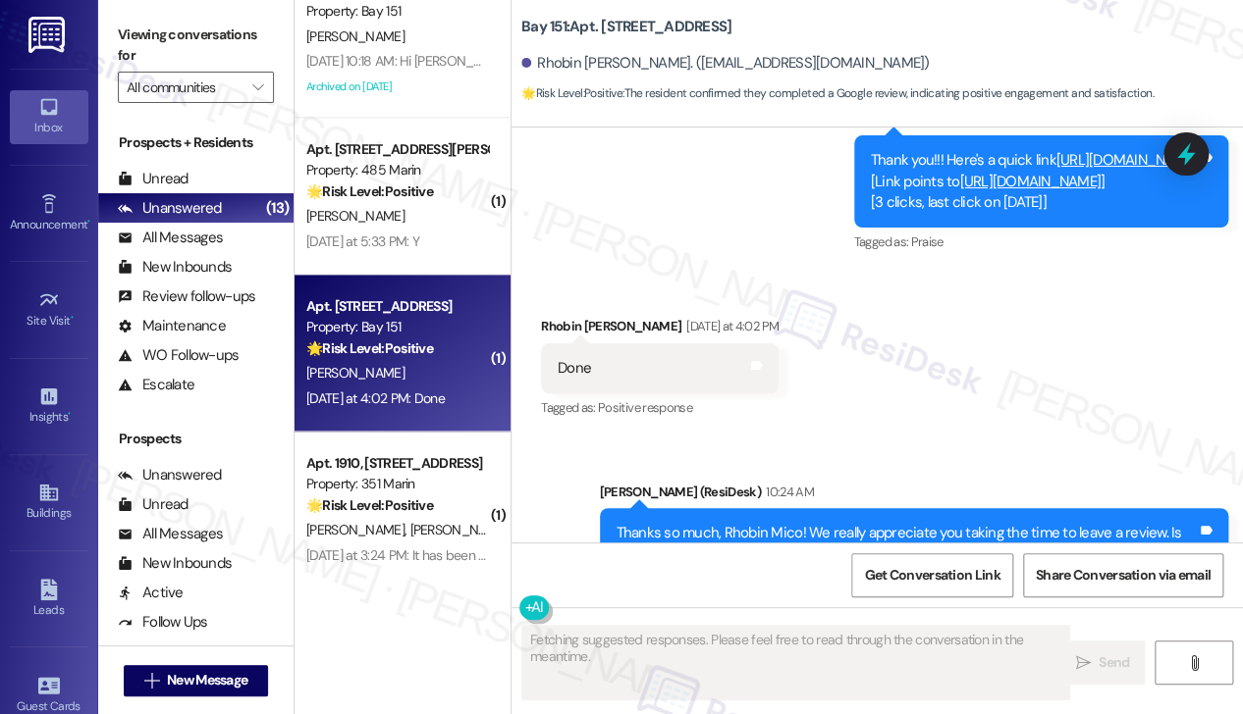
scroll to position [1727, 0]
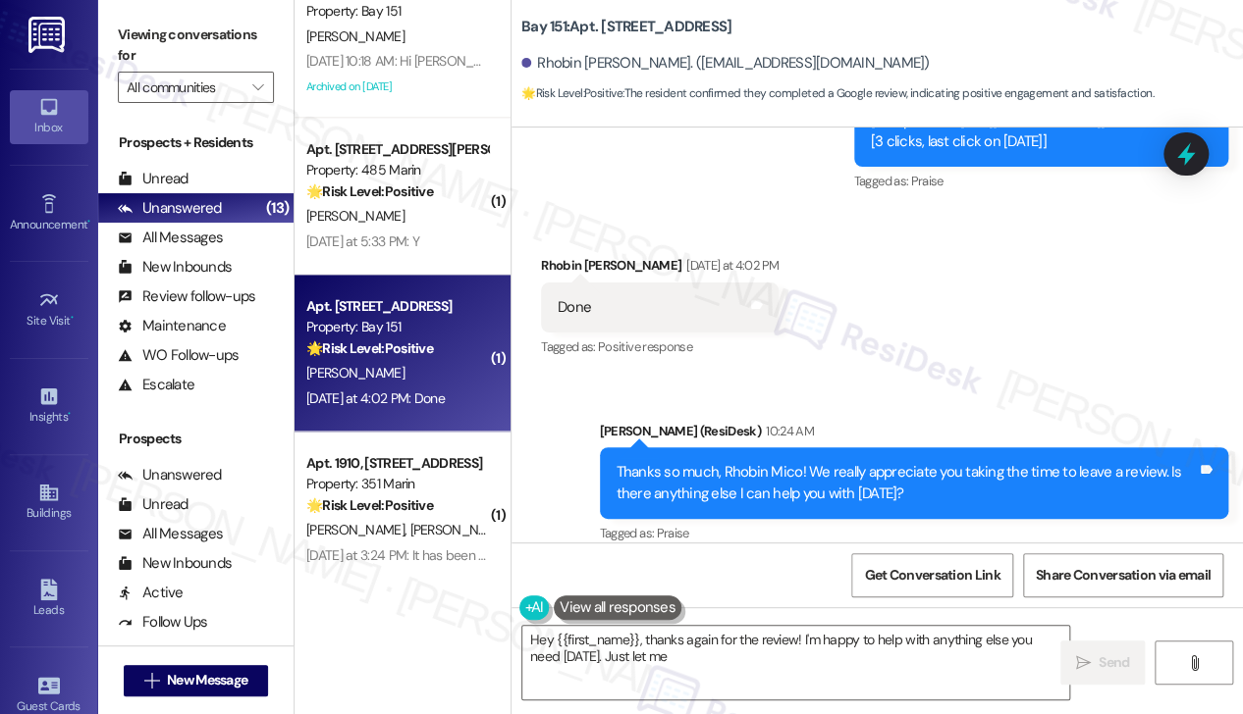
click at [845, 462] on div "Thanks so much, Rhobin Mico! We really appreciate you taking the time to leave …" at bounding box center [906, 483] width 581 height 42
type textarea "Hey {{first_name}}, thanks again for the review! I'm happy to help with anythin…"
click at [845, 462] on div "Thanks so much, Rhobin Mico! We really appreciate you taking the time to leave …" at bounding box center [906, 483] width 581 height 42
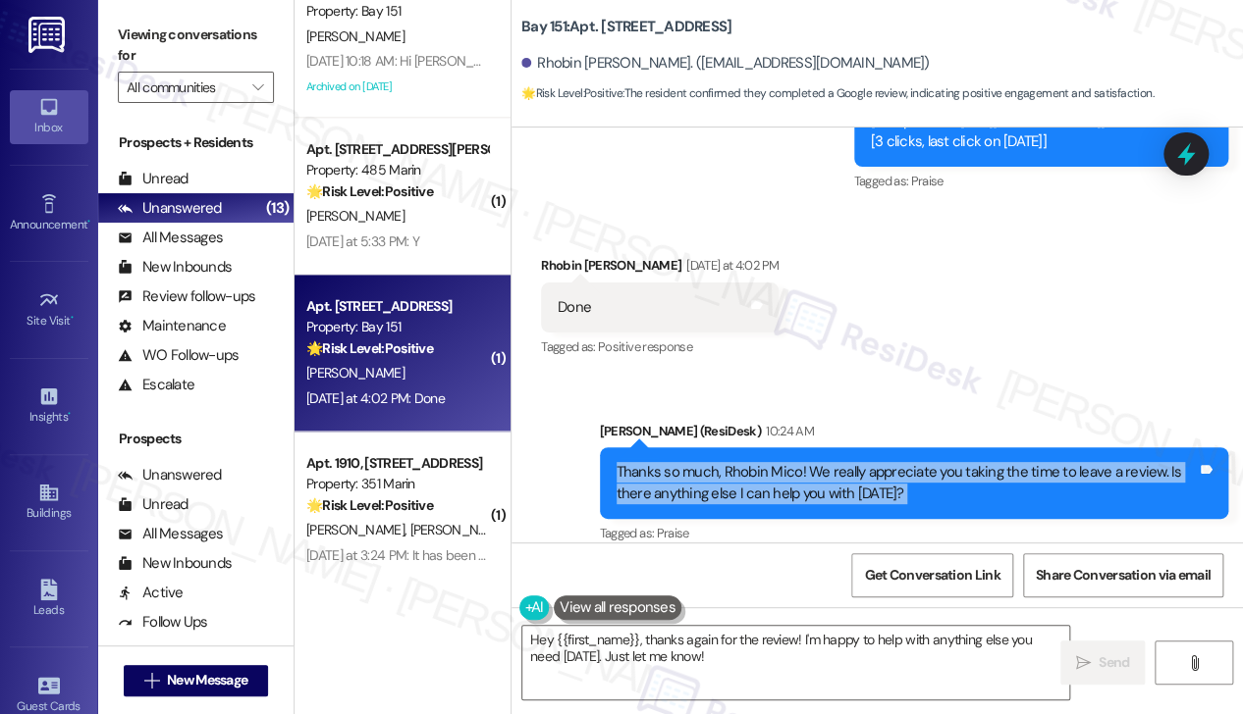
click at [845, 462] on div "Thanks so much, Rhobin Mico! We really appreciate you taking the time to leave …" at bounding box center [906, 483] width 581 height 42
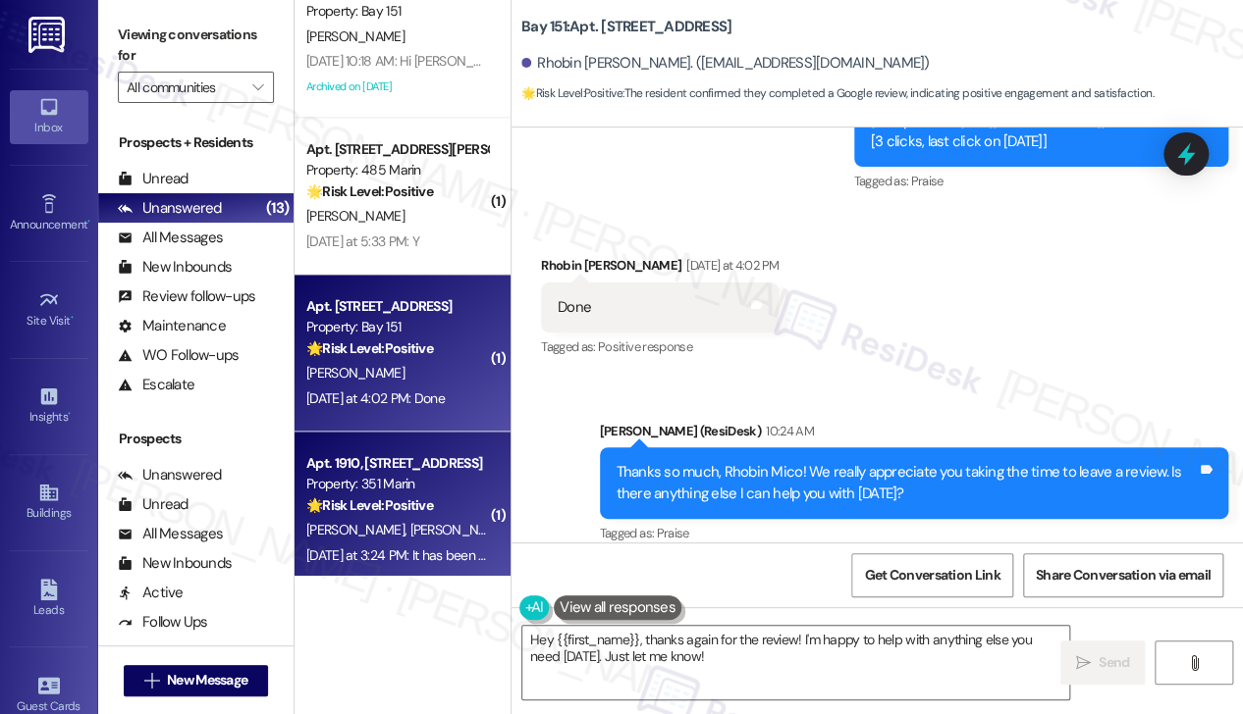
click at [376, 470] on div "Apt. 1910, [STREET_ADDRESS]" at bounding box center [397, 463] width 182 height 21
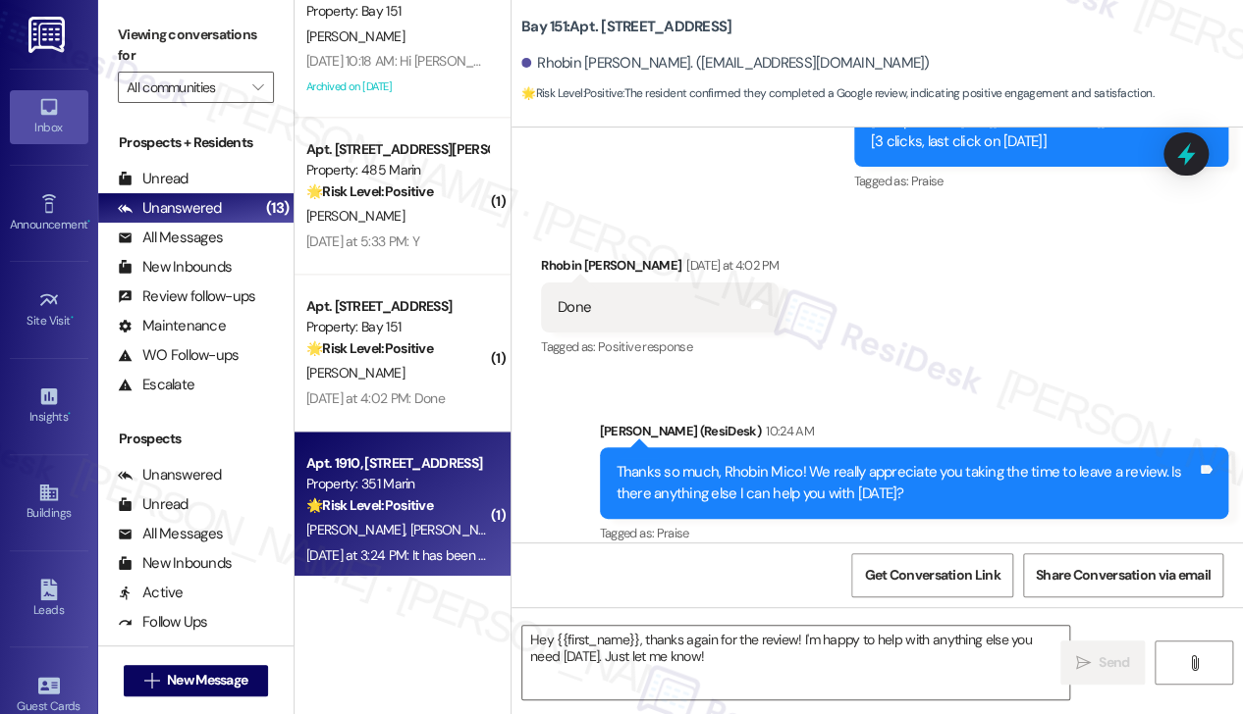
type textarea "Fetching suggested responses. Please feel free to read through the conversation…"
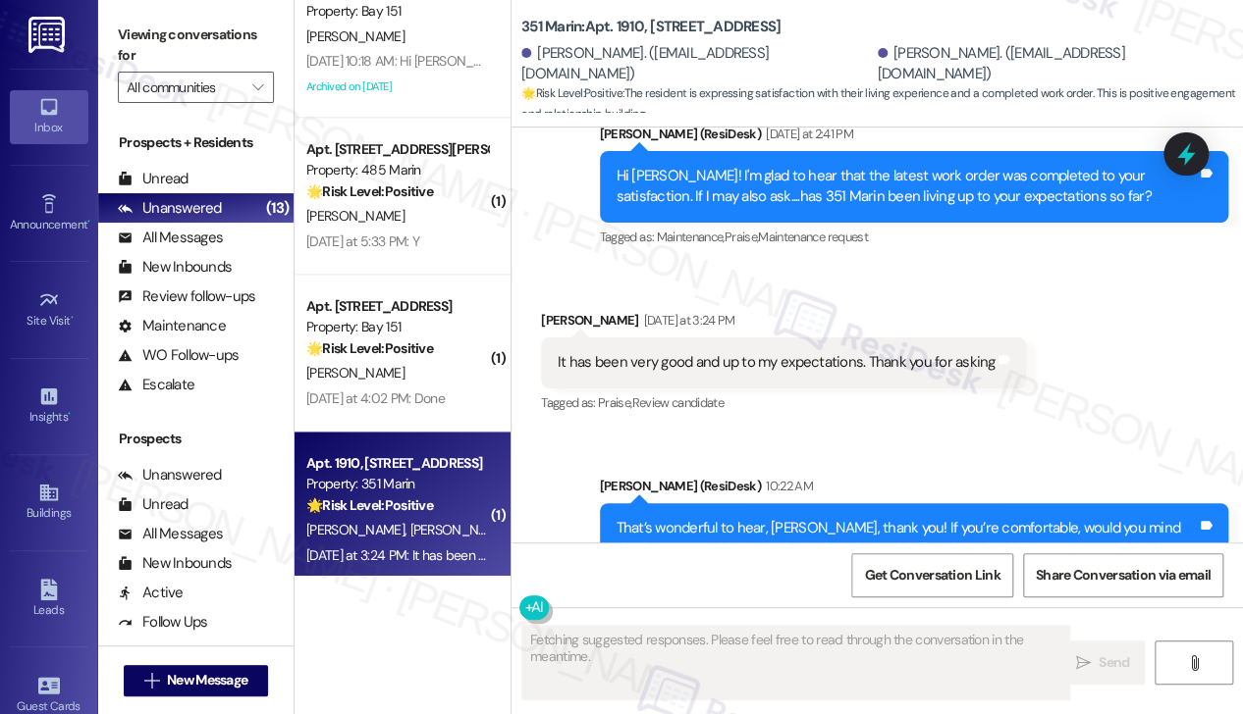
scroll to position [710, 0]
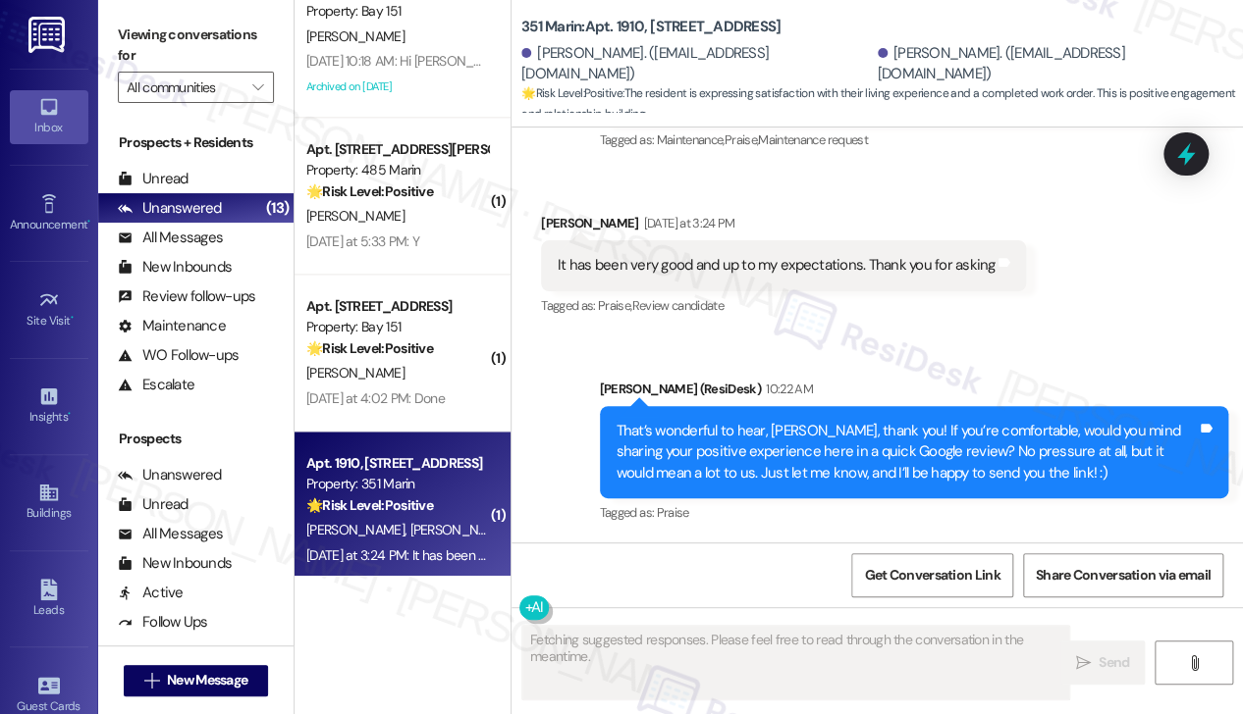
click at [875, 256] on div "It has been very good and up to my expectations. Thank you for asking" at bounding box center [775, 265] width 437 height 21
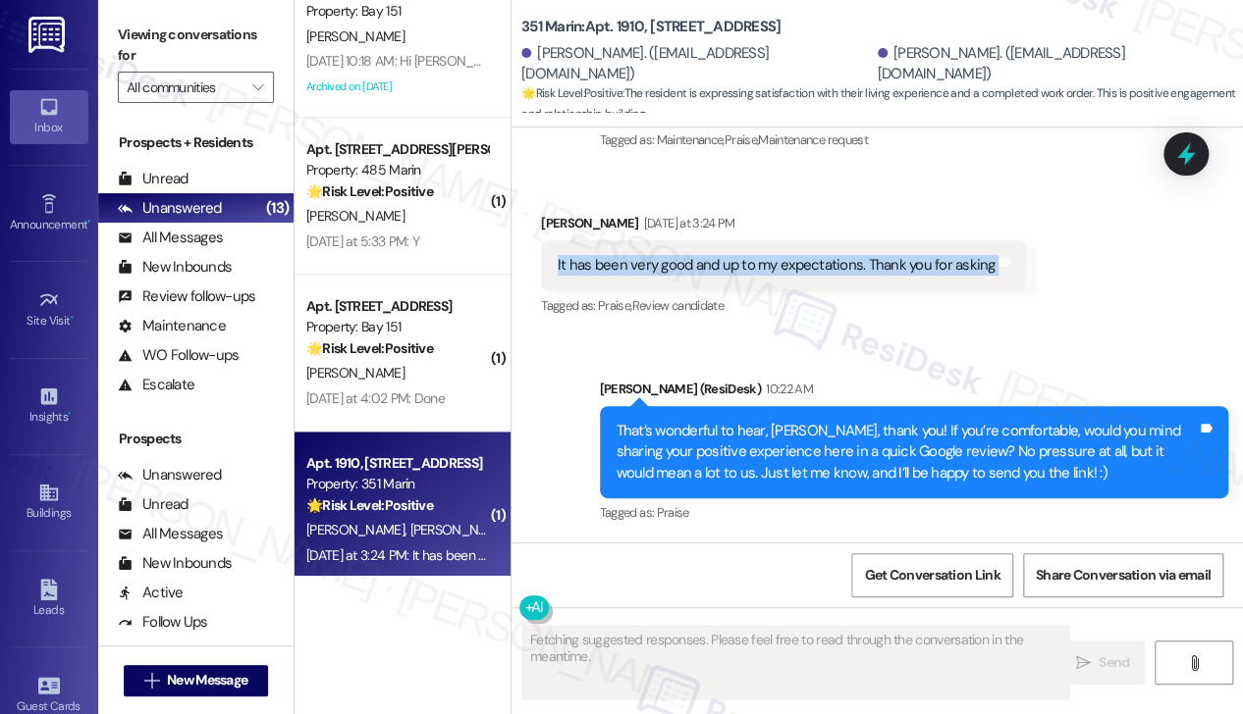
click at [875, 256] on div "It has been very good and up to my expectations. Thank you for asking" at bounding box center [775, 265] width 437 height 21
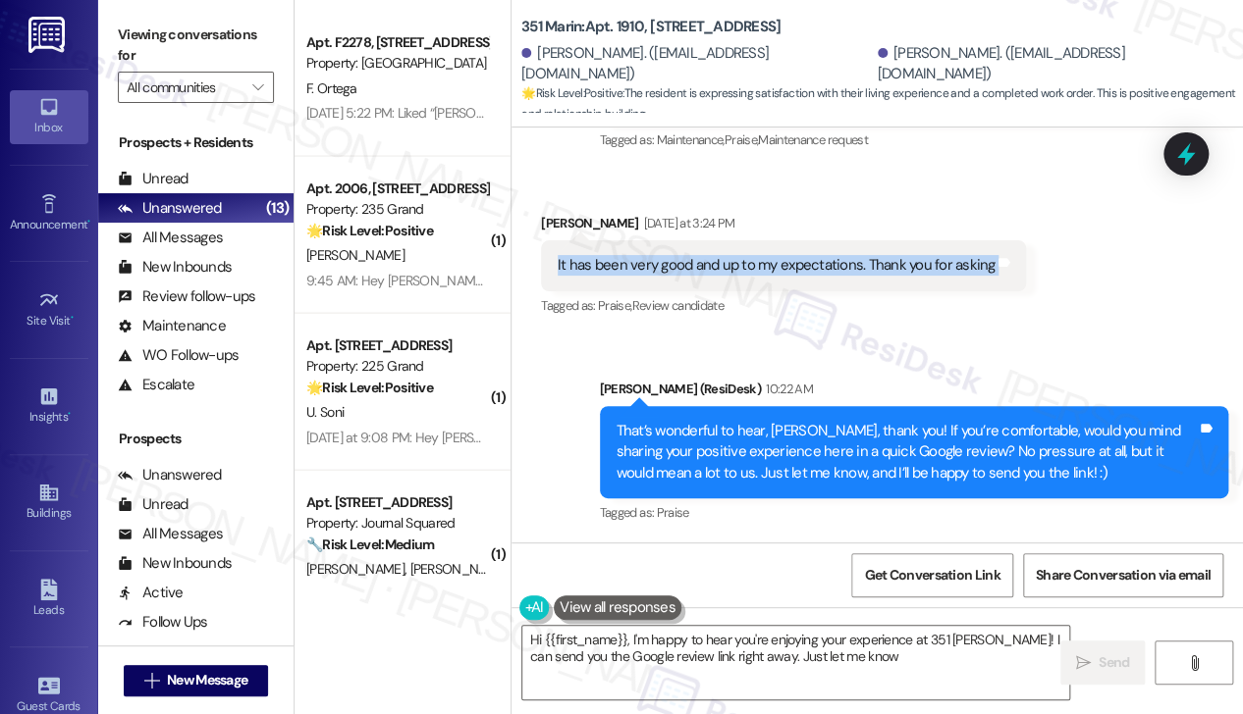
type textarea "Hi {{first_name}}, I'm happy to hear you're enjoying your experience at 351 Mar…"
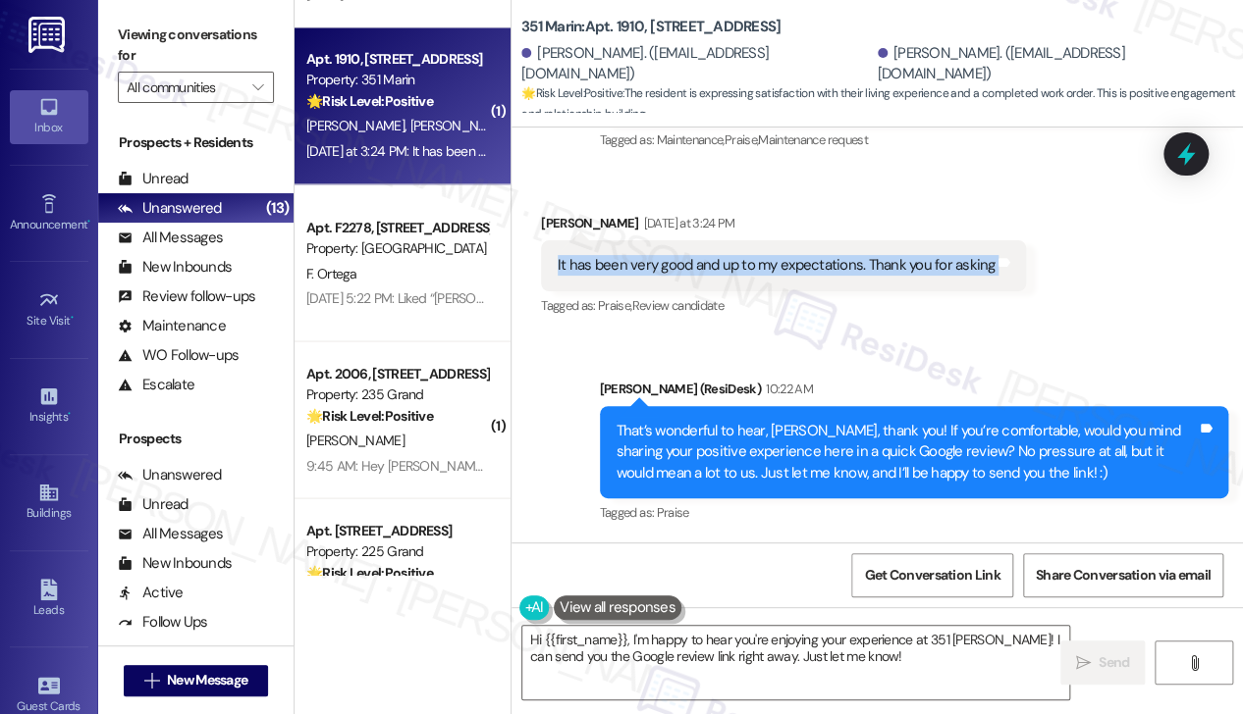
scroll to position [1374, 0]
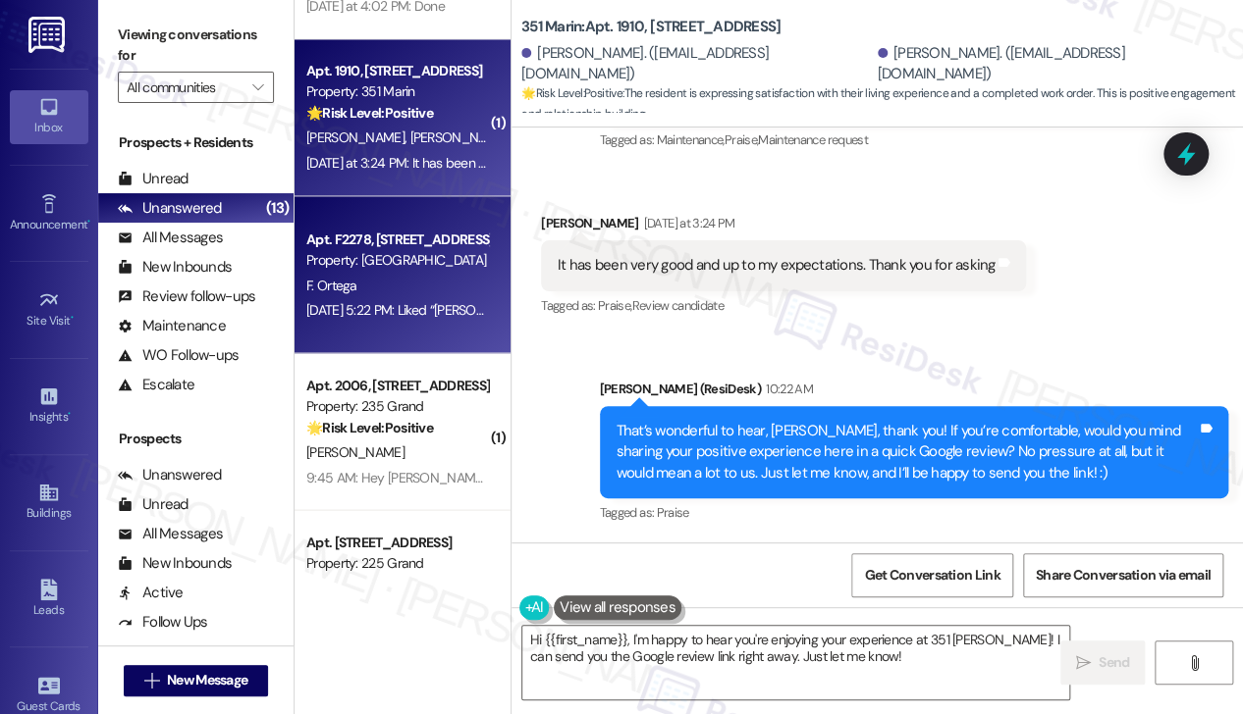
click at [428, 273] on div "F. Ortega" at bounding box center [396, 285] width 185 height 25
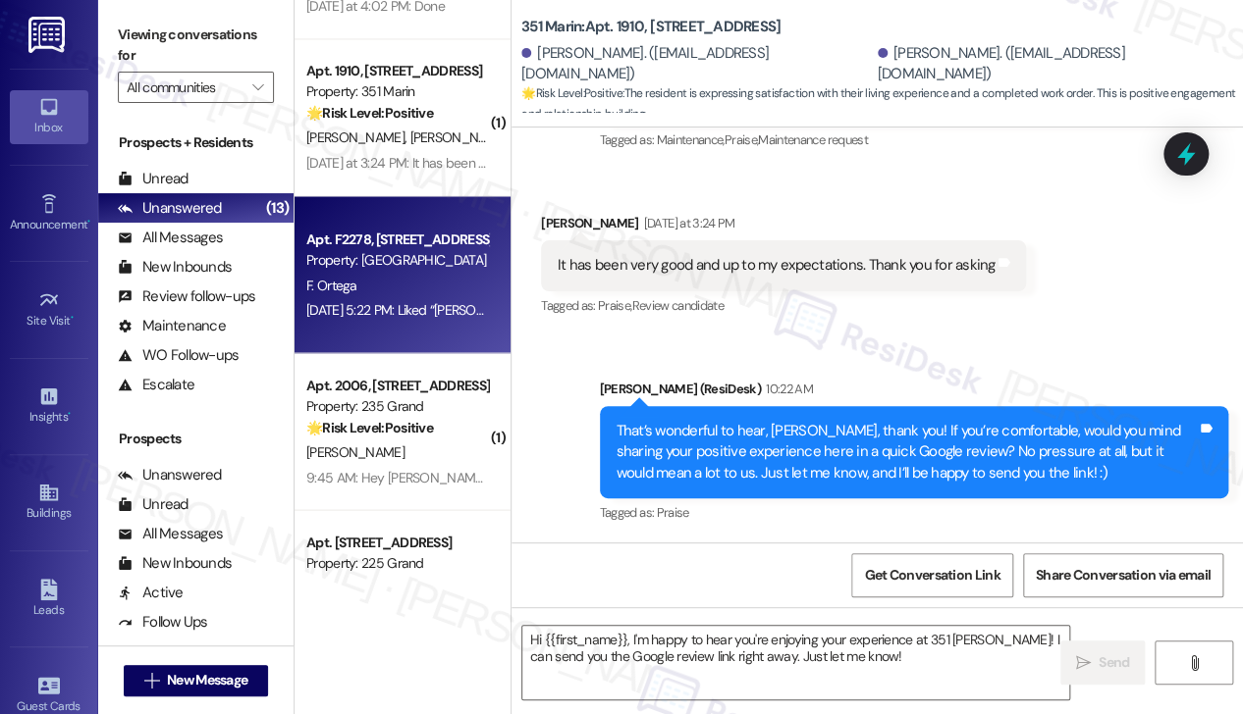
type textarea "Fetching suggested responses. Please feel free to read through the conversation…"
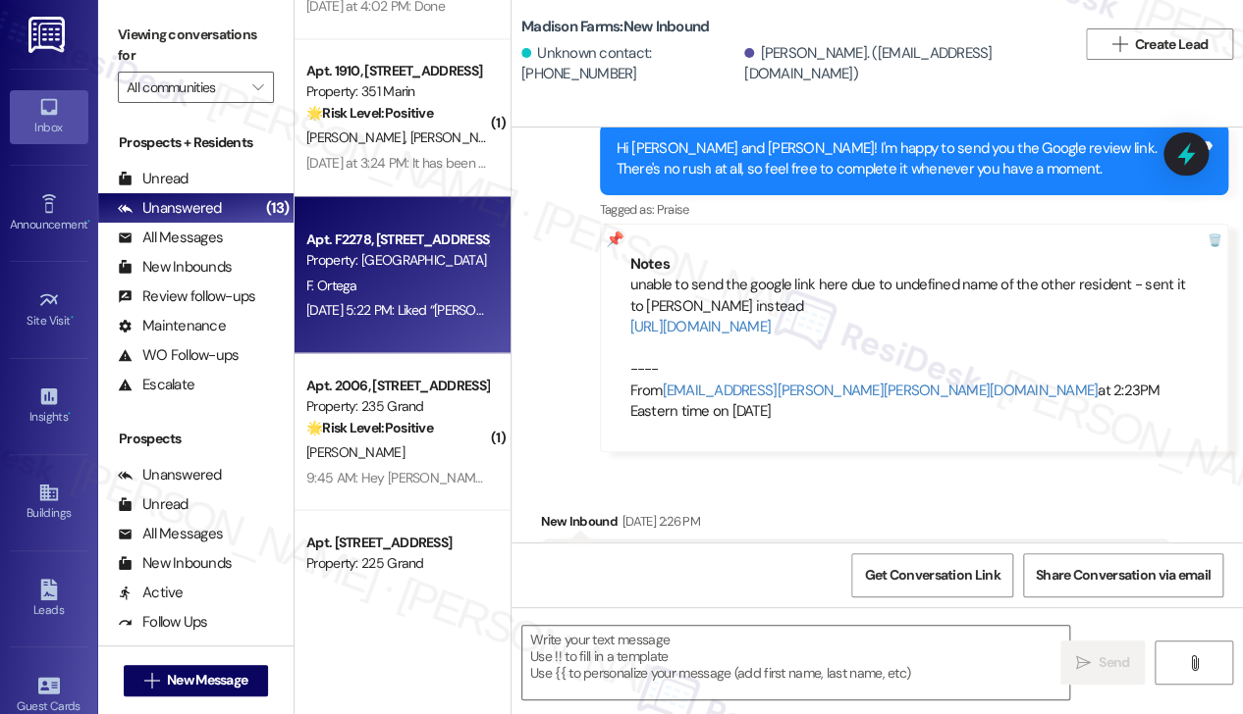
type textarea "Fetching suggested responses. Please feel free to read through the conversation…"
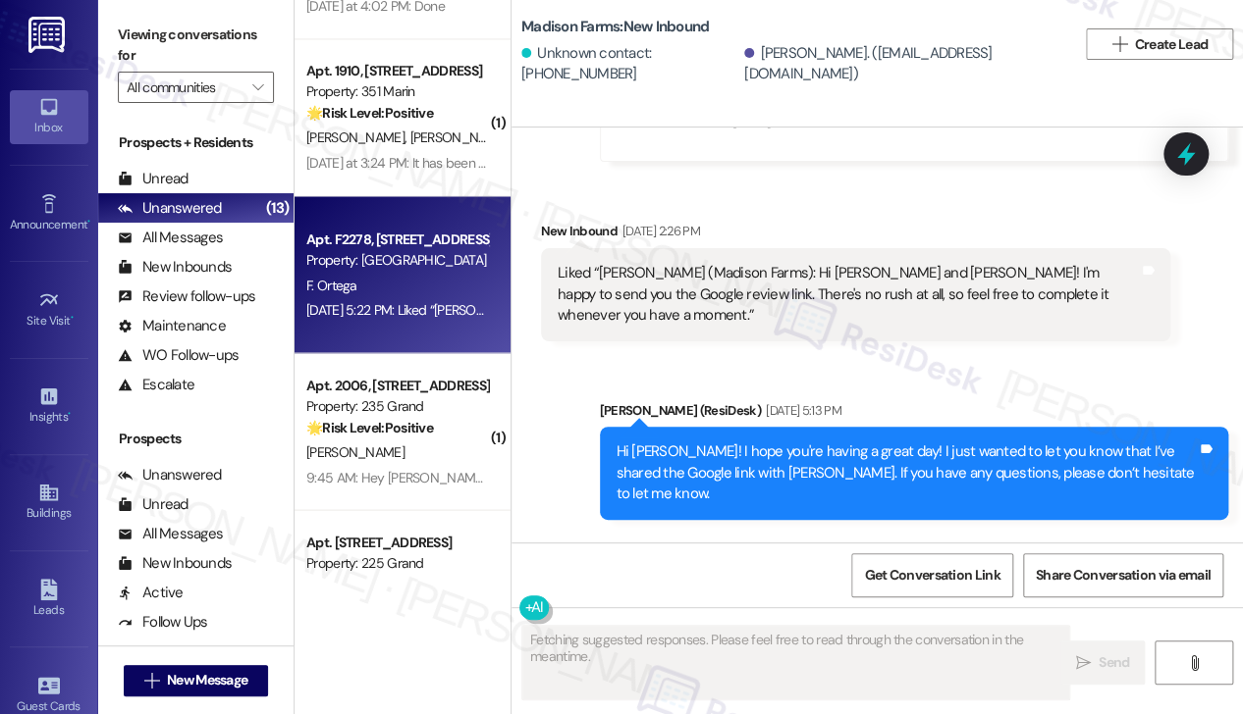
scroll to position [5171, 0]
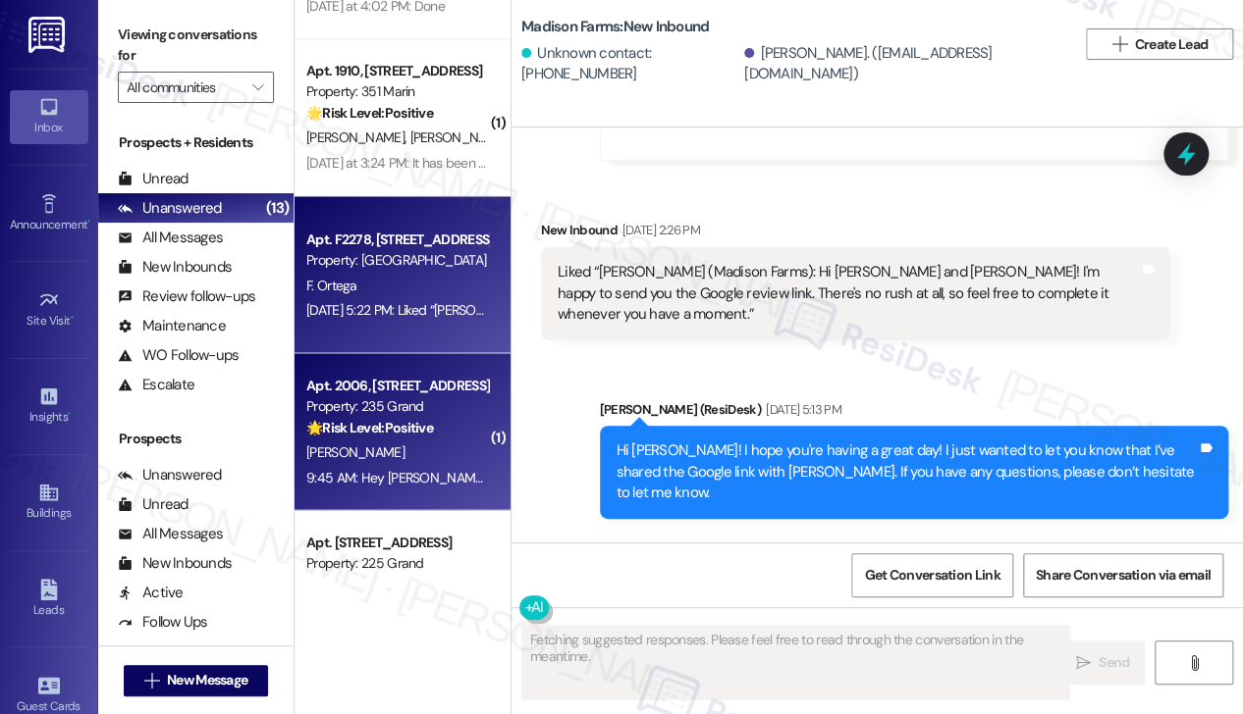
click at [375, 465] on div "9:45 AM: Hey Saloni, we appreciate your text! We'll be back at 11AM to help you…" at bounding box center [396, 477] width 185 height 25
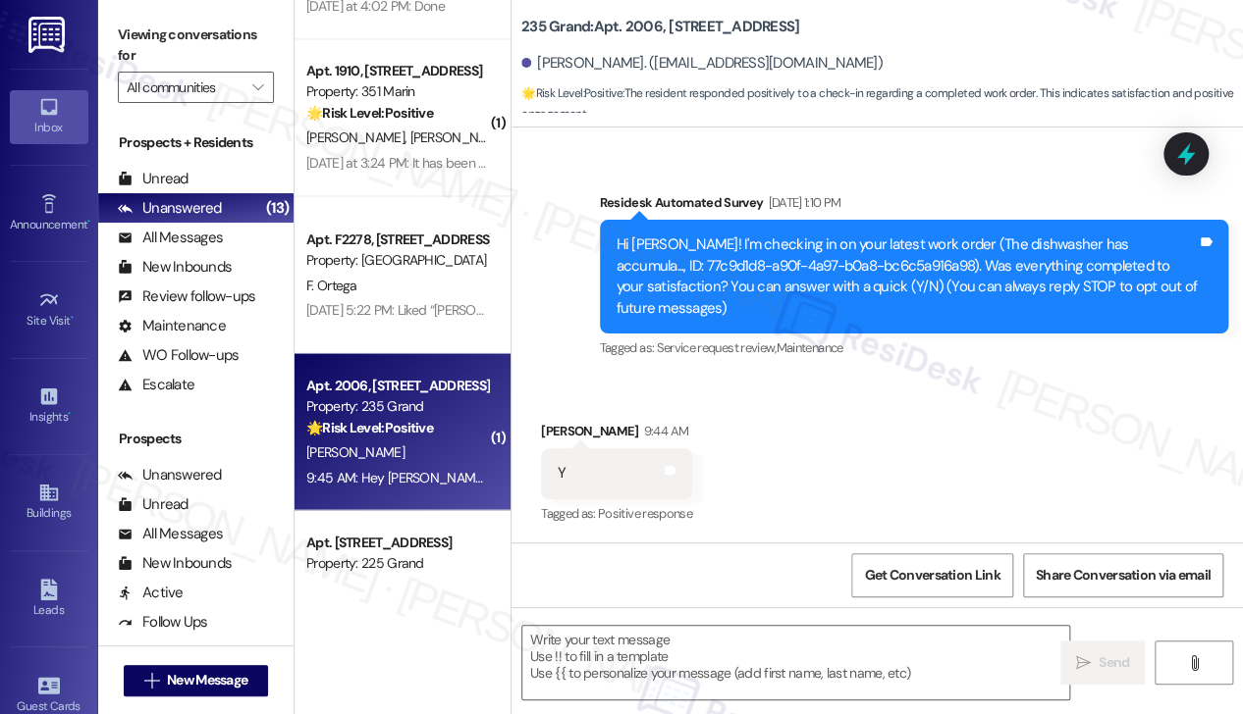
type textarea "Fetching suggested responses. Please feel free to read through the conversation…"
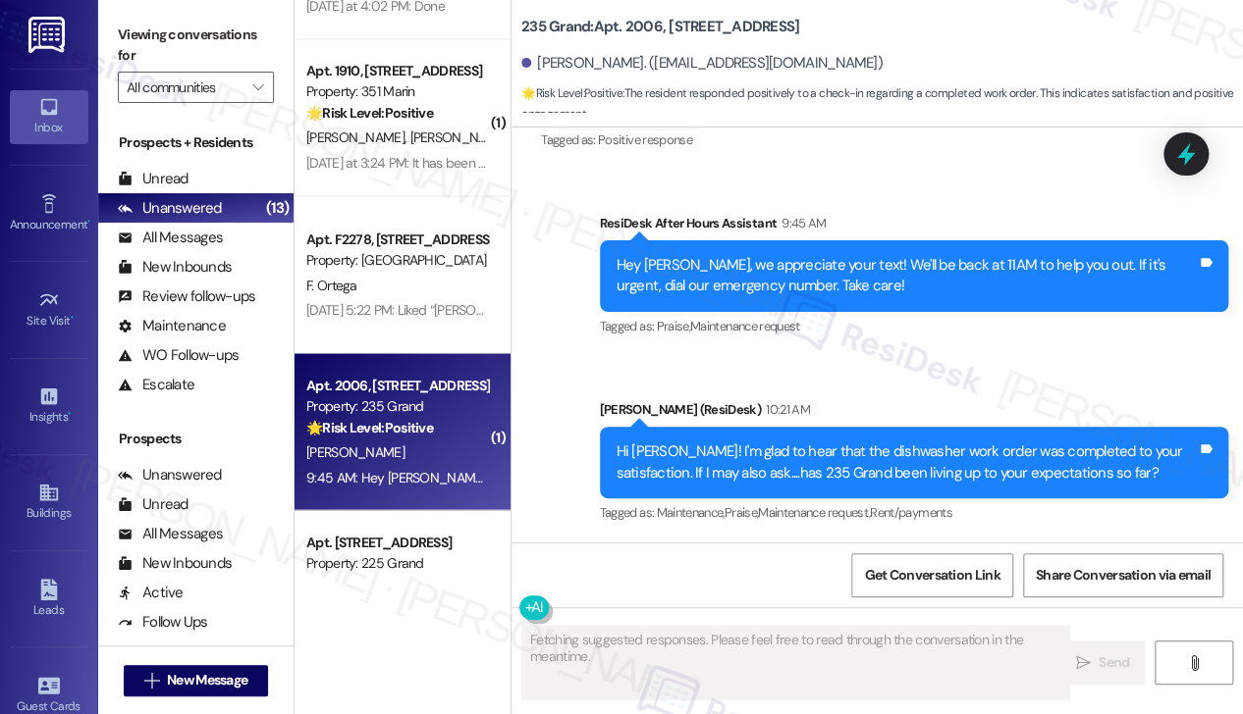
scroll to position [1767, 0]
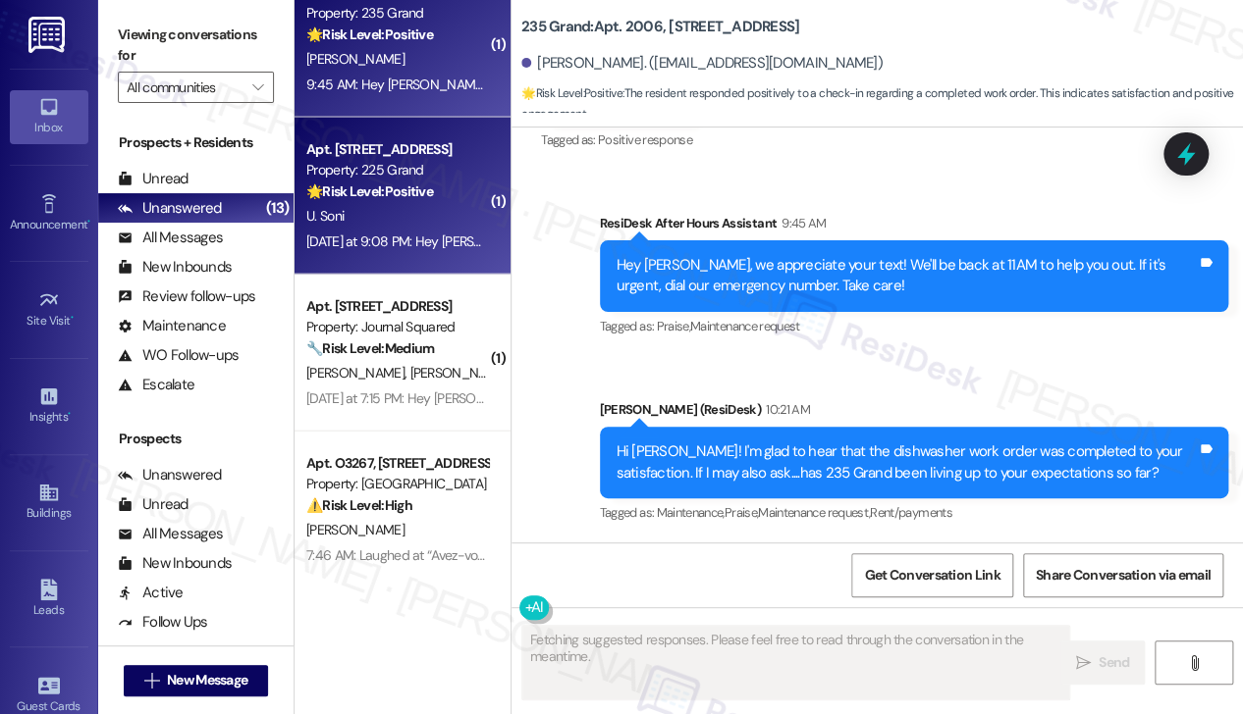
click at [444, 242] on div "Yesterday at 9:08 PM: Hey Utsav and undefined, we appreciate your text! We'll b…" at bounding box center [792, 242] width 973 height 18
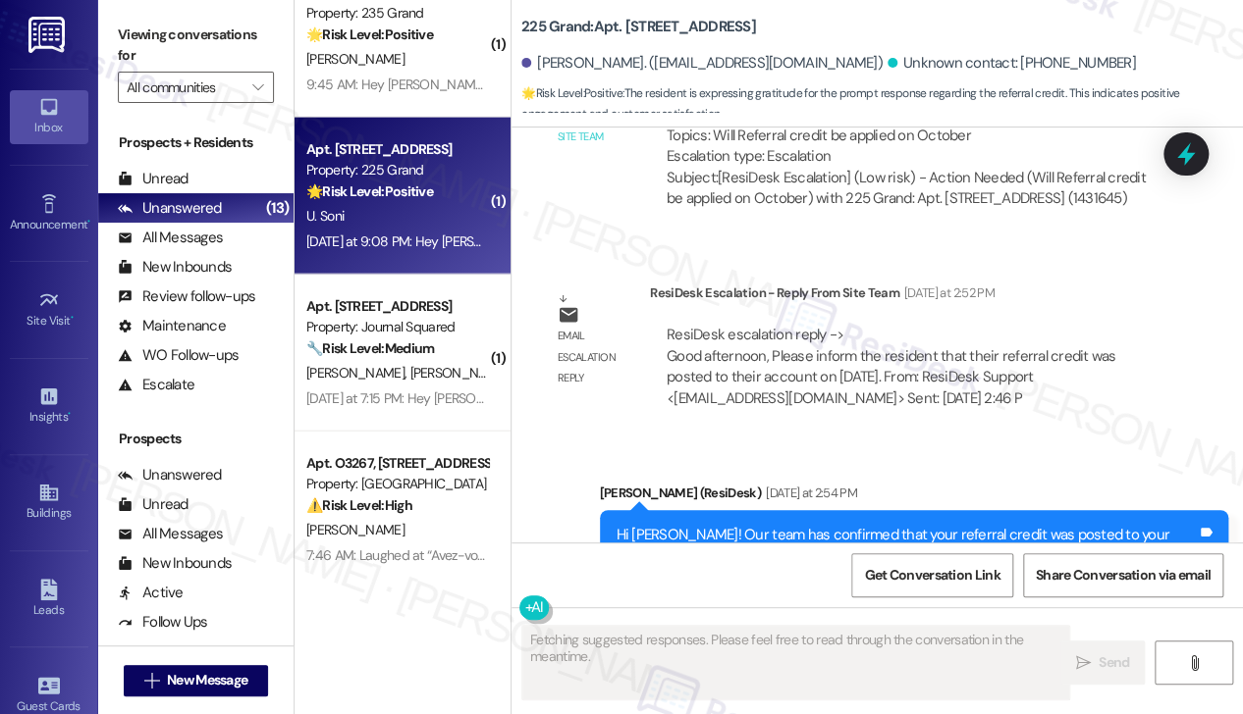
scroll to position [2485, 0]
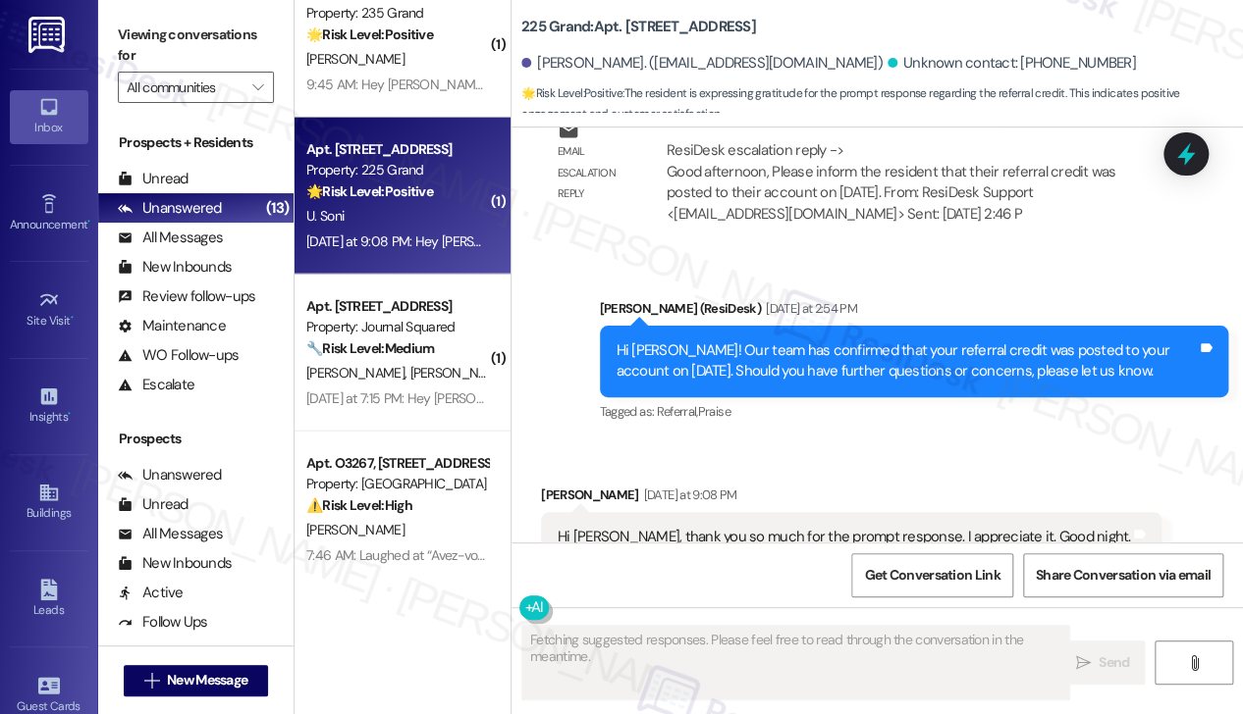
click at [675, 527] on div "Hi Jane, thank you so much for the prompt response. I appreciate it. Good night." at bounding box center [843, 537] width 572 height 21
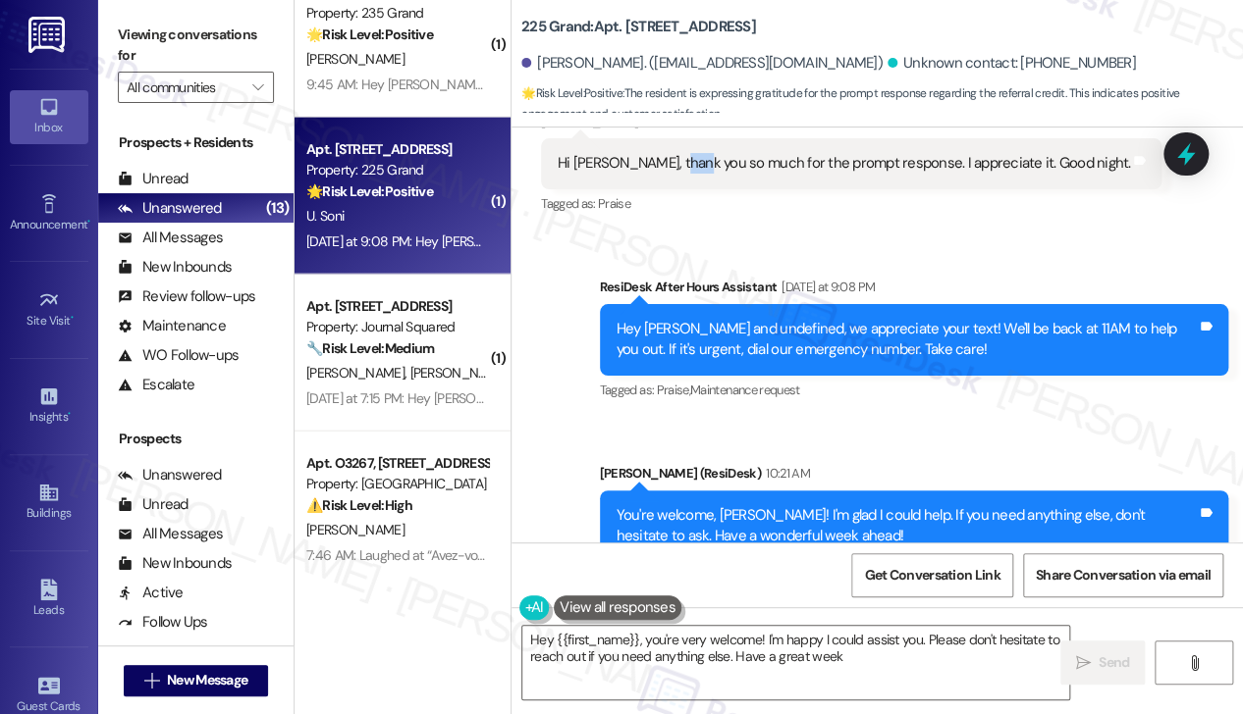
type textarea "Hey {{first_name}}, you're very welcome! I'm happy I could assist you. Please d…"
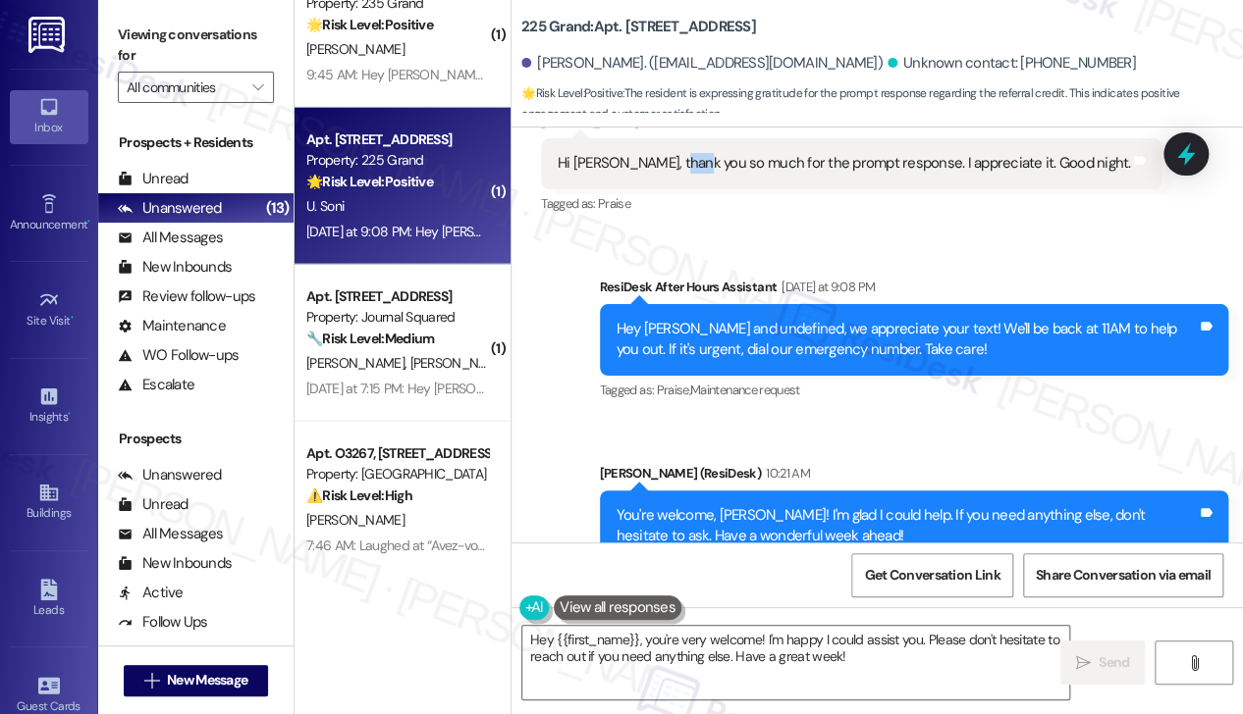
scroll to position [1779, 0]
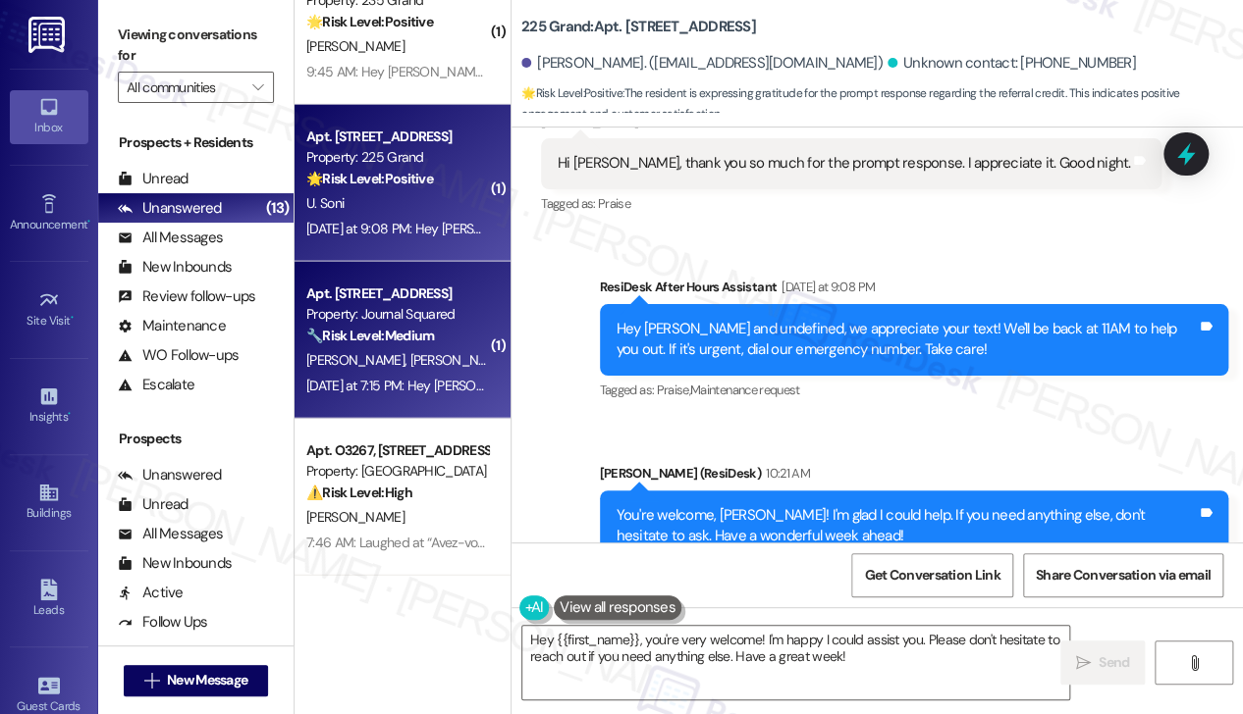
click at [450, 360] on div "M. Lee R. Lim" at bounding box center [396, 360] width 185 height 25
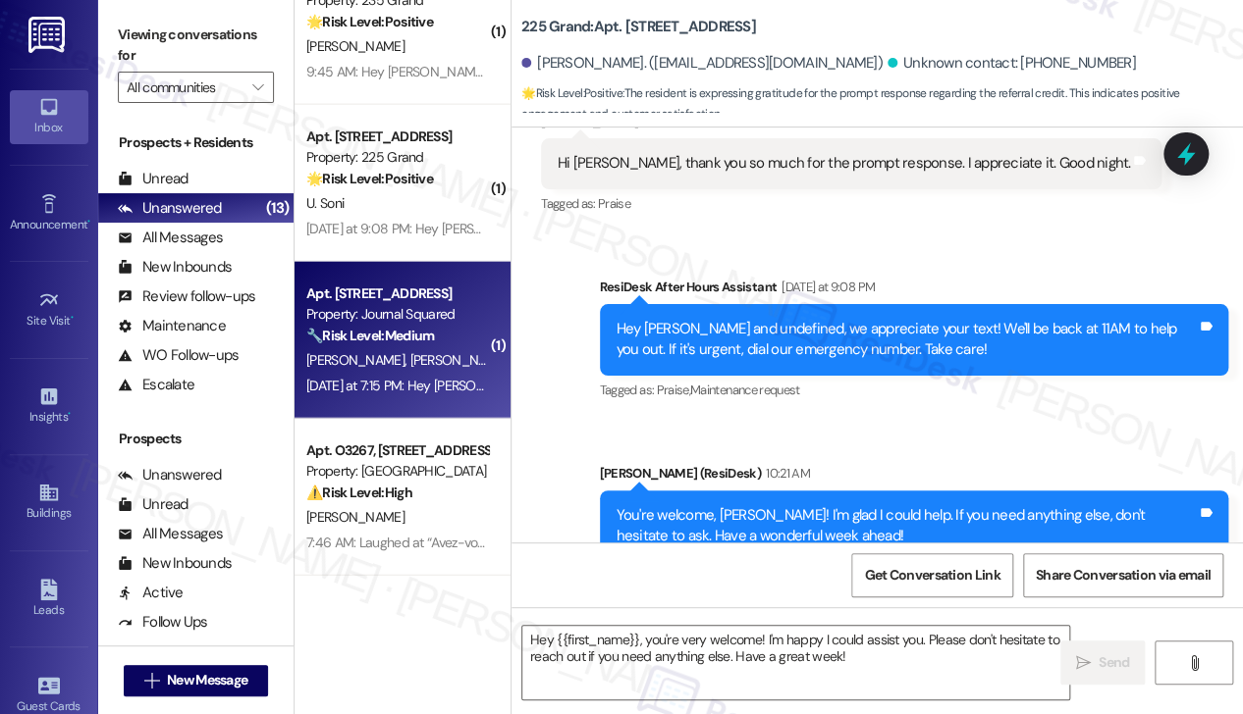
type textarea "Fetching suggested responses. Please feel free to read through the conversation…"
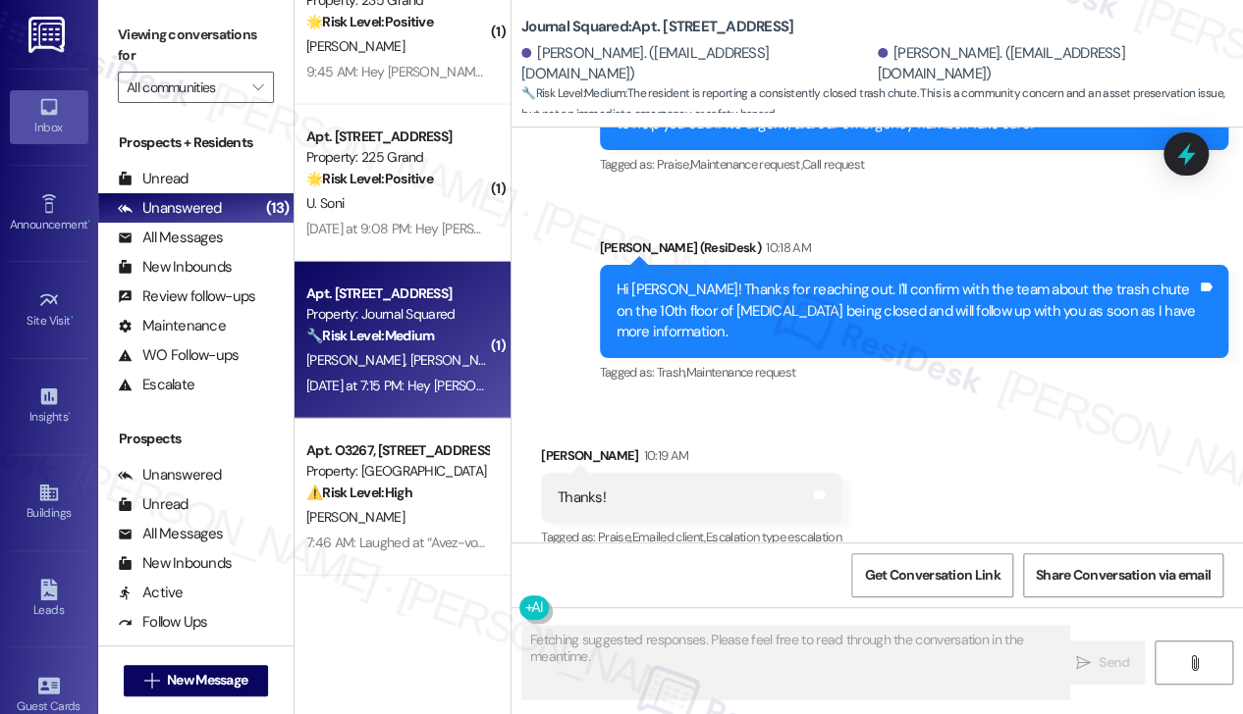
scroll to position [2080, 0]
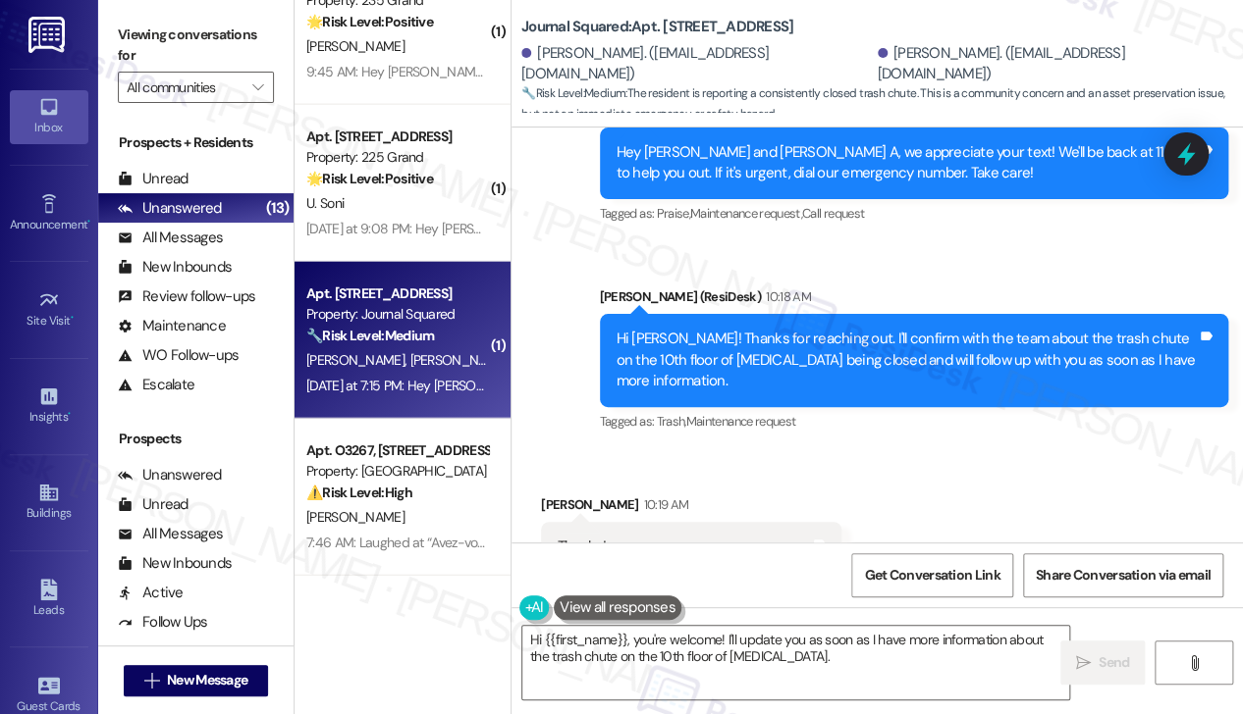
click at [767, 331] on div "Hi [PERSON_NAME]! Thanks for reaching out. I'll confirm with the team about the…" at bounding box center [906, 360] width 581 height 63
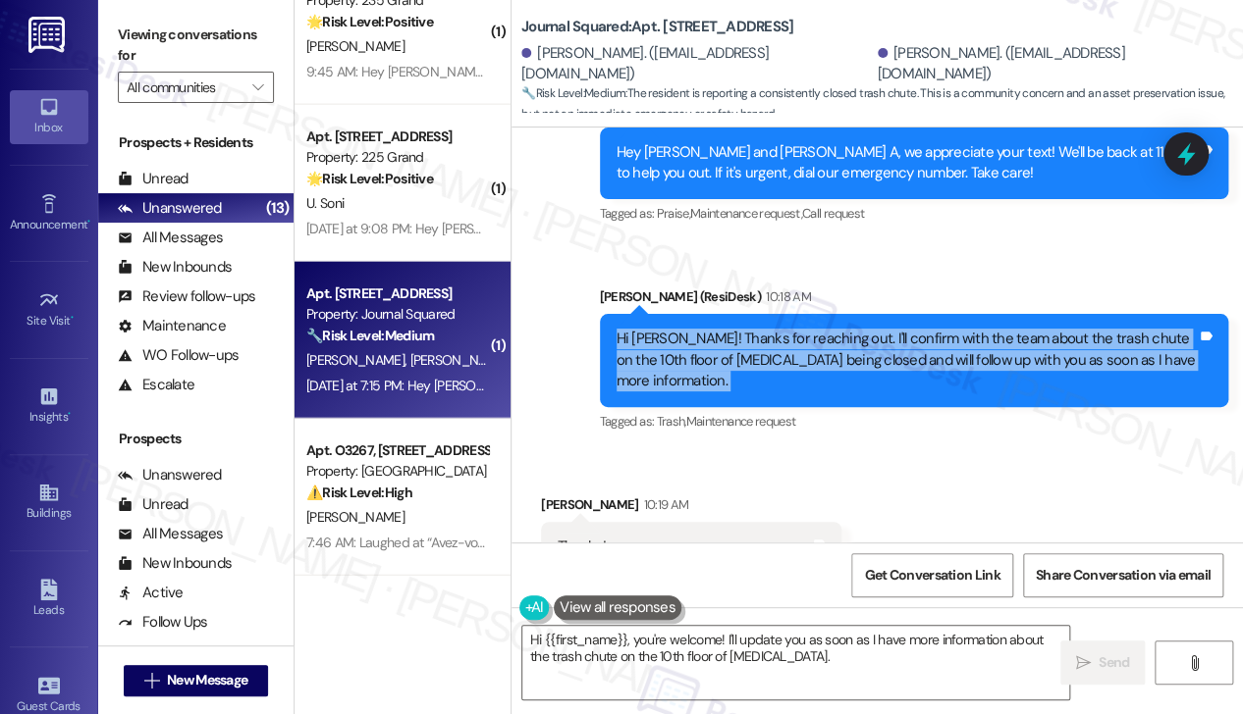
click at [767, 331] on div "Hi [PERSON_NAME]! Thanks for reaching out. I'll confirm with the team about the…" at bounding box center [906, 360] width 581 height 63
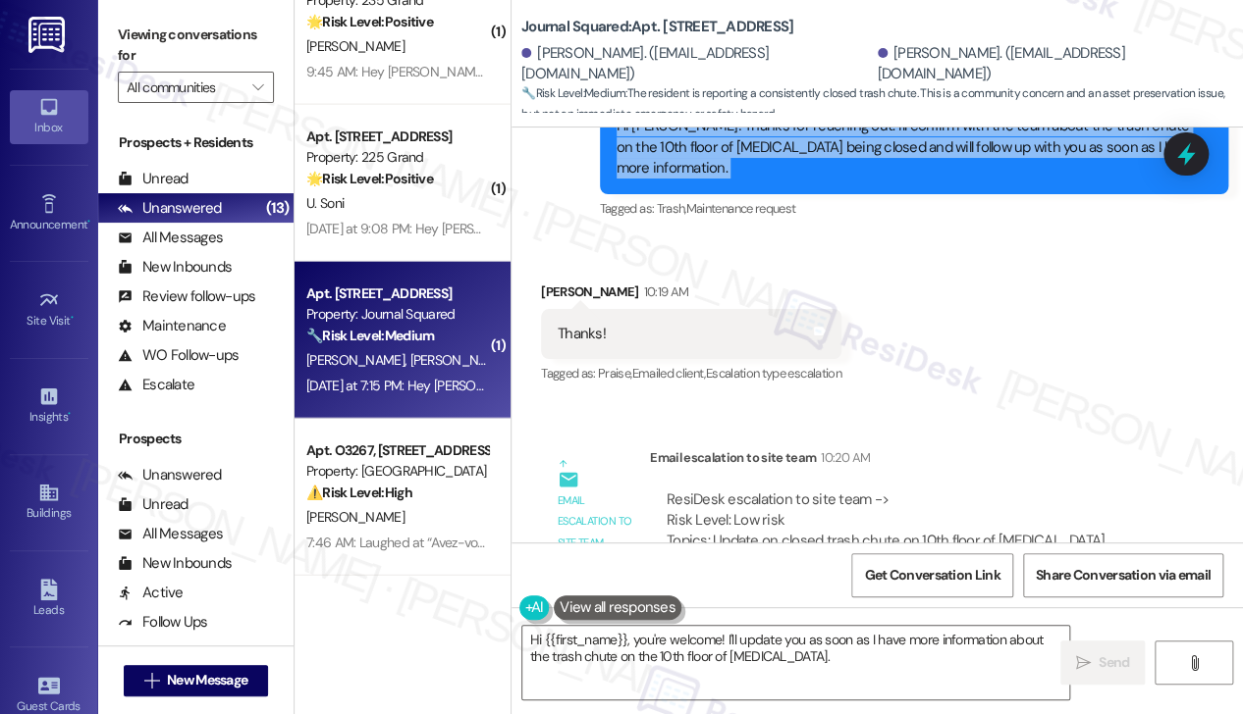
scroll to position [2374, 0]
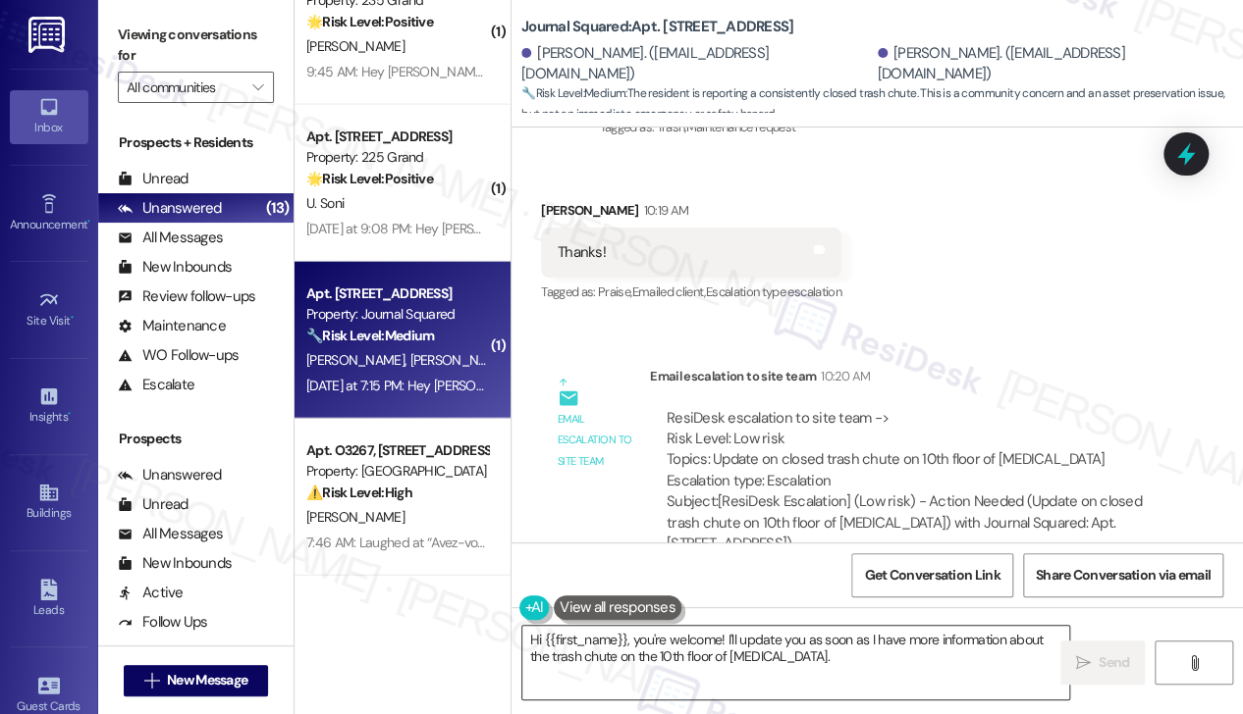
click at [702, 633] on textarea "Hi {{first_name}}, you're welcome! I'll update you as soon as I have more infor…" at bounding box center [795, 663] width 547 height 74
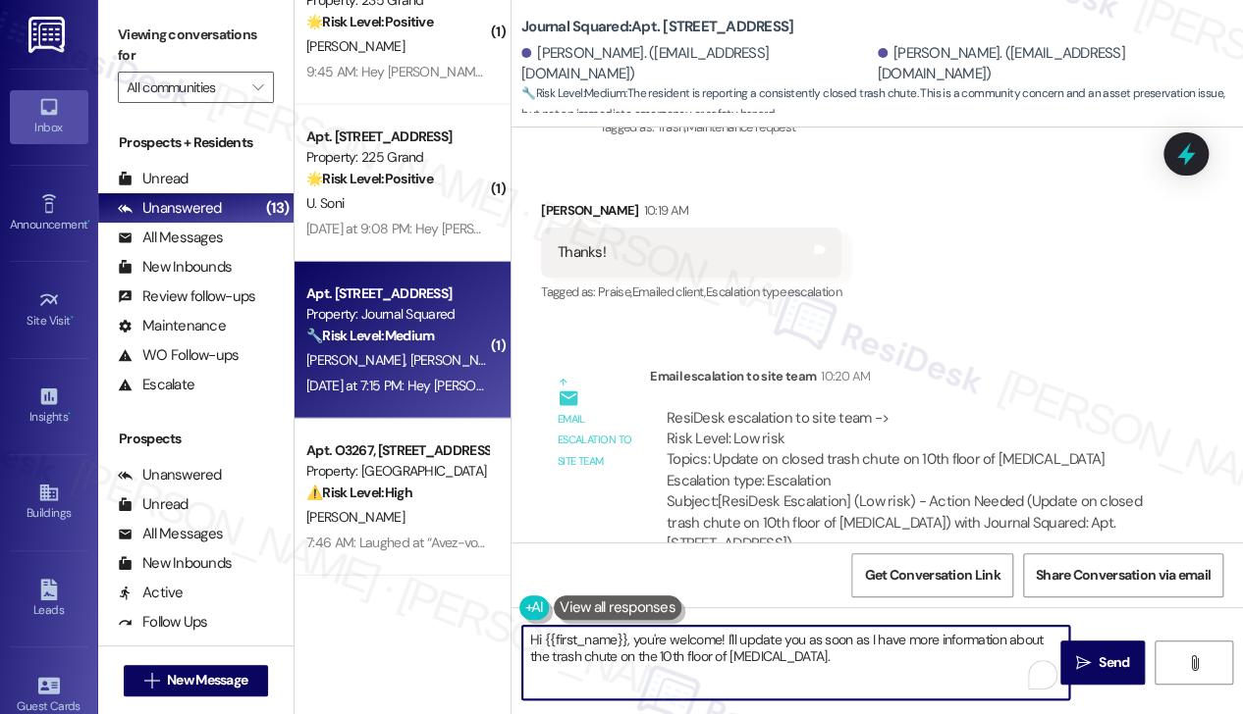
click at [702, 633] on textarea "Hi {{first_name}}, you're welcome! I'll update you as soon as I have more infor…" at bounding box center [795, 663] width 547 height 74
click at [807, 660] on textarea "Hi {{first_name}}, you're welcome! I'll update you as soon as I have more infor…" at bounding box center [795, 663] width 547 height 74
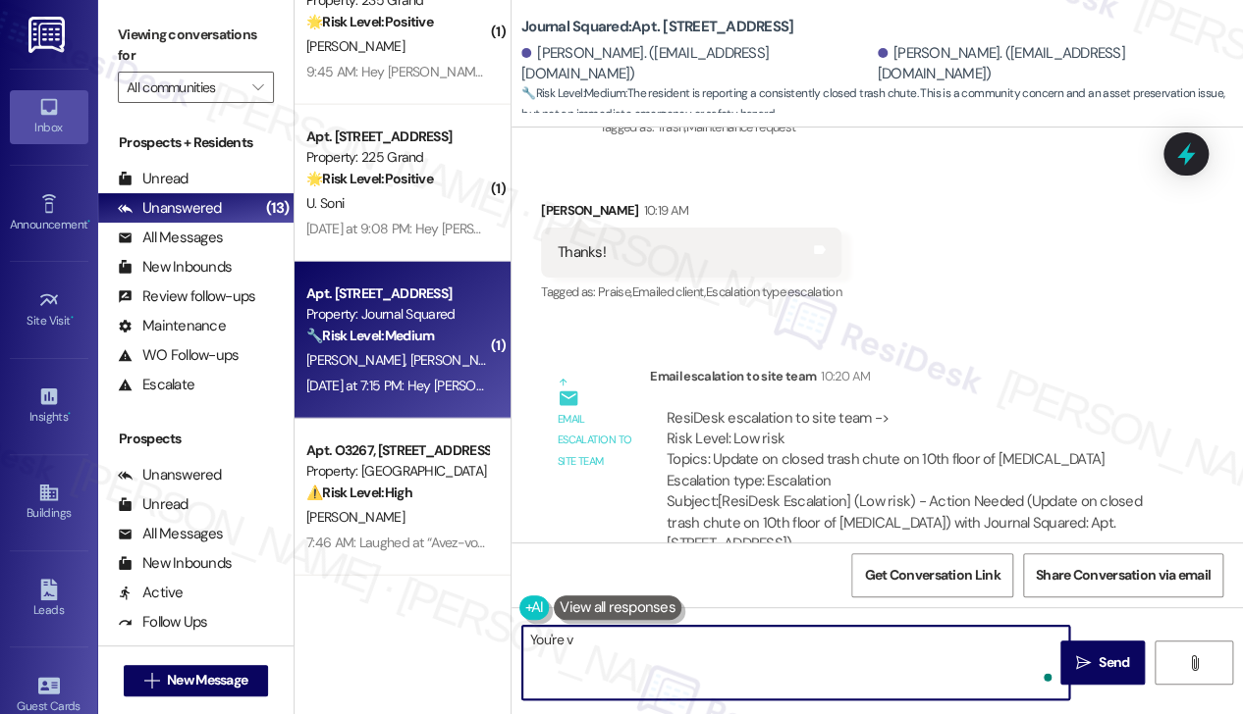
type textarea "You're ve"
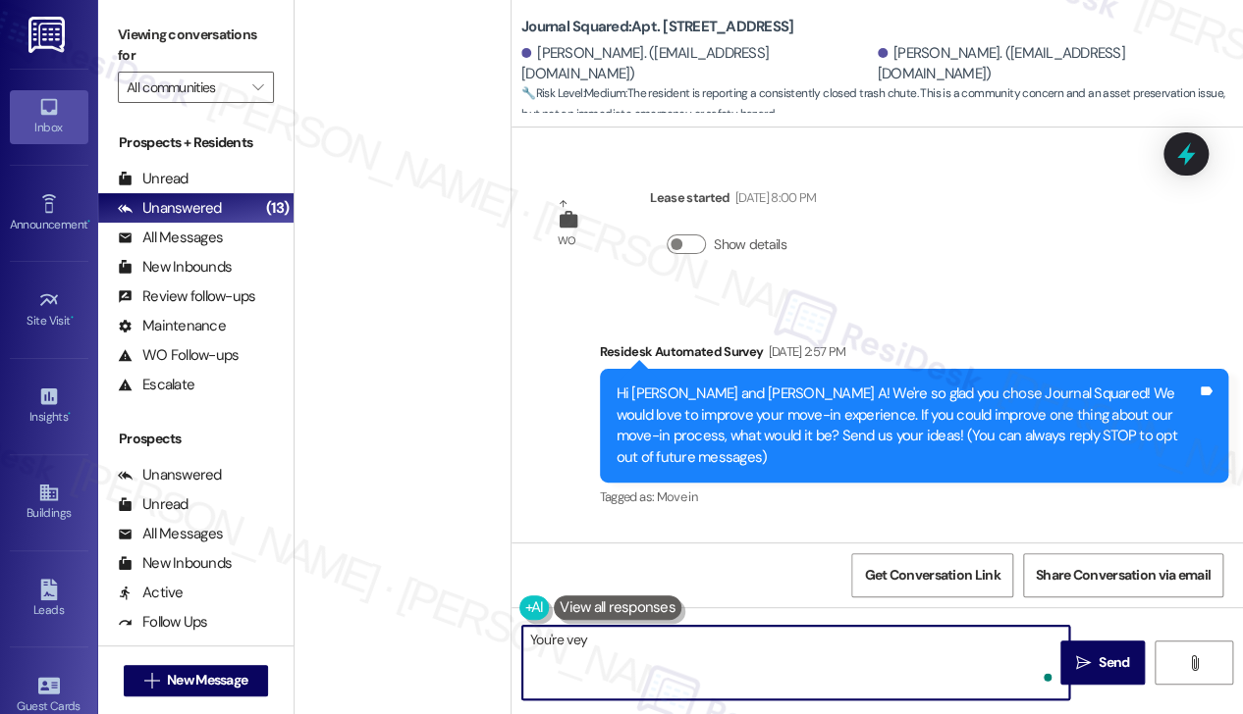
scroll to position [2374, 0]
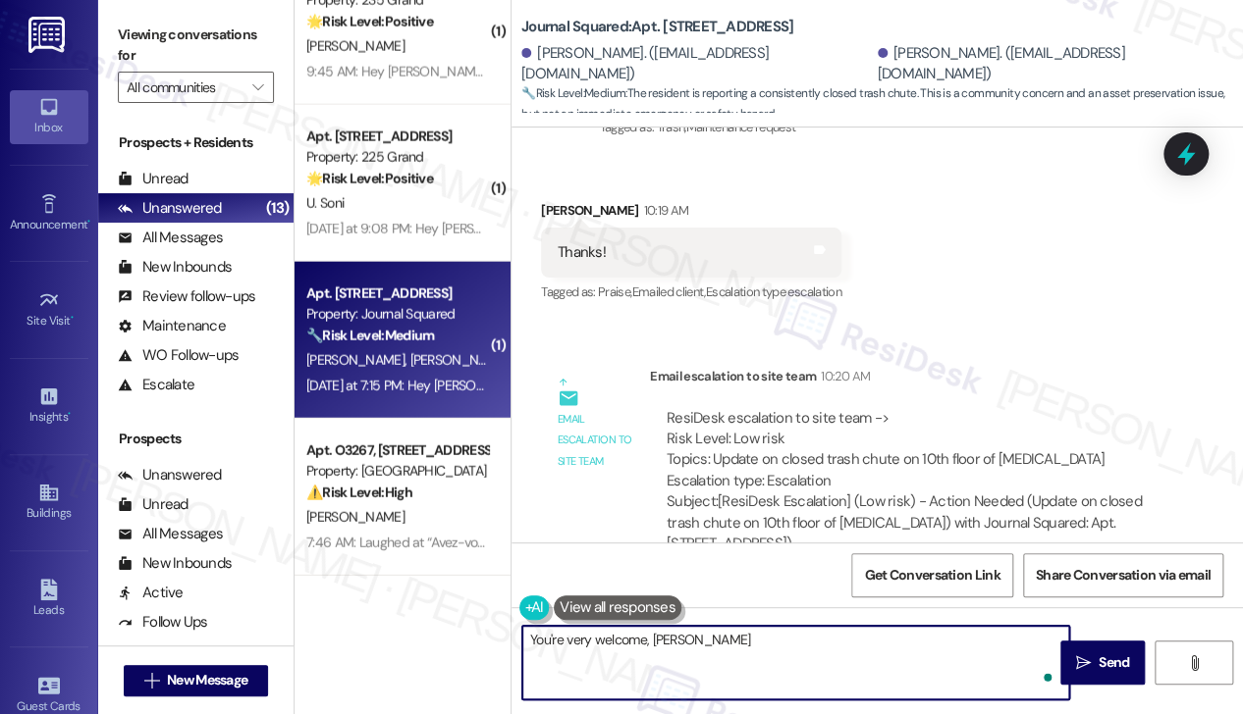
type textarea "You're very welcome, Rakdong@"
click at [785, 639] on textarea "You're very welcome, Rakdong@" at bounding box center [796, 663] width 547 height 74
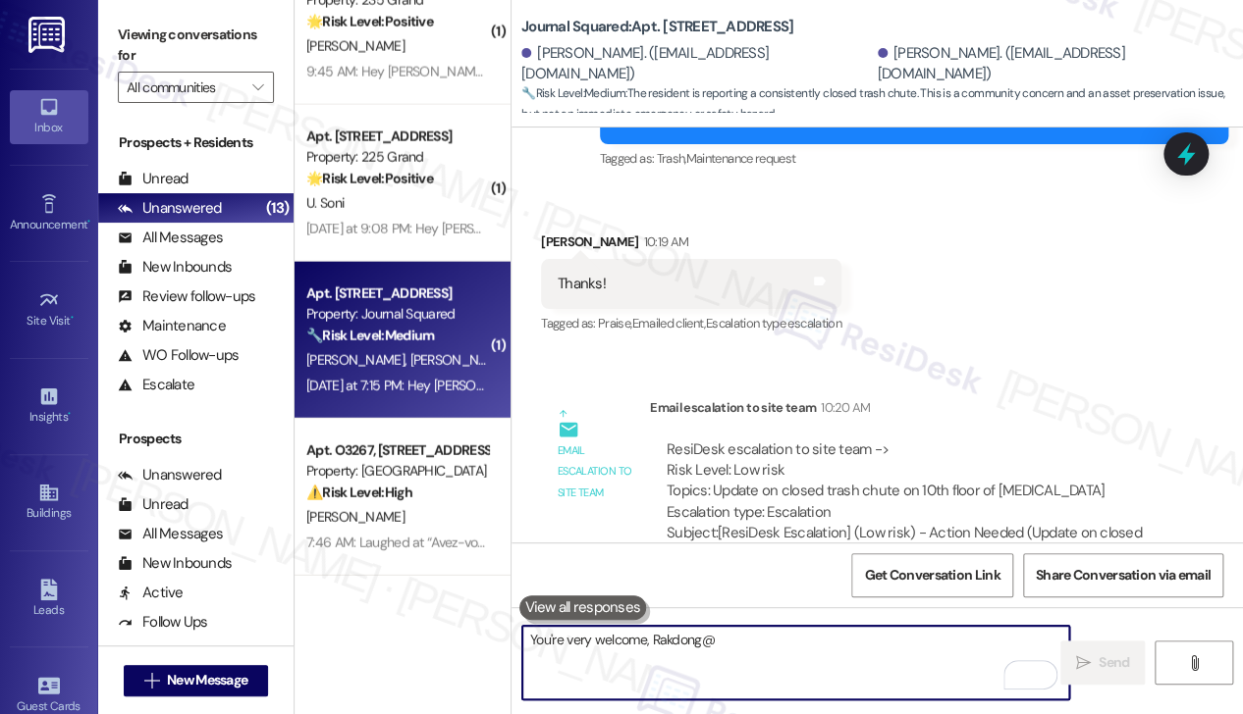
scroll to position [2511, 0]
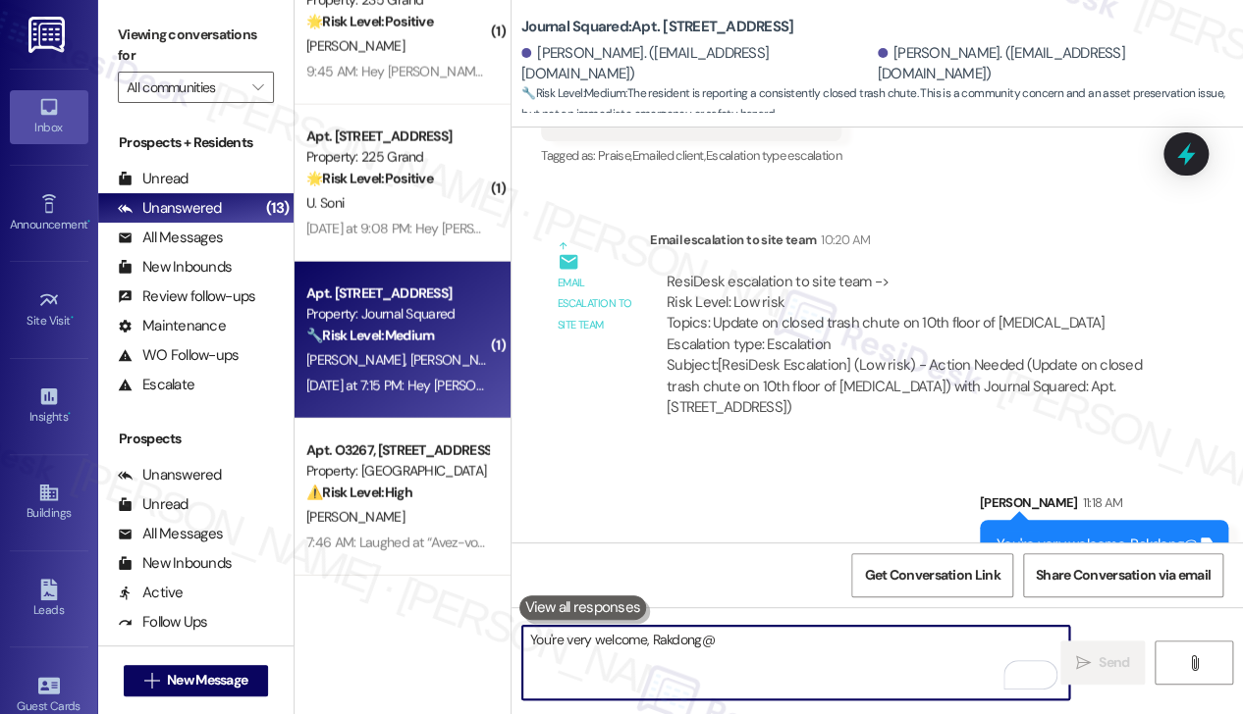
click at [712, 654] on textarea "You're very welcome, Rakdong@" at bounding box center [795, 663] width 547 height 74
type textarea "Hi {{first_name}}! We would like to inform you that all hallways in [GEOGRAPHIC…"
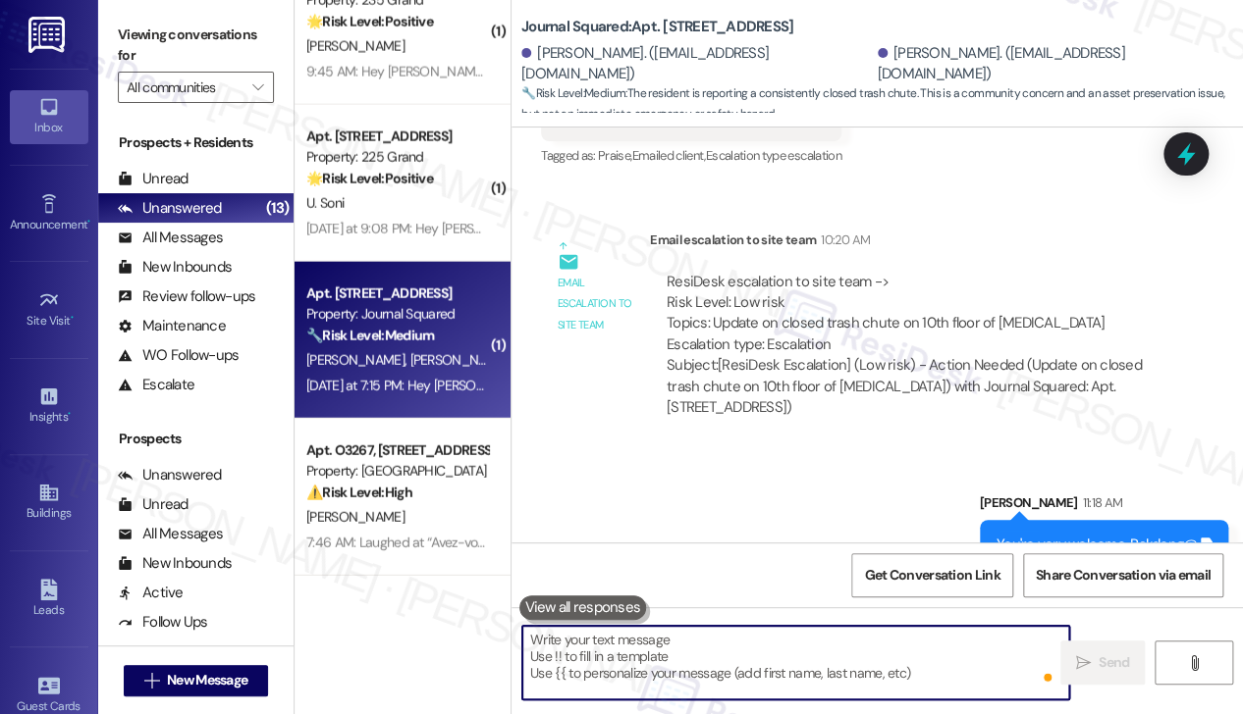
scroll to position [0, 0]
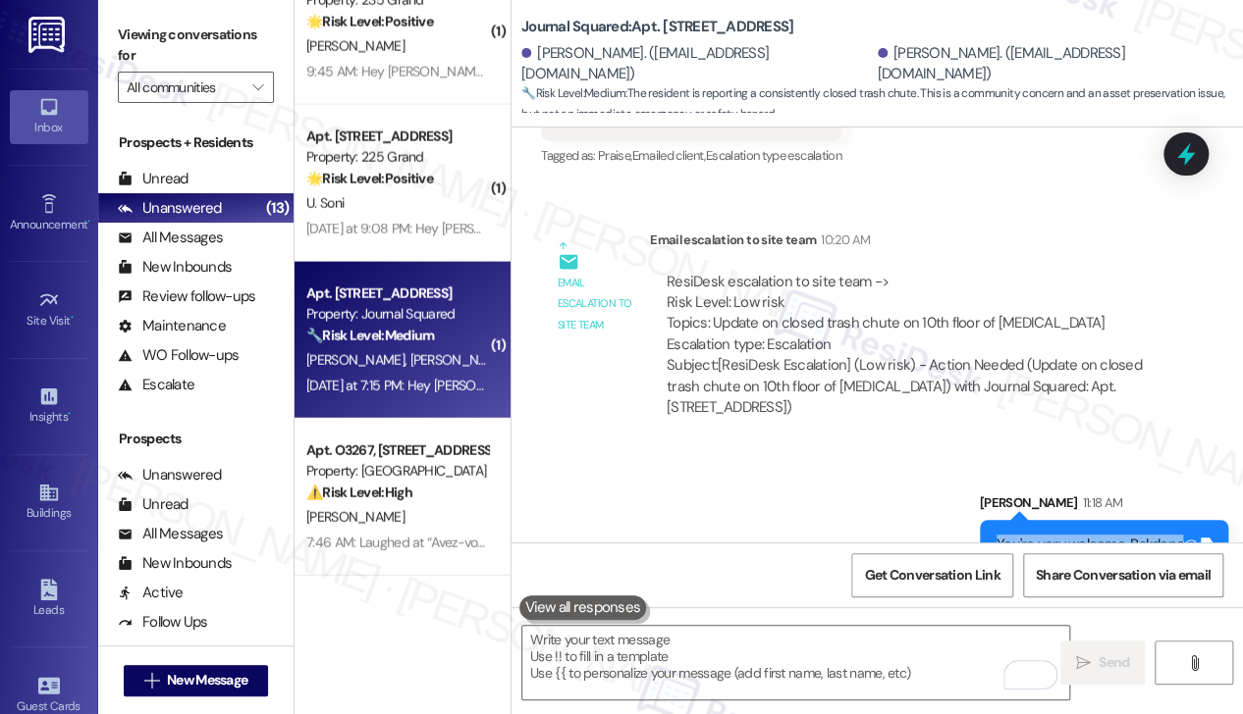
drag, startPoint x: 986, startPoint y: 502, endPoint x: 1172, endPoint y: 505, distance: 185.5
click at [1172, 520] on div "You're very welcome, [PERSON_NAME]@ Tags and notes" at bounding box center [1103, 545] width 248 height 50
copy div "You're very welcome, [PERSON_NAME]"
click at [691, 661] on textarea "To enrich screen reader interactions, please activate Accessibility in Grammarl…" at bounding box center [795, 663] width 547 height 74
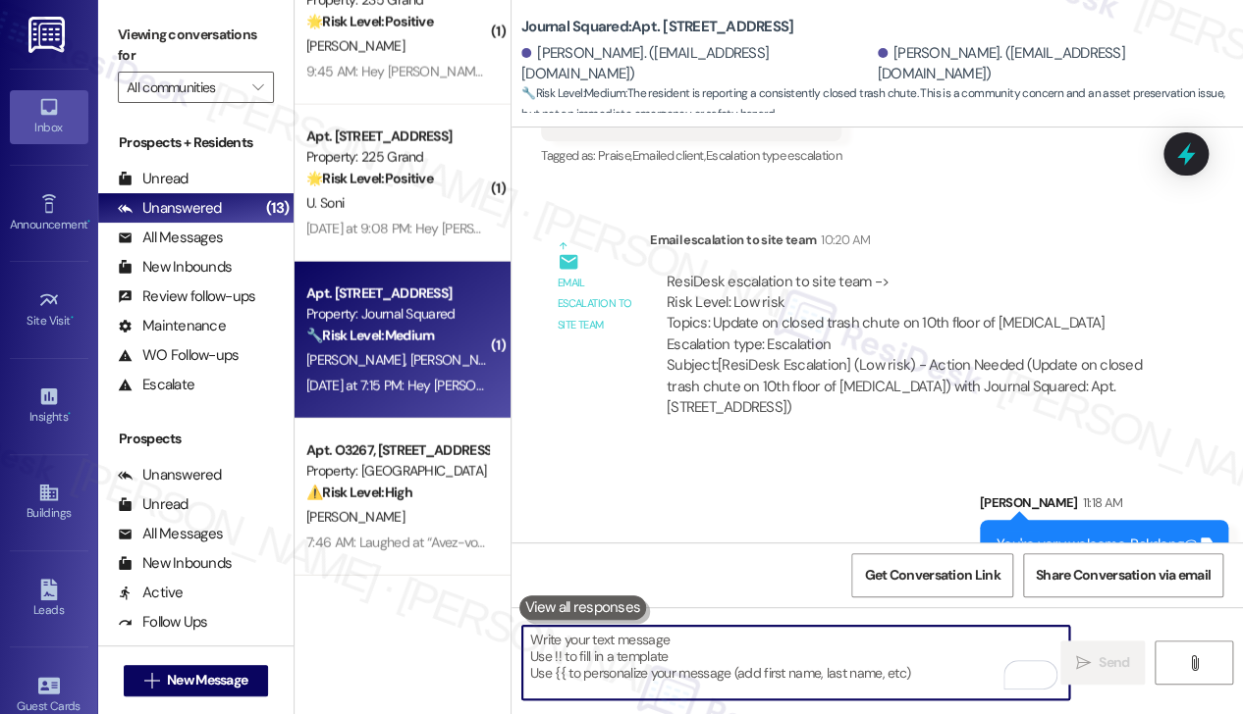
paste textarea "You're very welcome, [PERSON_NAME]"
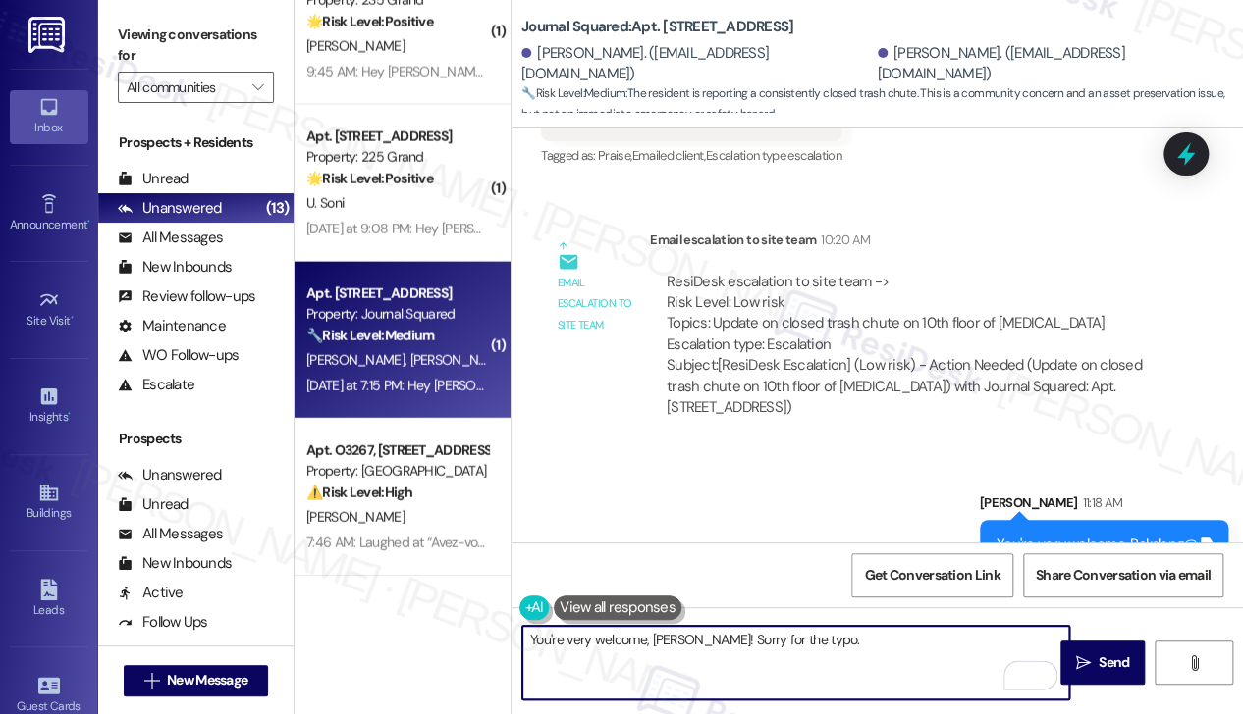
type textarea "You're very welcome, [PERSON_NAME]! Sorry for the typo."
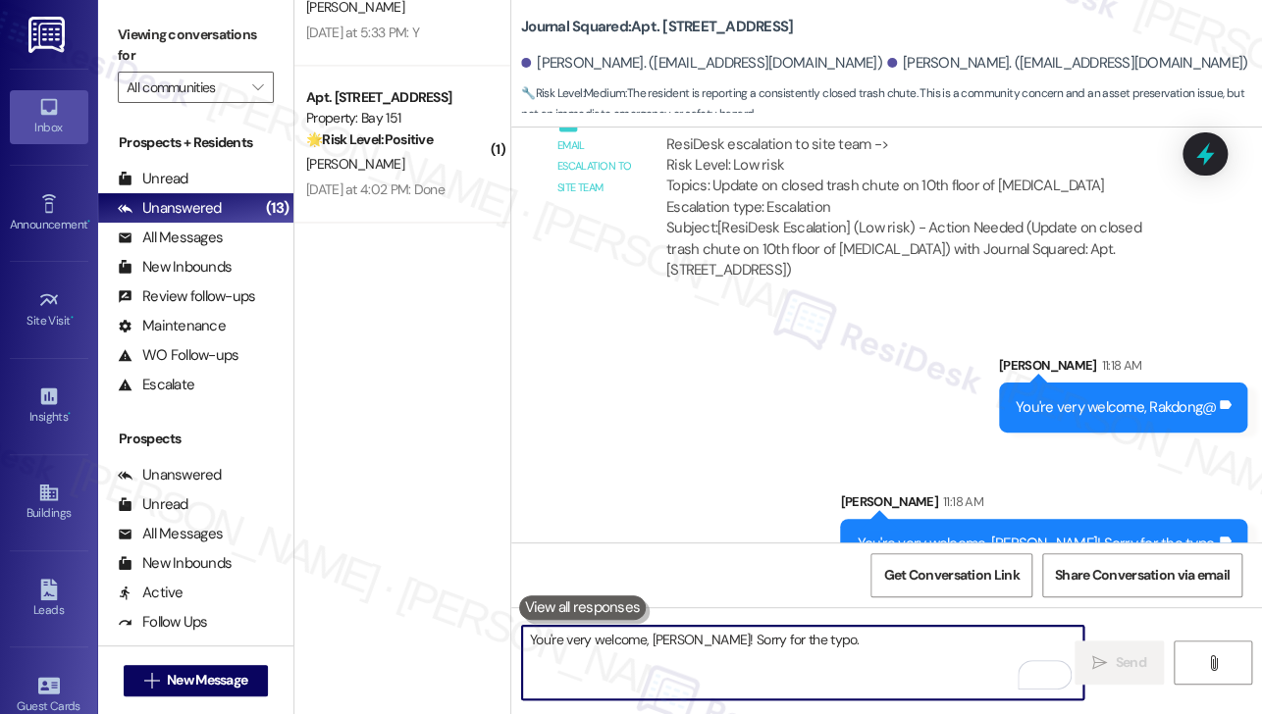
scroll to position [602, 0]
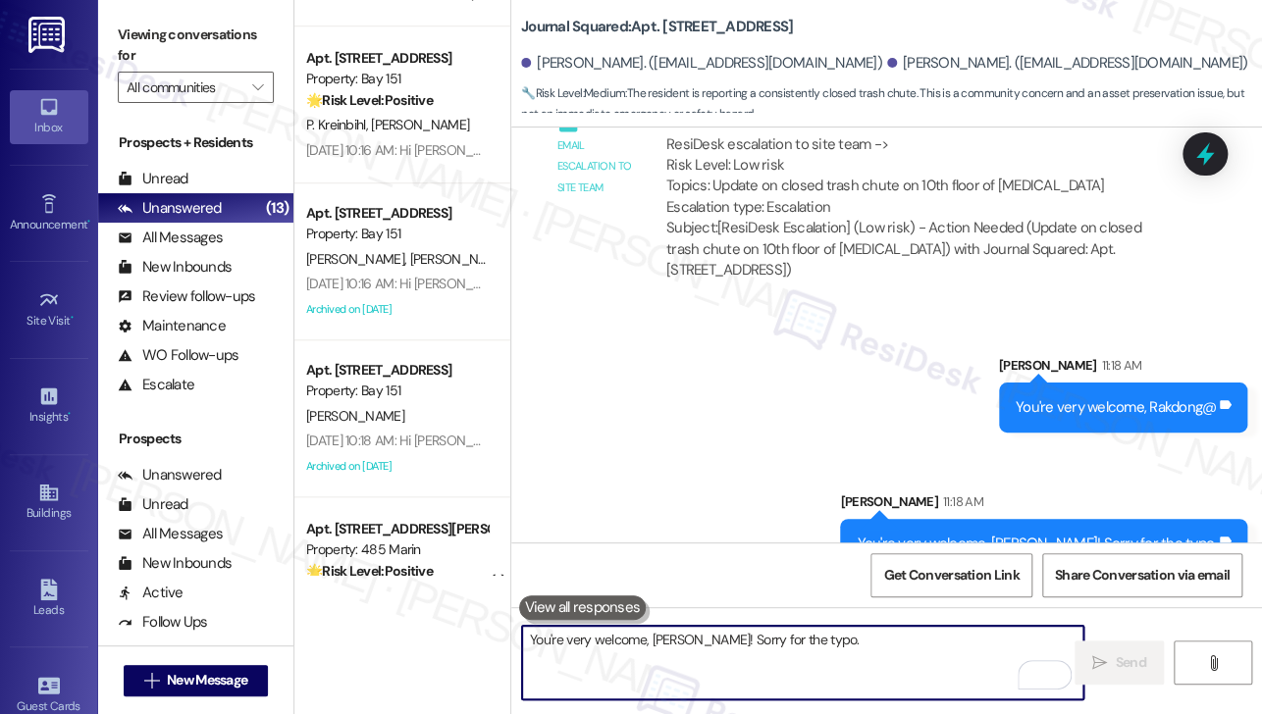
drag, startPoint x: 192, startPoint y: 172, endPoint x: 692, endPoint y: 159, distance: 499.7
click at [192, 172] on div "Unread (0)" at bounding box center [195, 178] width 195 height 29
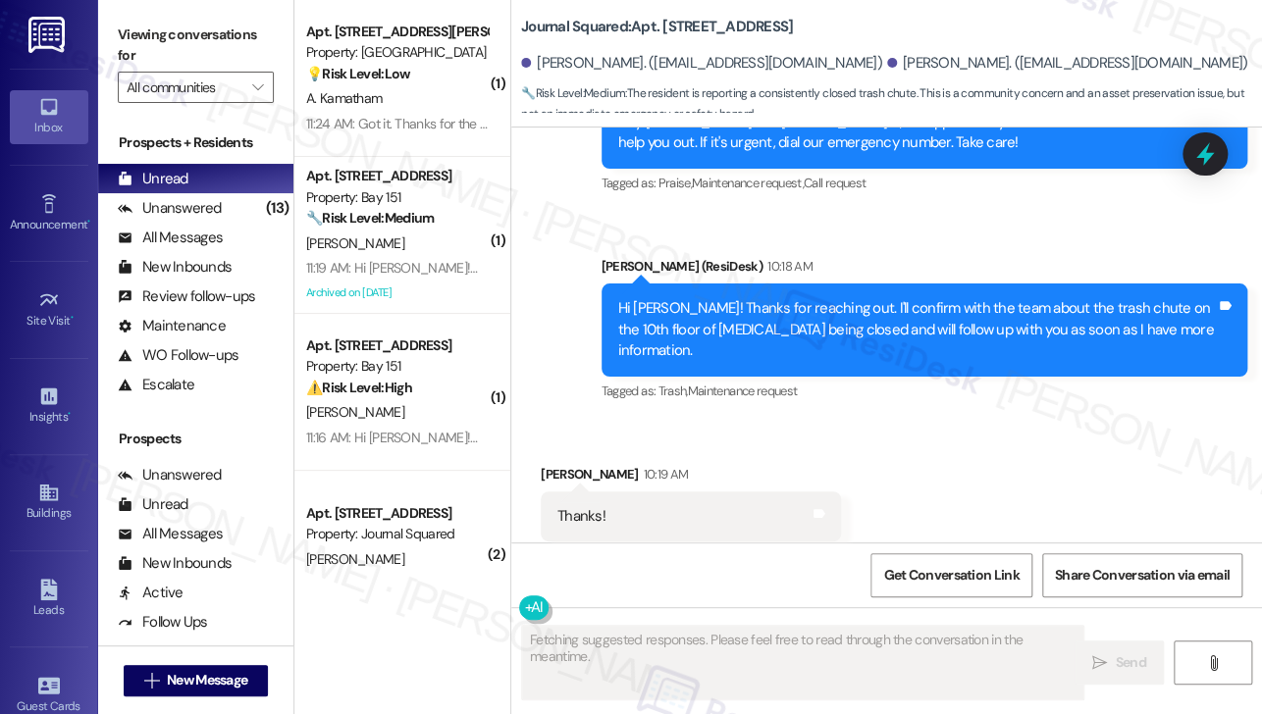
scroll to position [2677, 0]
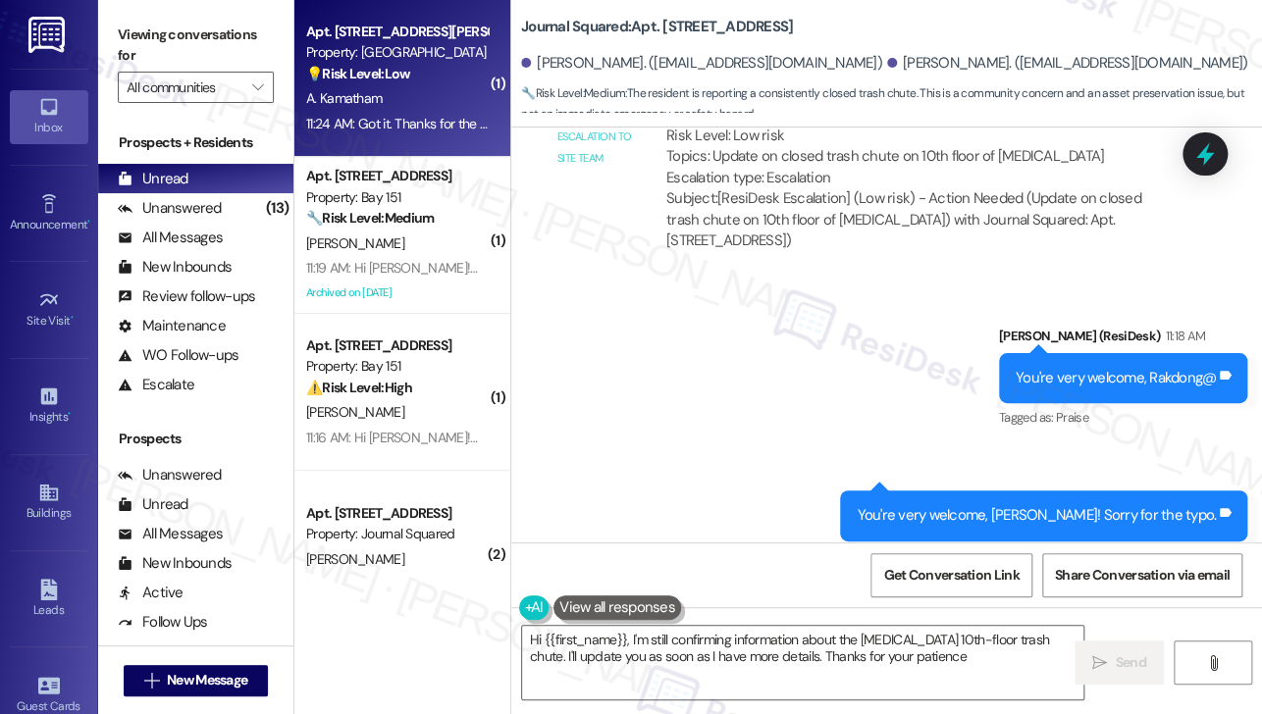
type textarea "Hi {{first_name}}, I'm still confirming information about the [MEDICAL_DATA] 10…"
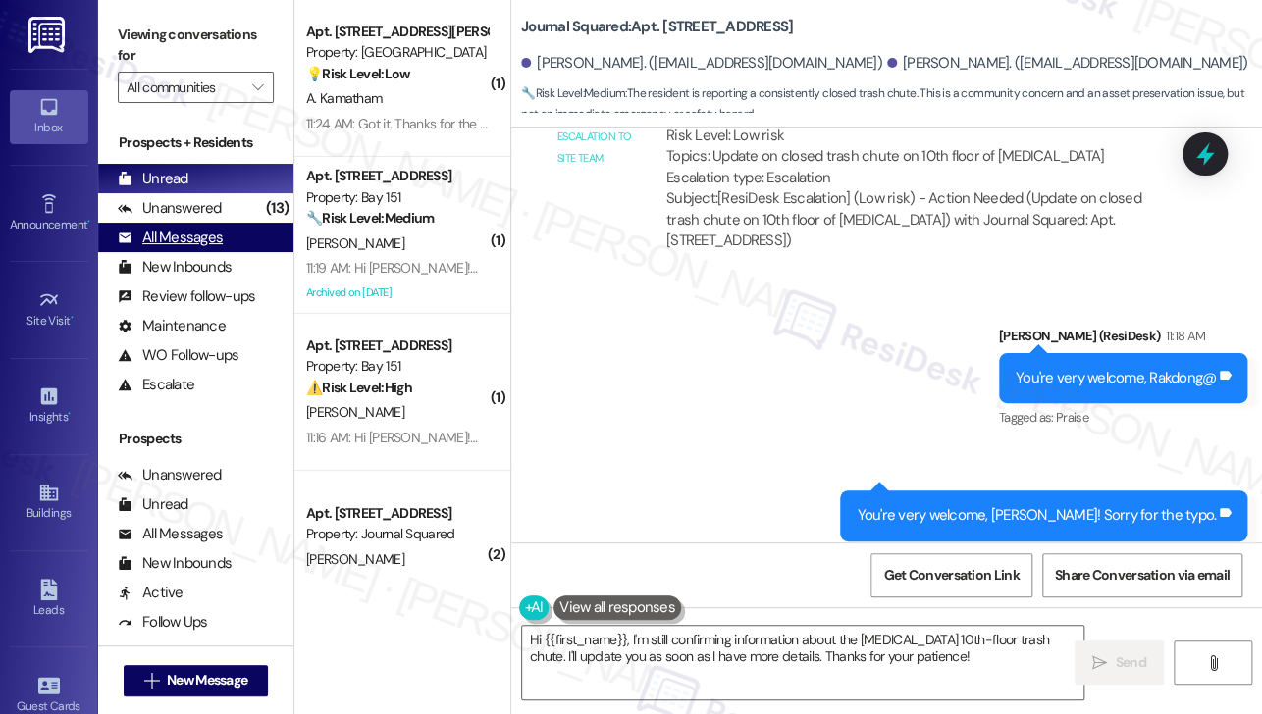
click at [244, 242] on div "All Messages (undefined)" at bounding box center [195, 237] width 195 height 29
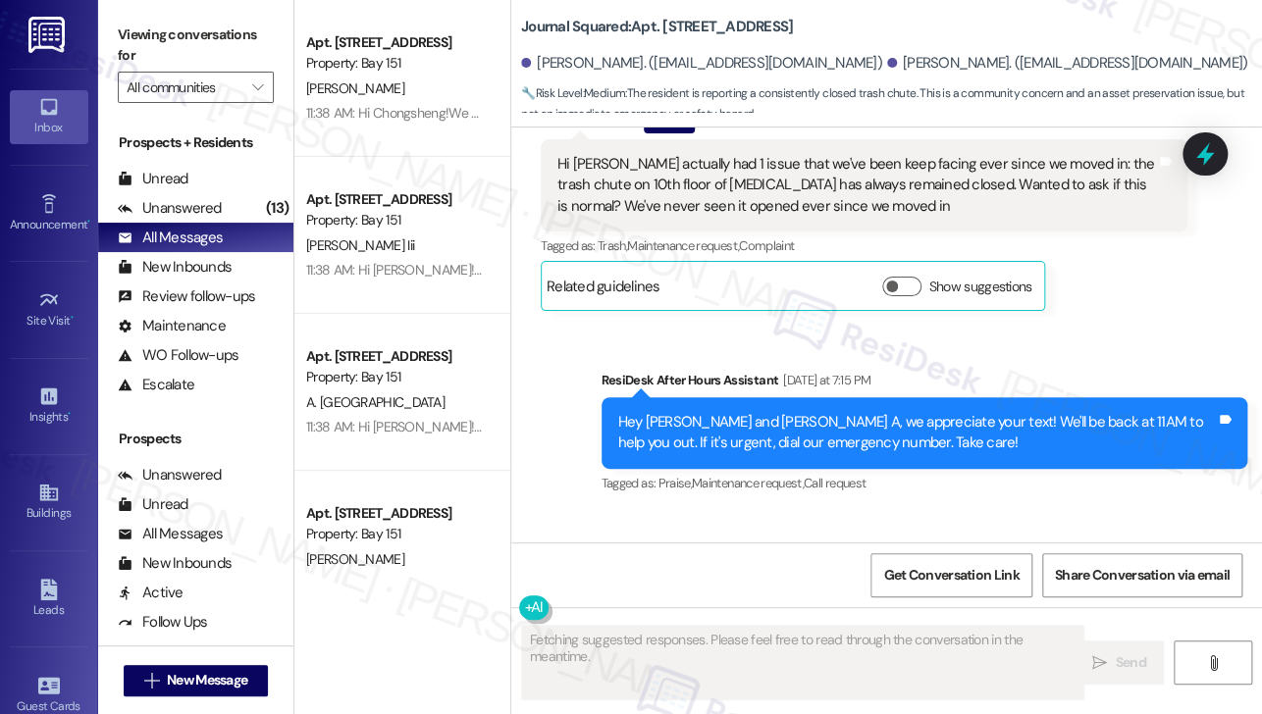
scroll to position [2110, 0]
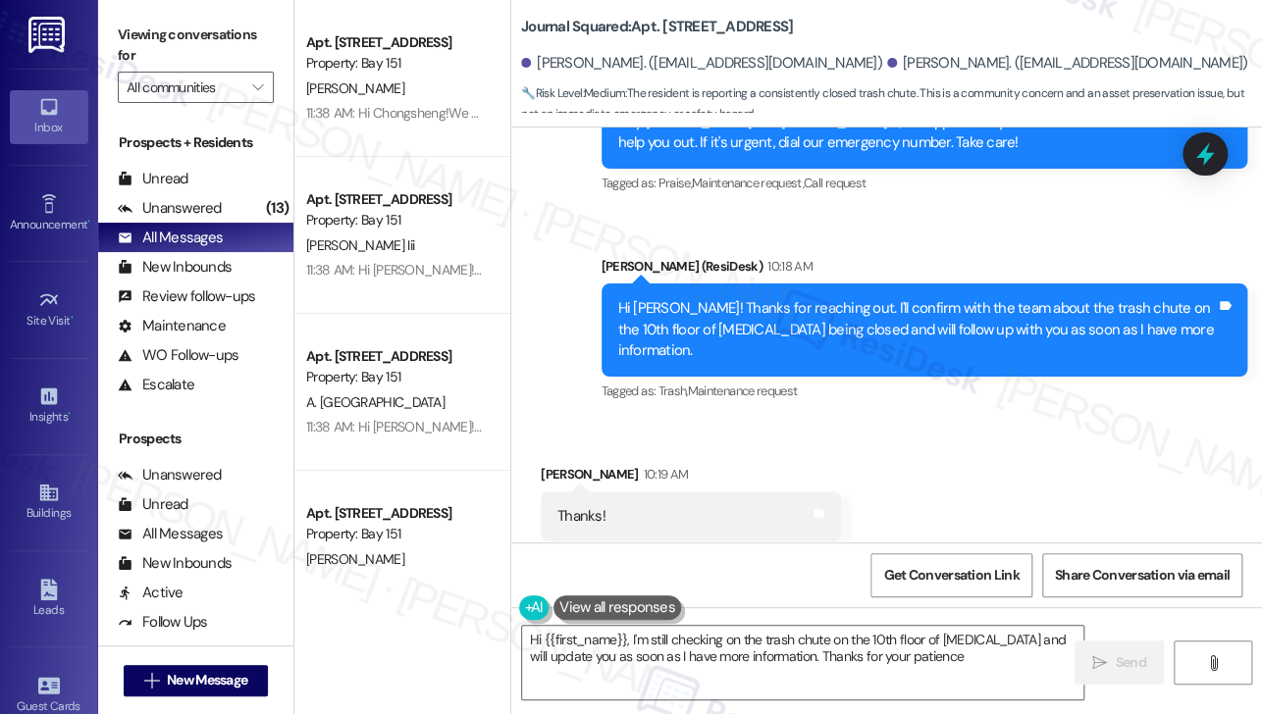
type textarea "Hi {{first_name}}, I'm still checking on the trash chute on the 10th floor of […"
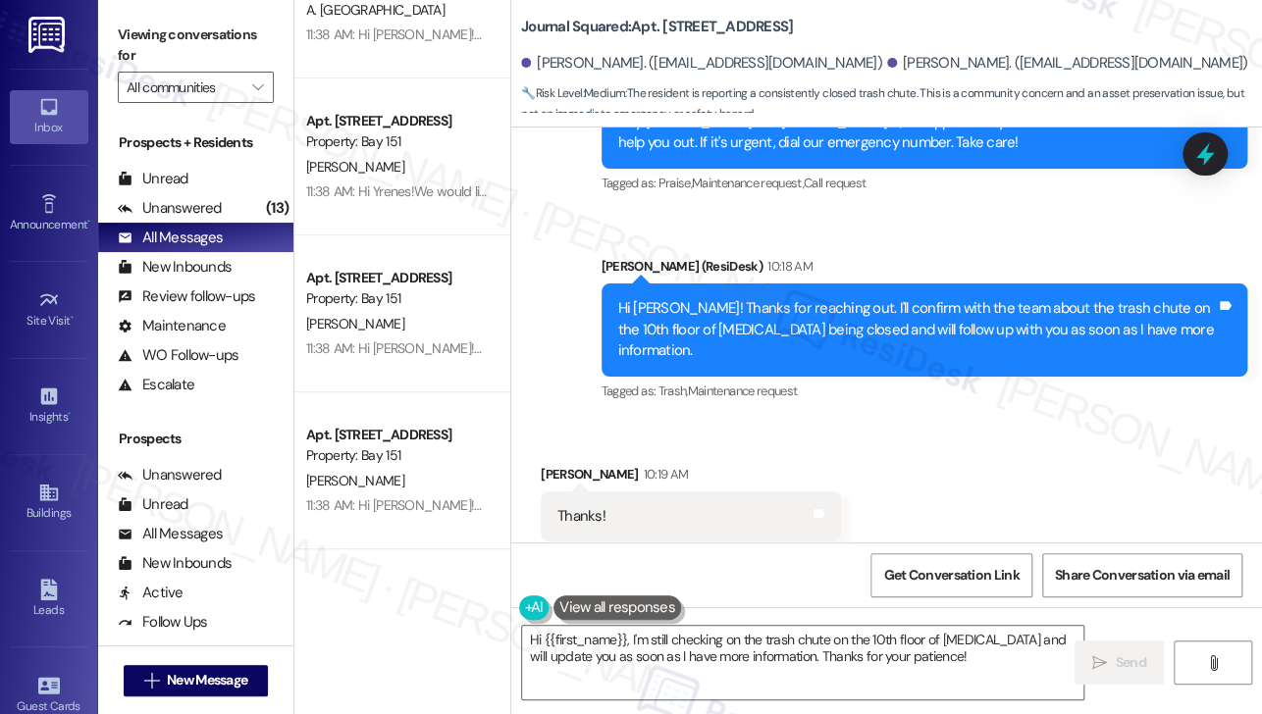
scroll to position [0, 0]
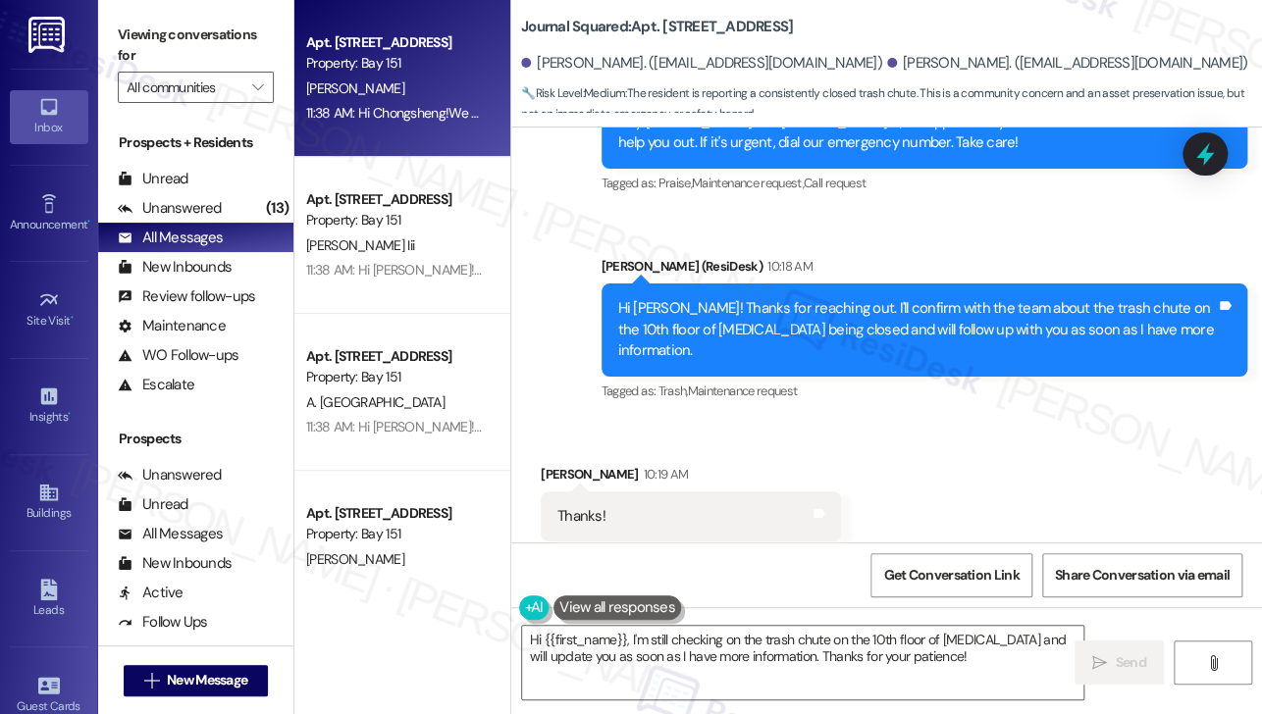
click at [435, 136] on div "Apt. [STREET_ADDRESS] Property: Bay 151 [PERSON_NAME] 11:38 AM: Hi Chongsheng!W…" at bounding box center [402, 78] width 216 height 157
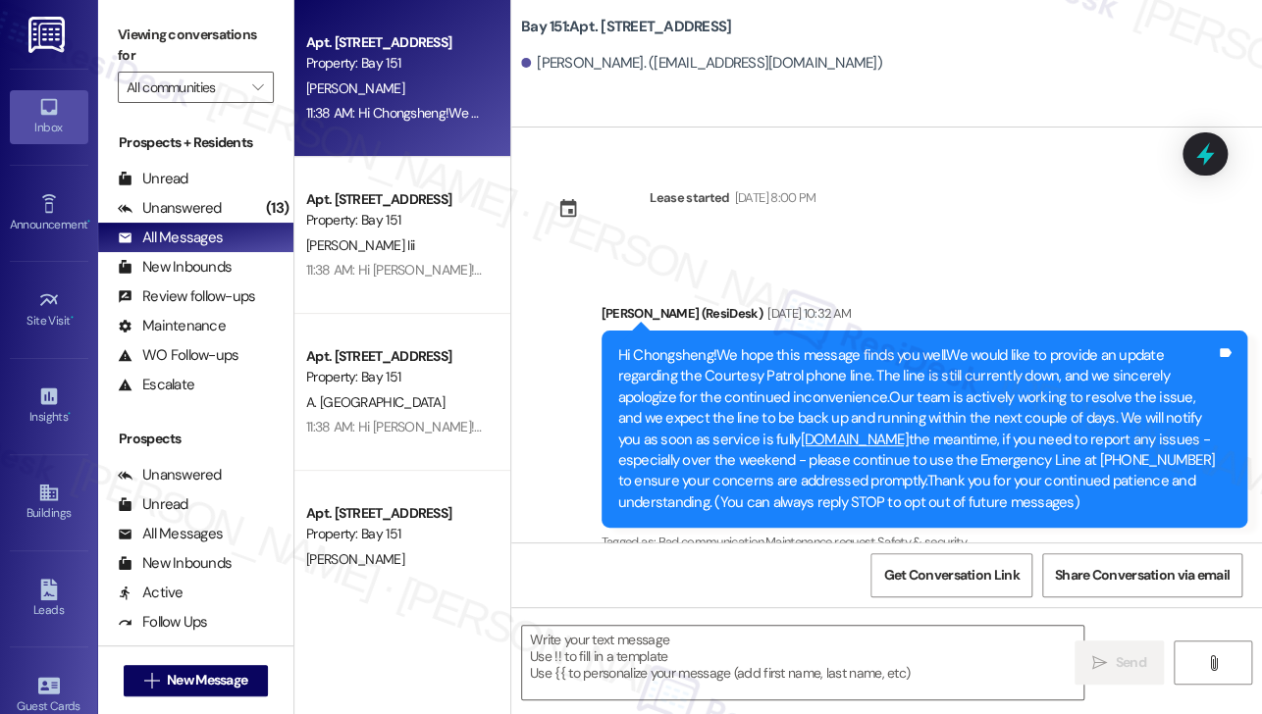
type textarea "Fetching suggested responses. Please feel free to read through the conversation…"
click at [771, 358] on div "Hi Chongsheng!We hope this message finds you well.We would like to provide an u…" at bounding box center [917, 429] width 599 height 168
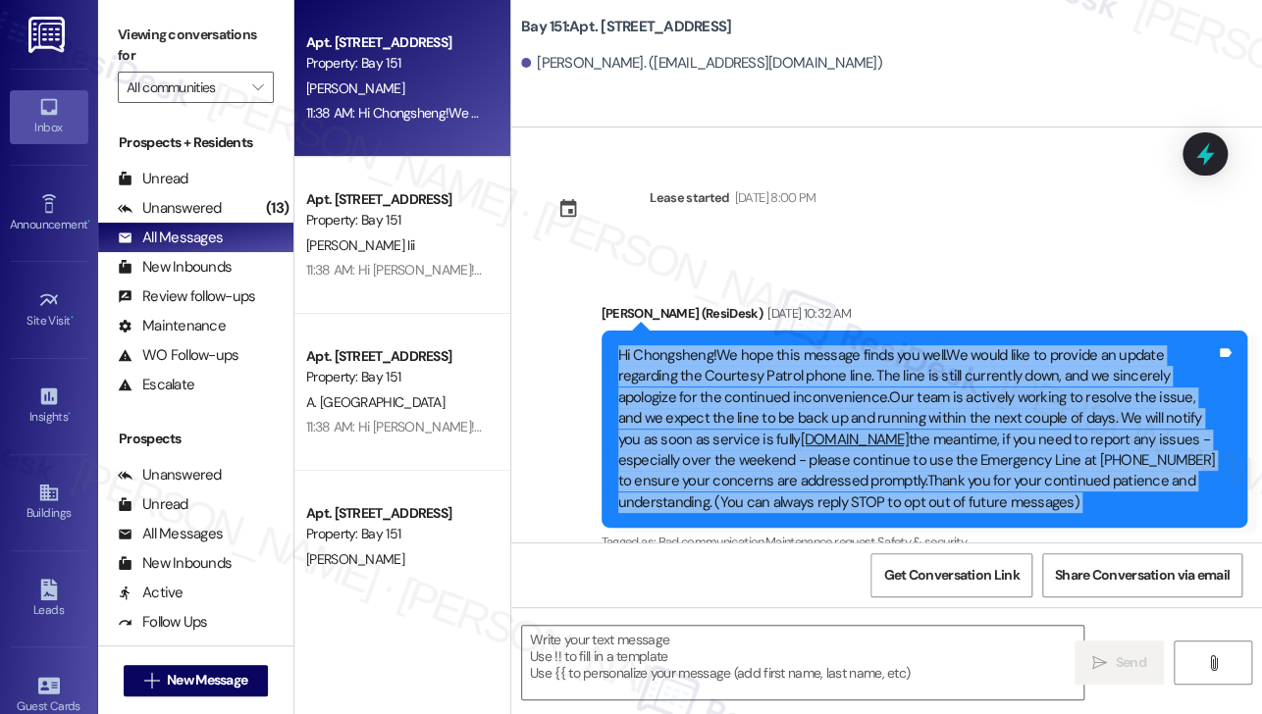
click at [771, 358] on div "Hi Chongsheng!We hope this message finds you well.We would like to provide an u…" at bounding box center [917, 429] width 599 height 168
click at [820, 359] on div "Hi Chongsheng!We hope this message finds you well.We would like to provide an u…" at bounding box center [917, 429] width 599 height 168
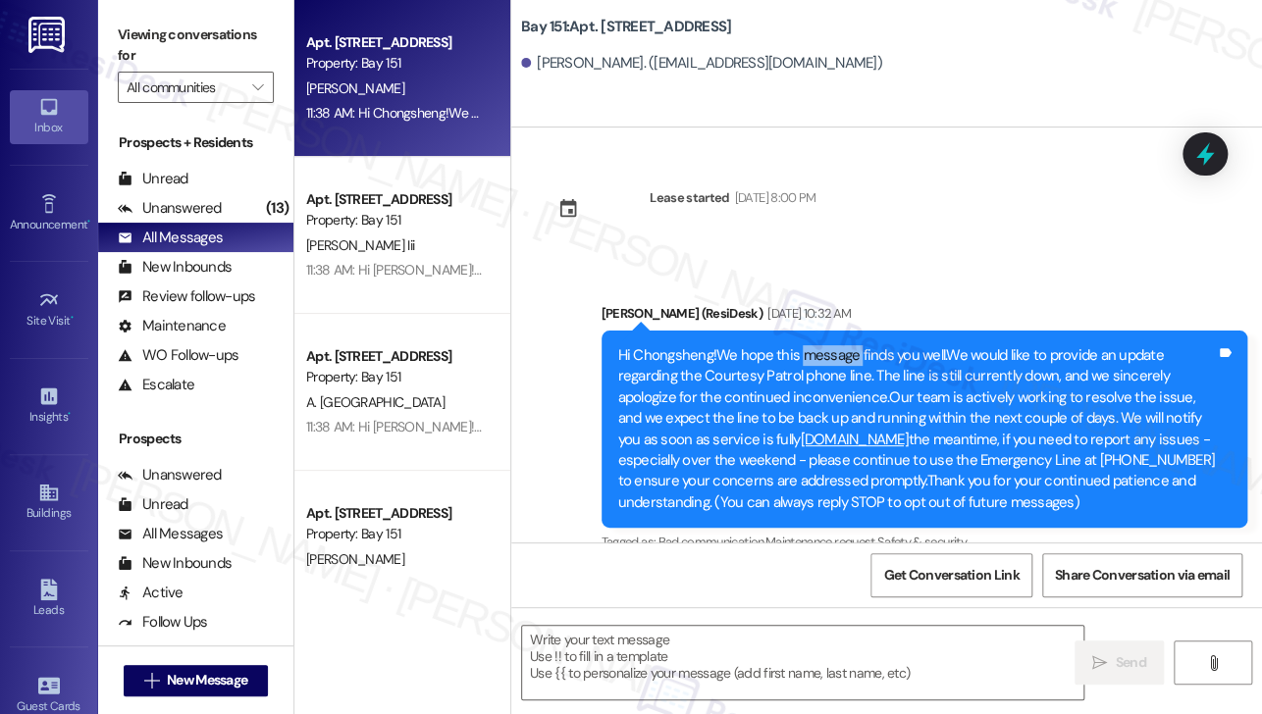
click at [820, 359] on div "Hi Chongsheng!We hope this message finds you well.We would like to provide an u…" at bounding box center [917, 429] width 599 height 168
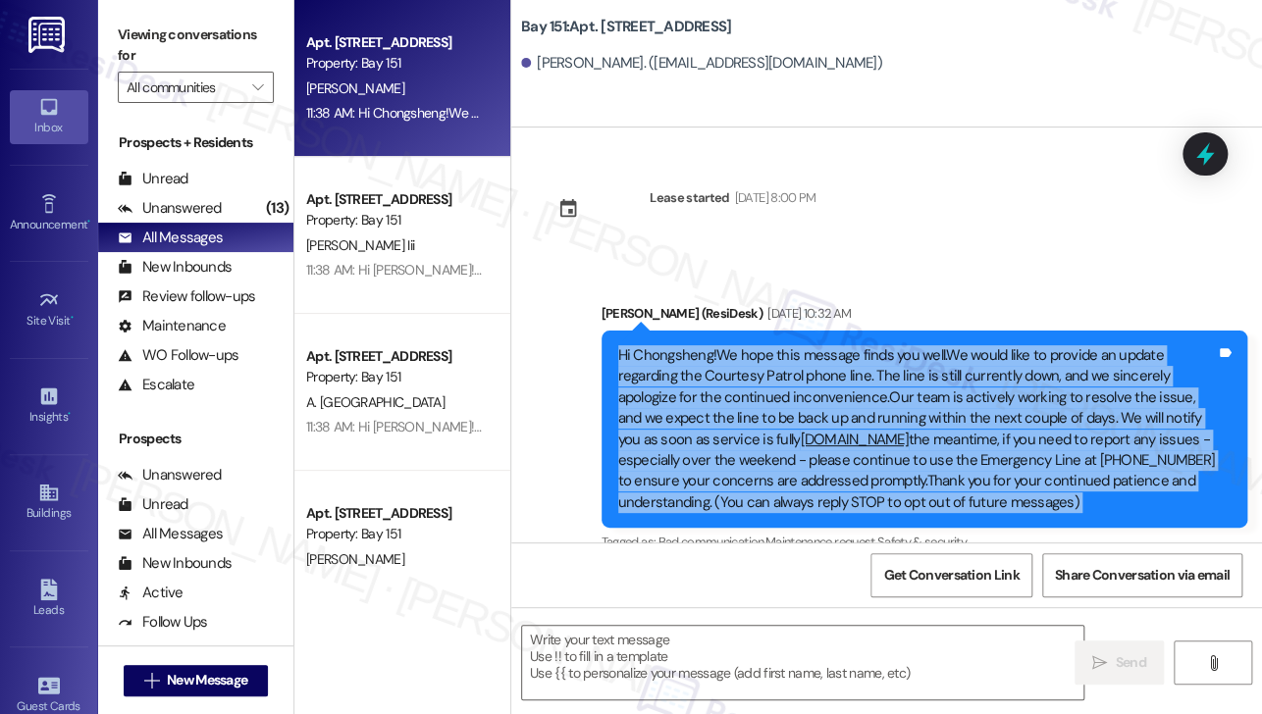
click at [820, 359] on div "Hi Chongsheng!We hope this message finds you well.We would like to provide an u…" at bounding box center [917, 429] width 599 height 168
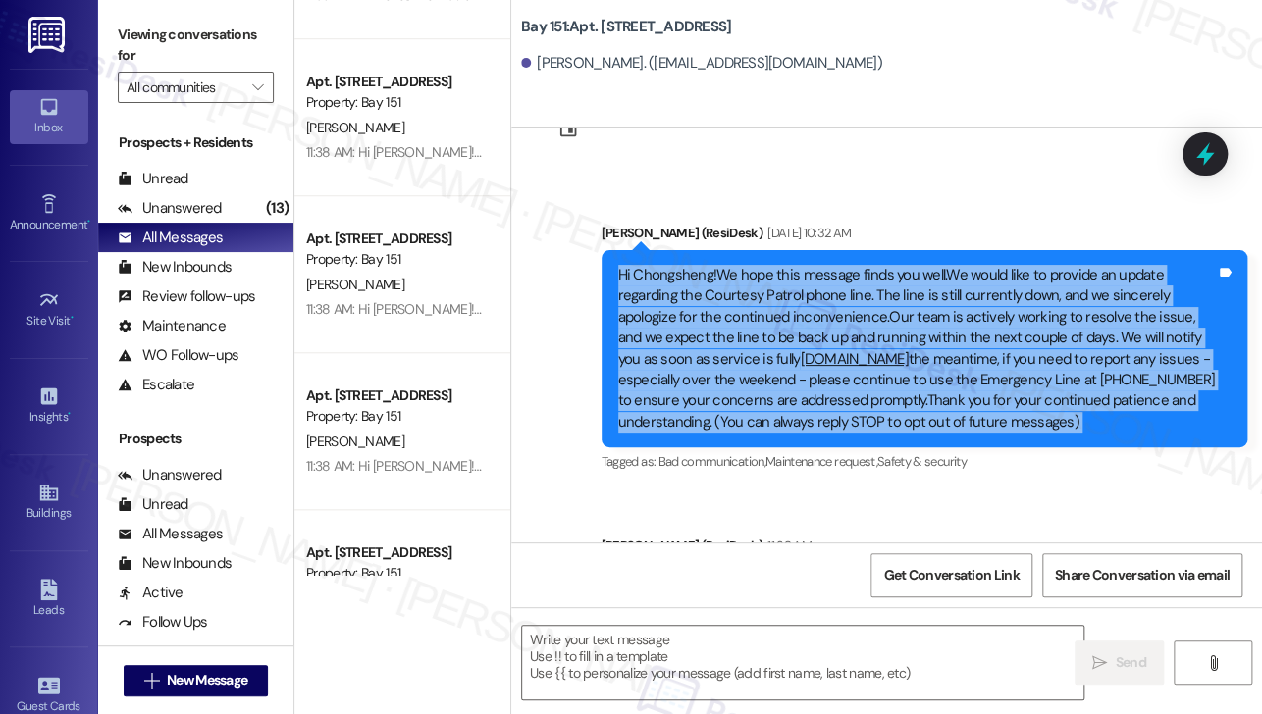
scroll to position [343, 0]
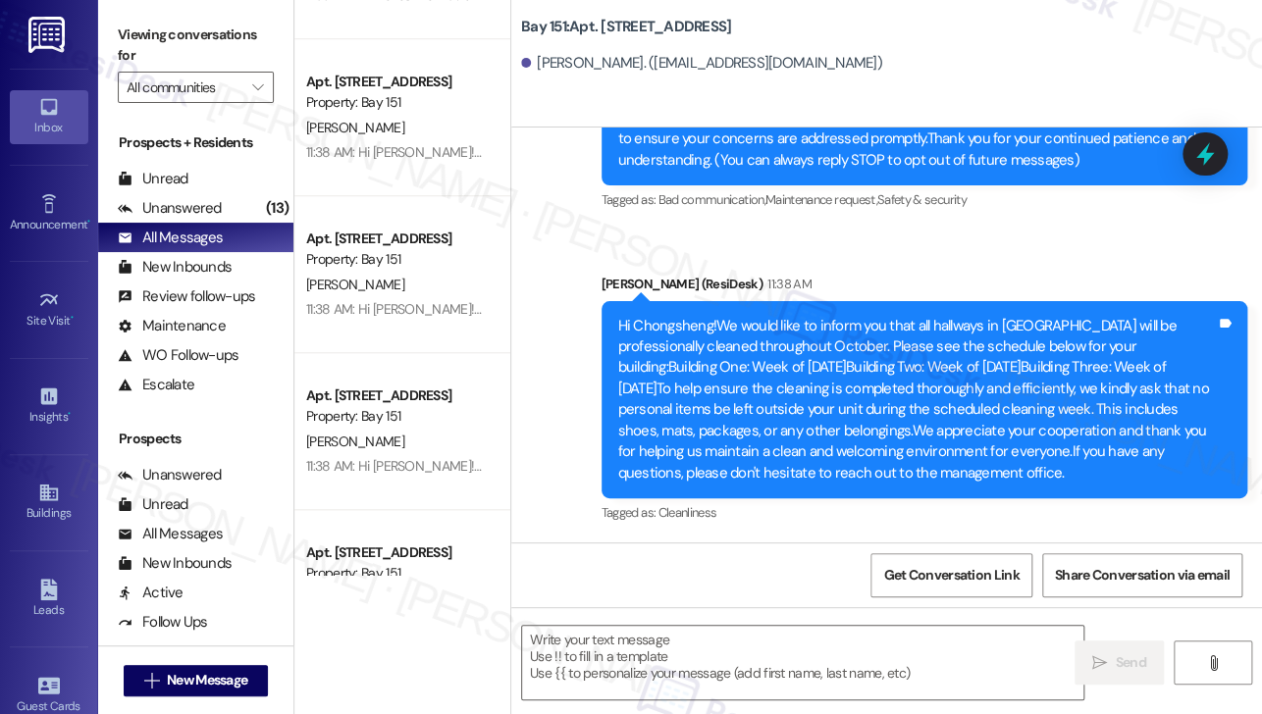
click at [711, 340] on div "Hi Chongsheng!We would like to inform you that all hallways in [GEOGRAPHIC_DATA…" at bounding box center [917, 400] width 599 height 168
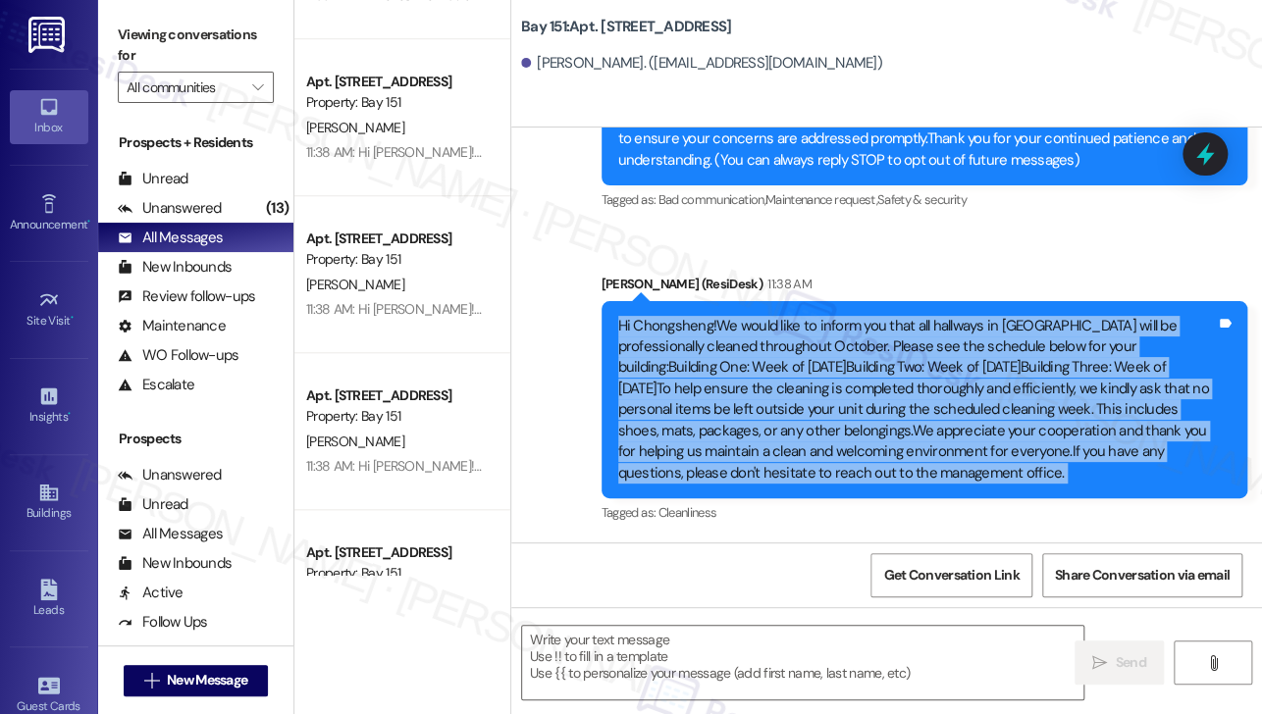
click at [711, 340] on div "Hi Chongsheng!We would like to inform you that all hallways in [GEOGRAPHIC_DATA…" at bounding box center [917, 400] width 599 height 168
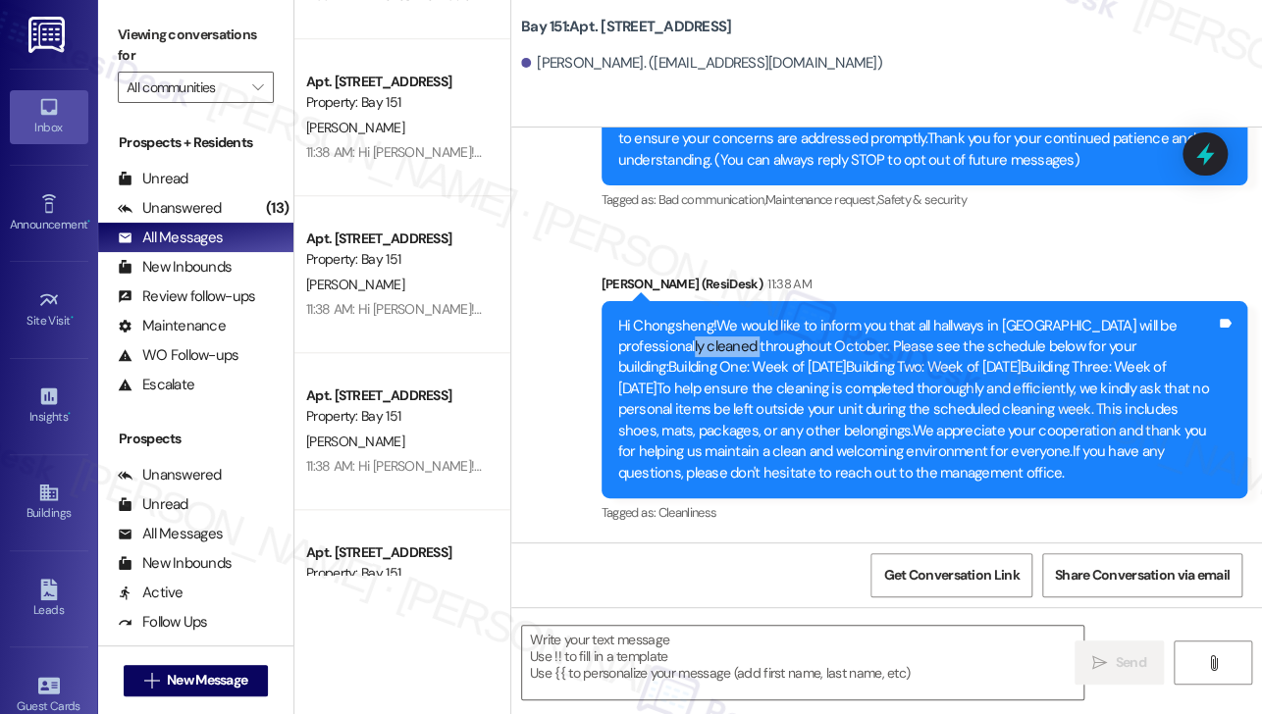
click at [711, 340] on div "Hi Chongsheng!We would like to inform you that all hallways in [GEOGRAPHIC_DATA…" at bounding box center [917, 400] width 599 height 168
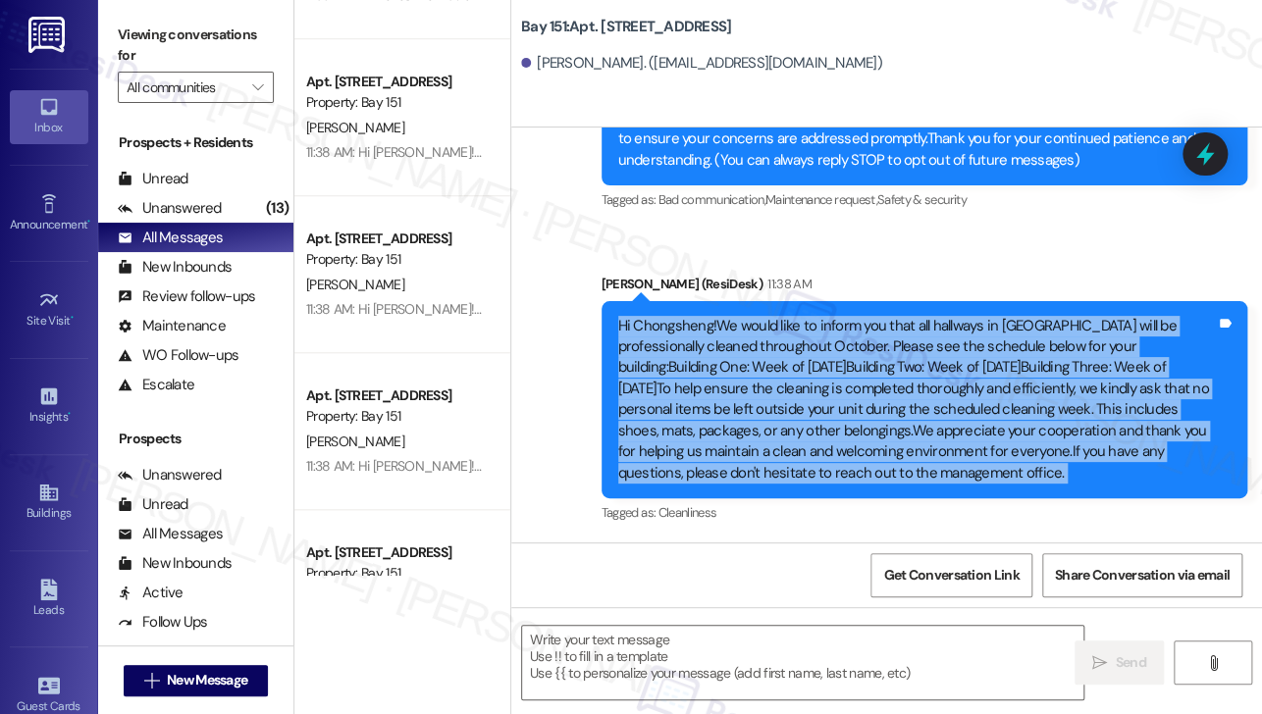
click at [711, 340] on div "Hi Chongsheng!We would like to inform you that all hallways in [GEOGRAPHIC_DATA…" at bounding box center [917, 400] width 599 height 168
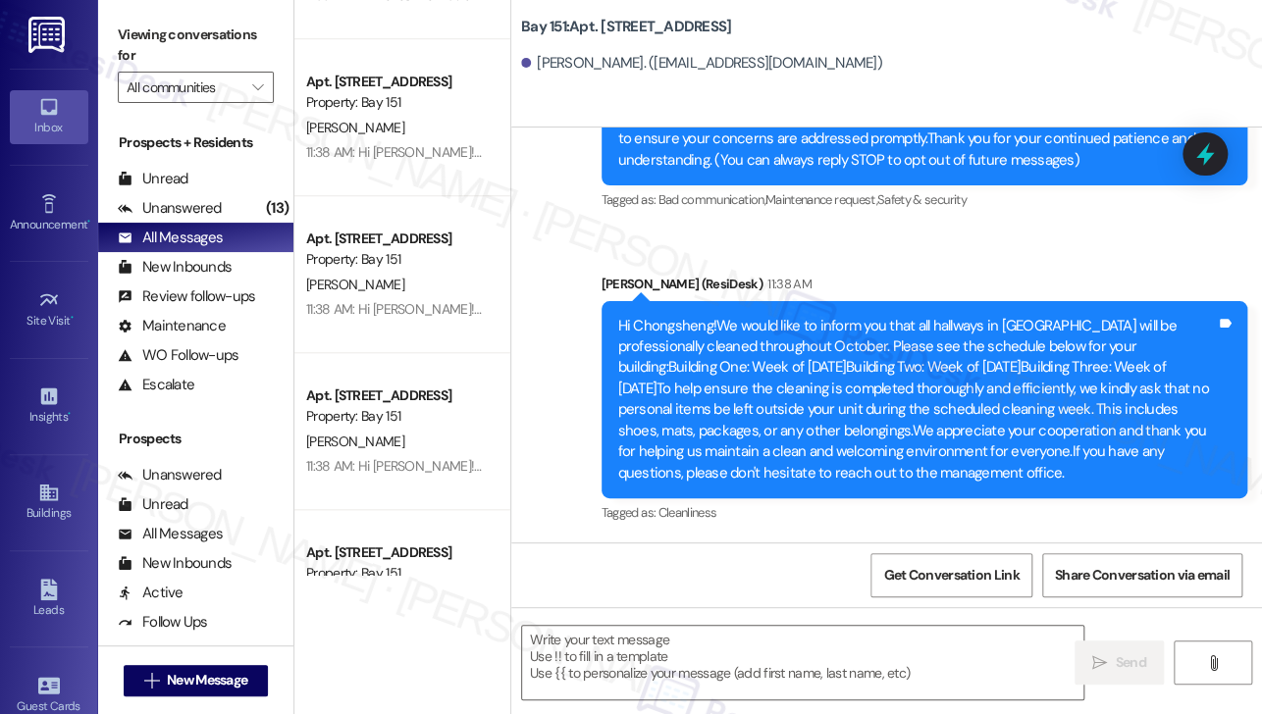
click at [648, 348] on div "Hi Chongsheng!We would like to inform you that all hallways in [GEOGRAPHIC_DATA…" at bounding box center [917, 400] width 599 height 168
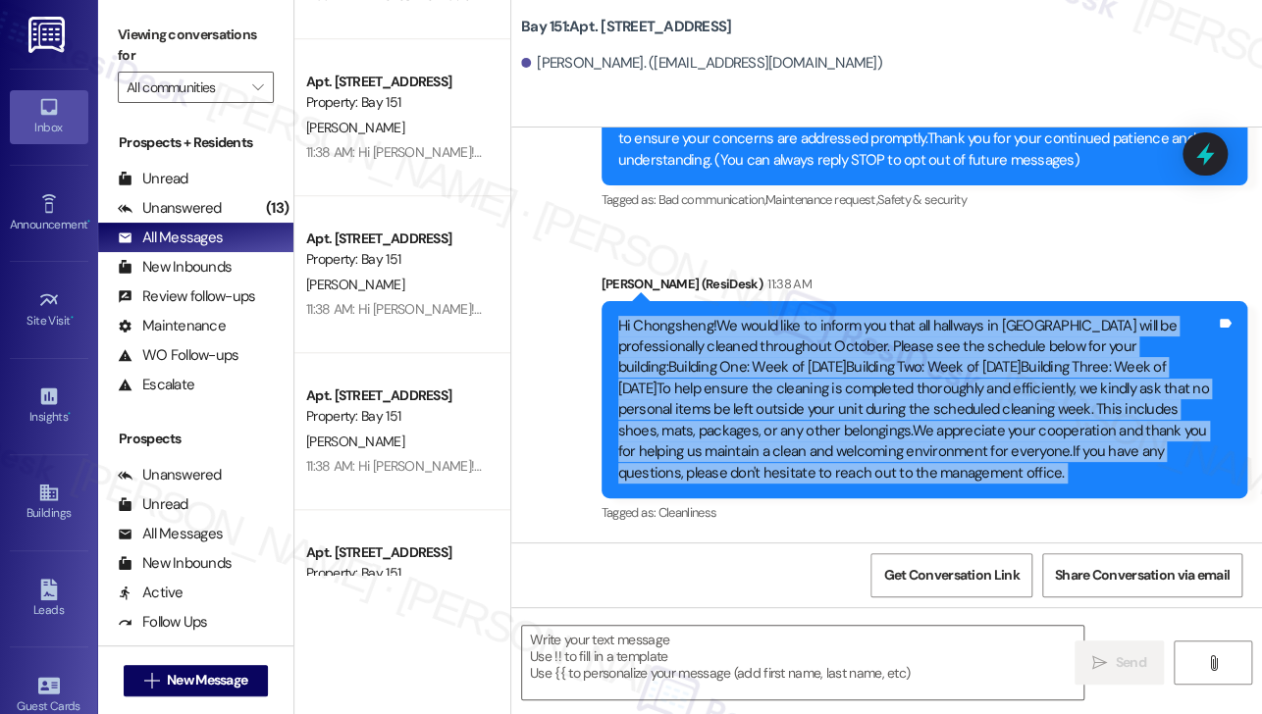
click at [648, 348] on div "Hi Chongsheng!We would like to inform you that all hallways in [GEOGRAPHIC_DATA…" at bounding box center [917, 400] width 599 height 168
click at [208, 223] on div "All Messages (undefined)" at bounding box center [195, 237] width 195 height 29
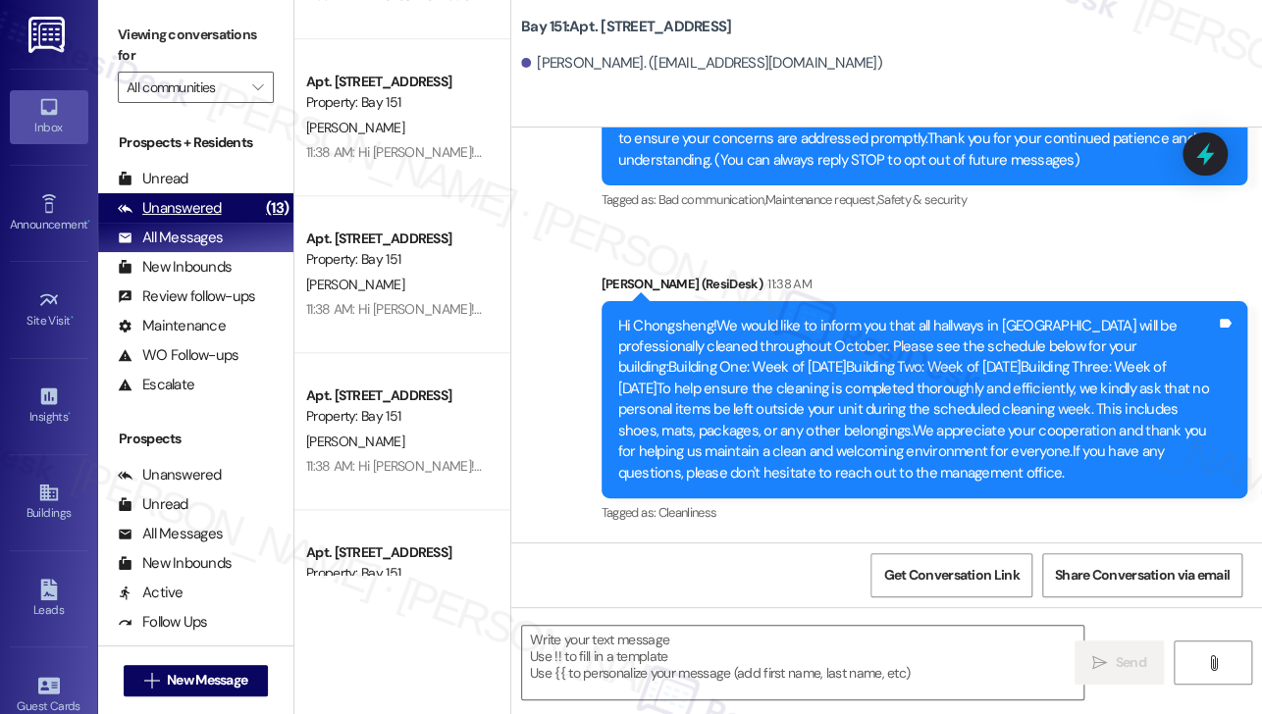
click at [213, 213] on div "Unanswered" at bounding box center [170, 208] width 104 height 21
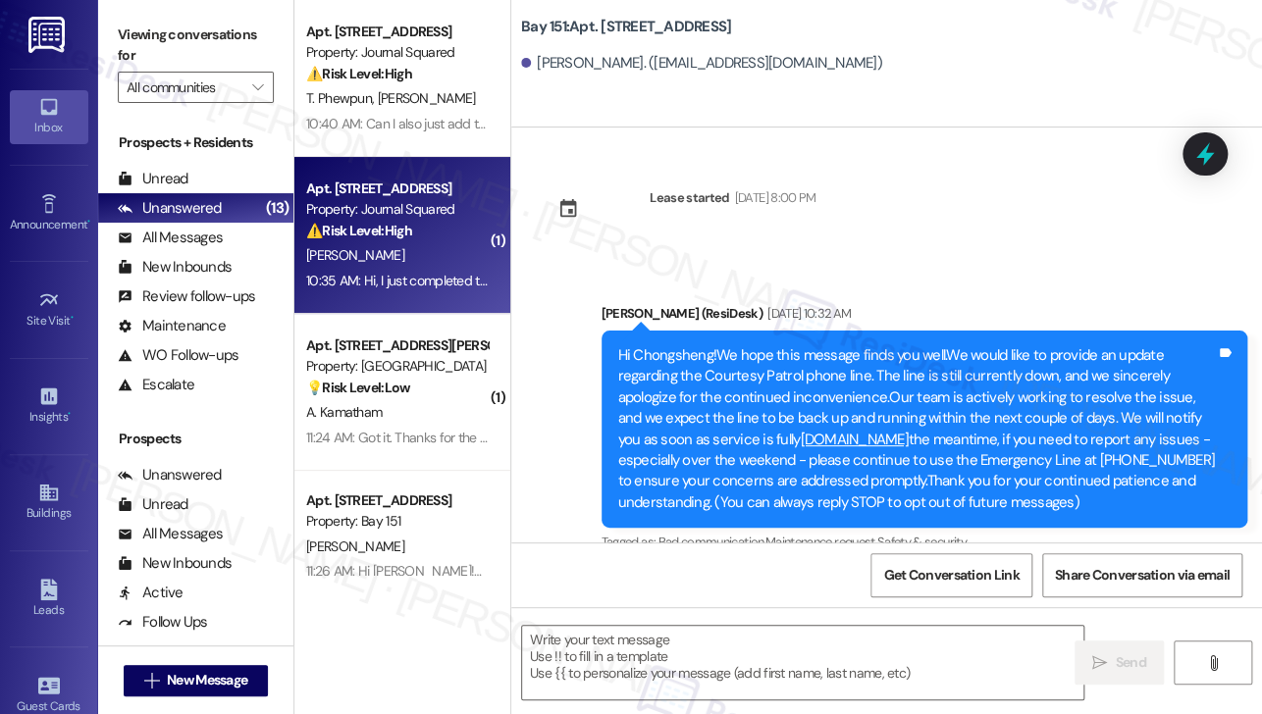
type textarea "Fetching suggested responses. Please feel free to read through the conversation…"
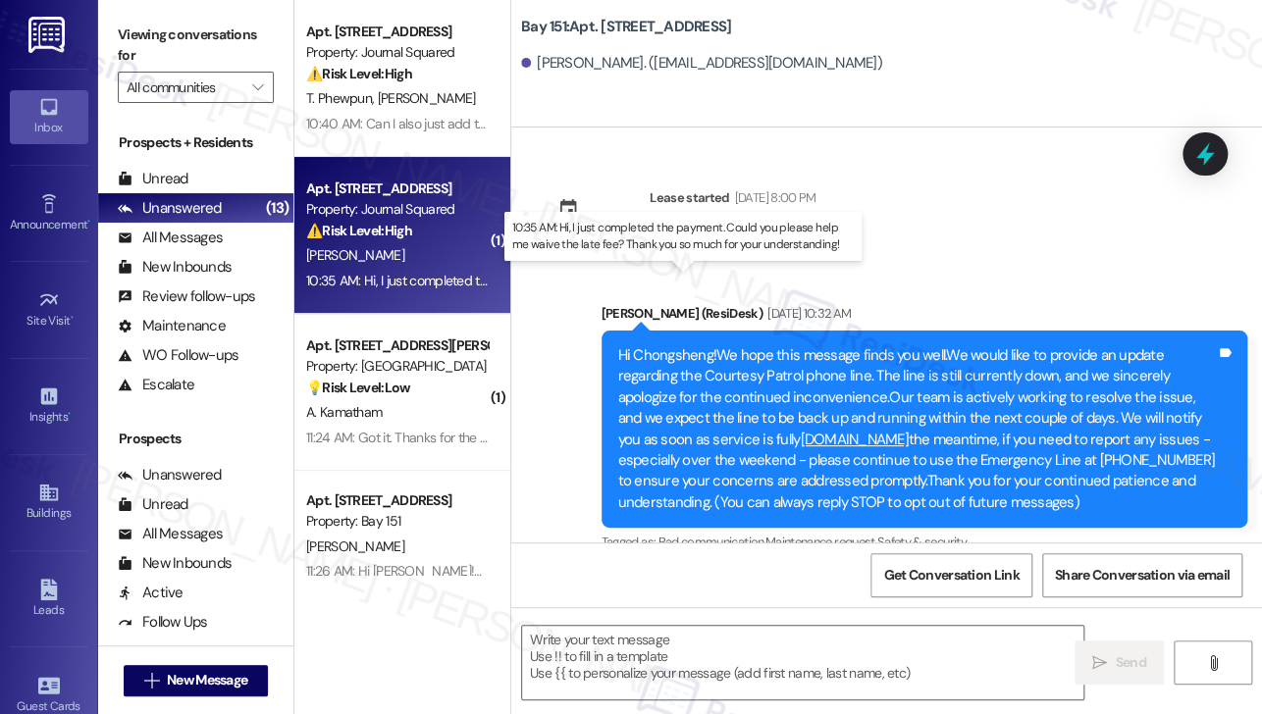
click at [447, 286] on div "10:35 AM: Hi, I just completed the payment. Could you please help me waive the …" at bounding box center [685, 281] width 758 height 18
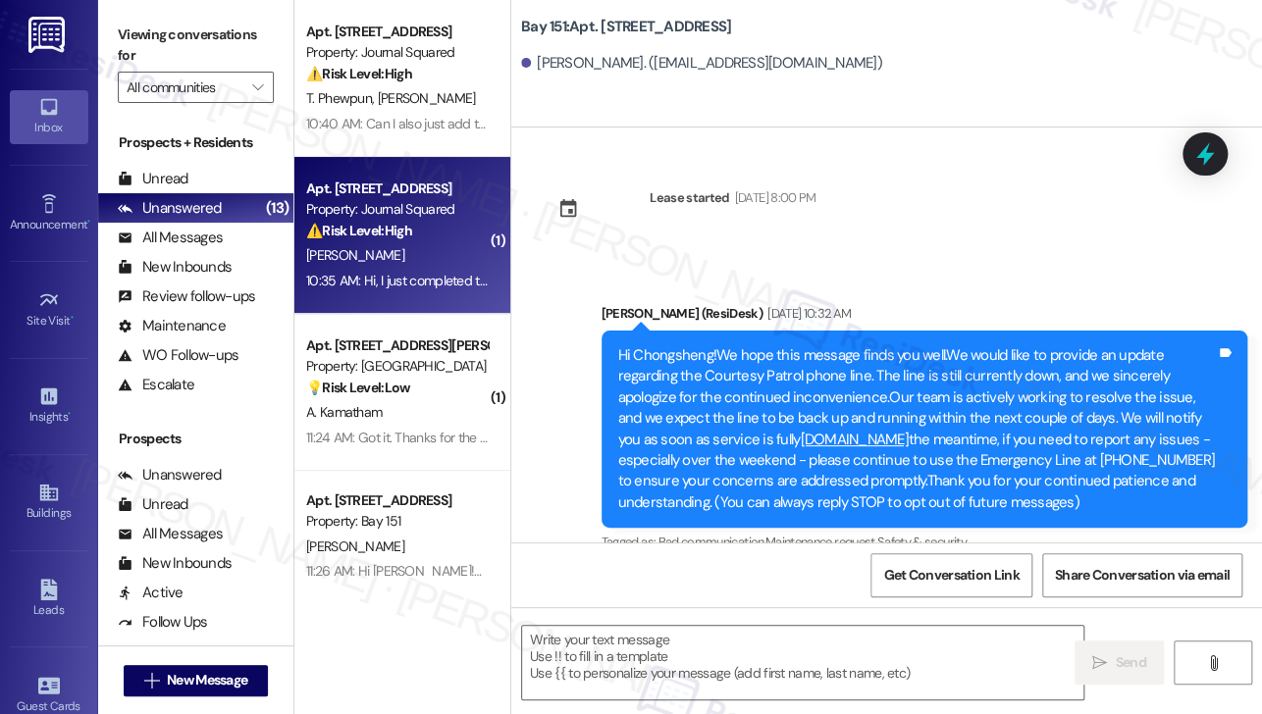
type textarea "Fetching suggested responses. Please feel free to read through the conversation…"
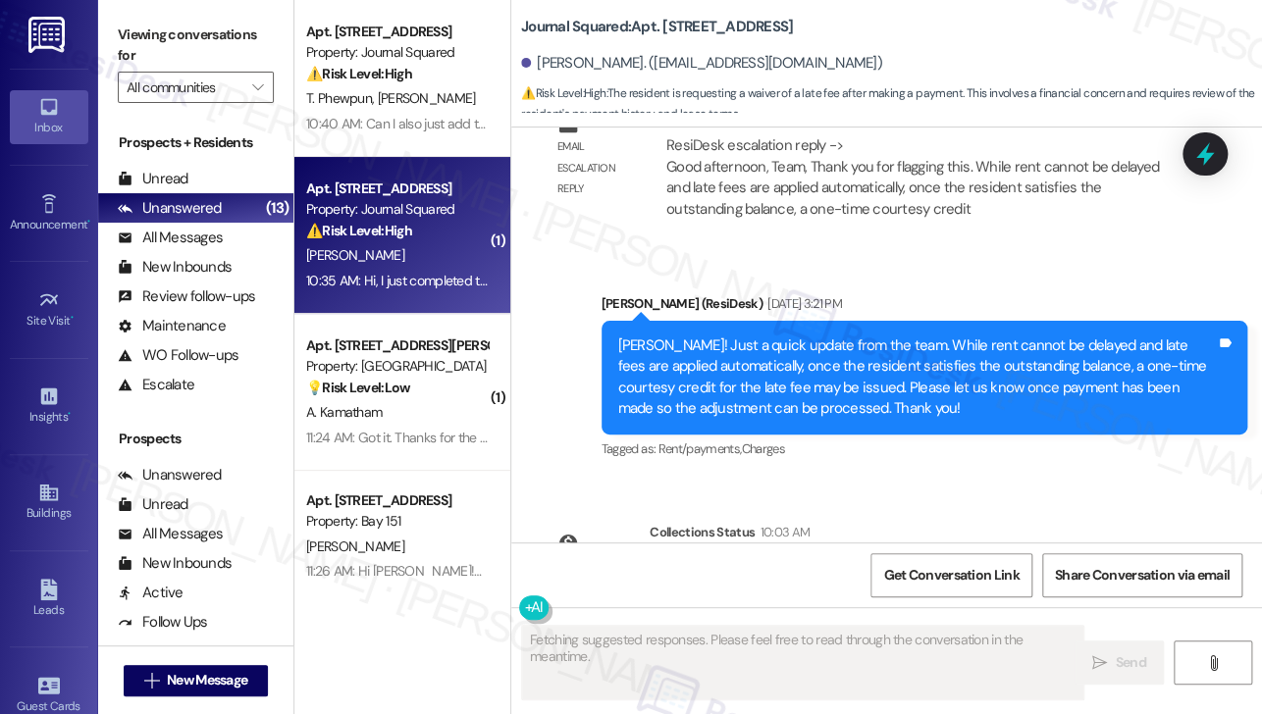
scroll to position [14851, 0]
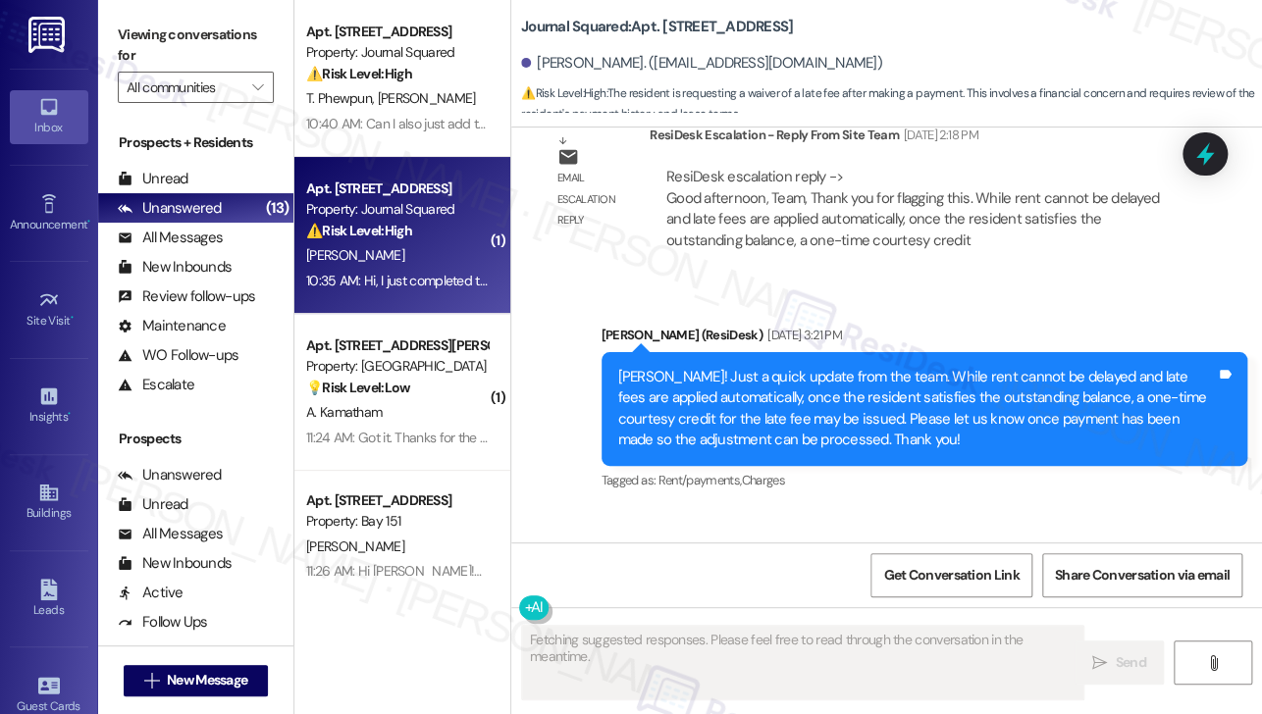
click at [708, 367] on div "[PERSON_NAME]! Just a quick update from the team. While rent cannot be delayed …" at bounding box center [917, 409] width 599 height 84
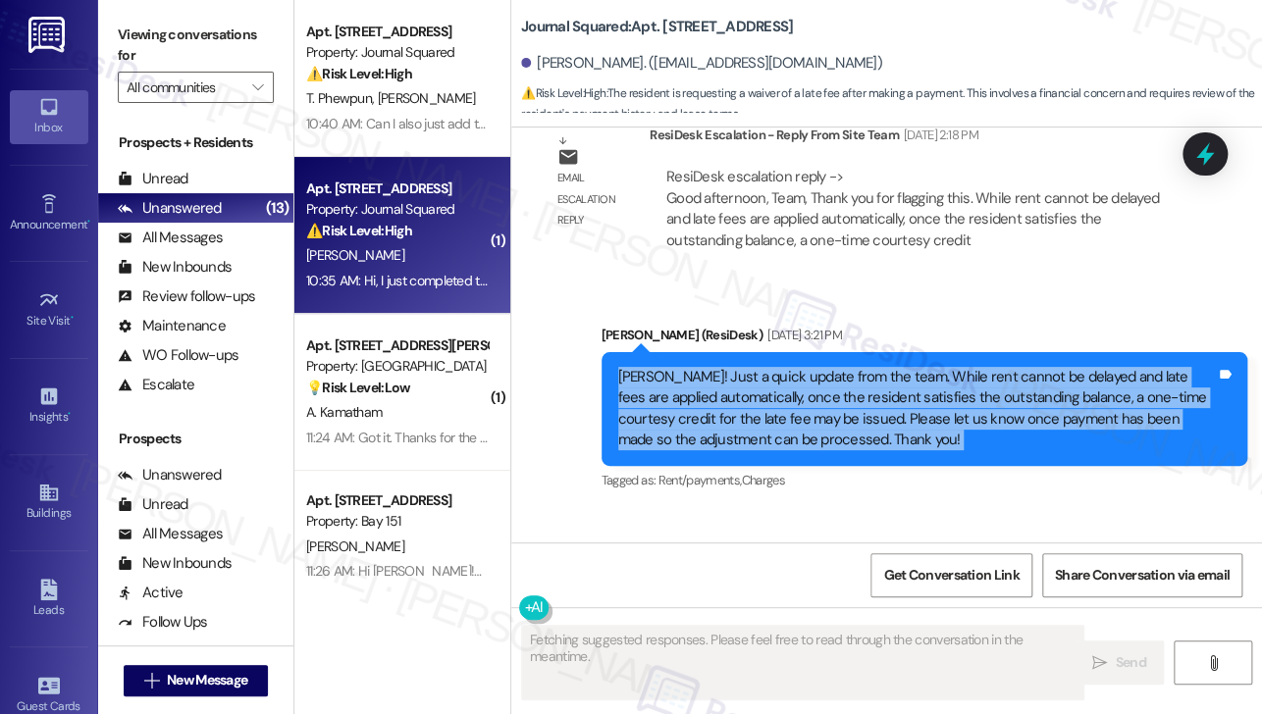
click at [708, 367] on div "[PERSON_NAME]! Just a quick update from the team. While rent cannot be delayed …" at bounding box center [917, 409] width 599 height 84
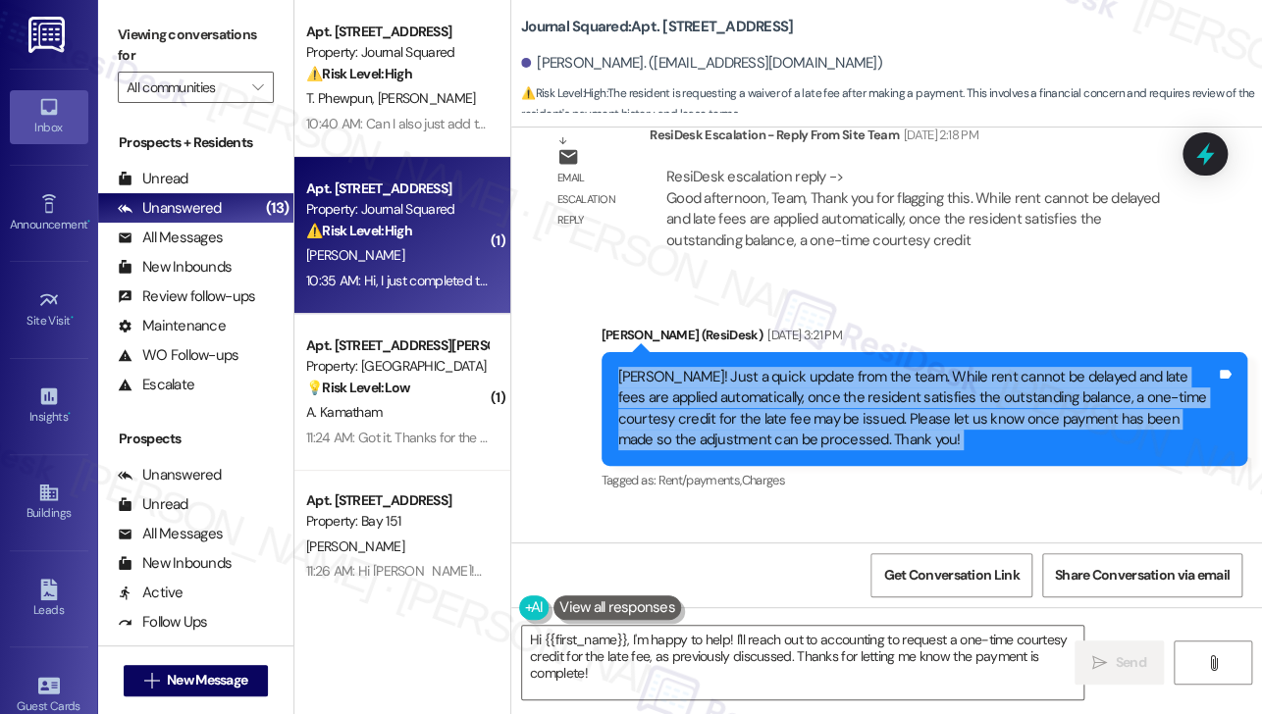
click at [937, 367] on div "[PERSON_NAME]! Just a quick update from the team. While rent cannot be delayed …" at bounding box center [917, 409] width 599 height 84
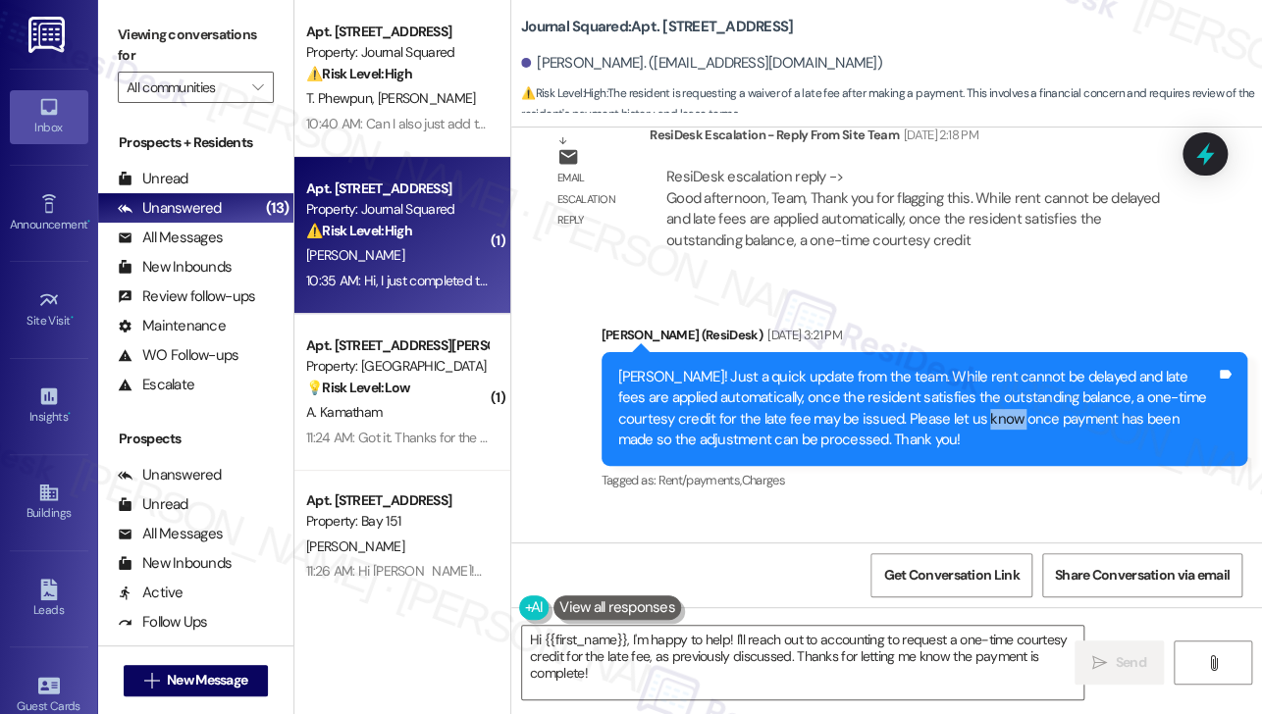
click at [937, 367] on div "[PERSON_NAME]! Just a quick update from the team. While rent cannot be delayed …" at bounding box center [917, 409] width 599 height 84
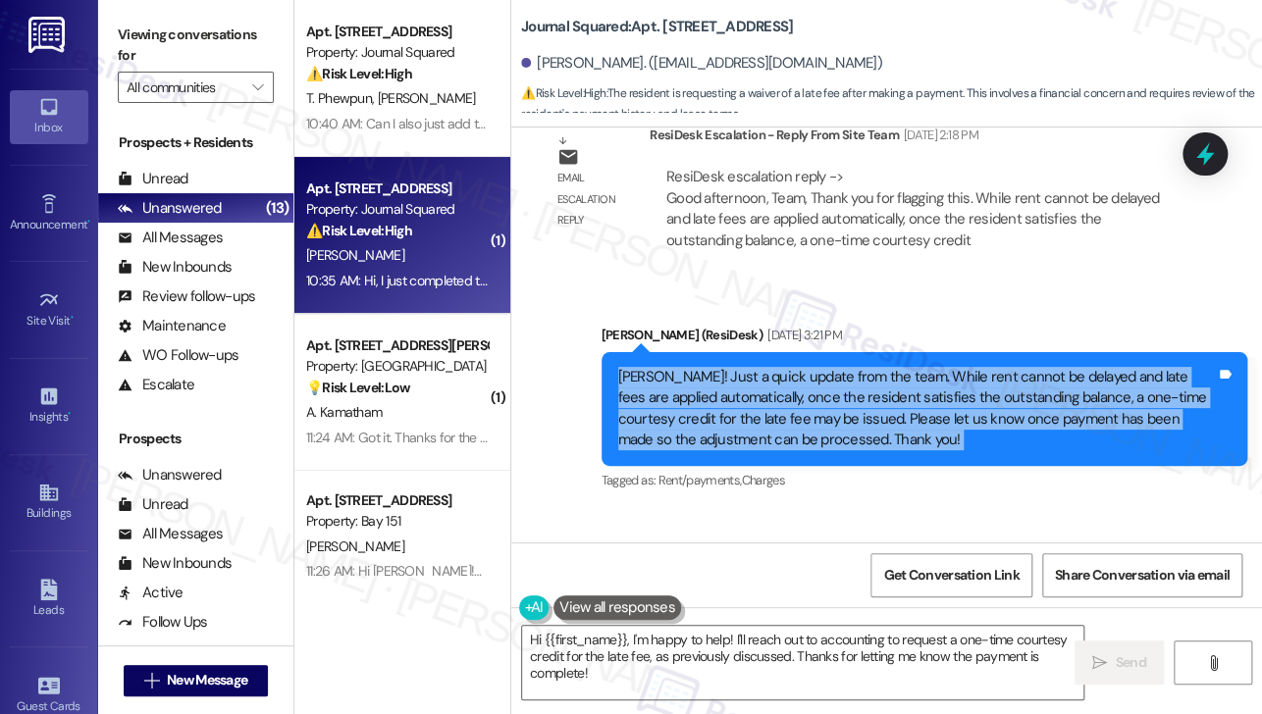
click at [937, 367] on div "[PERSON_NAME]! Just a quick update from the team. While rent cannot be delayed …" at bounding box center [917, 409] width 599 height 84
click at [875, 367] on div "[PERSON_NAME]! Just a quick update from the team. While rent cannot be delayed …" at bounding box center [917, 409] width 599 height 84
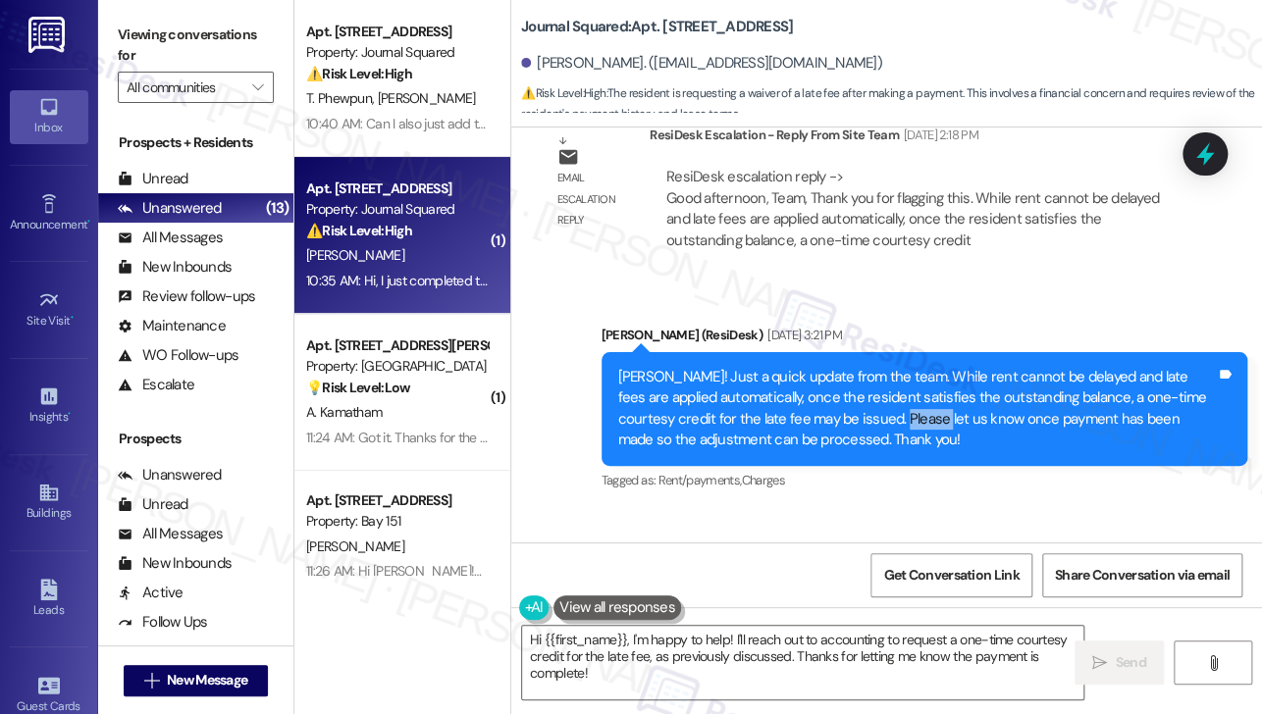
click at [875, 367] on div "[PERSON_NAME]! Just a quick update from the team. While rent cannot be delayed …" at bounding box center [917, 409] width 599 height 84
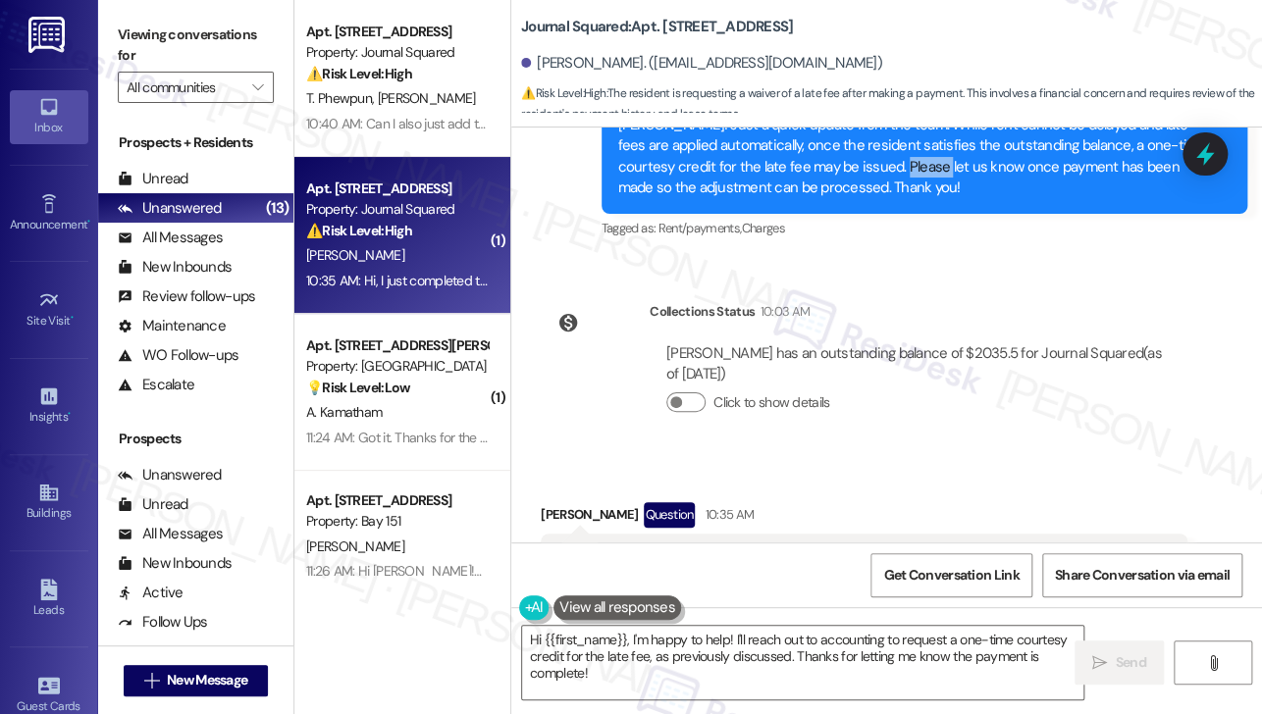
scroll to position [15244, 0]
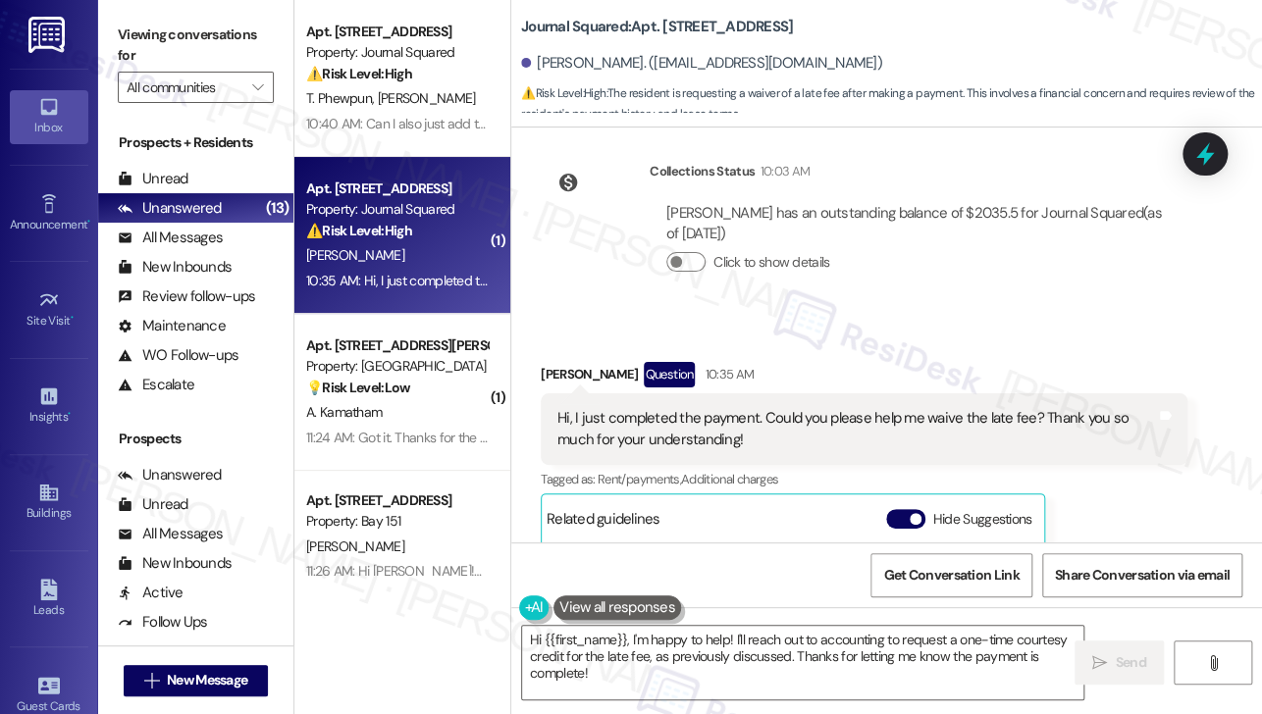
click at [706, 408] on div "Hi, I just completed the payment. Could you please help me waive the late fee? …" at bounding box center [856, 429] width 599 height 42
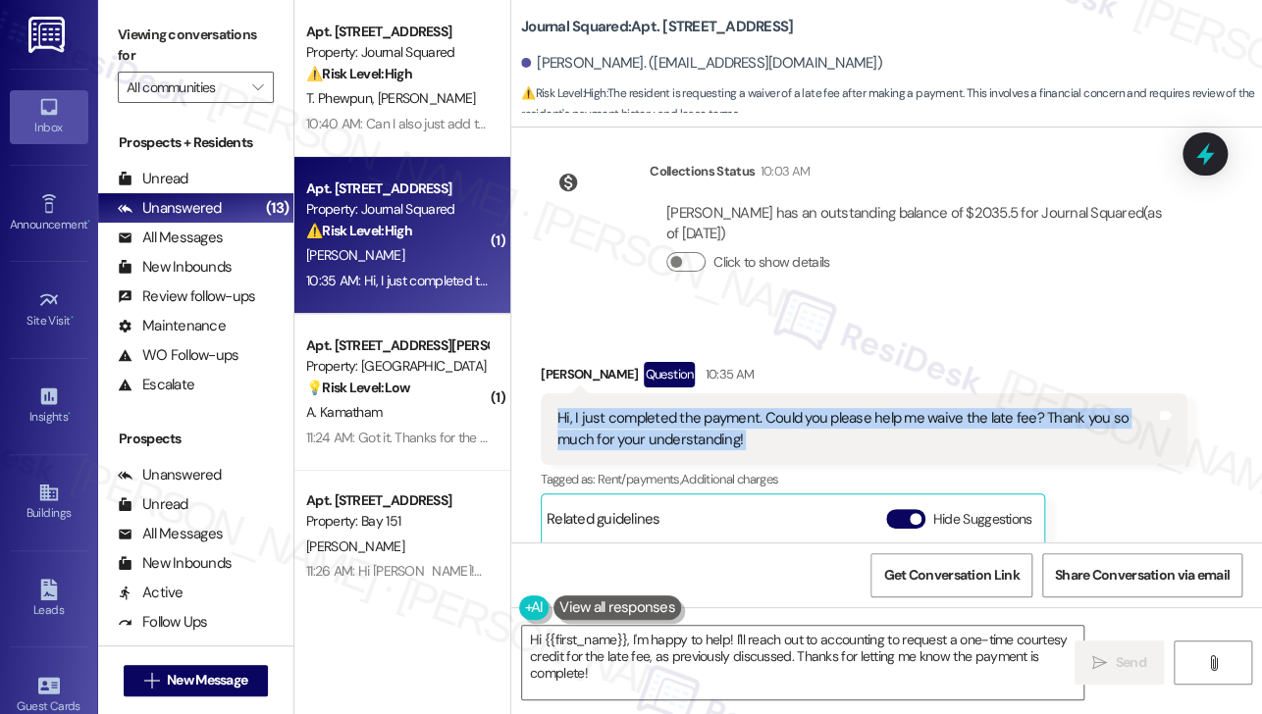
click at [706, 408] on div "Hi, I just completed the payment. Could you please help me waive the late fee? …" at bounding box center [856, 429] width 599 height 42
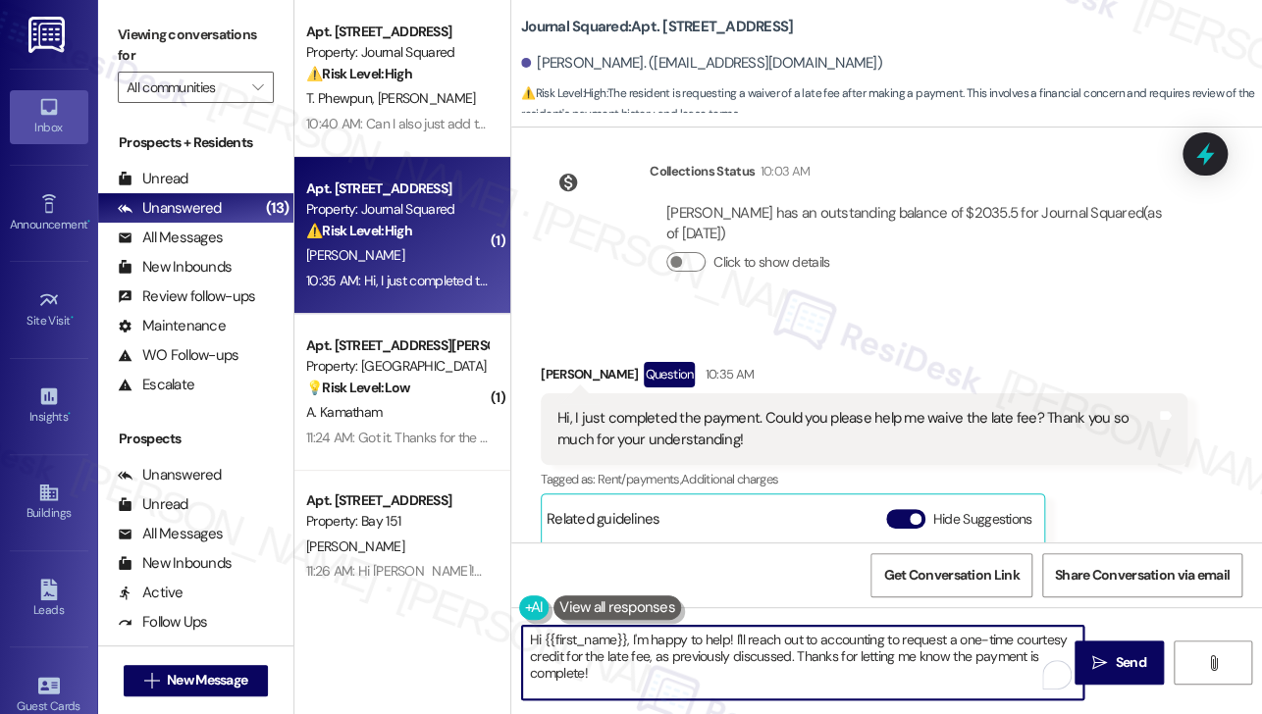
drag, startPoint x: 742, startPoint y: 669, endPoint x: 717, endPoint y: 643, distance: 36.1
click at [717, 643] on textarea "Hi {{first_name}}, I'm happy to help! I'll reach out to accounting to request a…" at bounding box center [802, 663] width 561 height 74
click at [694, 662] on textarea "Hi {{first_name}}, I'm happy to help! I'll reach out to accounting to request a…" at bounding box center [802, 663] width 561 height 74
drag, startPoint x: 711, startPoint y: 676, endPoint x: 693, endPoint y: 623, distance: 55.9
click at [693, 623] on div "Hi {{first_name}}, I'm happy to help! I'll reach out to accounting to request a…" at bounding box center [886, 681] width 751 height 147
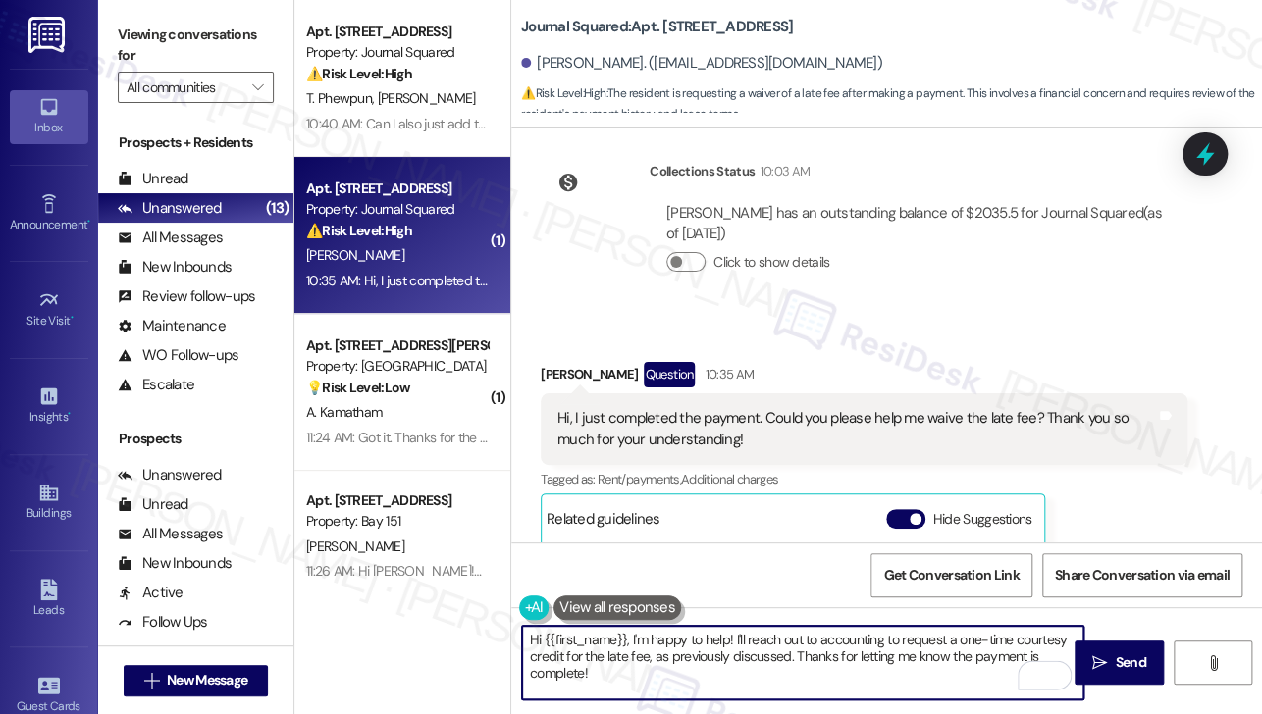
click at [684, 653] on textarea "Hi {{first_name}}, I'm happy to help! I'll reach out to accounting to request a…" at bounding box center [802, 663] width 561 height 74
click at [665, 677] on textarea "Hi {{first_name}}, I'm happy to help! I'll reach out to accounting to request a…" at bounding box center [802, 663] width 561 height 74
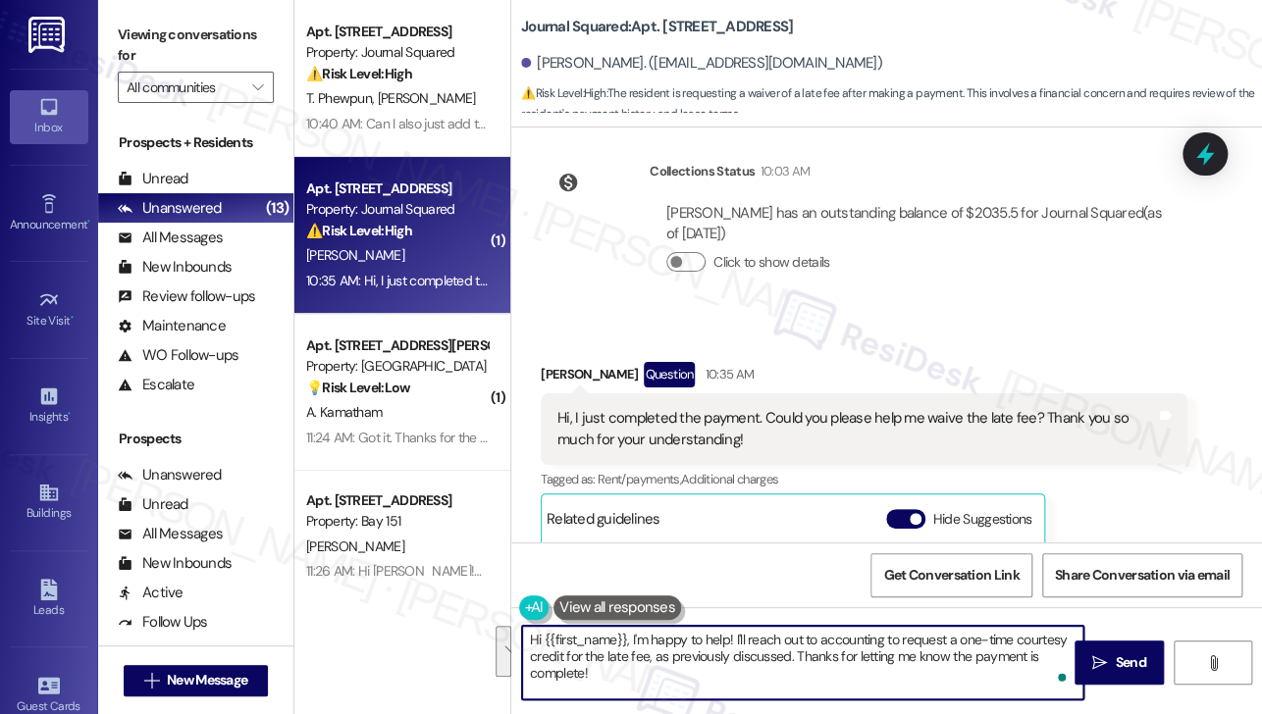
click at [860, 639] on textarea "Hi {{first_name}}, I'm happy to help! I'll reach out to accounting to request a…" at bounding box center [802, 663] width 561 height 74
drag, startPoint x: 744, startPoint y: 638, endPoint x: 882, endPoint y: 634, distance: 138.4
click at [882, 634] on textarea "Hi {{first_name}}, I'm happy to help! I'll reach out to accounting to request a…" at bounding box center [802, 663] width 561 height 74
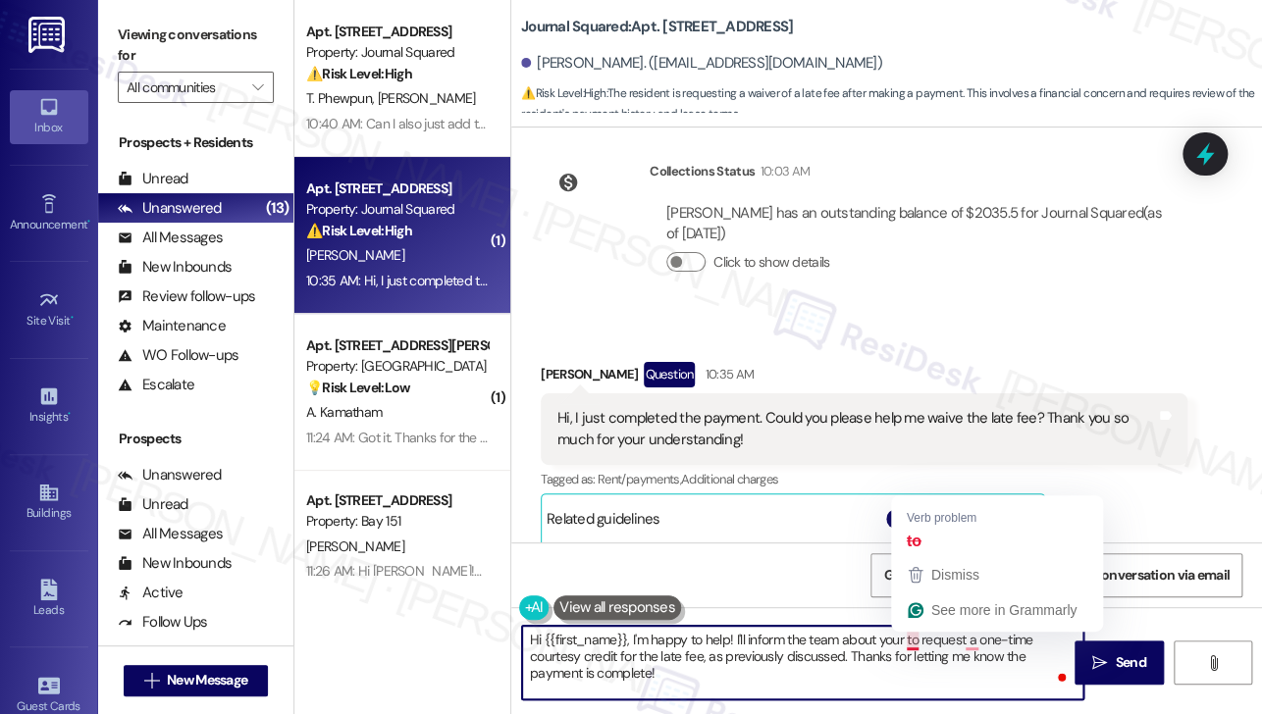
drag, startPoint x: 922, startPoint y: 642, endPoint x: 911, endPoint y: 643, distance: 10.8
click at [911, 643] on textarea "Hi {{first_name}}, I'm happy to help! I'll inform the team about your to reques…" at bounding box center [802, 663] width 561 height 74
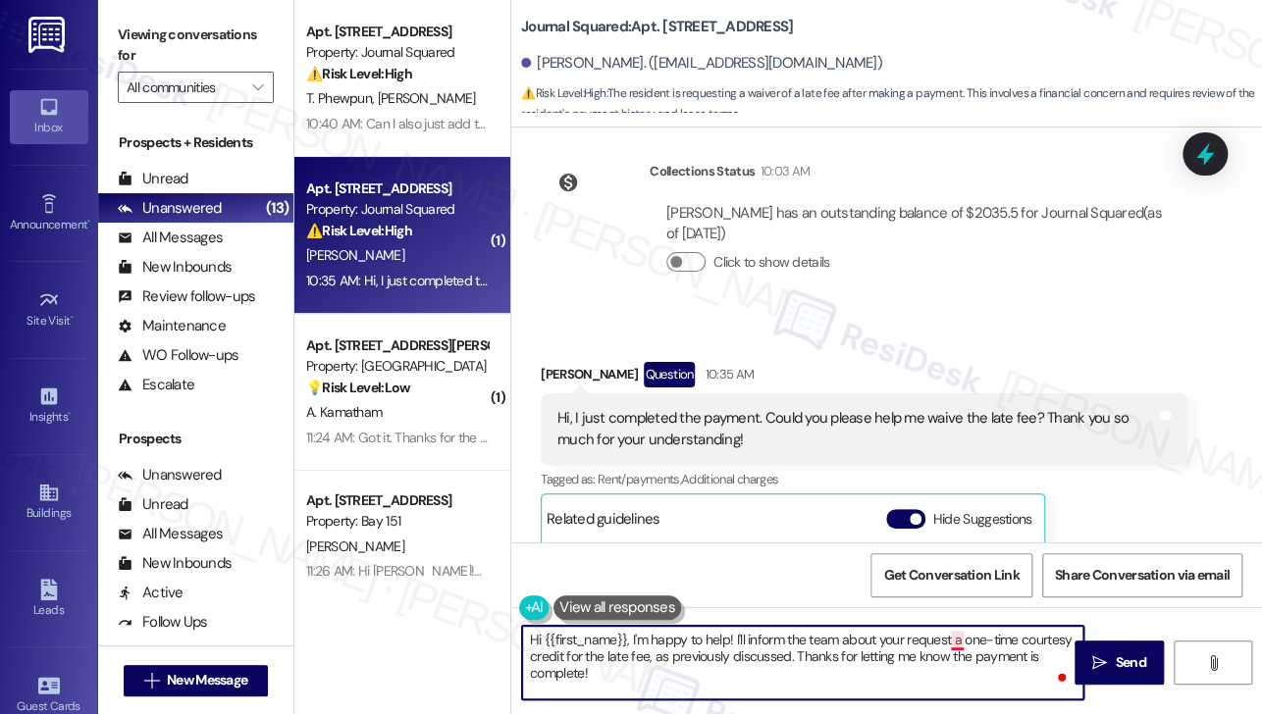
click at [952, 635] on textarea "Hi {{first_name}}, I'm happy to help! I'll inform the team about your request a…" at bounding box center [802, 663] width 561 height 74
click at [590, 658] on textarea "Hi {{first_name}}, I'm happy to help! I'll inform the team about your request f…" at bounding box center [802, 663] width 561 height 74
click at [676, 683] on textarea "Hi {{first_name}}, I'm happy to help! I'll inform the team about your request f…" at bounding box center [802, 663] width 561 height 74
drag, startPoint x: 811, startPoint y: 659, endPoint x: 855, endPoint y: 674, distance: 46.9
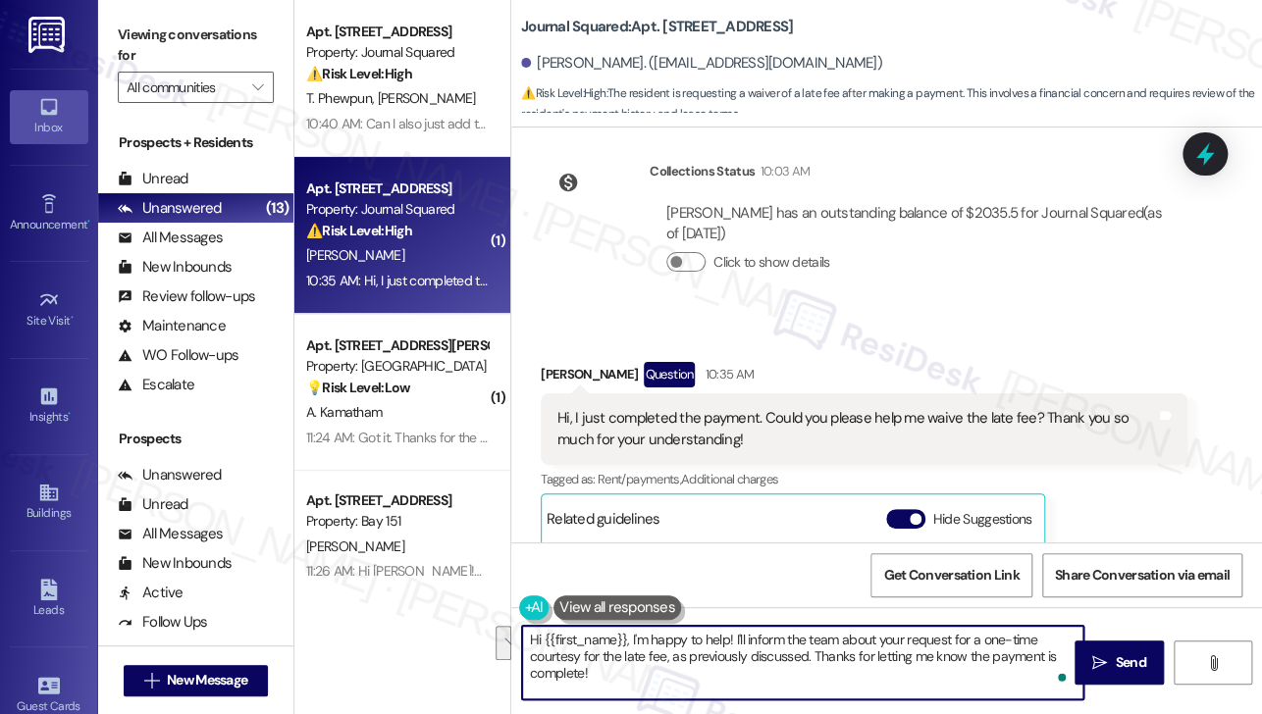
click at [855, 674] on textarea "Hi {{first_name}}, I'm happy to help! I'll inform the team about your request f…" at bounding box center [802, 663] width 561 height 74
click at [630, 635] on textarea "Hi {{first_name}}, I'm happy to help! I'll inform the team about your request f…" at bounding box center [802, 663] width 561 height 74
click at [860, 637] on textarea "Hi {{first_name}}, thanks for the update! I'm happy to help! I'll inform the te…" at bounding box center [802, 663] width 561 height 74
click at [837, 661] on textarea "Hi {{first_name}}, thanks for the update! I'm happy to help! I'll inform the te…" at bounding box center [802, 663] width 561 height 74
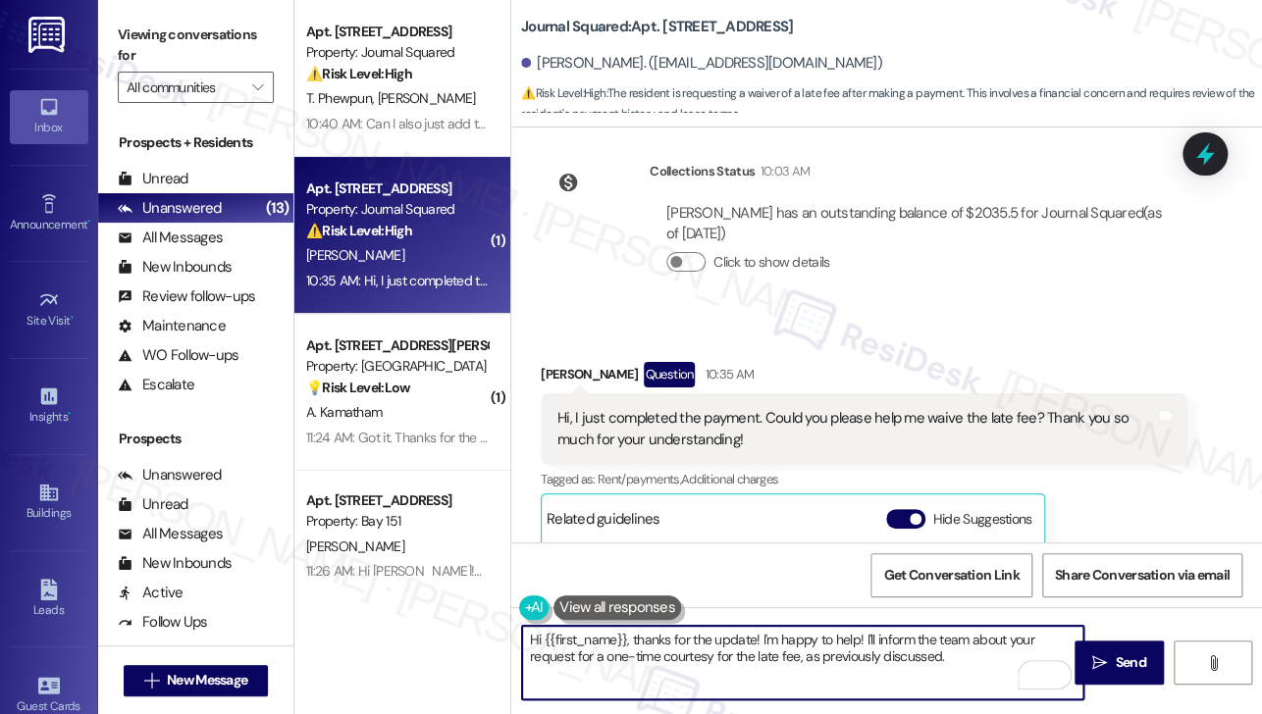
click at [837, 661] on textarea "Hi {{first_name}}, thanks for the update! I'm happy to help! I'll inform the te…" at bounding box center [802, 663] width 561 height 74
click at [967, 659] on textarea "Hi {{first_name}}, thanks for the update! I'm happy to help! I'll inform the te…" at bounding box center [802, 663] width 561 height 74
drag, startPoint x: 967, startPoint y: 659, endPoint x: 797, endPoint y: 665, distance: 169.9
click at [797, 665] on textarea "Hi {{first_name}}, thanks for the update! I'm happy to help! I'll inform the te…" at bounding box center [802, 663] width 561 height 74
type textarea "Hi {{first_name}}, thanks for the update! I'm happy to help! I'll inform the te…"
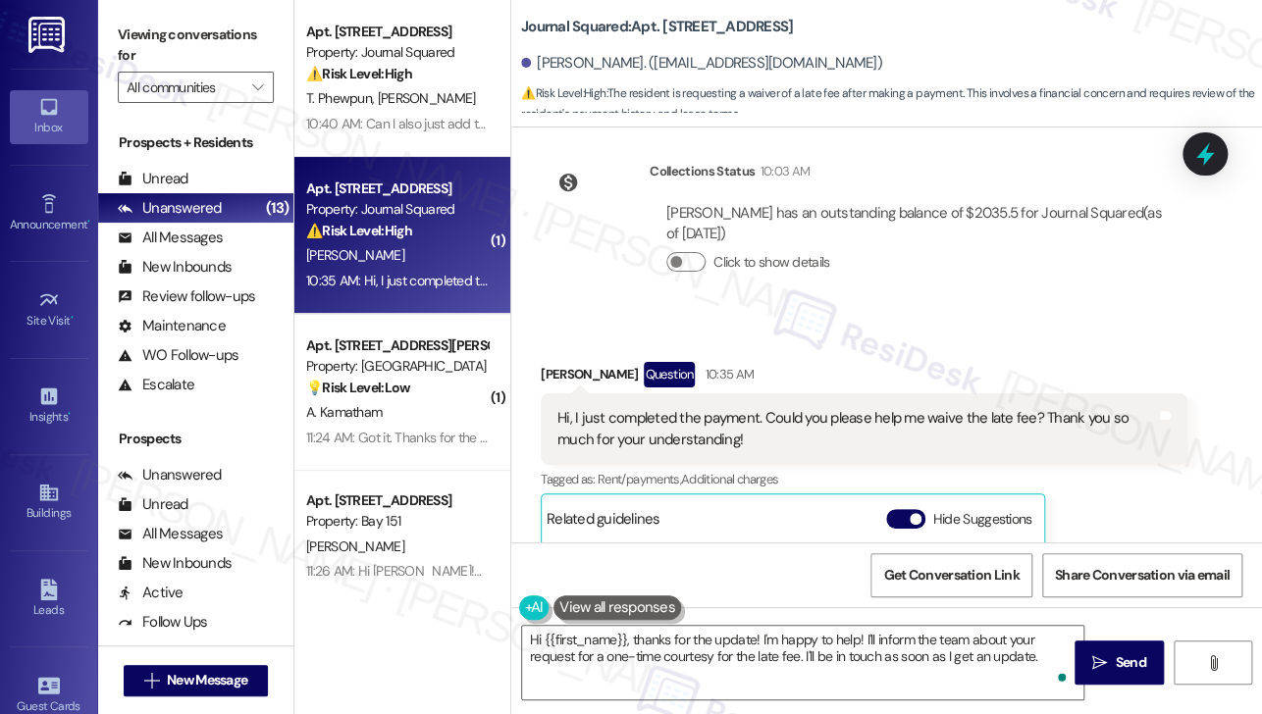
click at [805, 408] on div "Hi, I just completed the payment. Could you please help me waive the late fee? …" at bounding box center [856, 429] width 599 height 42
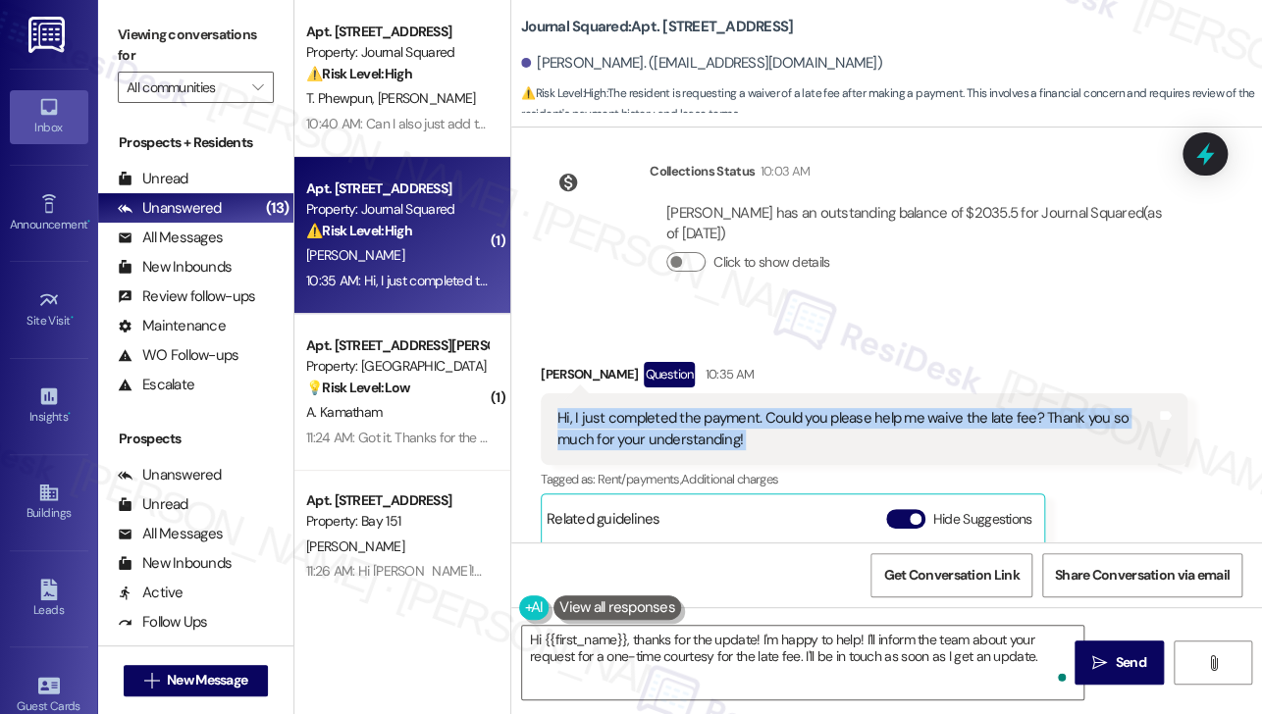
click at [805, 408] on div "Hi, I just completed the payment. Could you please help me waive the late fee? …" at bounding box center [856, 429] width 599 height 42
copy div "Hi, I just completed the payment. Could you please help me waive the late fee? …"
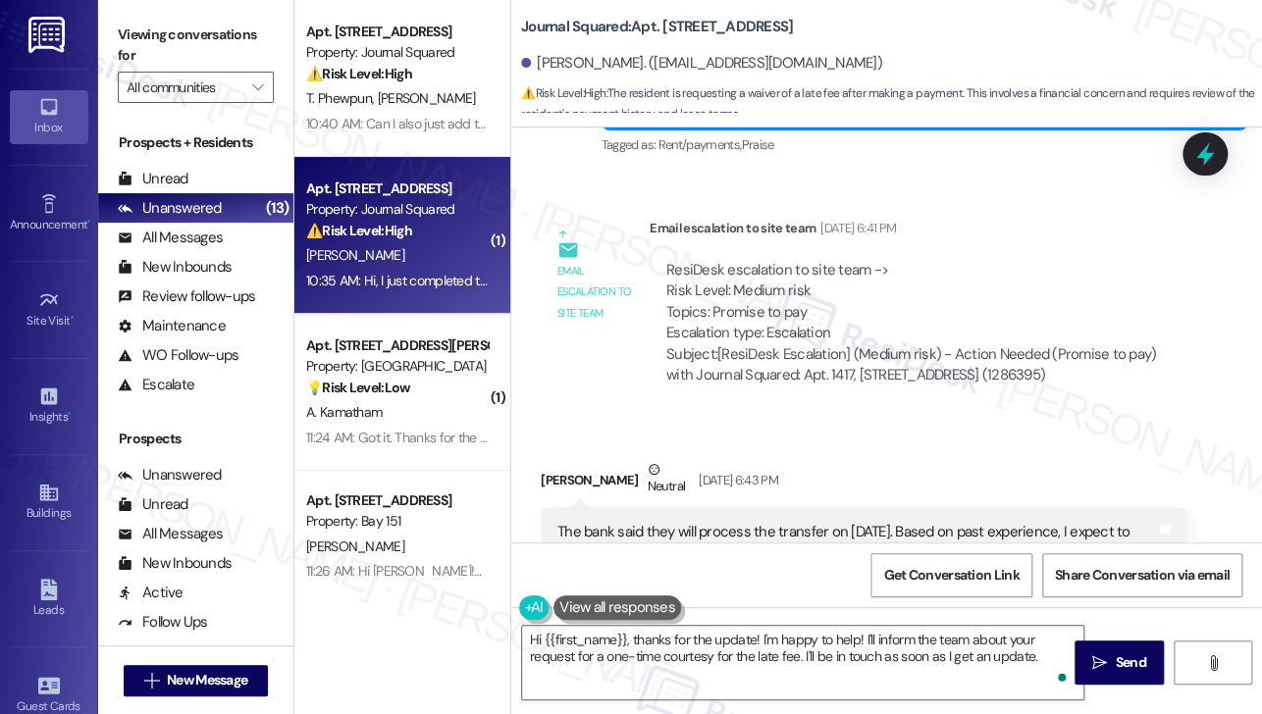
scroll to position [14066, 0]
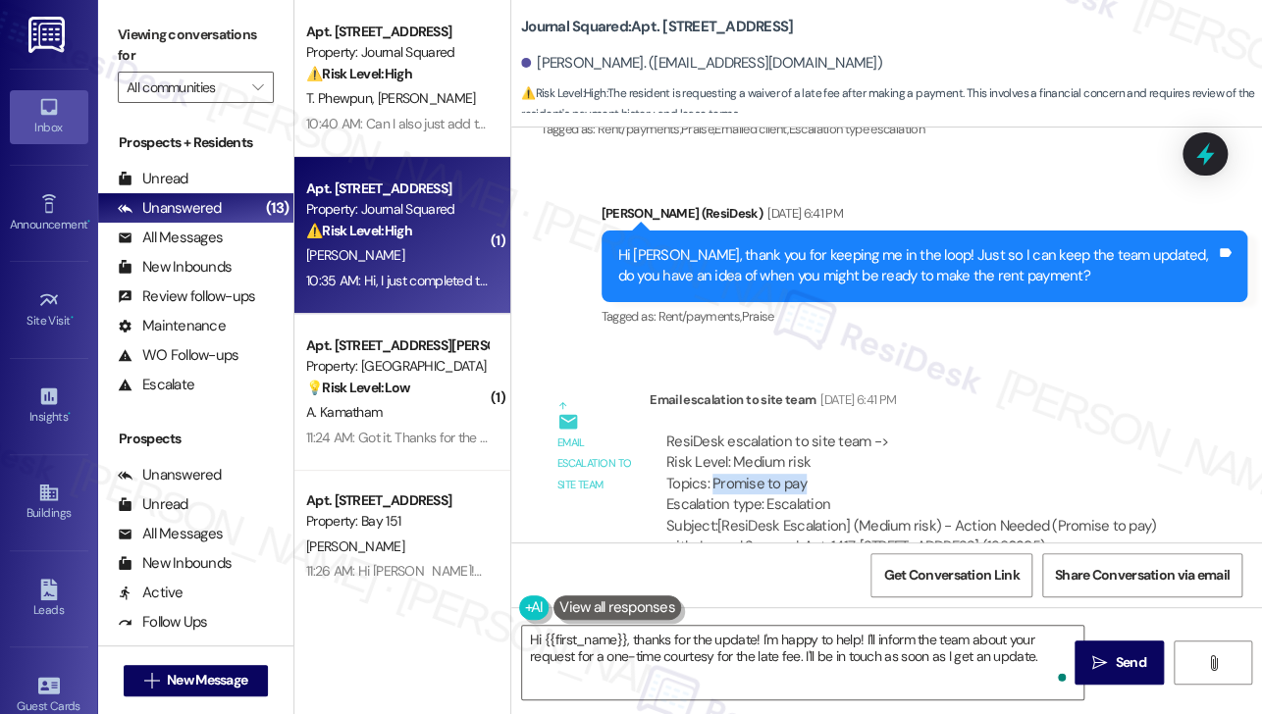
drag, startPoint x: 714, startPoint y: 379, endPoint x: 817, endPoint y: 376, distance: 103.1
click at [817, 432] on div "ResiDesk escalation to site team -> Risk Level: Medium risk Topics: Promise to …" at bounding box center [918, 474] width 504 height 84
copy div "Promise to pay"
click at [187, 51] on label "Viewing conversations for" at bounding box center [196, 46] width 156 height 52
click at [222, 38] on label "Viewing conversations for" at bounding box center [196, 46] width 156 height 52
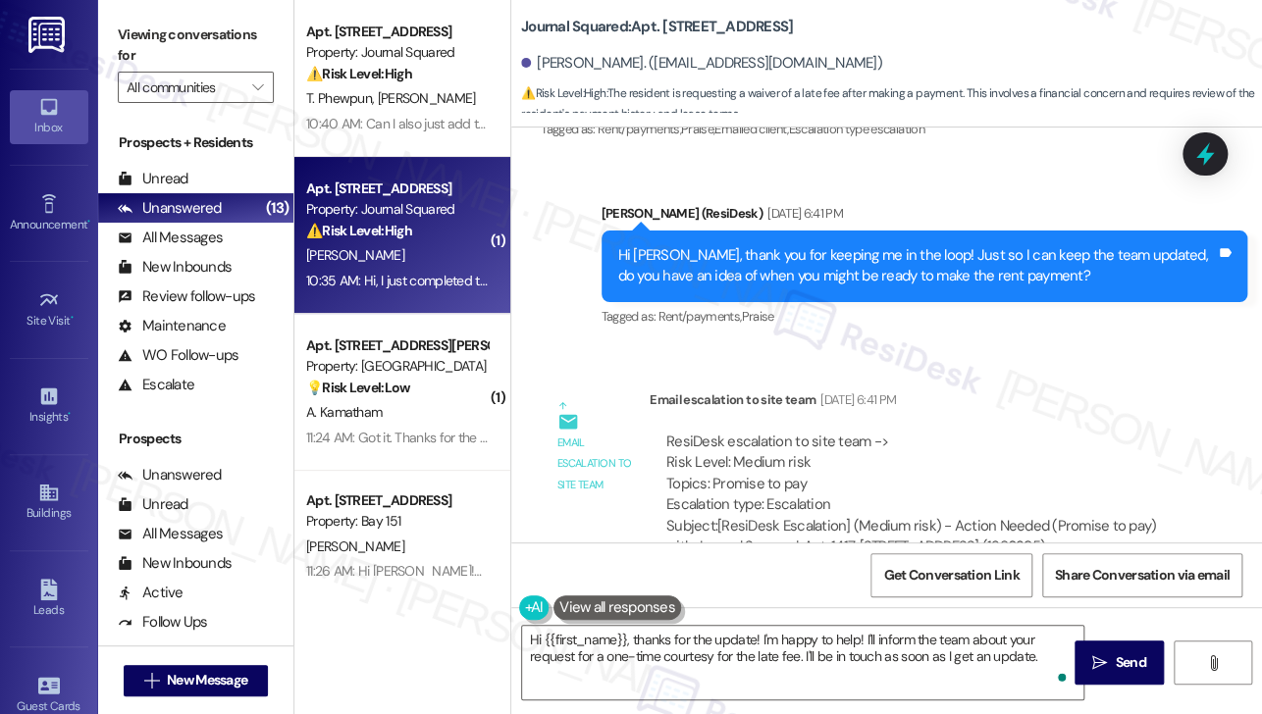
click at [238, 30] on label "Viewing conversations for" at bounding box center [196, 46] width 156 height 52
click at [226, 39] on label "Viewing conversations for" at bounding box center [196, 46] width 156 height 52
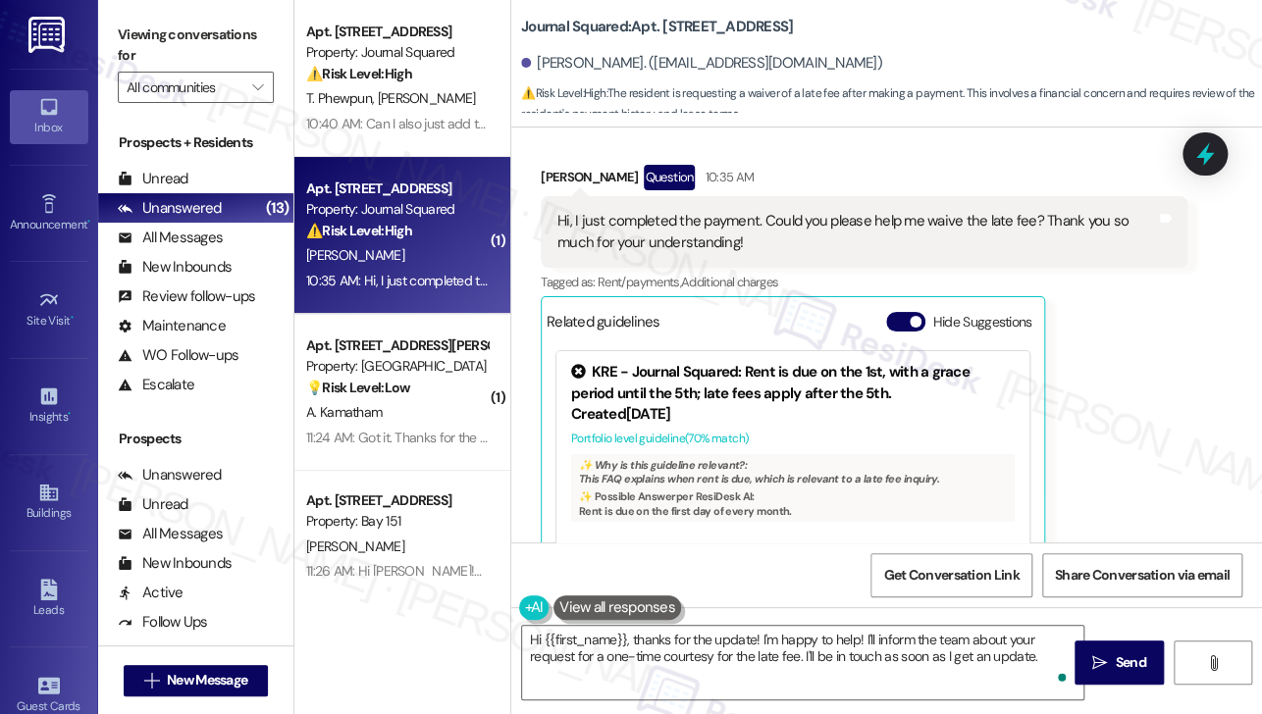
scroll to position [15245, 0]
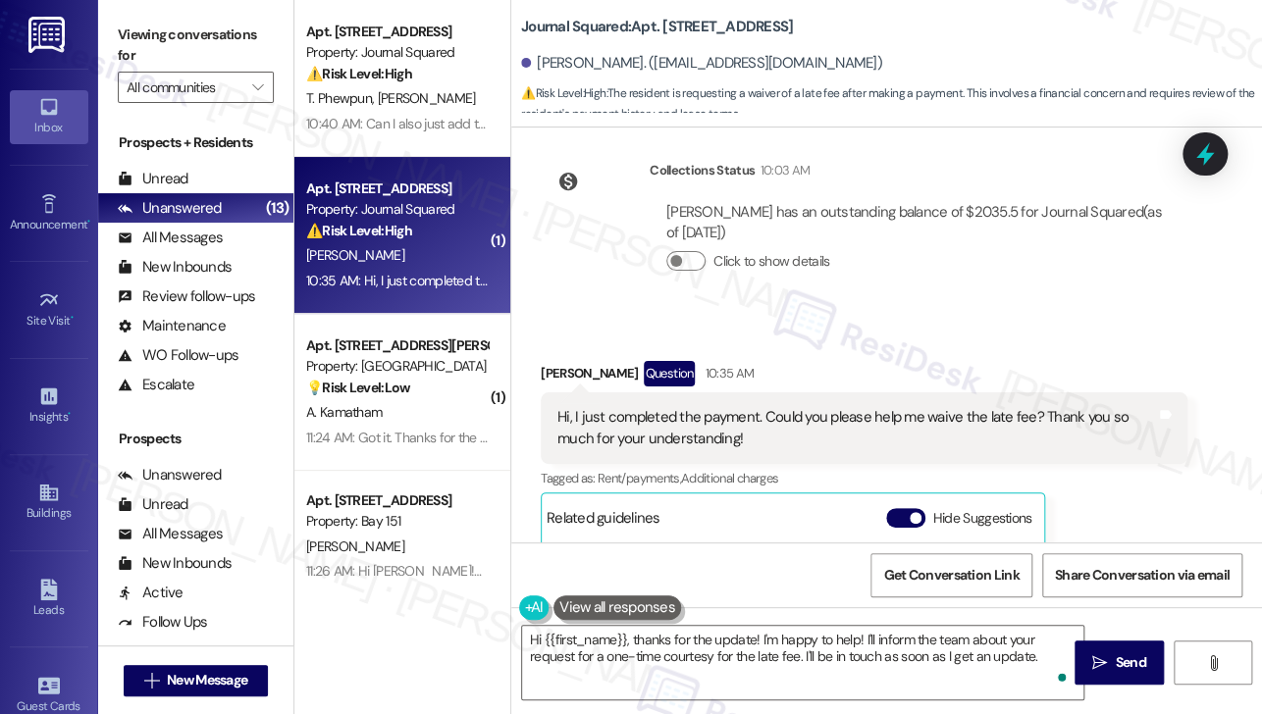
click at [611, 407] on div "Hi, I just completed the payment. Could you please help me waive the late fee? …" at bounding box center [856, 428] width 599 height 42
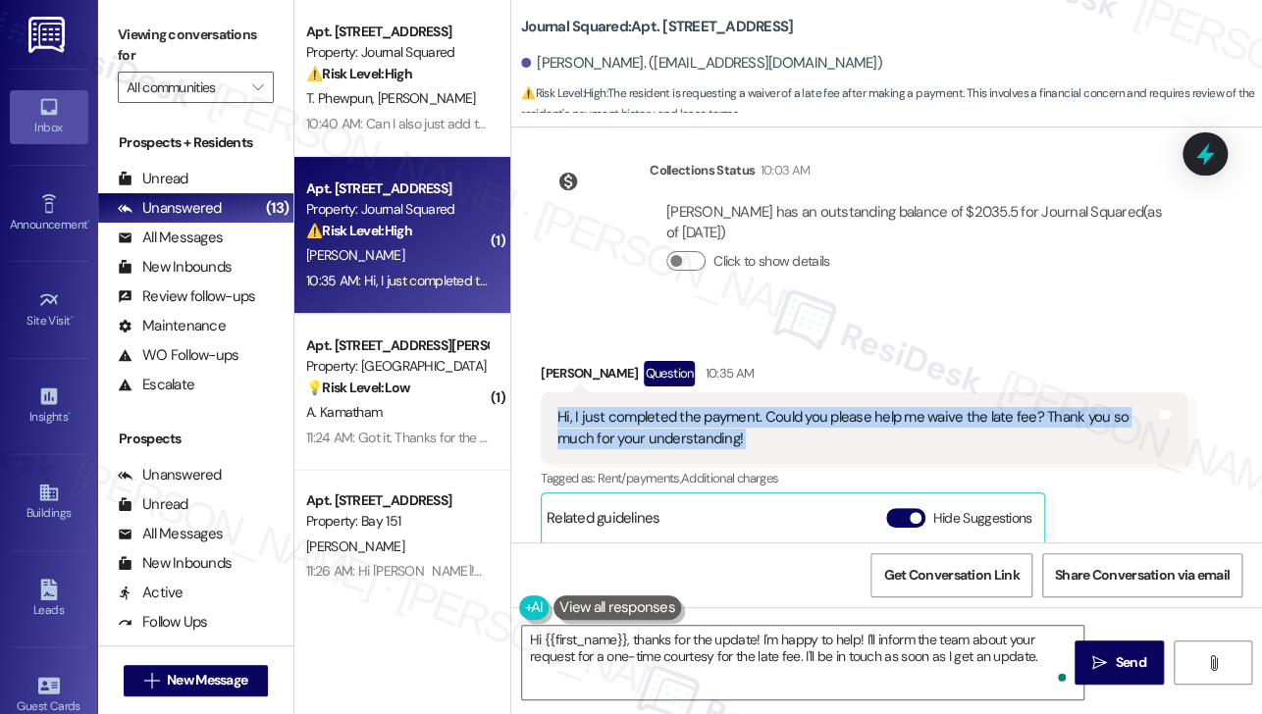
click at [611, 407] on div "Hi, I just completed the payment. Could you please help me waive the late fee? …" at bounding box center [856, 428] width 599 height 42
copy div "Hi, I just completed the payment. Could you please help me waive the late fee? …"
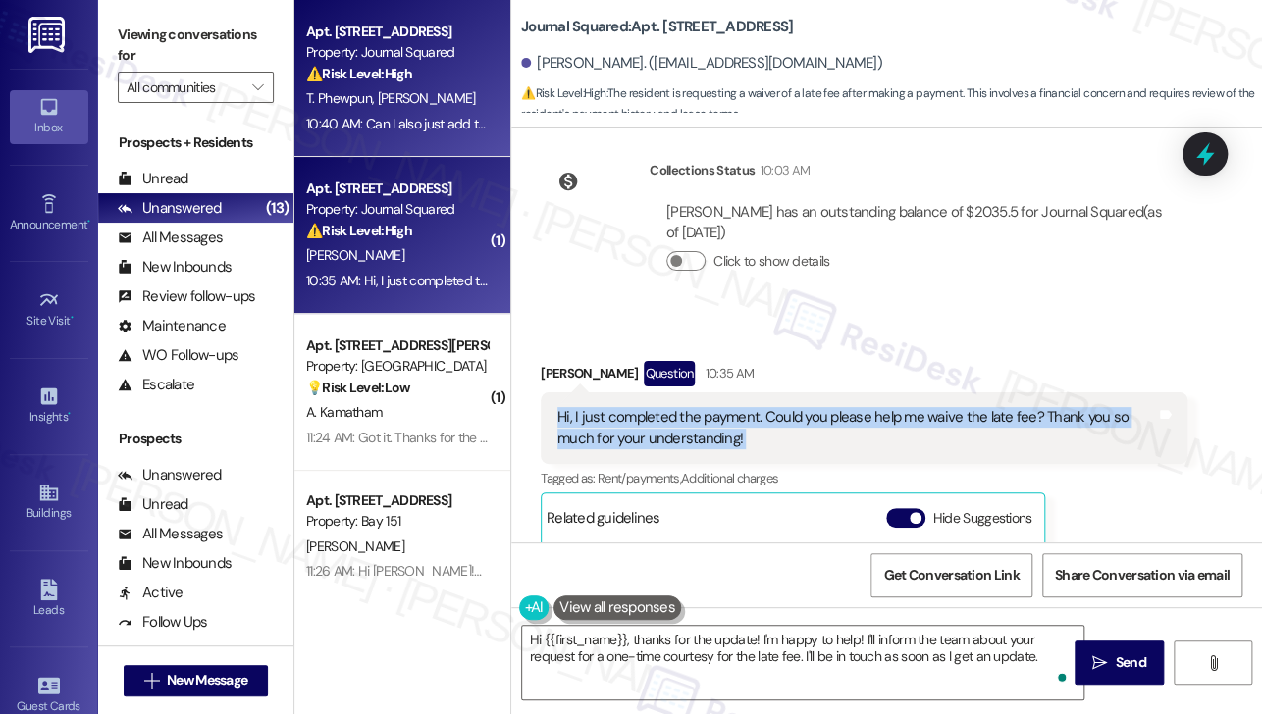
drag, startPoint x: 213, startPoint y: 15, endPoint x: 430, endPoint y: 28, distance: 217.3
click at [213, 15] on div "Viewing conversations for All communities " at bounding box center [195, 61] width 195 height 123
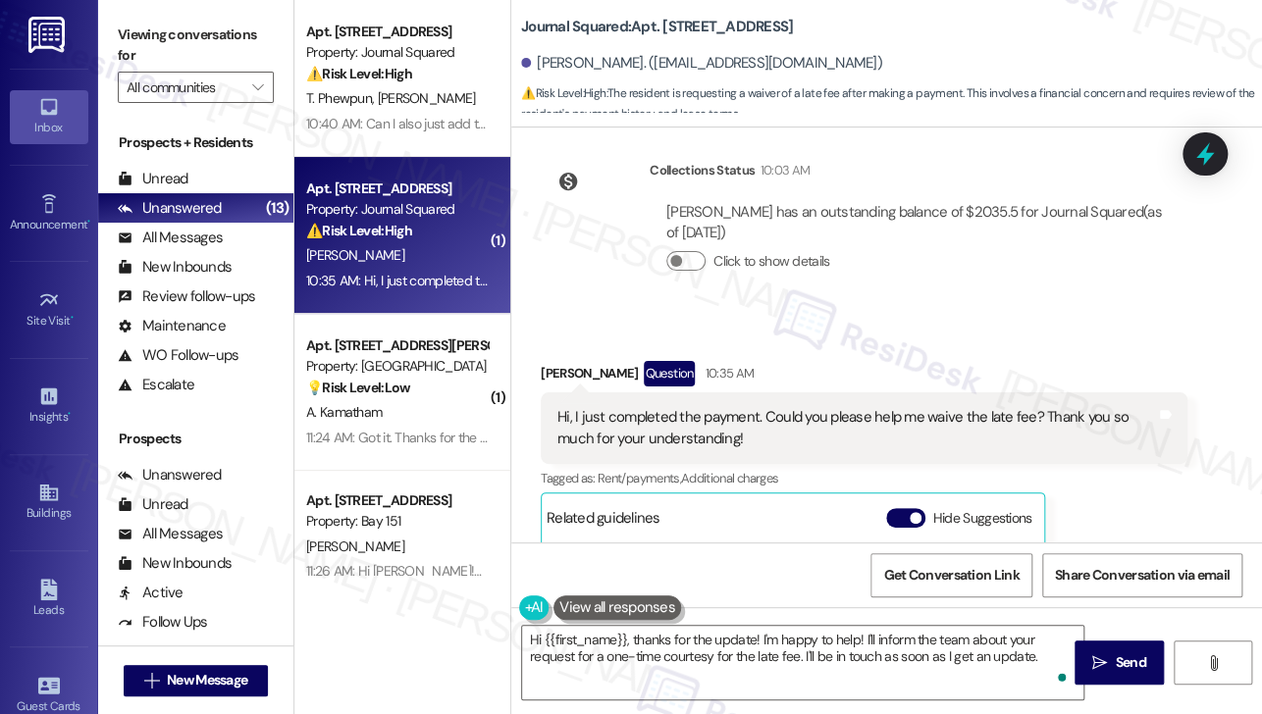
click at [683, 26] on b "Journal Squared: Apt. 1417, [STREET_ADDRESS]" at bounding box center [657, 27] width 272 height 21
click at [181, 43] on label "Viewing conversations for" at bounding box center [196, 46] width 156 height 52
click at [793, 407] on div "Hi, I just completed the payment. Could you please help me waive the late fee? …" at bounding box center [856, 428] width 599 height 42
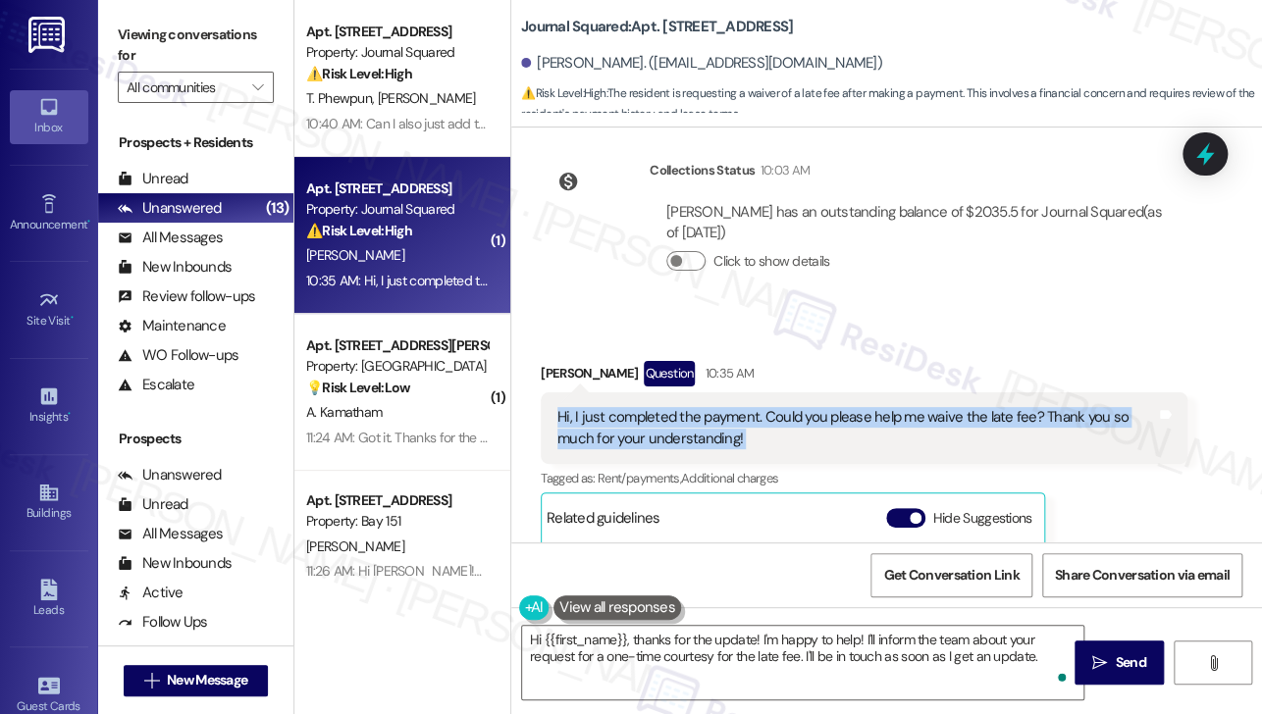
click at [793, 407] on div "Hi, I just completed the payment. Could you please help me waive the late fee? …" at bounding box center [856, 428] width 599 height 42
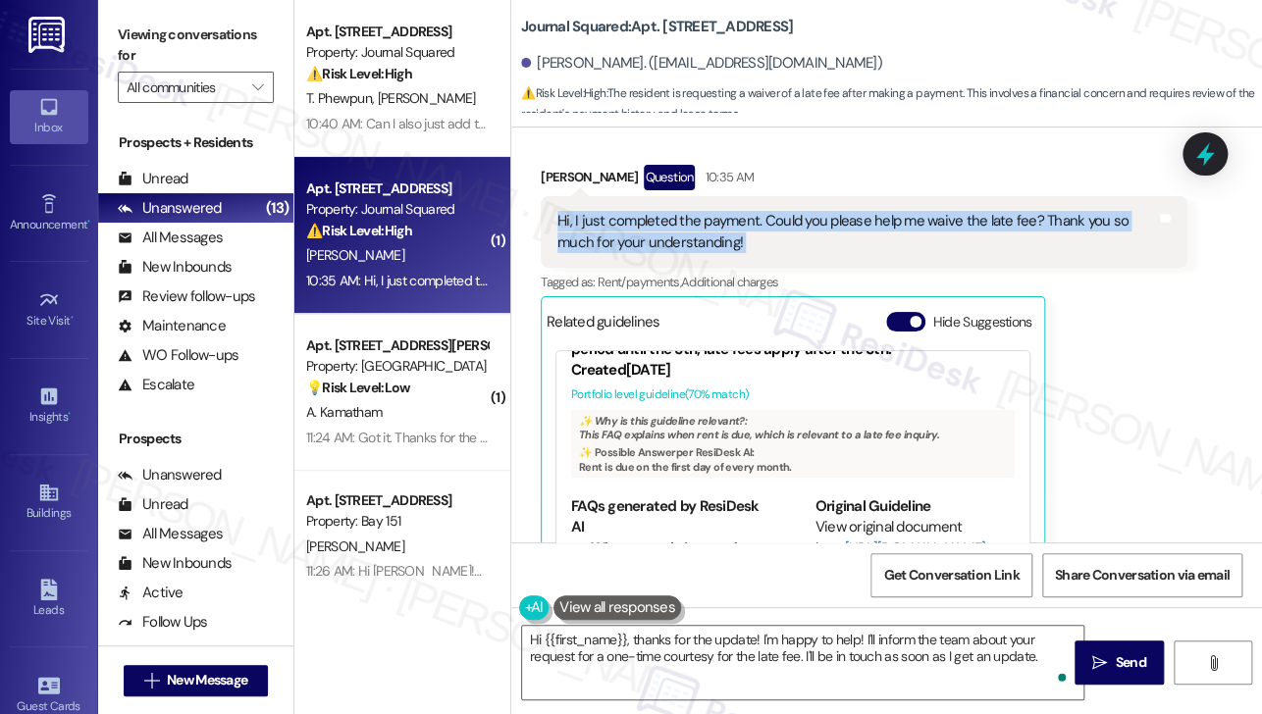
scroll to position [87, 0]
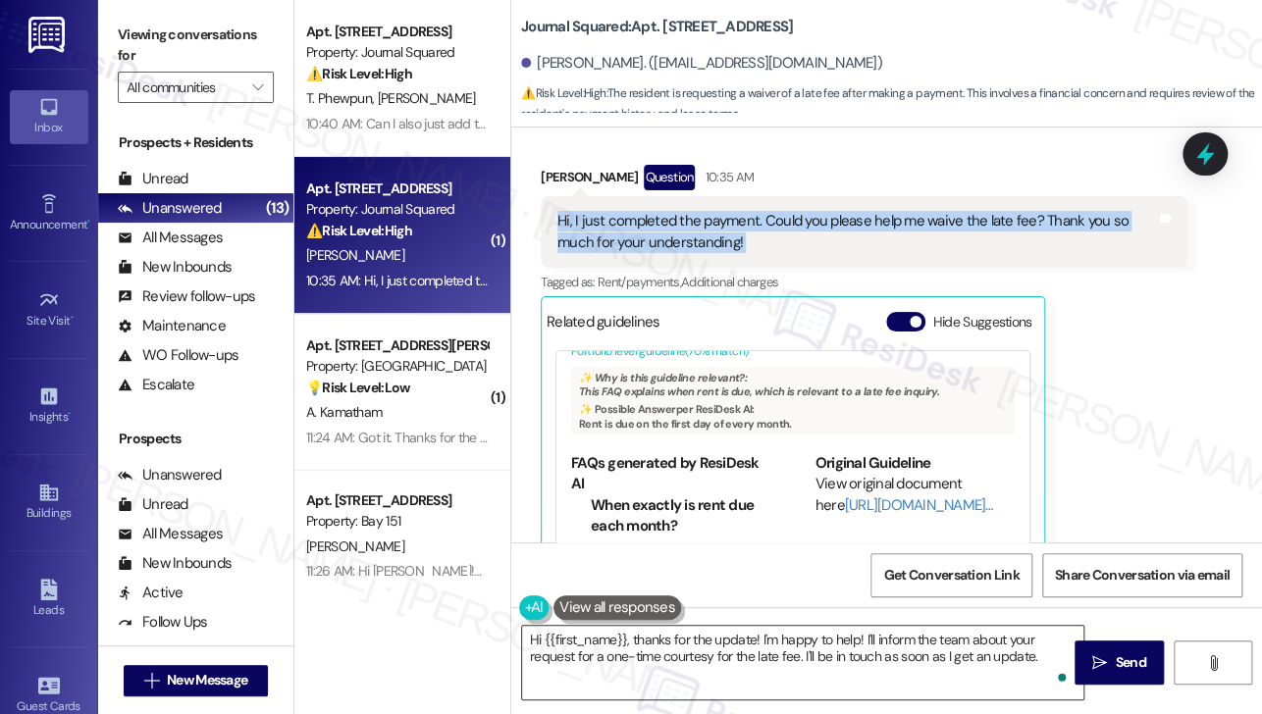
click at [756, 651] on textarea "Hi {{first_name}}, thanks for the update! I'm happy to help! I'll inform the te…" at bounding box center [802, 663] width 561 height 74
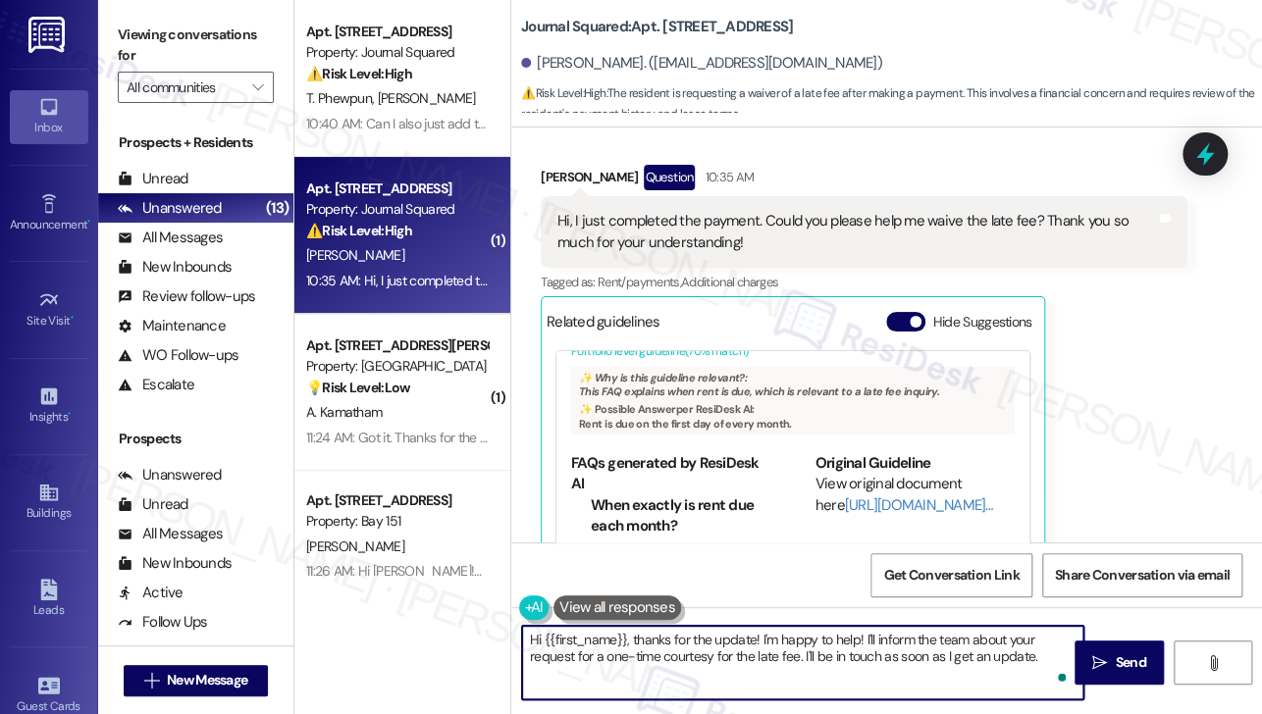
click at [647, 662] on textarea "Hi {{first_name}}, thanks for the update! I'm happy to help! I'll inform the te…" at bounding box center [802, 663] width 561 height 74
click at [829, 662] on textarea "Hi {{first_name}}, thanks for the update! I'm happy to help! I'll inform the te…" at bounding box center [802, 663] width 561 height 74
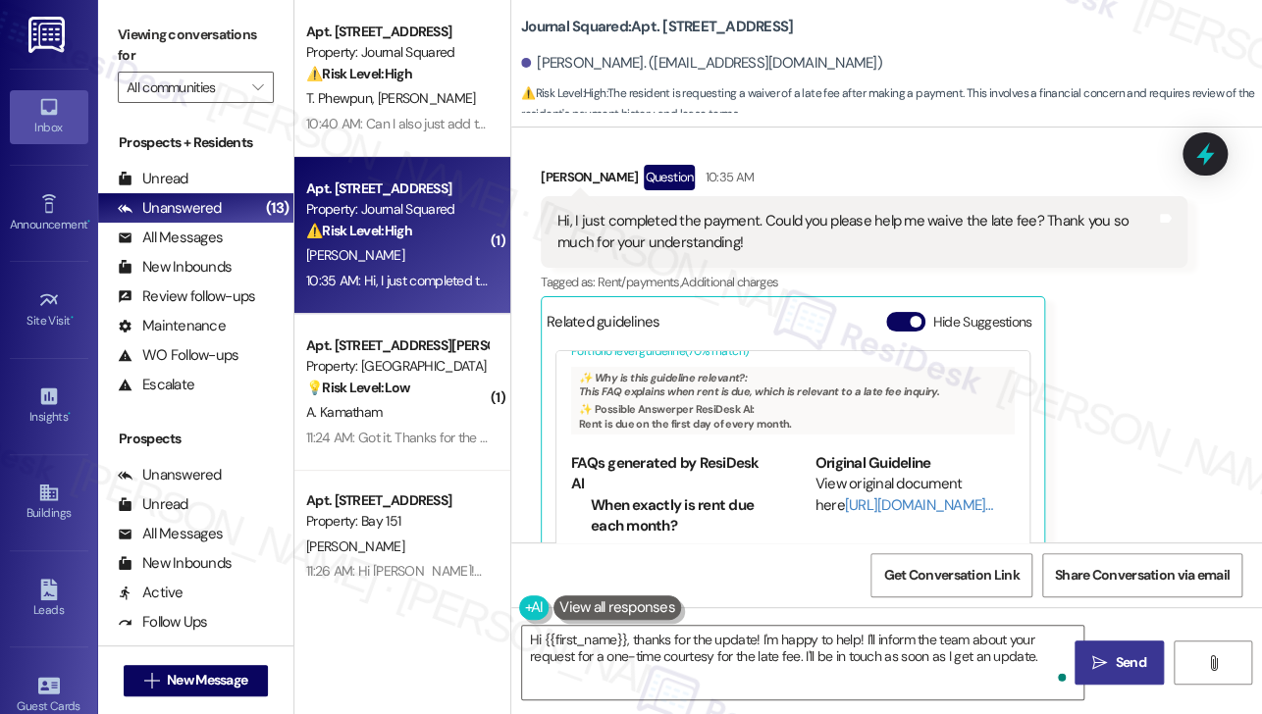
click at [1117, 655] on span "Send" at bounding box center [1130, 663] width 30 height 21
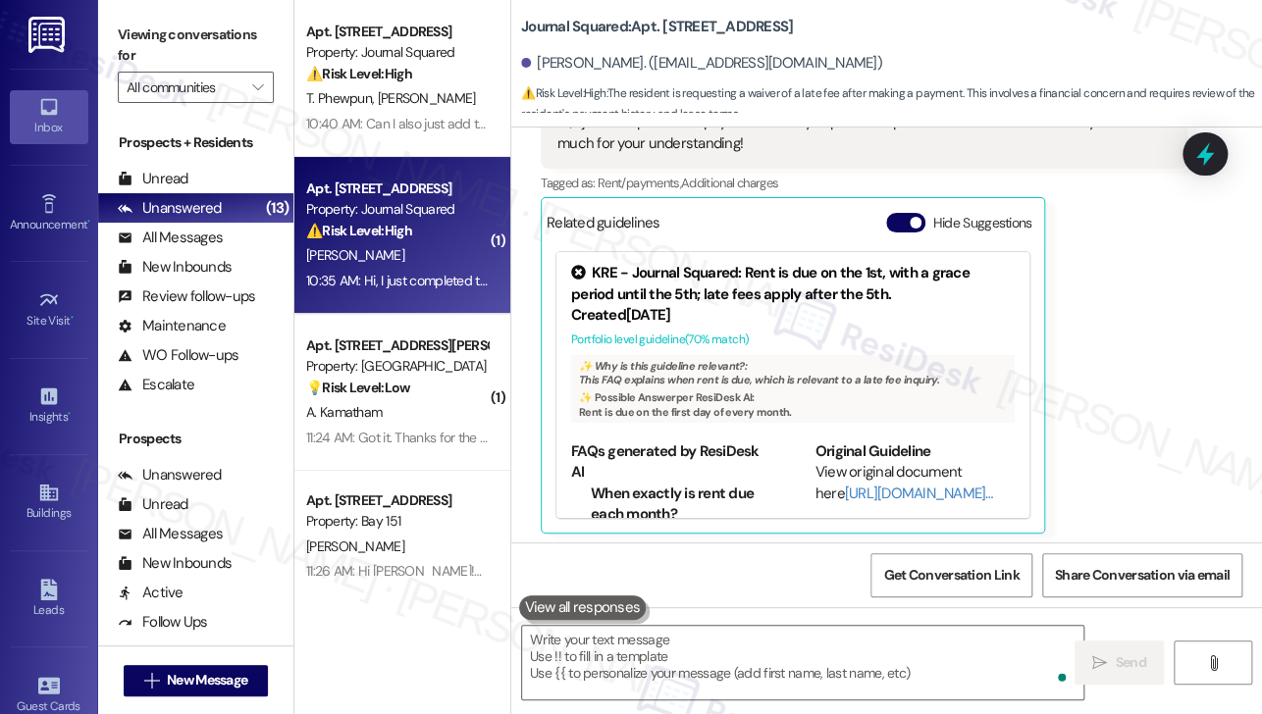
scroll to position [15599, 0]
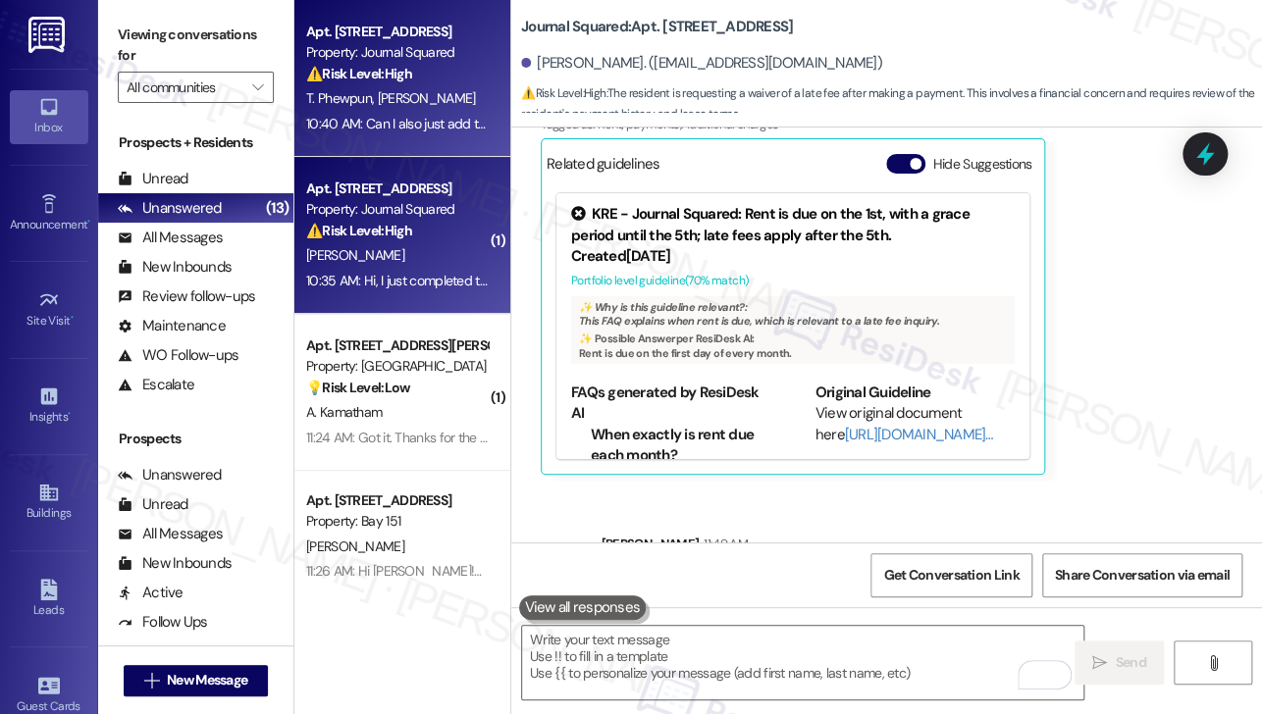
click at [373, 120] on div "10:40 AM: Can I also just add the Pelontons arent working. They are delayed and…" at bounding box center [574, 124] width 537 height 18
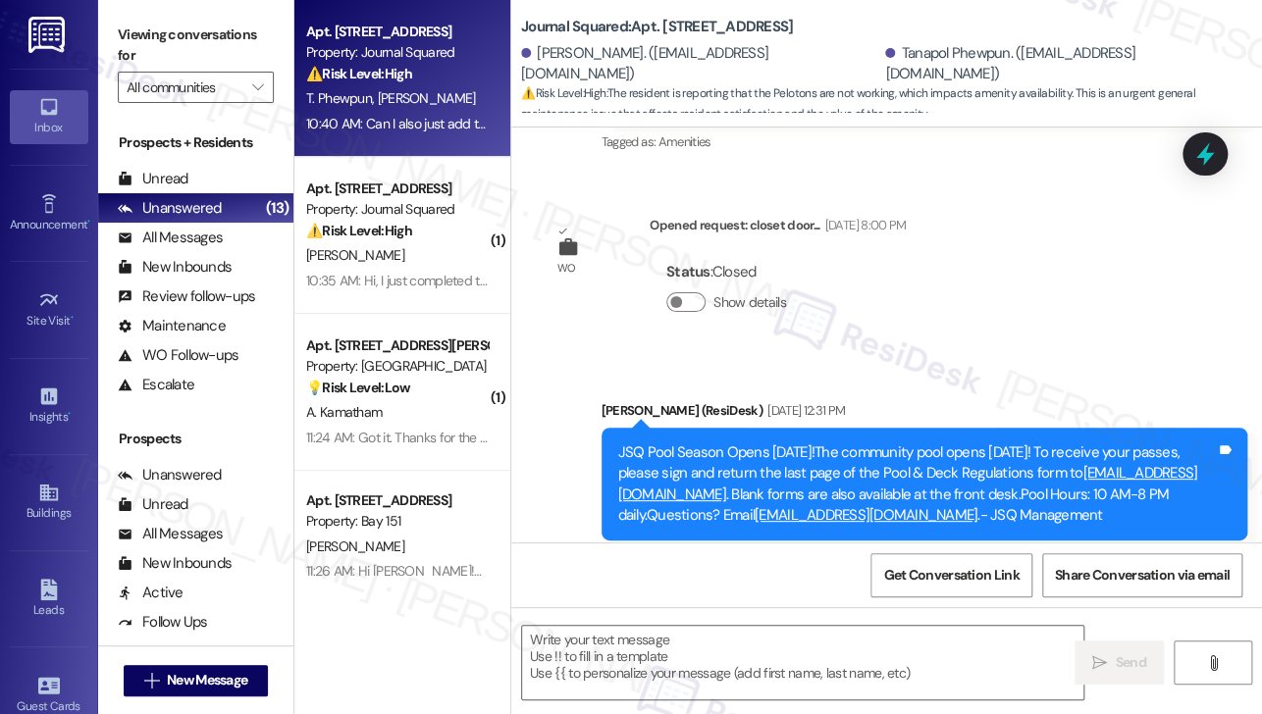
type textarea "Fetching suggested responses. Please feel free to read through the conversation…"
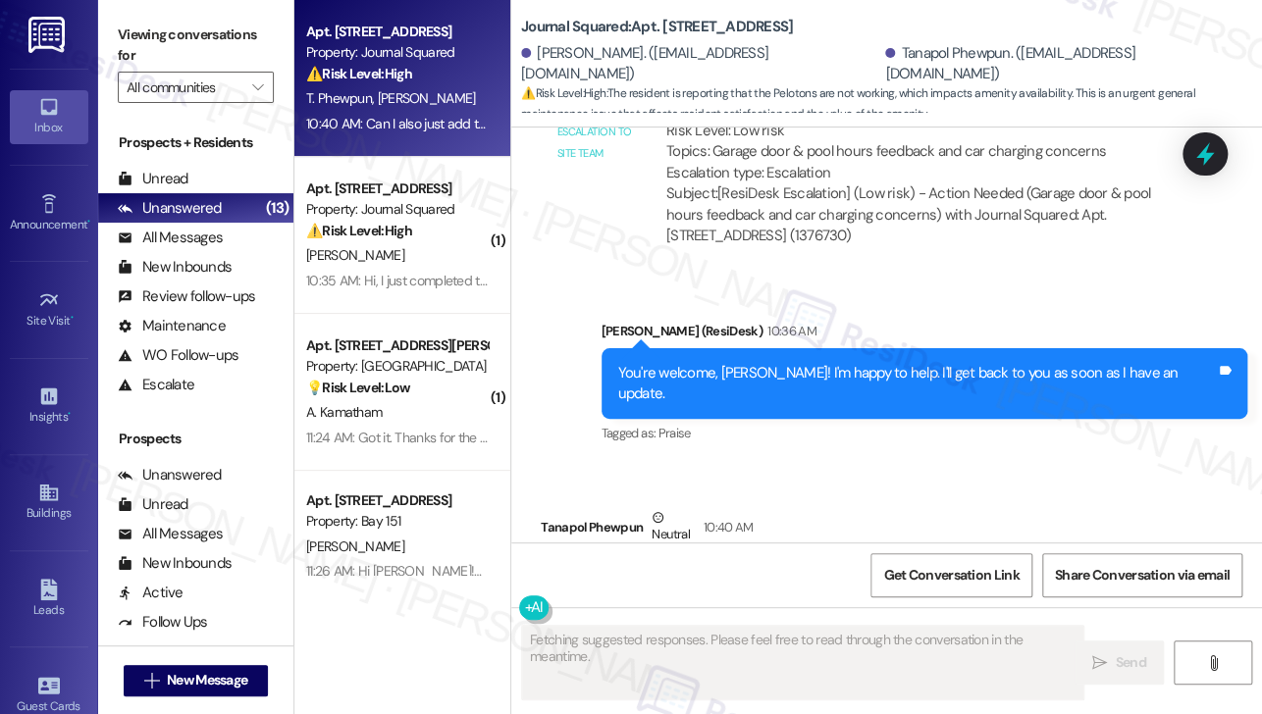
scroll to position [12441, 0]
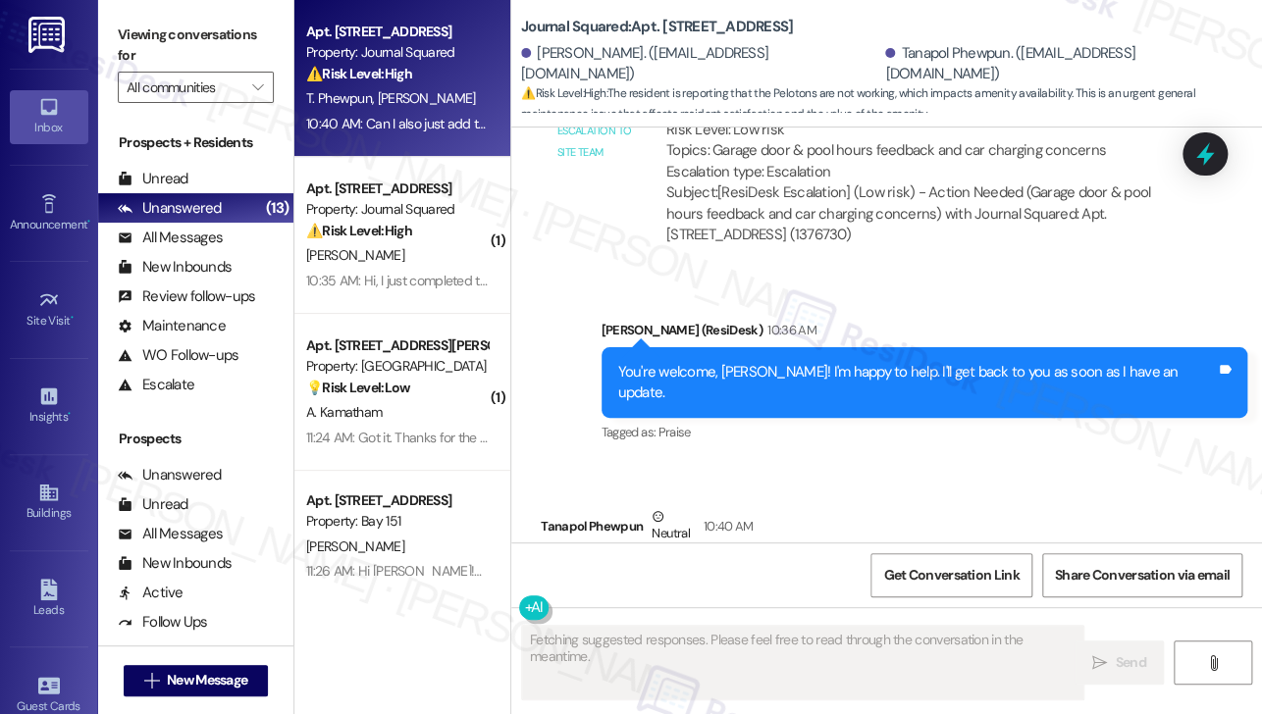
click at [791, 569] on div "Can I also just add the Pelontons arent working. They are delayed and not signi…" at bounding box center [815, 579] width 517 height 21
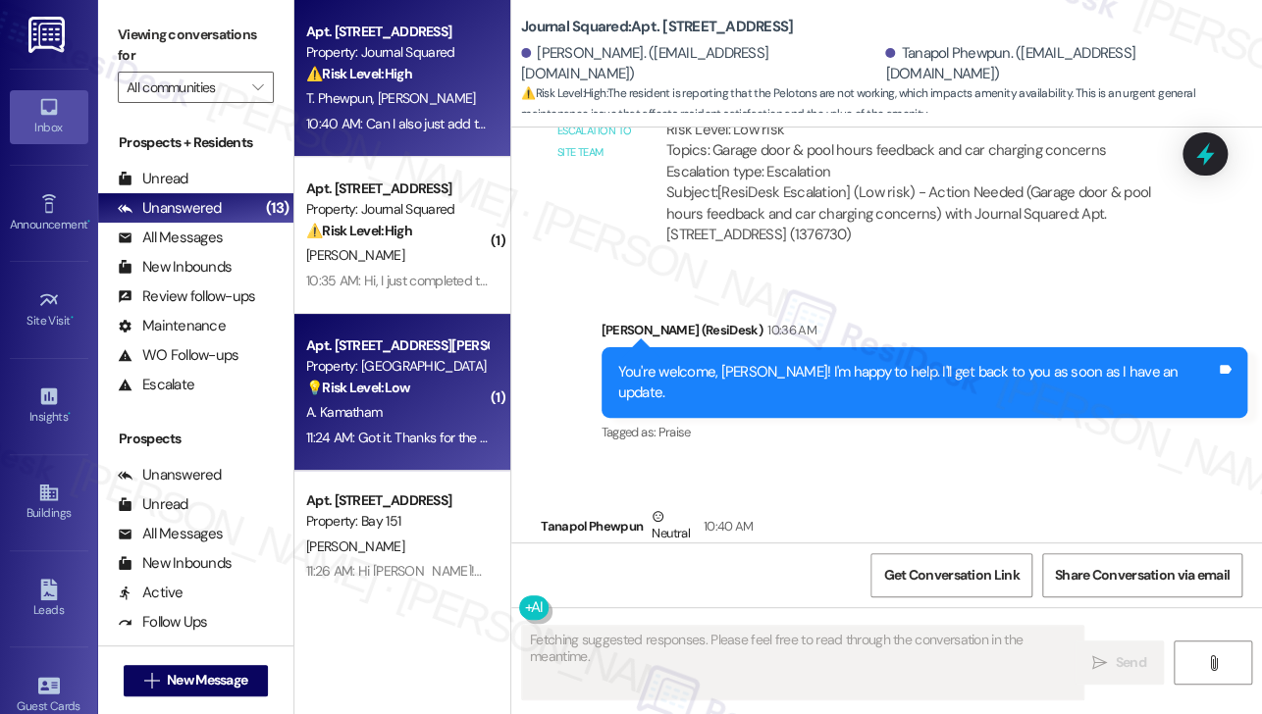
click at [376, 423] on div "A. Kamatham" at bounding box center [396, 412] width 185 height 25
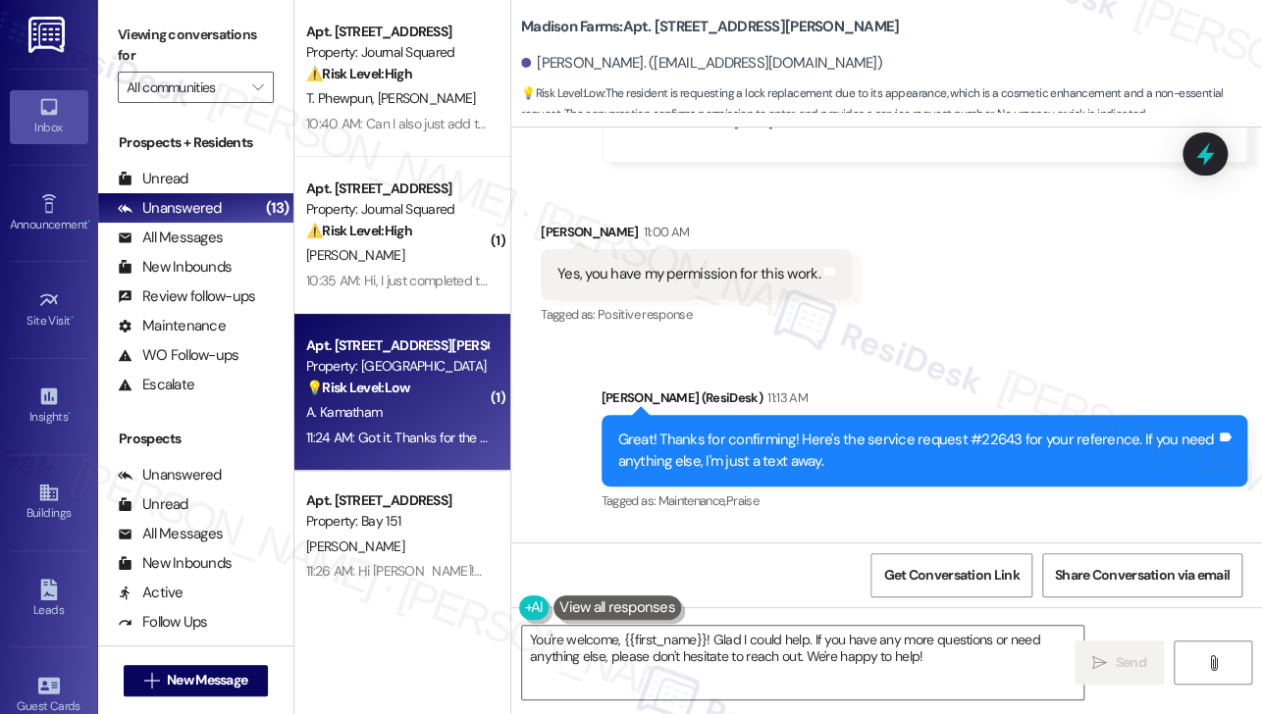
scroll to position [10704, 0]
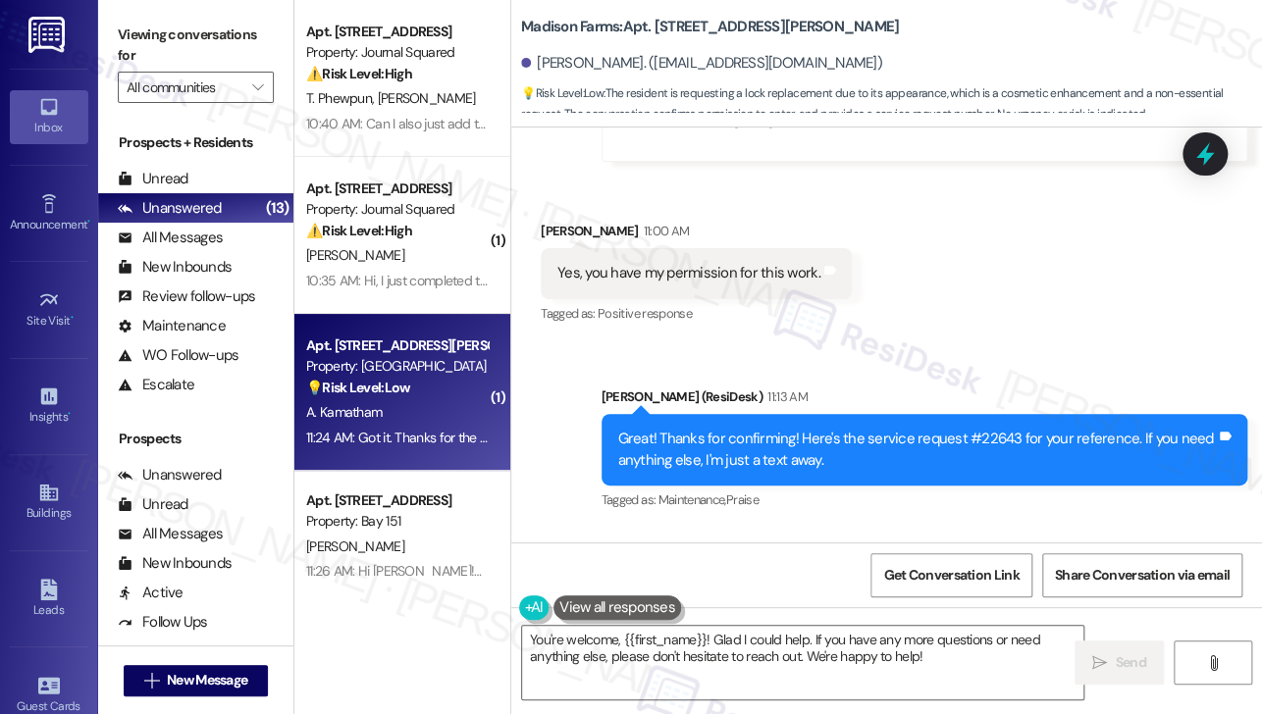
click at [673, 429] on div "Great! Thanks for confirming! Here's the service request #22643 for your refere…" at bounding box center [917, 450] width 599 height 42
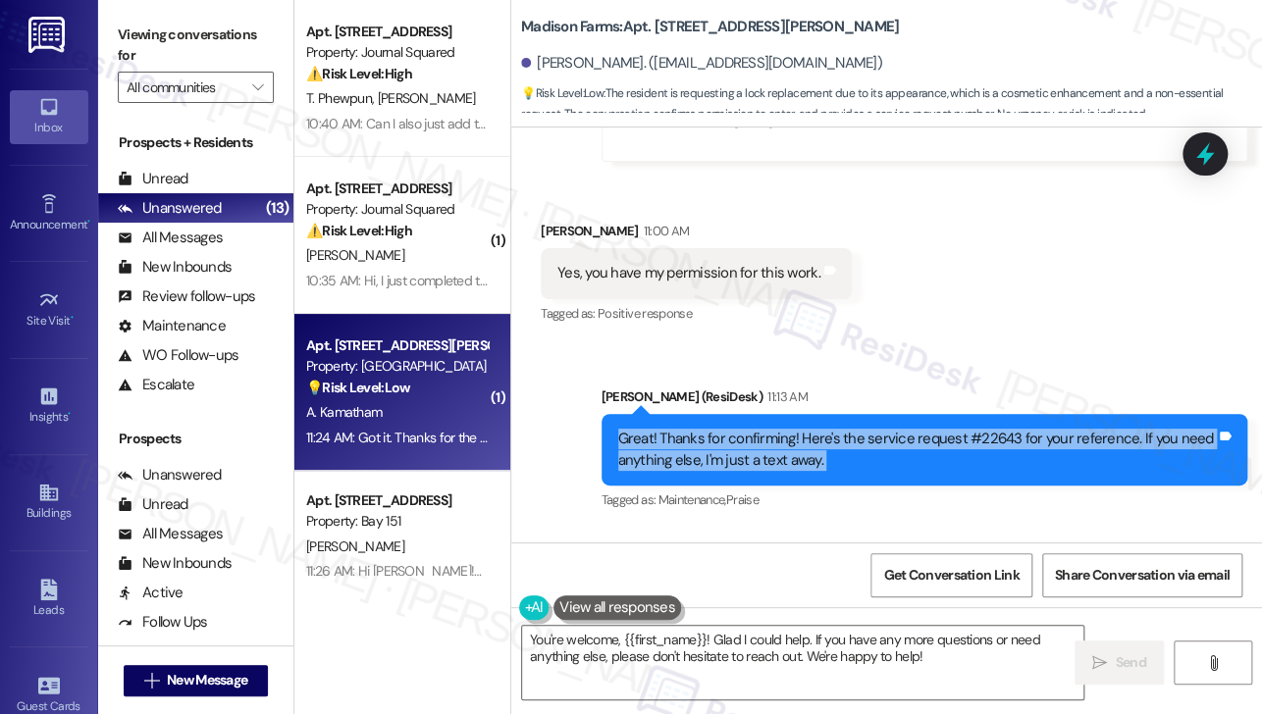
click at [673, 429] on div "Great! Thanks for confirming! Here's the service request #22643 for your refere…" at bounding box center [917, 450] width 599 height 42
click at [833, 429] on div "Great! Thanks for confirming! Here's the service request #22643 for your refere…" at bounding box center [917, 450] width 599 height 42
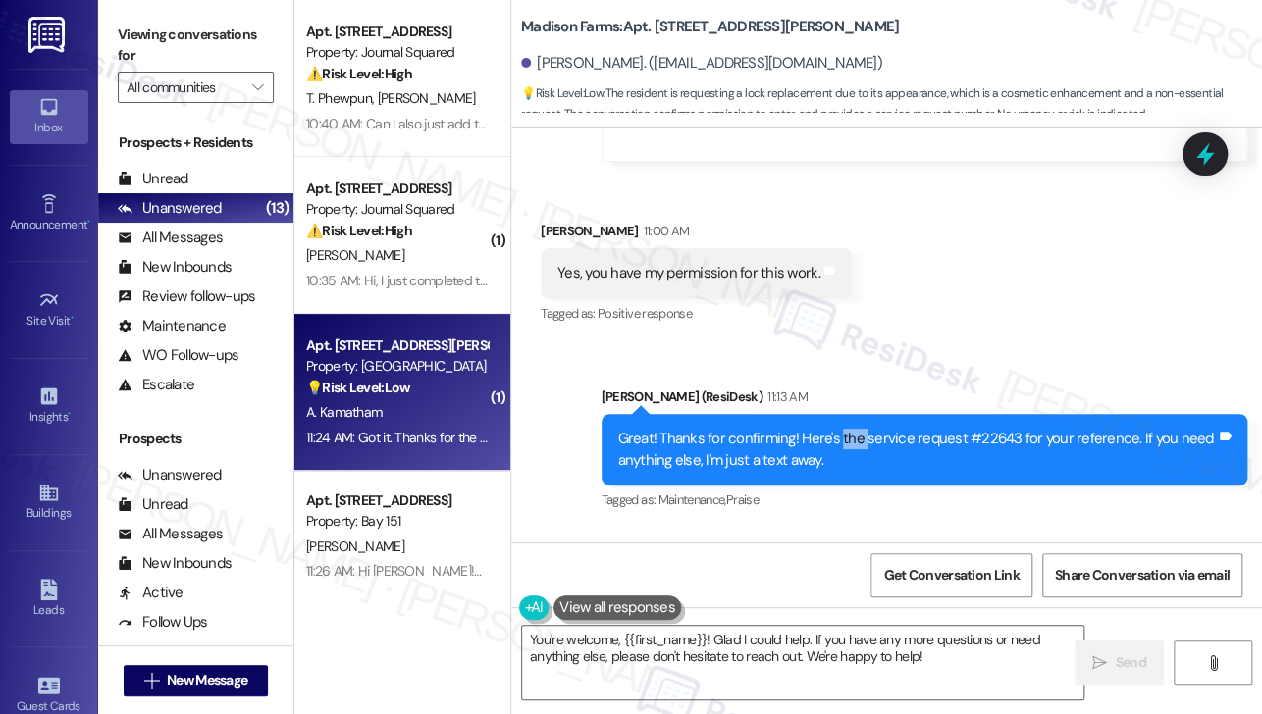
click at [833, 429] on div "Great! Thanks for confirming! Here's the service request #22643 for your refere…" at bounding box center [917, 450] width 599 height 42
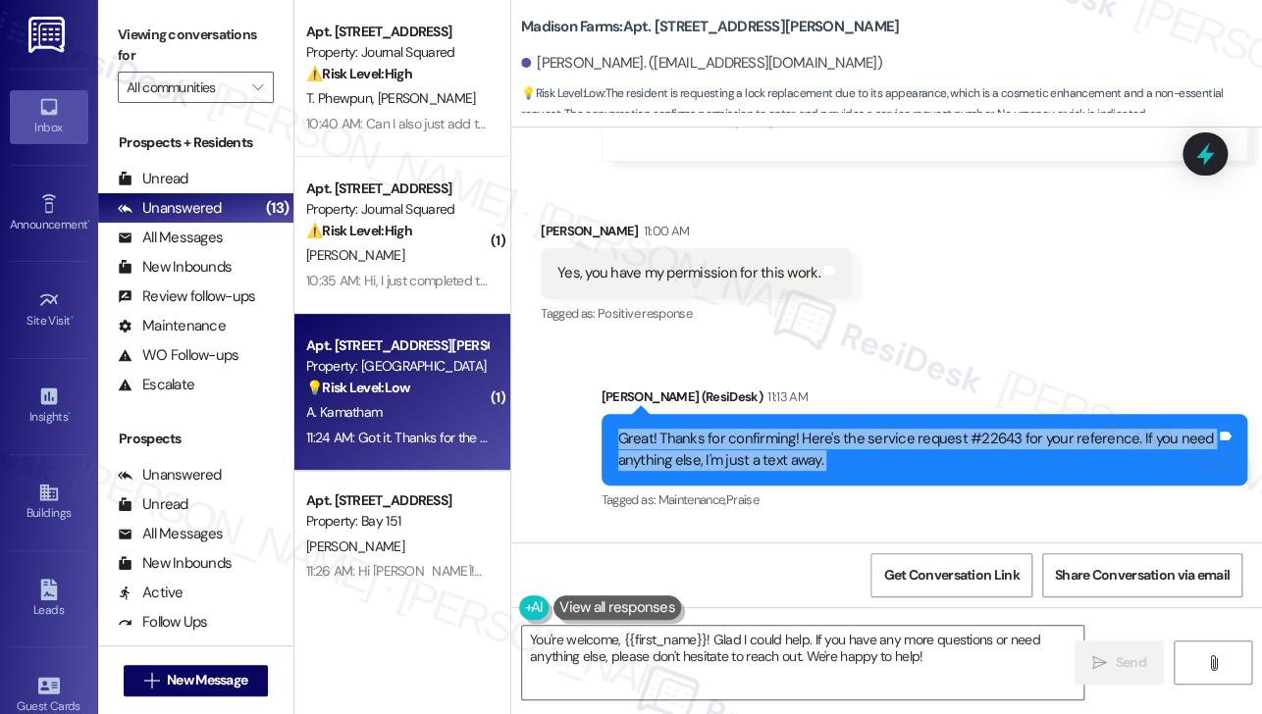
click at [833, 429] on div "Great! Thanks for confirming! Here's the service request #22643 for your refere…" at bounding box center [917, 450] width 599 height 42
click at [656, 639] on textarea "You're welcome, {{first_name}}! Glad I could help. If you have any more questio…" at bounding box center [802, 663] width 561 height 74
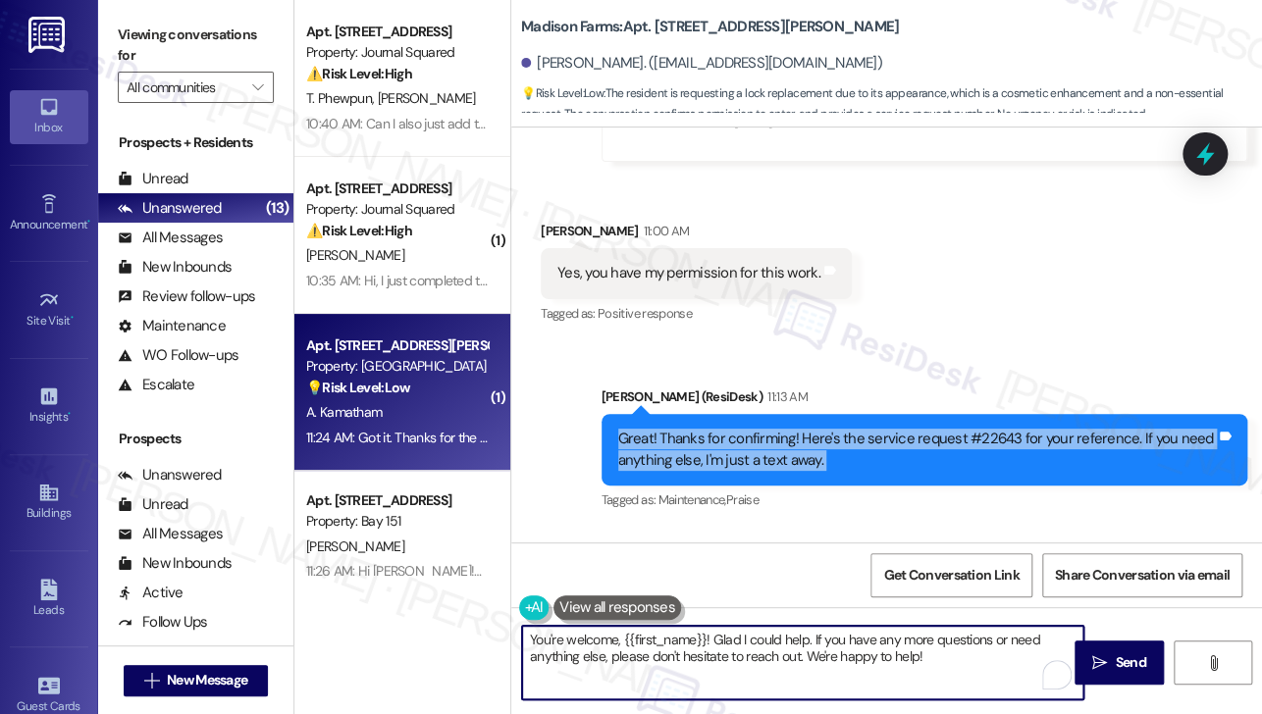
click at [656, 639] on textarea "You're welcome, {{first_name}}! Glad I could help. If you have any more questio…" at bounding box center [802, 663] width 561 height 74
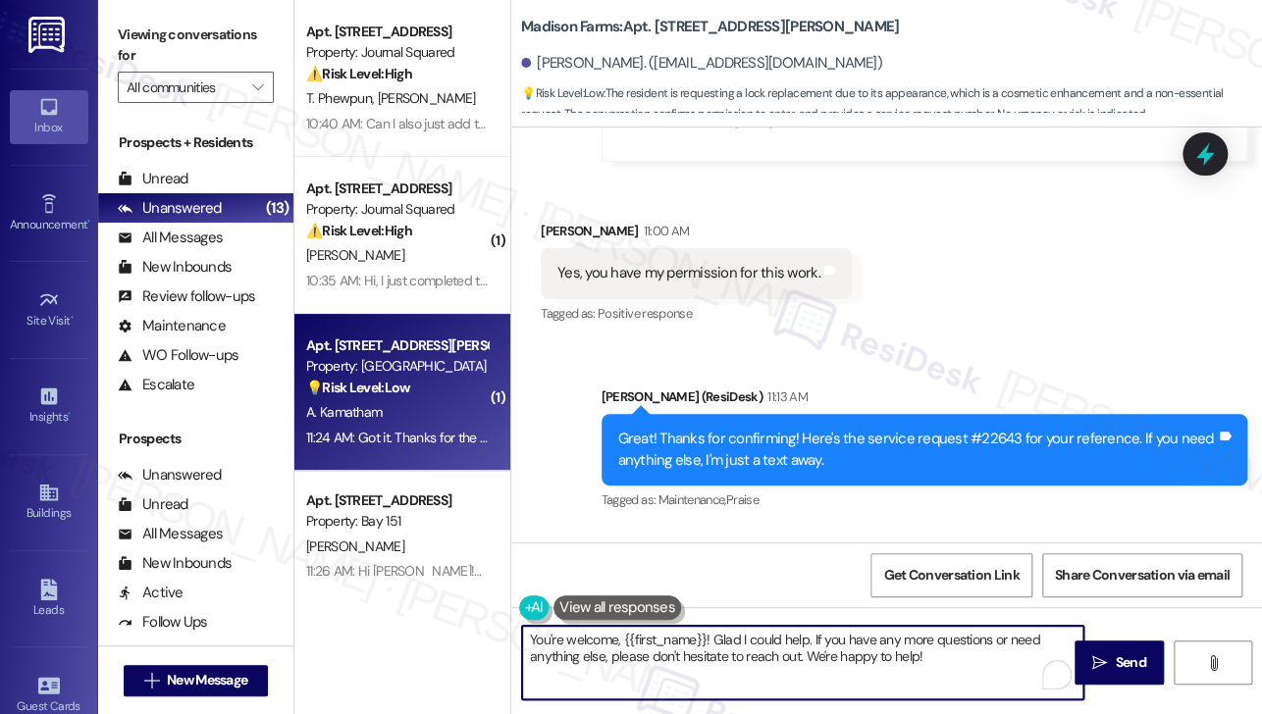
click at [656, 639] on textarea "You're welcome, {{first_name}}! Glad I could help. If you have any more questio…" at bounding box center [802, 663] width 561 height 74
click at [731, 639] on textarea "You're welcome, {{first_name}}! Glad I could help. If you have any more questio…" at bounding box center [802, 663] width 561 height 74
click at [841, 640] on textarea "You're very welcome and have a great week ahead!" at bounding box center [802, 663] width 561 height 74
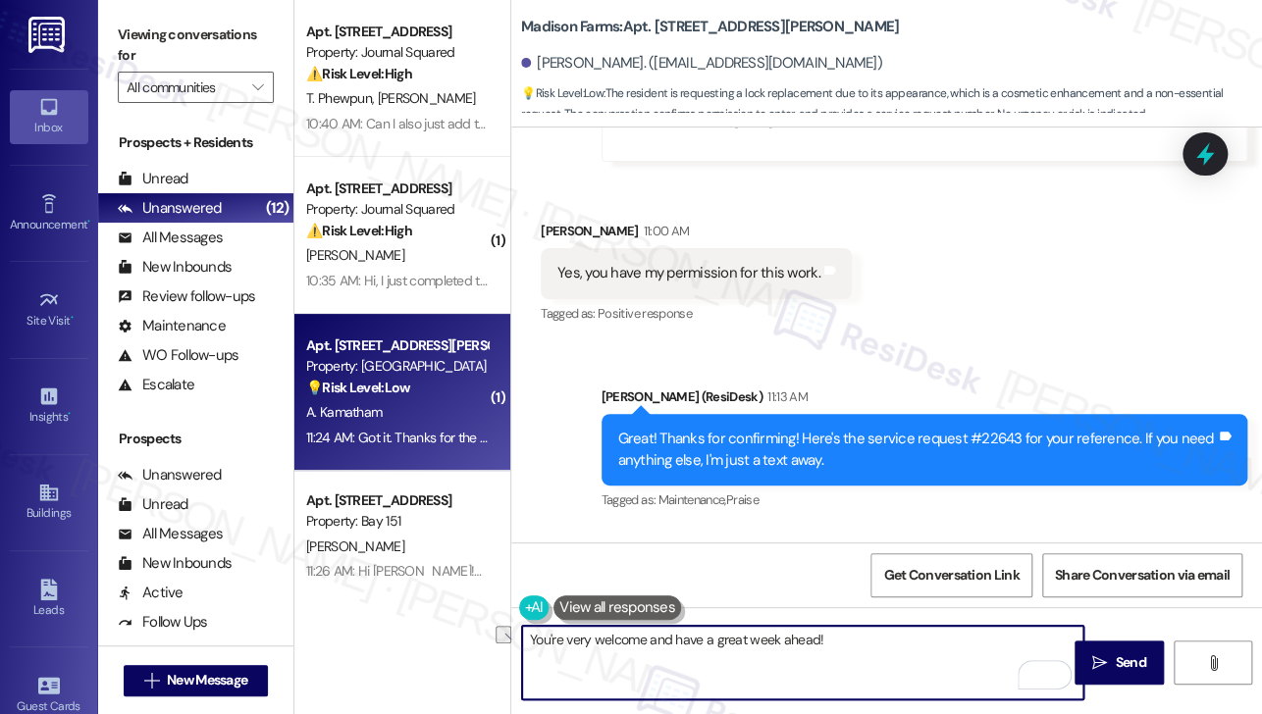
drag, startPoint x: 841, startPoint y: 640, endPoint x: 644, endPoint y: 638, distance: 197.3
click at [644, 638] on textarea "You're very welcome and have a great week ahead!" at bounding box center [802, 663] width 561 height 74
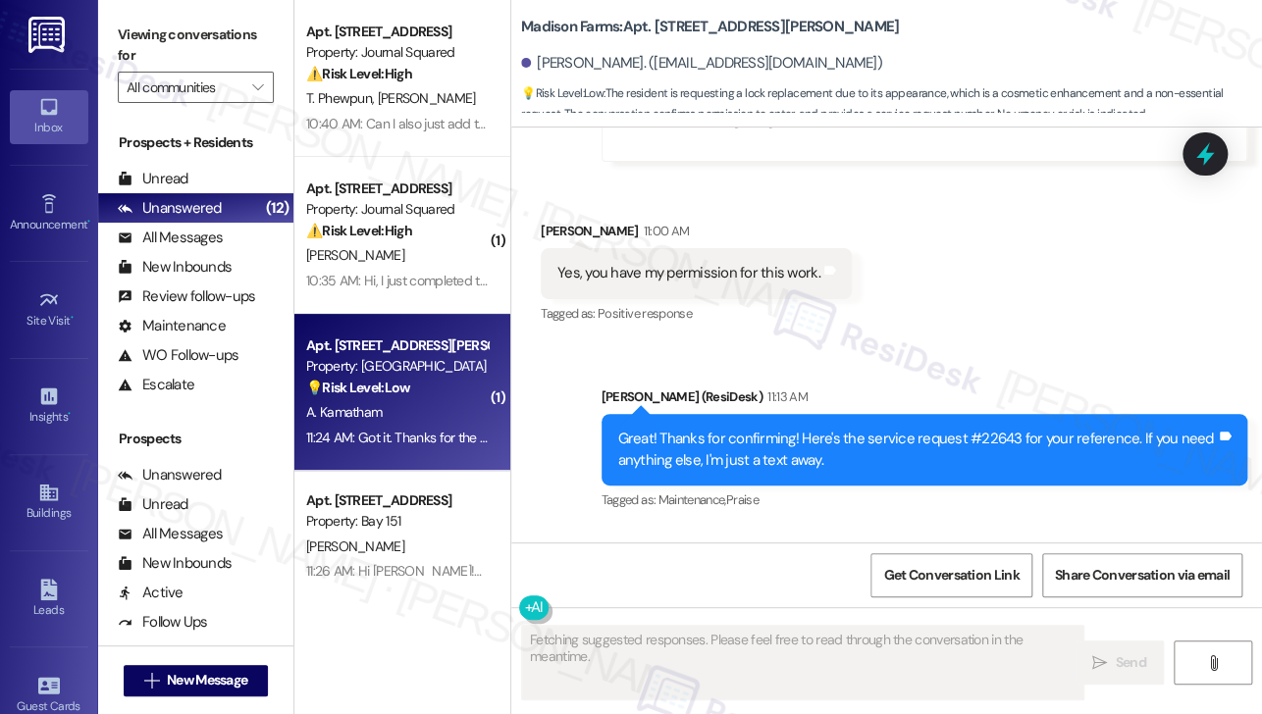
scroll to position [10703, 0]
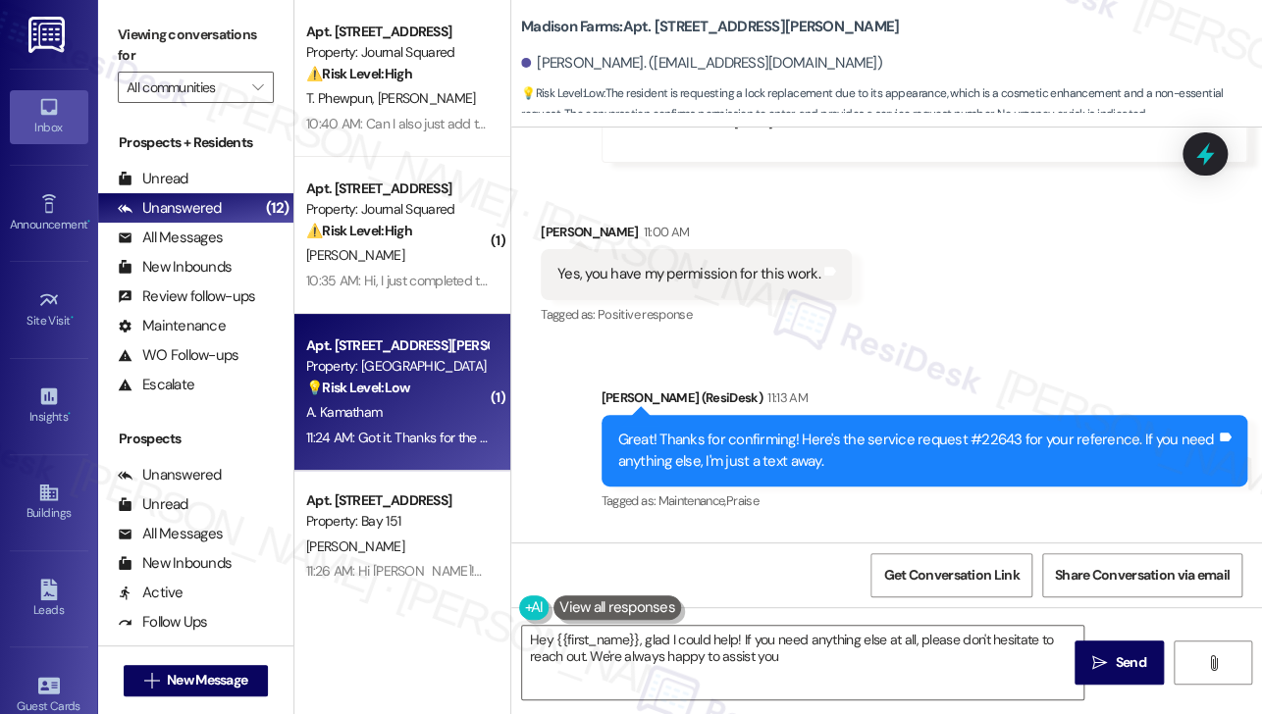
type textarea "Hey {{first_name}}, glad I could help! If you need anything else at all, please…"
drag, startPoint x: 144, startPoint y: 39, endPoint x: 147, endPoint y: 26, distance: 13.1
click at [144, 39] on label "Viewing conversations for" at bounding box center [196, 46] width 156 height 52
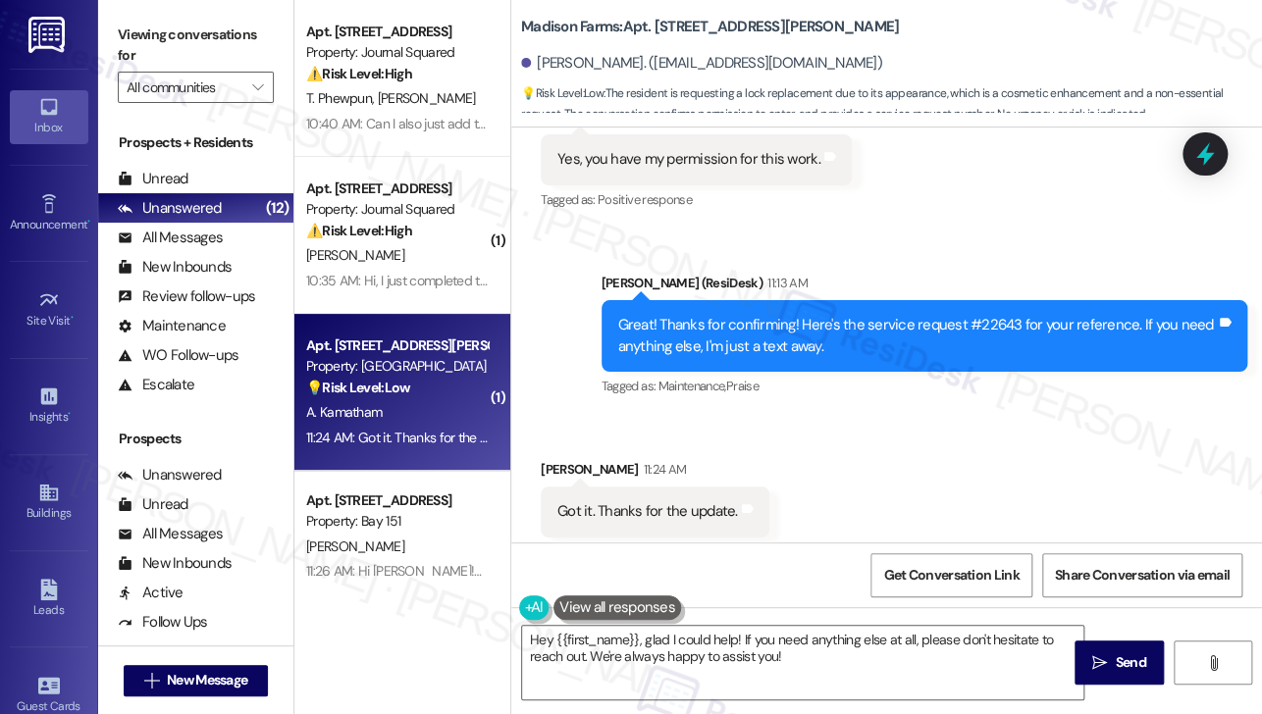
scroll to position [10841, 0]
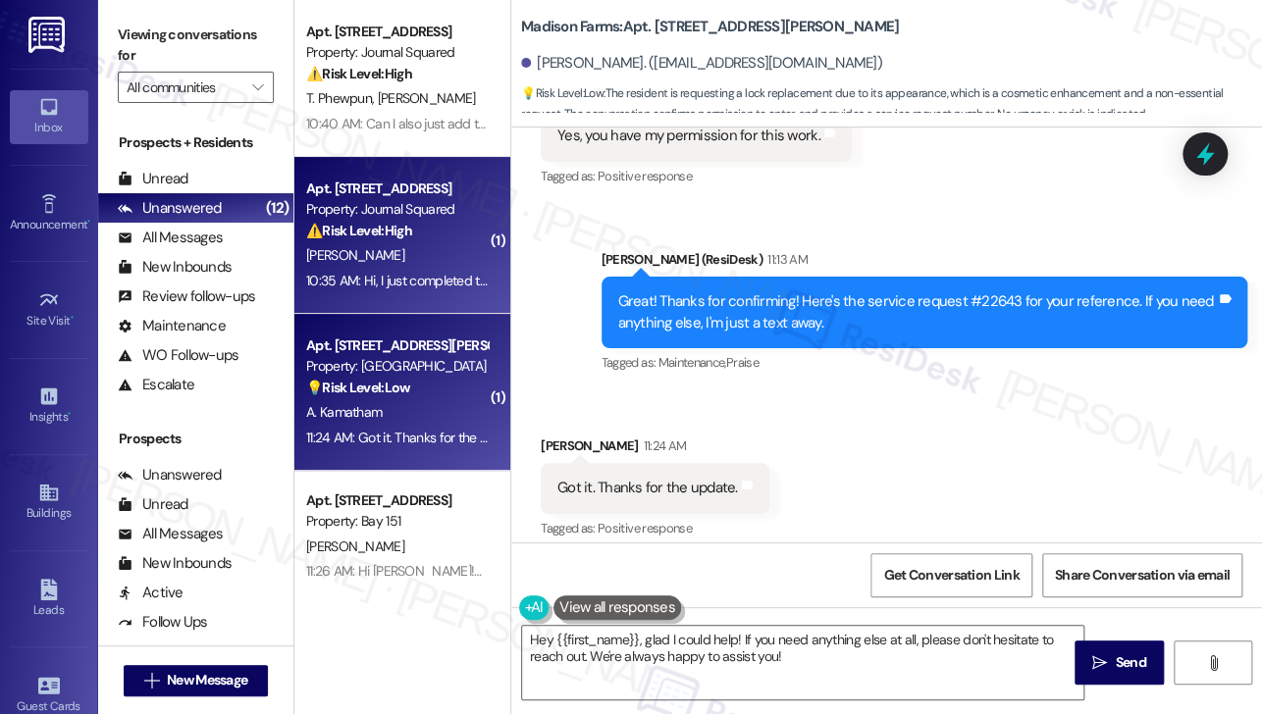
click at [392, 261] on div "[PERSON_NAME]" at bounding box center [396, 255] width 185 height 25
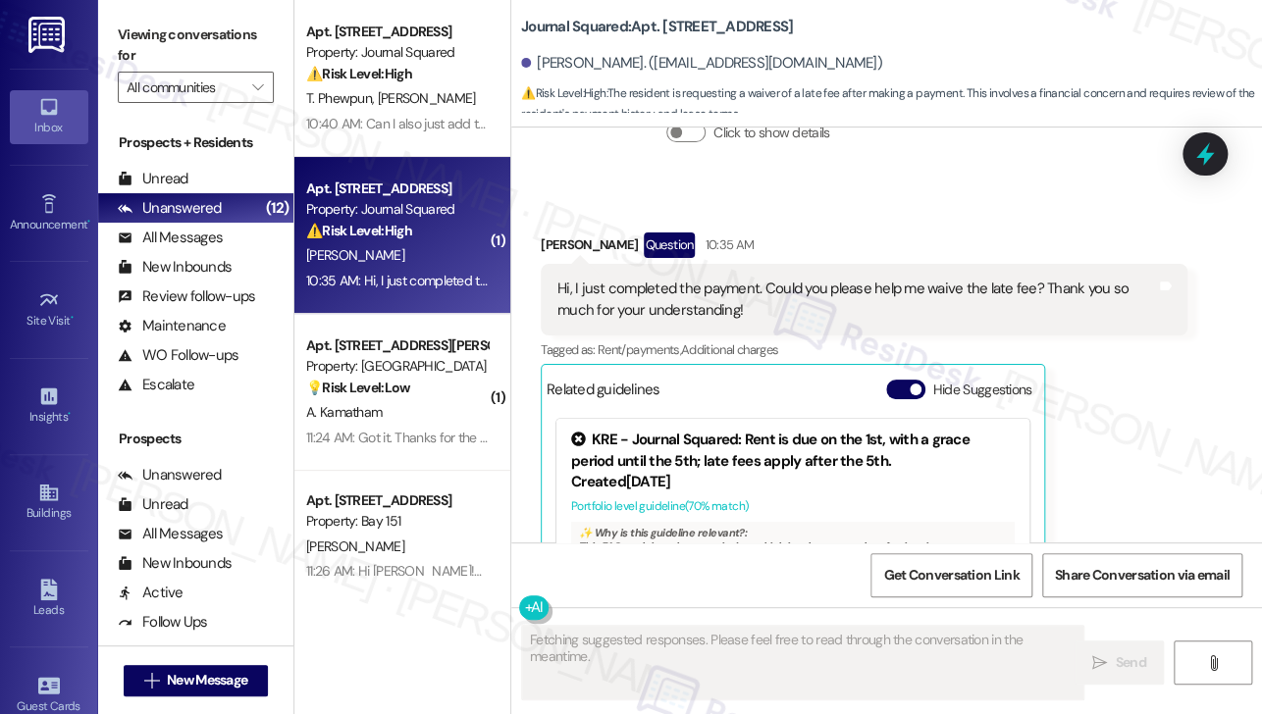
scroll to position [15440, 0]
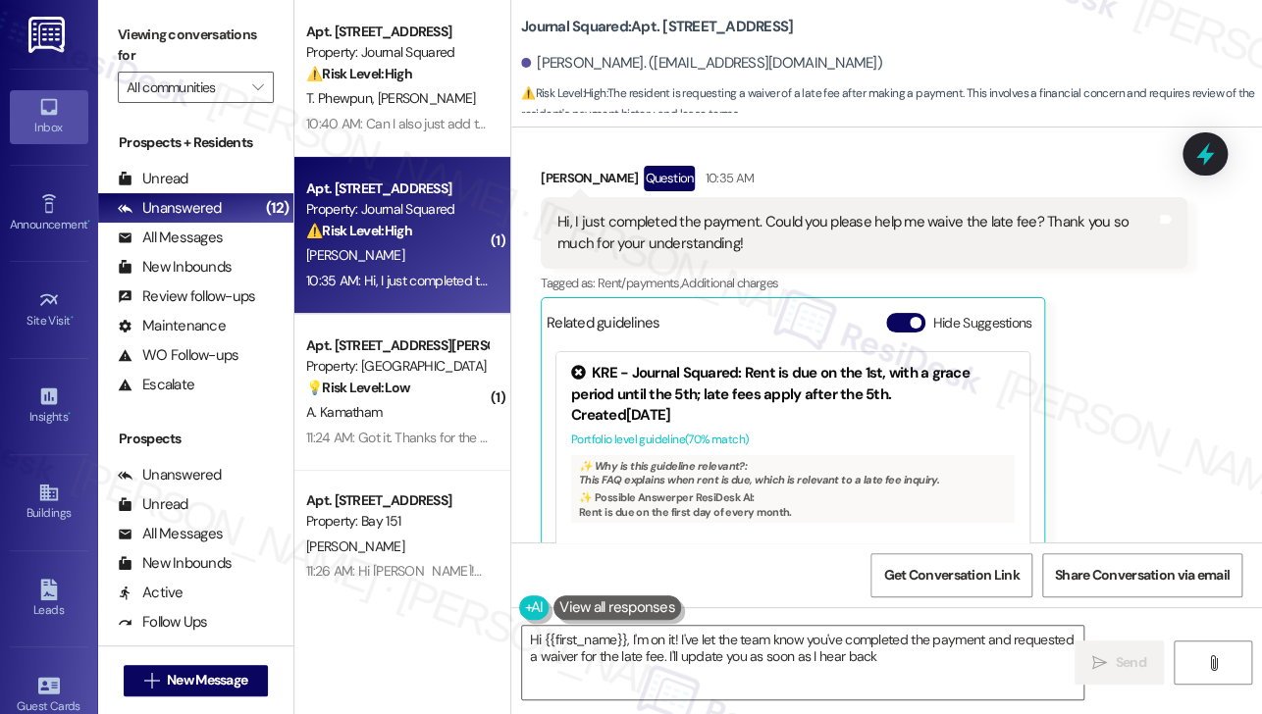
type textarea "Hi {{first_name}}, I'm on it! I've let the team know you've completed the payme…"
click at [131, 16] on div "Viewing conversations for All communities " at bounding box center [195, 61] width 195 height 123
